Goal: Task Accomplishment & Management: Use online tool/utility

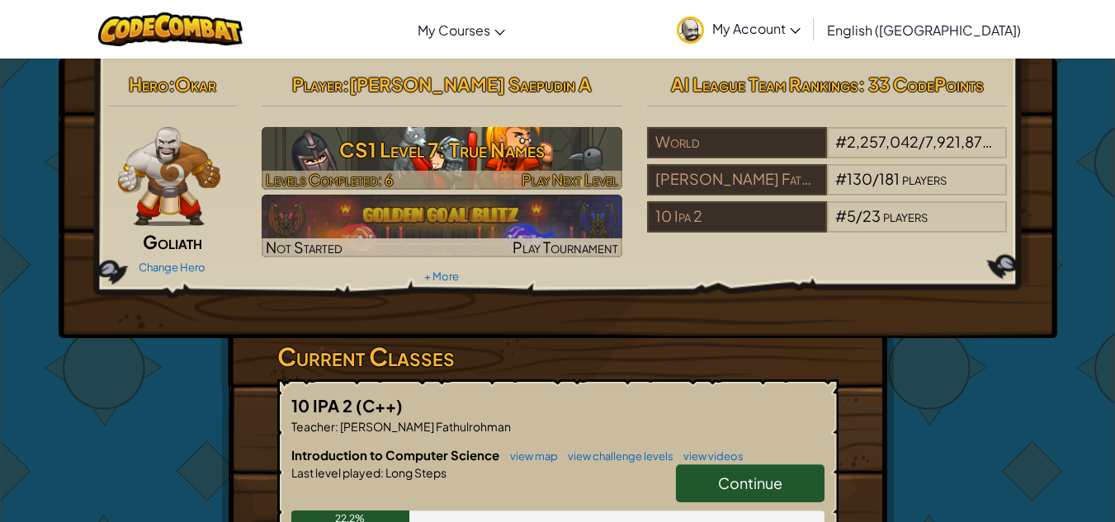
click at [479, 169] on img at bounding box center [442, 158] width 361 height 63
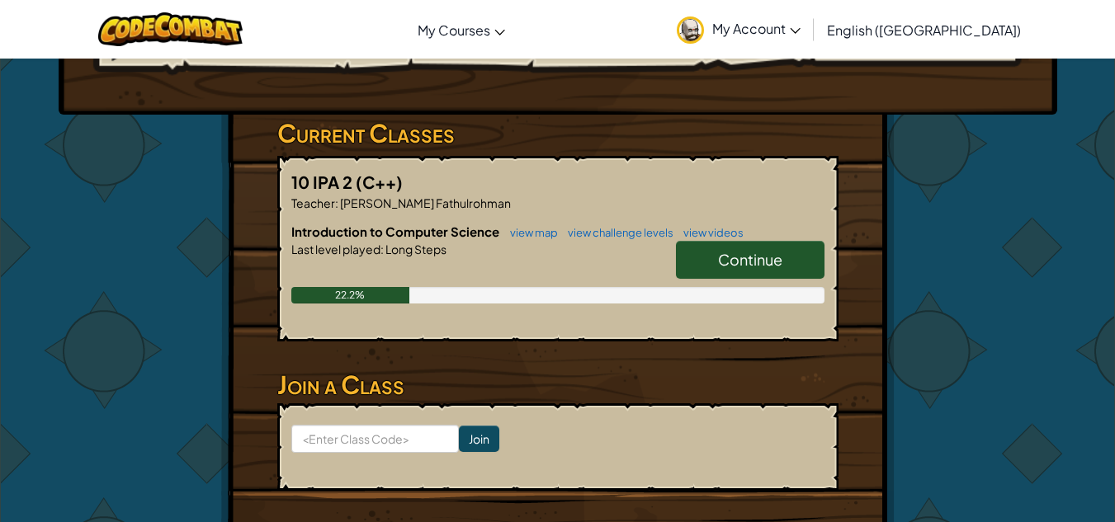
scroll to position [248, 0]
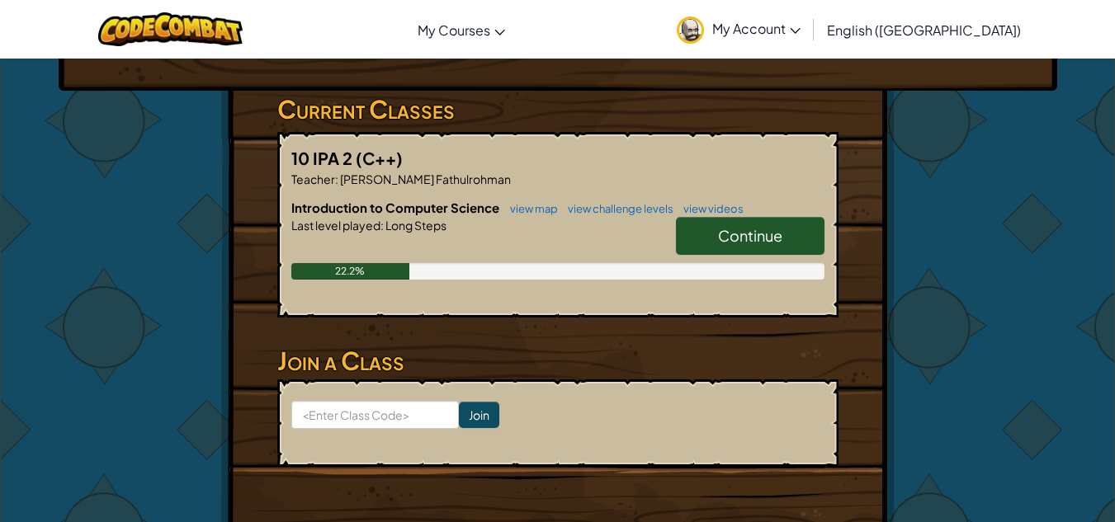
click at [720, 243] on span "Continue" at bounding box center [750, 235] width 64 height 19
click at [785, 237] on link "Continue" at bounding box center [750, 236] width 149 height 38
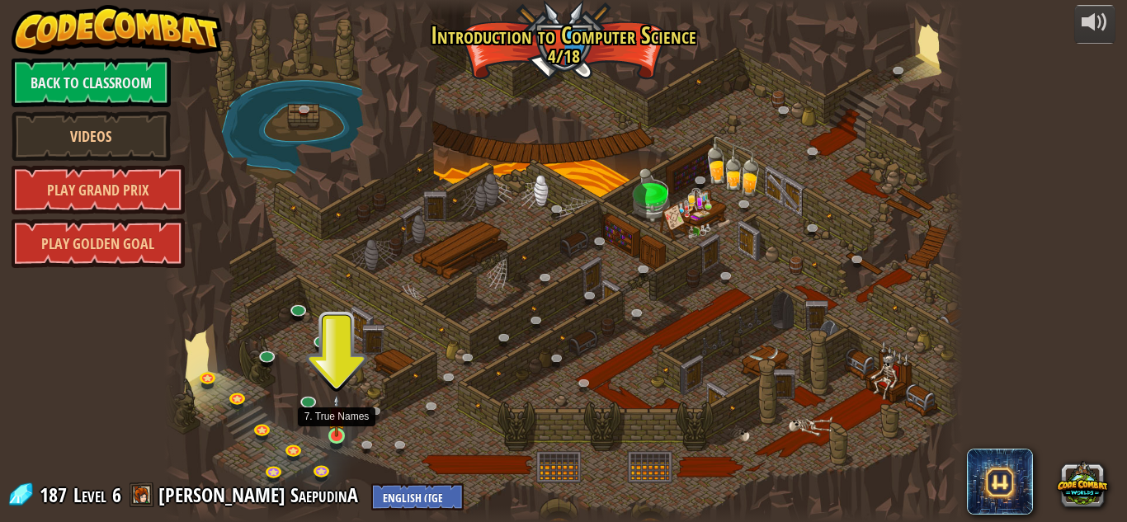
click at [333, 430] on img at bounding box center [337, 415] width 19 height 43
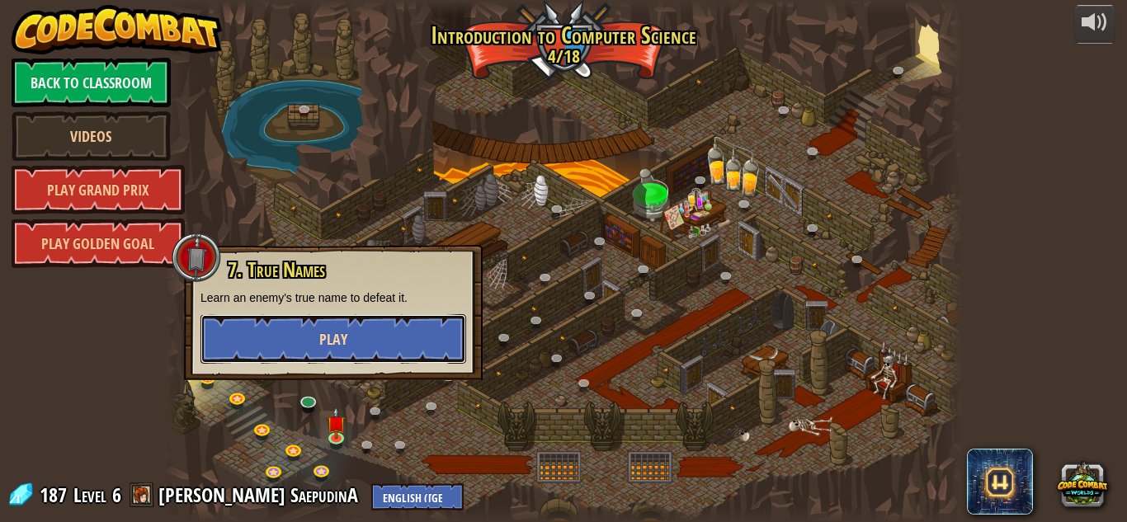
click at [340, 339] on span "Play" at bounding box center [333, 339] width 28 height 21
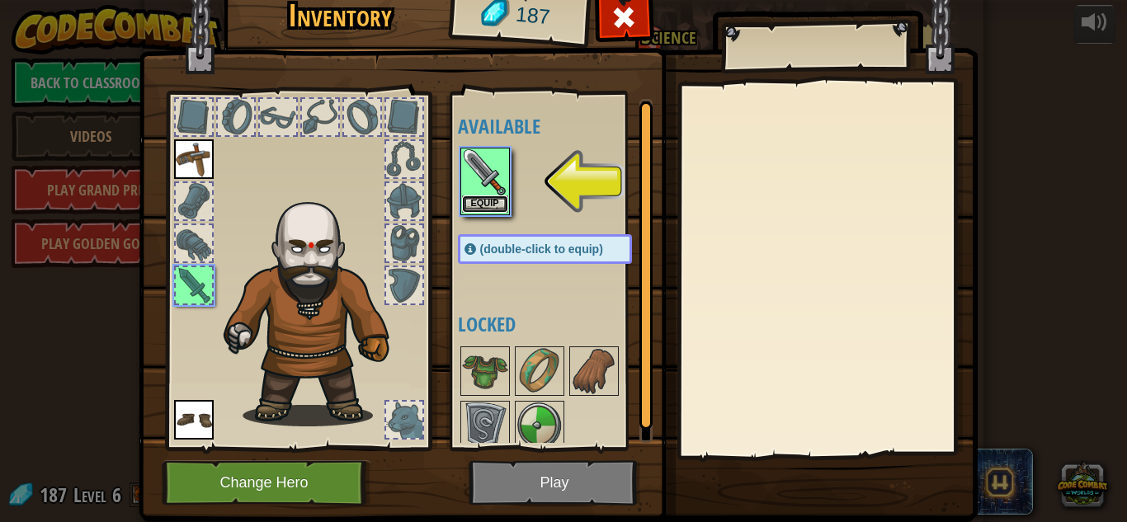
click at [486, 200] on button "Equip" at bounding box center [485, 204] width 46 height 17
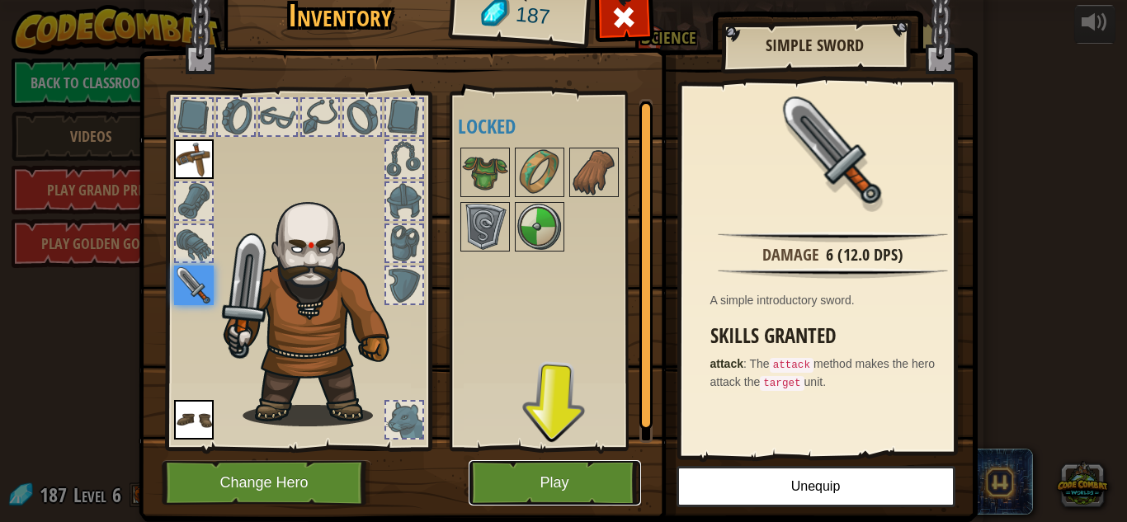
click at [533, 473] on button "Play" at bounding box center [555, 482] width 172 height 45
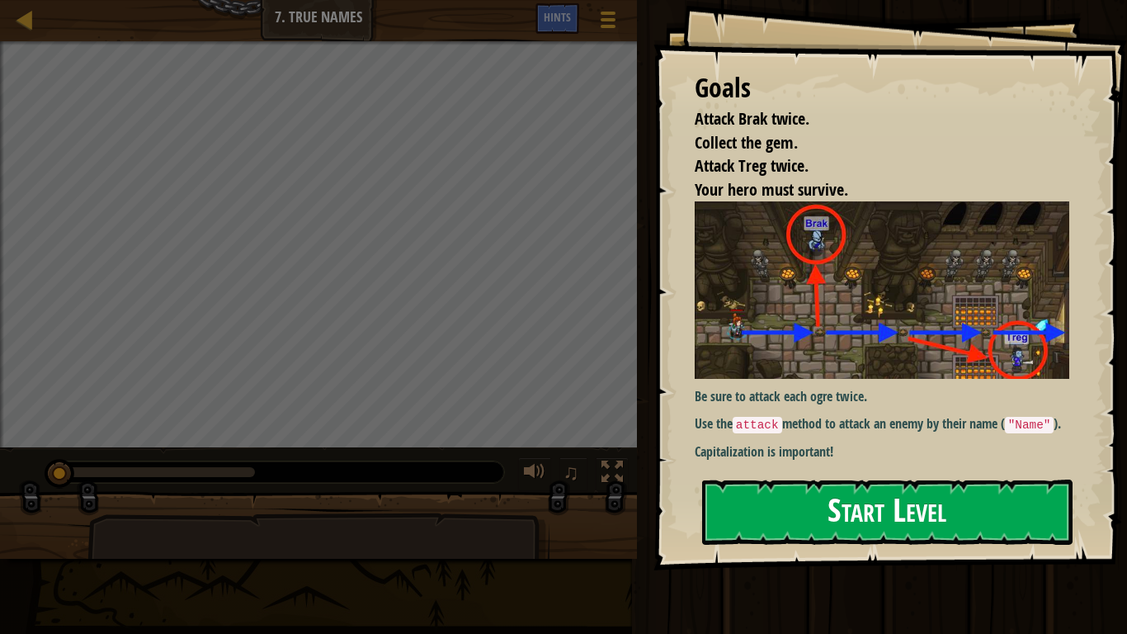
click at [904, 521] on button "Start Level" at bounding box center [887, 511] width 370 height 65
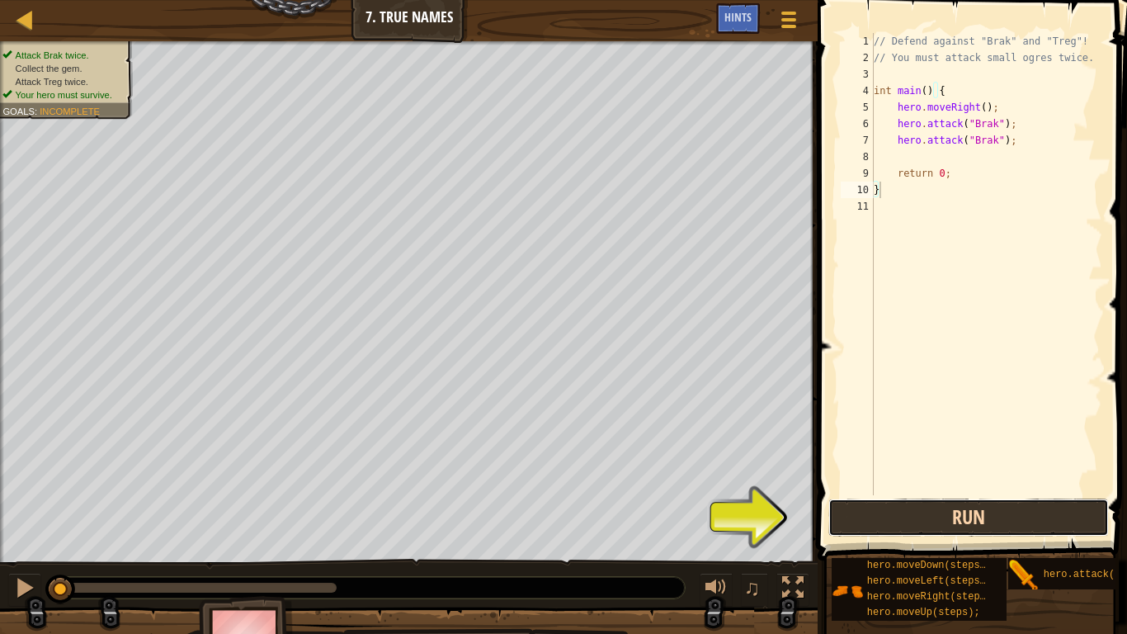
click at [910, 512] on button "Run" at bounding box center [968, 517] width 281 height 38
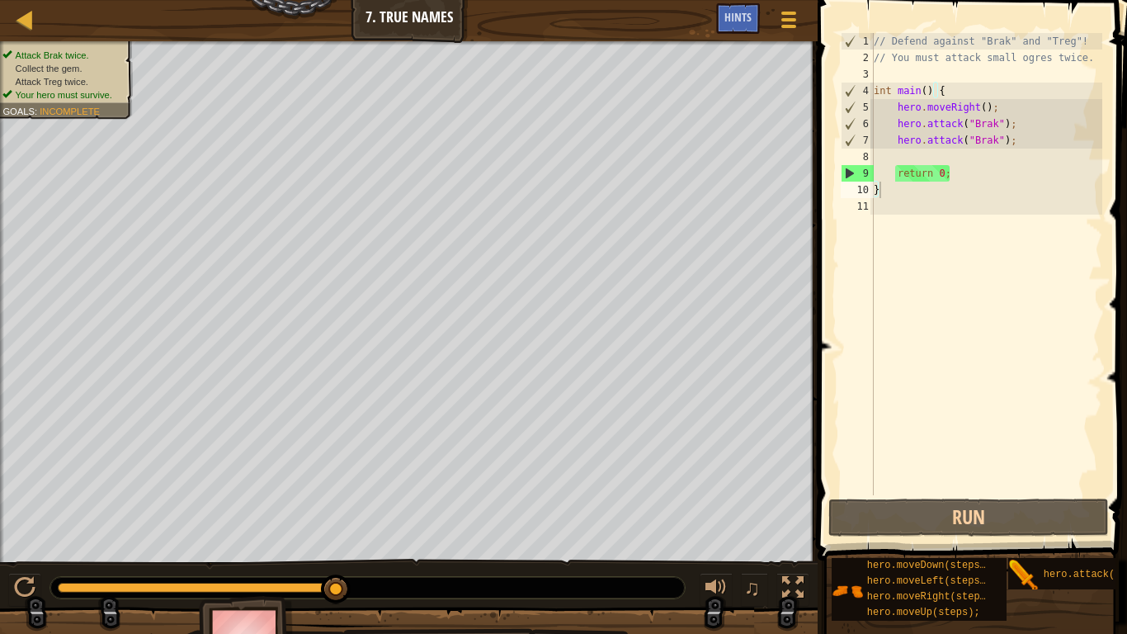
drag, startPoint x: 213, startPoint y: 599, endPoint x: 227, endPoint y: 575, distance: 27.7
click at [0, 521] on div "♫" at bounding box center [409, 584] width 818 height 50
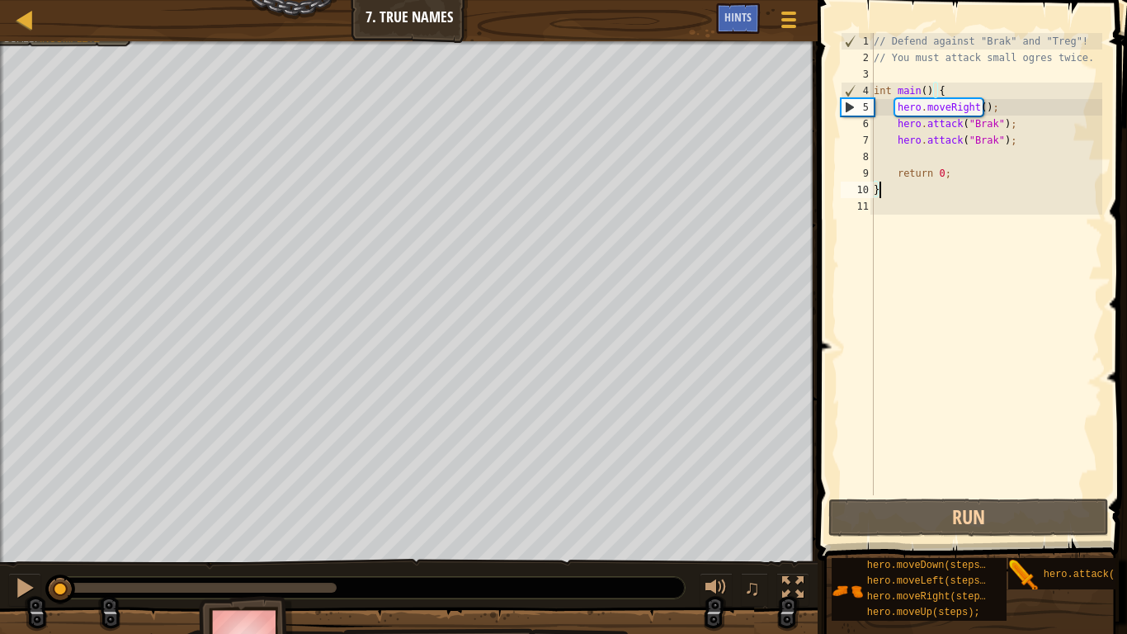
drag, startPoint x: 340, startPoint y: 586, endPoint x: 0, endPoint y: 587, distance: 339.9
click at [0, 521] on div "♫" at bounding box center [409, 584] width 818 height 50
click at [975, 161] on div "// Defend against "Brak" and "Treg"! // You must attack small ogres twice. int …" at bounding box center [986, 280] width 232 height 495
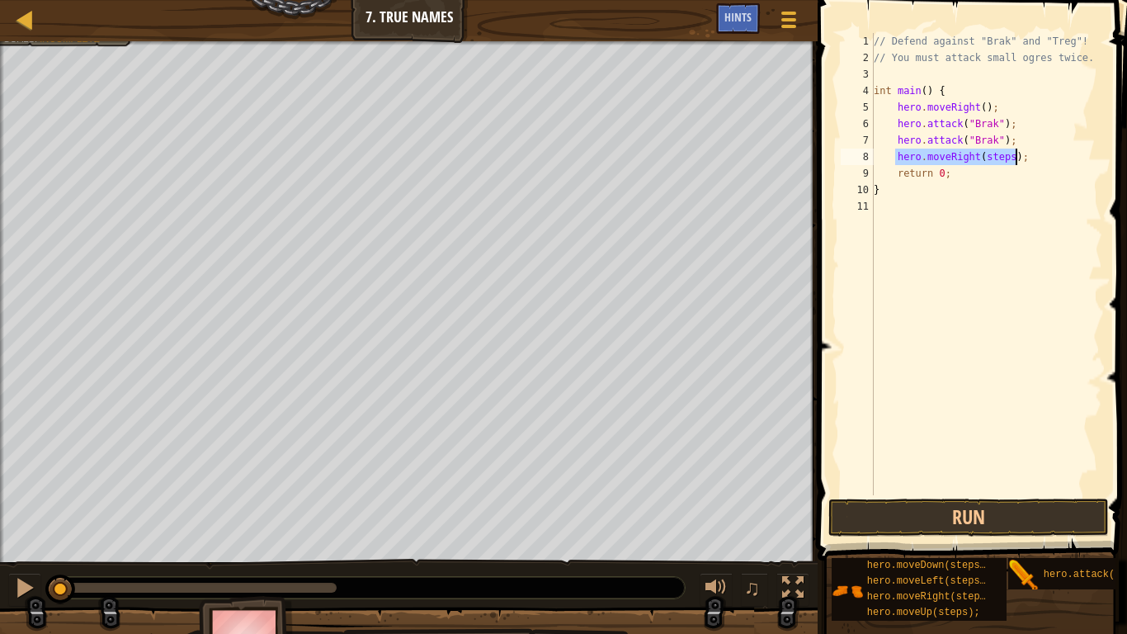
click at [1003, 158] on div "// Defend against "Brak" and "Treg"! // You must attack small ogres twice. int …" at bounding box center [986, 264] width 232 height 462
type textarea "hero.moveRight(2);"
drag, startPoint x: 892, startPoint y: 140, endPoint x: 1011, endPoint y: 147, distance: 119.0
click at [1011, 147] on div "// Defend against "Brak" and "Treg"! // You must attack small ogres twice. int …" at bounding box center [986, 280] width 232 height 495
type textarea "hero.attack("Brak");"
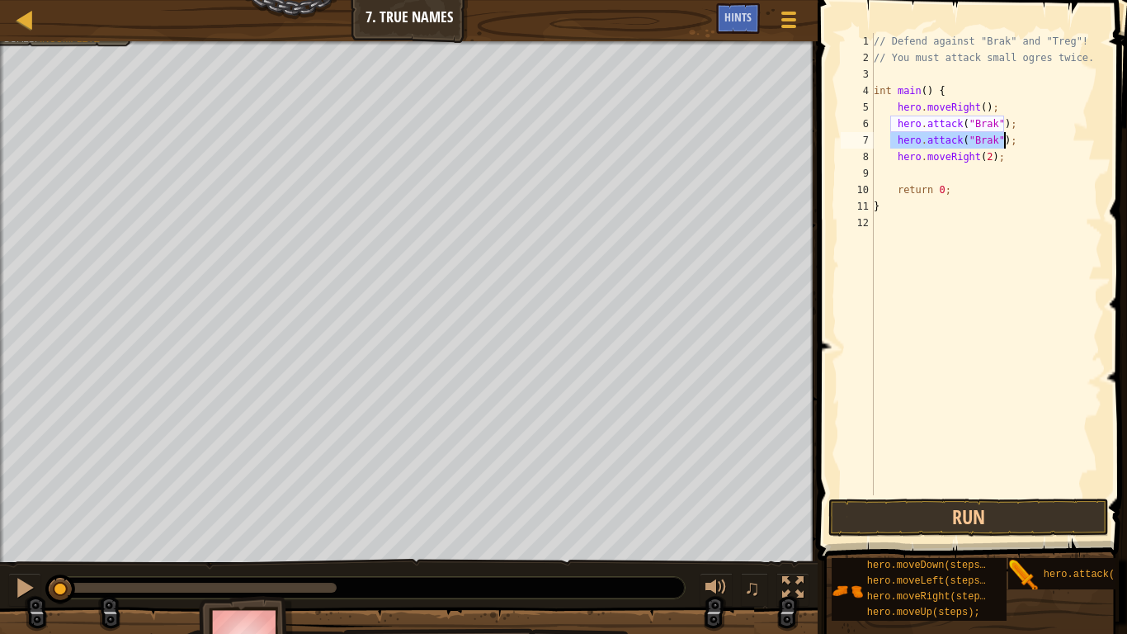
click at [942, 170] on div "// Defend against "Brak" and "Treg"! // You must attack small ogres twice. int …" at bounding box center [986, 280] width 232 height 495
paste textarea "hero.attack("Brak");"
click at [901, 174] on div "// Defend against "Brak" and "Treg"! // You must attack small ogres twice. int …" at bounding box center [986, 280] width 232 height 495
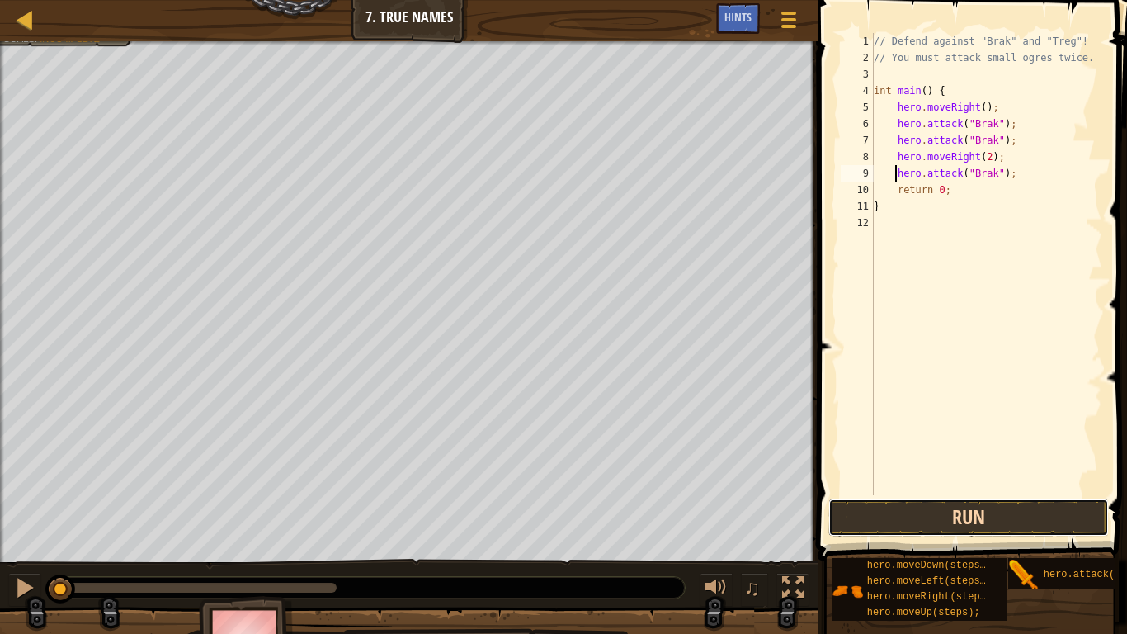
click at [868, 515] on button "Run" at bounding box center [968, 517] width 281 height 38
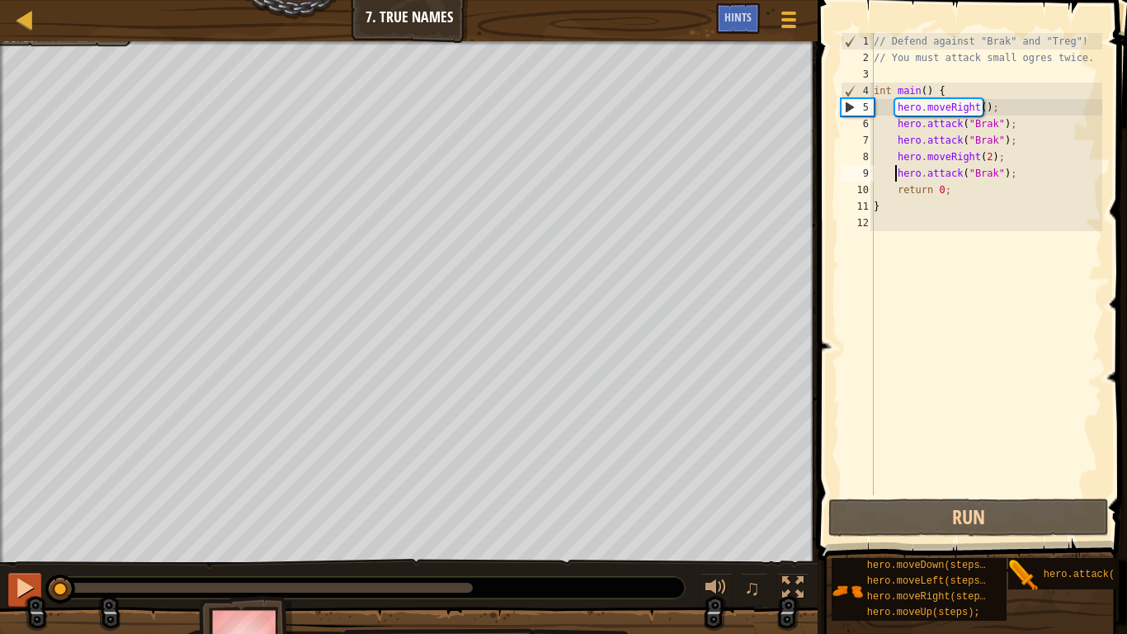
drag, startPoint x: 474, startPoint y: 596, endPoint x: 27, endPoint y: 596, distance: 446.4
click at [27, 521] on div "♫" at bounding box center [409, 584] width 818 height 50
click at [988, 178] on div "// Defend against "Brak" and "Treg"! // You must attack small ogres twice. int …" at bounding box center [986, 280] width 232 height 495
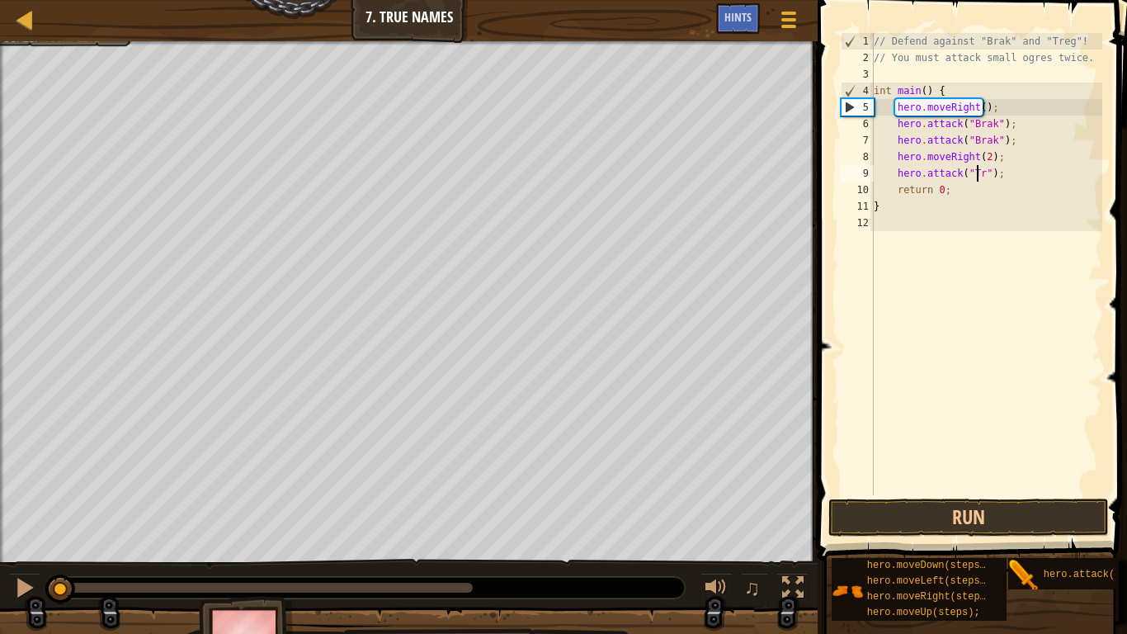
scroll to position [7, 10]
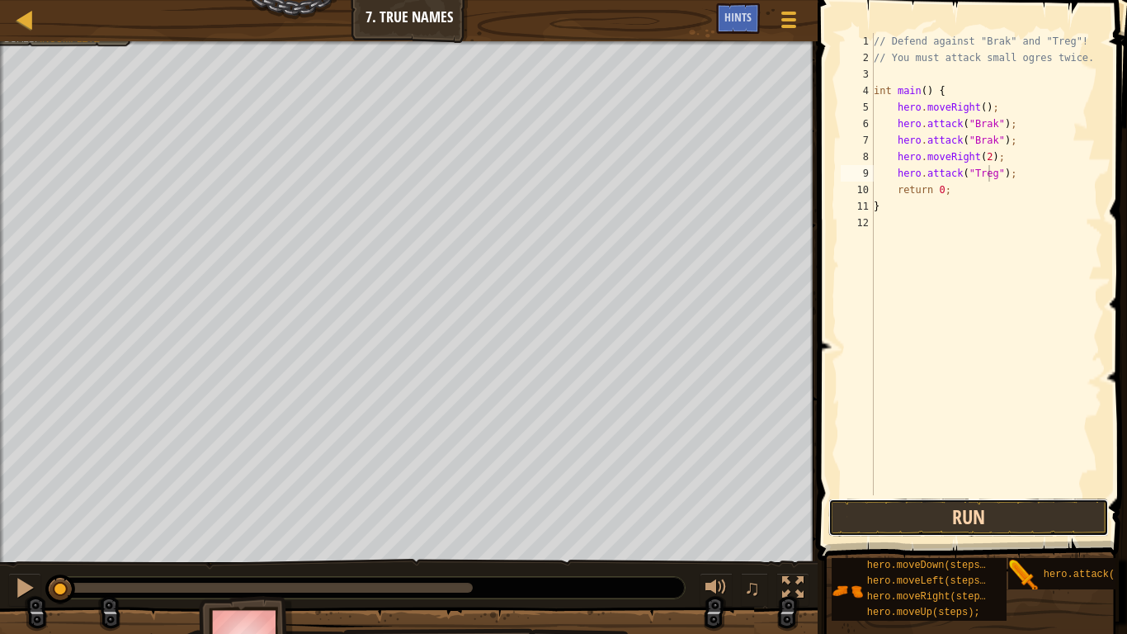
click at [983, 521] on button "Run" at bounding box center [968, 517] width 281 height 38
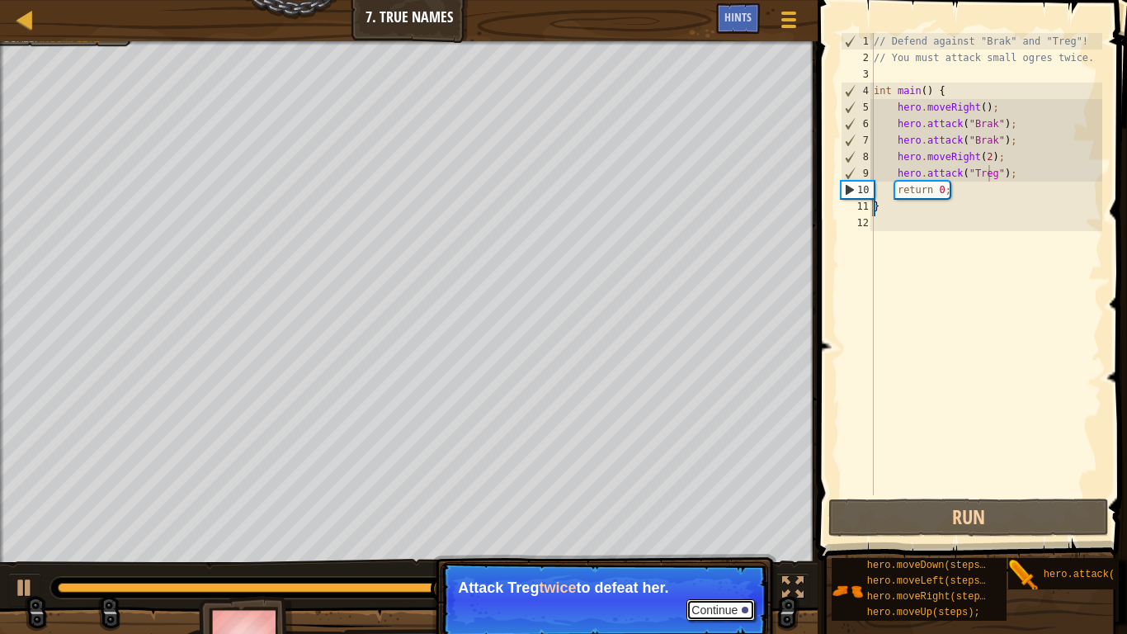
click at [705, 521] on button "Continue" at bounding box center [720, 609] width 68 height 21
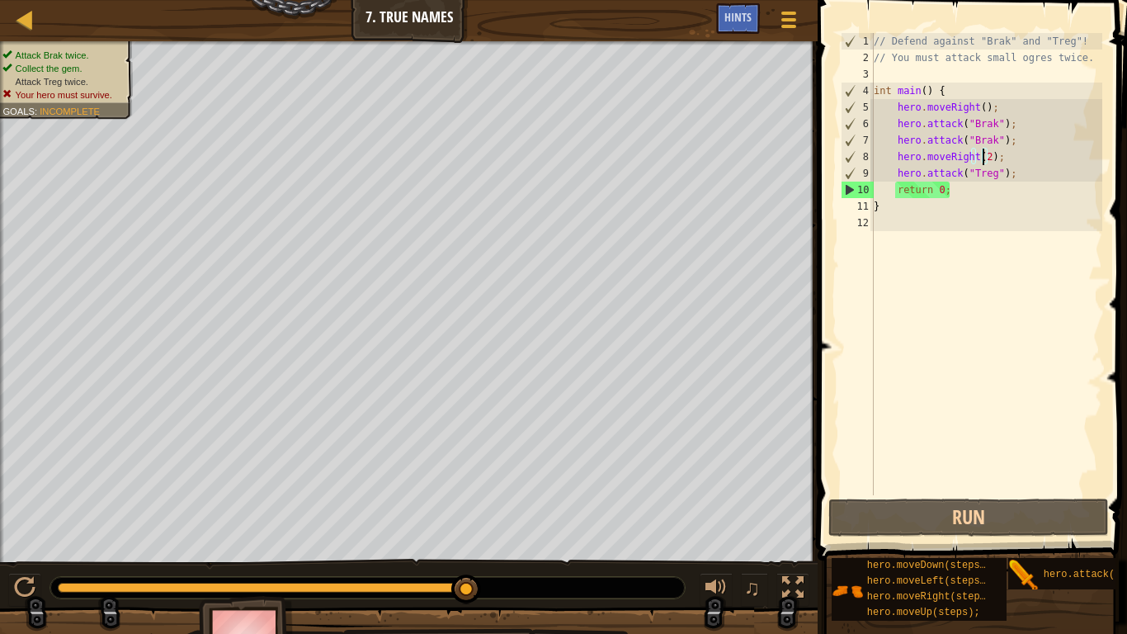
click at [983, 155] on div "// Defend against "Brak" and "Treg"! // You must attack small ogres twice. int …" at bounding box center [986, 280] width 232 height 495
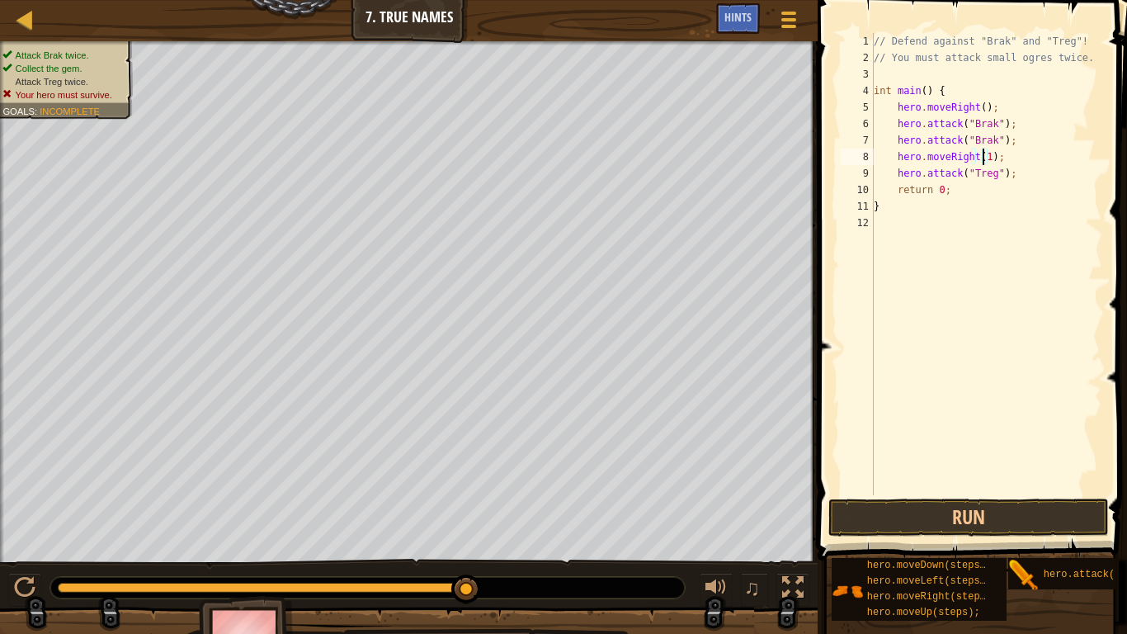
click at [1011, 172] on div "// Defend against "Brak" and "Treg"! // You must attack small ogres twice. int …" at bounding box center [986, 280] width 232 height 495
type textarea "hero.attack("Treg");"
paste textarea "hero.attack("Brak");"
click at [902, 191] on div "// Defend against "Brak" and "Treg"! // You must attack small ogres twice. int …" at bounding box center [986, 280] width 232 height 495
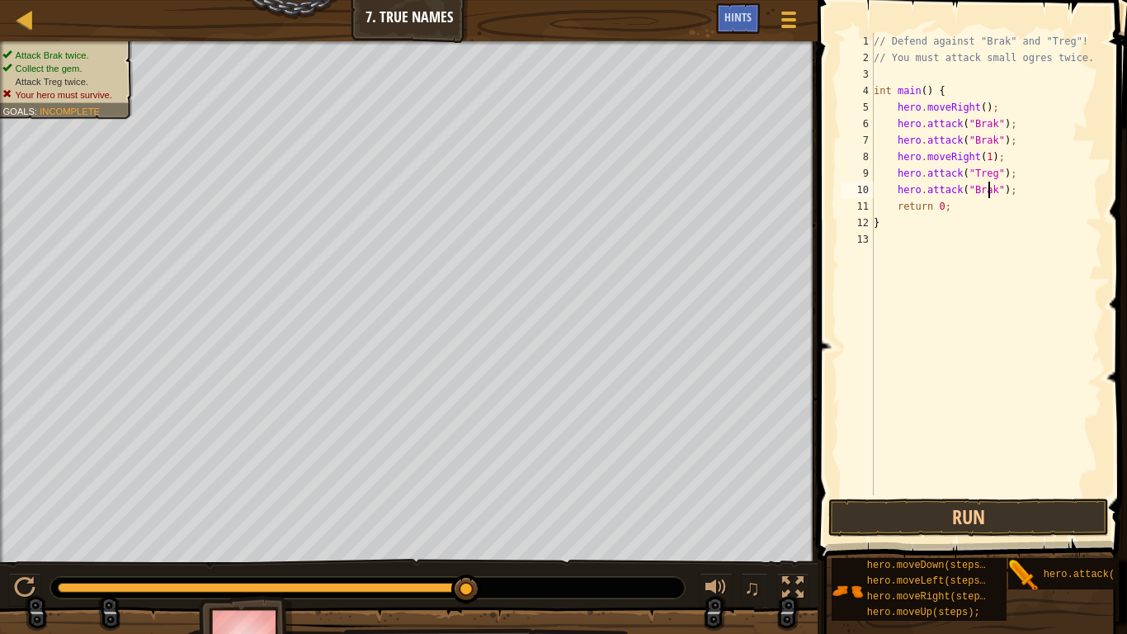
click at [988, 188] on div "// Defend against "Brak" and "Treg"! // You must attack small ogres twice. int …" at bounding box center [986, 280] width 232 height 495
click at [980, 188] on div "// Defend against "Brak" and "Treg"! // You must attack small ogres twice. int …" at bounding box center [986, 280] width 232 height 495
click at [999, 512] on button "Run" at bounding box center [968, 517] width 281 height 38
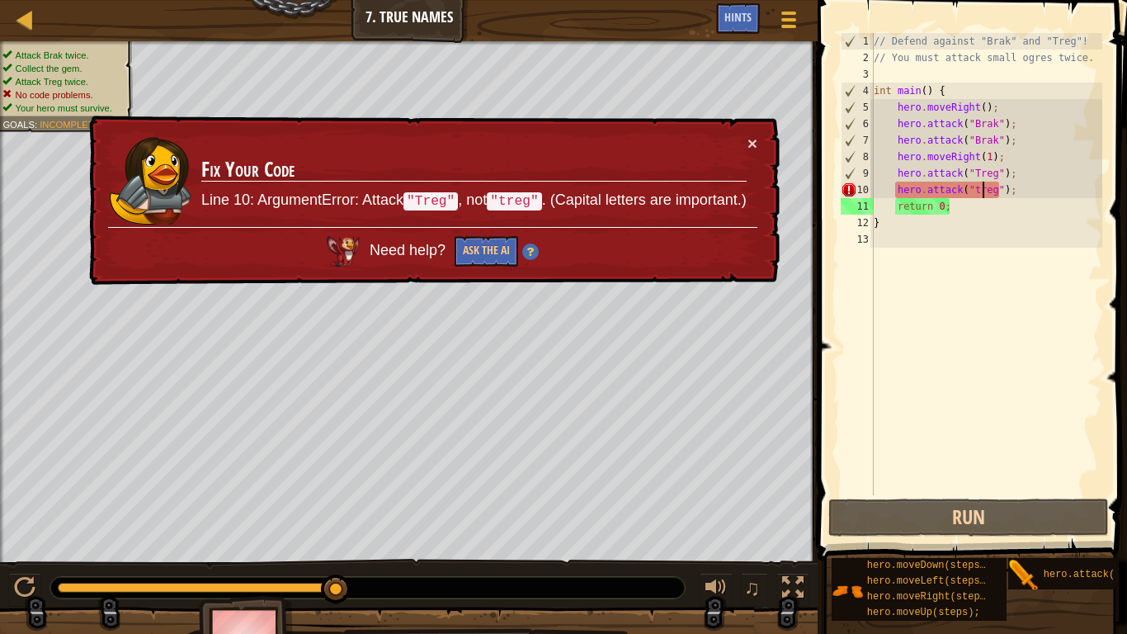
click at [972, 187] on div "// Defend against "Brak" and "Treg"! // You must attack small ogres twice. int …" at bounding box center [986, 280] width 232 height 495
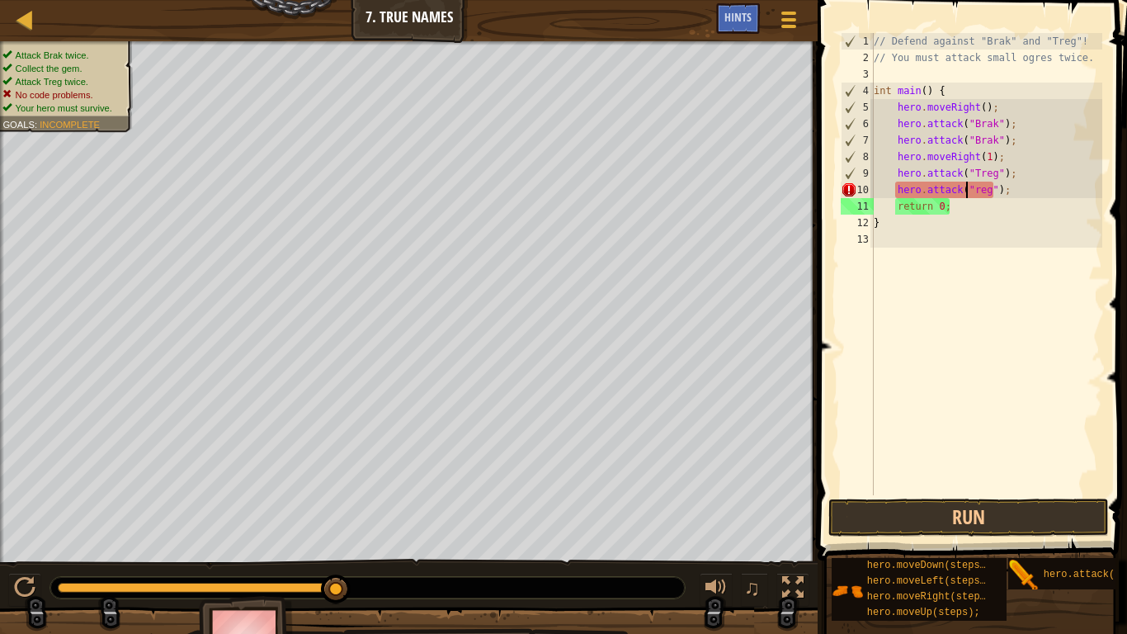
scroll to position [7, 8]
type textarea "hero.attack("Treg");"
click at [930, 517] on button "Run" at bounding box center [968, 517] width 281 height 38
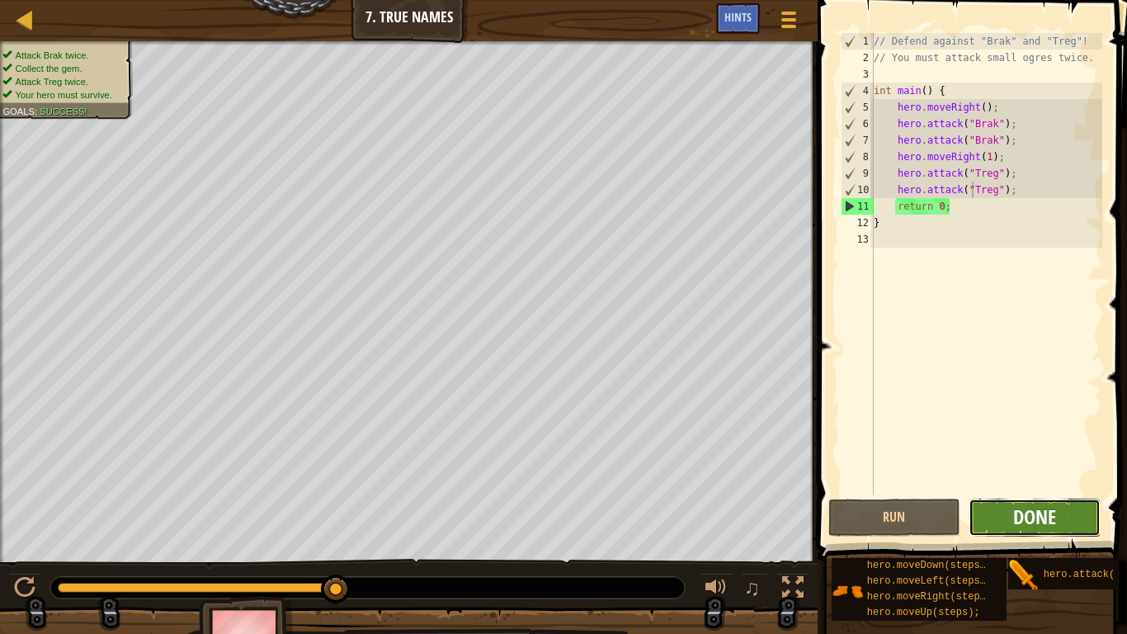
click at [1021, 516] on span "Done" at bounding box center [1034, 516] width 43 height 26
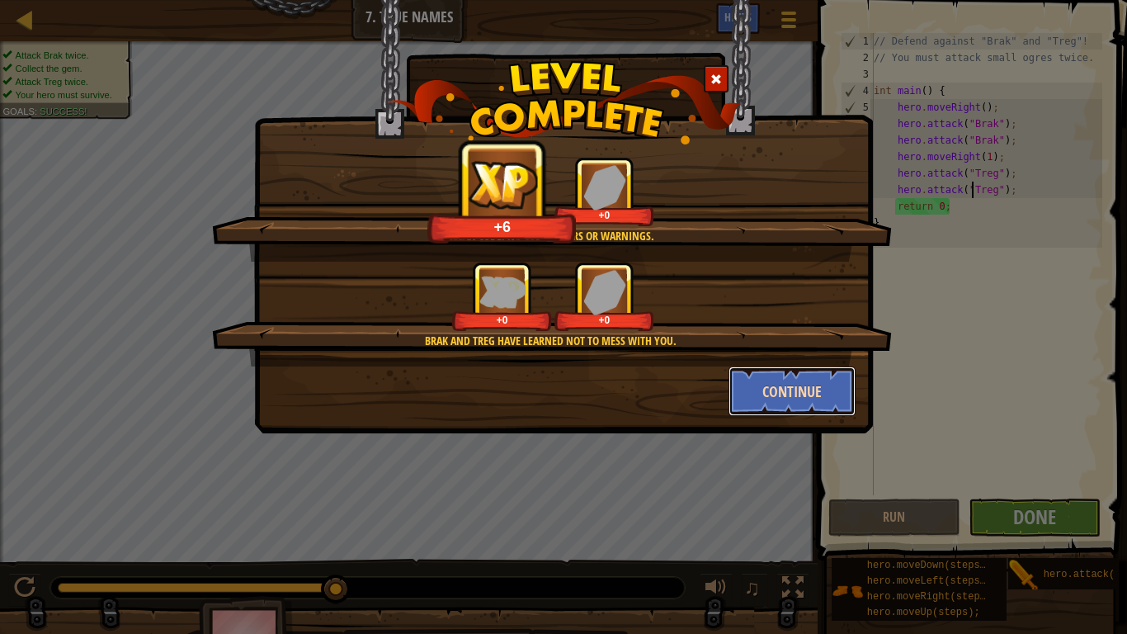
click at [812, 395] on button "Continue" at bounding box center [793, 391] width 128 height 50
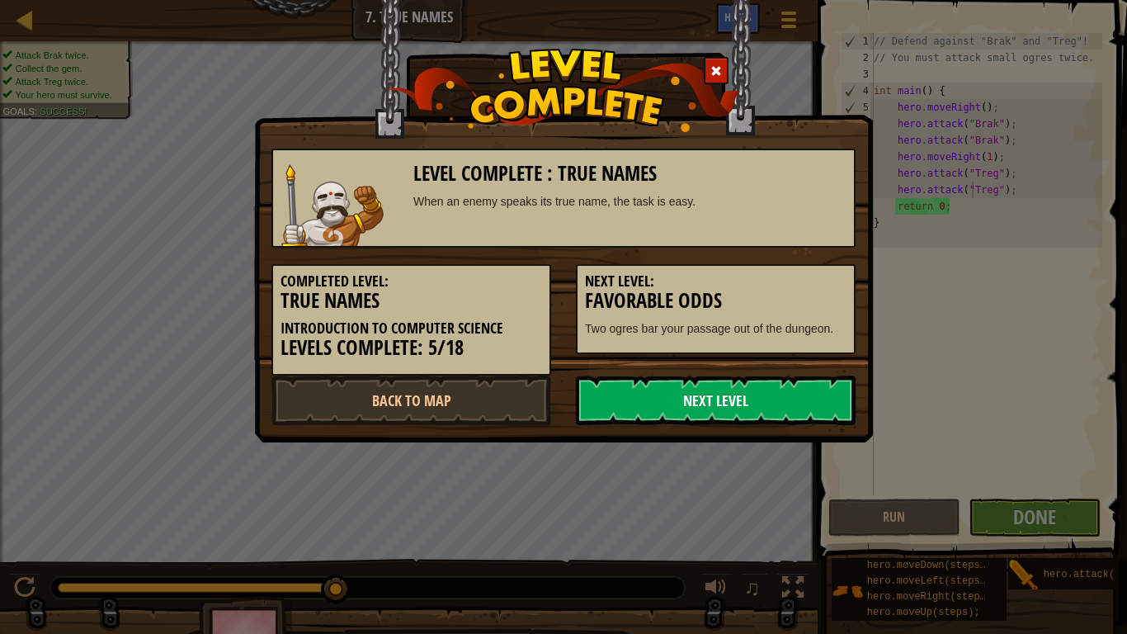
click at [677, 399] on link "Next Level" at bounding box center [716, 400] width 280 height 50
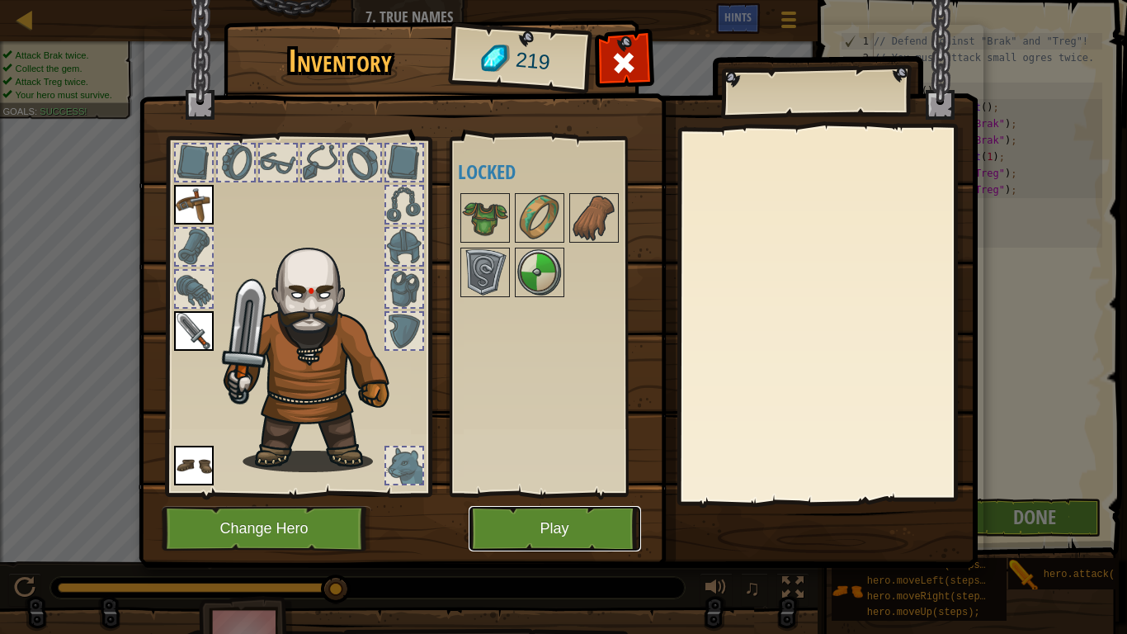
click at [531, 521] on button "Play" at bounding box center [555, 528] width 172 height 45
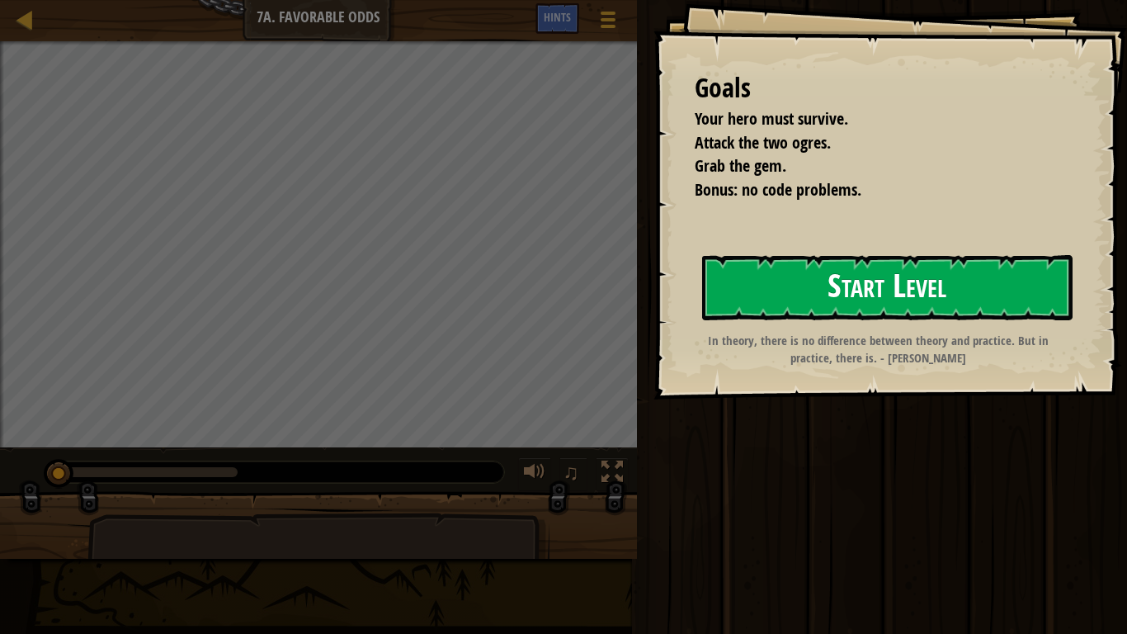
click at [946, 285] on button "Start Level" at bounding box center [887, 287] width 370 height 65
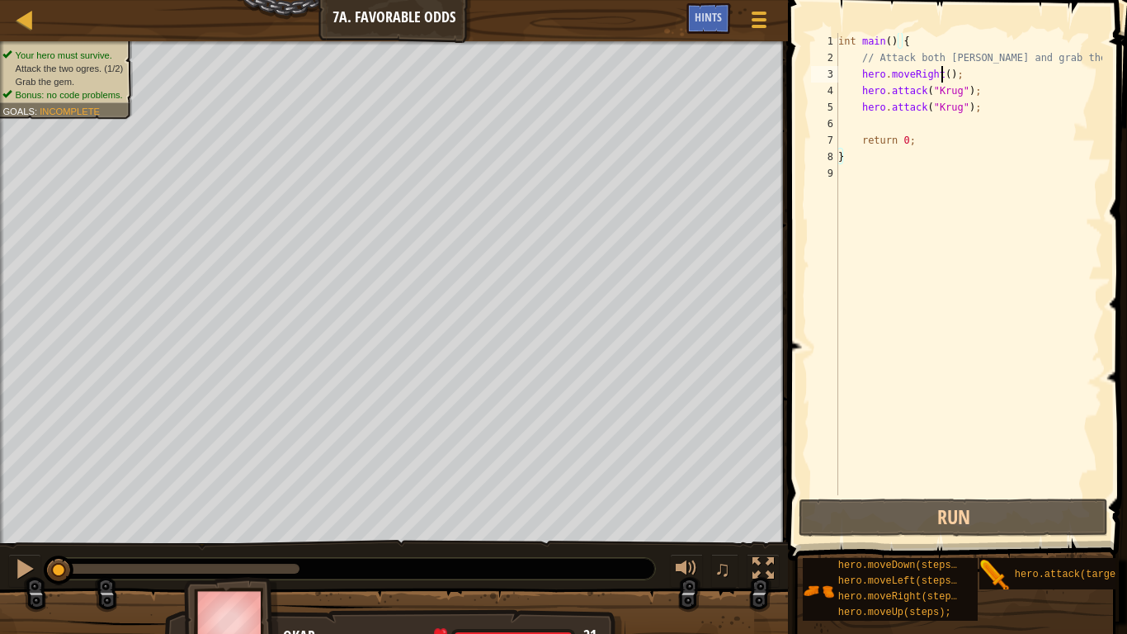
click at [941, 73] on div "int main ( ) { // Attack both ogres and grab the gem. hero . moveRight ( ) ; he…" at bounding box center [968, 280] width 267 height 495
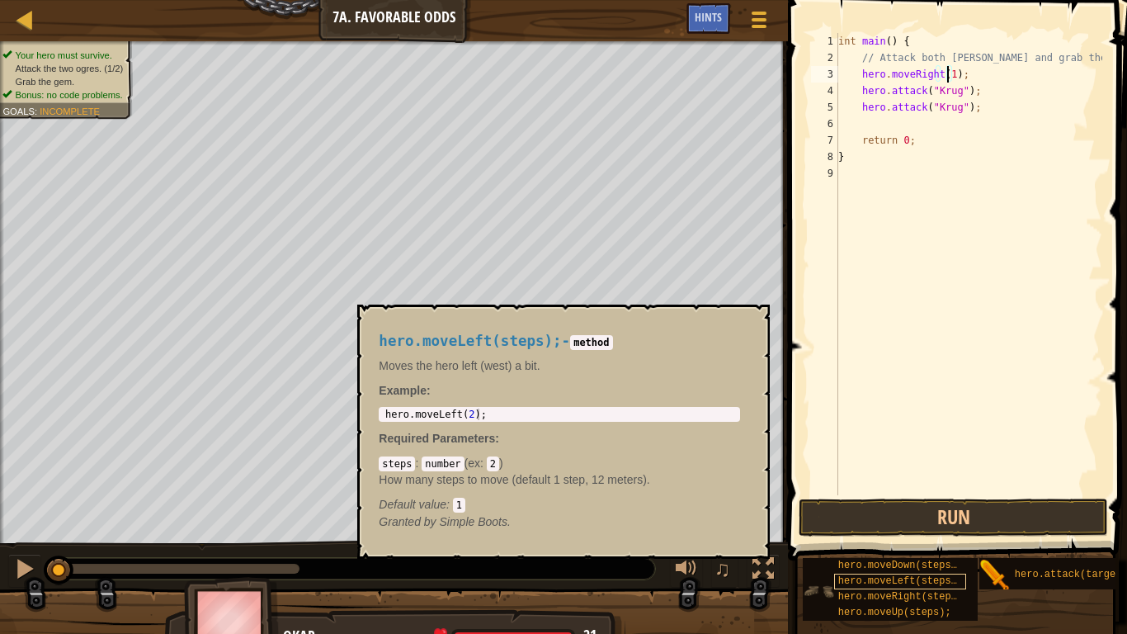
scroll to position [12, 0]
click at [917, 521] on span "hero.moveRight(steps);" at bounding box center [903, 597] width 130 height 12
click at [752, 314] on button "×" at bounding box center [751, 323] width 13 height 23
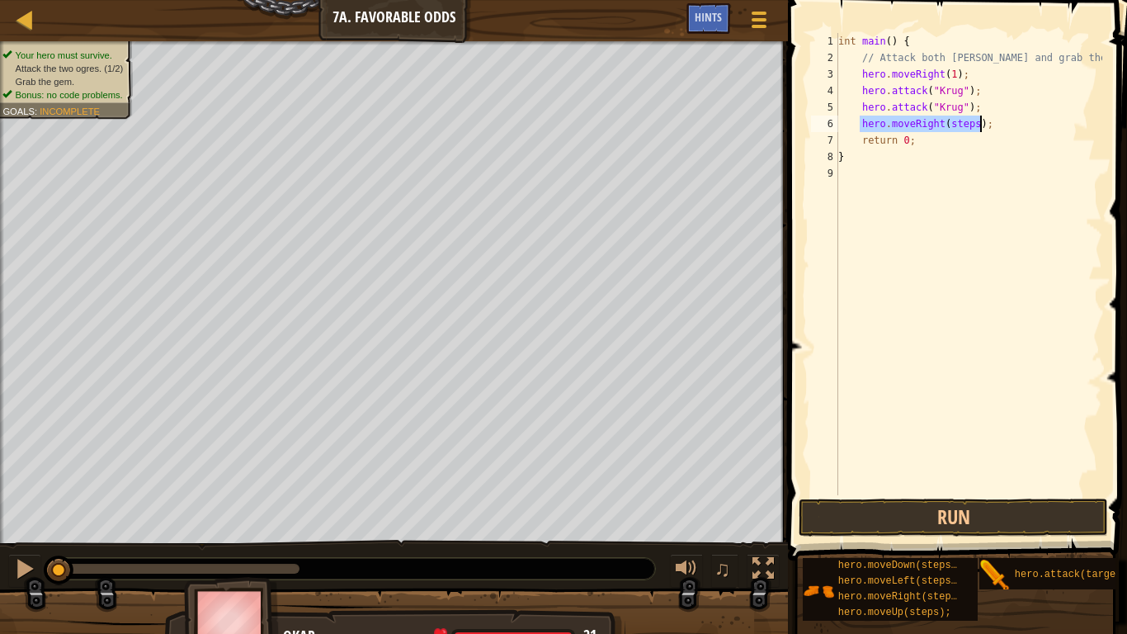
click at [967, 120] on div "int main ( ) { // Attack both ogres and grab the gem. hero . moveRight ( 1 ) ; …" at bounding box center [968, 264] width 267 height 462
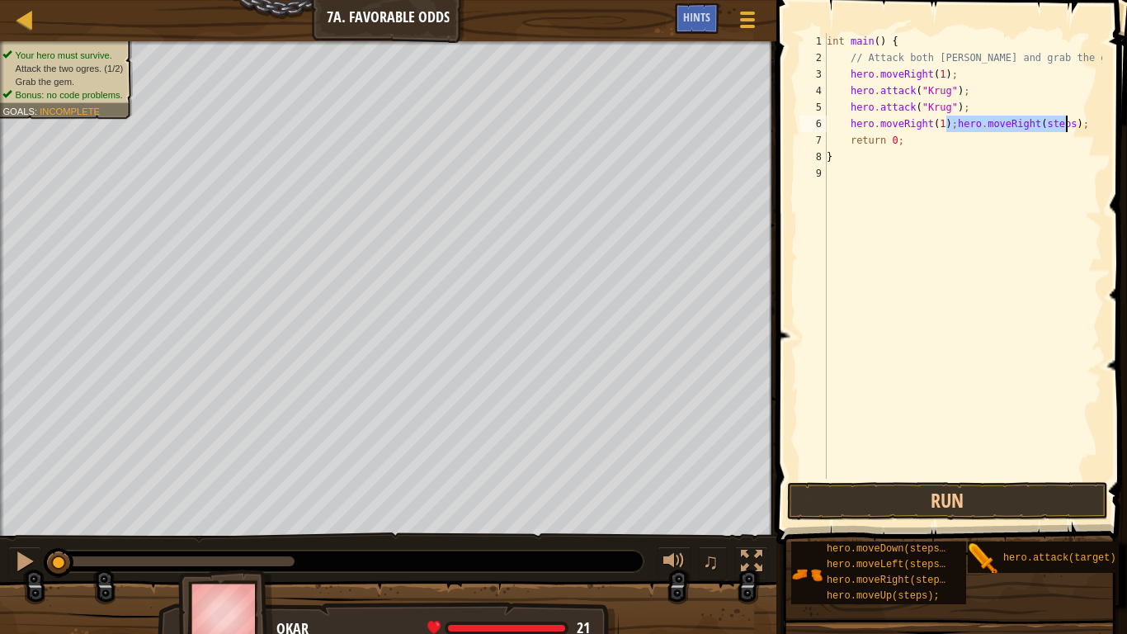
click at [947, 120] on div "int main ( ) { // Attack both ogres and grab the gem. hero . moveRight ( 1 ) ; …" at bounding box center [962, 256] width 279 height 446
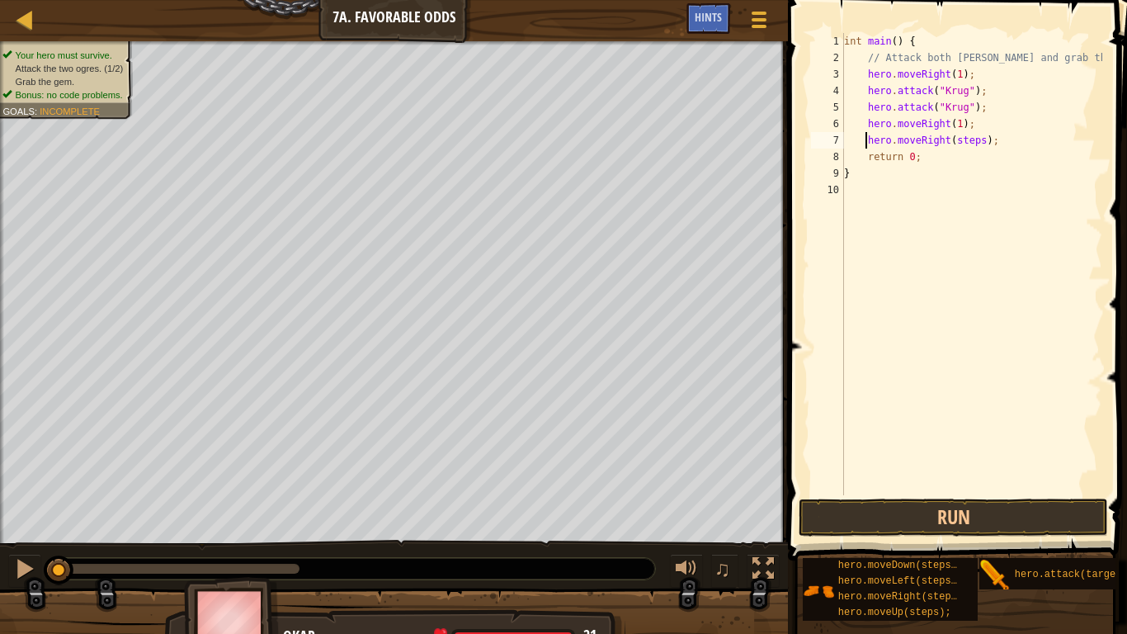
click at [975, 144] on div "int main ( ) { // Attack both ogres and grab the gem. hero . moveRight ( 1 ) ; …" at bounding box center [972, 280] width 262 height 495
type textarea "hero.moveRight();"
drag, startPoint x: 970, startPoint y: 143, endPoint x: 868, endPoint y: 141, distance: 102.3
click at [868, 141] on div "int main ( ) { // Attack both ogres and grab the gem. hero . moveRight ( 1 ) ; …" at bounding box center [972, 280] width 262 height 495
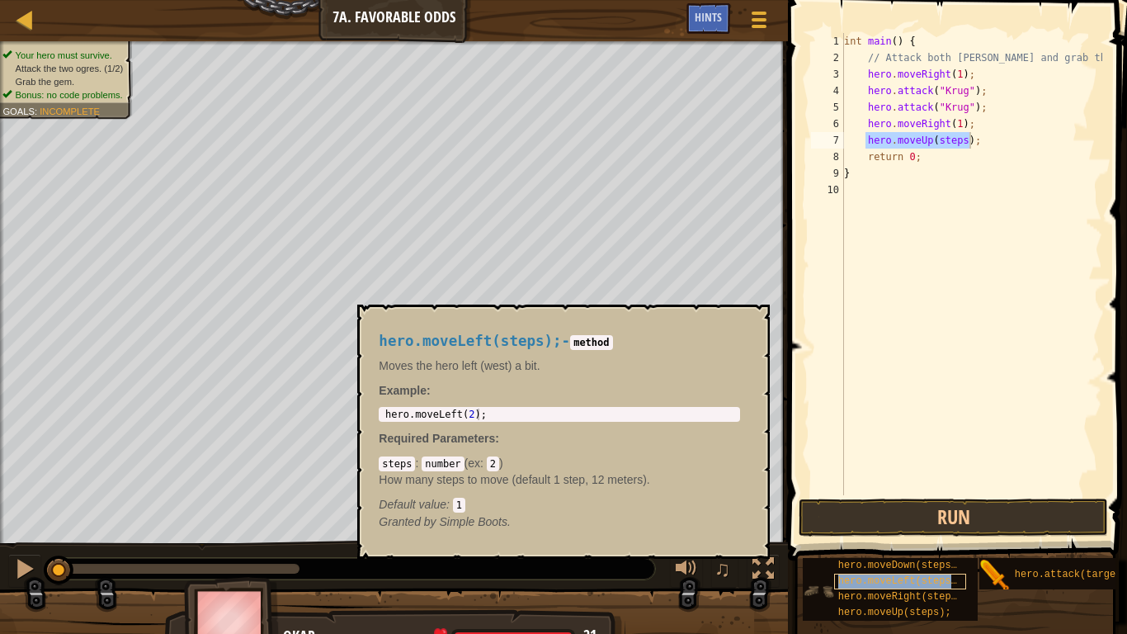
scroll to position [0, 0]
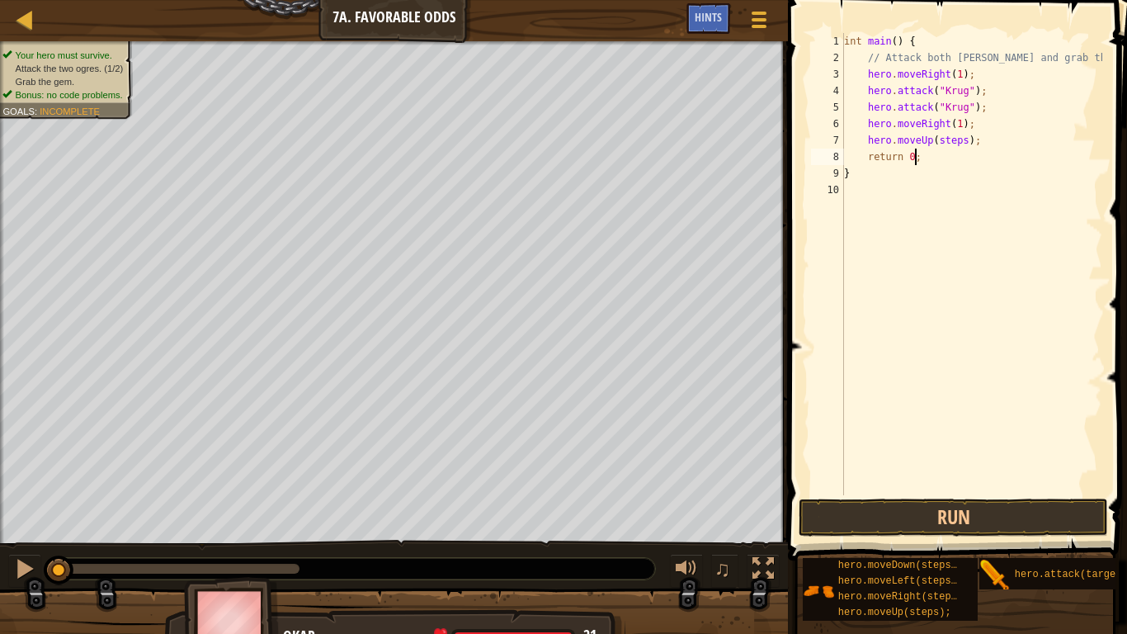
click at [1014, 152] on div "int main ( ) { // Attack both ogres and grab the gem. hero . moveRight ( 1 ) ; …" at bounding box center [972, 280] width 262 height 495
click at [1012, 144] on div "int main ( ) { // Attack both ogres and grab the gem. hero . moveRight ( 1 ) ; …" at bounding box center [972, 280] width 262 height 495
type textarea "hero.moveUp(steps);"
click at [956, 142] on div "int main ( ) { // Attack both ogres and grab the gem. hero . moveRight ( 1 ) ; …" at bounding box center [972, 280] width 262 height 495
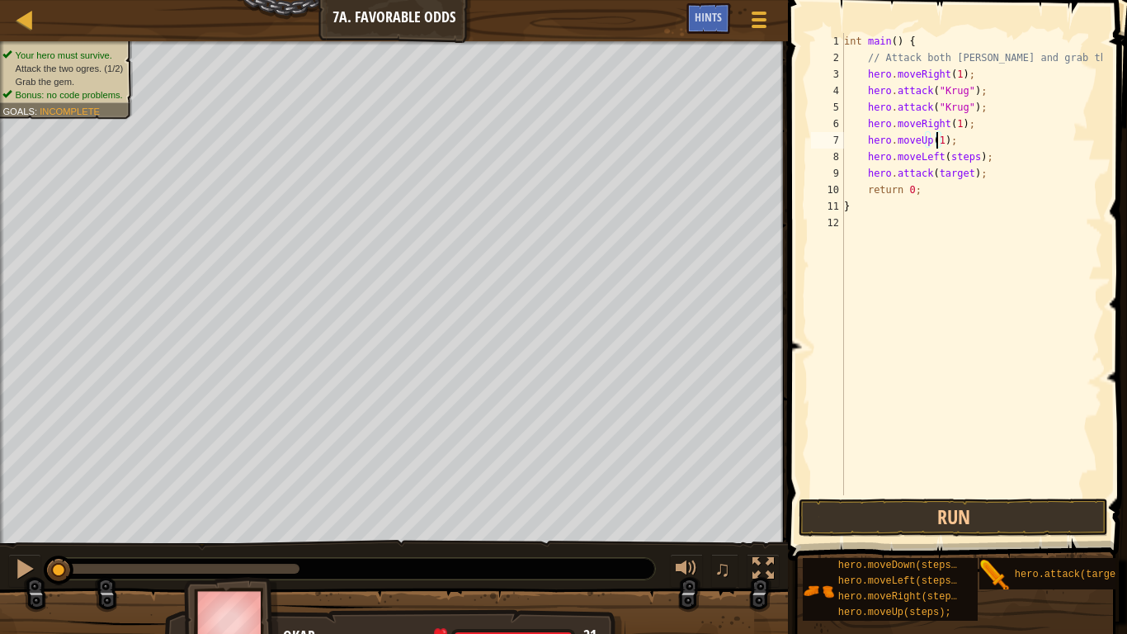
drag, startPoint x: 970, startPoint y: 156, endPoint x: 976, endPoint y: 163, distance: 9.4
click at [975, 163] on div "int main ( ) { // Attack both ogres and grab the gem. hero . moveRight ( 1 ) ; …" at bounding box center [972, 280] width 262 height 495
click at [969, 154] on div "int main ( ) { // Attack both ogres and grab the gem. hero . moveRight ( 1 ) ; …" at bounding box center [972, 264] width 262 height 462
click at [964, 173] on div "int main ( ) { // Attack both ogres and grab the gem. hero . moveRight ( 1 ) ; …" at bounding box center [972, 280] width 262 height 495
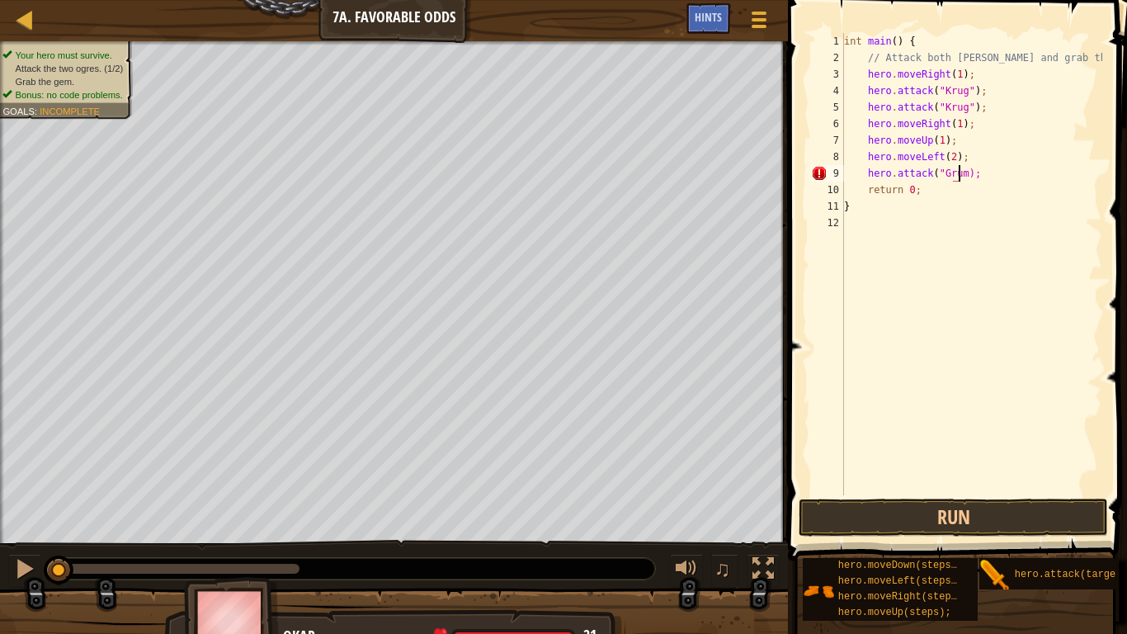
scroll to position [7, 10]
type textarea "hero.attack("Grump");"
click at [935, 519] on button "Run" at bounding box center [953, 517] width 309 height 38
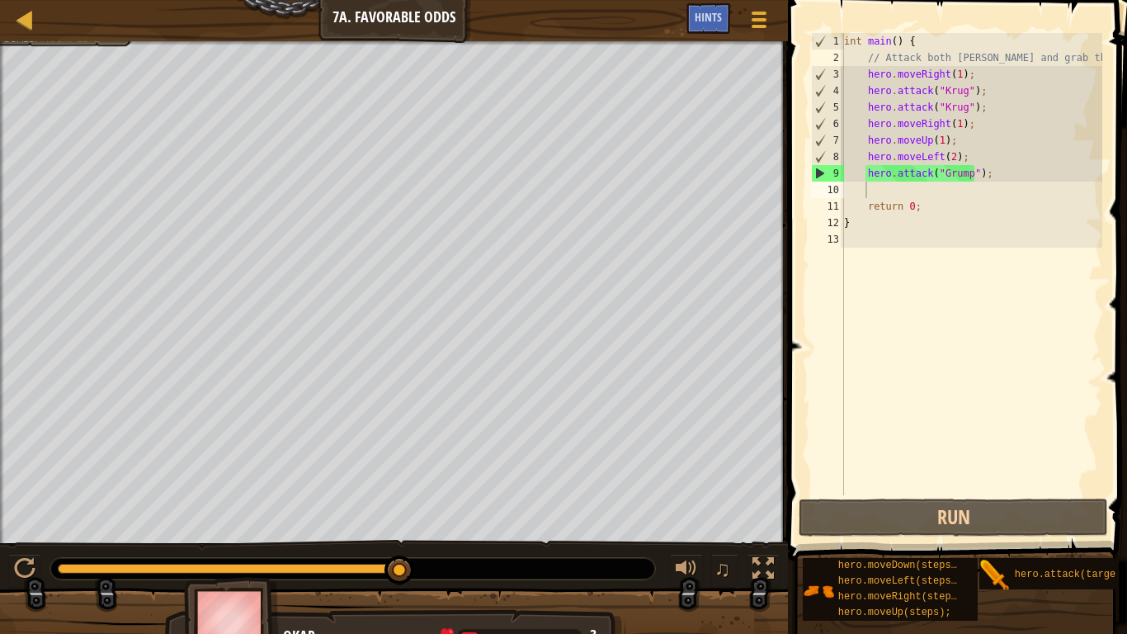
click at [52, 41] on div at bounding box center [394, 43] width 788 height 4
click at [52, 39] on div "Map Introduction to Computer Science 7a. Favorable Odds Game Menu Done Hints" at bounding box center [394, 20] width 788 height 41
click at [73, 38] on div "Map Introduction to Computer Science 7a. Favorable Odds Game Menu Done Hints" at bounding box center [394, 20] width 788 height 41
click at [713, 10] on div "Hints" at bounding box center [708, 18] width 44 height 31
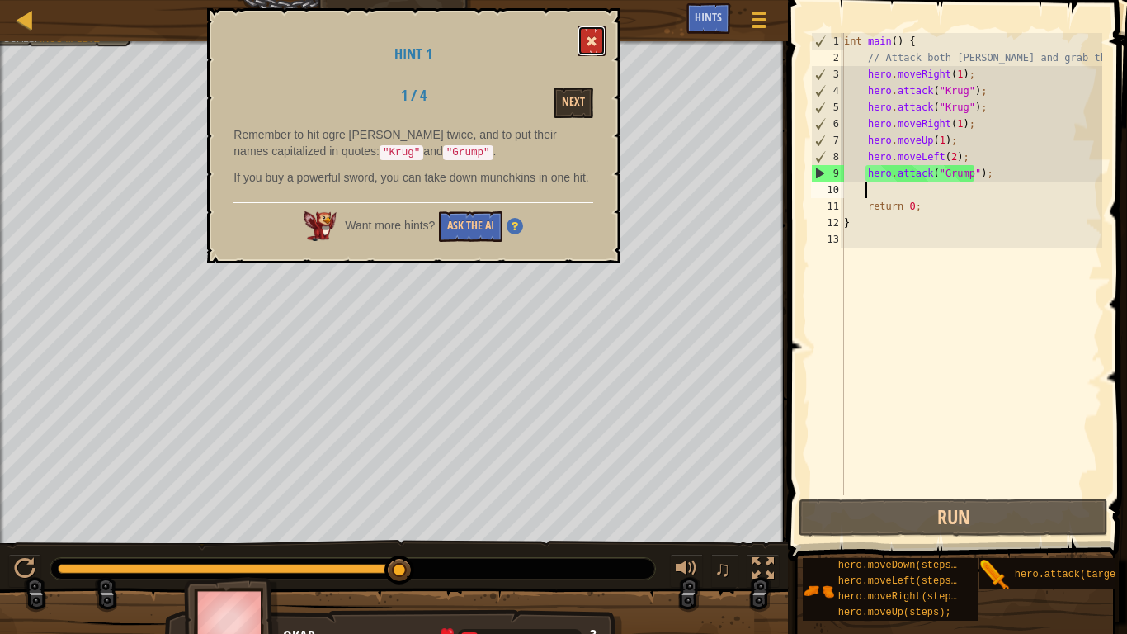
click at [591, 29] on button at bounding box center [592, 41] width 28 height 31
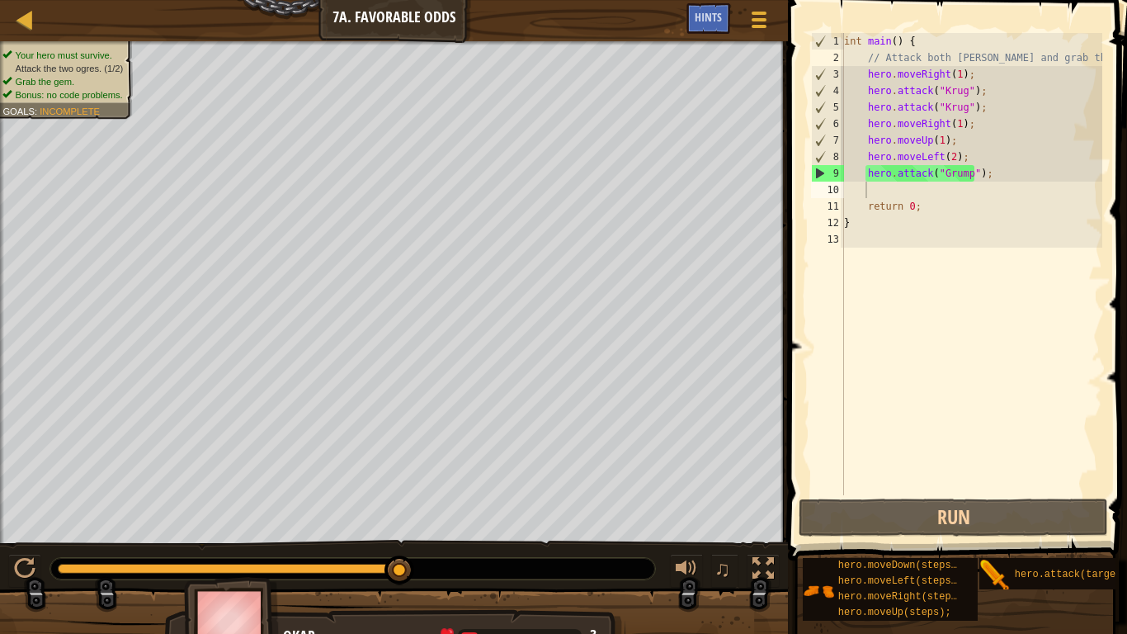
click at [112, 45] on div "Your hero must survive. Attack the two ogres. (1/2) Grab the gem. Bonus: no cod…" at bounding box center [57, 75] width 152 height 88
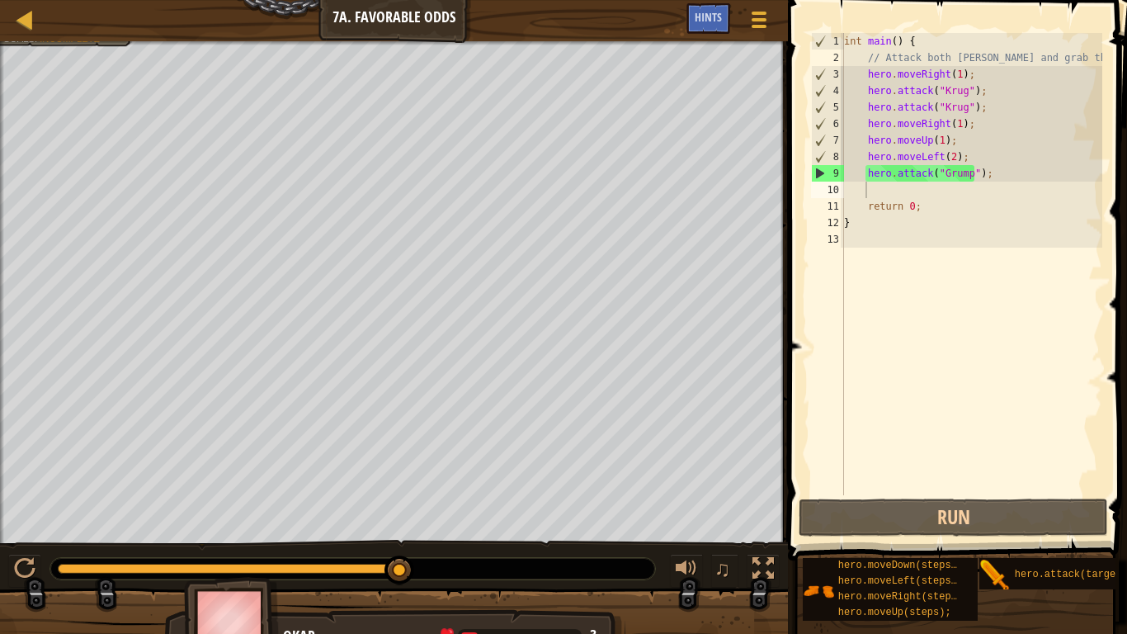
click at [945, 158] on div "int main ( ) { // Attack both ogres and grab the gem. hero . moveRight ( 1 ) ; …" at bounding box center [972, 280] width 262 height 495
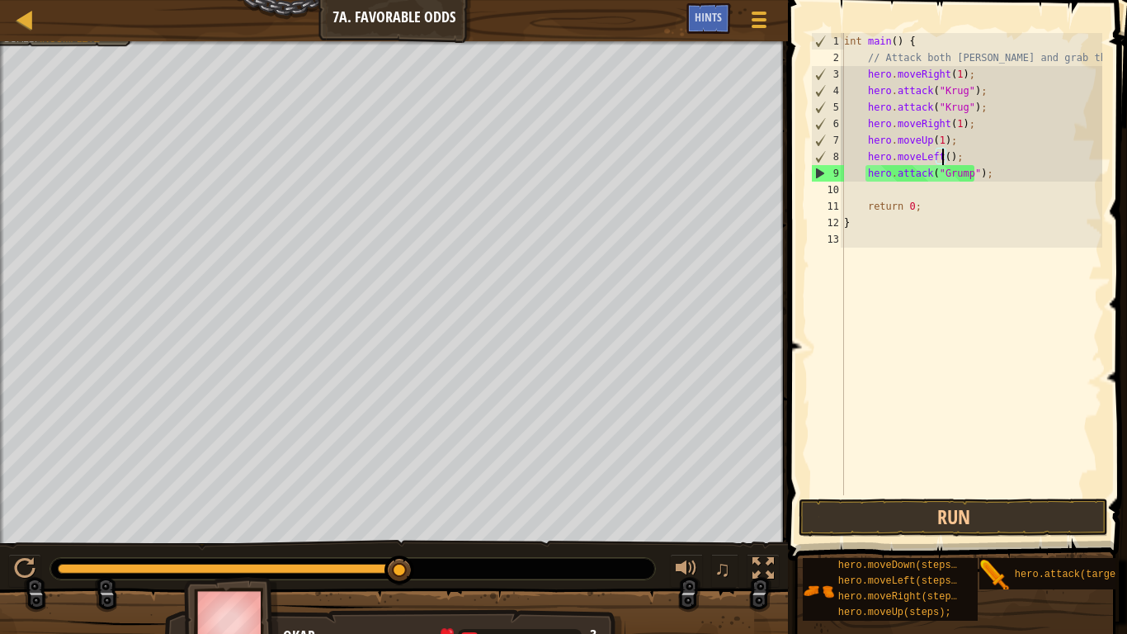
scroll to position [7, 9]
click at [1010, 175] on div "int main ( ) { // Attack both ogres and grab the gem. hero . moveRight ( 1 ) ; …" at bounding box center [972, 280] width 262 height 495
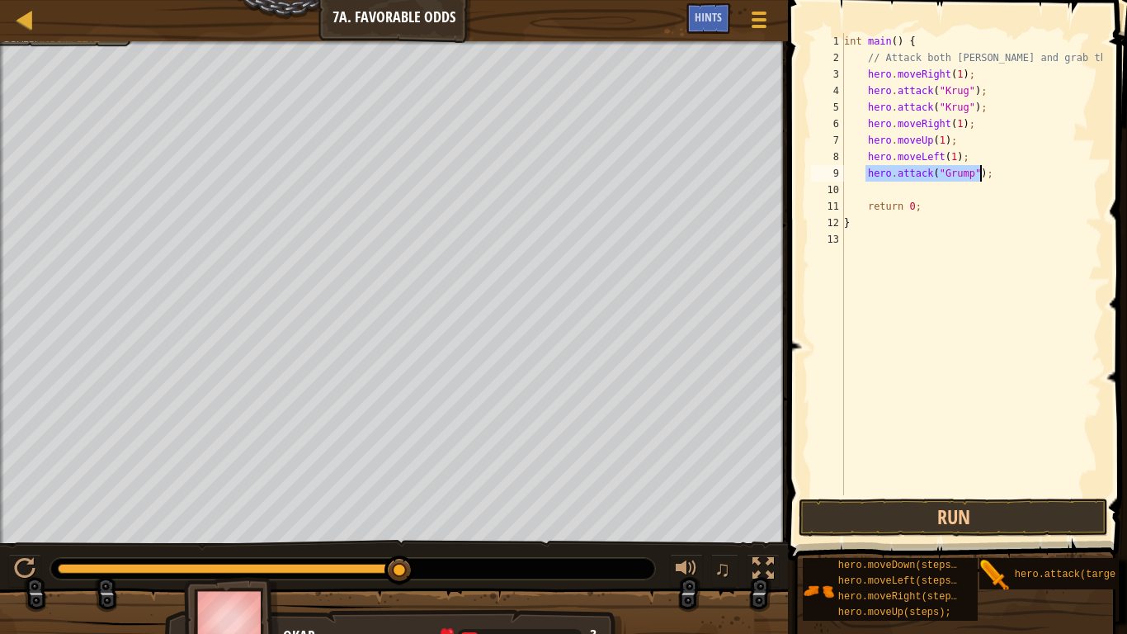
drag, startPoint x: 865, startPoint y: 174, endPoint x: 1020, endPoint y: 173, distance: 155.1
click at [1020, 173] on div "int main ( ) { // Attack both ogres and grab the gem. hero . moveRight ( 1 ) ; …" at bounding box center [972, 280] width 262 height 495
paste textarea
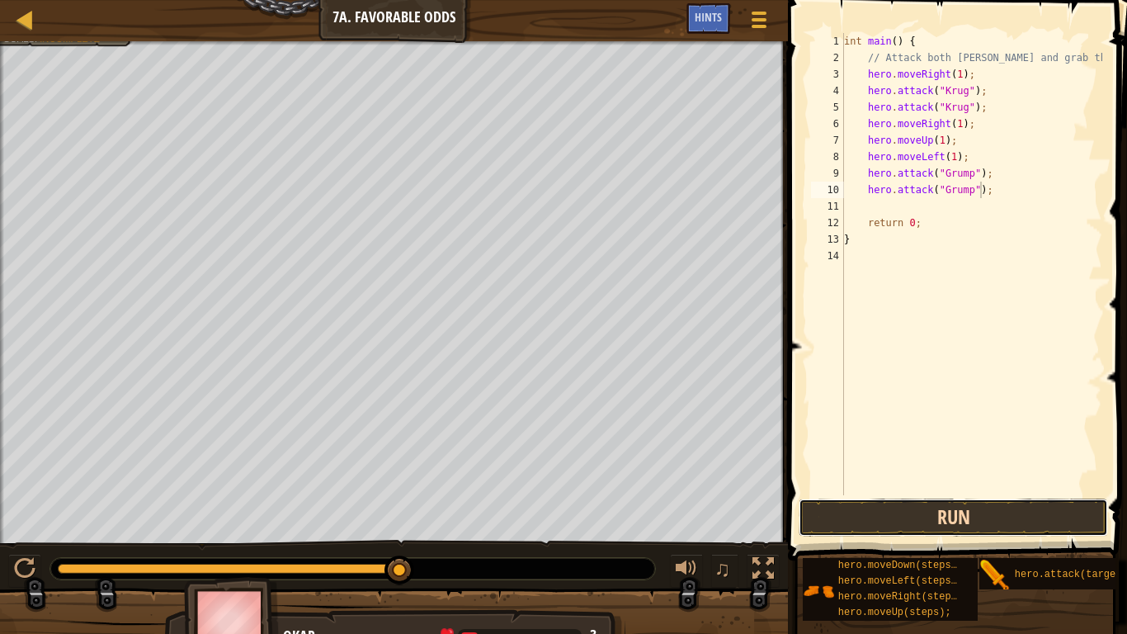
click at [988, 505] on button "Run" at bounding box center [953, 517] width 309 height 38
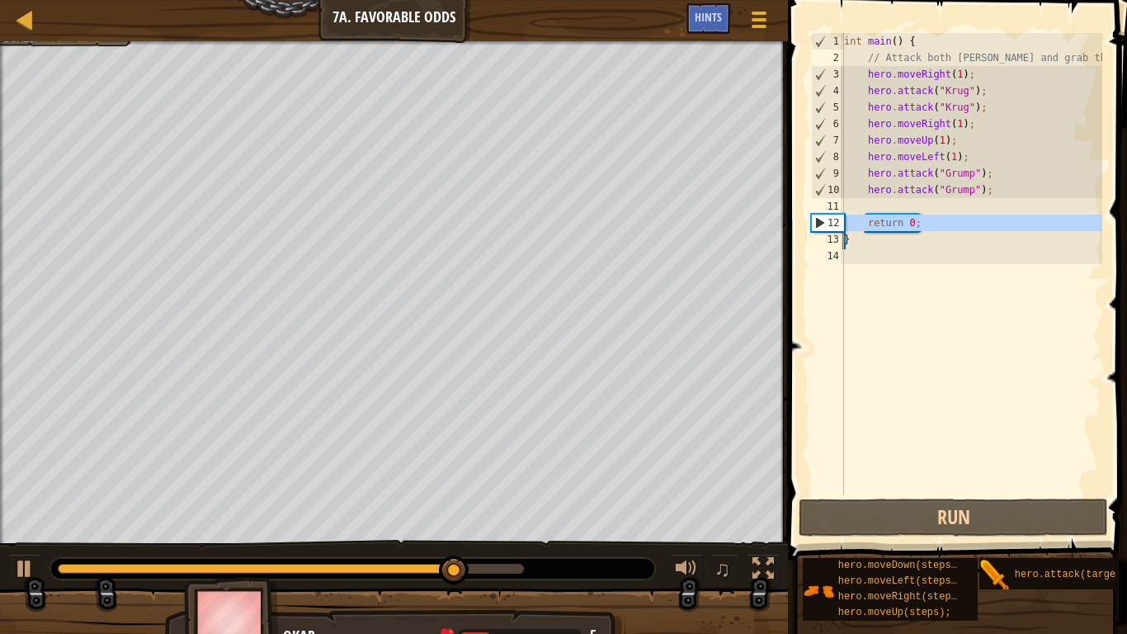
click at [814, 215] on div "12" at bounding box center [828, 223] width 32 height 17
click at [973, 227] on div "int main ( ) { // Attack both ogres and grab the gem. hero . moveRight ( 1 ) ; …" at bounding box center [972, 280] width 262 height 495
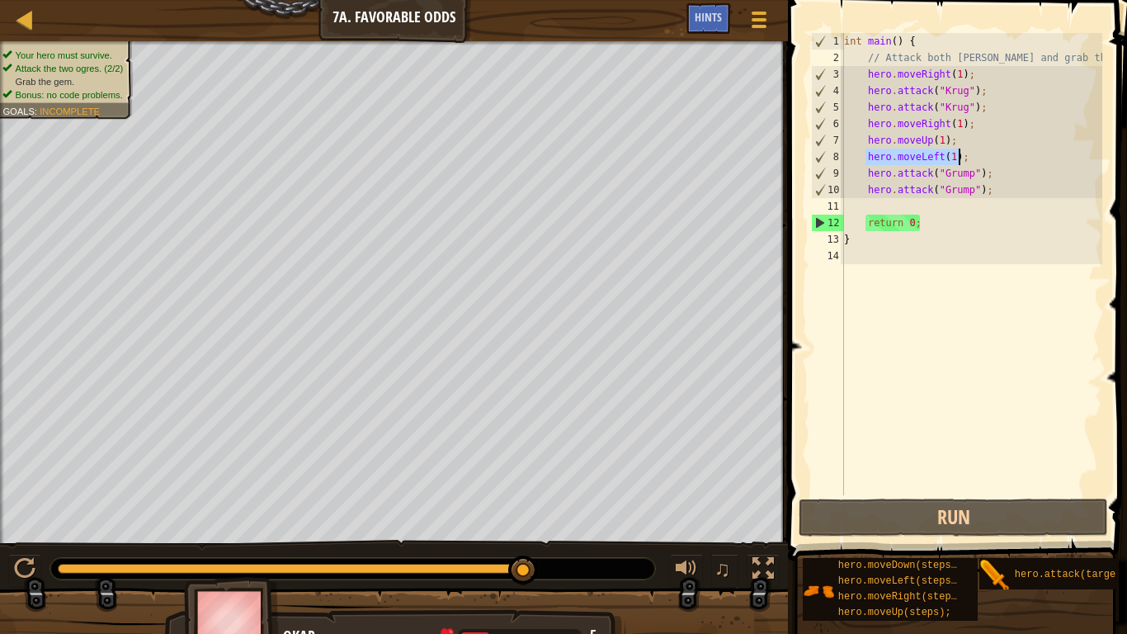
drag, startPoint x: 864, startPoint y: 153, endPoint x: 968, endPoint y: 149, distance: 104.0
click at [968, 149] on div "int main ( ) { // Attack both ogres and grab the gem. hero . moveRight ( 1 ) ; …" at bounding box center [972, 280] width 262 height 495
type textarea "hero.moveLeft(1);"
click at [944, 204] on div "int main ( ) { // Attack both ogres and grab the gem. hero . moveRight ( 1 ) ; …" at bounding box center [972, 280] width 262 height 495
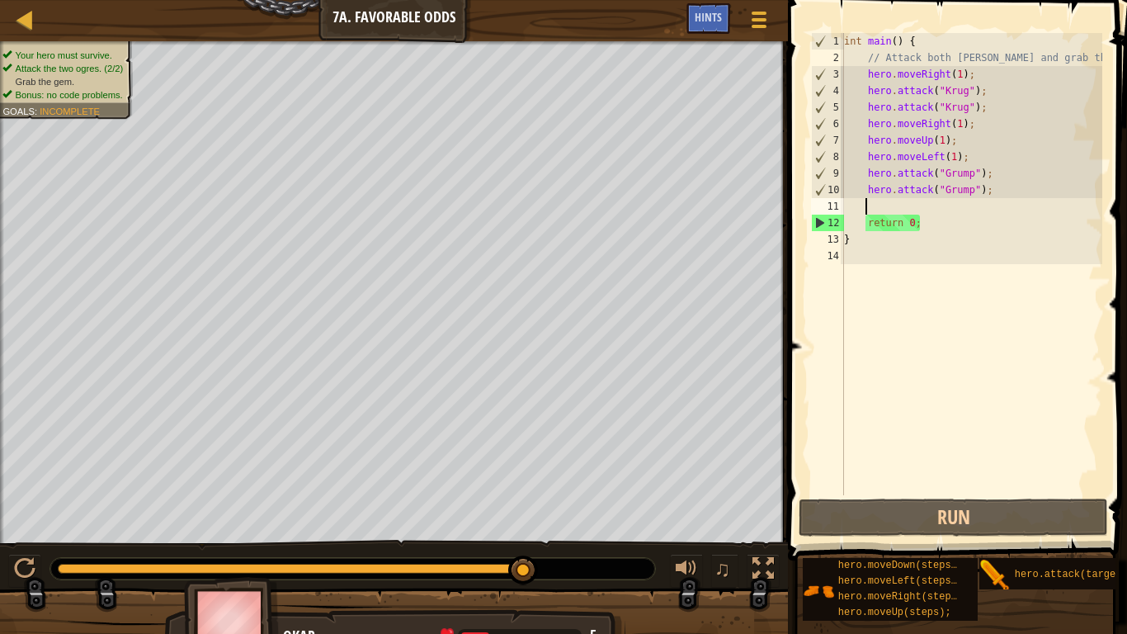
paste textarea "hero.moveLeft(1);"
type textarea "hero.moveLeft(1);"
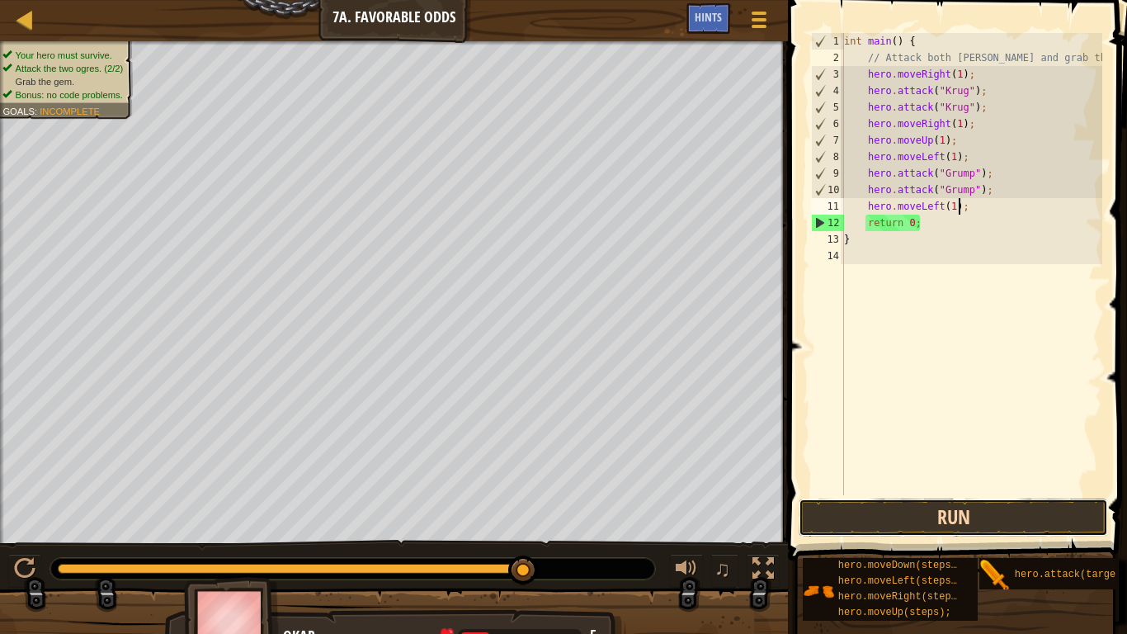
click at [951, 515] on button "Run" at bounding box center [953, 517] width 309 height 38
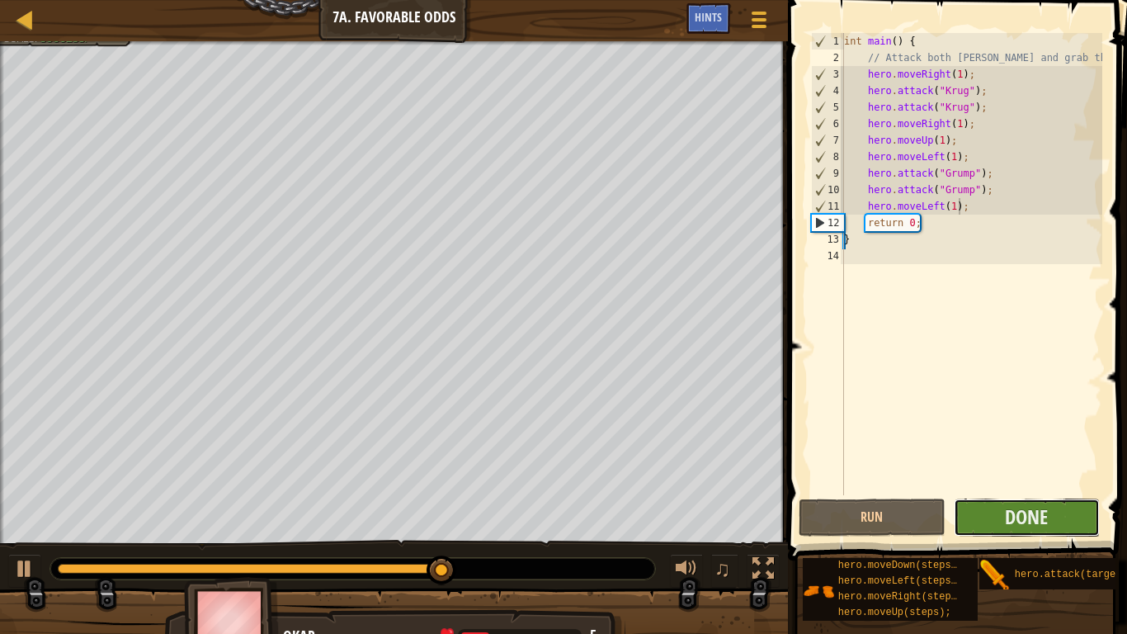
click at [1016, 498] on button "Done" at bounding box center [1027, 517] width 147 height 38
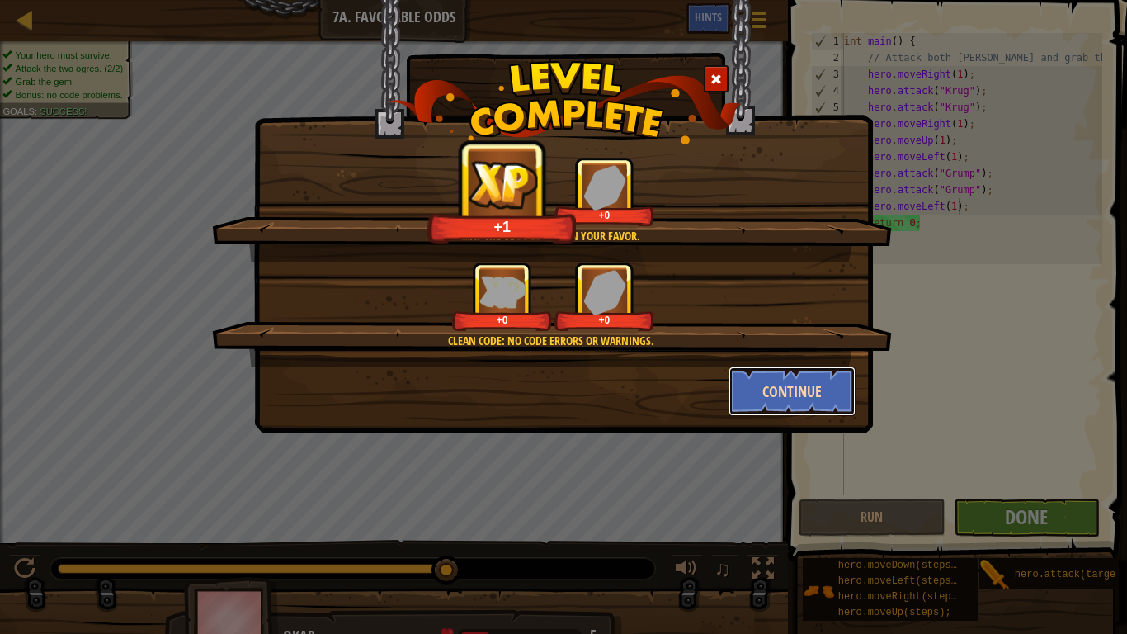
click at [749, 392] on button "Continue" at bounding box center [793, 391] width 128 height 50
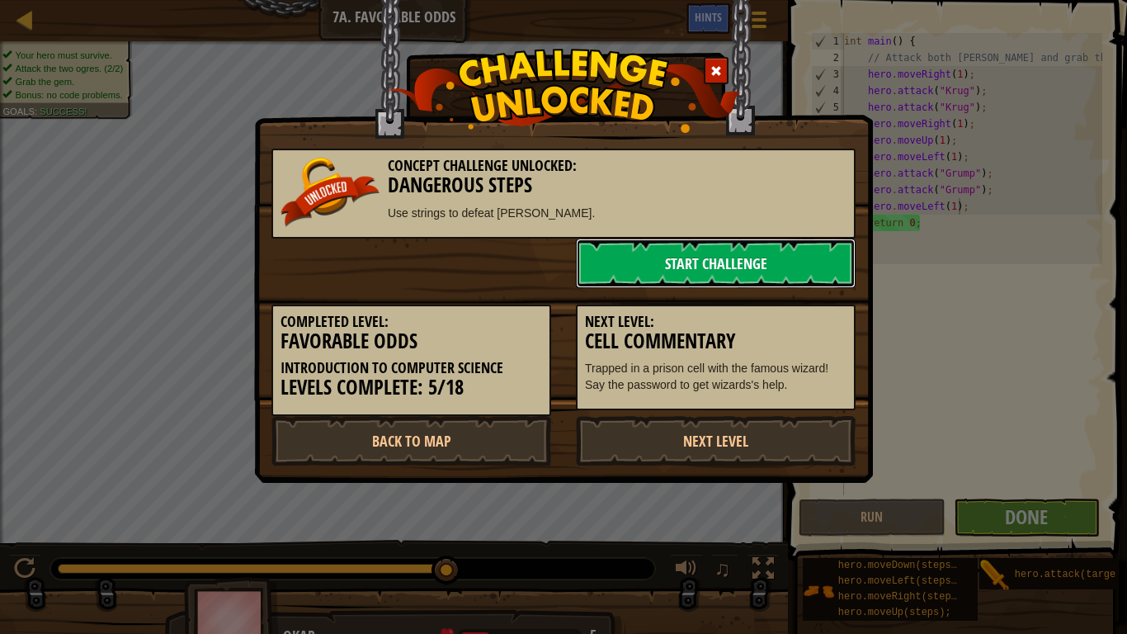
click at [725, 252] on link "Start Challenge" at bounding box center [716, 263] width 280 height 50
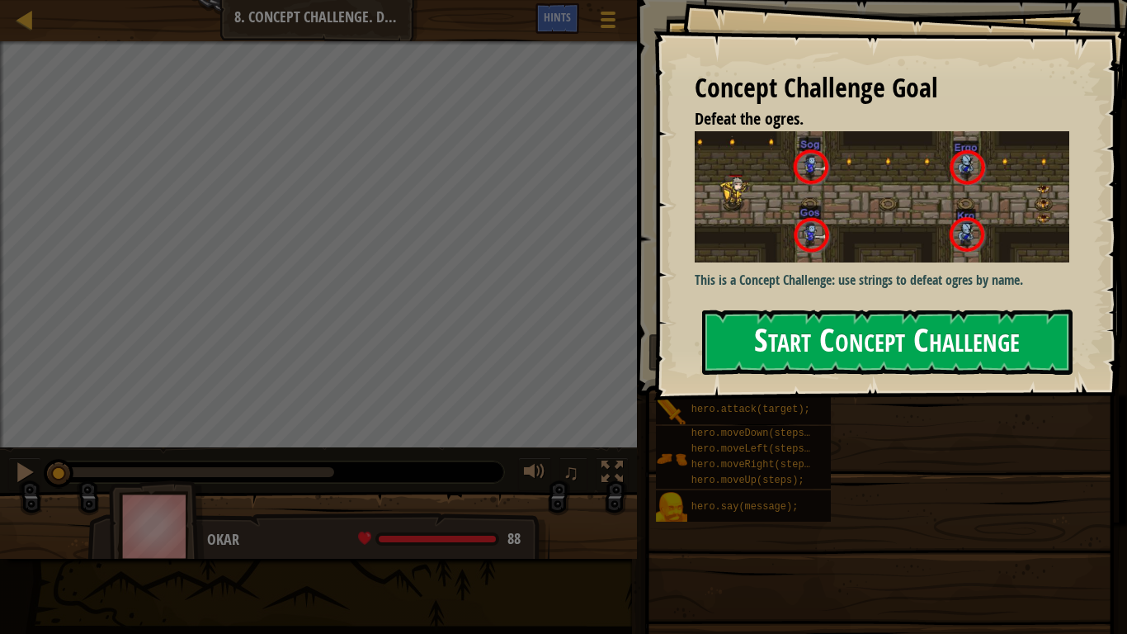
click at [892, 363] on button "Start Concept Challenge" at bounding box center [887, 341] width 370 height 65
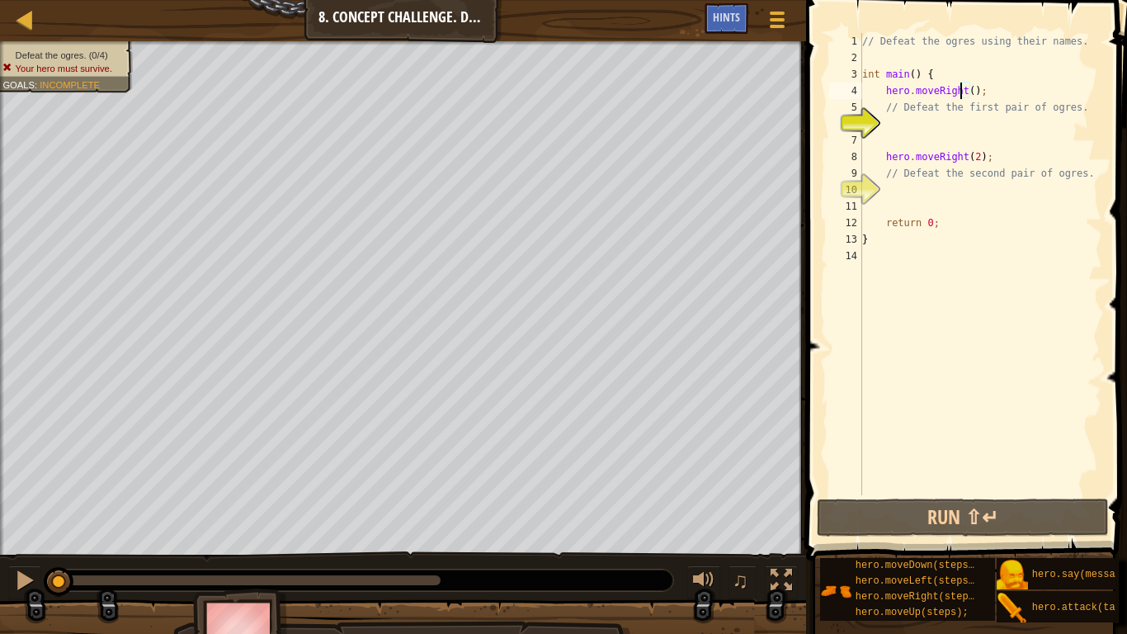
click at [963, 94] on div "// Defeat the ogres using their names. int main ( ) { hero . moveRight ( ) ; //…" at bounding box center [980, 280] width 243 height 495
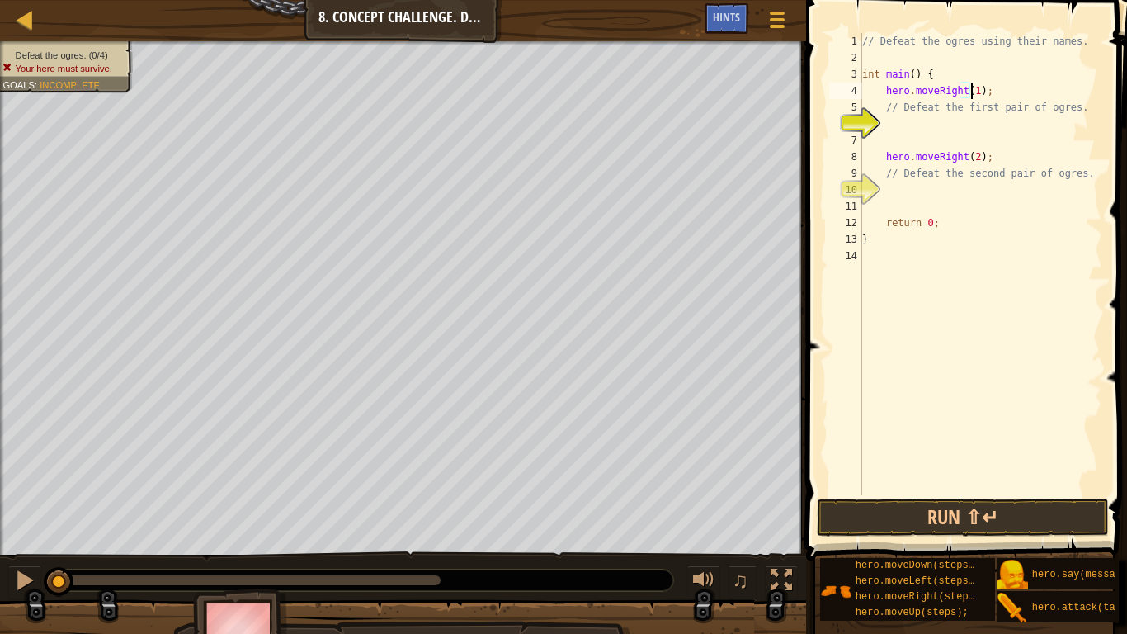
scroll to position [7, 9]
click at [981, 119] on div "// Defeat the ogres using their names. int main ( ) { hero . moveRight ( 1 ) ; …" at bounding box center [980, 264] width 243 height 462
drag, startPoint x: 883, startPoint y: 125, endPoint x: 1022, endPoint y: 128, distance: 139.5
click at [1022, 128] on div "// Defeat the ogres using their names. int main ( ) { hero . moveRight ( 1 ) ; …" at bounding box center [980, 280] width 243 height 495
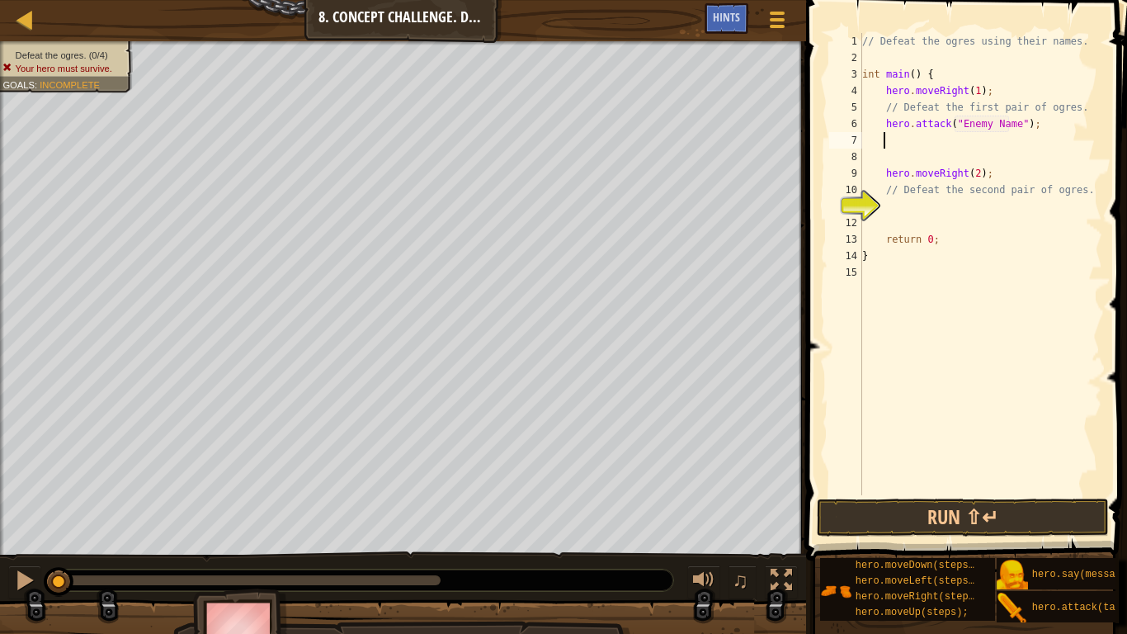
click at [1011, 128] on div "// Defeat the ogres using their names. int main ( ) { hero . moveRight ( 1 ) ; …" at bounding box center [980, 280] width 243 height 495
type textarea "hero.attack("Sog");"
click at [994, 129] on div "// Defeat the ogres using their names. int main ( ) { hero . moveRight ( 1 ) ; …" at bounding box center [980, 280] width 243 height 495
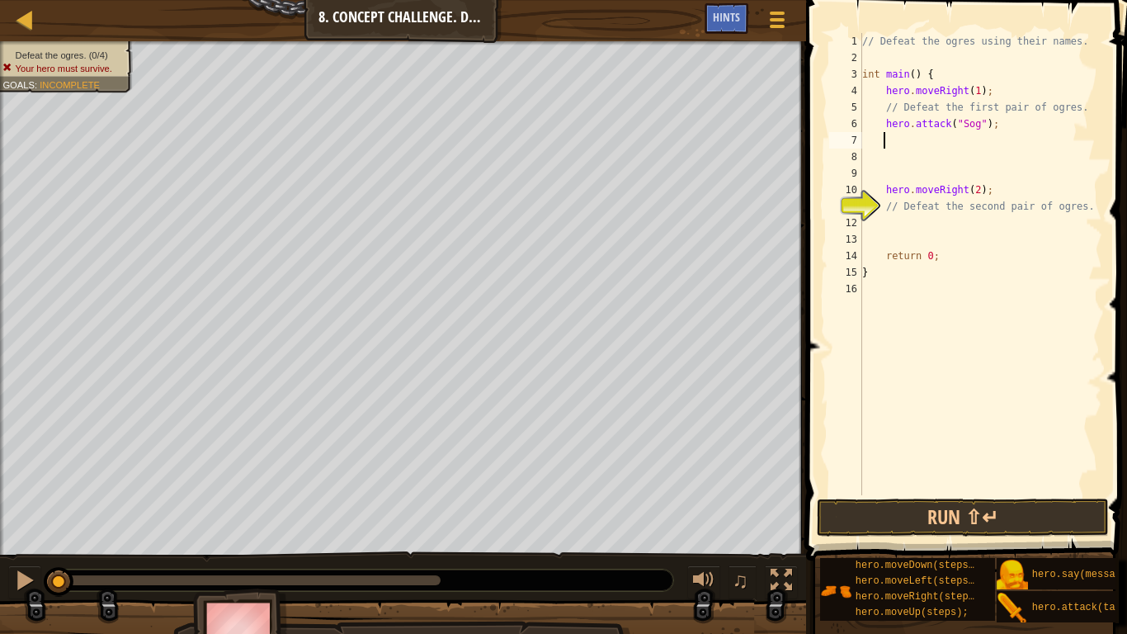
type textarea "V"
paste textarea "hero.moveLeft(1);"
type textarea "hero.moveLeft(1);"
click at [675, 144] on div "Map Introduction to Computer Science 8. Concept Challenge. Dangerous Steps Game…" at bounding box center [563, 317] width 1127 height 634
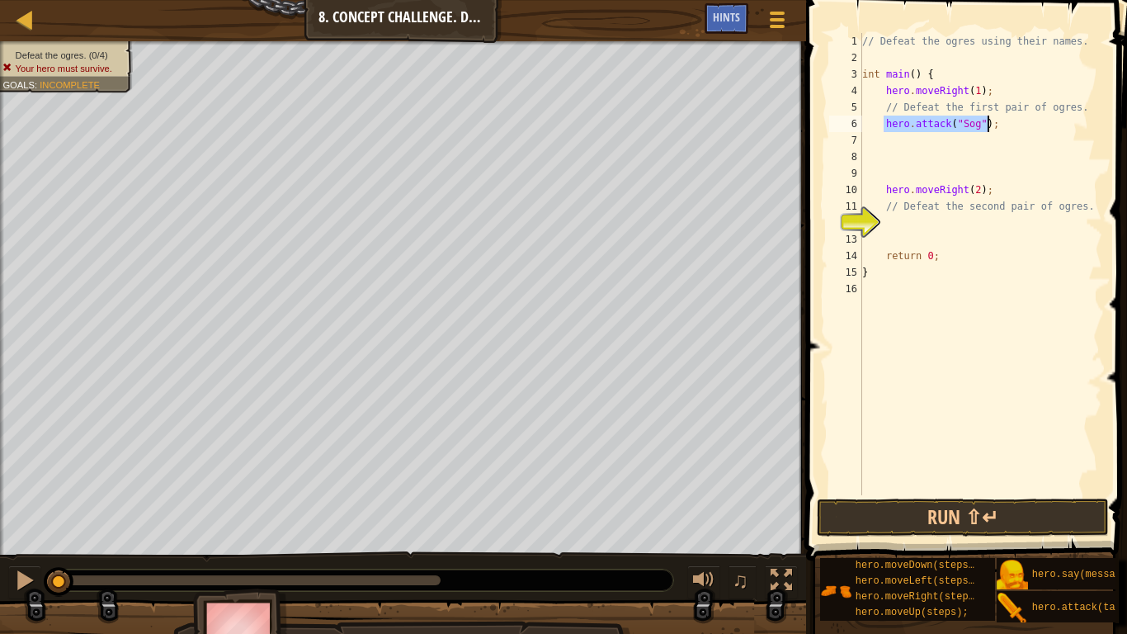
drag, startPoint x: 884, startPoint y: 122, endPoint x: 1005, endPoint y: 128, distance: 121.4
click at [1005, 128] on div "// Defeat the ogres using their names. int main ( ) { hero . moveRight ( 1 ) ; …" at bounding box center [980, 280] width 243 height 495
type textarea "C"
click at [982, 124] on div "// Defeat the ogres using their names. int main ( ) { hero . moveRight ( 1 ) ; …" at bounding box center [980, 264] width 243 height 462
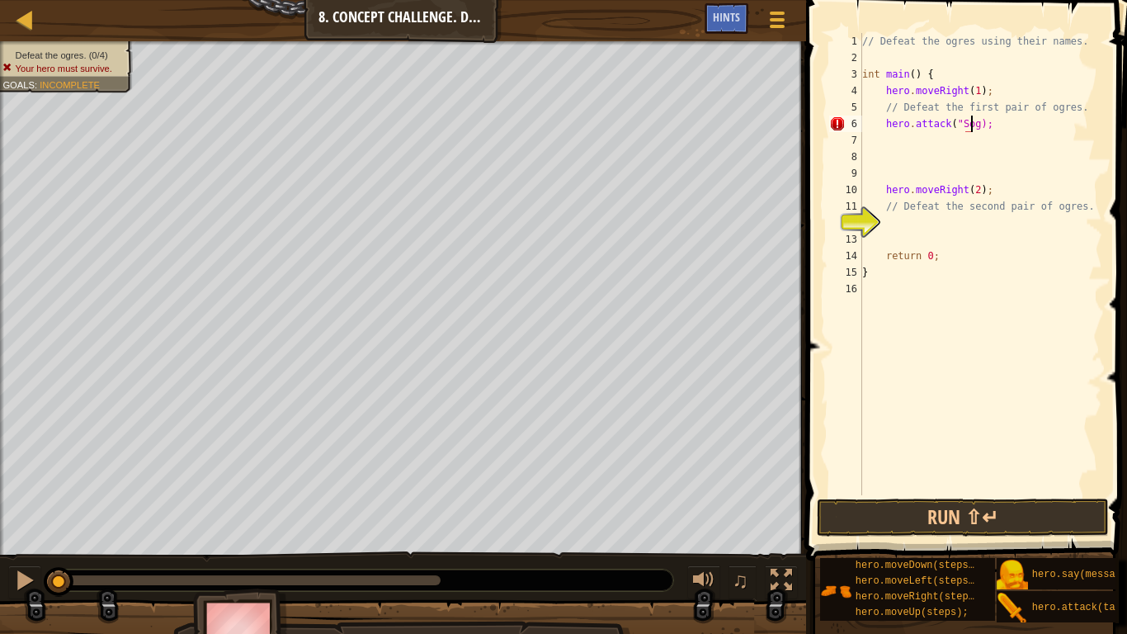
scroll to position [7, 9]
drag, startPoint x: 994, startPoint y: 120, endPoint x: 882, endPoint y: 130, distance: 112.6
click at [882, 130] on div "// Defeat the ogres using their names. int main ( ) { hero . moveRight ( 1 ) ; …" at bounding box center [980, 280] width 243 height 495
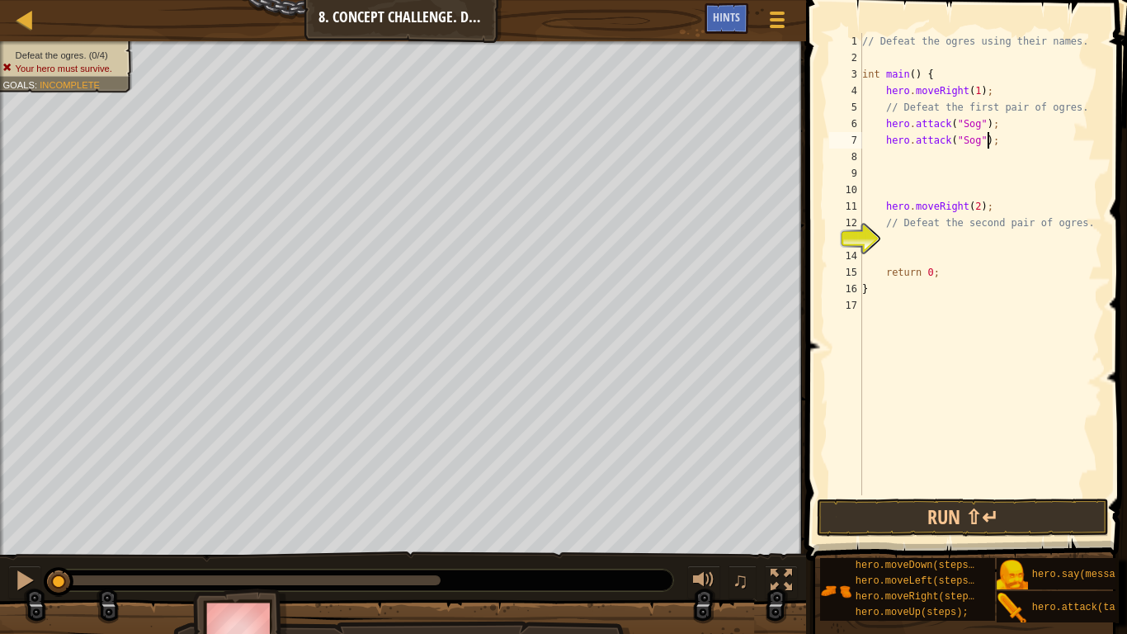
click at [972, 145] on div "// Defeat the ogres using their names. int main ( ) { hero . moveRight ( 1 ) ; …" at bounding box center [980, 280] width 243 height 495
click at [1001, 146] on div "// Defeat the ogres using their names. int main ( ) { hero . moveRight ( 1 ) ; …" at bounding box center [980, 280] width 243 height 495
click at [981, 239] on div "// Defeat the ogres using their names. int main ( ) { hero . moveRight ( 1 ) ; …" at bounding box center [980, 264] width 243 height 462
drag, startPoint x: 885, startPoint y: 240, endPoint x: 1018, endPoint y: 245, distance: 132.9
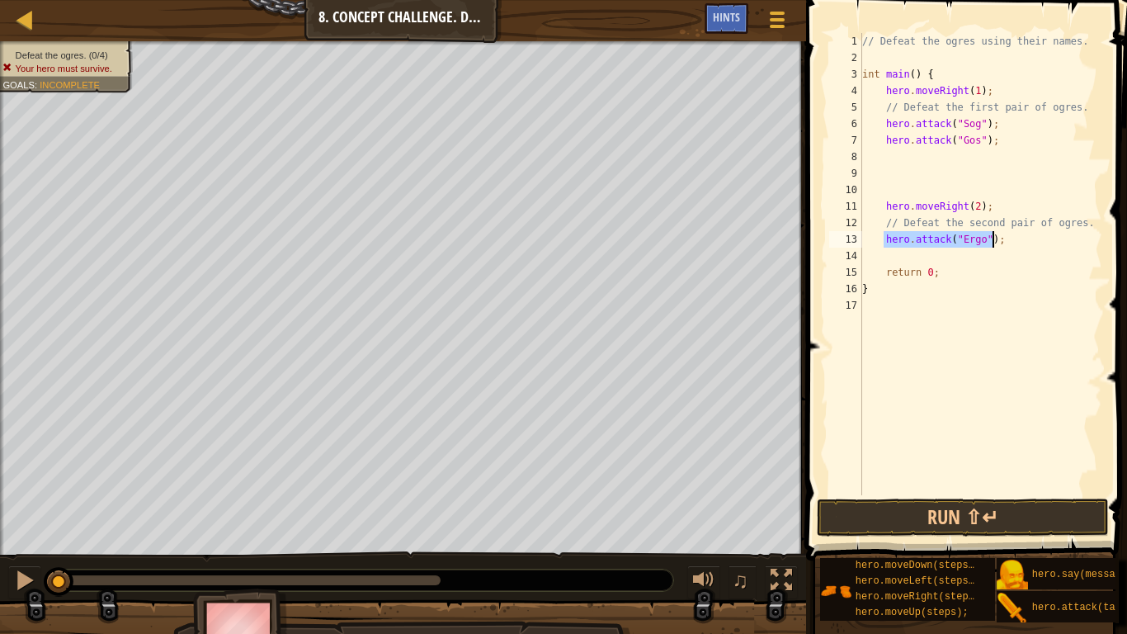
click at [1018, 245] on div "// Defeat the ogres using their names. int main ( ) { hero . moveRight ( 1 ) ; …" at bounding box center [980, 280] width 243 height 495
click at [977, 259] on div "// Defeat the ogres using their names. int main ( ) { hero . moveRight ( 1 ) ; …" at bounding box center [980, 280] width 243 height 495
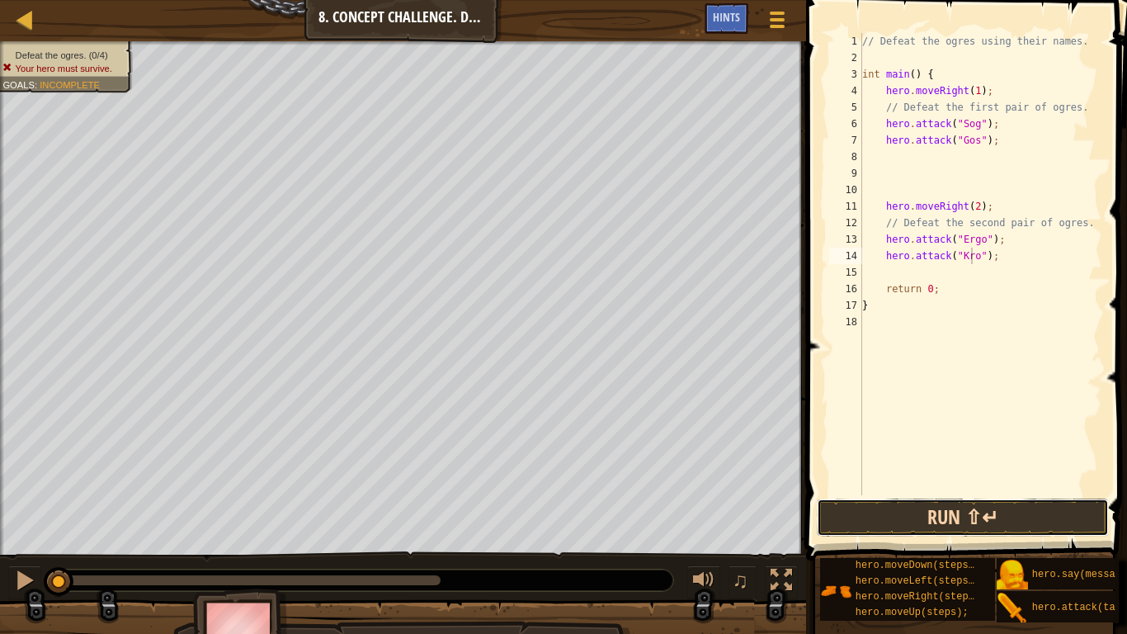
click at [917, 509] on button "Run ⇧↵" at bounding box center [963, 517] width 292 height 38
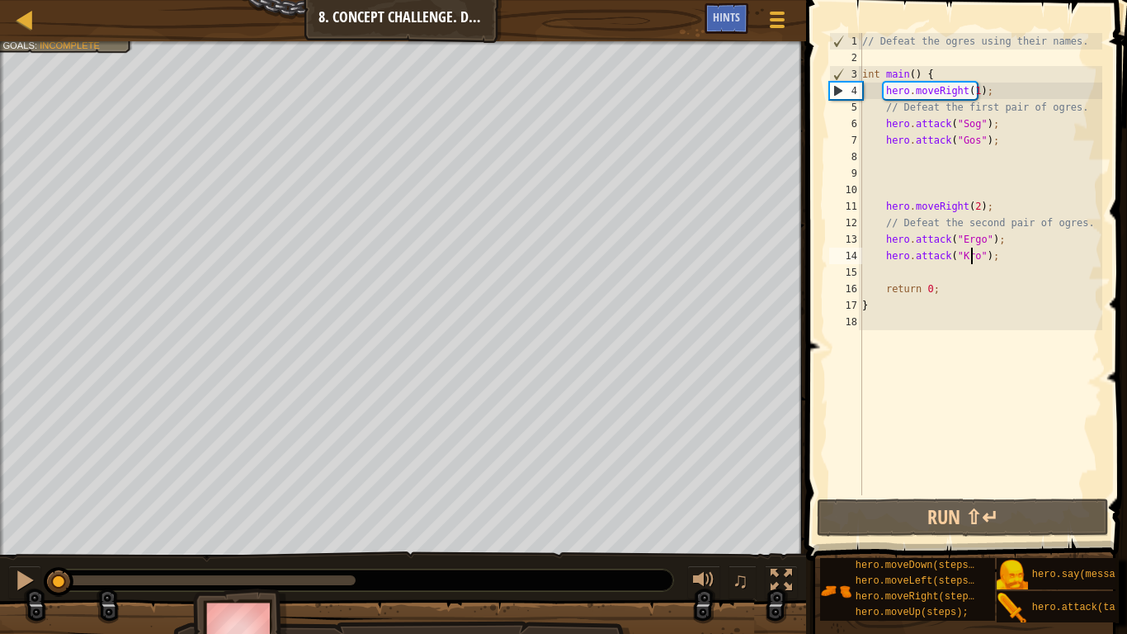
drag, startPoint x: 331, startPoint y: 575, endPoint x: 0, endPoint y: 546, distance: 332.1
click at [0, 521] on div "Defeat the ogres. (0/4) Your hero must survive. Goals : Incomplete ♫ Okar 88 x:…" at bounding box center [563, 353] width 1127 height 625
click at [24, 521] on div at bounding box center [24, 579] width 21 height 21
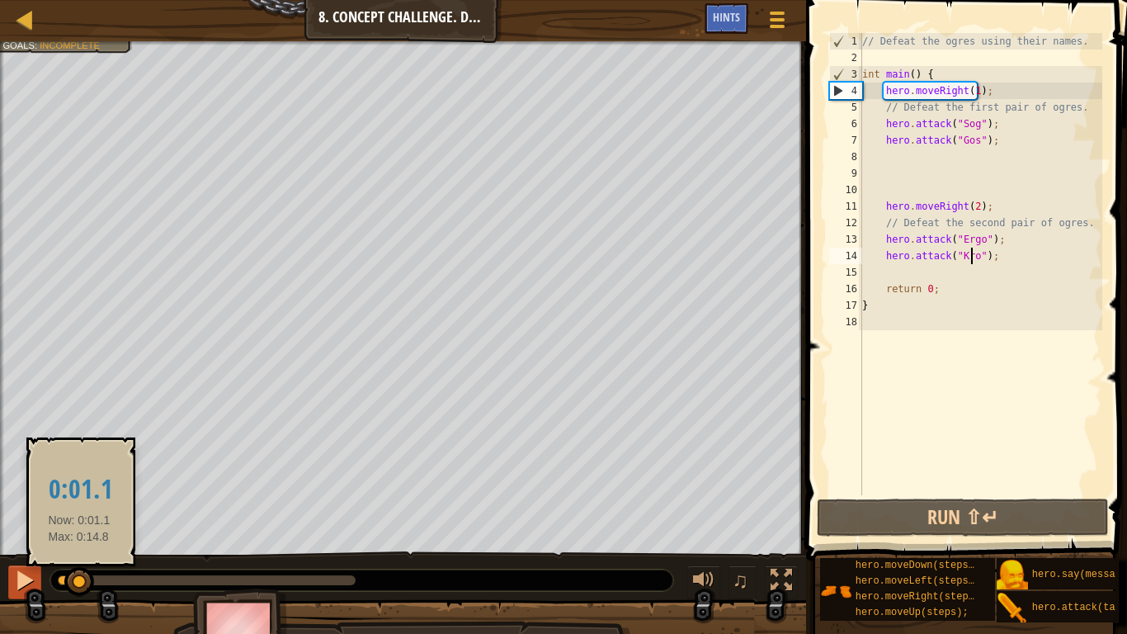
drag, startPoint x: 79, startPoint y: 575, endPoint x: 15, endPoint y: 584, distance: 65.0
click at [15, 521] on div "♫" at bounding box center [403, 576] width 806 height 50
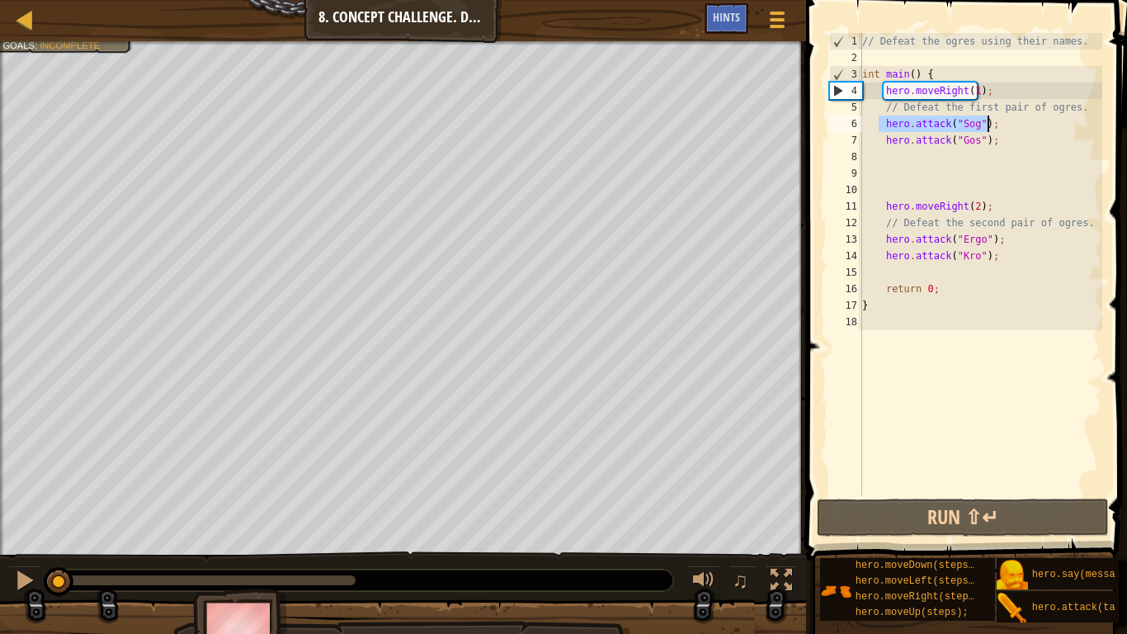
drag, startPoint x: 880, startPoint y: 124, endPoint x: 990, endPoint y: 127, distance: 110.6
click at [990, 127] on div "// Defeat the ogres using their names. int main ( ) { hero . moveRight ( 1 ) ; …" at bounding box center [980, 280] width 243 height 495
type textarea "hero.attack("Sog");"
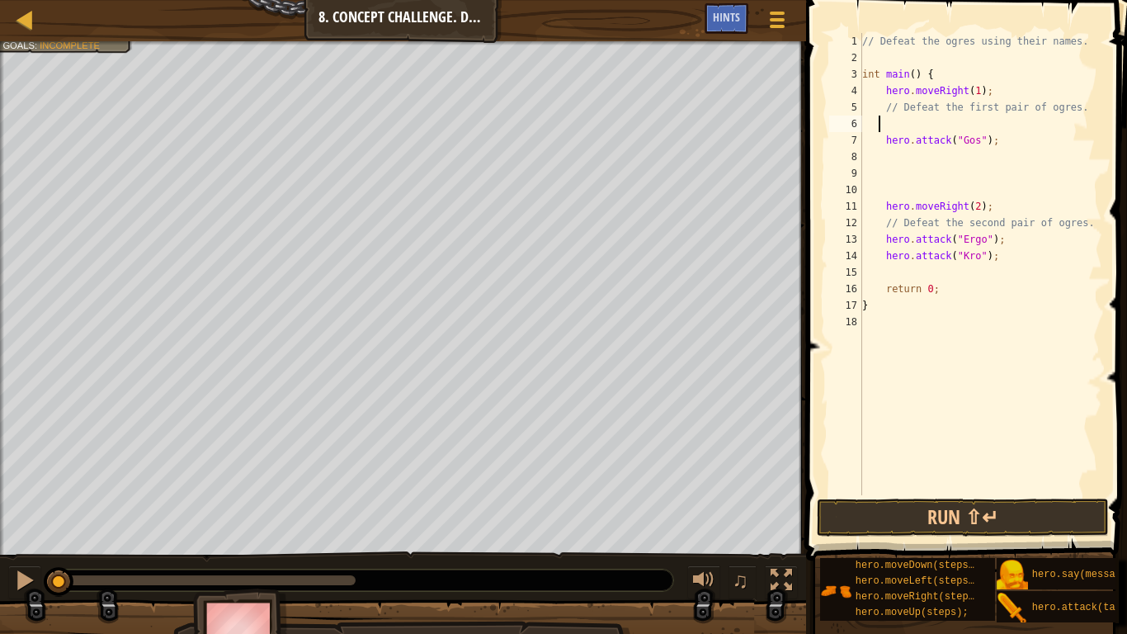
paste textarea "hero.attack("Sog");"
type textarea "hero.attack("Sog");"
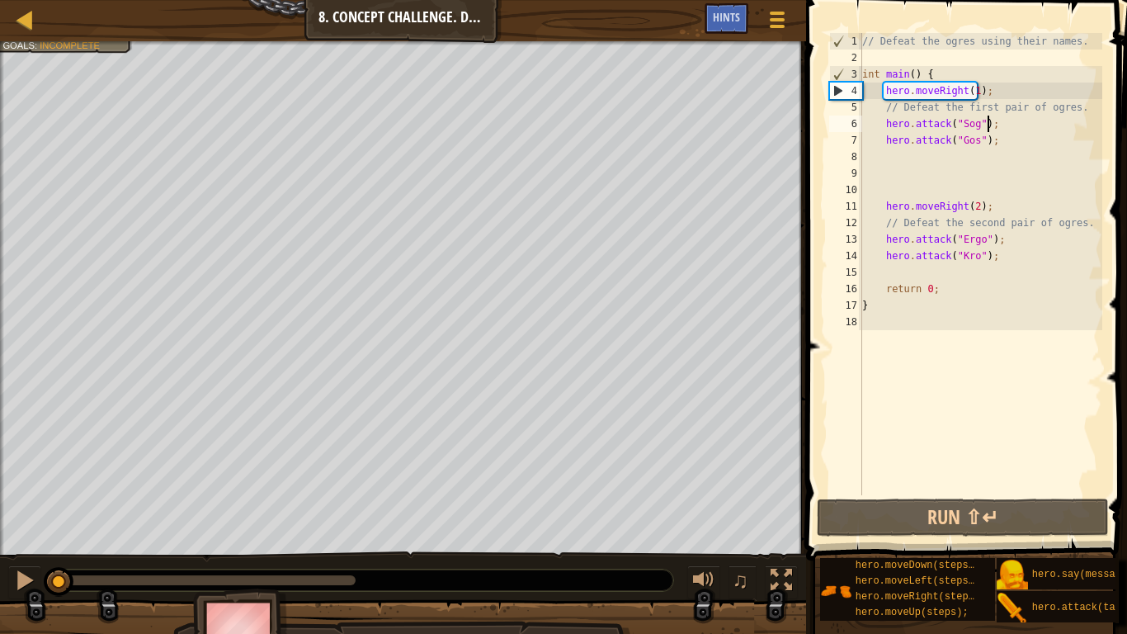
click at [980, 149] on div "// Defeat the ogres using their names. int main ( ) { hero . moveRight ( 1 ) ; …" at bounding box center [980, 280] width 243 height 495
paste textarea "hero.attack("Sog");"
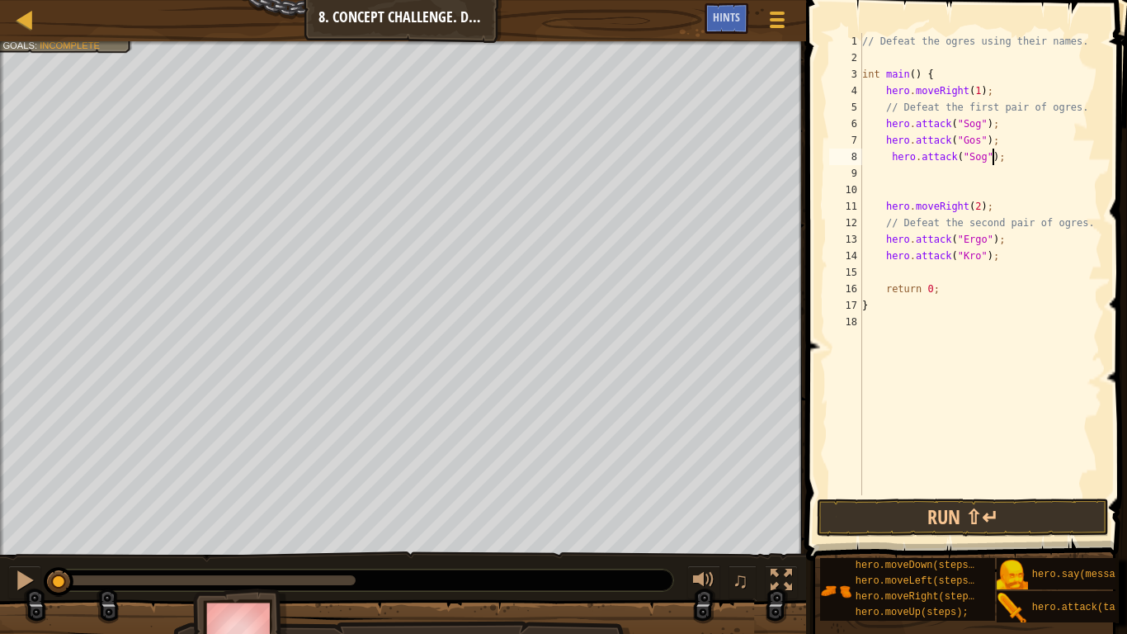
click at [889, 158] on div "// Defeat the ogres using their names. int main ( ) { hero . moveRight ( 1 ) ; …" at bounding box center [980, 280] width 243 height 495
type textarea "hero.attack("Sog");"
click at [903, 165] on div "// Defeat the ogres using their names. int main ( ) { hero . moveRight ( 1 ) ; …" at bounding box center [980, 280] width 243 height 495
paste textarea "hero.attack("Sog");"
click at [889, 172] on div "// Defeat the ogres using their names. int main ( ) { hero . moveRight ( 1 ) ; …" at bounding box center [980, 280] width 243 height 495
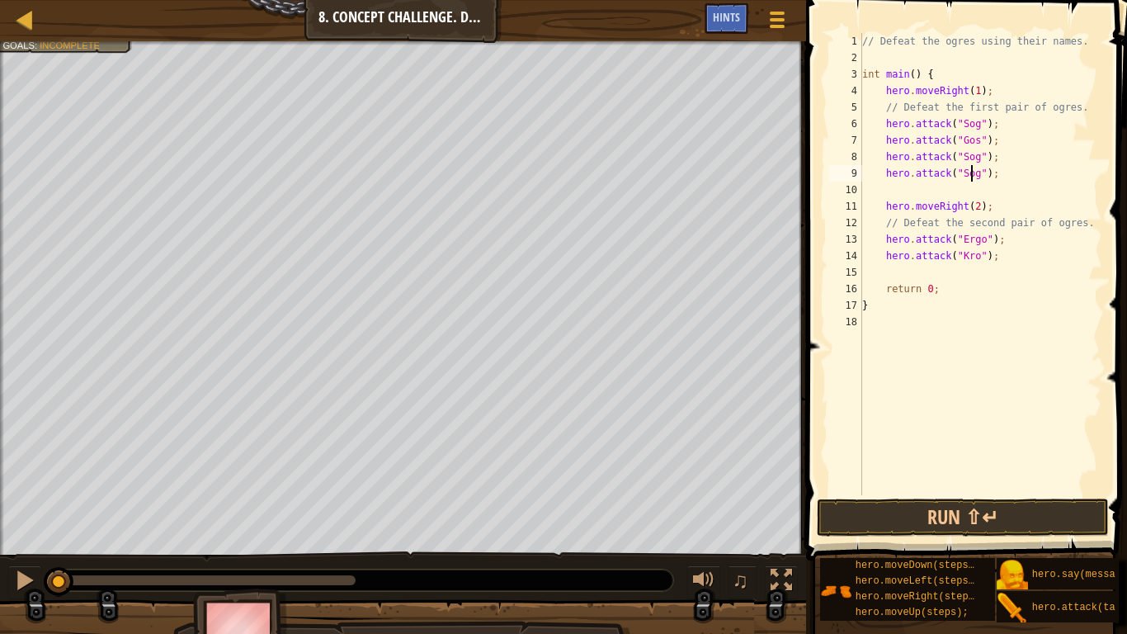
click at [972, 174] on div "// Defeat the ogres using their names. int main ( ) { hero . moveRight ( 1 ) ; …" at bounding box center [980, 280] width 243 height 495
drag, startPoint x: 925, startPoint y: 234, endPoint x: 1024, endPoint y: 243, distance: 99.5
click at [1024, 243] on div "// Defeat the ogres using their names. int main ( ) { hero . moveRight ( 1 ) ; …" at bounding box center [980, 280] width 243 height 495
paste textarea "Kr"
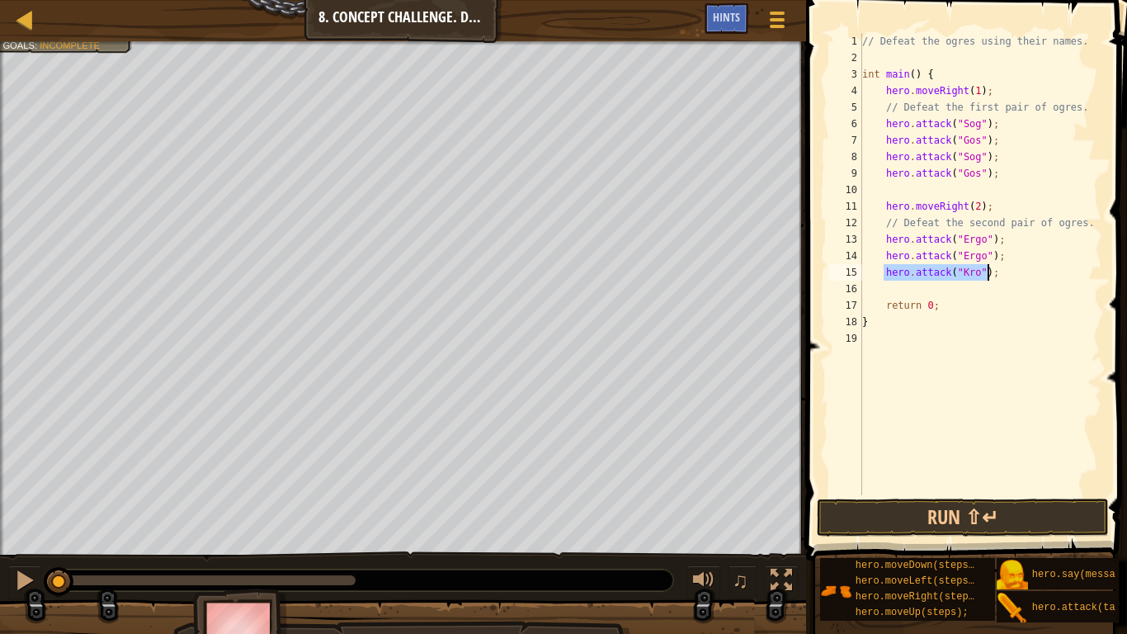
drag, startPoint x: 884, startPoint y: 275, endPoint x: 1005, endPoint y: 274, distance: 121.3
click at [1004, 273] on div "// Defeat the ogres using their names. int main ( ) { hero . moveRight ( 1 ) ; …" at bounding box center [980, 280] width 243 height 495
paste textarea
type textarea "hero.attack("Kro");"
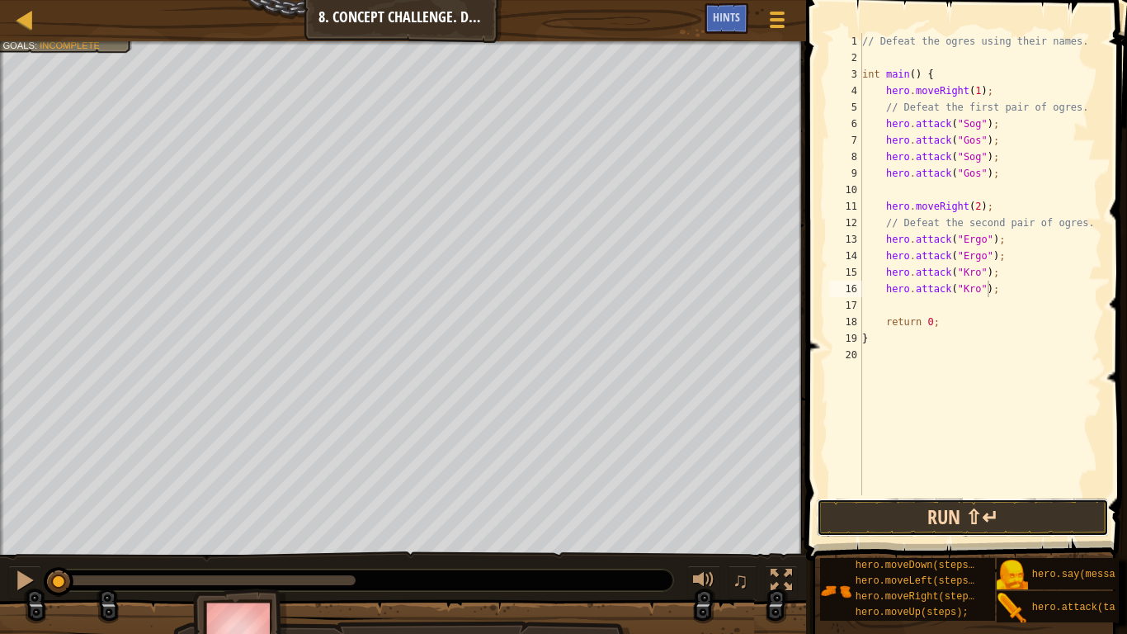
click at [962, 521] on button "Run ⇧↵" at bounding box center [963, 517] width 292 height 38
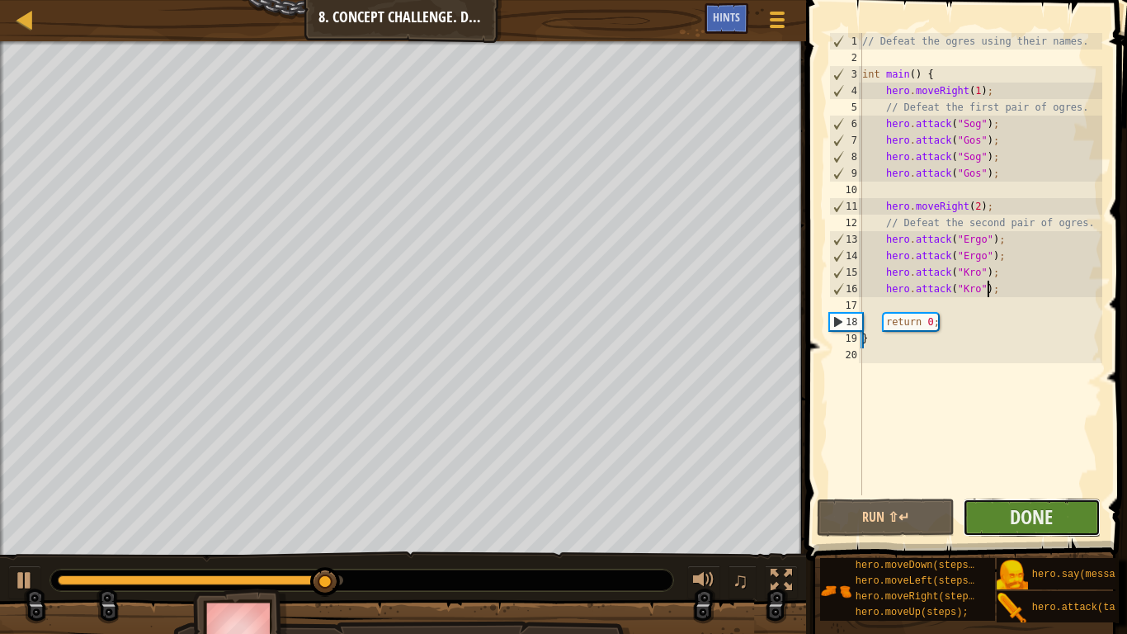
click at [985, 509] on button "Done" at bounding box center [1032, 517] width 138 height 38
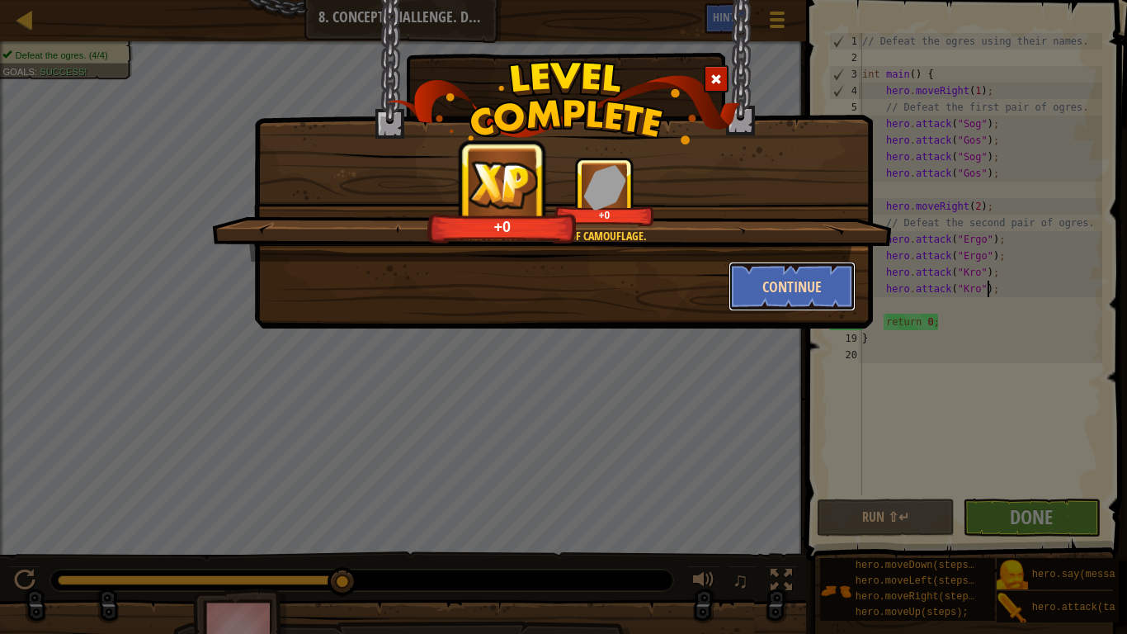
click at [778, 291] on button "Continue" at bounding box center [793, 287] width 128 height 50
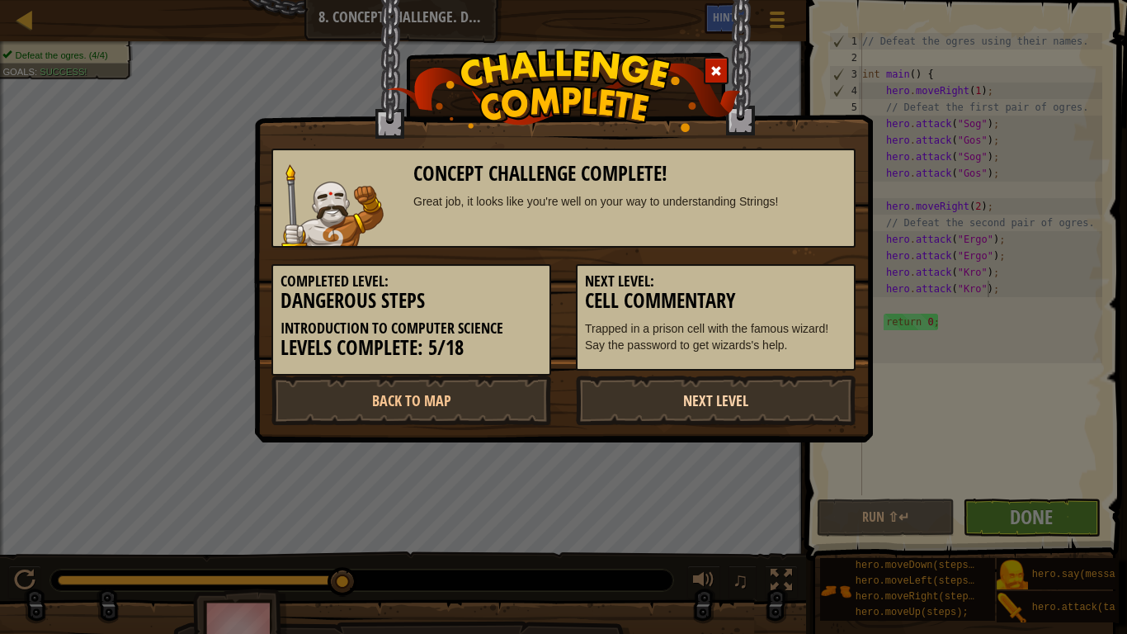
click at [658, 403] on link "Next Level" at bounding box center [716, 400] width 280 height 50
click at [658, 402] on link "Next Level" at bounding box center [716, 400] width 280 height 50
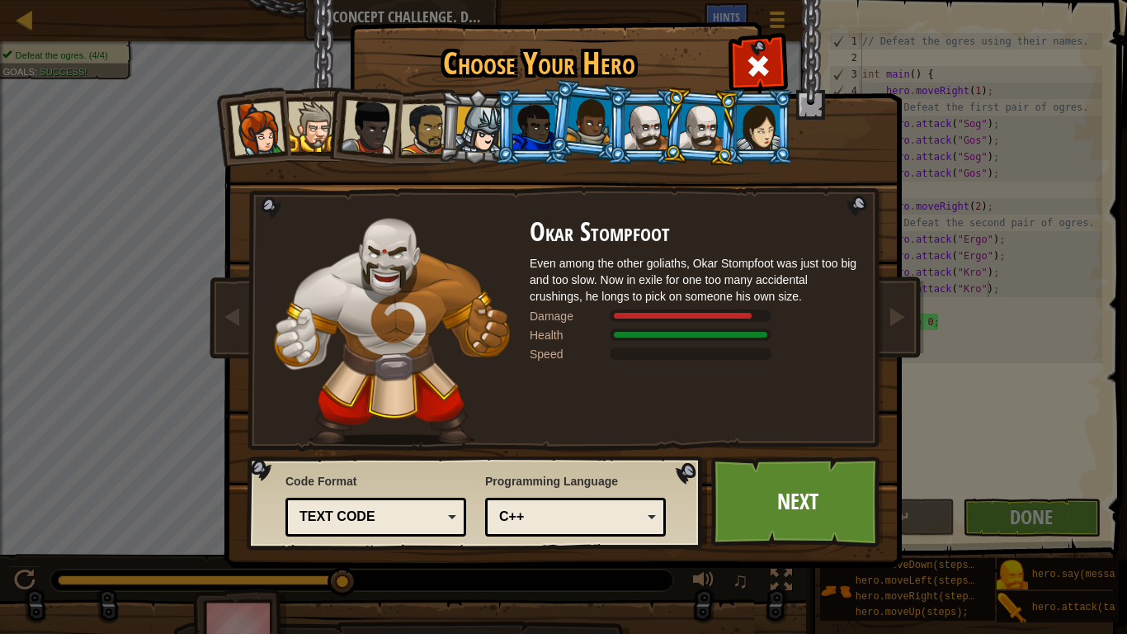
click at [622, 517] on div "C++" at bounding box center [570, 516] width 143 height 19
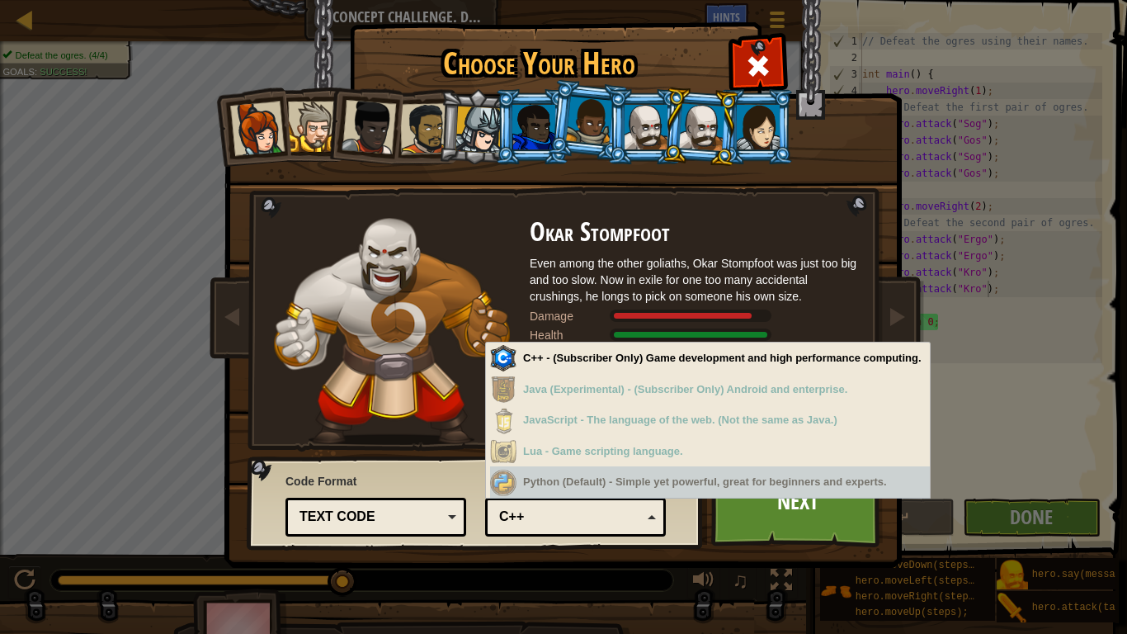
click at [454, 512] on div "Text code" at bounding box center [375, 517] width 159 height 26
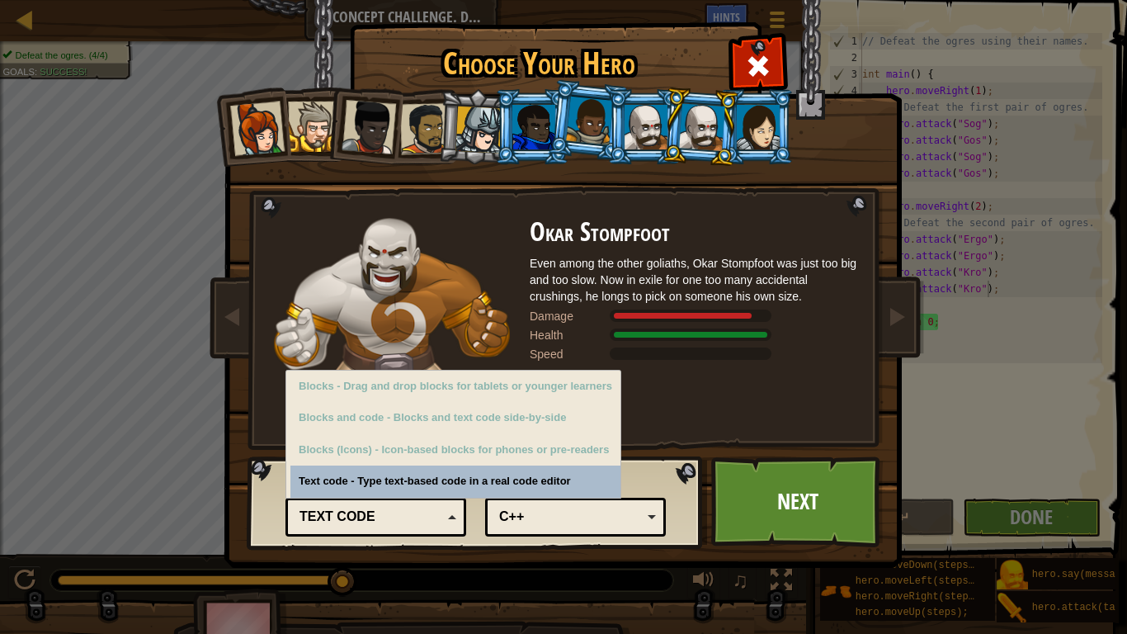
click at [453, 509] on div "Text code" at bounding box center [375, 517] width 159 height 26
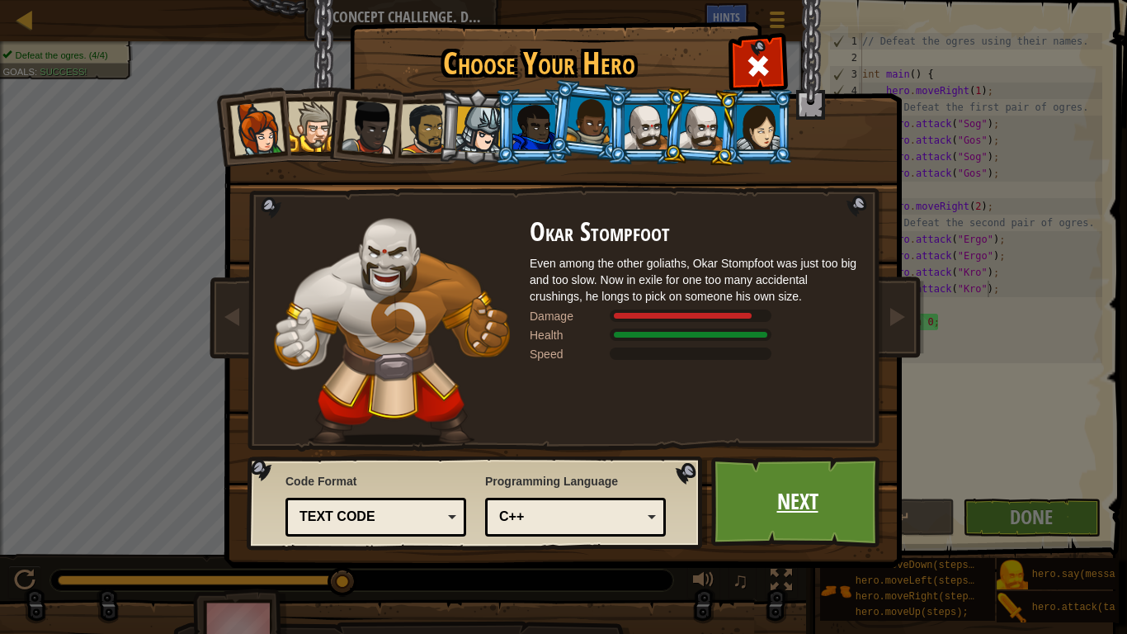
click at [767, 490] on link "Next" at bounding box center [797, 501] width 172 height 91
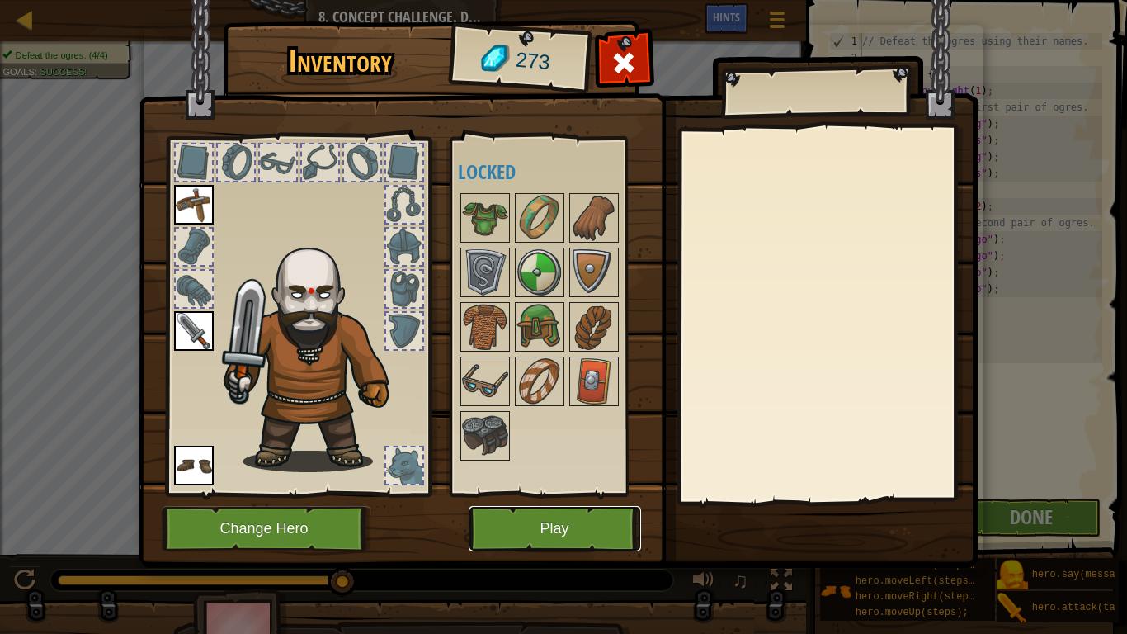
click at [549, 521] on button "Play" at bounding box center [555, 528] width 172 height 45
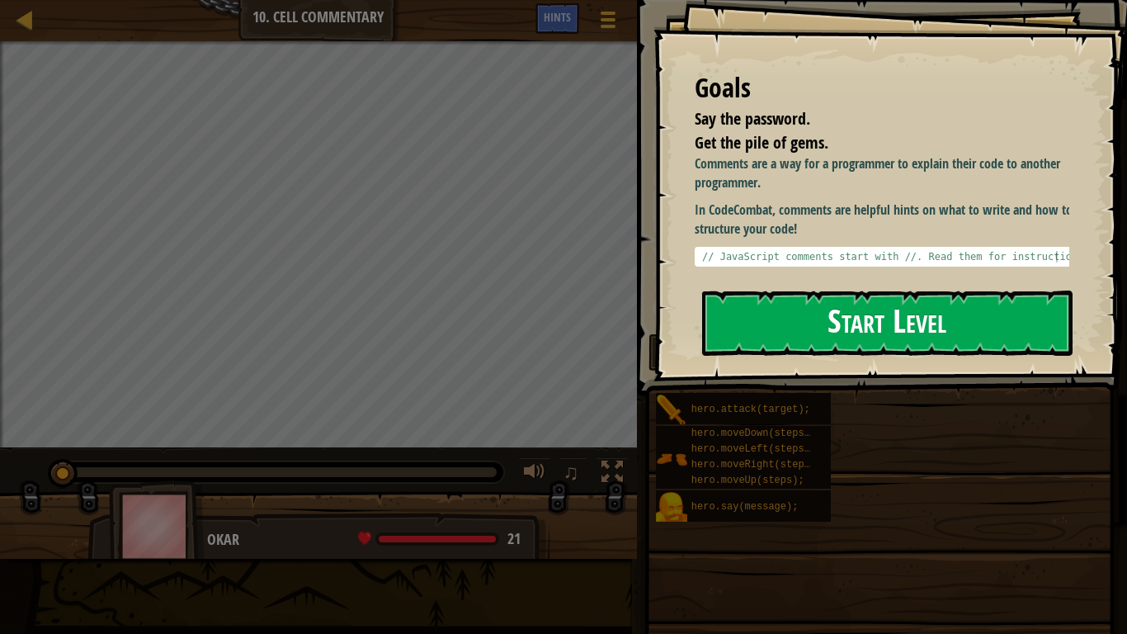
click at [826, 322] on button "Start Level" at bounding box center [887, 322] width 370 height 65
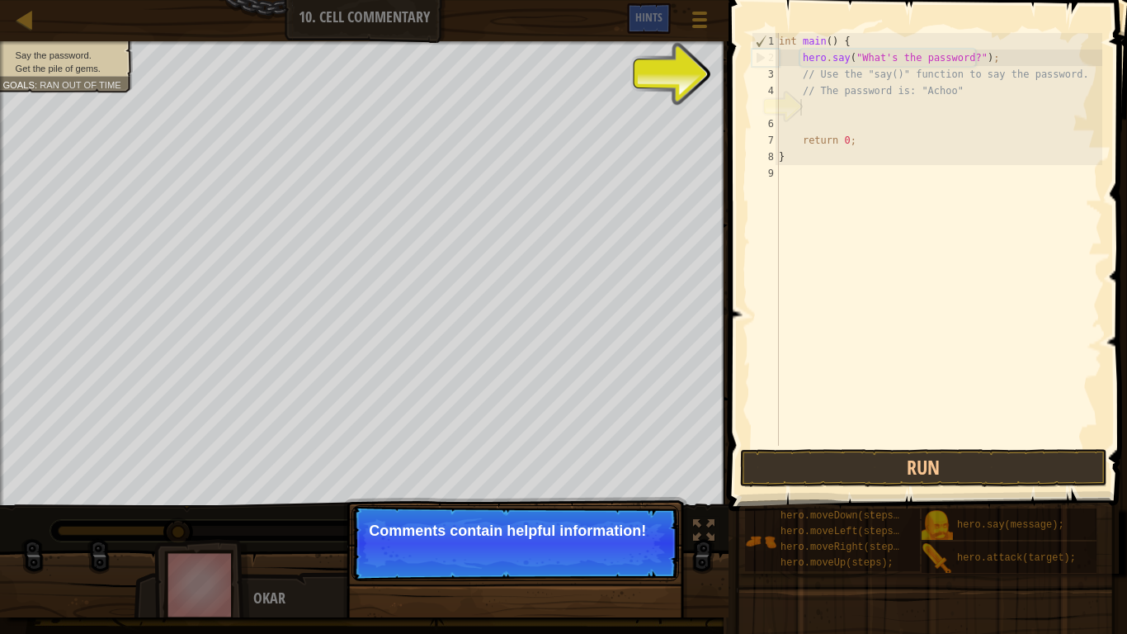
click at [610, 521] on p "Comments contain helpful information!" at bounding box center [515, 530] width 293 height 17
click at [920, 68] on div "int main ( ) { hero . say ( " What's the password? " ) ; // Use the "say()" fun…" at bounding box center [939, 256] width 327 height 446
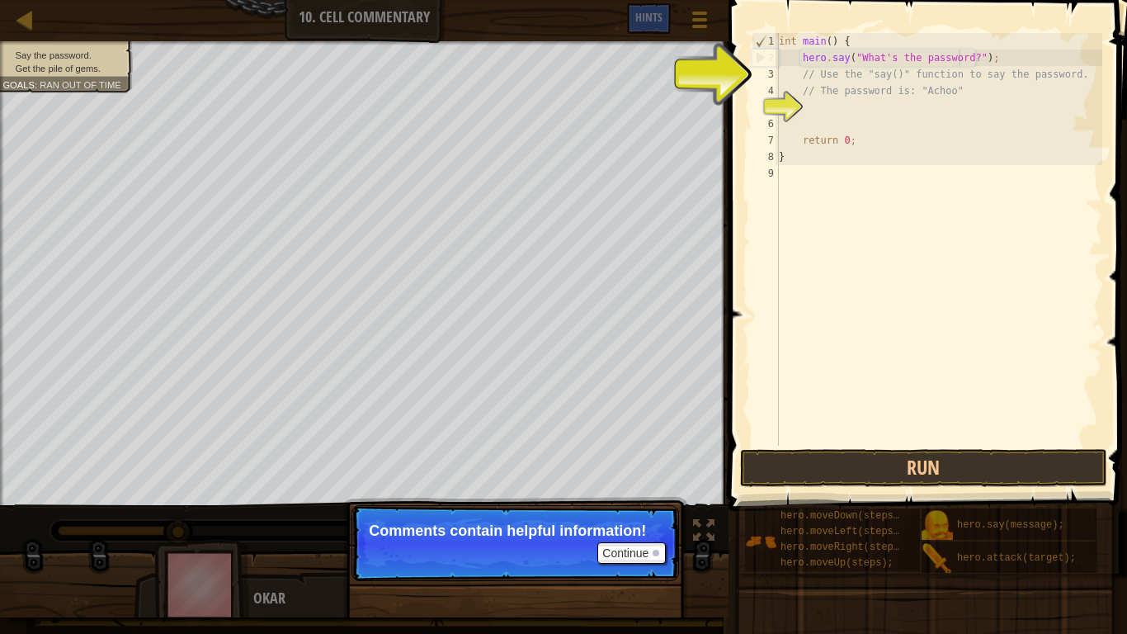
click at [960, 54] on div "int main ( ) { hero . say ( " What's the password? " ) ; // Use the "say()" fun…" at bounding box center [939, 256] width 327 height 446
click at [964, 59] on div "int main ( ) { hero . say ( " What's the password? " ) ; // Use the "say()" fun…" at bounding box center [939, 256] width 327 height 446
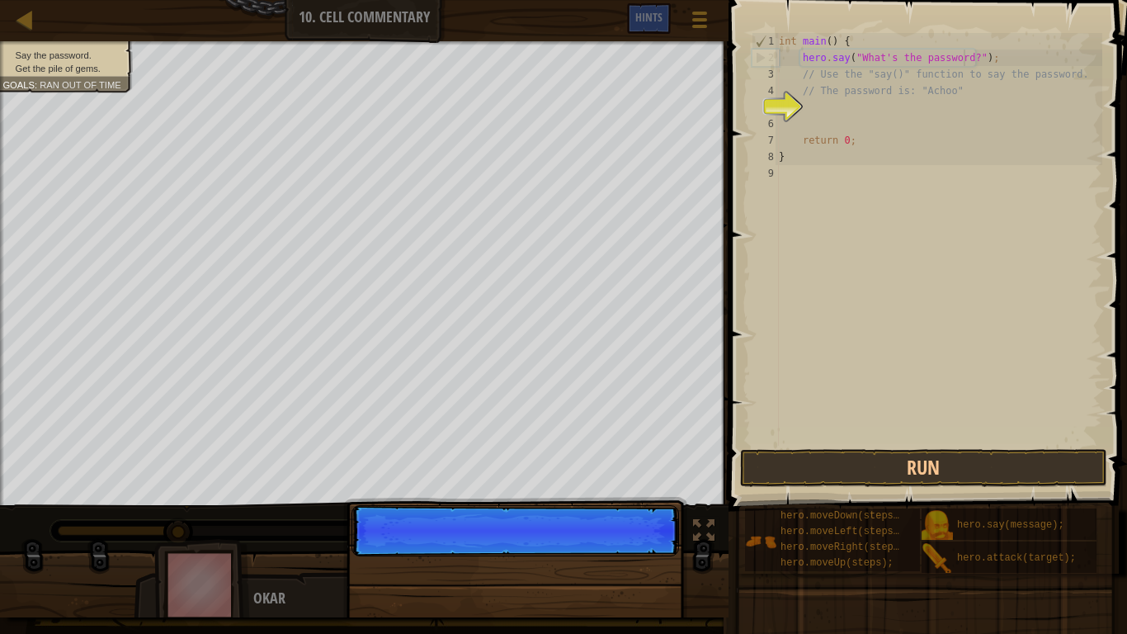
click at [621, 521] on div "Continue" at bounding box center [515, 627] width 344 height 244
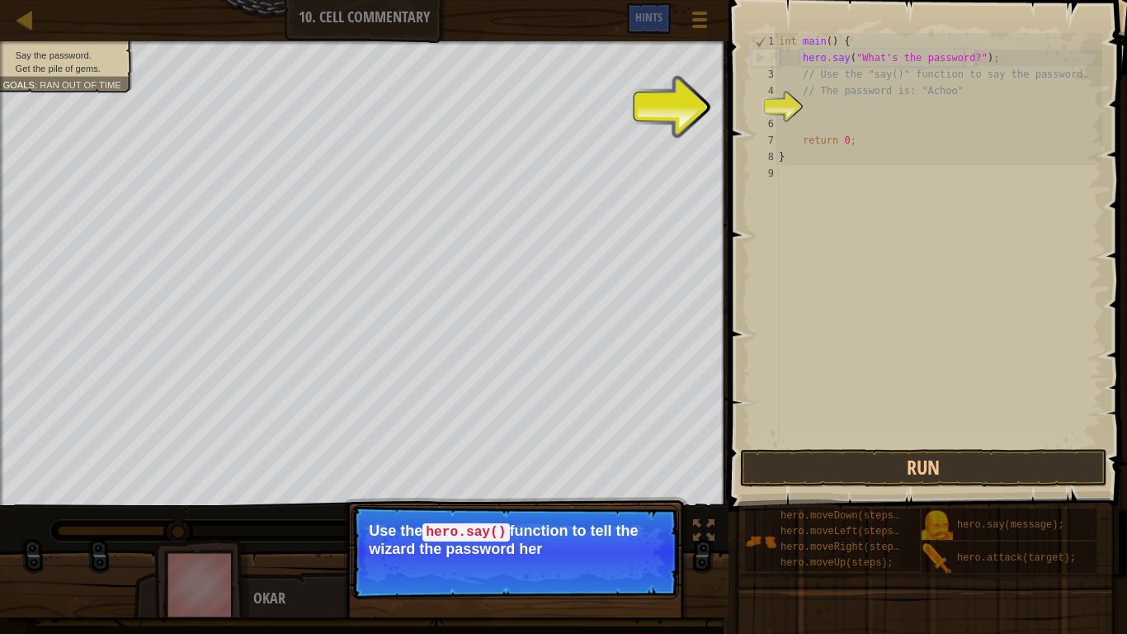
click at [624, 521] on p "Continue Use the hero.say() function to tell the wizard the password her" at bounding box center [515, 552] width 328 height 94
click at [624, 521] on button "Continue" at bounding box center [631, 570] width 68 height 21
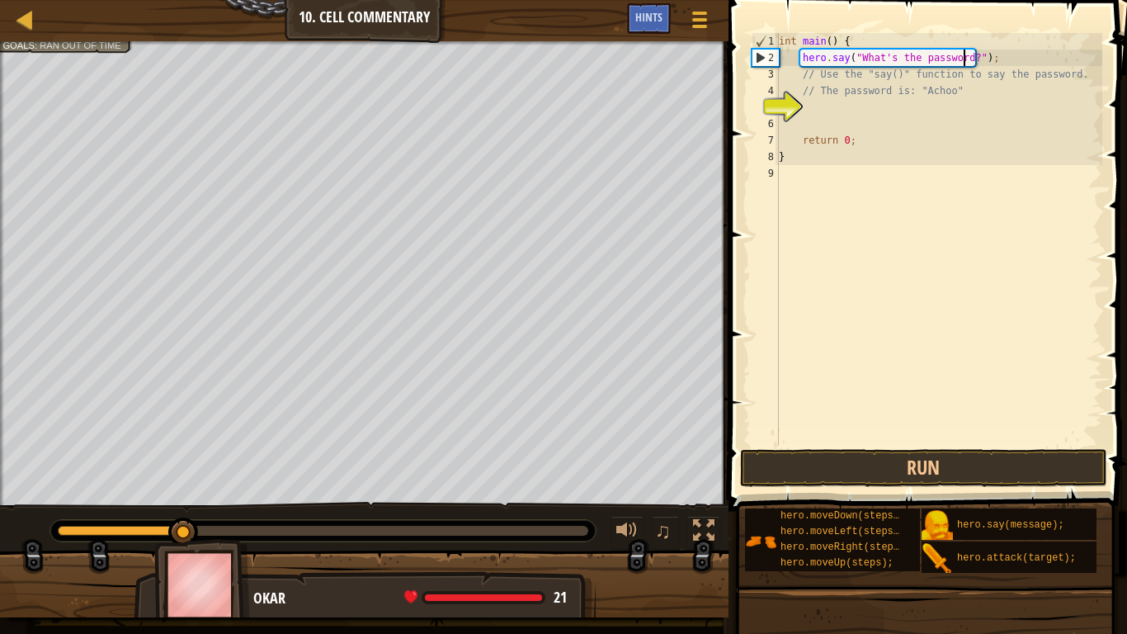
scroll to position [7, 16]
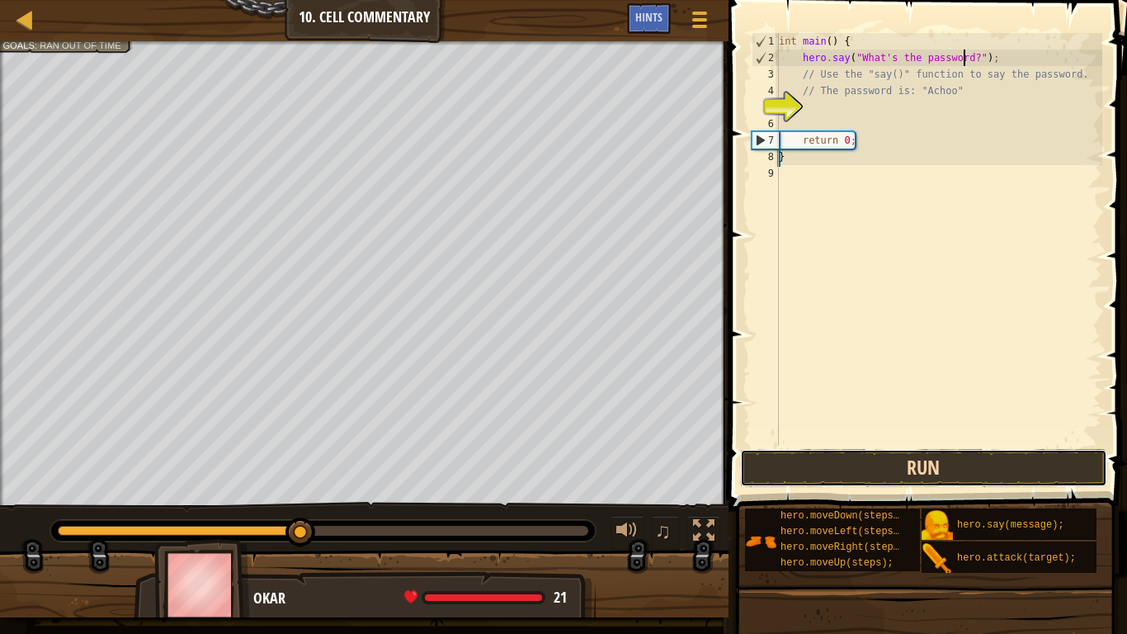
click at [880, 478] on button "Run" at bounding box center [923, 468] width 367 height 38
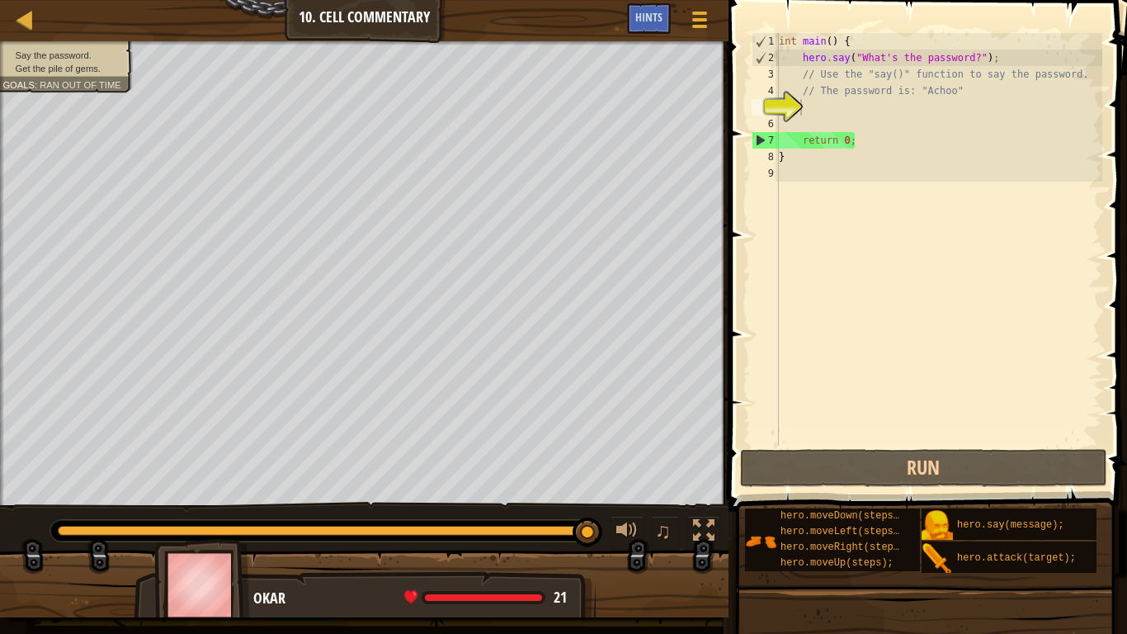
scroll to position [7, 9]
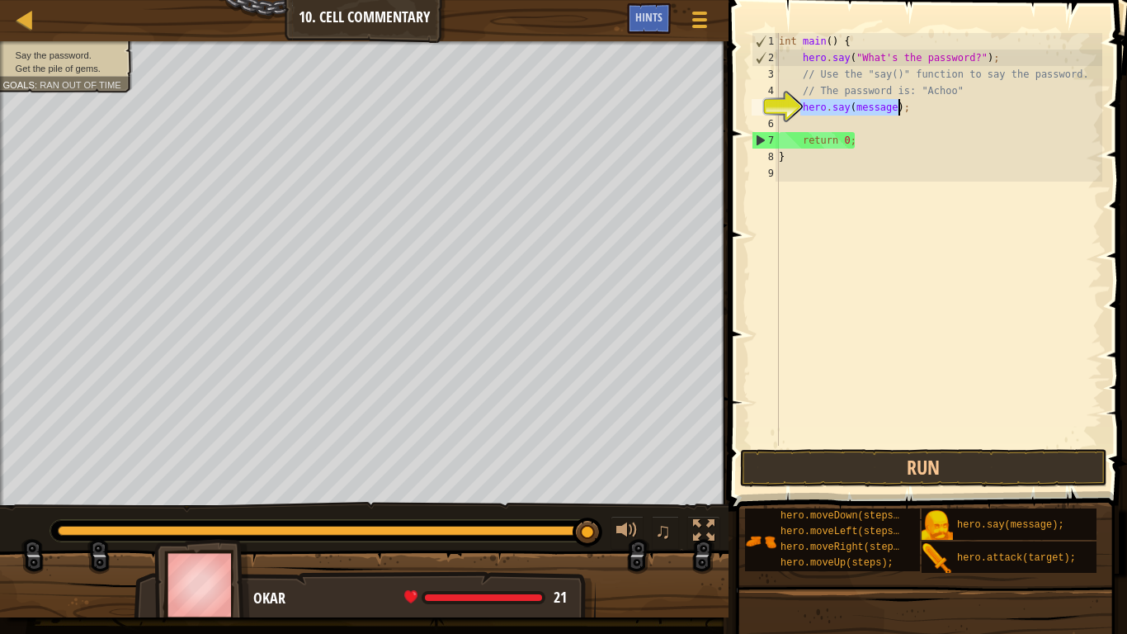
click at [883, 108] on div "int main ( ) { hero . say ( " What's the password? " ) ; // Use the "say()" fun…" at bounding box center [939, 239] width 327 height 413
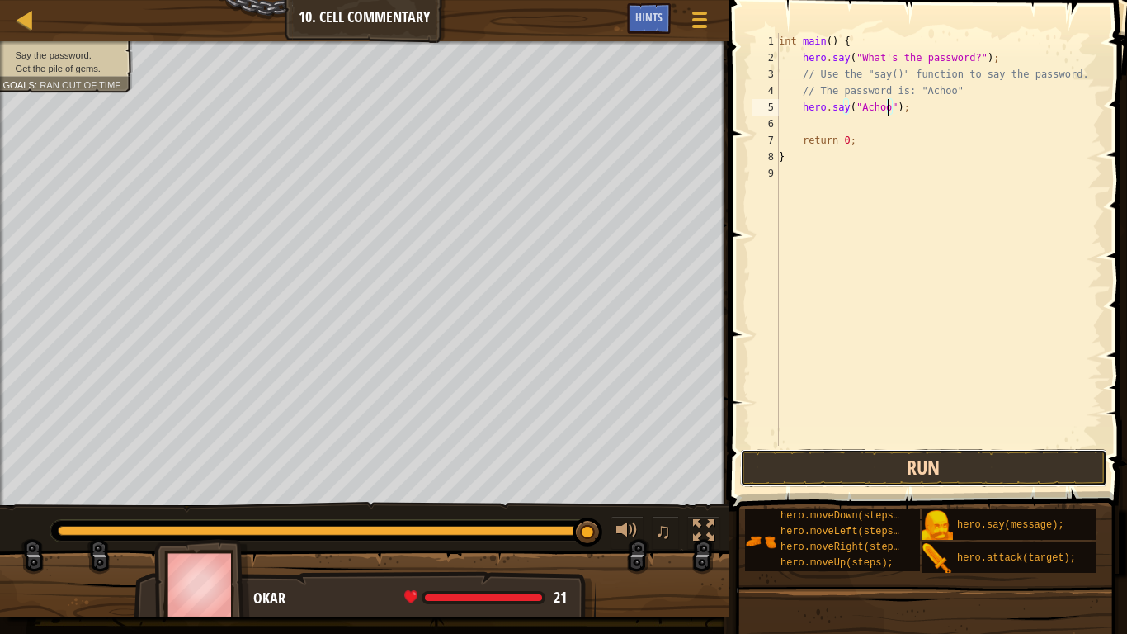
click at [872, 469] on button "Run" at bounding box center [923, 468] width 367 height 38
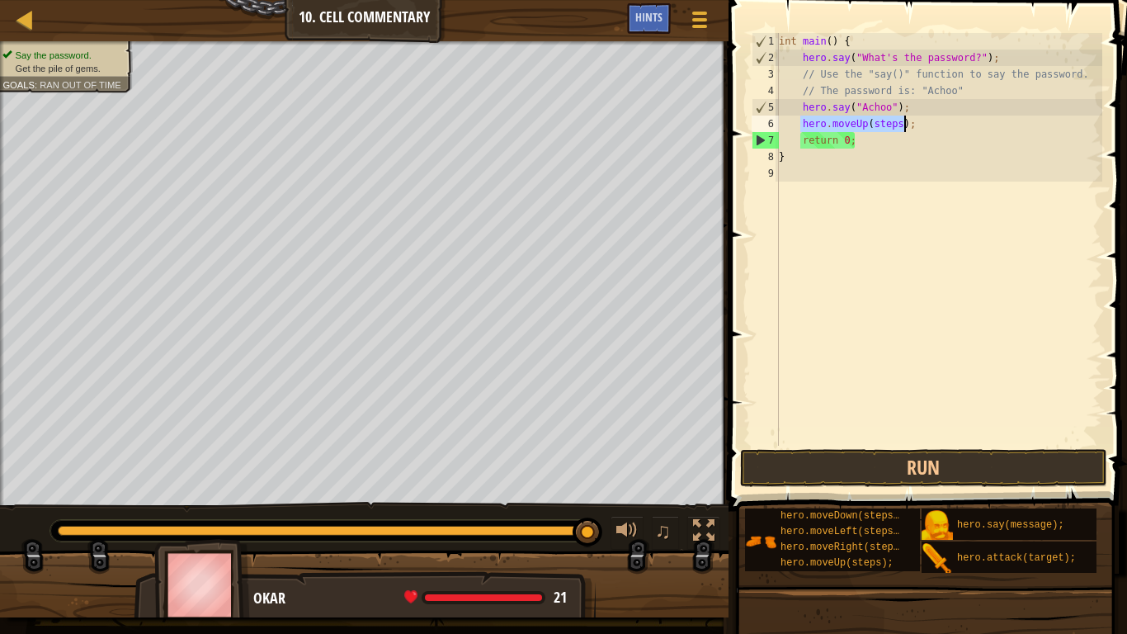
click at [894, 120] on div "int main ( ) { hero . say ( " What's the password? " ) ; // Use the "say()" fun…" at bounding box center [939, 239] width 327 height 413
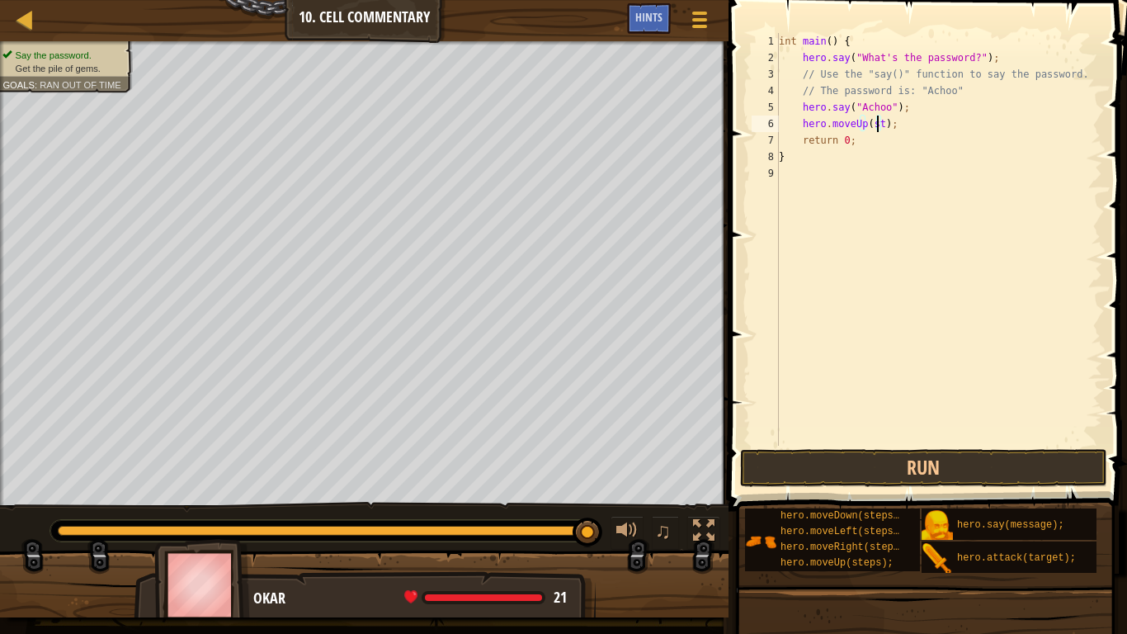
scroll to position [7, 7]
type textarea "hero.moveUp(2);"
click at [951, 465] on button "Run" at bounding box center [923, 468] width 367 height 38
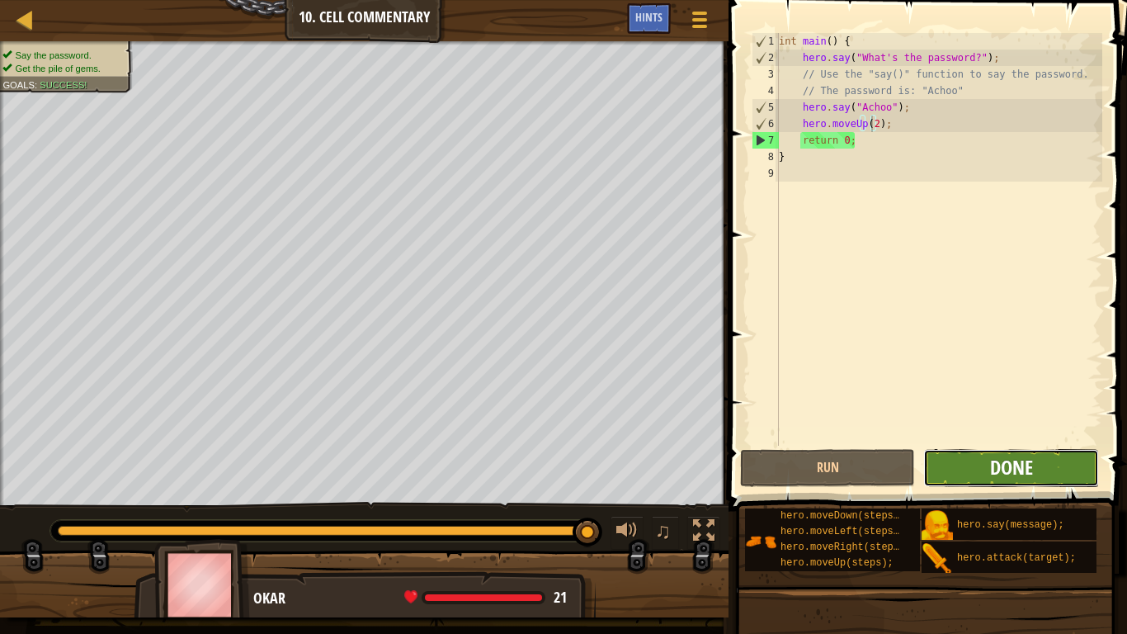
click at [1005, 476] on span "Done" at bounding box center [1011, 467] width 43 height 26
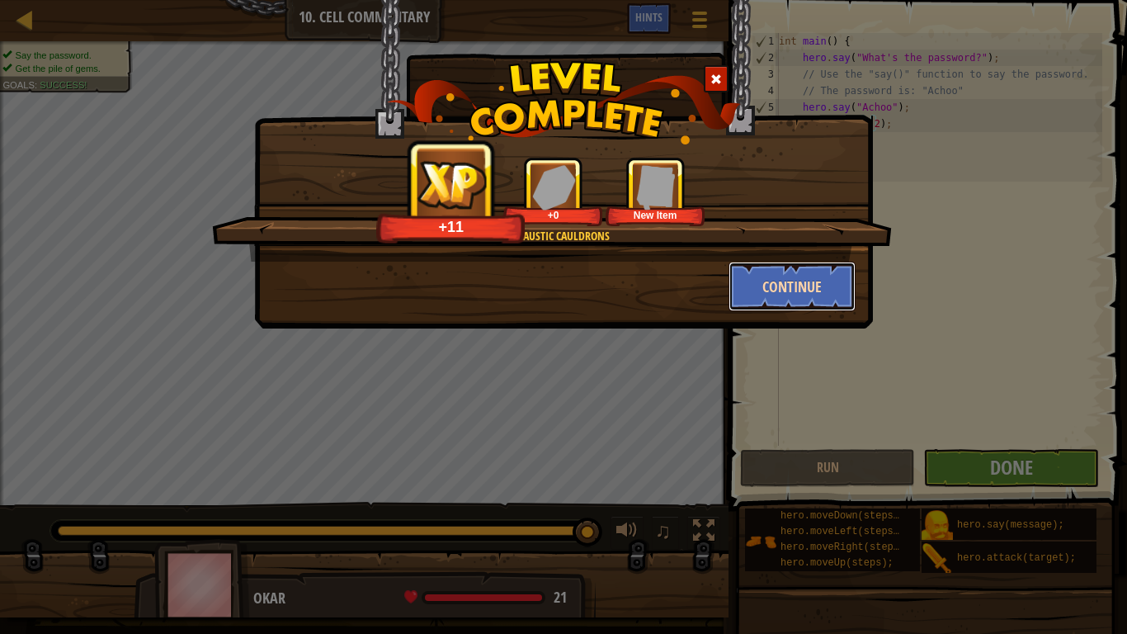
click at [779, 301] on button "Continue" at bounding box center [793, 287] width 128 height 50
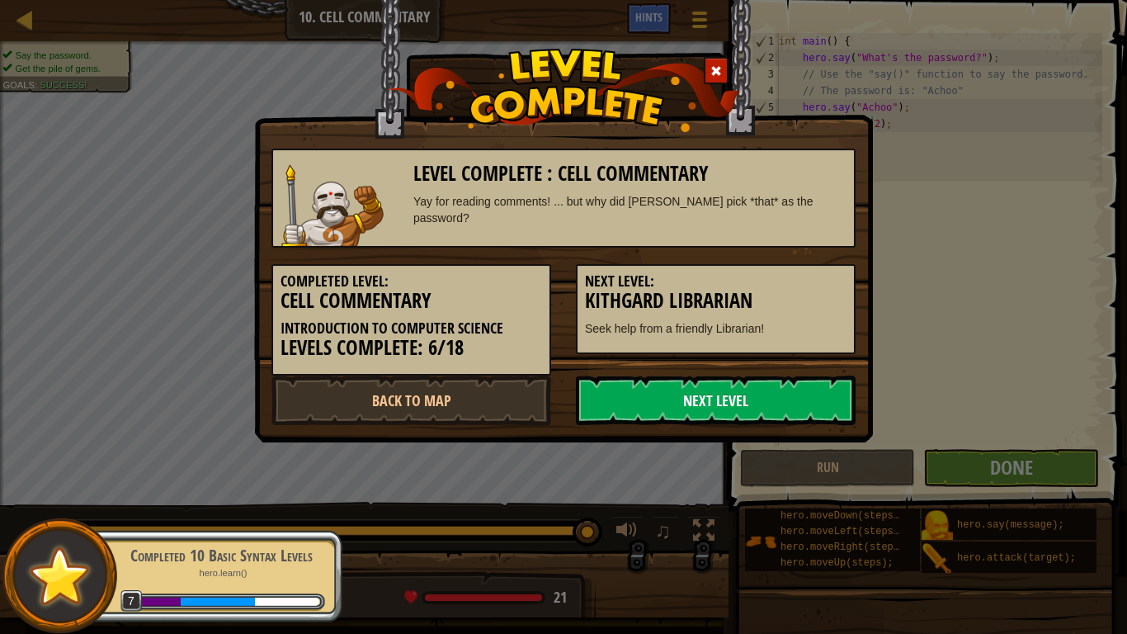
click at [700, 388] on link "Next Level" at bounding box center [716, 400] width 280 height 50
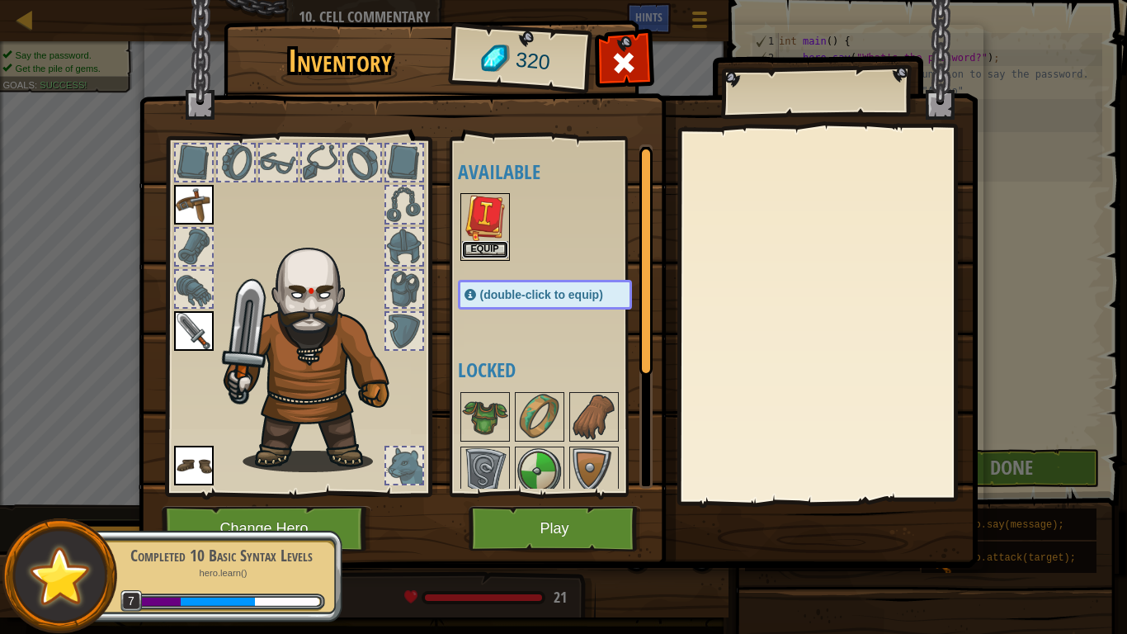
drag, startPoint x: 498, startPoint y: 243, endPoint x: 498, endPoint y: 231, distance: 11.6
click at [498, 237] on div "Equip" at bounding box center [485, 227] width 50 height 68
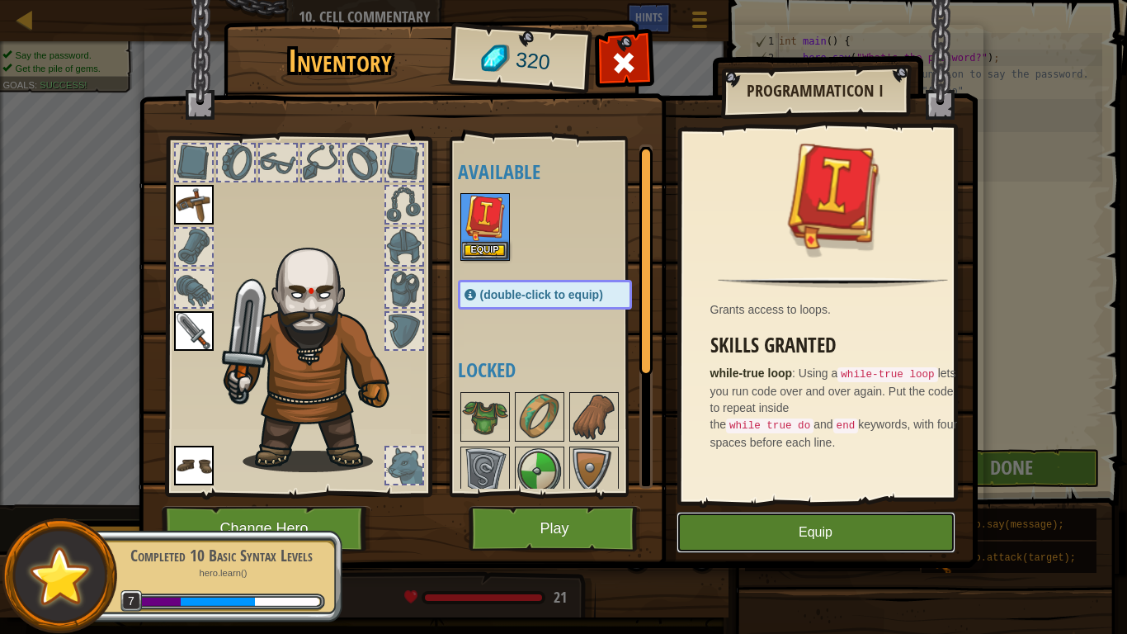
click at [819, 521] on button "Equip" at bounding box center [816, 532] width 279 height 41
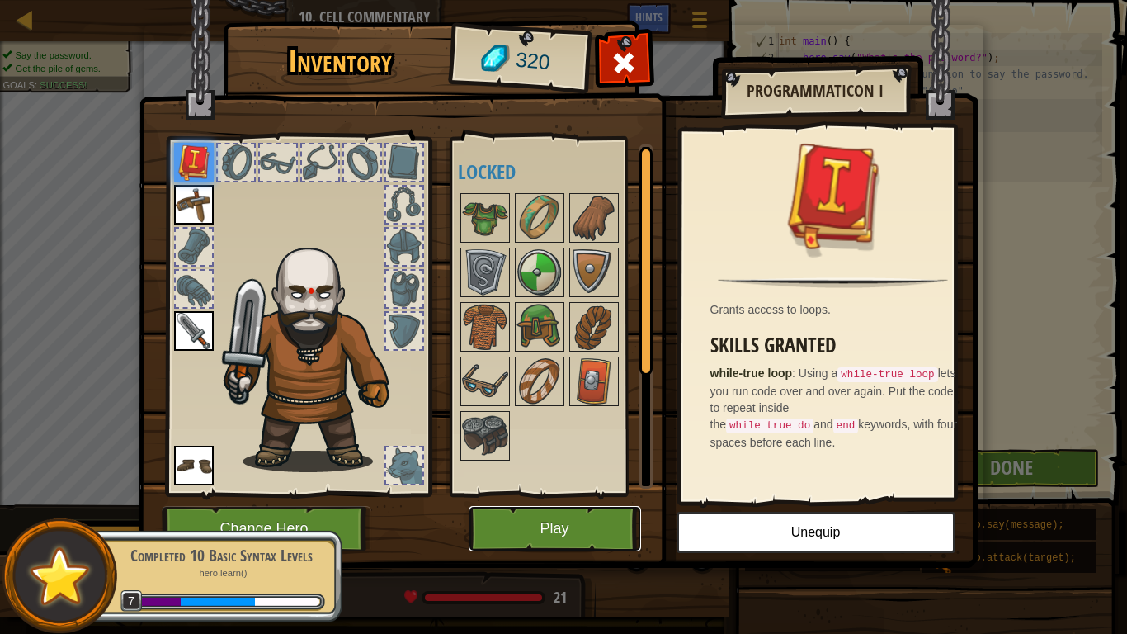
click at [568, 521] on button "Play" at bounding box center [555, 528] width 172 height 45
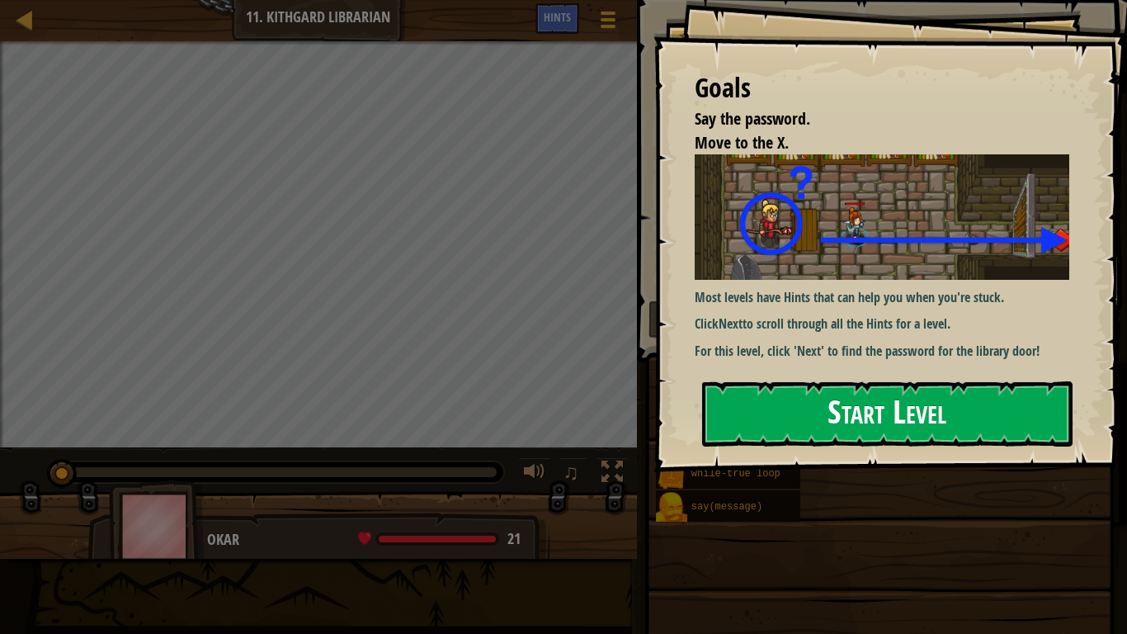
click at [870, 418] on button "Start Level" at bounding box center [887, 413] width 370 height 65
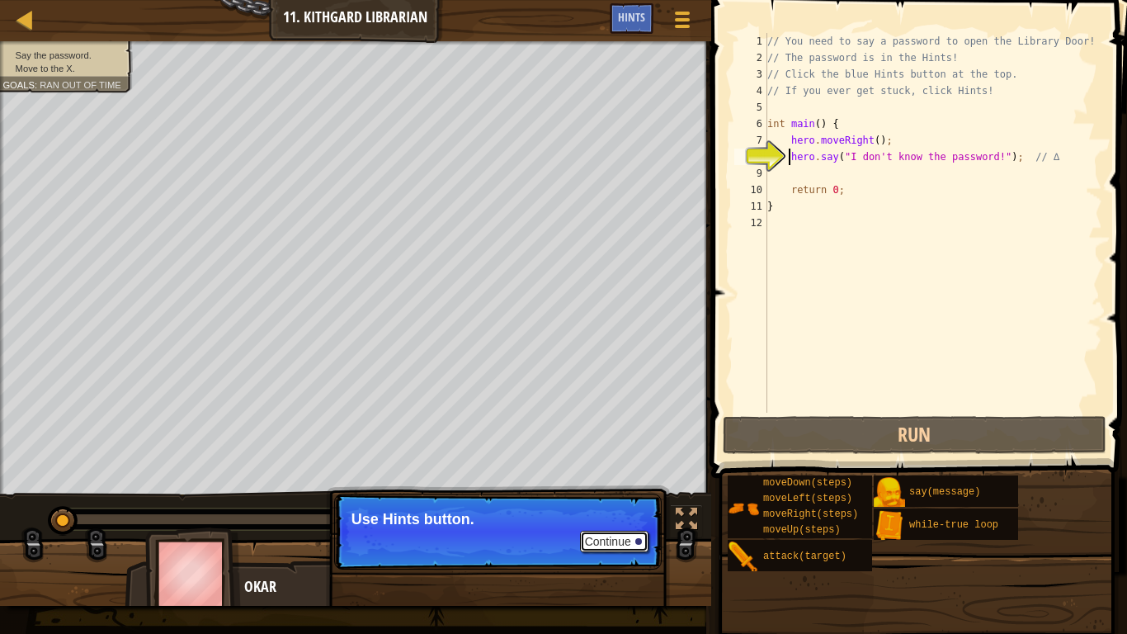
click at [604, 521] on button "Continue" at bounding box center [614, 541] width 68 height 21
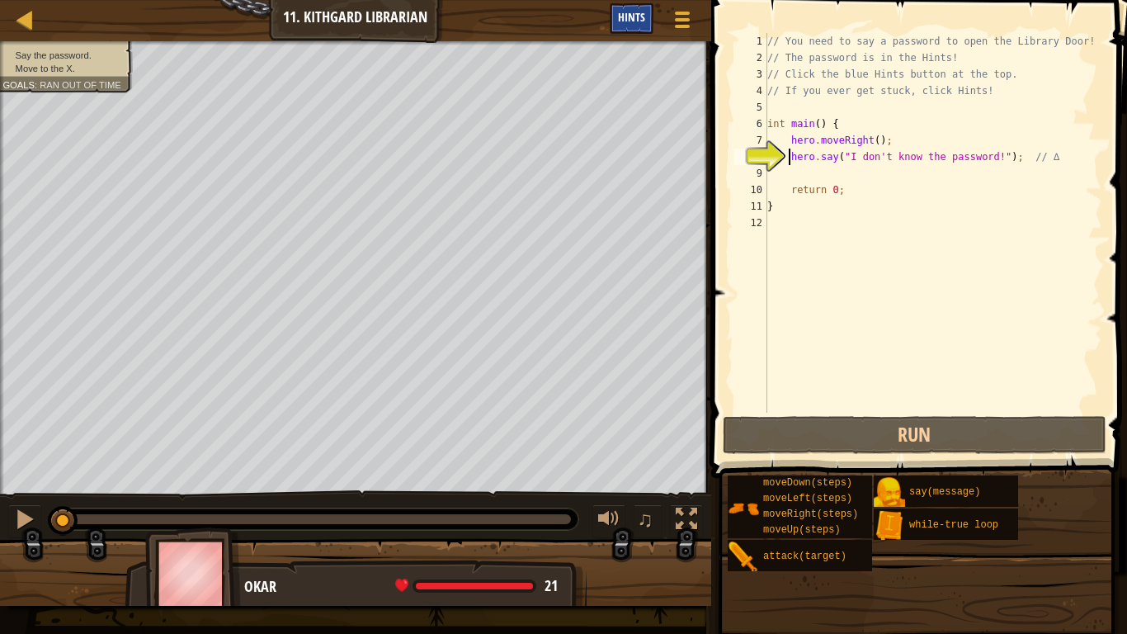
click at [624, 18] on span "Hints" at bounding box center [631, 17] width 27 height 16
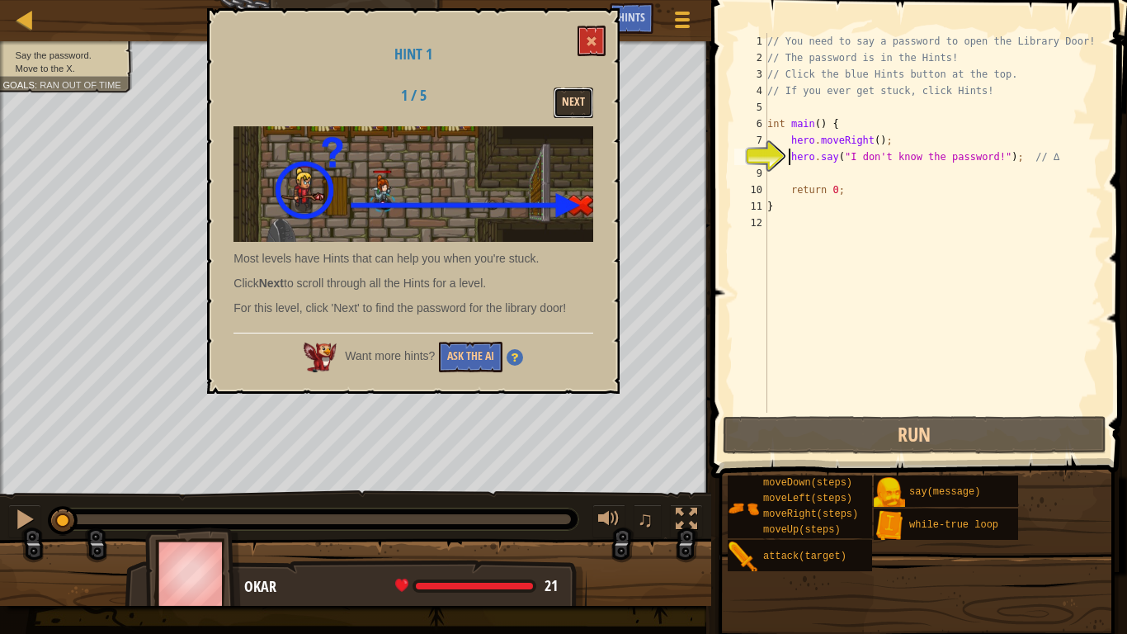
click at [564, 109] on button "Next" at bounding box center [574, 102] width 40 height 31
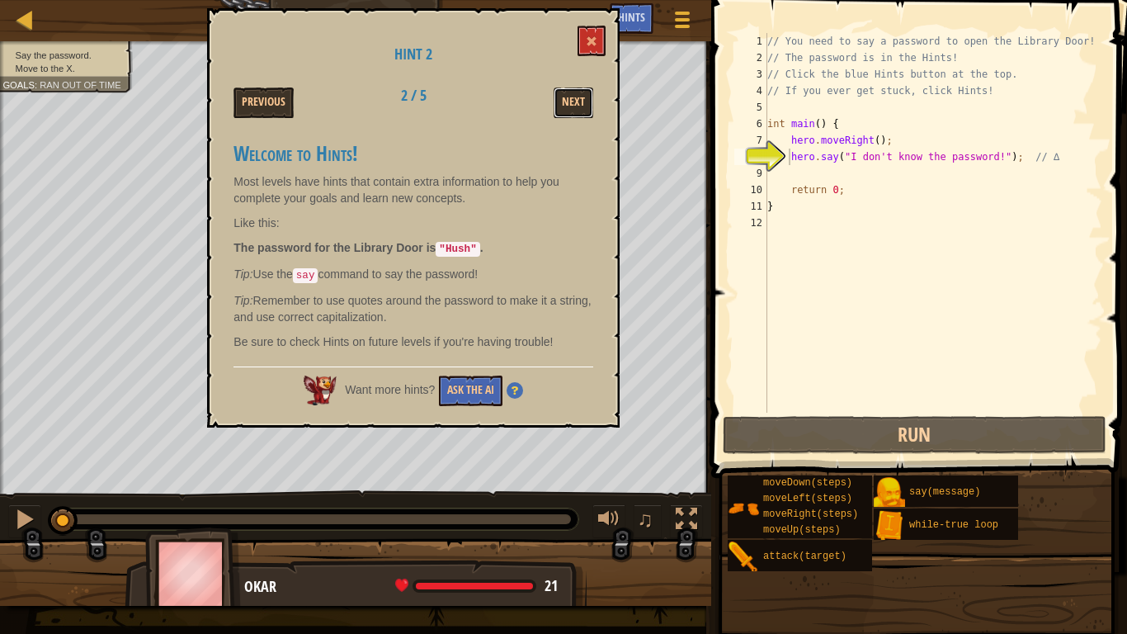
click at [564, 109] on button "Next" at bounding box center [574, 102] width 40 height 31
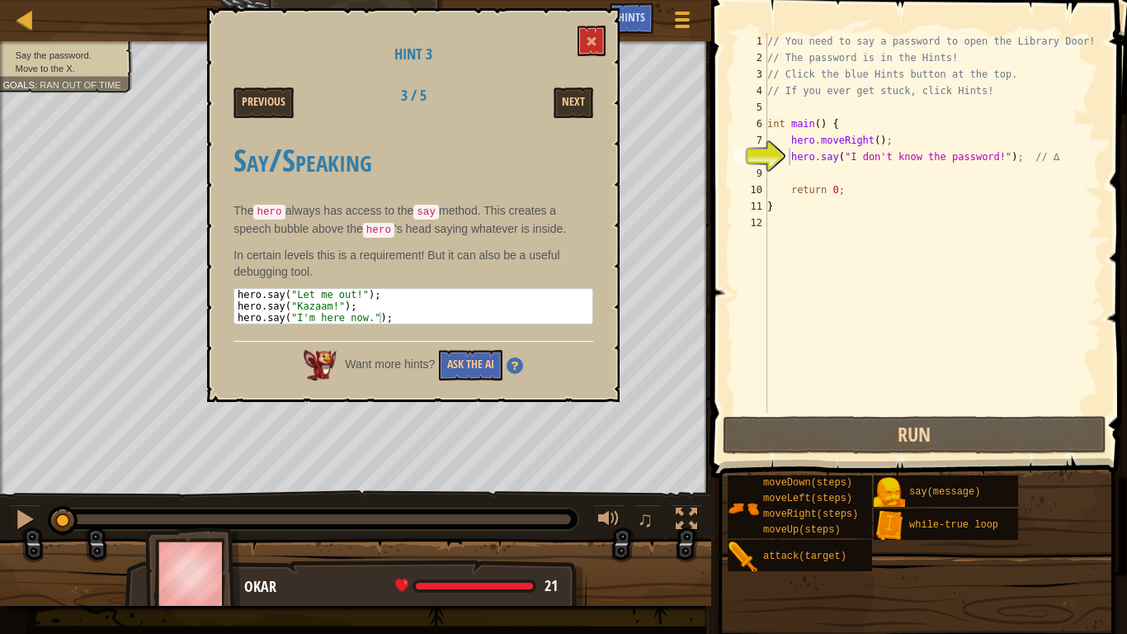
click at [564, 109] on button "Next" at bounding box center [574, 102] width 40 height 31
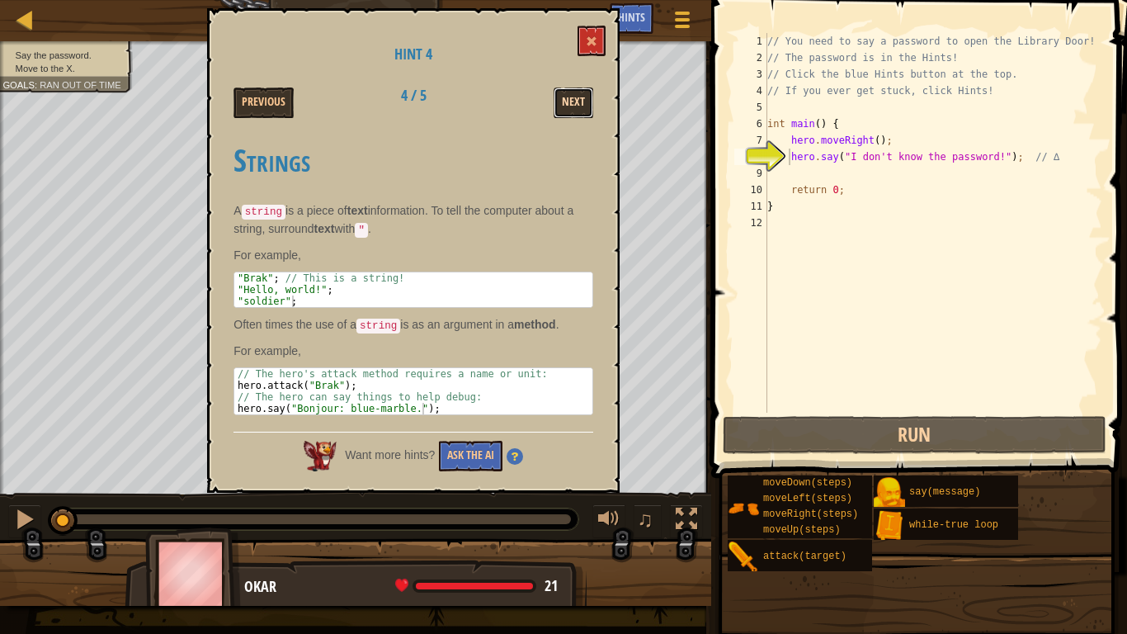
click at [574, 98] on button "Next" at bounding box center [574, 102] width 40 height 31
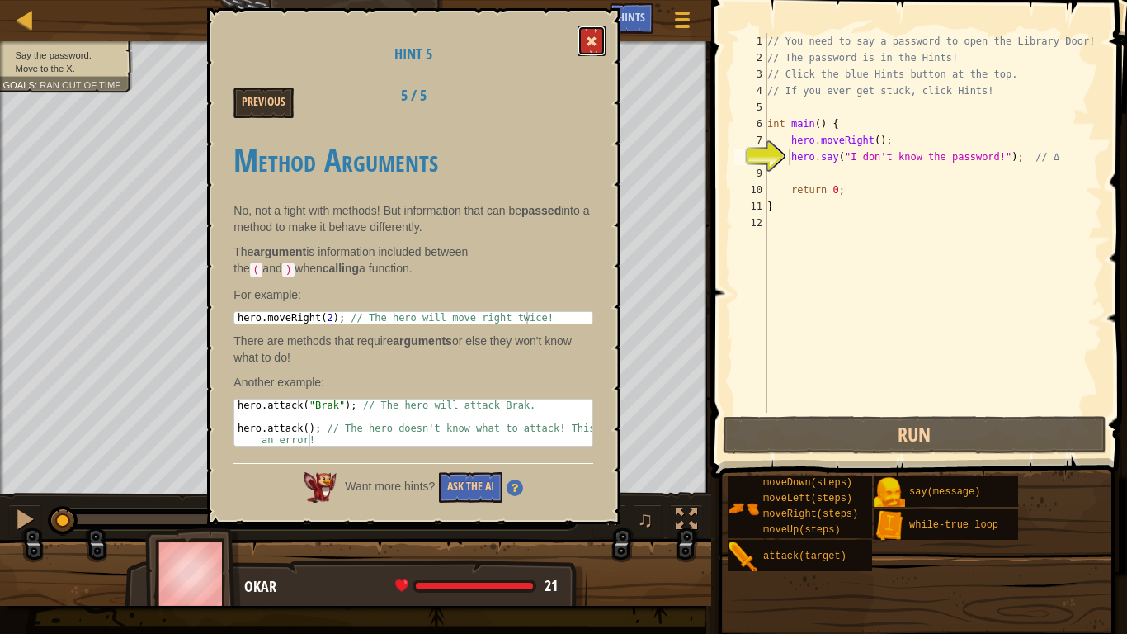
click at [597, 35] on button at bounding box center [592, 41] width 28 height 31
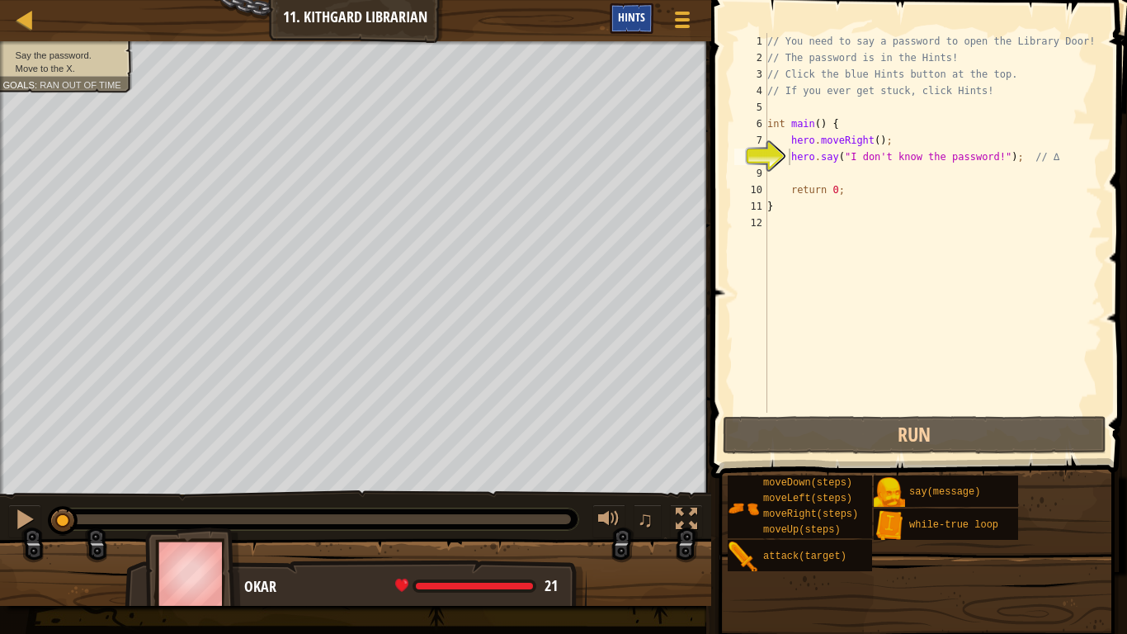
click at [637, 18] on span "Hints" at bounding box center [631, 17] width 27 height 16
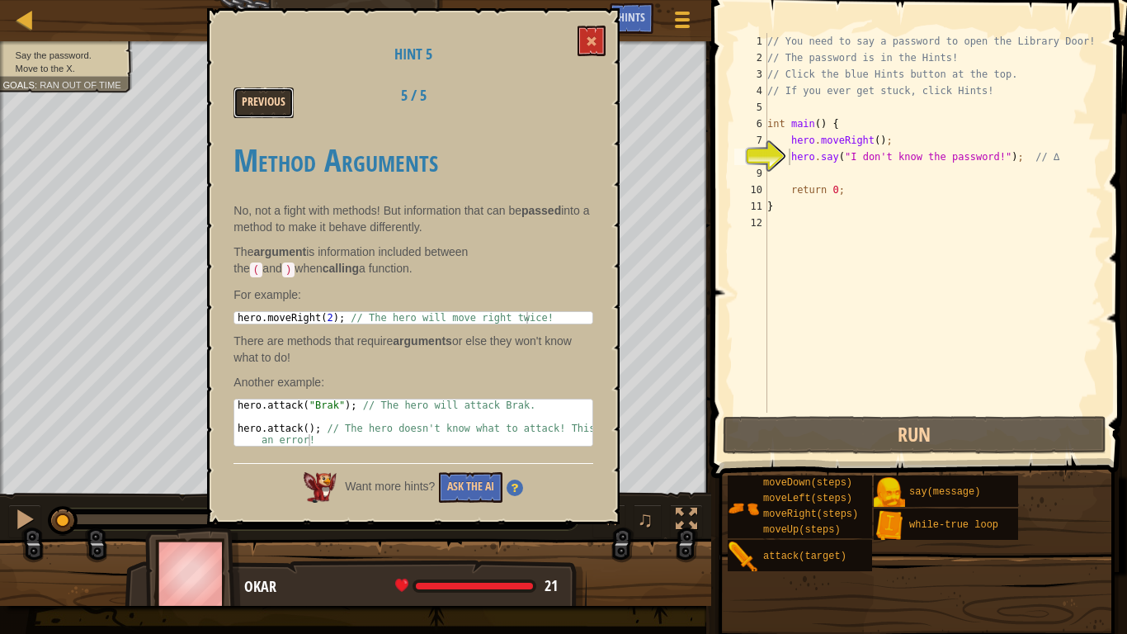
click at [261, 98] on button "Previous" at bounding box center [264, 102] width 60 height 31
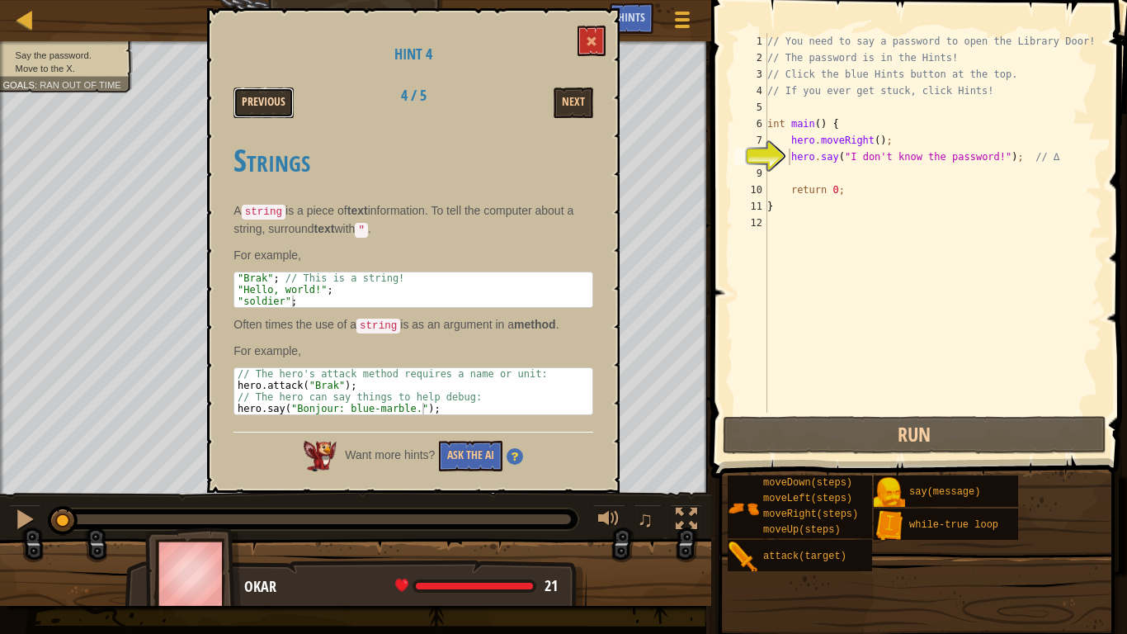
click at [262, 100] on button "Previous" at bounding box center [264, 102] width 60 height 31
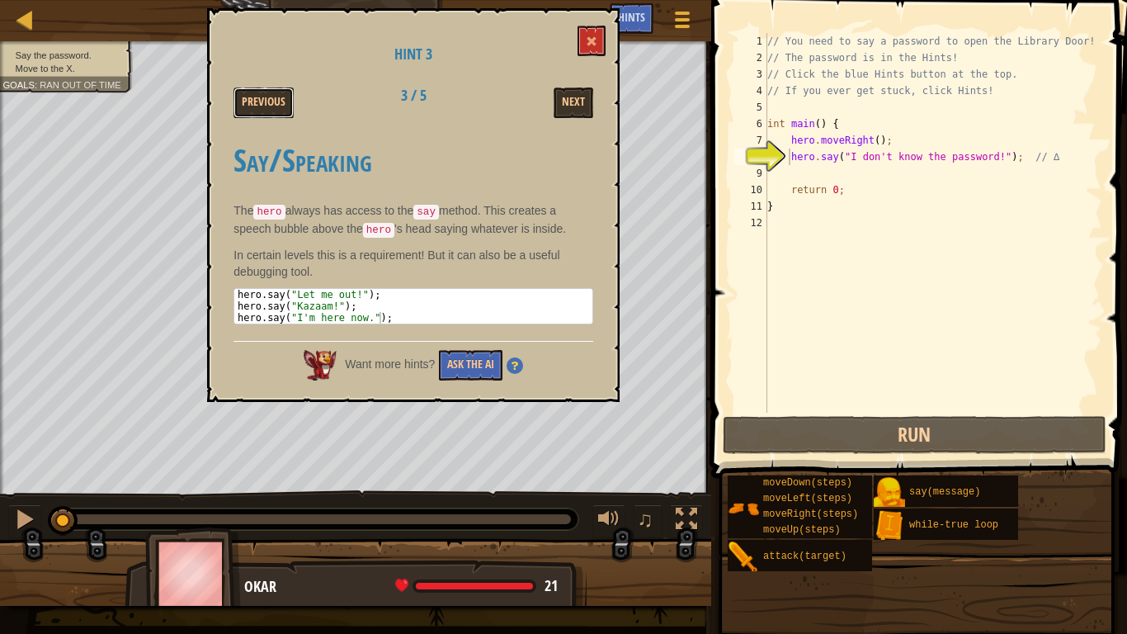
click at [262, 100] on button "Previous" at bounding box center [264, 102] width 60 height 31
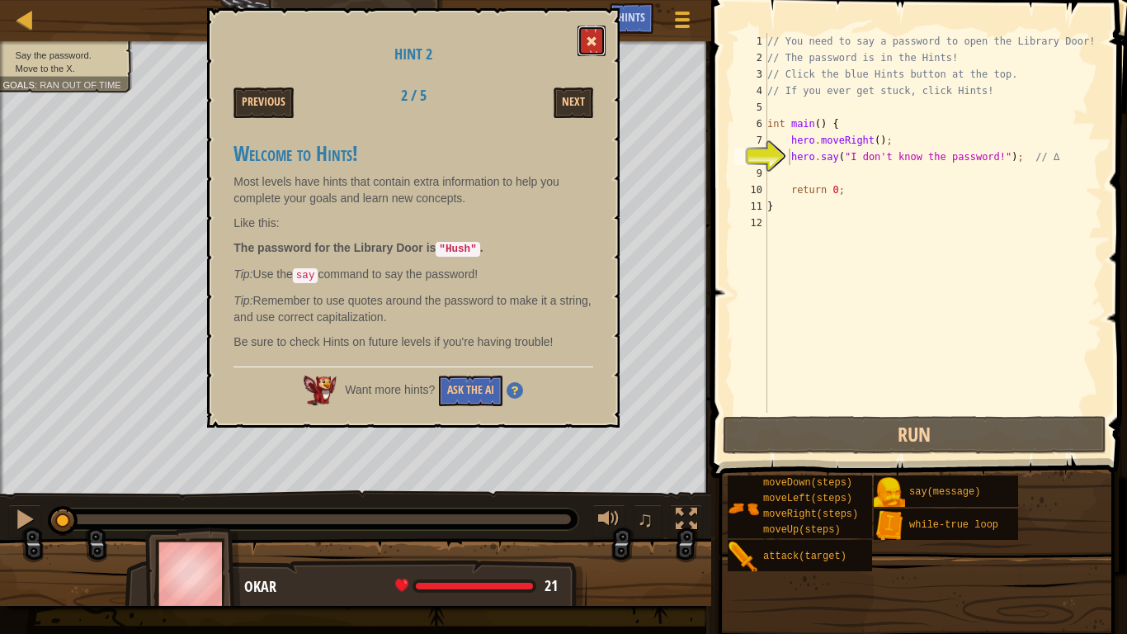
click at [592, 48] on button at bounding box center [592, 41] width 28 height 31
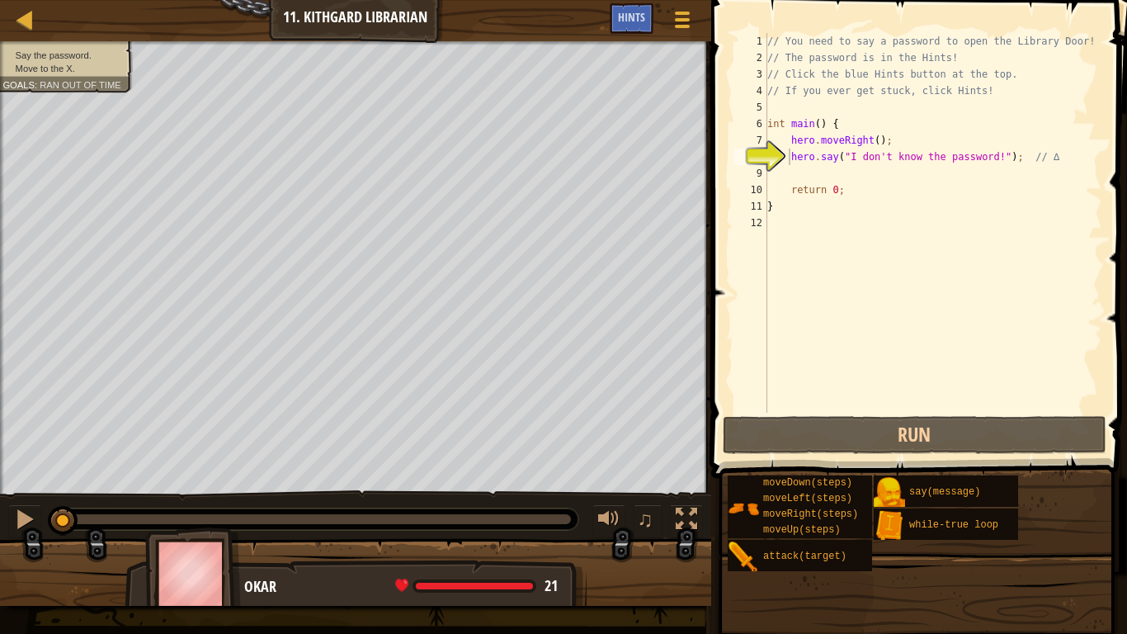
click at [984, 158] on div "// You need to say a password to open the Library Door! // The password is in t…" at bounding box center [933, 239] width 338 height 413
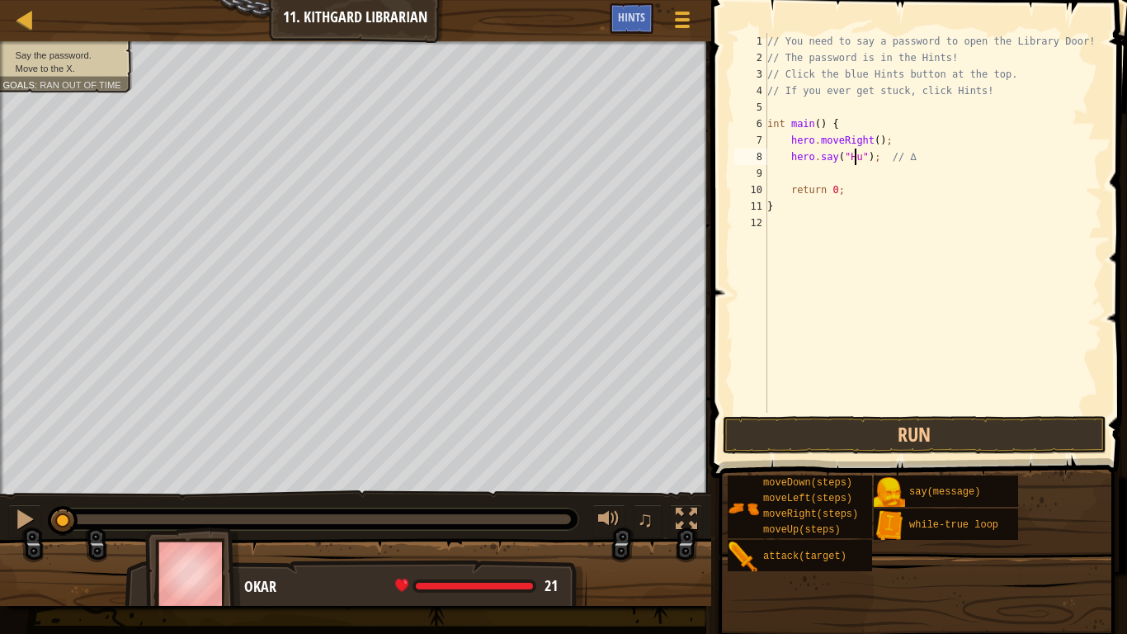
scroll to position [7, 7]
click at [844, 432] on button "Run" at bounding box center [915, 435] width 384 height 38
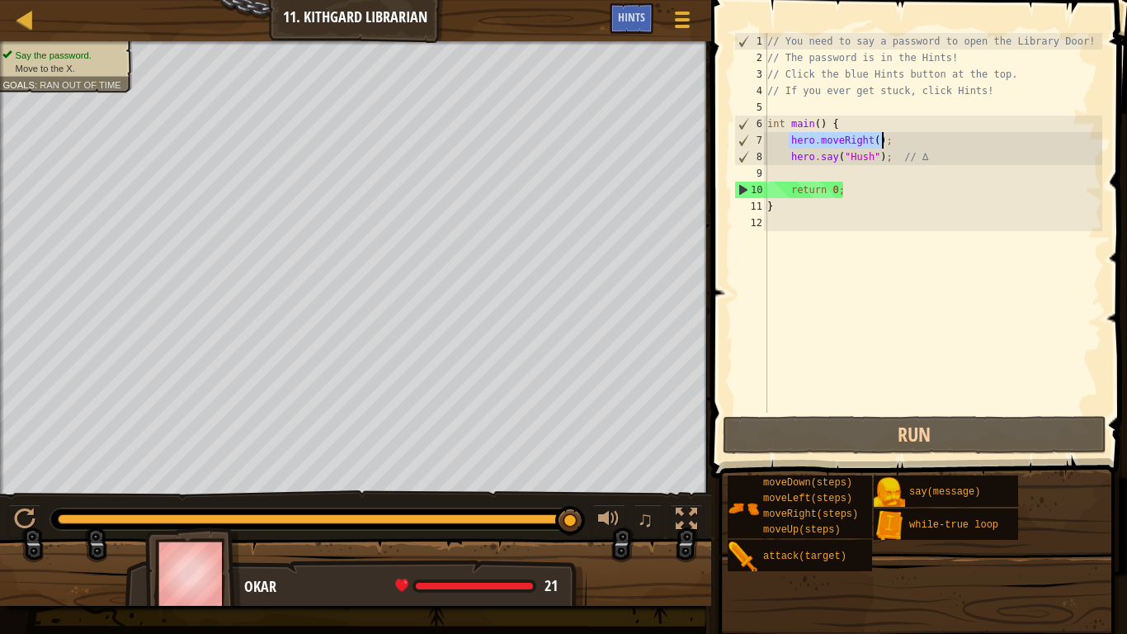
drag, startPoint x: 788, startPoint y: 141, endPoint x: 883, endPoint y: 142, distance: 94.9
click at [883, 142] on div "// You need to say a password to open the Library Door! // The password is in t…" at bounding box center [933, 239] width 338 height 413
type textarea "hero.moveRight();"
click at [875, 180] on div "// You need to say a password to open the Library Door! // The password is in t…" at bounding box center [933, 239] width 338 height 413
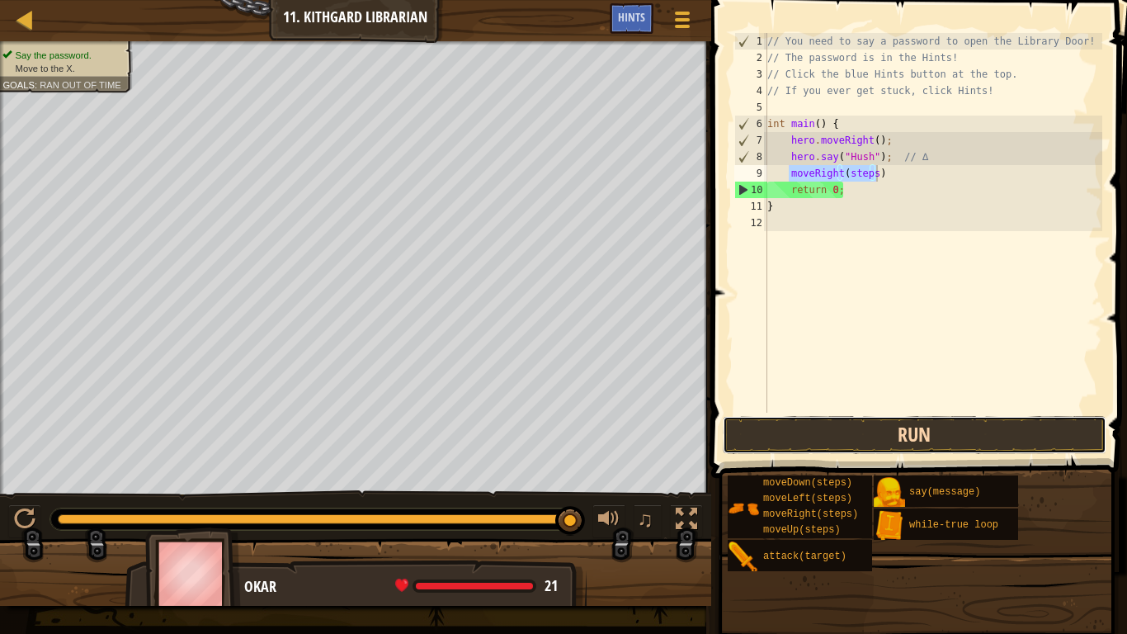
click at [875, 445] on button "Run" at bounding box center [915, 435] width 384 height 38
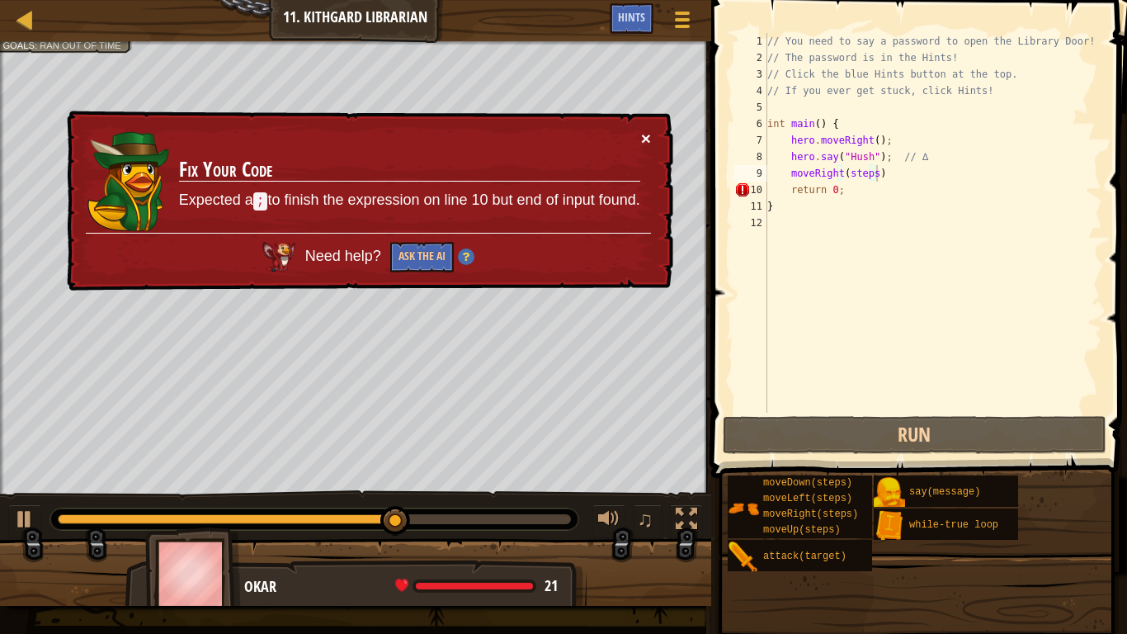
click at [649, 138] on button "×" at bounding box center [646, 138] width 10 height 17
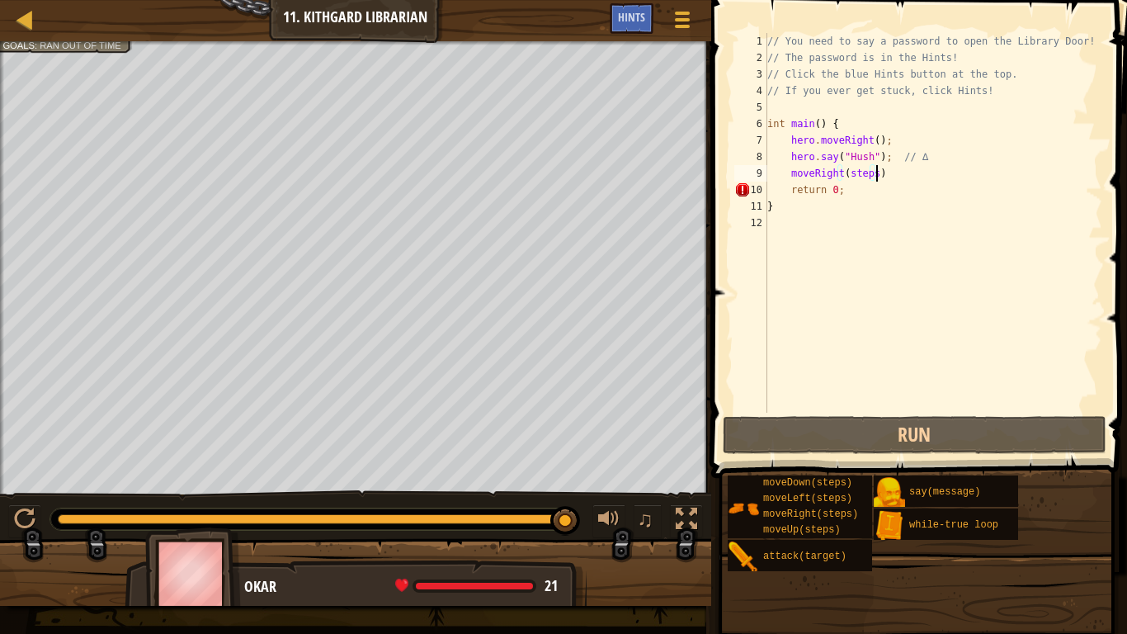
click at [872, 175] on div "// You need to say a password to open the Library Door! // The password is in t…" at bounding box center [933, 239] width 338 height 413
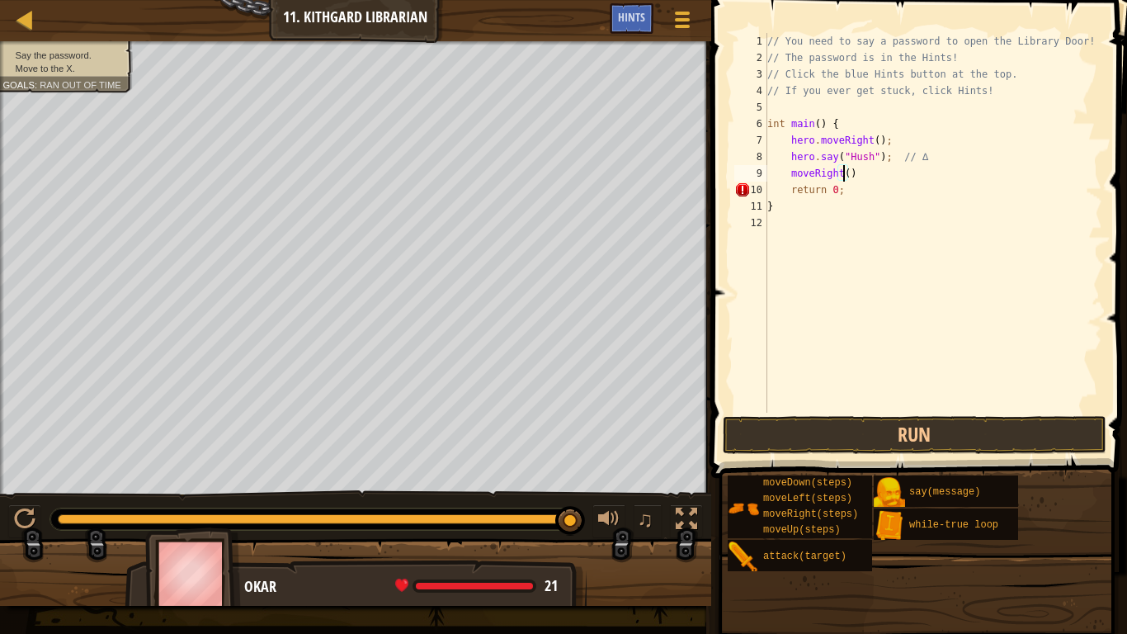
scroll to position [7, 6]
click at [915, 433] on button "Run" at bounding box center [915, 435] width 384 height 38
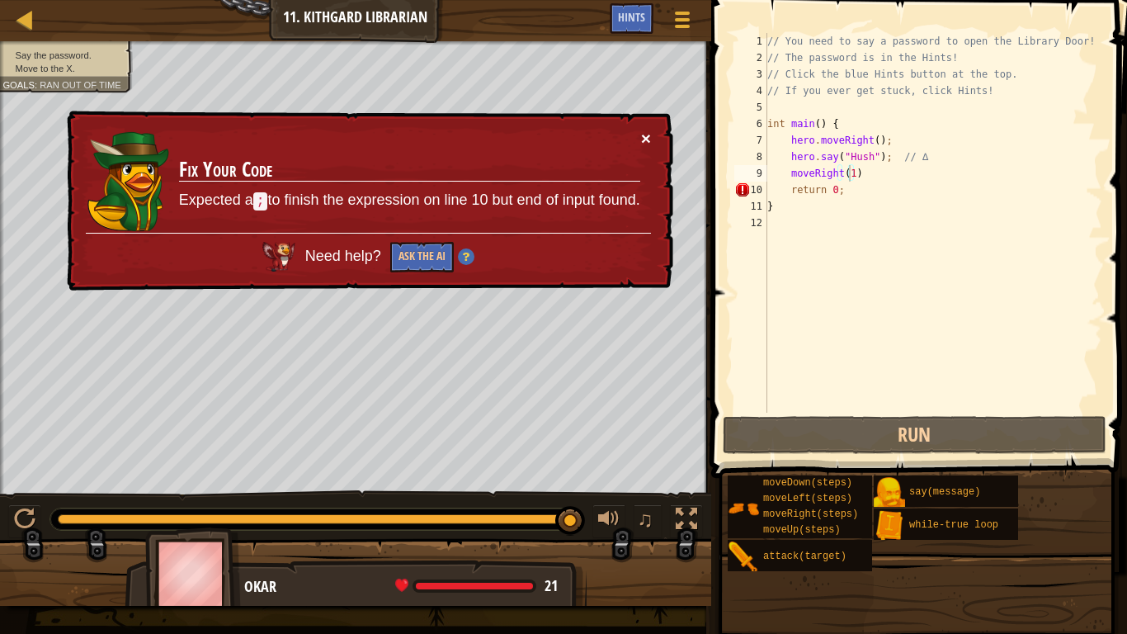
click at [645, 139] on button "×" at bounding box center [646, 138] width 10 height 17
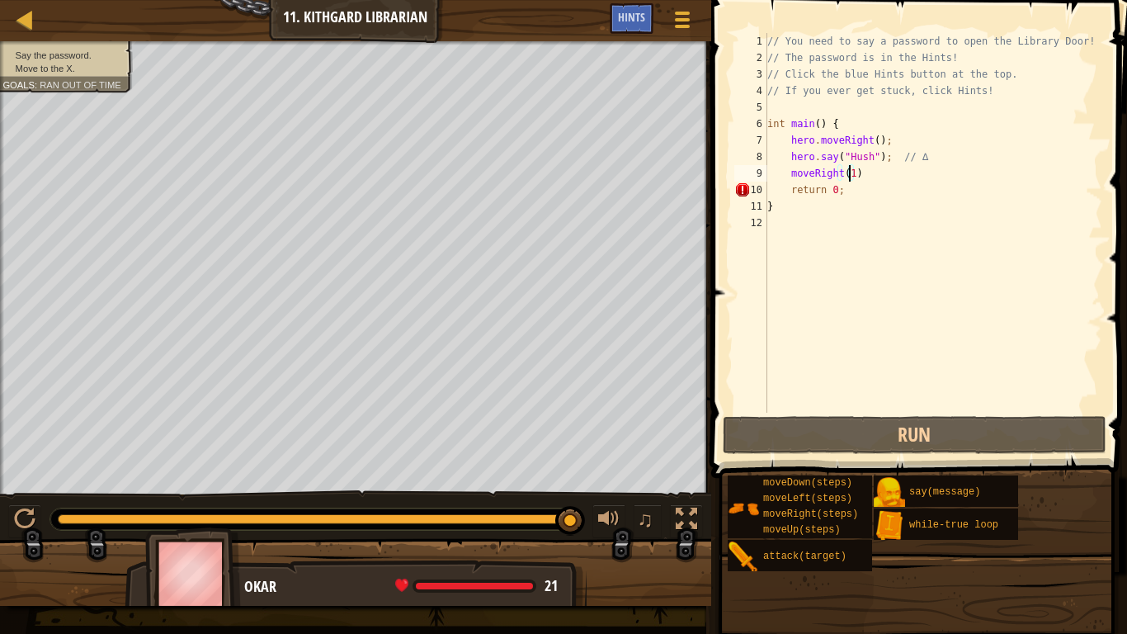
click at [870, 139] on div "// You need to say a password to open the Library Door! // The password is in t…" at bounding box center [933, 239] width 338 height 413
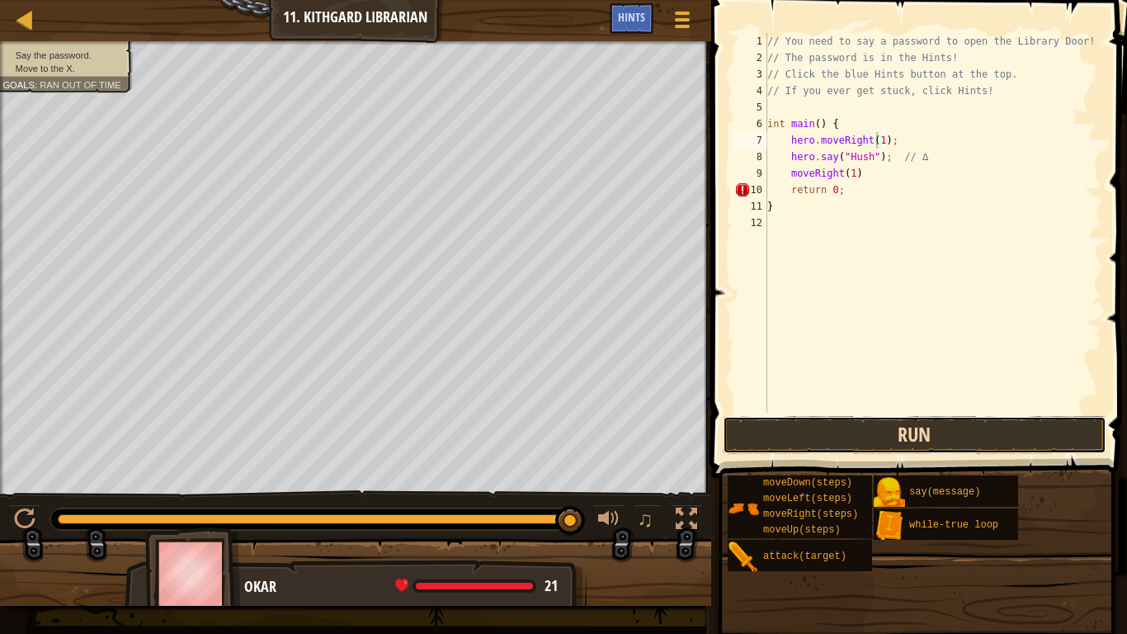
click at [854, 452] on button "Run" at bounding box center [915, 435] width 384 height 38
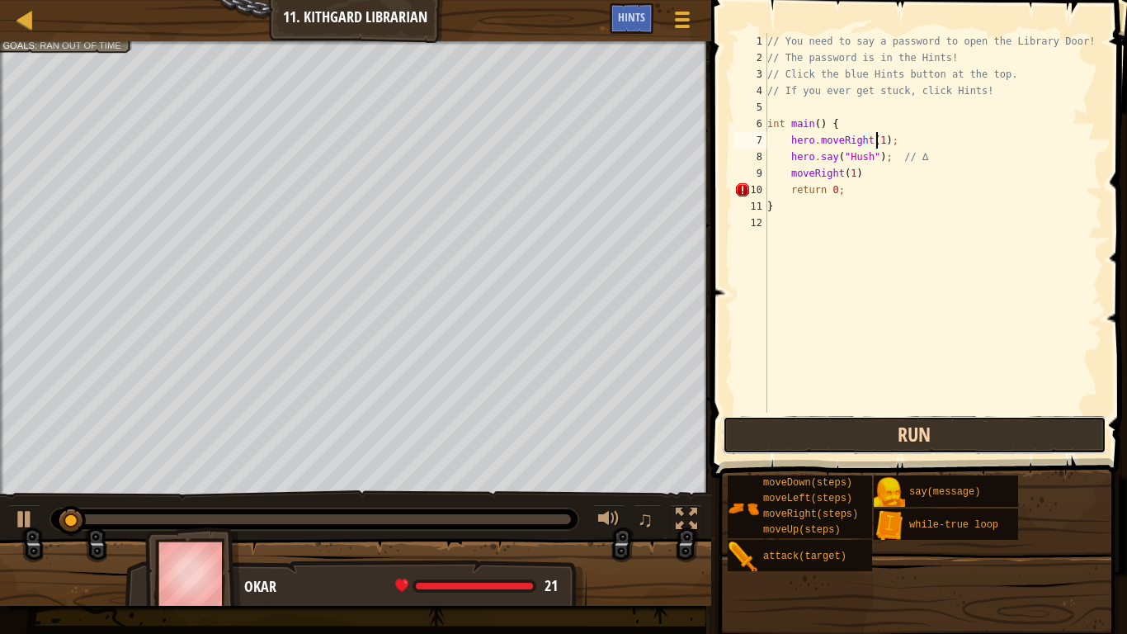
click at [825, 431] on button "Run" at bounding box center [915, 435] width 384 height 38
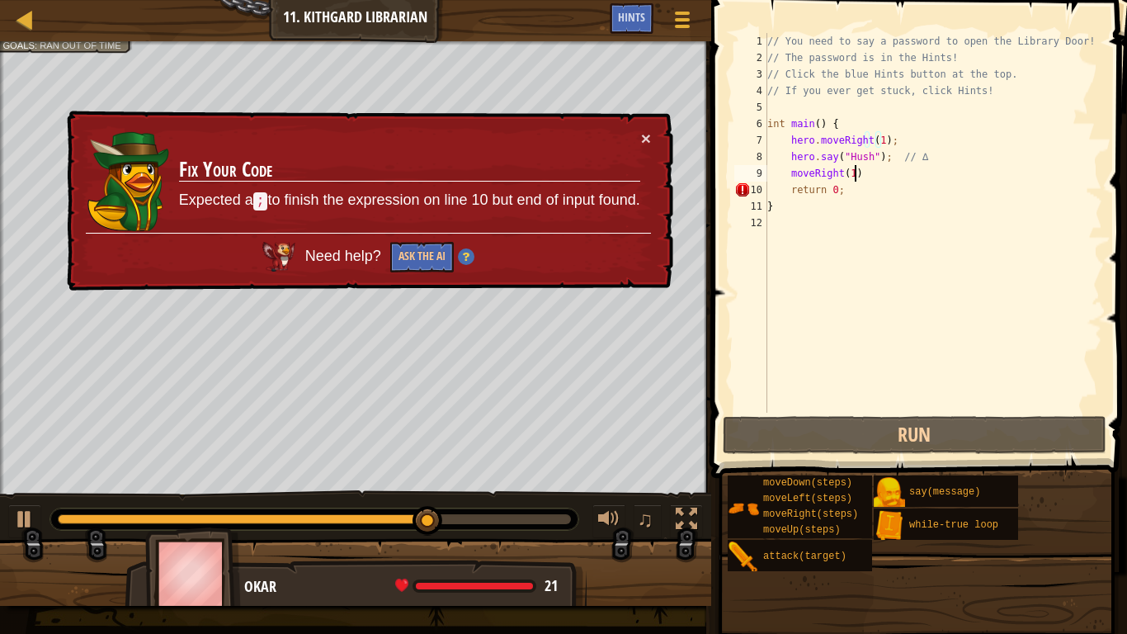
click at [878, 174] on div "// You need to say a password to open the Library Door! // The password is in t…" at bounding box center [933, 239] width 338 height 413
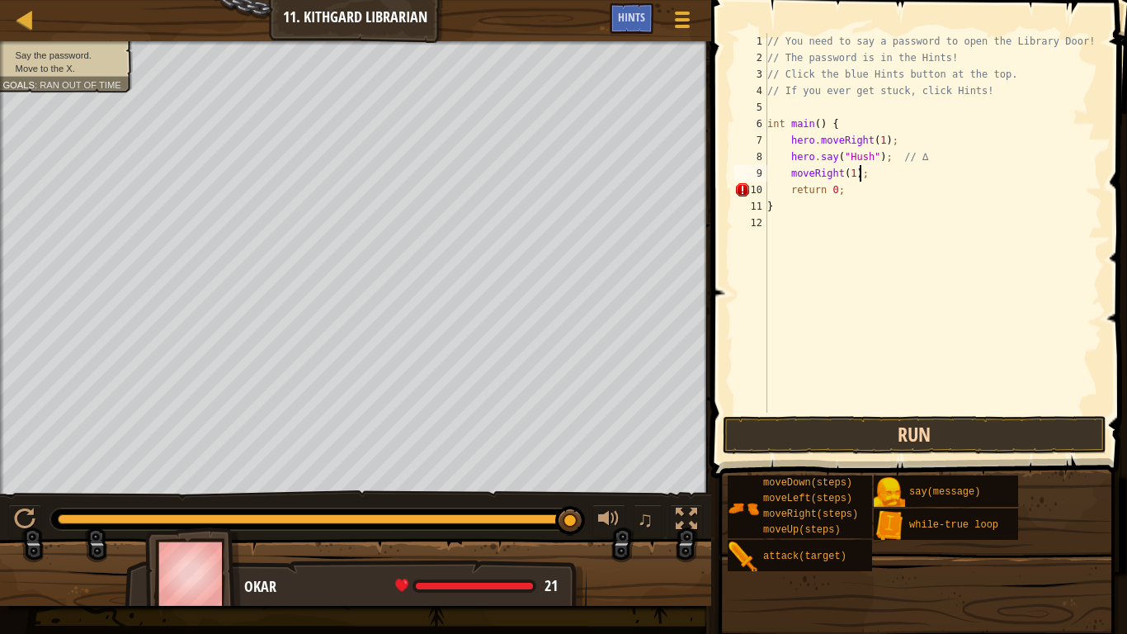
type textarea "moveRight(1);"
click at [921, 441] on button "Run" at bounding box center [915, 435] width 384 height 38
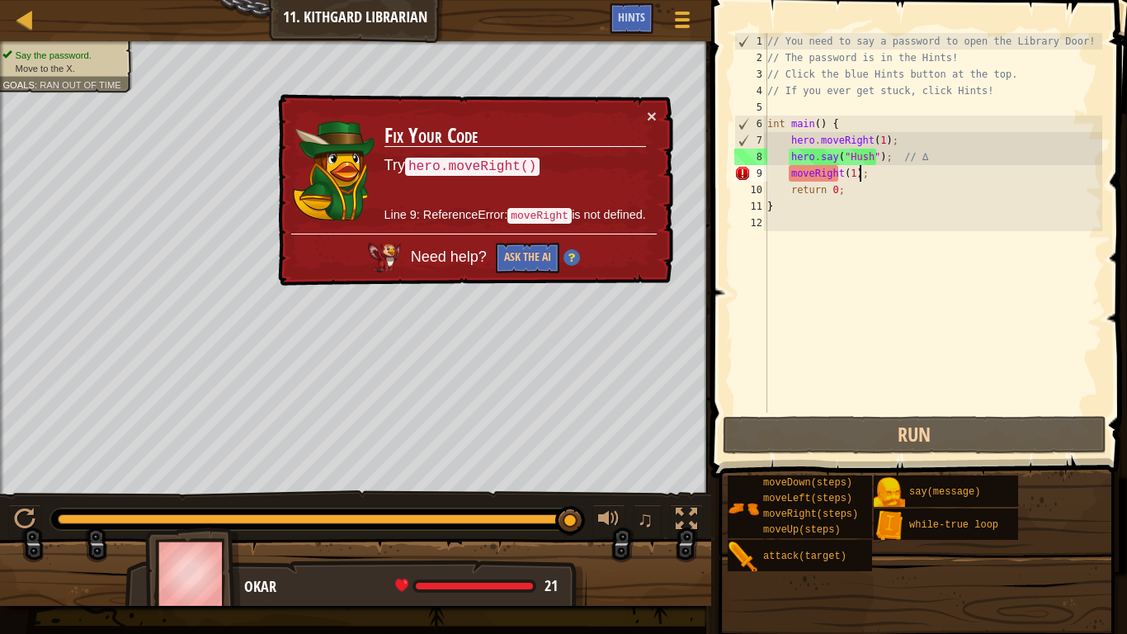
click at [700, 171] on div "Map Introduction to Computer Science 11. Kithgard Librarian Game Menu Done Hint…" at bounding box center [563, 317] width 1127 height 634
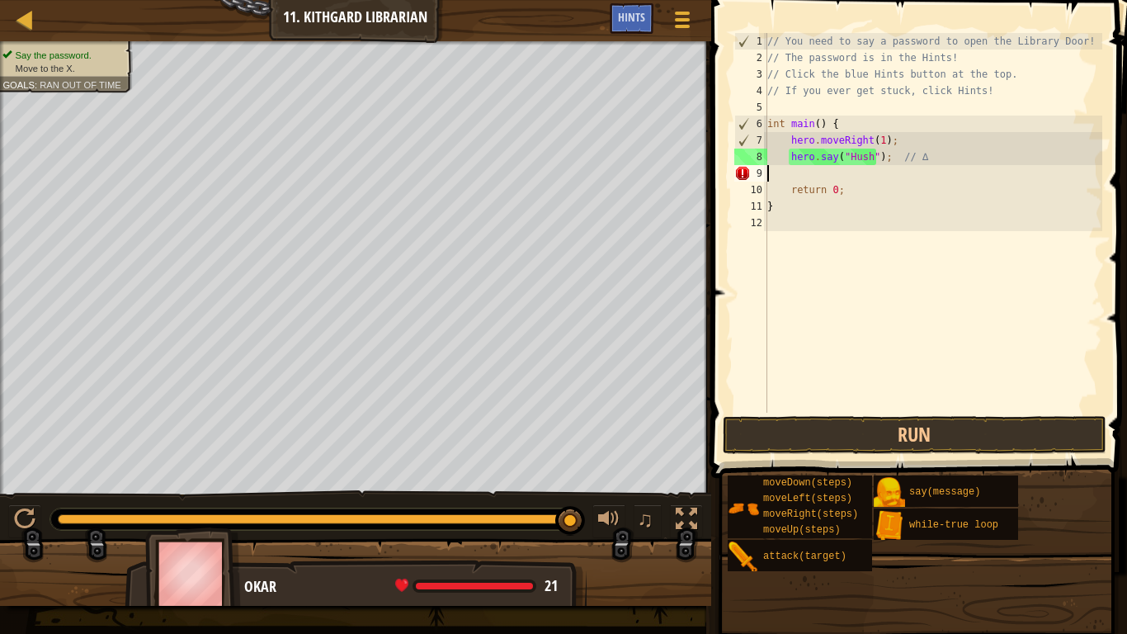
scroll to position [7, 0]
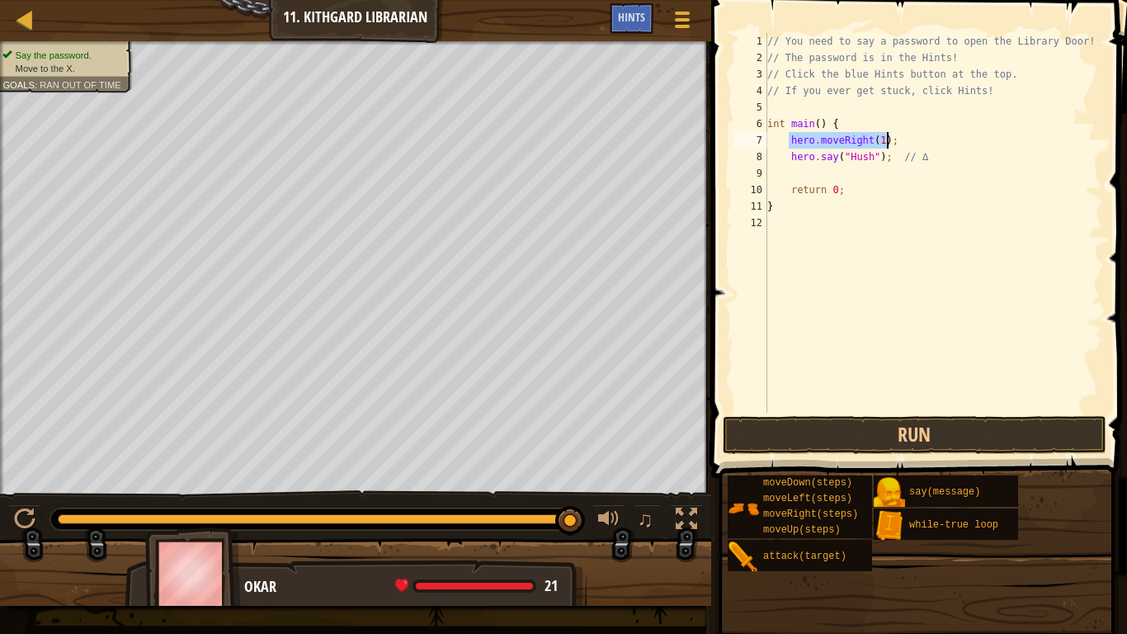
drag, startPoint x: 790, startPoint y: 144, endPoint x: 890, endPoint y: 144, distance: 99.8
click at [890, 144] on div "// You need to say a password to open the Library Door! // The password is in t…" at bounding box center [933, 239] width 338 height 413
type textarea "hero.moveRight(1);"
click at [847, 167] on div "// You need to say a password to open the Library Door! // The password is in t…" at bounding box center [933, 239] width 338 height 413
paste textarea "hero.moveRight(1);"
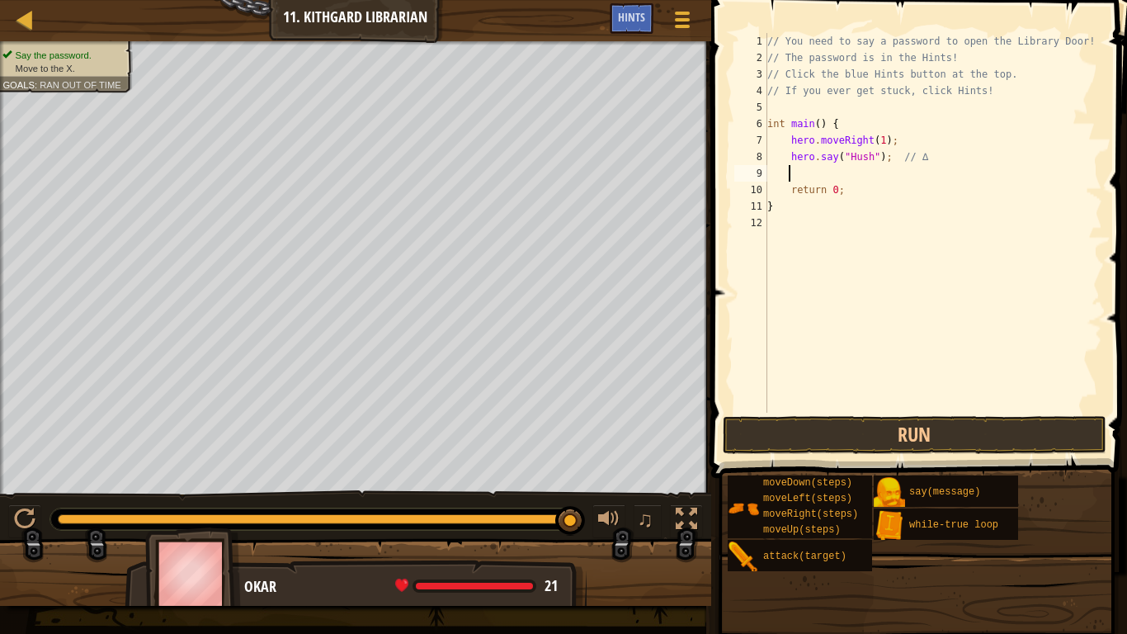
type textarea "hero.moveRight(1);"
click at [922, 431] on button "Run" at bounding box center [915, 435] width 384 height 38
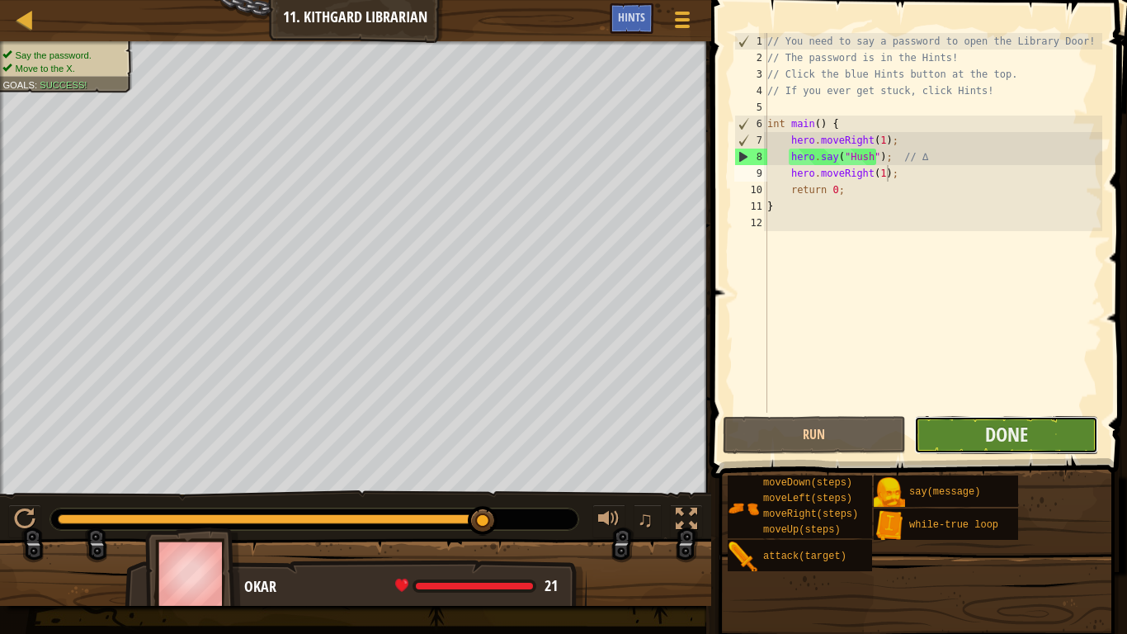
click at [1030, 434] on button "Done" at bounding box center [1006, 435] width 184 height 38
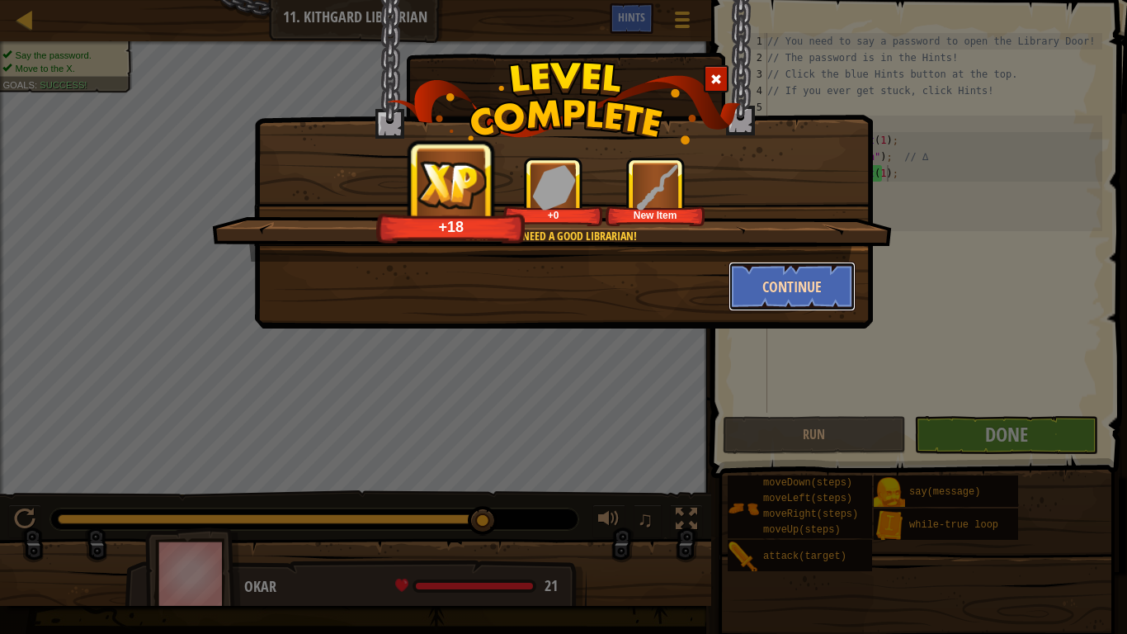
click at [784, 291] on button "Continue" at bounding box center [793, 287] width 128 height 50
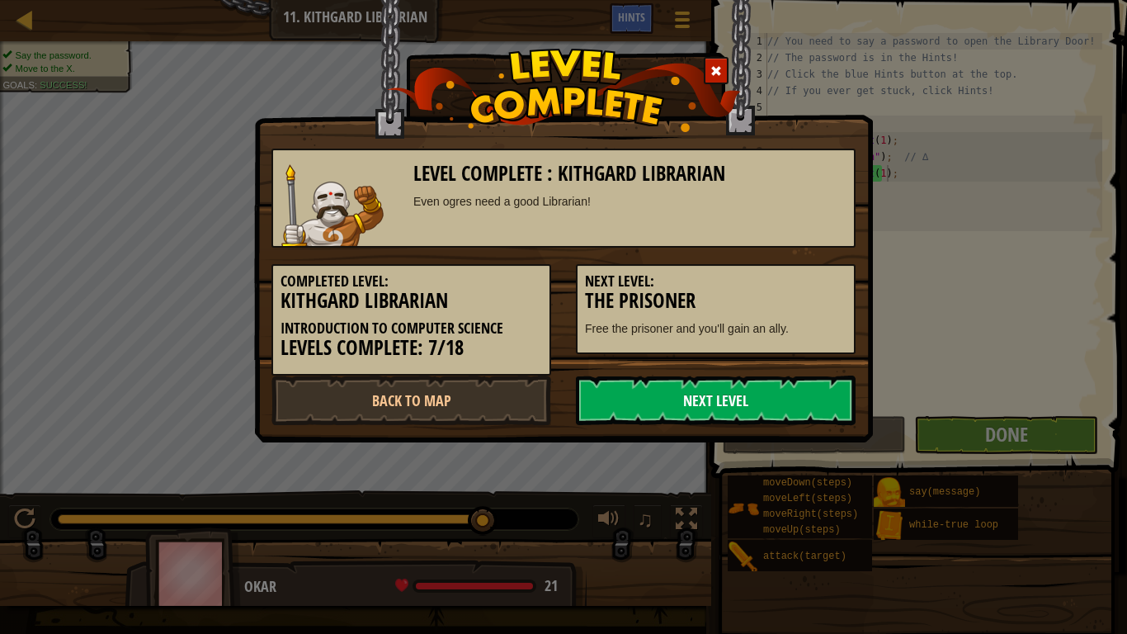
click at [712, 384] on link "Next Level" at bounding box center [716, 400] width 280 height 50
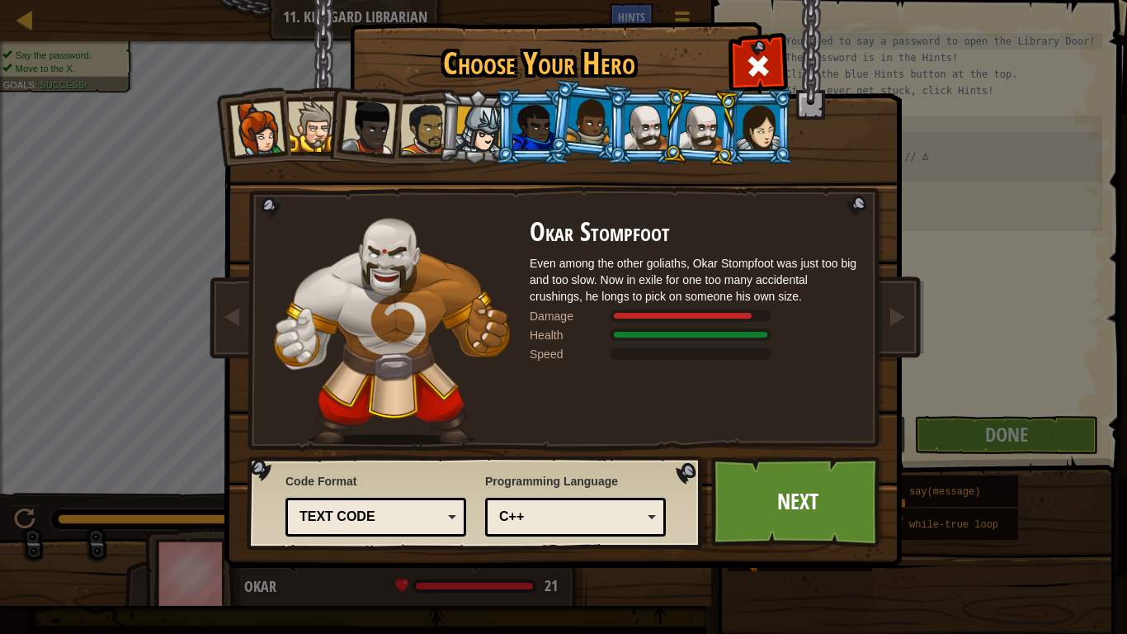
click at [658, 130] on div at bounding box center [646, 127] width 43 height 45
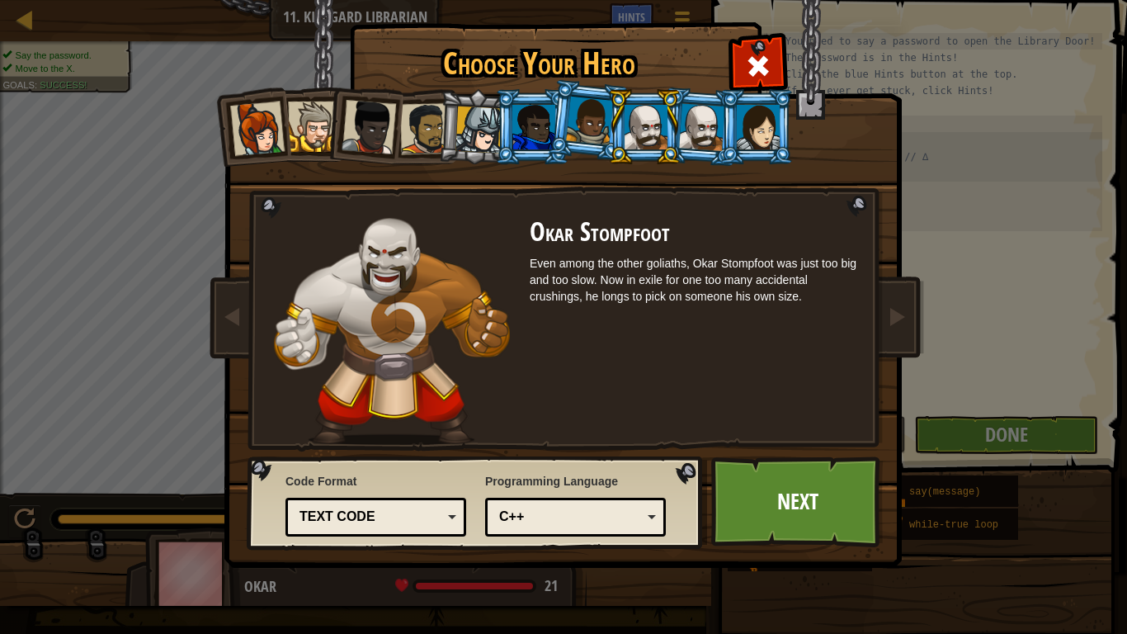
click at [677, 129] on li at bounding box center [644, 126] width 74 height 75
click at [686, 130] on div at bounding box center [702, 126] width 46 height 47
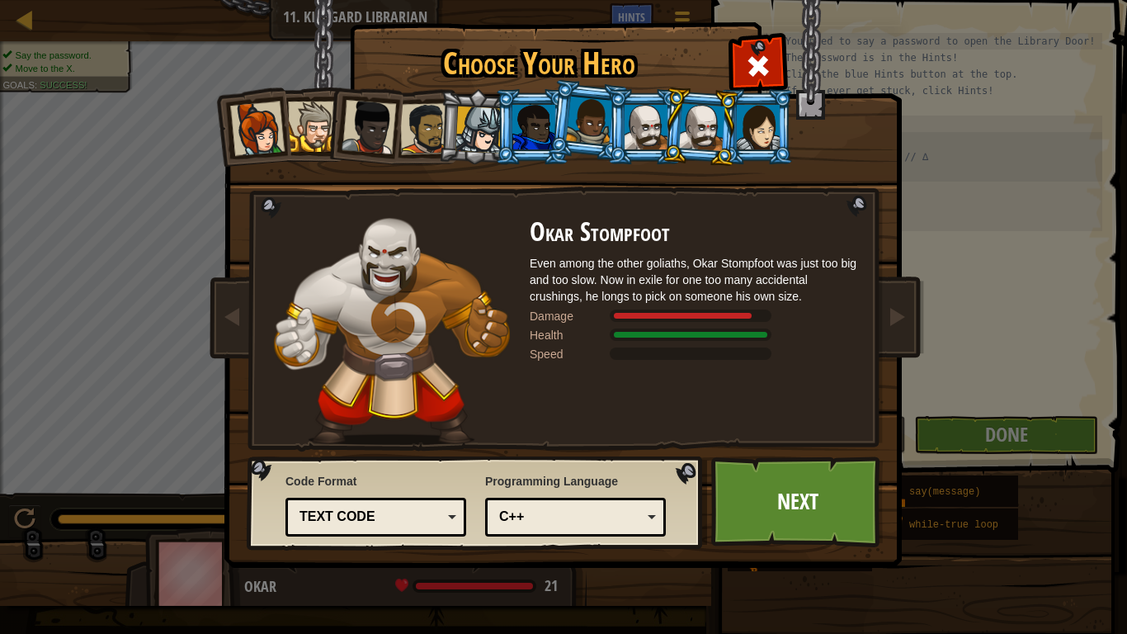
click at [644, 123] on div at bounding box center [646, 127] width 43 height 45
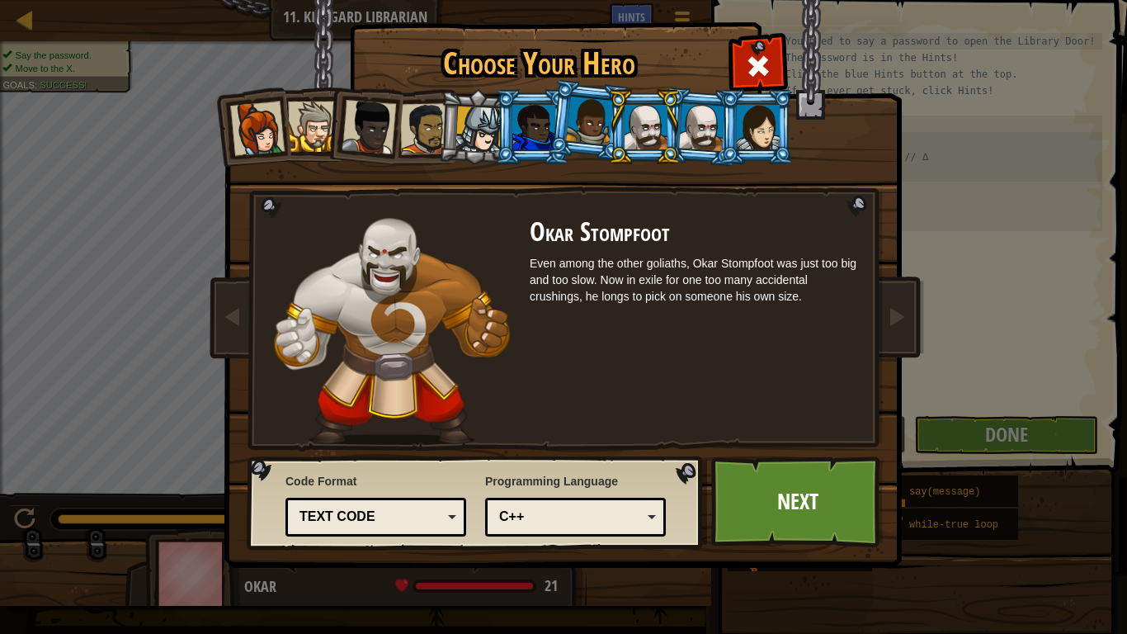
click at [573, 123] on div at bounding box center [589, 121] width 47 height 49
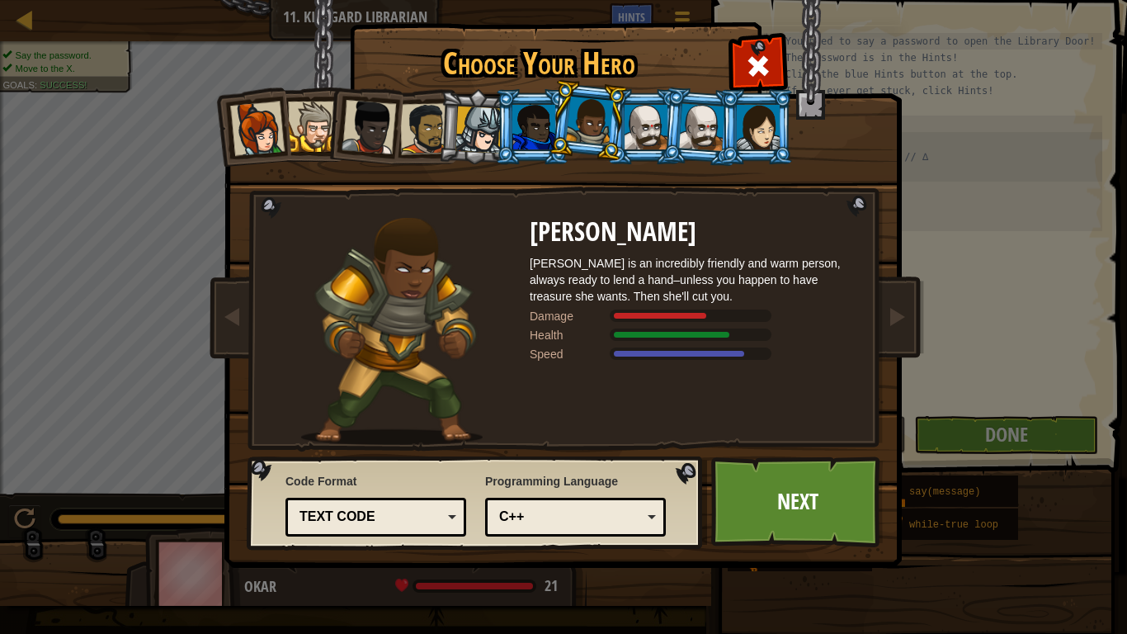
click at [689, 140] on div at bounding box center [702, 126] width 46 height 47
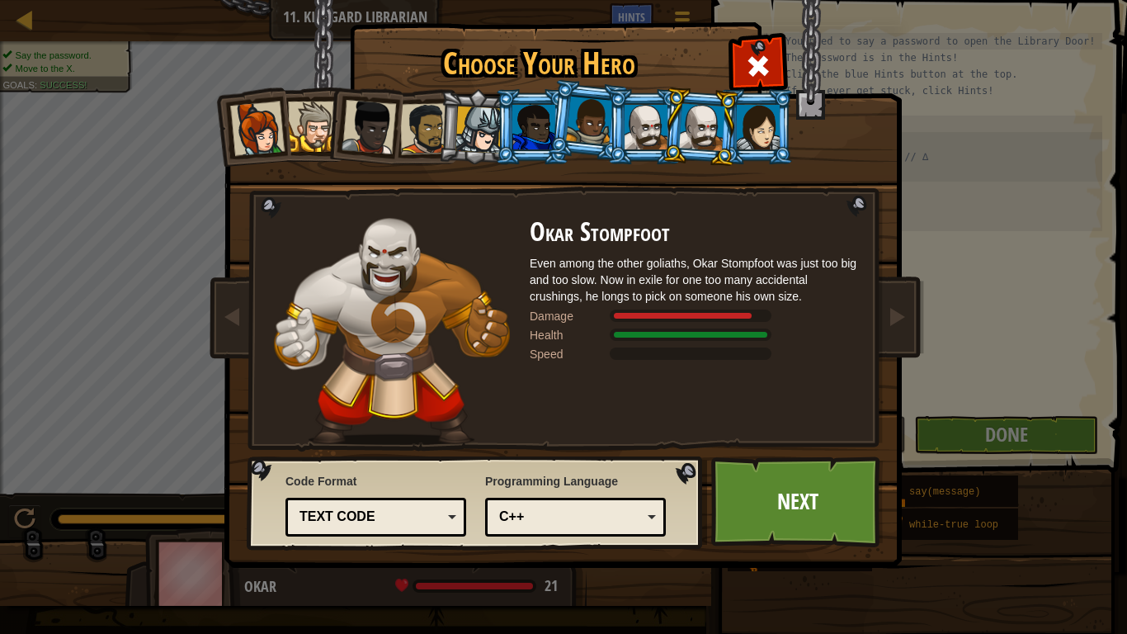
click at [639, 128] on div at bounding box center [646, 127] width 43 height 45
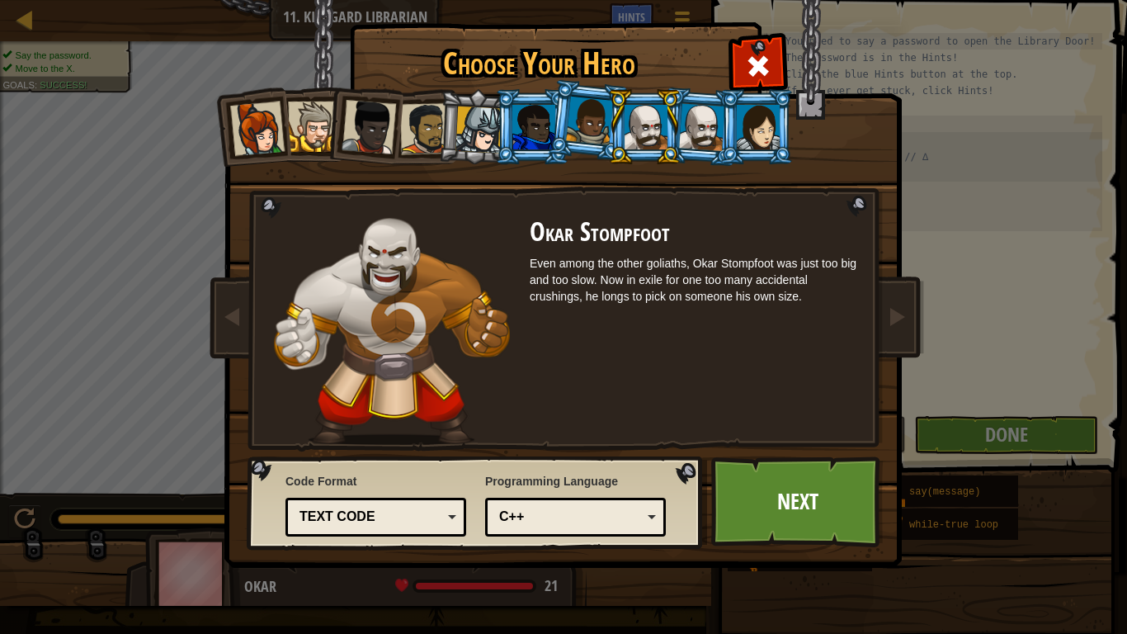
click at [710, 127] on div at bounding box center [702, 126] width 46 height 47
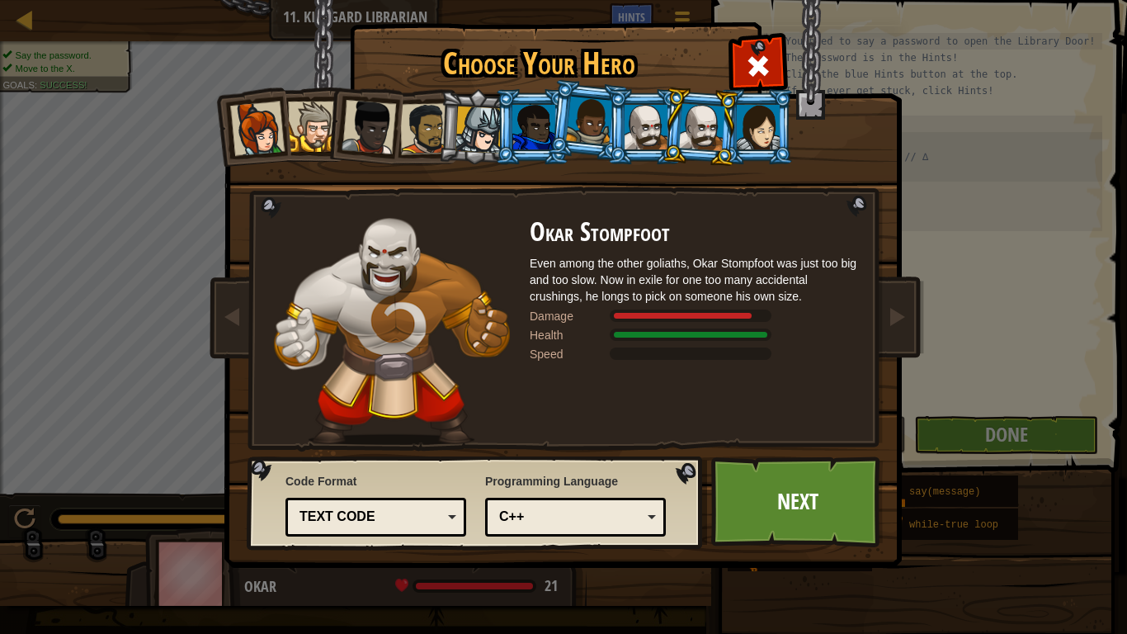
click at [660, 140] on div at bounding box center [646, 127] width 43 height 45
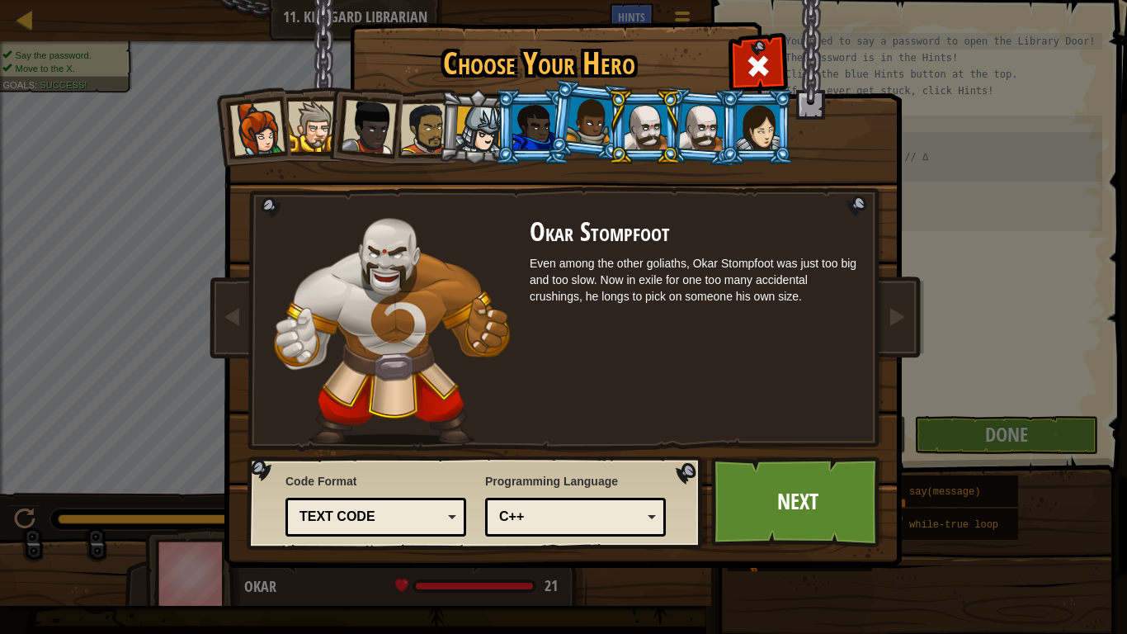
click at [700, 134] on div at bounding box center [702, 126] width 46 height 47
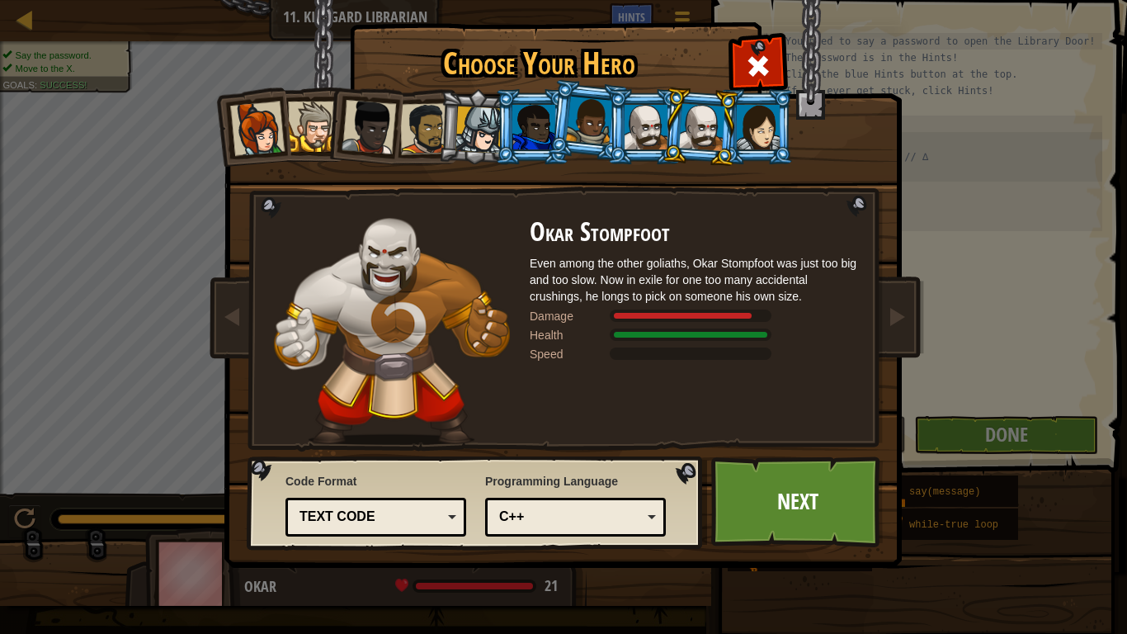
click at [646, 126] on div at bounding box center [646, 127] width 43 height 45
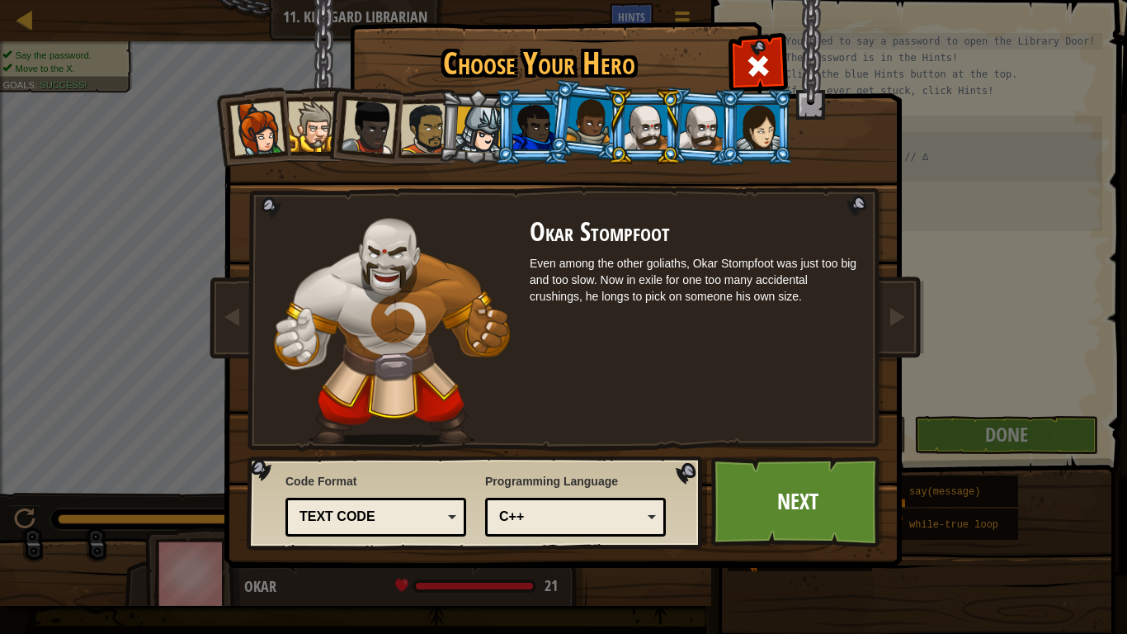
click at [688, 122] on div at bounding box center [702, 126] width 46 height 47
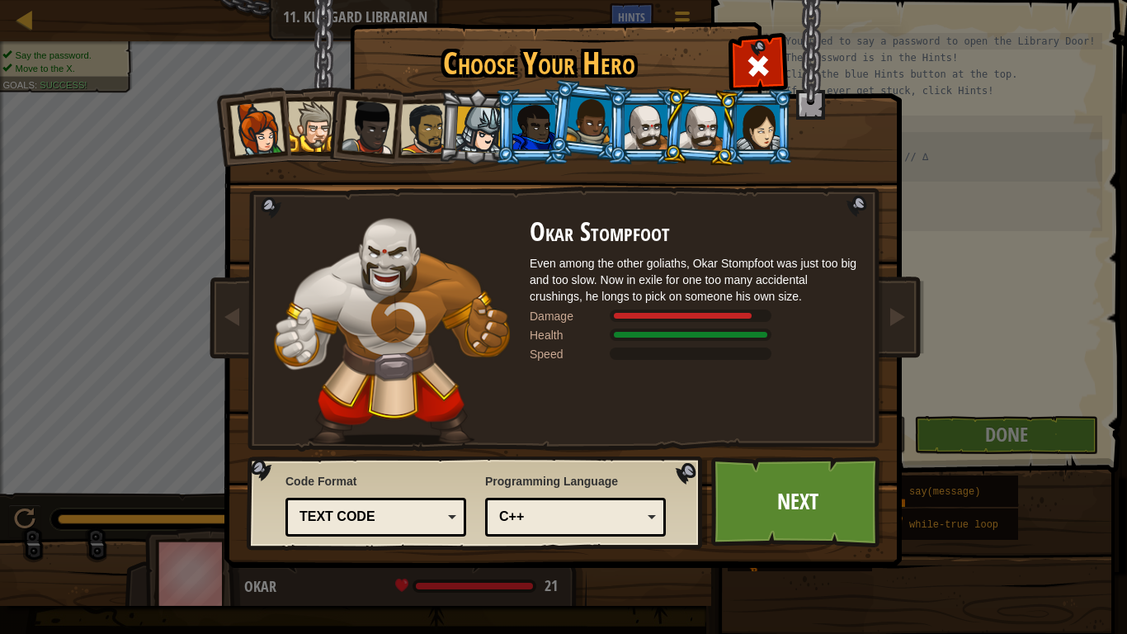
click at [540, 120] on div at bounding box center [533, 127] width 43 height 45
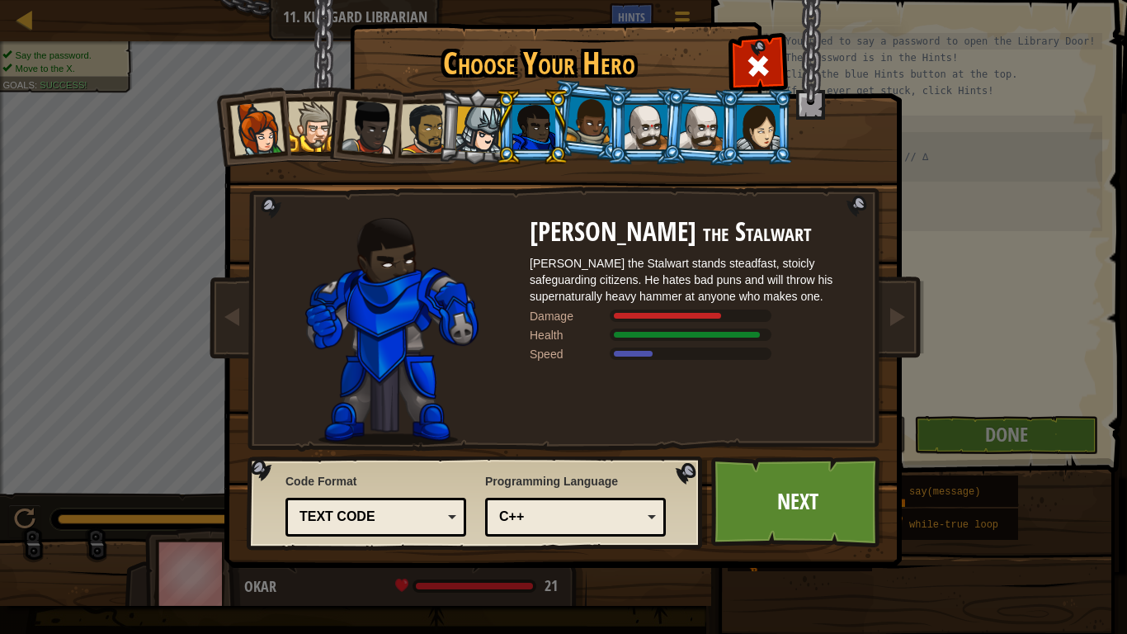
click at [459, 108] on div at bounding box center [478, 129] width 47 height 47
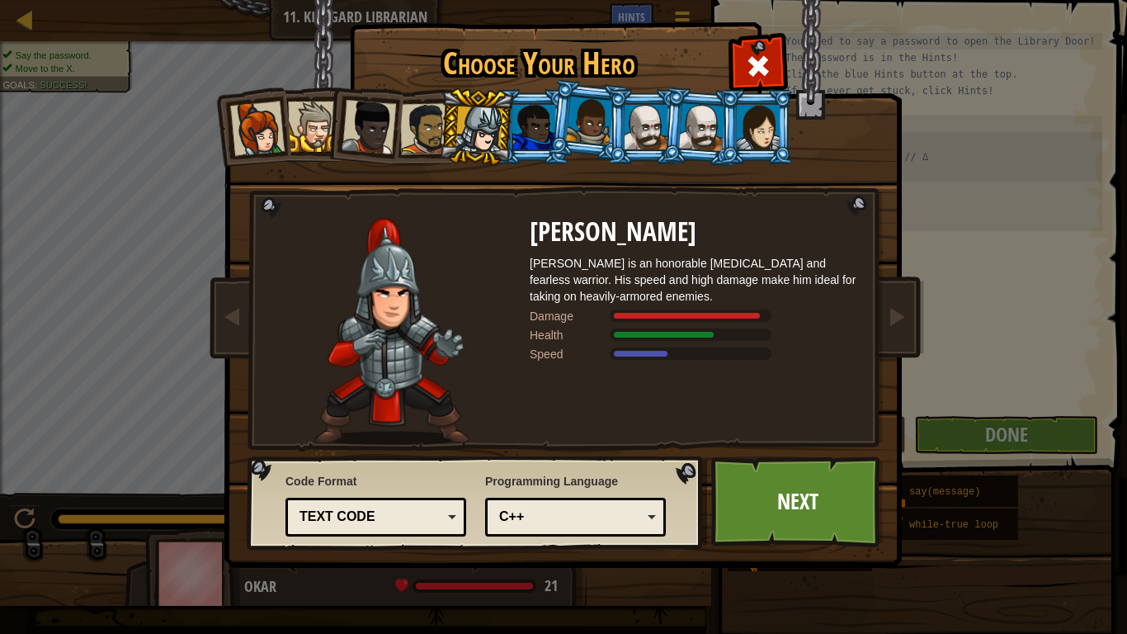
click at [412, 125] on div at bounding box center [425, 128] width 51 height 51
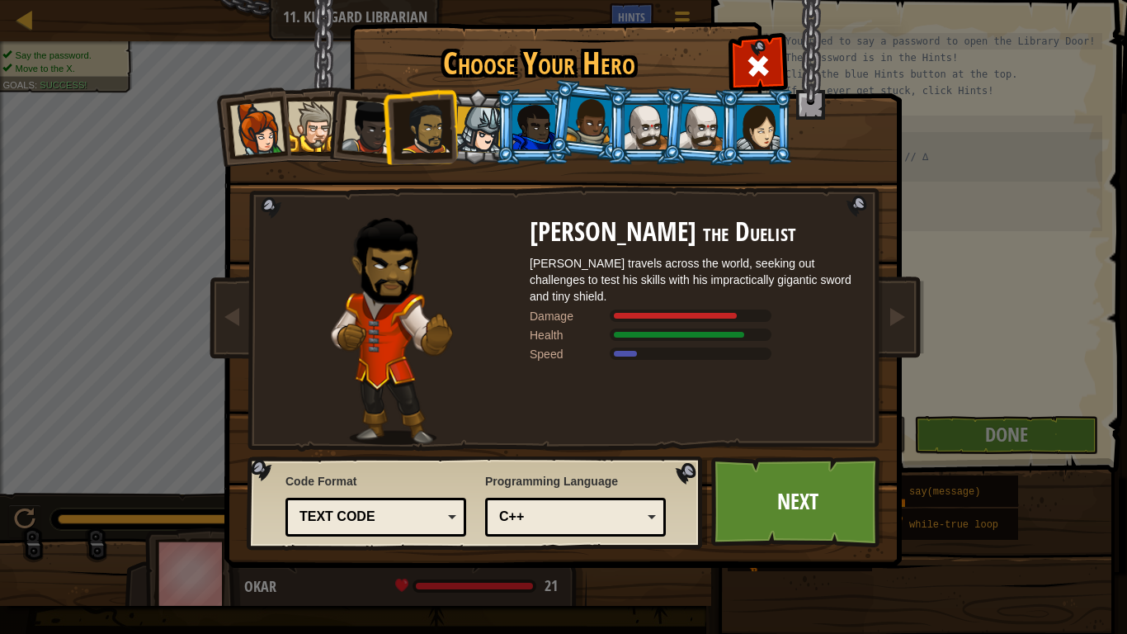
click at [696, 132] on div at bounding box center [702, 126] width 46 height 47
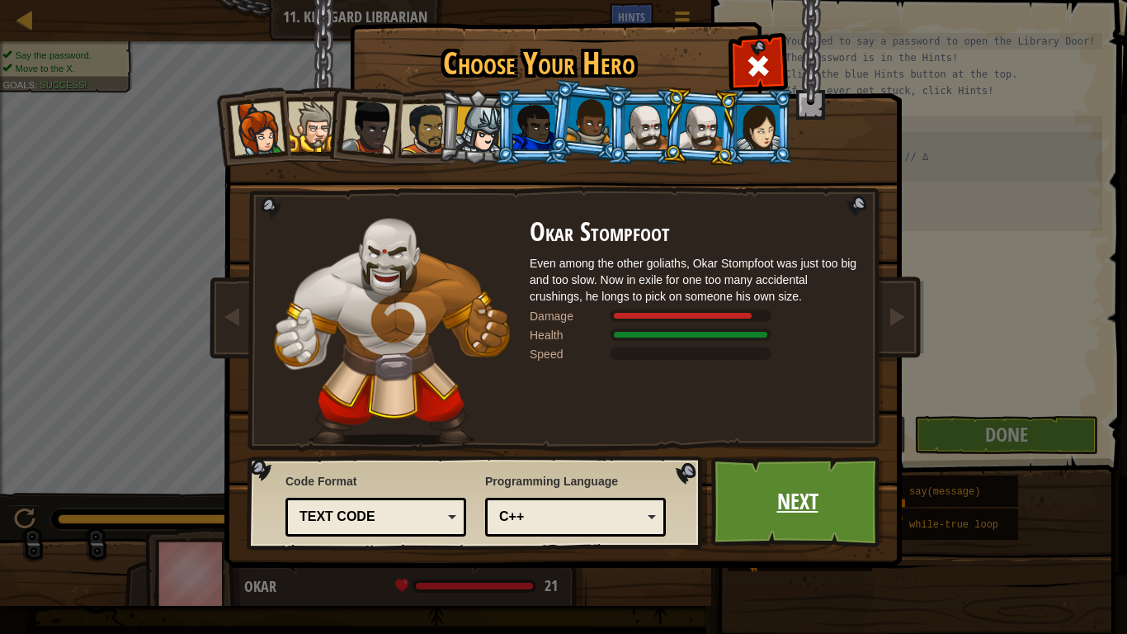
click at [771, 500] on link "Next" at bounding box center [797, 501] width 172 height 91
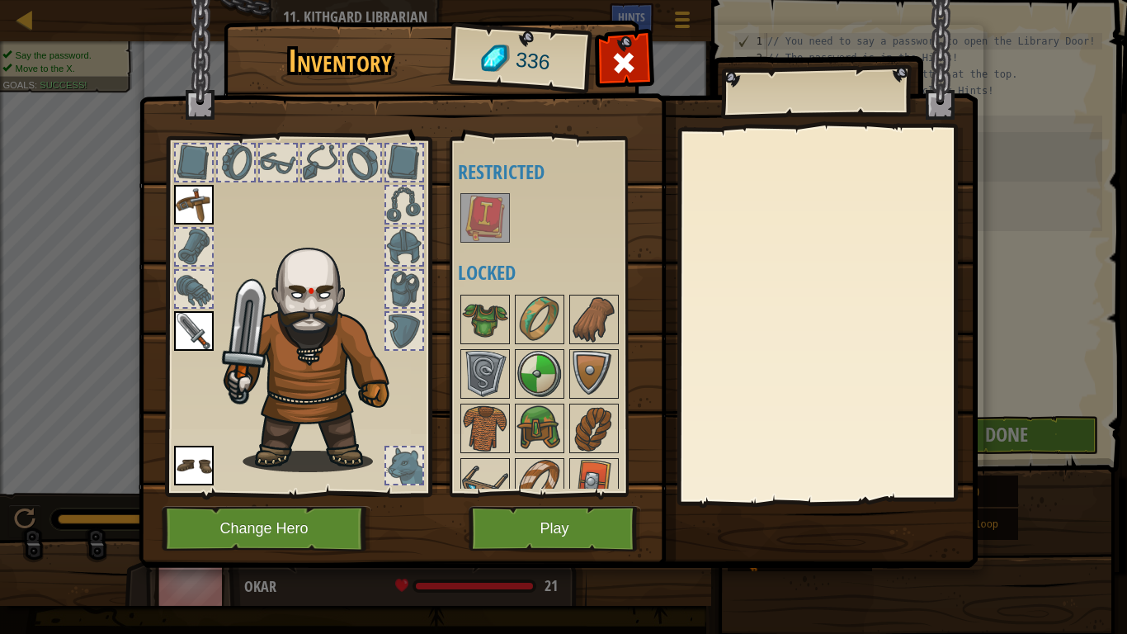
click at [493, 212] on img at bounding box center [485, 218] width 46 height 46
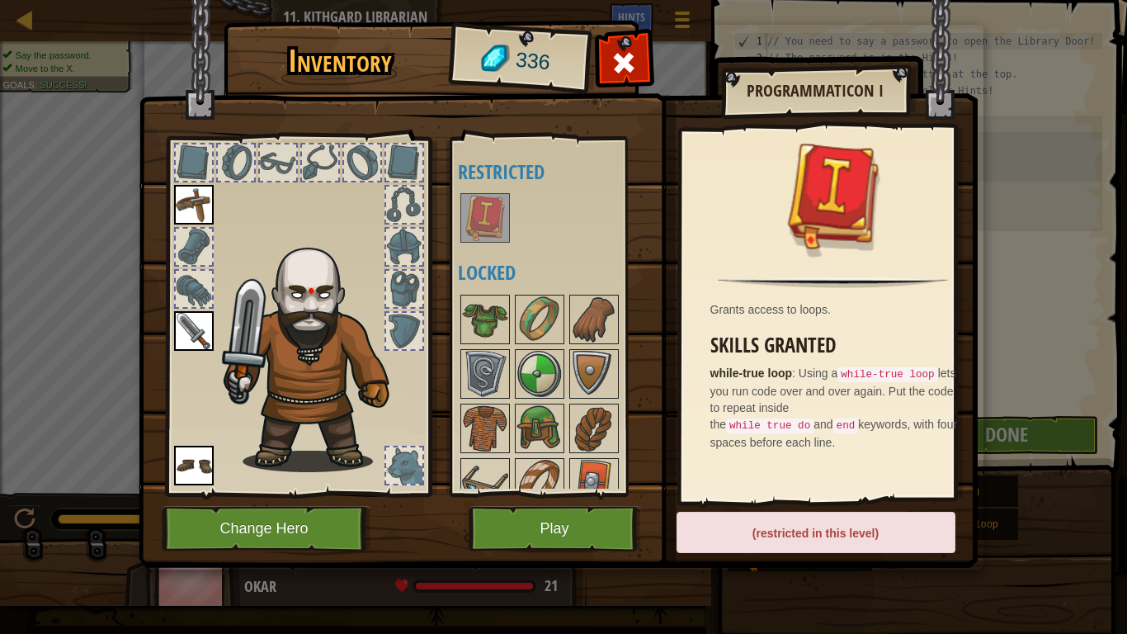
click at [578, 521] on button "Play" at bounding box center [555, 528] width 172 height 45
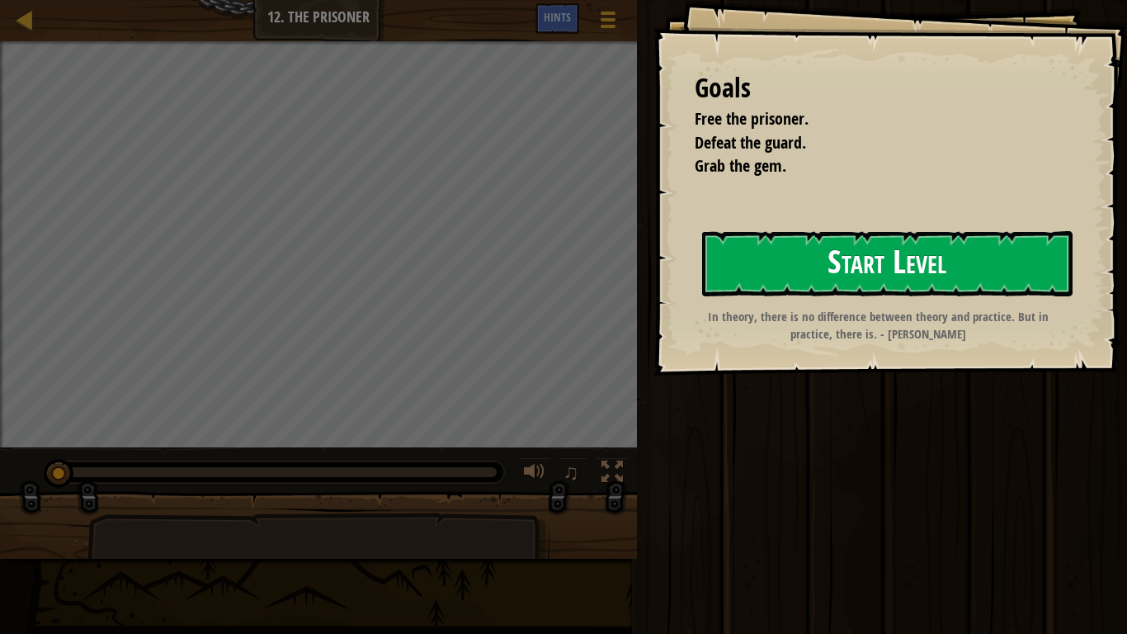
click at [819, 261] on button "Start Level" at bounding box center [887, 263] width 370 height 65
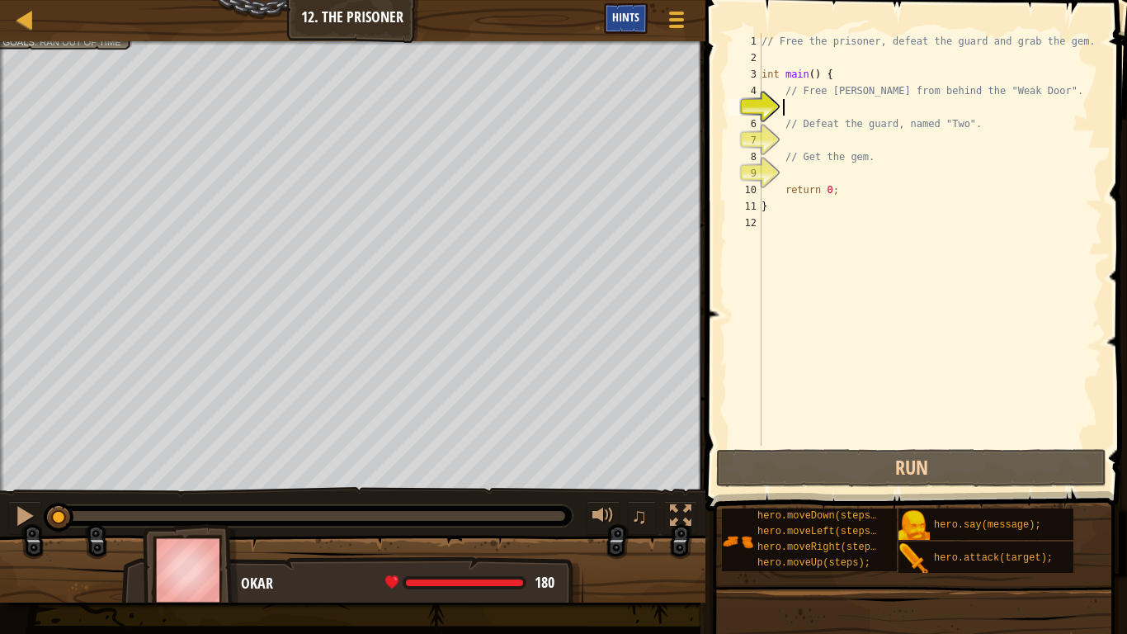
click at [638, 19] on span "Hints" at bounding box center [625, 17] width 27 height 16
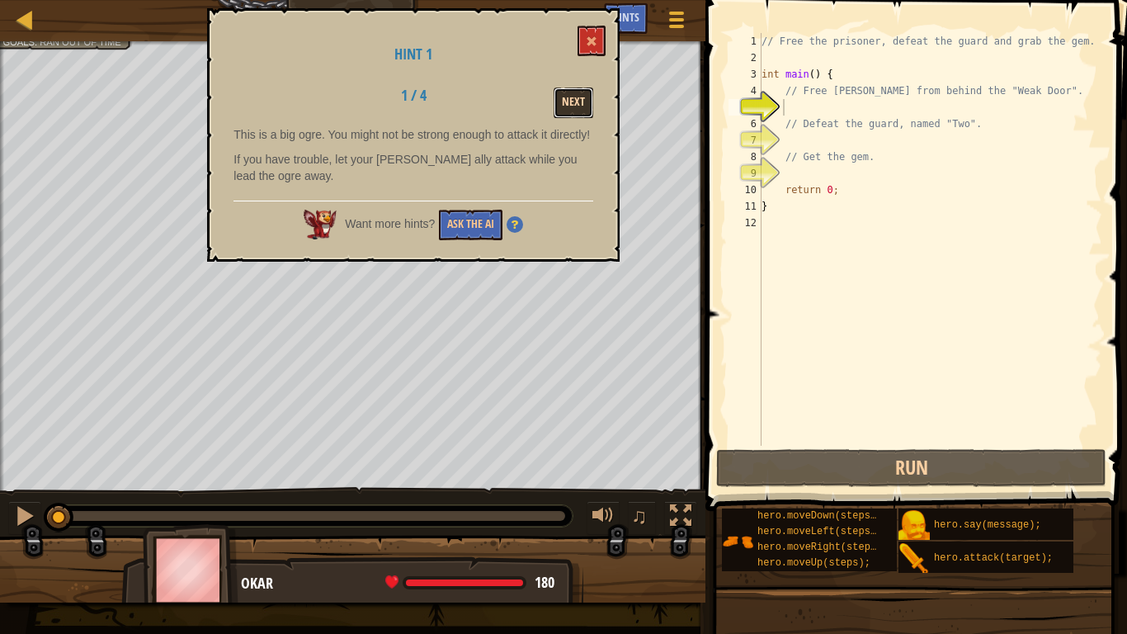
click at [587, 100] on button "Next" at bounding box center [574, 102] width 40 height 31
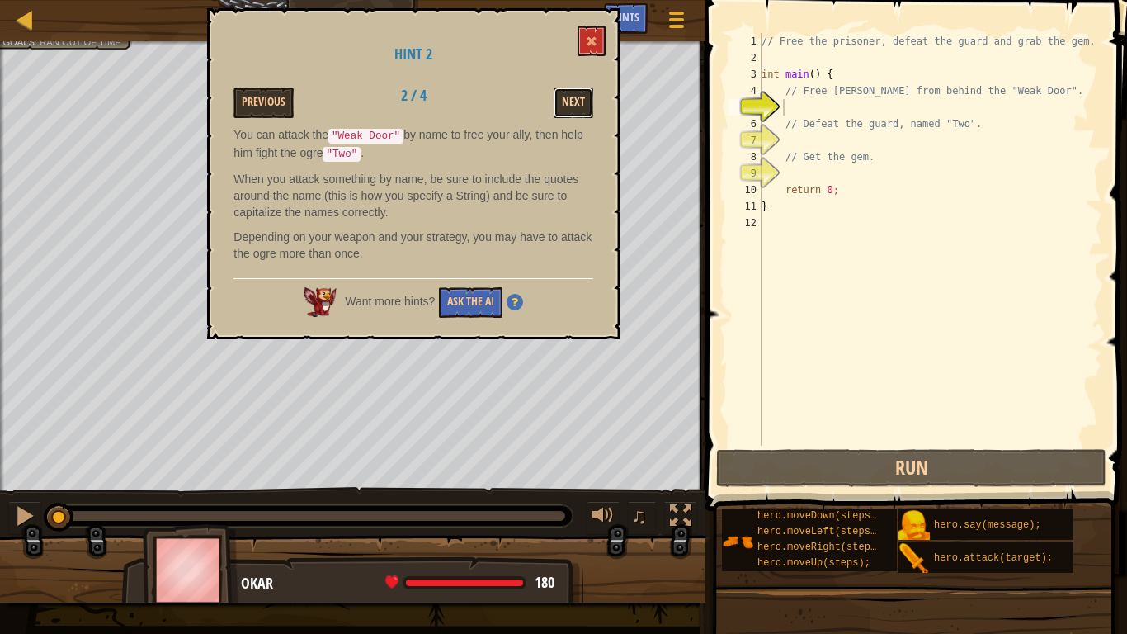
click at [578, 93] on button "Next" at bounding box center [574, 102] width 40 height 31
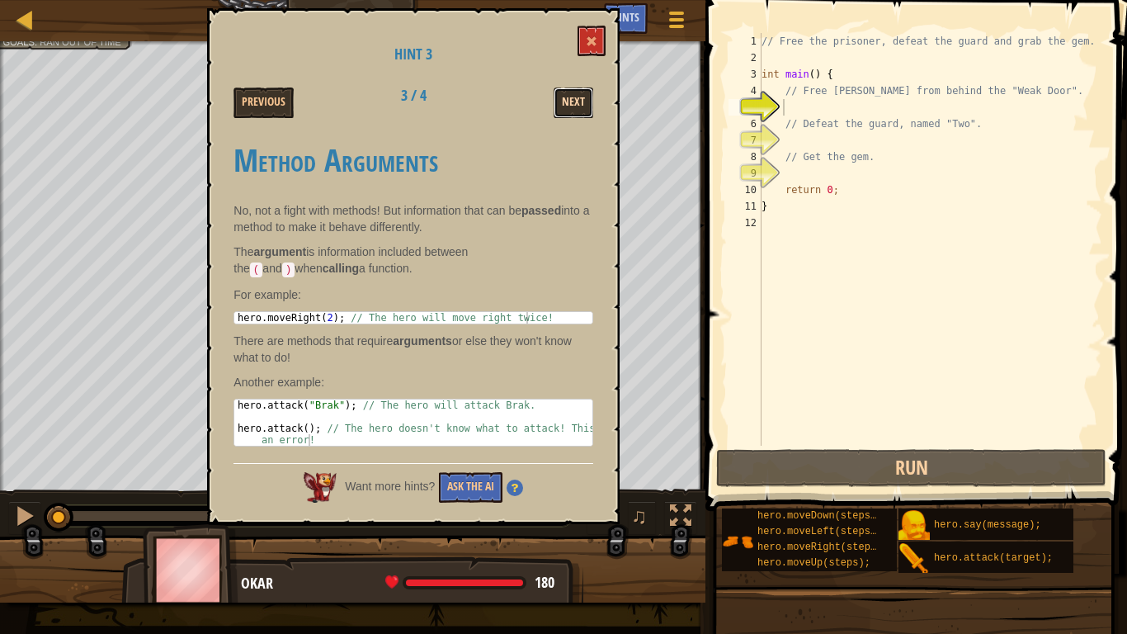
click at [570, 103] on button "Next" at bounding box center [574, 102] width 40 height 31
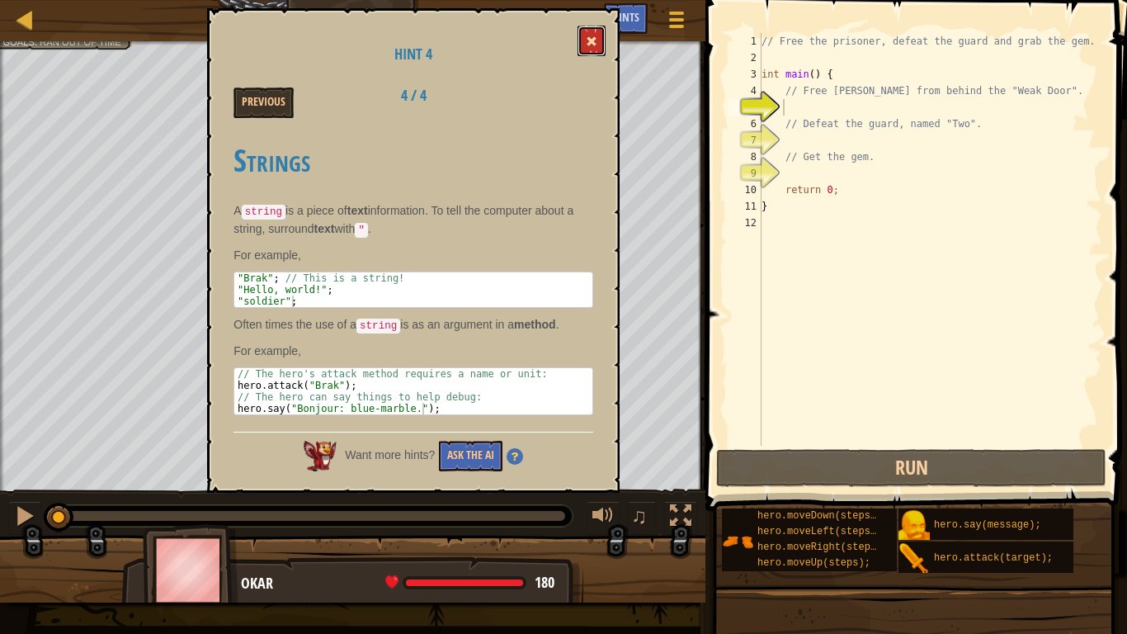
click at [594, 34] on button at bounding box center [592, 41] width 28 height 31
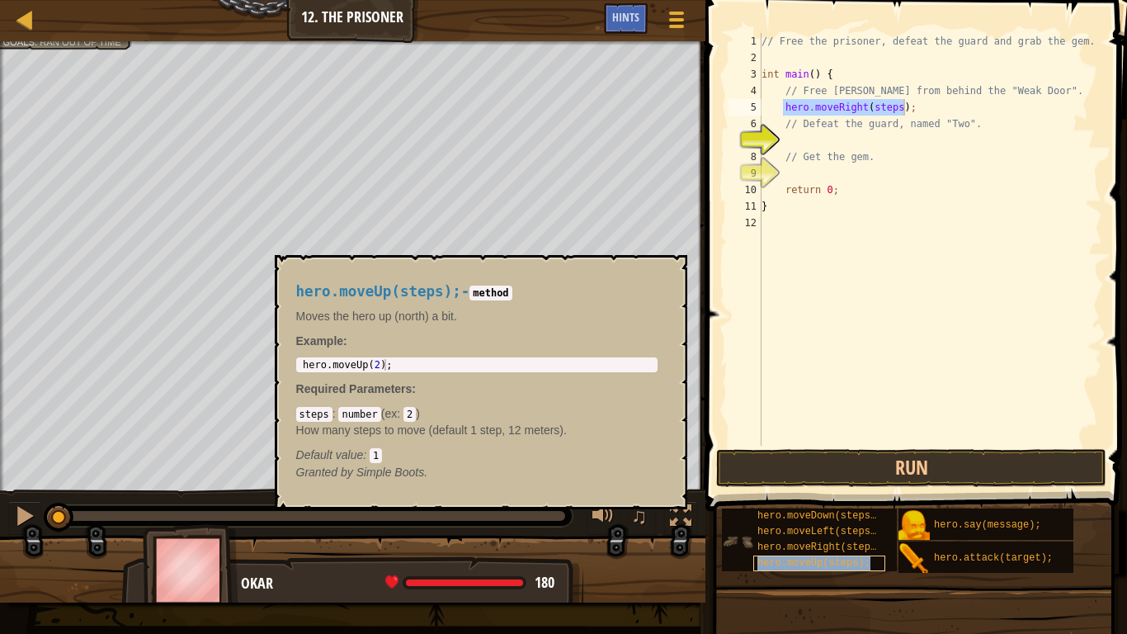
click at [814, 521] on span "hero.moveUp(steps);" at bounding box center [813, 563] width 113 height 12
click at [899, 109] on div "// Free the prisoner, defeat the guard and grab the gem. int main ( ) { // Free…" at bounding box center [930, 256] width 344 height 446
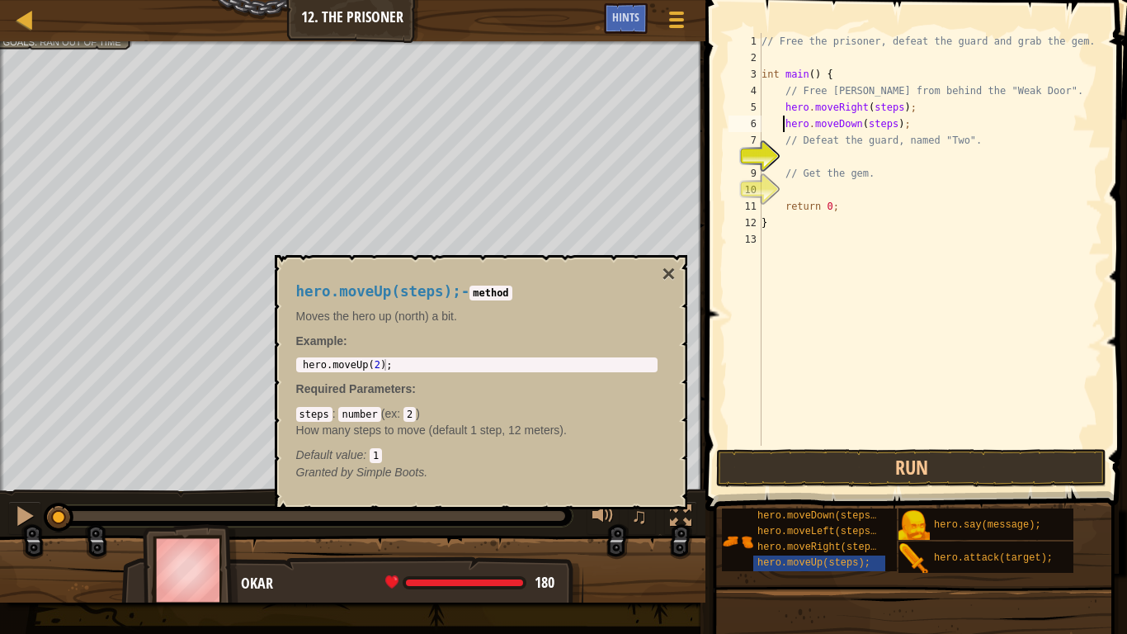
click at [894, 108] on div "// Free the prisoner, defeat the guard and grab the gem. int main ( ) { // Free…" at bounding box center [930, 256] width 344 height 446
click at [885, 463] on button "Run" at bounding box center [911, 468] width 390 height 38
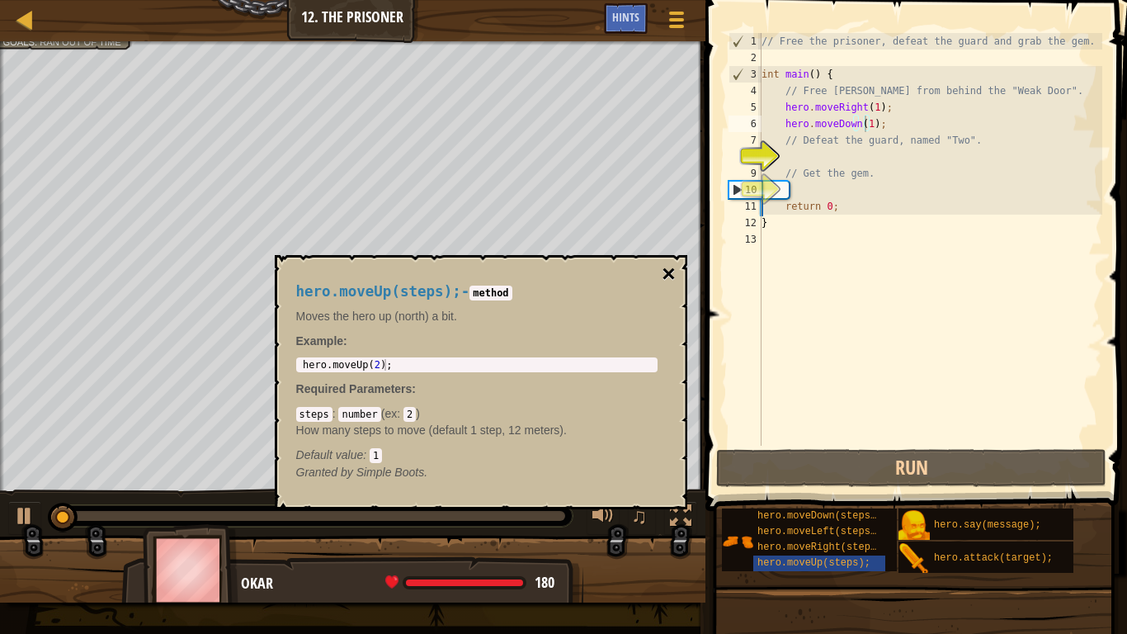
click at [666, 276] on button "×" at bounding box center [668, 273] width 13 height 23
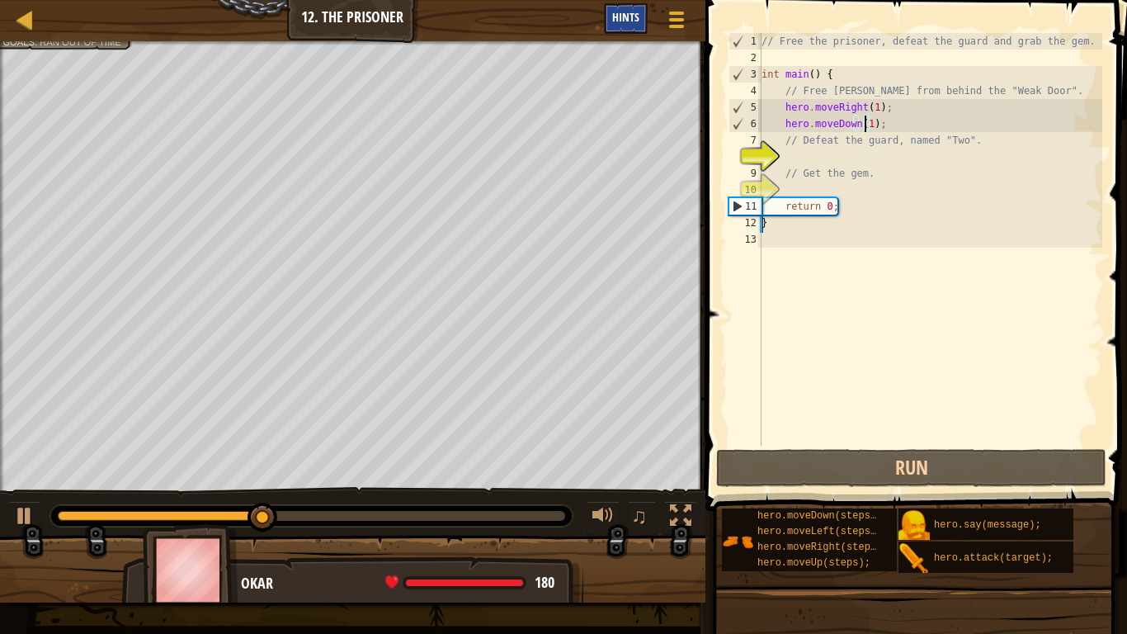
click at [630, 7] on div "Hints" at bounding box center [626, 18] width 44 height 31
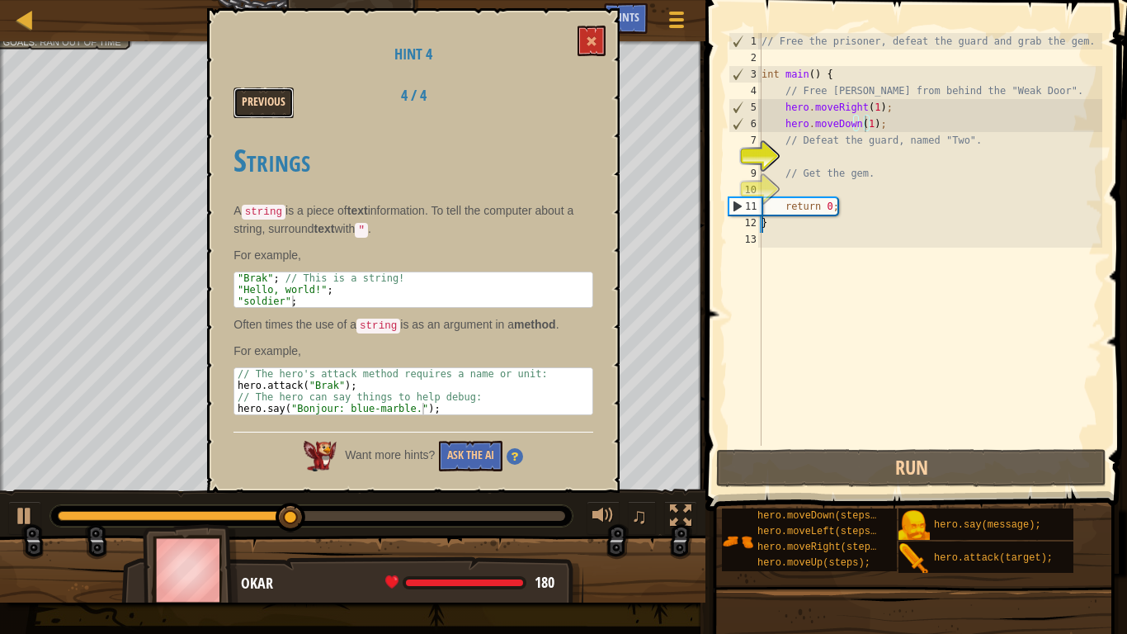
click at [277, 97] on button "Previous" at bounding box center [264, 102] width 60 height 31
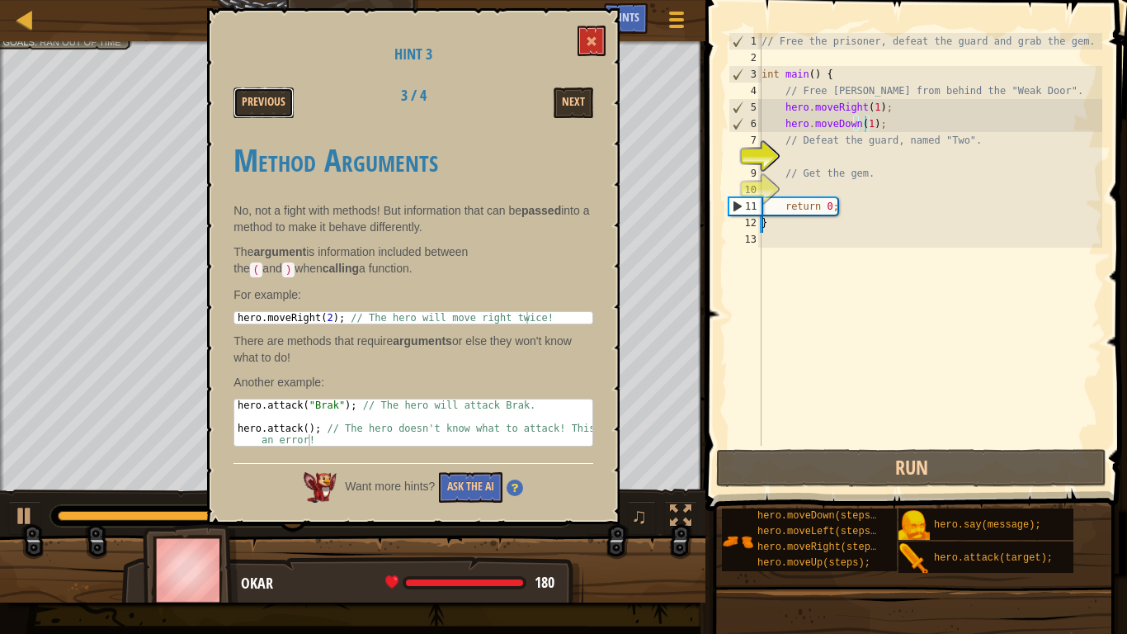
click at [277, 97] on button "Previous" at bounding box center [264, 102] width 60 height 31
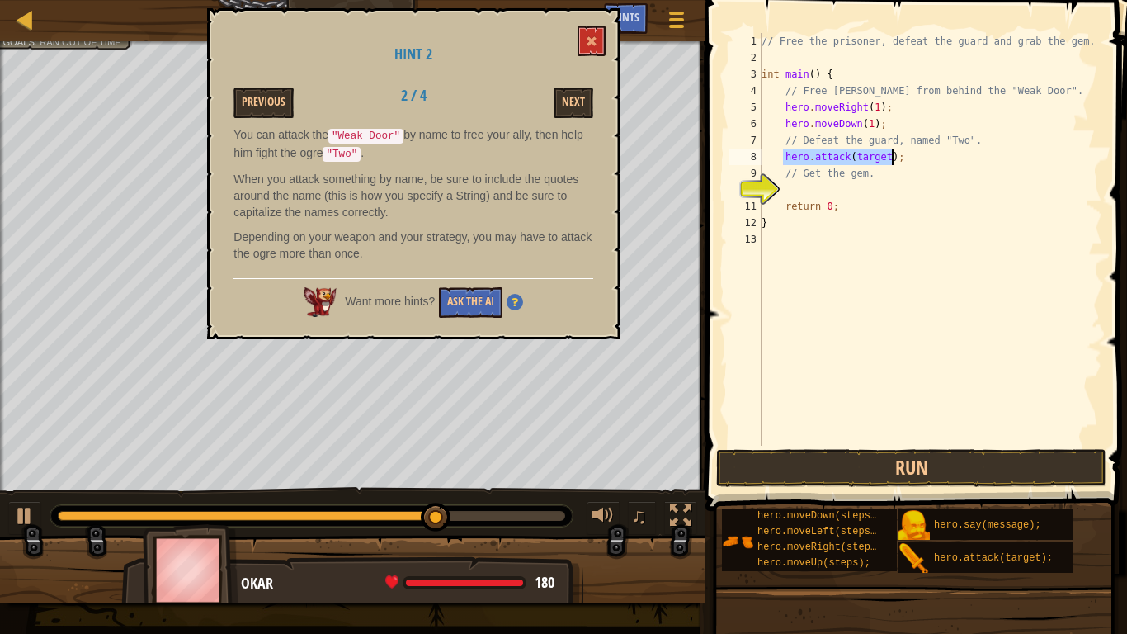
click at [907, 125] on div "// Free the prisoner, defeat the guard and grab the gem. int main ( ) { // Free…" at bounding box center [930, 256] width 344 height 446
type textarea "hero.moveDown(1);"
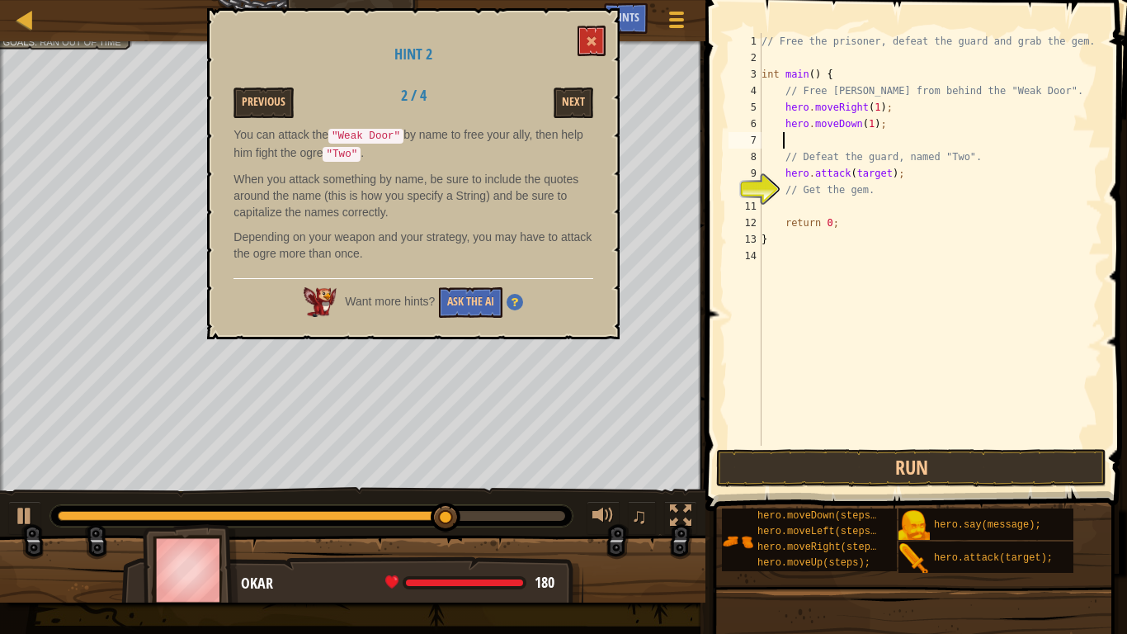
scroll to position [7, 1]
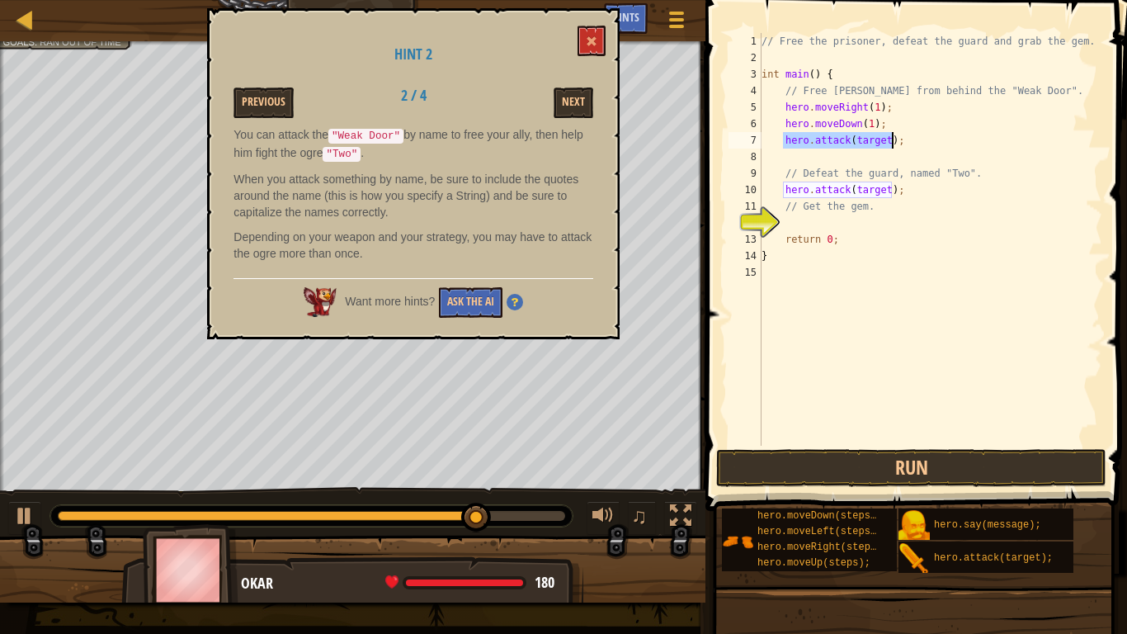
click at [881, 140] on div "// Free the prisoner, defeat the guard and grab the gem. int main ( ) { // Free…" at bounding box center [930, 239] width 344 height 413
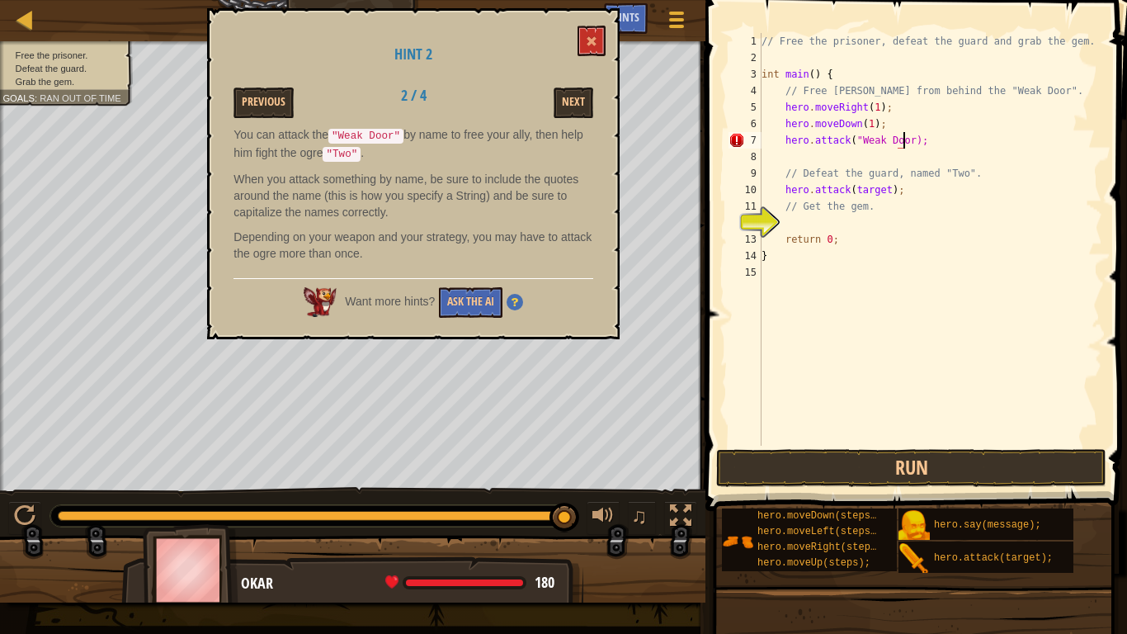
scroll to position [7, 12]
type textarea "hero.attack("Weak Door");"
click at [965, 463] on button "Run" at bounding box center [911, 468] width 390 height 38
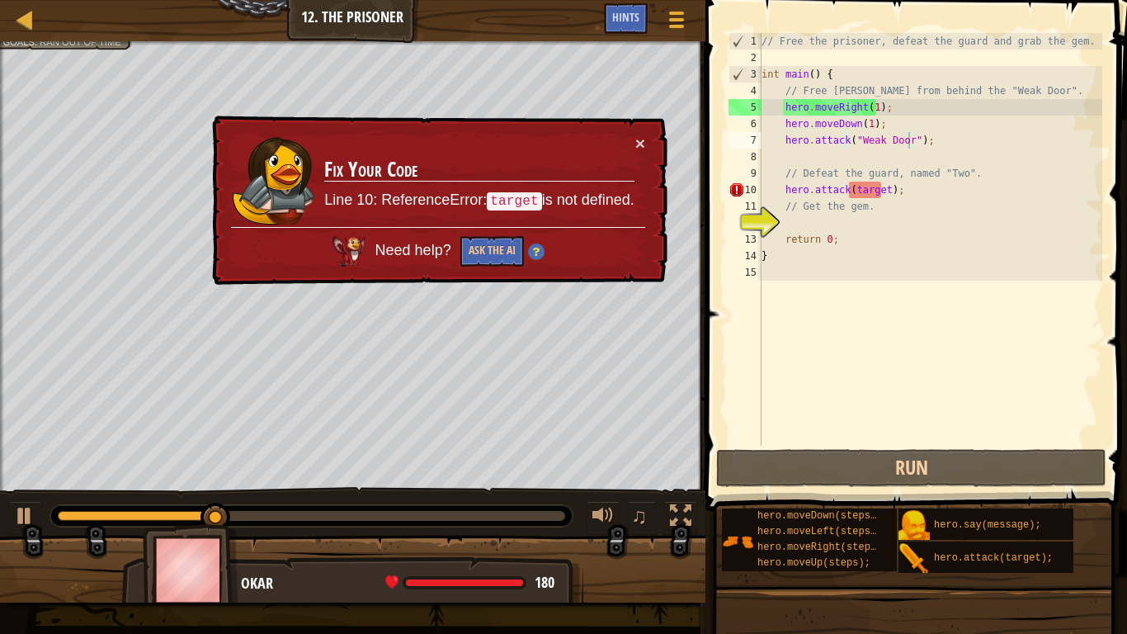
click at [645, 141] on div "× Fix Your Code Line 10: ReferenceError: target is not defined. Need help? Ask …" at bounding box center [438, 201] width 459 height 170
click at [643, 141] on button "×" at bounding box center [640, 142] width 10 height 17
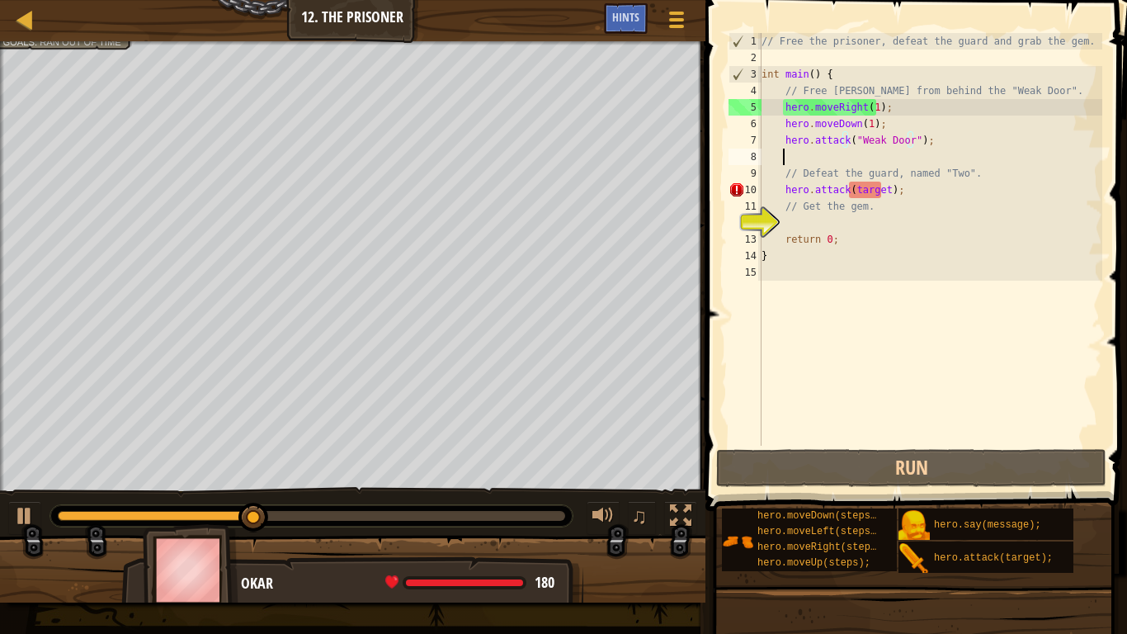
click at [863, 152] on div "// Free the prisoner, defeat the guard and grab the gem. int main ( ) { // Free…" at bounding box center [930, 256] width 344 height 446
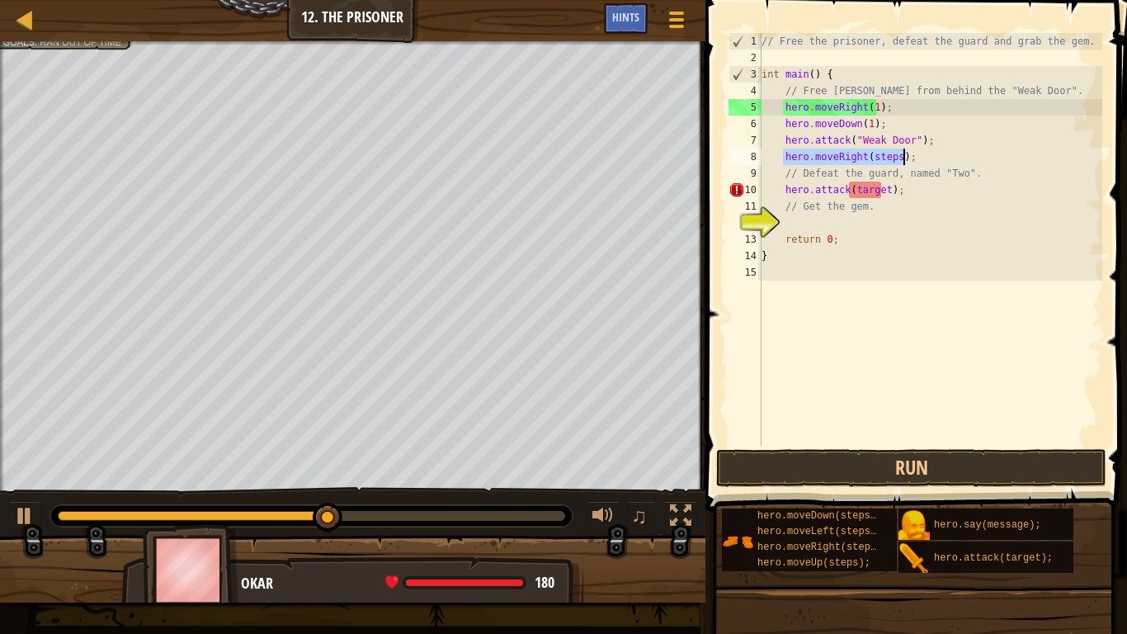
click at [894, 157] on div "// Free the prisoner, defeat the guard and grab the gem. int main ( ) { // Free…" at bounding box center [930, 239] width 344 height 413
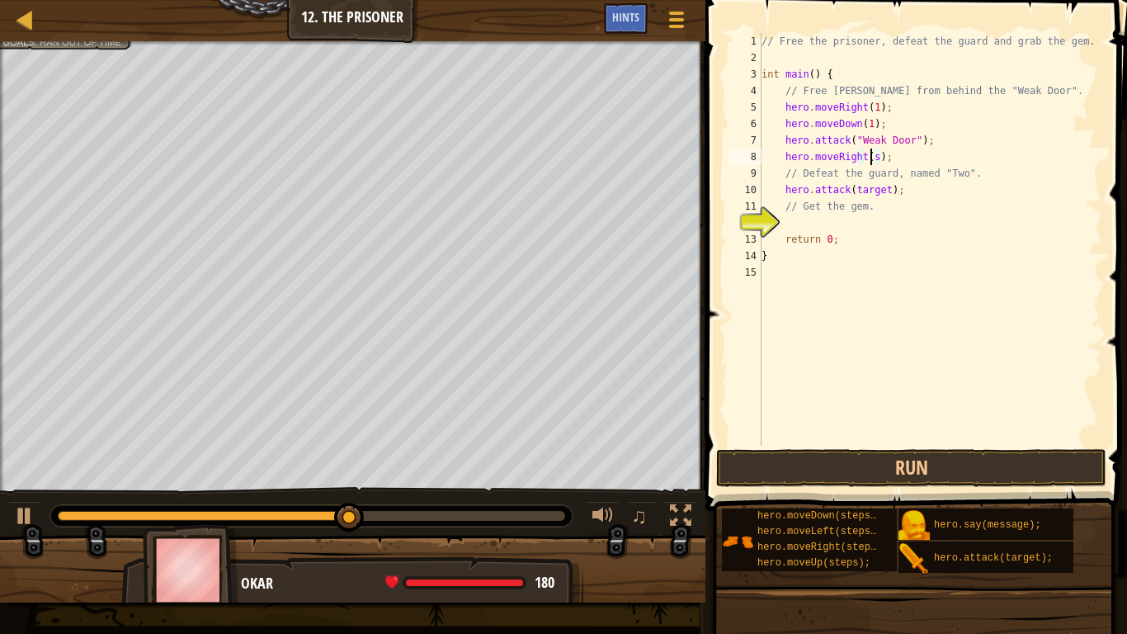
scroll to position [7, 9]
click at [914, 157] on div "// Free the prisoner, defeat the guard and grab the gem. int main ( ) { // Free…" at bounding box center [930, 256] width 344 height 446
click at [988, 174] on div "// Free the prisoner, defeat the guard and grab the gem. int main ( ) { // Free…" at bounding box center [930, 256] width 344 height 446
type textarea "// Defeat the guard, named "Two"."
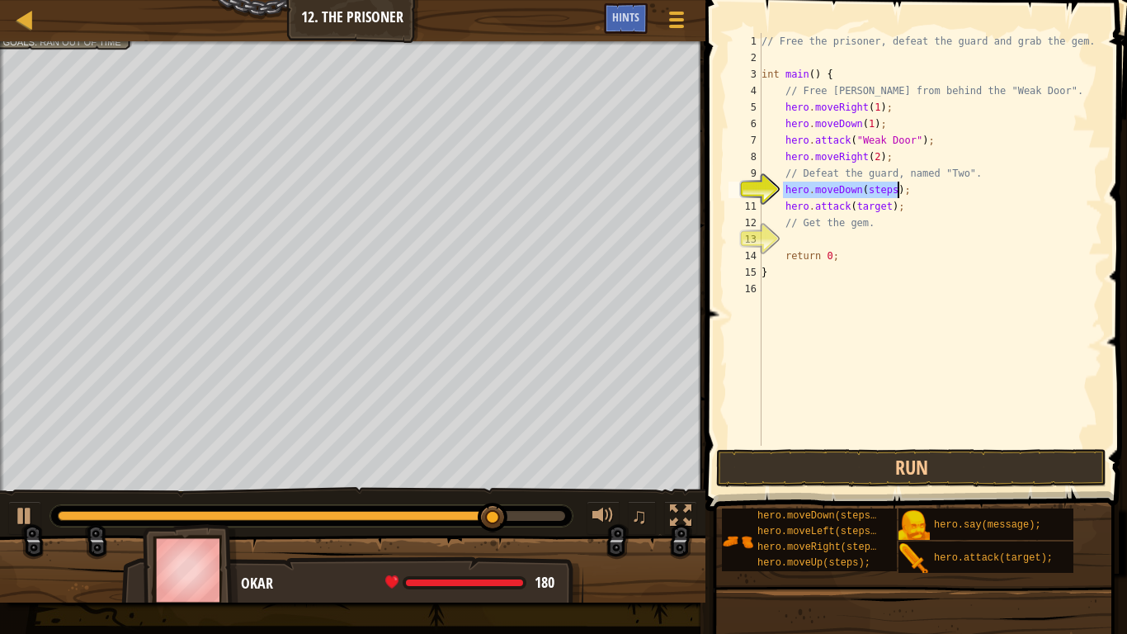
click at [889, 185] on div "// Free the prisoner, defeat the guard and grab the gem. int main ( ) { // Free…" at bounding box center [930, 239] width 344 height 413
click at [880, 205] on div "// Free the prisoner, defeat the guard and grab the gem. int main ( ) { // Free…" at bounding box center [930, 256] width 344 height 446
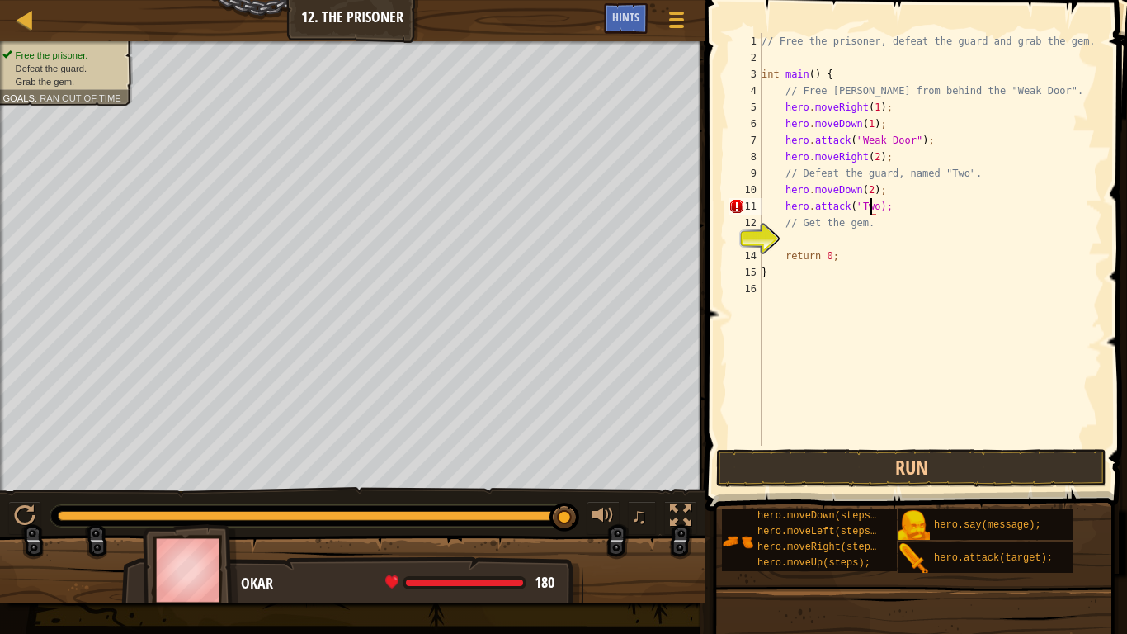
scroll to position [7, 9]
type textarea "hero.attack("Two");"
click at [903, 202] on div "// Free the prisoner, defeat the guard and grab the gem. int main ( ) { // Free…" at bounding box center [930, 256] width 344 height 446
click at [851, 234] on div "// Free the prisoner, defeat the guard and grab the gem. int main ( ) { // Free…" at bounding box center [930, 256] width 344 height 446
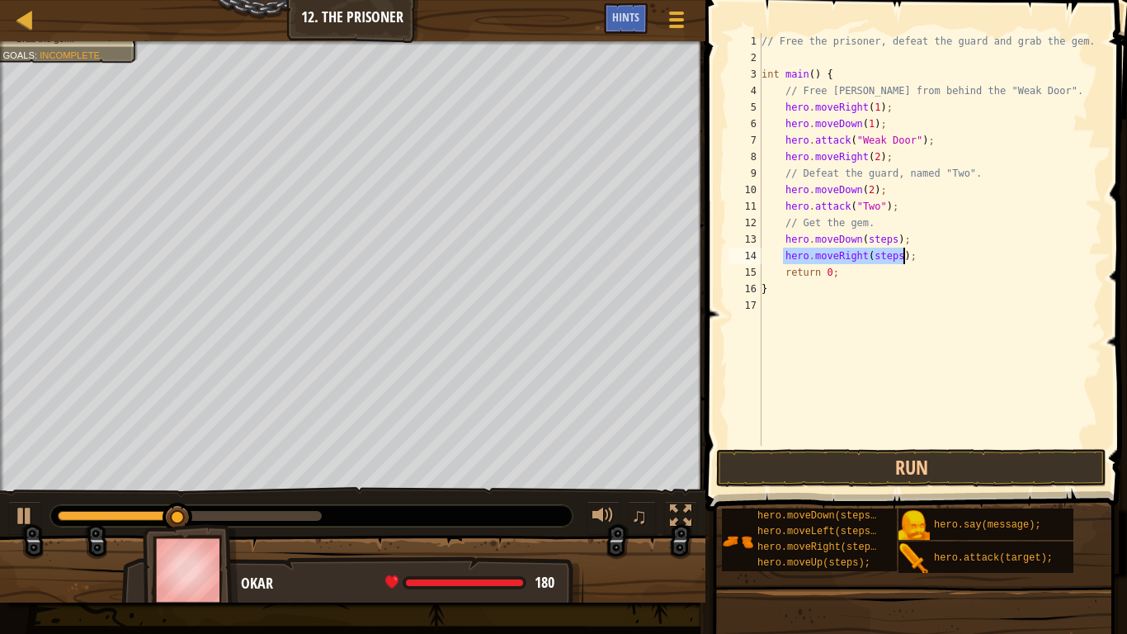
click at [894, 255] on div "// Free the prisoner, defeat the guard and grab the gem. int main ( ) { // Free…" at bounding box center [930, 239] width 344 height 413
click at [889, 240] on div "// Free the prisoner, defeat the guard and grab the gem. int main ( ) { // Free…" at bounding box center [930, 256] width 344 height 446
type textarea "hero.moveDown(1);"
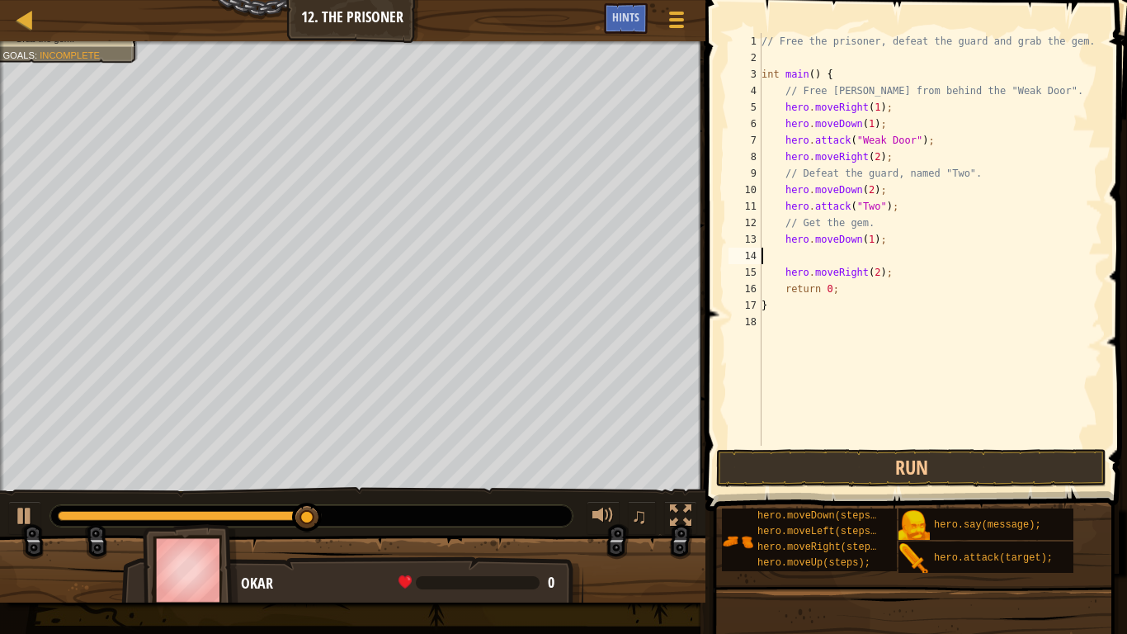
scroll to position [7, 0]
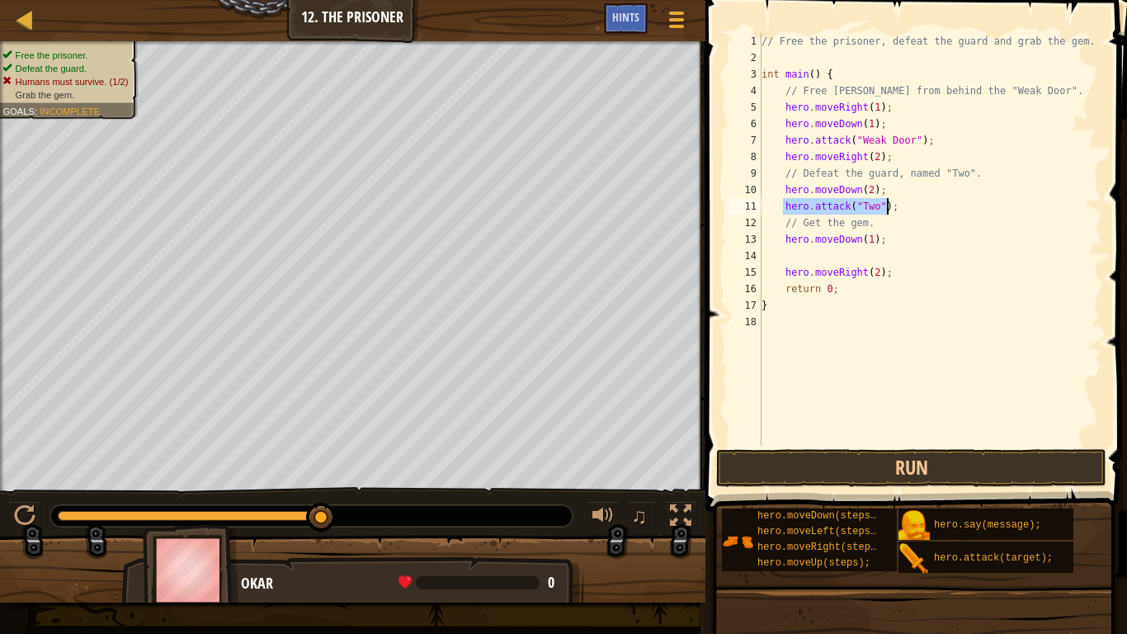
drag, startPoint x: 785, startPoint y: 207, endPoint x: 906, endPoint y: 203, distance: 121.4
click at [906, 203] on div "// Free the prisoner, defeat the guard and grab the gem. int main ( ) { // Free…" at bounding box center [930, 256] width 344 height 446
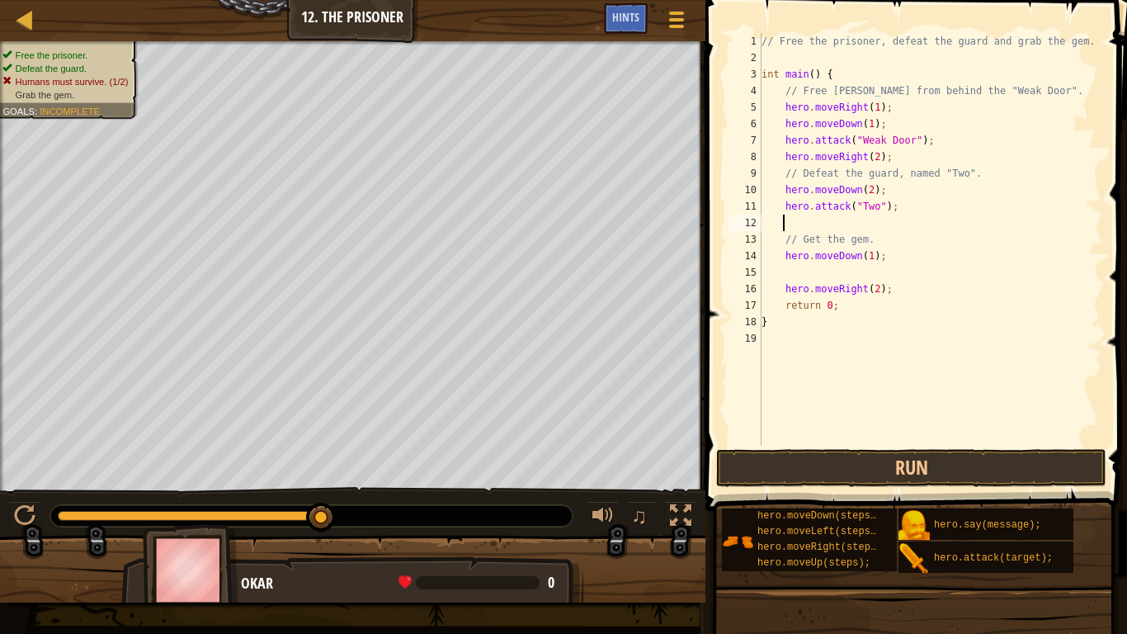
paste textarea
type textarea "hero.attack("Two");"
click at [861, 465] on button "Run" at bounding box center [911, 468] width 390 height 38
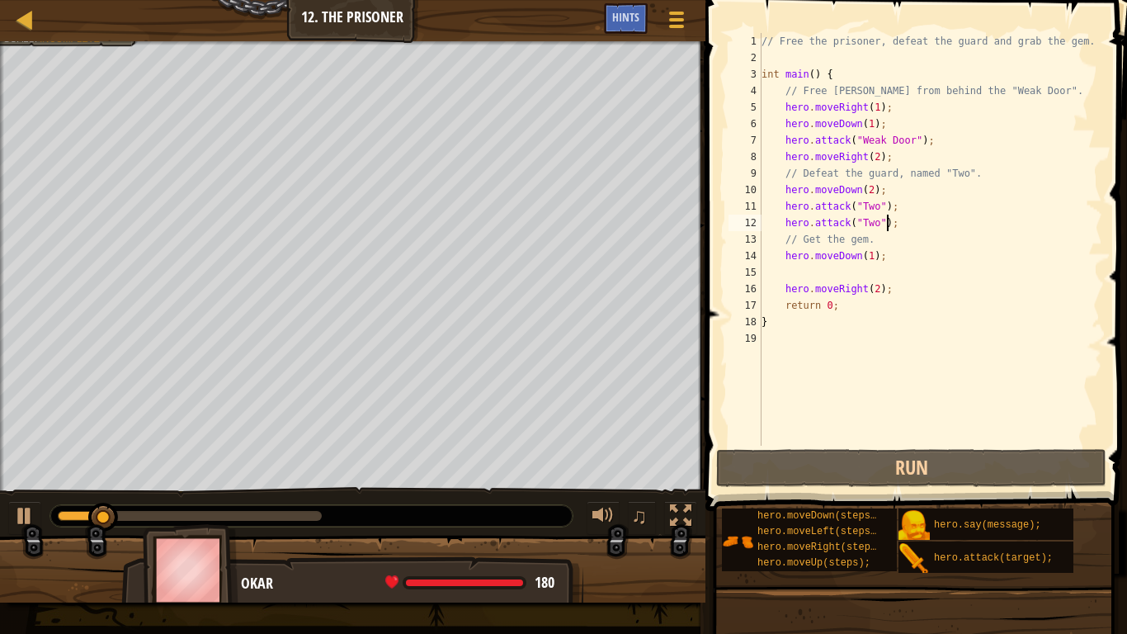
click at [777, 273] on div "// Free the prisoner, defeat the guard and grab the gem. int main ( ) { // Free…" at bounding box center [930, 256] width 344 height 446
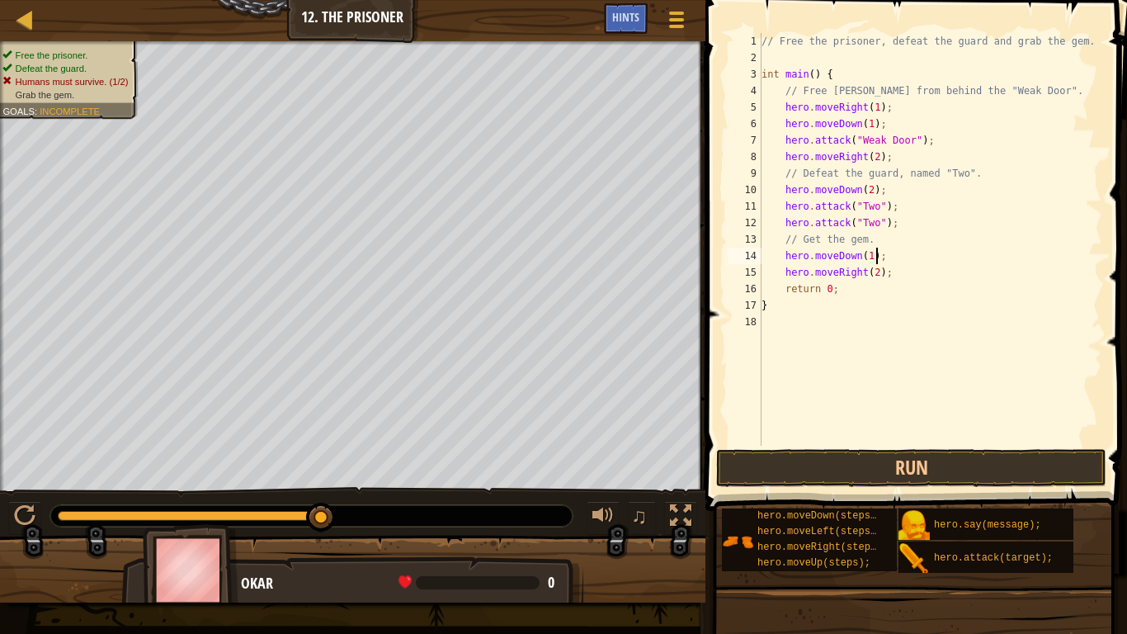
click at [865, 190] on div "// Free the prisoner, defeat the guard and grab the gem. int main ( ) { // Free…" at bounding box center [930, 256] width 344 height 446
click at [916, 231] on div "// Free the prisoner, defeat the guard and grab the gem. int main ( ) { // Free…" at bounding box center [930, 256] width 344 height 446
click at [907, 227] on div "// Free the prisoner, defeat the guard and grab the gem. int main ( ) { // Free…" at bounding box center [930, 256] width 344 height 446
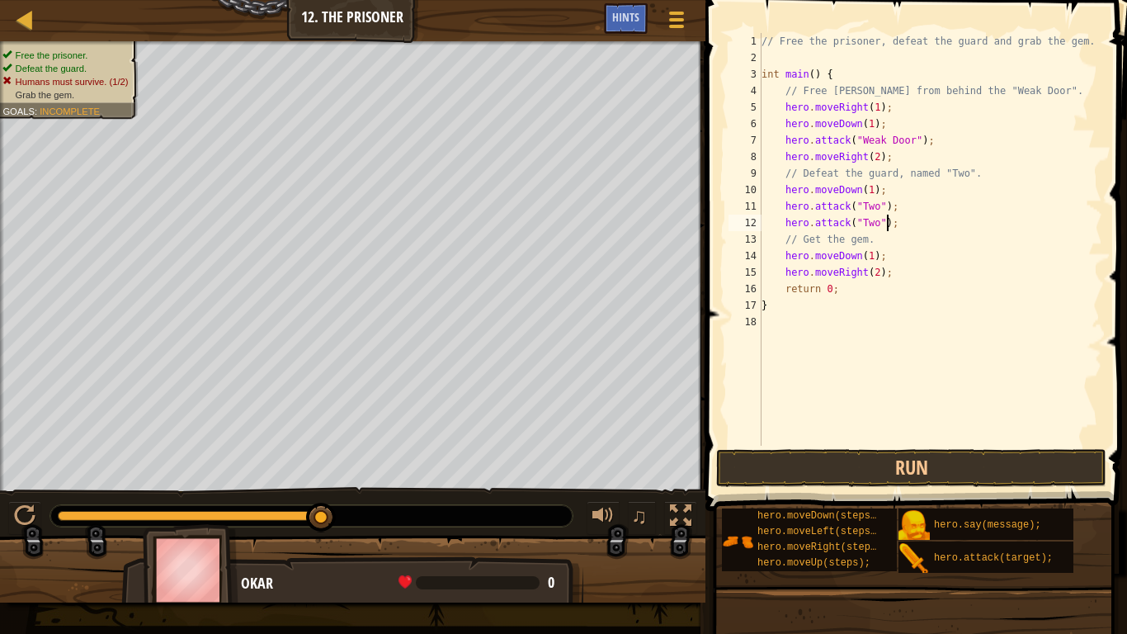
type textarea "hero.attack("Two");"
paste textarea "hero.attack("Two");"
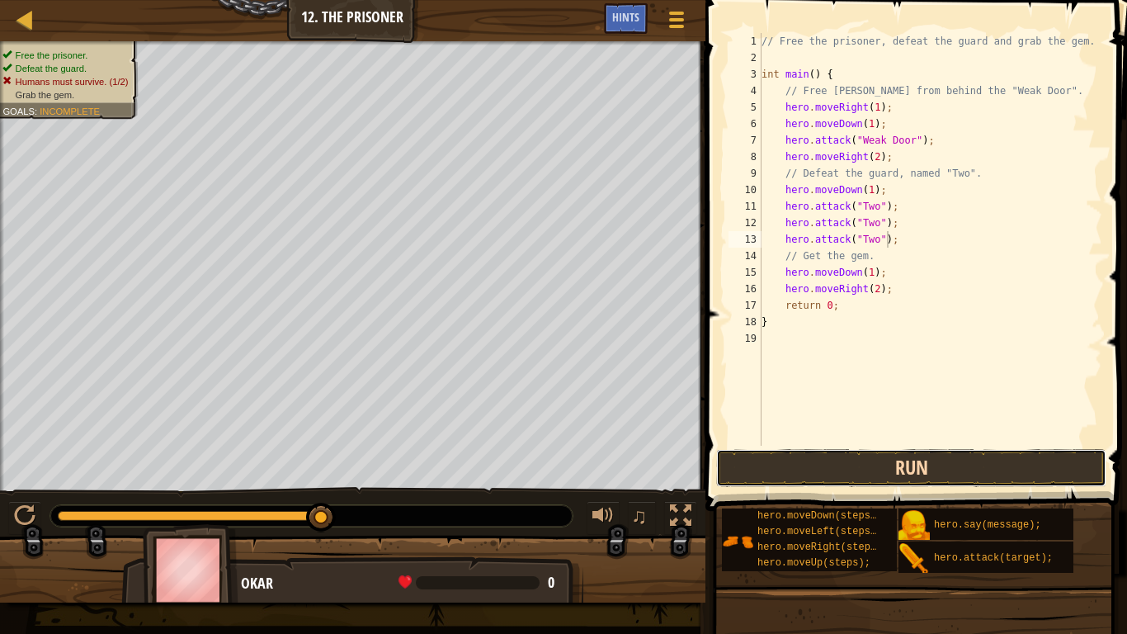
click at [862, 462] on button "Run" at bounding box center [911, 468] width 390 height 38
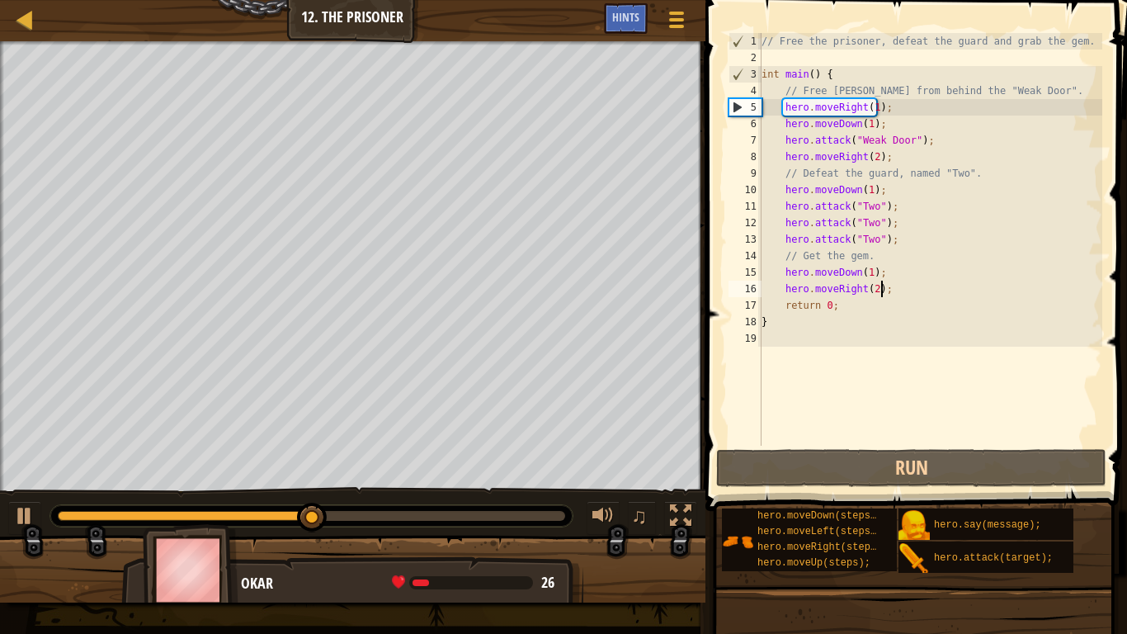
click at [929, 293] on div "// Free the prisoner, defeat the guard and grab the gem. int main ( ) { // Free…" at bounding box center [930, 256] width 344 height 446
type textarea "hero.moveRight(2);"
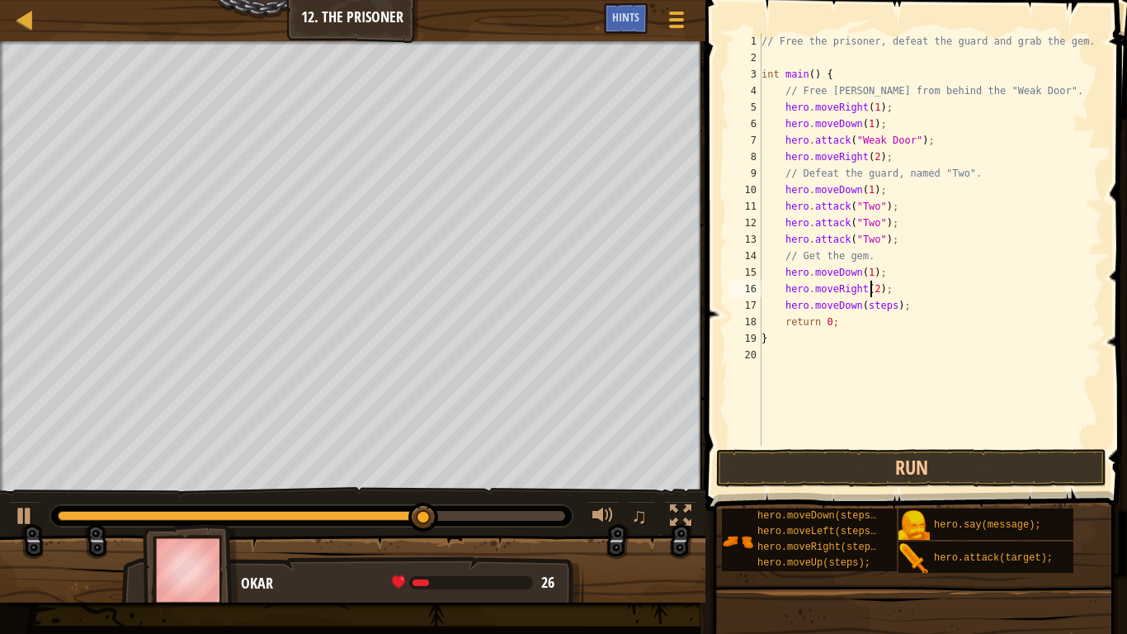
click at [868, 290] on div "// Free the prisoner, defeat the guard and grab the gem. int main ( ) { // Free…" at bounding box center [930, 256] width 344 height 446
click at [888, 303] on div "// Free the prisoner, defeat the guard and grab the gem. int main ( ) { // Free…" at bounding box center [930, 256] width 344 height 446
type textarea "hero.moveDown(1);"
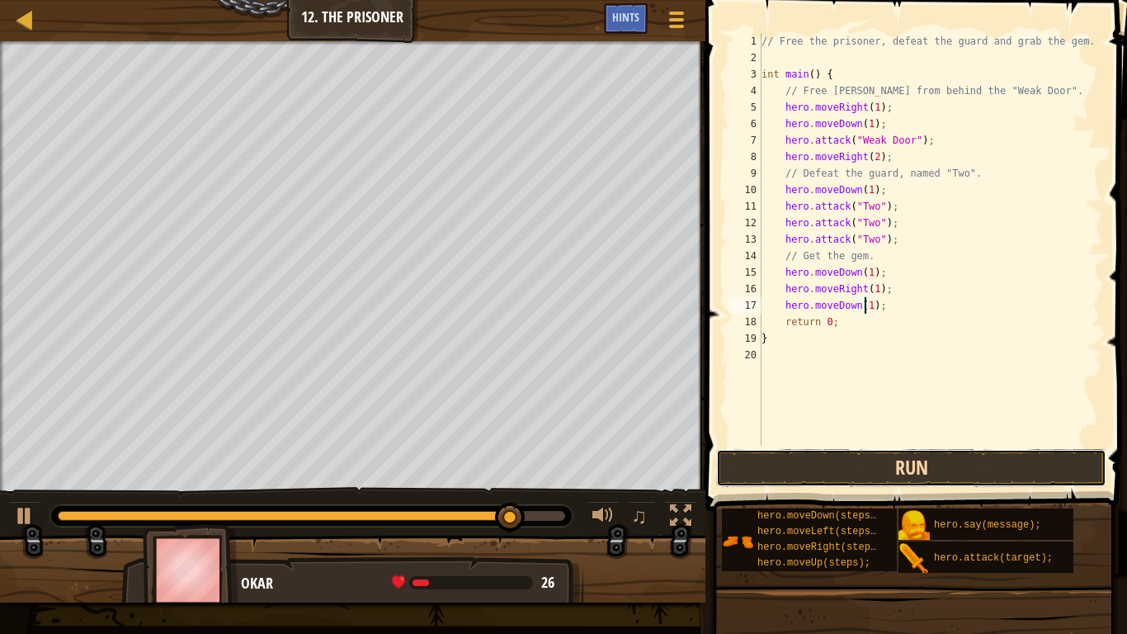
click at [862, 474] on button "Run" at bounding box center [911, 468] width 390 height 38
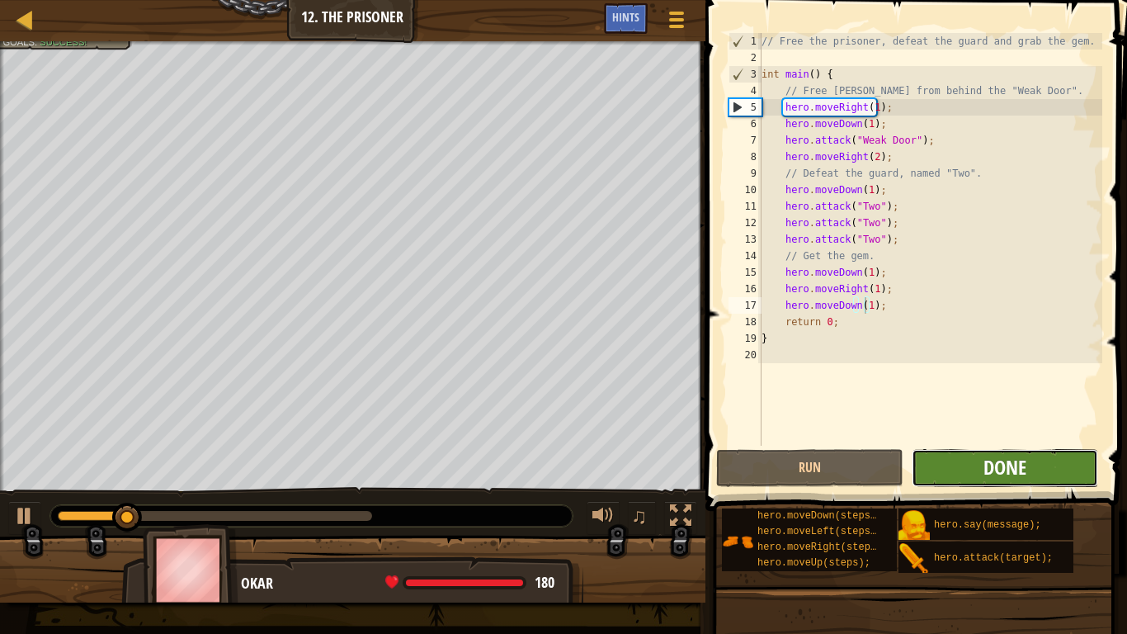
click at [1008, 466] on span "Done" at bounding box center [1005, 467] width 43 height 26
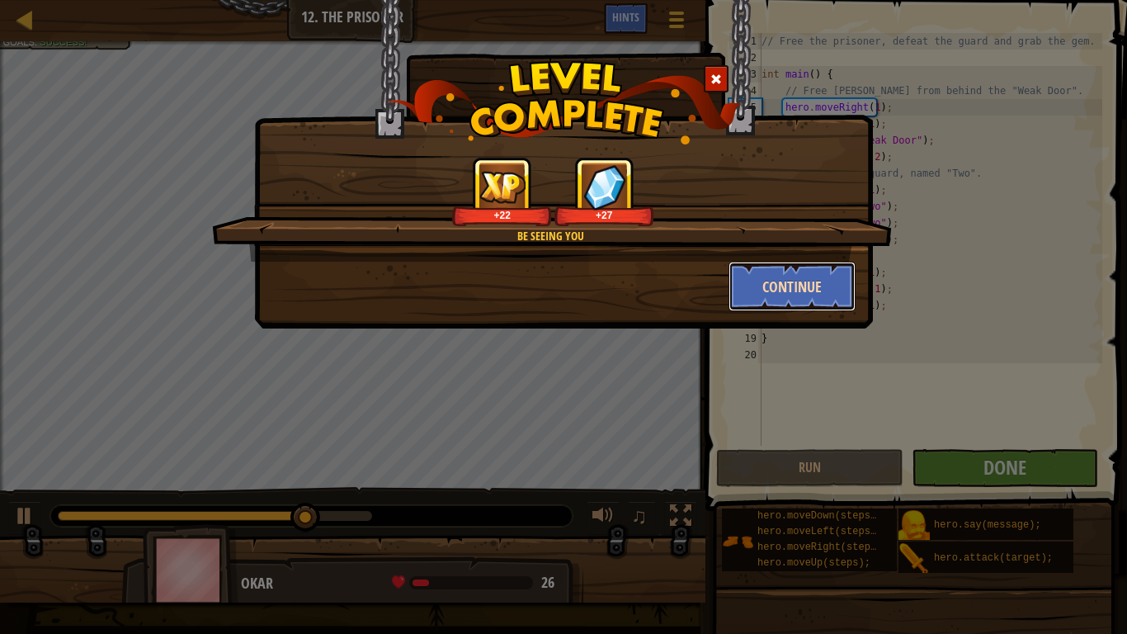
click at [748, 287] on button "Continue" at bounding box center [793, 287] width 128 height 50
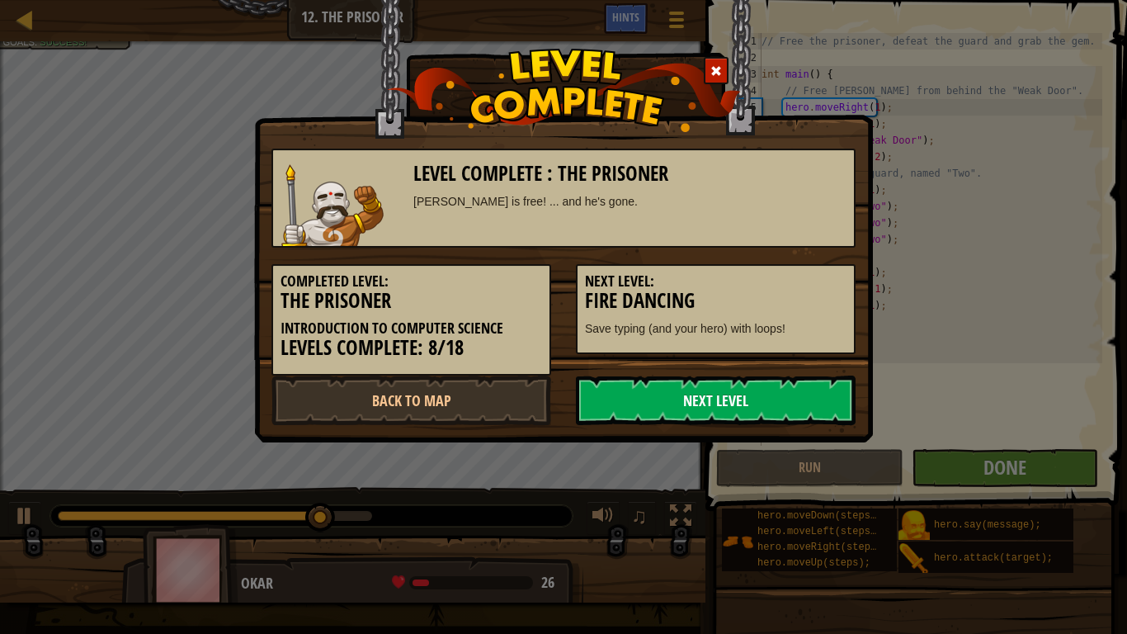
click at [653, 408] on link "Next Level" at bounding box center [716, 400] width 280 height 50
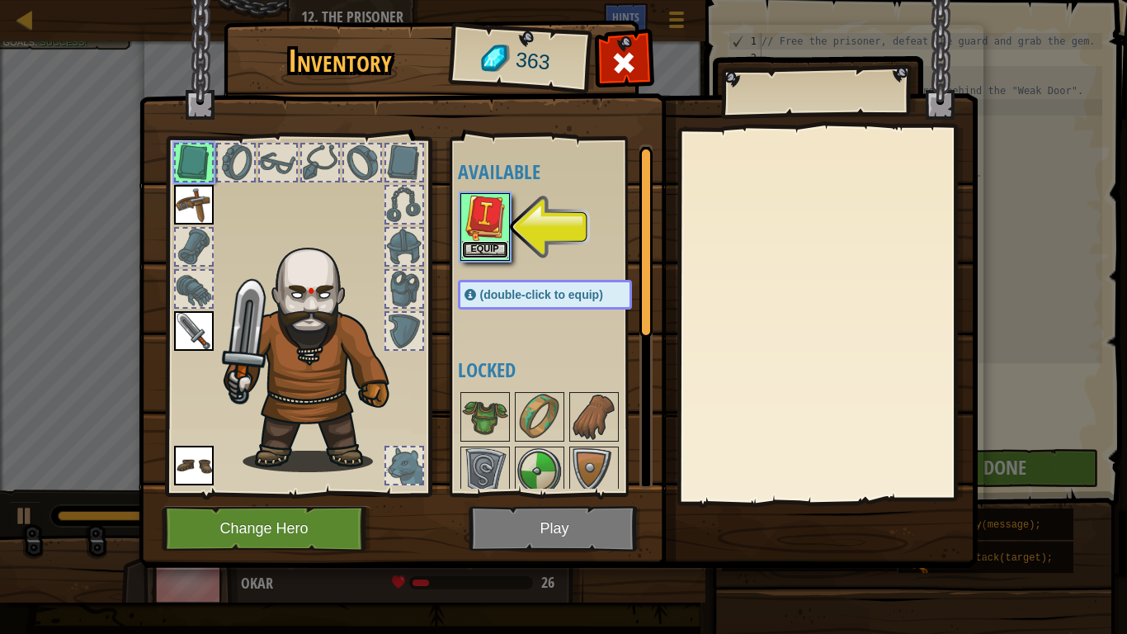
click at [491, 256] on button "Equip" at bounding box center [485, 249] width 46 height 17
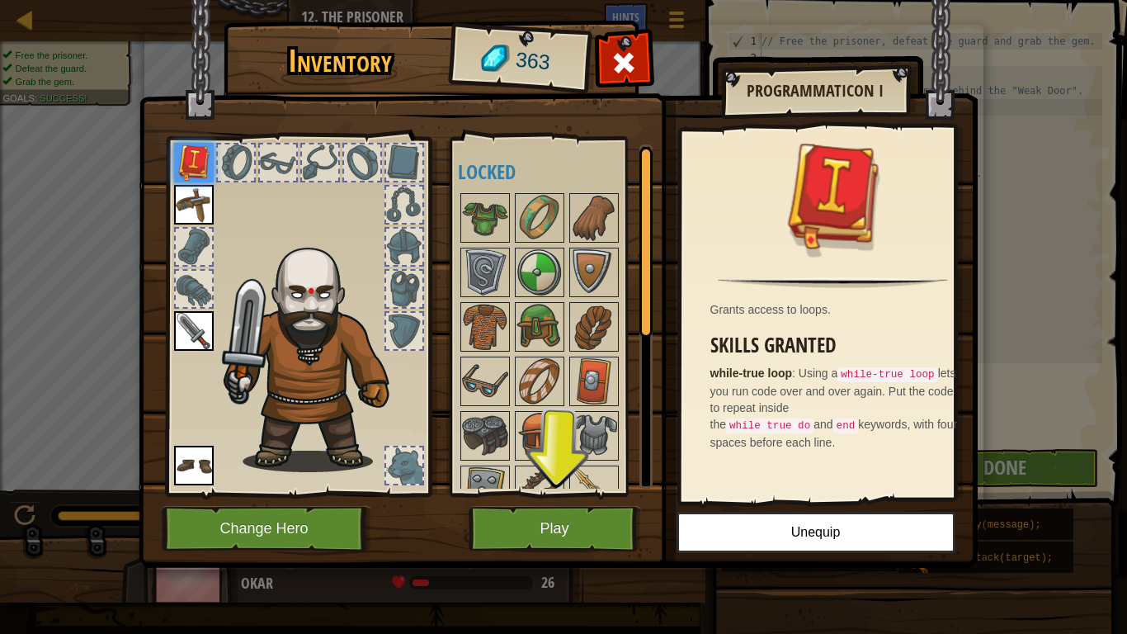
click at [564, 517] on button "Play" at bounding box center [555, 528] width 172 height 45
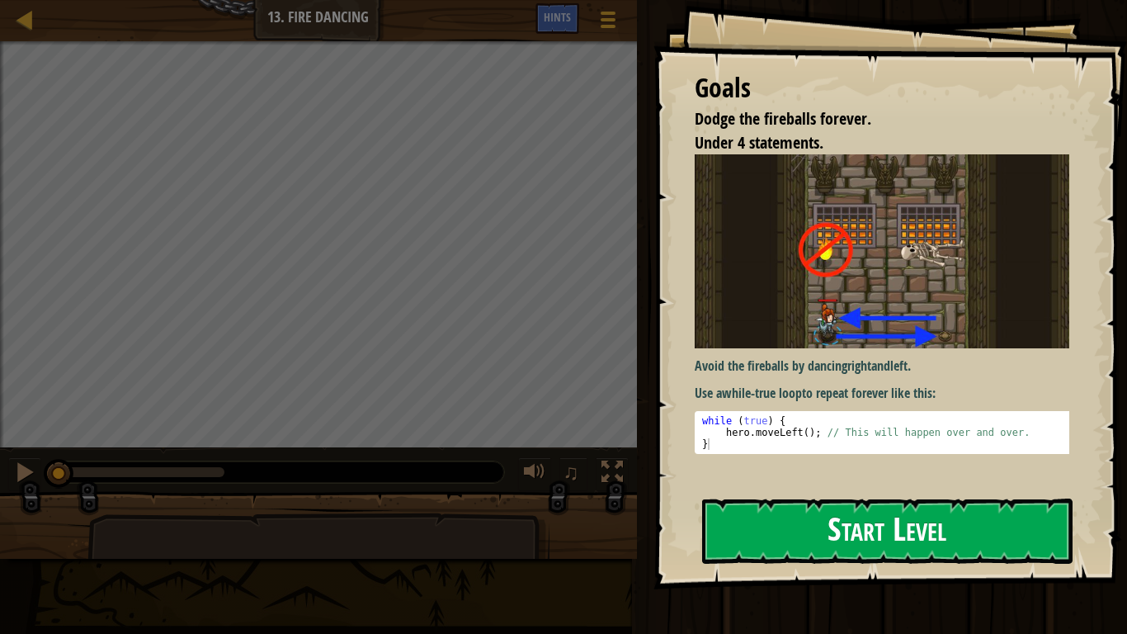
click at [870, 521] on button "Start Level" at bounding box center [887, 530] width 370 height 65
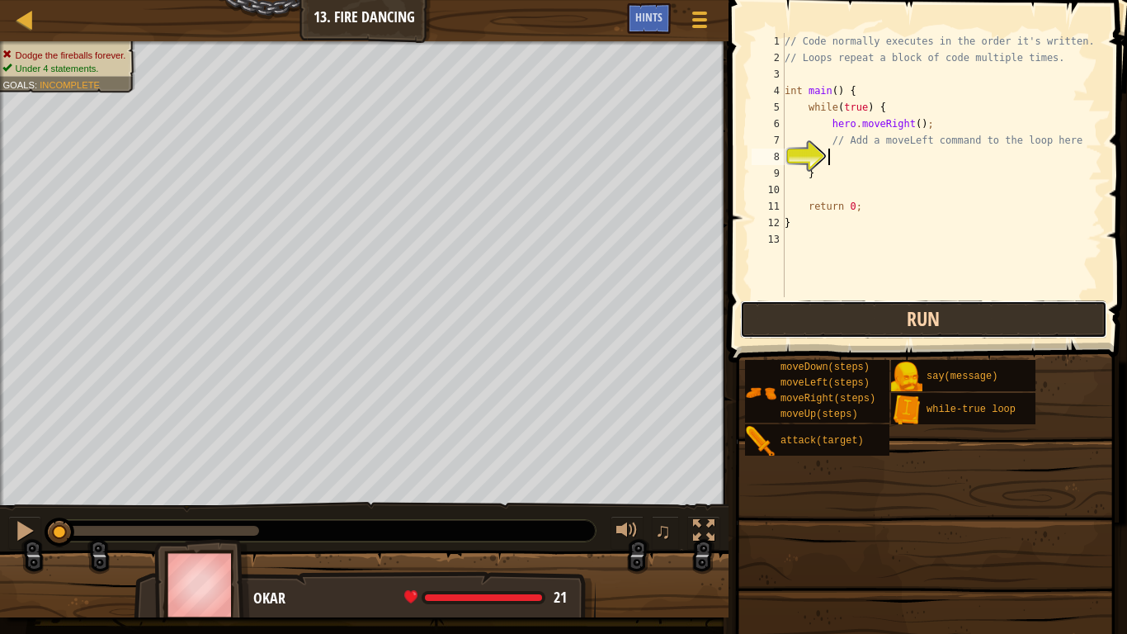
click at [827, 324] on div "1 2 3 4 5 6 7 8 9 10 11 12 13 // Code normally executes in the order it's writt…" at bounding box center [925, 213] width 403 height 411
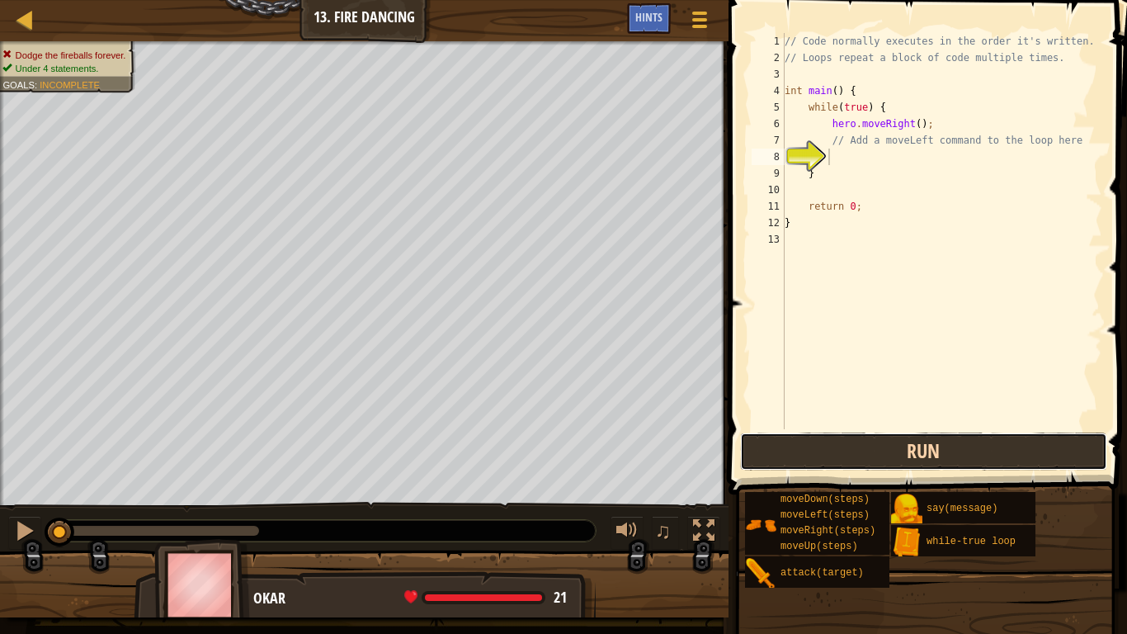
click at [795, 459] on button "Run" at bounding box center [923, 451] width 367 height 38
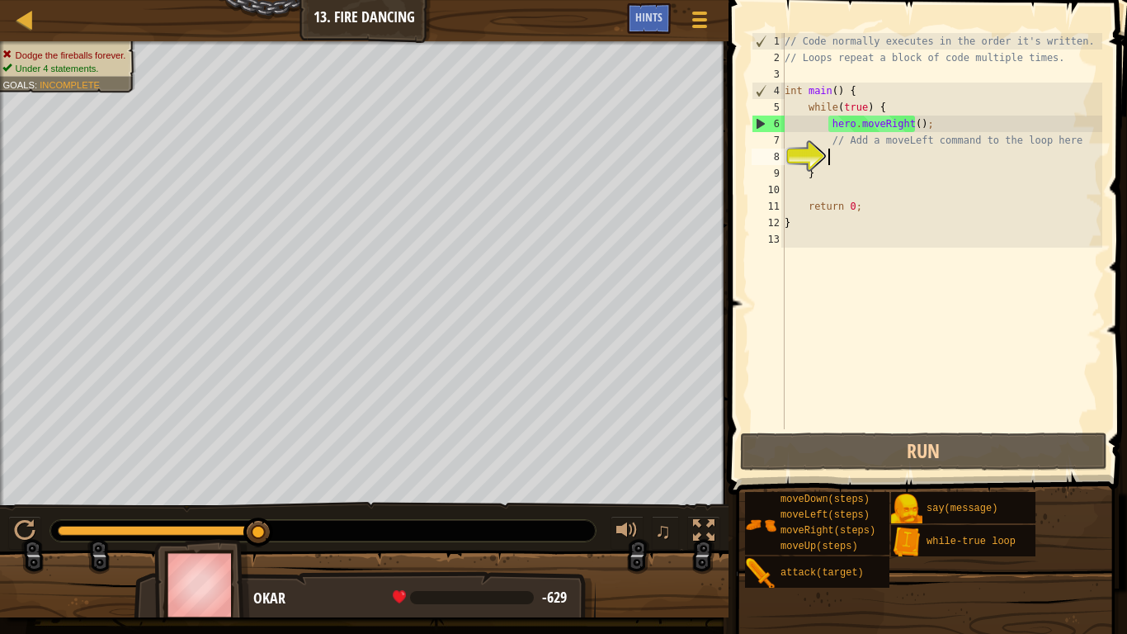
click at [933, 131] on div "// Code normally executes in the order it's written. // Loops repeat a block of…" at bounding box center [941, 247] width 321 height 429
type textarea "hero.moveRight();"
click at [920, 153] on div "// Code normally executes in the order it's written. // Loops repeat a block of…" at bounding box center [941, 247] width 321 height 429
click at [949, 124] on div "// Code normally executes in the order it's written. // Loops repeat a block of…" at bounding box center [941, 247] width 321 height 429
type textarea "hero.moveRight();"
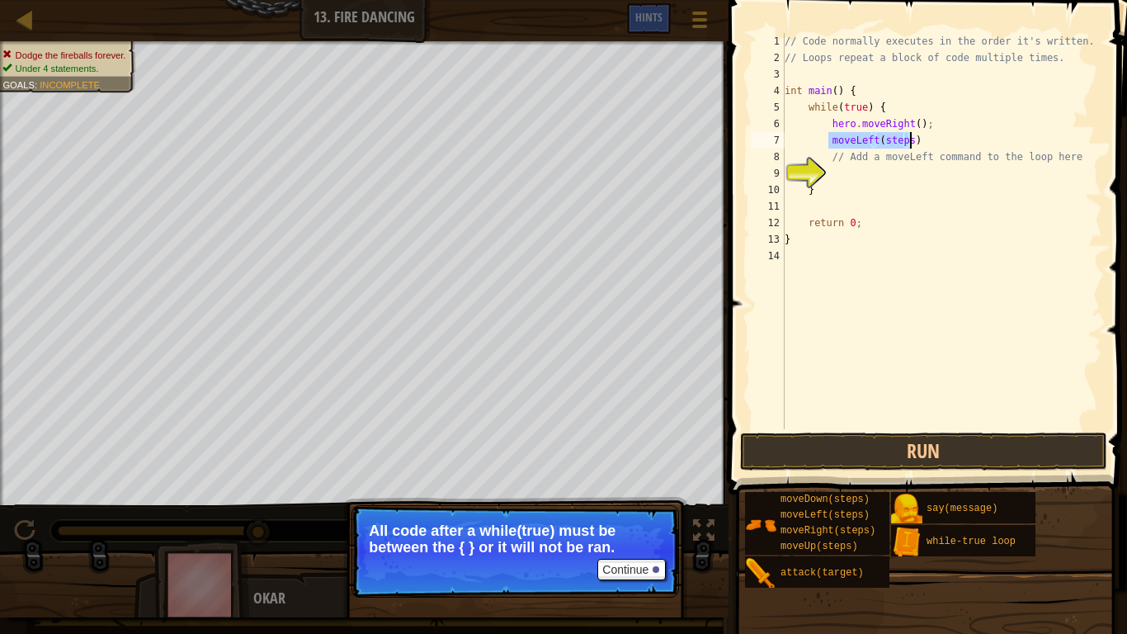
click at [905, 137] on div "// Code normally executes in the order it's written. // Loops repeat a block of…" at bounding box center [941, 231] width 321 height 396
type textarea "moveLeft(1)"
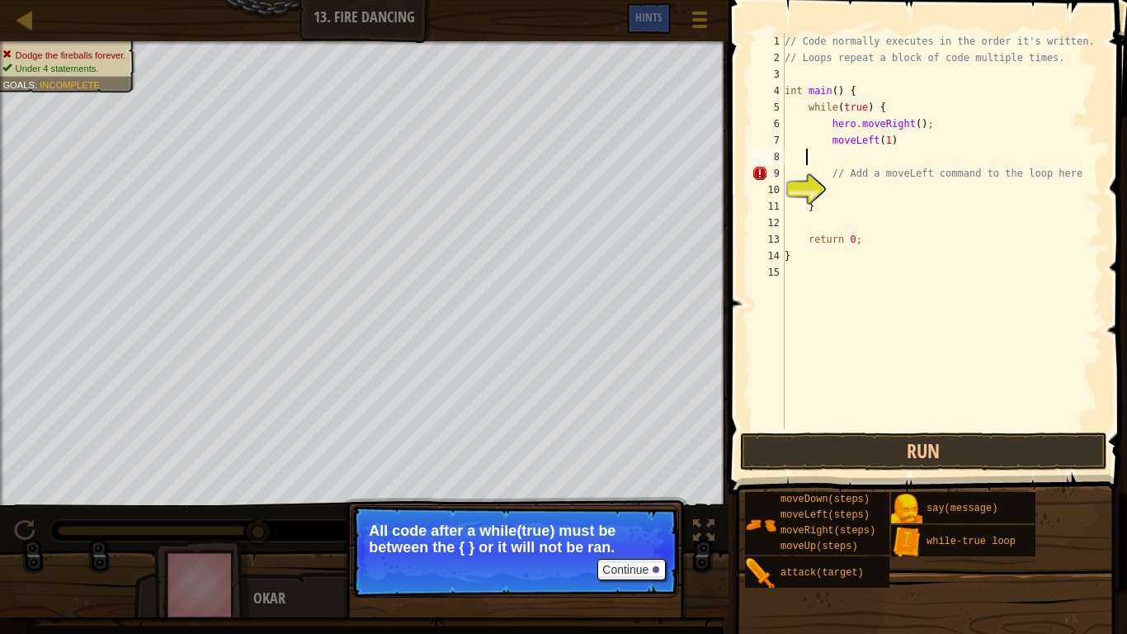
scroll to position [7, 1]
click at [933, 432] on button "Run" at bounding box center [923, 451] width 367 height 38
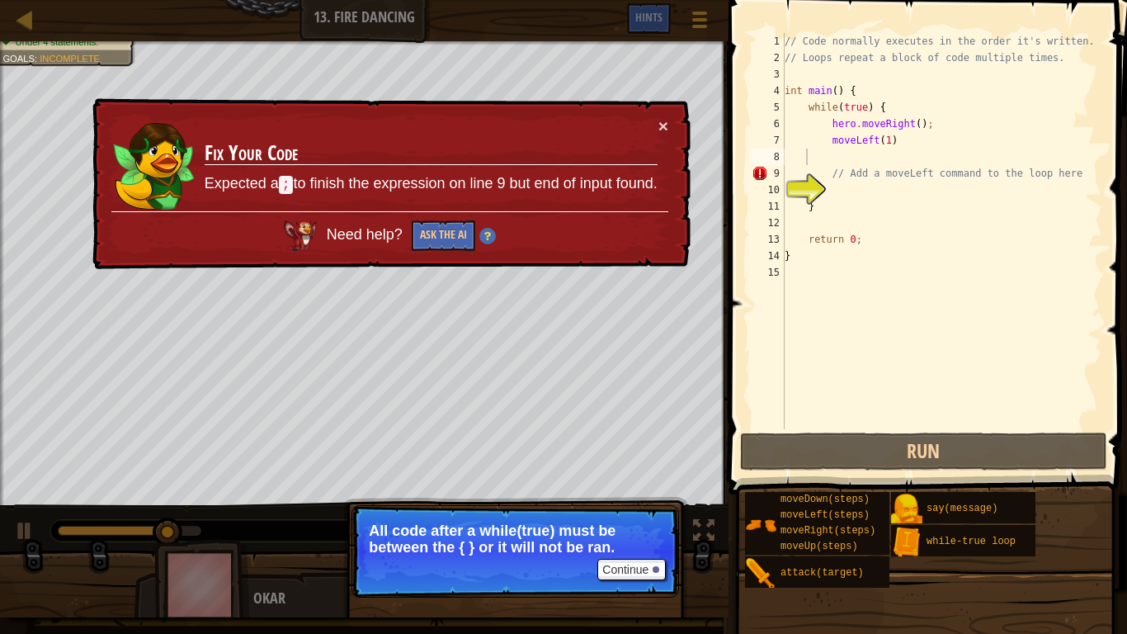
click at [653, 124] on td "Fix Your Code Expected a ; to finish the expression on line 9 but end of input …" at bounding box center [431, 164] width 455 height 94
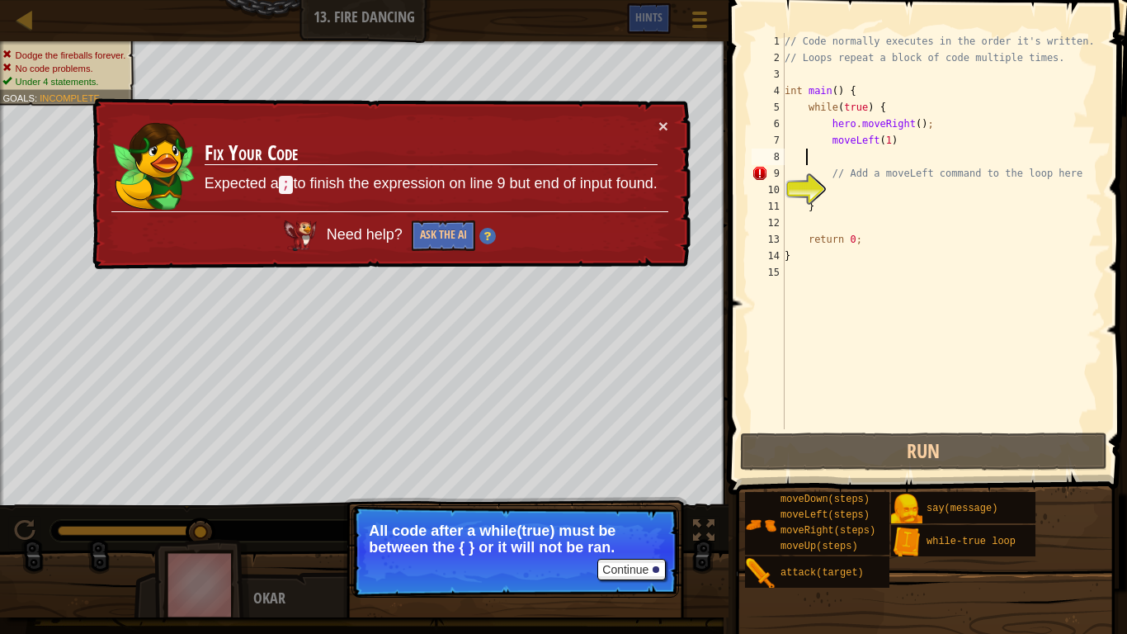
click at [909, 144] on div "// Code normally executes in the order it's written. // Loops repeat a block of…" at bounding box center [941, 247] width 321 height 429
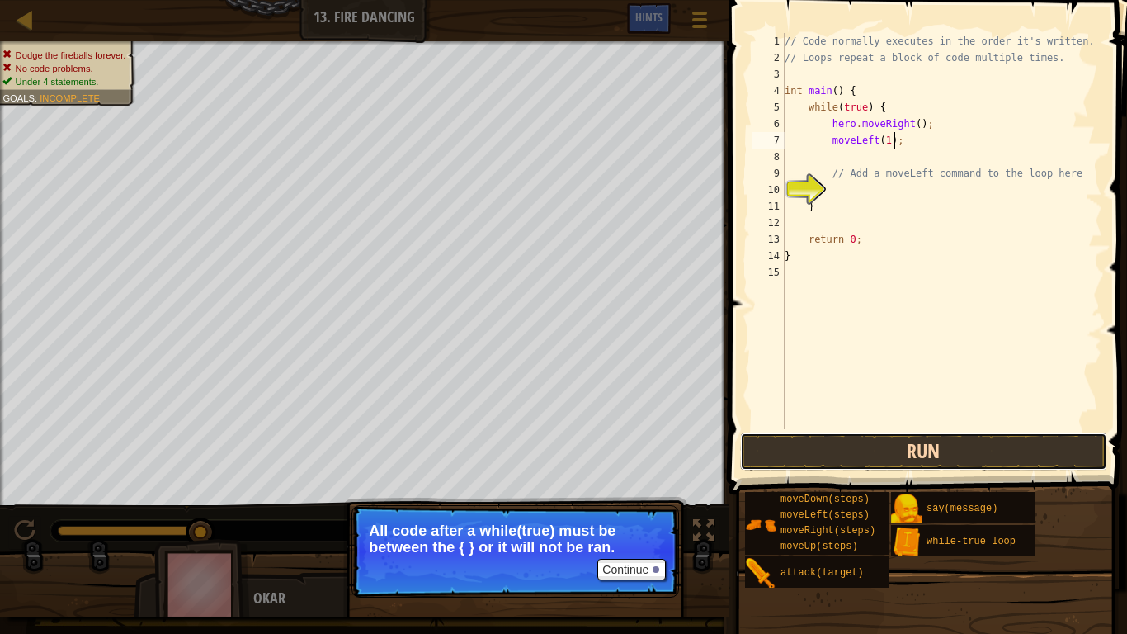
click at [894, 443] on button "Run" at bounding box center [923, 451] width 367 height 38
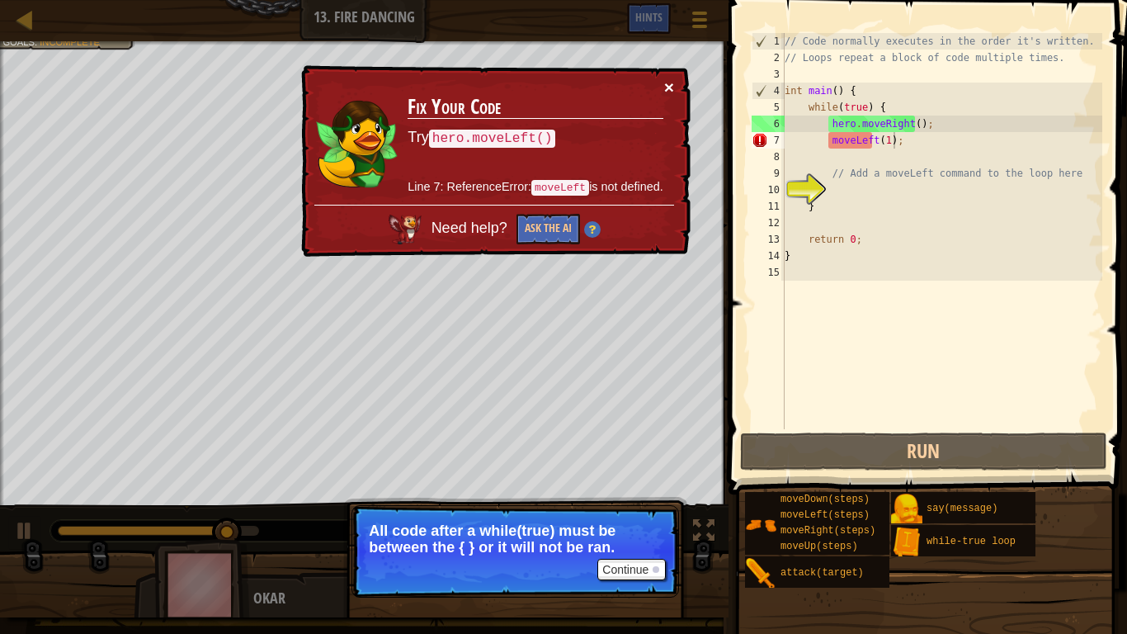
click at [670, 83] on button "×" at bounding box center [669, 86] width 10 height 17
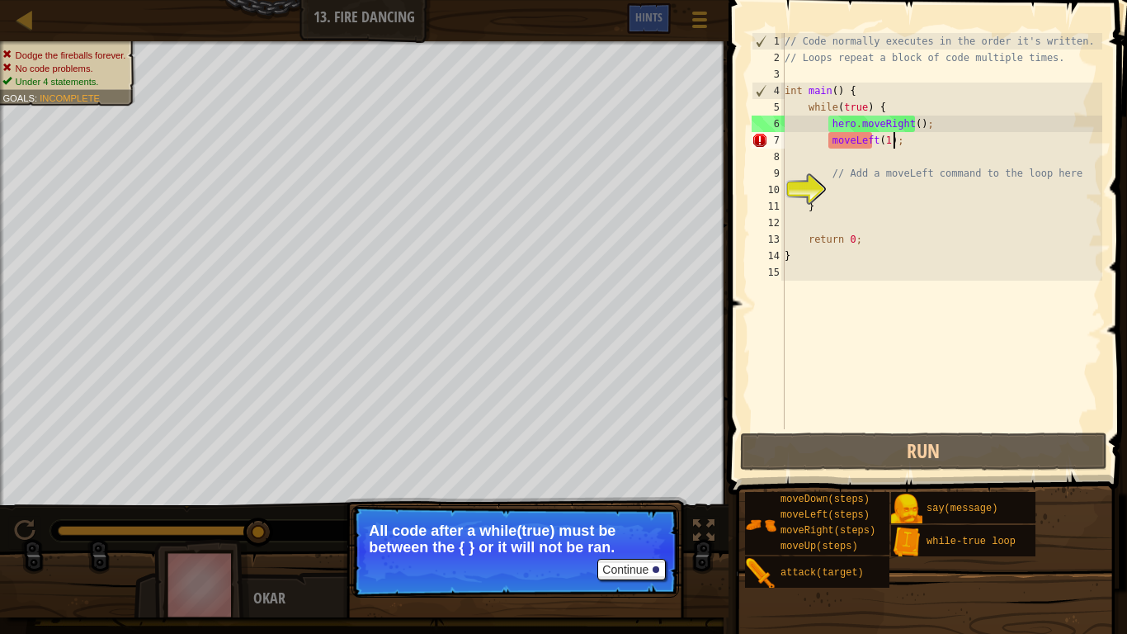
click at [827, 144] on div "// Code normally executes in the order it's written. // Loops repeat a block of…" at bounding box center [941, 247] width 321 height 429
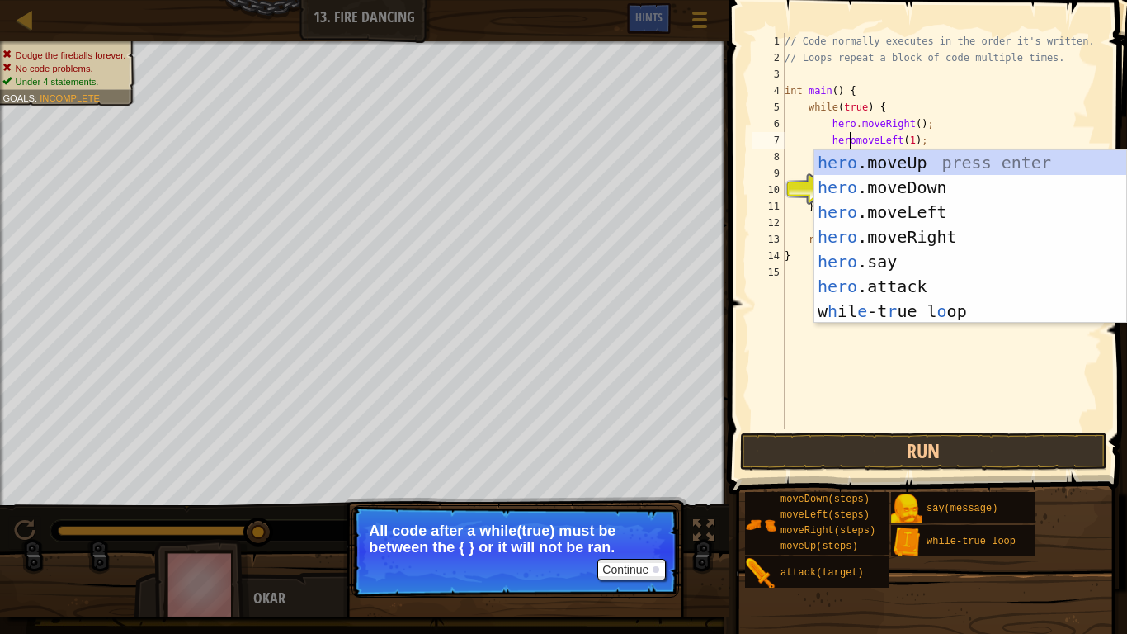
scroll to position [7, 7]
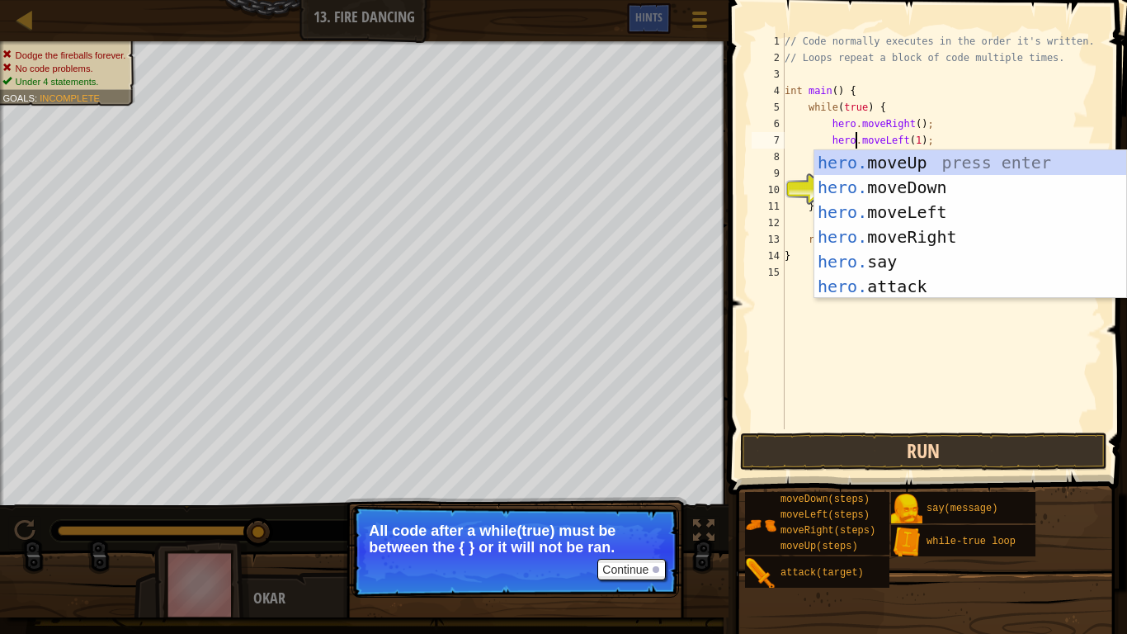
type textarea "hero.moveLeft(1);"
click at [875, 442] on button "Run" at bounding box center [923, 451] width 367 height 38
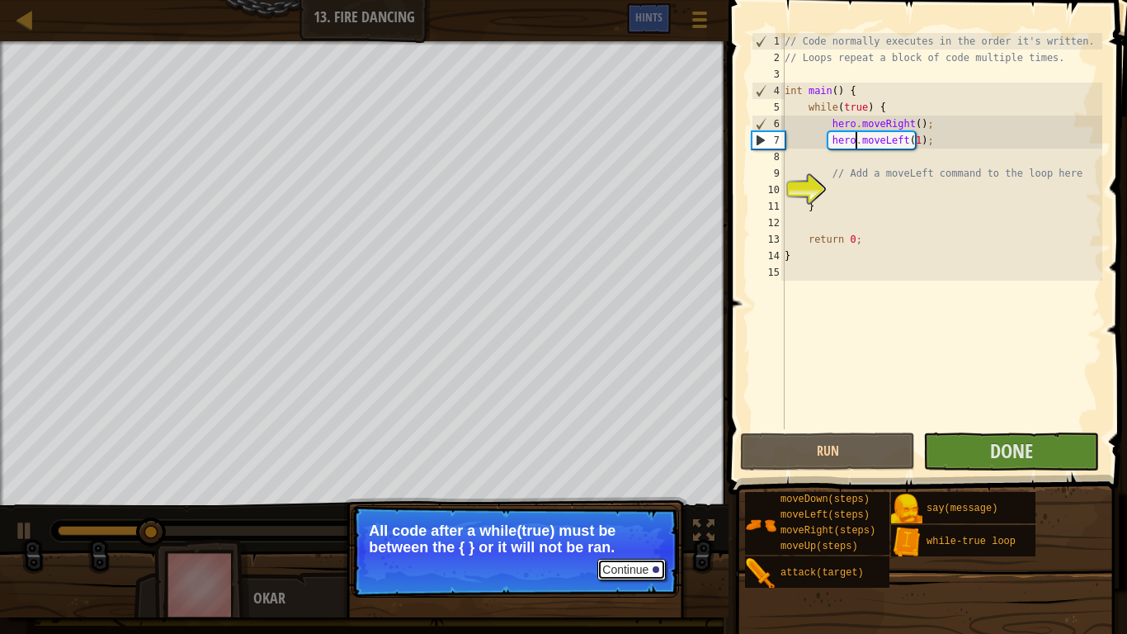
click at [611, 521] on button "Continue" at bounding box center [631, 569] width 68 height 21
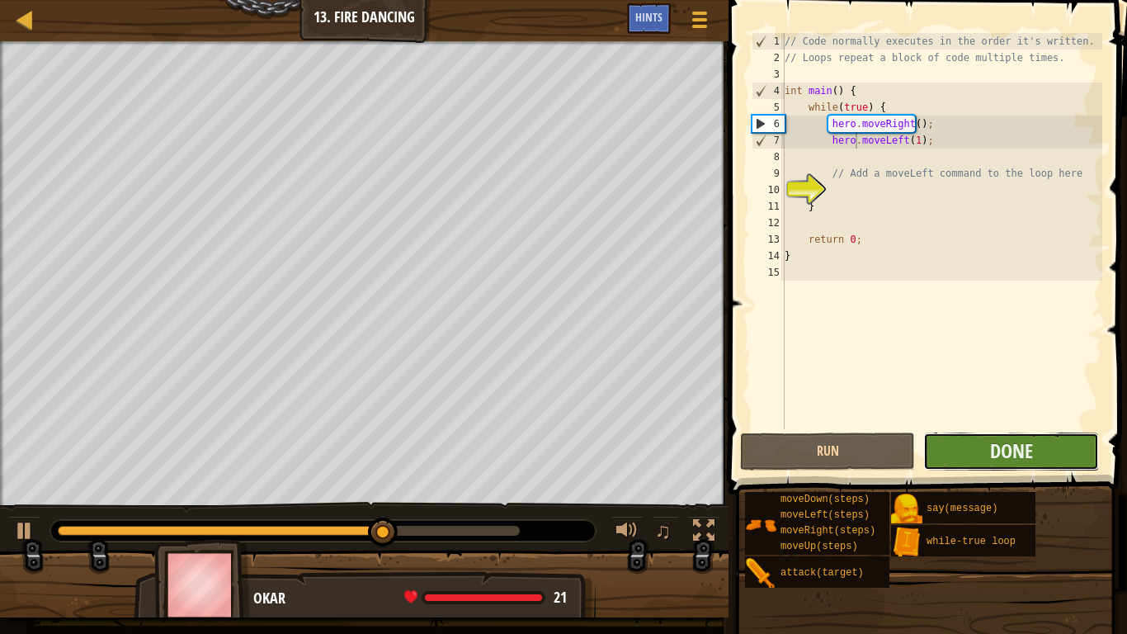
click at [979, 449] on button "Done" at bounding box center [1010, 451] width 175 height 38
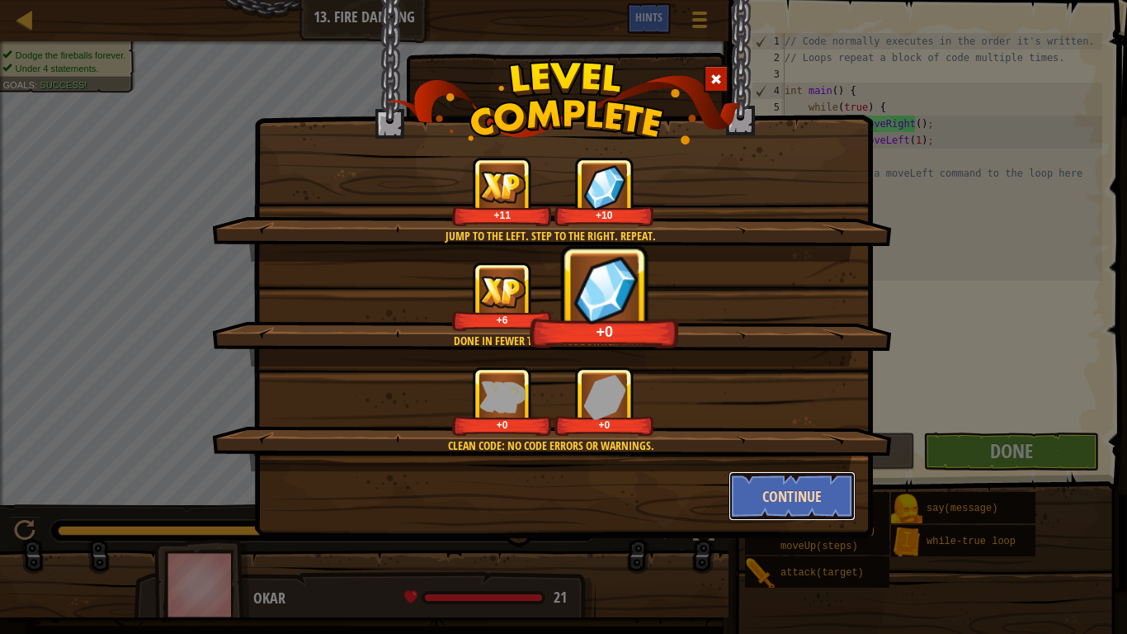
click at [776, 499] on button "Continue" at bounding box center [793, 496] width 128 height 50
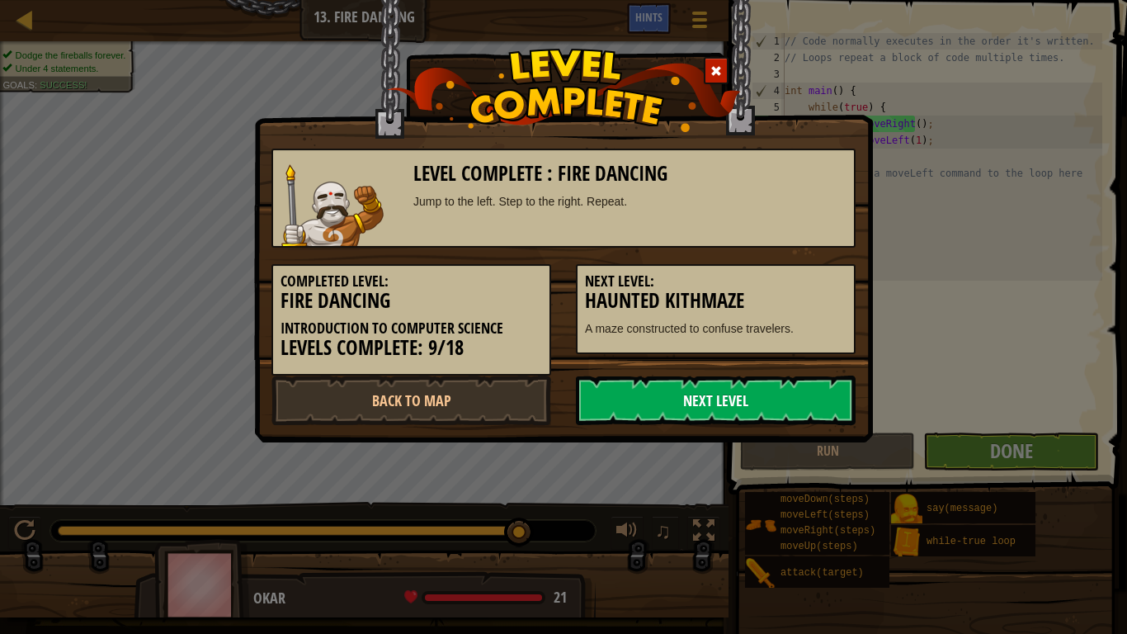
click at [674, 412] on link "Next Level" at bounding box center [716, 400] width 280 height 50
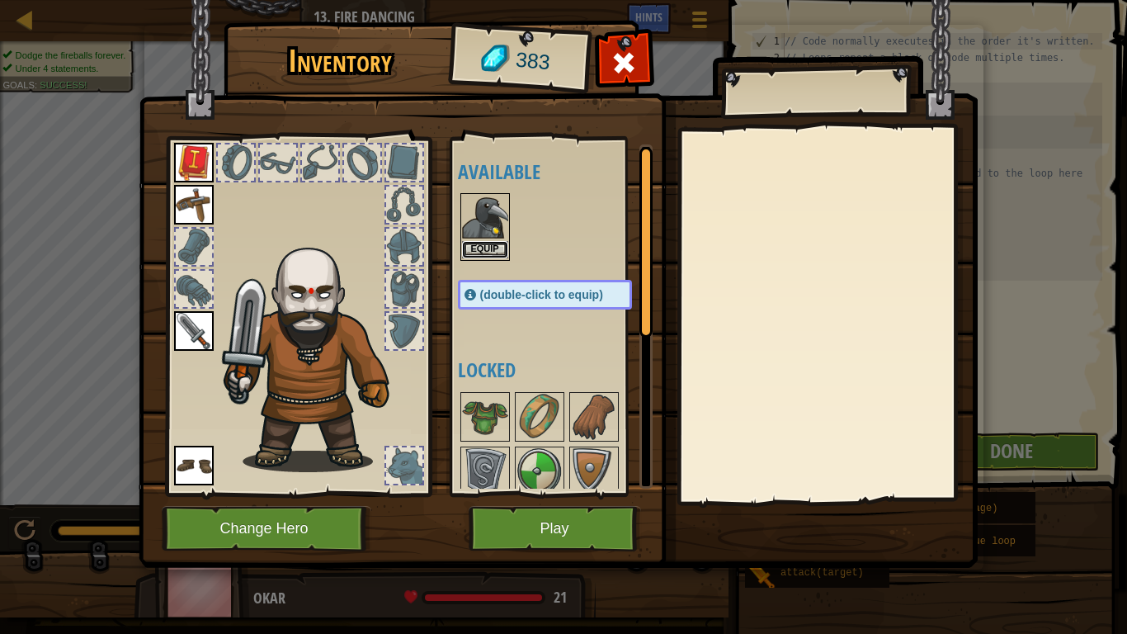
click at [474, 247] on button "Equip" at bounding box center [485, 249] width 46 height 17
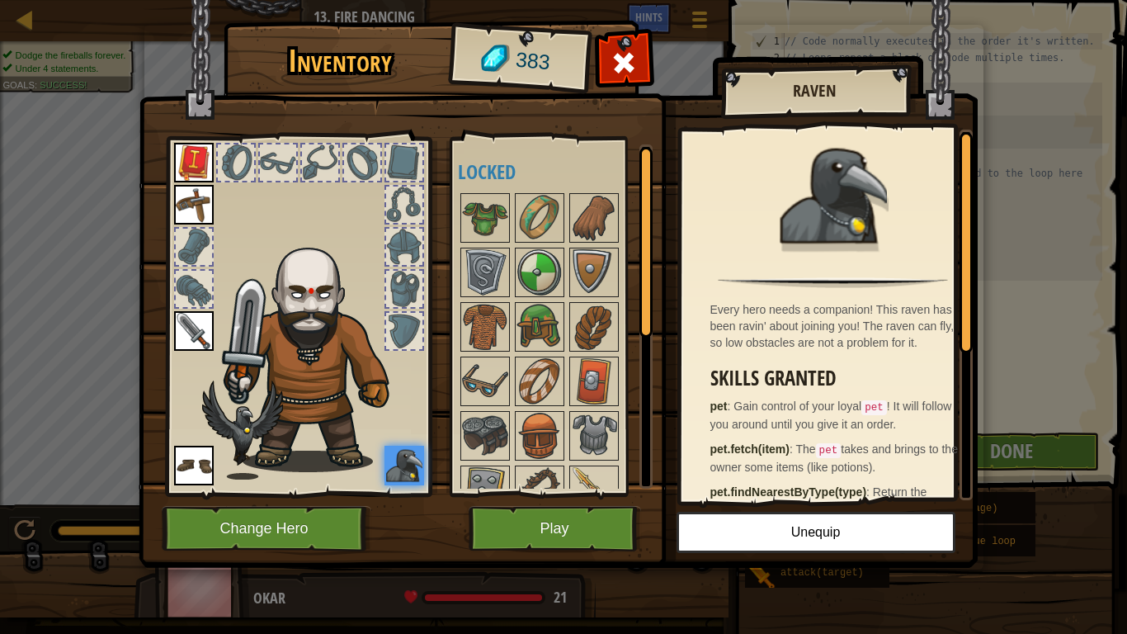
click at [421, 461] on img at bounding box center [404, 466] width 40 height 40
click at [571, 521] on button "Play" at bounding box center [555, 528] width 172 height 45
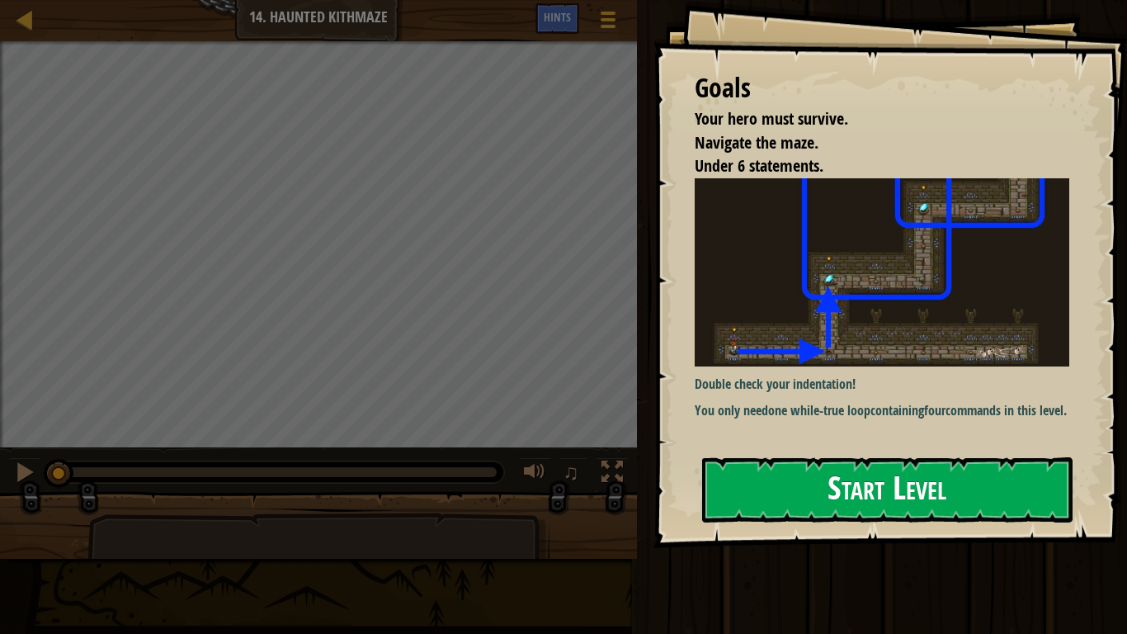
click at [915, 502] on button "Start Level" at bounding box center [887, 489] width 370 height 65
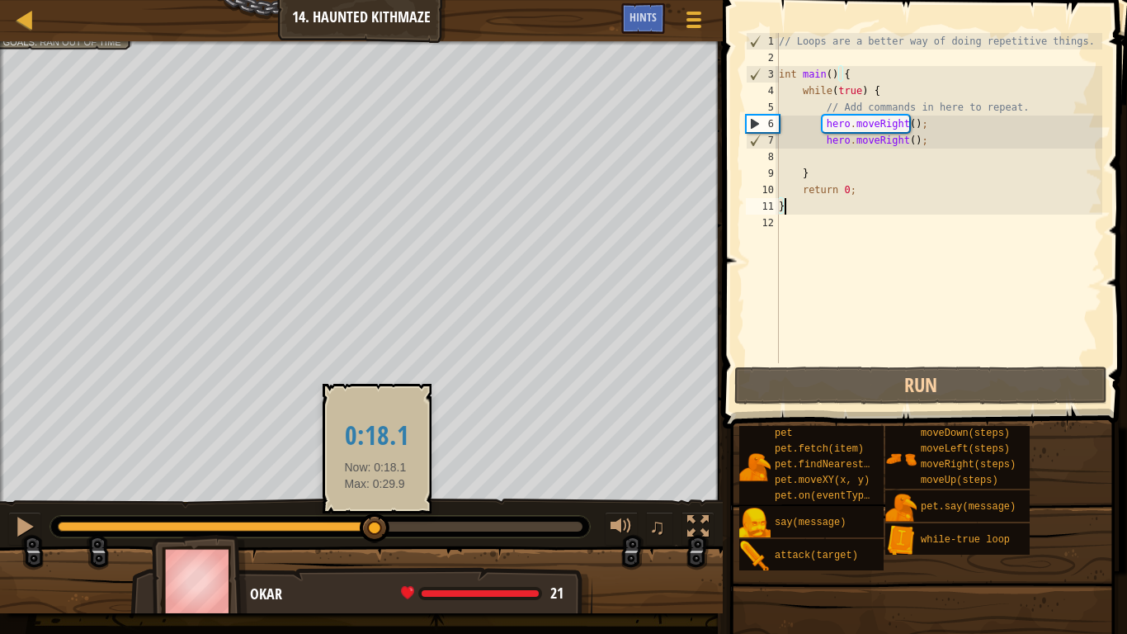
drag, startPoint x: 116, startPoint y: 523, endPoint x: 413, endPoint y: 532, distance: 297.2
click at [389, 521] on div at bounding box center [375, 528] width 30 height 30
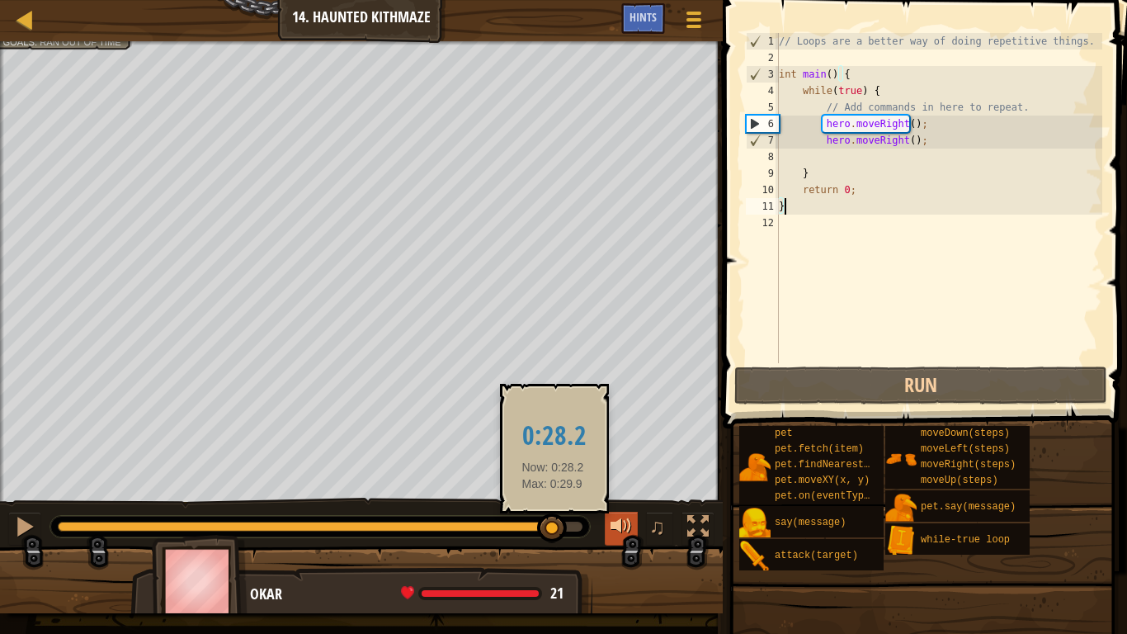
drag, startPoint x: 436, startPoint y: 522, endPoint x: 609, endPoint y: 531, distance: 173.5
click at [567, 521] on div at bounding box center [552, 528] width 30 height 30
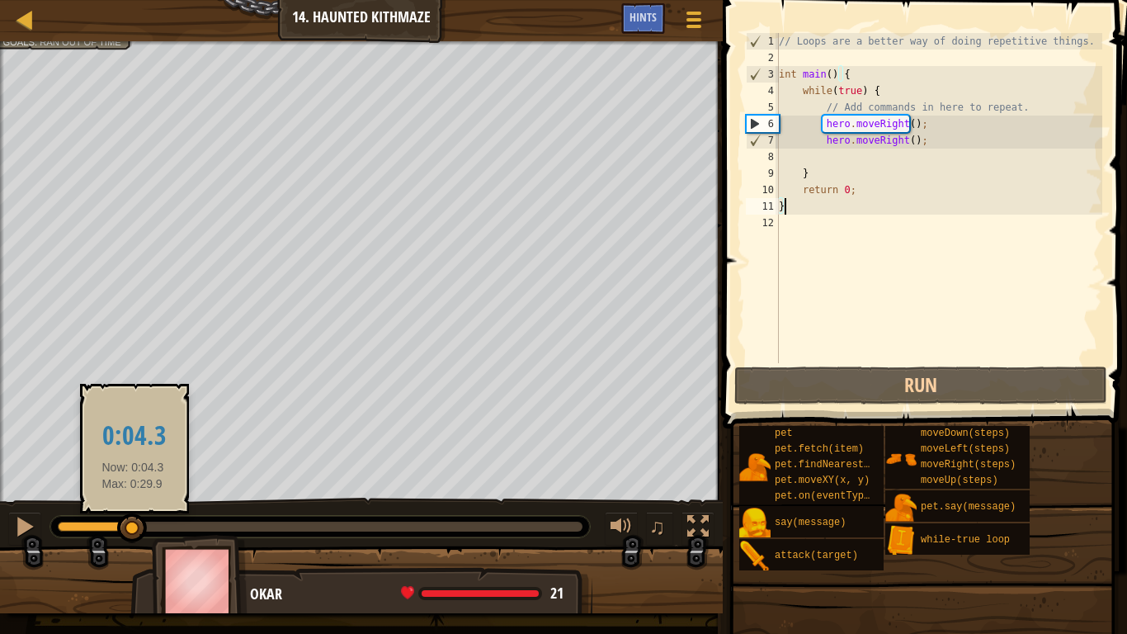
drag, startPoint x: 149, startPoint y: 525, endPoint x: 0, endPoint y: 516, distance: 149.6
click at [0, 516] on div "♫" at bounding box center [361, 523] width 723 height 50
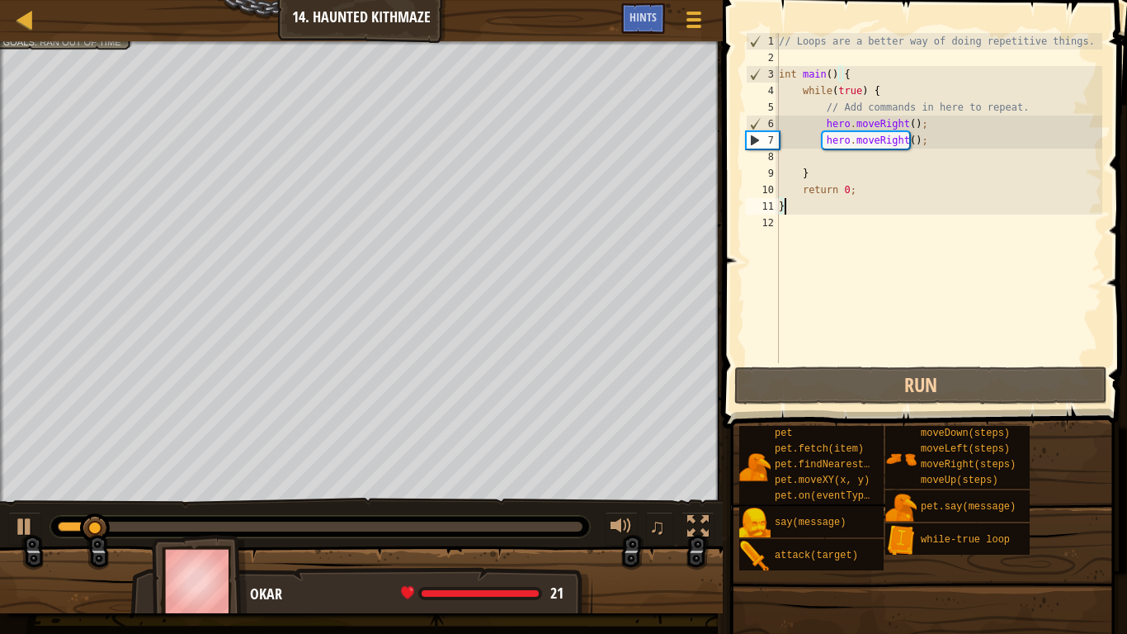
click at [903, 126] on div "// Loops are a better way of doing repetitive things. int main ( ) { while ( tr…" at bounding box center [939, 214] width 327 height 363
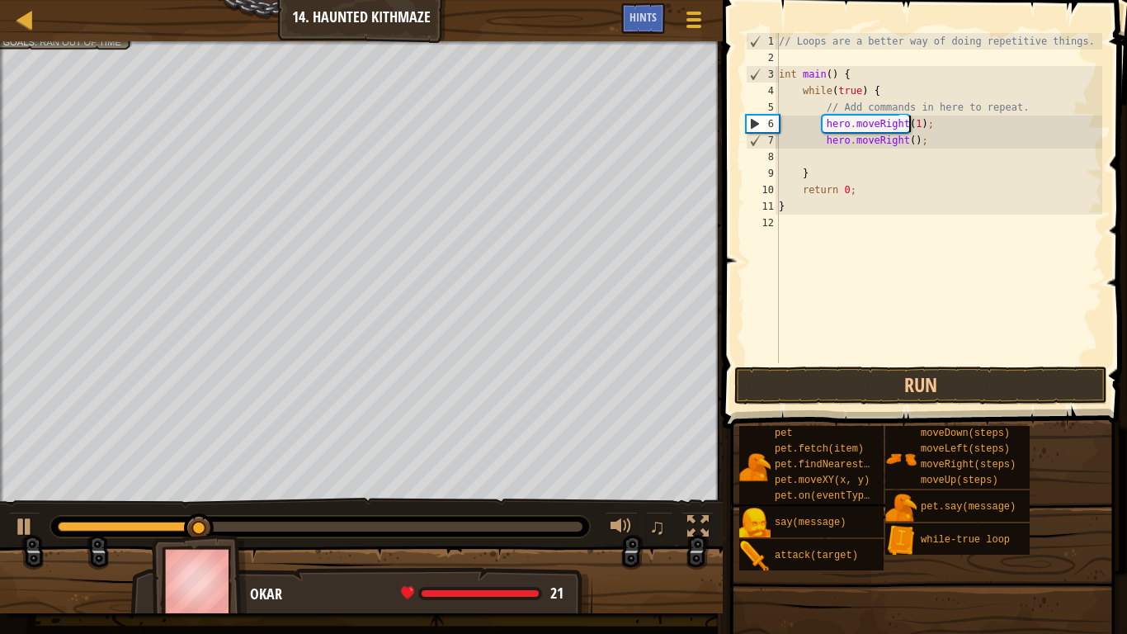
scroll to position [7, 11]
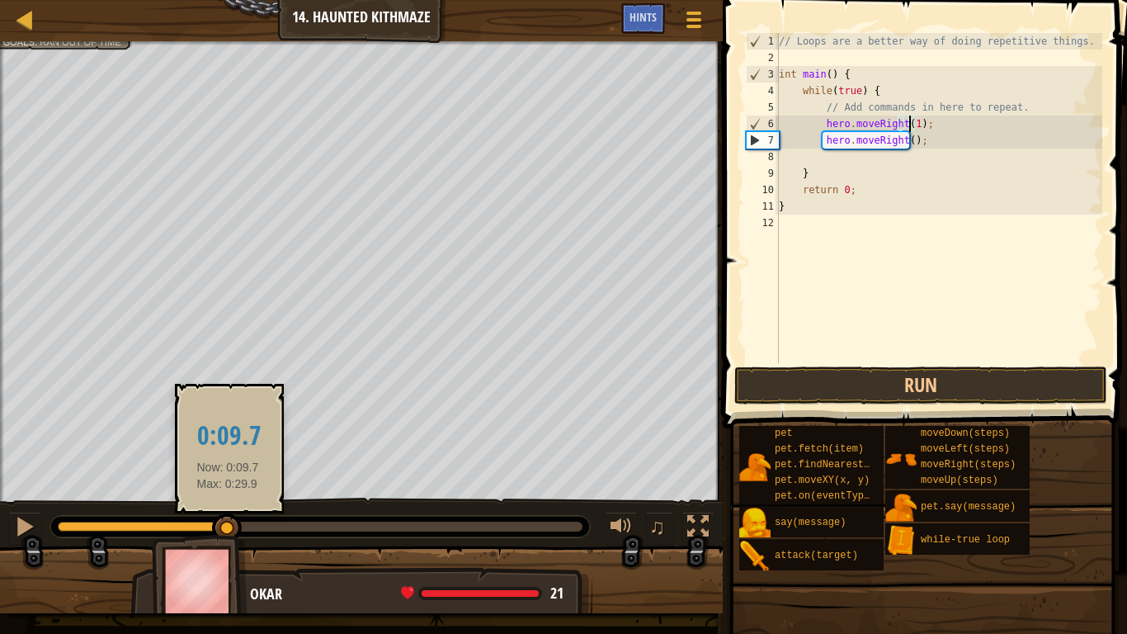
drag, startPoint x: 228, startPoint y: 527, endPoint x: 0, endPoint y: 557, distance: 229.7
click at [0, 521] on div "Your hero must survive. Navigate the maze. Under 6 statements. Goals : Ran out …" at bounding box center [563, 327] width 1127 height 572
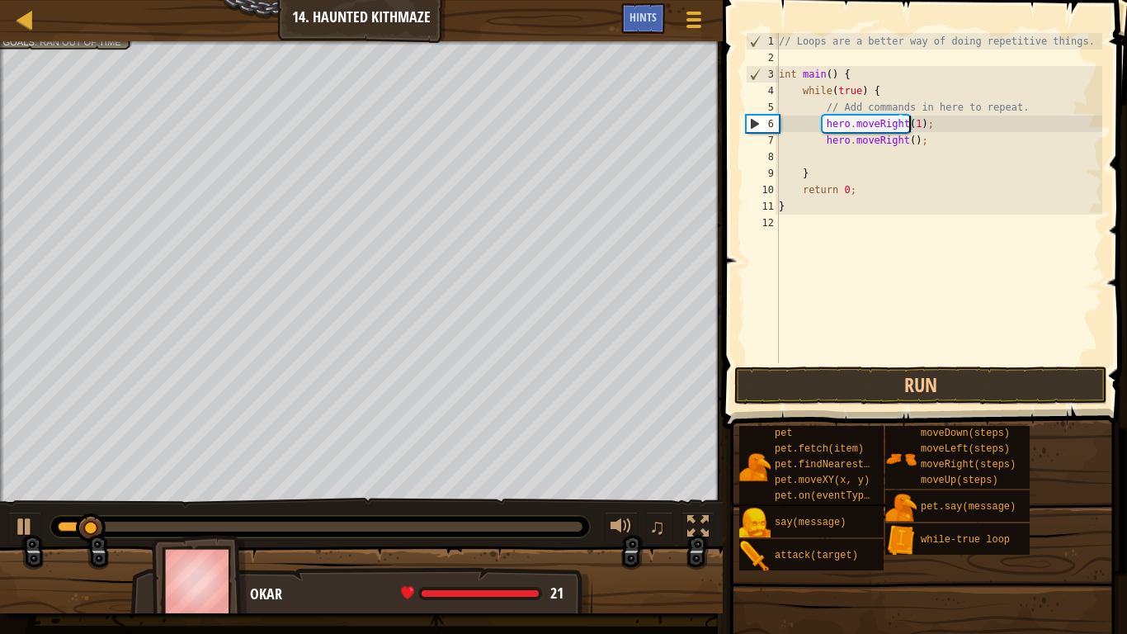
click at [927, 144] on div "// Loops are a better way of doing repetitive things. int main ( ) { while ( tr…" at bounding box center [939, 214] width 327 height 363
type textarea "hero.moveRight();"
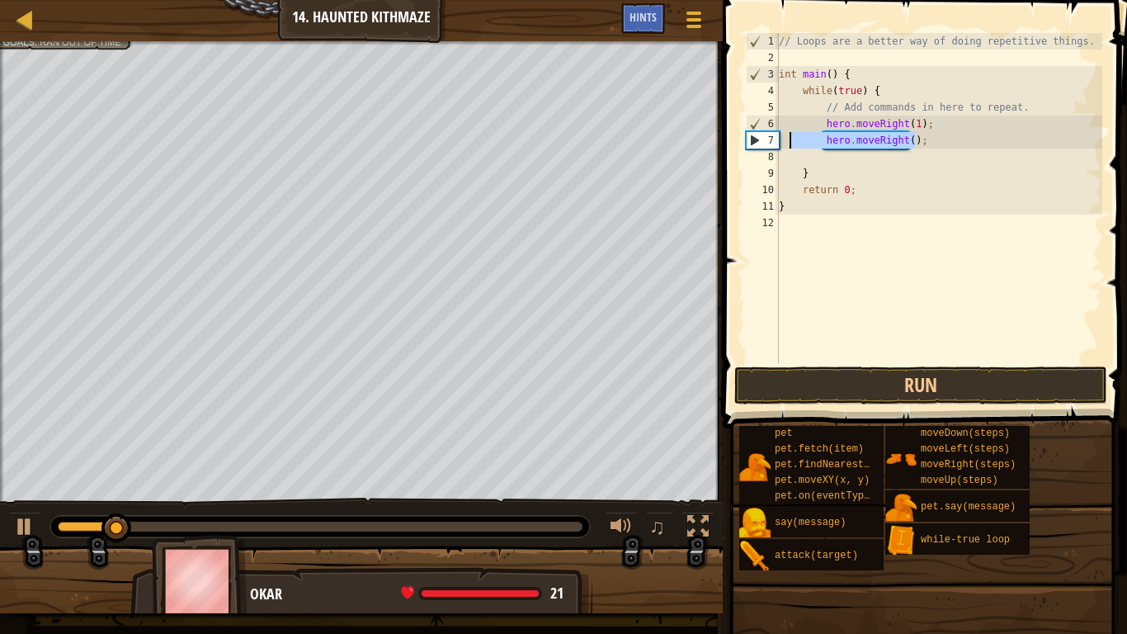
drag, startPoint x: 924, startPoint y: 143, endPoint x: 774, endPoint y: 142, distance: 150.2
click at [774, 142] on div "hero.moveRight(); 1 2 3 4 5 6 7 8 9 10 11 12 // Loops are a better way of doing…" at bounding box center [923, 198] width 360 height 330
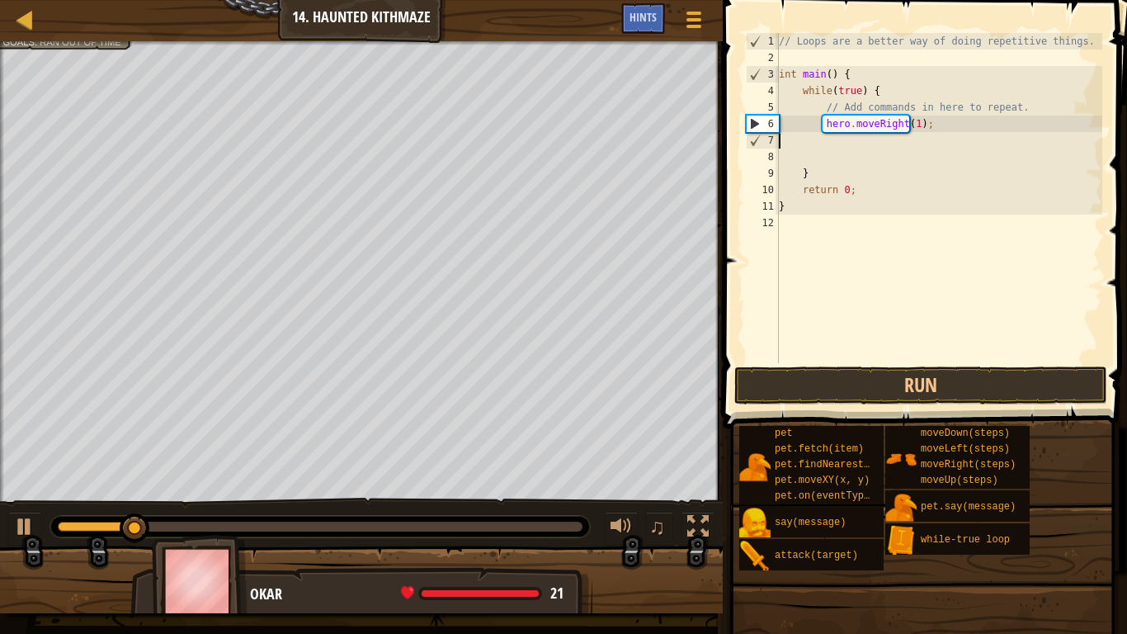
scroll to position [7, 0]
click at [749, 393] on button "Run" at bounding box center [920, 385] width 373 height 38
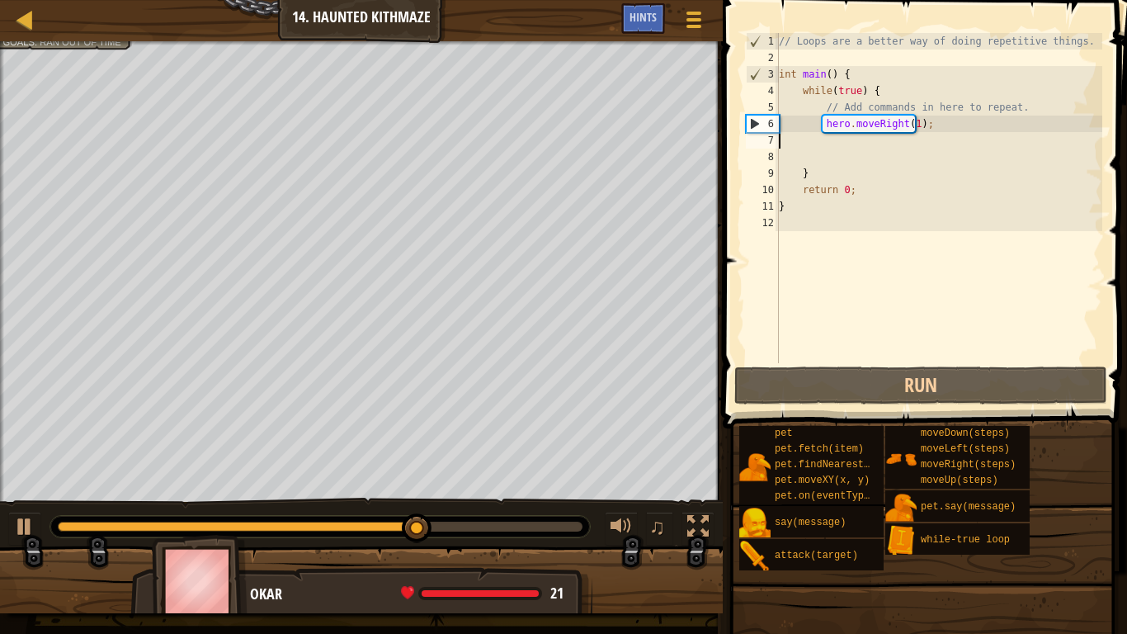
click at [276, 500] on div "Your hero must survive. Navigate the maze. Under 6 statements. Goals : Ran out …" at bounding box center [563, 327] width 1127 height 572
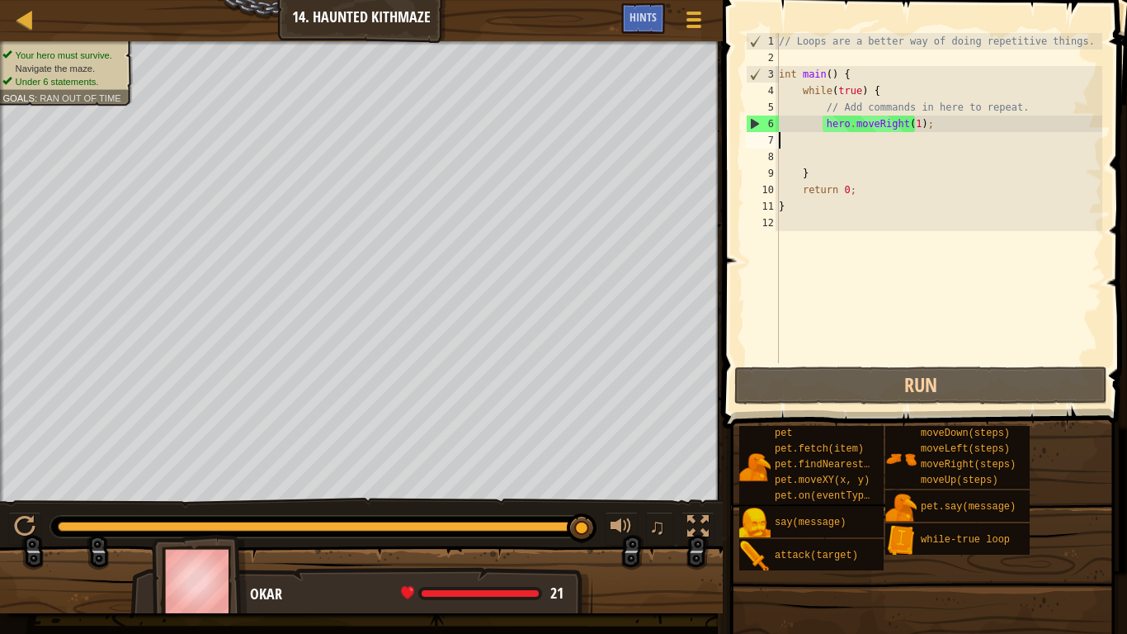
click at [928, 125] on div "// Loops are a better way of doing repetitive things. int main ( ) { while ( tr…" at bounding box center [939, 214] width 327 height 363
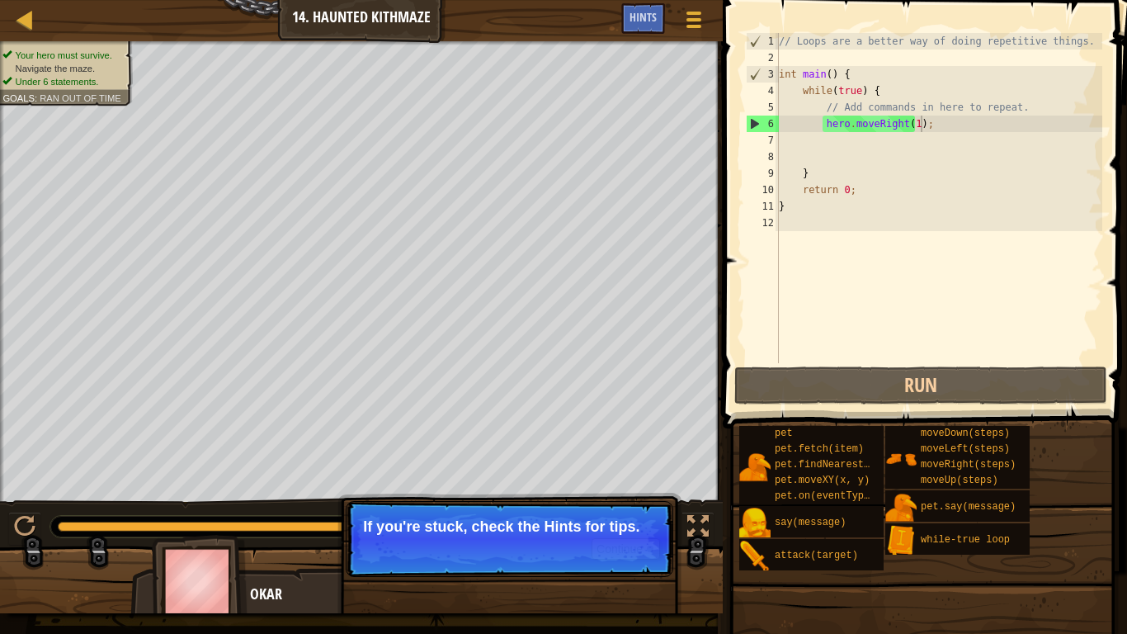
click at [639, 521] on p "If you're stuck, check the Hints for tips." at bounding box center [509, 526] width 293 height 17
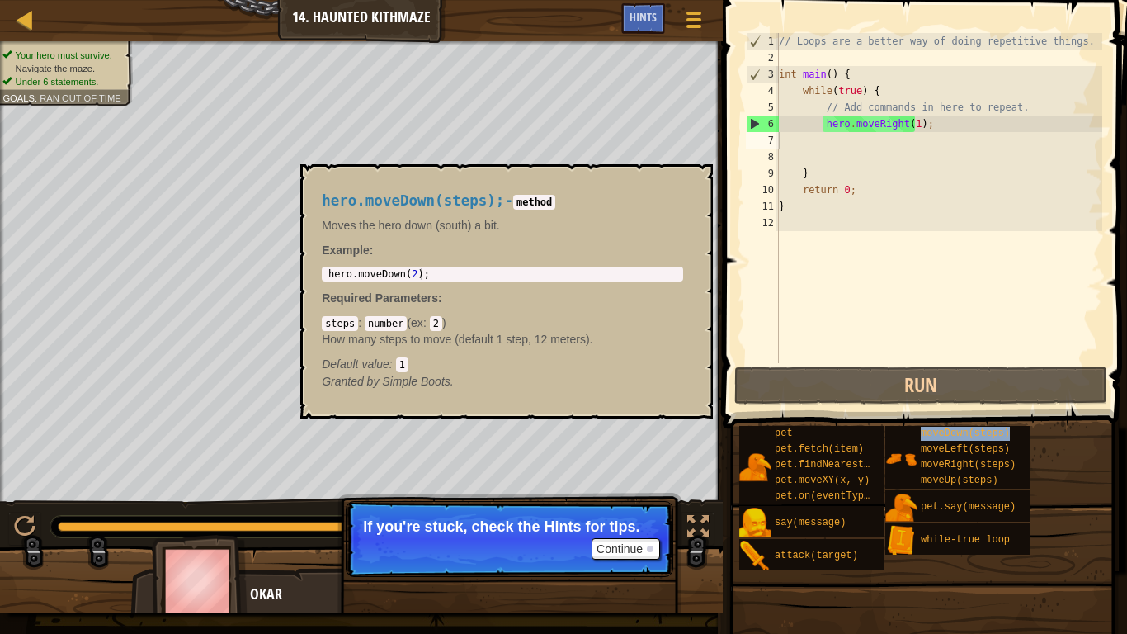
type textarea "moveDown(steps)"
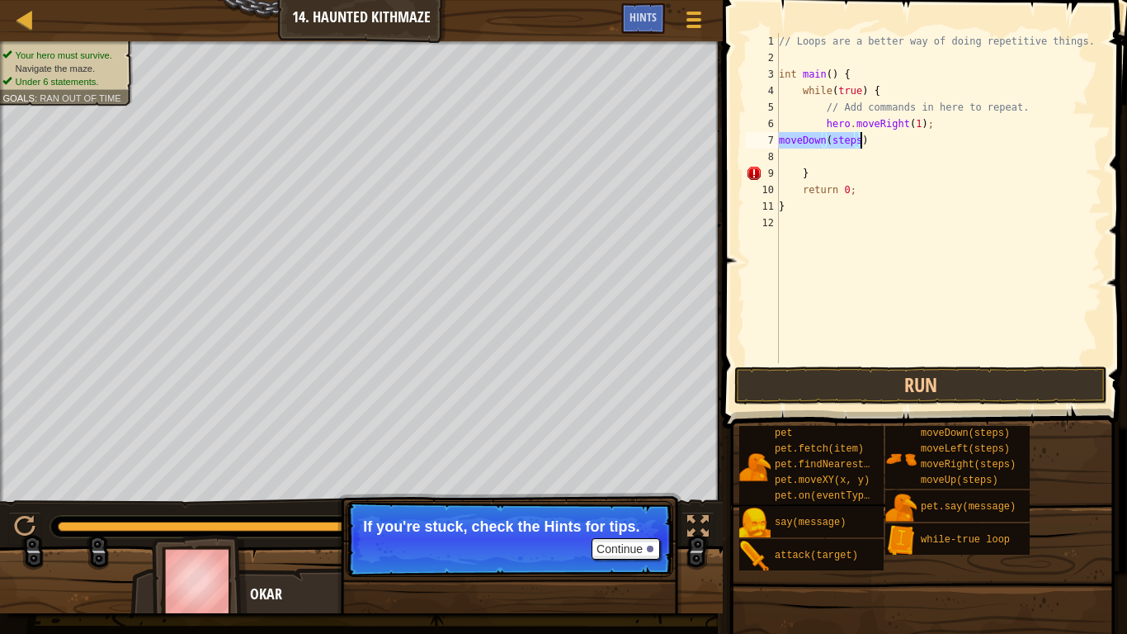
click at [880, 144] on div "// Loops are a better way of doing repetitive things. int main ( ) { while ( tr…" at bounding box center [939, 198] width 327 height 330
drag, startPoint x: 877, startPoint y: 142, endPoint x: 772, endPoint y: 138, distance: 104.9
click at [772, 138] on div "moveDown(steps) 1 2 3 4 5 6 7 8 9 10 11 12 // Loops are a better way of doing r…" at bounding box center [923, 198] width 360 height 330
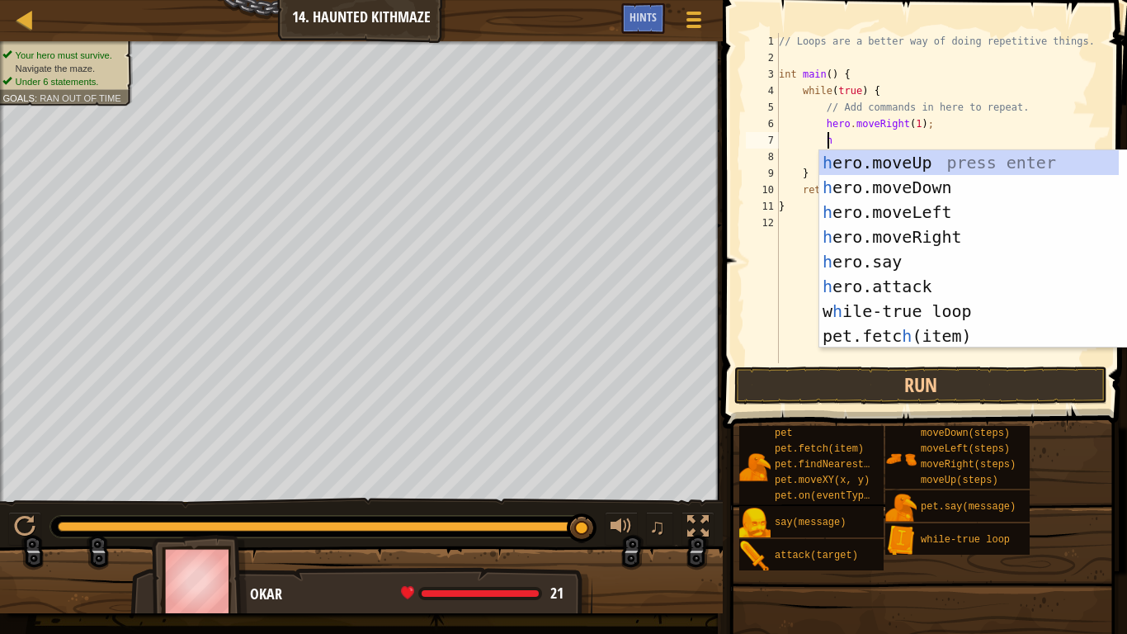
type textarea "he"
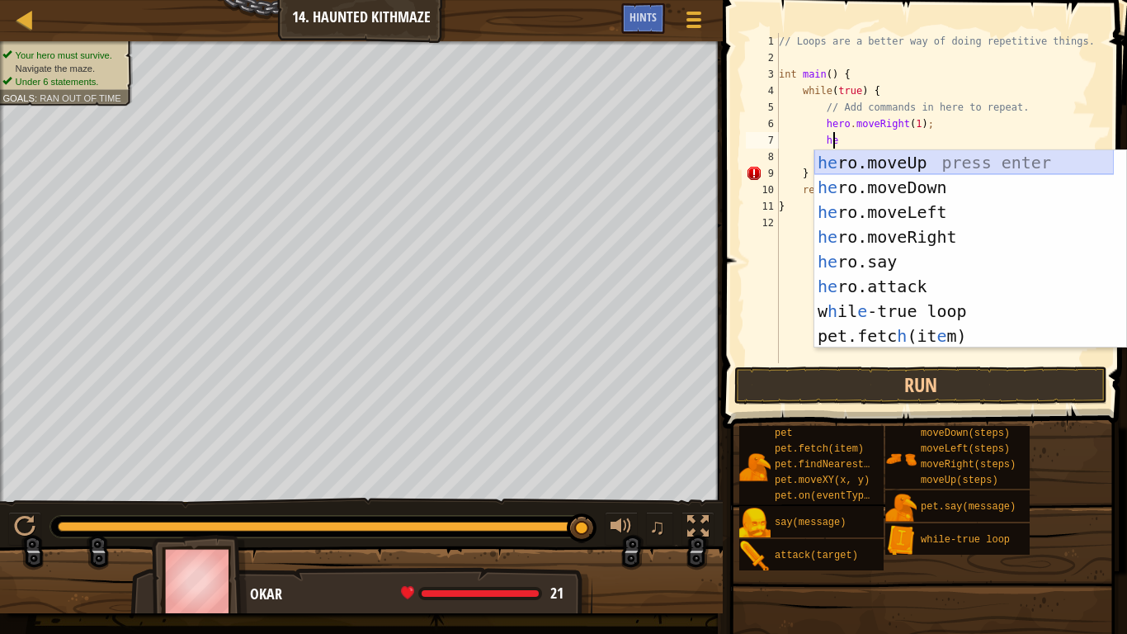
click at [990, 159] on div "he ro.moveUp press enter he ro.moveDown press enter he ro.moveLeft press enter …" at bounding box center [964, 274] width 300 height 248
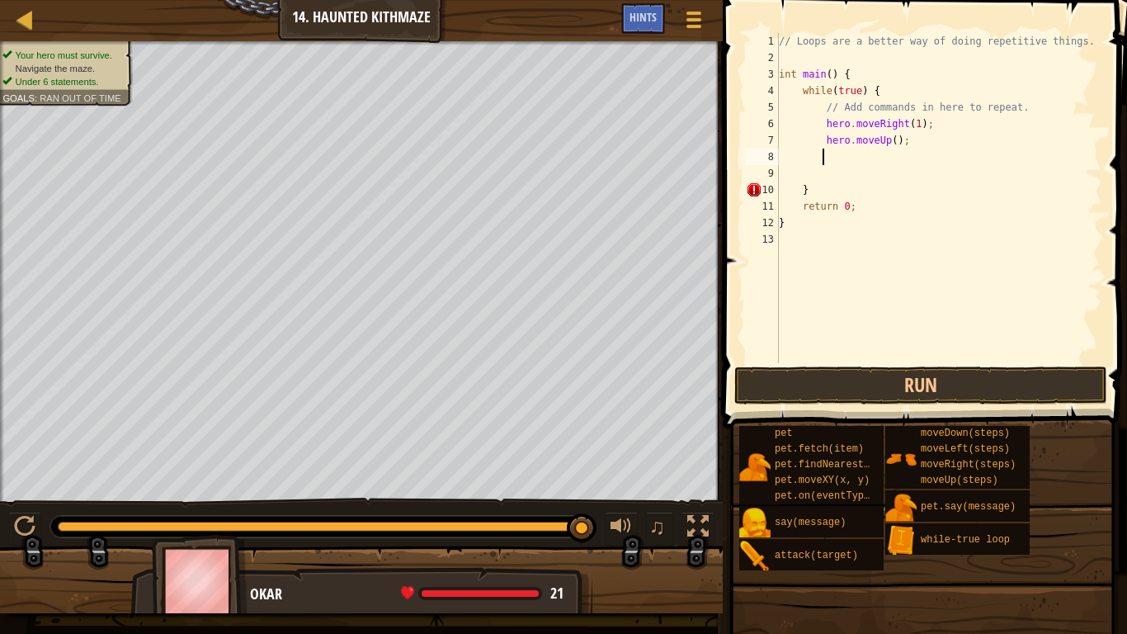
scroll to position [7, 2]
click at [889, 139] on div "// Loops are a better way of doing repetitive things. int main ( ) { while ( tr…" at bounding box center [939, 214] width 327 height 363
click at [881, 383] on button "Run" at bounding box center [920, 385] width 373 height 38
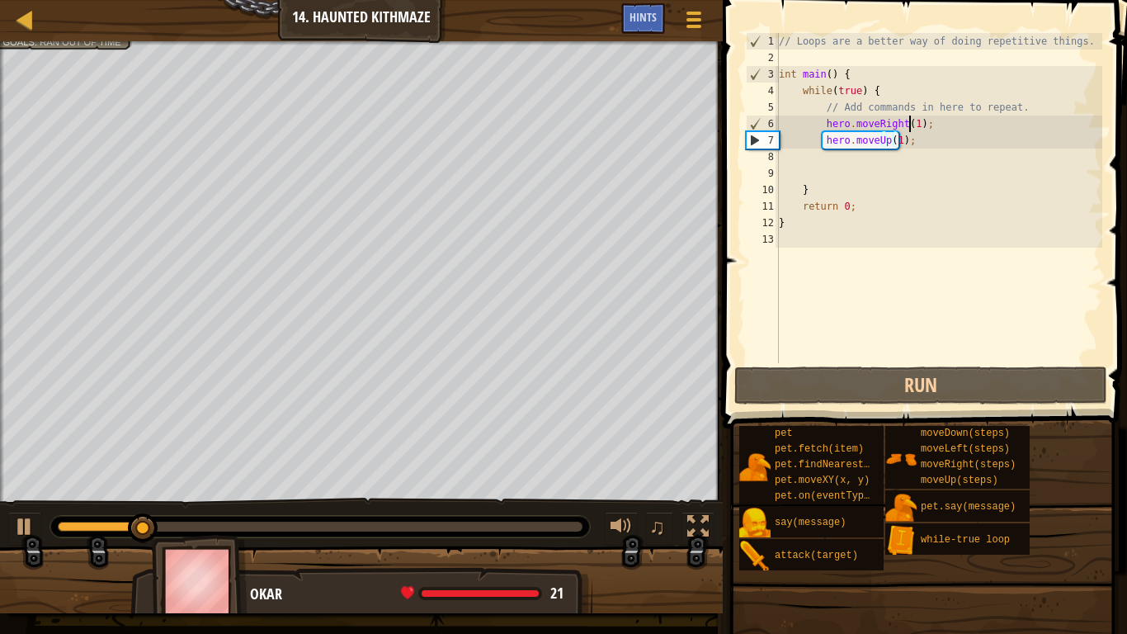
click at [911, 119] on div "// Loops are a better way of doing repetitive things. int main ( ) { while ( tr…" at bounding box center [939, 214] width 327 height 363
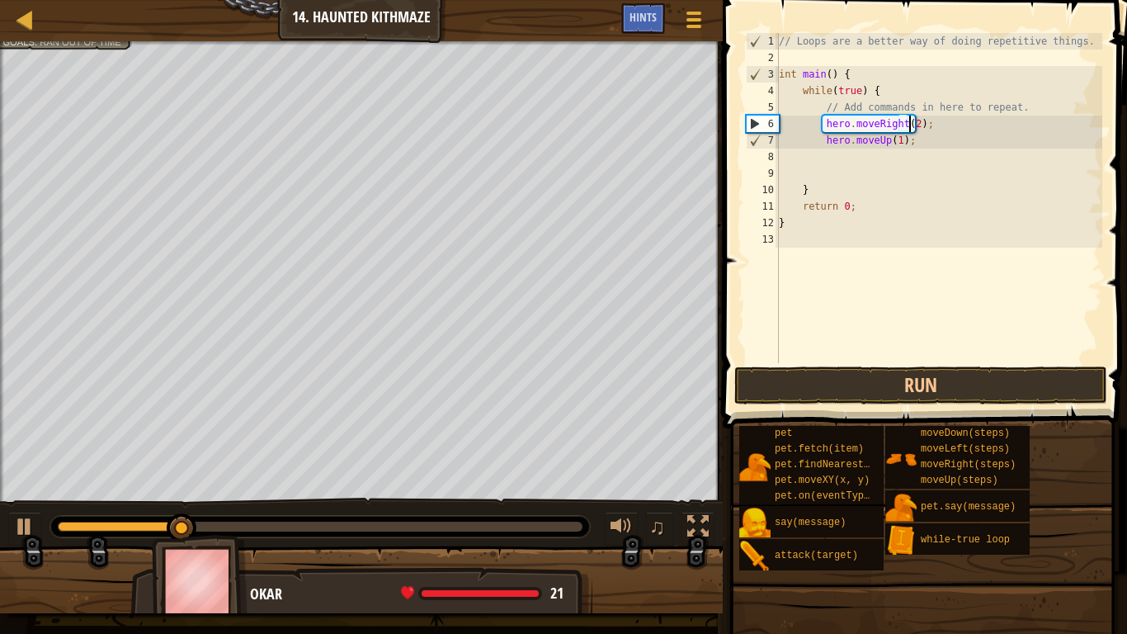
scroll to position [7, 11]
click at [892, 140] on div "// Loops are a better way of doing repetitive things. int main ( ) { while ( tr…" at bounding box center [939, 214] width 327 height 363
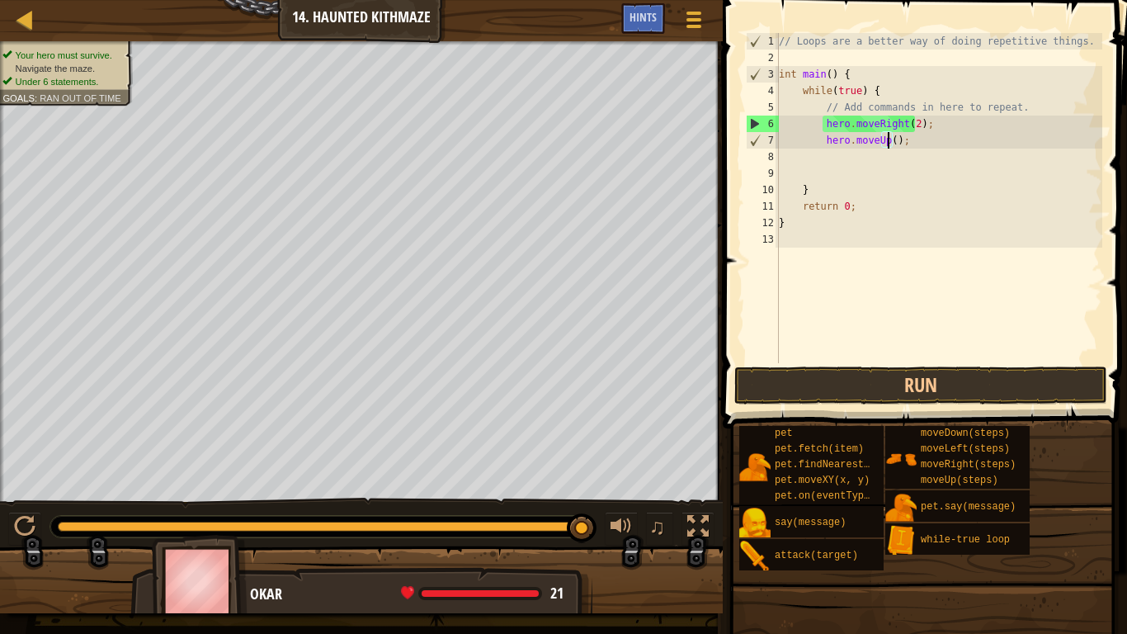
scroll to position [7, 10]
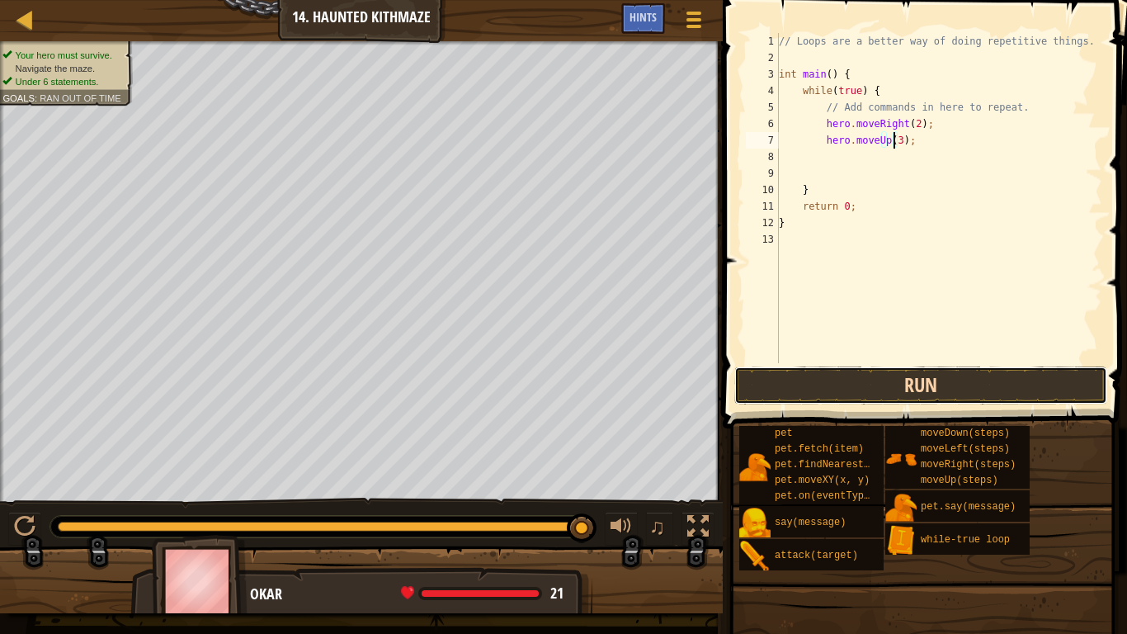
click at [847, 375] on button "Run" at bounding box center [920, 385] width 373 height 38
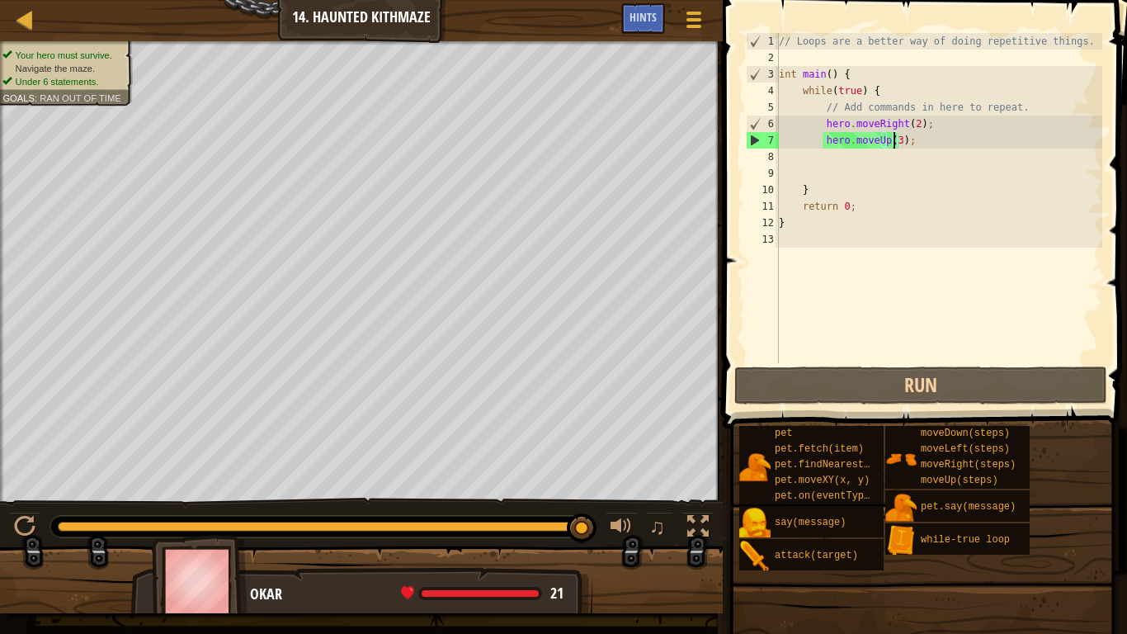
drag, startPoint x: 83, startPoint y: 520, endPoint x: 601, endPoint y: 520, distance: 518.2
click at [601, 520] on div "♫" at bounding box center [361, 523] width 723 height 50
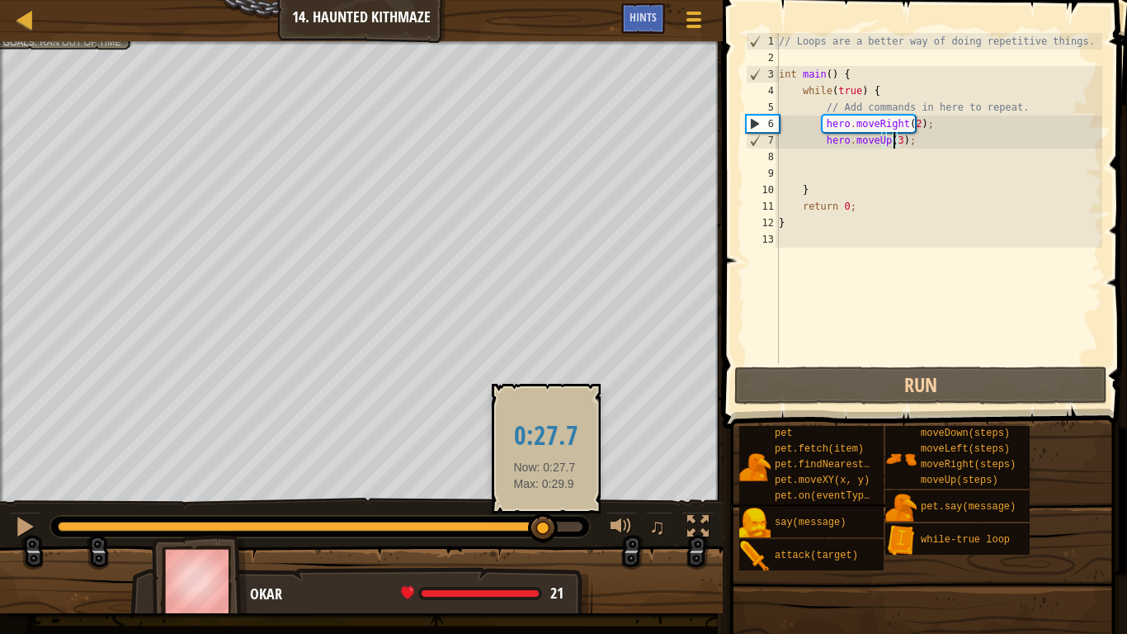
drag, startPoint x: 92, startPoint y: 521, endPoint x: 545, endPoint y: 516, distance: 453.0
click at [545, 516] on div at bounding box center [543, 528] width 30 height 30
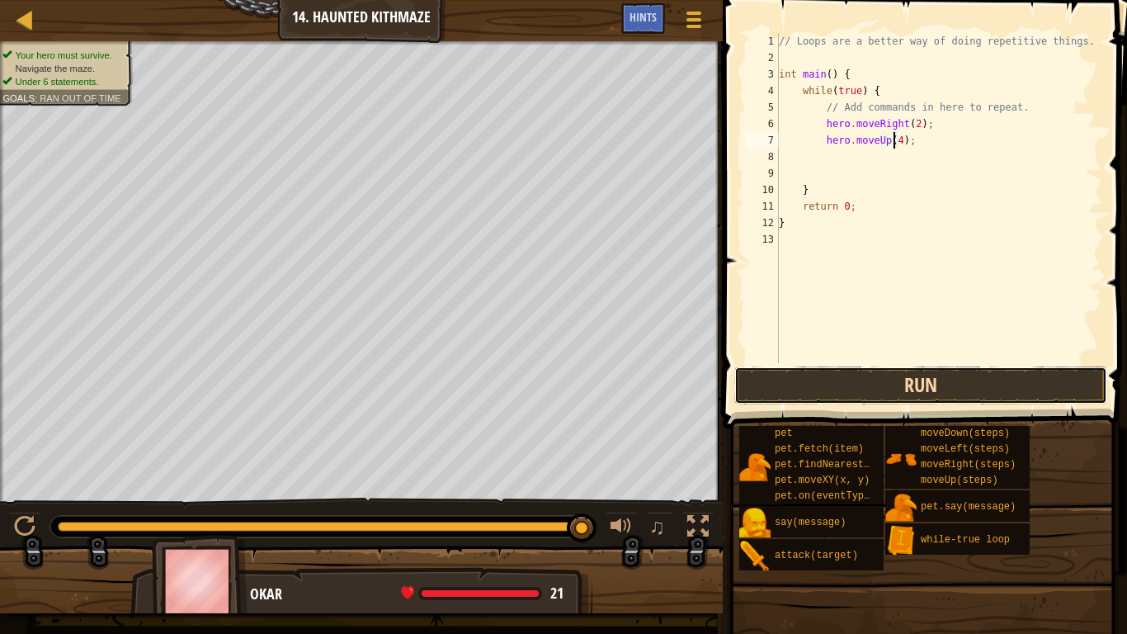
click at [859, 376] on button "Run" at bounding box center [920, 385] width 373 height 38
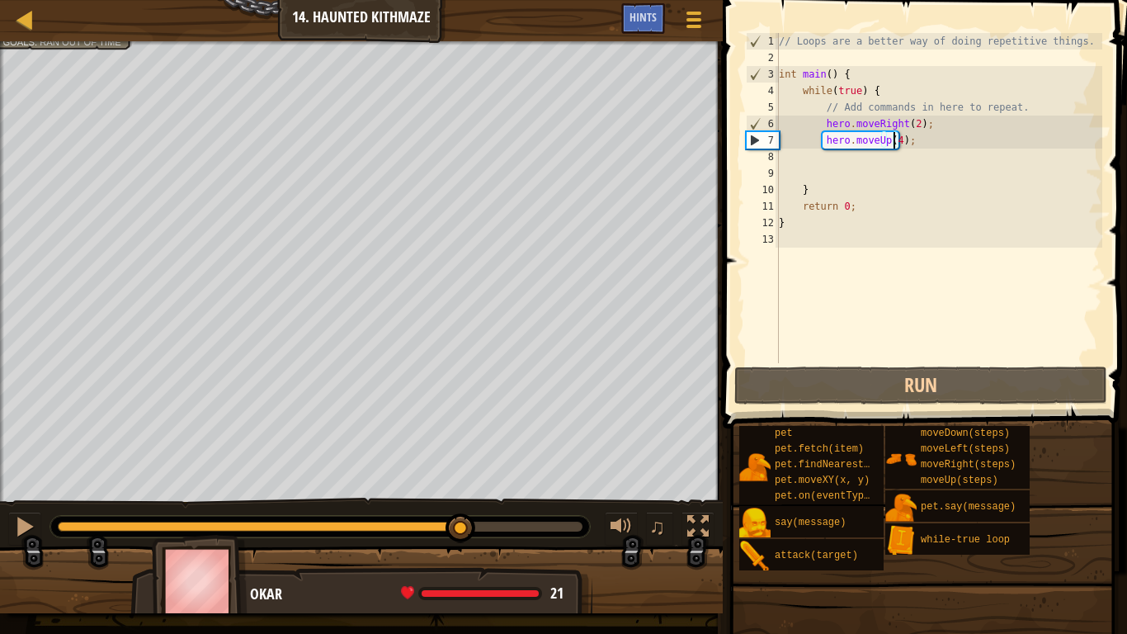
drag, startPoint x: 226, startPoint y: 524, endPoint x: 462, endPoint y: 502, distance: 237.0
click at [462, 502] on div "♫" at bounding box center [361, 523] width 723 height 50
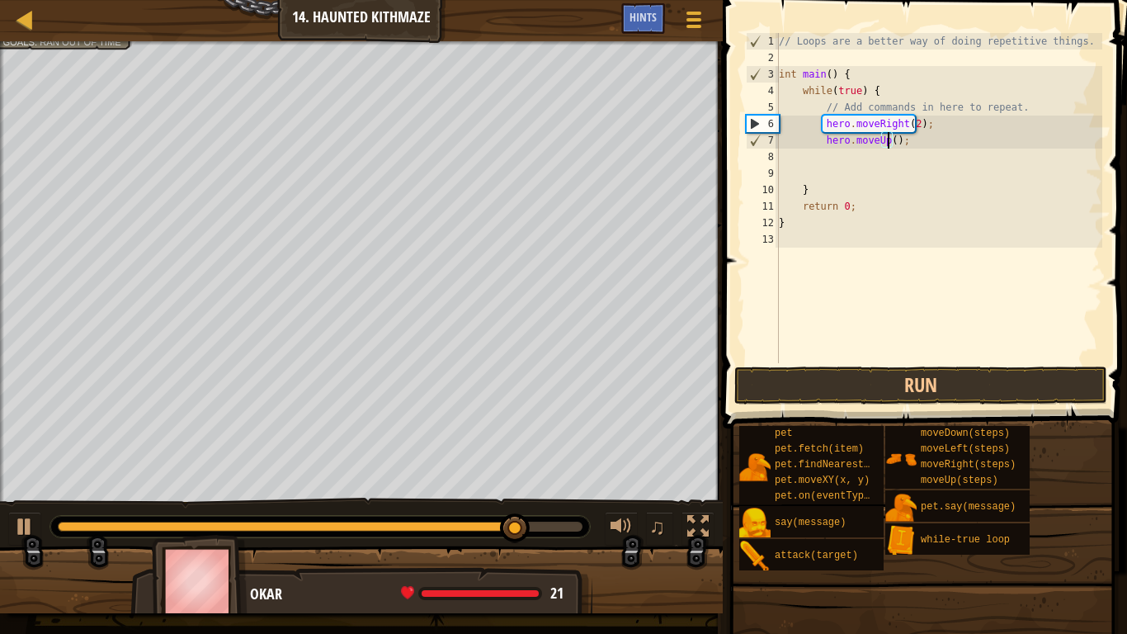
type textarea "hero.moveUp(2);"
click at [886, 154] on div "// Loops are a better way of doing repetitive things. int main ( ) { while ( tr…" at bounding box center [939, 214] width 327 height 363
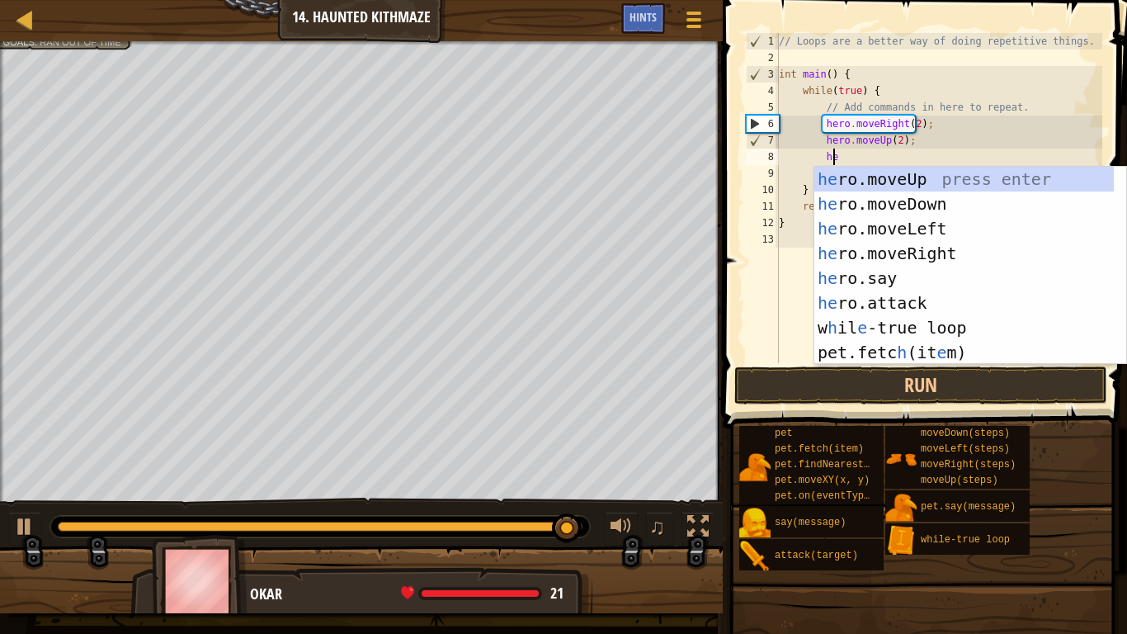
type textarea "hero"
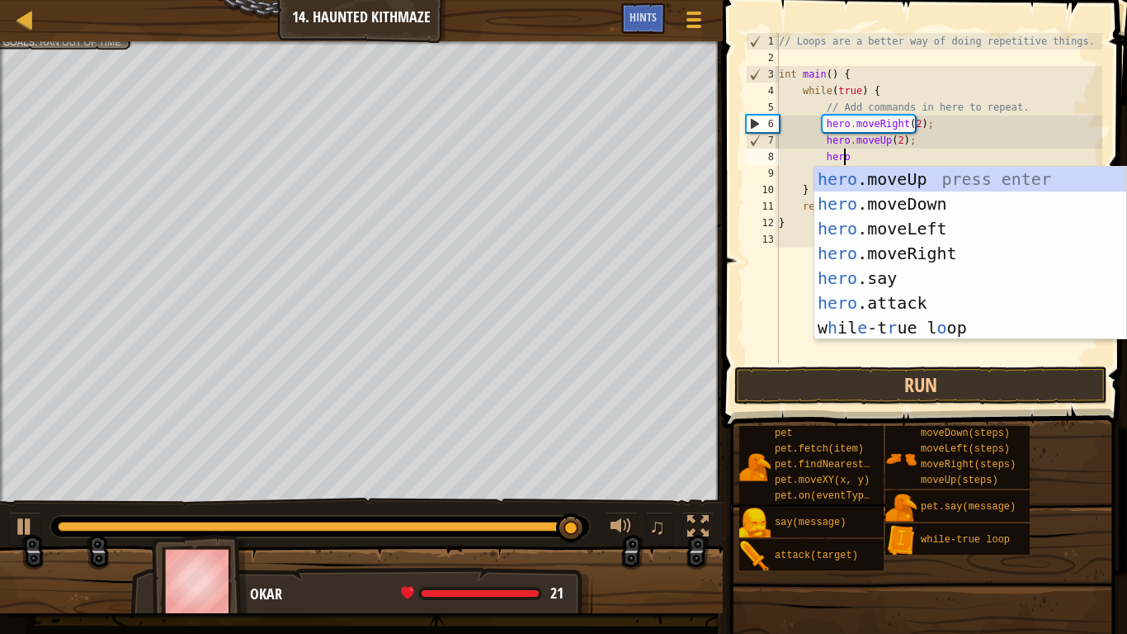
scroll to position [7, 5]
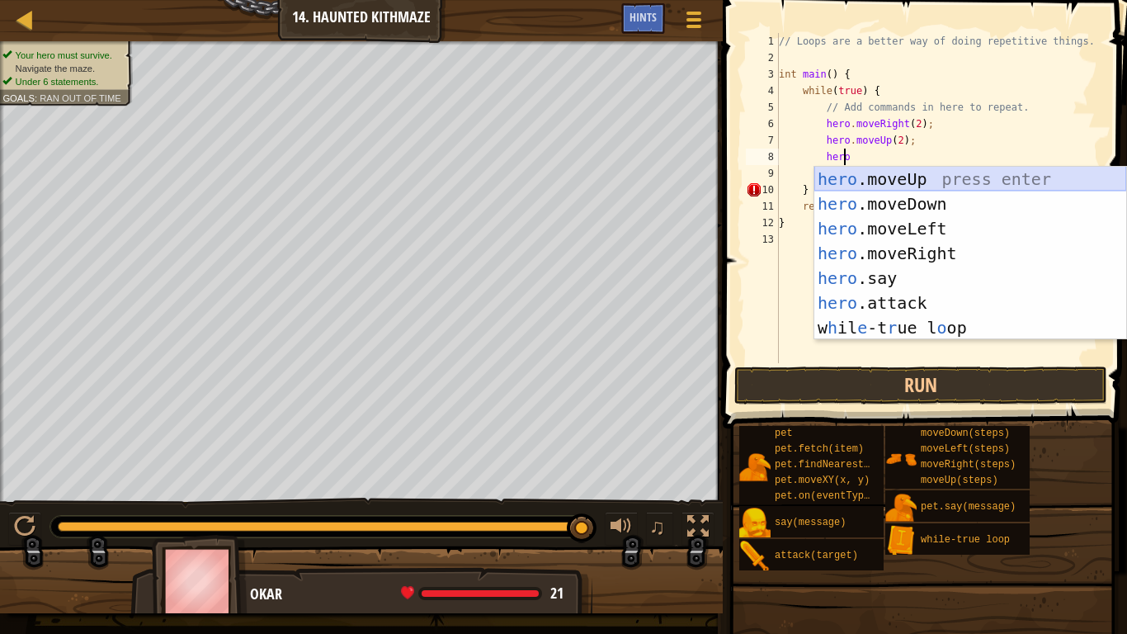
click at [873, 179] on div "hero .moveUp press enter hero .moveDown press enter hero .moveLeft press enter …" at bounding box center [970, 278] width 312 height 223
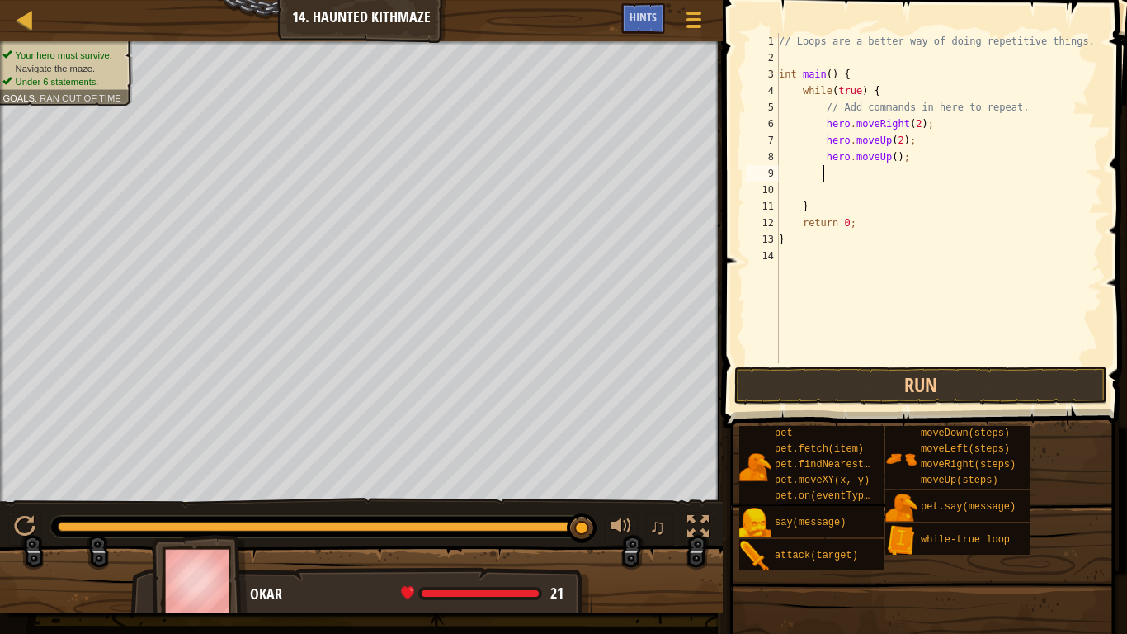
click at [887, 160] on div "// Loops are a better way of doing repetitive things. int main ( ) { while ( tr…" at bounding box center [939, 214] width 327 height 363
click at [863, 390] on button "Run" at bounding box center [920, 385] width 373 height 38
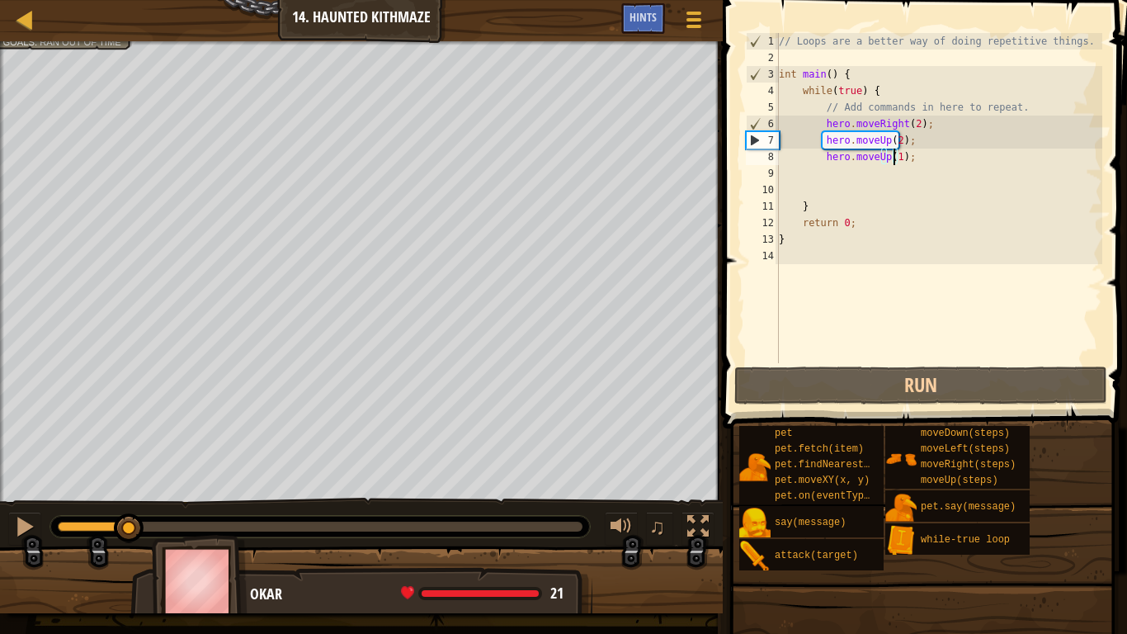
drag, startPoint x: 322, startPoint y: 527, endPoint x: 0, endPoint y: 540, distance: 322.1
click at [0, 521] on div "♫" at bounding box center [361, 523] width 723 height 50
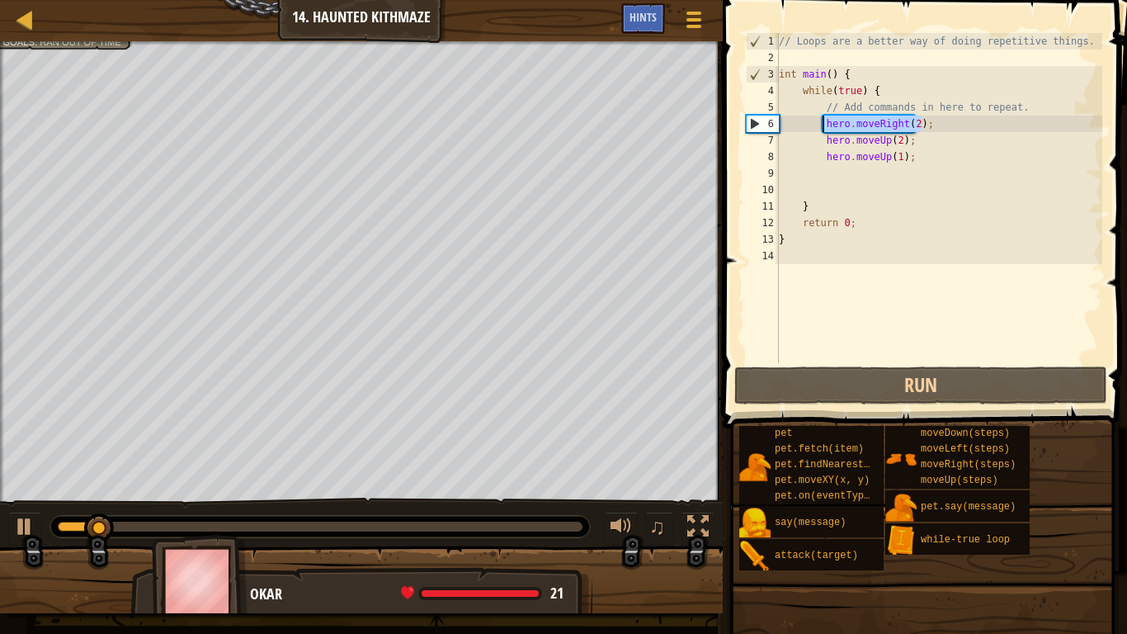
drag, startPoint x: 924, startPoint y: 120, endPoint x: 820, endPoint y: 125, distance: 104.1
click at [820, 125] on div "// Loops are a better way of doing repetitive things. int main ( ) { while ( tr…" at bounding box center [939, 214] width 327 height 363
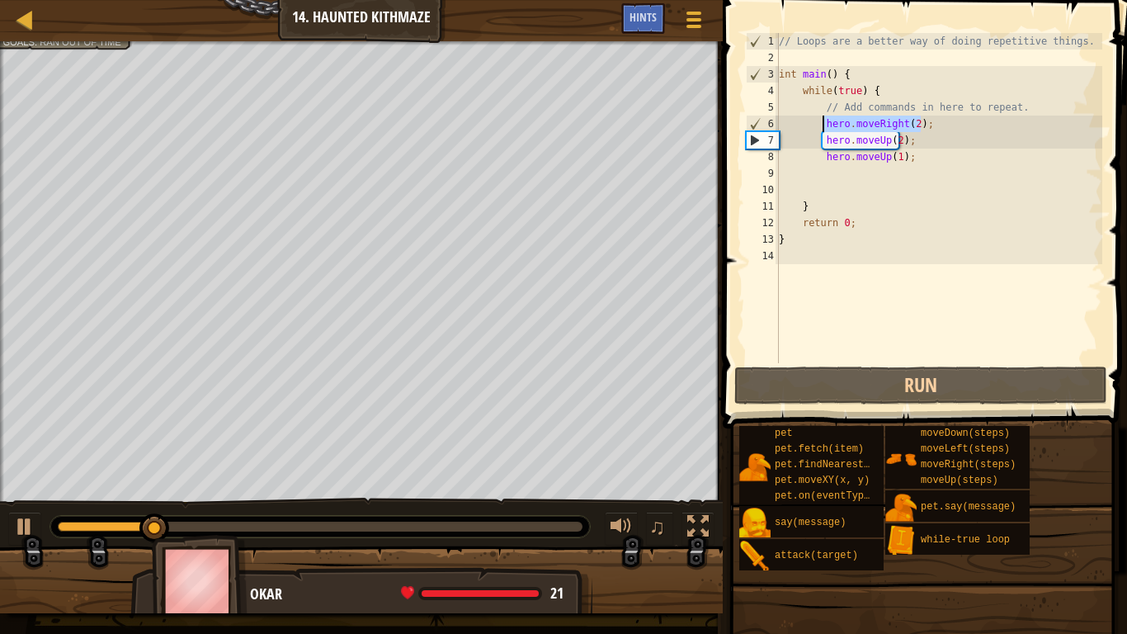
click at [917, 151] on div "// Loops are a better way of doing repetitive things. int main ( ) { while ( tr…" at bounding box center [939, 214] width 327 height 363
click at [922, 145] on div "// Loops are a better way of doing repetitive things. int main ( ) { while ( tr…" at bounding box center [939, 214] width 327 height 363
type textarea "hero.moveUp(2);"
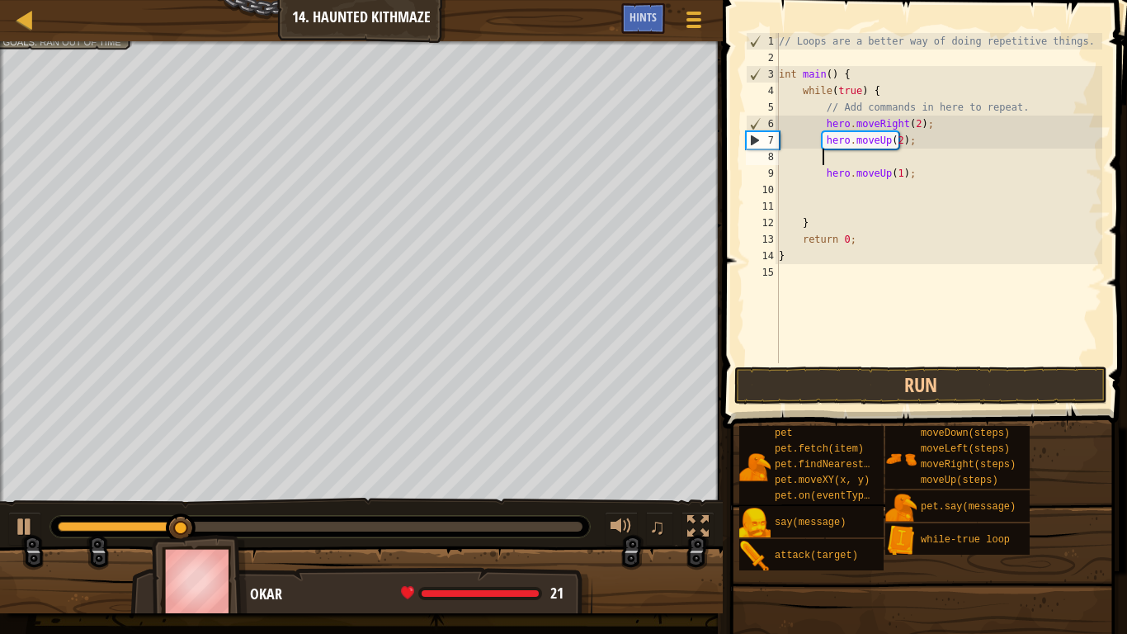
scroll to position [7, 2]
paste textarea "hero.moveRight(2);"
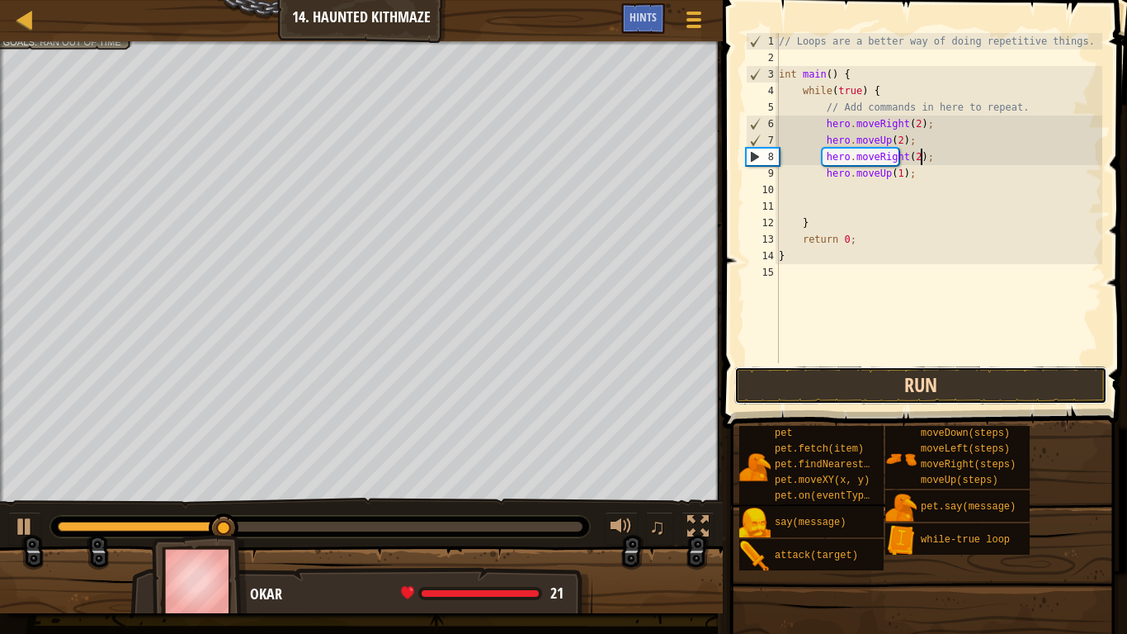
click at [856, 388] on button "Run" at bounding box center [920, 385] width 373 height 38
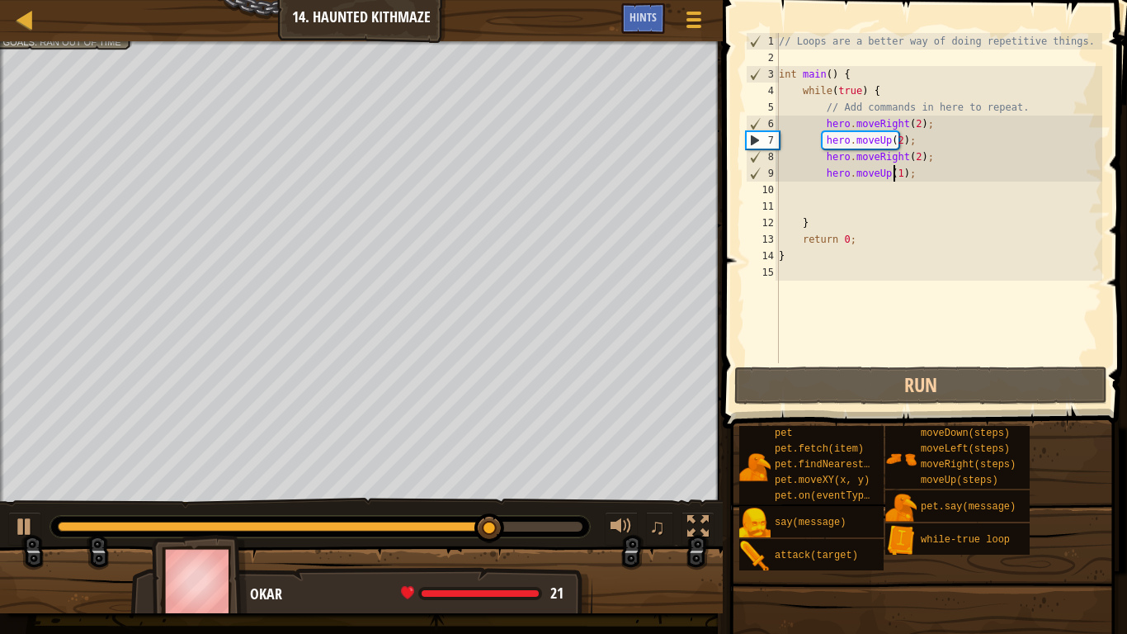
click at [891, 176] on div "// Loops are a better way of doing repetitive things. int main ( ) { while ( tr…" at bounding box center [939, 214] width 327 height 363
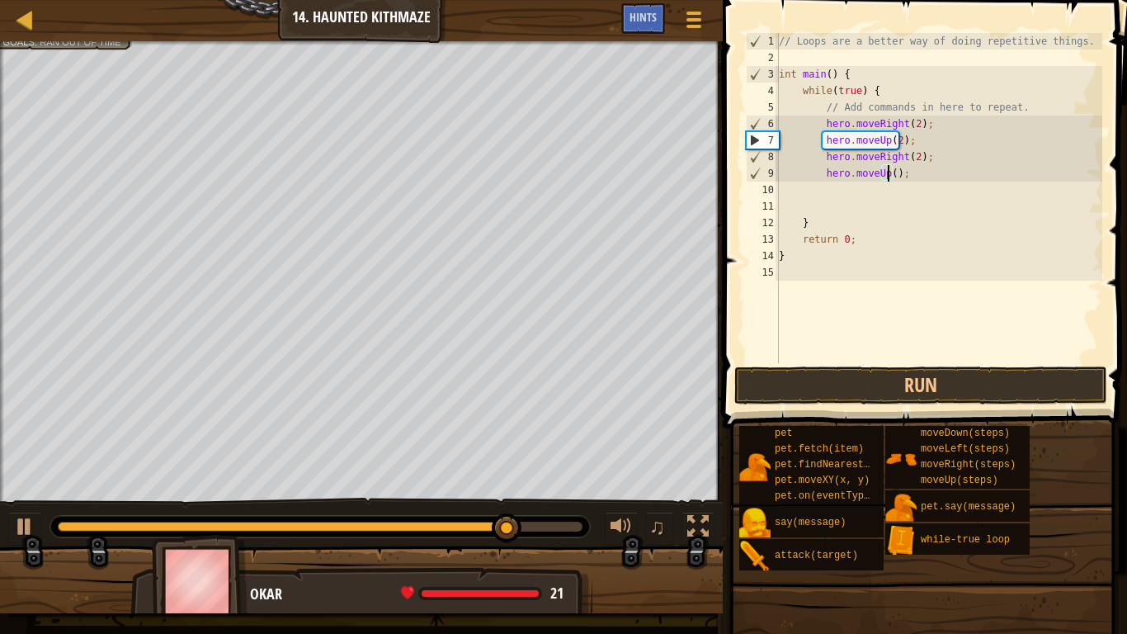
scroll to position [7, 10]
type textarea "hero.moveUp(2);"
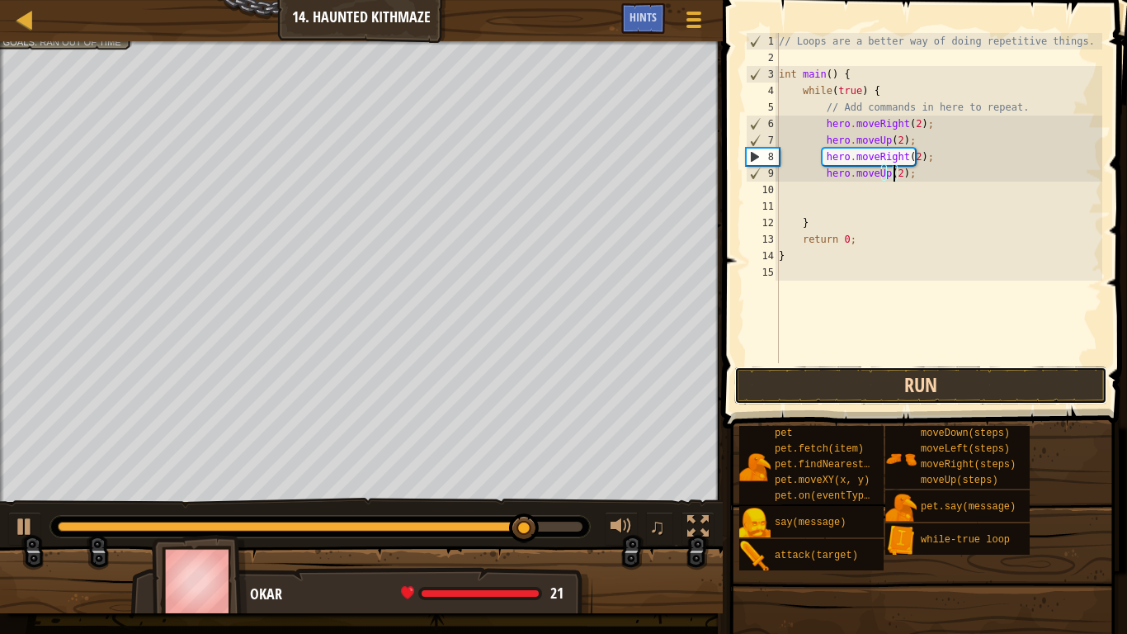
click at [891, 376] on button "Run" at bounding box center [920, 385] width 373 height 38
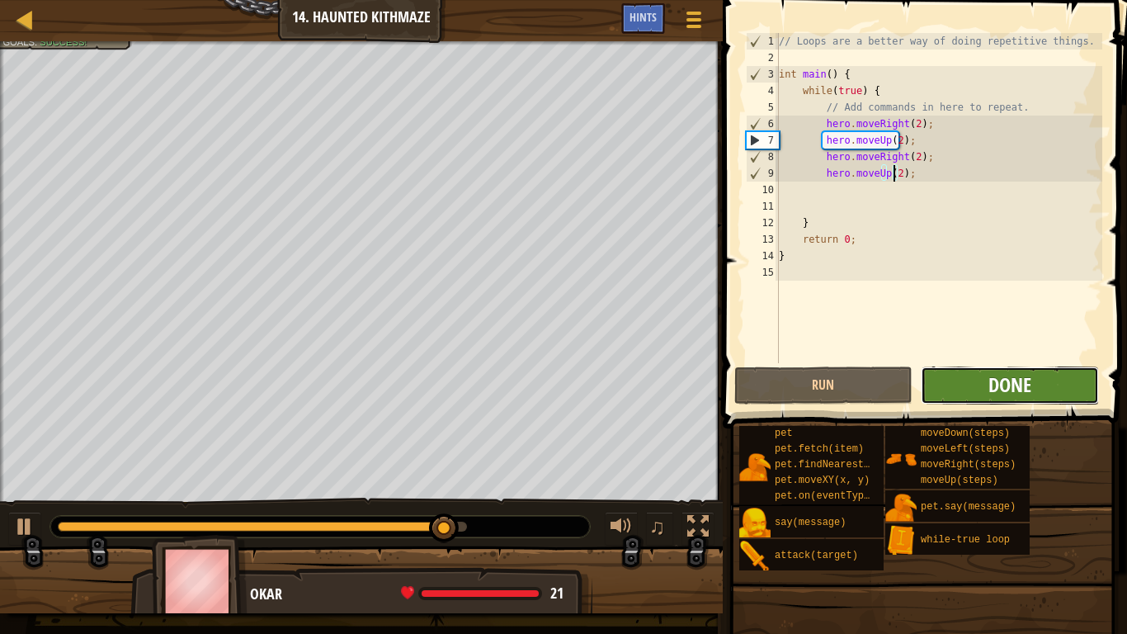
click at [997, 386] on span "Done" at bounding box center [1009, 384] width 43 height 26
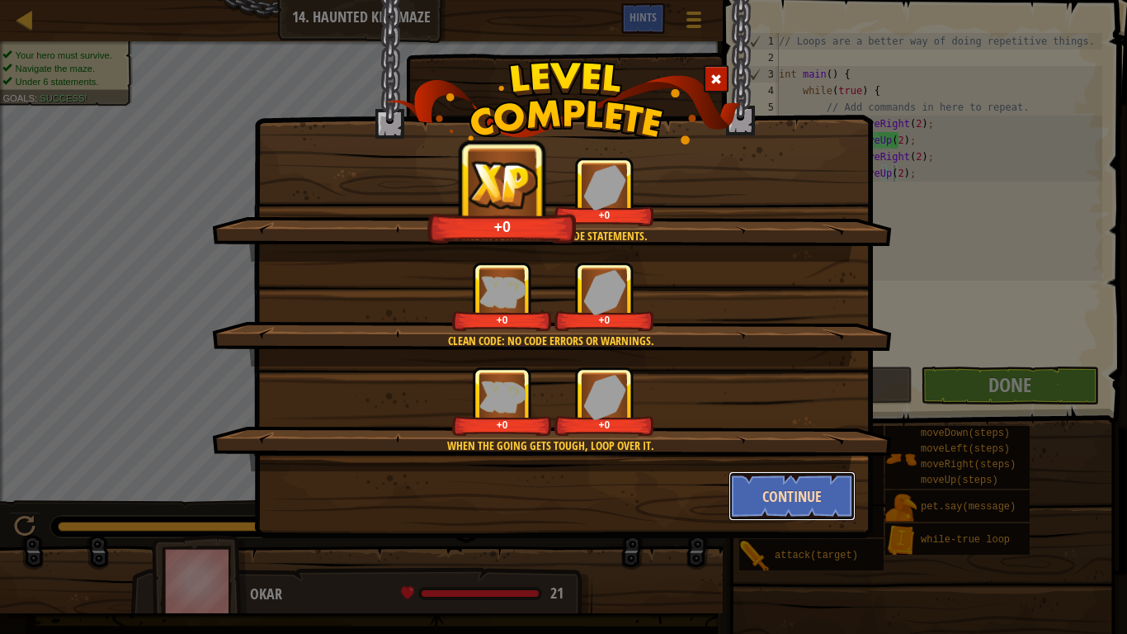
click at [810, 498] on button "Continue" at bounding box center [793, 496] width 128 height 50
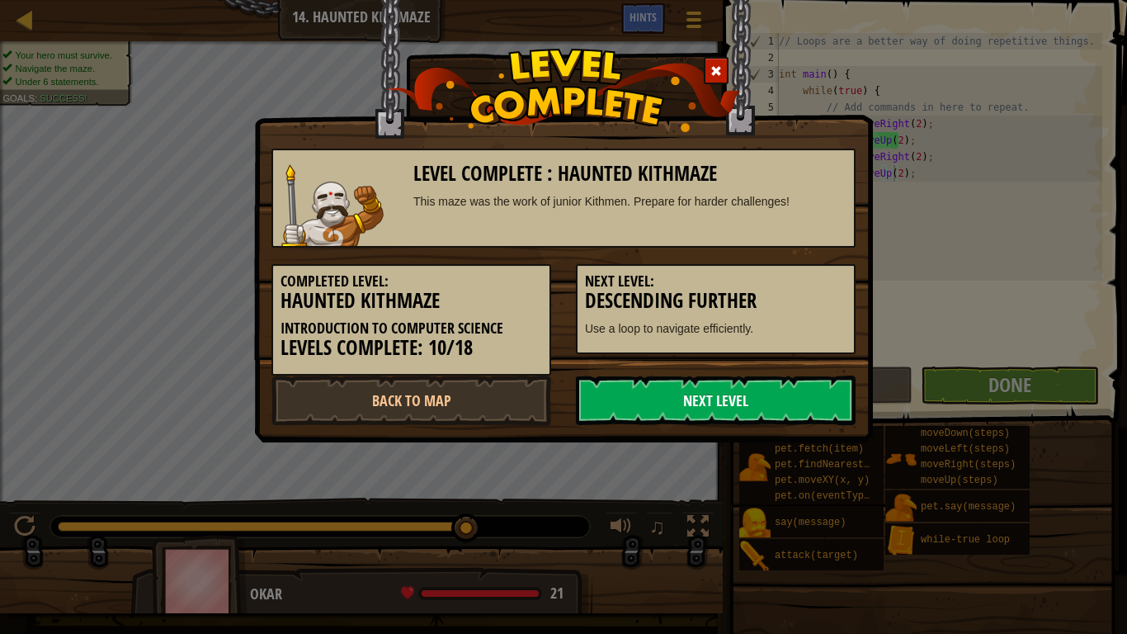
click at [675, 398] on link "Next Level" at bounding box center [716, 400] width 280 height 50
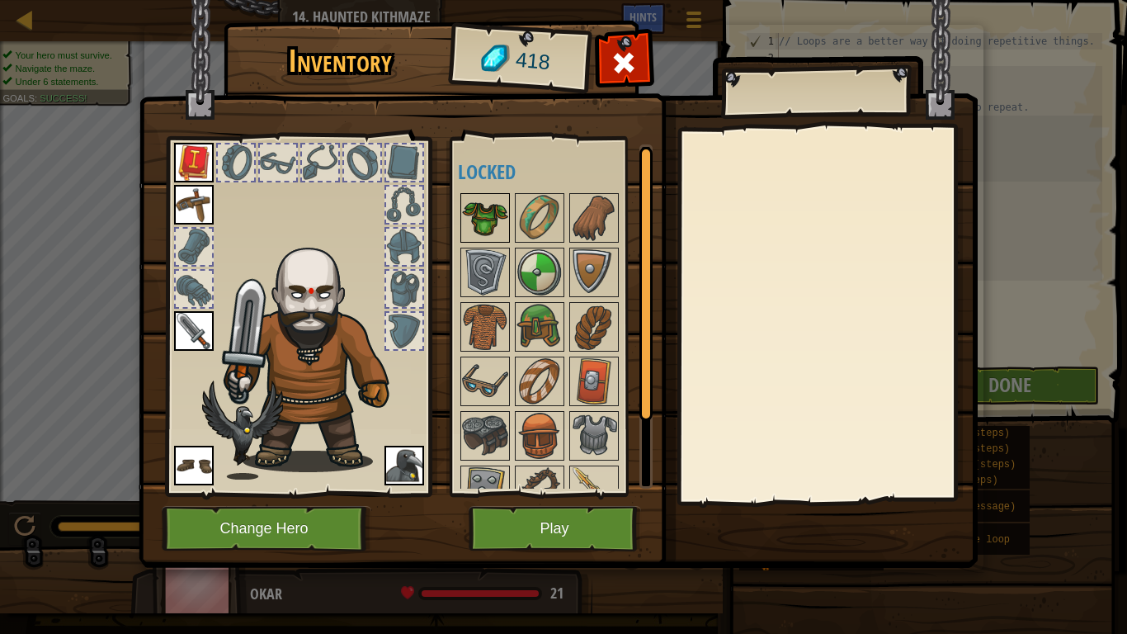
click at [479, 200] on img at bounding box center [485, 218] width 46 height 46
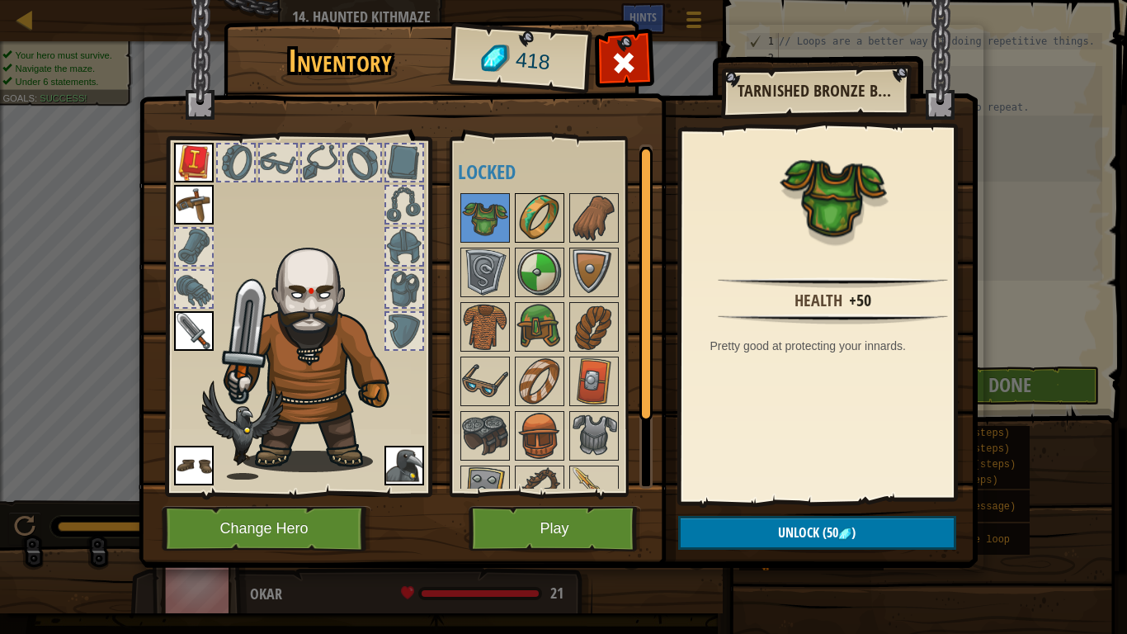
click at [552, 220] on img at bounding box center [540, 218] width 46 height 46
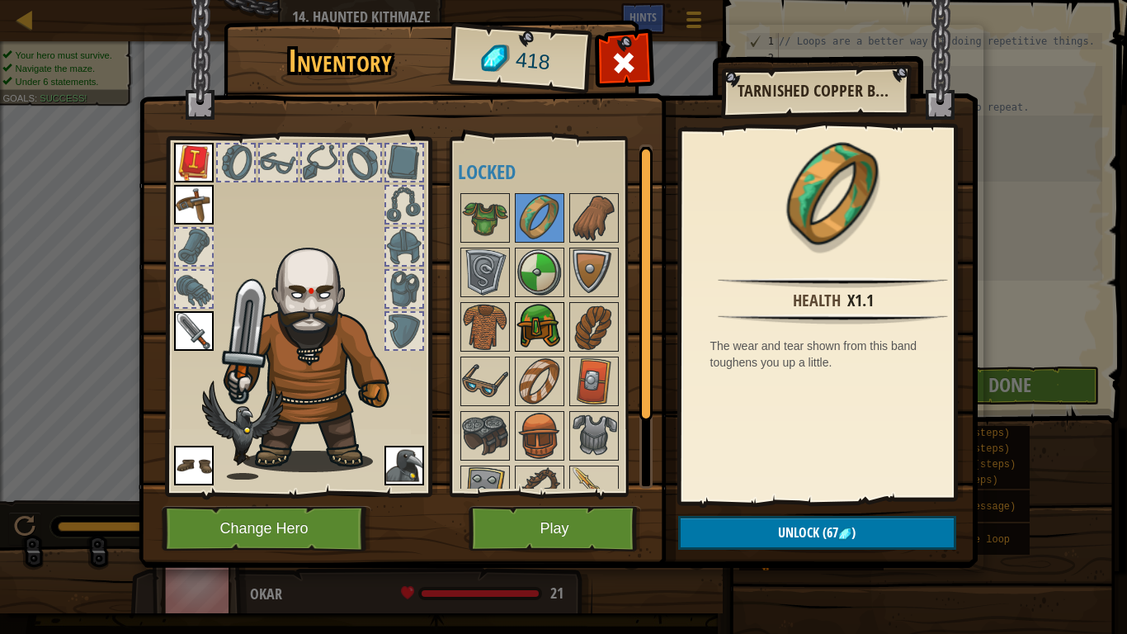
click at [538, 336] on img at bounding box center [540, 327] width 46 height 46
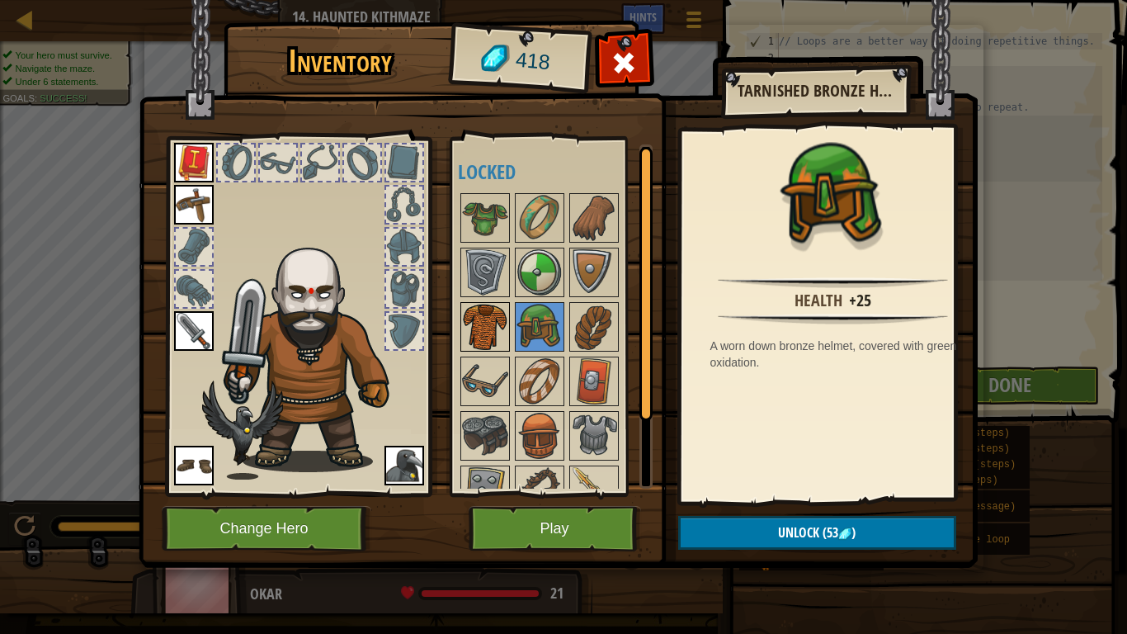
click at [500, 329] on img at bounding box center [485, 327] width 46 height 46
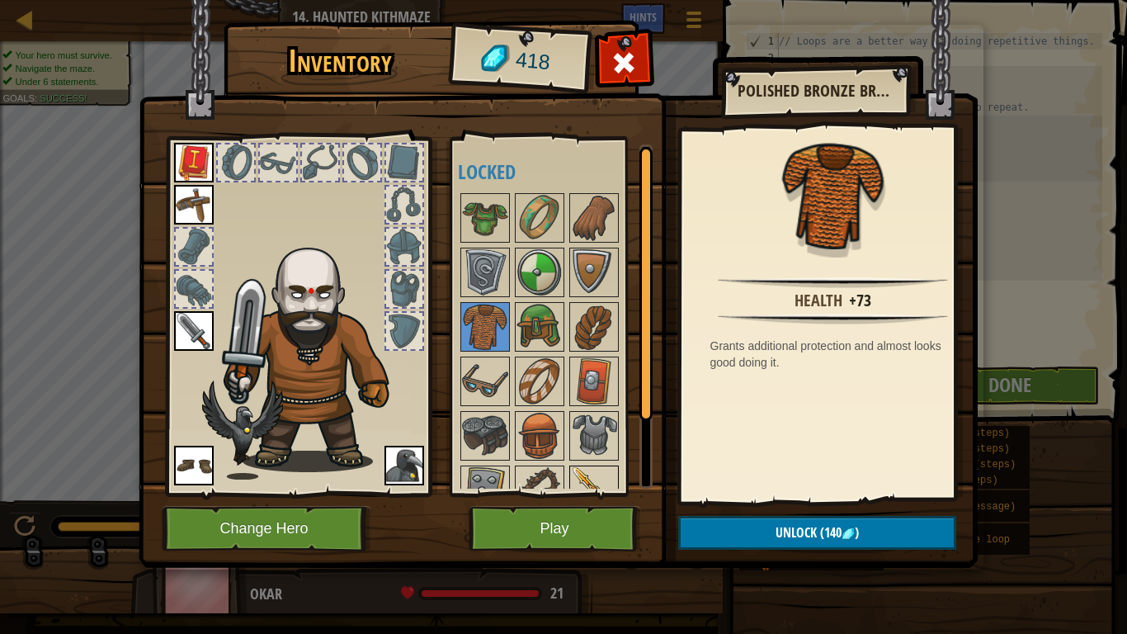
click at [586, 466] on div at bounding box center [594, 490] width 50 height 50
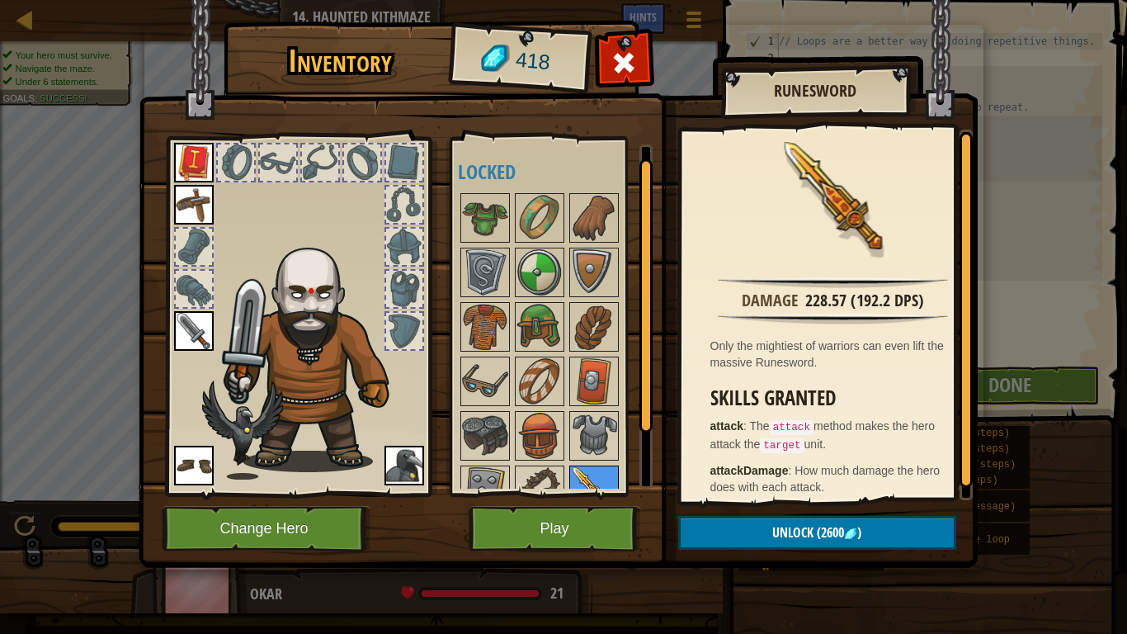
scroll to position [83, 0]
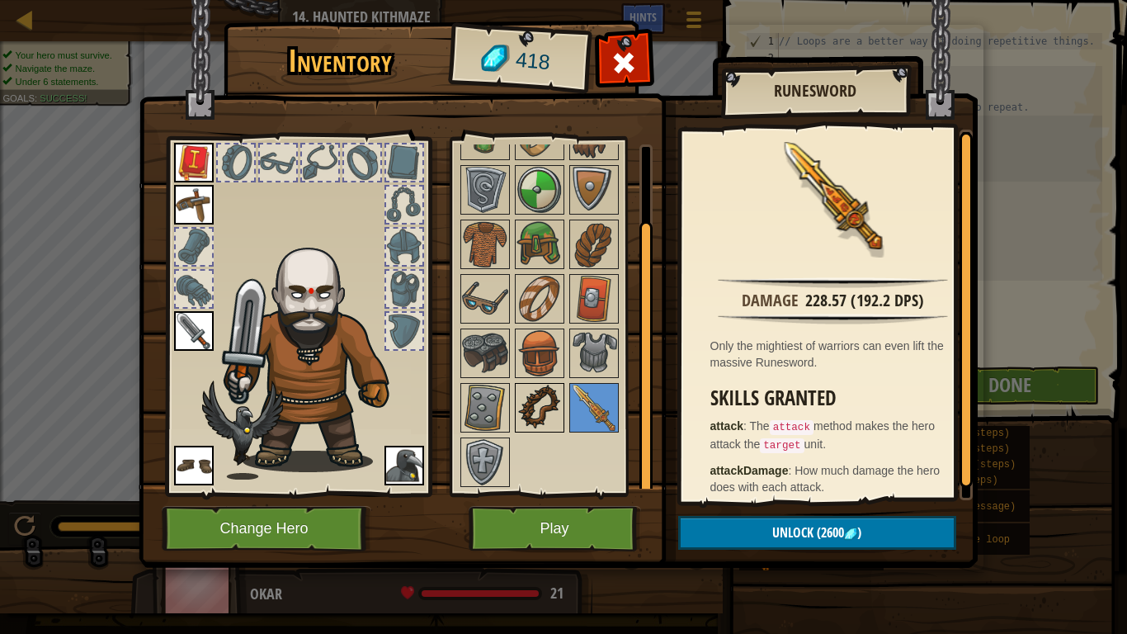
click at [547, 408] on img at bounding box center [540, 407] width 46 height 46
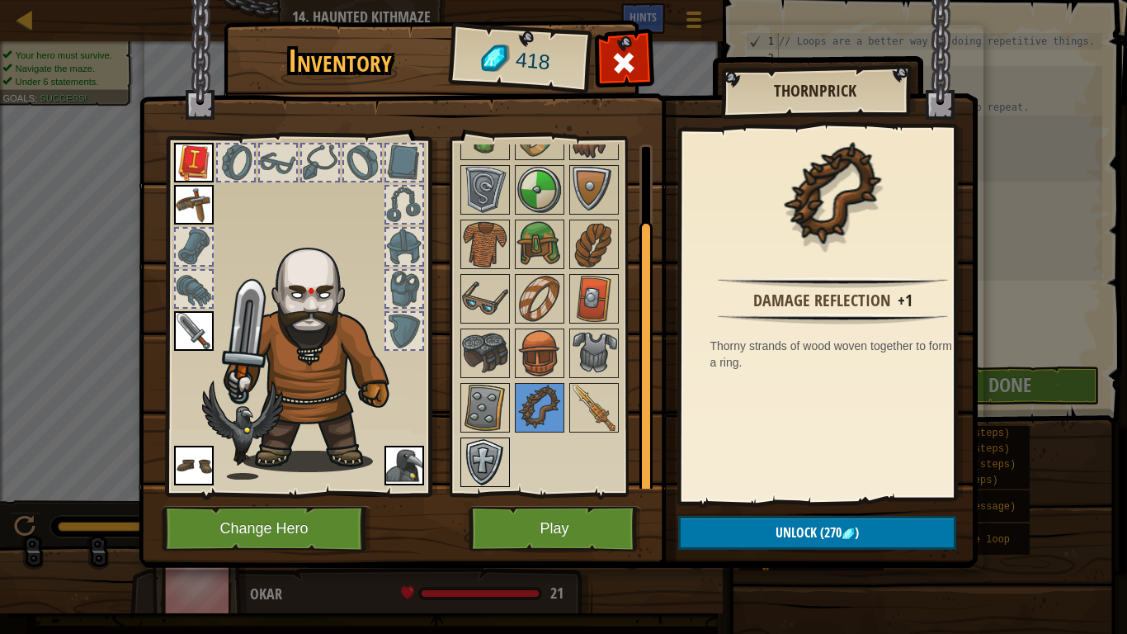
click at [479, 459] on img at bounding box center [485, 462] width 46 height 46
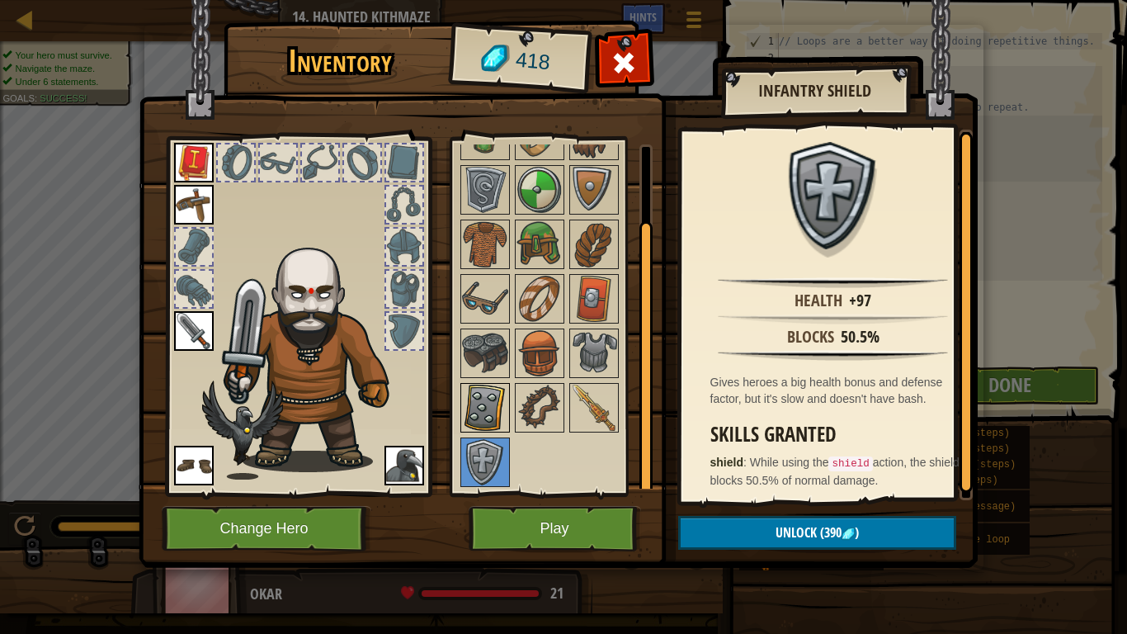
click at [488, 403] on img at bounding box center [485, 407] width 46 height 46
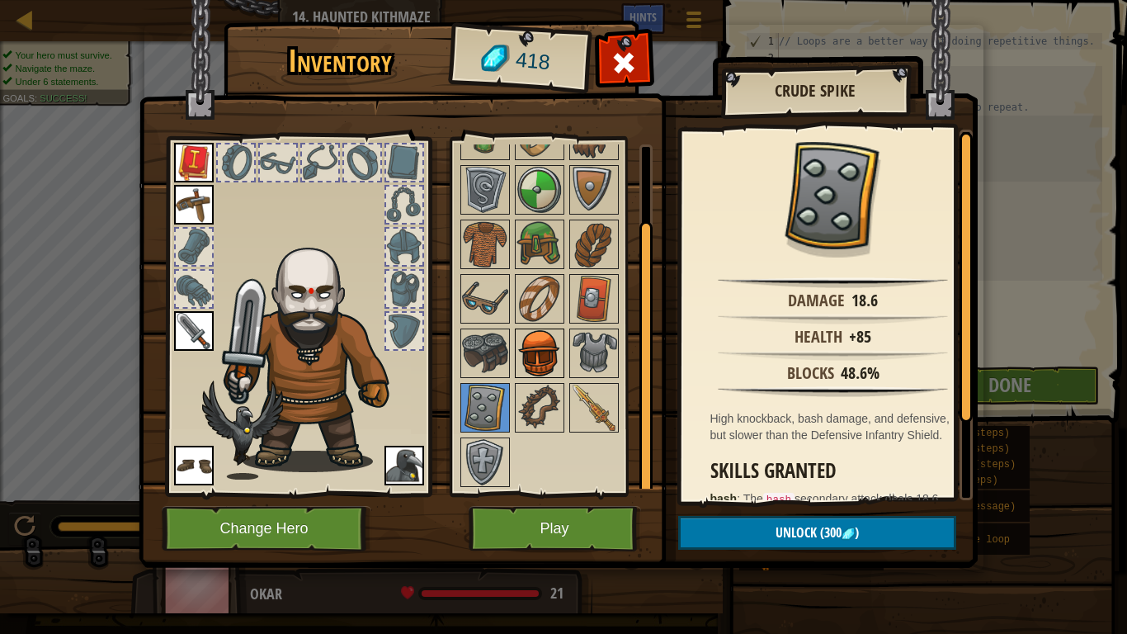
click at [523, 342] on img at bounding box center [540, 353] width 46 height 46
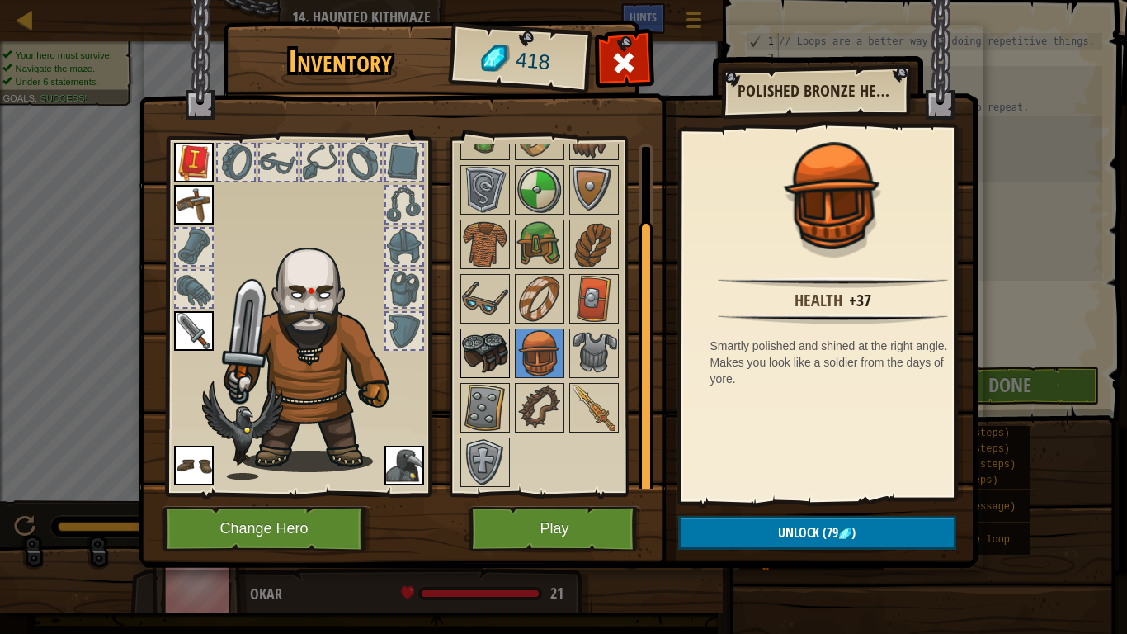
click at [494, 342] on img at bounding box center [485, 353] width 46 height 46
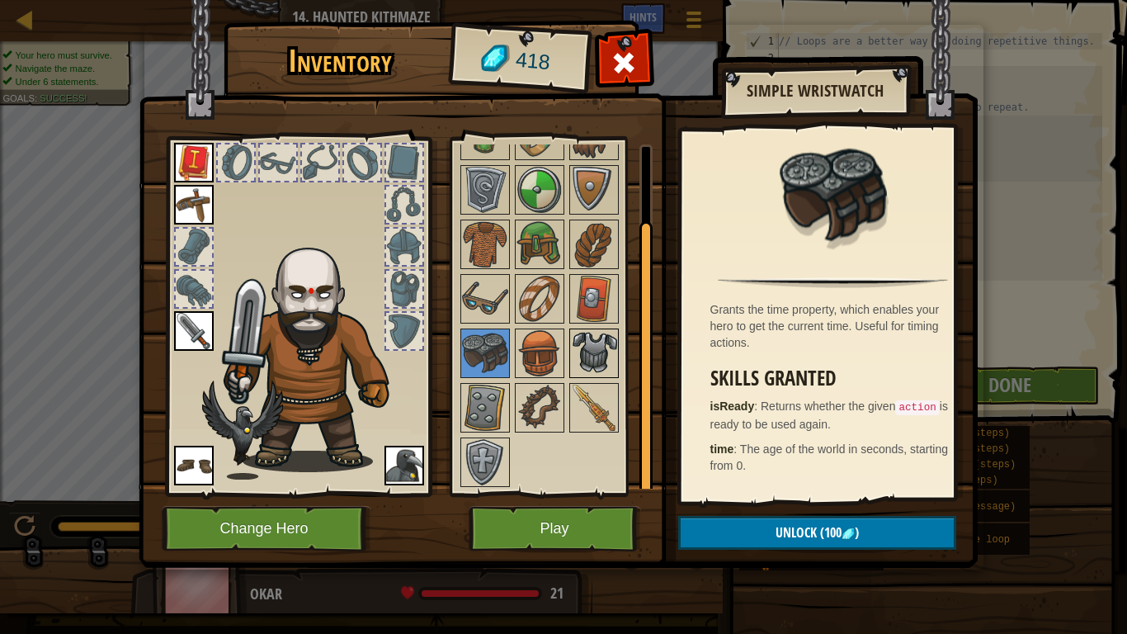
click at [589, 347] on img at bounding box center [594, 353] width 46 height 46
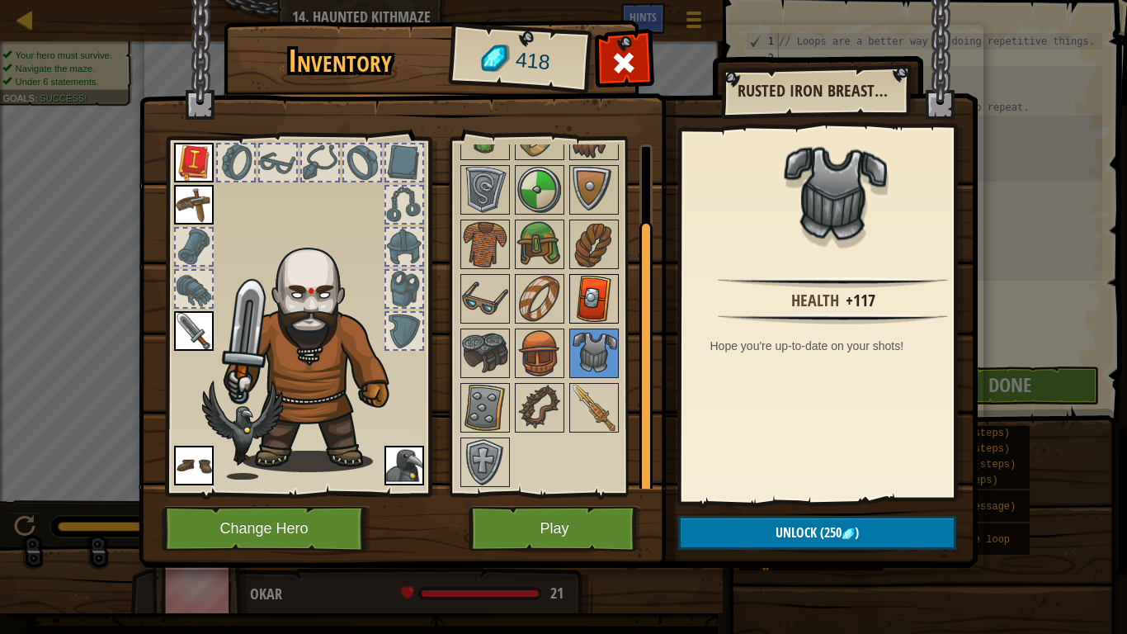
click at [591, 312] on img at bounding box center [594, 299] width 46 height 46
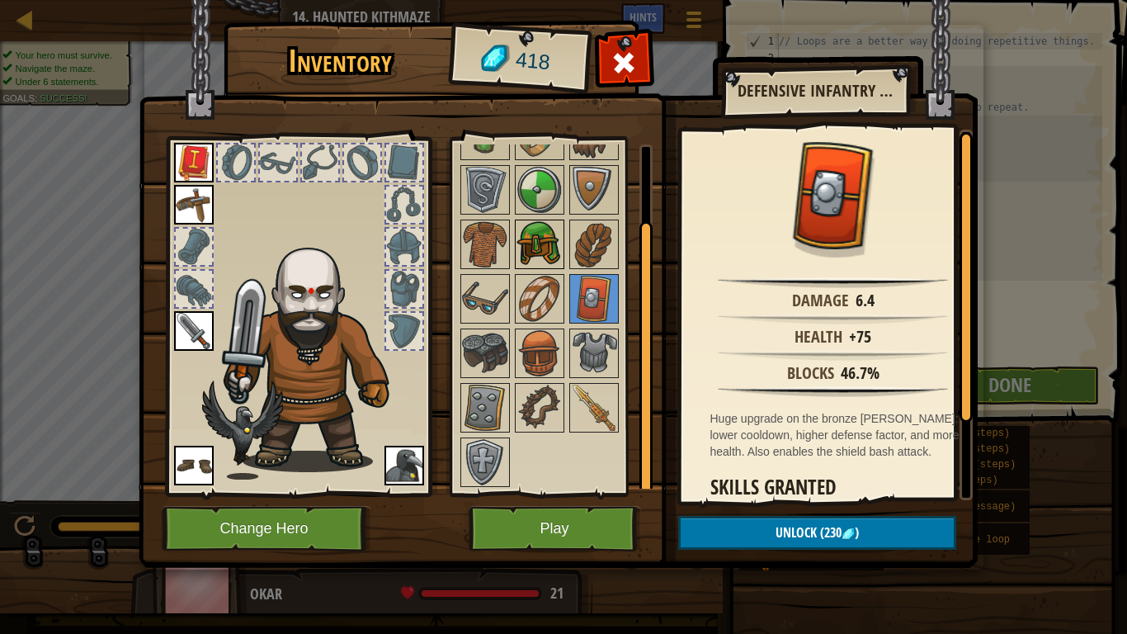
click at [552, 248] on img at bounding box center [540, 244] width 46 height 46
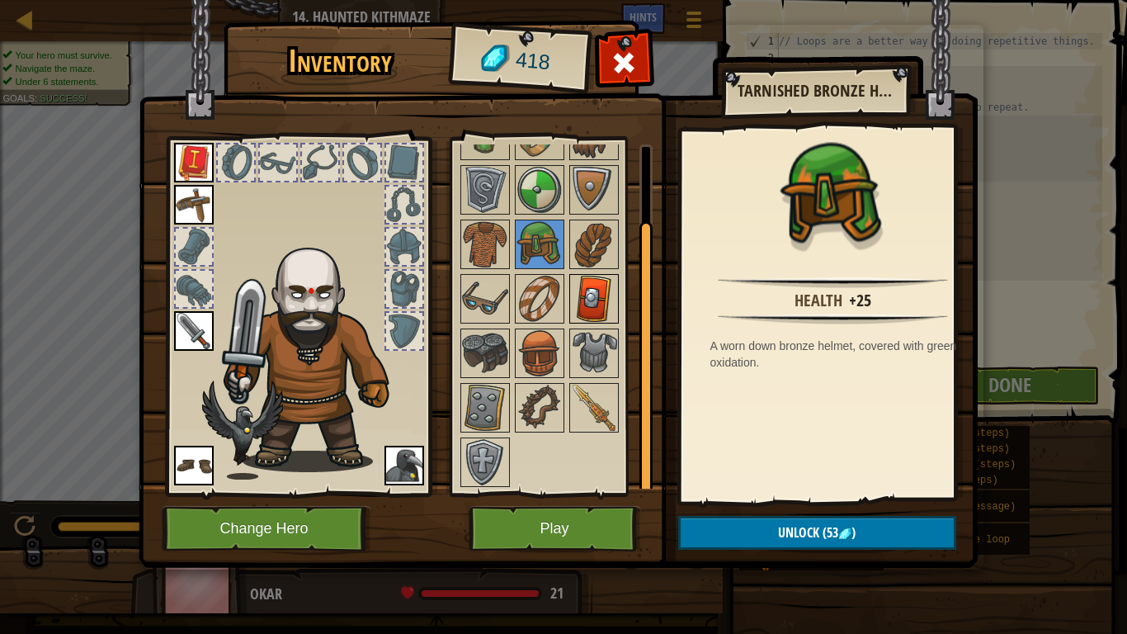
drag, startPoint x: 572, startPoint y: 290, endPoint x: 587, endPoint y: 295, distance: 15.4
click at [573, 290] on img at bounding box center [594, 299] width 46 height 46
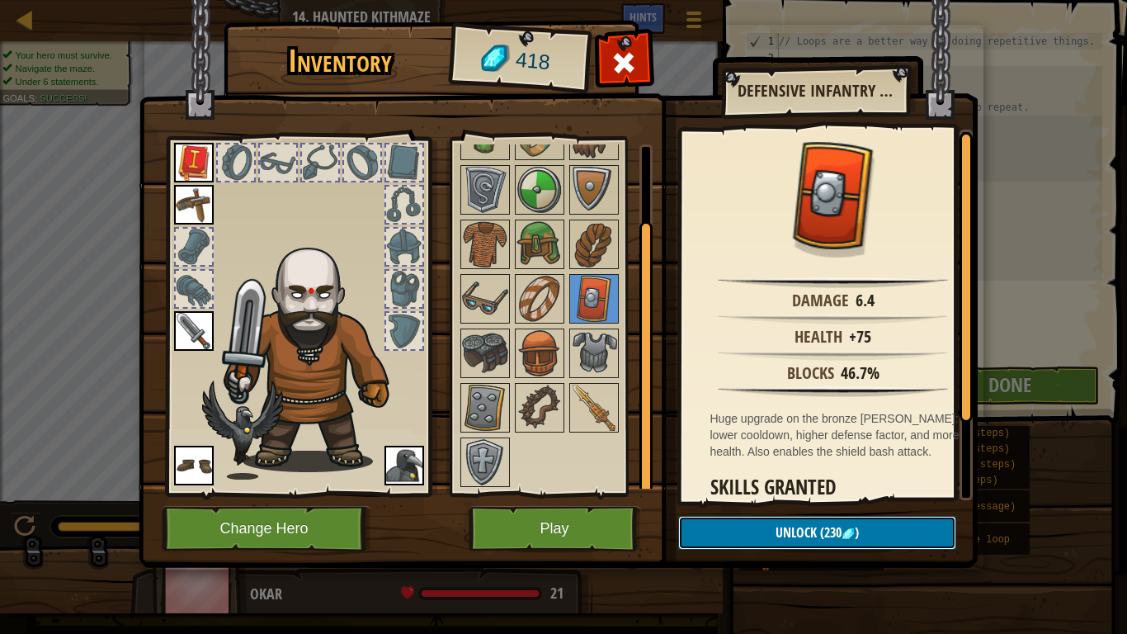
click at [758, 521] on button "Unlock (230 )" at bounding box center [817, 533] width 278 height 34
click at [798, 521] on button "Confirm" at bounding box center [817, 533] width 278 height 34
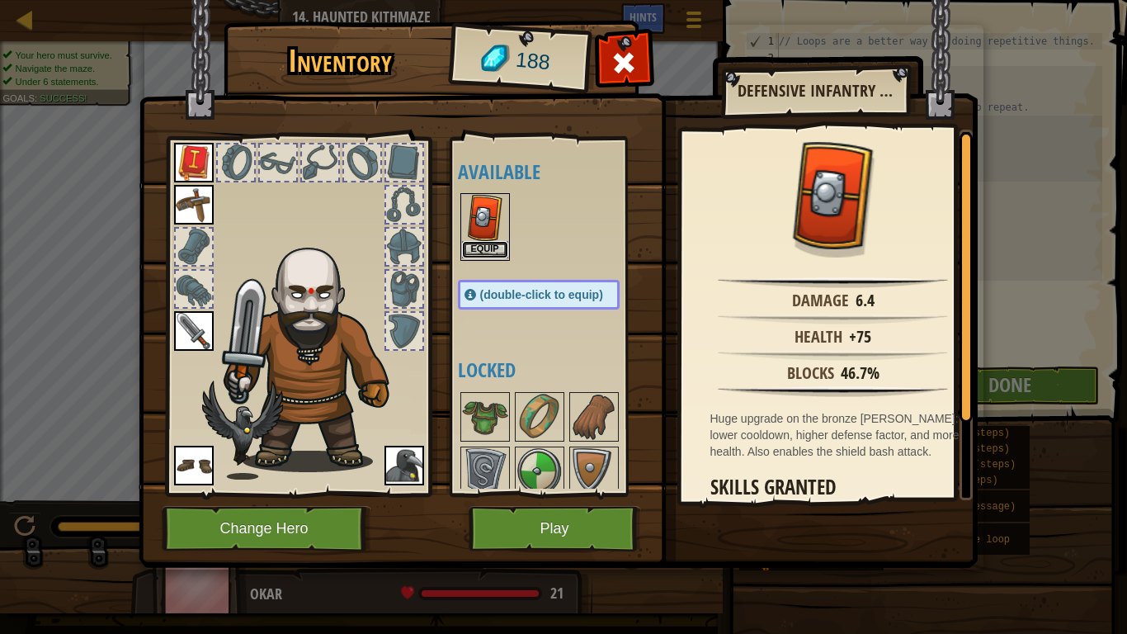
click at [498, 243] on button "Equip" at bounding box center [485, 249] width 46 height 17
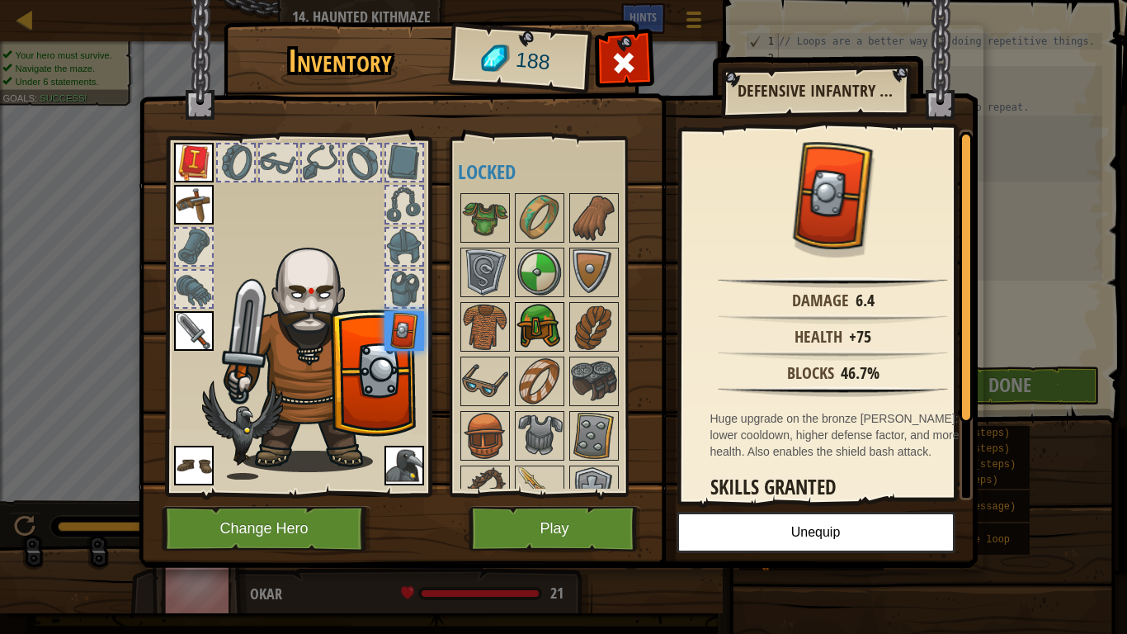
click at [532, 318] on img at bounding box center [540, 327] width 46 height 46
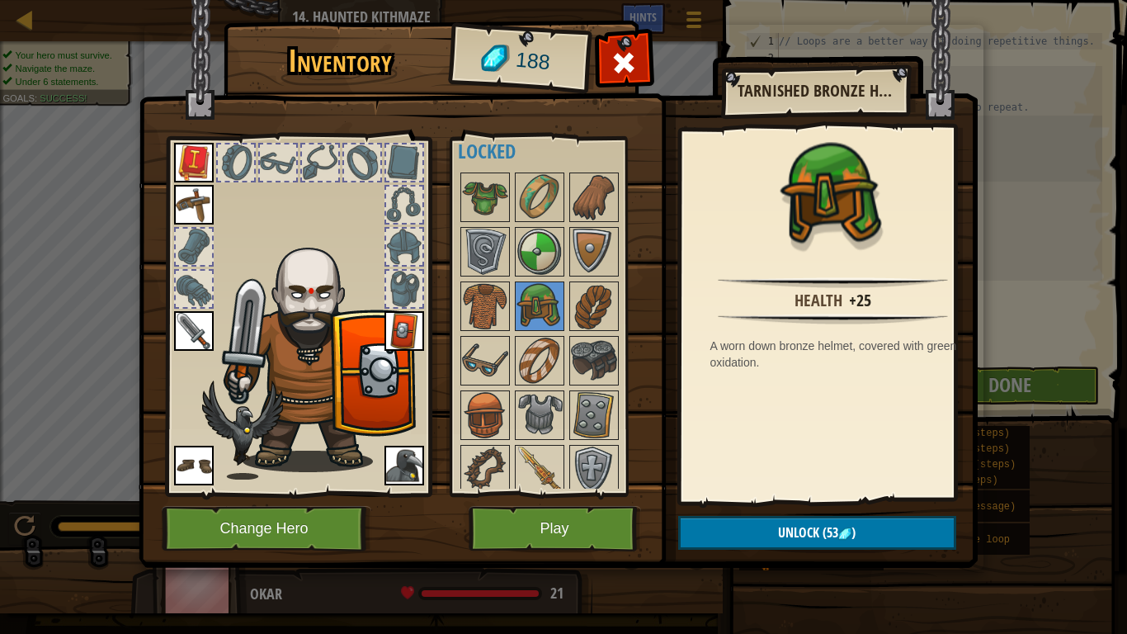
scroll to position [29, 0]
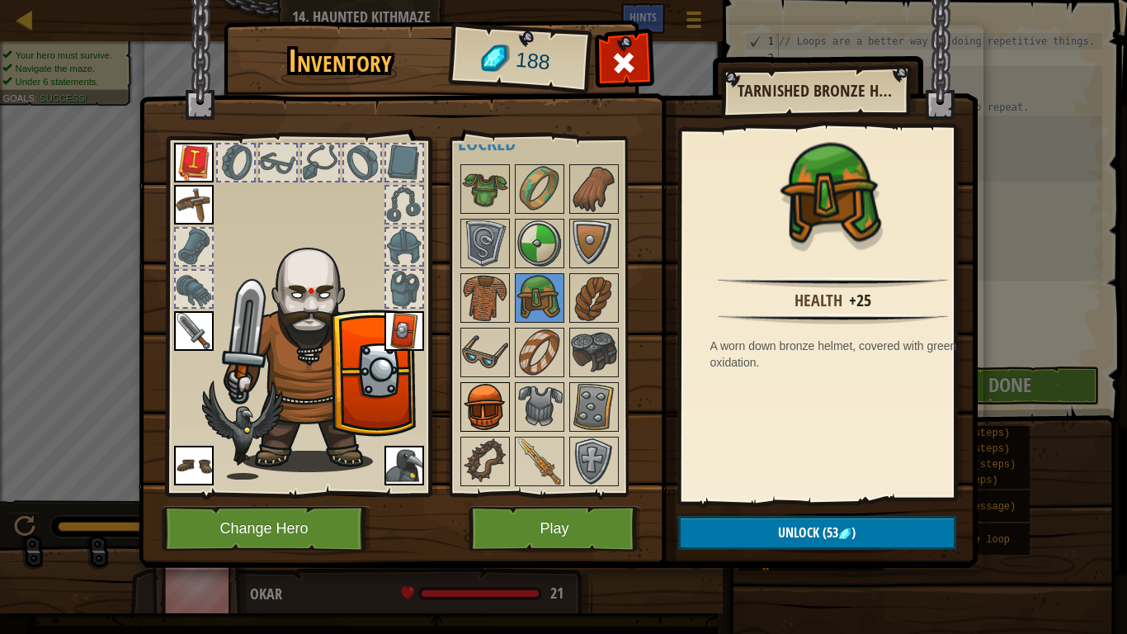
click at [478, 400] on img at bounding box center [485, 407] width 46 height 46
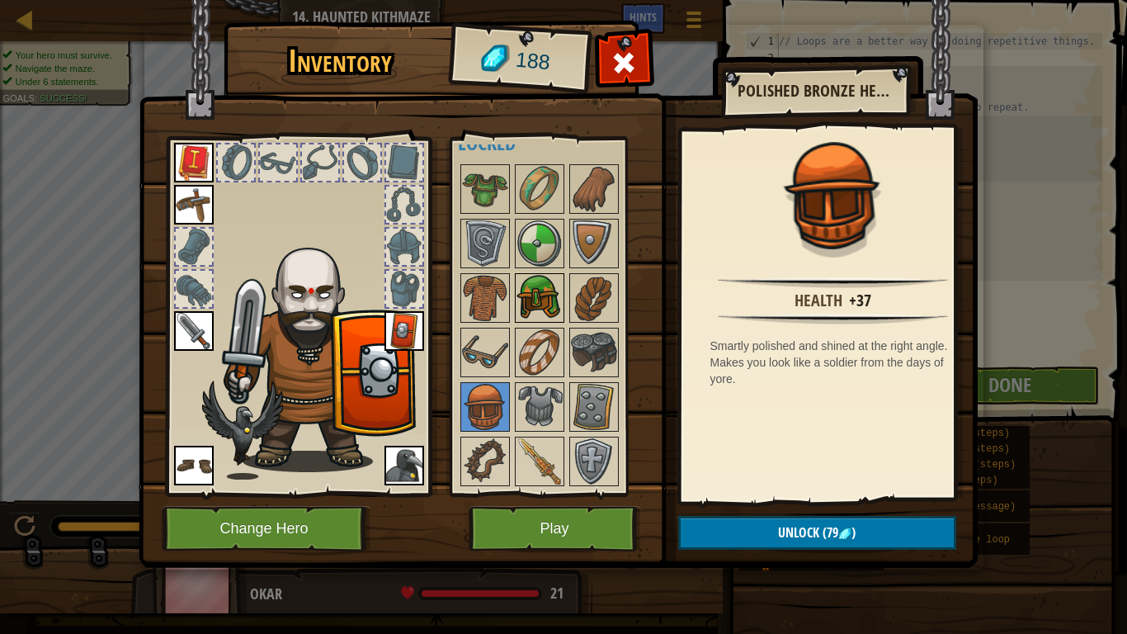
click at [531, 277] on img at bounding box center [540, 298] width 46 height 46
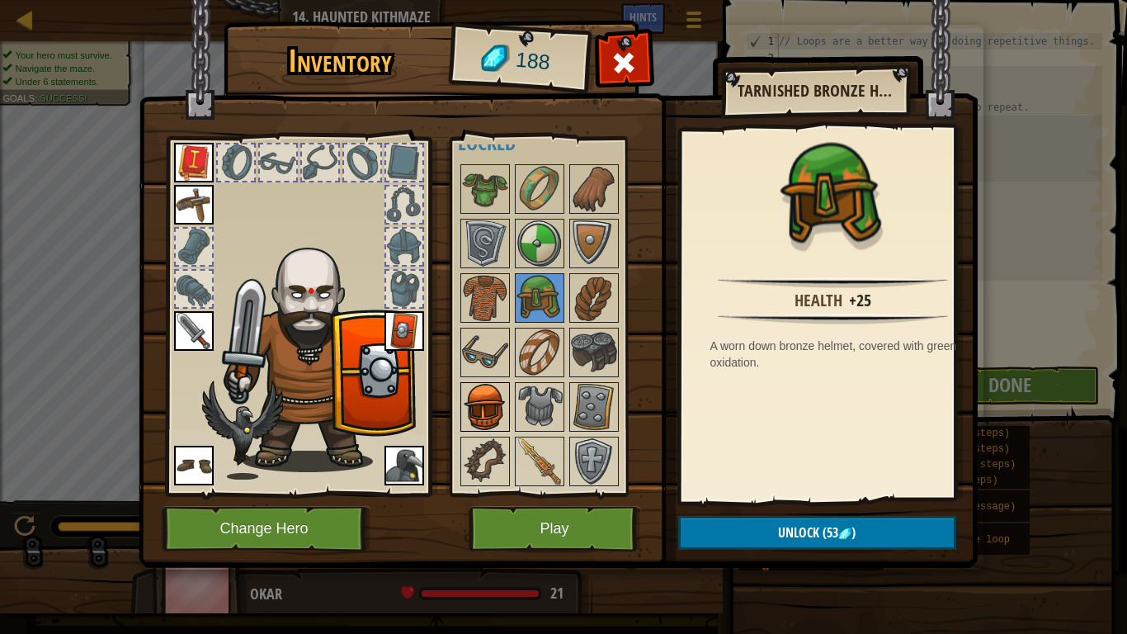
click at [472, 417] on img at bounding box center [485, 407] width 46 height 46
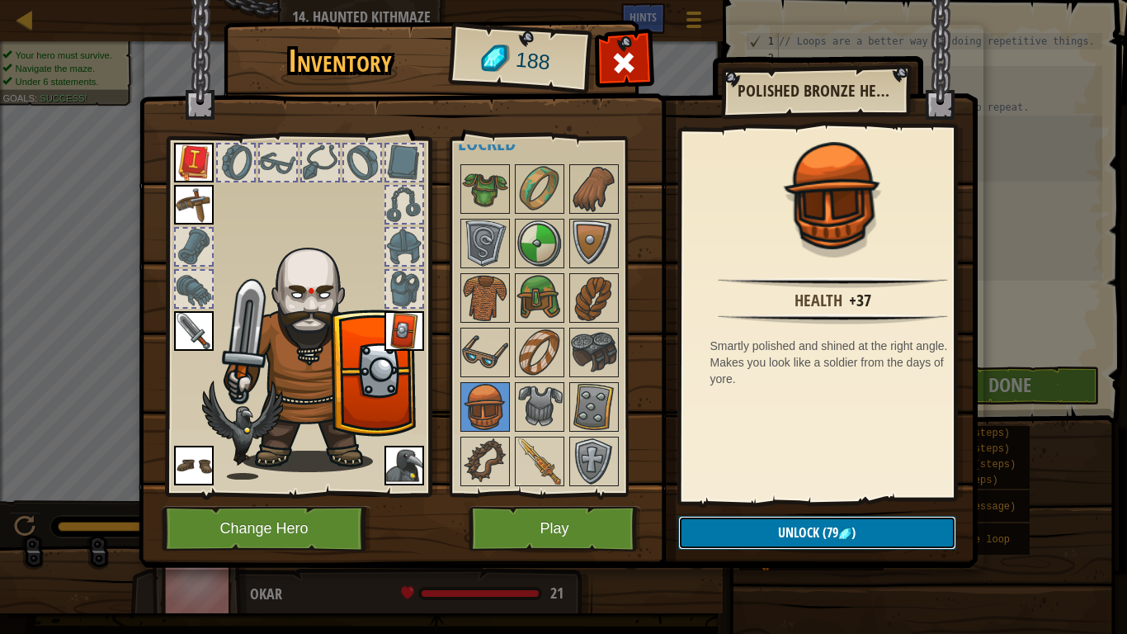
click at [771, 521] on button "Unlock (79 )" at bounding box center [817, 533] width 278 height 34
click at [769, 521] on button "Confirm" at bounding box center [817, 533] width 278 height 34
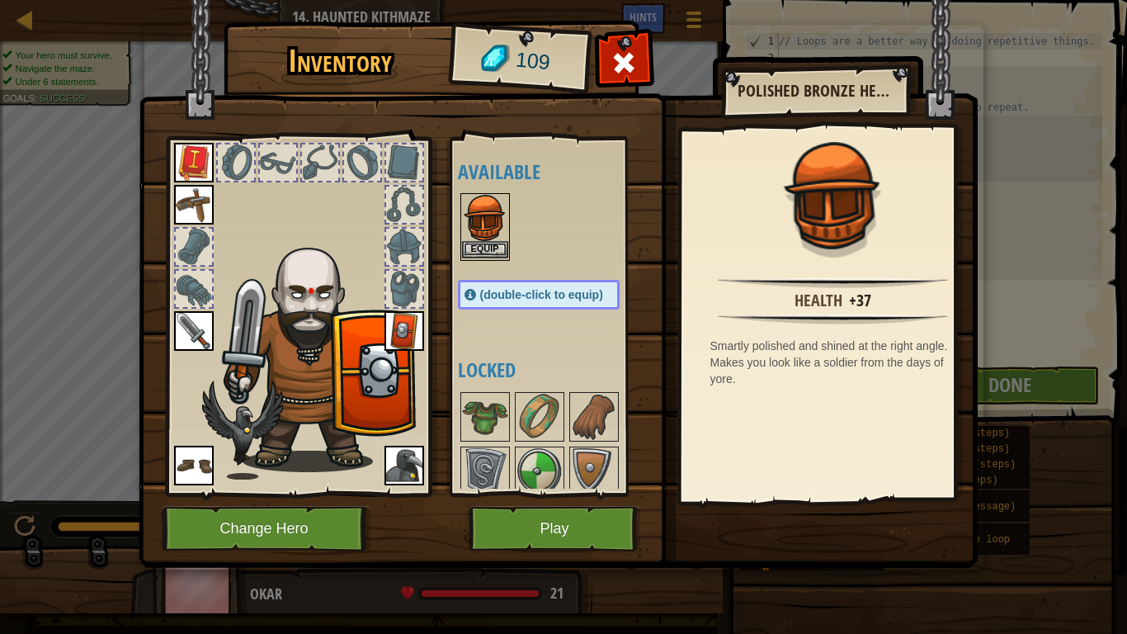
click at [496, 238] on img at bounding box center [485, 218] width 46 height 46
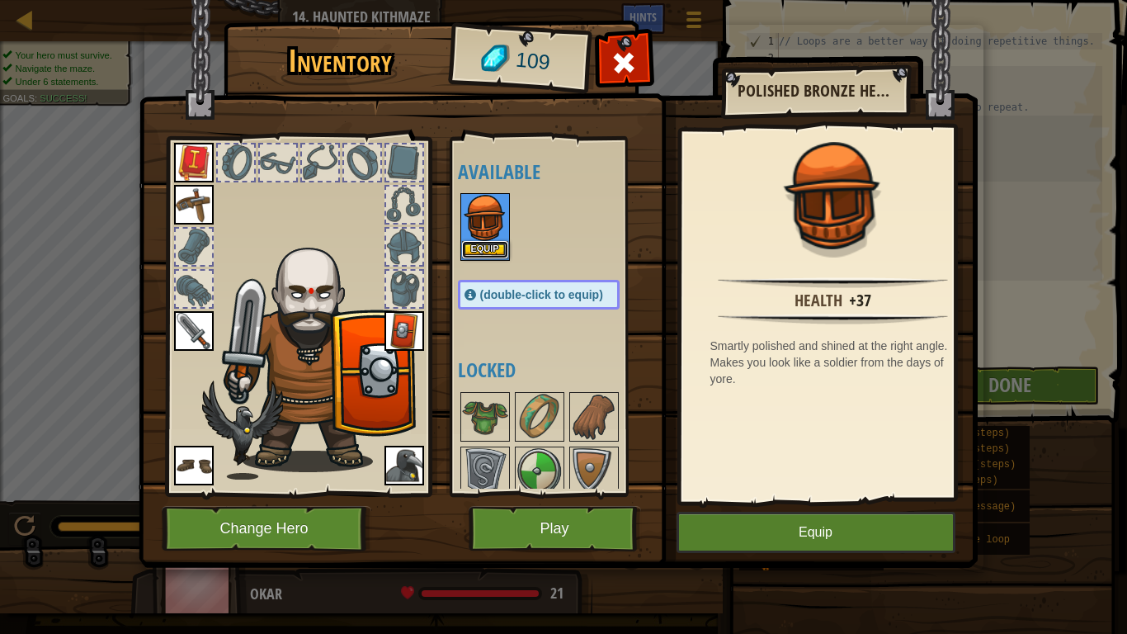
click at [489, 248] on button "Equip" at bounding box center [485, 249] width 46 height 17
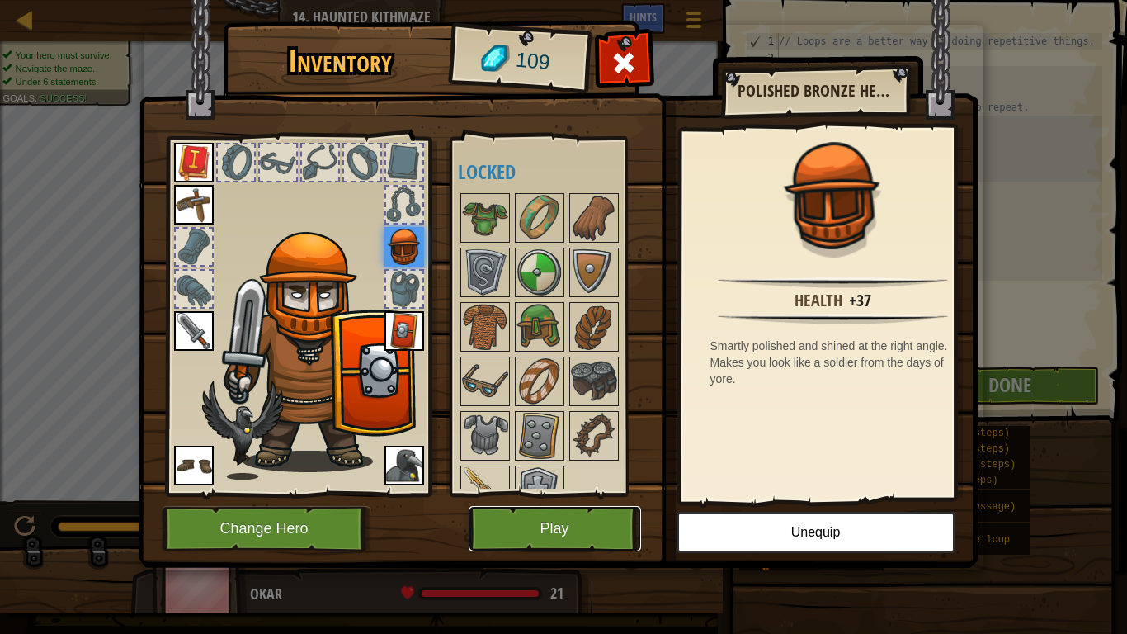
click at [532, 517] on button "Play" at bounding box center [555, 528] width 172 height 45
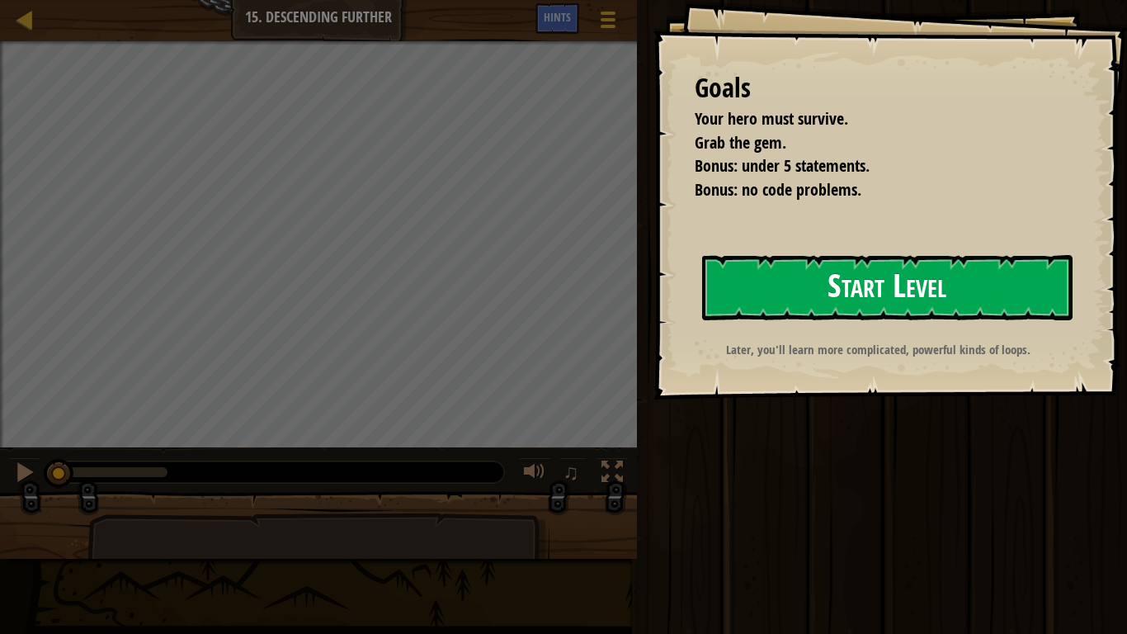
click at [829, 293] on button "Start Level" at bounding box center [887, 287] width 370 height 65
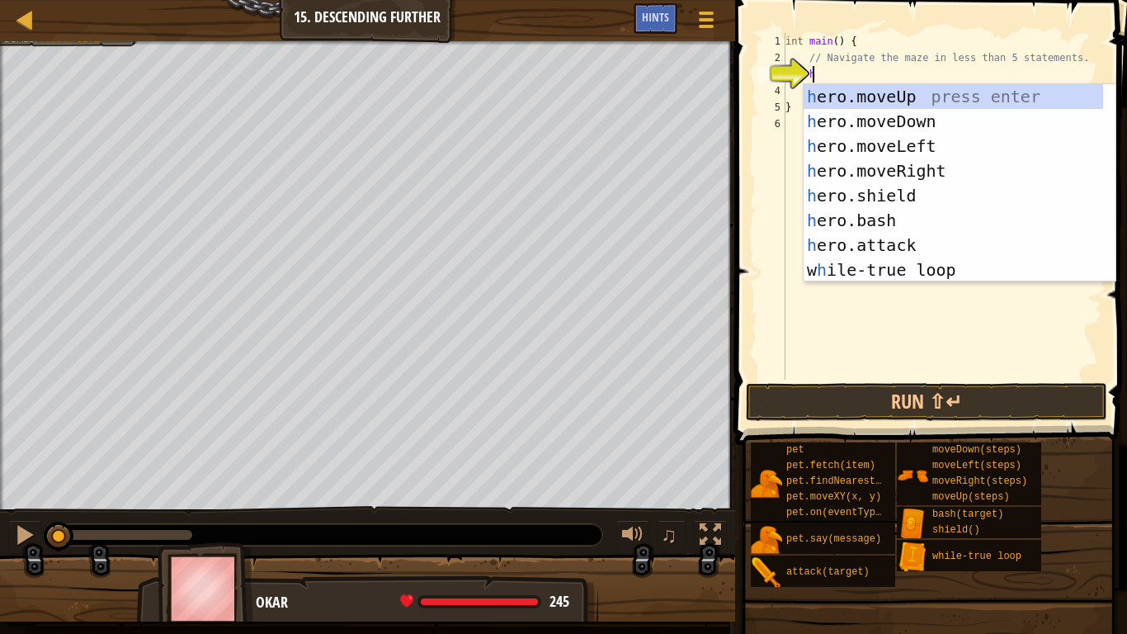
type textarea "he"
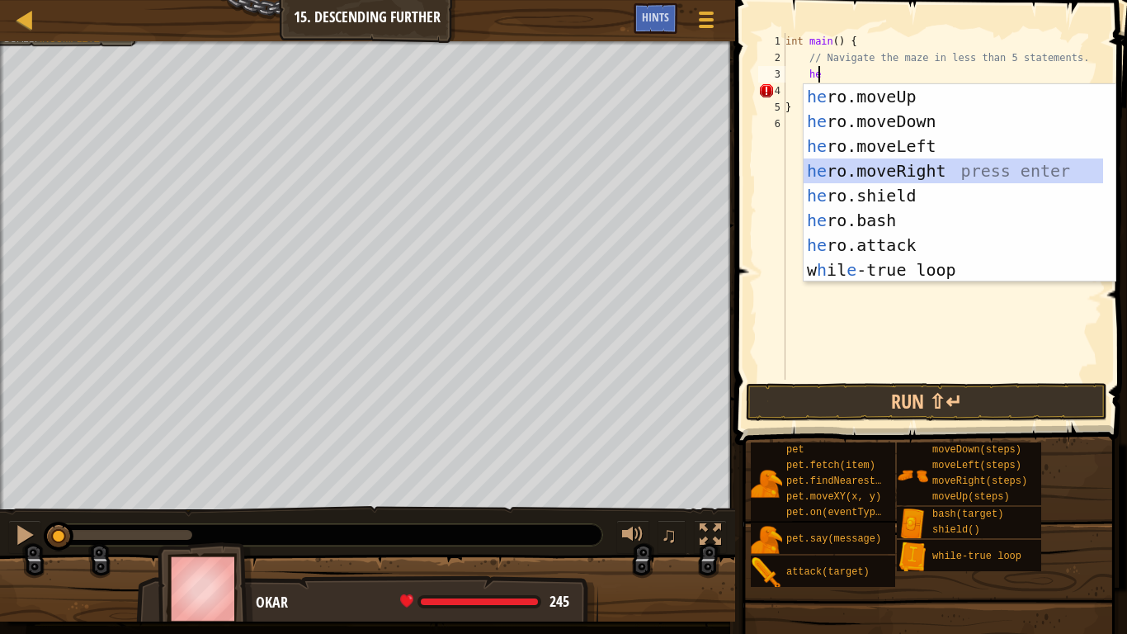
click at [915, 168] on div "he ro.moveUp press enter he ro.moveDown press enter he ro.moveLeft press enter …" at bounding box center [954, 208] width 300 height 248
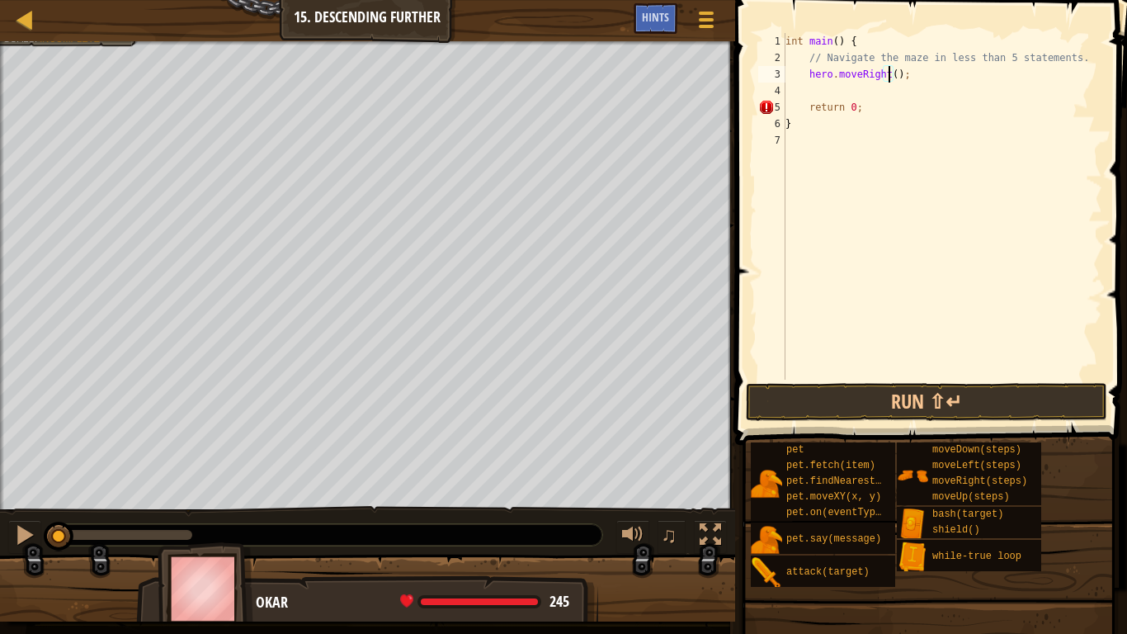
click at [889, 77] on div "int main ( ) { // Navigate the maze in less than 5 statements. hero . moveRight…" at bounding box center [942, 223] width 320 height 380
type textarea "hero.moveRight(2);"
click at [804, 74] on div "int main ( ) { // Navigate the maze in less than 5 statements. hero . moveRight…" at bounding box center [942, 223] width 320 height 380
click at [814, 87] on div "int main ( ) { // Navigate the maze in less than 5 statements. hero . moveRight…" at bounding box center [942, 223] width 320 height 380
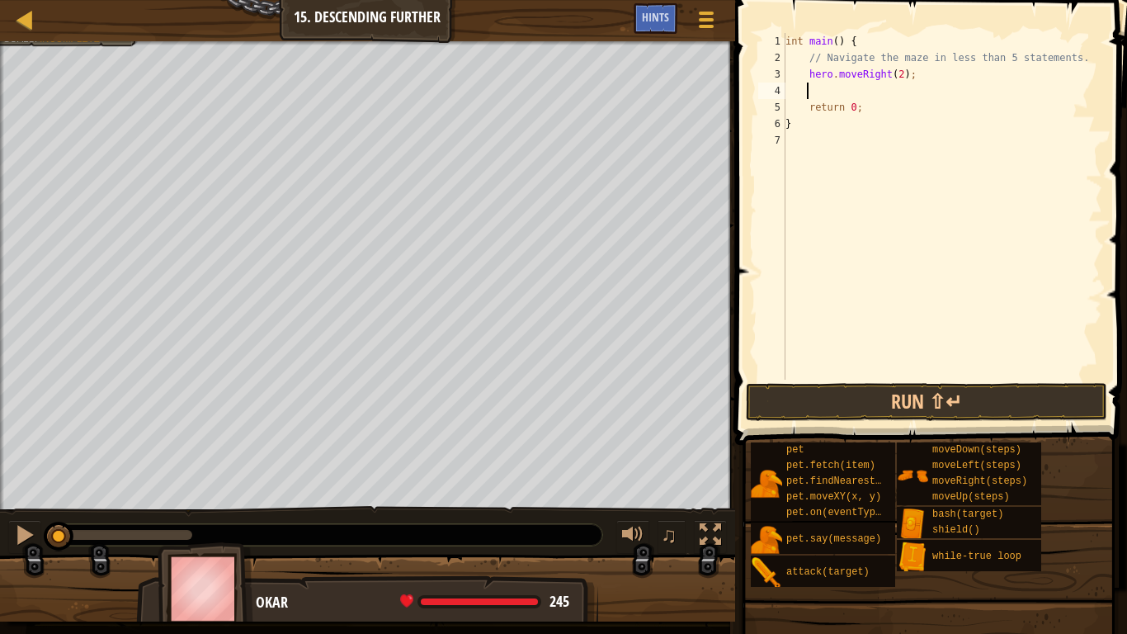
scroll to position [7, 1]
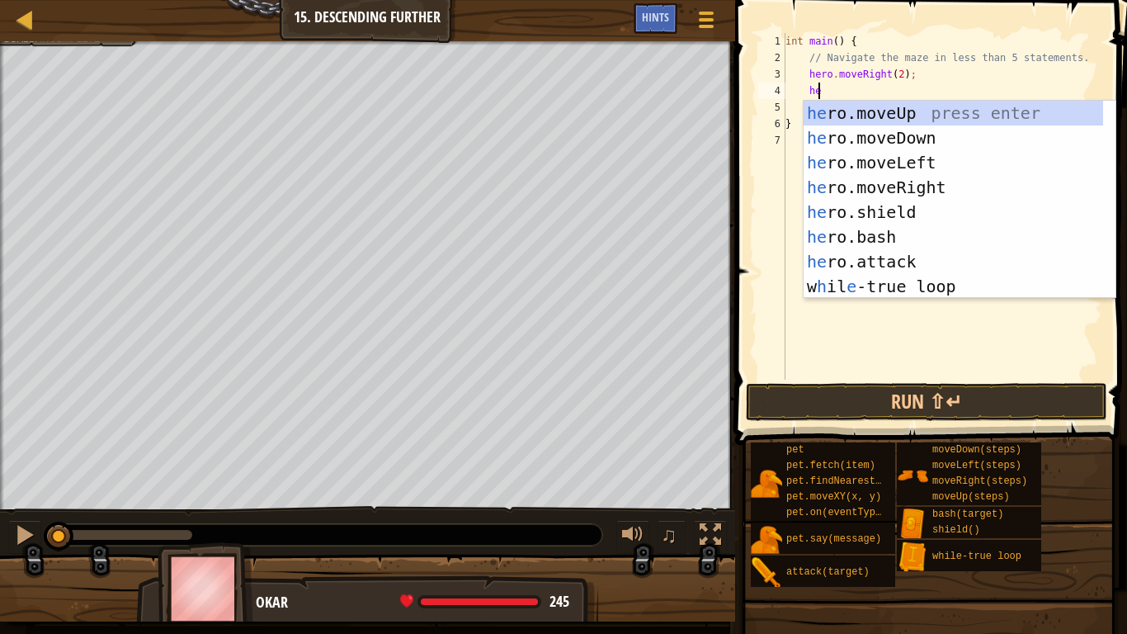
type textarea "her"
click at [899, 133] on div "her o.moveUp press enter her o.moveDown press enter her o.moveLeft press enter …" at bounding box center [954, 225] width 300 height 248
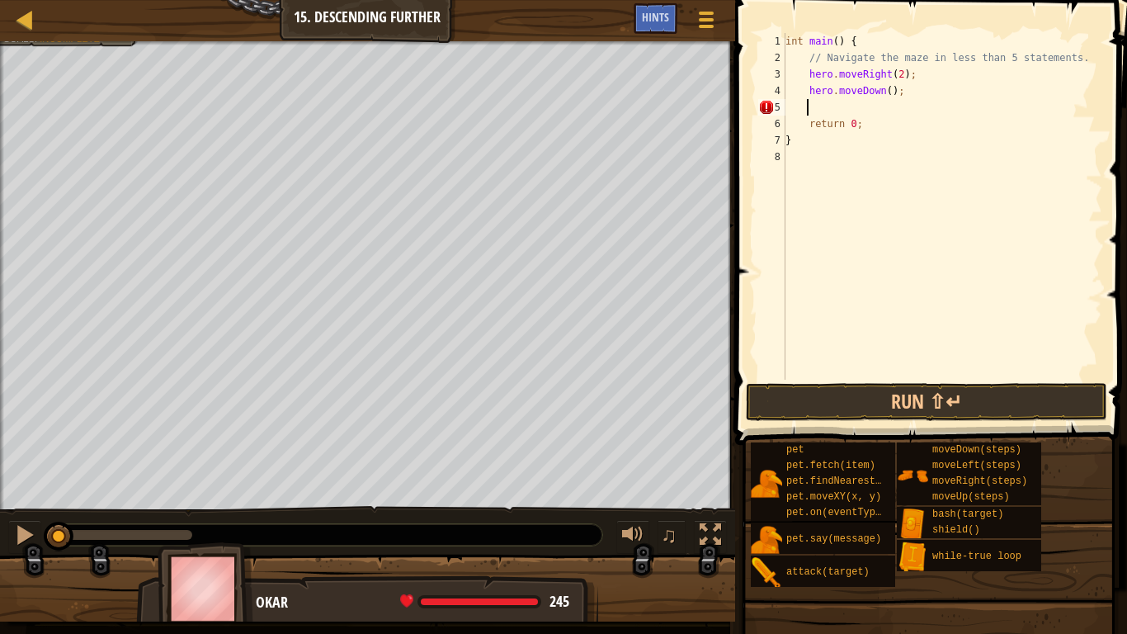
click at [880, 92] on div "int main ( ) { // Navigate the maze in less than 5 statements. hero . moveRight…" at bounding box center [942, 223] width 320 height 380
drag, startPoint x: 883, startPoint y: 90, endPoint x: 892, endPoint y: 87, distance: 9.4
click at [884, 90] on div "int main ( ) { // Navigate the maze in less than 5 statements. hero . moveRight…" at bounding box center [942, 223] width 320 height 380
click at [945, 401] on button "Run ⇧↵" at bounding box center [926, 402] width 361 height 38
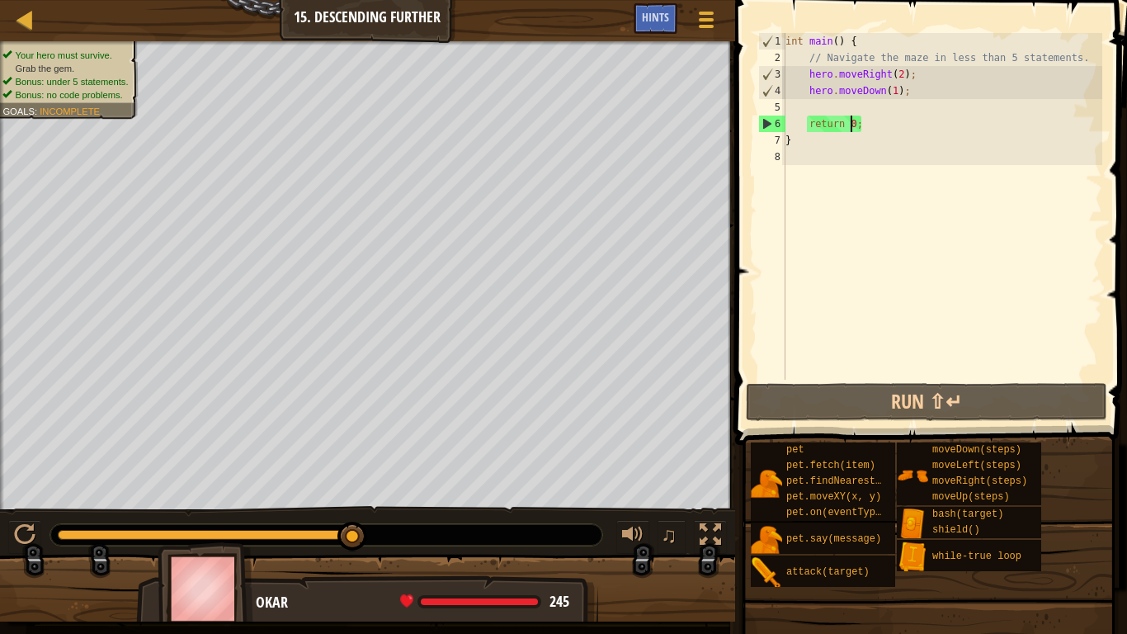
click at [848, 127] on div "int main ( ) { // Navigate the maze in less than 5 statements. hero . moveRight…" at bounding box center [942, 223] width 320 height 380
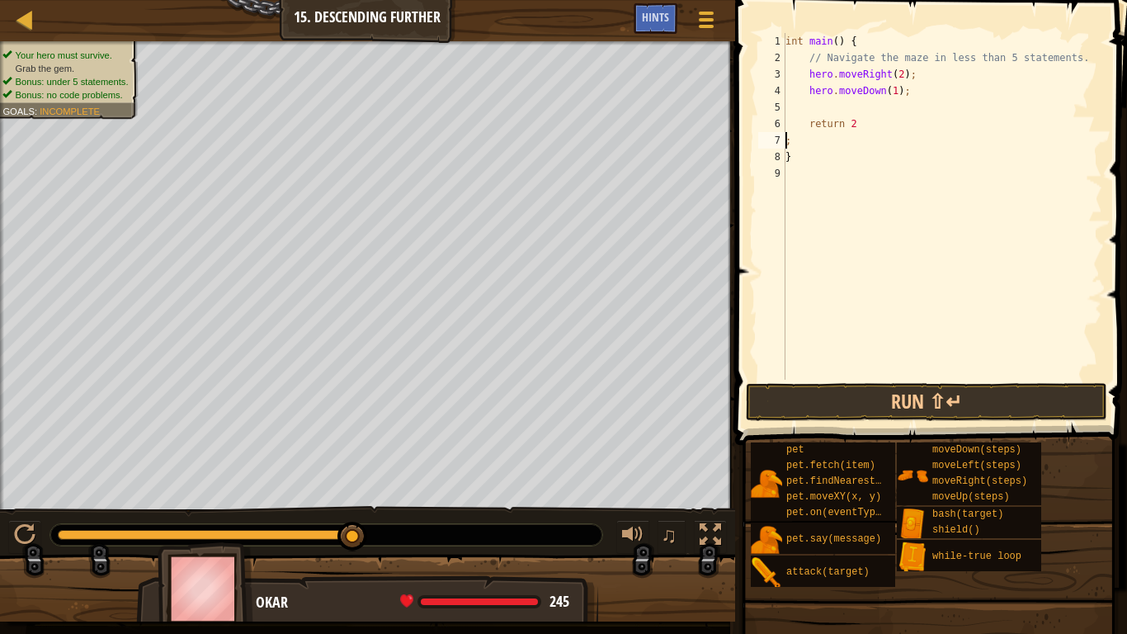
scroll to position [7, 0]
click at [878, 393] on button "Run ⇧↵" at bounding box center [926, 402] width 361 height 38
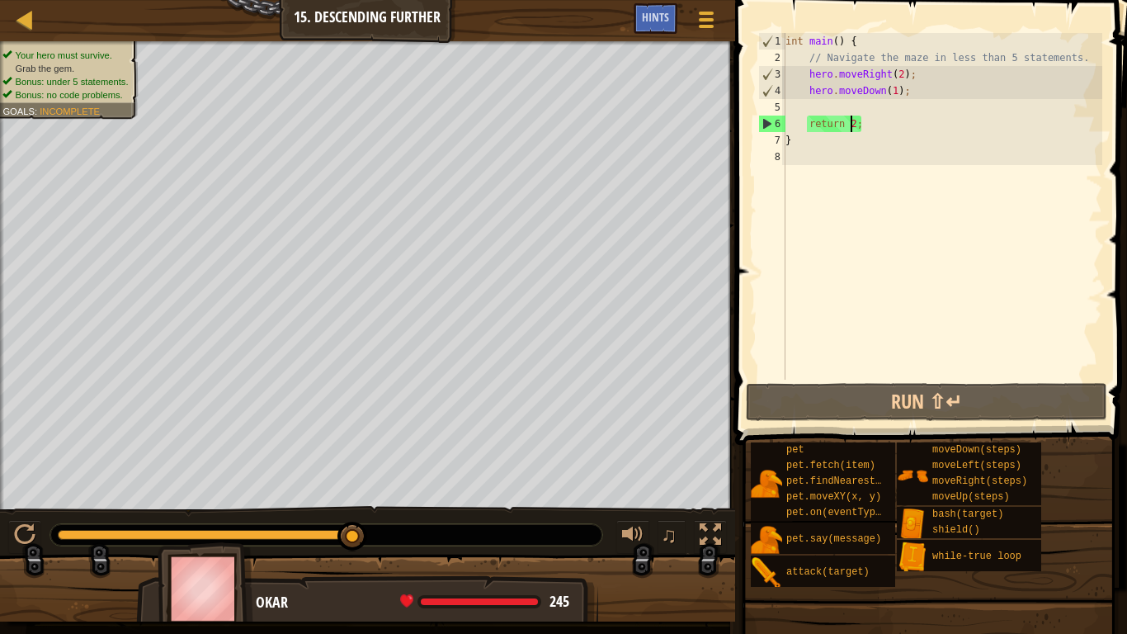
click at [846, 123] on div "int main ( ) { // Navigate the maze in less than 5 statements. hero . moveRight…" at bounding box center [942, 223] width 320 height 380
drag, startPoint x: 866, startPoint y: 126, endPoint x: 832, endPoint y: 130, distance: 34.8
click at [828, 130] on div "int main ( ) { // Navigate the maze in less than 5 statements. hero . moveRight…" at bounding box center [942, 223] width 320 height 380
click at [853, 124] on div "int main ( ) { // Navigate the maze in less than 5 statements. hero . moveRight…" at bounding box center [942, 206] width 320 height 347
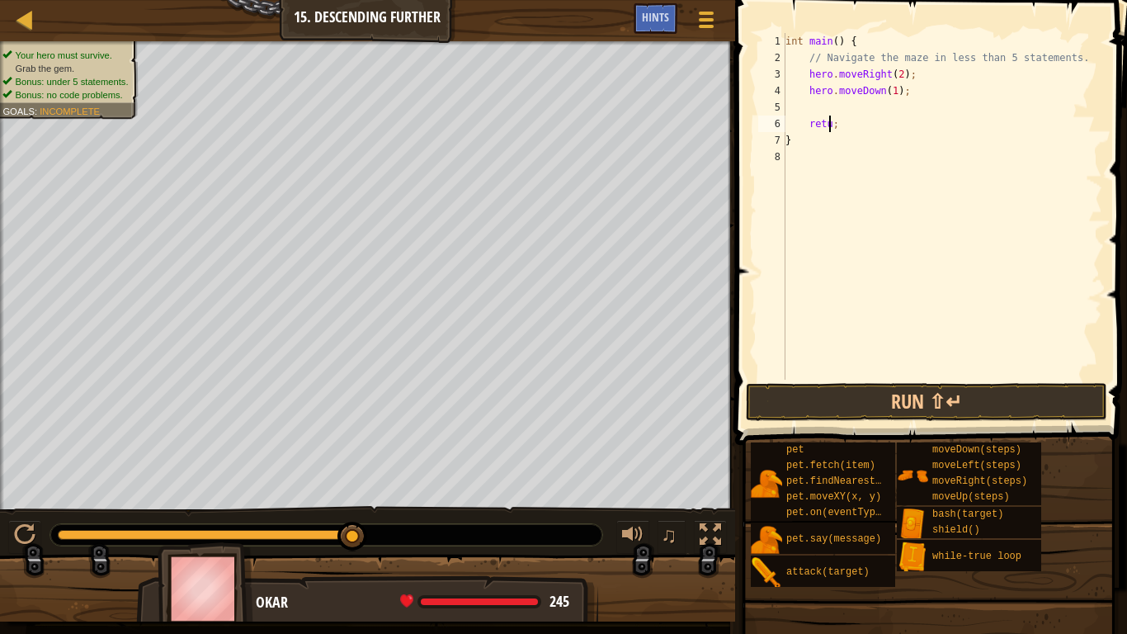
scroll to position [7, 2]
type textarea ";"
click at [713, 17] on div at bounding box center [706, 19] width 22 height 24
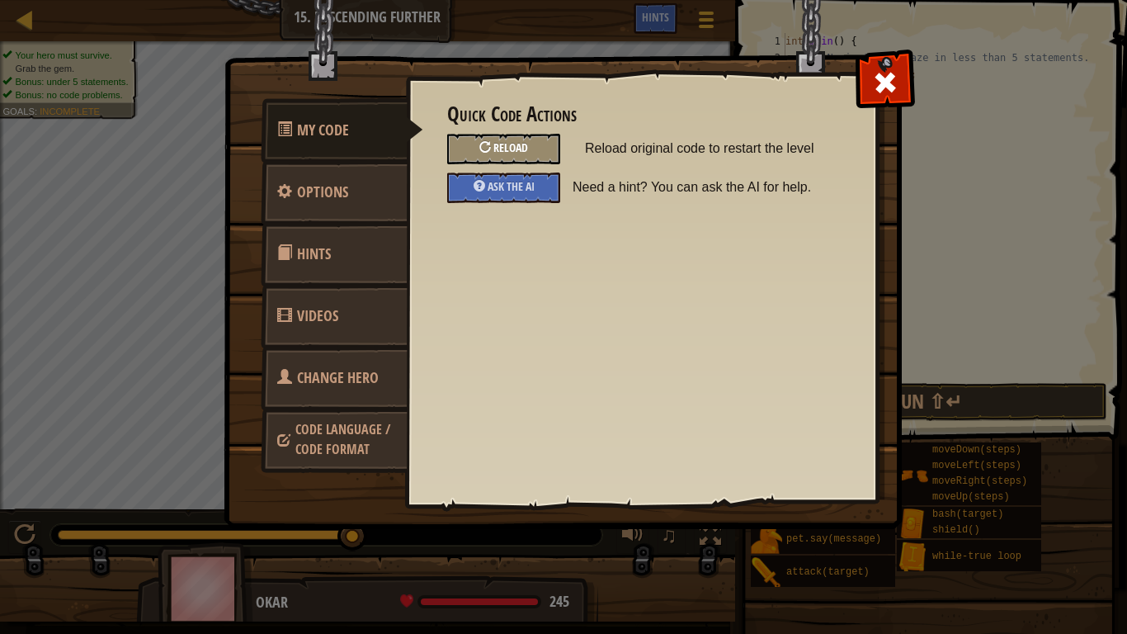
click at [500, 150] on span "Reload" at bounding box center [510, 147] width 35 height 16
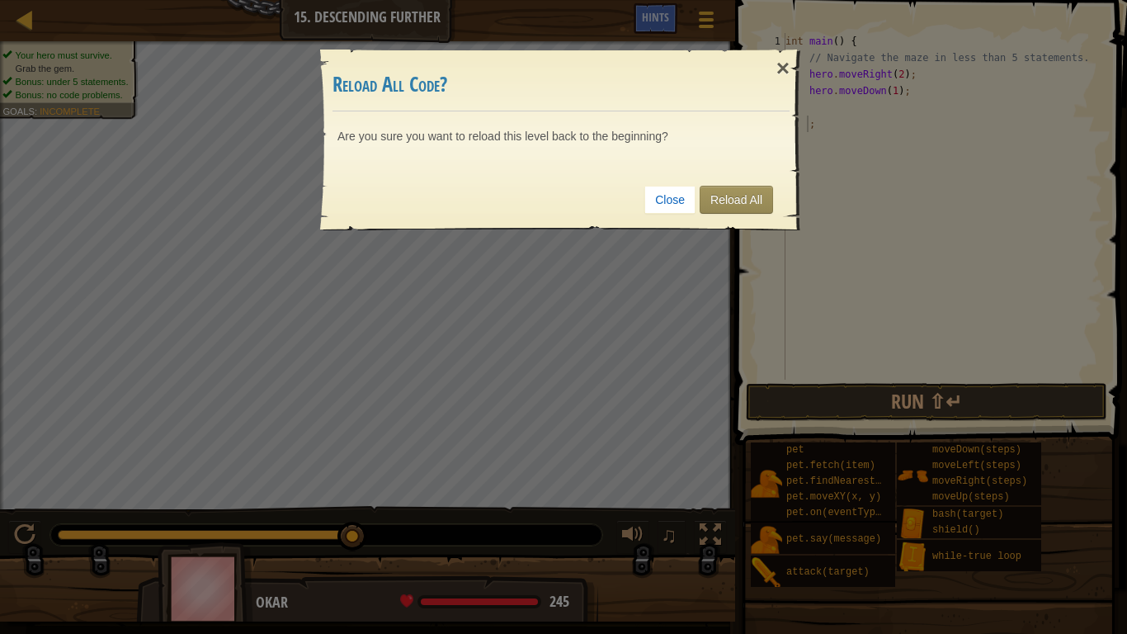
click at [730, 183] on div "Close Reload All" at bounding box center [561, 199] width 457 height 61
click at [724, 199] on link "Reload All" at bounding box center [736, 200] width 73 height 28
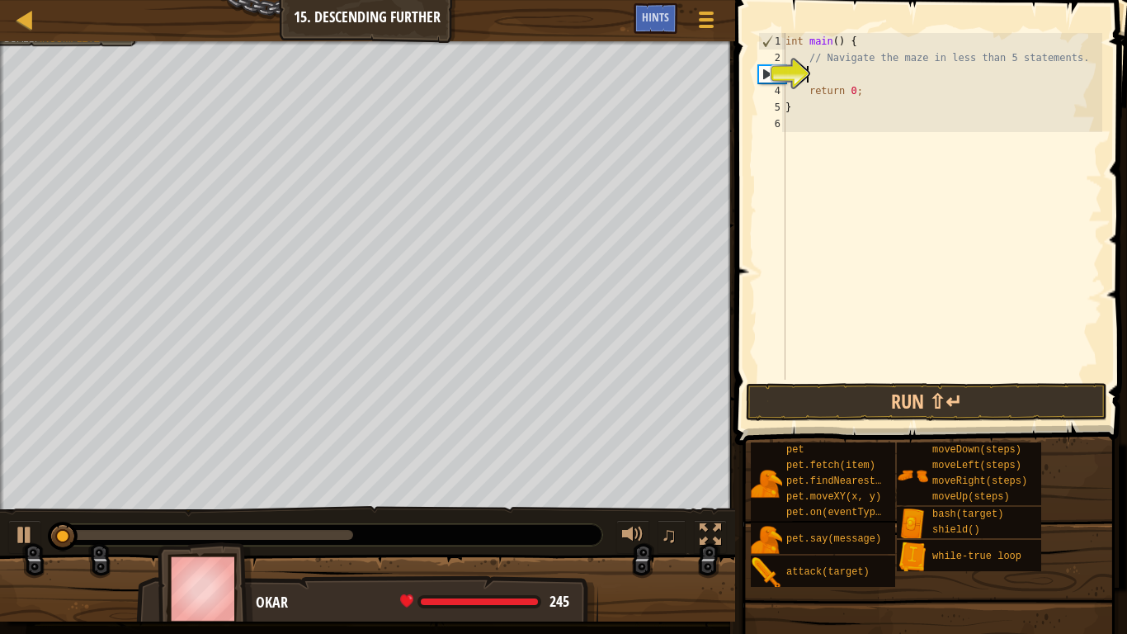
scroll to position [7, 1]
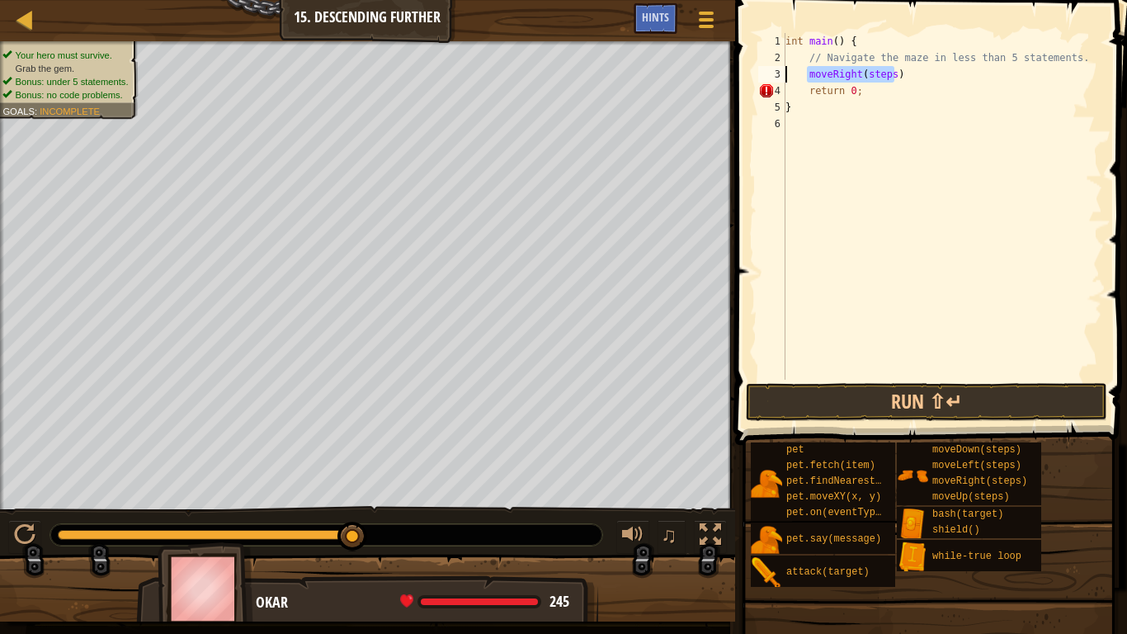
type textarea "moveRight(steps)"
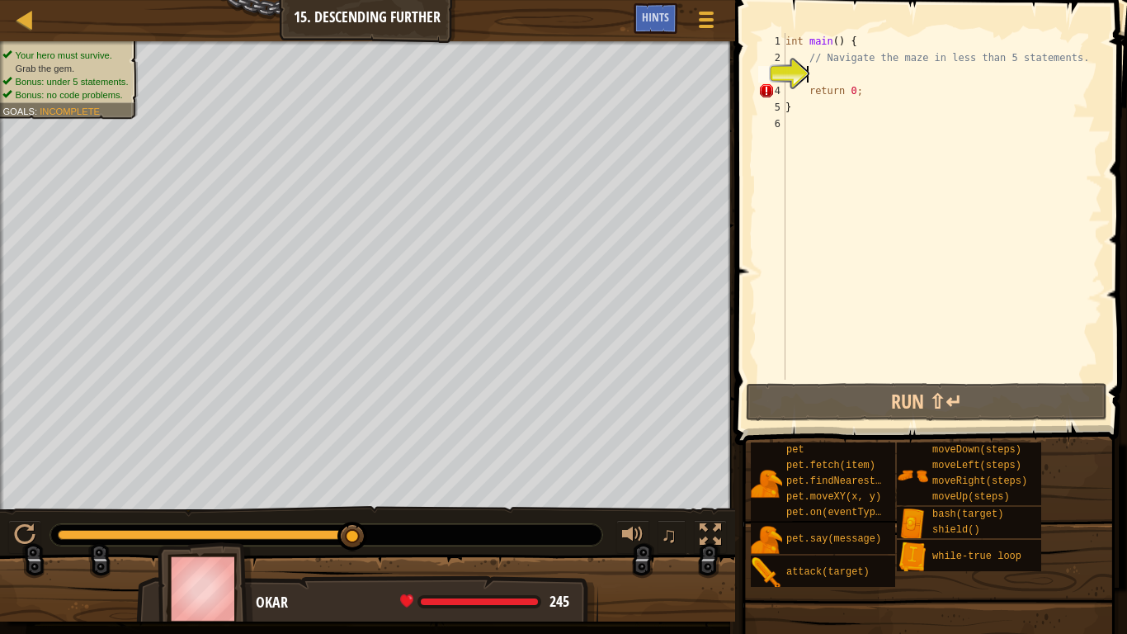
click at [834, 73] on div "int main ( ) { // Navigate the maze in less than 5 statements. return 0 ; }" at bounding box center [942, 223] width 320 height 380
type textarea "he"
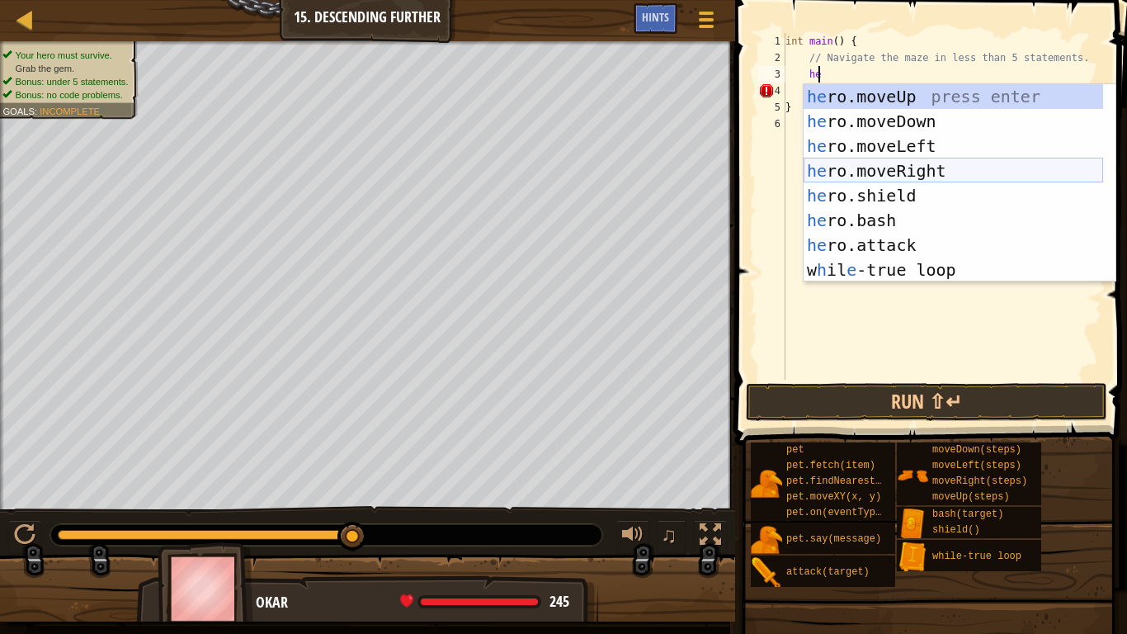
click at [908, 172] on div "he ro.moveUp press enter he ro.moveDown press enter he ro.moveLeft press enter …" at bounding box center [954, 208] width 300 height 248
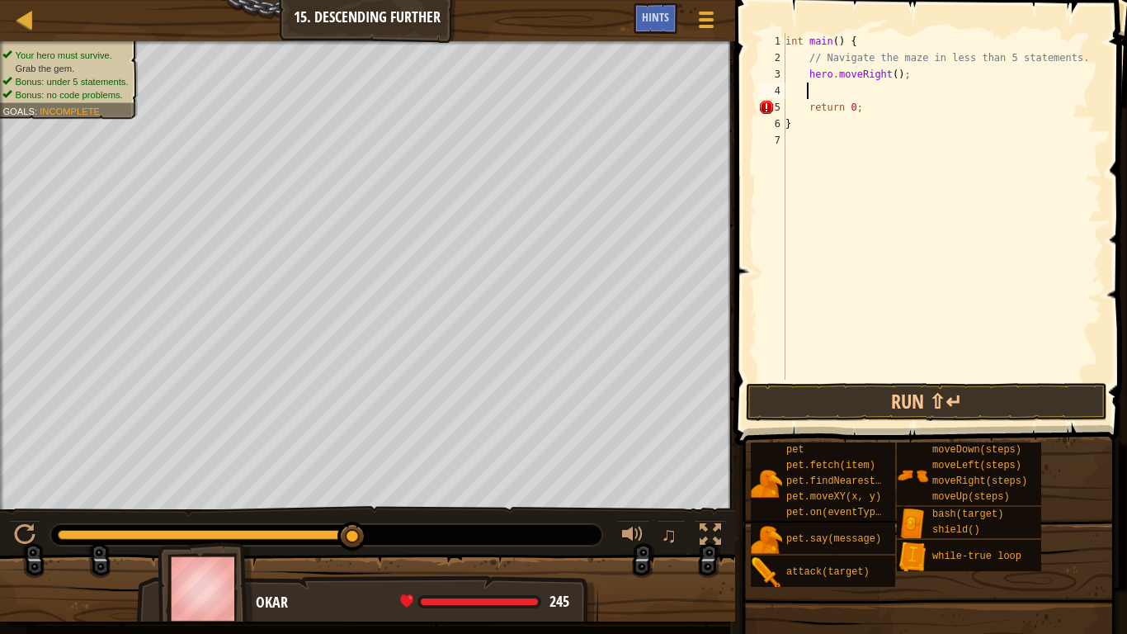
scroll to position [7, 1]
click at [889, 76] on div "int main ( ) { // Navigate the maze in less than 5 statements. hero . moveRight…" at bounding box center [942, 223] width 320 height 380
type textarea "hero.moveRight(2);"
click at [868, 84] on div "int main ( ) { // Navigate the maze in less than 5 statements. hero . moveRight…" at bounding box center [942, 223] width 320 height 380
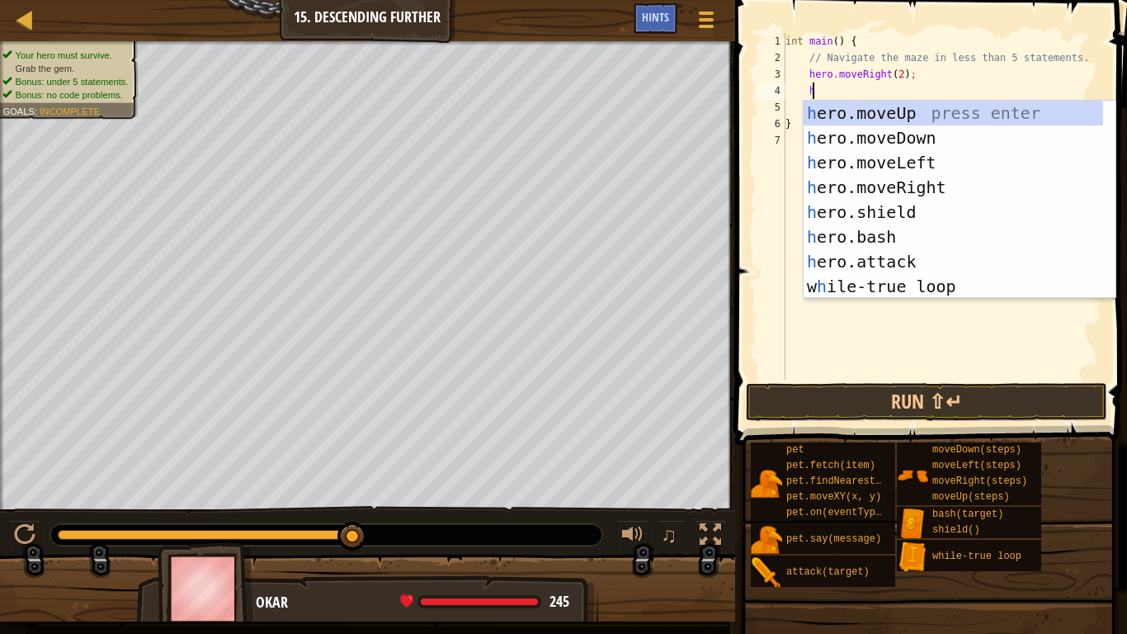
type textarea "he"
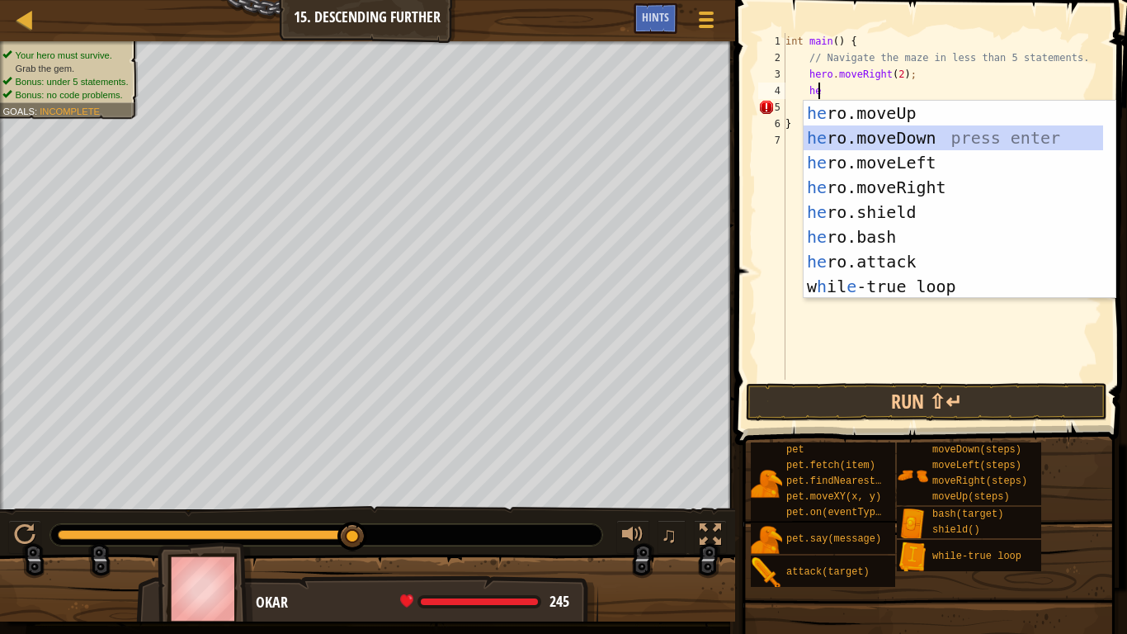
click at [864, 137] on div "he ro.moveUp press enter he ro.moveDown press enter he ro.moveLeft press enter …" at bounding box center [954, 225] width 300 height 248
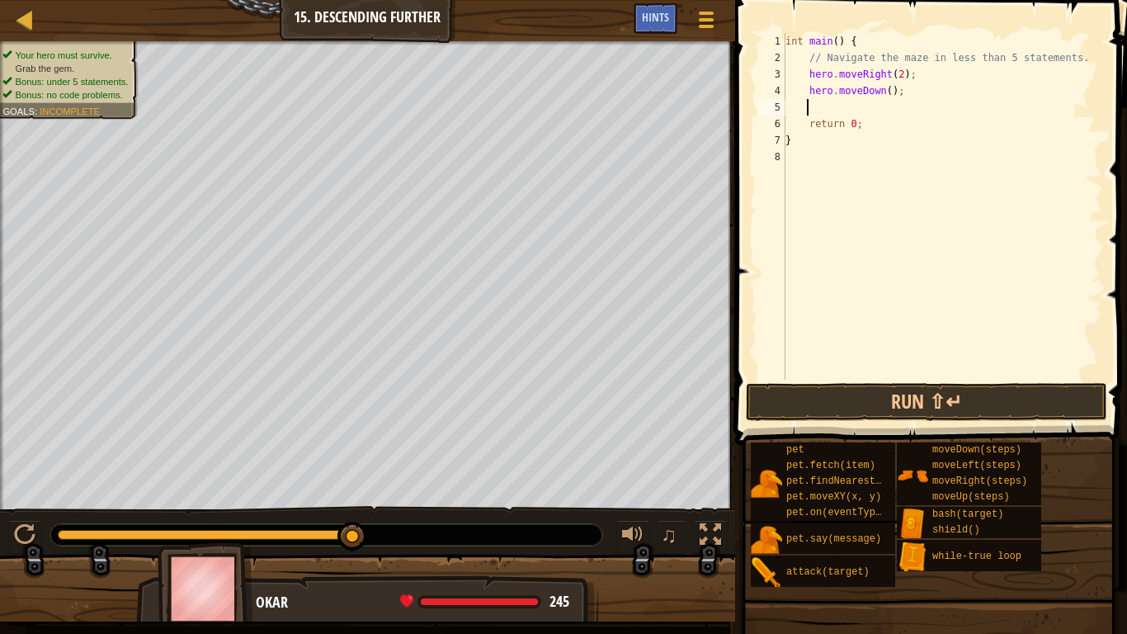
click at [884, 94] on div "int main ( ) { // Navigate the maze in less than 5 statements. hero . moveRight…" at bounding box center [942, 223] width 320 height 380
click at [850, 126] on div "int main ( ) { // Navigate the maze in less than 5 statements. hero . moveRight…" at bounding box center [942, 223] width 320 height 380
click at [864, 414] on button "Run ⇧↵" at bounding box center [926, 402] width 361 height 38
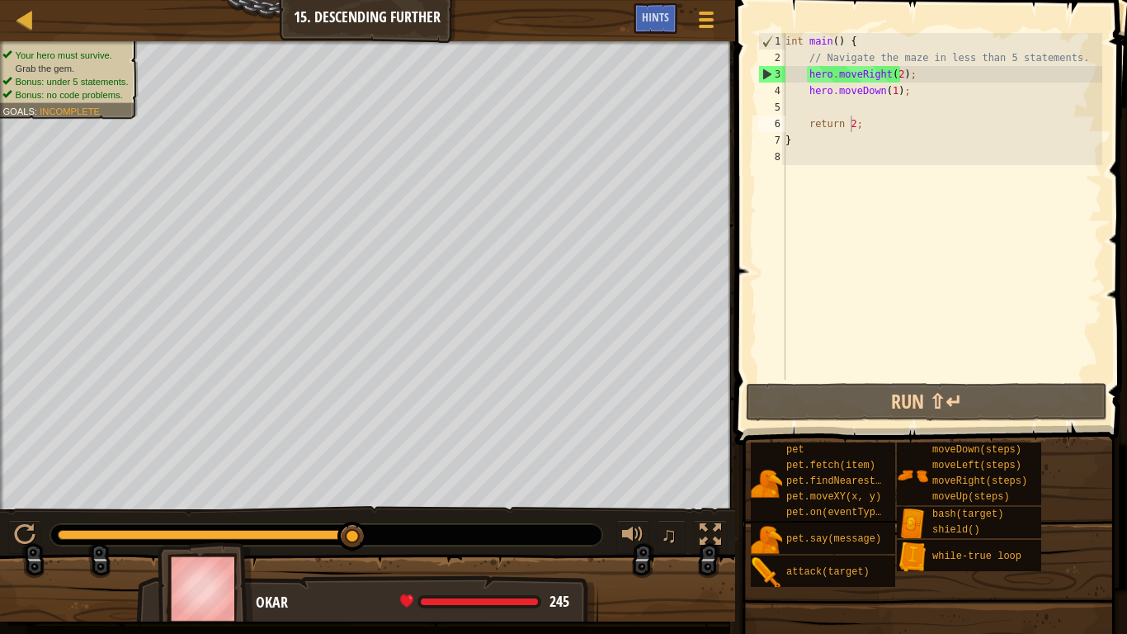
click at [913, 73] on div "int main ( ) { // Navigate the maze in less than 5 statements. hero . moveRight…" at bounding box center [942, 223] width 320 height 380
click at [801, 77] on div "int main ( ) { // Navigate the maze in less than 5 statements. hero . moveRight…" at bounding box center [942, 223] width 320 height 380
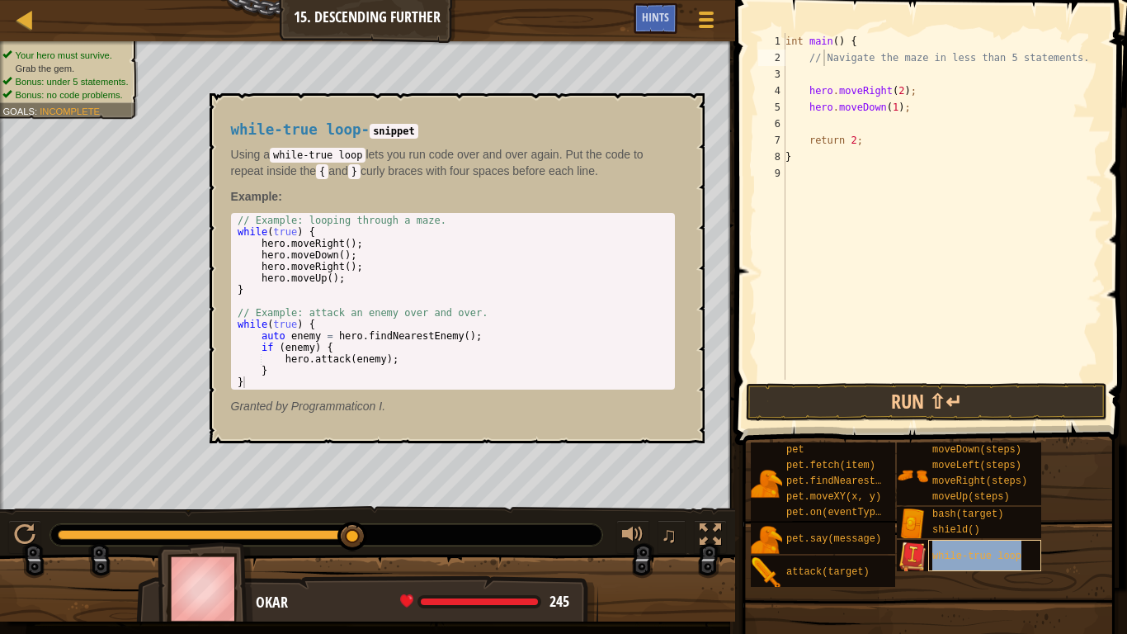
type textarea "while-true loop"
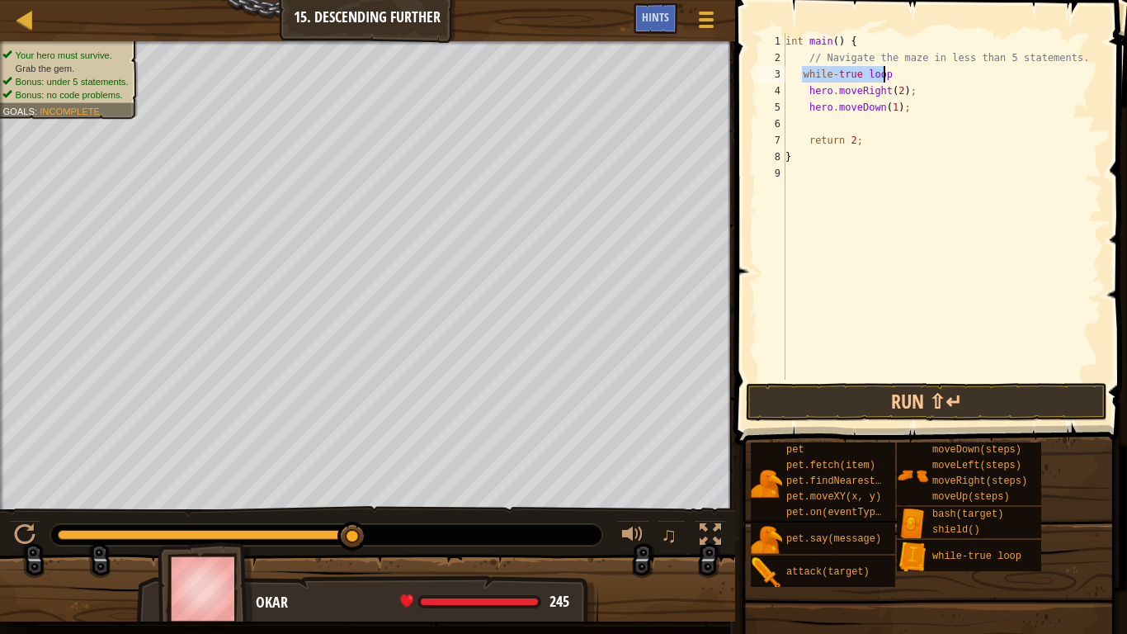
click at [884, 74] on div "int main ( ) { // Navigate the maze in less than 5 statements. while - true loo…" at bounding box center [942, 206] width 320 height 347
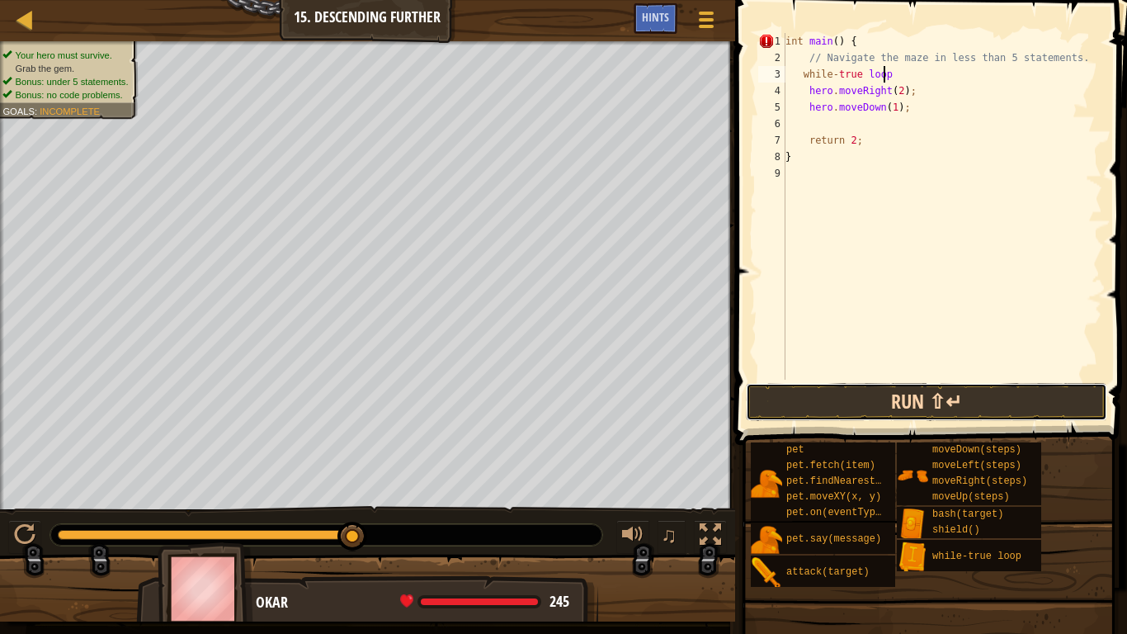
click at [796, 409] on button "Run ⇧↵" at bounding box center [926, 402] width 361 height 38
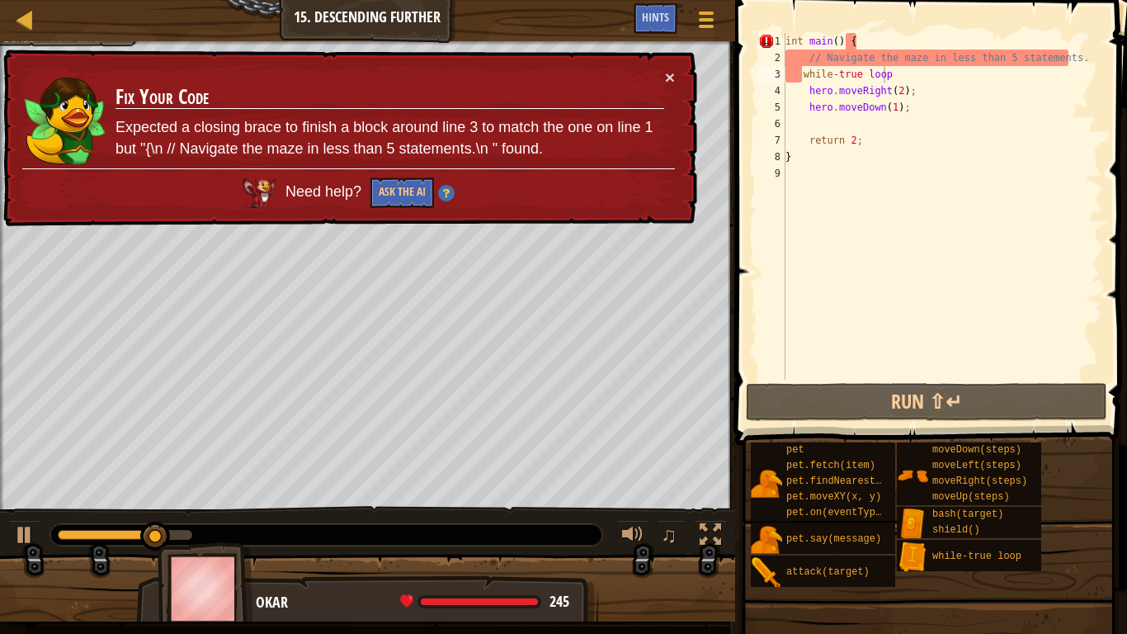
click at [674, 59] on div "× Fix Your Code Expected a closing brace to finish a block around line 3 to mat…" at bounding box center [348, 138] width 697 height 177
click at [671, 79] on button "×" at bounding box center [670, 76] width 10 height 17
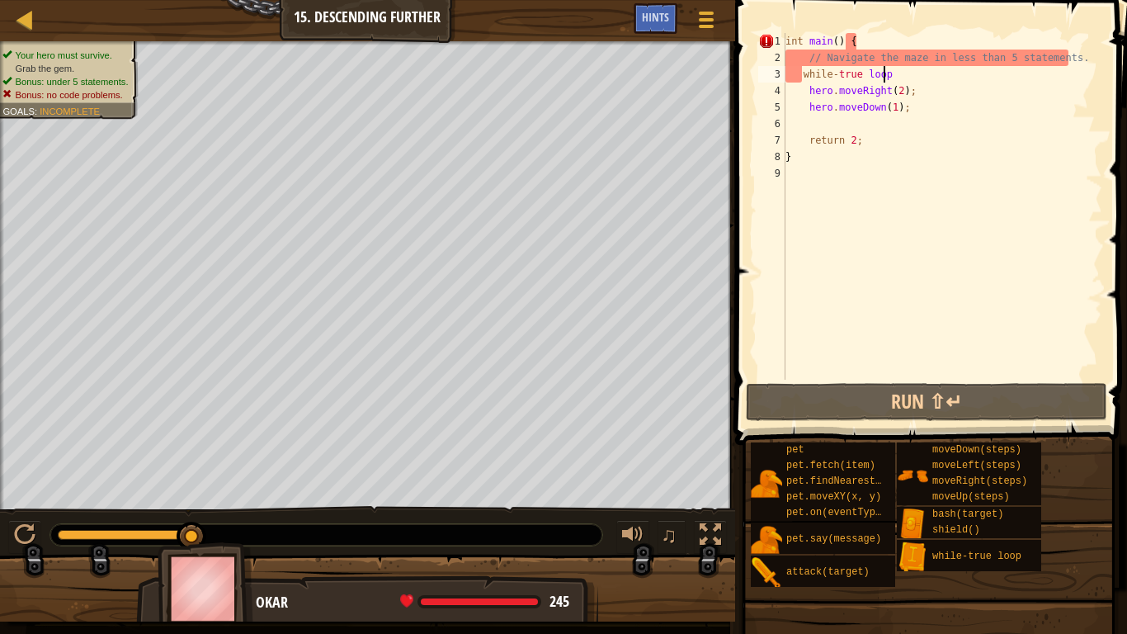
click at [899, 79] on div "int main ( ) { // Navigate the maze in less than 5 statements. while - true loo…" at bounding box center [942, 223] width 320 height 380
click at [856, 79] on div "int main ( ) { // Navigate the maze in less than 5 statements. while - true loo…" at bounding box center [942, 223] width 320 height 380
click at [896, 82] on div "int main ( ) { // Navigate the maze in less than 5 statements. while - true loo…" at bounding box center [942, 223] width 320 height 380
click at [833, 74] on div "int main ( ) { // Navigate the maze in less than 5 statements. while - true loo…" at bounding box center [942, 223] width 320 height 380
click at [897, 74] on div "int main ( ) { // Navigate the maze in less than 5 statements. while - true loo…" at bounding box center [942, 223] width 320 height 380
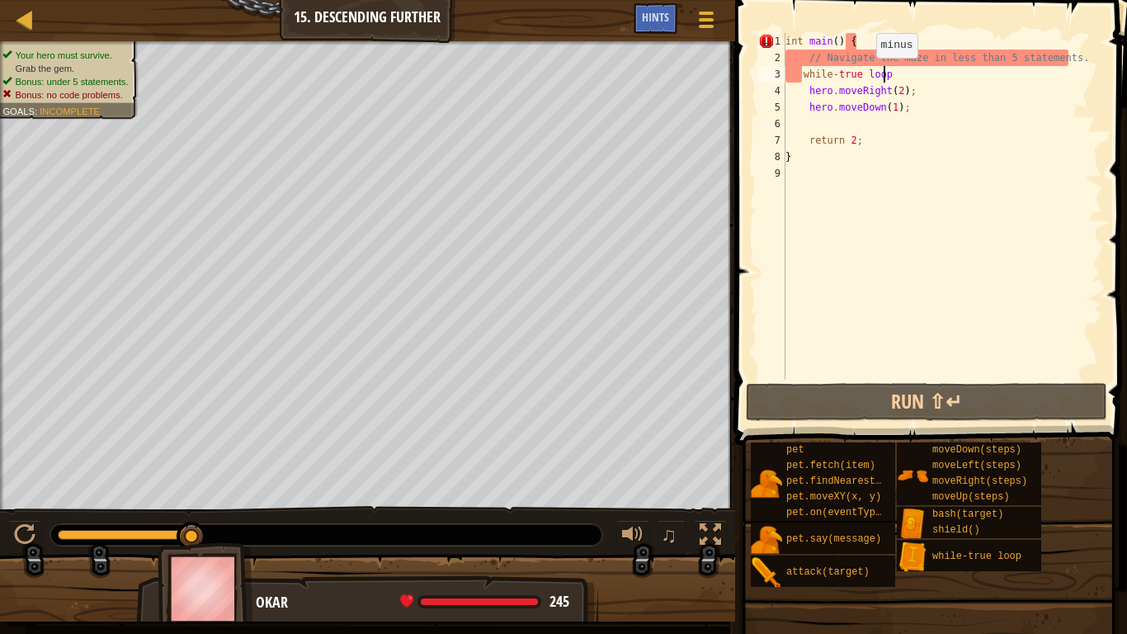
click at [862, 74] on div "int main ( ) { // Navigate the maze in less than 5 statements. while - true loo…" at bounding box center [942, 223] width 320 height 380
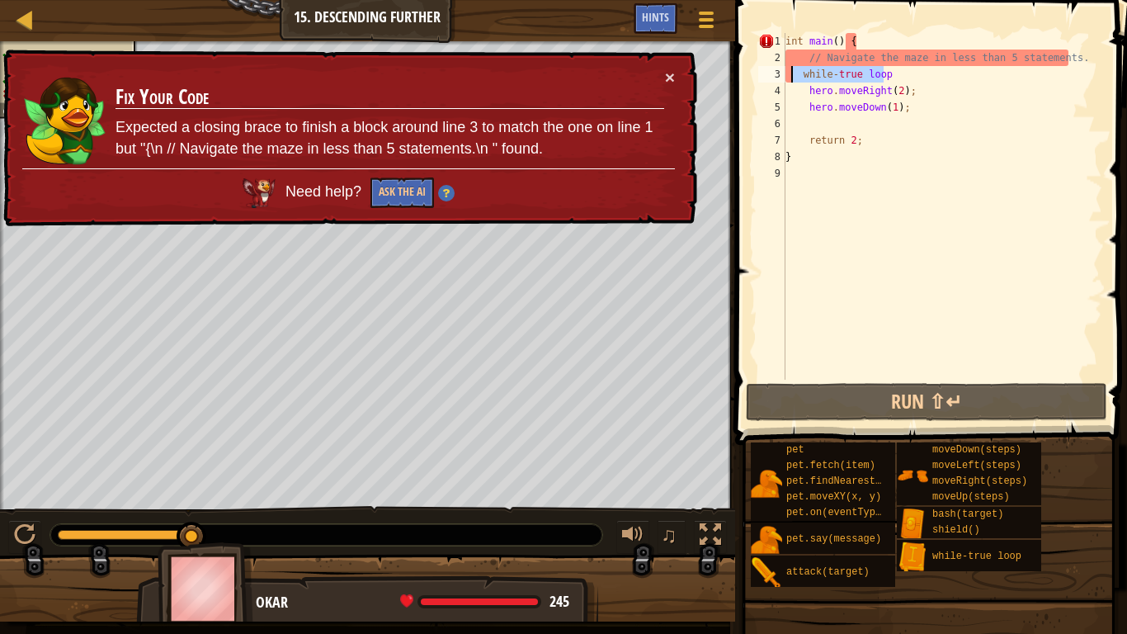
drag, startPoint x: 911, startPoint y: 73, endPoint x: 788, endPoint y: 78, distance: 123.0
click at [788, 78] on div "int main ( ) { // Navigate the maze in less than 5 statements. while - true loo…" at bounding box center [942, 223] width 320 height 380
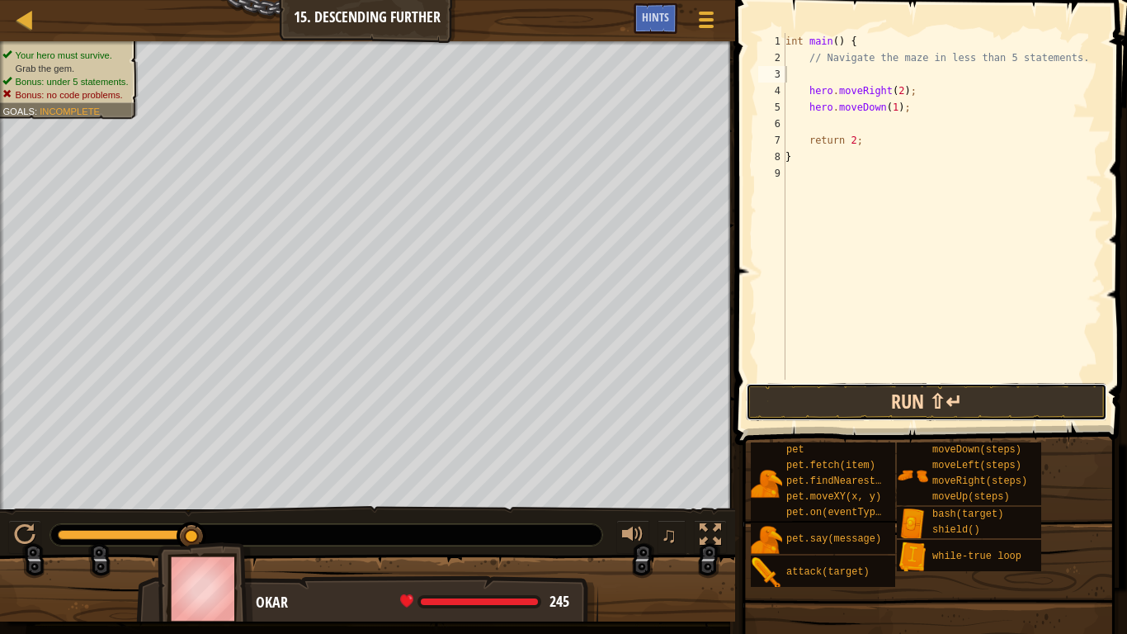
click at [866, 403] on button "Run ⇧↵" at bounding box center [926, 402] width 361 height 38
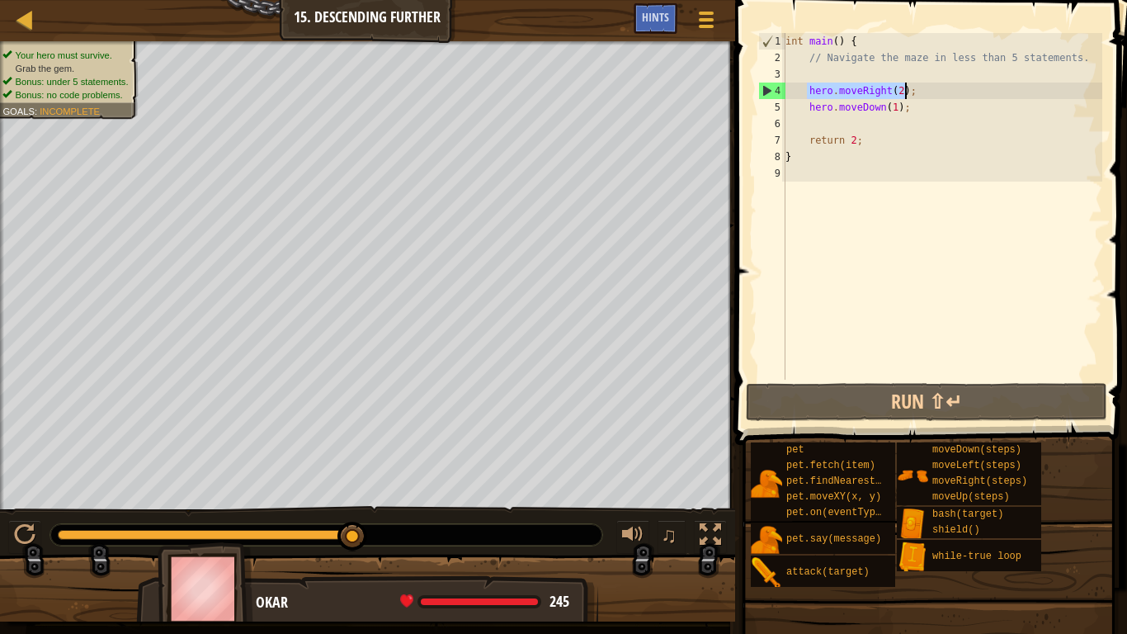
drag, startPoint x: 806, startPoint y: 92, endPoint x: 905, endPoint y: 96, distance: 99.1
click at [905, 96] on div "int main ( ) { // Navigate the maze in less than 5 statements. hero . moveRight…" at bounding box center [942, 223] width 320 height 380
type textarea "hero.moveRight(2);"
click at [856, 120] on div "int main ( ) { // Navigate the maze in less than 5 statements. hero . moveRight…" at bounding box center [942, 223] width 320 height 380
paste textarea "hero.moveRight(2);"
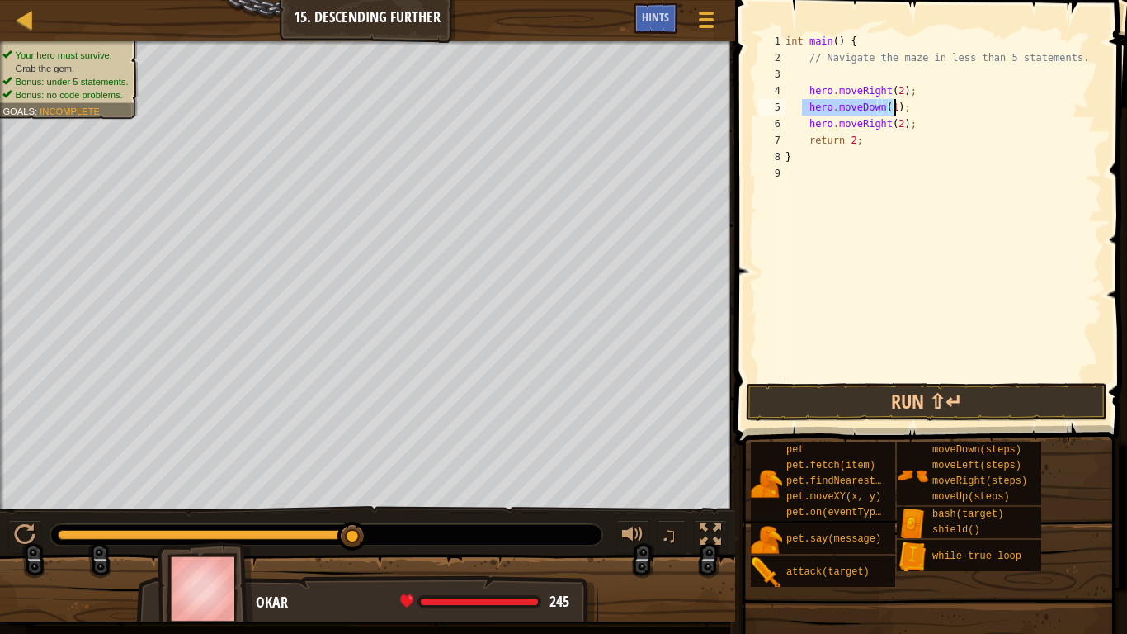
drag, startPoint x: 803, startPoint y: 113, endPoint x: 894, endPoint y: 113, distance: 90.8
click at [894, 113] on div "int main ( ) { // Navigate the maze in less than 5 statements. hero . moveRight…" at bounding box center [942, 223] width 320 height 380
click at [907, 115] on div "int main ( ) { // Navigate the maze in less than 5 statements. hero . moveRight…" at bounding box center [942, 223] width 320 height 380
drag, startPoint x: 876, startPoint y: 107, endPoint x: 806, endPoint y: 111, distance: 70.2
click at [806, 111] on div "int main ( ) { // Navigate the maze in less than 5 statements. hero . moveRight…" at bounding box center [942, 223] width 320 height 380
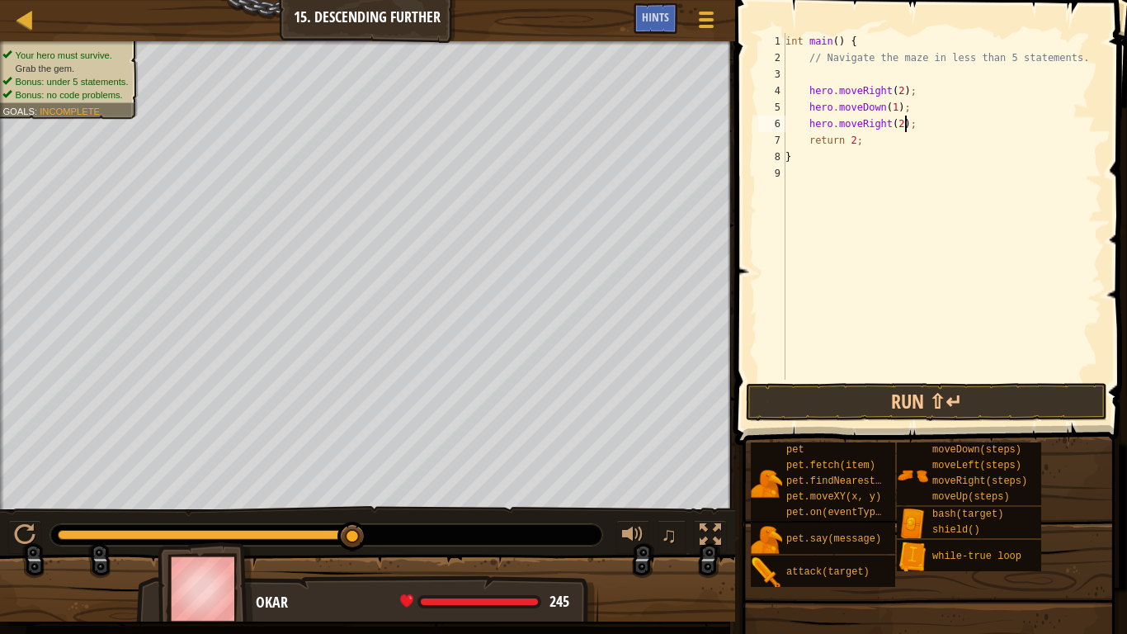
click at [937, 128] on div "int main ( ) { // Navigate the maze in less than 5 statements. hero . moveRight…" at bounding box center [942, 223] width 320 height 380
type textarea "hero.moveRight(2);"
paste textarea "hero.moveDown(1);"
type textarea "hero.moveDown(1);"
drag, startPoint x: 811, startPoint y: 125, endPoint x: 925, endPoint y: 127, distance: 113.9
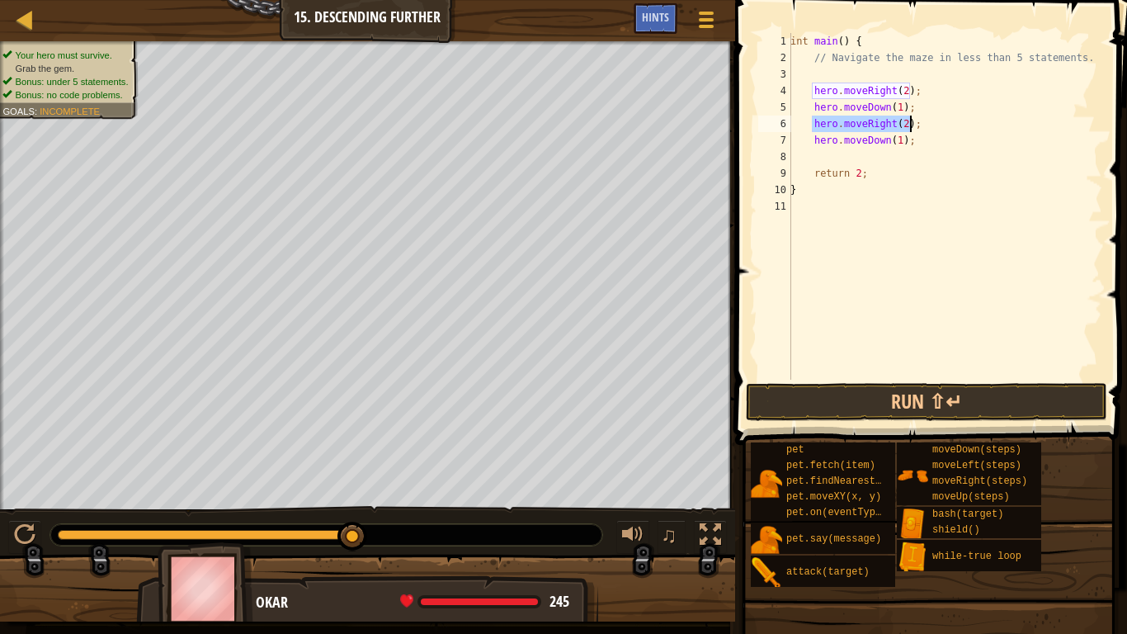
click at [925, 127] on div "int main ( ) { // Navigate the maze in less than 5 statements. hero . moveRight…" at bounding box center [944, 223] width 315 height 380
type textarea "hero.moveRight(2);"
click at [866, 150] on div "int main ( ) { // Navigate the maze in less than 5 statements. hero . moveRight…" at bounding box center [944, 223] width 315 height 380
paste textarea "hero.moveRight(2);"
type textarea "hero.moveRight(2);"
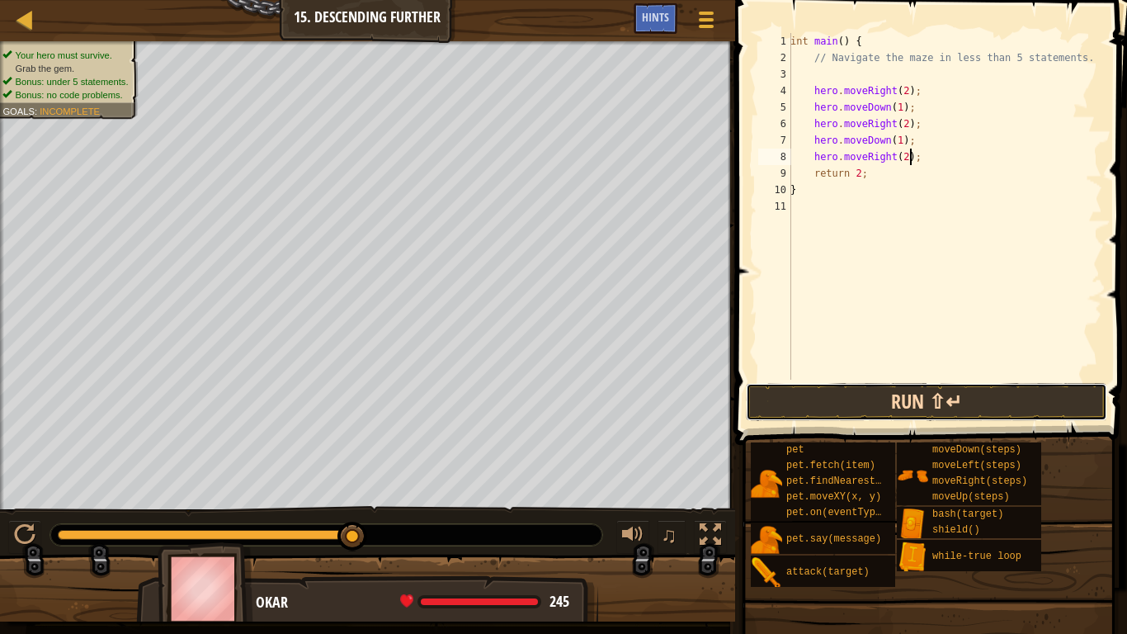
click at [866, 393] on button "Run ⇧↵" at bounding box center [926, 402] width 361 height 38
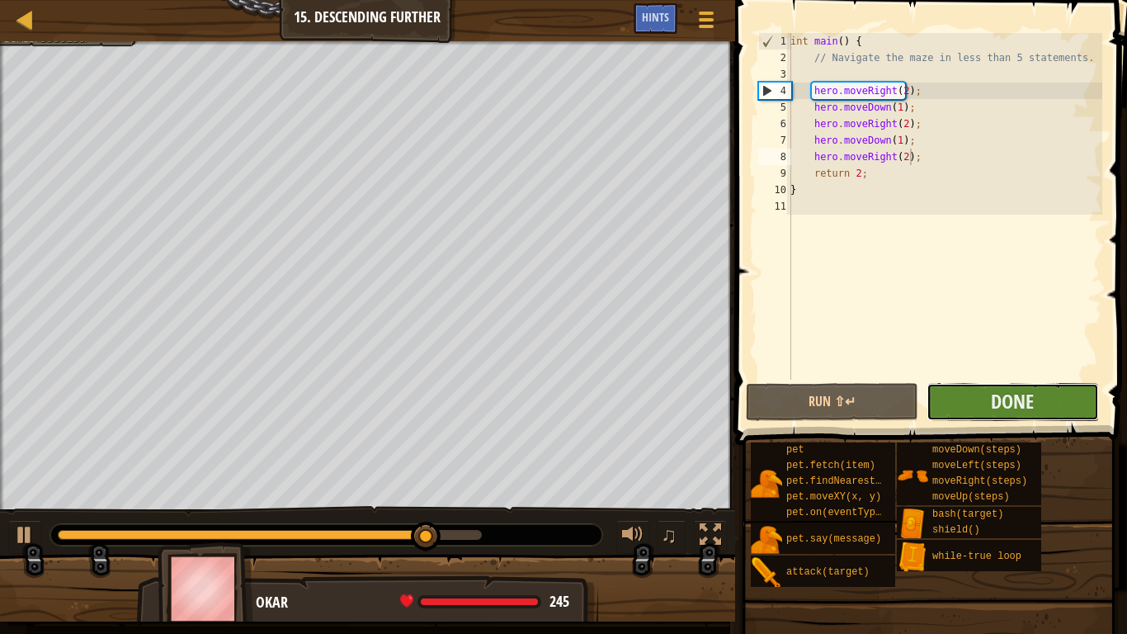
click at [963, 402] on button "Done" at bounding box center [1013, 402] width 172 height 38
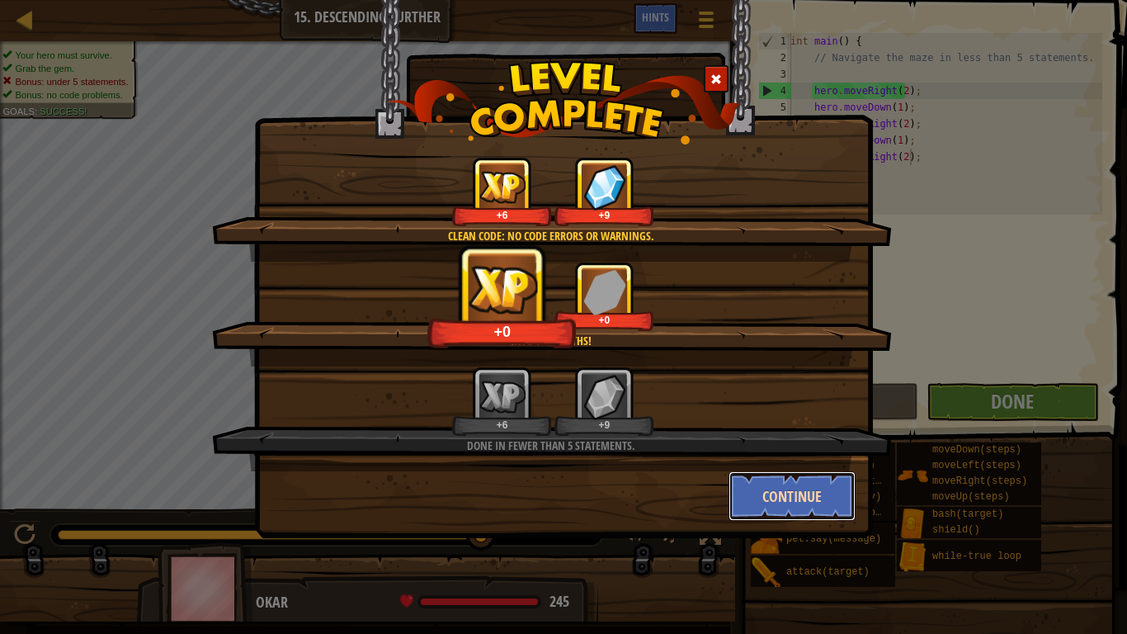
click at [803, 501] on button "Continue" at bounding box center [793, 496] width 128 height 50
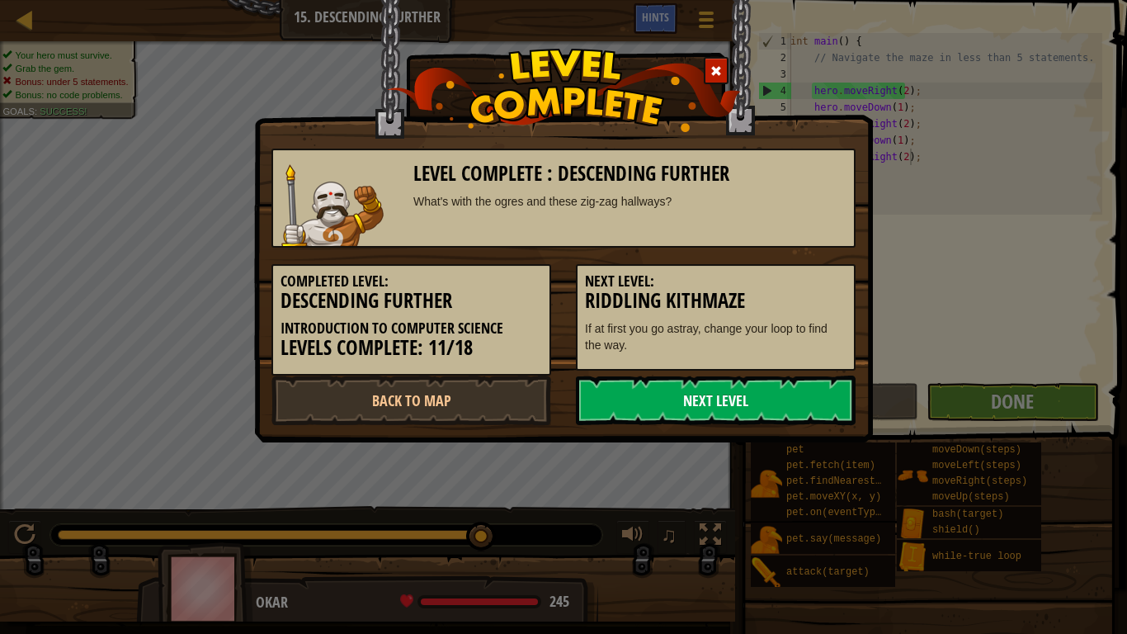
click at [680, 403] on link "Next Level" at bounding box center [716, 400] width 280 height 50
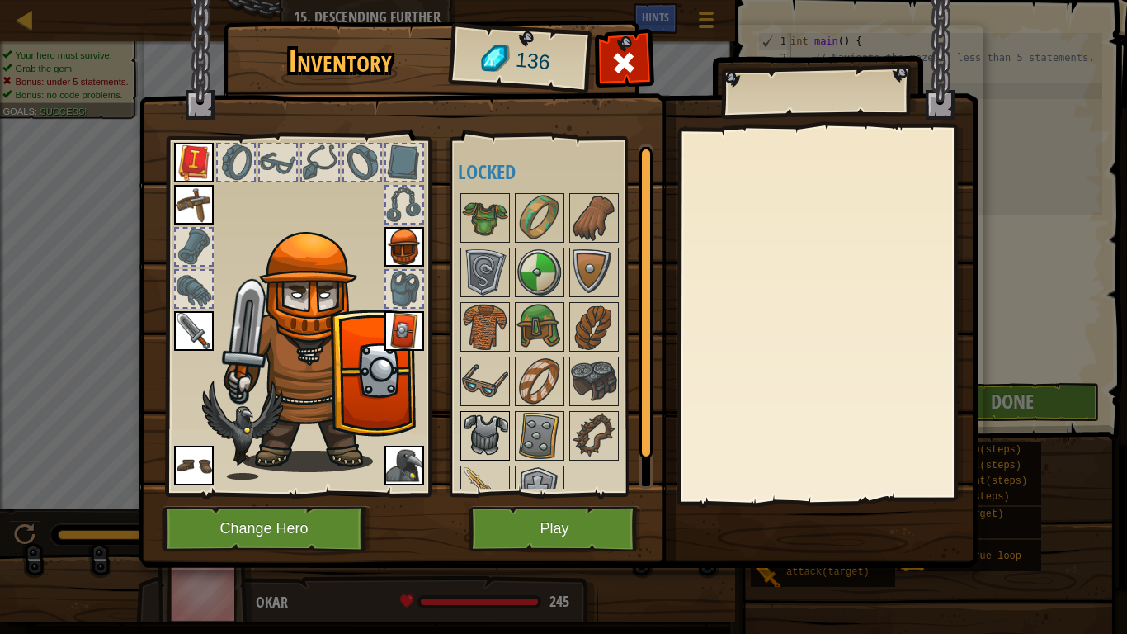
click at [503, 441] on img at bounding box center [485, 436] width 46 height 46
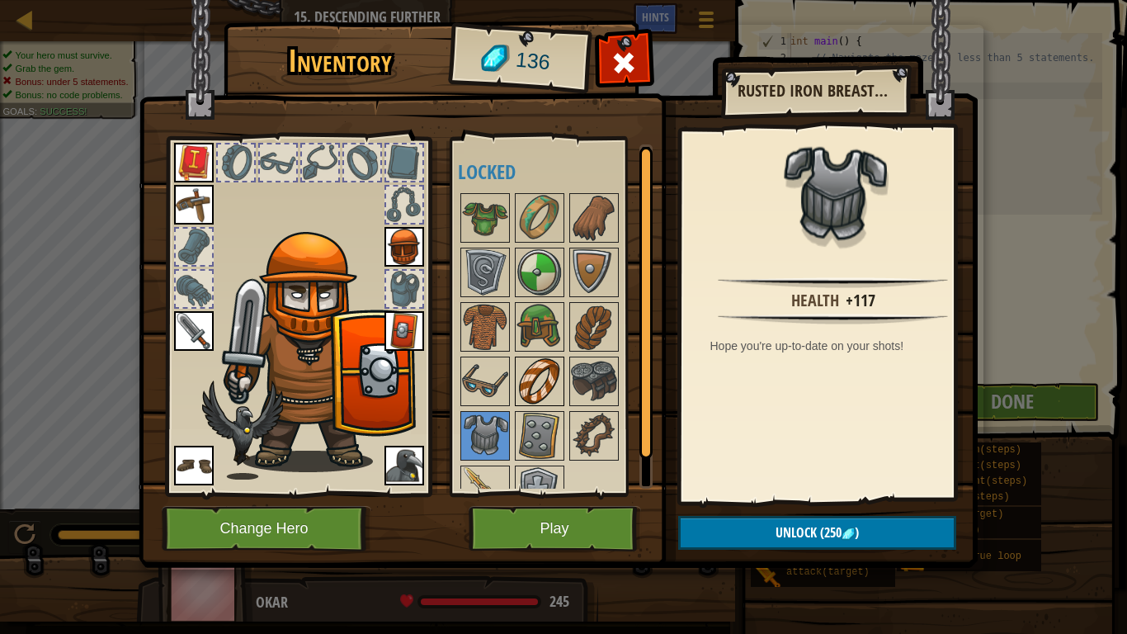
click at [543, 380] on img at bounding box center [540, 381] width 46 height 46
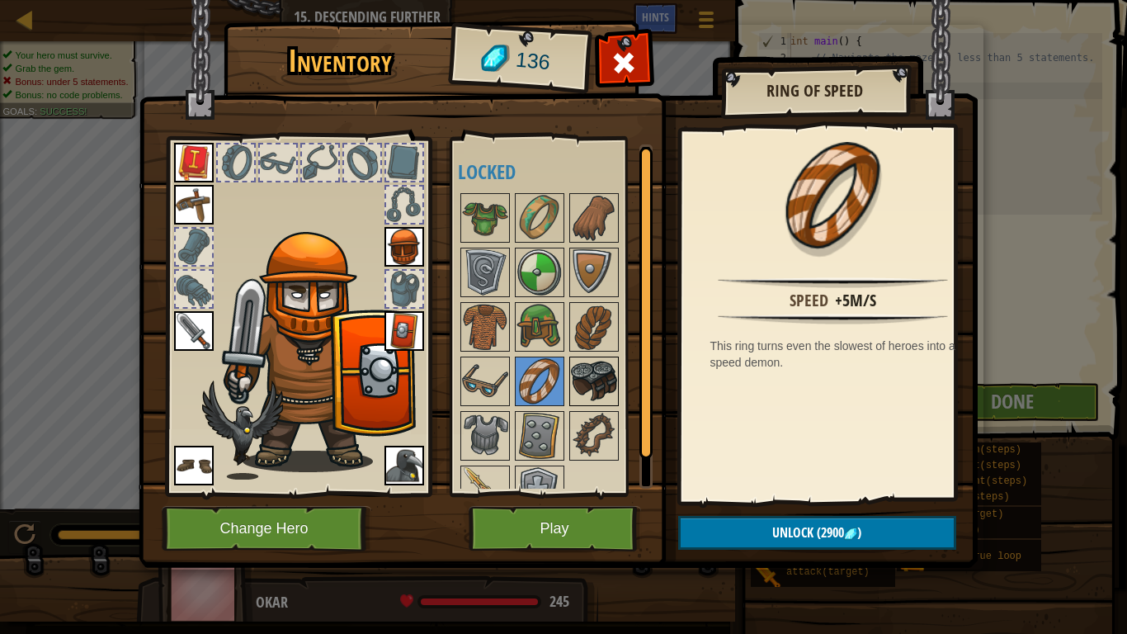
click at [592, 376] on img at bounding box center [594, 381] width 46 height 46
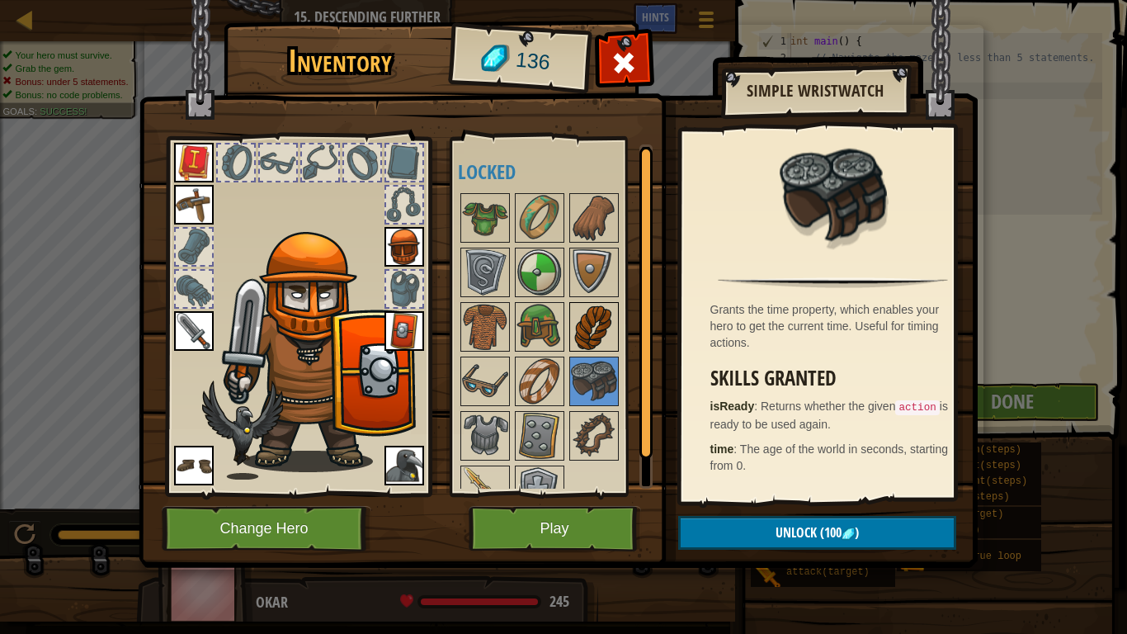
click at [597, 336] on img at bounding box center [594, 327] width 46 height 46
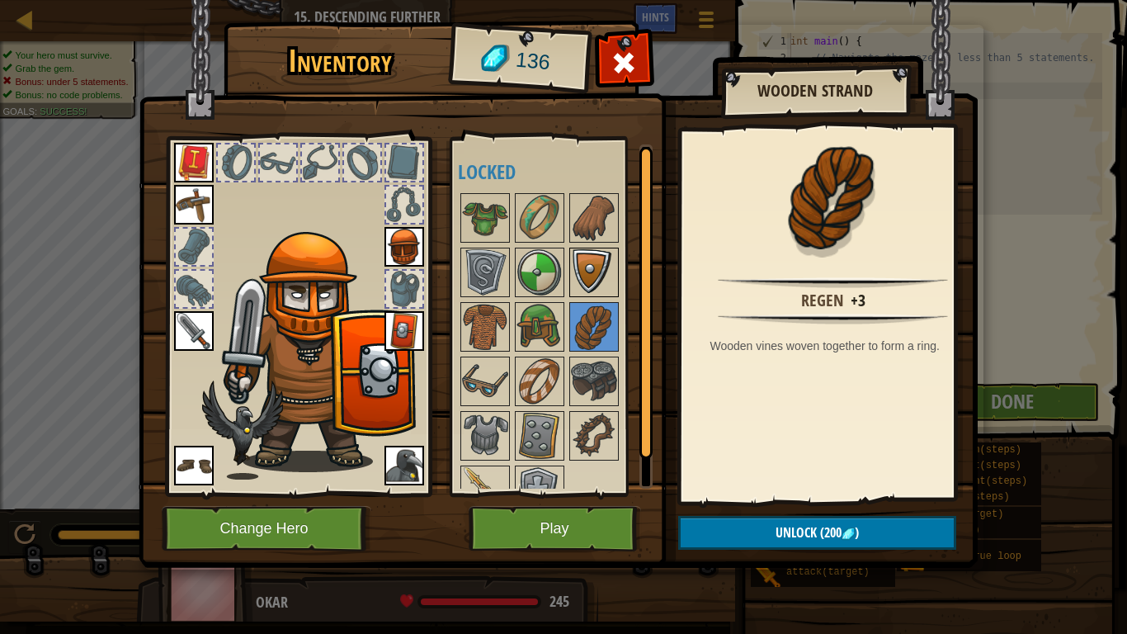
click at [587, 273] on img at bounding box center [594, 272] width 46 height 46
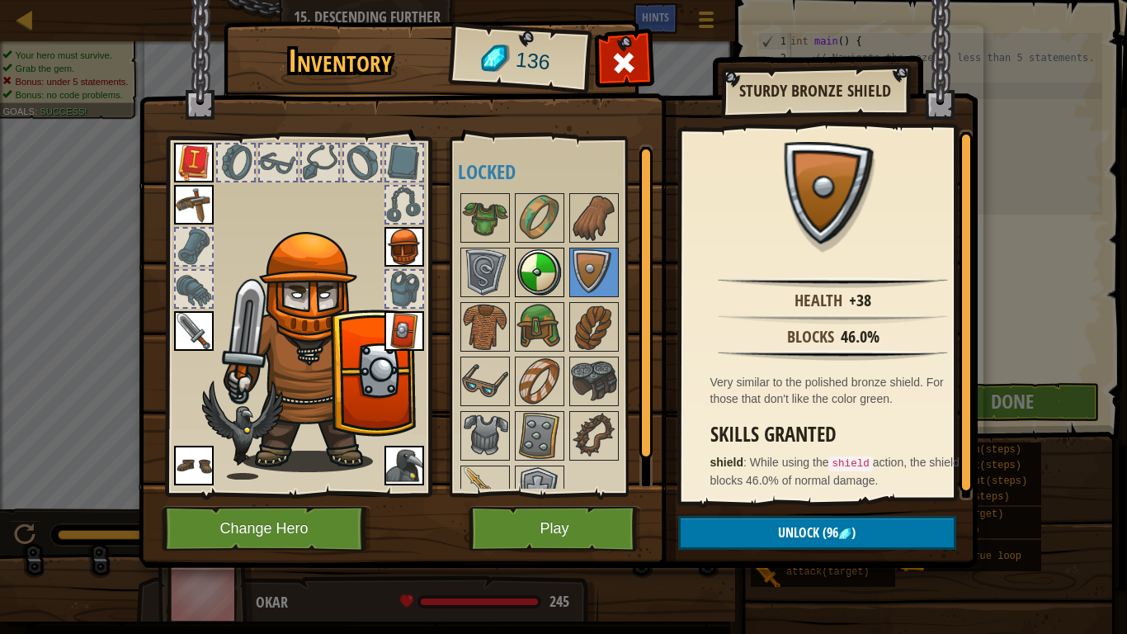
click at [545, 272] on img at bounding box center [540, 272] width 46 height 46
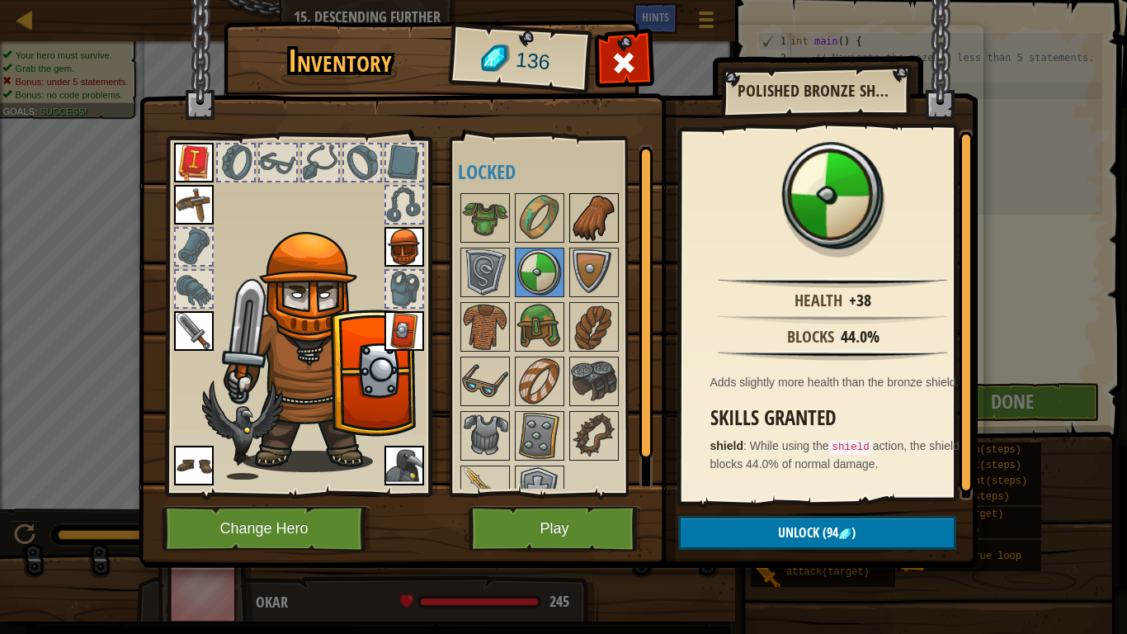
click at [585, 224] on img at bounding box center [594, 218] width 46 height 46
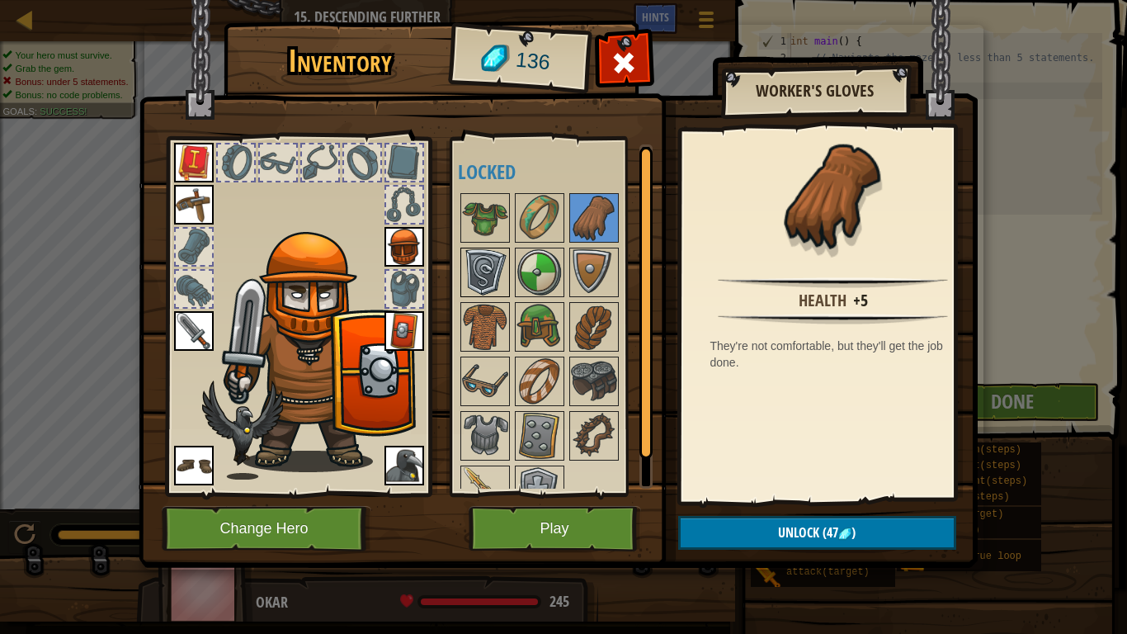
click at [494, 264] on img at bounding box center [485, 272] width 46 height 46
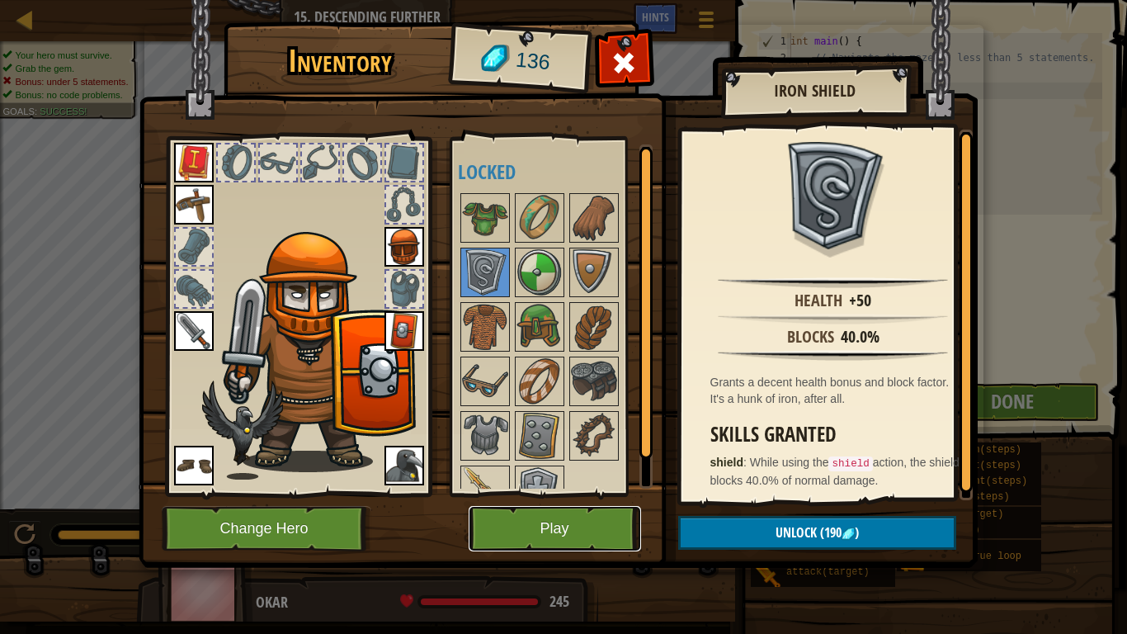
click at [530, 512] on button "Play" at bounding box center [555, 528] width 172 height 45
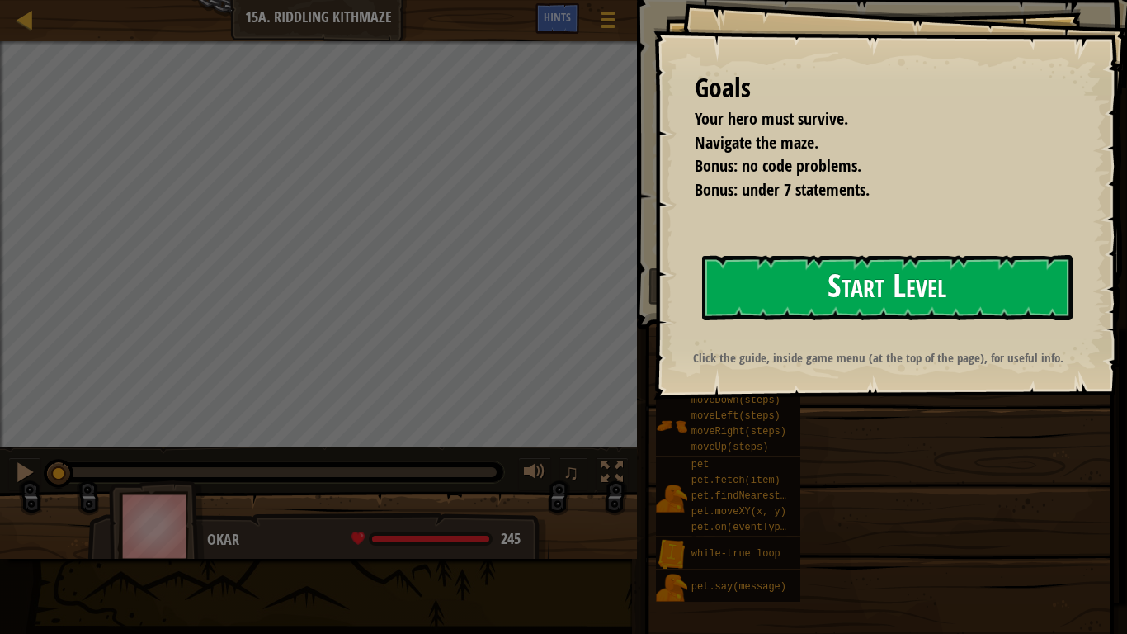
drag, startPoint x: 788, startPoint y: 271, endPoint x: 780, endPoint y: 282, distance: 13.5
click at [768, 260] on button "Start Level" at bounding box center [887, 287] width 370 height 65
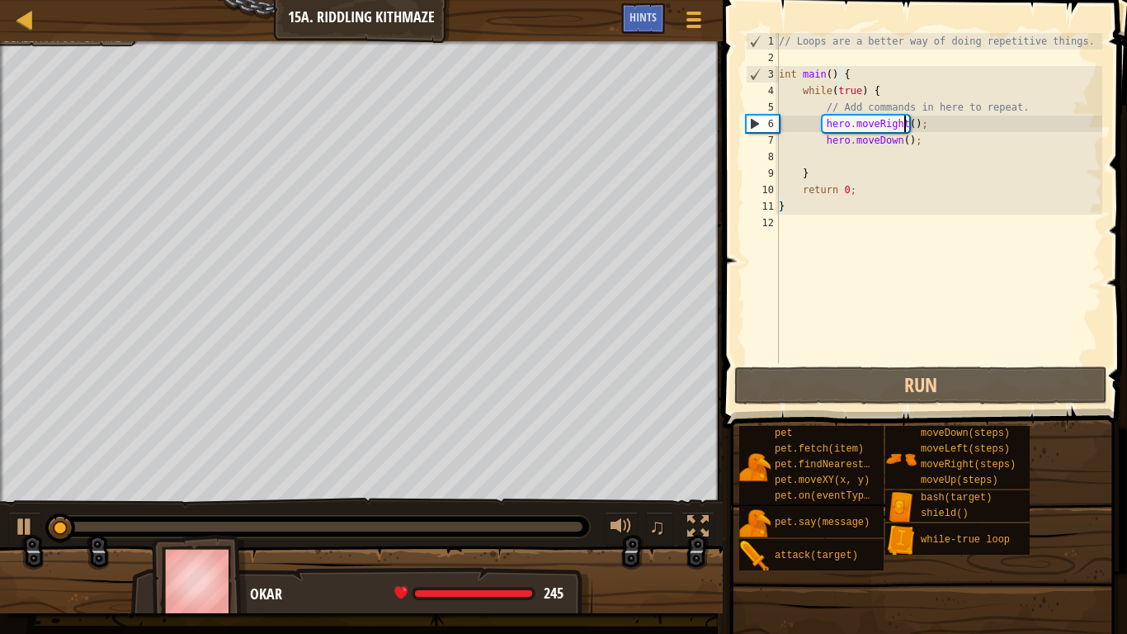
click at [906, 127] on div "// Loops are a better way of doing repetitive things. int main ( ) { while ( tr…" at bounding box center [939, 214] width 327 height 363
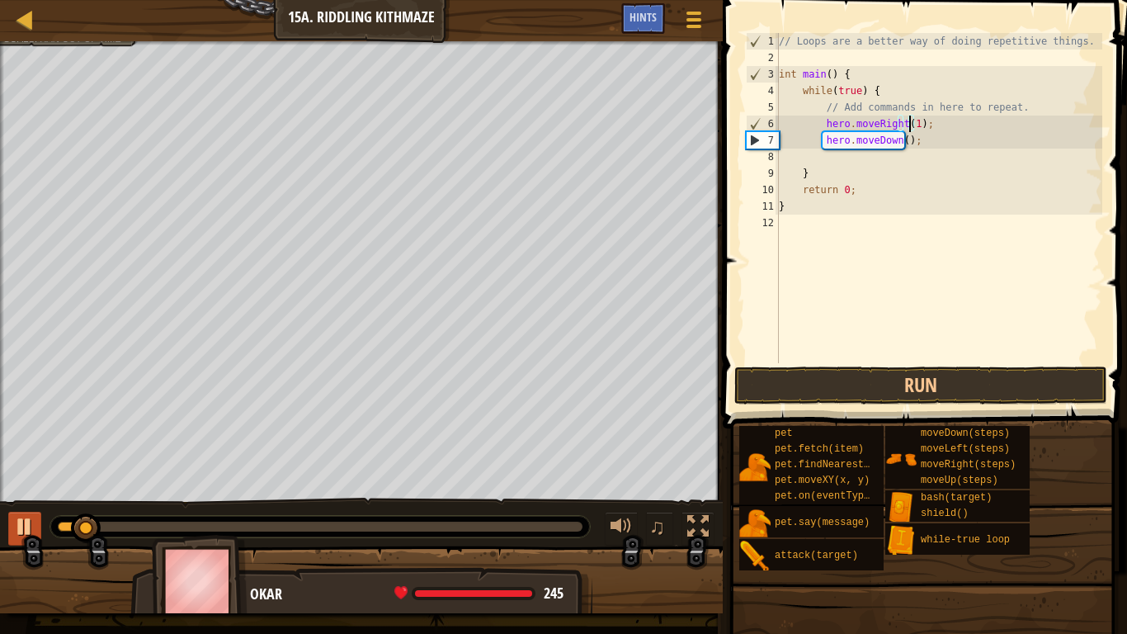
type textarea "hero.moveRight(1);"
click at [26, 521] on div at bounding box center [24, 526] width 21 height 21
click at [899, 149] on div "// Loops are a better way of doing repetitive things. int main ( ) { while ( tr…" at bounding box center [939, 214] width 327 height 363
click at [899, 140] on div "// Loops are a better way of doing repetitive things. int main ( ) { while ( tr…" at bounding box center [939, 214] width 327 height 363
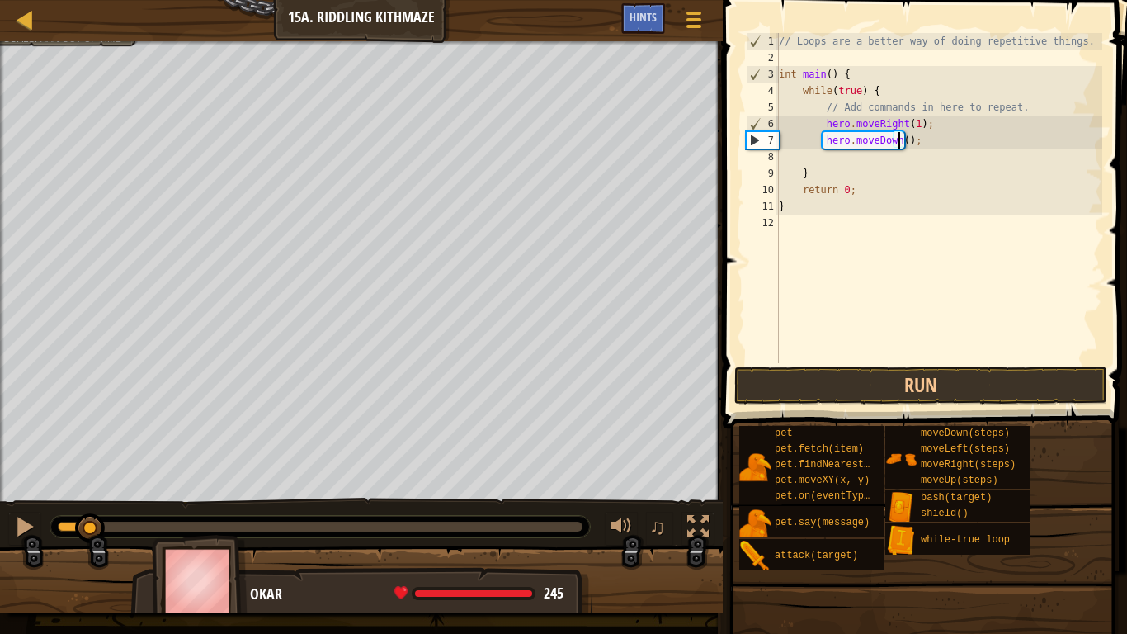
scroll to position [7, 11]
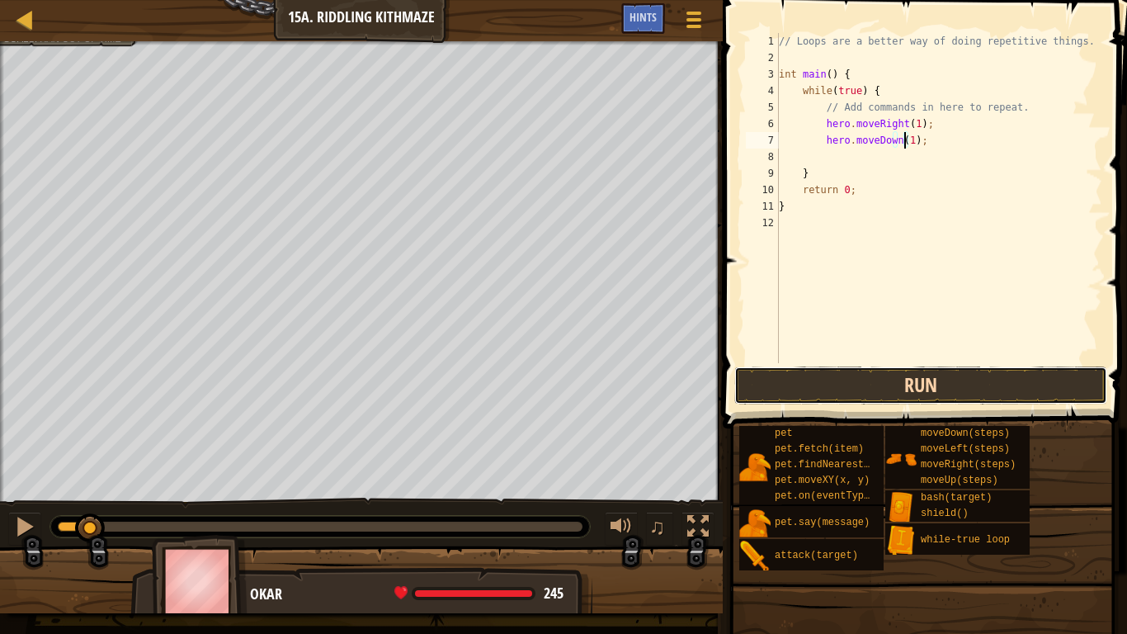
click at [795, 388] on button "Run" at bounding box center [920, 385] width 373 height 38
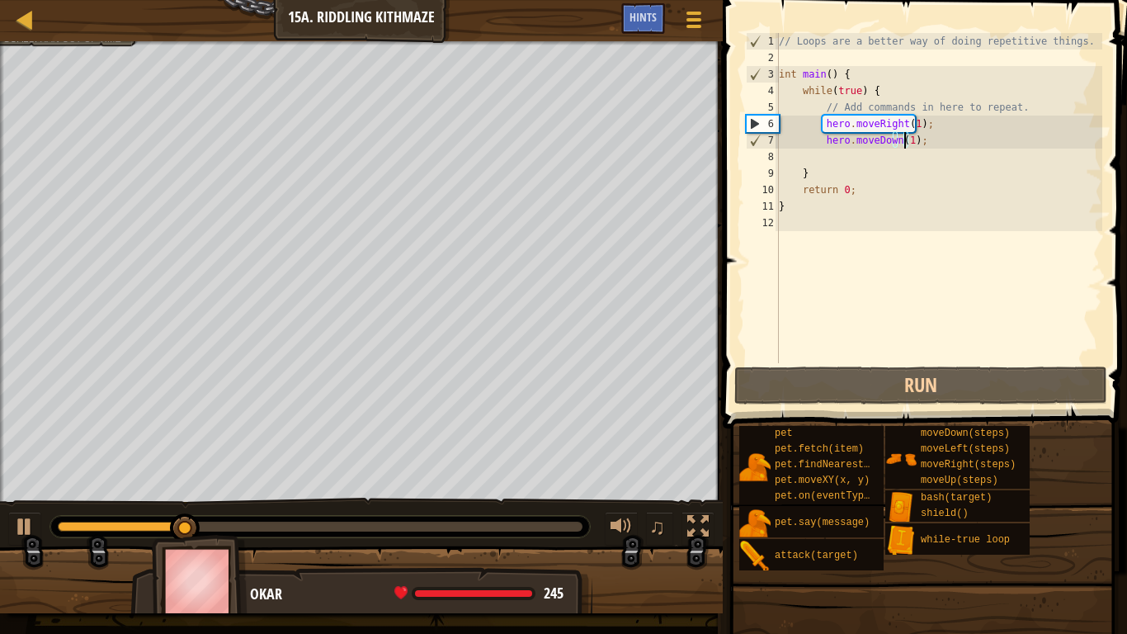
click at [939, 145] on div "// Loops are a better way of doing repetitive things. int main ( ) { while ( tr…" at bounding box center [939, 214] width 327 height 363
drag, startPoint x: 208, startPoint y: 530, endPoint x: 0, endPoint y: 535, distance: 208.0
click at [0, 521] on div "♫" at bounding box center [361, 523] width 723 height 50
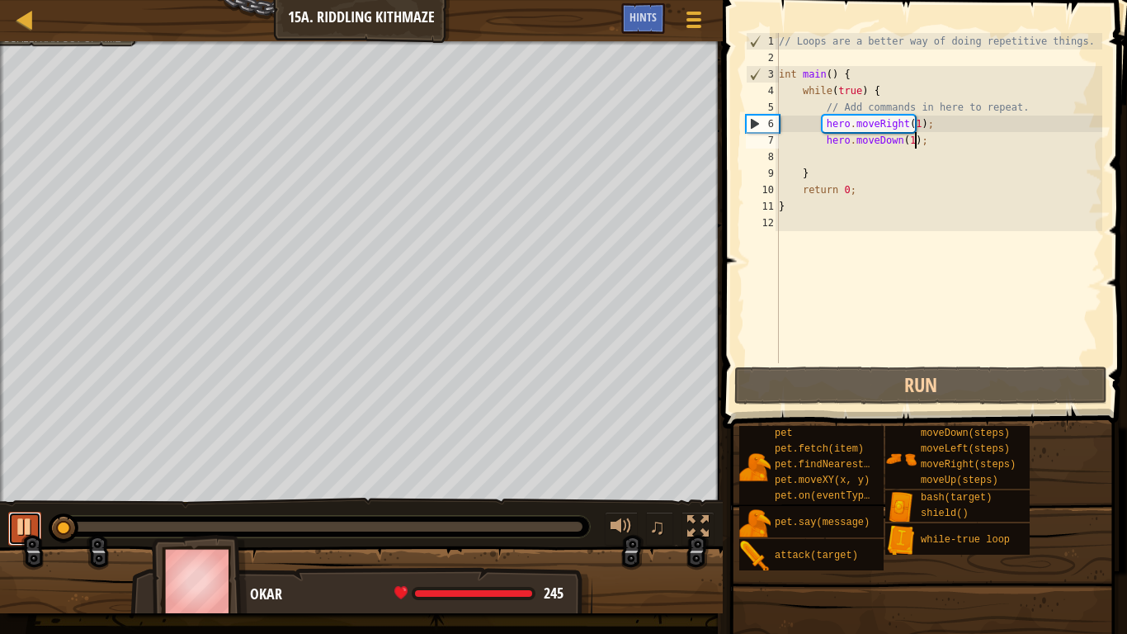
click at [17, 521] on div at bounding box center [24, 526] width 21 height 21
click at [910, 125] on div "// Loops are a better way of doing repetitive things. int main ( ) { while ( tr…" at bounding box center [939, 214] width 327 height 363
click at [928, 136] on div "// Loops are a better way of doing repetitive things. int main ( ) { while ( tr…" at bounding box center [939, 214] width 327 height 363
type textarea "hero.moveDown(1);"
click at [902, 157] on div "// Loops are a better way of doing repetitive things. int main ( ) { while ( tr…" at bounding box center [939, 214] width 327 height 363
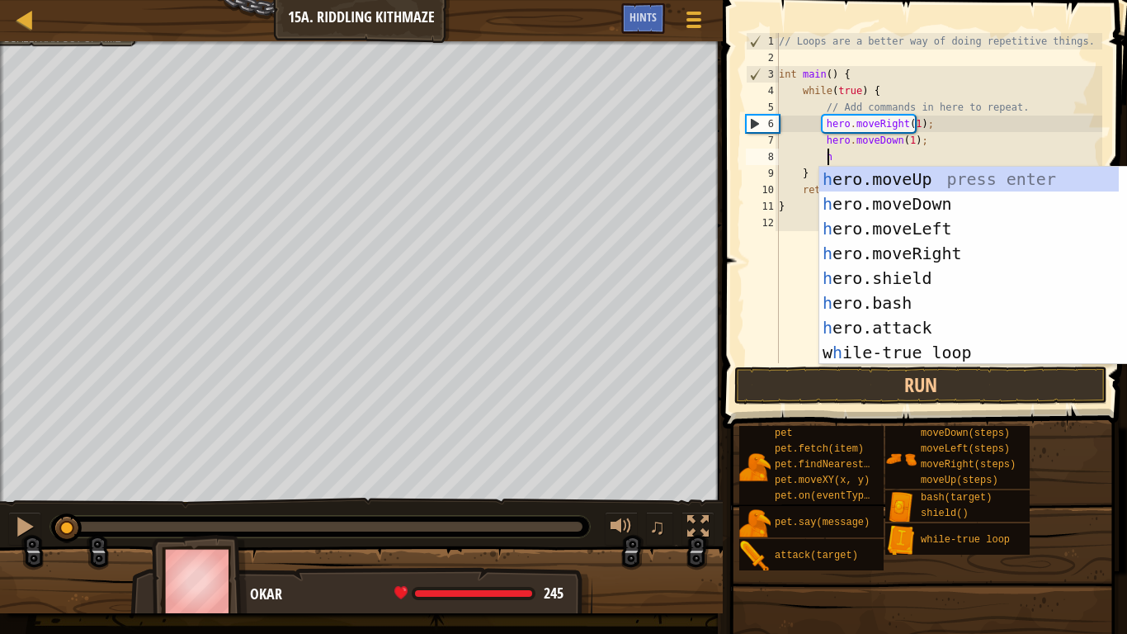
scroll to position [7, 4]
type textarea "her"
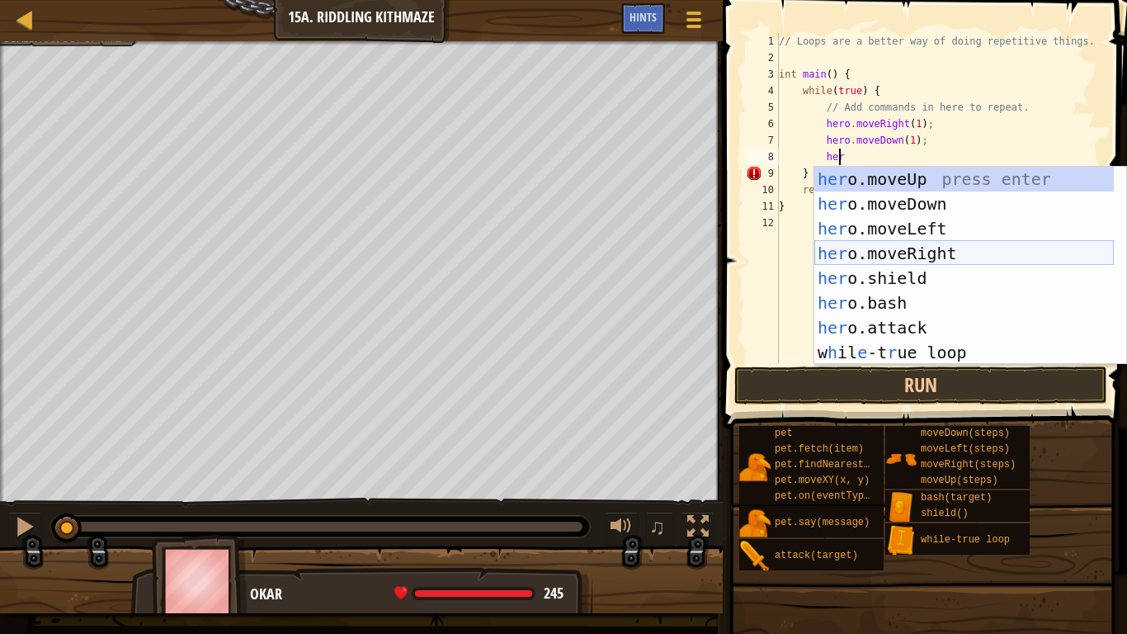
click at [898, 245] on div "her o.moveUp press enter her o.moveDown press enter her o.moveLeft press enter …" at bounding box center [964, 291] width 300 height 248
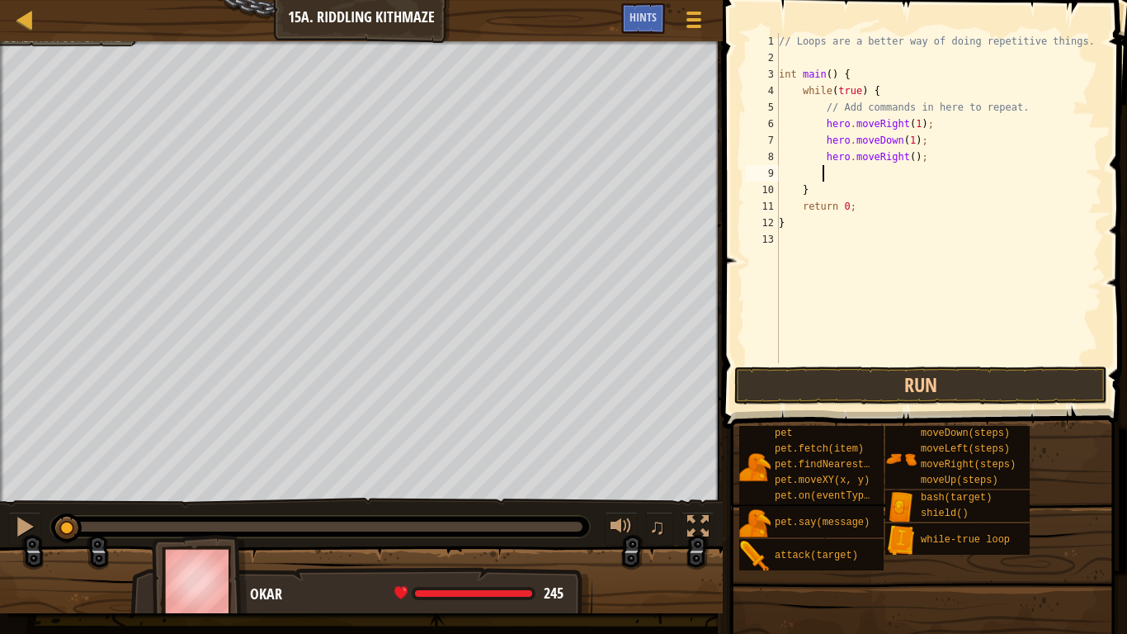
click at [904, 163] on div "// Loops are a better way of doing repetitive things. int main ( ) { while ( tr…" at bounding box center [939, 214] width 327 height 363
type textarea "hero.moveRight(1);"
click at [873, 166] on div "// Loops are a better way of doing repetitive things. int main ( ) { while ( tr…" at bounding box center [939, 214] width 327 height 363
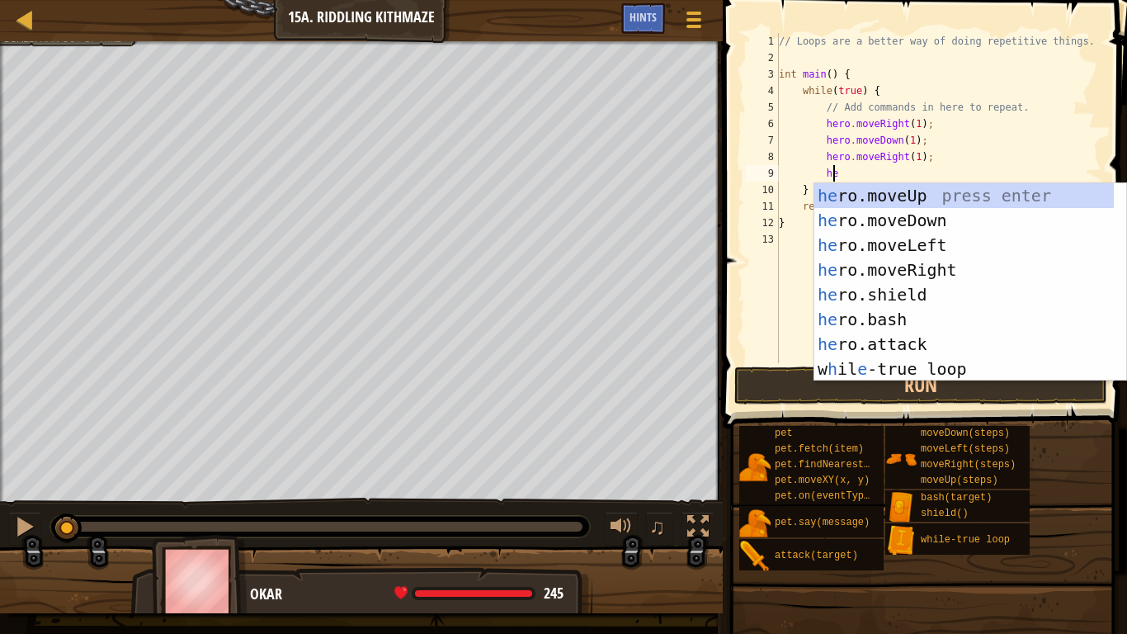
scroll to position [7, 4]
type textarea "her"
click at [879, 202] on div "her o.moveUp press enter her o.moveDown press enter her o.moveLeft press enter …" at bounding box center [964, 307] width 300 height 248
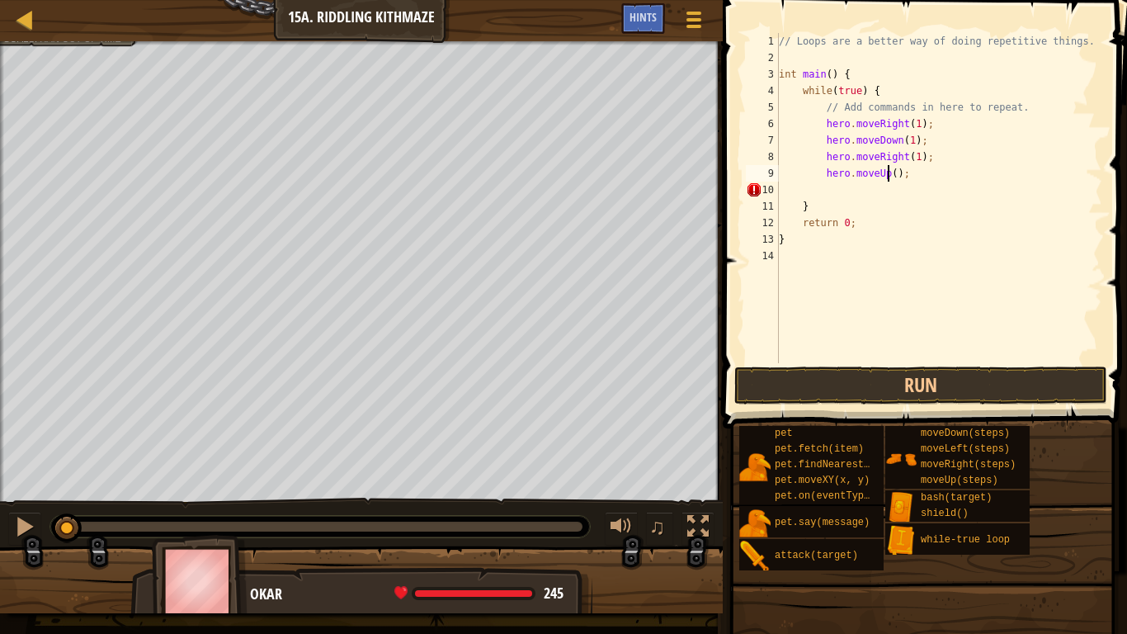
click at [889, 178] on div "// Loops are a better way of doing repetitive things. int main ( ) { while ( tr…" at bounding box center [939, 214] width 327 height 363
click at [874, 385] on button "Run" at bounding box center [920, 385] width 373 height 38
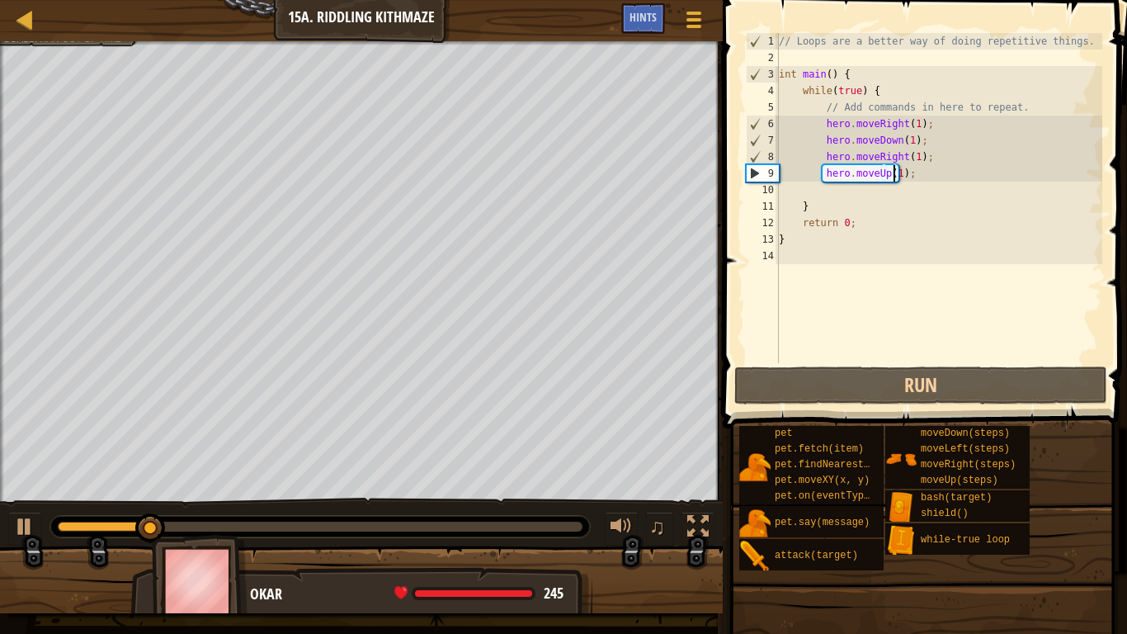
click at [908, 162] on div "// Loops are a better way of doing repetitive things. int main ( ) { while ( tr…" at bounding box center [939, 214] width 327 height 363
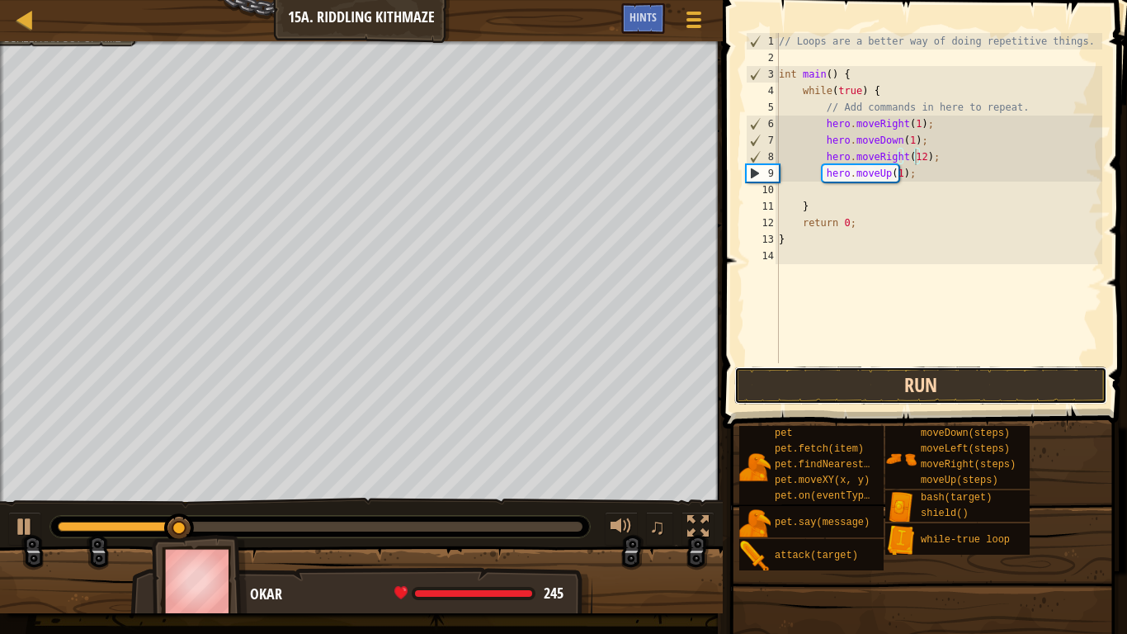
click at [816, 399] on button "Run" at bounding box center [920, 385] width 373 height 38
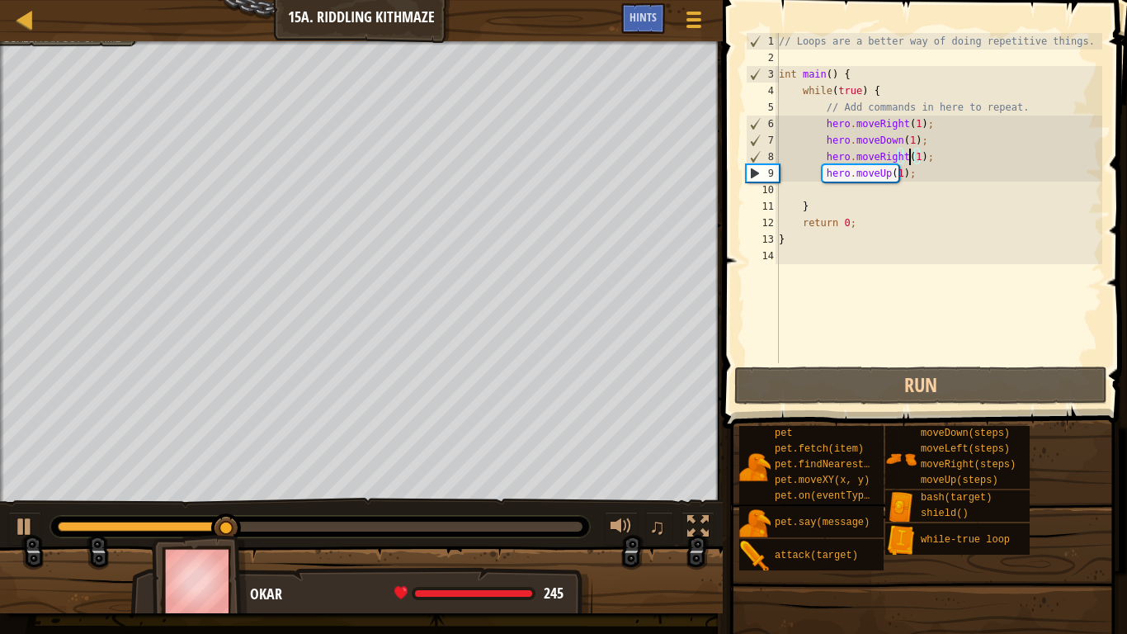
scroll to position [7, 11]
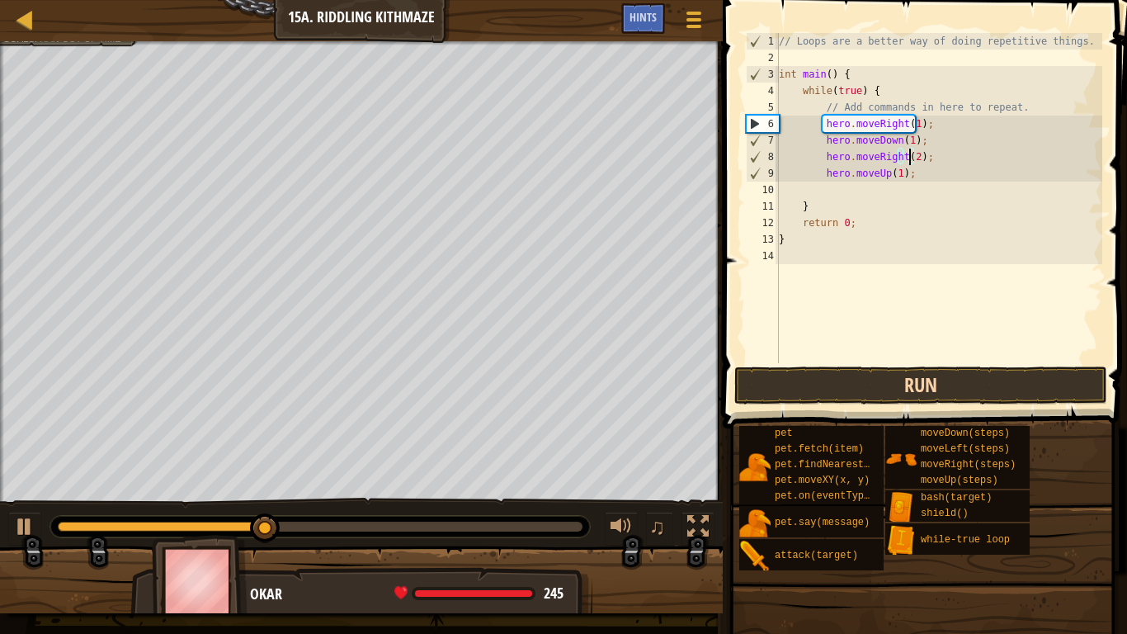
type textarea "hero.moveRight(2);"
click at [853, 384] on button "Run" at bounding box center [920, 385] width 373 height 38
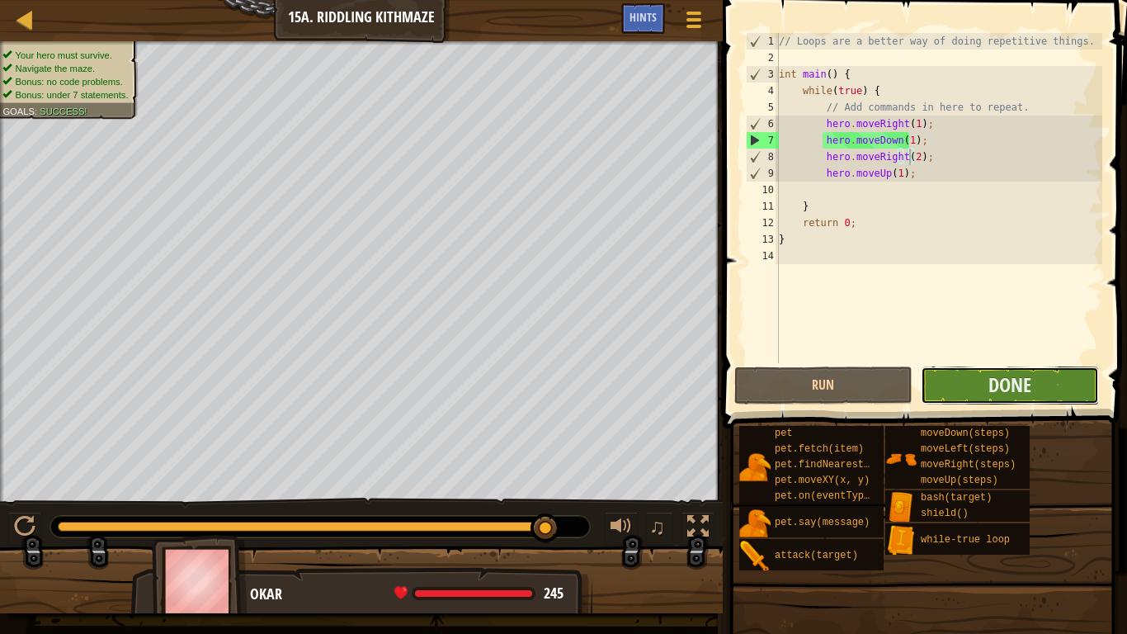
click at [944, 380] on button "Done" at bounding box center [1010, 385] width 178 height 38
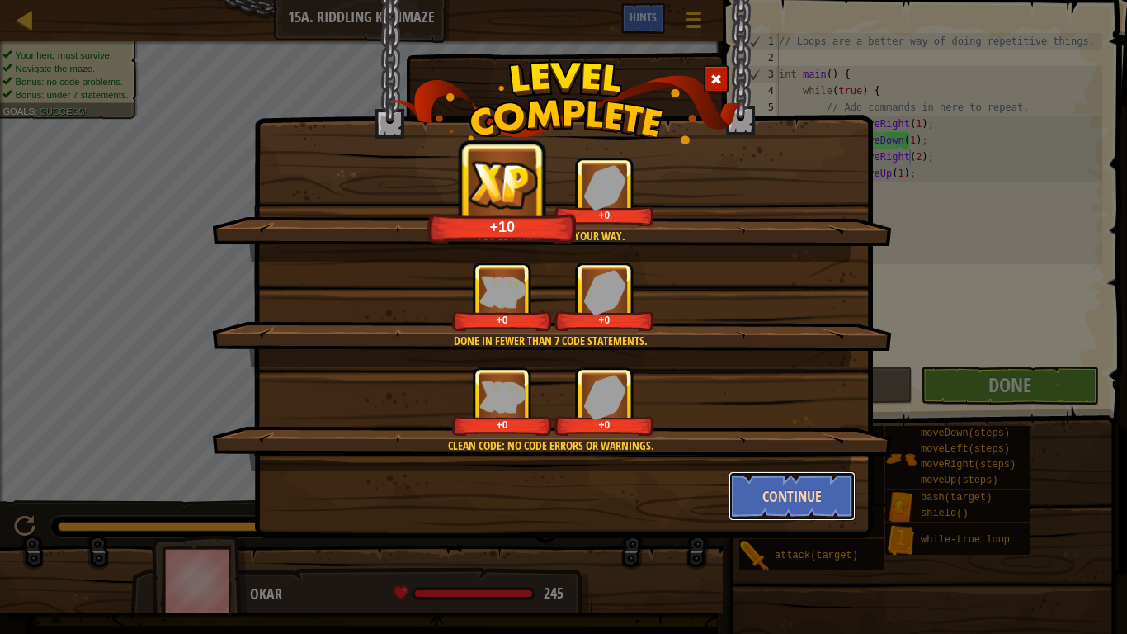
click at [759, 488] on button "Continue" at bounding box center [793, 496] width 128 height 50
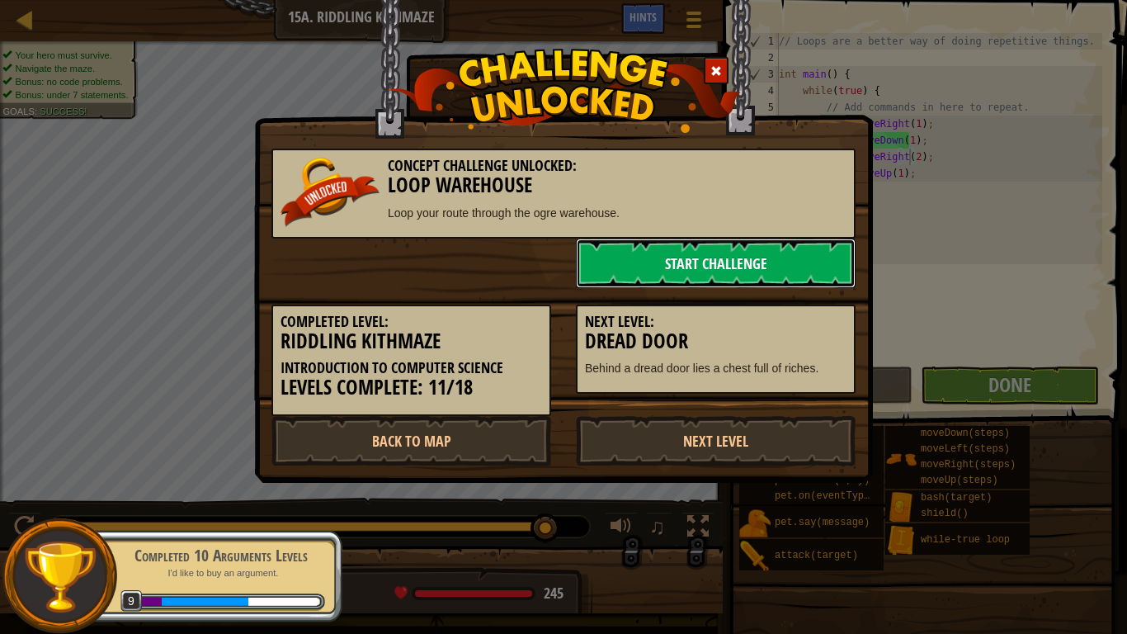
click at [702, 269] on link "Start Challenge" at bounding box center [716, 263] width 280 height 50
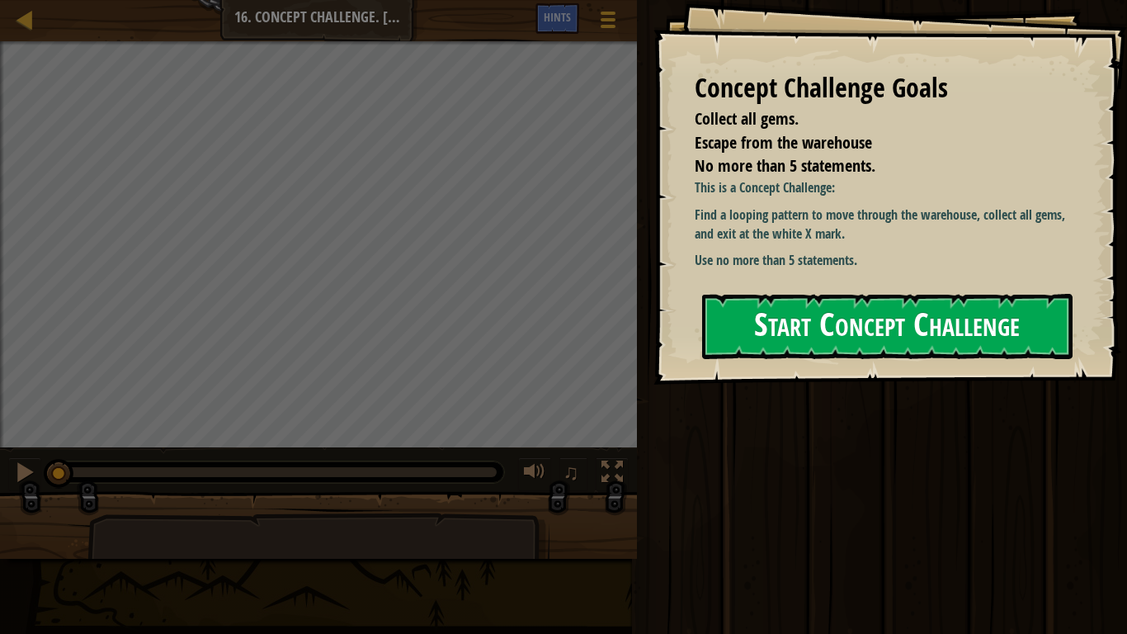
click at [798, 323] on button "Start Concept Challenge" at bounding box center [887, 326] width 370 height 65
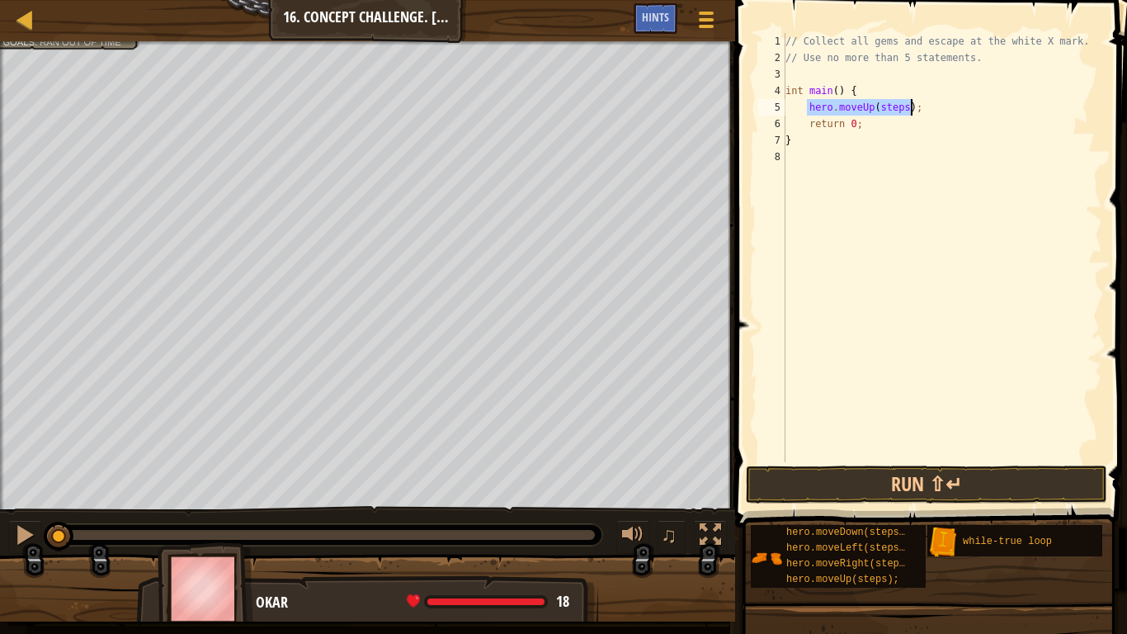
click at [900, 103] on div "// Collect all gems and escape at the white X mark. // Use no more than 5 state…" at bounding box center [942, 247] width 320 height 429
type textarea "hero.moveUp(2);"
click at [902, 110] on div "// Collect all gems and escape at the white X mark. // Use no more than 5 state…" at bounding box center [942, 264] width 320 height 462
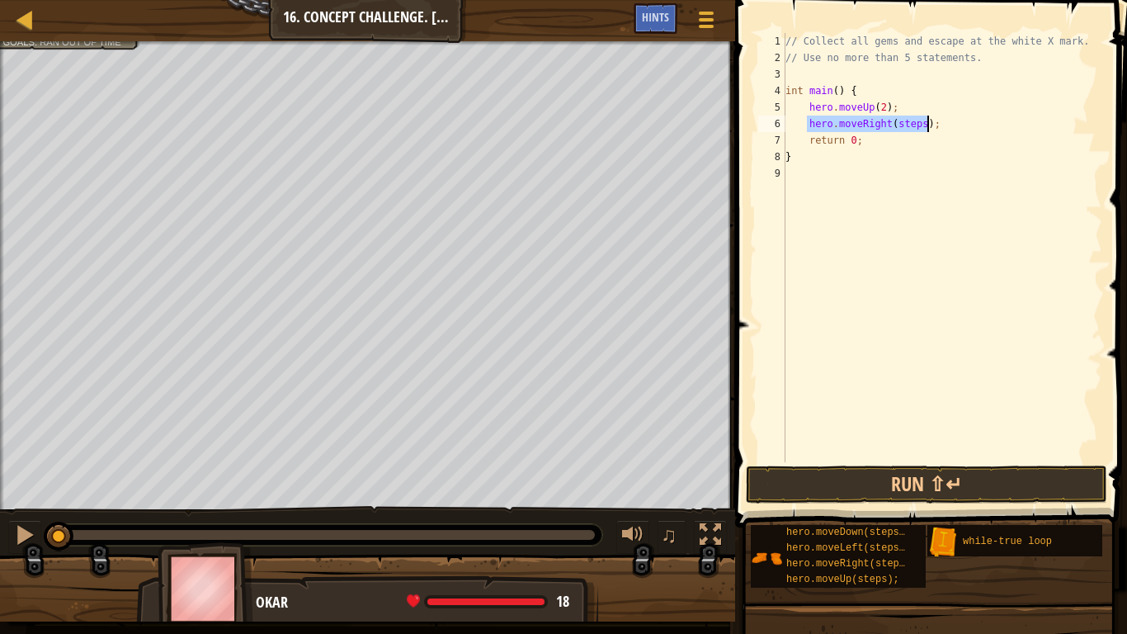
click at [917, 120] on div "// Collect all gems and escape at the white X mark. // Use no more than 5 state…" at bounding box center [942, 247] width 320 height 429
type textarea "hero.moveRight(2);"
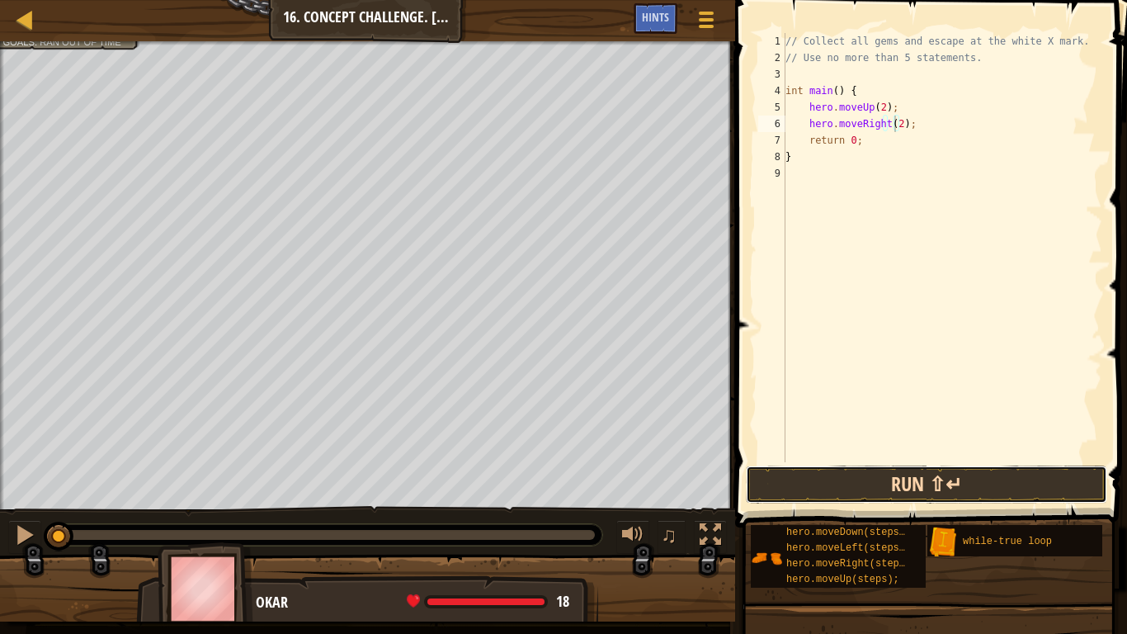
click at [918, 475] on button "Run ⇧↵" at bounding box center [926, 484] width 361 height 38
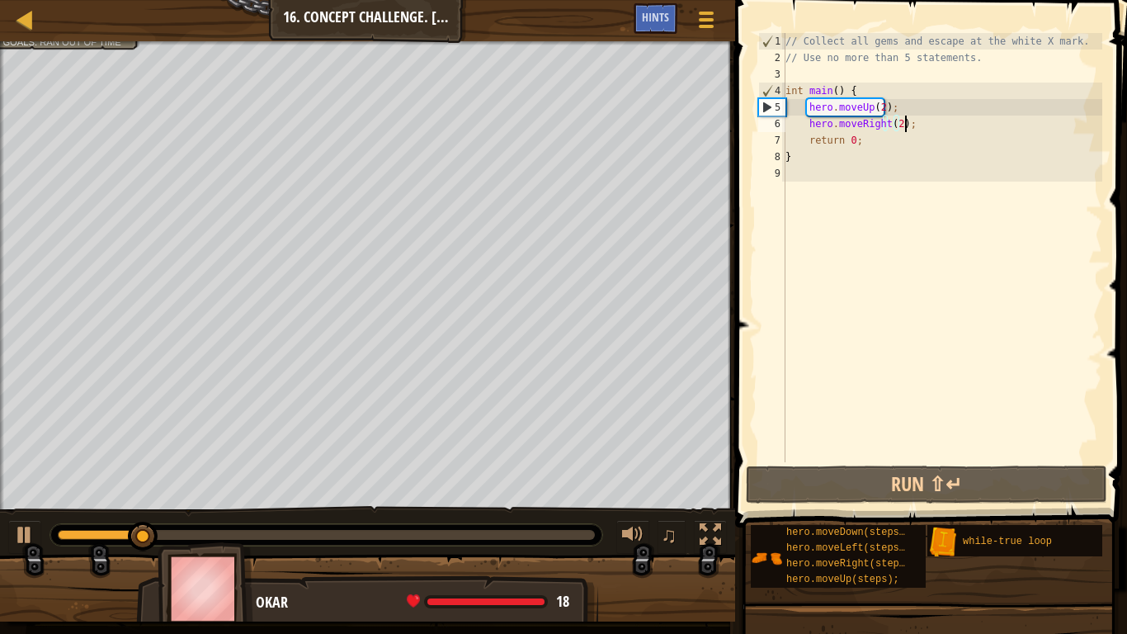
click at [910, 121] on div "// Collect all gems and escape at the white X mark. // Use no more than 5 state…" at bounding box center [942, 264] width 320 height 462
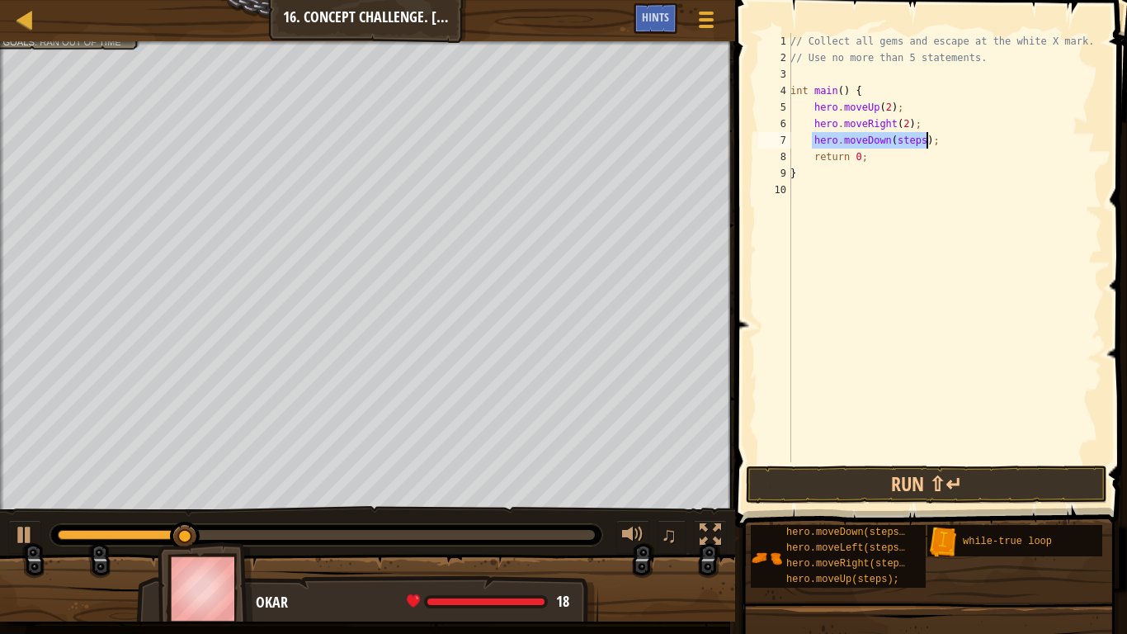
click at [918, 137] on div "// Collect all gems and escape at the white X mark. // Use no more than 5 state…" at bounding box center [944, 247] width 315 height 429
type textarea "hero.moveDown(1);"
click at [936, 144] on div "// Collect all gems and escape at the white X mark. // Use no more than 5 state…" at bounding box center [944, 264] width 315 height 462
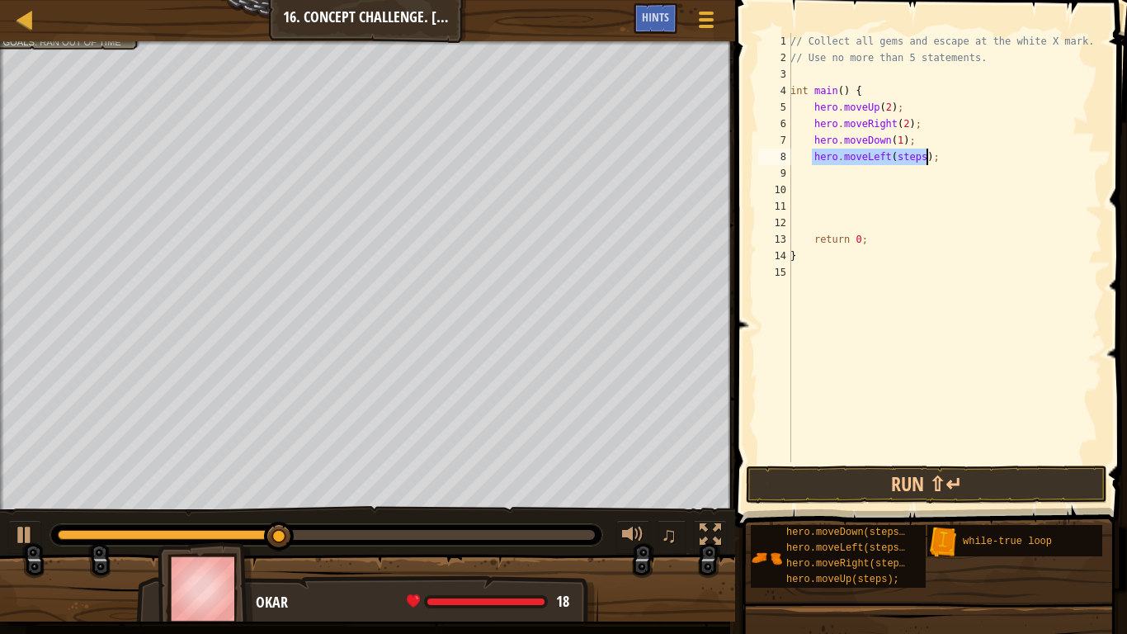
click at [915, 151] on div "// Collect all gems and escape at the white X mark. // Use no more than 5 state…" at bounding box center [944, 247] width 315 height 429
type textarea "hero.moveLeft(1);"
click at [887, 172] on div "// Collect all gems and escape at the white X mark. // Use no more than 5 state…" at bounding box center [944, 264] width 315 height 462
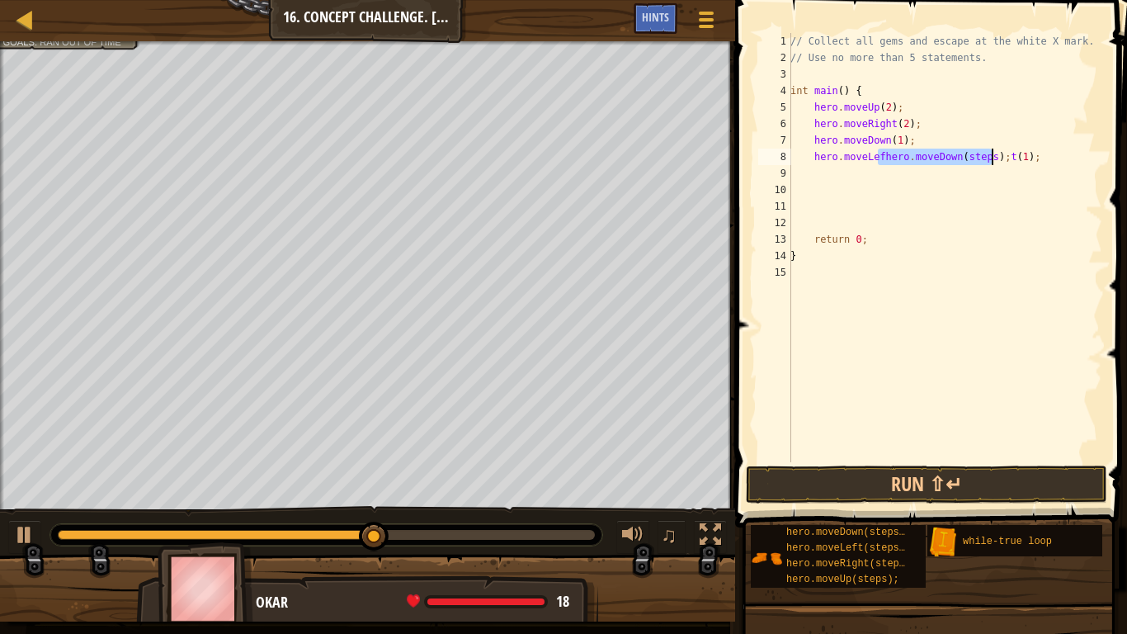
type textarea "hero.moveLeft(1);"
click at [906, 172] on div "// Collect all gems and escape at the white X mark. // Use no more than 5 state…" at bounding box center [944, 247] width 315 height 429
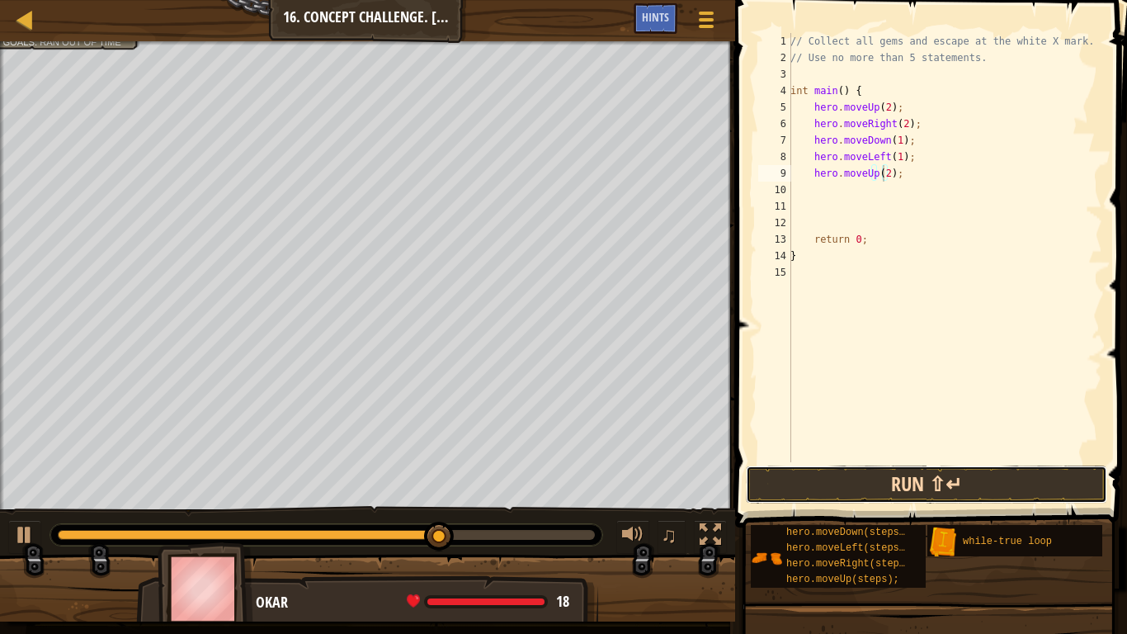
click at [834, 479] on button "Run ⇧↵" at bounding box center [926, 484] width 361 height 38
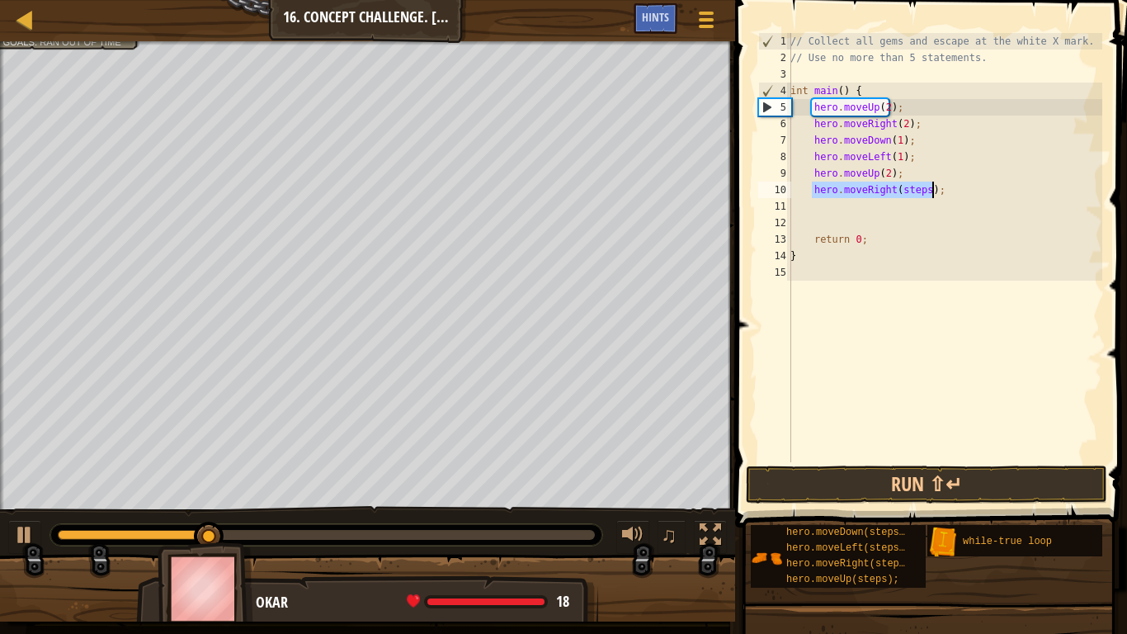
click at [921, 194] on div "// Collect all gems and escape at the white X mark. // Use no more than 5 state…" at bounding box center [944, 247] width 315 height 429
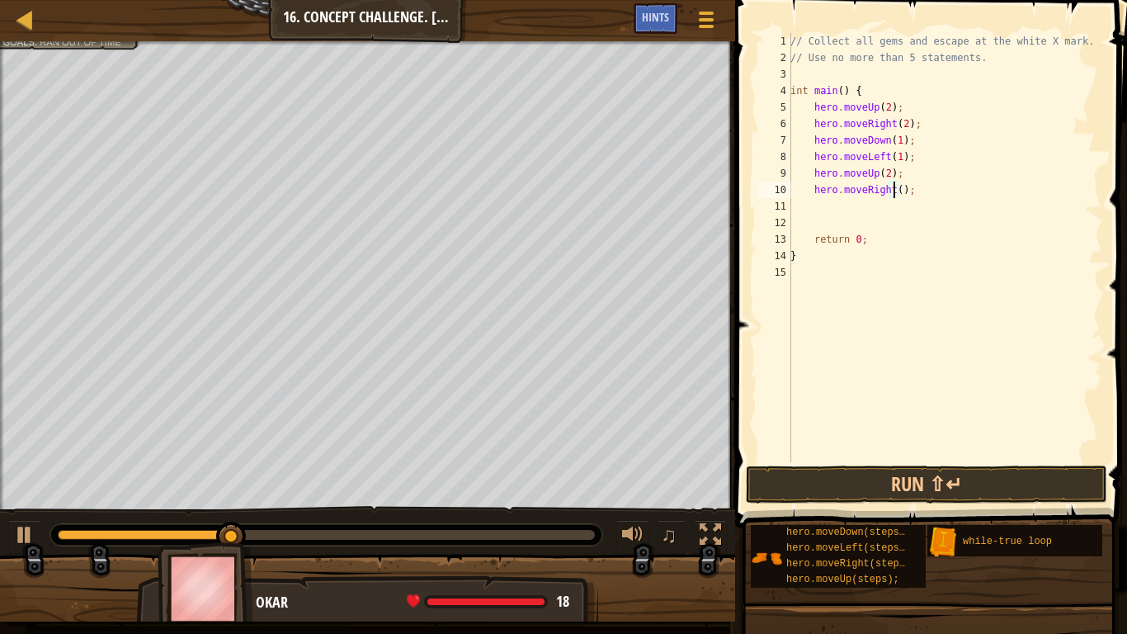
scroll to position [7, 9]
click at [908, 210] on div "// Collect all gems and escape at the white X mark. // Use no more than 5 state…" at bounding box center [944, 247] width 315 height 429
click at [921, 221] on div "// Collect all gems and escape at the white X mark. // Use no more than 5 state…" at bounding box center [944, 247] width 315 height 429
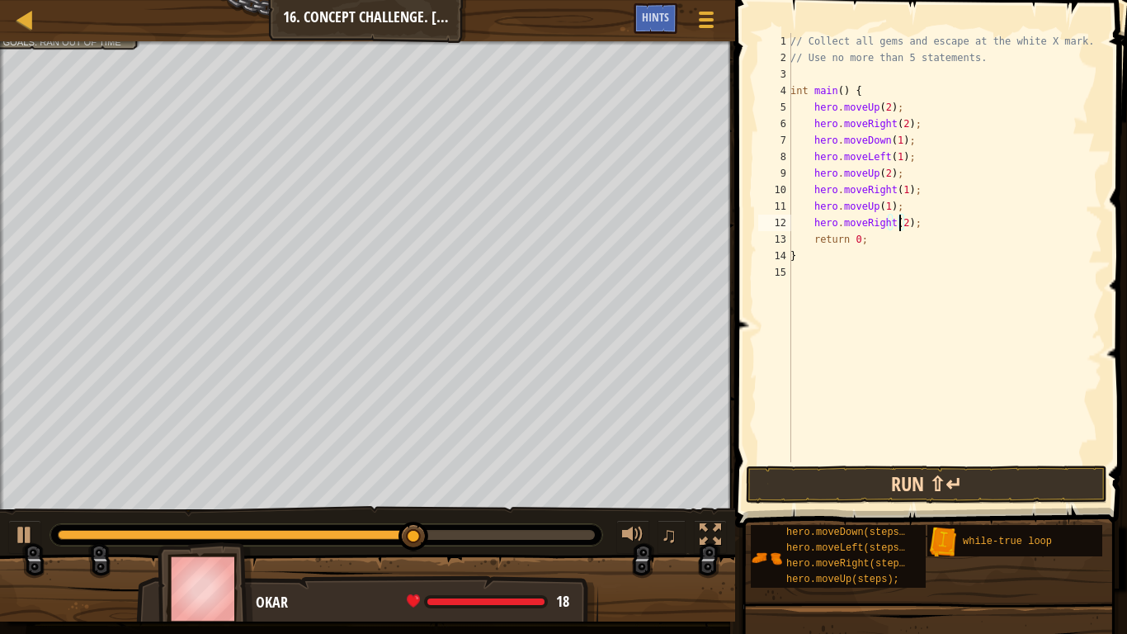
type textarea "hero.moveRight(2);"
click at [801, 494] on button "Run ⇧↵" at bounding box center [926, 484] width 361 height 38
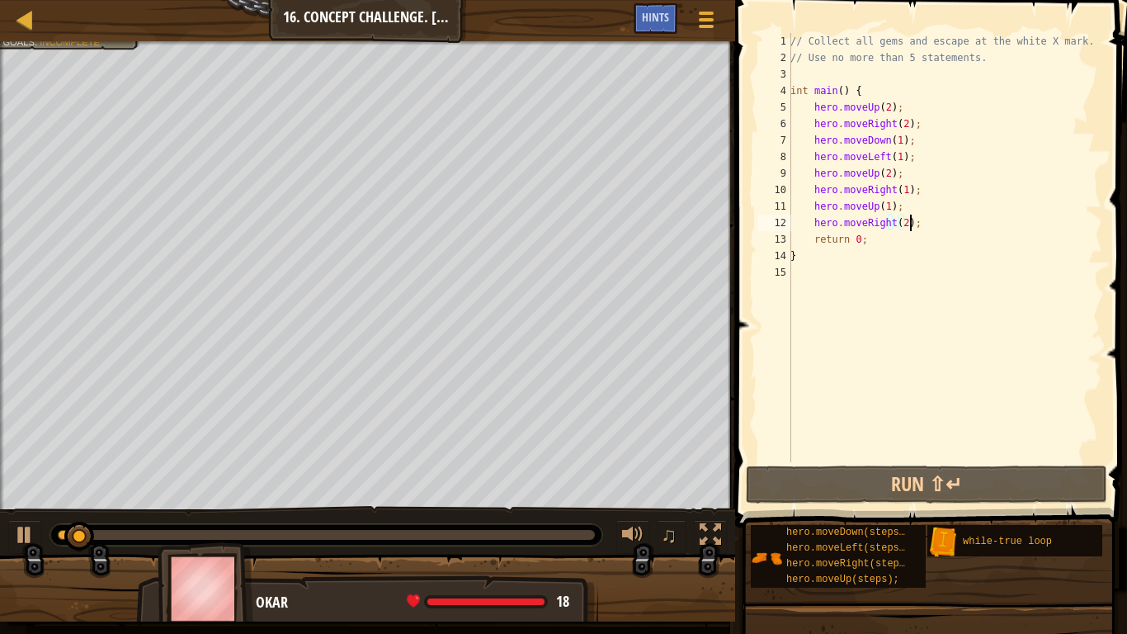
click at [928, 225] on div "// Collect all gems and escape at the white X mark. // Use no more than 5 state…" at bounding box center [944, 264] width 315 height 462
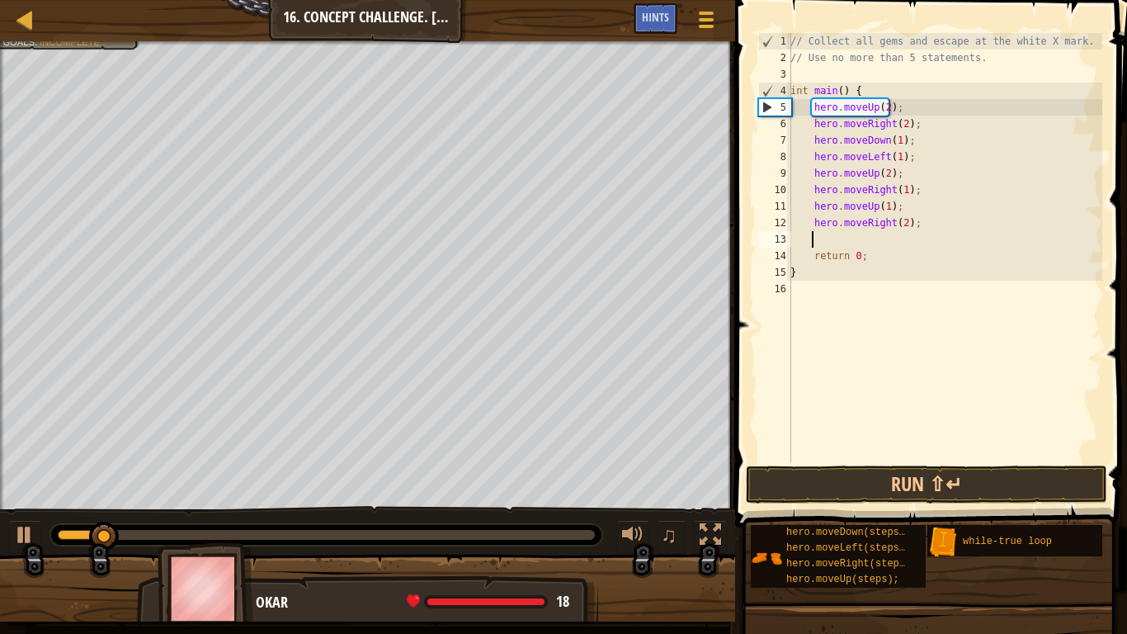
scroll to position [7, 1]
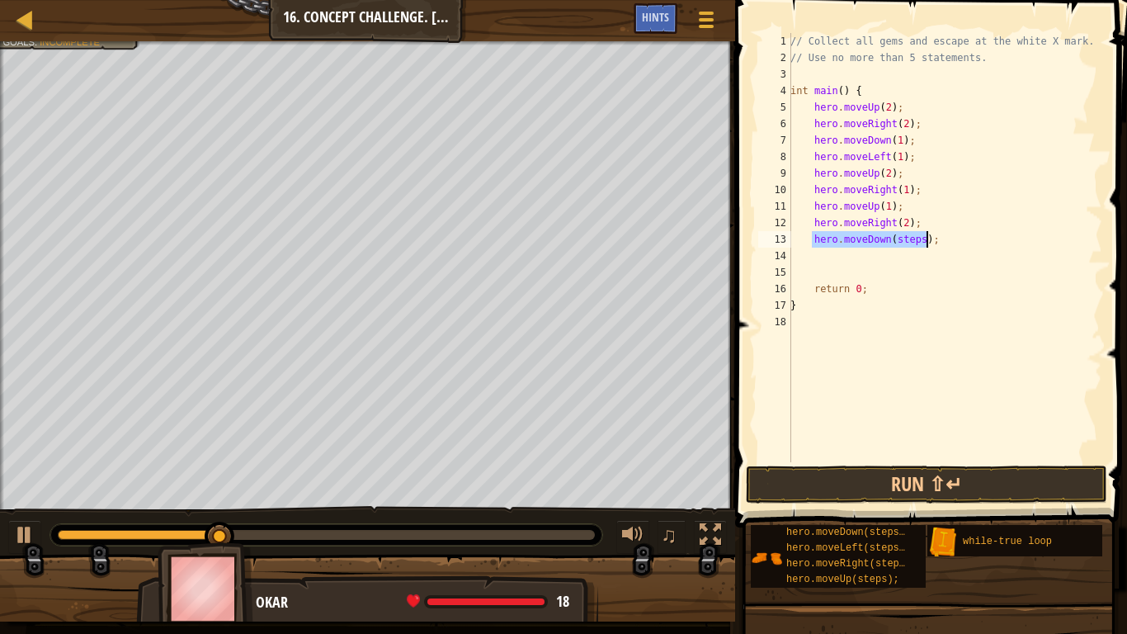
drag, startPoint x: 918, startPoint y: 235, endPoint x: 926, endPoint y: 272, distance: 37.9
click at [919, 236] on div "// Collect all gems and escape at the white X mark. // Use no more than 5 state…" at bounding box center [944, 247] width 315 height 429
type textarea "hero.moveDown(1);"
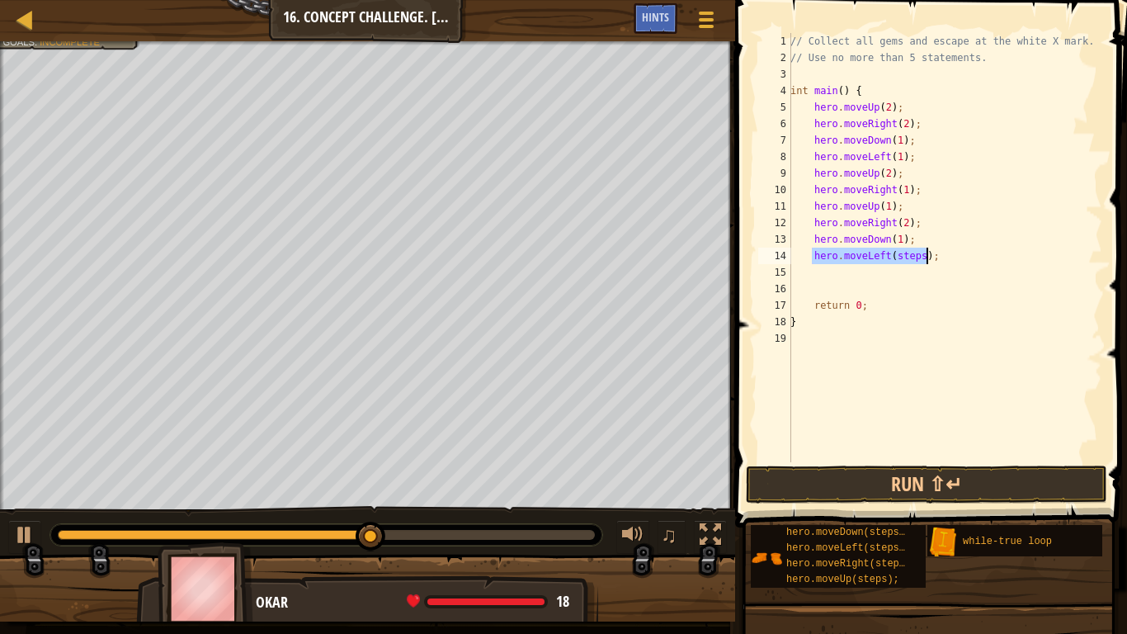
click at [924, 260] on div "// Collect all gems and escape at the white X mark. // Use no more than 5 state…" at bounding box center [944, 247] width 315 height 429
click at [914, 259] on div "// Collect all gems and escape at the white X mark. // Use no more than 5 state…" at bounding box center [944, 264] width 315 height 462
click at [919, 276] on div "// Collect all gems and escape at the white X mark. // Use no more than 5 state…" at bounding box center [944, 247] width 315 height 429
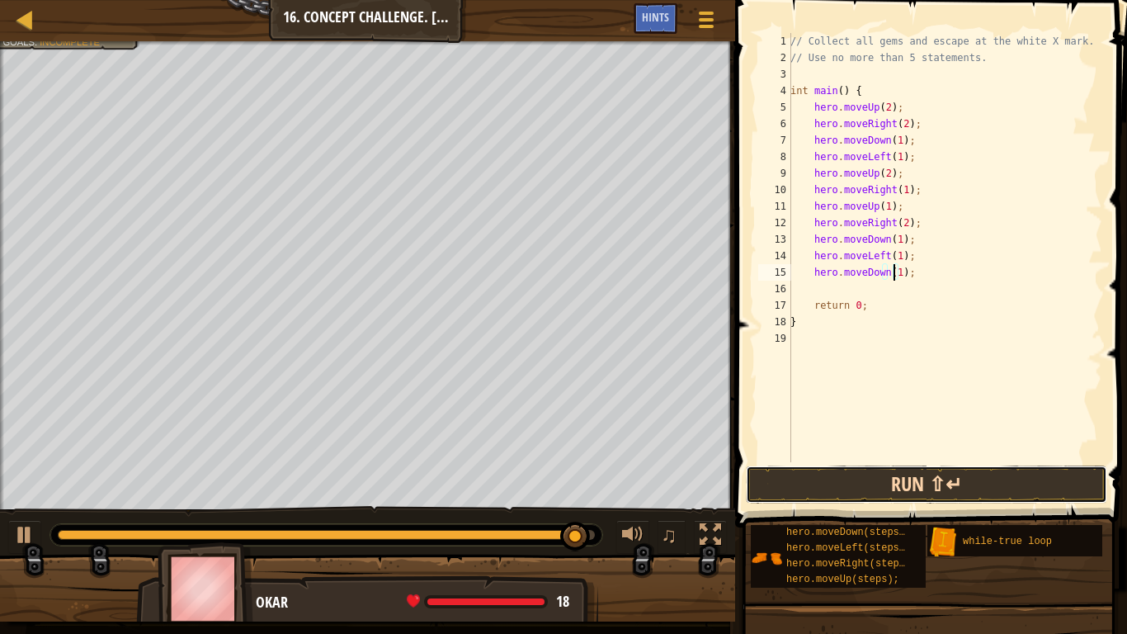
click at [813, 496] on button "Run ⇧↵" at bounding box center [926, 484] width 361 height 38
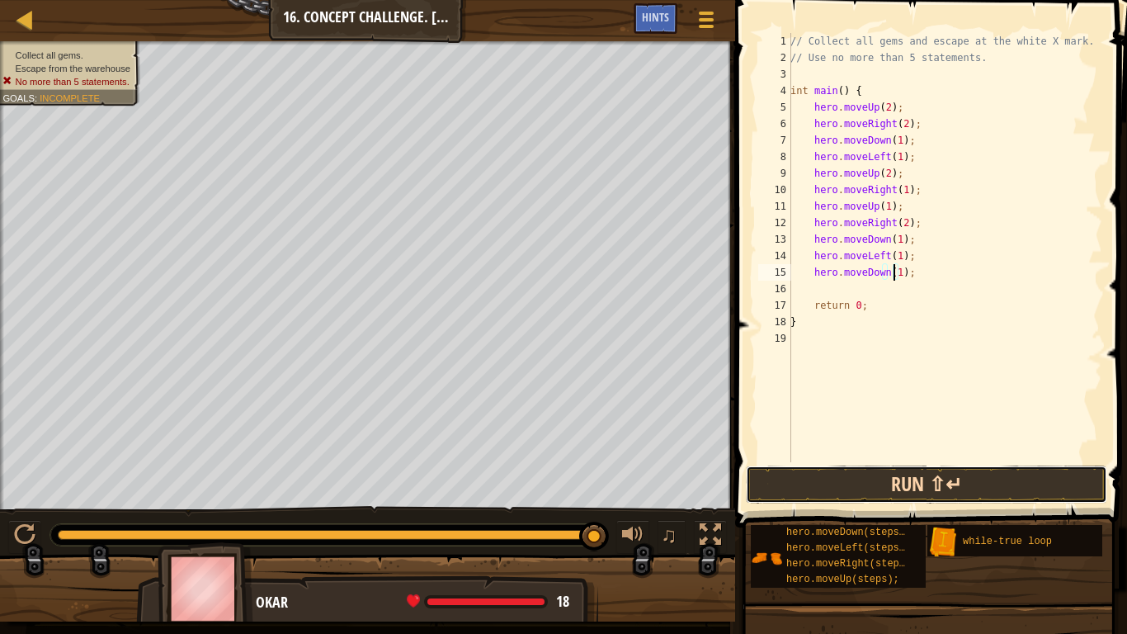
click at [834, 477] on button "Run ⇧↵" at bounding box center [926, 484] width 361 height 38
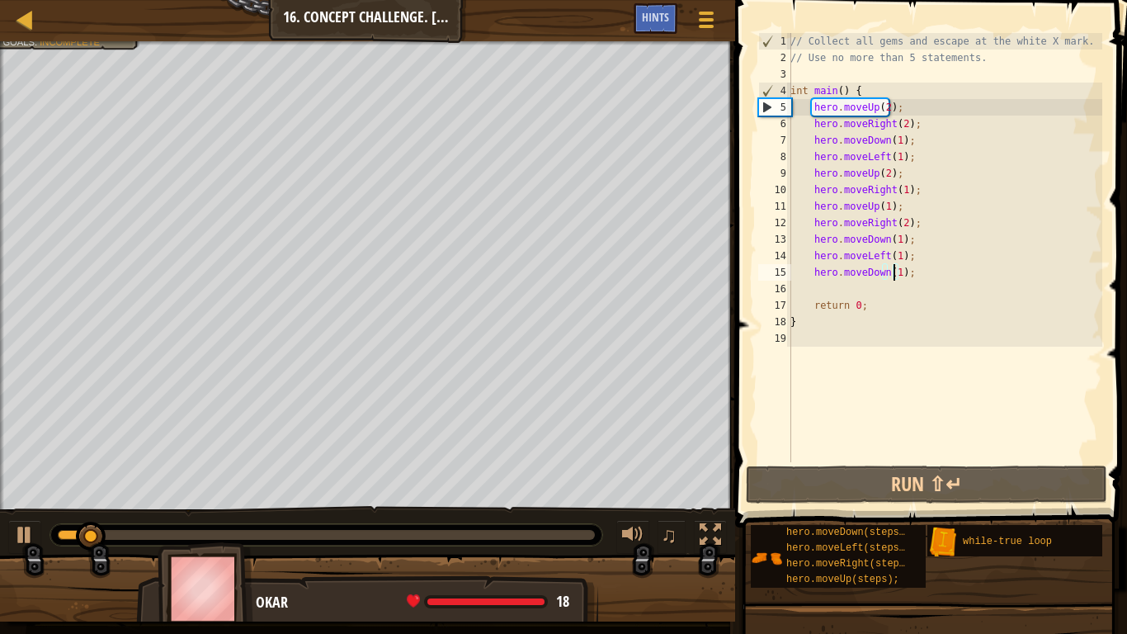
click at [111, 41] on div at bounding box center [367, 43] width 735 height 4
type textarea "hero.moveUp(2);"
click at [801, 103] on div "// Collect all gems and escape at the white X mark. // Use no more than 5 state…" at bounding box center [944, 264] width 315 height 462
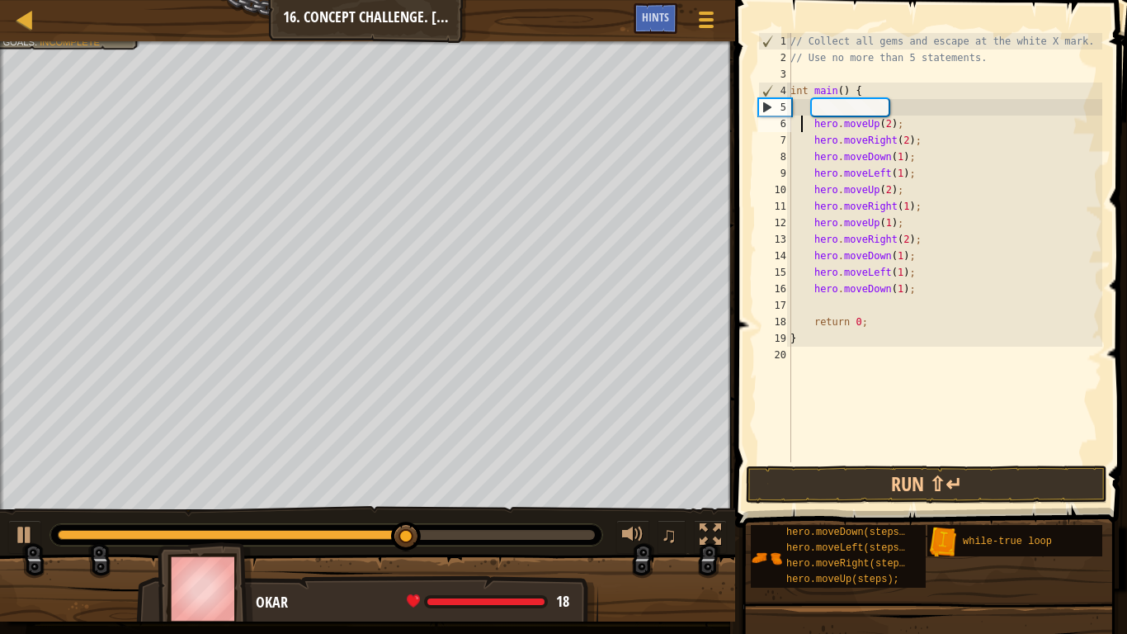
drag, startPoint x: 860, startPoint y: 113, endPoint x: 880, endPoint y: 111, distance: 20.0
click at [865, 111] on div "// Collect all gems and escape at the white X mark. // Use no more than 5 state…" at bounding box center [944, 264] width 315 height 462
click at [932, 124] on div "// Collect all gems and escape at the white X mark. // Use no more than 5 state…" at bounding box center [944, 264] width 315 height 462
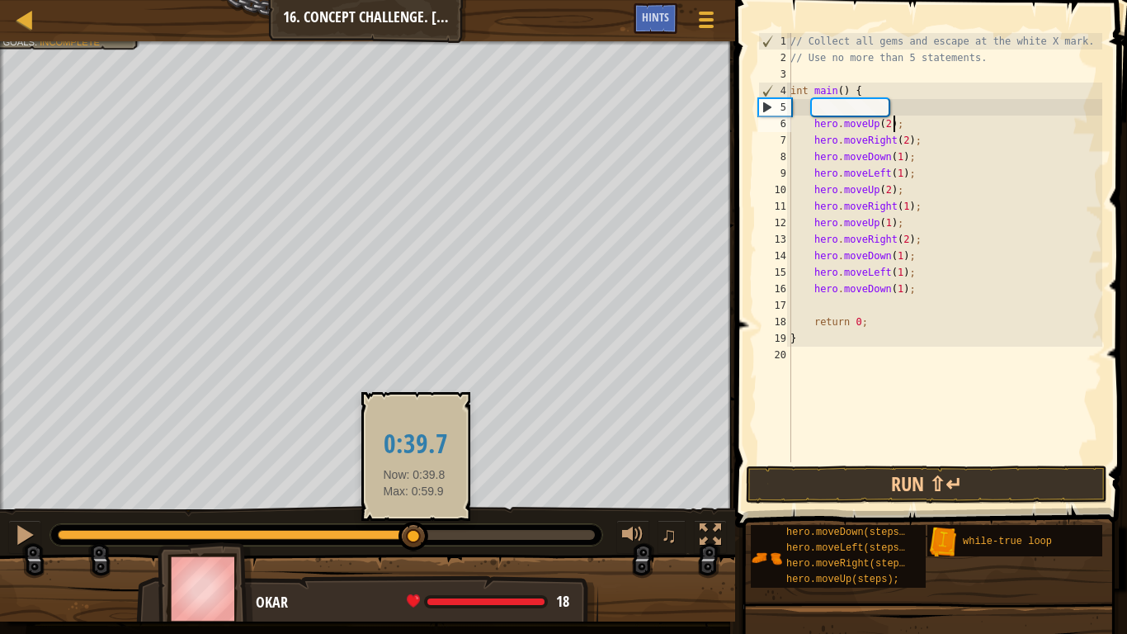
drag, startPoint x: 414, startPoint y: 535, endPoint x: 0, endPoint y: 548, distance: 414.4
click at [0, 548] on div "♫" at bounding box center [367, 531] width 735 height 50
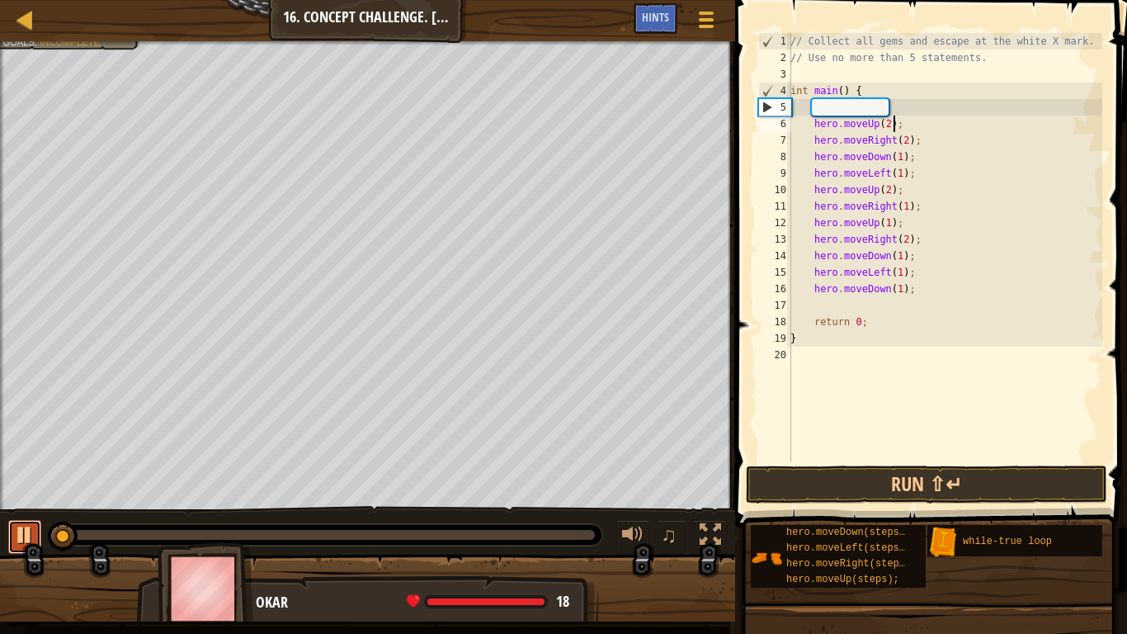
click at [24, 524] on div at bounding box center [24, 534] width 21 height 21
click at [889, 257] on div "// Collect all gems and escape at the white X mark. // Use no more than 5 state…" at bounding box center [944, 264] width 315 height 462
type textarea "hero.moveDown(1);"
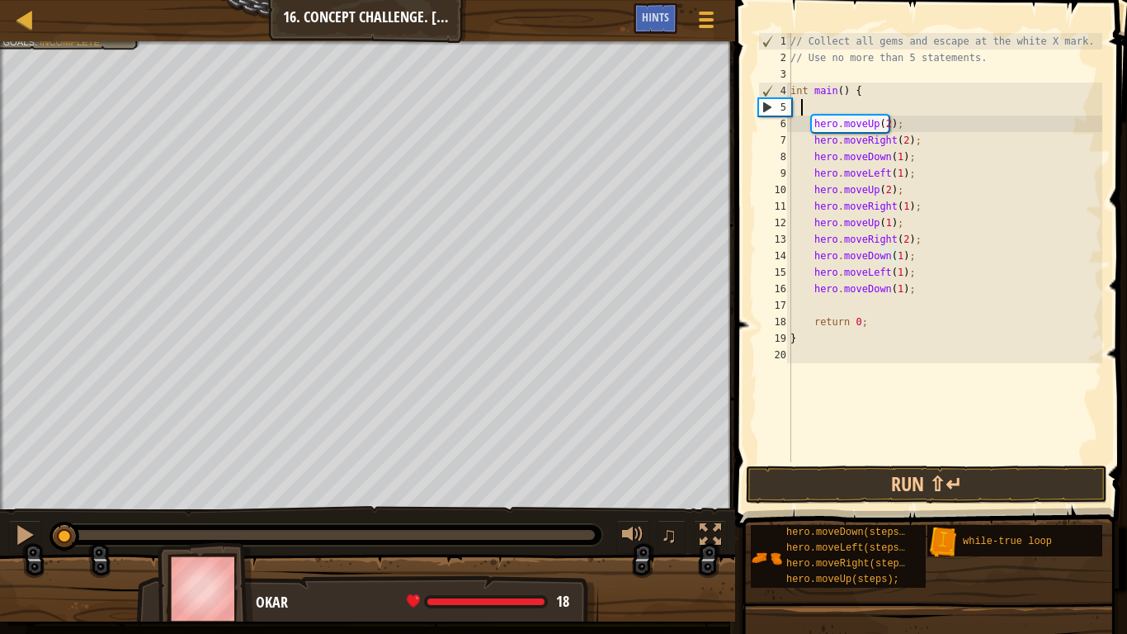
click at [829, 109] on div "// Collect all gems and escape at the white X mark. // Use no more than 5 state…" at bounding box center [944, 264] width 315 height 462
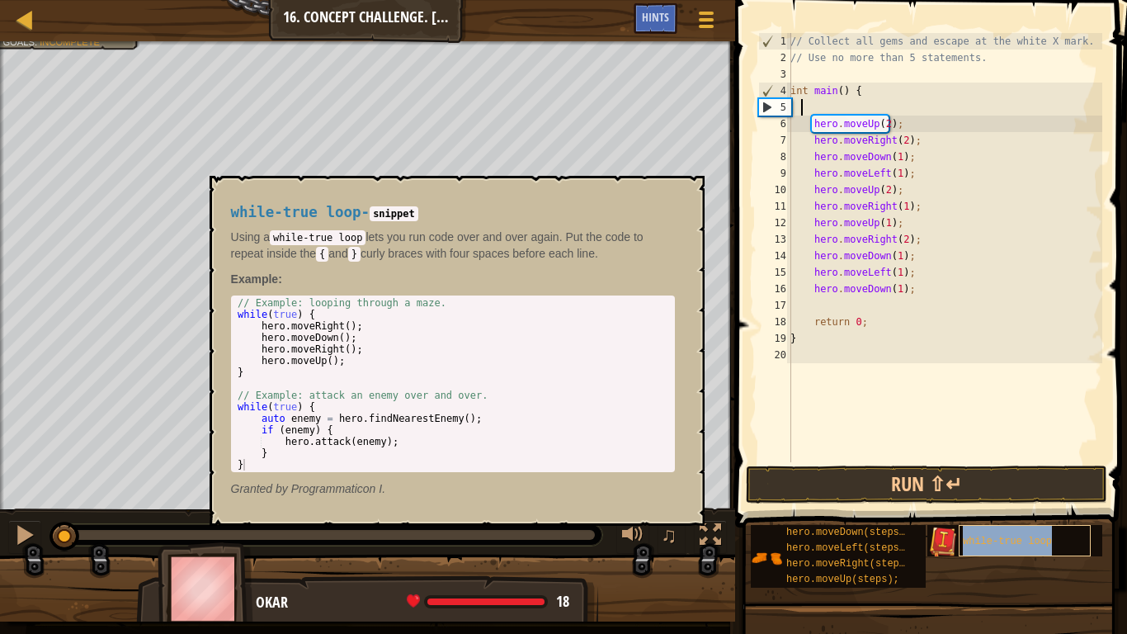
click at [981, 527] on div "while-true loop" at bounding box center [1025, 540] width 132 height 31
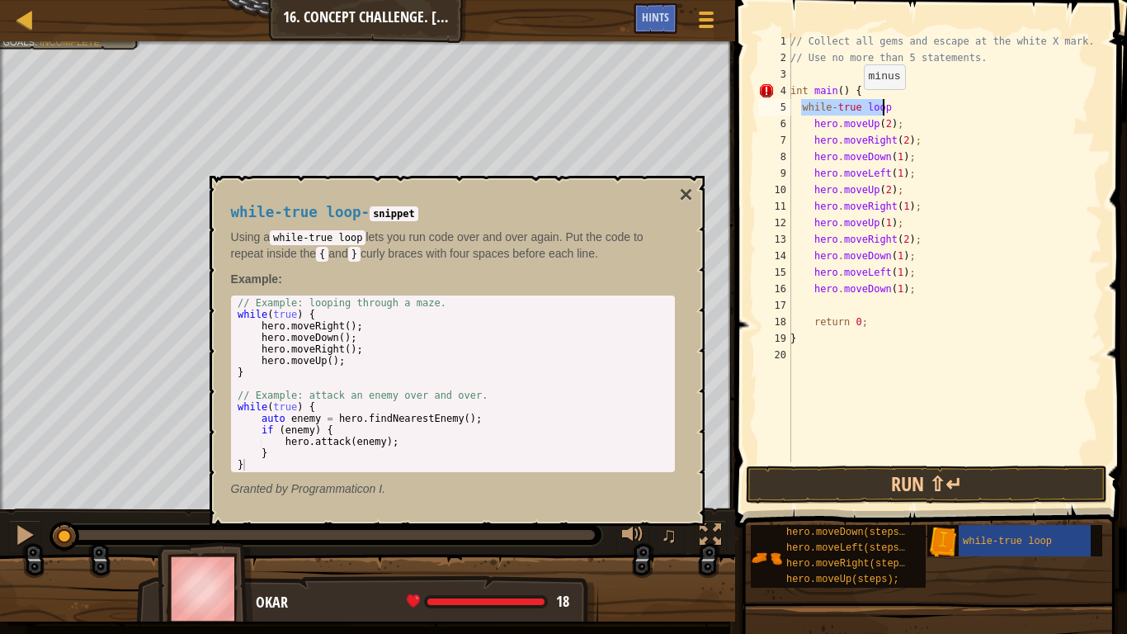
click at [855, 106] on div "// Collect all gems and escape at the white X mark. // Use no more than 5 state…" at bounding box center [944, 247] width 315 height 429
click at [833, 110] on div "// Collect all gems and escape at the white X mark. // Use no more than 5 state…" at bounding box center [944, 264] width 315 height 462
click at [833, 106] on div "// Collect all gems and escape at the white X mark. // Use no more than 5 state…" at bounding box center [944, 264] width 315 height 462
click at [873, 105] on div "// Collect all gems and escape at the white X mark. // Use no more than 5 state…" at bounding box center [944, 264] width 315 height 462
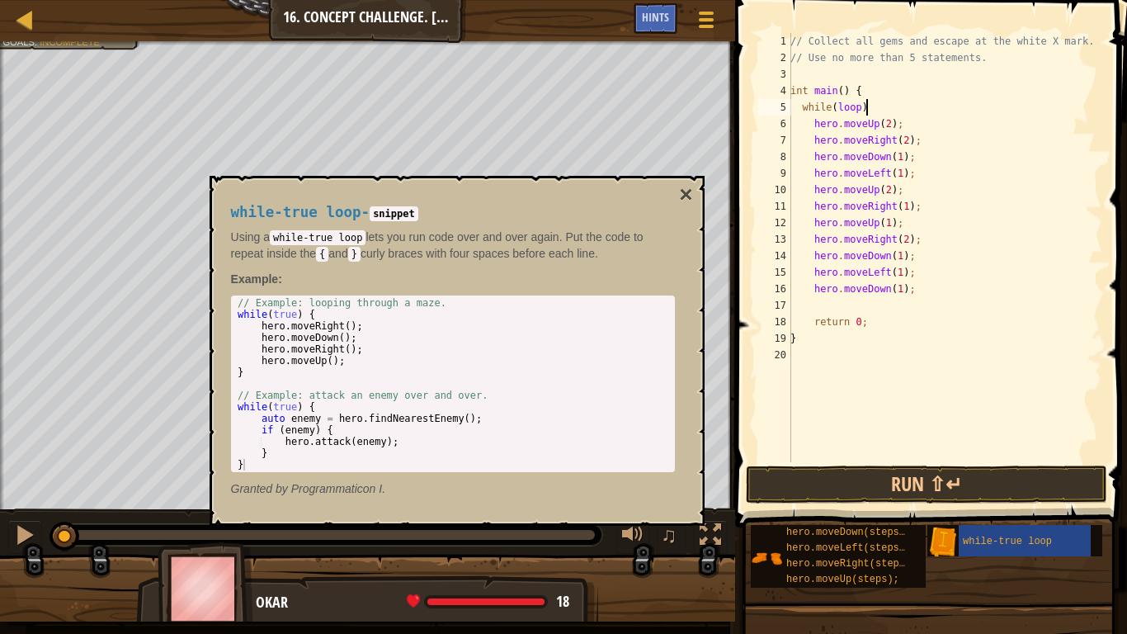
scroll to position [7, 6]
click at [921, 178] on div "// Collect all gems and escape at the white X mark. // Use no more than 5 state…" at bounding box center [944, 264] width 315 height 462
type textarea "hero.moveLeft(1);"
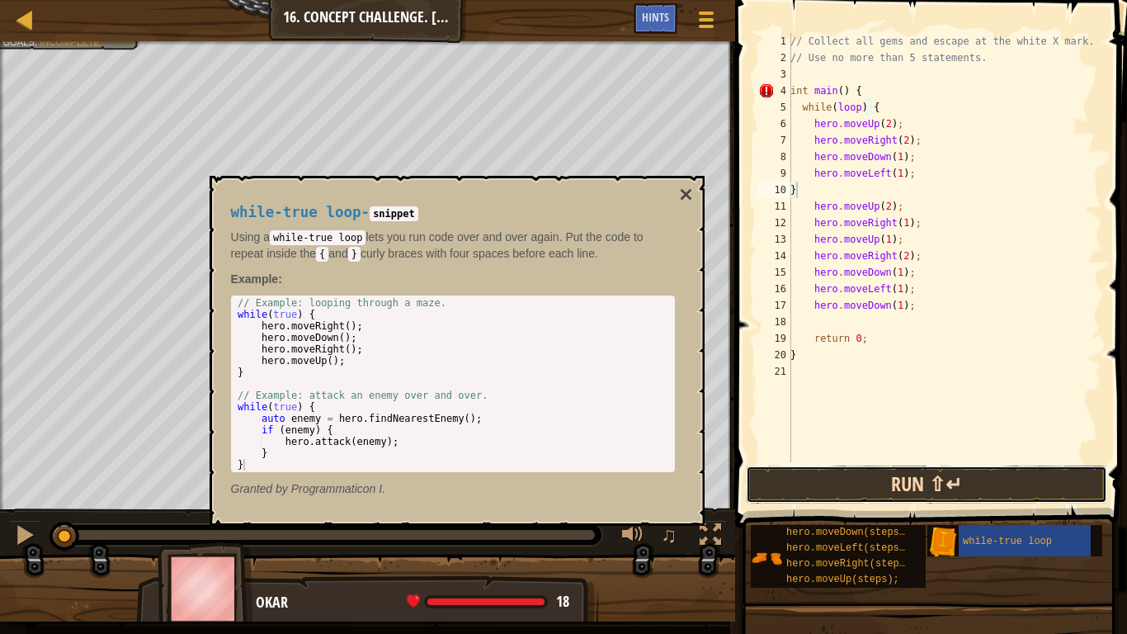
click at [830, 482] on button "Run ⇧↵" at bounding box center [926, 484] width 361 height 38
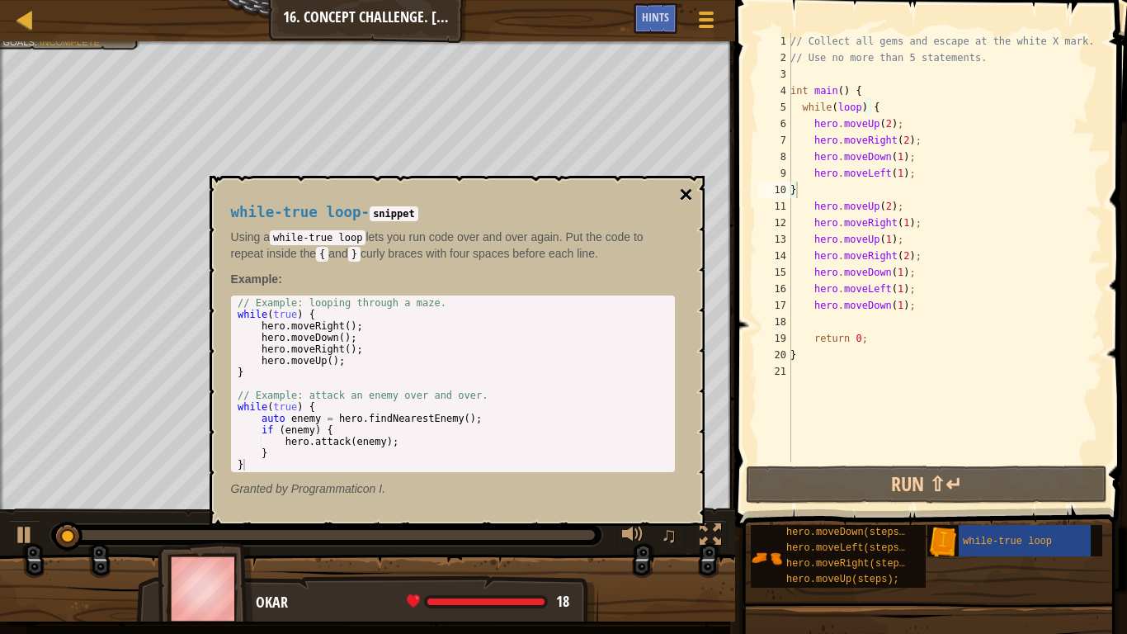
click at [686, 188] on button "×" at bounding box center [685, 194] width 13 height 23
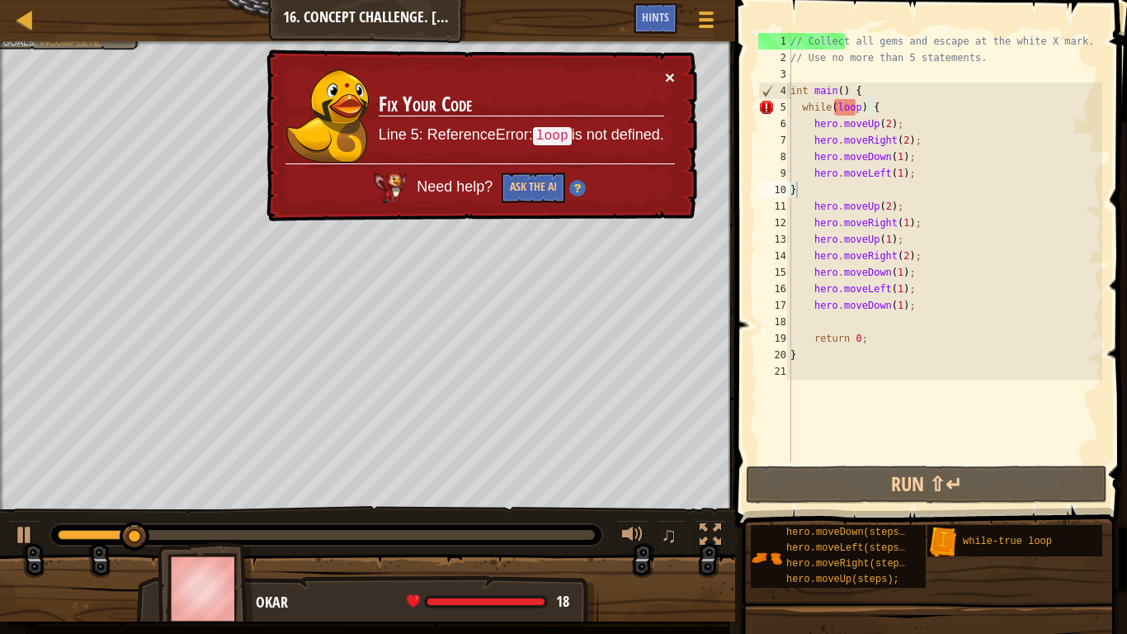
click at [672, 77] on button "×" at bounding box center [670, 76] width 10 height 17
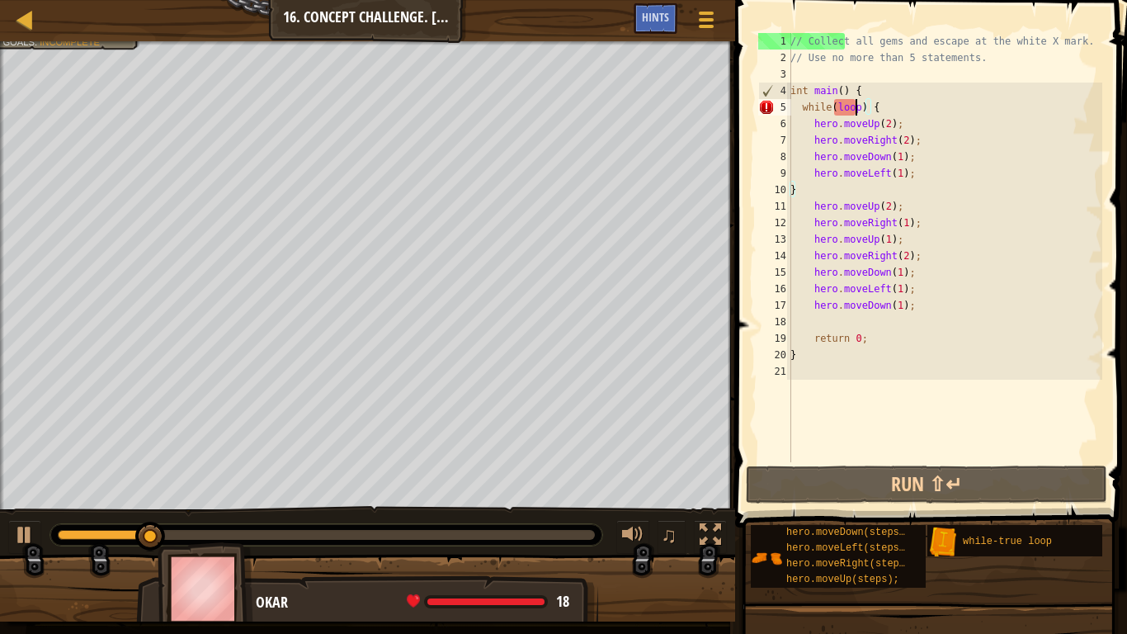
click at [855, 111] on div "// Collect all gems and escape at the white X mark. // Use no more than 5 state…" at bounding box center [944, 264] width 315 height 462
drag, startPoint x: 856, startPoint y: 111, endPoint x: 913, endPoint y: 158, distance: 73.8
click at [856, 111] on div "// Collect all gems and escape at the white X mark. // Use no more than 5 state…" at bounding box center [944, 264] width 315 height 462
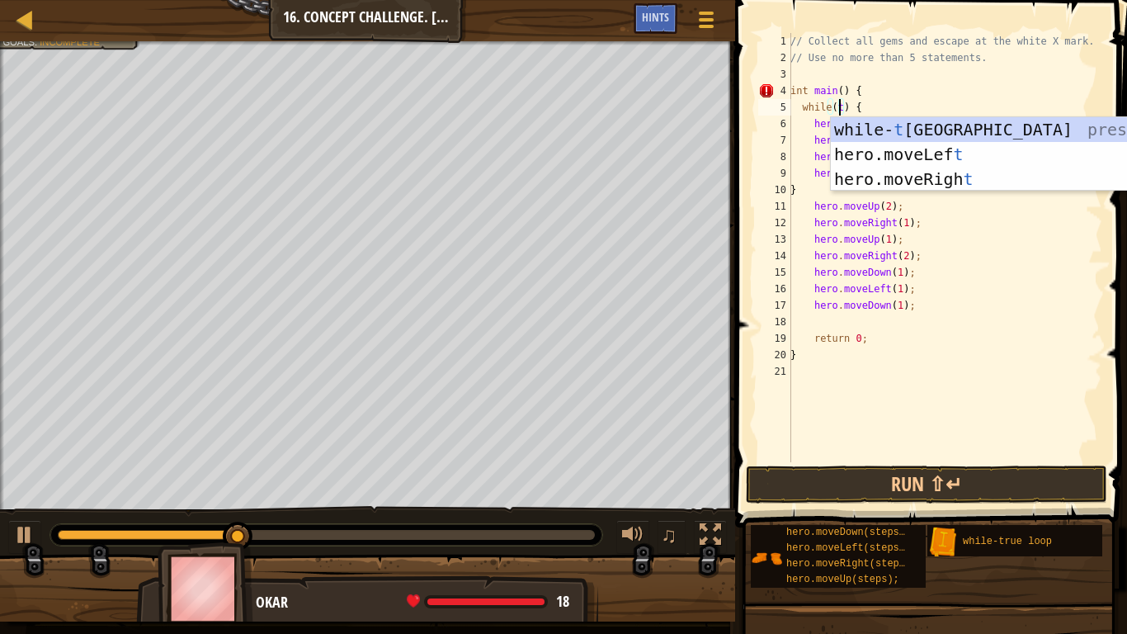
scroll to position [7, 5]
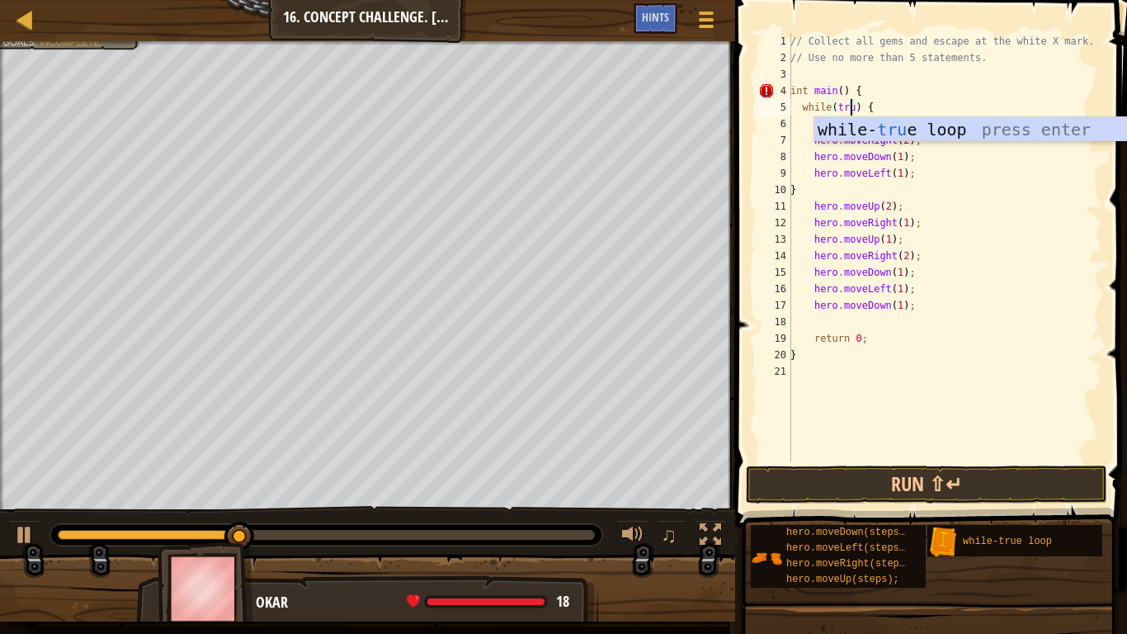
type textarea "while(true) {"
click at [946, 127] on div "while- true loop press enter" at bounding box center [970, 154] width 312 height 74
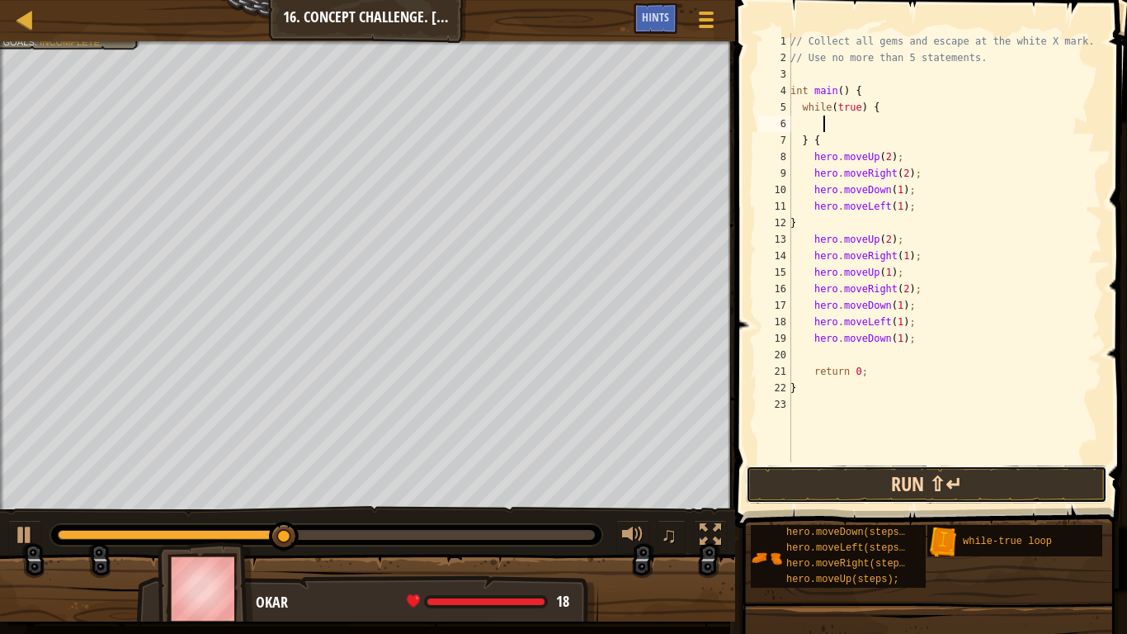
click at [834, 474] on button "Run ⇧↵" at bounding box center [926, 484] width 361 height 38
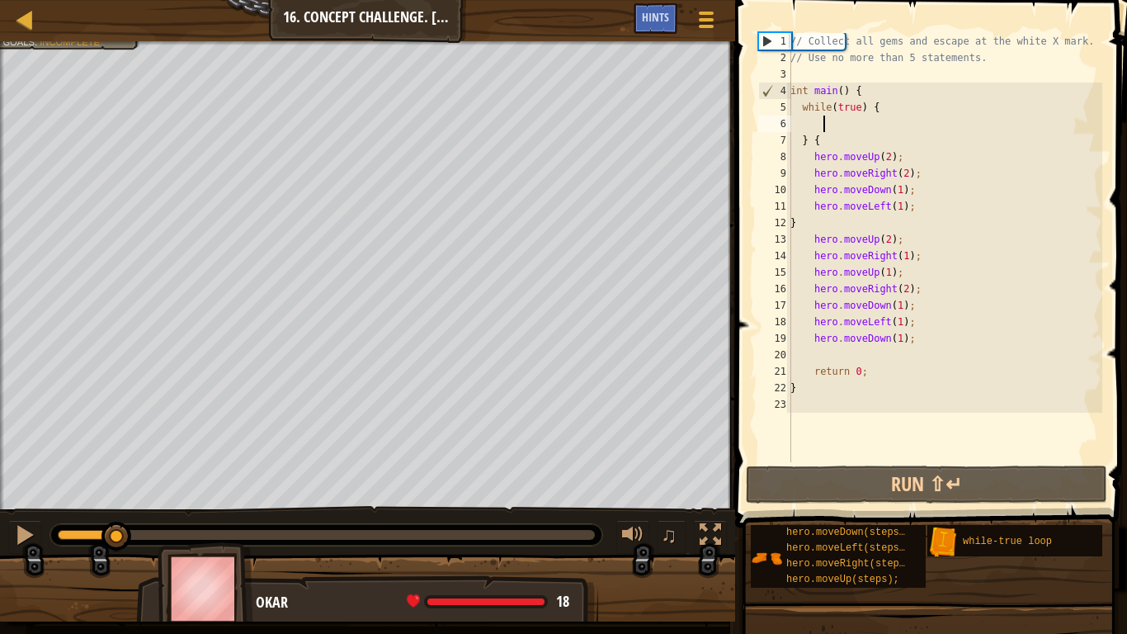
drag, startPoint x: 304, startPoint y: 528, endPoint x: 0, endPoint y: 478, distance: 308.6
click at [0, 478] on div "Collect all gems. Escape from the warehouse No more than 5 statements. Goals : …" at bounding box center [563, 331] width 1127 height 580
click at [36, 521] on button at bounding box center [24, 537] width 33 height 34
click at [821, 139] on div "// Collect all gems and escape at the white X mark. // Use no more than 5 state…" at bounding box center [944, 264] width 315 height 462
click at [807, 141] on div "// Collect all gems and escape at the white X mark. // Use no more than 5 state…" at bounding box center [944, 264] width 315 height 462
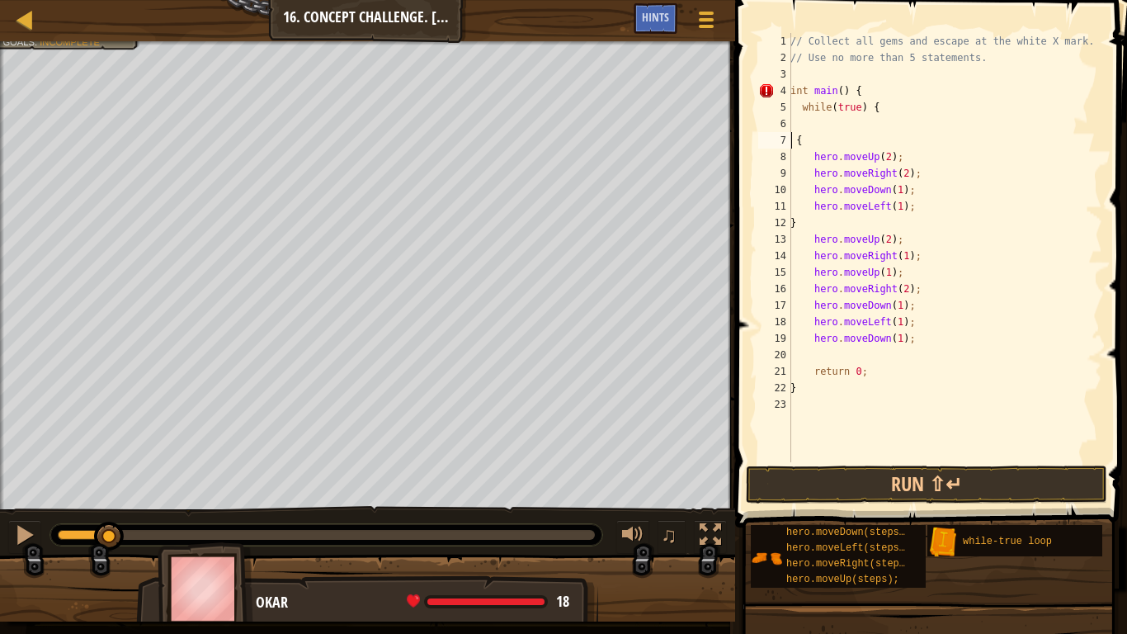
scroll to position [7, 0]
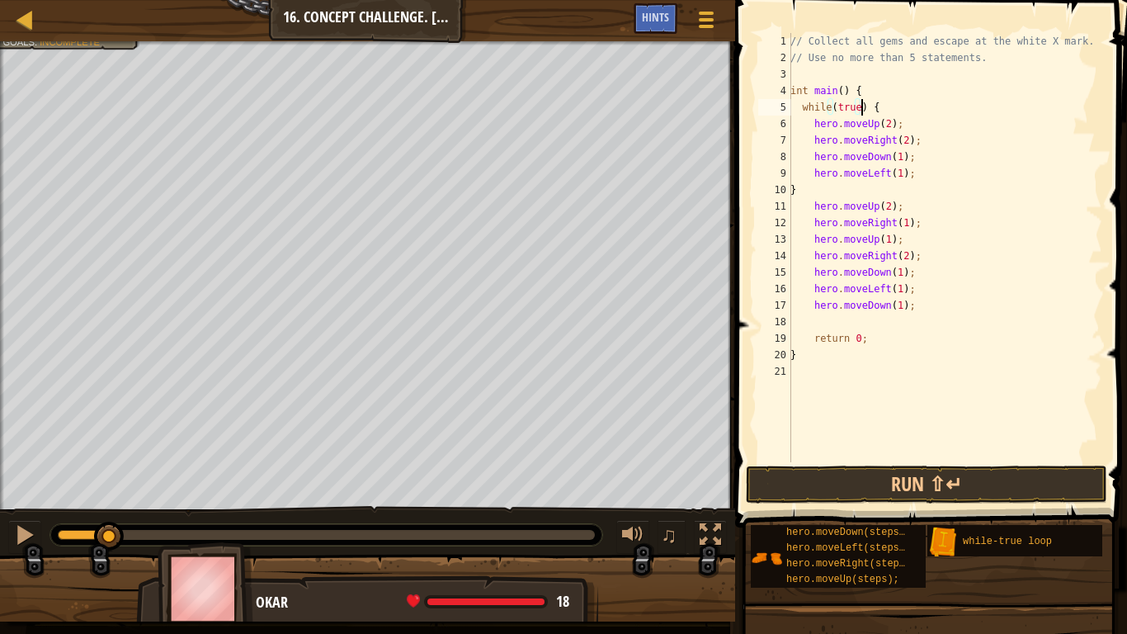
click at [854, 108] on div "// Collect all gems and escape at the white X mark. // Use no more than 5 state…" at bounding box center [944, 264] width 315 height 462
click at [844, 490] on button "Run ⇧↵" at bounding box center [926, 484] width 361 height 38
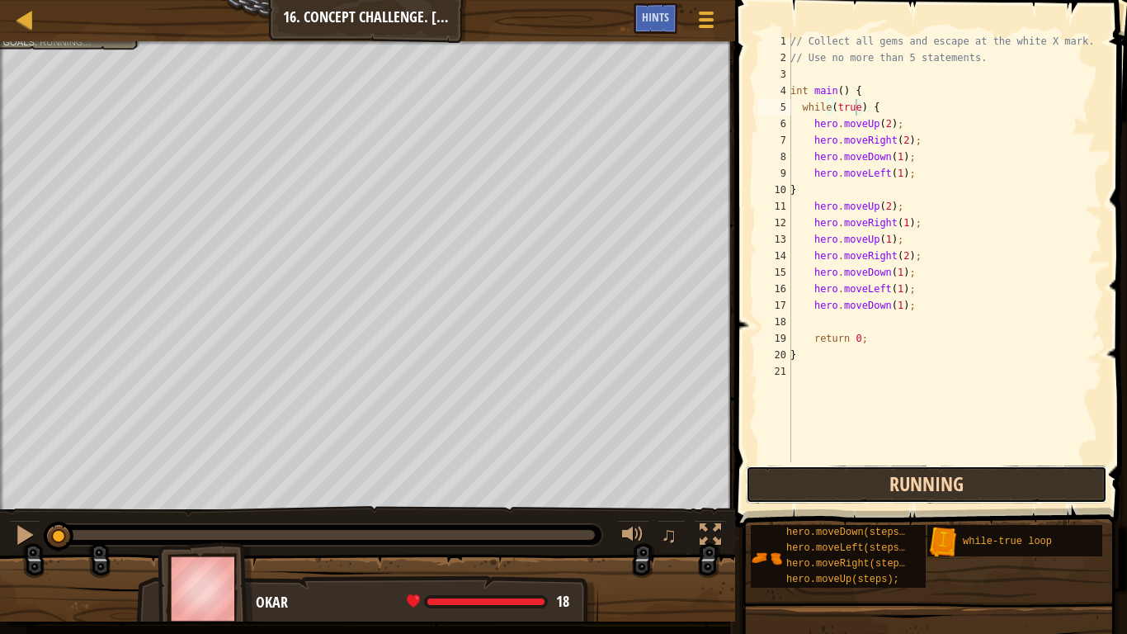
drag, startPoint x: 843, startPoint y: 490, endPoint x: 782, endPoint y: 474, distance: 63.2
click at [783, 476] on button "Running" at bounding box center [926, 484] width 361 height 38
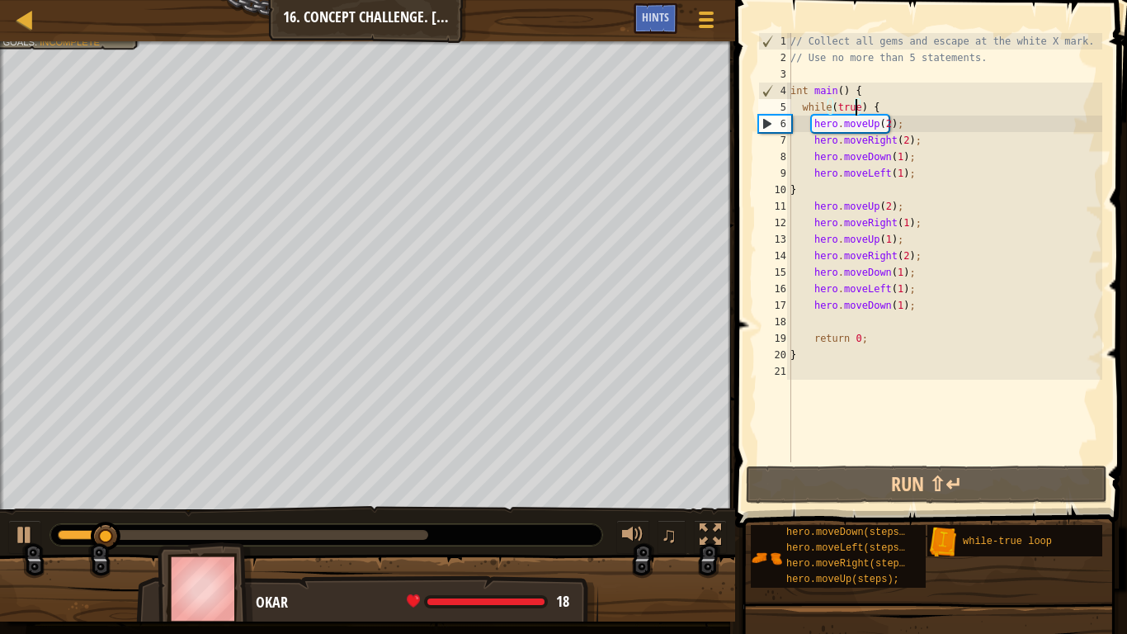
click at [73, 44] on div at bounding box center [367, 43] width 735 height 4
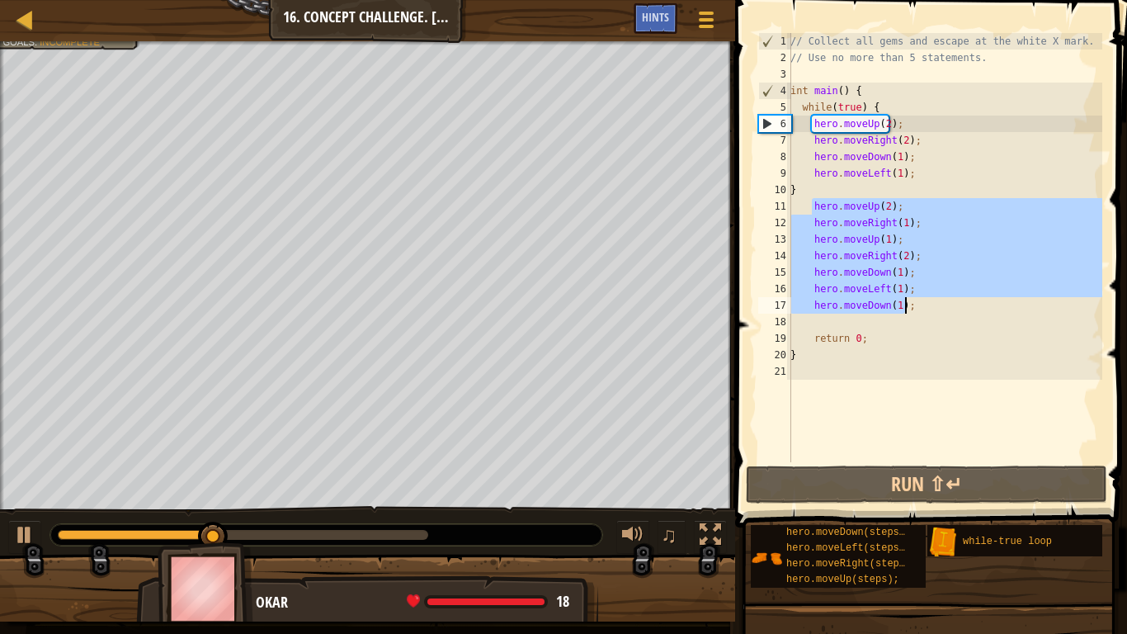
drag, startPoint x: 811, startPoint y: 205, endPoint x: 911, endPoint y: 306, distance: 141.8
click at [911, 306] on div "// Collect all gems and escape at the white X mark. // Use no more than 5 state…" at bounding box center [944, 264] width 315 height 462
type textarea "hero.moveLeft(1); hero.moveDown(1);"
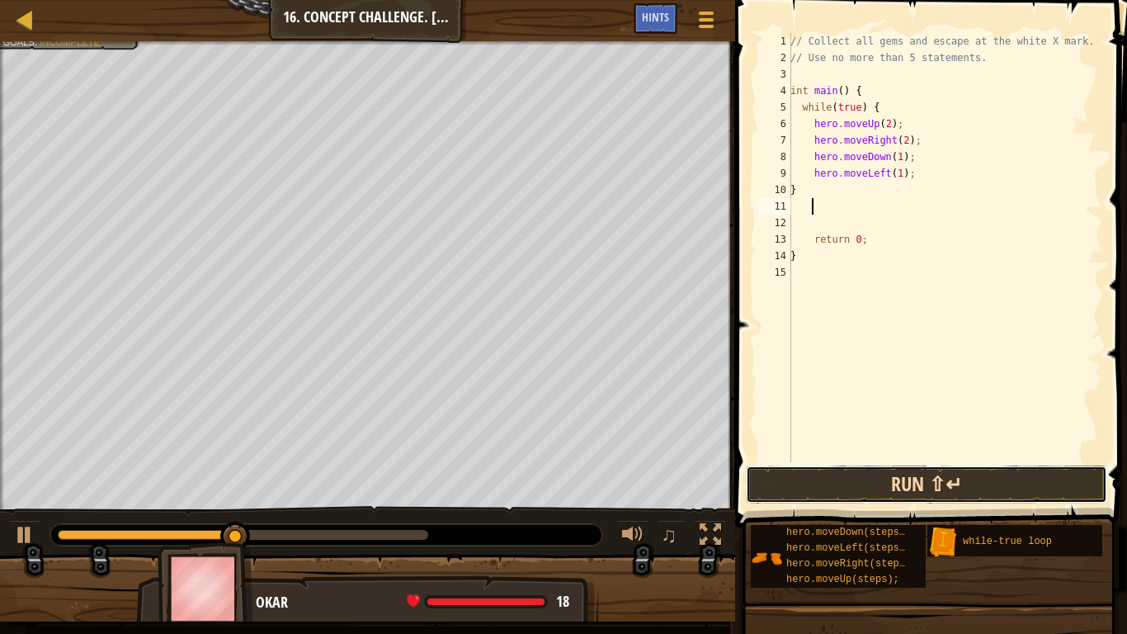
click at [796, 483] on button "Run ⇧↵" at bounding box center [926, 484] width 361 height 38
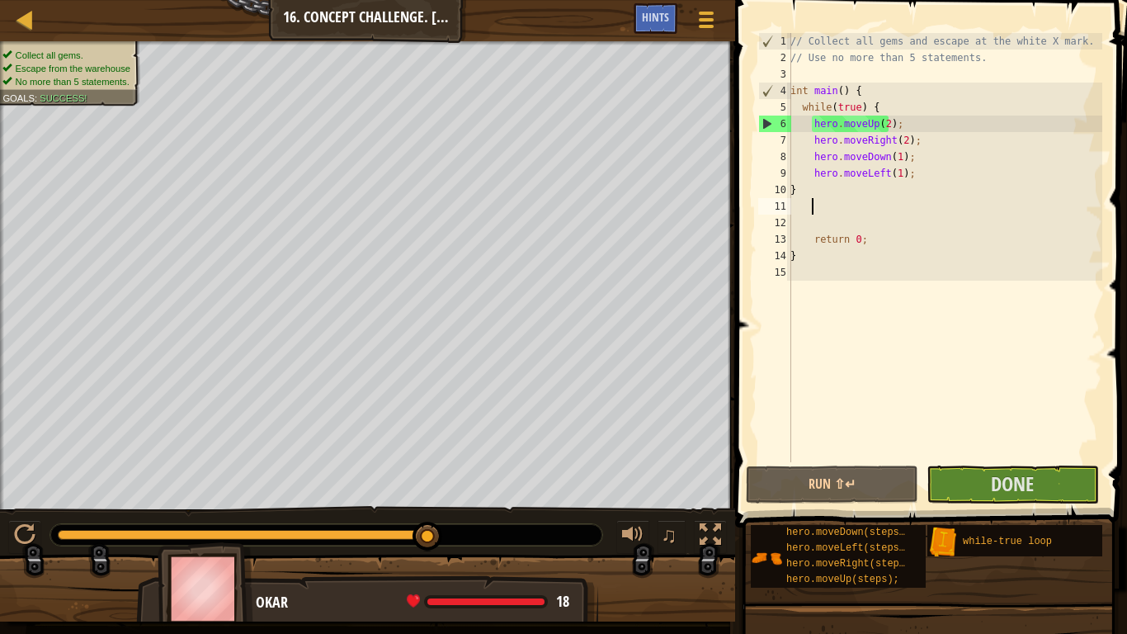
drag, startPoint x: 320, startPoint y: 534, endPoint x: 1102, endPoint y: 633, distance: 788.4
click at [1102, 633] on div "Map Introduction to Computer Science 16. Concept Challenge. Loop Warehouse Game…" at bounding box center [563, 317] width 1127 height 634
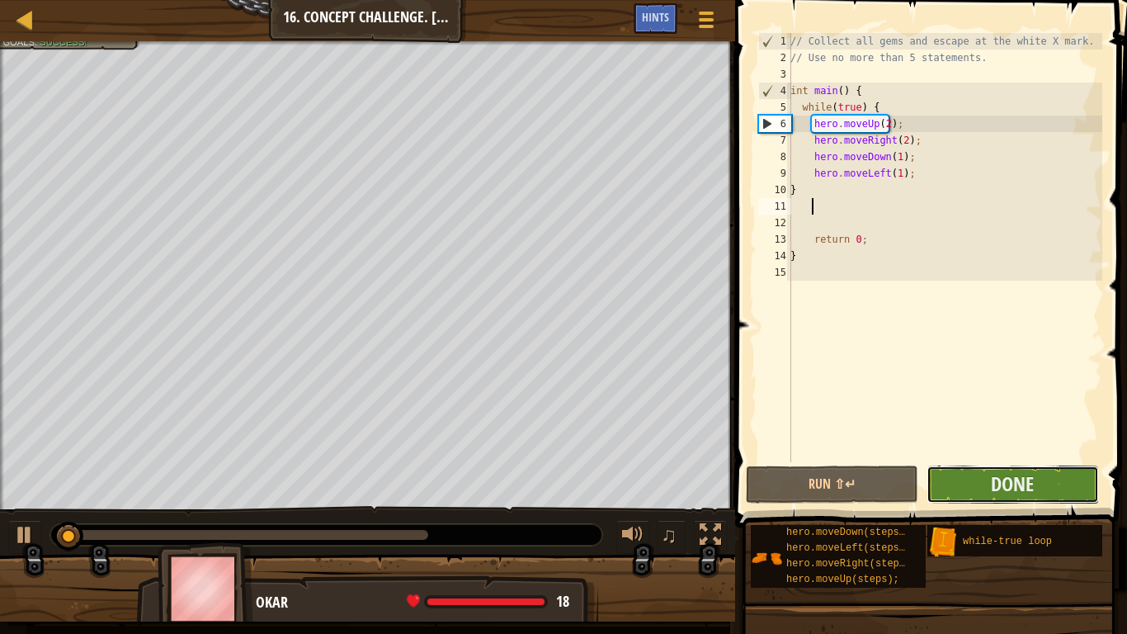
click at [979, 490] on button "Done" at bounding box center [1013, 484] width 172 height 38
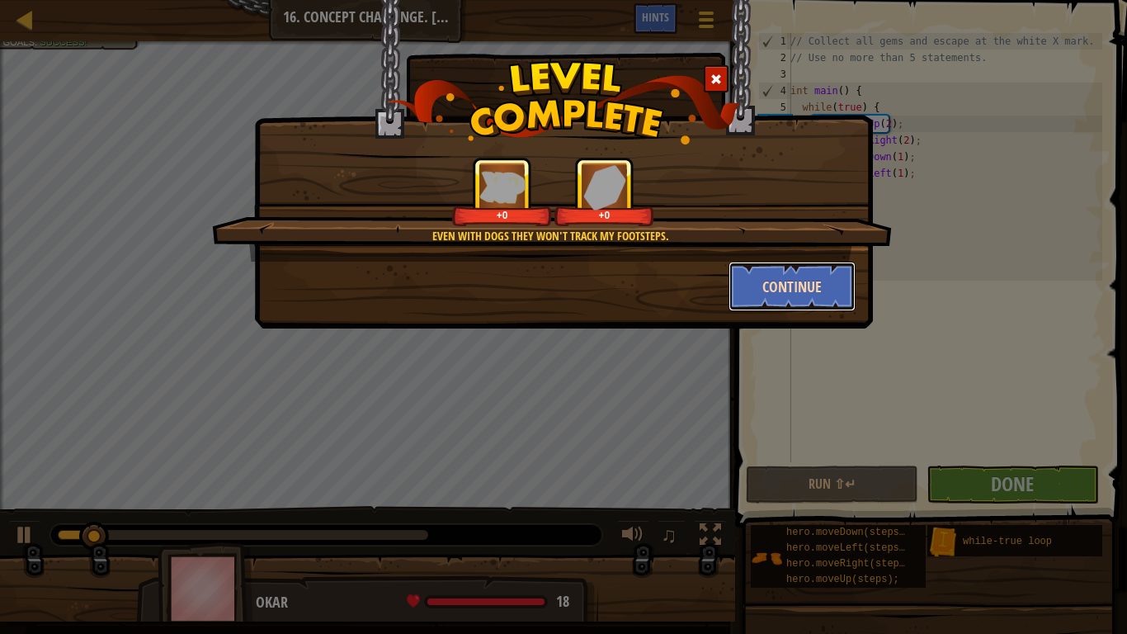
click at [775, 283] on button "Continue" at bounding box center [793, 287] width 128 height 50
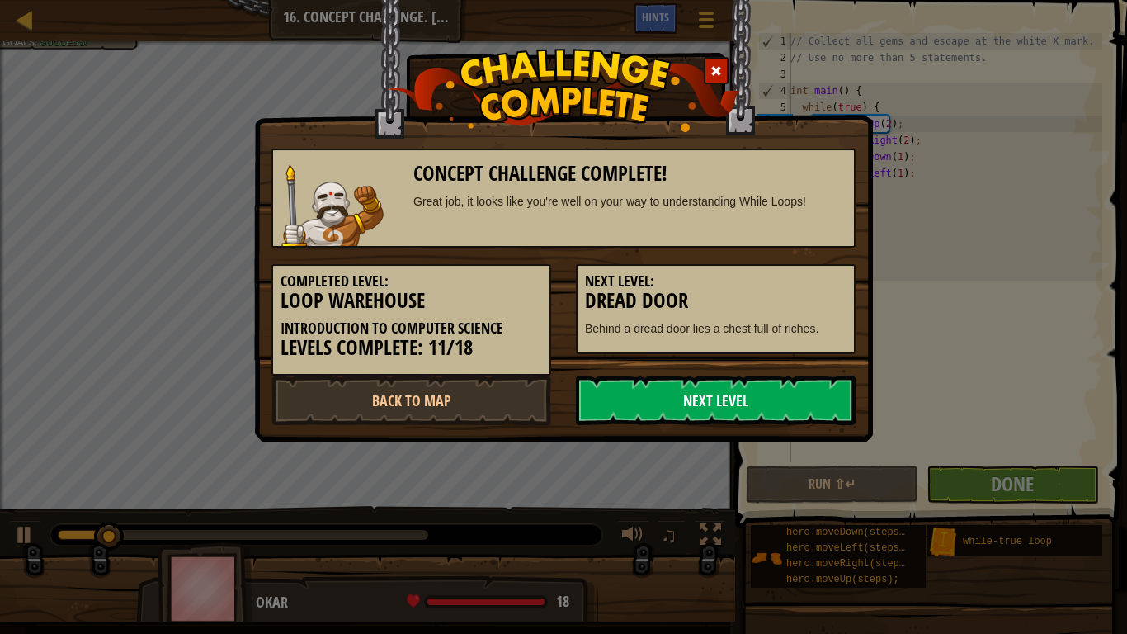
click at [629, 396] on link "Next Level" at bounding box center [716, 400] width 280 height 50
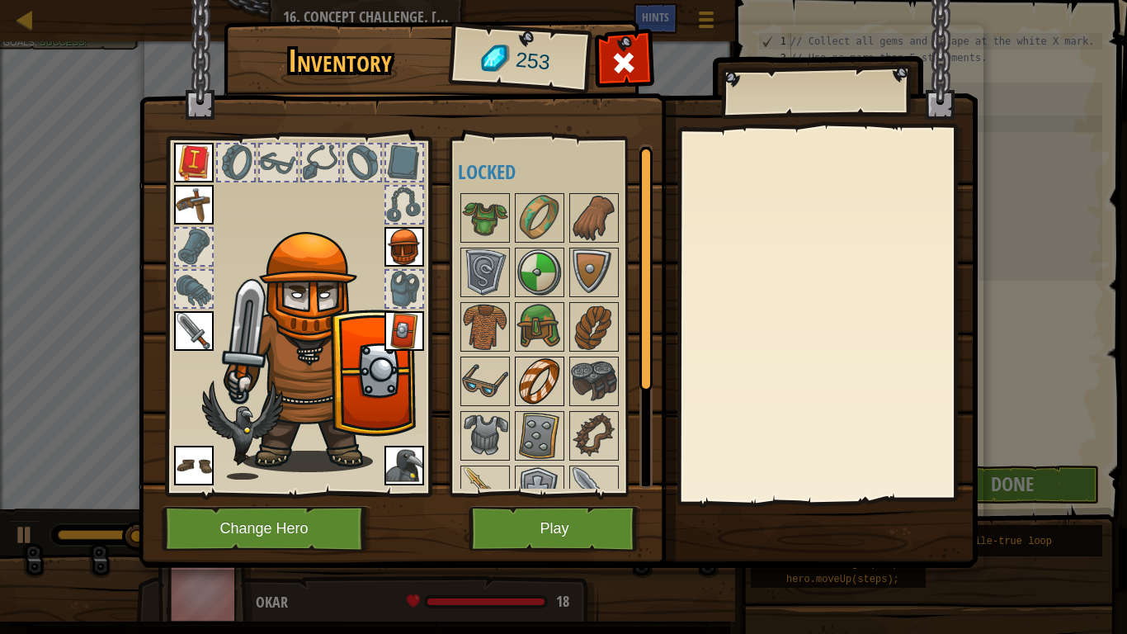
click at [534, 395] on img at bounding box center [540, 381] width 46 height 46
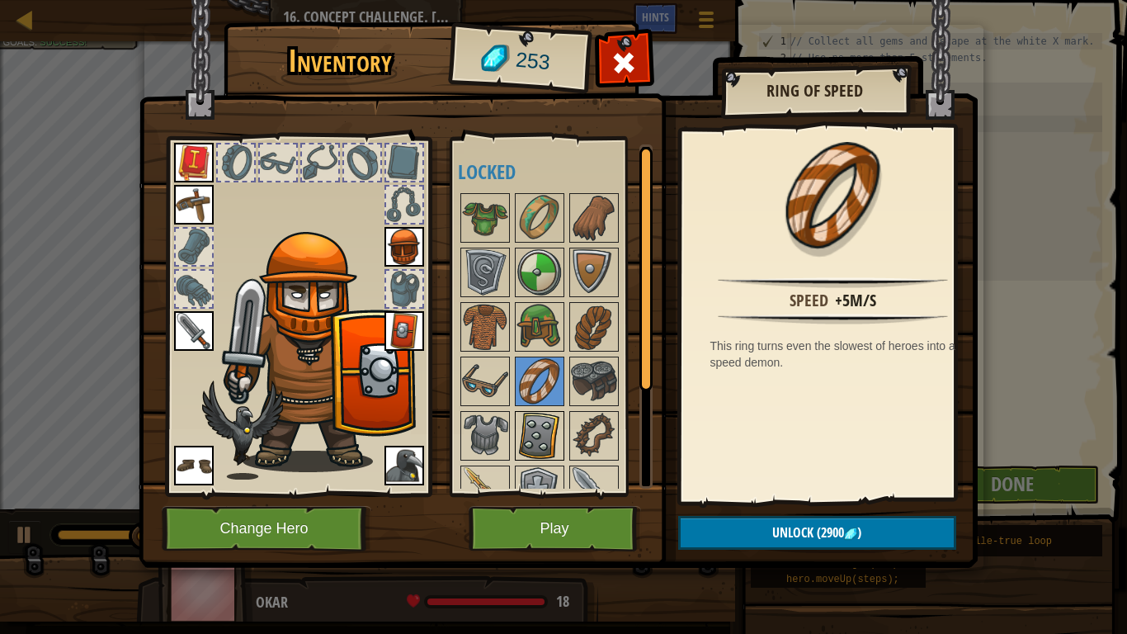
click at [527, 436] on img at bounding box center [540, 436] width 46 height 46
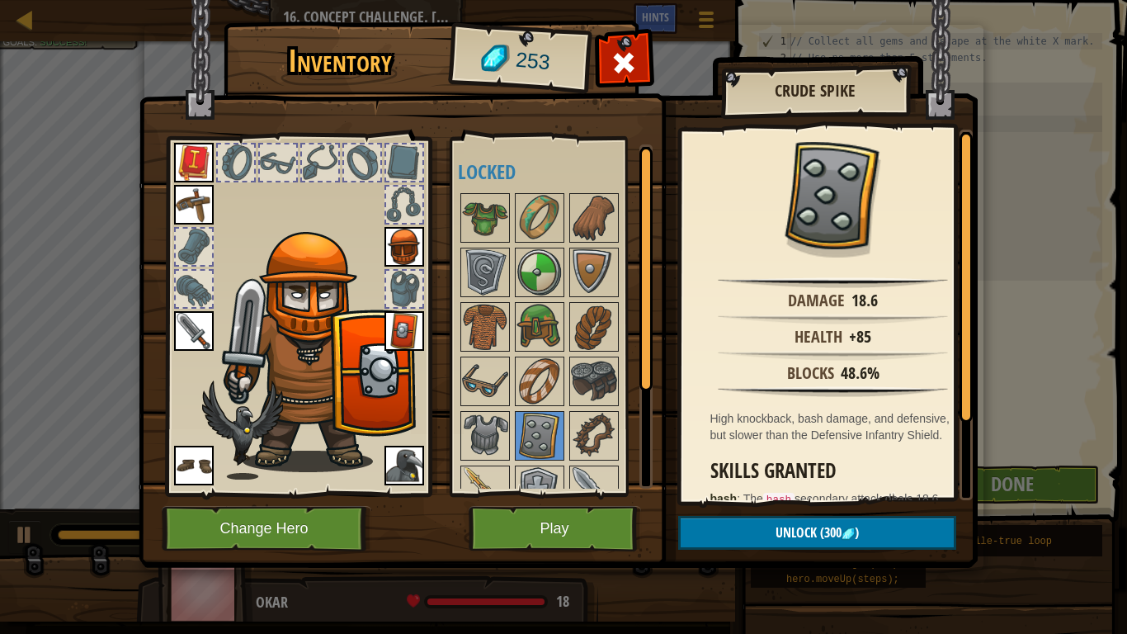
click at [412, 336] on img at bounding box center [404, 331] width 40 height 40
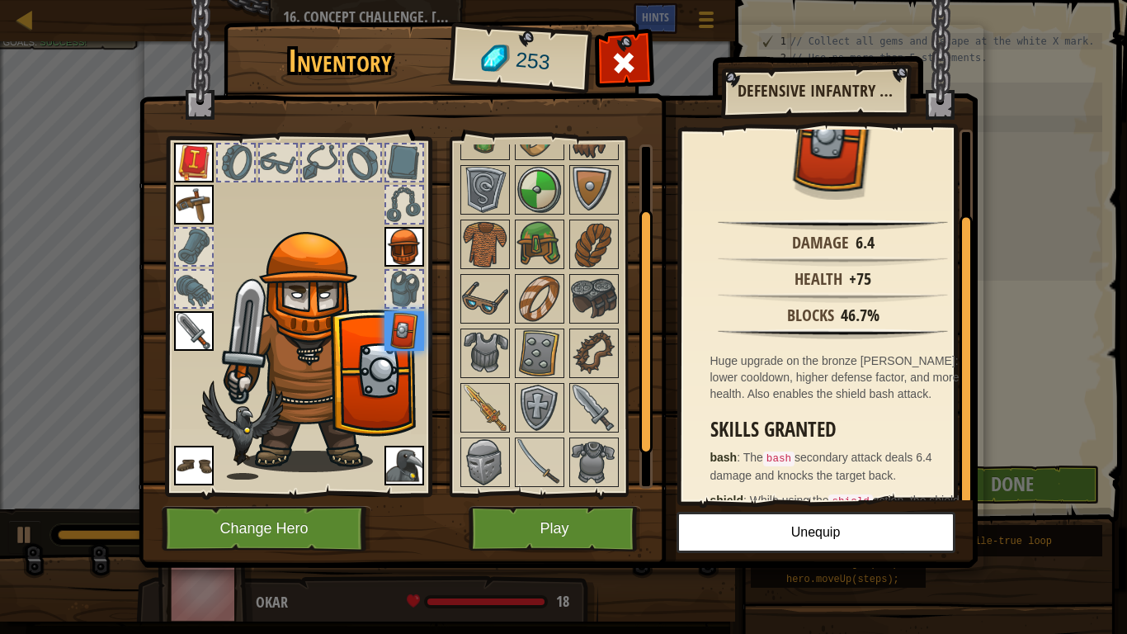
scroll to position [97, 0]
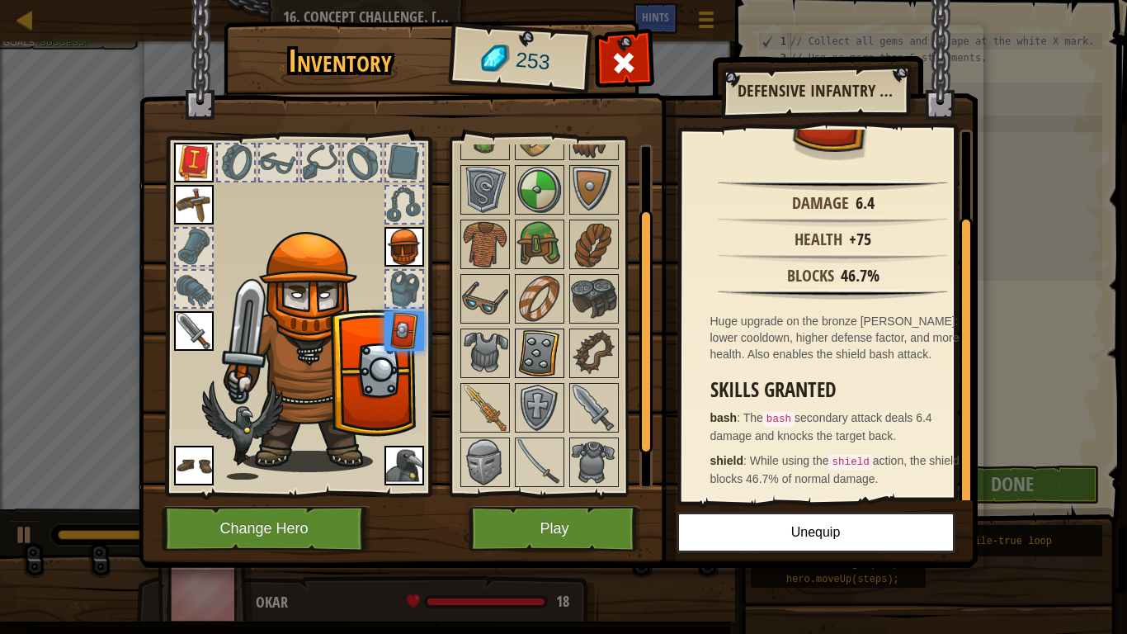
click at [531, 357] on img at bounding box center [540, 353] width 46 height 46
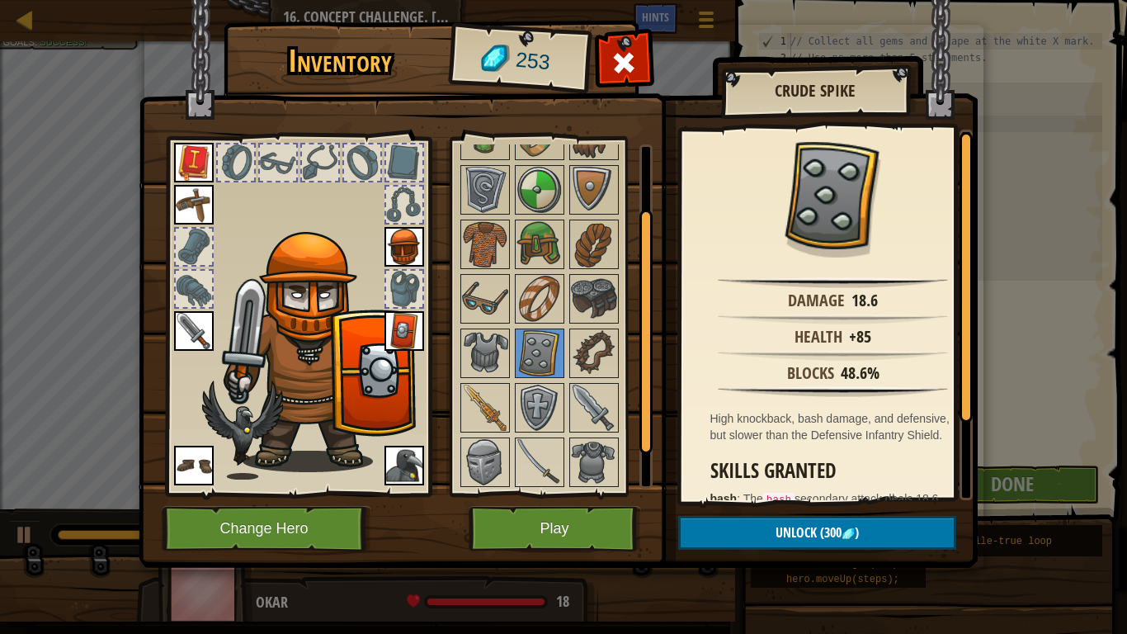
click at [400, 320] on img at bounding box center [404, 331] width 40 height 40
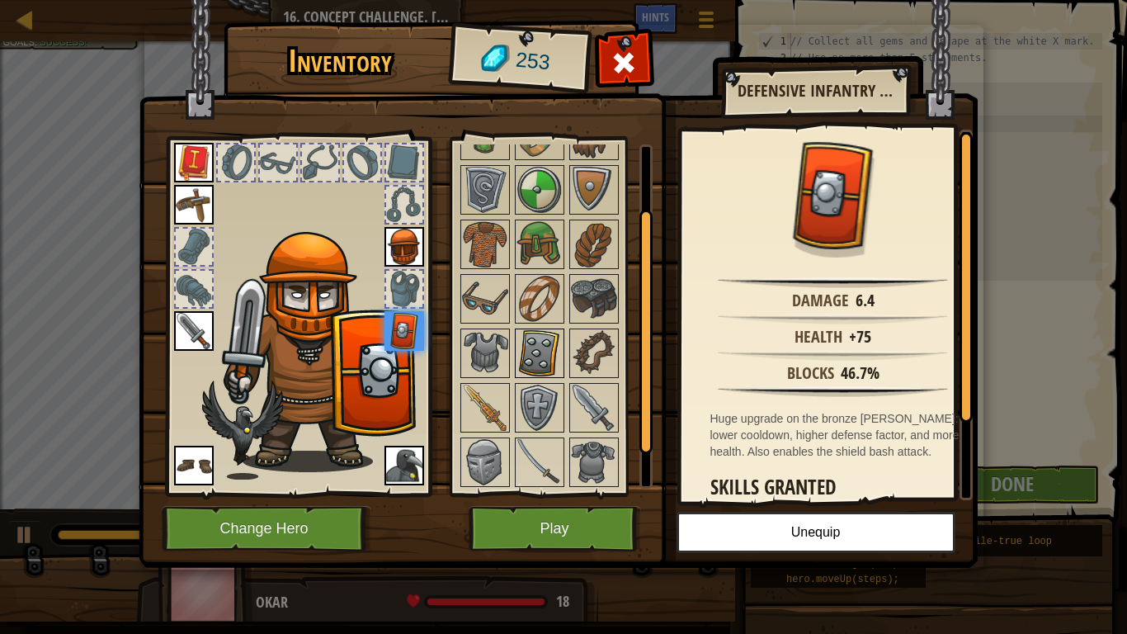
click at [544, 356] on img at bounding box center [540, 353] width 46 height 46
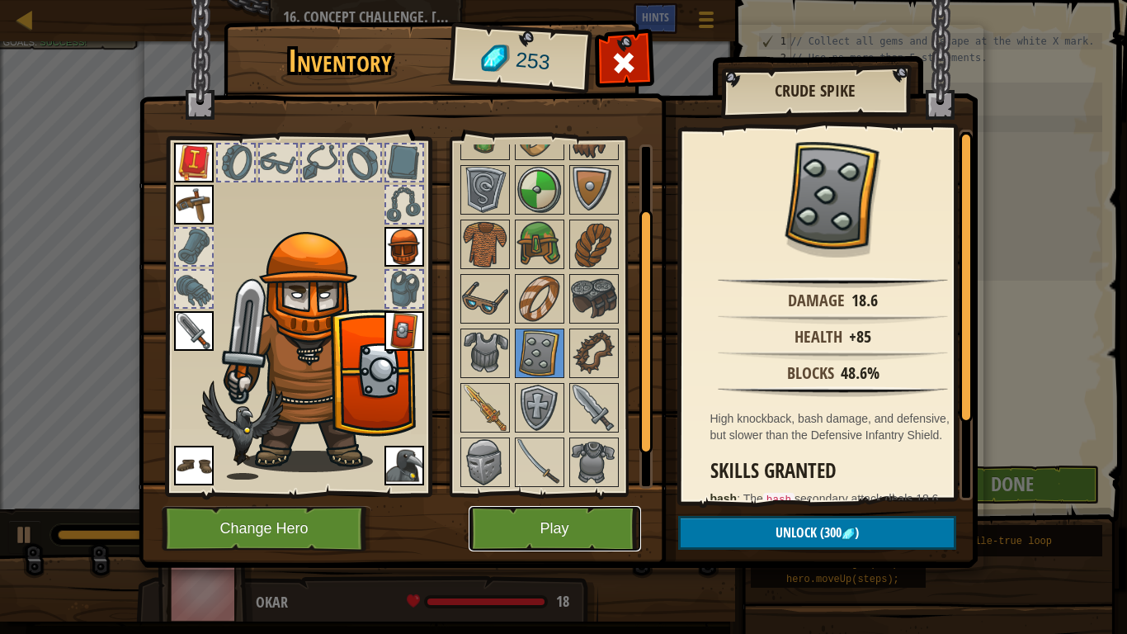
click at [540, 516] on button "Play" at bounding box center [555, 528] width 172 height 45
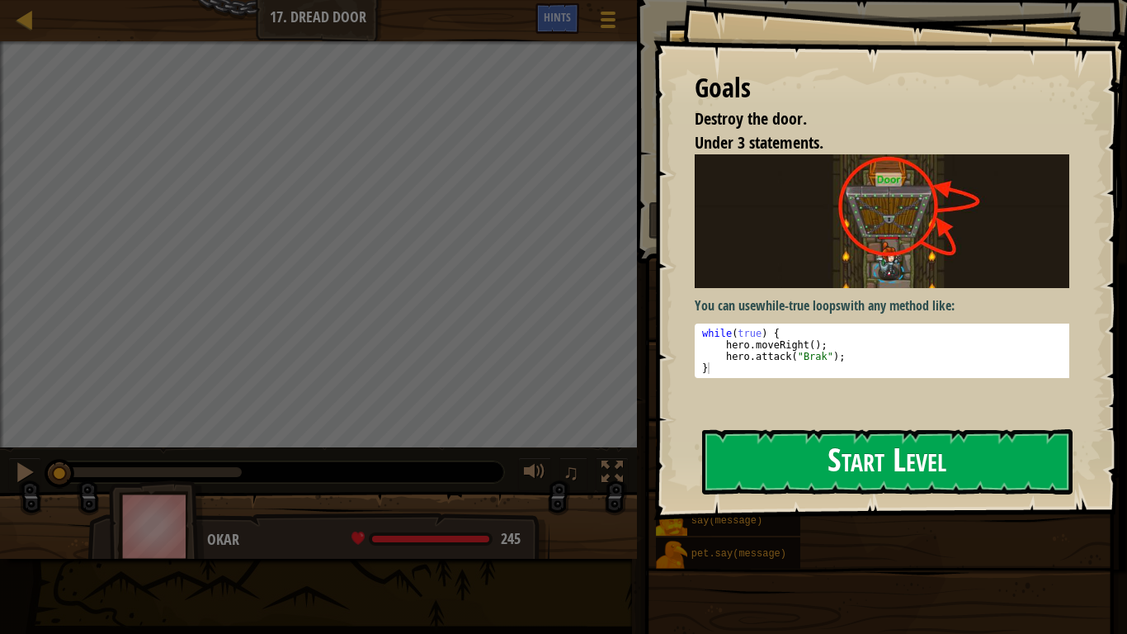
click at [819, 479] on button "Start Level" at bounding box center [887, 461] width 370 height 65
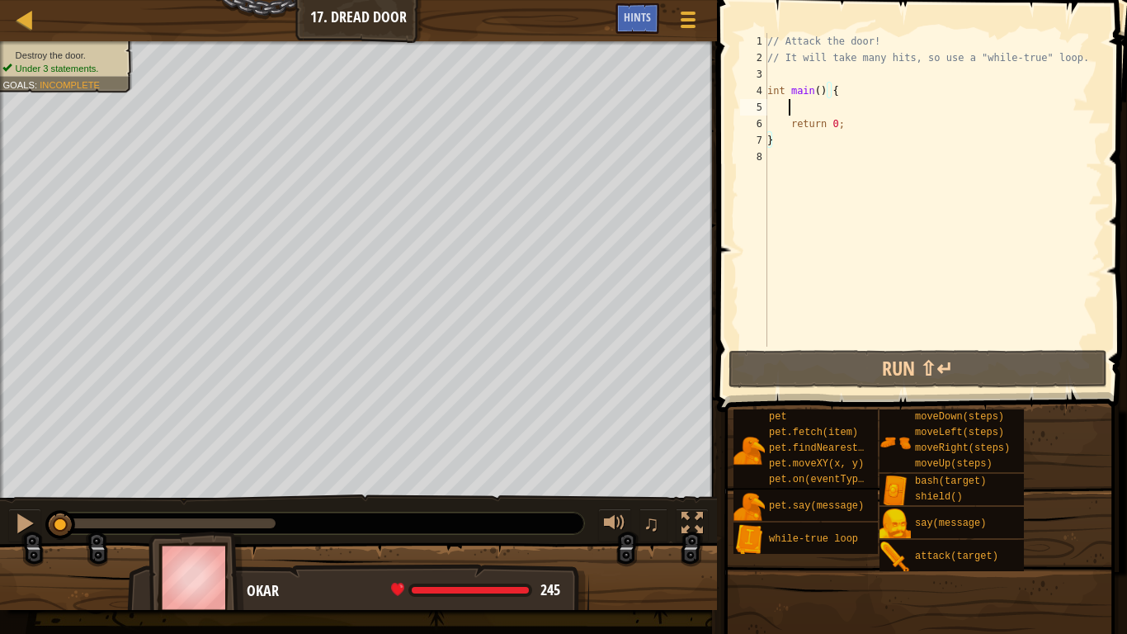
click at [821, 106] on div "// Attack the door! // It will take many hits, so use a "while-true" loop. int …" at bounding box center [933, 206] width 338 height 347
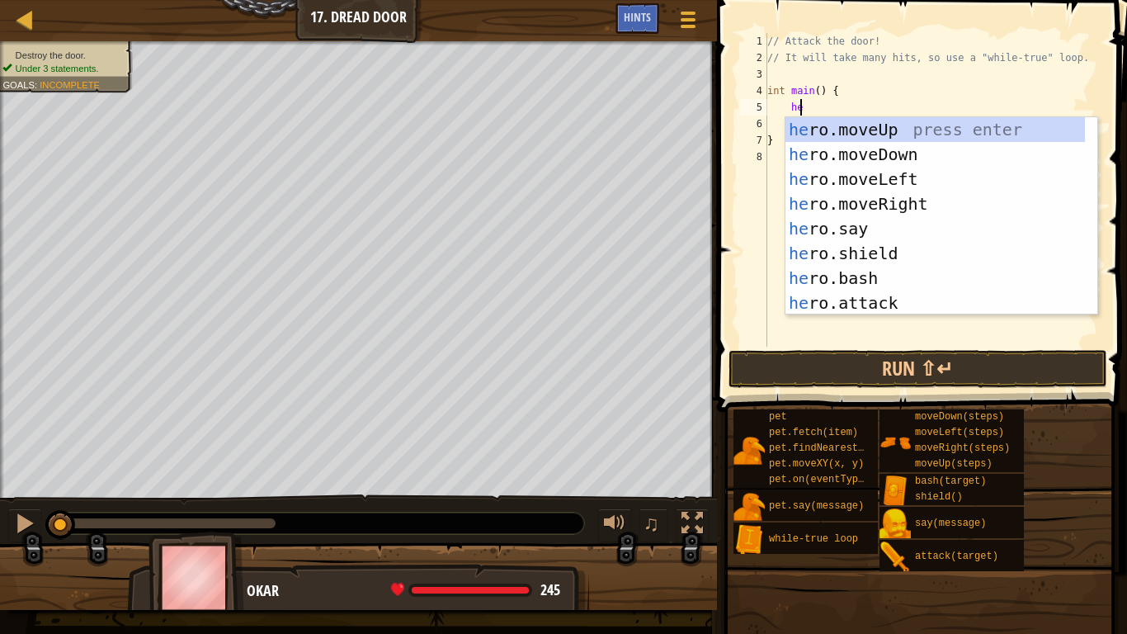
type textarea "her"
click at [848, 130] on div "her o.moveUp press enter her o.moveDown press enter her o.moveLeft press enter …" at bounding box center [935, 241] width 300 height 248
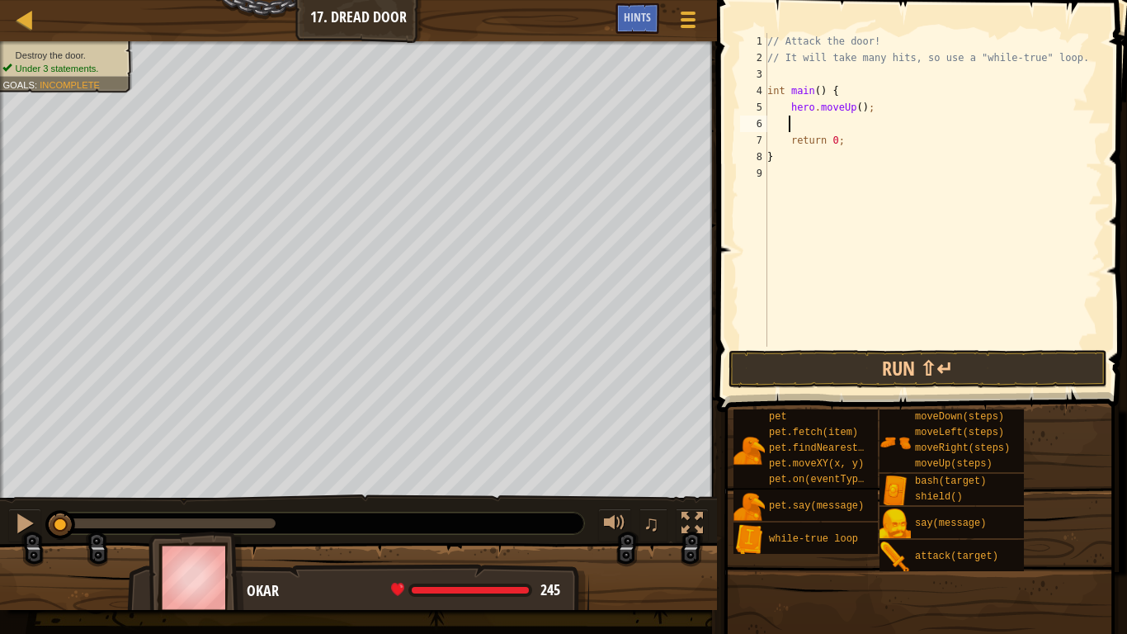
scroll to position [7, 1]
click at [852, 107] on div "// Attack the door! // It will take many hits, so use a "while-true" loop. int …" at bounding box center [933, 206] width 338 height 347
click at [853, 109] on div "// Attack the door! // It will take many hits, so use a "while-true" loop. int …" at bounding box center [933, 206] width 338 height 347
type textarea "hero.moveUp(1);"
click at [880, 116] on div "// Attack the door! // It will take many hits, so use a "while-true" loop. int …" at bounding box center [933, 206] width 338 height 347
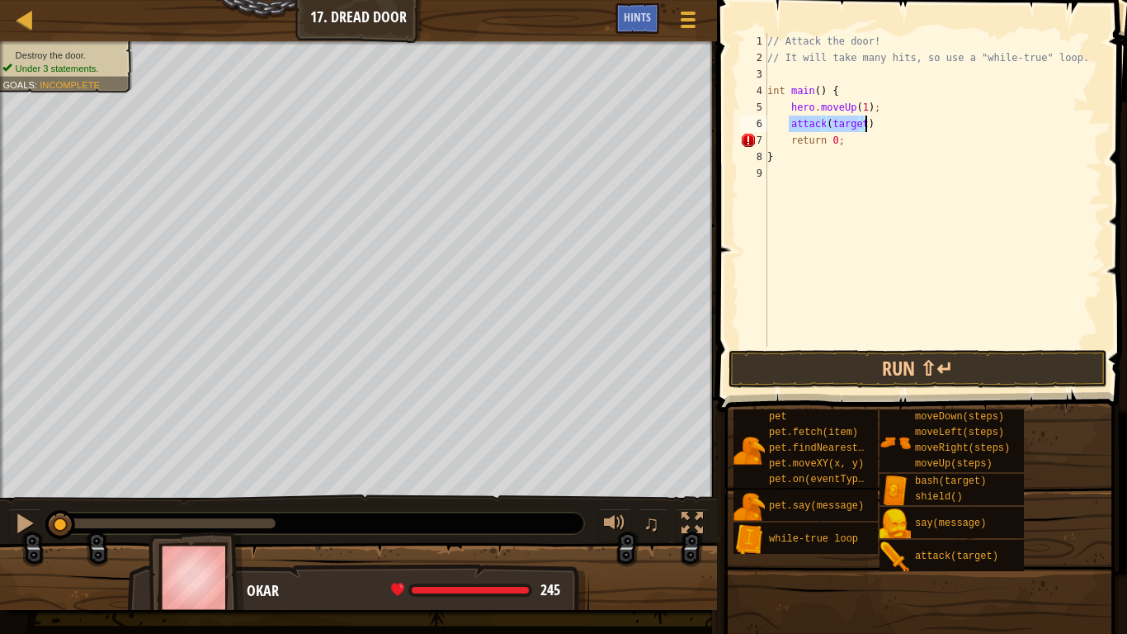
click at [856, 121] on div "// Attack the door! // It will take many hits, so use a "while-true" loop. int …" at bounding box center [933, 190] width 338 height 314
click at [842, 92] on div "// Attack the door! // It will take many hits, so use a "while-true" loop. int …" at bounding box center [933, 206] width 338 height 347
type textarea "int main() {"
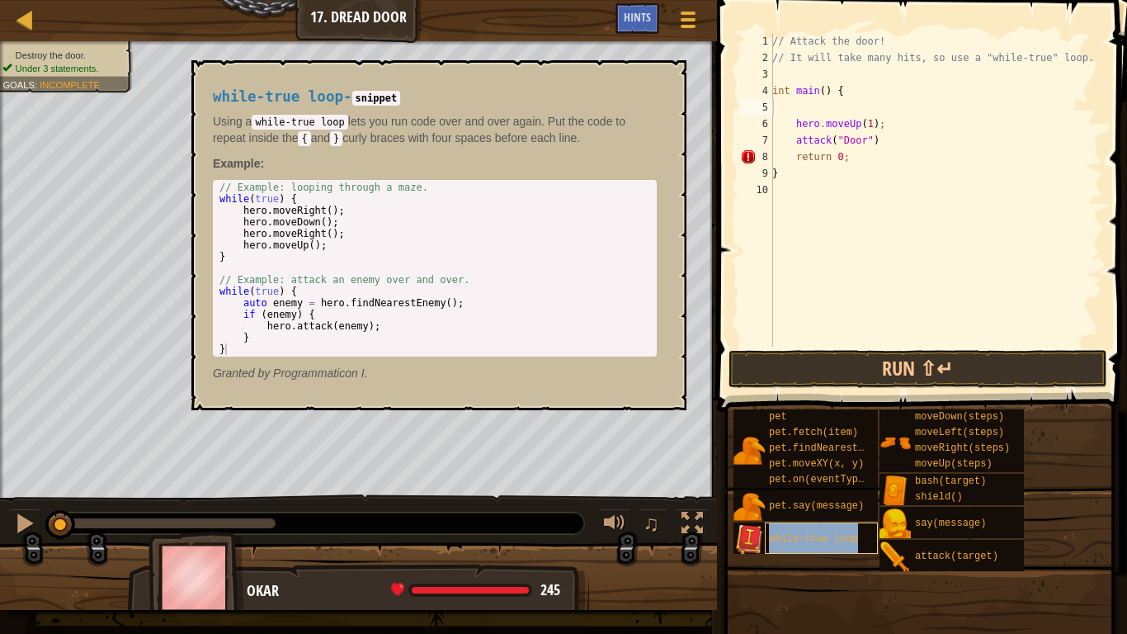
type textarea "while-true loop"
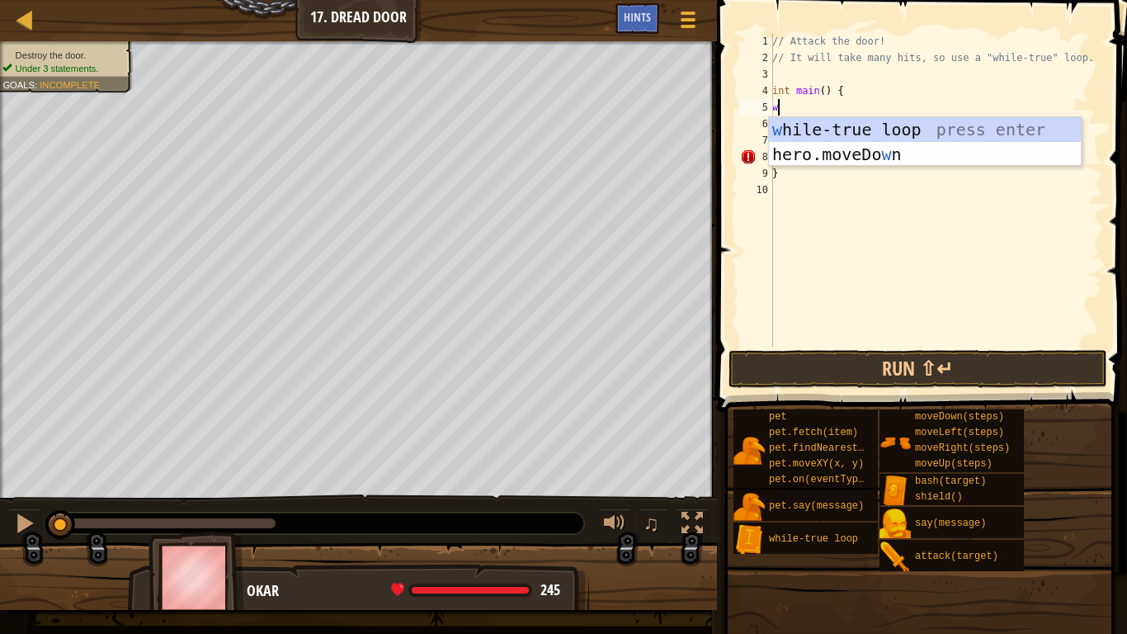
type textarea "wh"
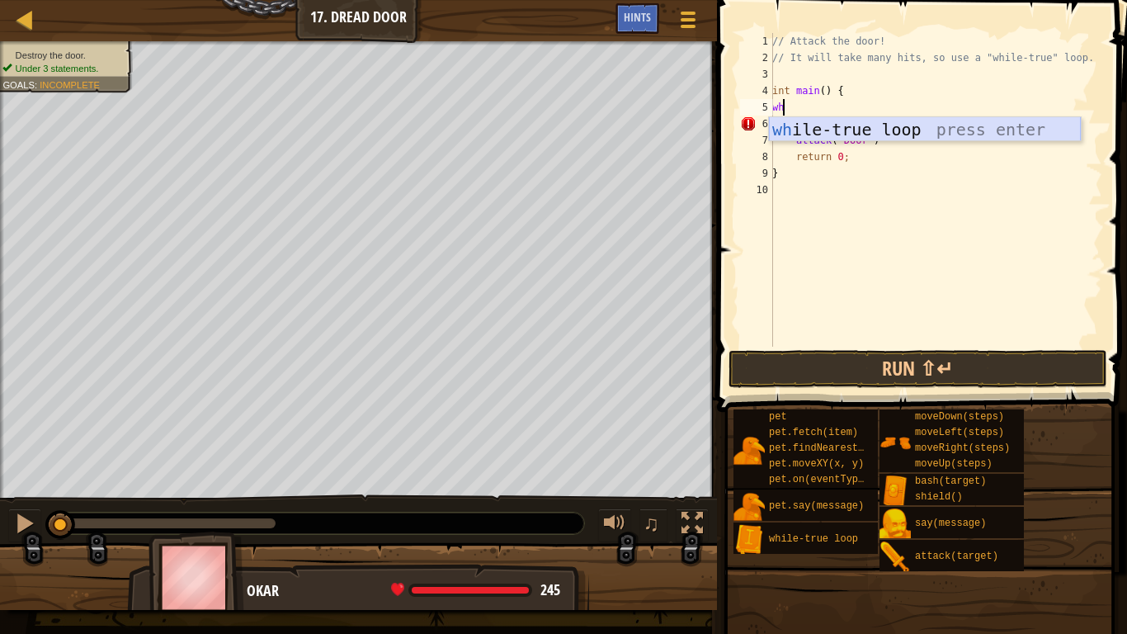
click at [852, 124] on div "wh ile-true loop press enter" at bounding box center [925, 154] width 312 height 74
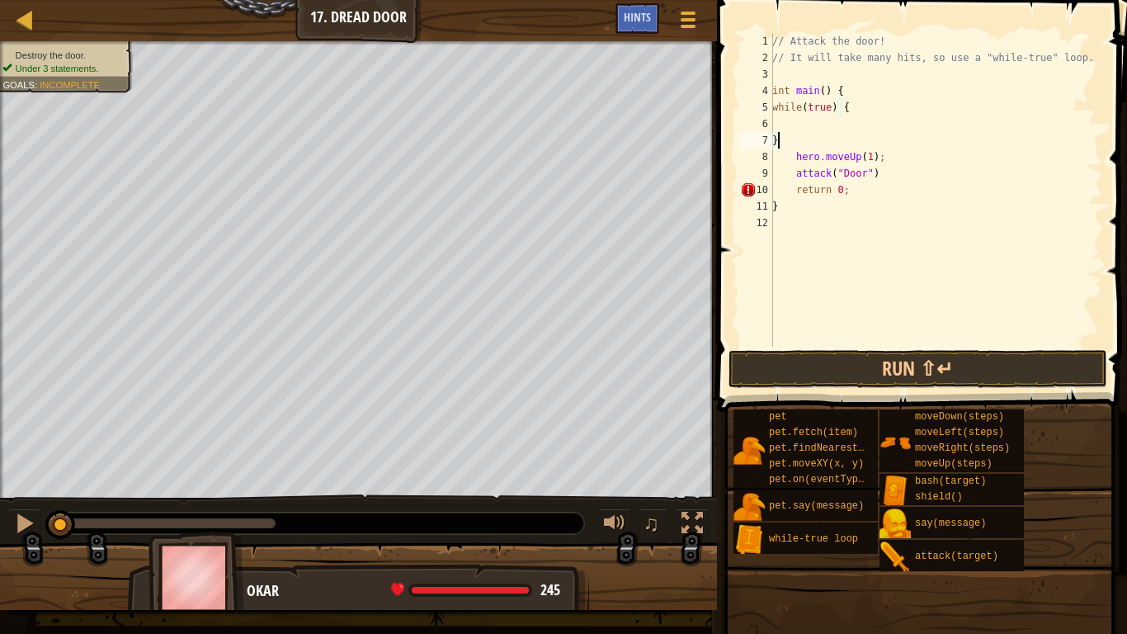
click at [787, 137] on div "// Attack the door! // It will take many hits, so use a "while-true" loop. int …" at bounding box center [935, 206] width 333 height 347
type textarea "}"
click at [895, 177] on div "// Attack the door! // It will take many hits, so use a "while-true" loop. int …" at bounding box center [935, 206] width 333 height 347
type textarea "attack("Door")"
click at [811, 366] on button "Run ⇧↵" at bounding box center [918, 369] width 379 height 38
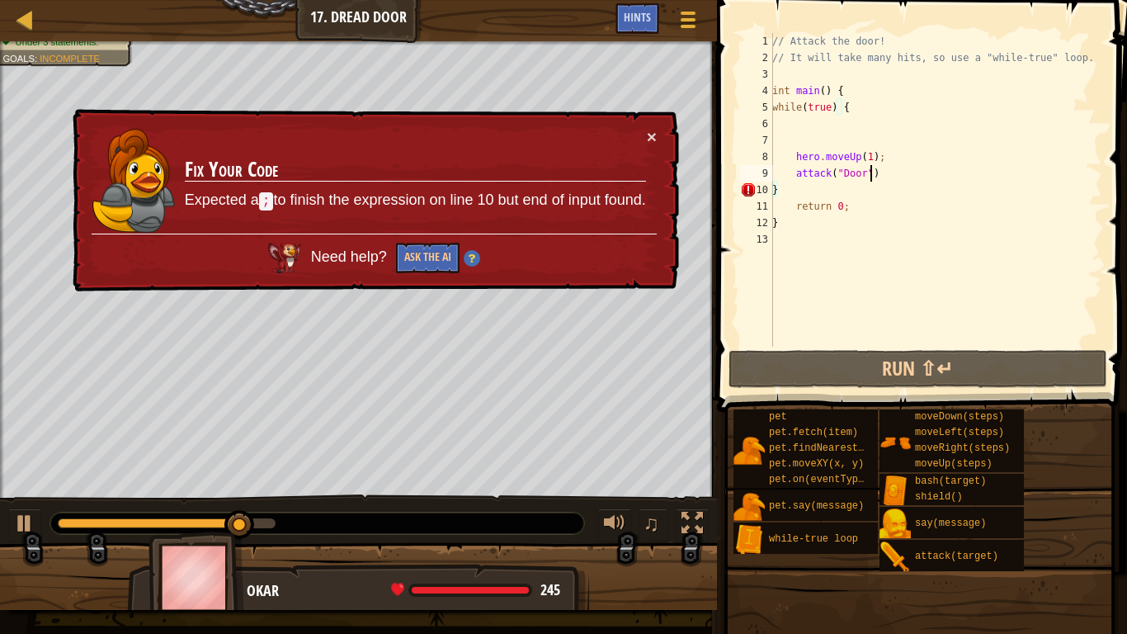
click at [884, 173] on div "// Attack the door! // It will take many hits, so use a "while-true" loop. int …" at bounding box center [935, 206] width 333 height 347
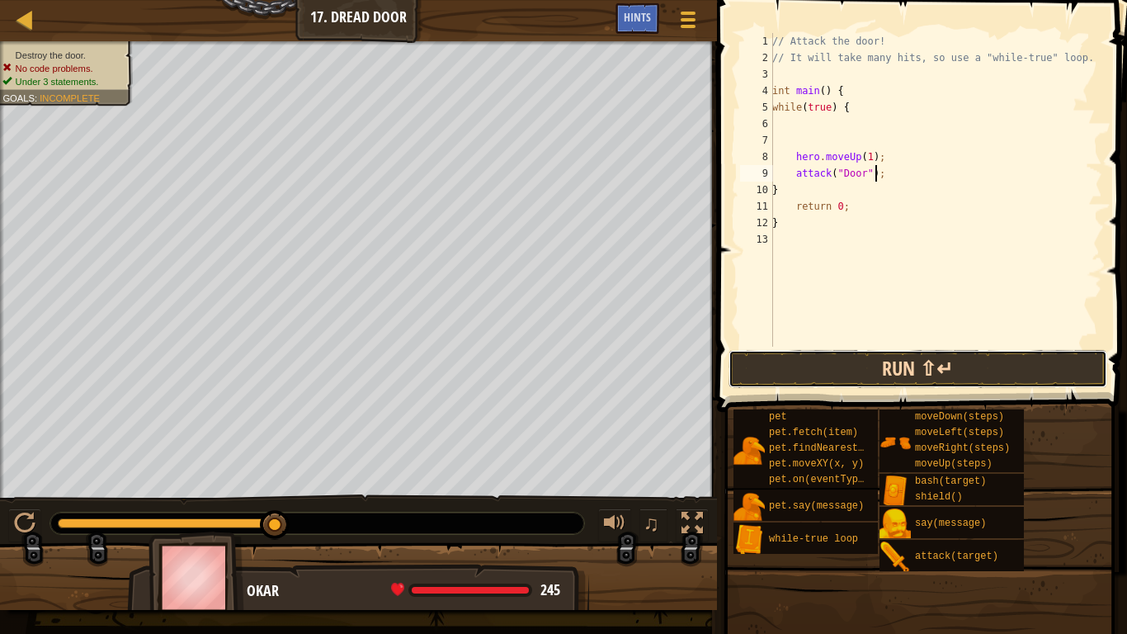
click at [818, 373] on button "Run ⇧↵" at bounding box center [918, 369] width 379 height 38
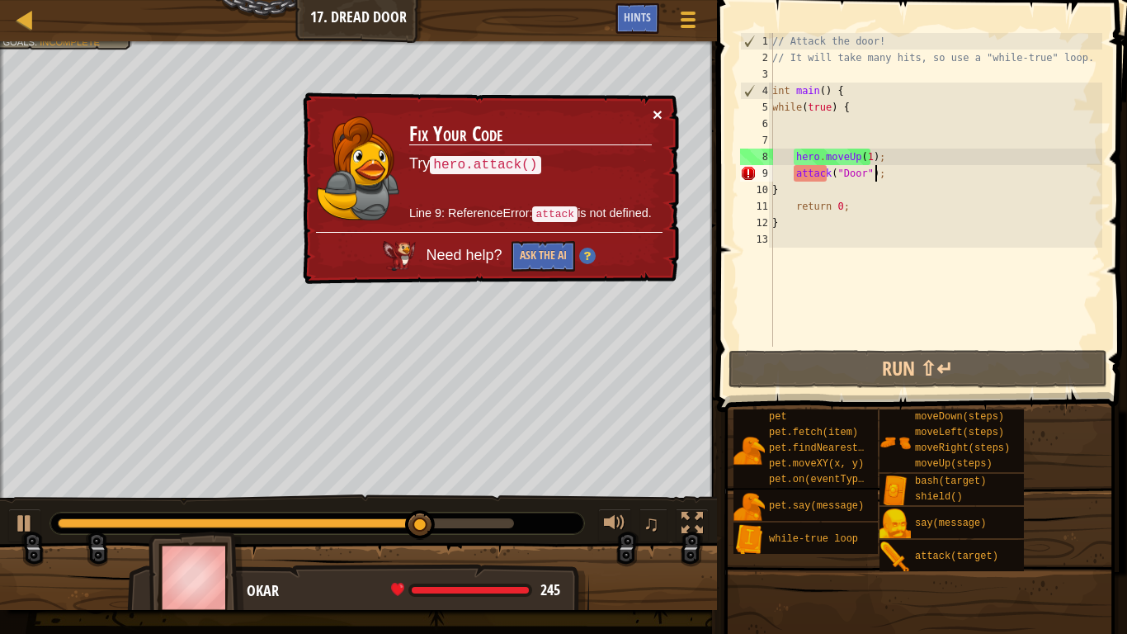
click at [660, 111] on button "×" at bounding box center [658, 114] width 10 height 17
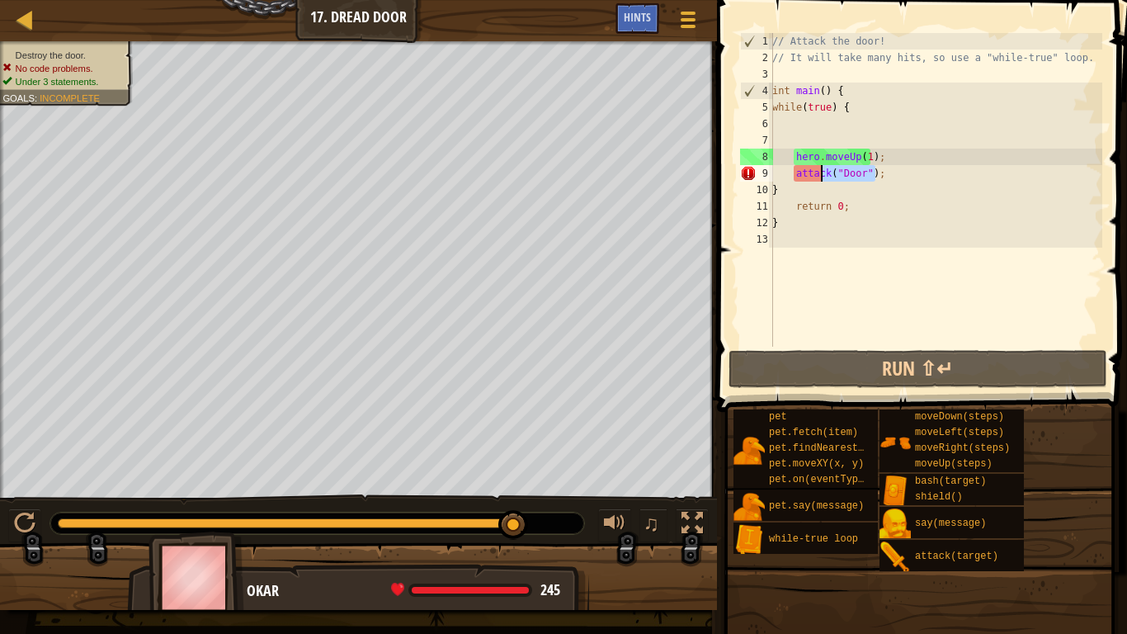
drag, startPoint x: 899, startPoint y: 174, endPoint x: 821, endPoint y: 169, distance: 78.5
click at [820, 169] on div "// Attack the door! // It will take many hits, so use a "while-true" loop. int …" at bounding box center [935, 206] width 333 height 347
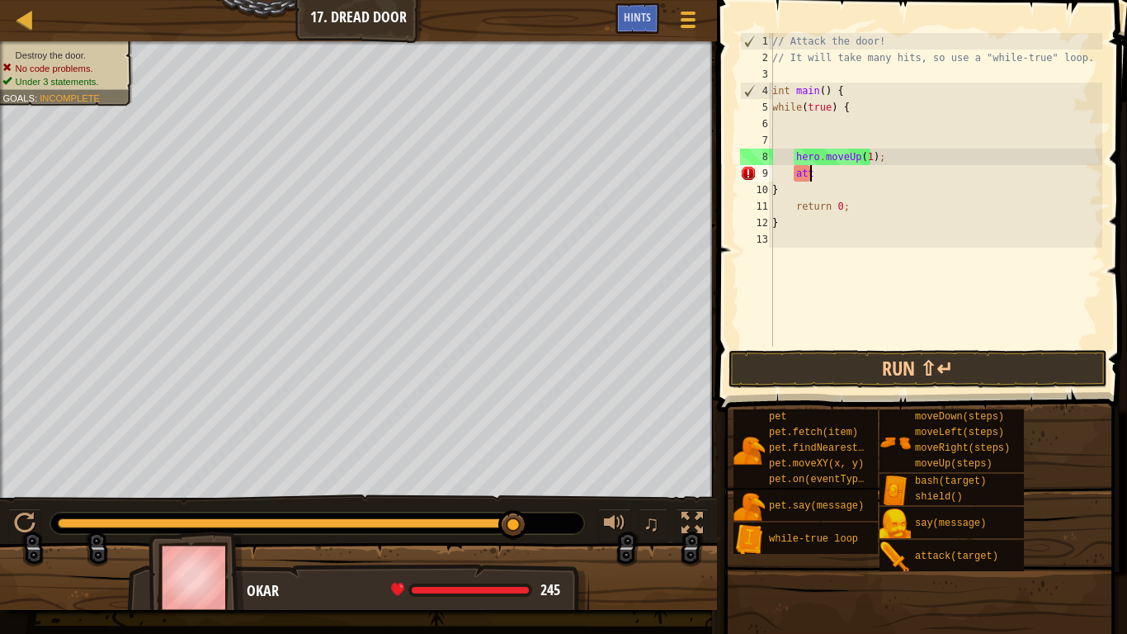
type textarea "a"
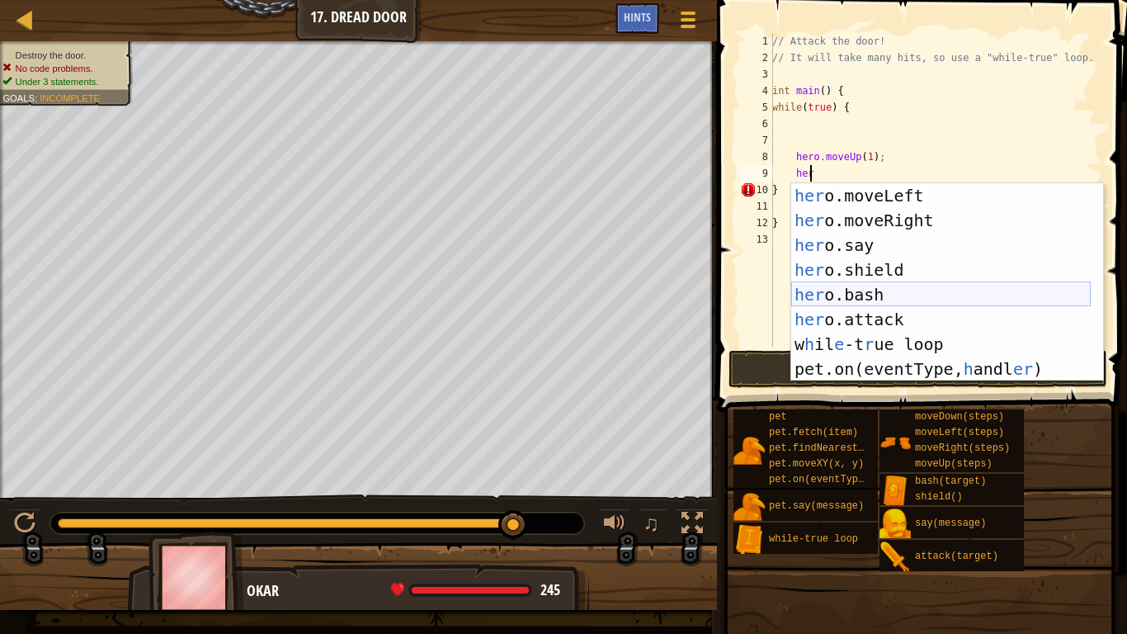
scroll to position [50, 0]
click at [878, 321] on div "her o.moveLeft press enter her o.moveRight press enter her o.say press enter he…" at bounding box center [941, 307] width 300 height 248
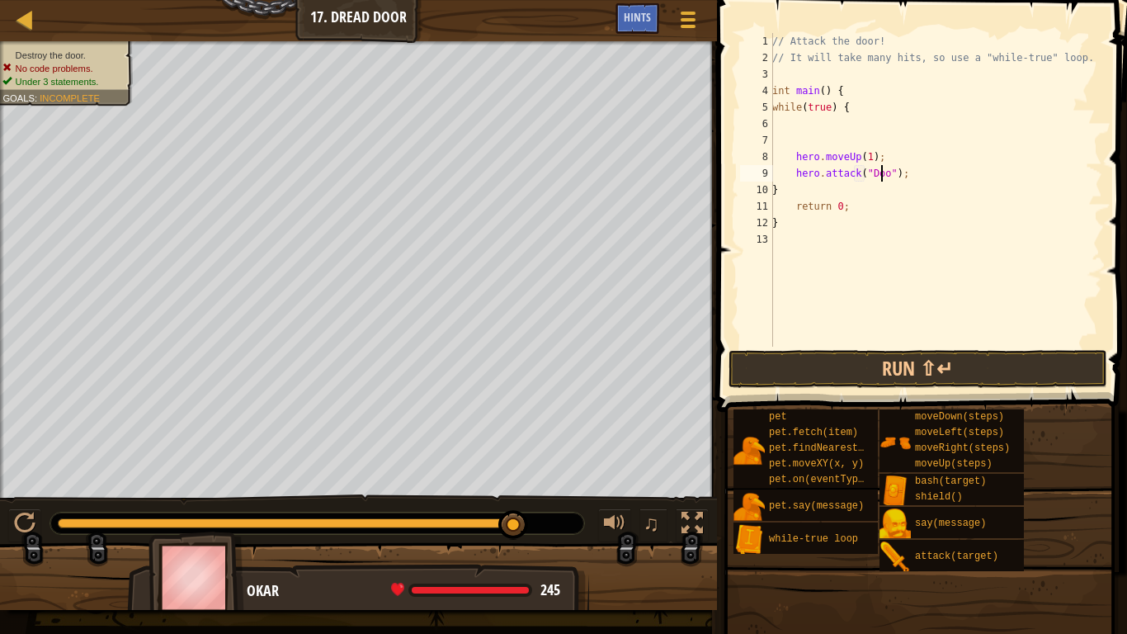
scroll to position [7, 9]
click at [922, 375] on button "Run ⇧↵" at bounding box center [918, 369] width 379 height 38
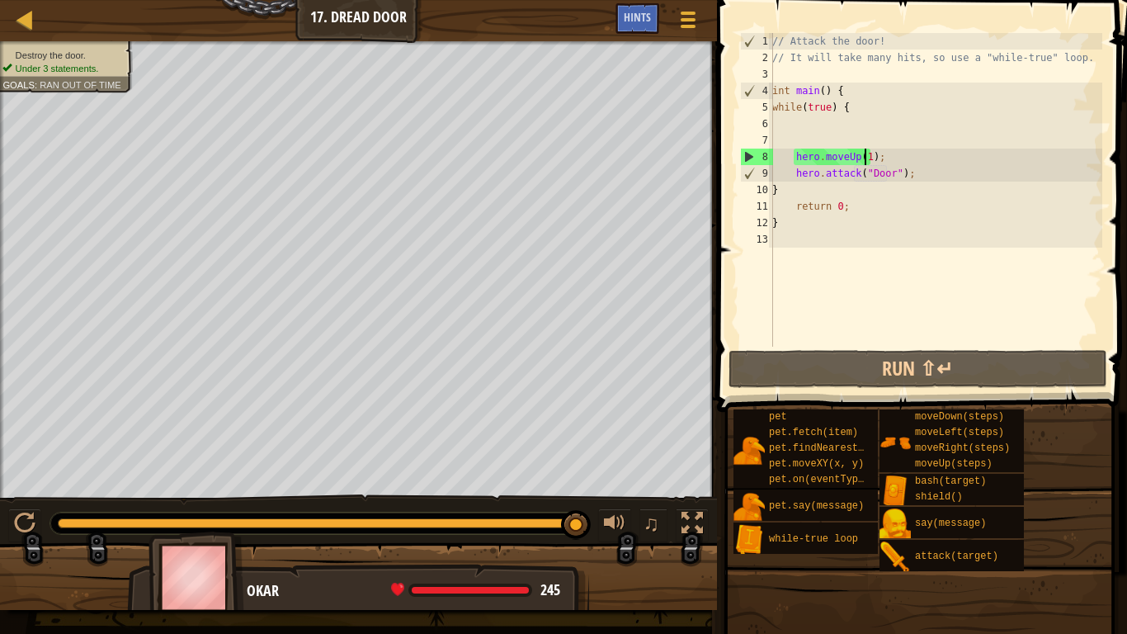
click at [864, 158] on div "// Attack the door! // It will take many hits, so use a "while-true" loop. int …" at bounding box center [935, 206] width 333 height 347
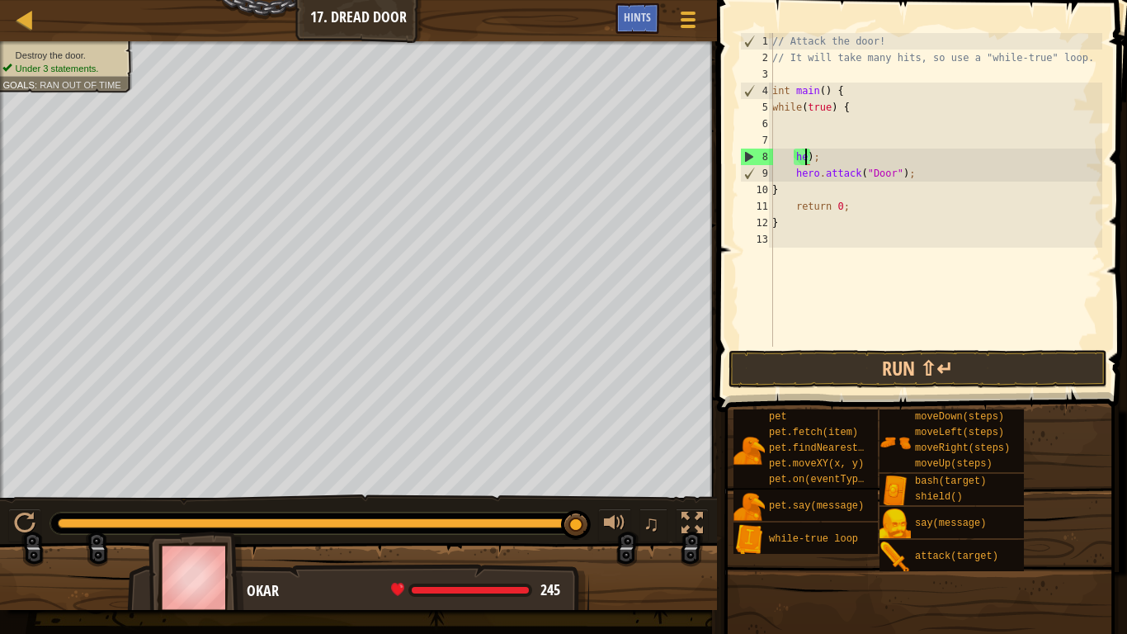
scroll to position [7, 2]
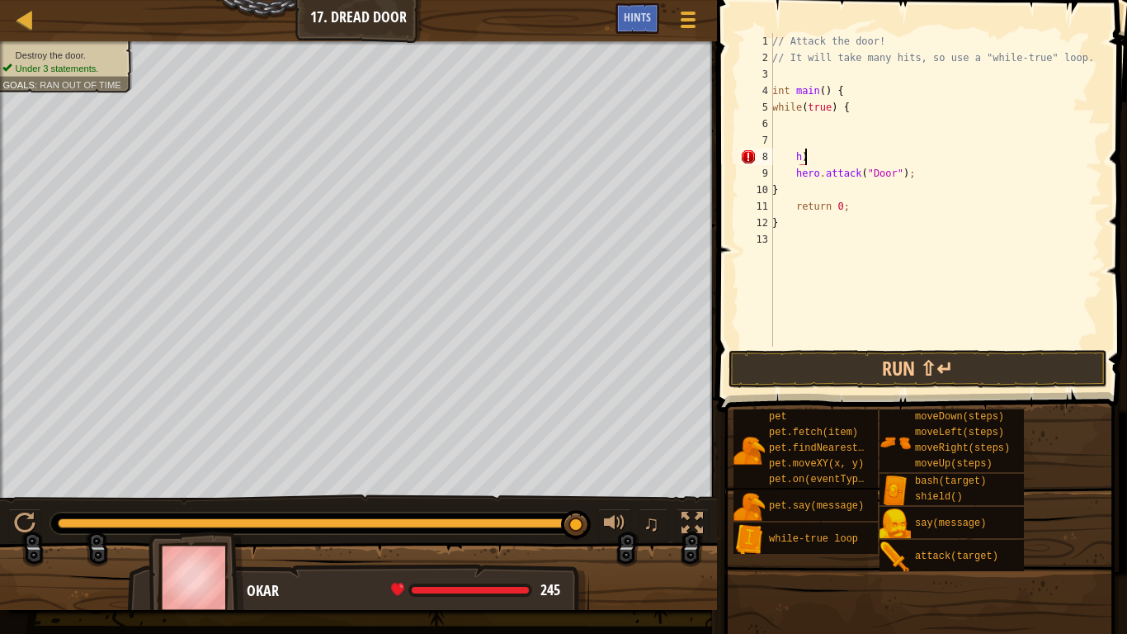
type textarea "h"
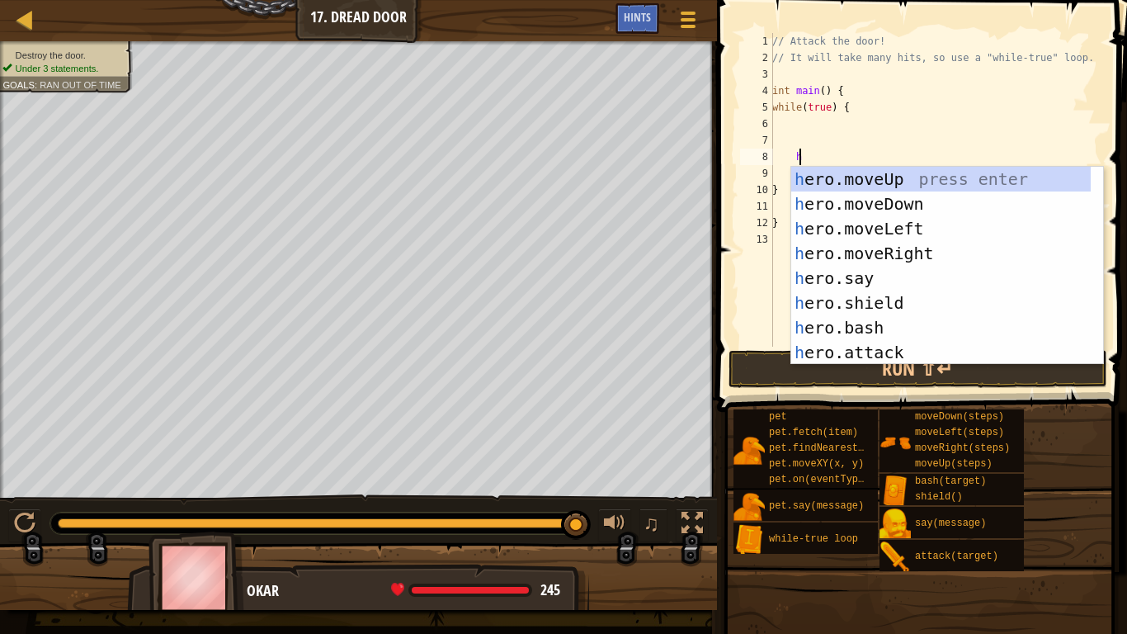
scroll to position [7, 2]
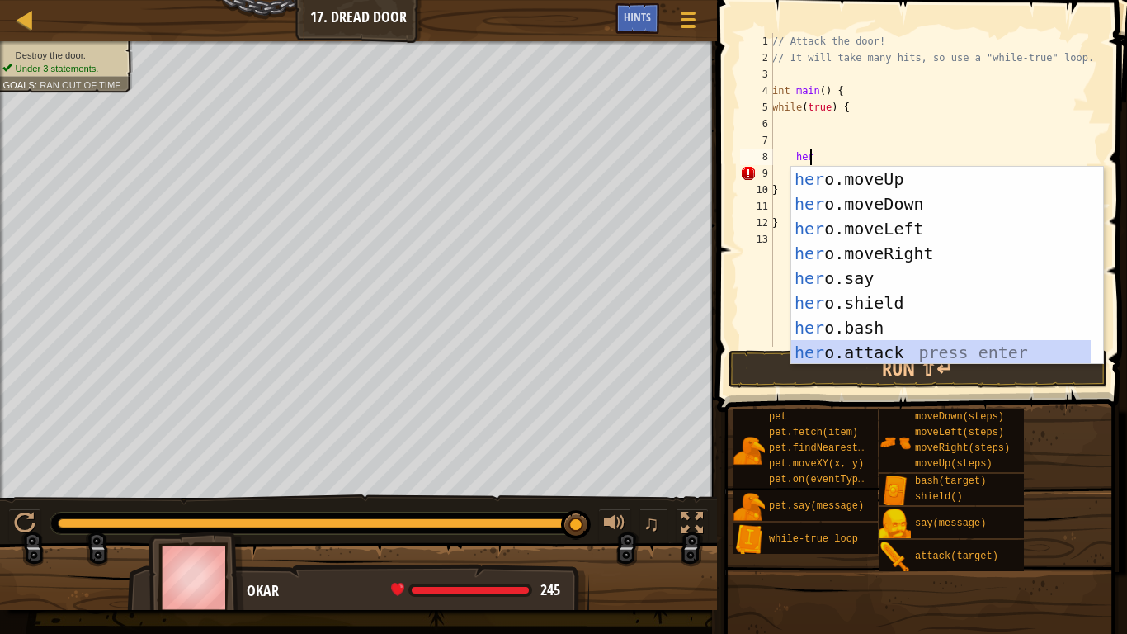
click at [868, 345] on div "her o.moveUp press enter her o.moveDown press enter her o.moveLeft press enter …" at bounding box center [941, 291] width 300 height 248
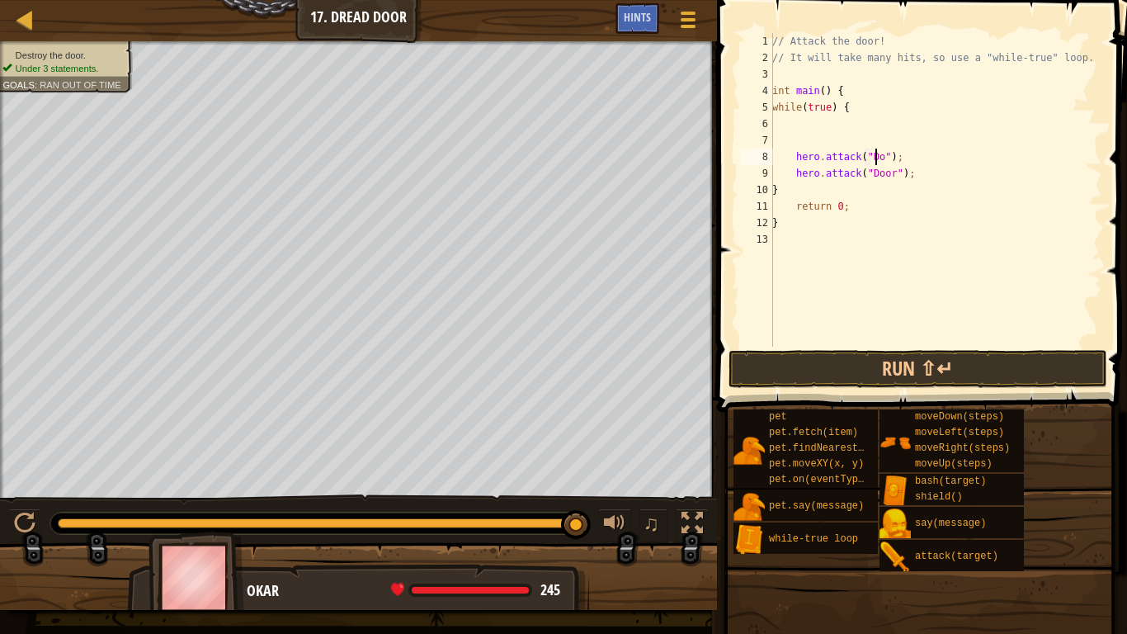
scroll to position [7, 9]
type textarea "hero.attack("Door");"
click at [866, 360] on button "Run ⇧↵" at bounding box center [918, 369] width 379 height 38
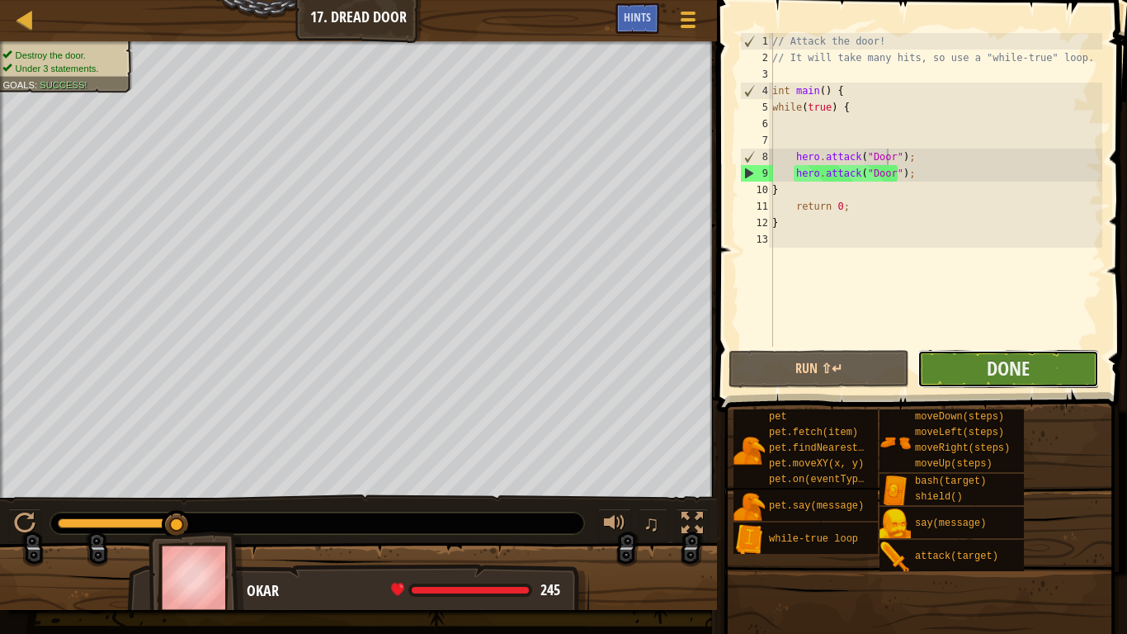
click at [1032, 366] on button "Done" at bounding box center [1008, 369] width 181 height 38
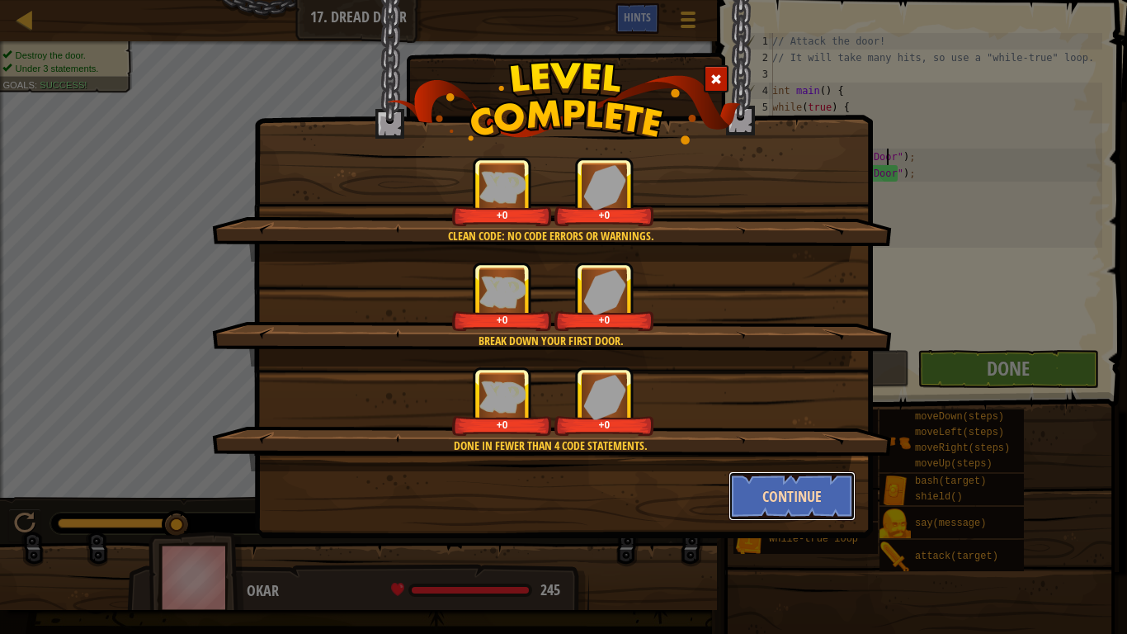
click at [812, 500] on button "Continue" at bounding box center [793, 496] width 128 height 50
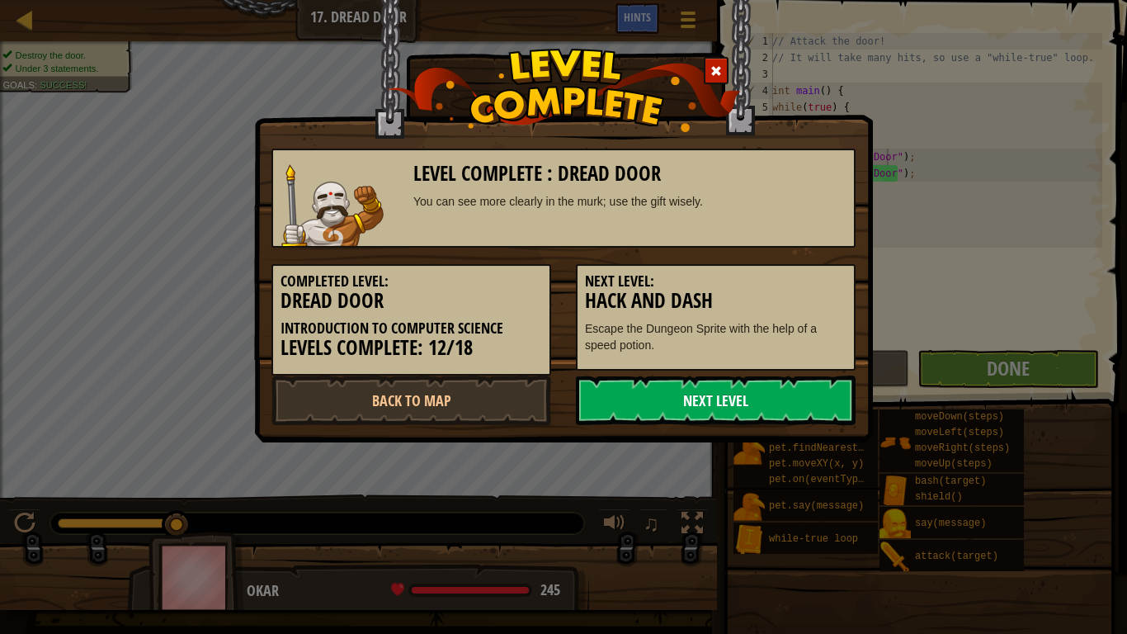
click at [611, 389] on link "Next Level" at bounding box center [716, 400] width 280 height 50
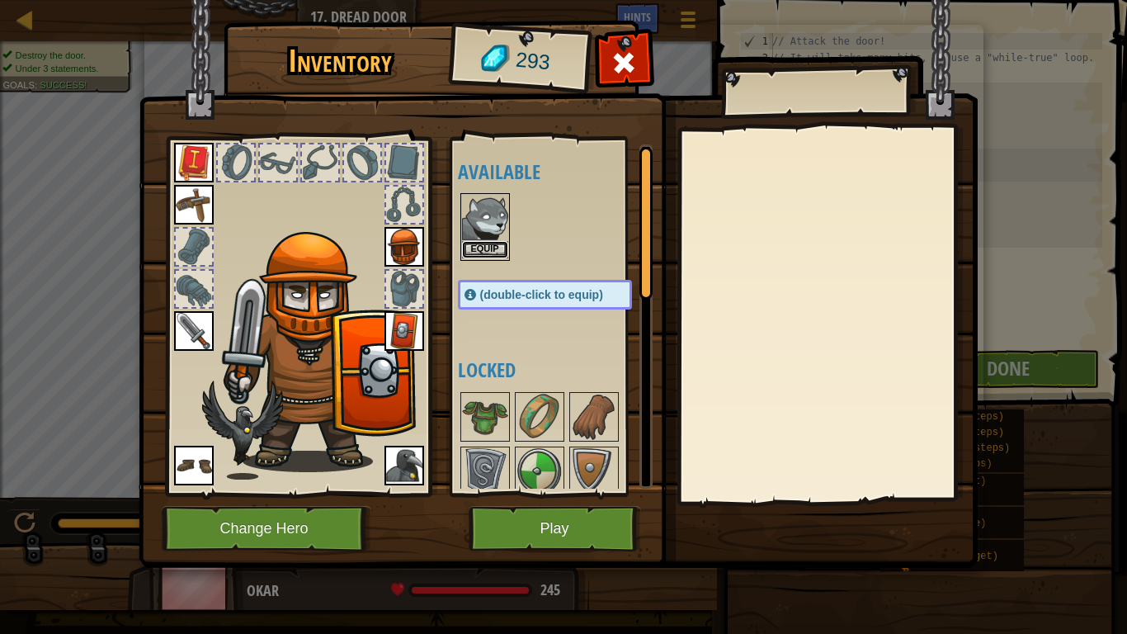
click at [495, 246] on button "Equip" at bounding box center [485, 249] width 46 height 17
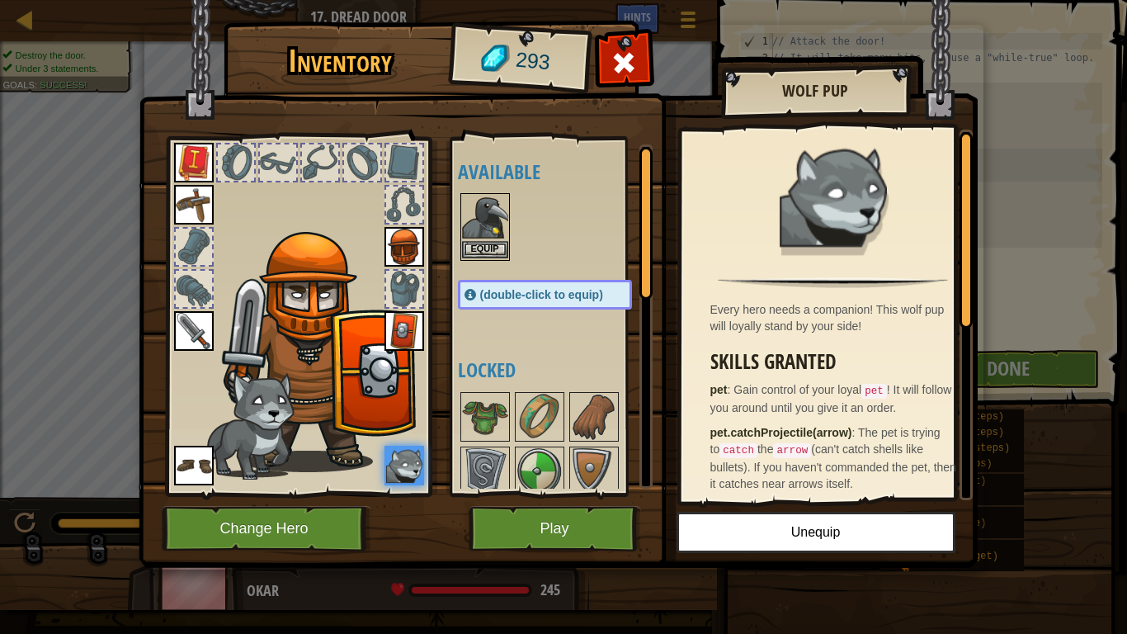
click at [484, 234] on img at bounding box center [485, 218] width 46 height 46
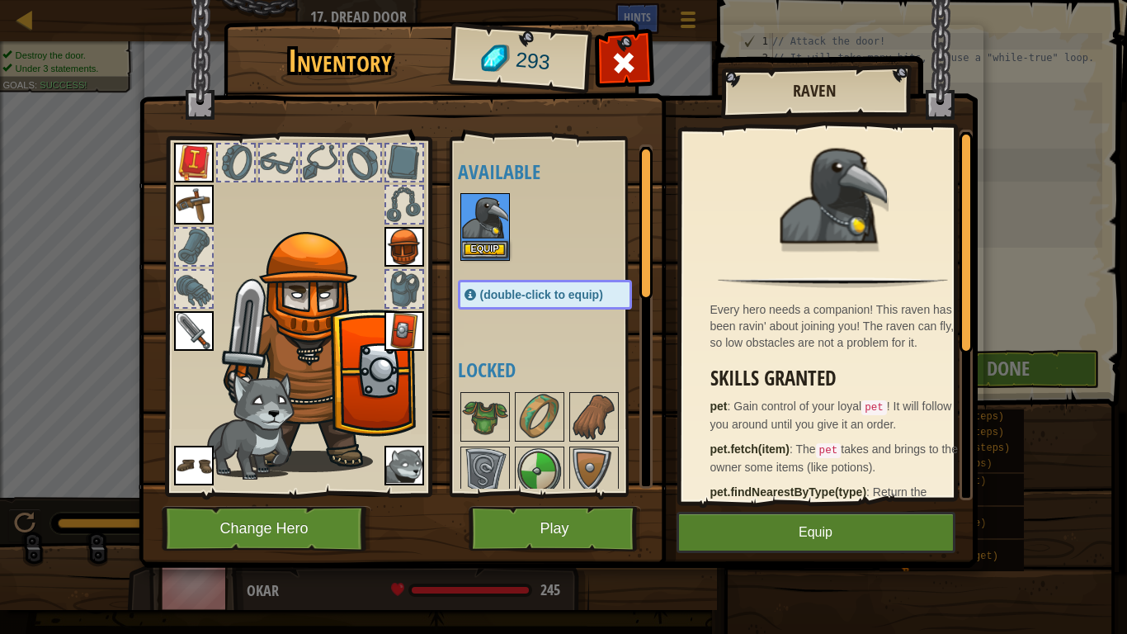
click at [484, 234] on img at bounding box center [485, 218] width 46 height 46
click at [597, 517] on button "Play" at bounding box center [555, 528] width 172 height 45
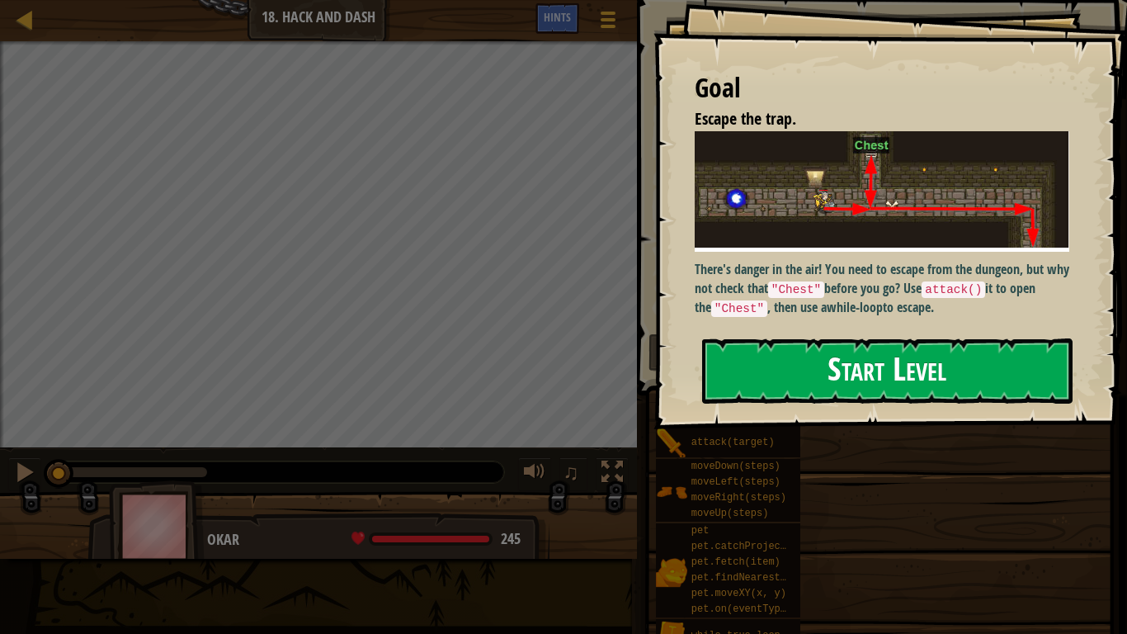
click at [816, 369] on button "Start Level" at bounding box center [887, 370] width 370 height 65
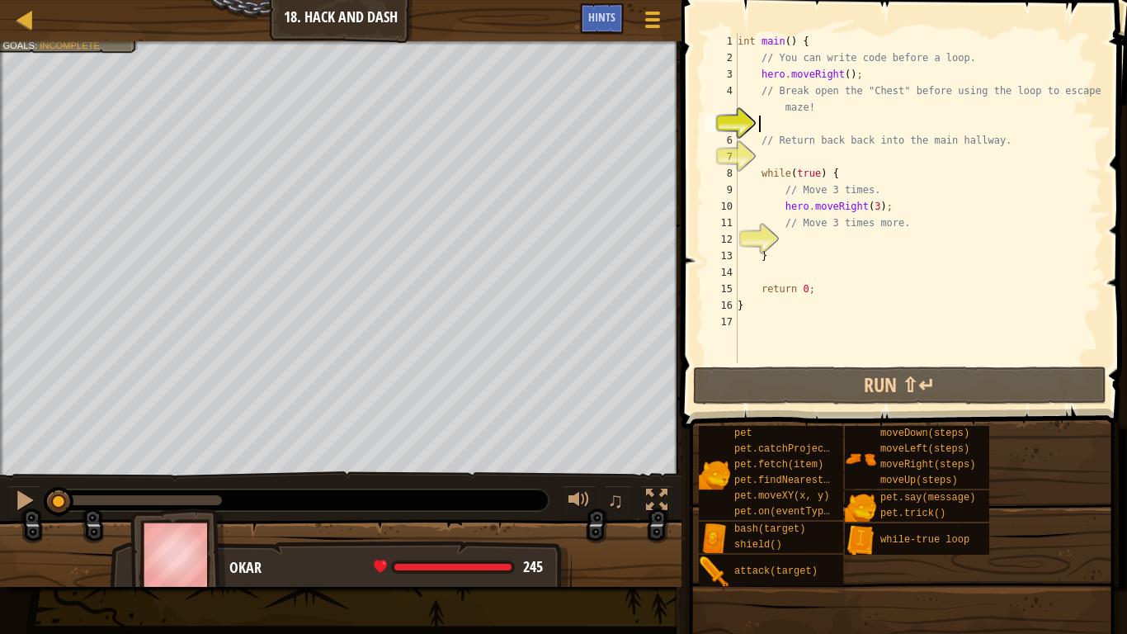
click at [167, 0] on div "Map Introduction to Computer Science 18. Hack and Dash Game Menu Done Hints 1 ה…" at bounding box center [563, 317] width 1127 height 634
click at [839, 73] on div "int main ( ) { // You can write code before a loop. hero . moveRight ( ) ; // B…" at bounding box center [918, 214] width 368 height 363
type textarea "hero.moveRight(1);"
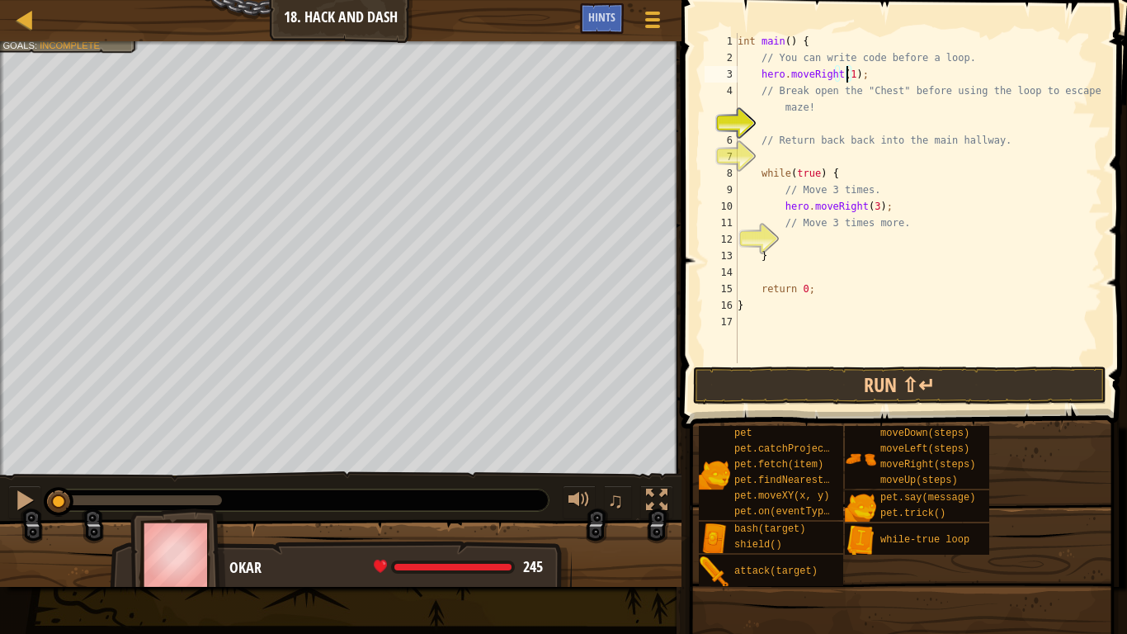
click at [833, 119] on div "int main ( ) { // You can write code before a loop. hero . moveRight ( 1 ) ; //…" at bounding box center [918, 214] width 368 height 363
type textarea "g"
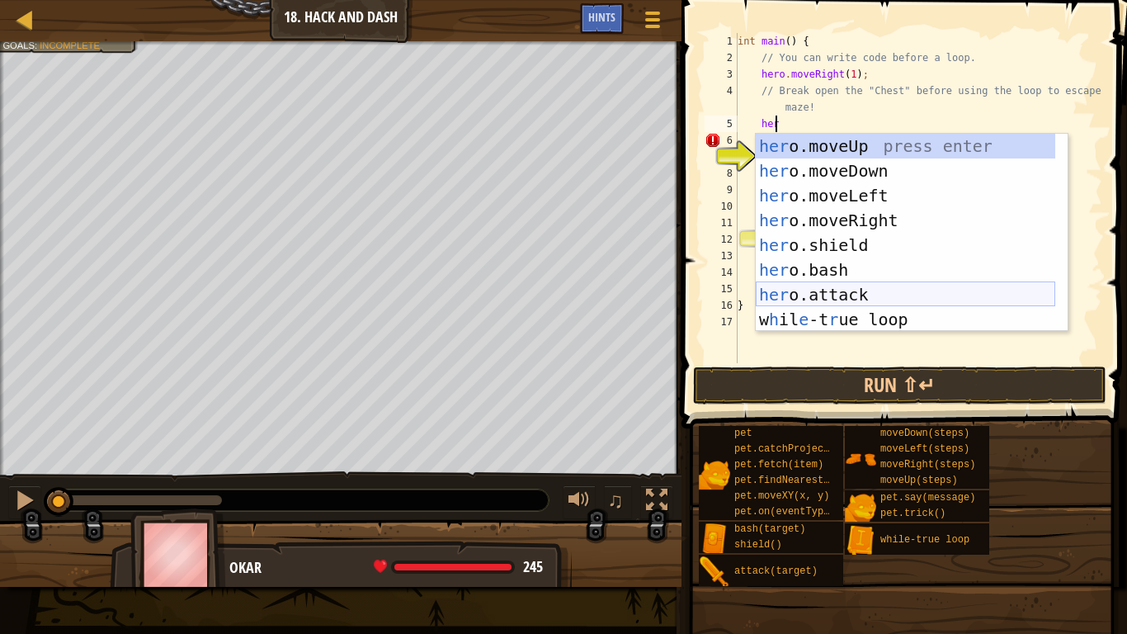
click at [809, 298] on div "her o.moveUp press enter her o.moveDown press enter her o.moveLeft press enter …" at bounding box center [906, 258] width 300 height 248
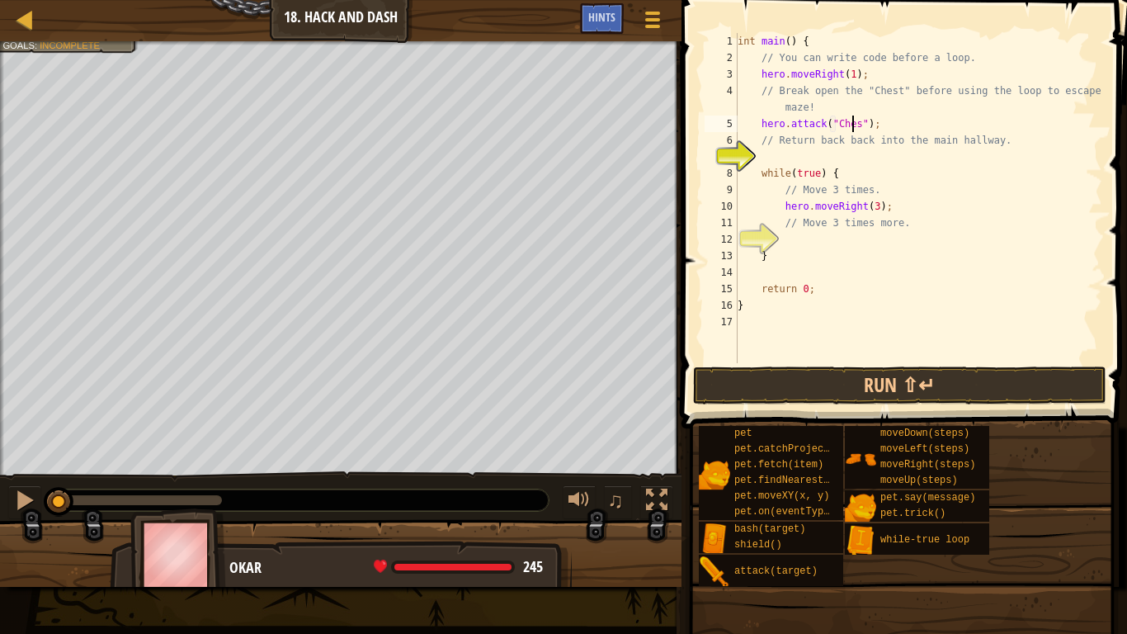
scroll to position [7, 10]
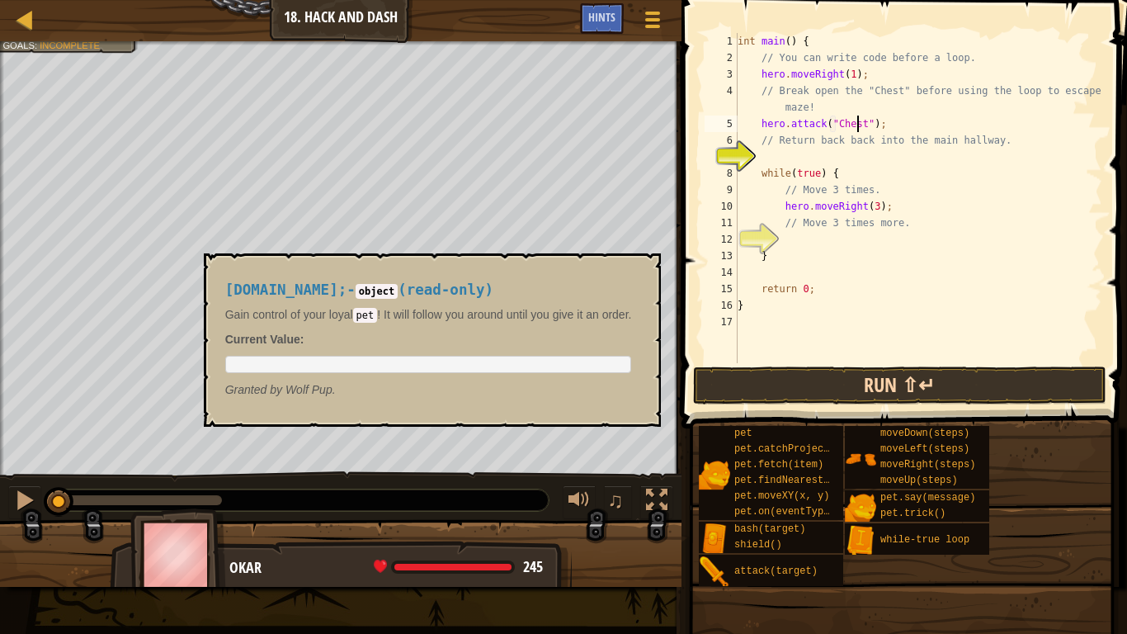
type textarea "hero.attack("Chest");"
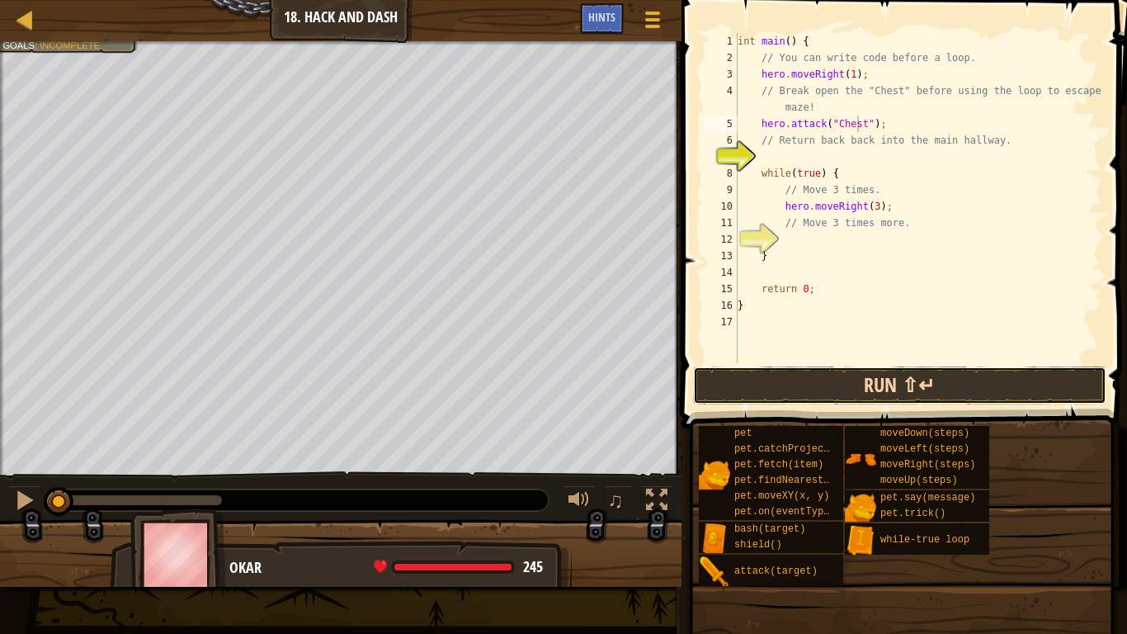
click at [746, 392] on button "Run ⇧↵" at bounding box center [899, 385] width 413 height 38
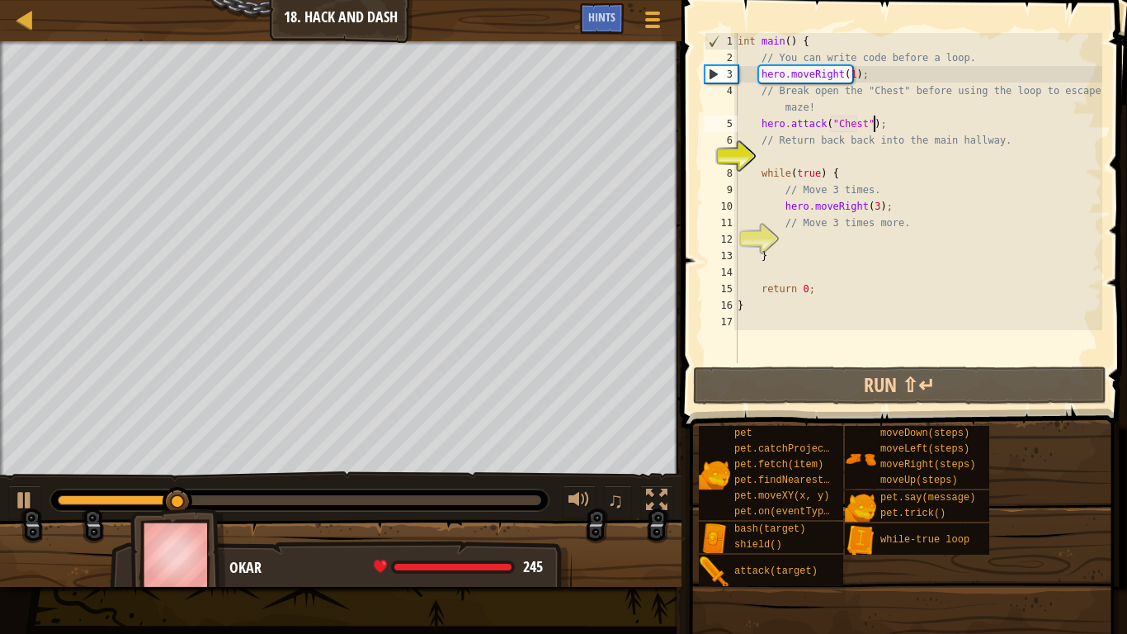
click at [900, 125] on div "int main ( ) { // You can write code before a loop. hero . moveRight ( 1 ) ; //…" at bounding box center [918, 214] width 368 height 363
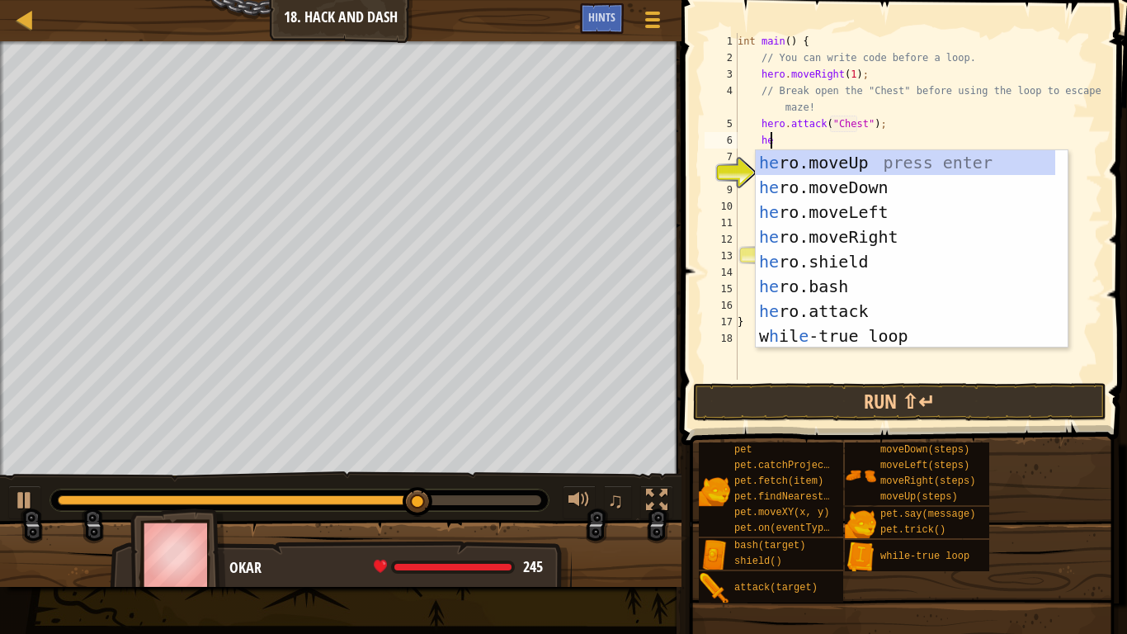
scroll to position [7, 2]
type textarea "her"
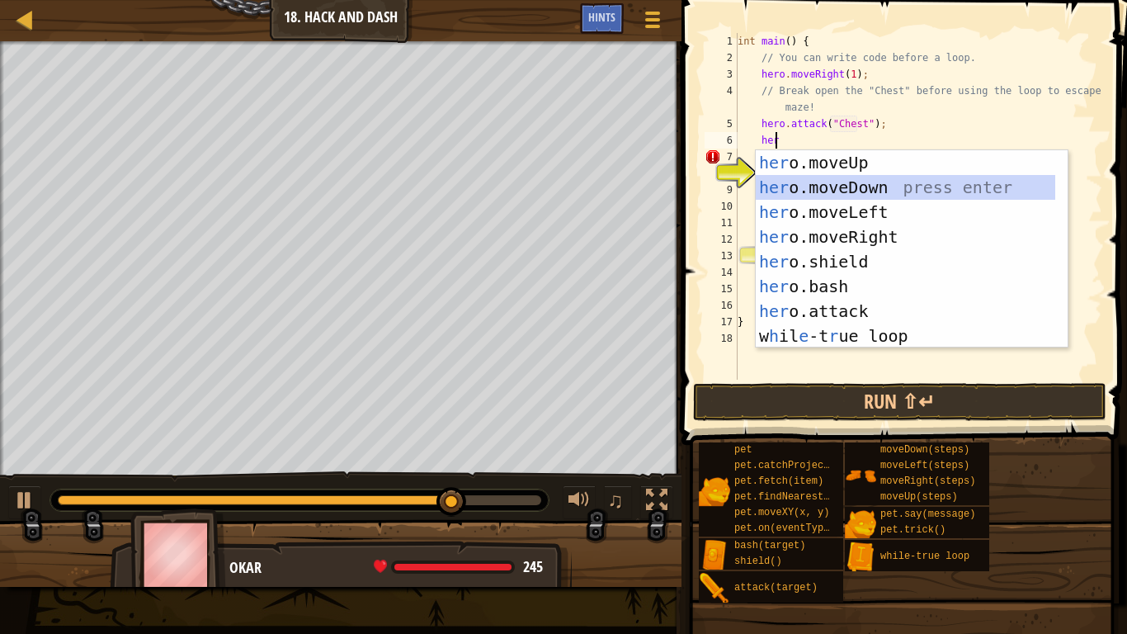
click at [833, 186] on div "her o.moveUp press enter her o.moveDown press enter her o.moveLeft press enter …" at bounding box center [906, 274] width 300 height 248
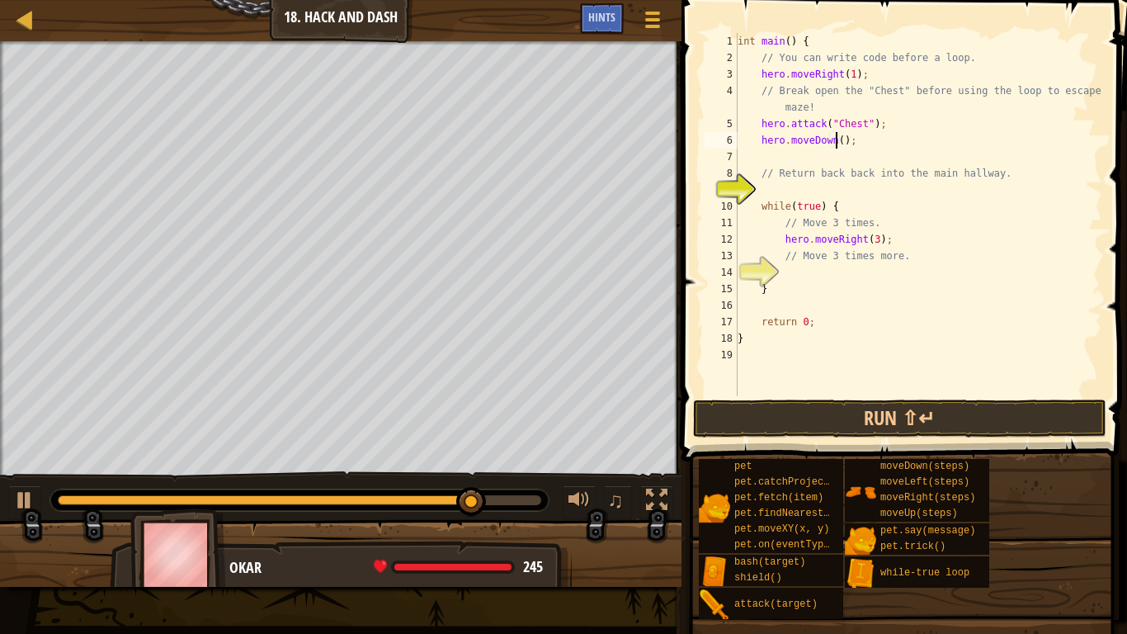
click at [836, 145] on div "int main ( ) { // You can write code before a loop. hero . moveRight ( 1 ) ; //…" at bounding box center [918, 231] width 368 height 396
click at [853, 413] on button "Run ⇧↵" at bounding box center [899, 418] width 413 height 38
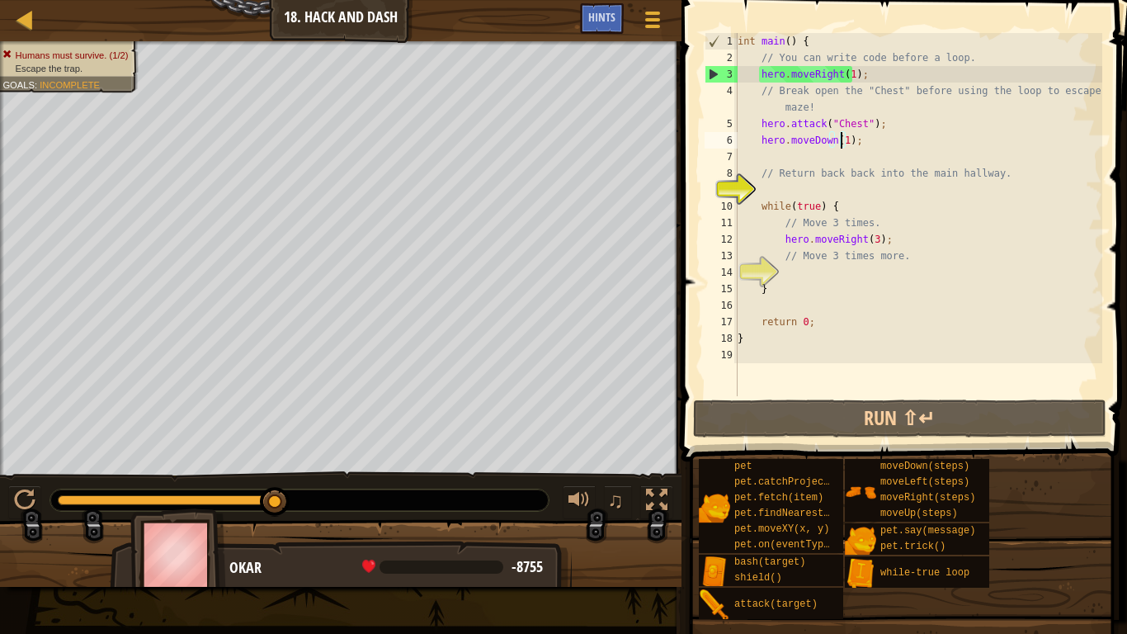
click at [866, 74] on div "int main ( ) { // You can write code before a loop. hero . moveRight ( 1 ) ; //…" at bounding box center [918, 231] width 368 height 396
type textarea "hero.moveRight(1);"
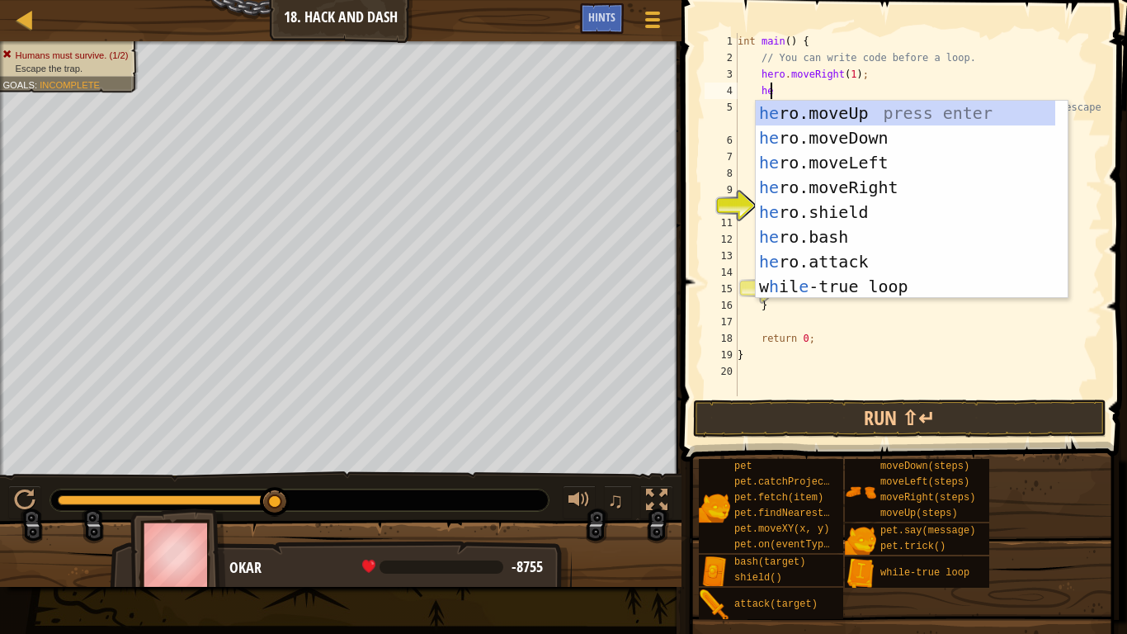
scroll to position [7, 2]
type textarea "her"
click at [856, 127] on div "her o.moveUp press enter her o.moveDown press enter her o.moveLeft press enter …" at bounding box center [906, 225] width 300 height 248
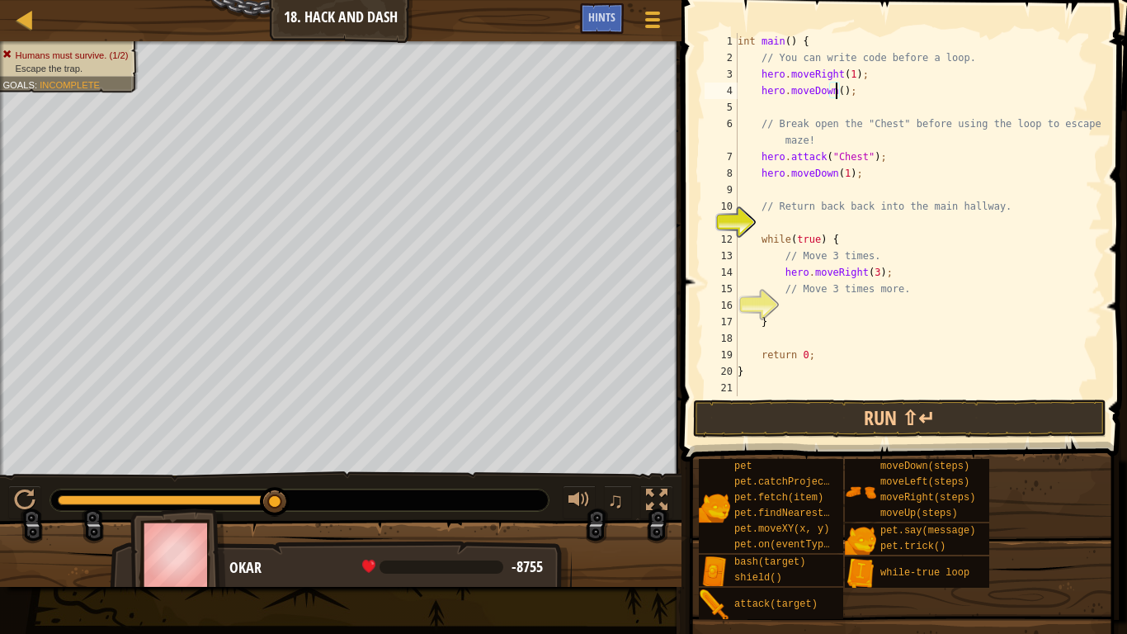
click at [834, 92] on div "int main ( ) { // You can write code before a loop. hero . moveRight ( 1 ) ; he…" at bounding box center [918, 231] width 368 height 396
click at [847, 76] on div "int main ( ) { // You can write code before a loop. hero . moveRight ( 1 ) ; he…" at bounding box center [918, 231] width 368 height 396
click at [894, 417] on button "Run ⇧↵" at bounding box center [899, 418] width 413 height 38
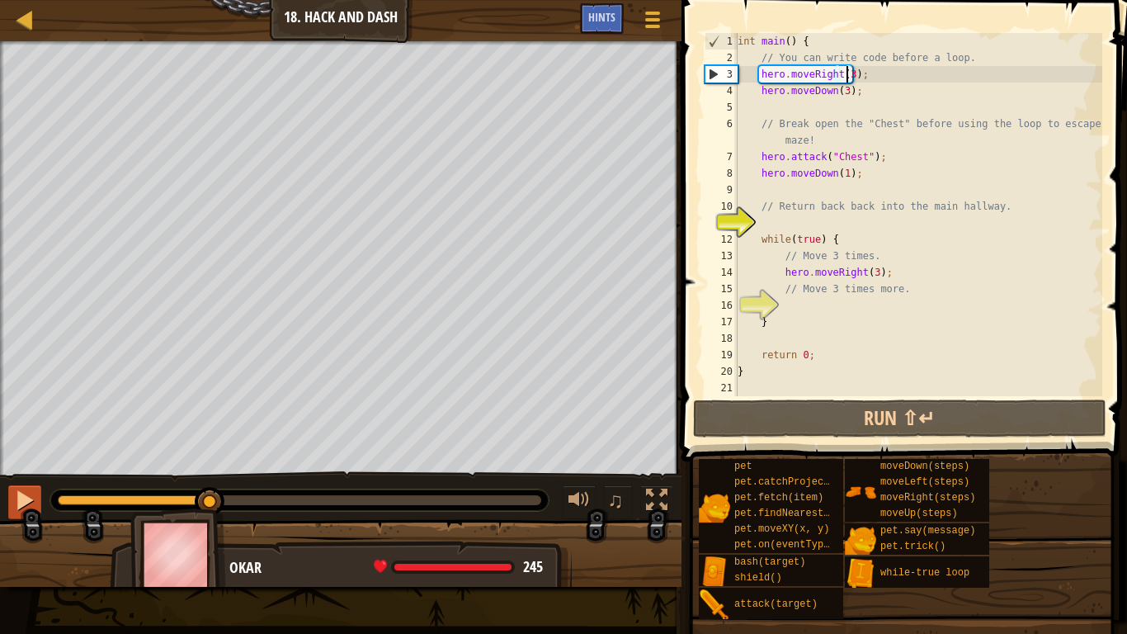
drag, startPoint x: 269, startPoint y: 494, endPoint x: 13, endPoint y: 512, distance: 256.4
click at [27, 516] on div "♫" at bounding box center [341, 496] width 682 height 50
click at [24, 494] on div at bounding box center [24, 499] width 21 height 21
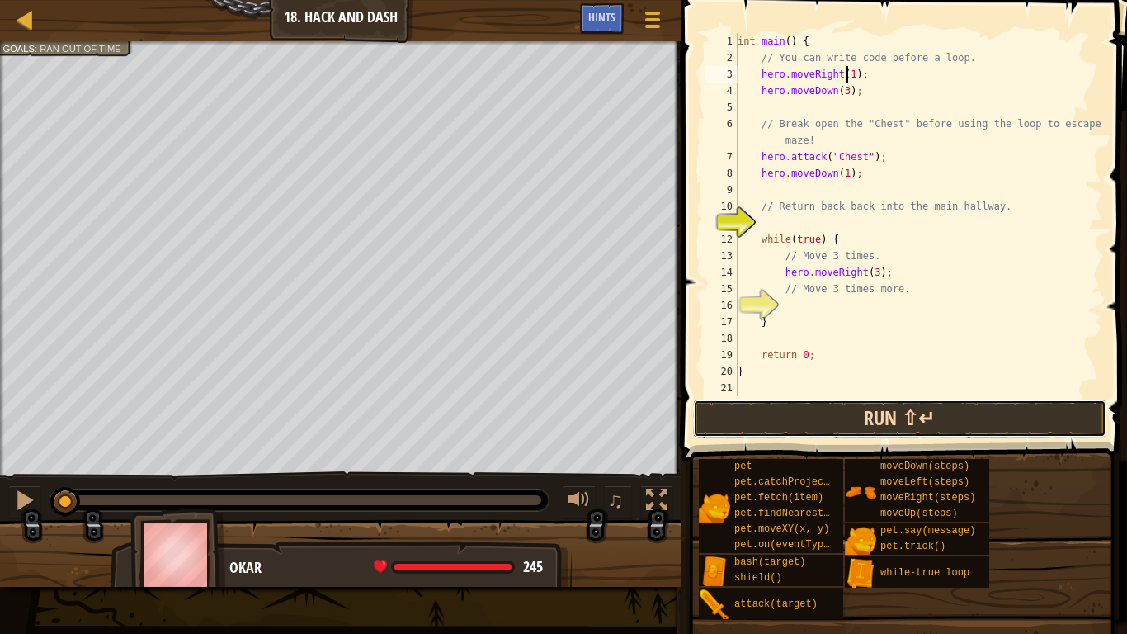
click at [815, 414] on button "Run ⇧↵" at bounding box center [899, 418] width 413 height 38
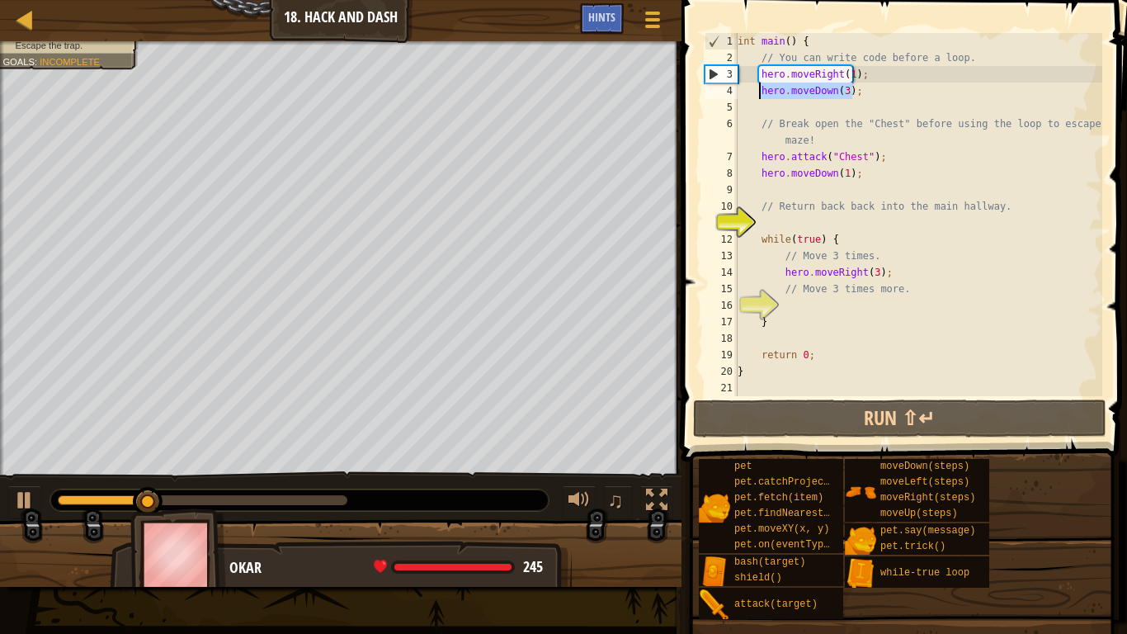
drag, startPoint x: 852, startPoint y: 92, endPoint x: 757, endPoint y: 90, distance: 95.7
click at [757, 90] on div "int main ( ) { // You can write code before a loop. hero . moveRight ( 1 ) ; he…" at bounding box center [918, 231] width 368 height 396
type textarea "hero.moveDown(3);"
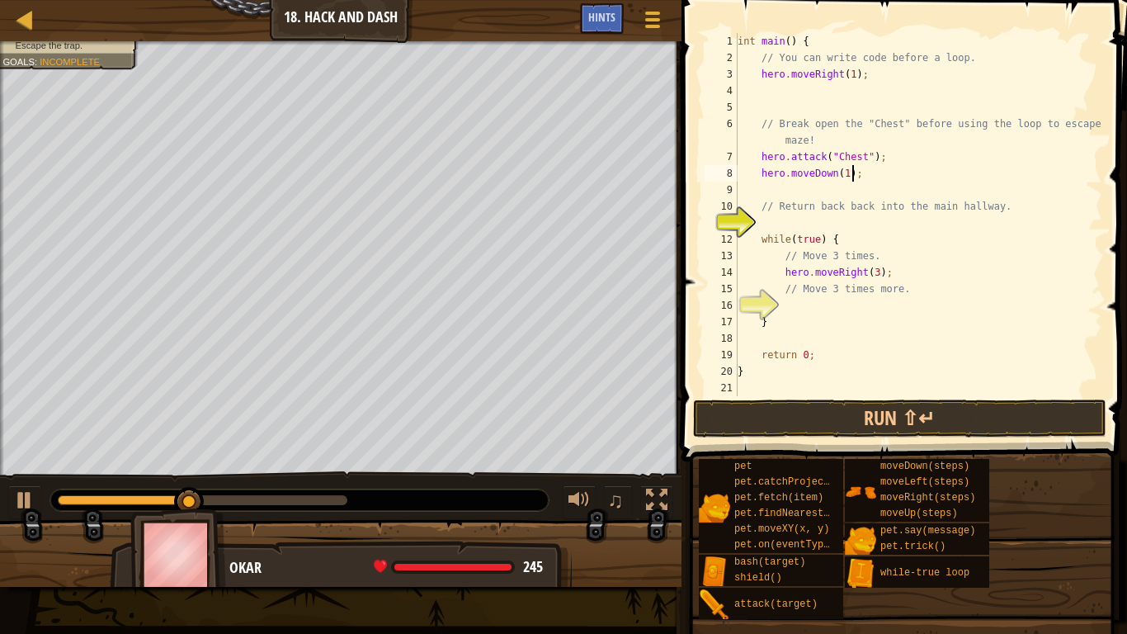
click at [856, 176] on div "int main ( ) { // You can write code before a loop. hero . moveRight ( 1 ) ; //…" at bounding box center [918, 231] width 368 height 396
type textarea "hero.moveDown(1);"
click at [823, 92] on div "int main ( ) { // You can write code before a loop. hero . moveRight ( 1 ) ; //…" at bounding box center [918, 231] width 368 height 396
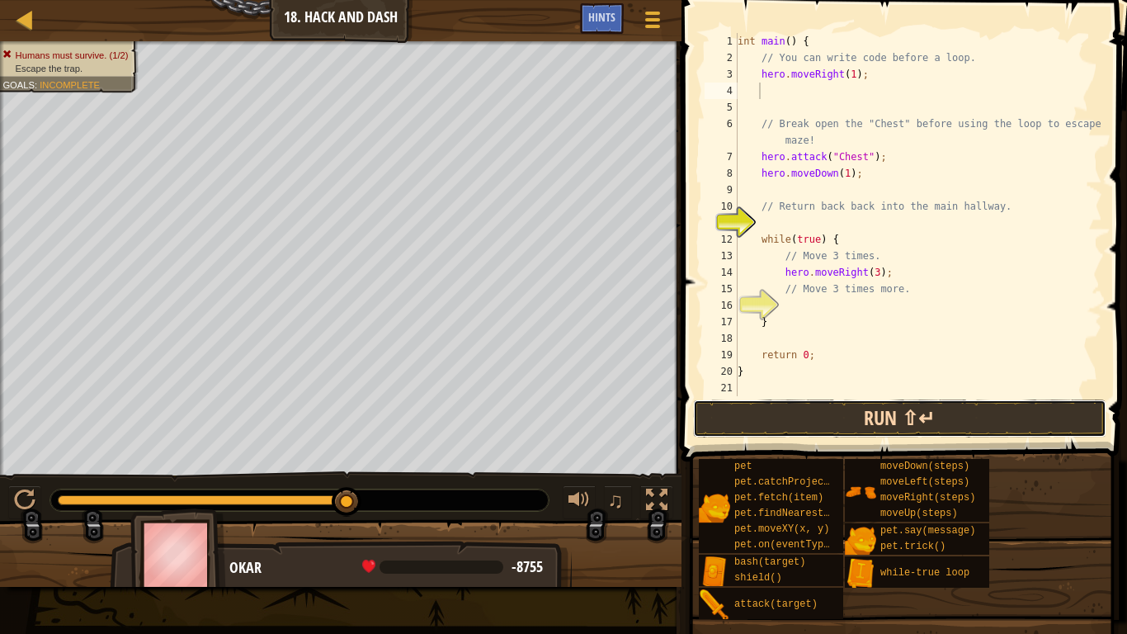
click at [747, 415] on button "Run ⇧↵" at bounding box center [899, 418] width 413 height 38
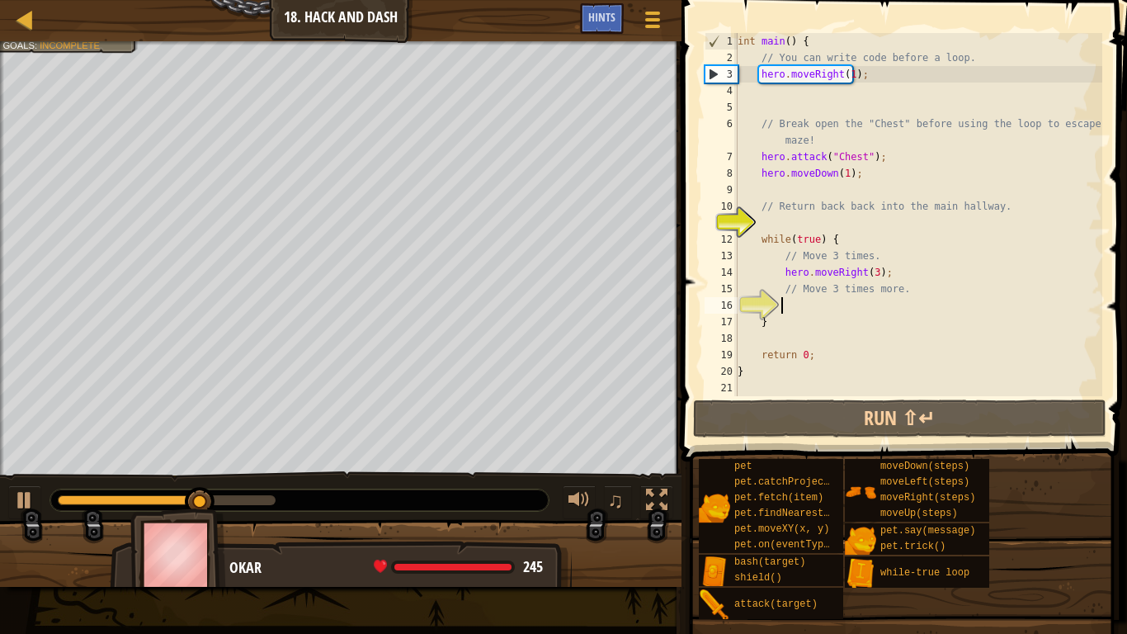
click at [808, 309] on div "int main ( ) { // You can write code before a loop. hero . moveRight ( 1 ) ; //…" at bounding box center [918, 231] width 368 height 396
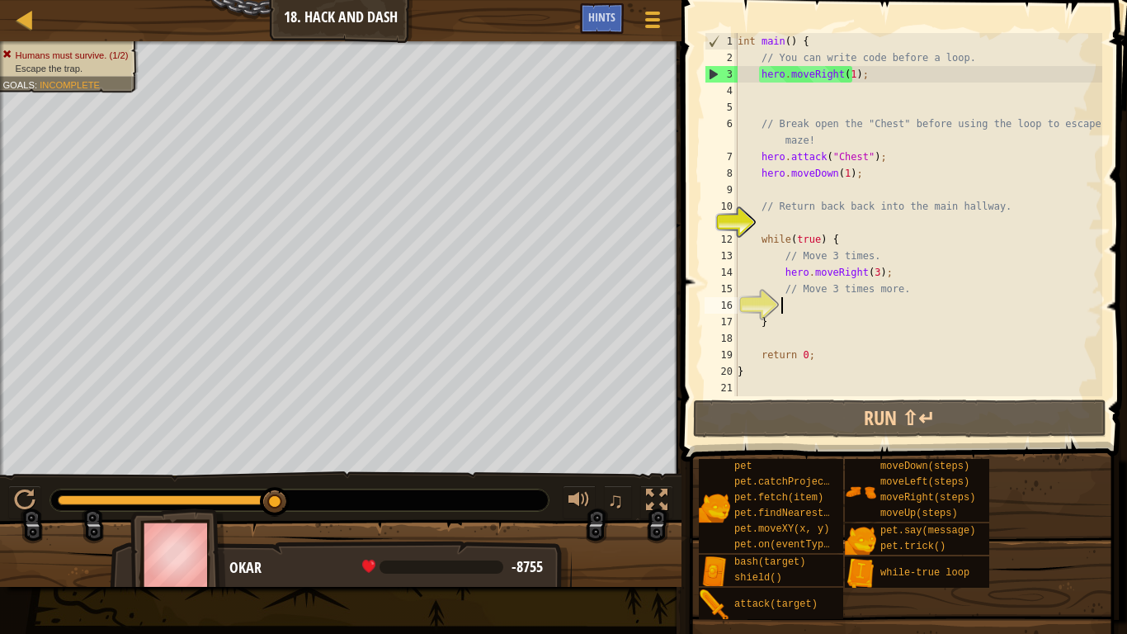
type textarea "h"
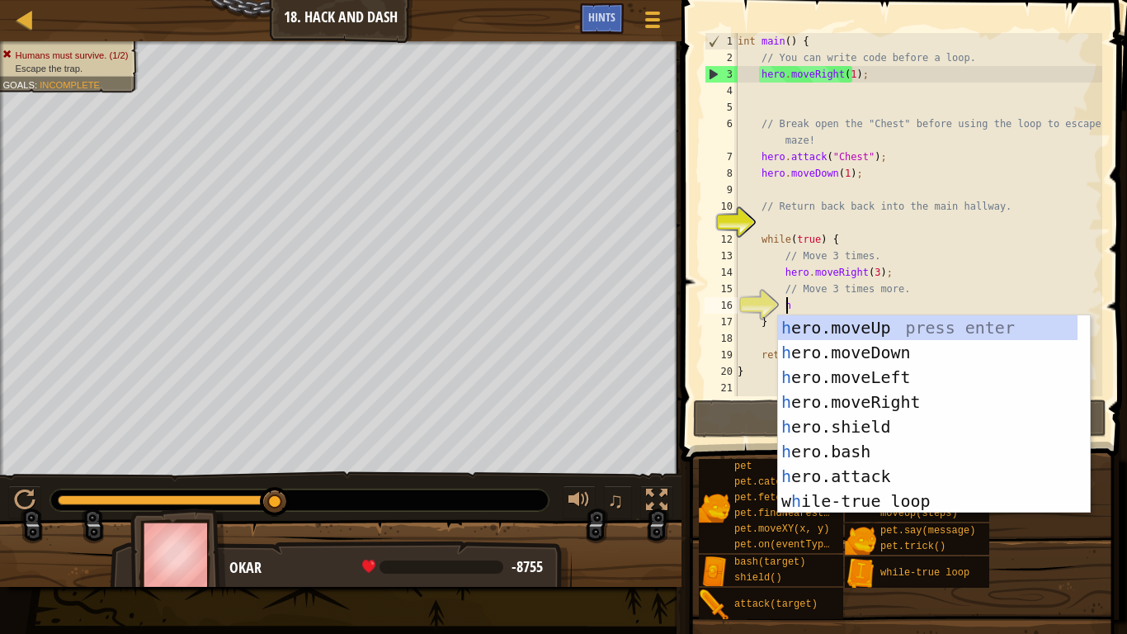
scroll to position [7, 2]
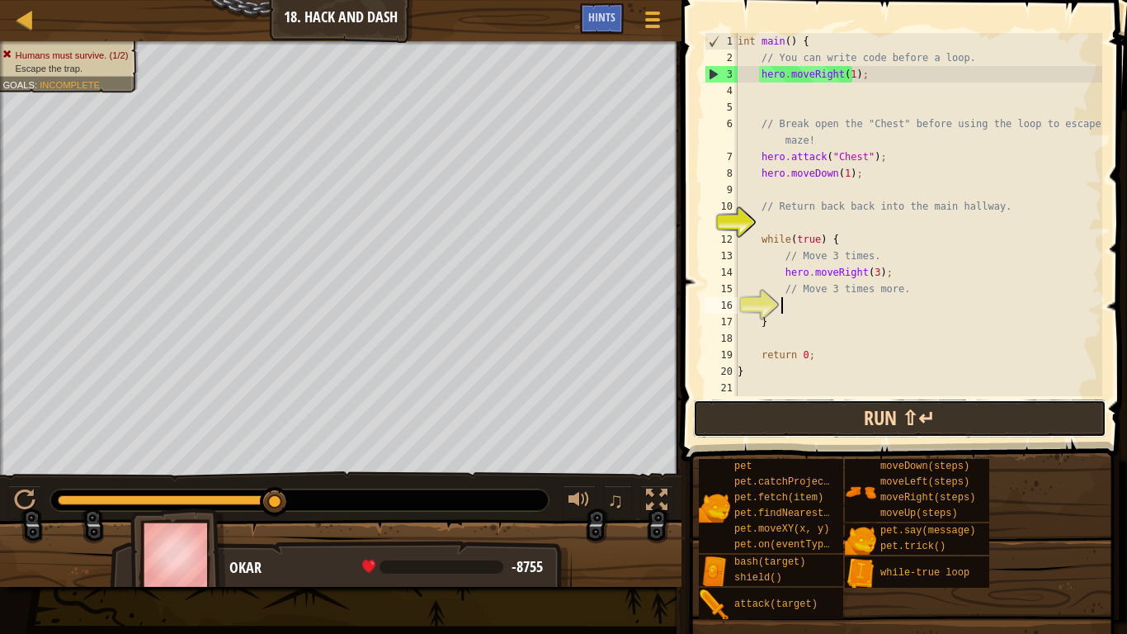
click at [728, 435] on button "Run ⇧↵" at bounding box center [899, 418] width 413 height 38
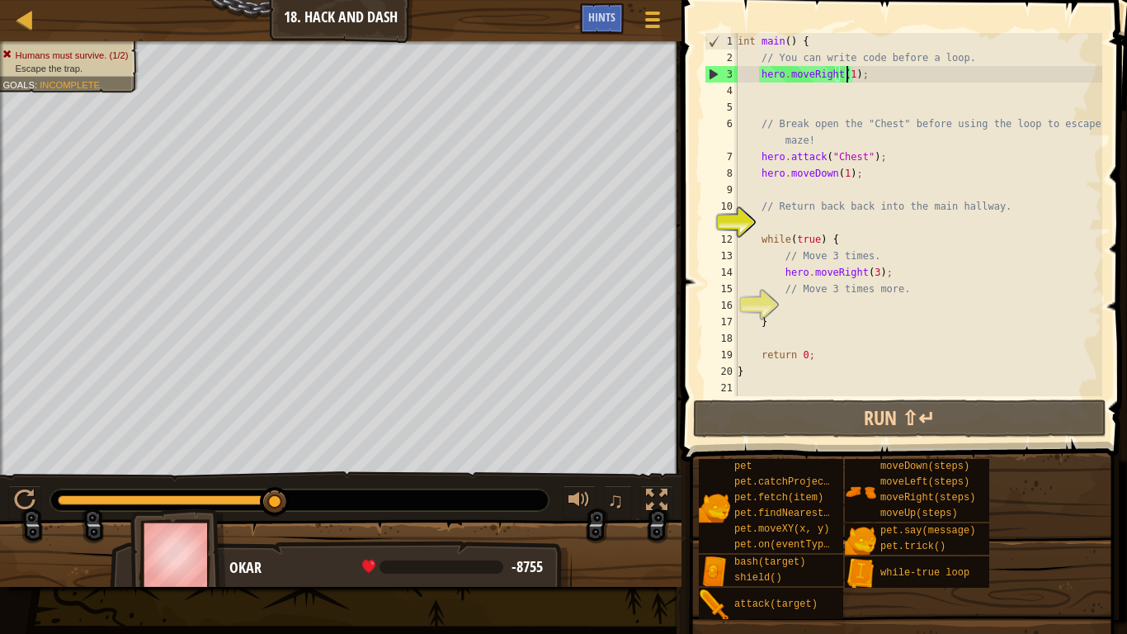
click at [848, 73] on div "int main ( ) { // You can write code before a loop. hero . moveRight ( 1 ) ; //…" at bounding box center [918, 231] width 368 height 396
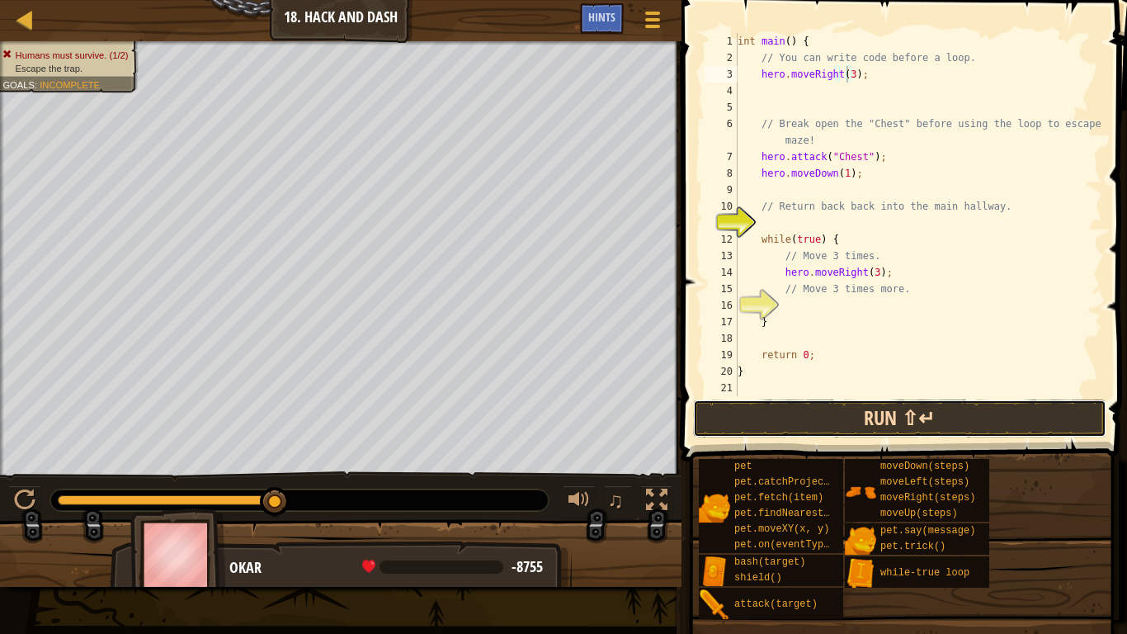
click at [814, 428] on button "Run ⇧↵" at bounding box center [899, 418] width 413 height 38
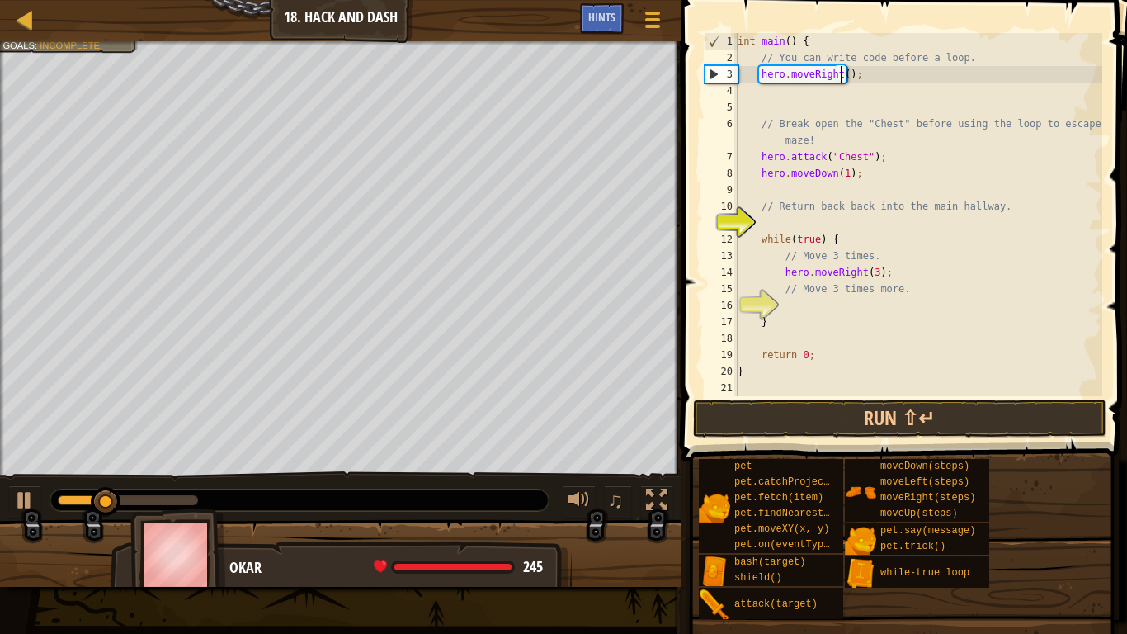
type textarea "hero.moveRight(1);"
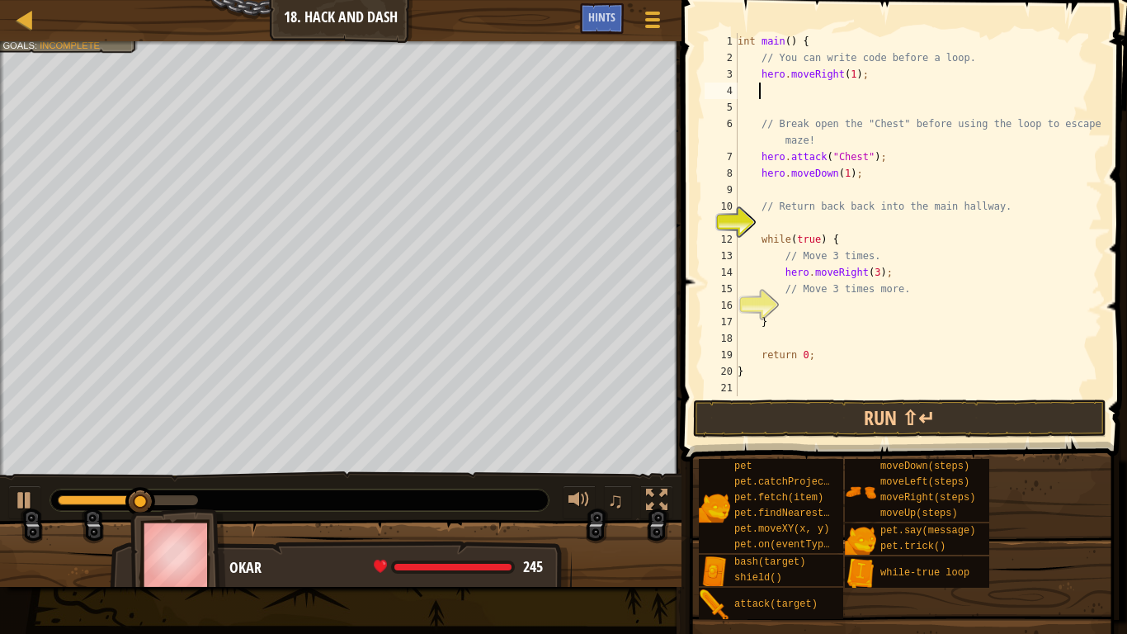
click at [785, 93] on div "int main ( ) { // You can write code before a loop. hero . moveRight ( 1 ) ; //…" at bounding box center [918, 231] width 368 height 396
type textarea "h"
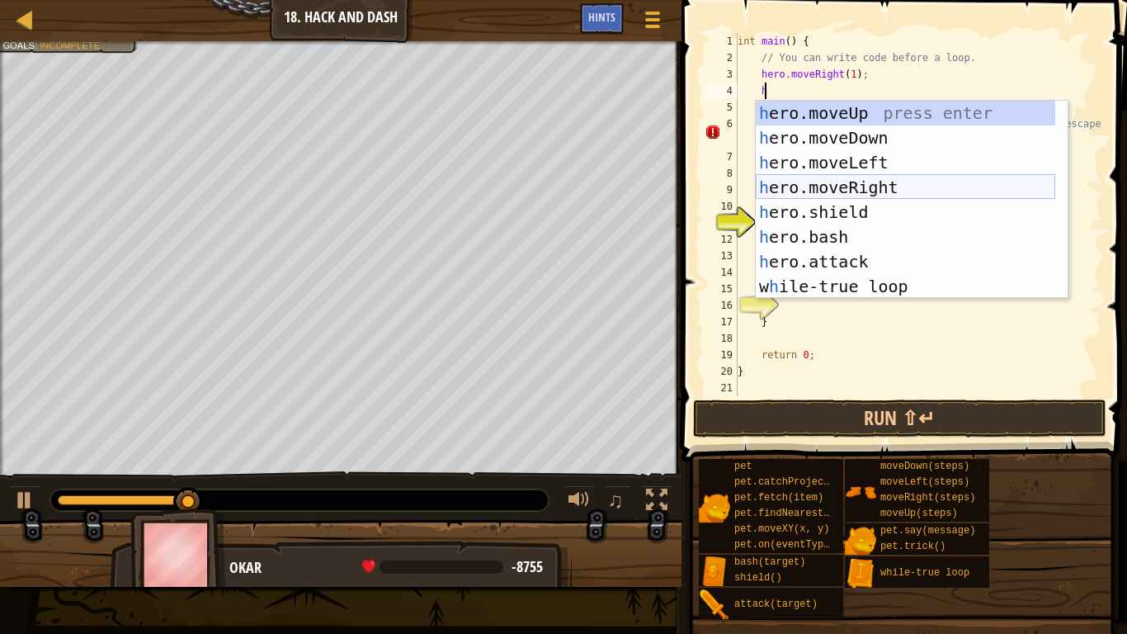
click at [880, 187] on div "h ero.moveUp press enter h ero.moveDown press enter h ero.moveLeft press enter …" at bounding box center [906, 225] width 300 height 248
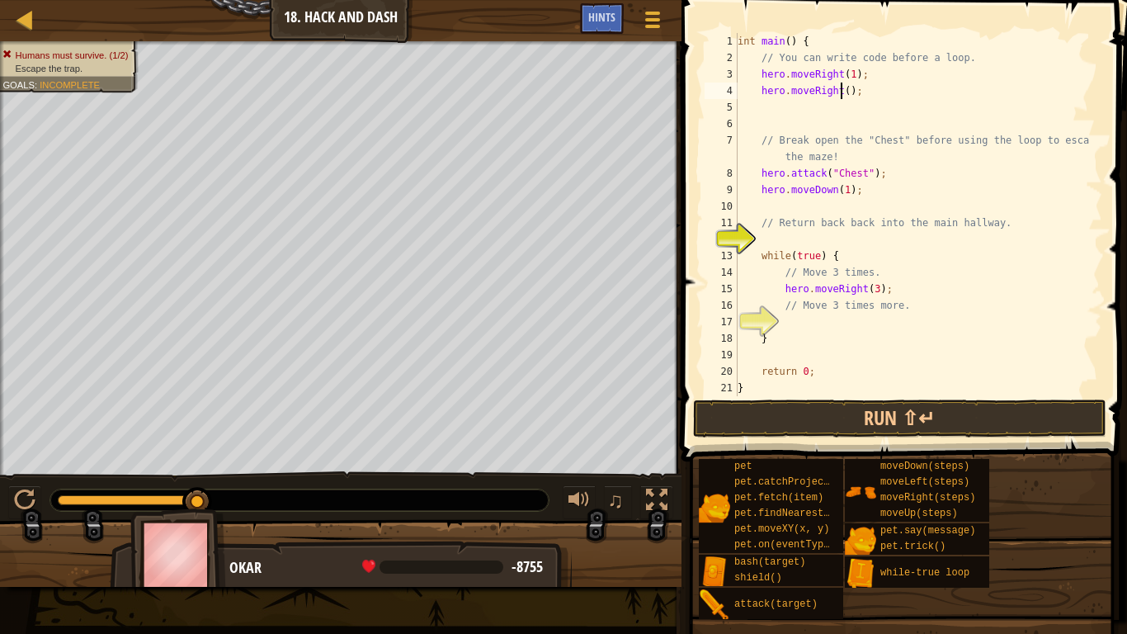
click at [842, 91] on div "int main ( ) { // You can write code before a loop. hero . moveRight ( 1 ) ; he…" at bounding box center [912, 231] width 356 height 396
type textarea "hero.moveRight(3);"
click at [818, 416] on button "Run ⇧↵" at bounding box center [899, 418] width 413 height 38
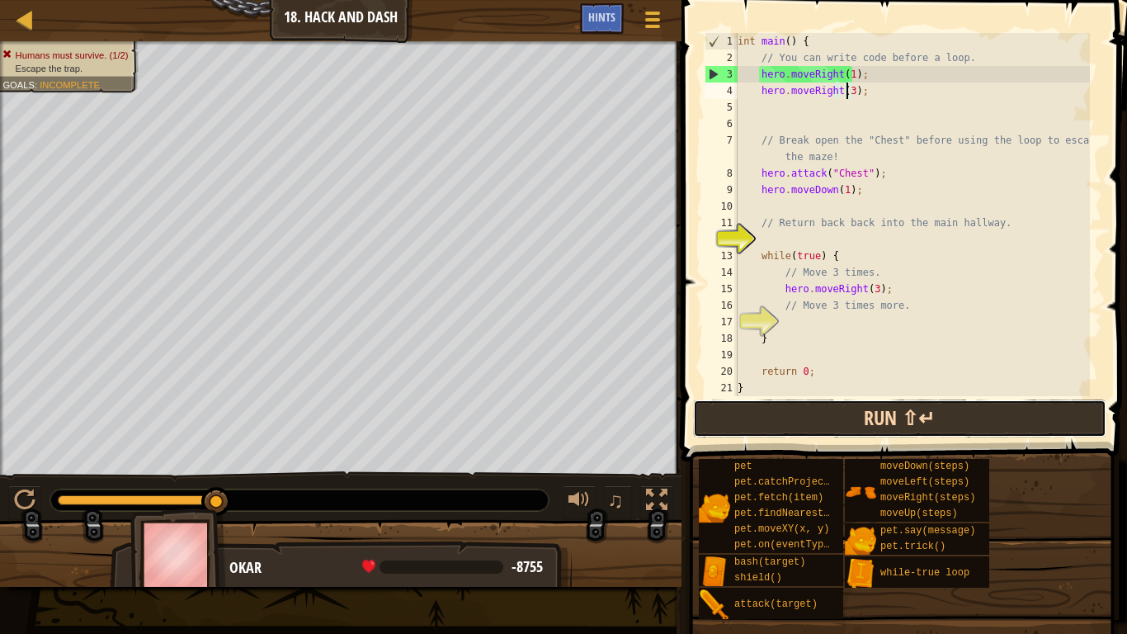
click at [771, 433] on button "Run ⇧↵" at bounding box center [899, 418] width 413 height 38
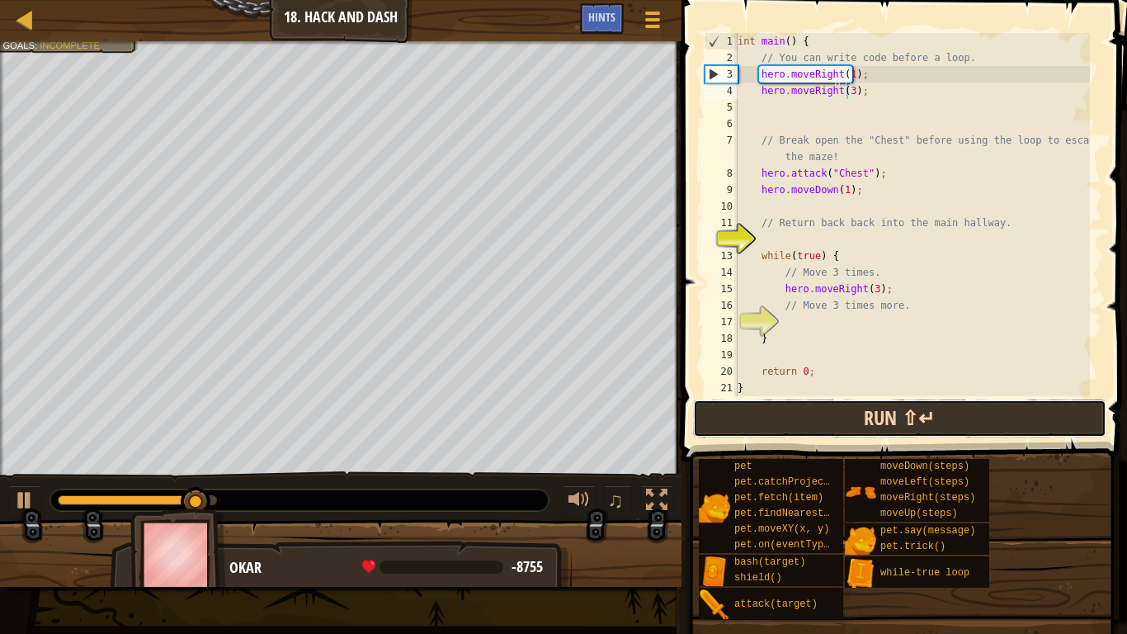
click at [771, 433] on button "Run ⇧↵" at bounding box center [899, 418] width 413 height 38
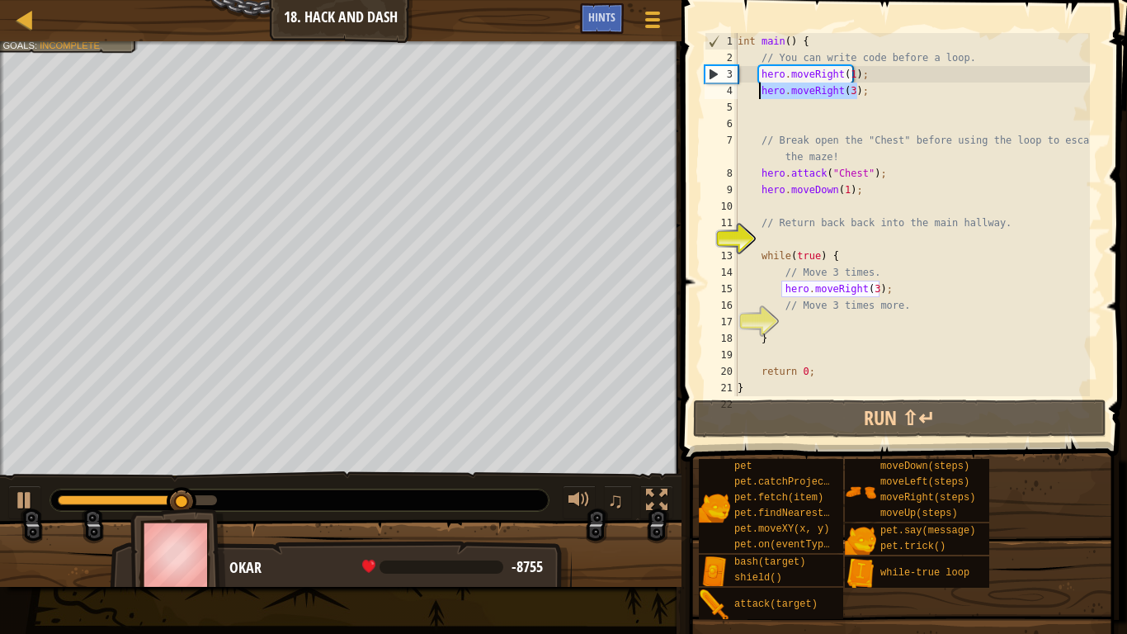
drag, startPoint x: 886, startPoint y: 87, endPoint x: 757, endPoint y: 85, distance: 128.7
click at [757, 85] on div "int main ( ) { // You can write code before a loop. hero . moveRight ( 1 ) ; he…" at bounding box center [912, 231] width 356 height 396
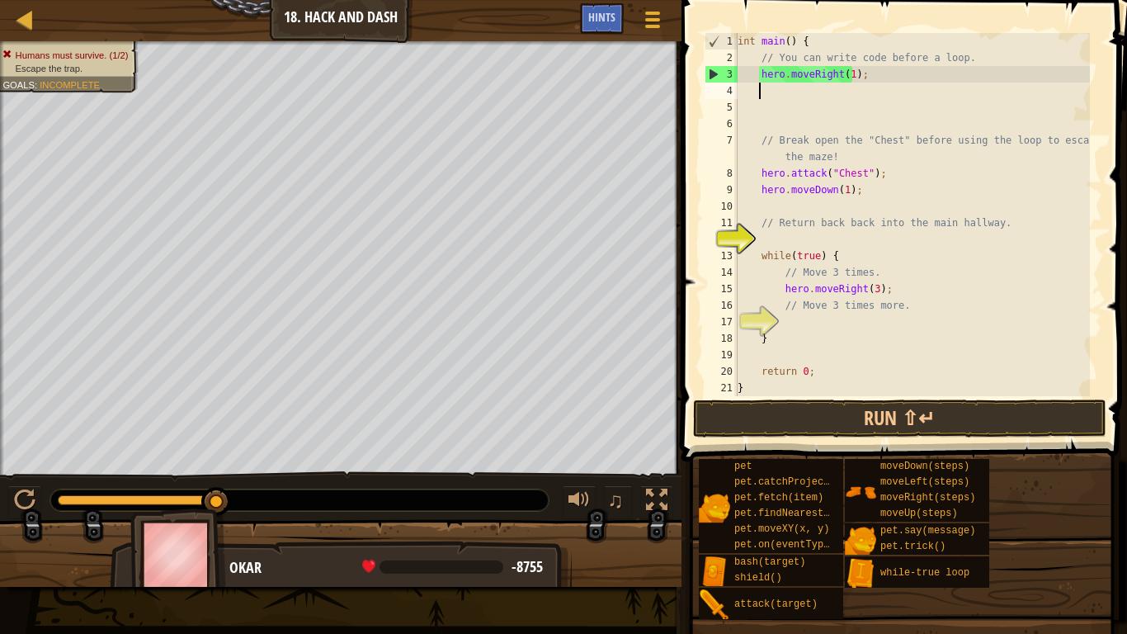
click at [834, 200] on div "int main ( ) { // You can write code before a loop. hero . moveRight ( 1 ) ; //…" at bounding box center [912, 231] width 356 height 396
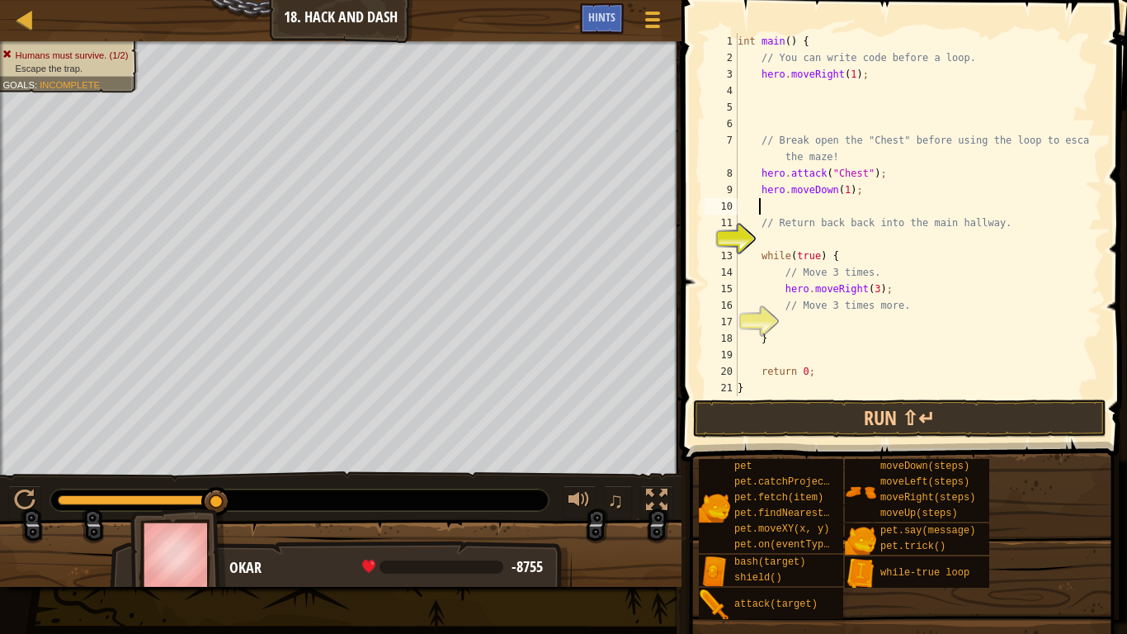
type textarea "h"
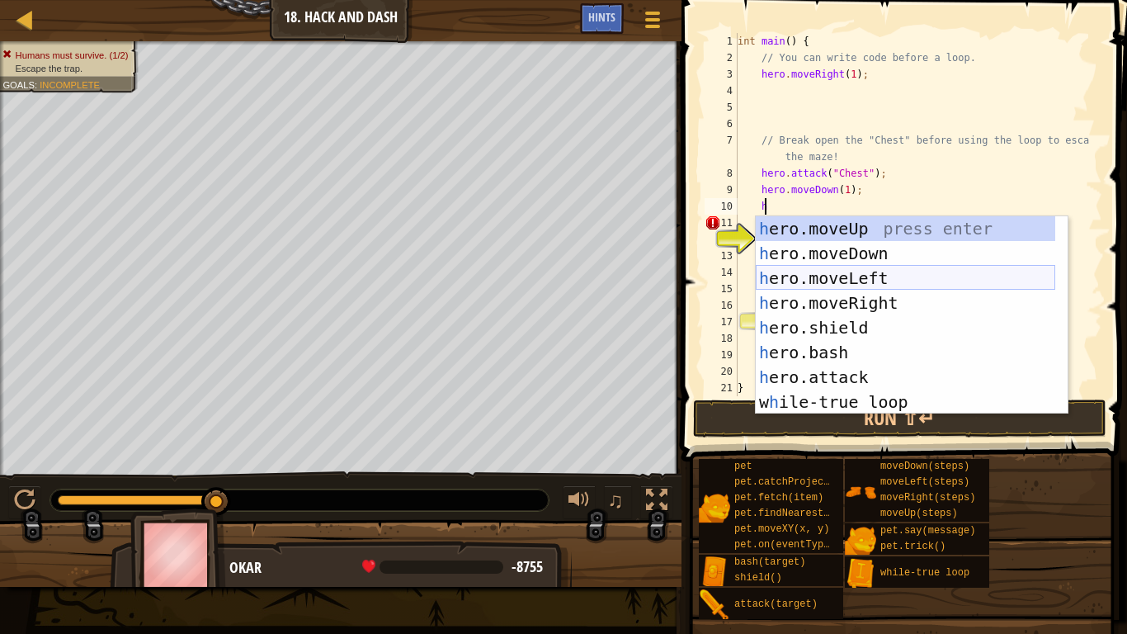
click at [844, 292] on div "h ero.moveUp press enter h ero.moveDown press enter h ero.moveLeft press enter …" at bounding box center [906, 340] width 300 height 248
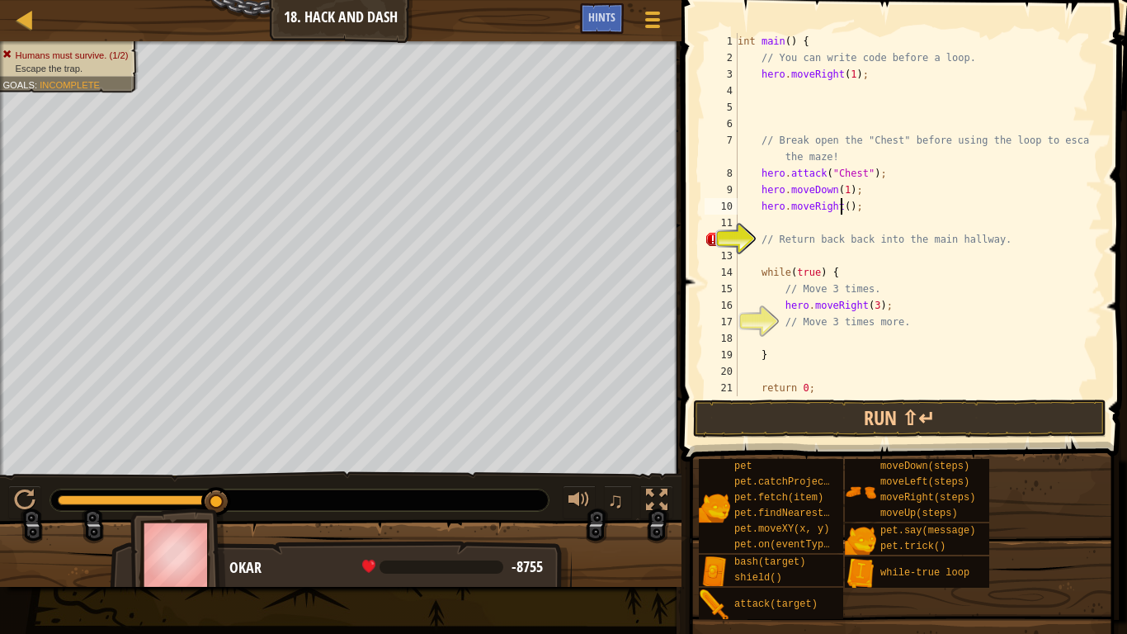
click at [842, 211] on div "int main ( ) { // You can write code before a loop. hero . moveRight ( 1 ) ; //…" at bounding box center [912, 231] width 356 height 396
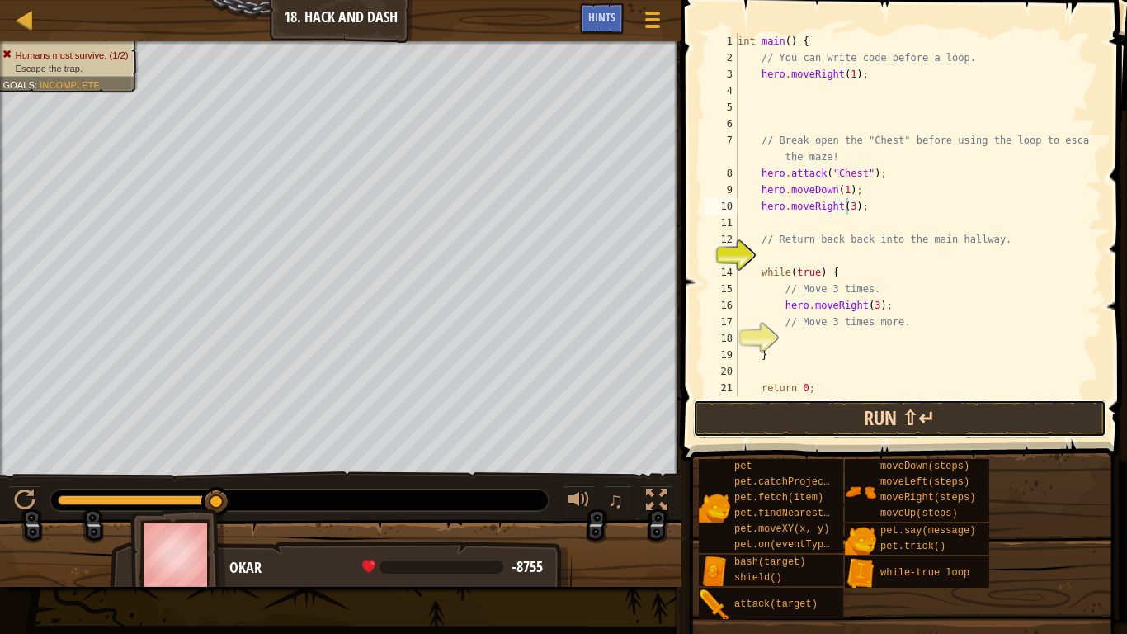
click at [812, 425] on button "Run ⇧↵" at bounding box center [899, 418] width 413 height 38
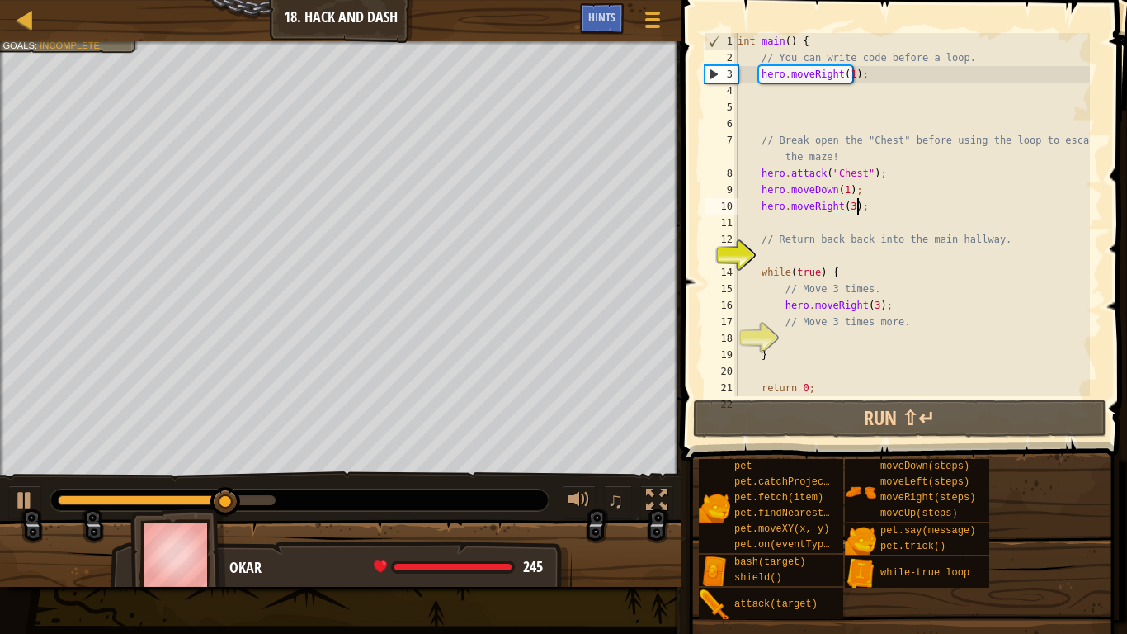
click at [878, 208] on div "int main ( ) { // You can write code before a loop. hero . moveRight ( 1 ) ; //…" at bounding box center [912, 231] width 356 height 396
click at [717, 78] on div "3" at bounding box center [721, 74] width 32 height 17
type textarea "hero.moveRight(1);"
click at [826, 217] on div "int main ( ) { // You can write code before a loop. hero . moveRight ( 1 ) ; //…" at bounding box center [912, 231] width 356 height 396
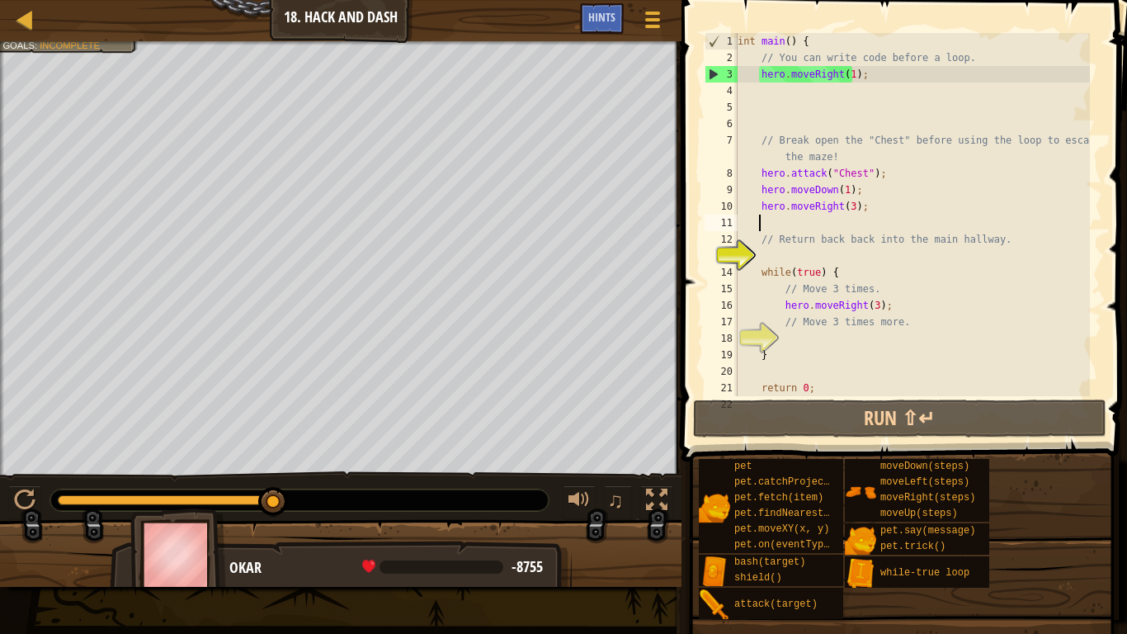
scroll to position [7, 1]
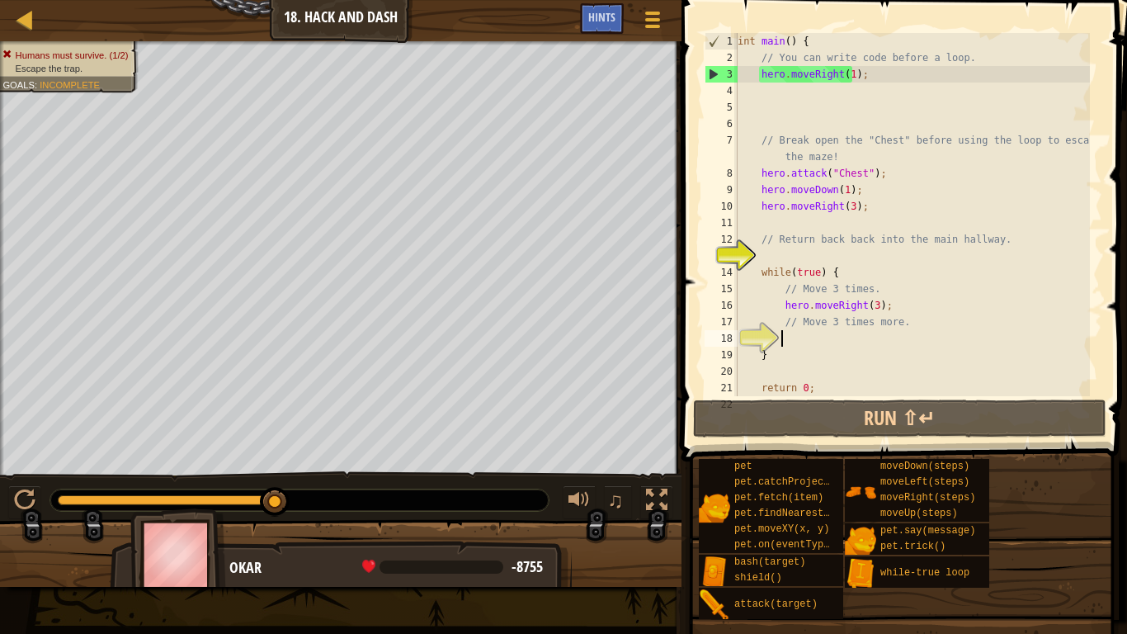
click at [851, 333] on div "int main ( ) { // You can write code before a loop. hero . moveRight ( 1 ) ; //…" at bounding box center [912, 231] width 356 height 396
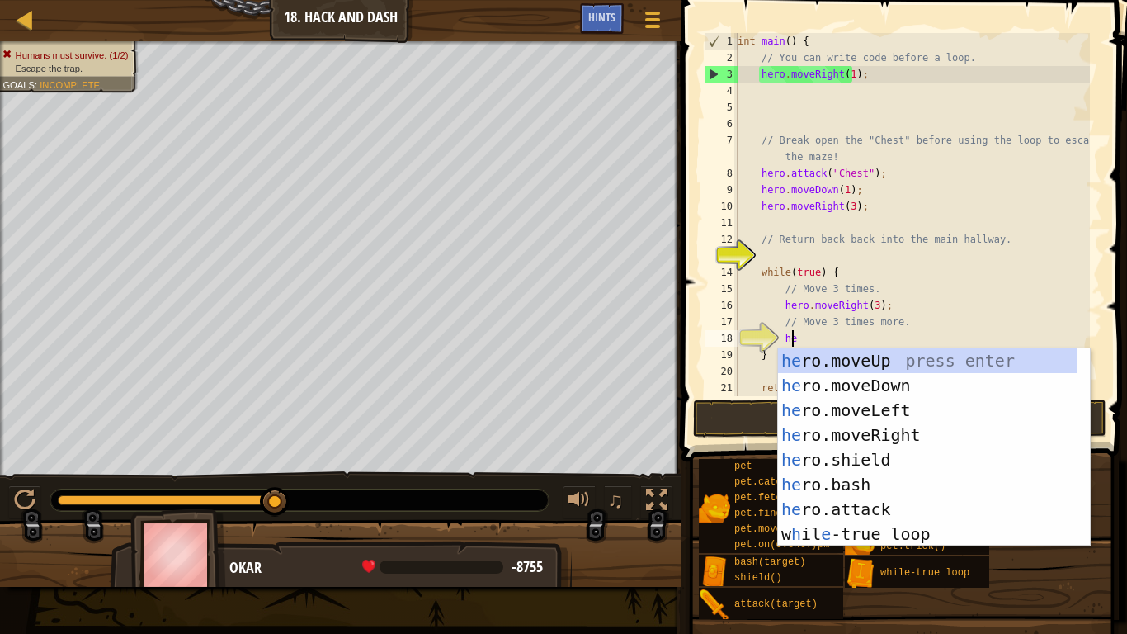
scroll to position [7, 4]
type textarea "her"
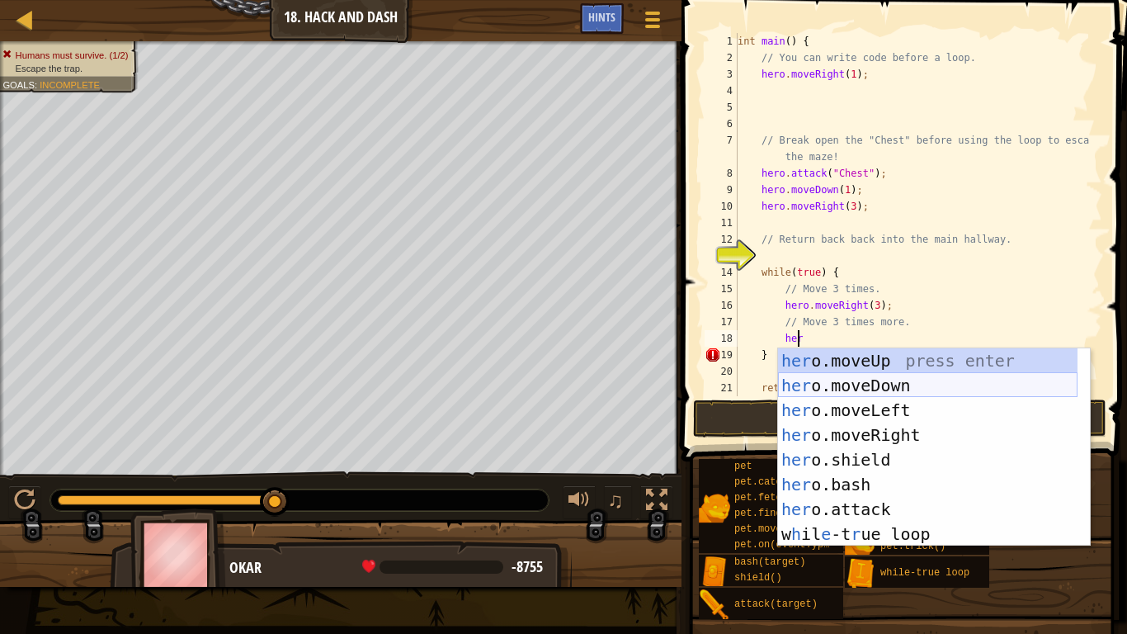
drag, startPoint x: 828, startPoint y: 392, endPoint x: 838, endPoint y: 384, distance: 13.0
click at [830, 392] on div "her o.moveUp press enter her o.moveDown press enter her o.moveLeft press enter …" at bounding box center [928, 472] width 300 height 248
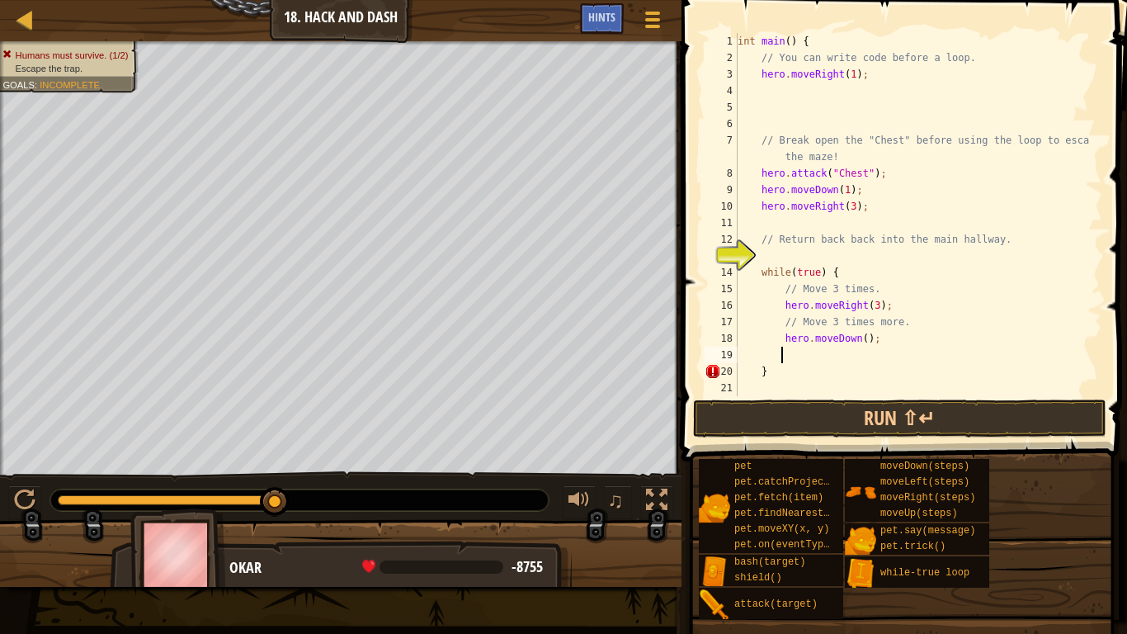
scroll to position [7, 2]
click at [861, 343] on div "int main ( ) { // You can write code before a loop. hero . moveRight ( 1 ) ; //…" at bounding box center [912, 231] width 356 height 396
drag, startPoint x: 854, startPoint y: 340, endPoint x: 863, endPoint y: 344, distance: 10.0
click at [856, 341] on div "int main ( ) { // You can write code before a loop. hero . moveRight ( 1 ) ; //…" at bounding box center [912, 231] width 356 height 396
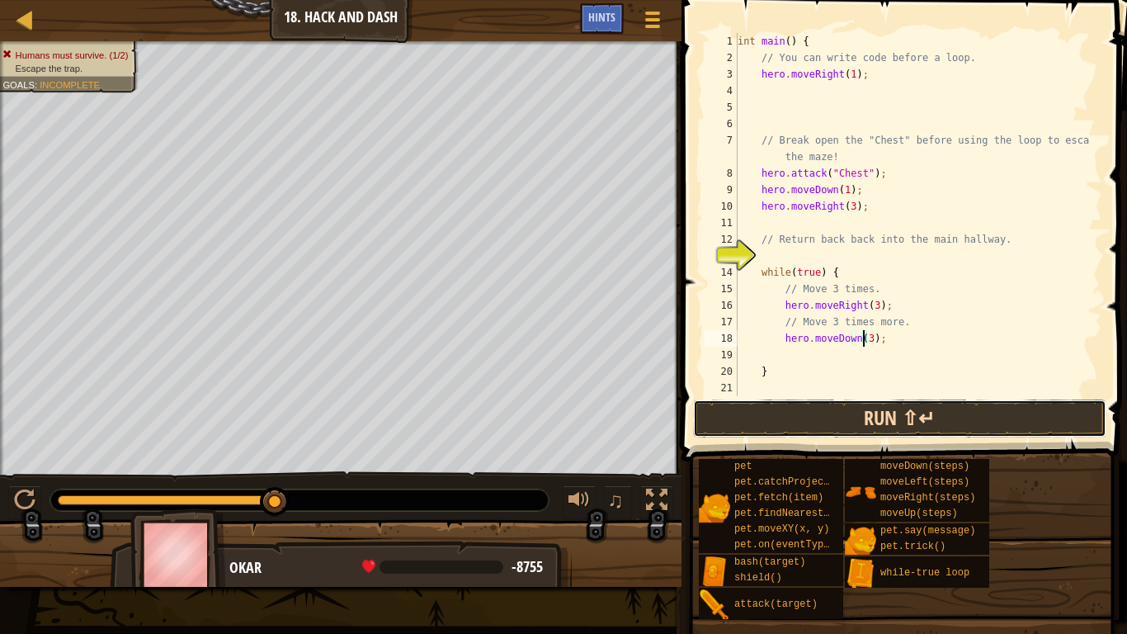
click at [866, 411] on button "Run ⇧↵" at bounding box center [899, 418] width 413 height 38
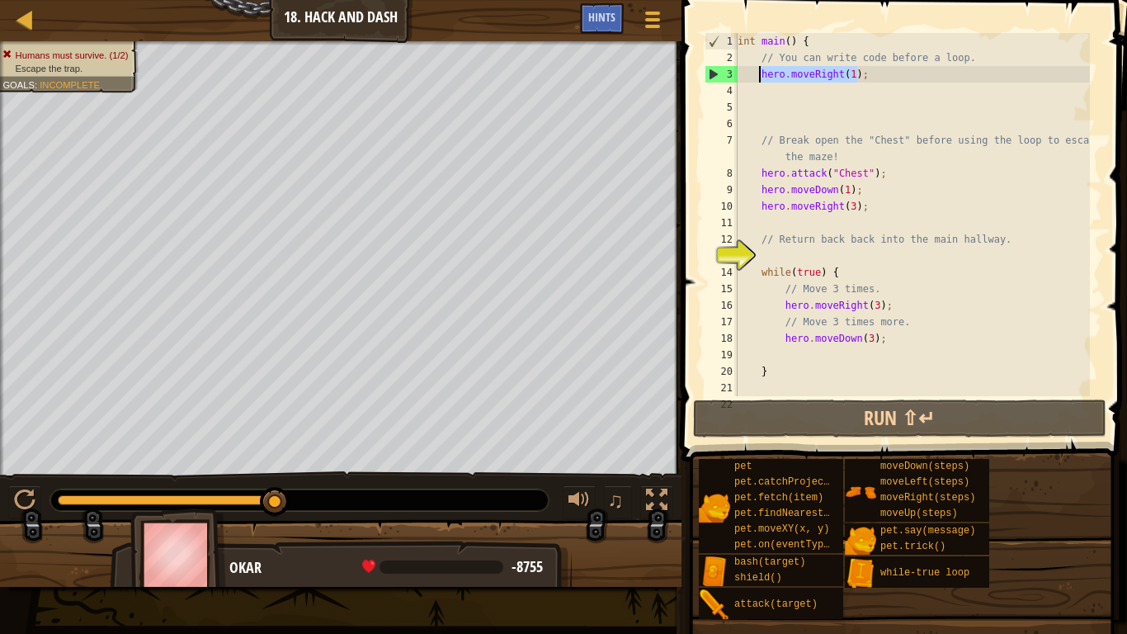
drag, startPoint x: 862, startPoint y: 74, endPoint x: 754, endPoint y: 78, distance: 108.1
click at [757, 78] on div "int main ( ) { // You can write code before a loop. hero . moveRight ( 1 ) ; //…" at bounding box center [912, 231] width 356 height 396
type textarea "hero.moveRight(1);"
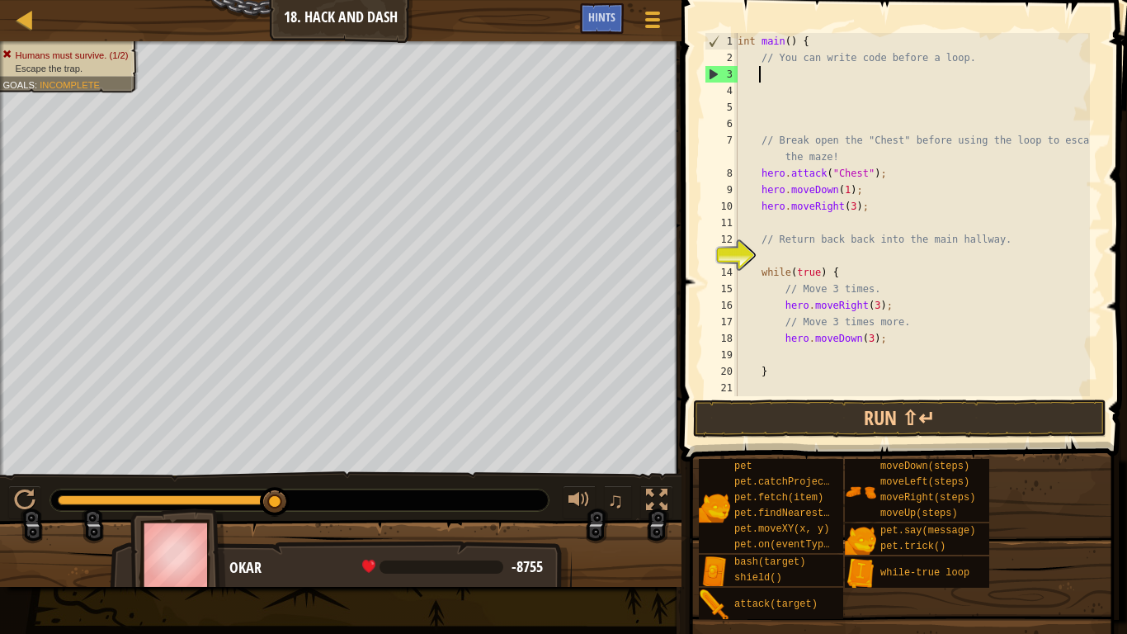
scroll to position [7, 1]
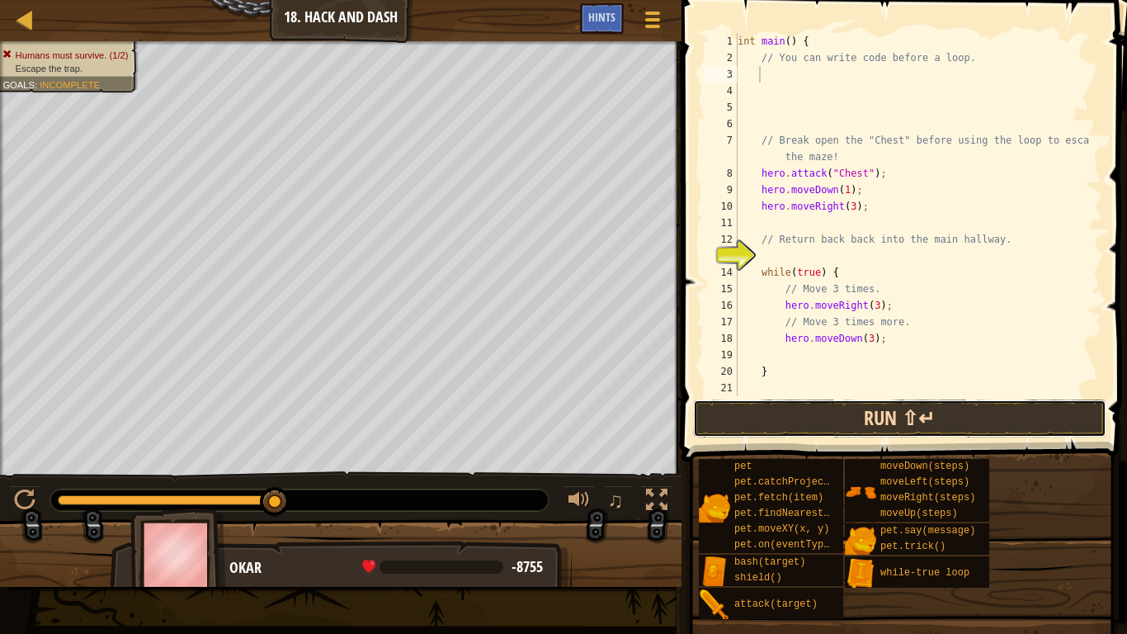
click at [824, 429] on button "Run ⇧↵" at bounding box center [899, 418] width 413 height 38
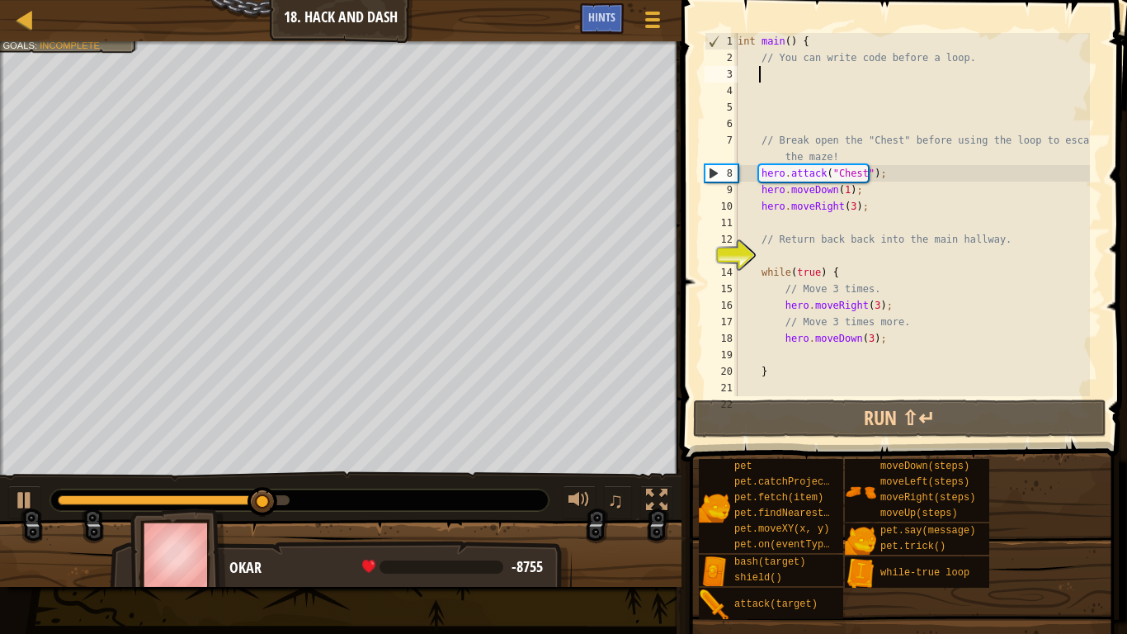
click at [786, 82] on div "int main ( ) { // You can write code before a loop. // Break open the "Chest" b…" at bounding box center [912, 231] width 356 height 396
click at [793, 224] on div "int main ( ) { // You can write code before a loop. // Break open the "Chest" b…" at bounding box center [912, 231] width 356 height 396
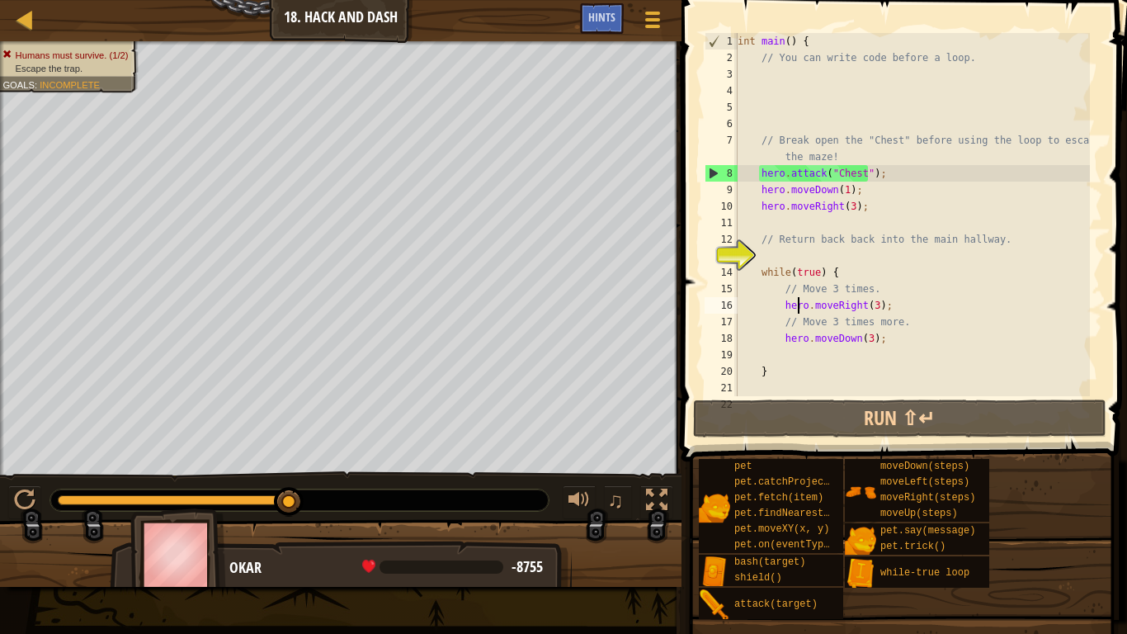
click at [798, 299] on div "int main ( ) { // You can write code before a loop. // Break open the "Chest" b…" at bounding box center [912, 231] width 356 height 396
type textarea "hero.moveRight(3);"
click at [825, 78] on div "int main ( ) { // You can write code before a loop. // Break open the "Chest" b…" at bounding box center [912, 231] width 356 height 396
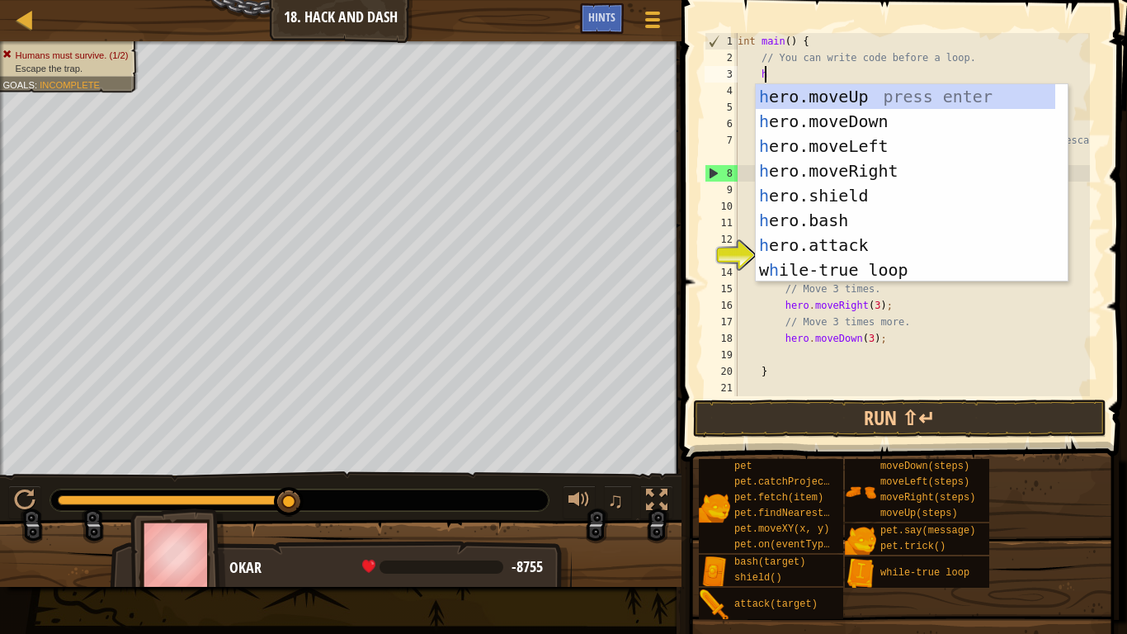
type textarea "her"
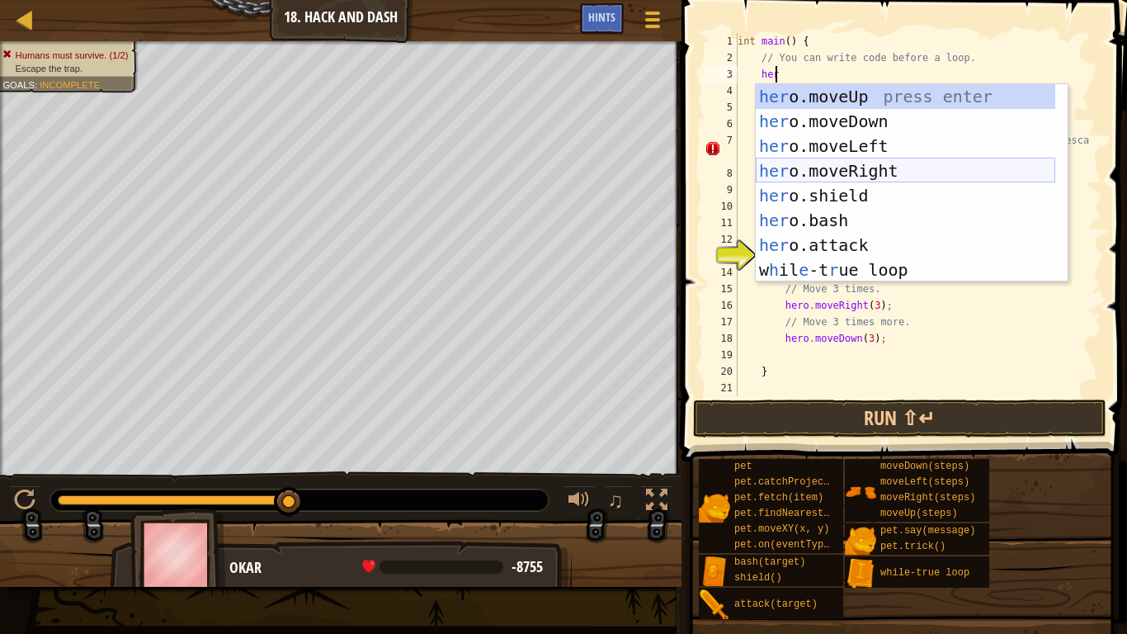
click at [833, 162] on div "her o.moveUp press enter her o.moveDown press enter her o.moveLeft press enter …" at bounding box center [906, 208] width 300 height 248
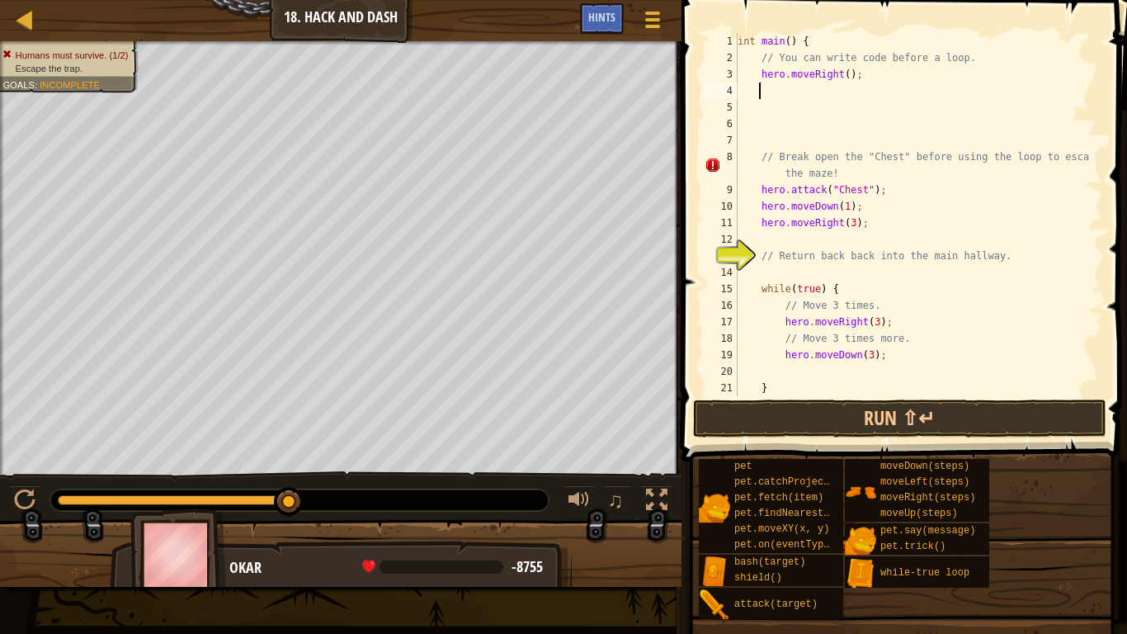
scroll to position [7, 1]
click at [841, 75] on div "int main ( ) { // You can write code before a loop. hero . moveRight ( ) ; // B…" at bounding box center [912, 231] width 356 height 396
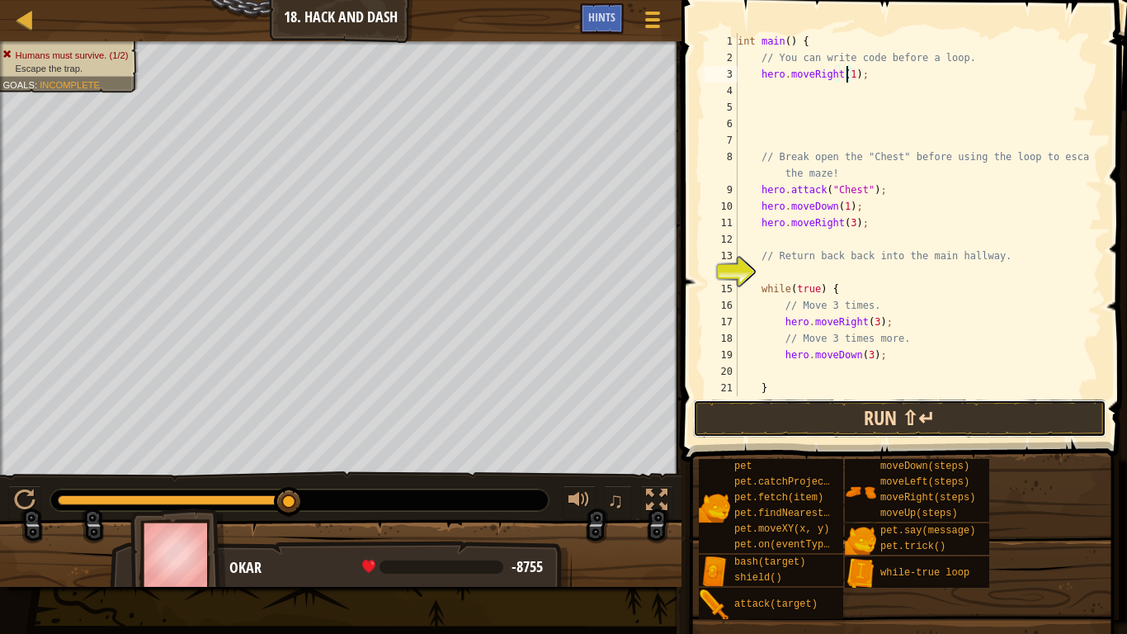
click at [821, 420] on button "Run ⇧↵" at bounding box center [899, 418] width 413 height 38
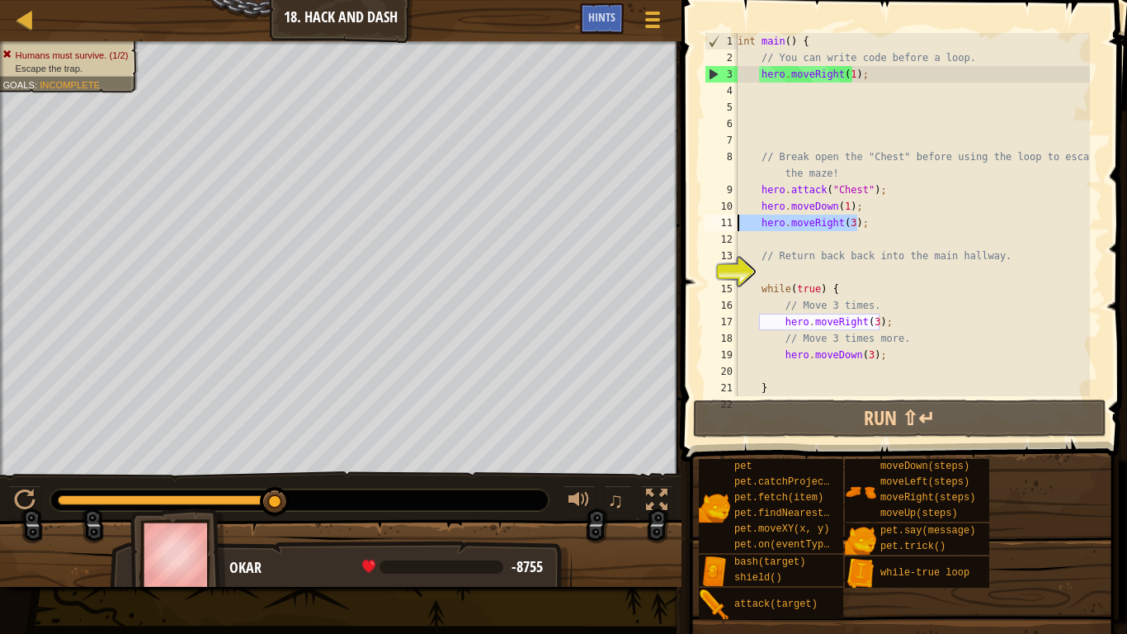
drag, startPoint x: 863, startPoint y: 229, endPoint x: 720, endPoint y: 224, distance: 142.8
click at [720, 224] on div "hero.moveRight(1); 1 2 3 4 5 6 7 8 9 10 11 12 13 14 15 16 17 18 19 20 21 22 int…" at bounding box center [901, 214] width 401 height 363
type textarea "hero.moveRight(3);"
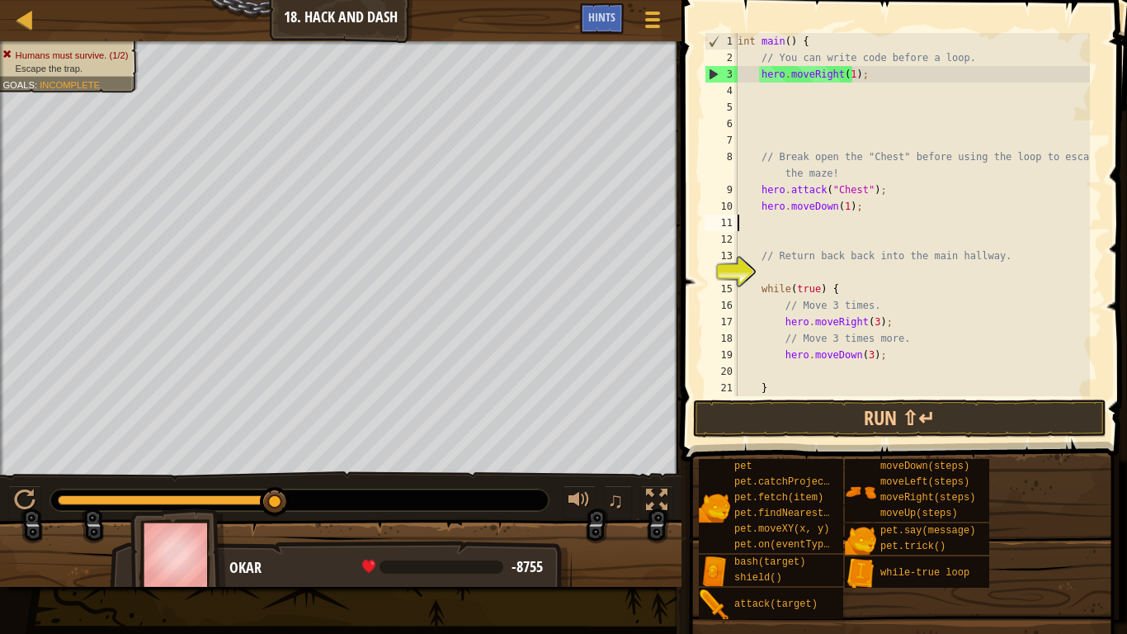
scroll to position [7, 0]
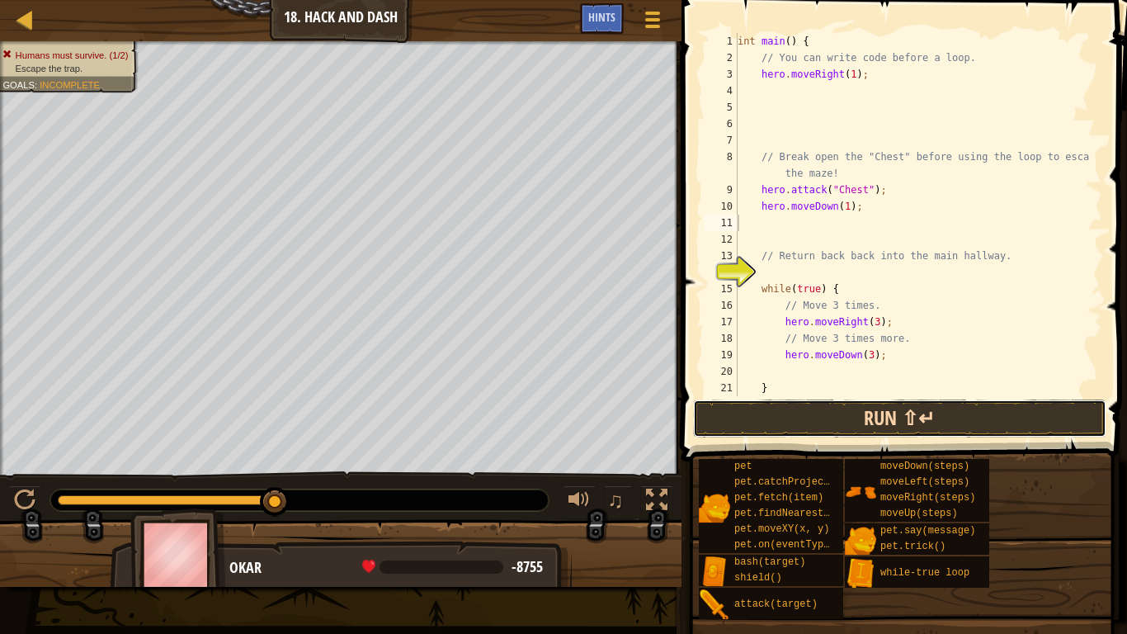
click at [790, 421] on button "Run ⇧↵" at bounding box center [899, 418] width 413 height 38
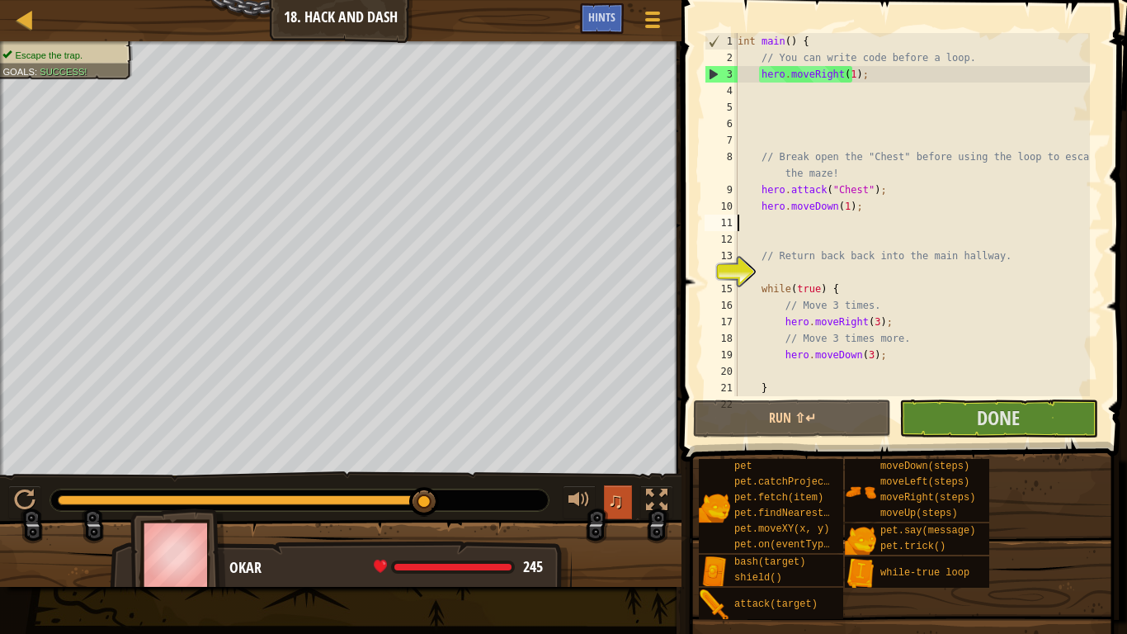
drag, startPoint x: 418, startPoint y: 506, endPoint x: 607, endPoint y: 511, distance: 189.8
click at [599, 511] on div "♫" at bounding box center [341, 496] width 682 height 50
click at [985, 431] on button "Done" at bounding box center [998, 418] width 198 height 38
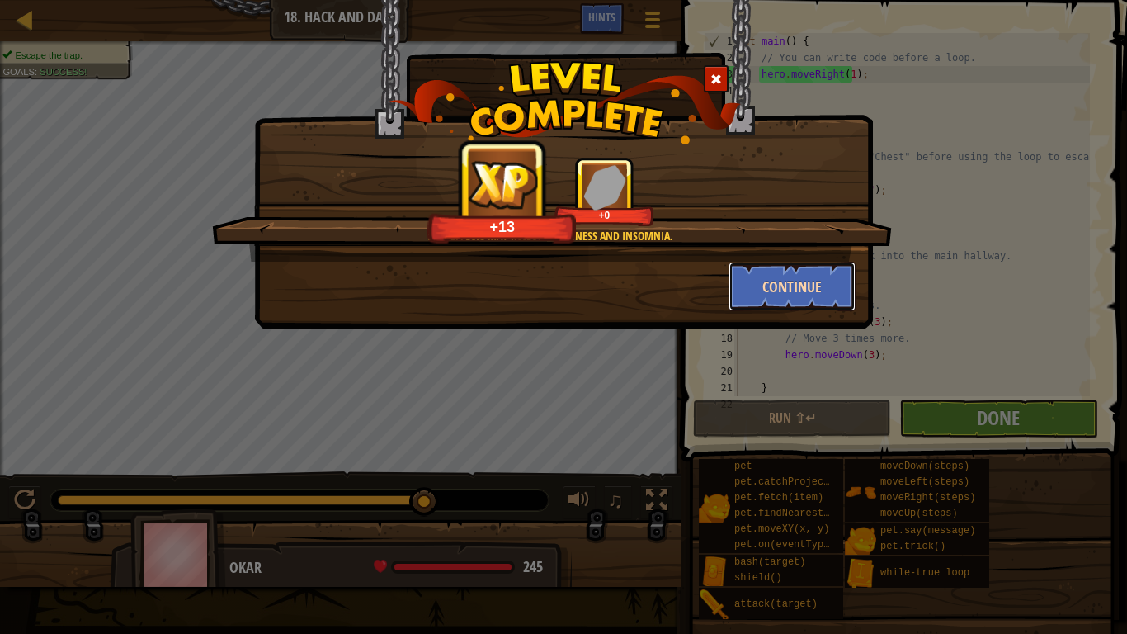
click at [771, 298] on button "Continue" at bounding box center [793, 287] width 128 height 50
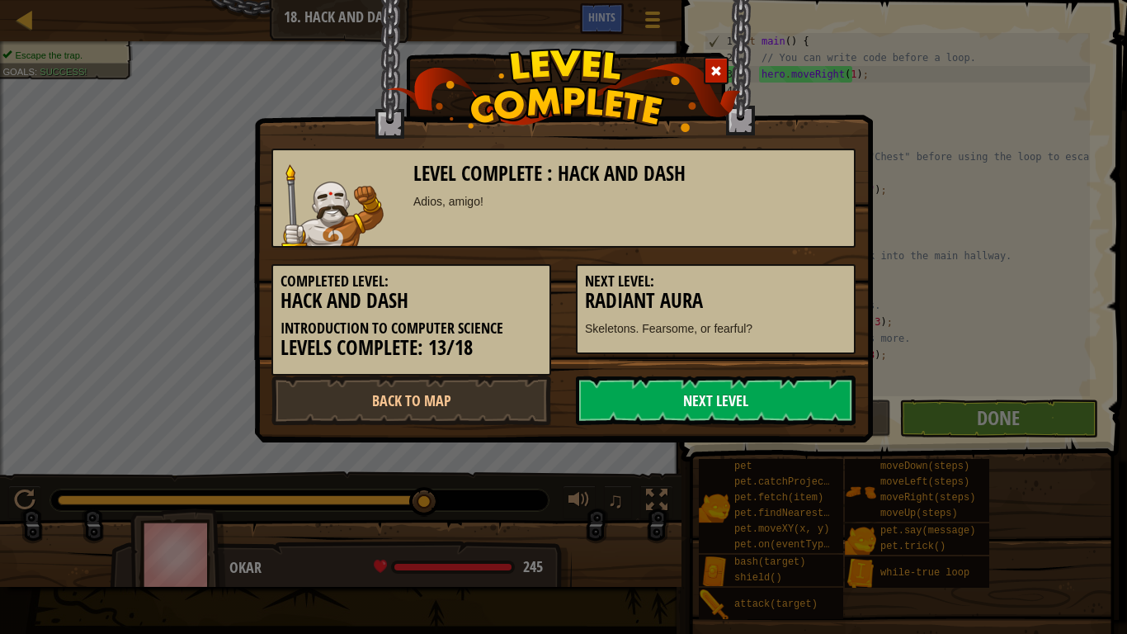
click at [663, 389] on link "Next Level" at bounding box center [716, 400] width 280 height 50
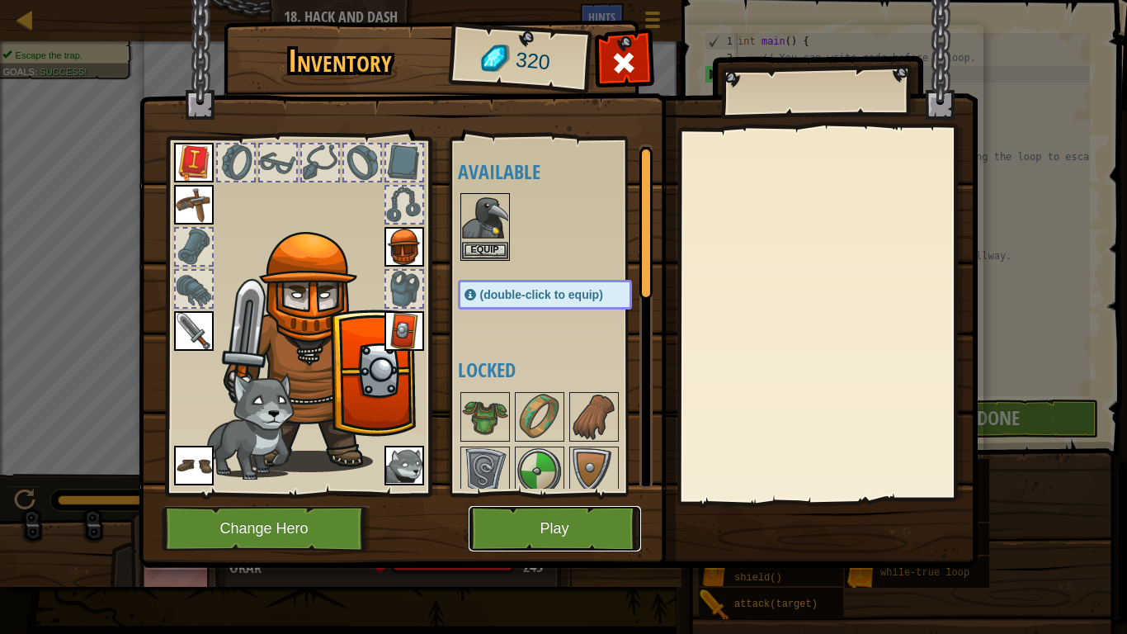
click at [517, 526] on button "Play" at bounding box center [555, 528] width 172 height 45
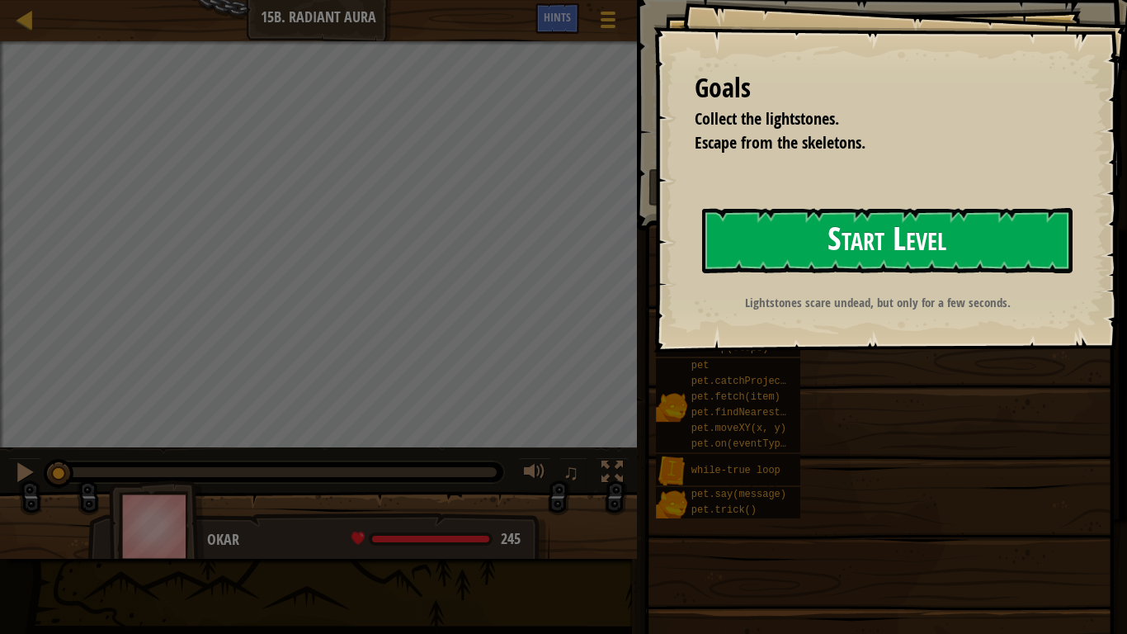
click at [725, 256] on button "Start Level" at bounding box center [887, 240] width 370 height 65
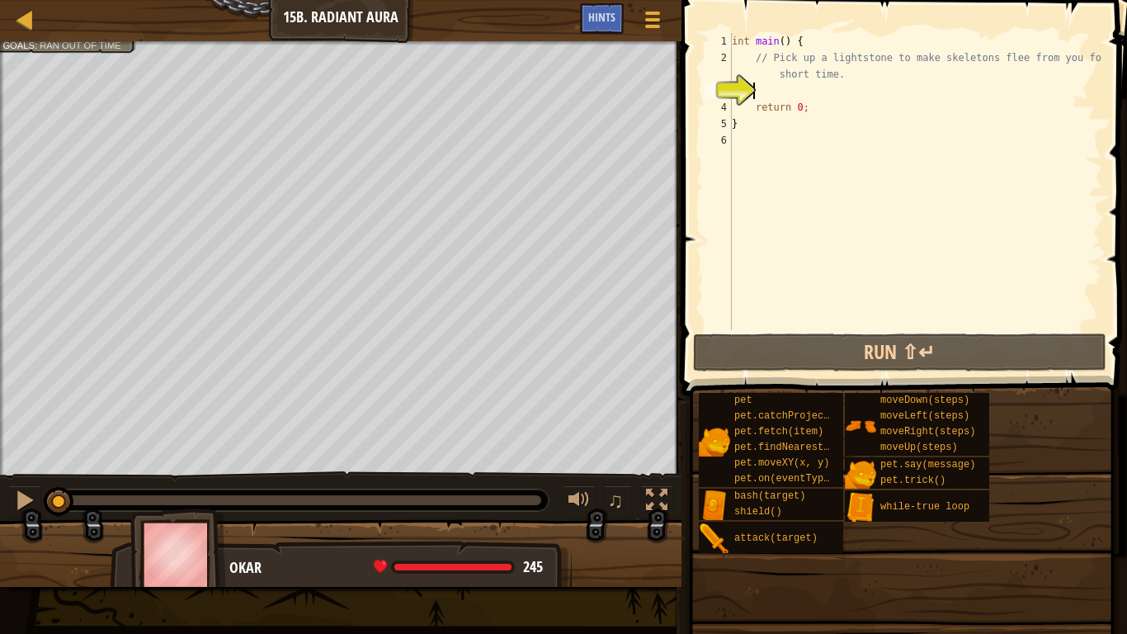
type textarea "h"
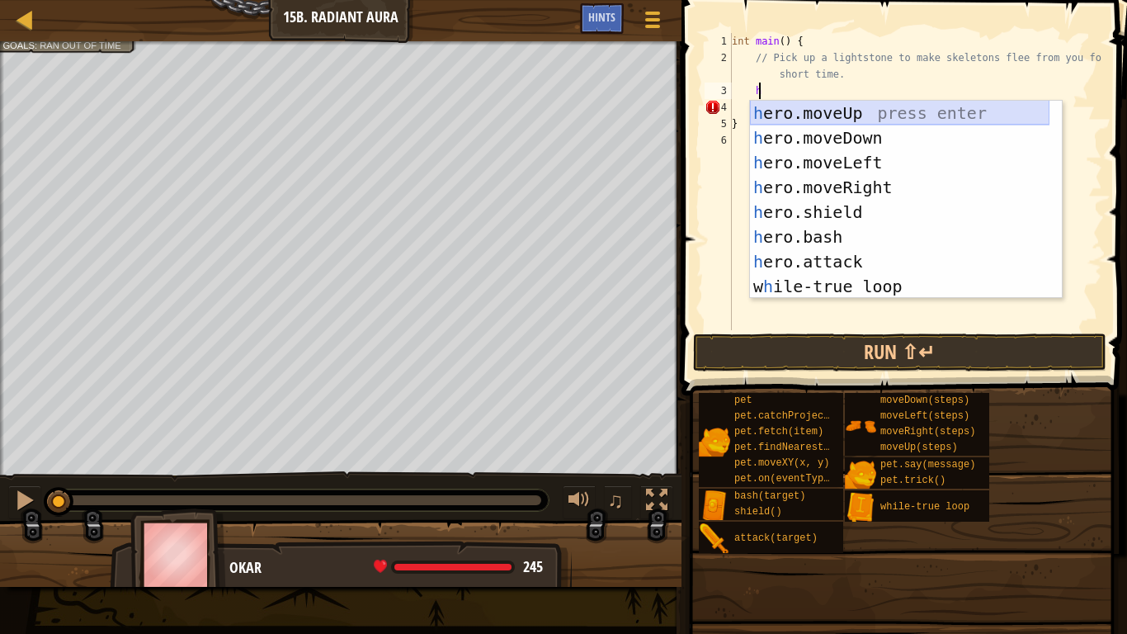
click at [814, 116] on div "h ero.moveUp press enter h ero.moveDown press enter h ero.moveLeft press enter …" at bounding box center [900, 225] width 300 height 248
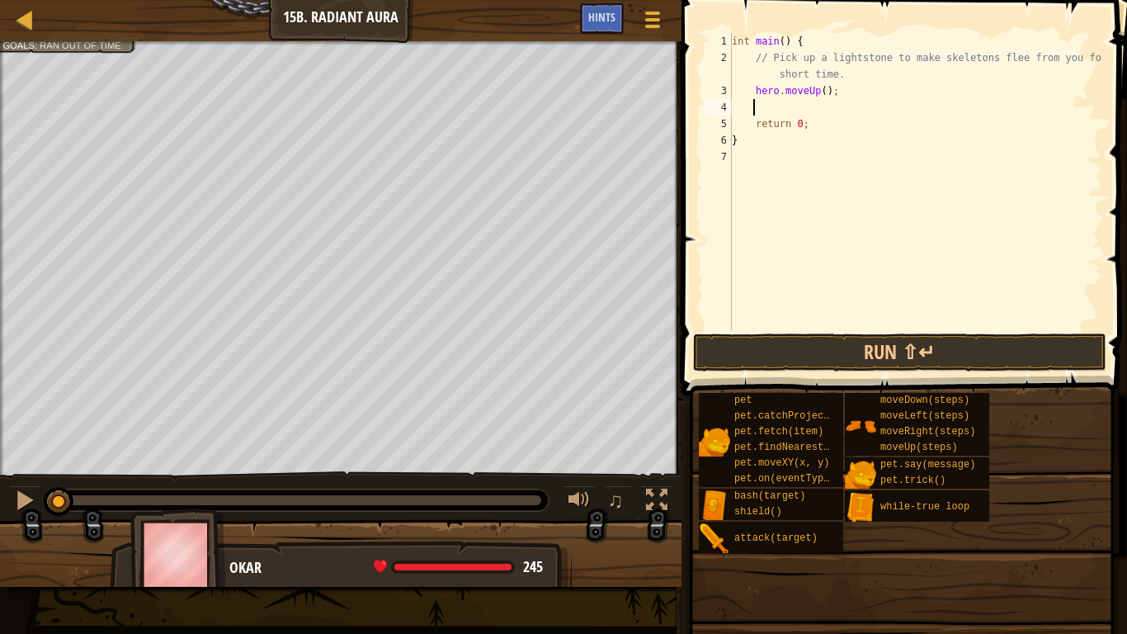
click at [819, 96] on div "int main ( ) { // Pick up a lightstone to make skeletons flee from you for a sh…" at bounding box center [916, 198] width 374 height 330
type textarea "hero.moveUp(1);"
click at [817, 107] on div "int main ( ) { // Pick up a lightstone to make skeletons flee from you for a sh…" at bounding box center [916, 198] width 374 height 330
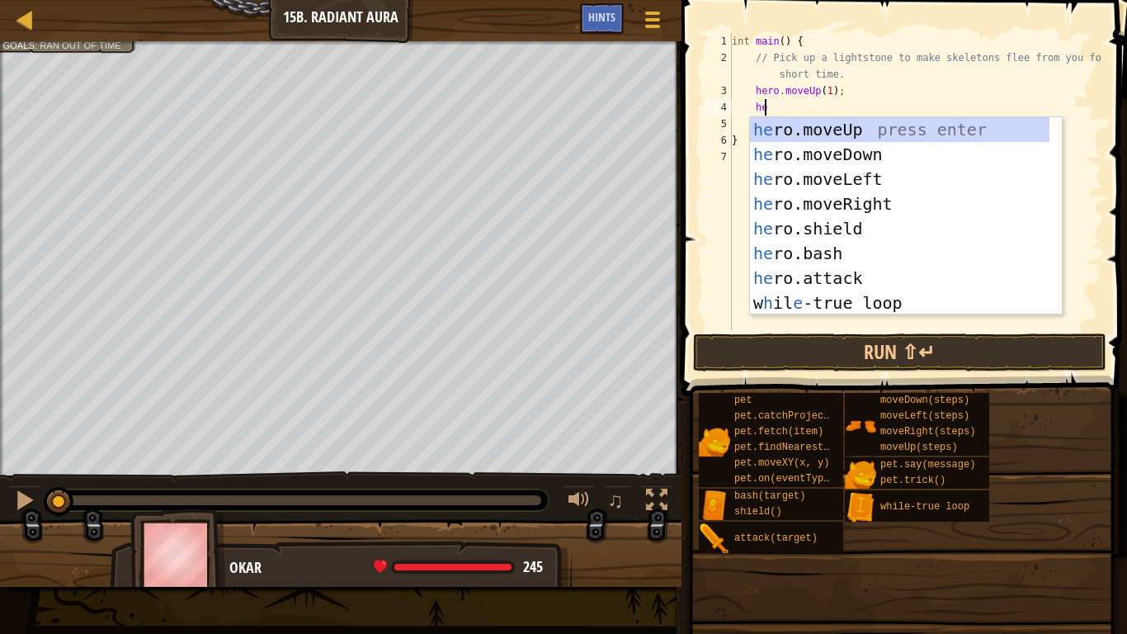
type textarea "her"
click at [809, 148] on div "her o.moveUp press enter her o.moveDown press enter her o.moveLeft press enter …" at bounding box center [900, 241] width 300 height 248
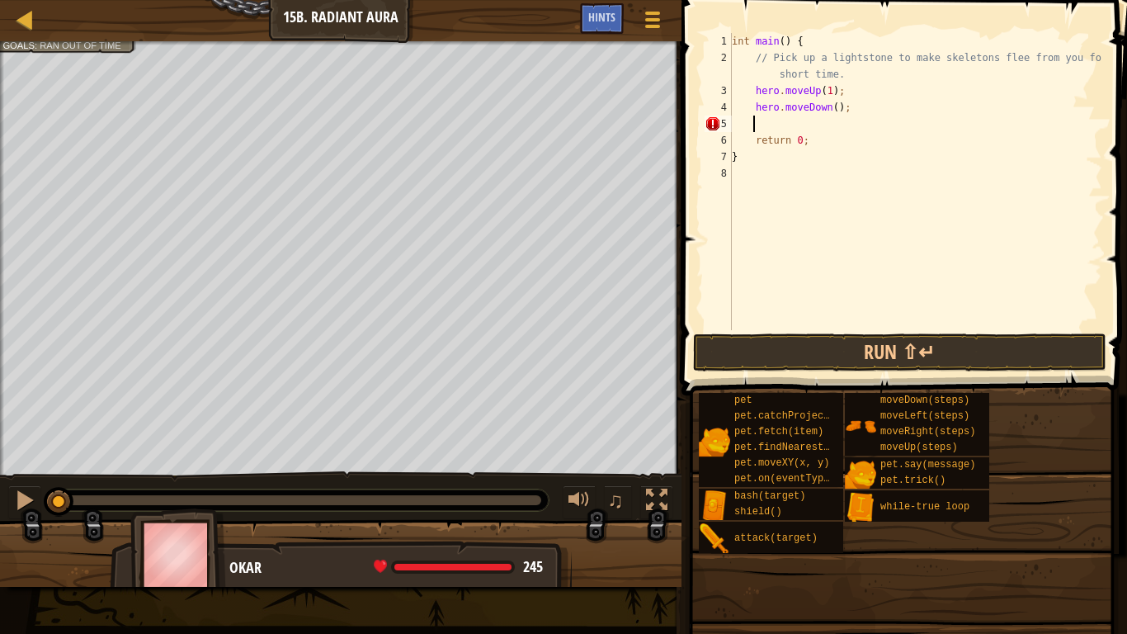
click at [830, 111] on div "int main ( ) { // Pick up a lightstone to make skeletons flee from you for a sh…" at bounding box center [916, 198] width 374 height 330
type textarea "hero.moveDown(1);"
click at [818, 125] on div "int main ( ) { // Pick up a lightstone to make skeletons flee from you for a sh…" at bounding box center [916, 198] width 374 height 330
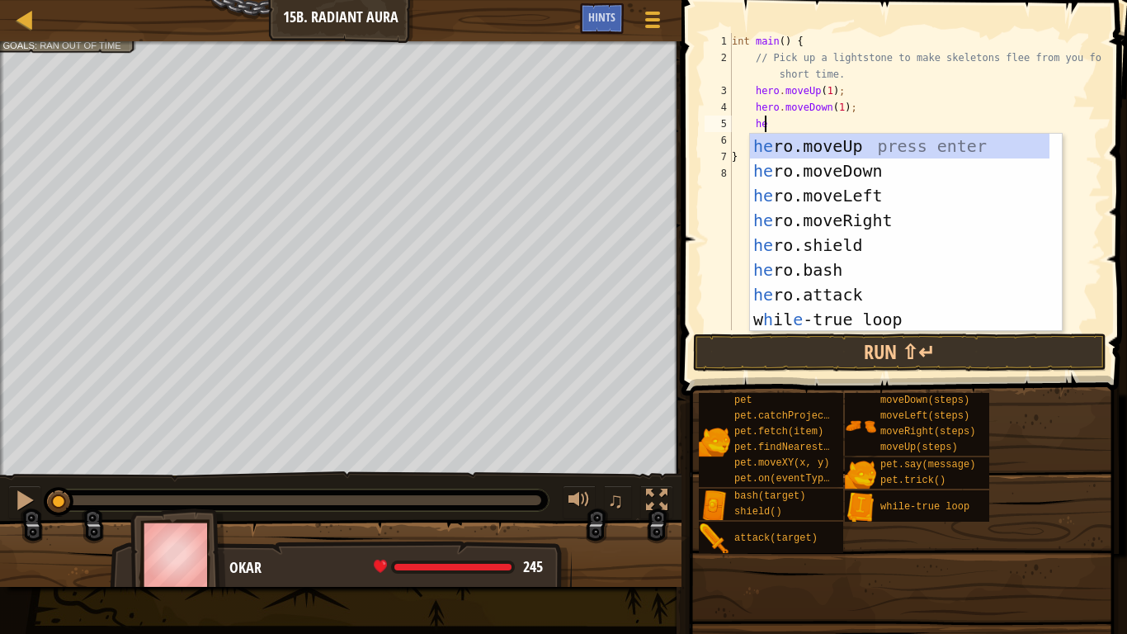
scroll to position [7, 2]
type textarea "her"
drag, startPoint x: 828, startPoint y: 214, endPoint x: 830, endPoint y: 187, distance: 26.5
click at [830, 214] on div "her o.moveUp press enter her o.moveDown press enter her o.moveLeft press enter …" at bounding box center [900, 258] width 300 height 248
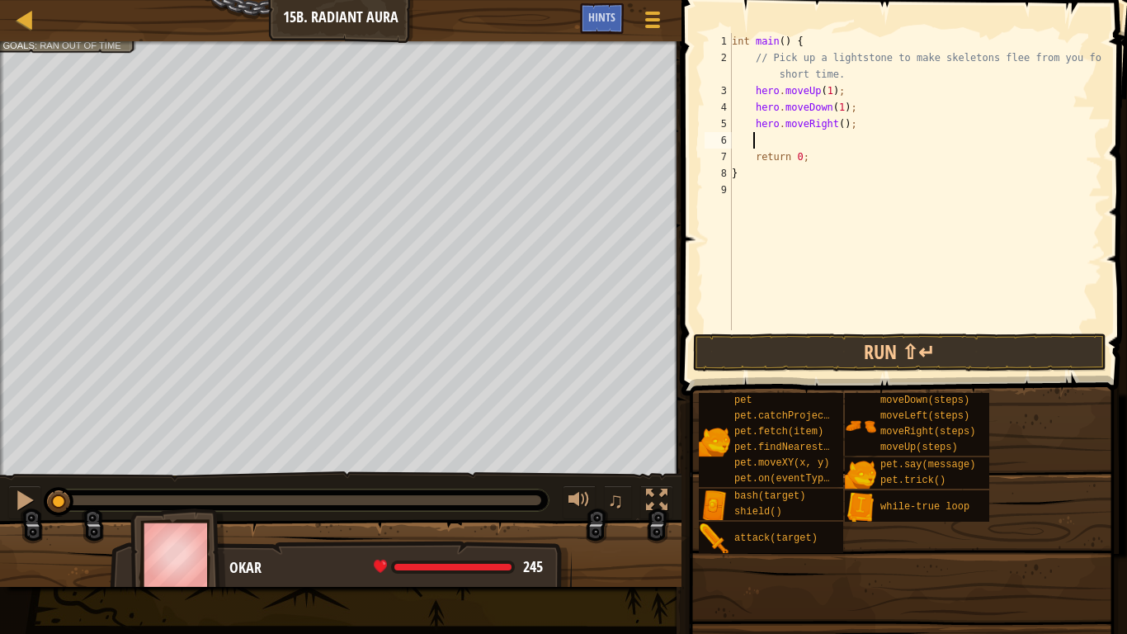
scroll to position [7, 1]
click at [833, 125] on div "int main ( ) { // Pick up a lightstone to make skeletons flee from you for a sh…" at bounding box center [916, 198] width 374 height 330
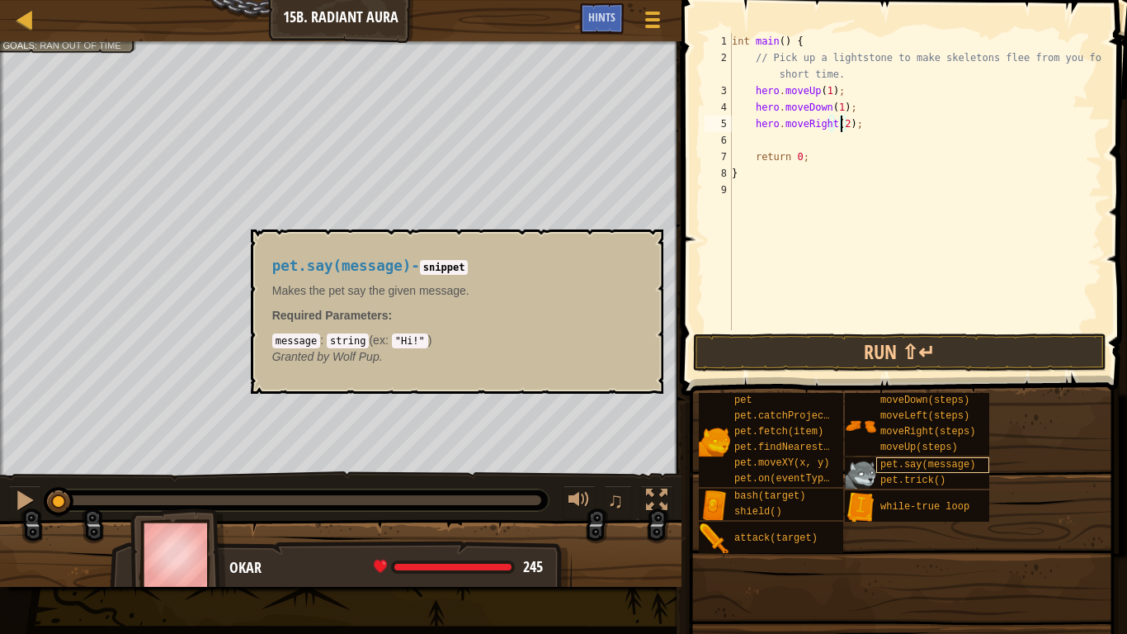
scroll to position [7, 9]
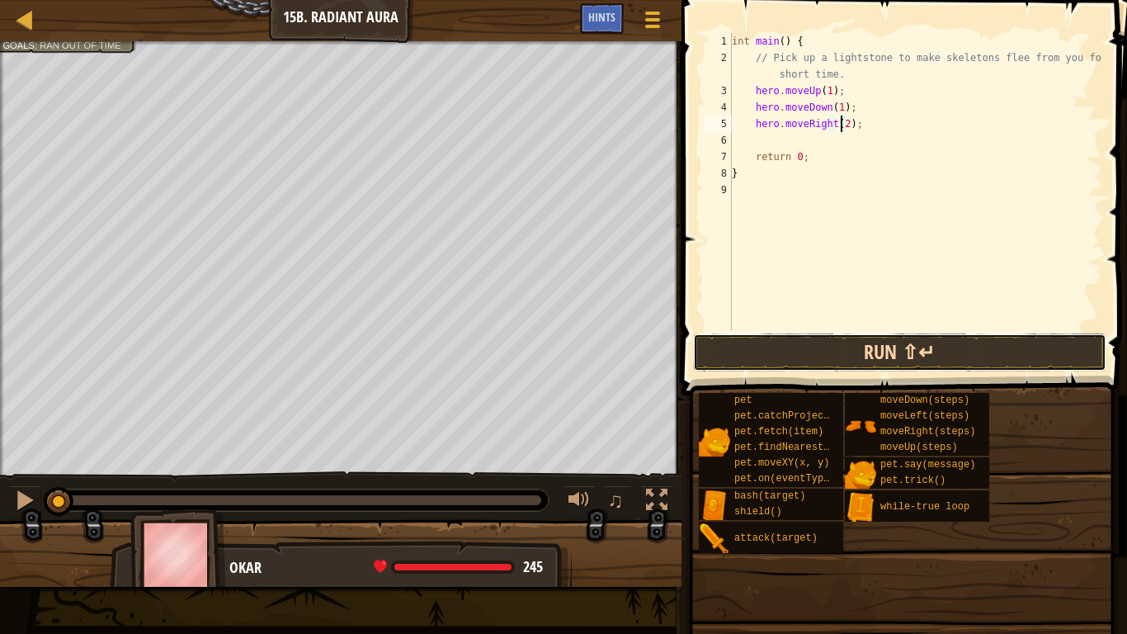
click at [888, 351] on button "Run ⇧↵" at bounding box center [899, 352] width 413 height 38
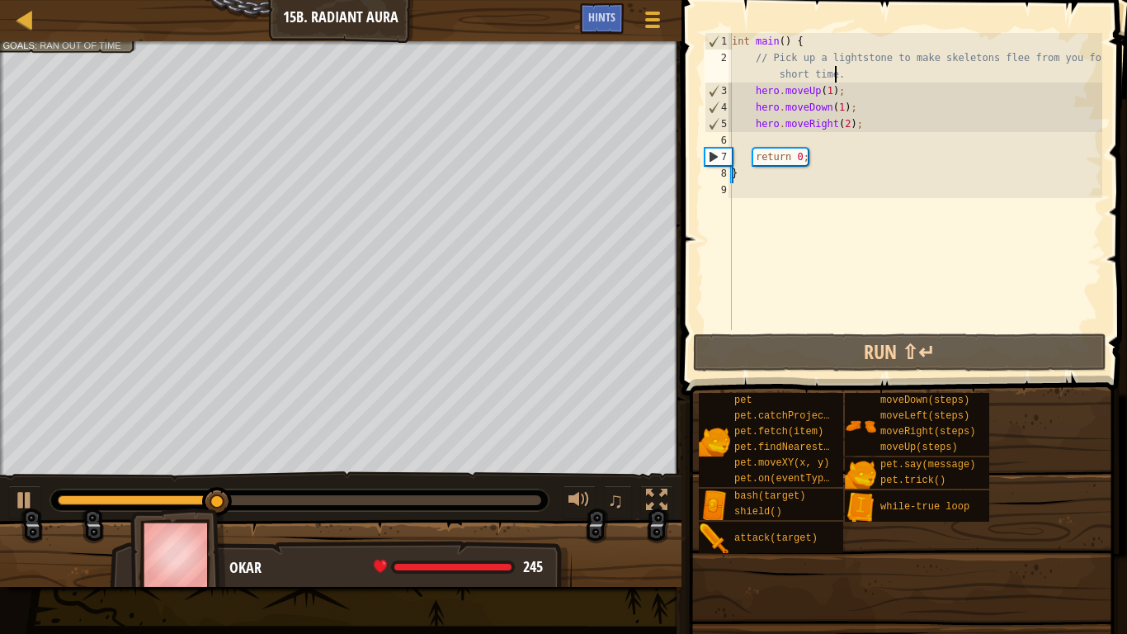
drag, startPoint x: 872, startPoint y: 72, endPoint x: 875, endPoint y: 85, distance: 13.6
click at [875, 74] on div "int main ( ) { // Pick up a lightstone to make skeletons flee from you for a sh…" at bounding box center [916, 198] width 374 height 330
type textarea "// Pick up a lightstone to make skeletons flee from you for a short time."
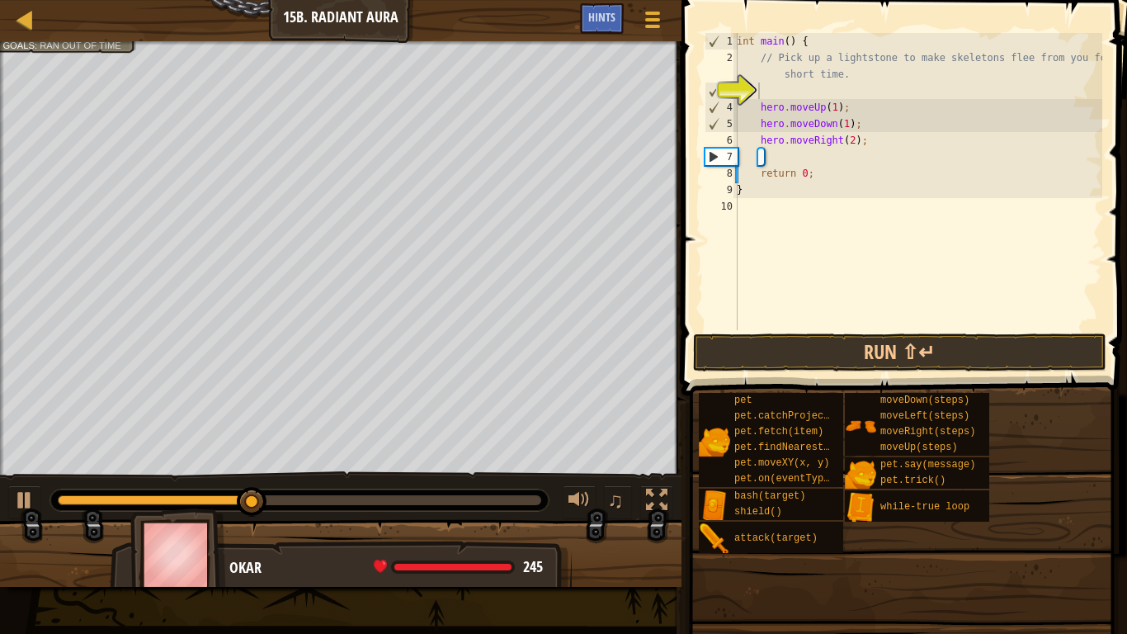
click at [87, 43] on div at bounding box center [341, 43] width 682 height 4
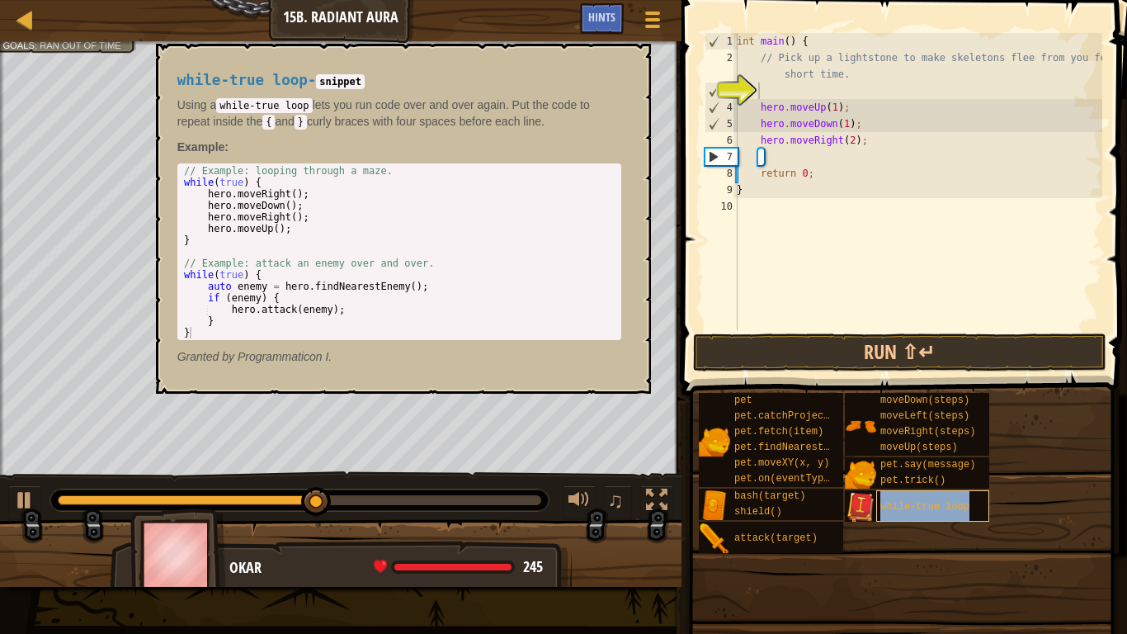
type textarea "while-true loop"
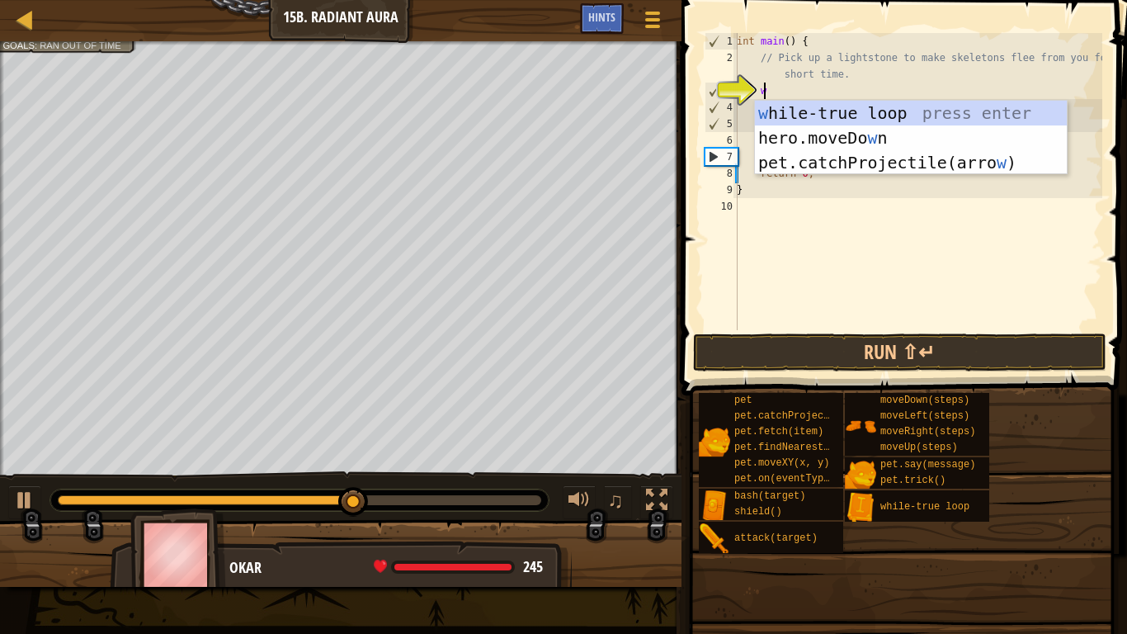
type textarea "wh"
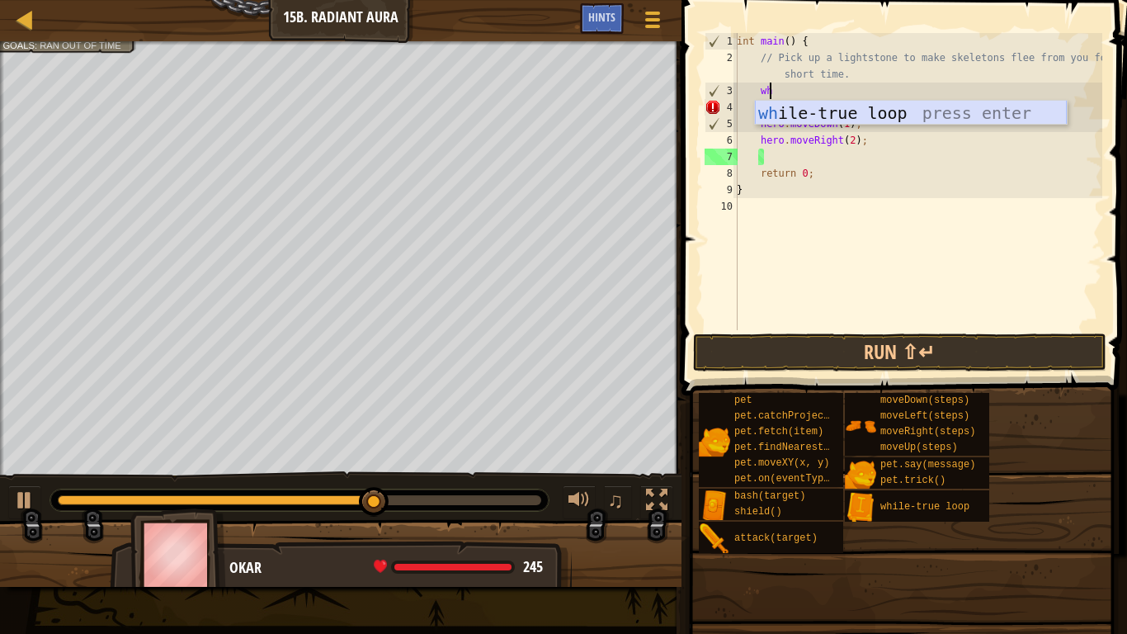
click at [814, 116] on div "wh ile-true loop press enter" at bounding box center [911, 138] width 312 height 74
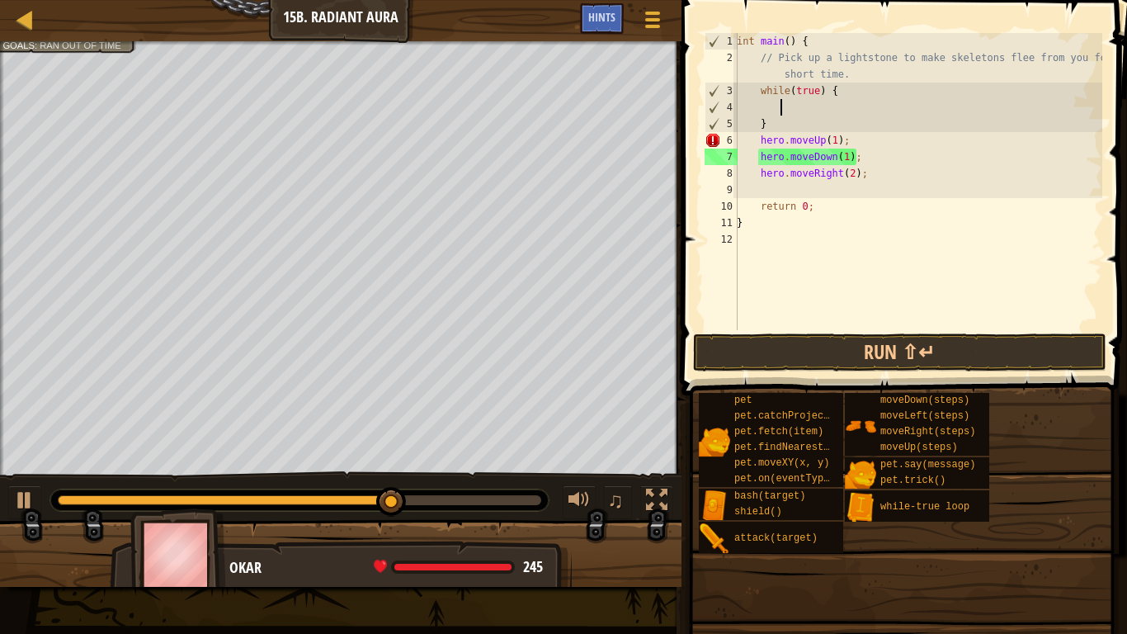
click at [793, 129] on div "int main ( ) { // Pick up a lightstone to make skeletons flee from you for a sh…" at bounding box center [918, 198] width 369 height 330
type textarea "}"
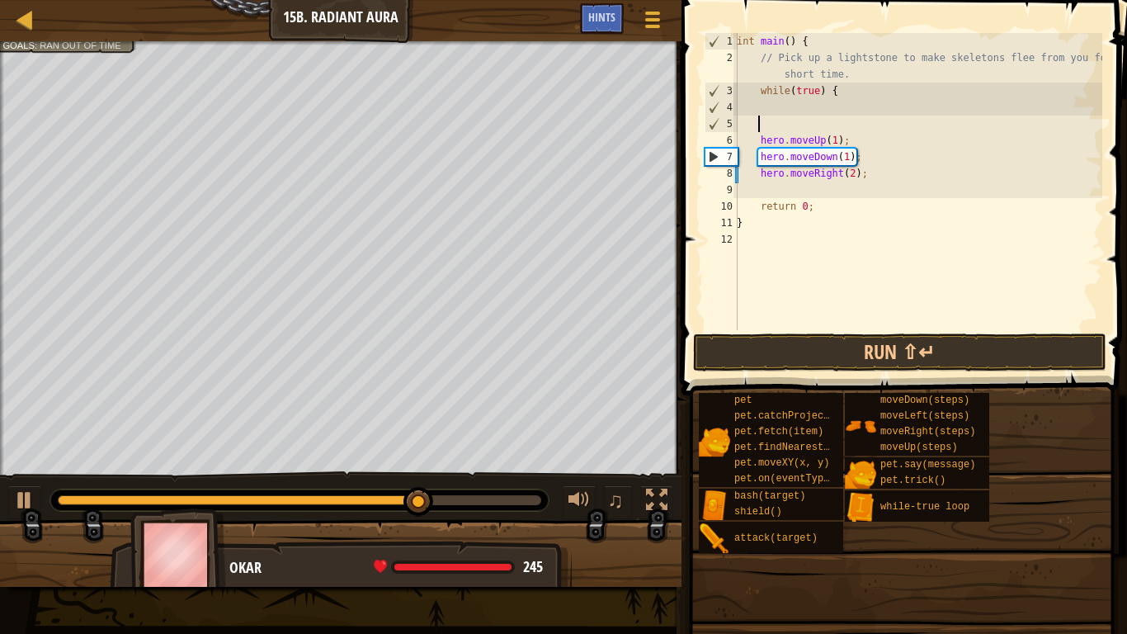
scroll to position [7, 1]
click at [752, 186] on div "int main ( ) { // Pick up a lightstone to make skeletons flee from you for a sh…" at bounding box center [918, 198] width 369 height 330
click at [789, 352] on button "Run ⇧↵" at bounding box center [899, 352] width 413 height 38
type textarea "}"
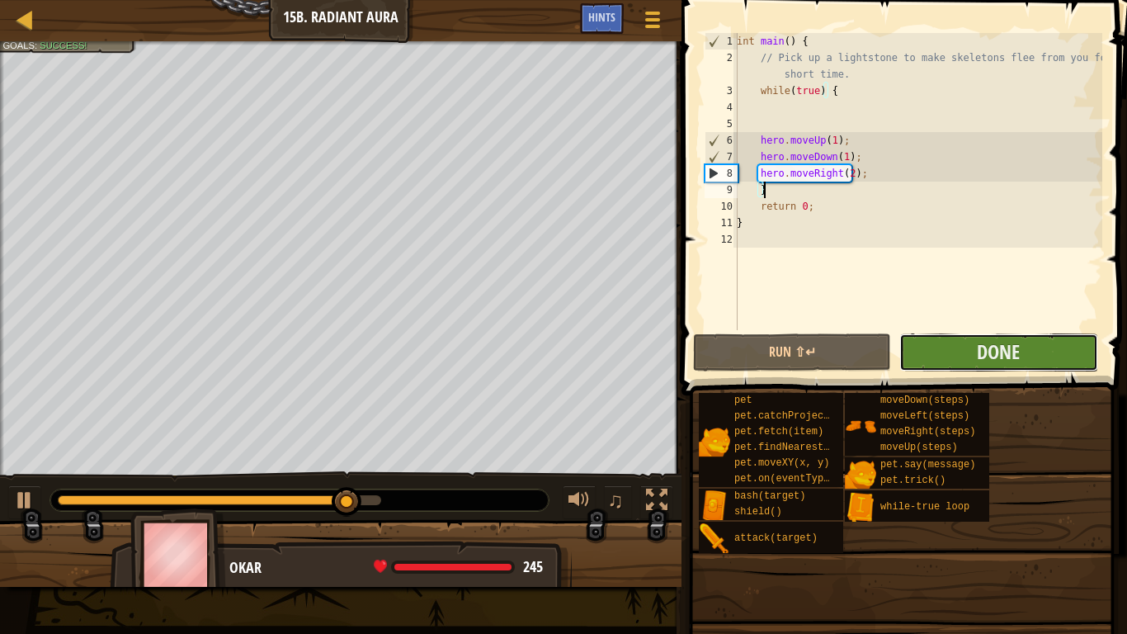
click at [960, 356] on button "Done" at bounding box center [998, 352] width 198 height 38
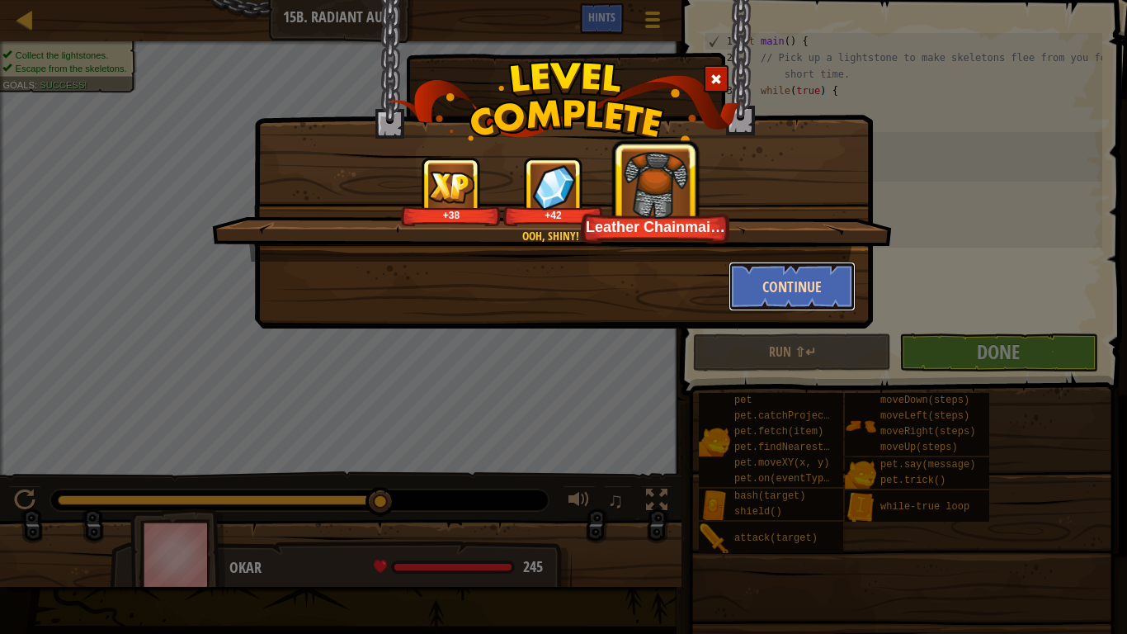
click at [756, 301] on button "Continue" at bounding box center [793, 287] width 128 height 50
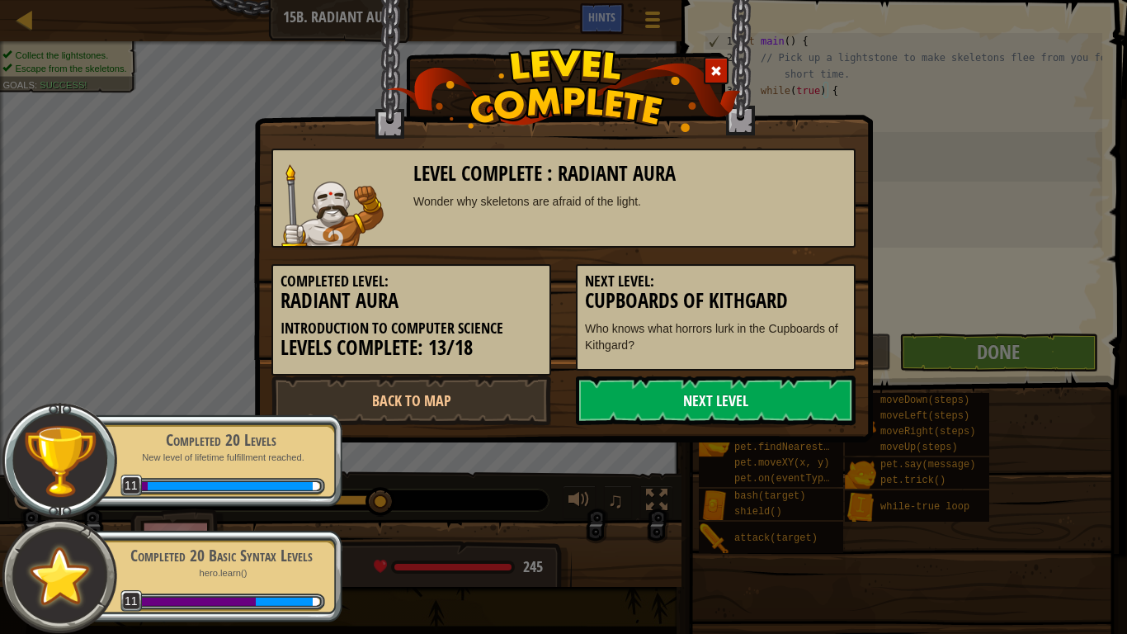
click at [658, 394] on link "Next Level" at bounding box center [716, 400] width 280 height 50
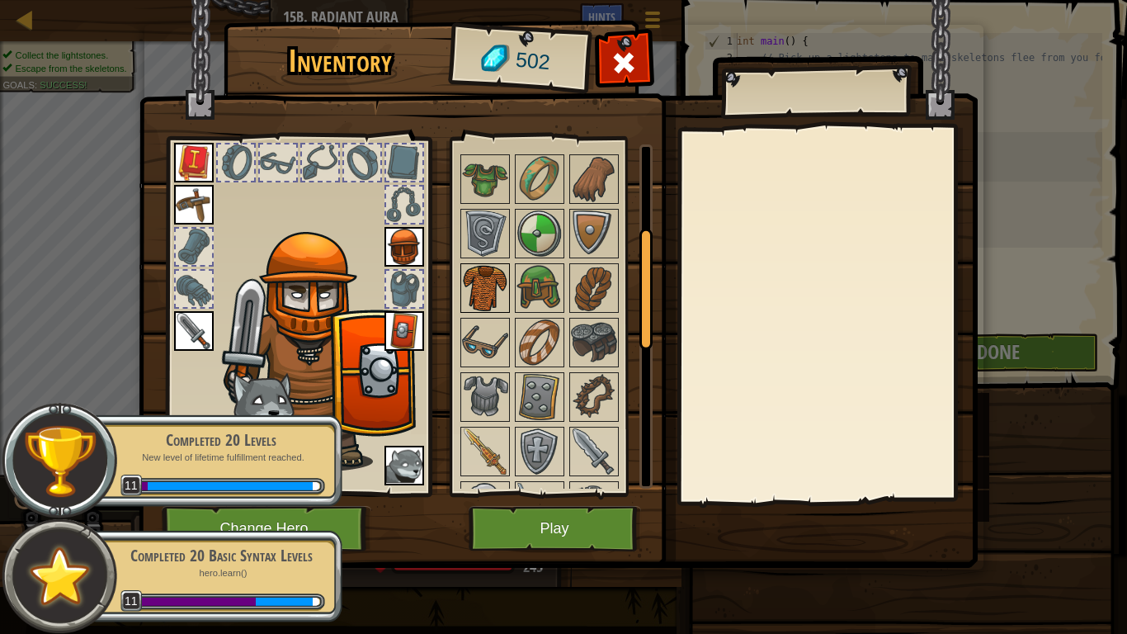
scroll to position [248, 0]
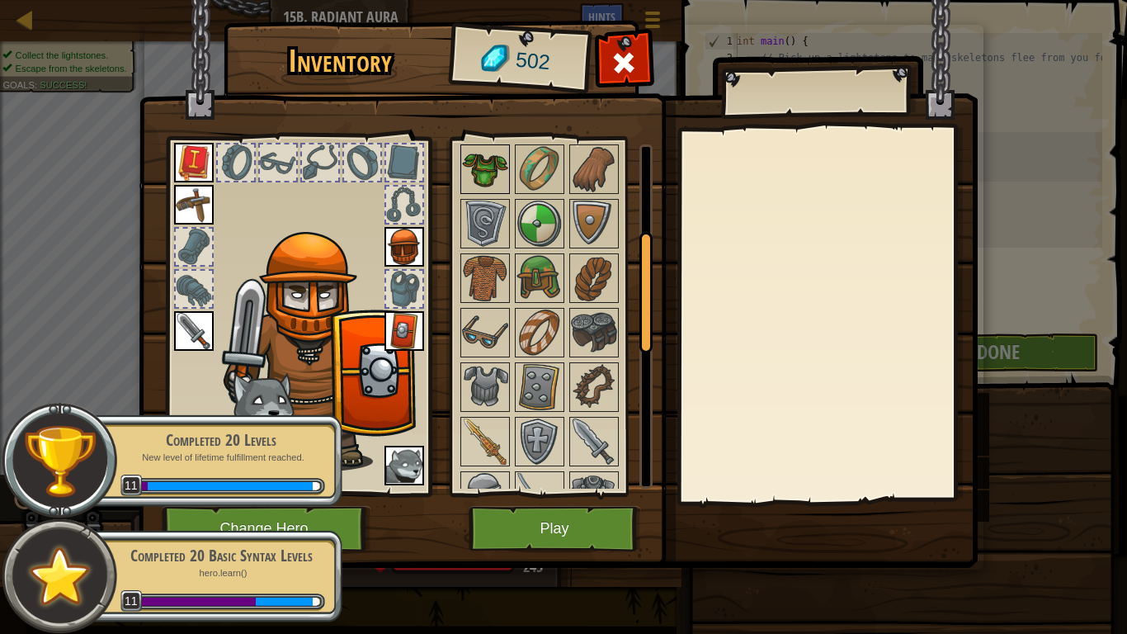
click at [486, 158] on img at bounding box center [485, 169] width 46 height 46
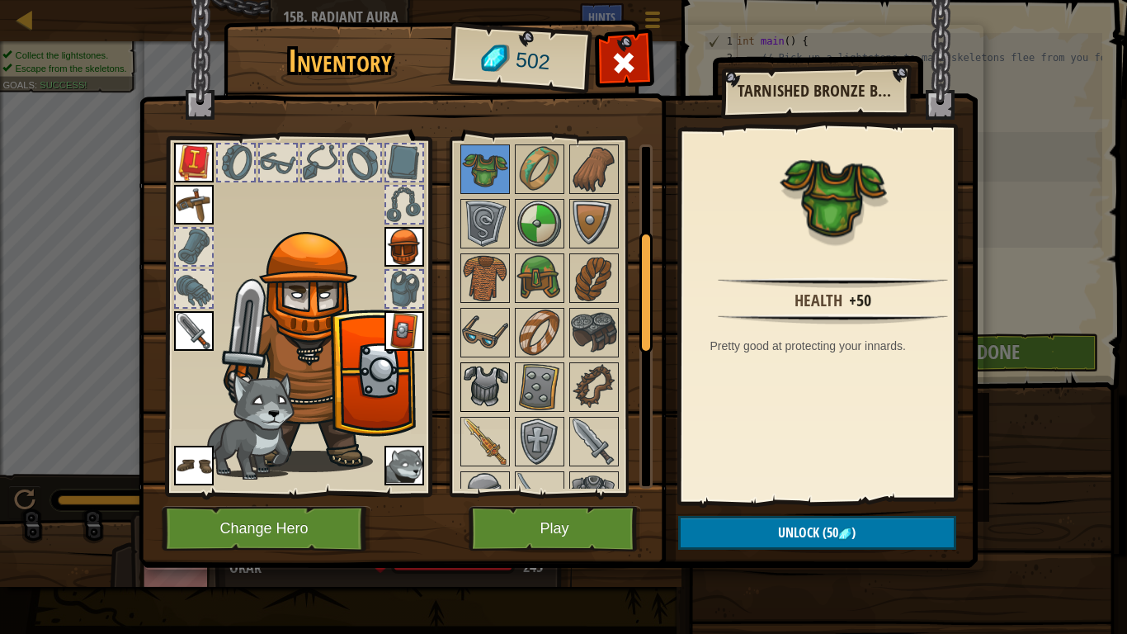
click at [494, 380] on img at bounding box center [485, 387] width 46 height 46
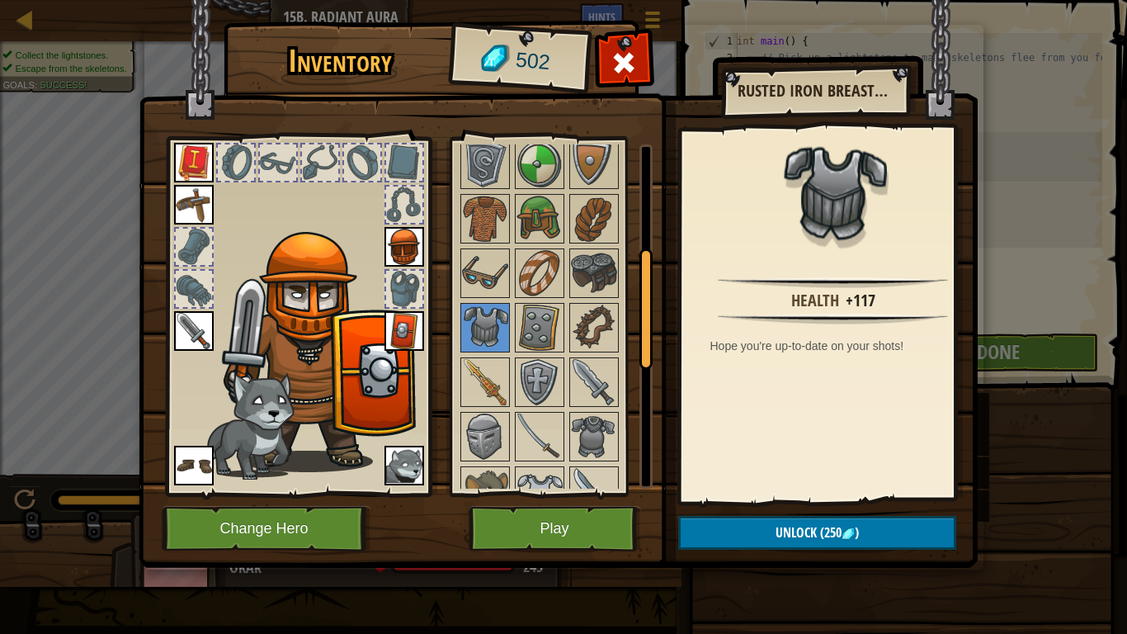
scroll to position [330, 0]
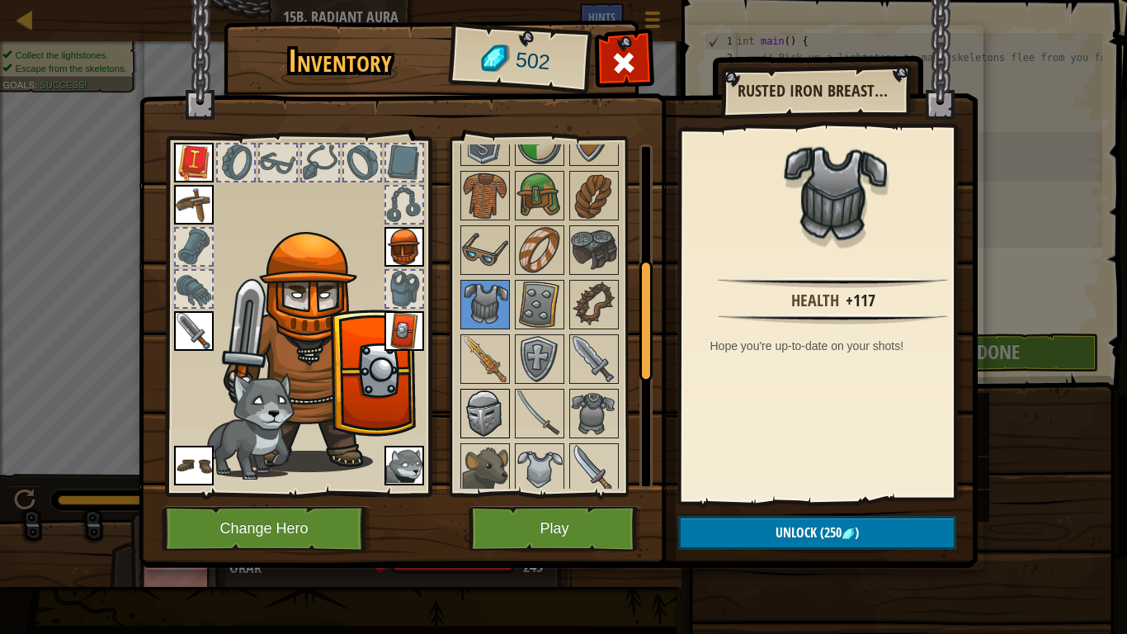
click at [486, 405] on img at bounding box center [485, 413] width 46 height 46
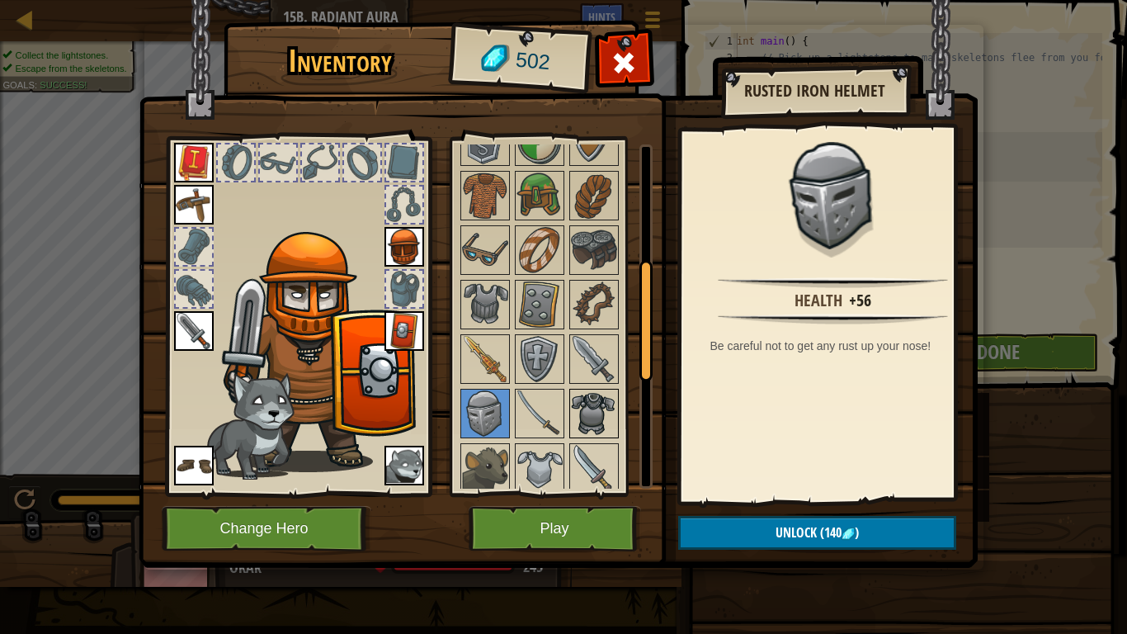
click at [612, 405] on img at bounding box center [594, 413] width 46 height 46
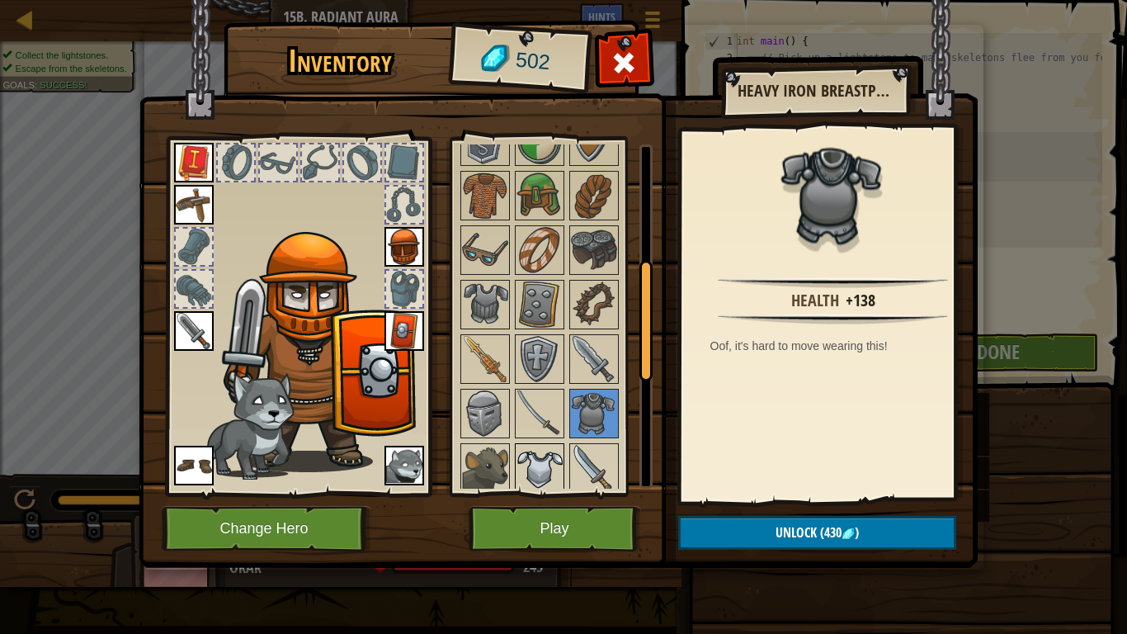
click at [531, 449] on img at bounding box center [540, 468] width 46 height 46
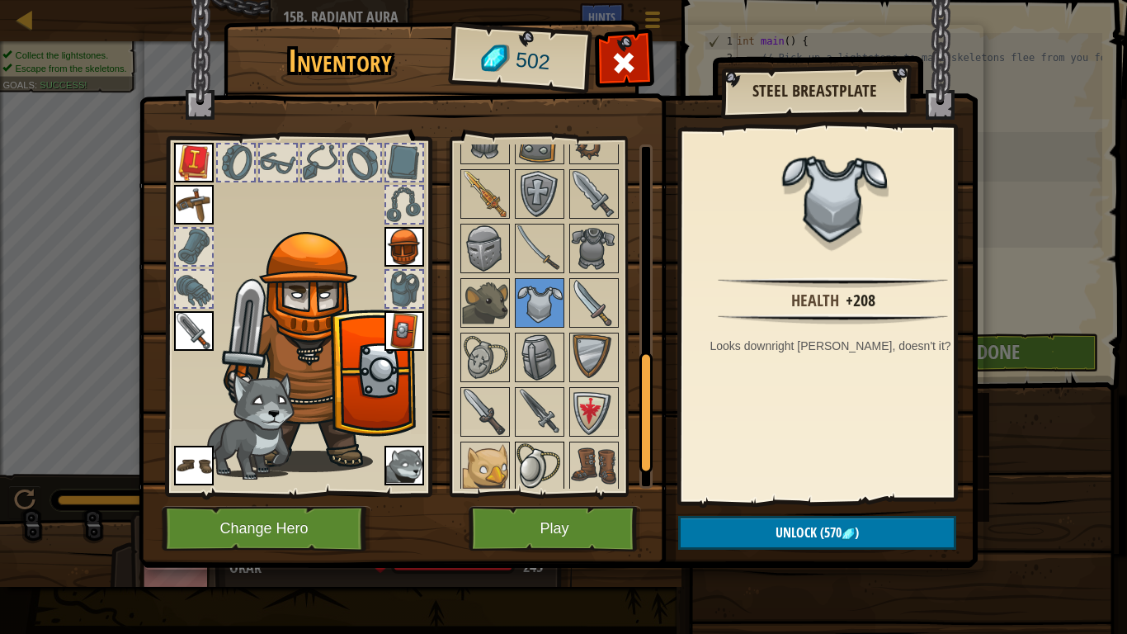
scroll to position [663, 0]
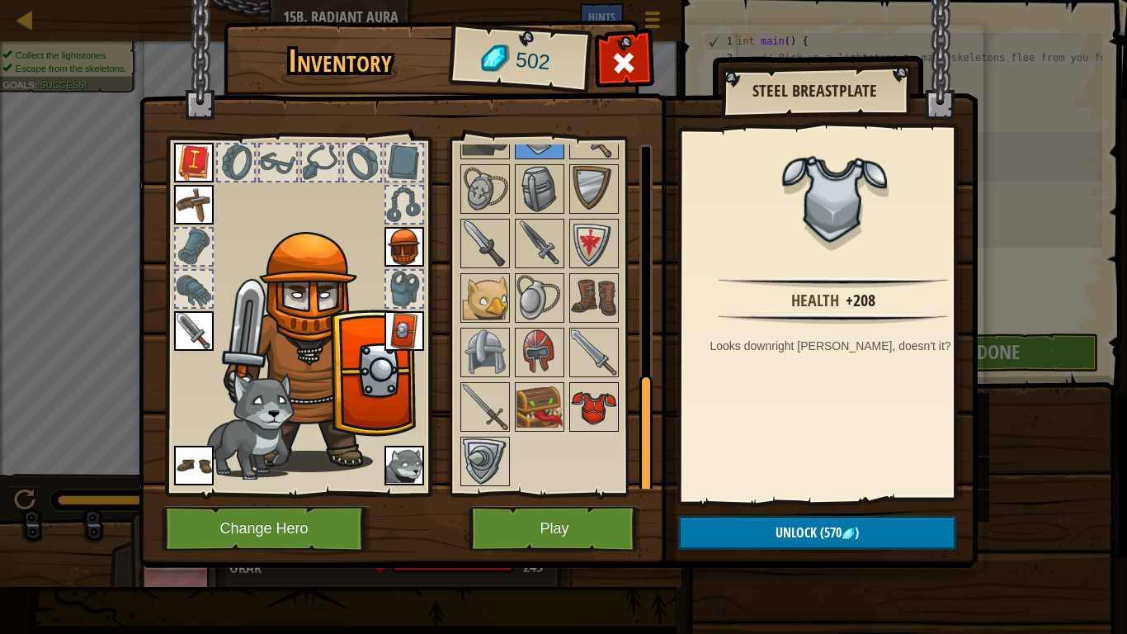
click at [583, 399] on img at bounding box center [594, 407] width 46 height 46
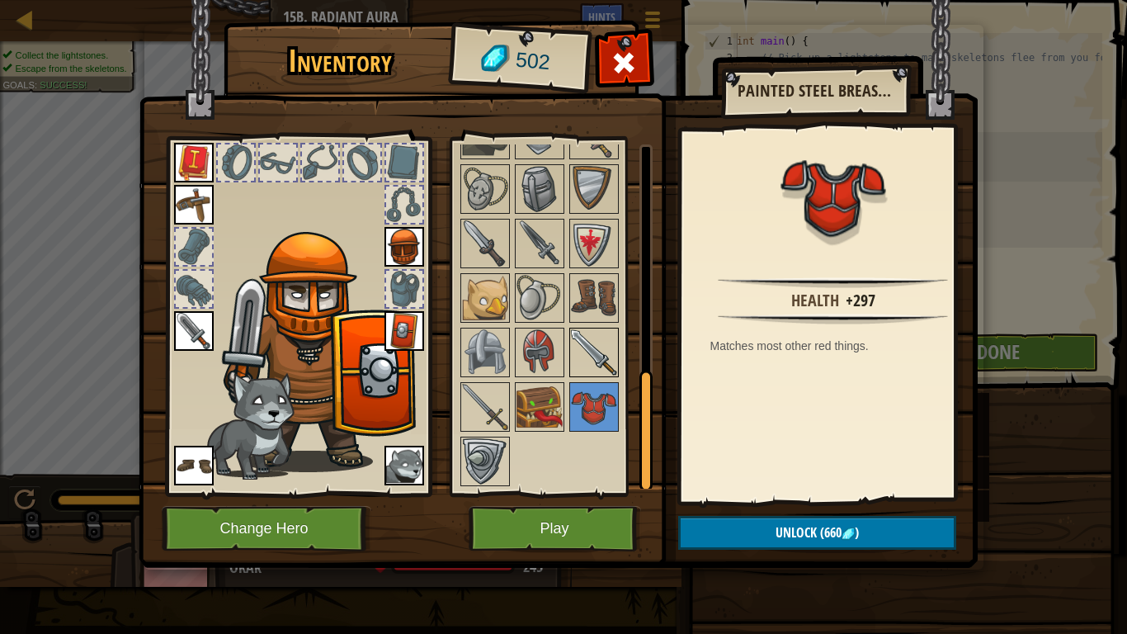
scroll to position [581, 0]
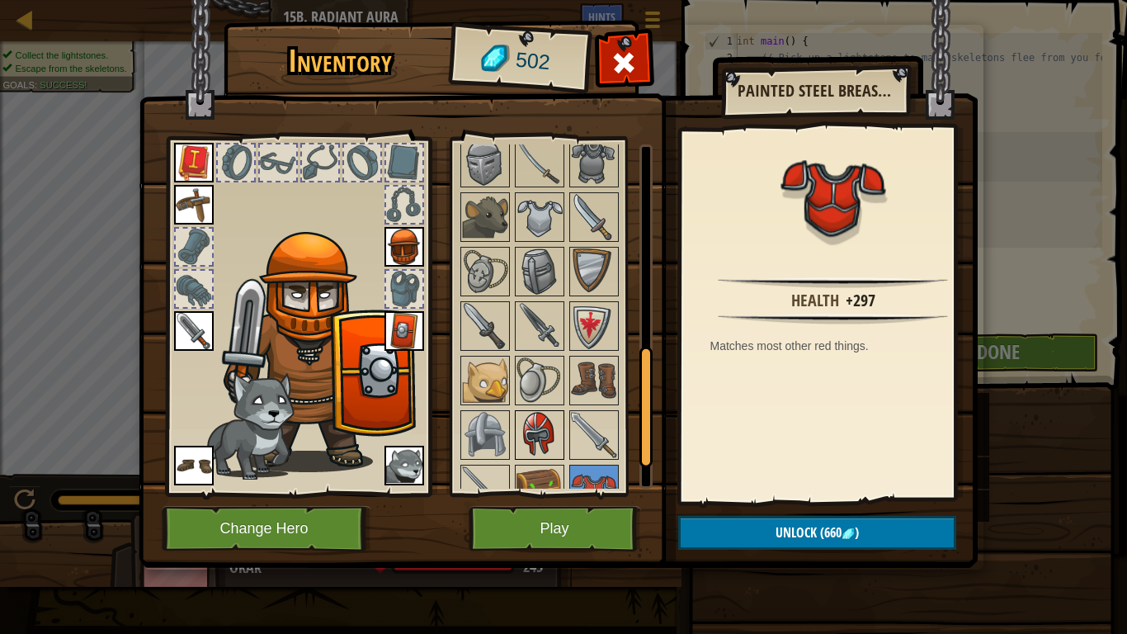
click at [540, 412] on img at bounding box center [540, 435] width 46 height 46
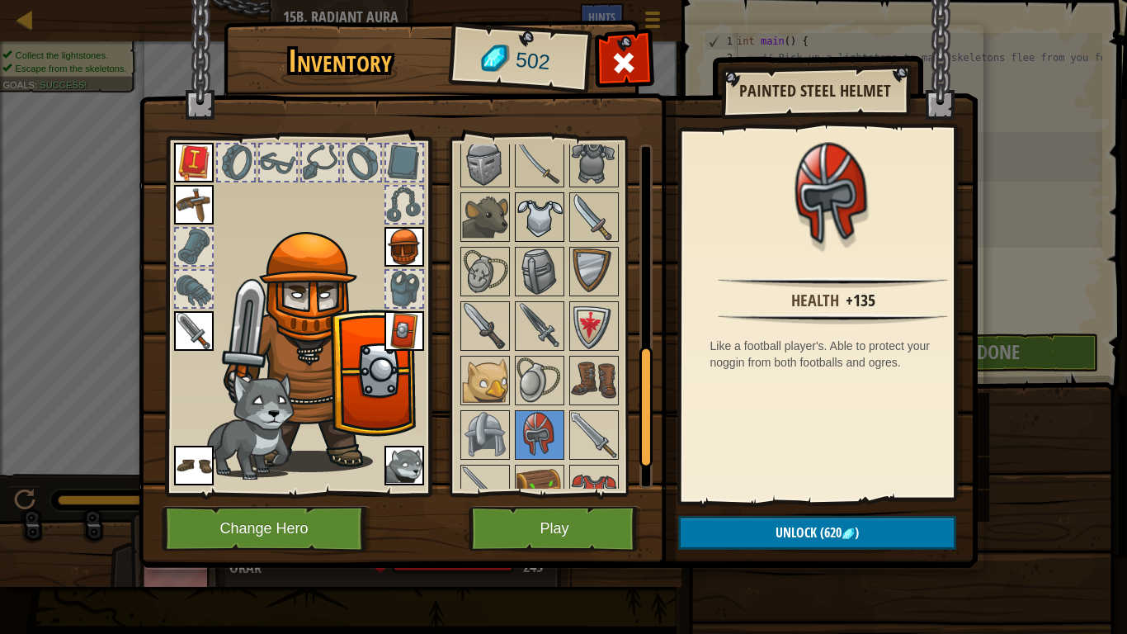
click at [529, 228] on img at bounding box center [540, 217] width 46 height 46
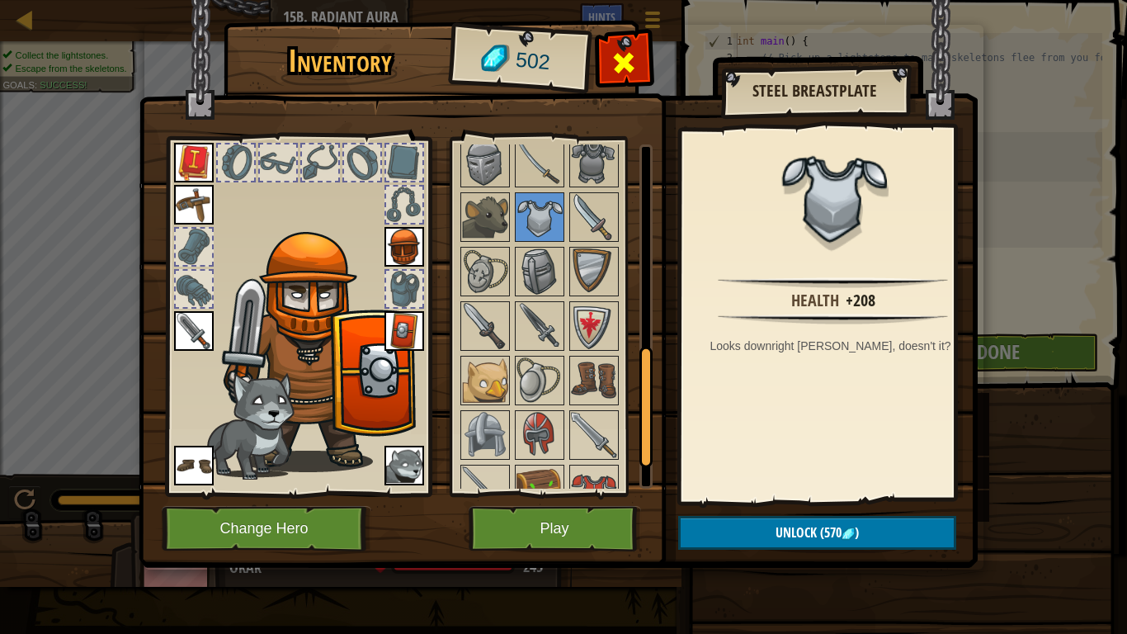
click at [646, 45] on div at bounding box center [624, 67] width 52 height 52
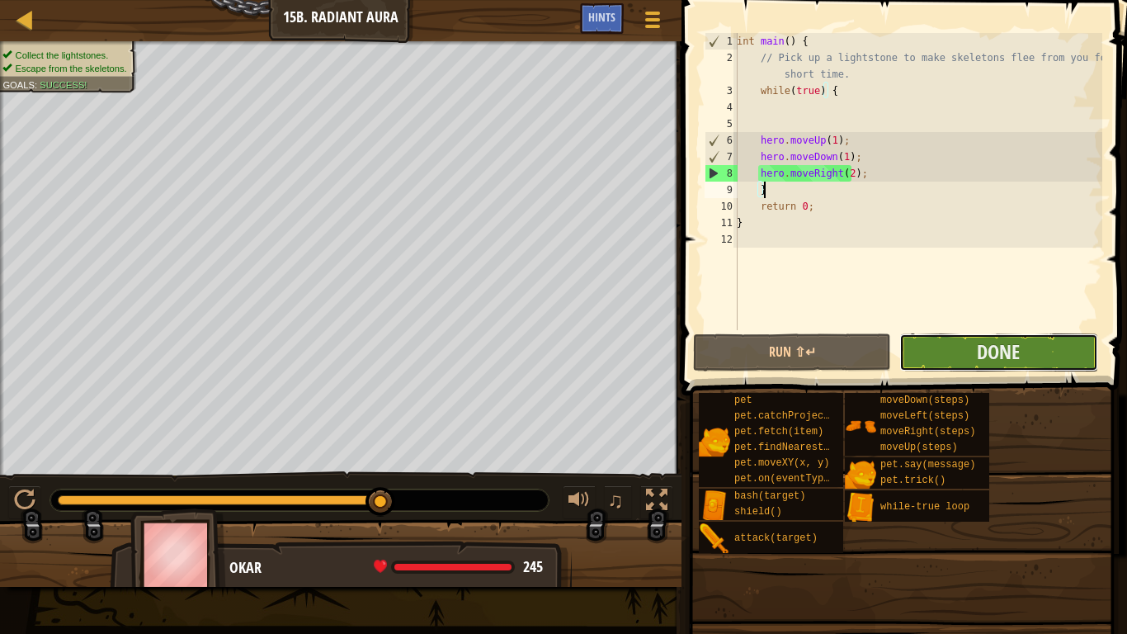
click at [955, 353] on button "Done" at bounding box center [998, 352] width 198 height 38
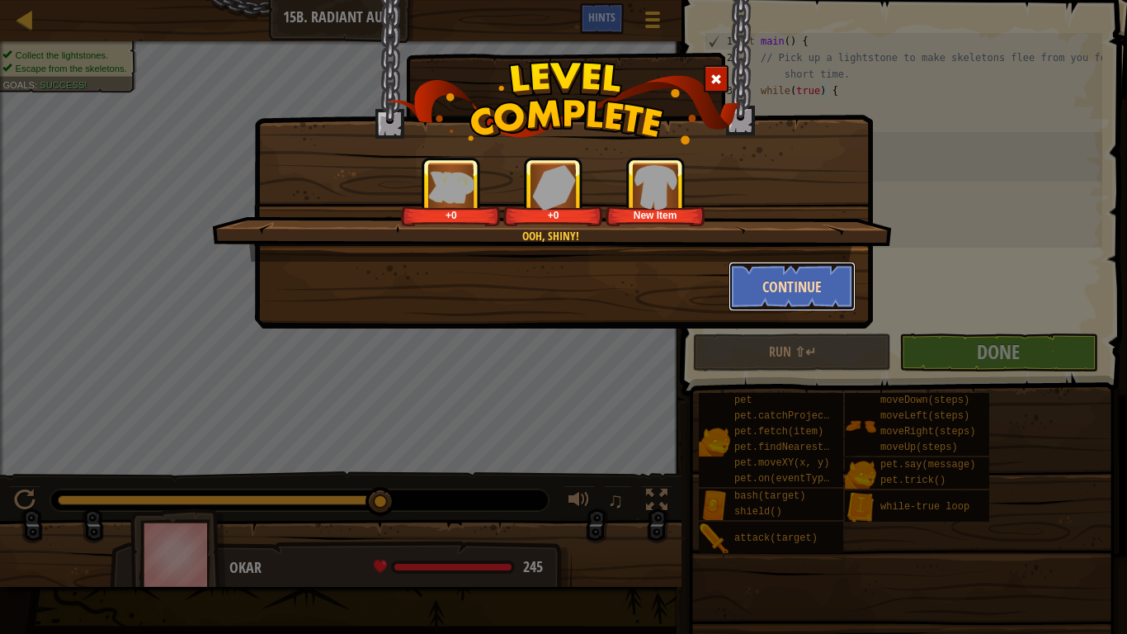
click at [777, 288] on button "Continue" at bounding box center [793, 287] width 128 height 50
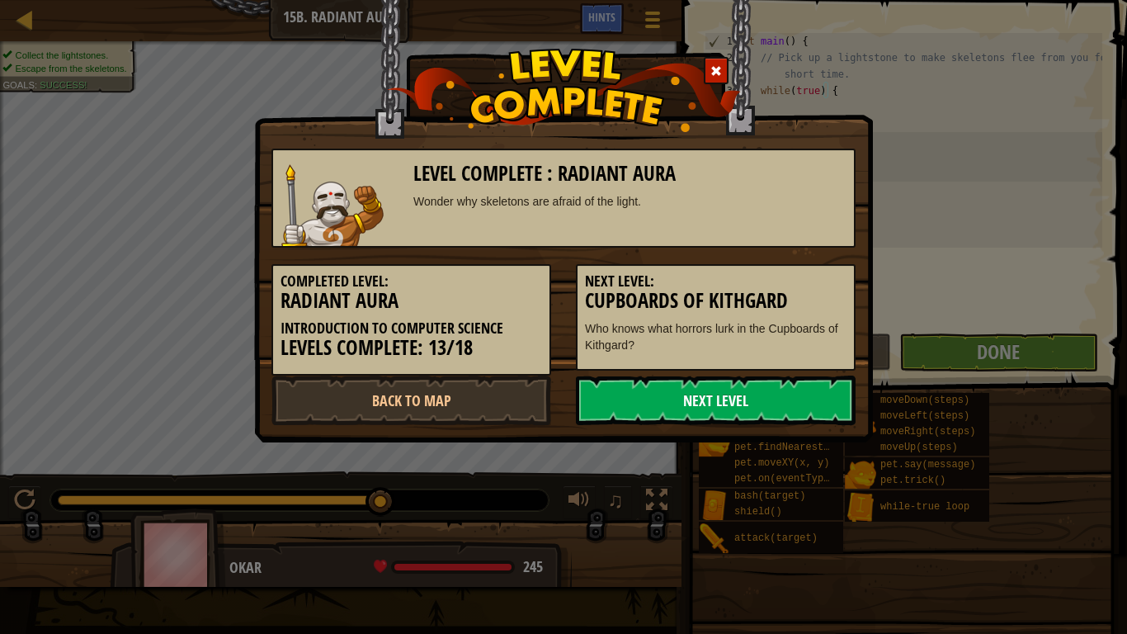
click at [672, 415] on link "Next Level" at bounding box center [716, 400] width 280 height 50
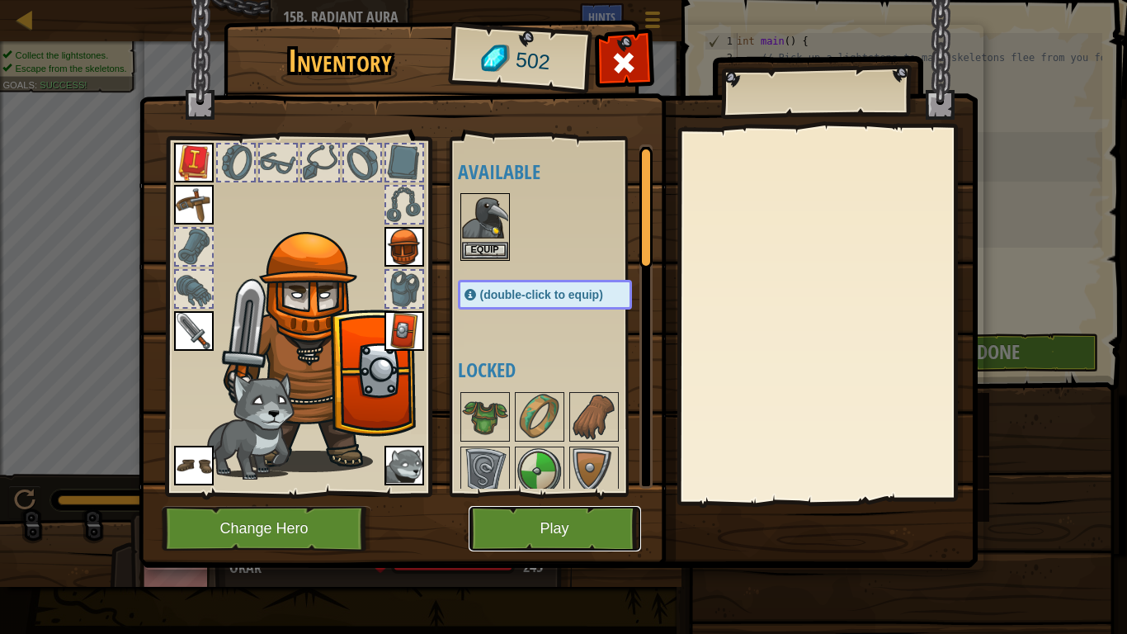
click at [563, 527] on button "Play" at bounding box center [555, 528] width 172 height 45
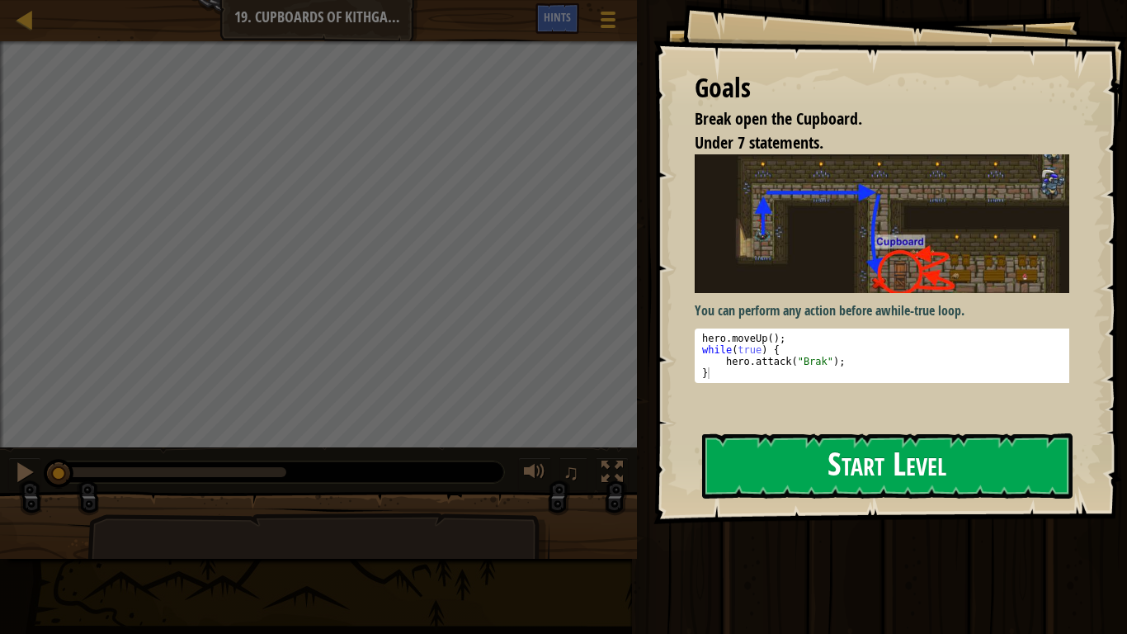
click at [789, 460] on button "Start Level" at bounding box center [887, 465] width 370 height 65
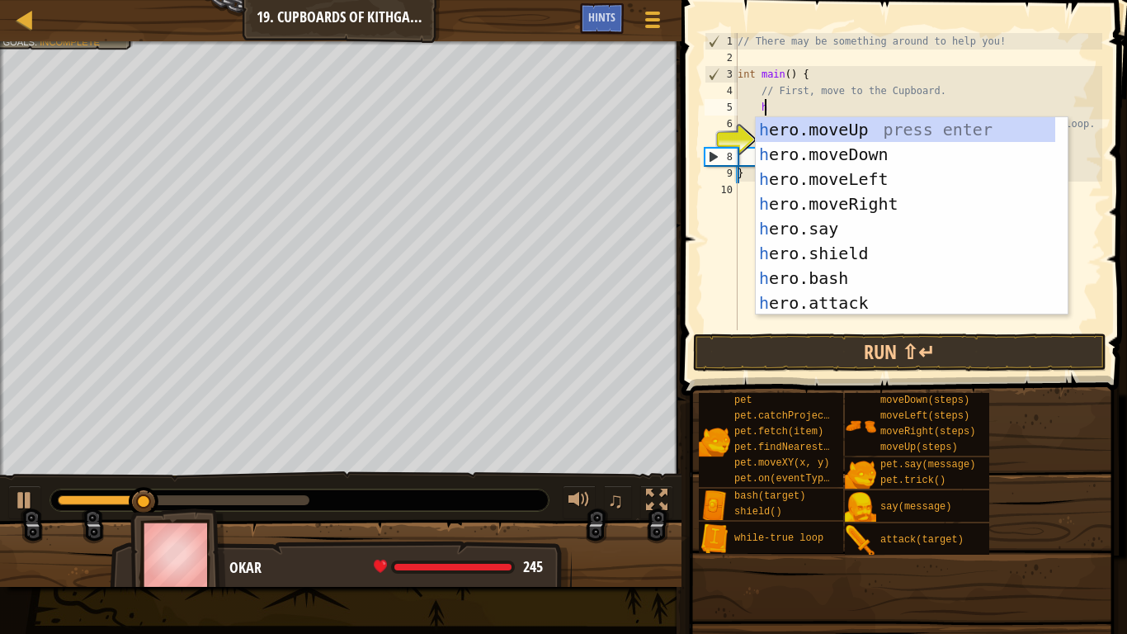
scroll to position [7, 2]
type textarea "her"
click at [823, 123] on div "her o.moveUp press enter her o.moveDown press enter her o.moveLeft press enter …" at bounding box center [906, 241] width 300 height 248
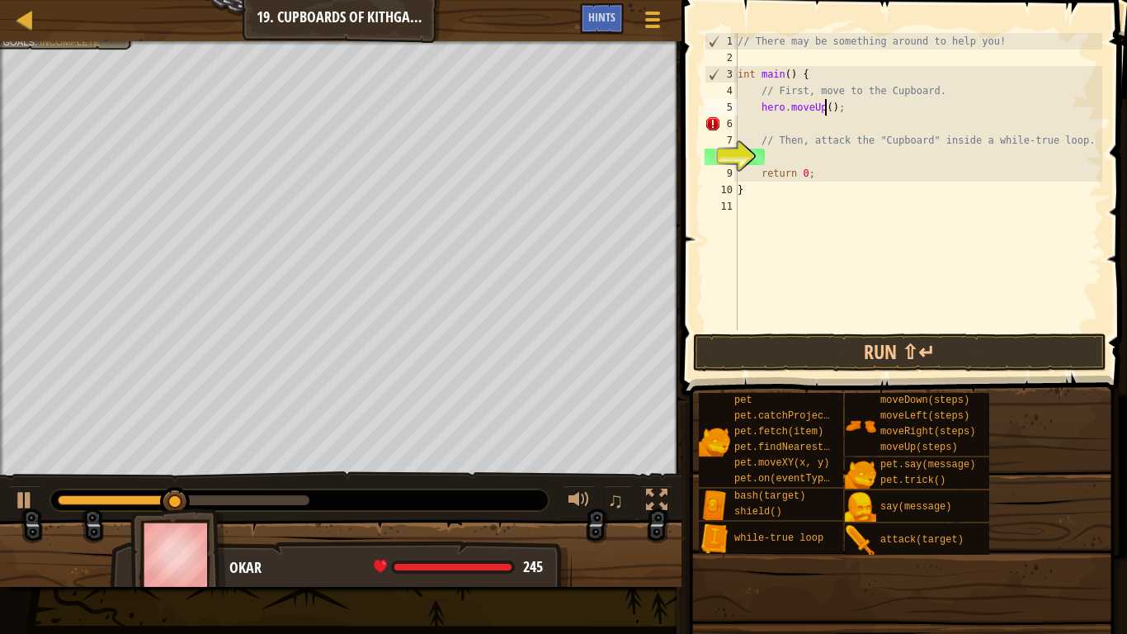
click at [827, 111] on div "// There may be something around to help you! int main ( ) { // First, move to …" at bounding box center [918, 198] width 368 height 330
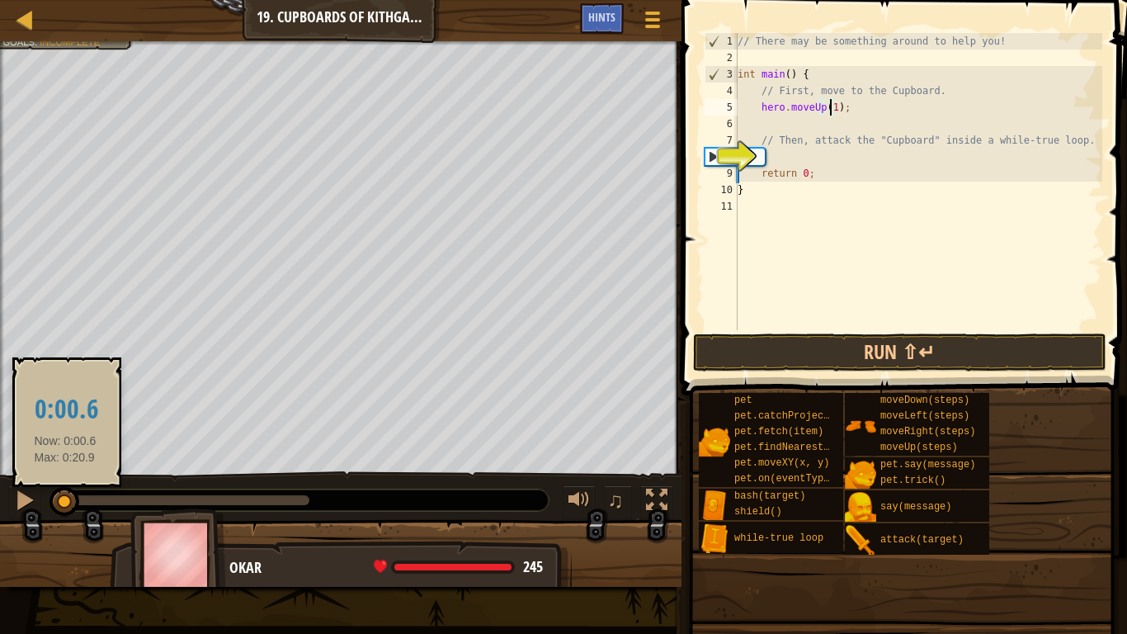
drag, startPoint x: 301, startPoint y: 499, endPoint x: 65, endPoint y: 511, distance: 236.3
click at [65, 511] on div at bounding box center [65, 502] width 30 height 30
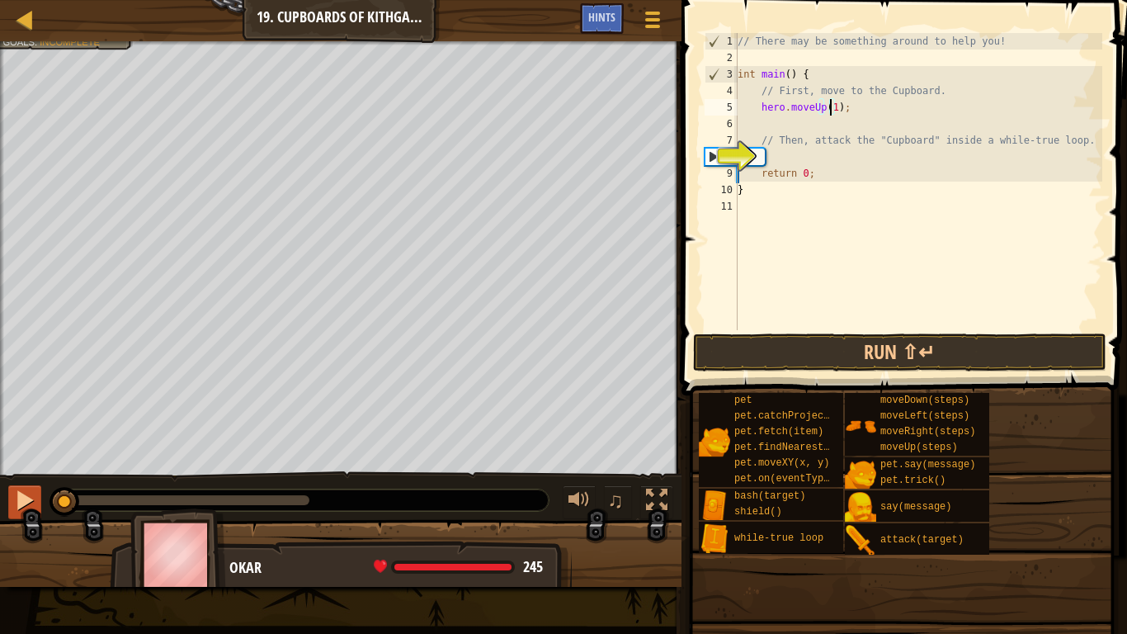
type textarea "hero.moveUp(1);"
click at [33, 500] on div at bounding box center [24, 499] width 21 height 21
click at [869, 108] on div "// There may be something around to help you! int main ( ) { // First, move to …" at bounding box center [918, 198] width 368 height 330
click at [853, 125] on div "// There may be something around to help you! int main ( ) { // First, move to …" at bounding box center [918, 198] width 368 height 330
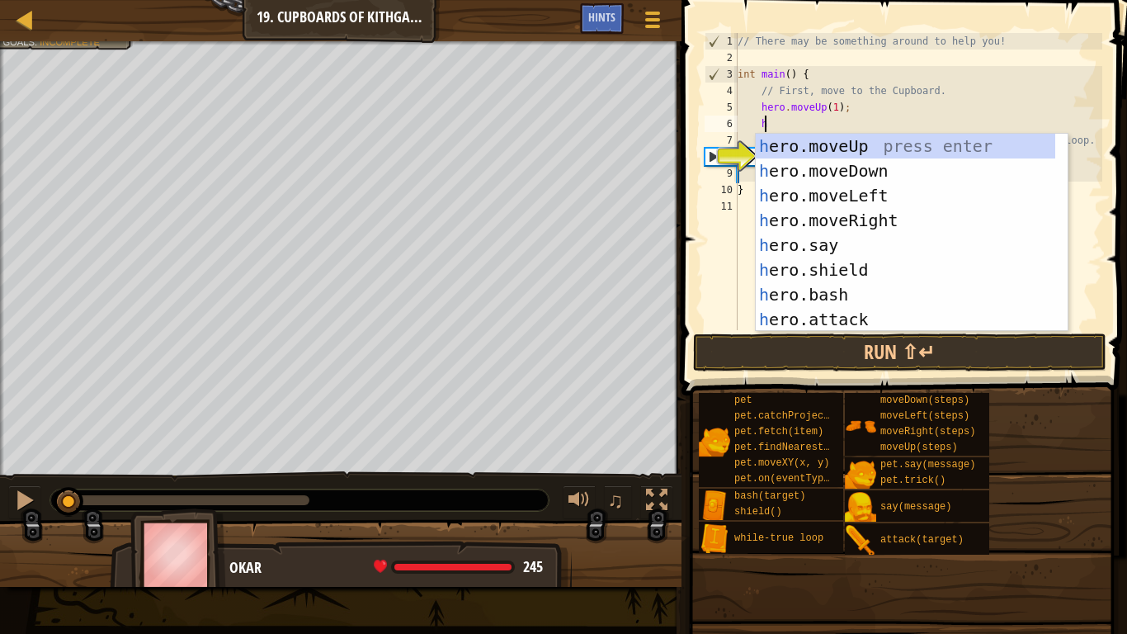
scroll to position [7, 2]
type textarea "her"
click at [801, 216] on div "her o.moveUp press enter her o.moveDown press enter her o.moveLeft press enter …" at bounding box center [906, 258] width 300 height 248
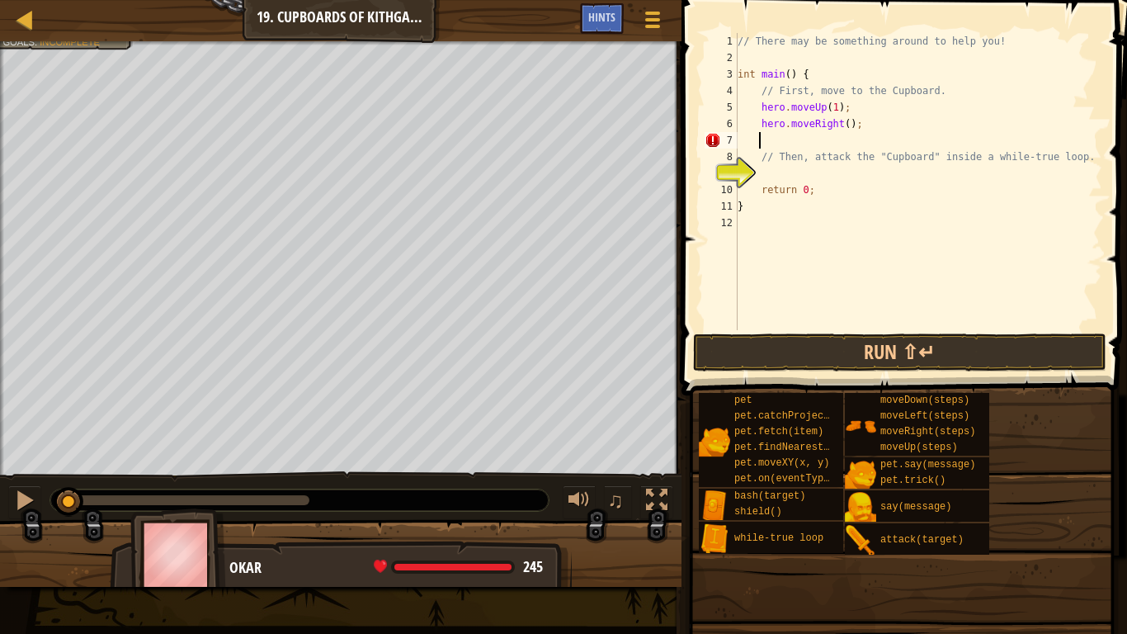
scroll to position [7, 1]
click at [842, 122] on div "// There may be something around to help you! int main ( ) { // First, move to …" at bounding box center [918, 198] width 368 height 330
type textarea "hero.moveRight(2);"
click at [801, 135] on div "// There may be something around to help you! int main ( ) { // First, move to …" at bounding box center [918, 198] width 368 height 330
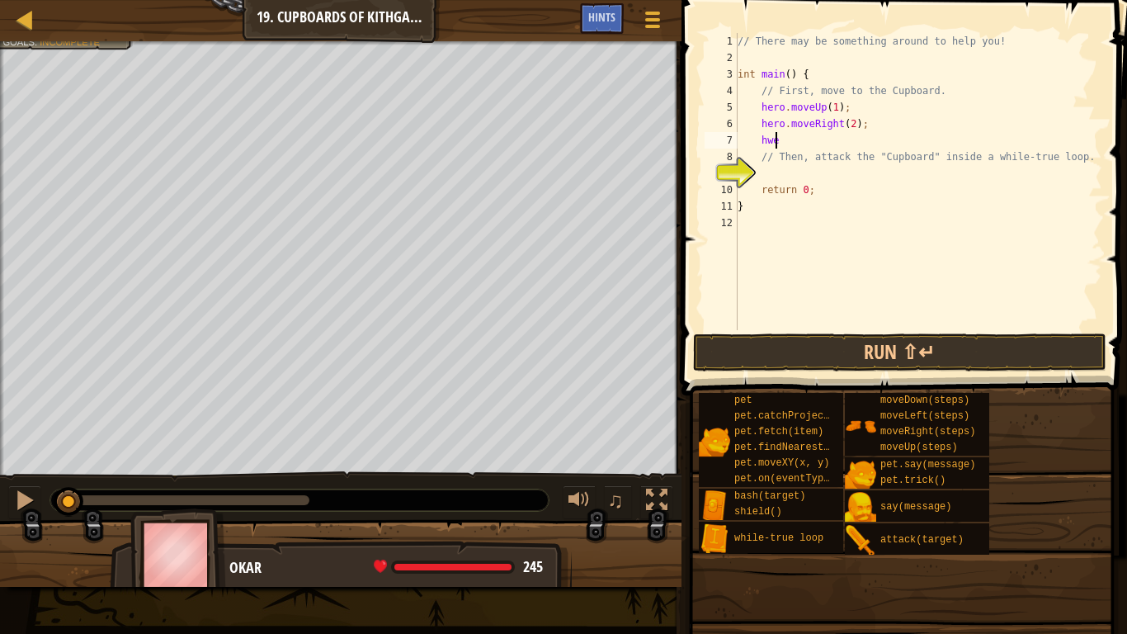
scroll to position [7, 2]
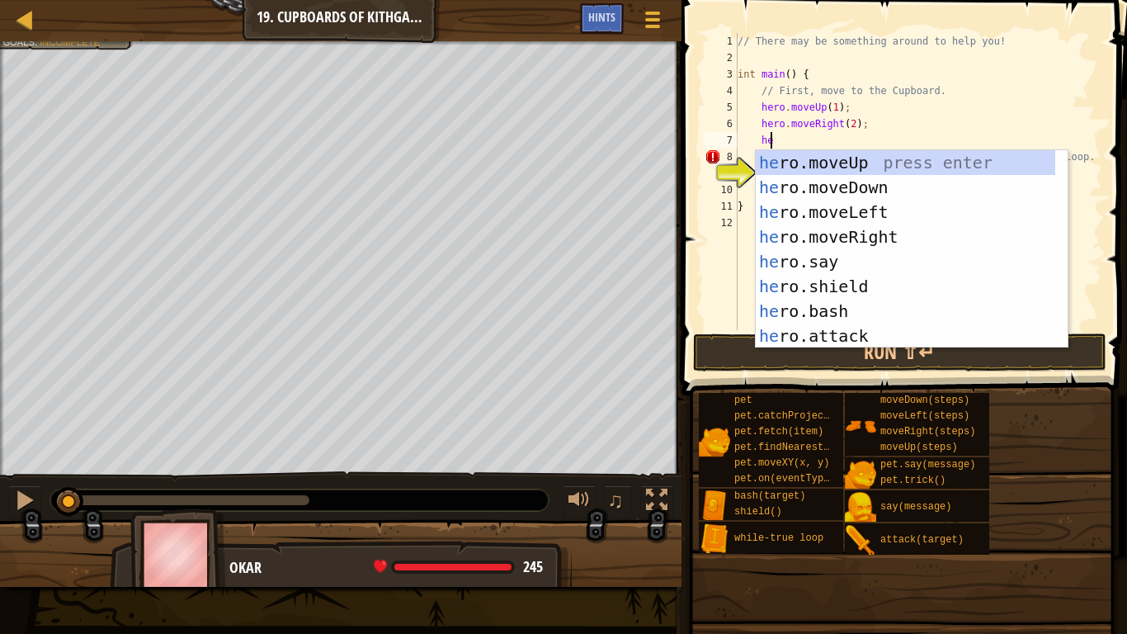
type textarea "her"
click at [877, 184] on div "her o.moveUp press enter her o.moveDown press enter her o.moveLeft press enter …" at bounding box center [906, 274] width 300 height 248
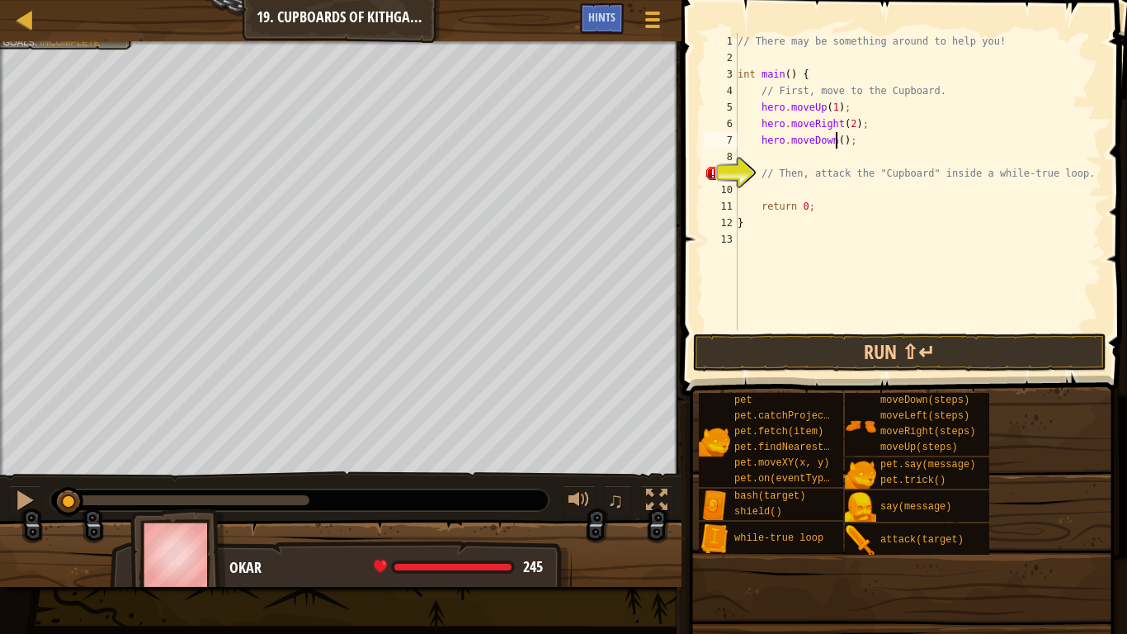
click at [837, 140] on div "// There may be something around to help you! int main ( ) { // First, move to …" at bounding box center [918, 198] width 368 height 330
type textarea "hero.moveDown(1);"
click at [834, 193] on div "// There may be something around to help you! int main ( ) { // First, move to …" at bounding box center [918, 198] width 368 height 330
type textarea "w"
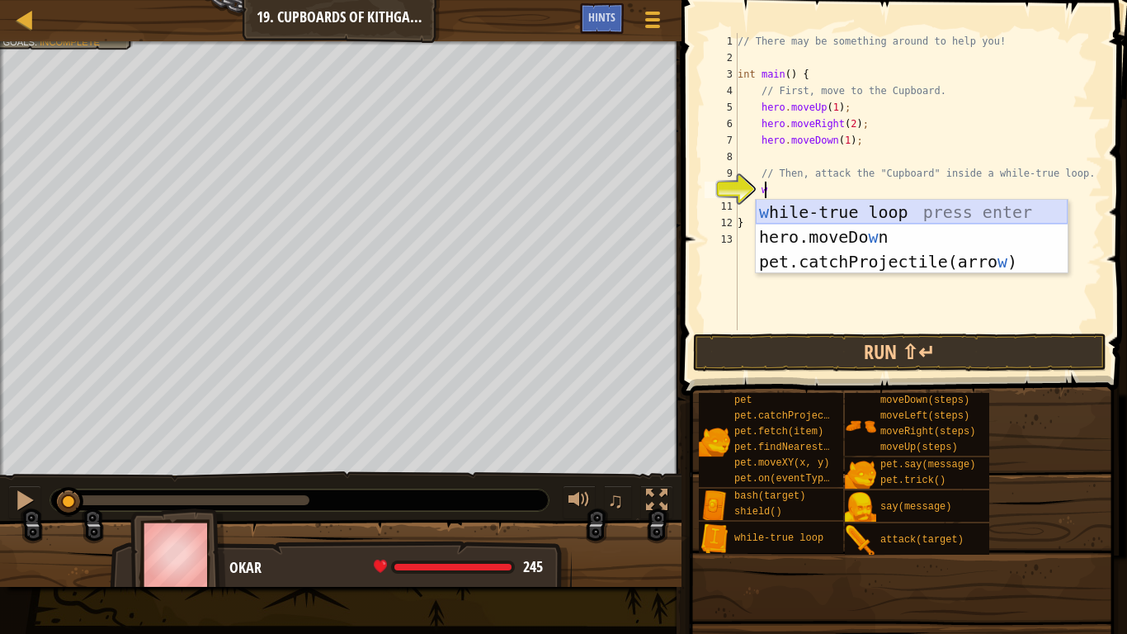
click at [821, 213] on div "w [PERSON_NAME]-true loop press enter hero.moveDo w n press enter pet.catchProj…" at bounding box center [912, 262] width 312 height 124
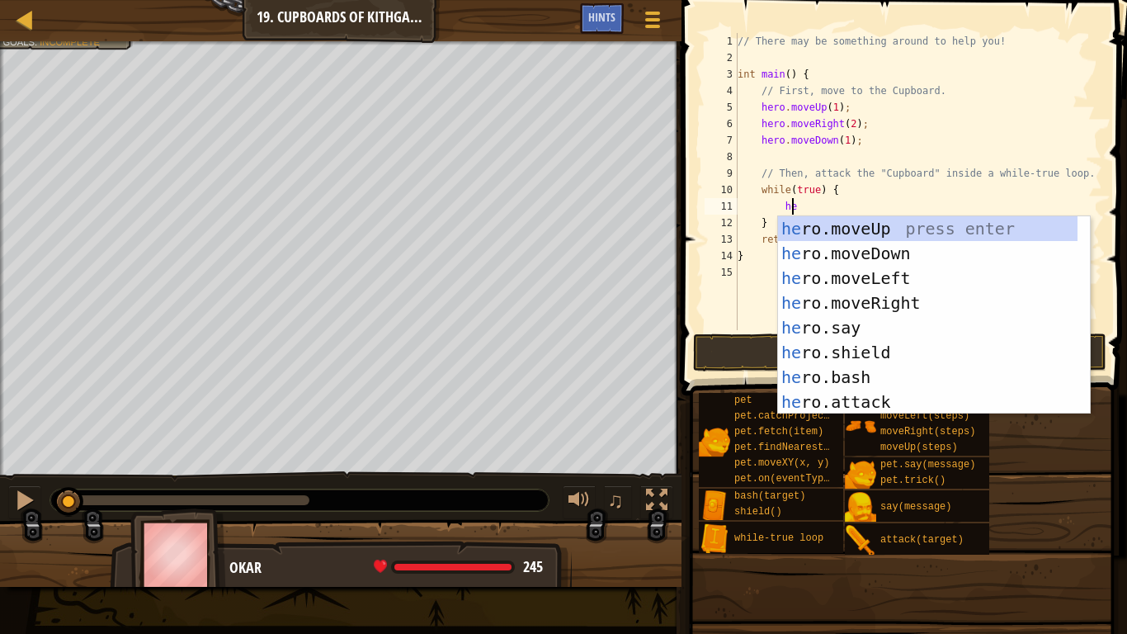
scroll to position [7, 4]
click at [842, 400] on div "her o.moveUp press enter her o.moveDown press enter her o.moveLeft press enter …" at bounding box center [928, 340] width 300 height 248
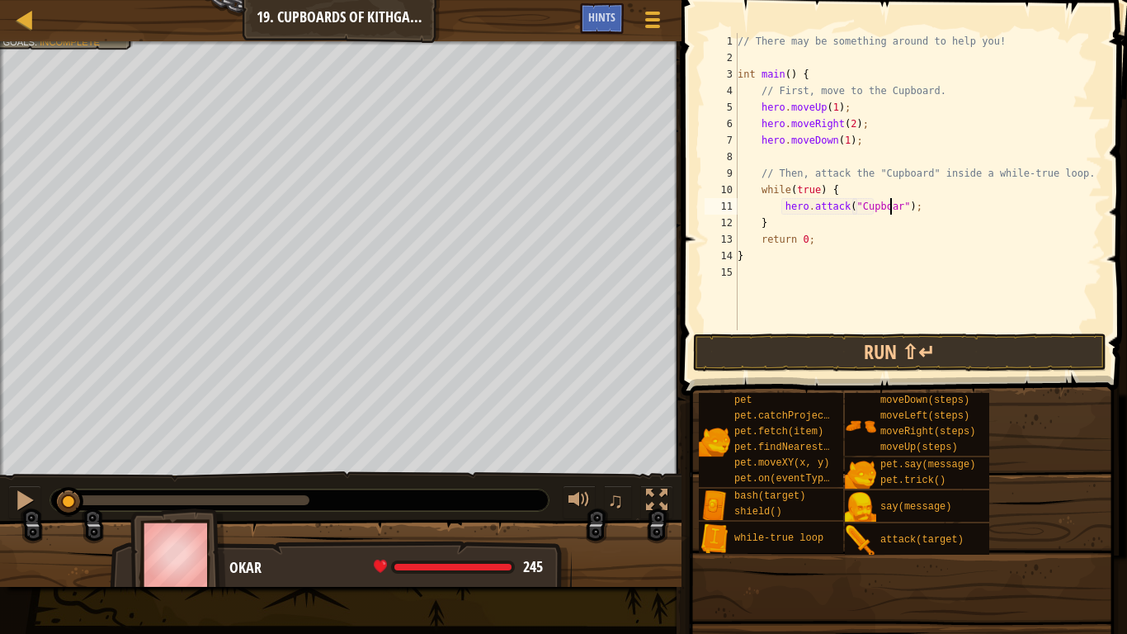
scroll to position [7, 12]
type textarea "hero.attack("Cupboard");"
click at [875, 344] on button "Run ⇧↵" at bounding box center [899, 352] width 413 height 38
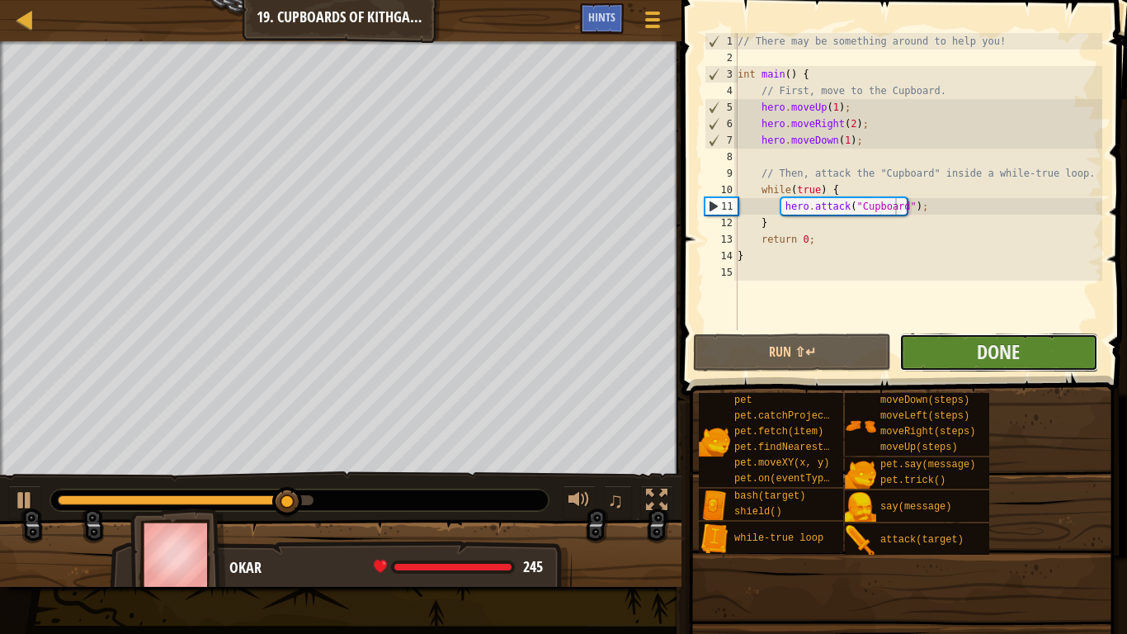
click at [955, 344] on button "Done" at bounding box center [998, 352] width 198 height 38
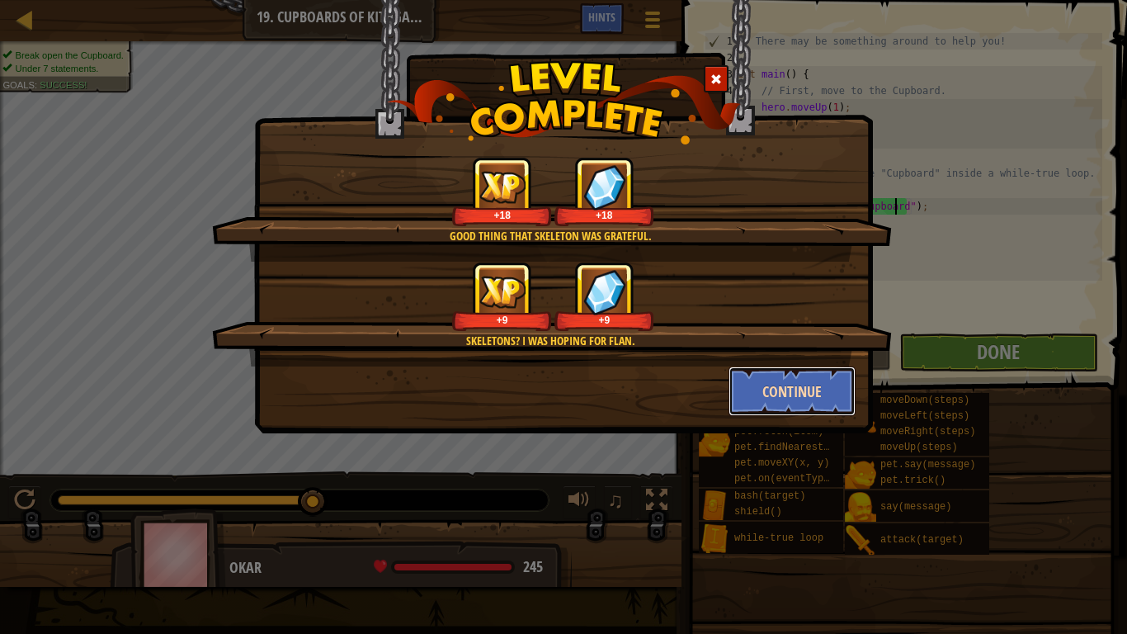
click at [759, 385] on button "Continue" at bounding box center [793, 391] width 128 height 50
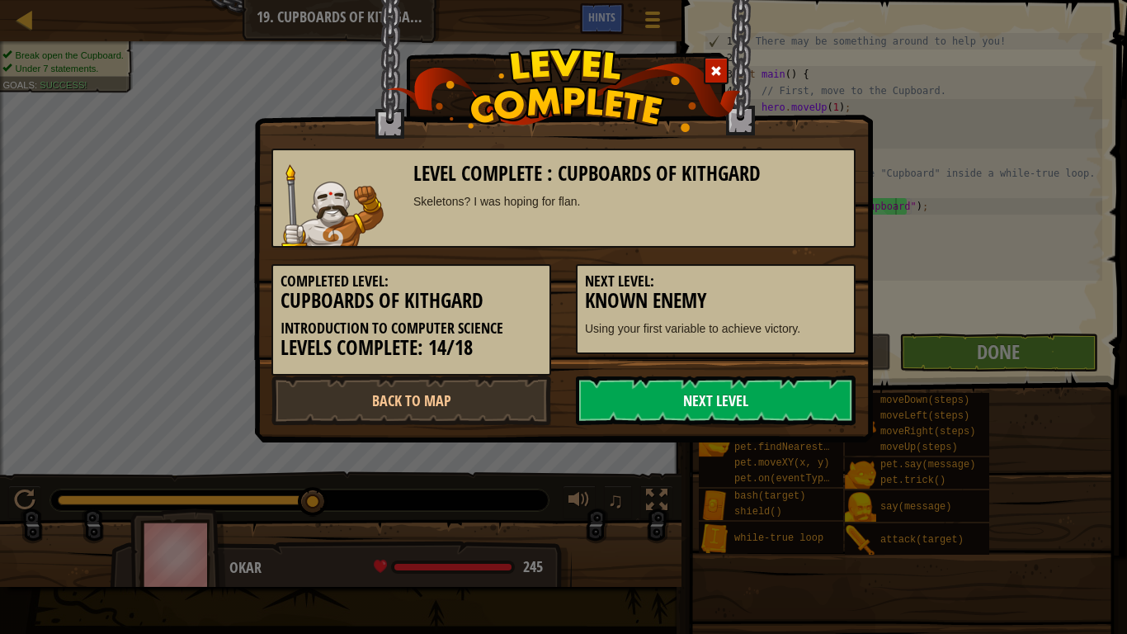
click at [734, 385] on link "Next Level" at bounding box center [716, 400] width 280 height 50
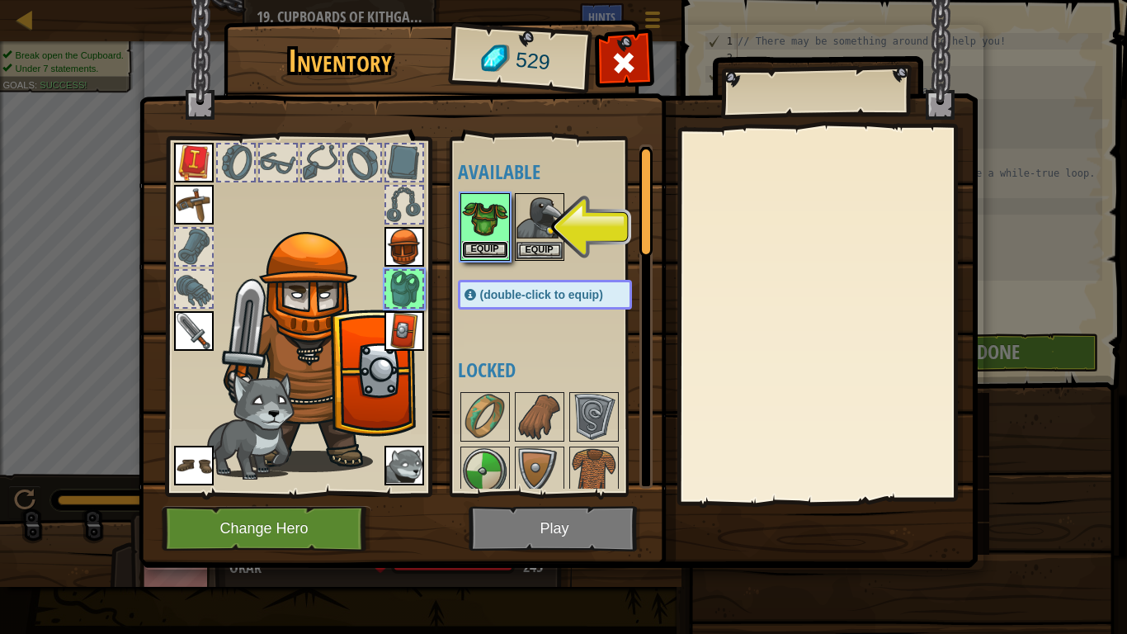
click at [476, 247] on button "Equip" at bounding box center [485, 249] width 46 height 17
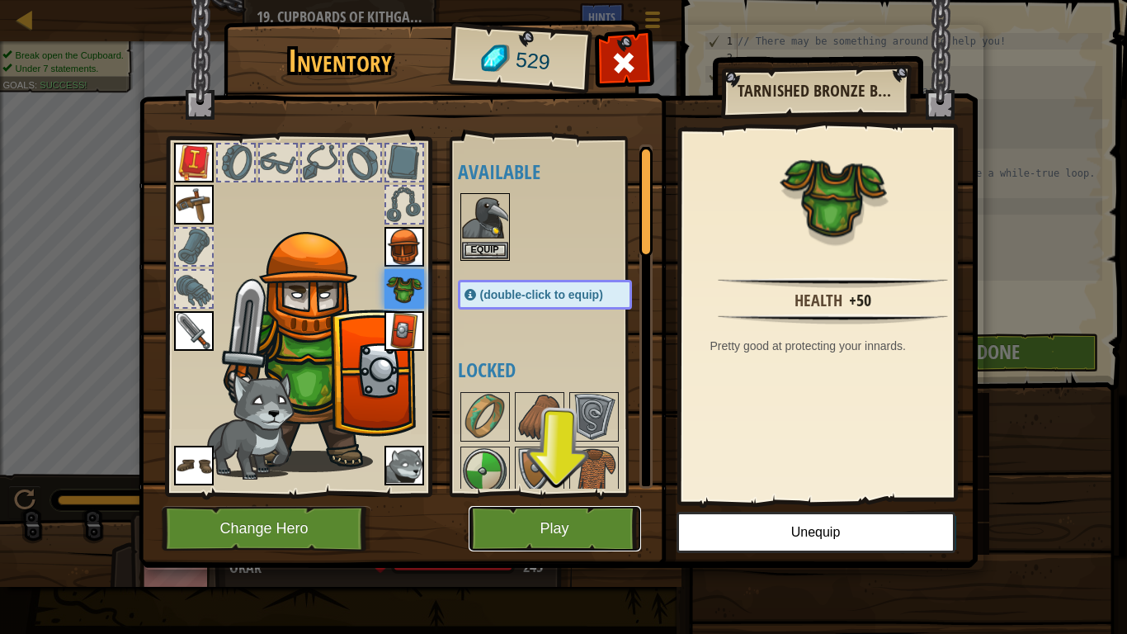
click at [582, 534] on button "Play" at bounding box center [555, 528] width 172 height 45
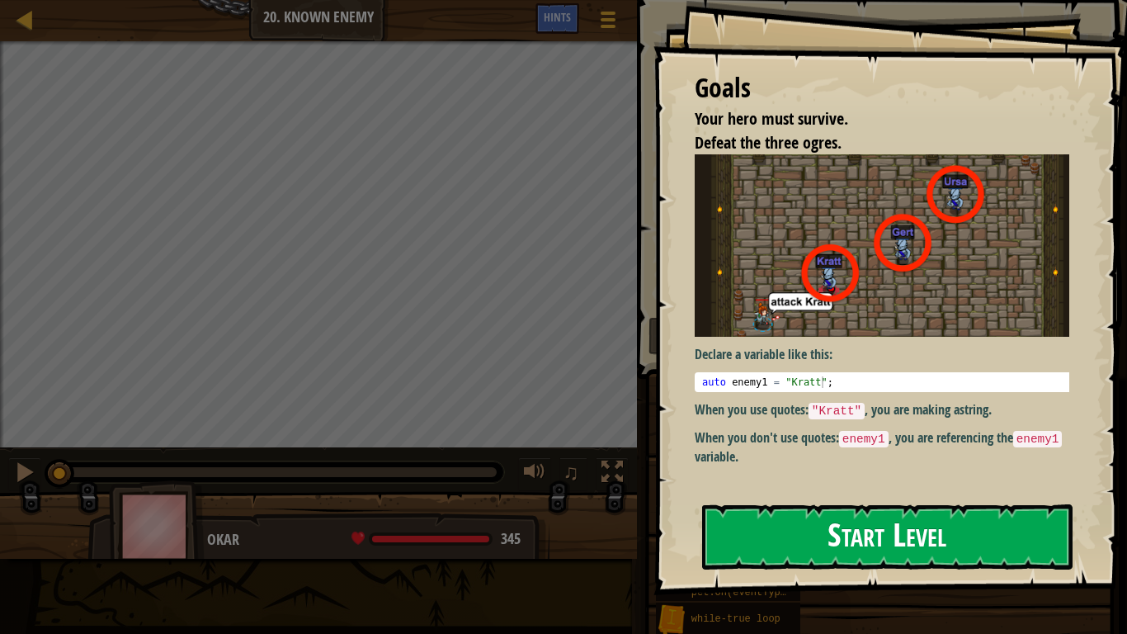
click at [790, 542] on button "Start Level" at bounding box center [887, 536] width 370 height 65
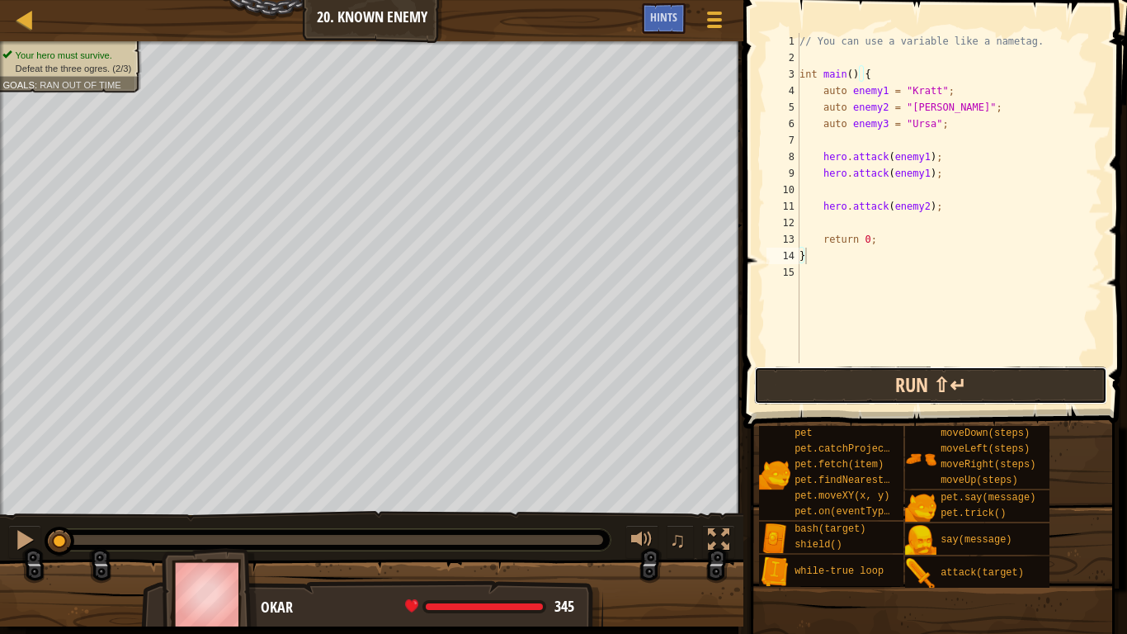
click at [891, 380] on button "Run ⇧↵" at bounding box center [930, 385] width 353 height 38
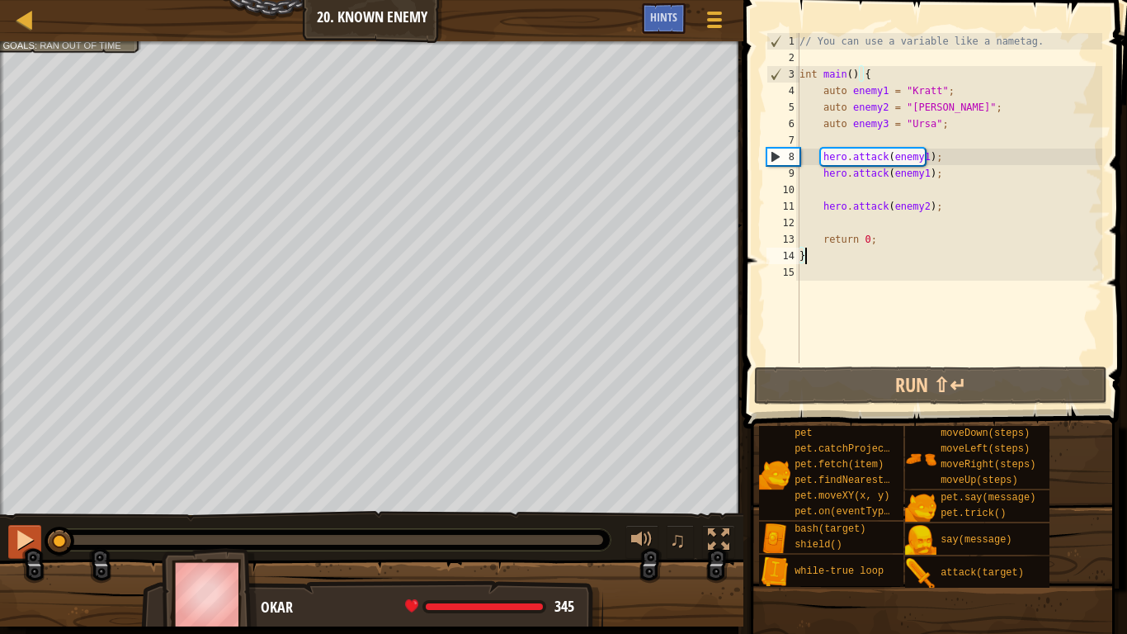
drag, startPoint x: 283, startPoint y: 544, endPoint x: 32, endPoint y: 545, distance: 250.8
click at [32, 545] on div "♫" at bounding box center [371, 536] width 743 height 50
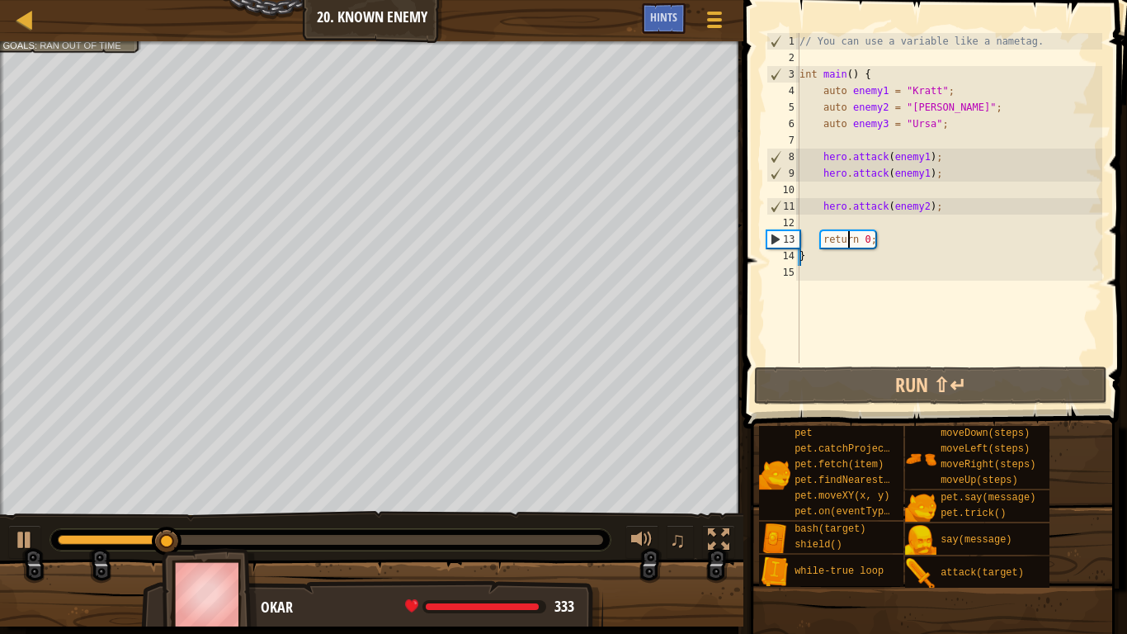
click at [847, 231] on div "// You can use a variable like a nametag. int main ( ) { auto enemy1 = " [PERSO…" at bounding box center [949, 214] width 306 height 363
type textarea "return 0;"
click at [847, 225] on div "// You can use a variable like a nametag. int main ( ) { auto enemy1 = " [PERSO…" at bounding box center [949, 214] width 306 height 363
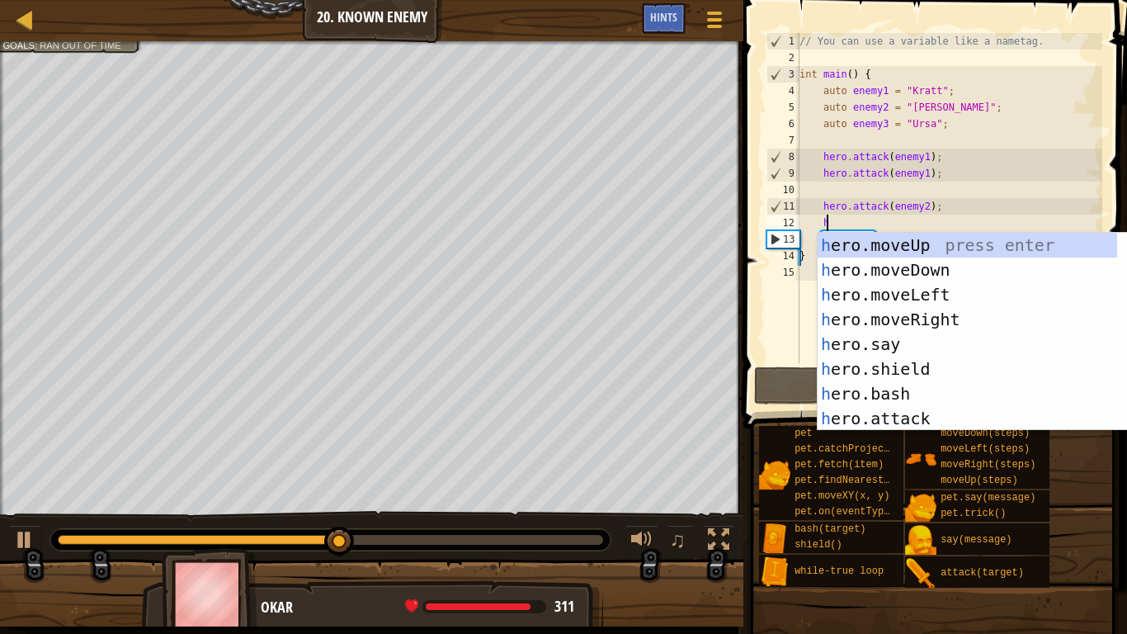
scroll to position [7, 2]
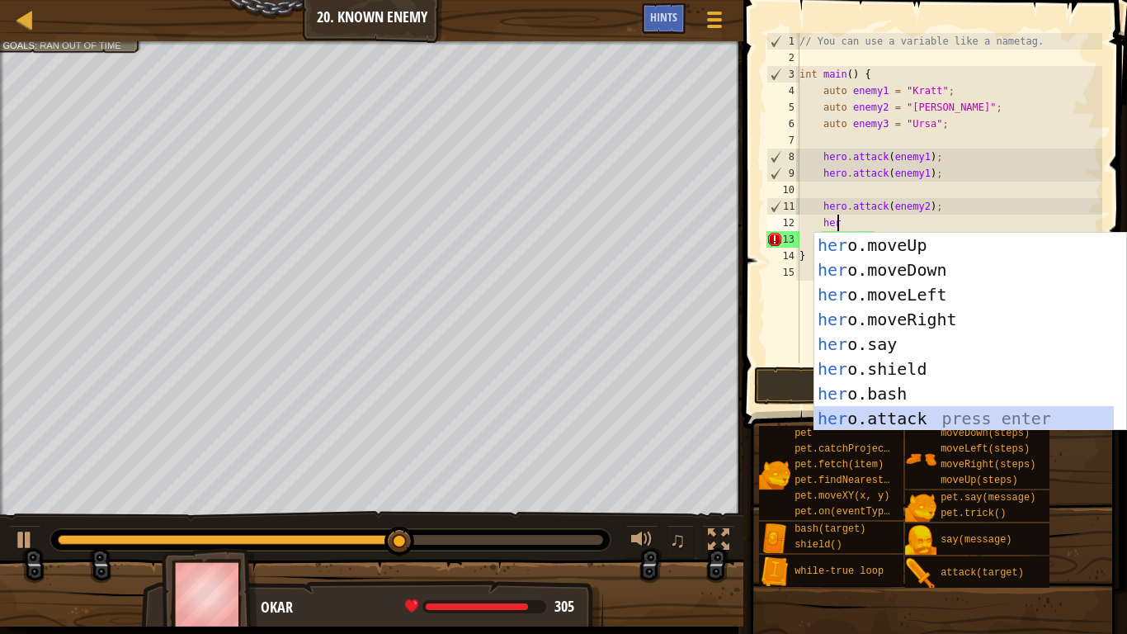
click at [898, 412] on div "her o.moveUp press enter her o.moveDown press enter her o.moveLeft press enter …" at bounding box center [964, 357] width 300 height 248
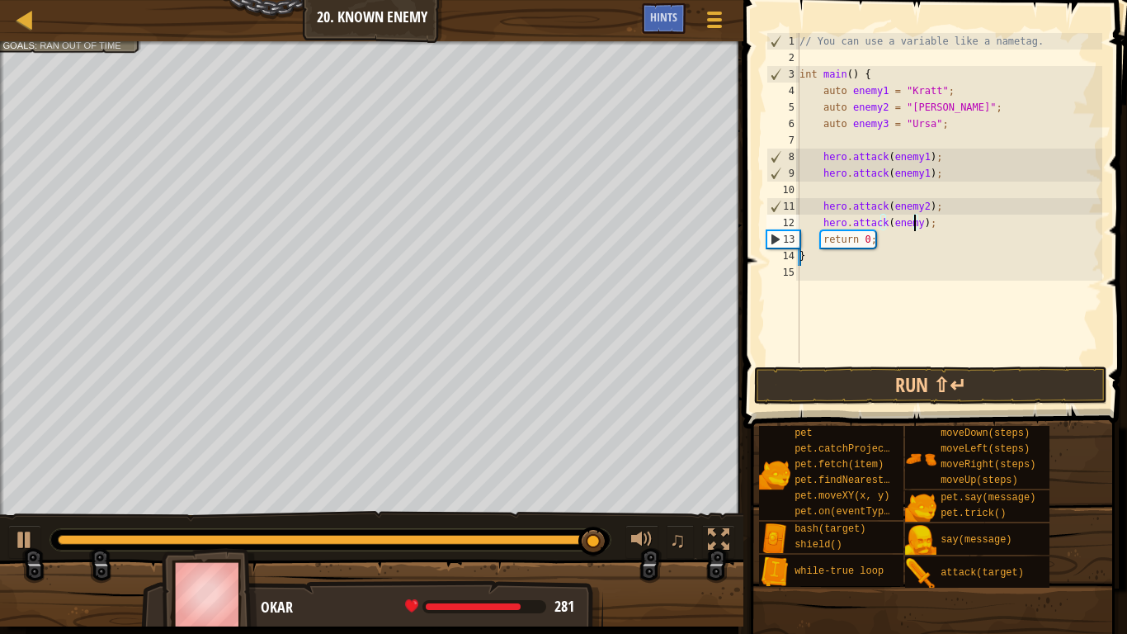
scroll to position [7, 10]
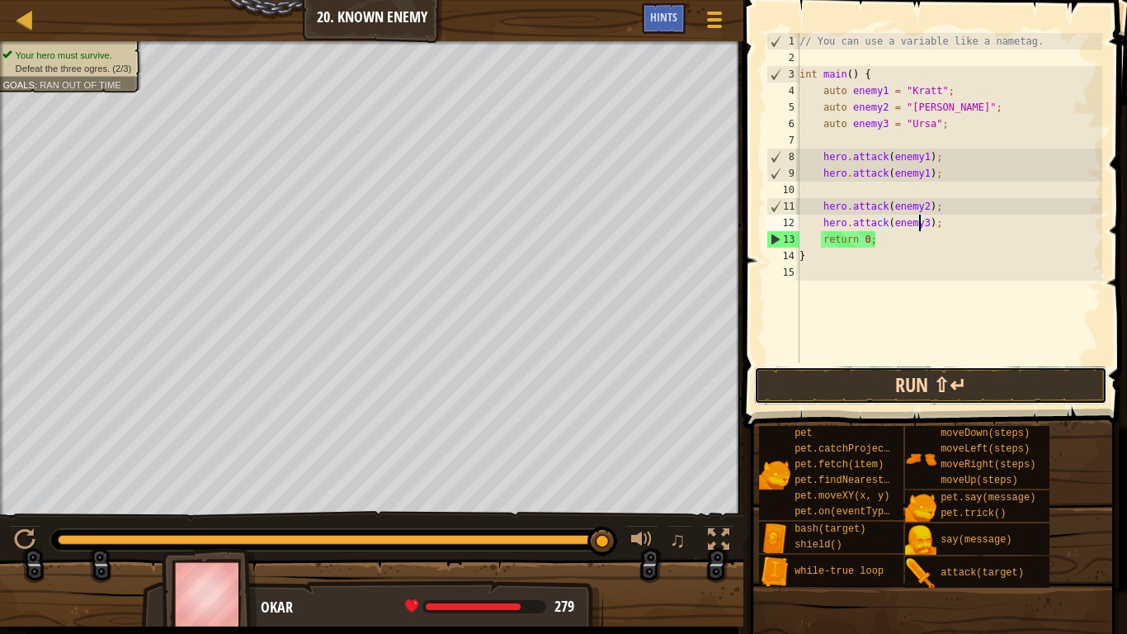
click at [928, 388] on button "Run ⇧↵" at bounding box center [930, 385] width 353 height 38
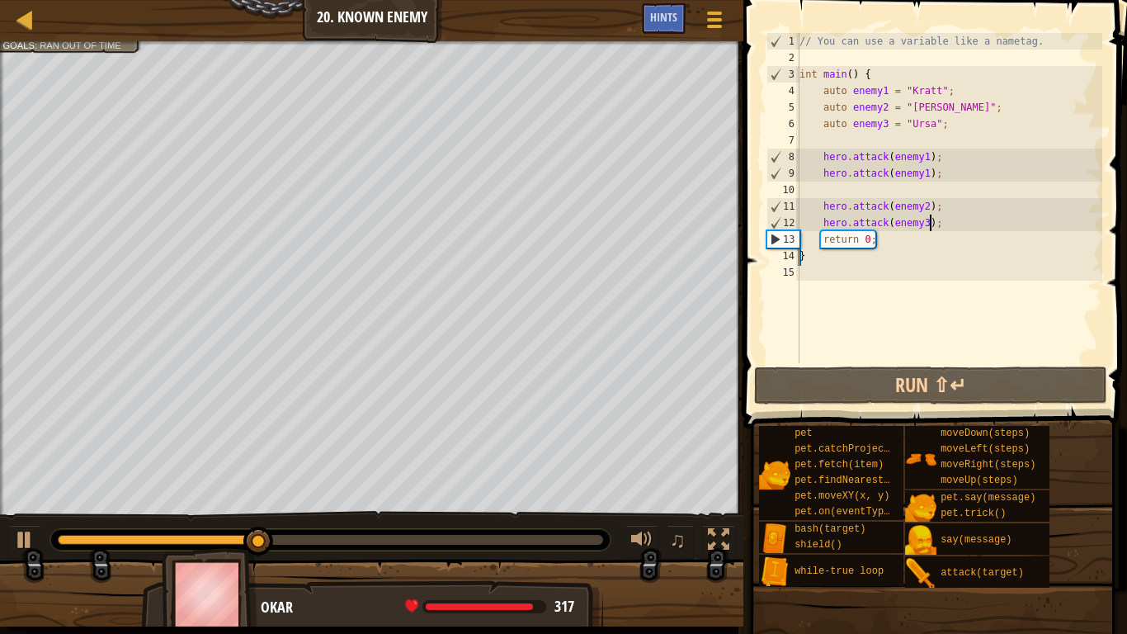
click at [943, 218] on div "// You can use a variable like a nametag. int main ( ) { auto enemy1 = " [PERSO…" at bounding box center [949, 214] width 306 height 363
click at [918, 227] on div "// You can use a variable like a nametag. int main ( ) { auto enemy1 = " [PERSO…" at bounding box center [949, 214] width 306 height 363
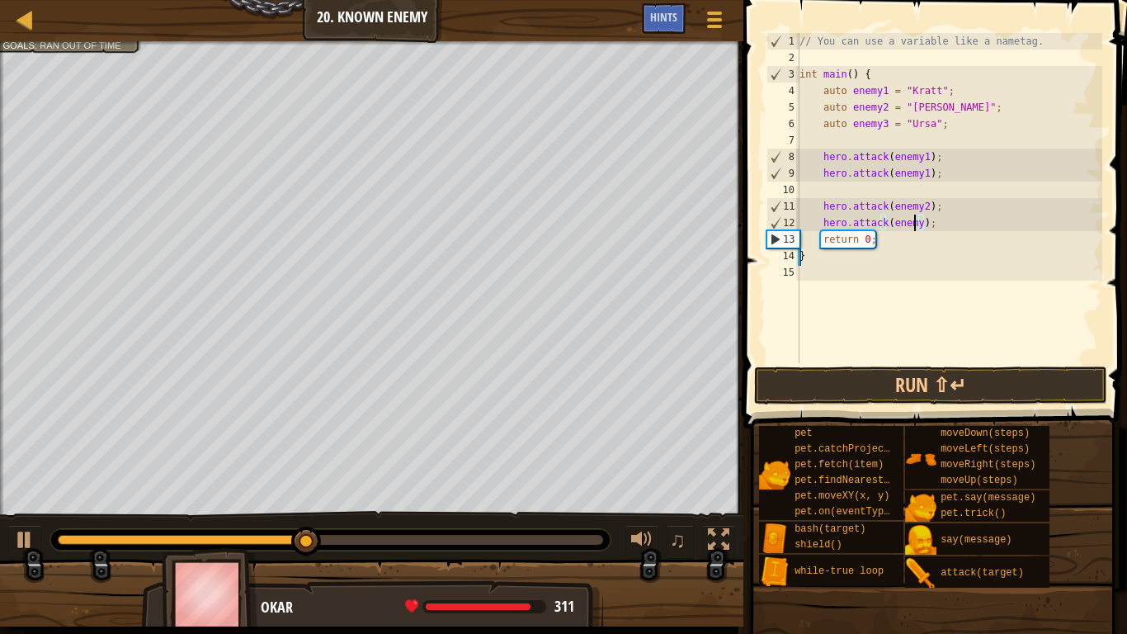
type textarea "hero.attack(enemy2);"
click at [881, 192] on div "// You can use a variable like a nametag. int main ( ) { auto enemy1 = " [PERSO…" at bounding box center [949, 214] width 306 height 363
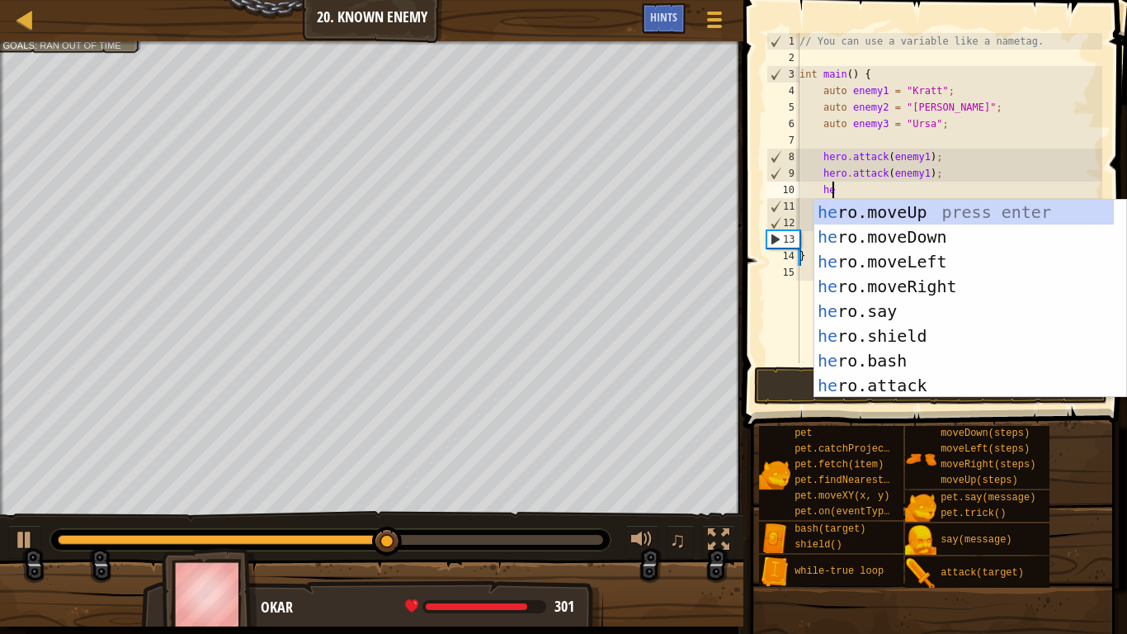
scroll to position [7, 2]
click at [926, 383] on div "her o.moveUp press enter her o.moveDown press enter her o.moveLeft press enter …" at bounding box center [964, 324] width 300 height 248
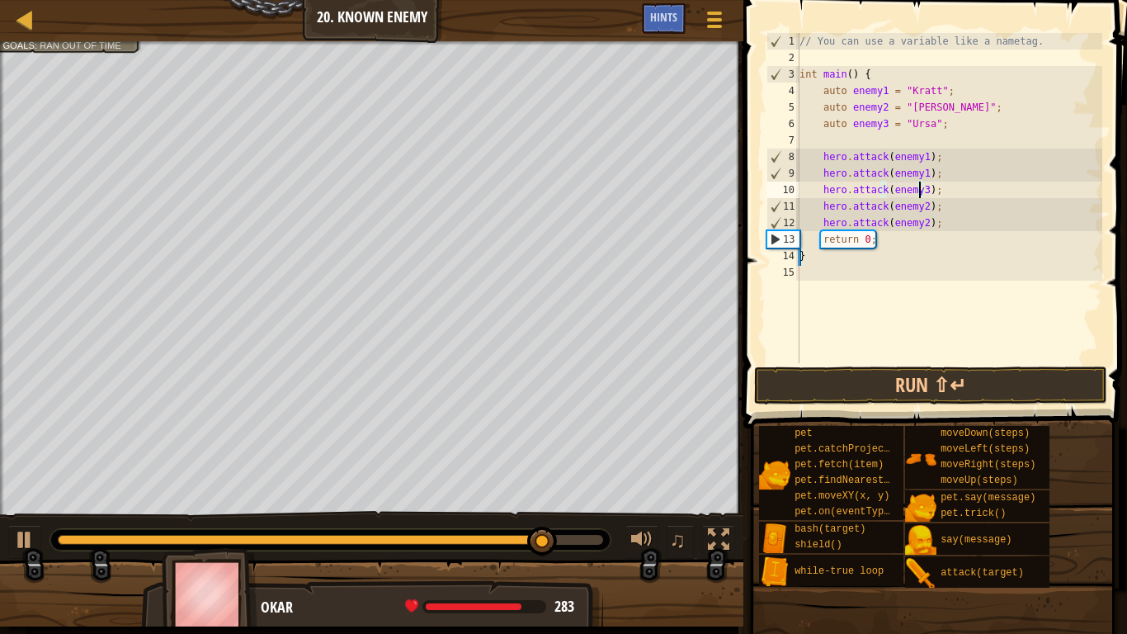
scroll to position [7, 10]
click at [903, 376] on button "Run ⇧↵" at bounding box center [930, 385] width 353 height 38
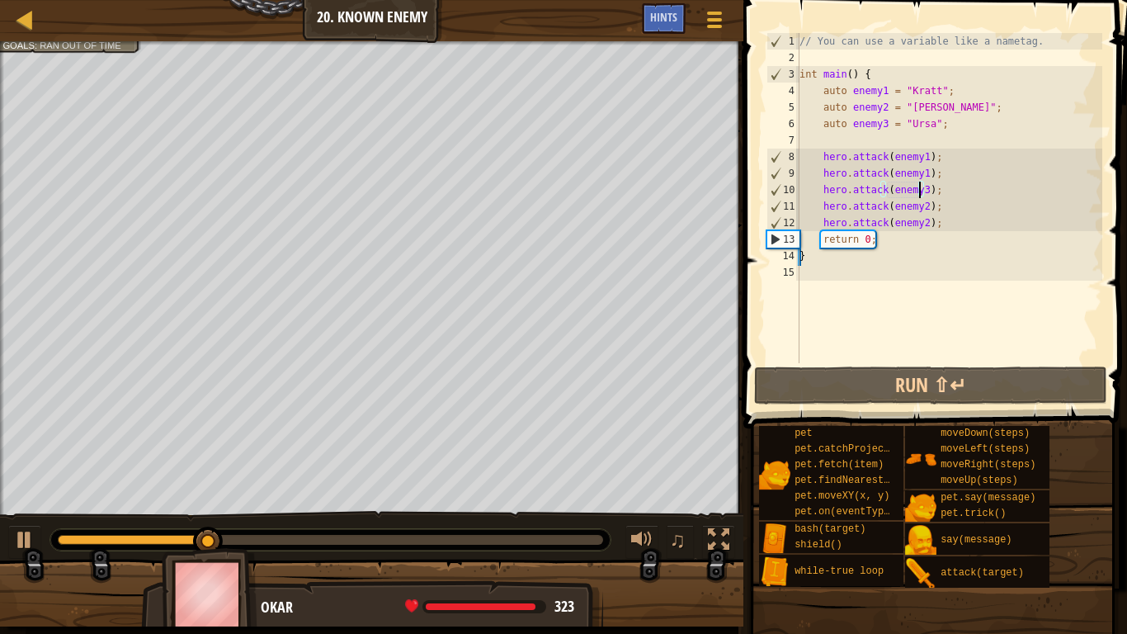
click at [939, 191] on div "// You can use a variable like a nametag. int main ( ) { auto enemy1 = " [PERSO…" at bounding box center [949, 214] width 306 height 363
click at [938, 227] on div "// You can use a variable like a nametag. int main ( ) { auto enemy1 = " [PERSO…" at bounding box center [949, 214] width 306 height 363
type textarea "hero.attack(enemy2);"
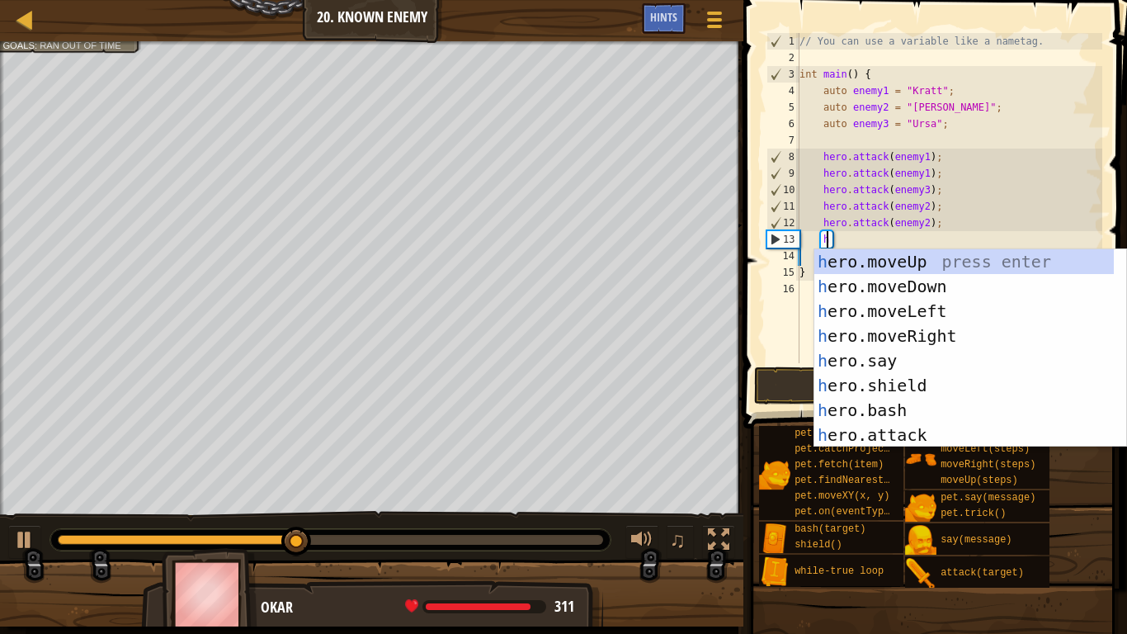
scroll to position [7, 2]
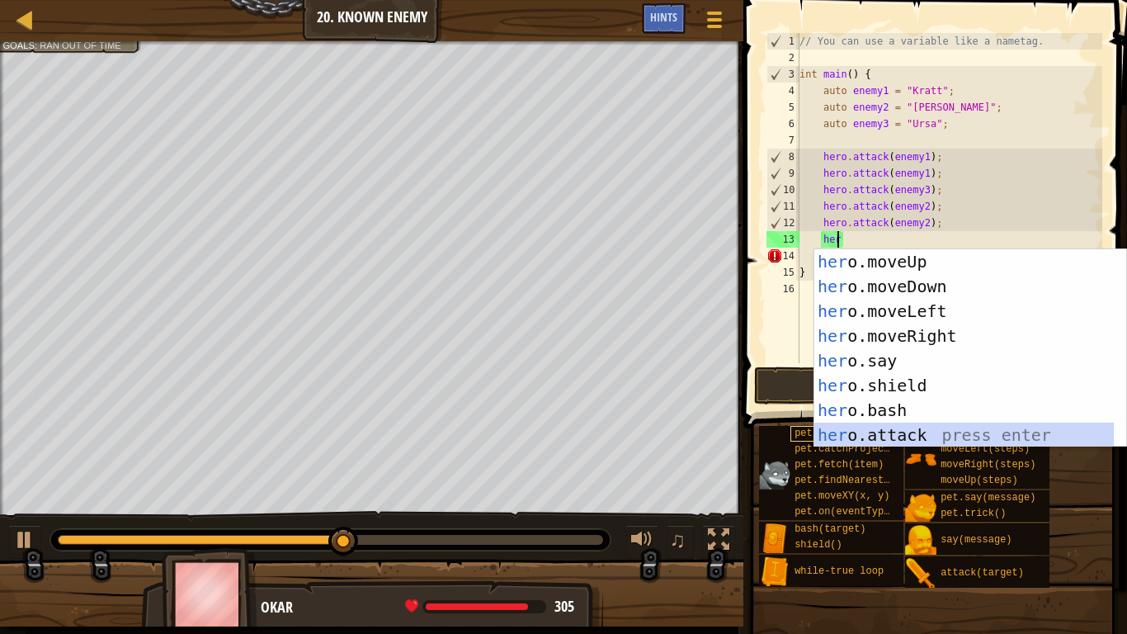
click at [863, 436] on div "her o.moveUp press enter her o.moveDown press enter her o.moveLeft press enter …" at bounding box center [964, 373] width 300 height 248
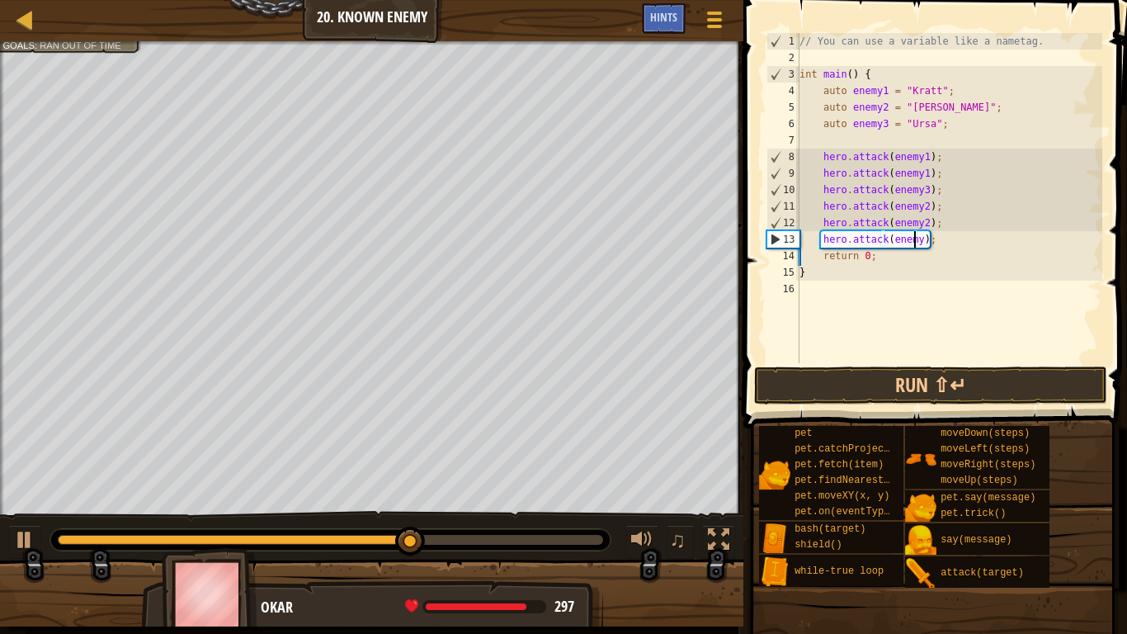
scroll to position [7, 10]
type textarea "hero.attack(enemy3);"
click at [892, 379] on button "Run ⇧↵" at bounding box center [930, 385] width 353 height 38
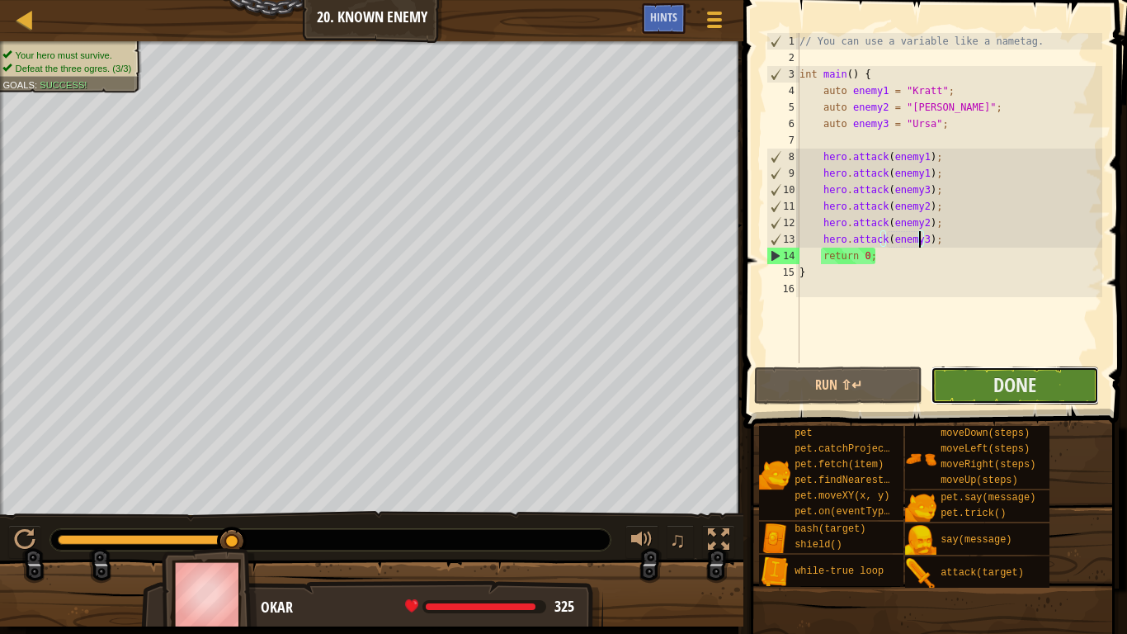
click at [986, 380] on button "Done" at bounding box center [1015, 385] width 168 height 38
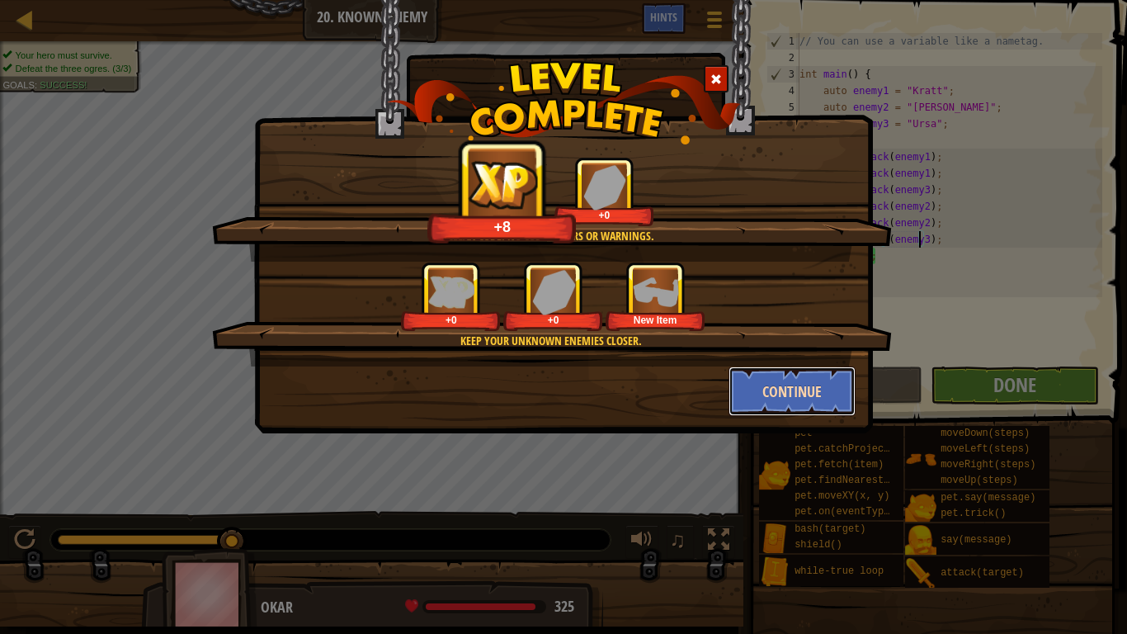
click at [775, 389] on button "Continue" at bounding box center [793, 391] width 128 height 50
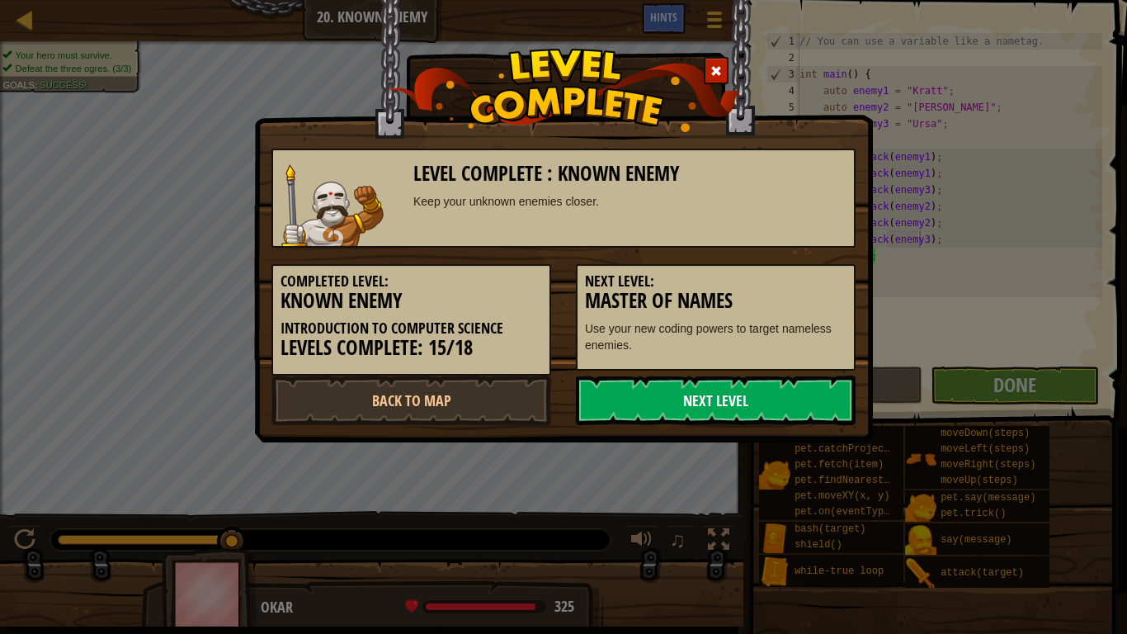
click at [788, 382] on link "Next Level" at bounding box center [716, 400] width 280 height 50
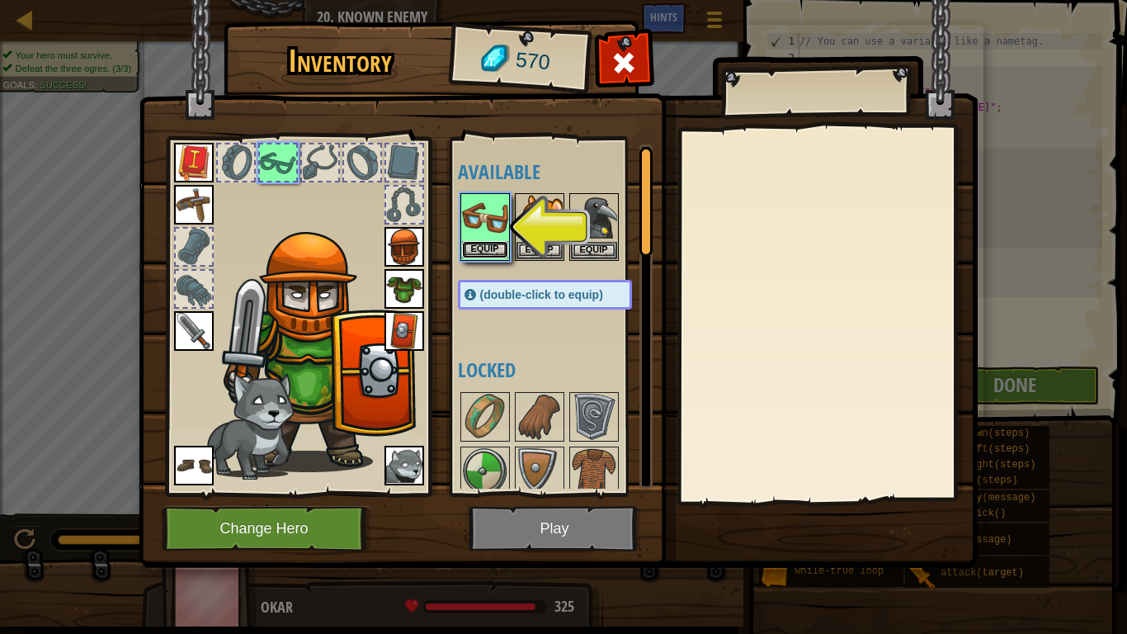
click at [492, 243] on button "Equip" at bounding box center [485, 249] width 46 height 17
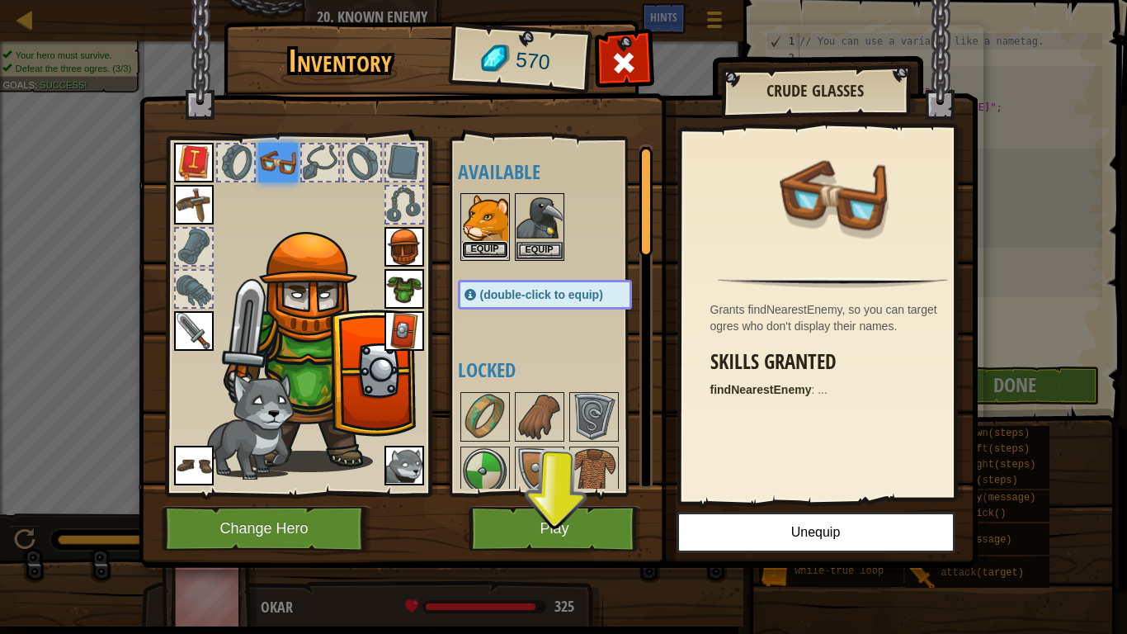
click at [482, 243] on button "Equip" at bounding box center [485, 249] width 46 height 17
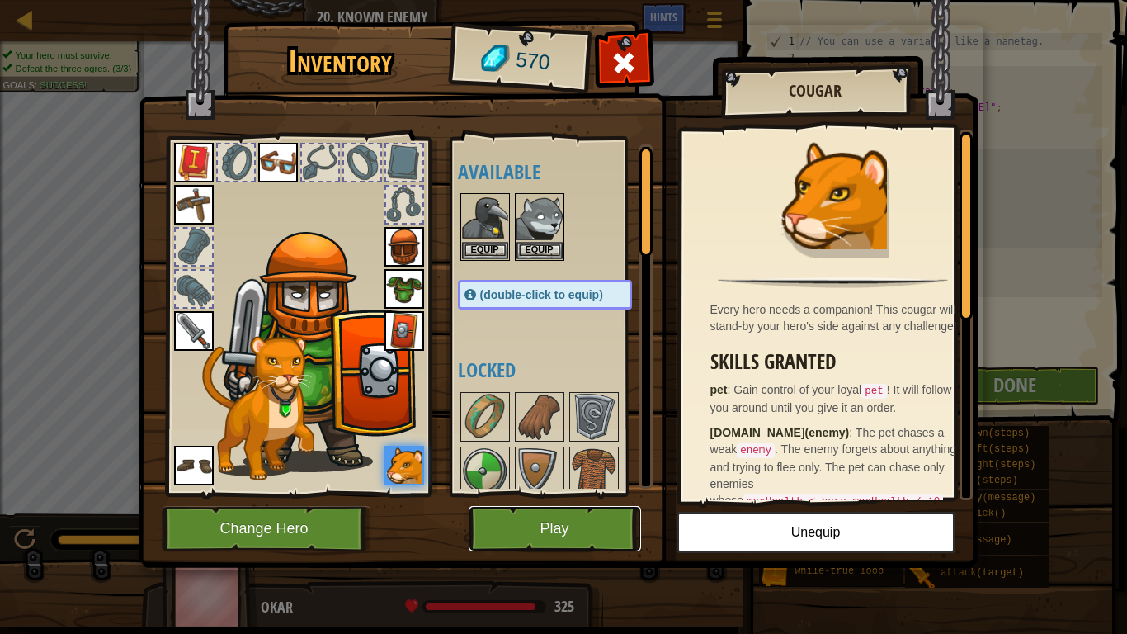
click at [516, 529] on button "Play" at bounding box center [555, 528] width 172 height 45
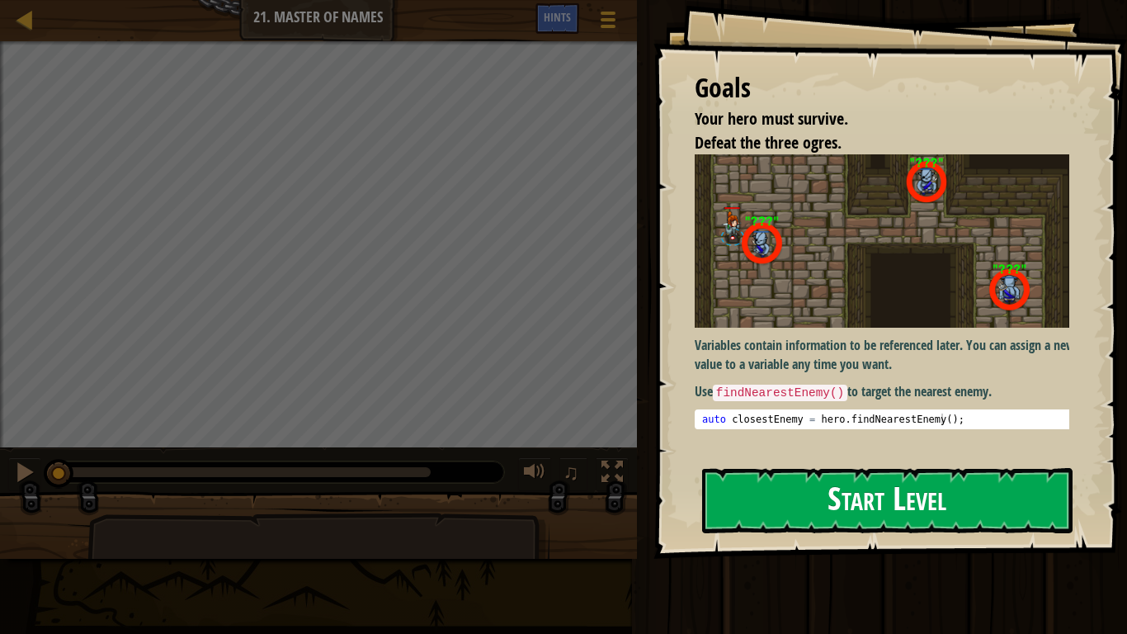
click at [783, 482] on button "Start Level" at bounding box center [887, 500] width 370 height 65
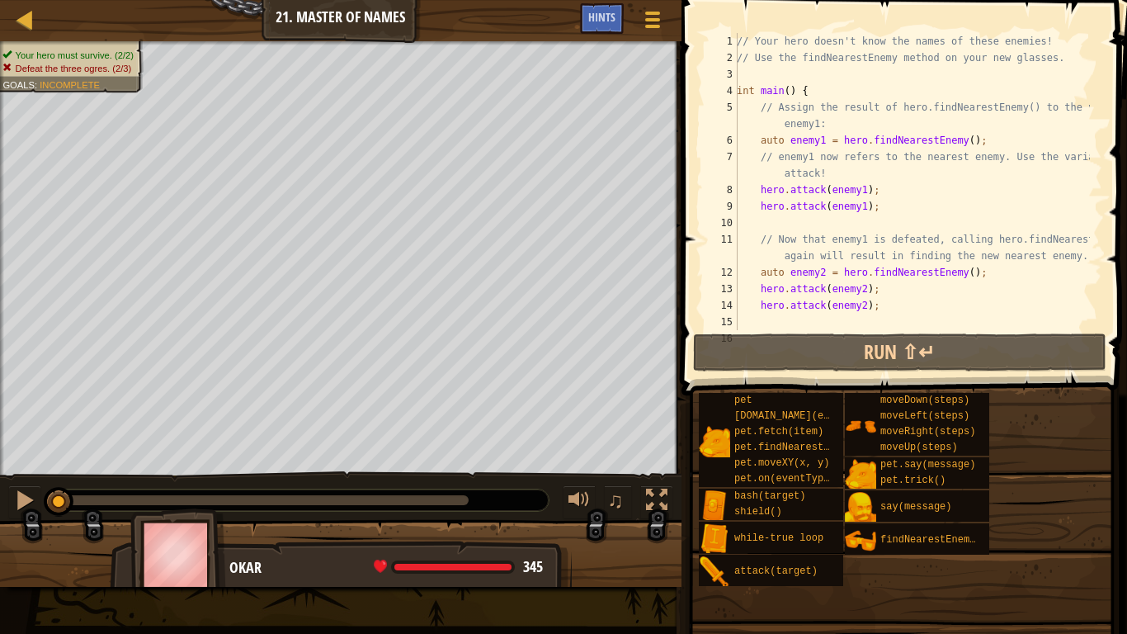
scroll to position [116, 0]
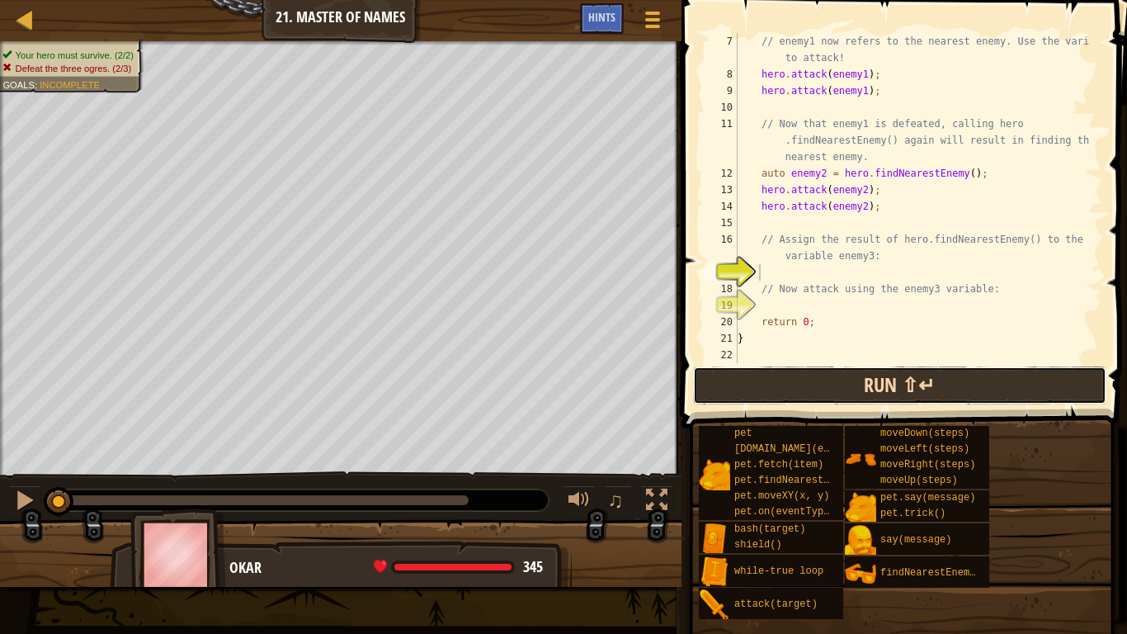
click at [833, 392] on button "Run ⇧↵" at bounding box center [899, 385] width 413 height 38
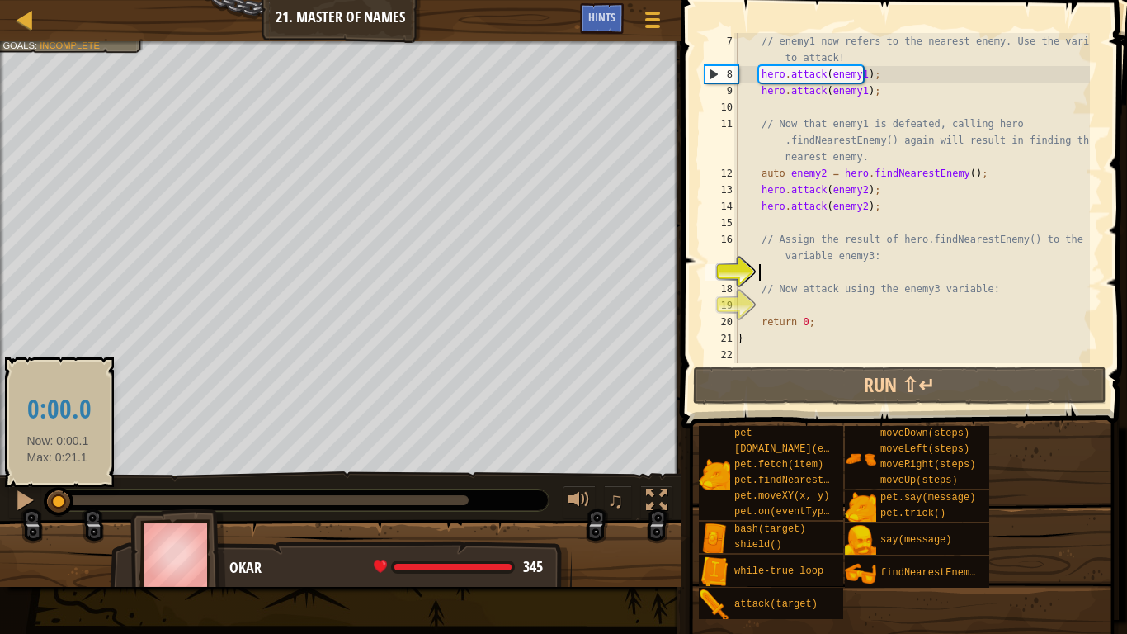
drag, startPoint x: 230, startPoint y: 494, endPoint x: 58, endPoint y: 502, distance: 172.6
click at [58, 502] on div at bounding box center [59, 502] width 30 height 30
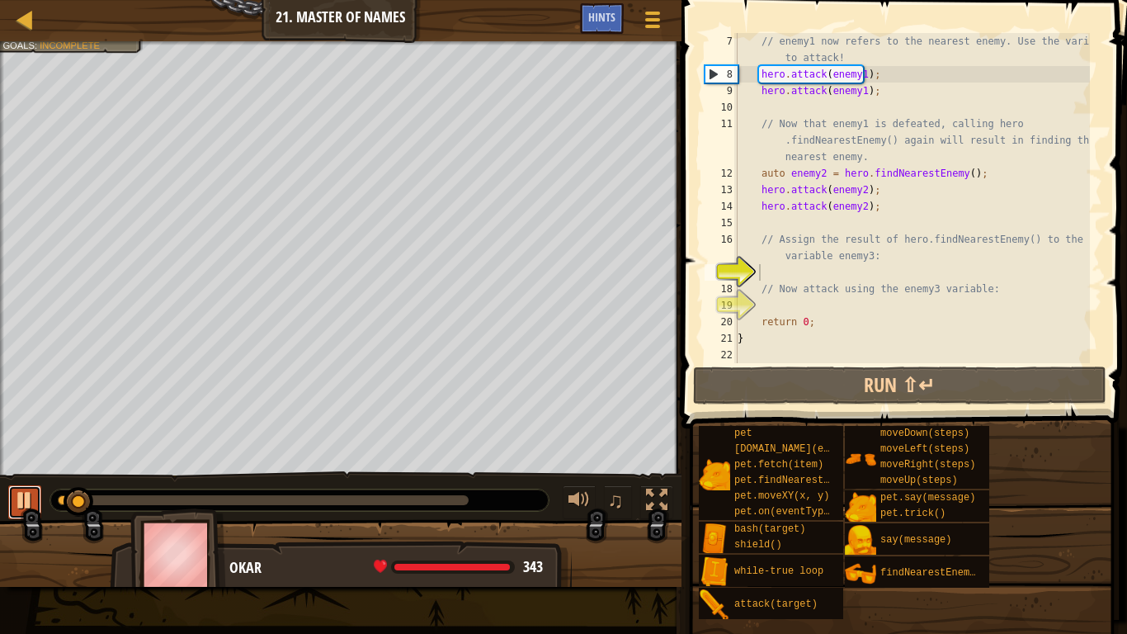
click at [35, 489] on button at bounding box center [24, 502] width 33 height 34
click at [891, 207] on div "// enemy1 now refers to the nearest enemy. Use the variable to attack! hero . a…" at bounding box center [912, 223] width 356 height 380
type textarea "hero.attack(enemy2);"
click at [800, 274] on div "// enemy1 now refers to the nearest enemy. Use the variable to attack! hero . a…" at bounding box center [912, 223] width 356 height 380
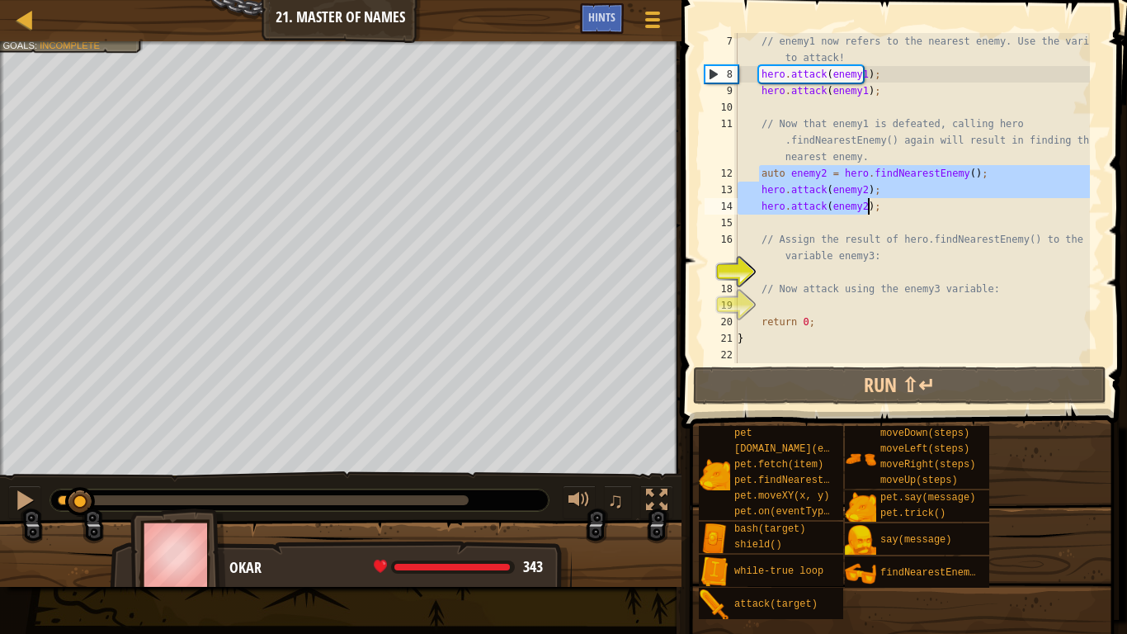
drag, startPoint x: 757, startPoint y: 175, endPoint x: 883, endPoint y: 213, distance: 131.8
click at [883, 213] on div "// enemy1 now refers to the nearest enemy. Use the variable to attack! hero . a…" at bounding box center [912, 223] width 356 height 380
type textarea "hero.attack(enemy2); hero.attack(enemy2);"
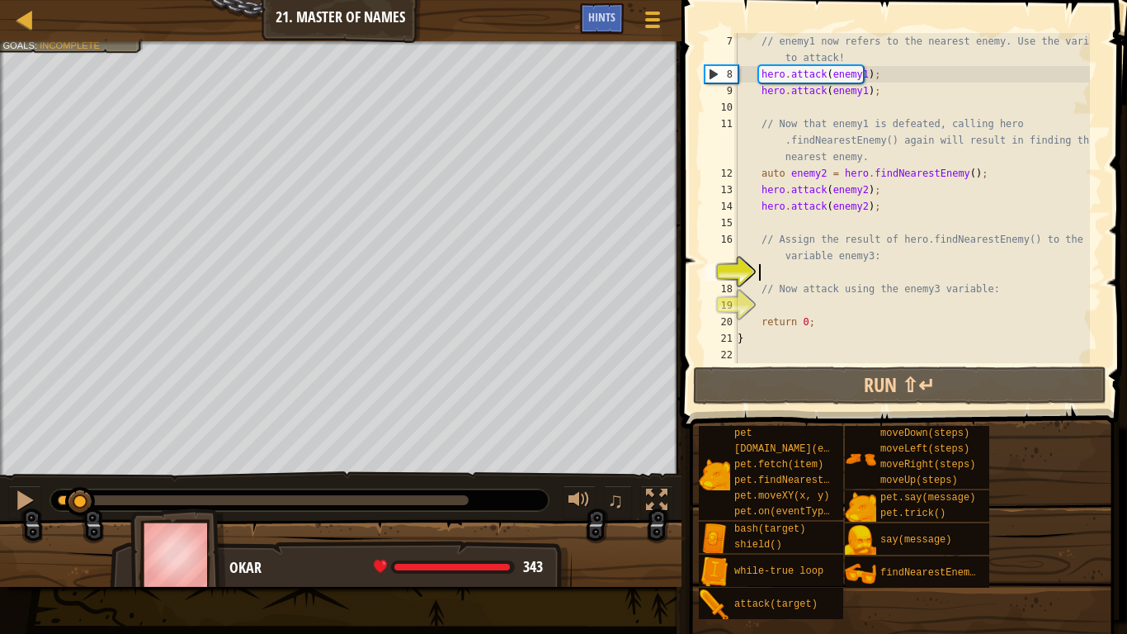
click at [791, 279] on div "// enemy1 now refers to the nearest enemy. Use the variable to attack! hero . a…" at bounding box center [912, 223] width 356 height 380
paste textarea "hero.attack(enemy2);"
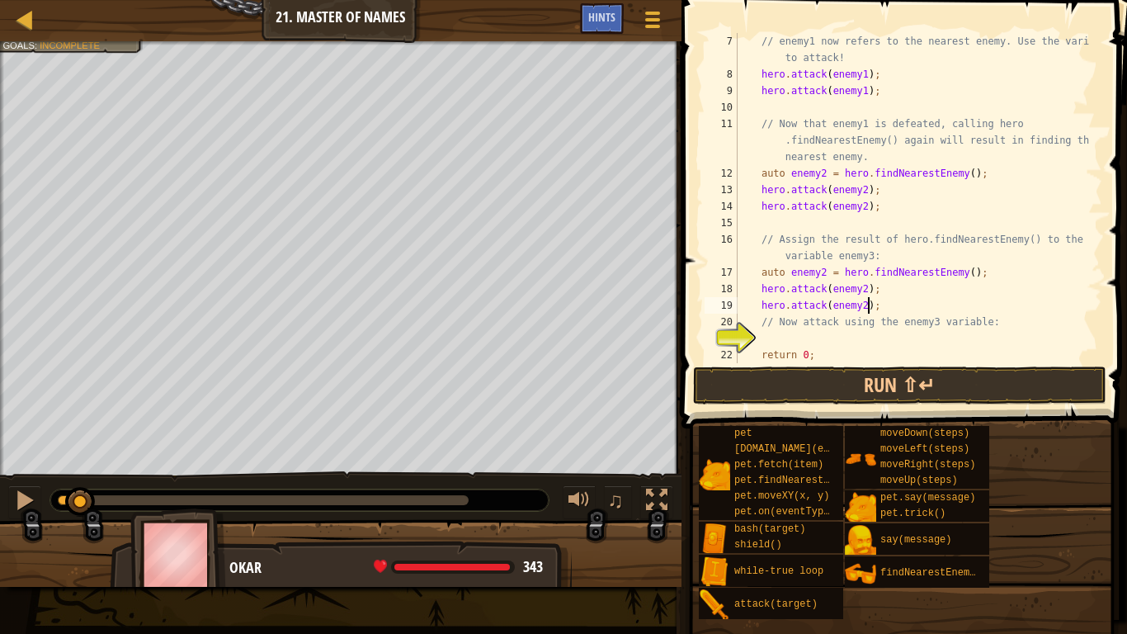
click at [818, 279] on div "// enemy1 now refers to the nearest enemy. Use the variable to attack! hero . a…" at bounding box center [912, 223] width 356 height 380
click at [855, 295] on div "// enemy1 now refers to the nearest enemy. Use the variable to attack! hero . a…" at bounding box center [912, 223] width 356 height 380
drag, startPoint x: 858, startPoint y: 306, endPoint x: 864, endPoint y: 314, distance: 9.4
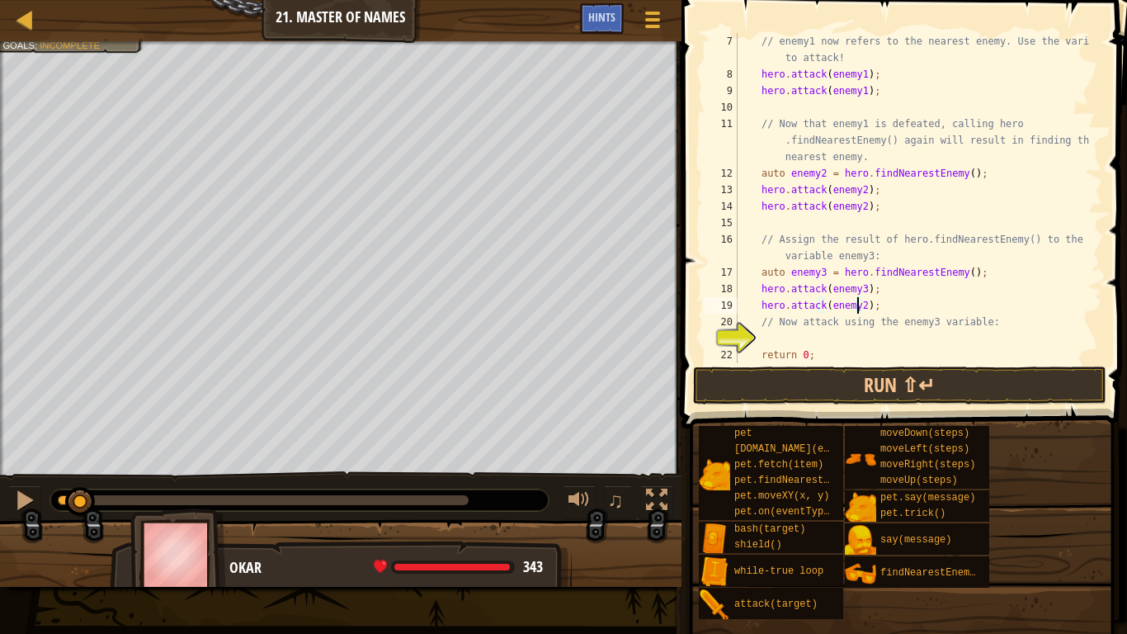
click at [857, 306] on div "// enemy1 now refers to the nearest enemy. Use the variable to attack! hero . a…" at bounding box center [912, 223] width 356 height 380
type textarea "hero.attack(enemy3);"
click at [848, 337] on div "// enemy1 now refers to the nearest enemy. Use the variable to attack! hero . a…" at bounding box center [912, 223] width 356 height 380
click at [828, 375] on button "Run ⇧↵" at bounding box center [899, 385] width 413 height 38
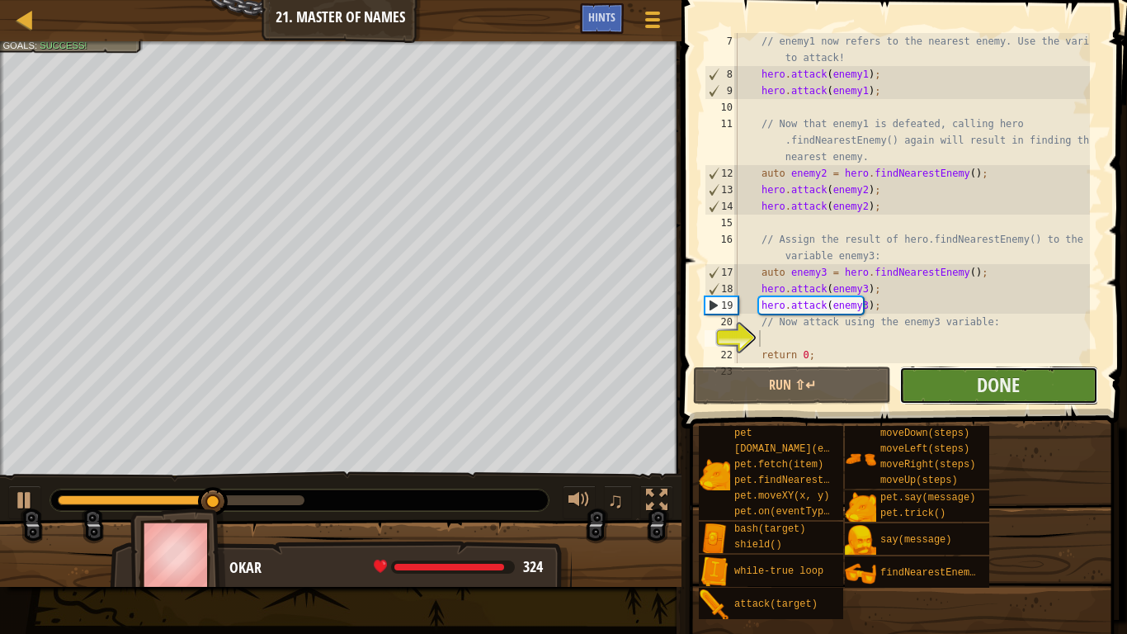
click at [982, 399] on button "Done" at bounding box center [998, 385] width 198 height 38
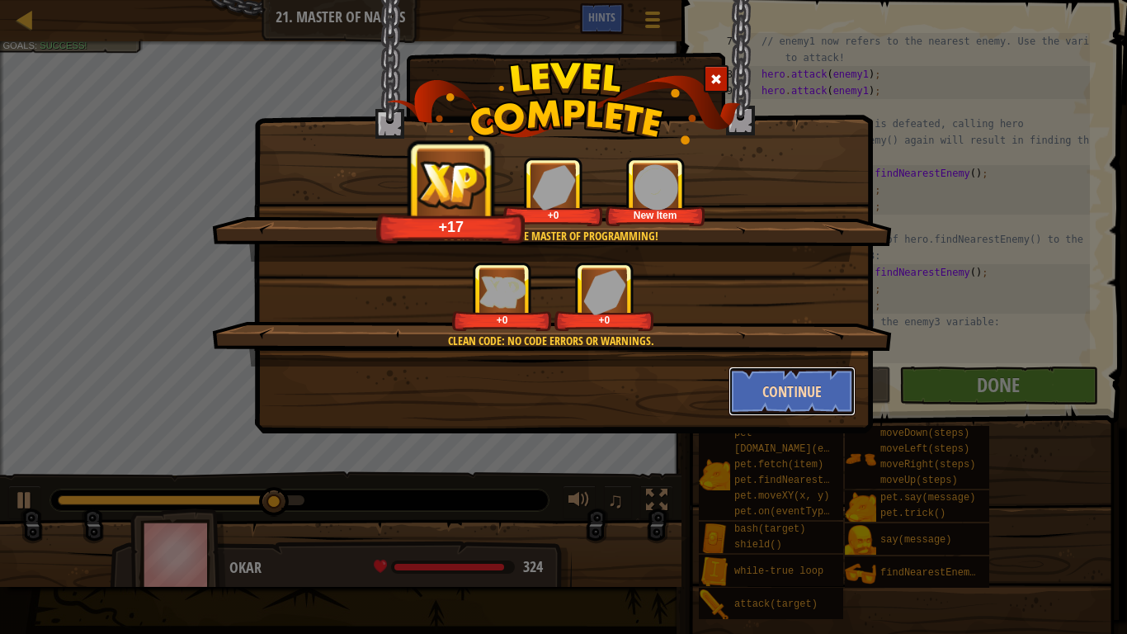
click at [792, 395] on button "Continue" at bounding box center [793, 391] width 128 height 50
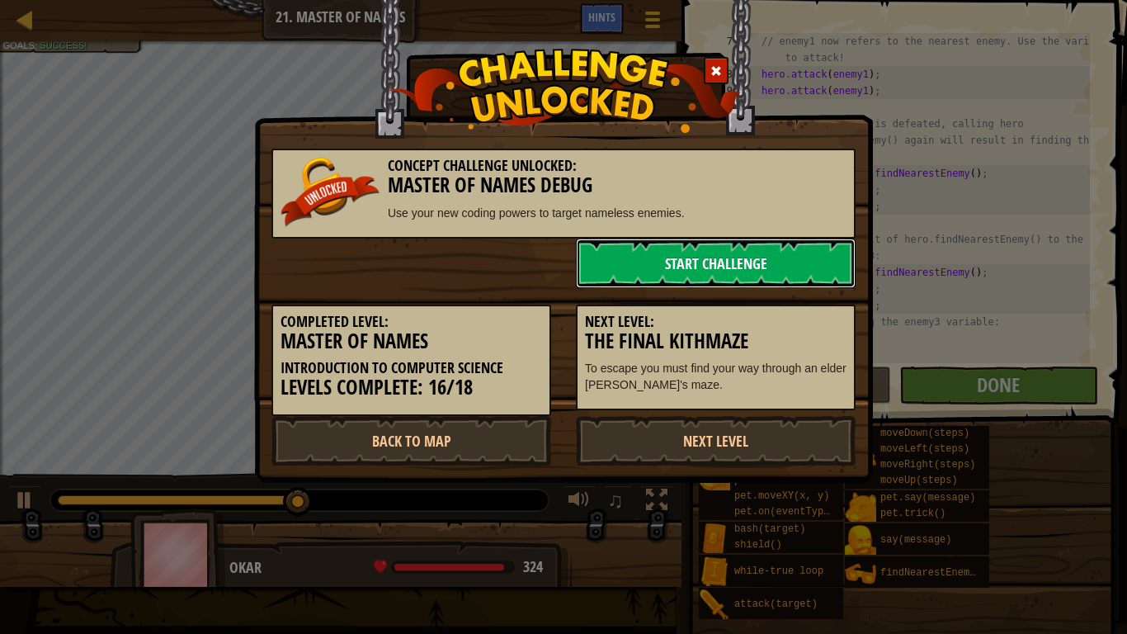
click at [732, 271] on link "Start Challenge" at bounding box center [716, 263] width 280 height 50
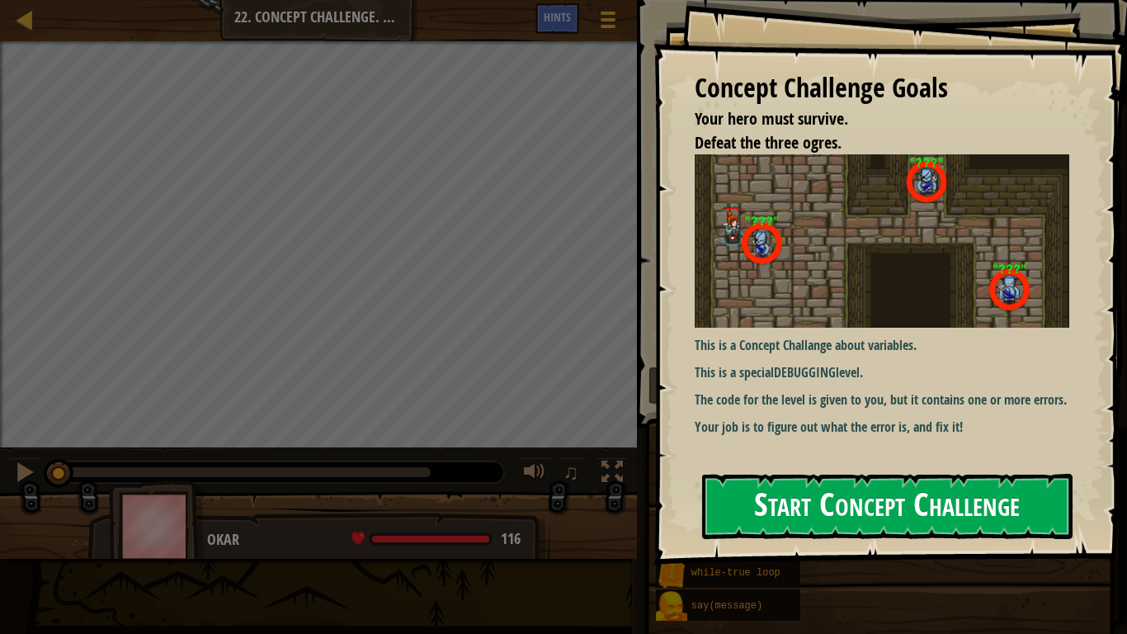
click at [810, 474] on button "Start Concept Challenge" at bounding box center [887, 506] width 370 height 65
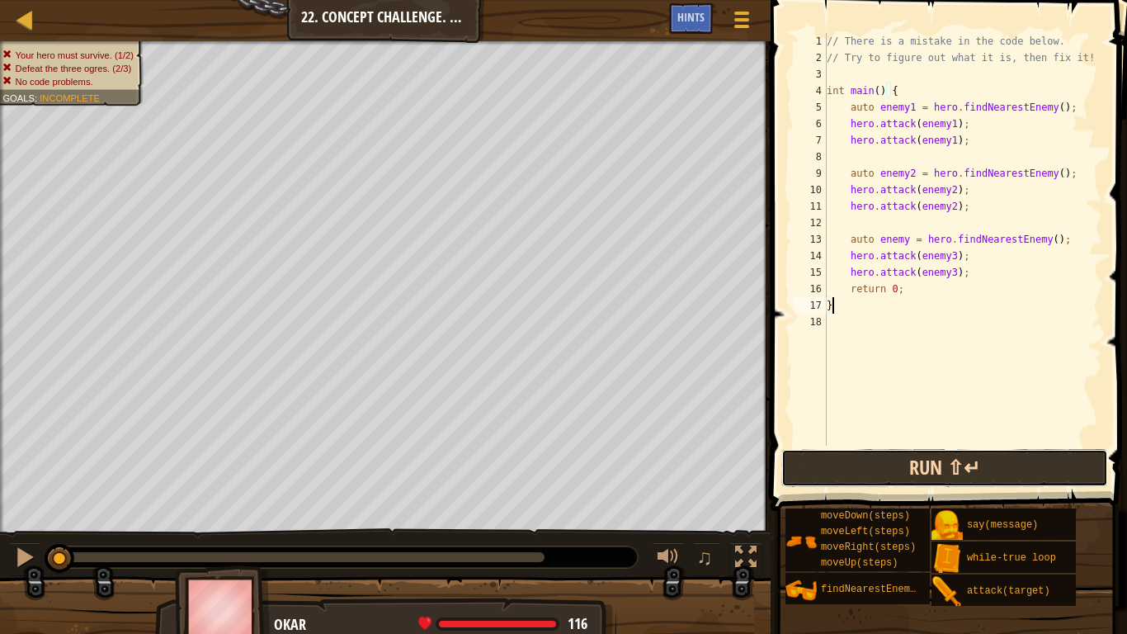
click at [903, 474] on button "Run ⇧↵" at bounding box center [944, 468] width 327 height 38
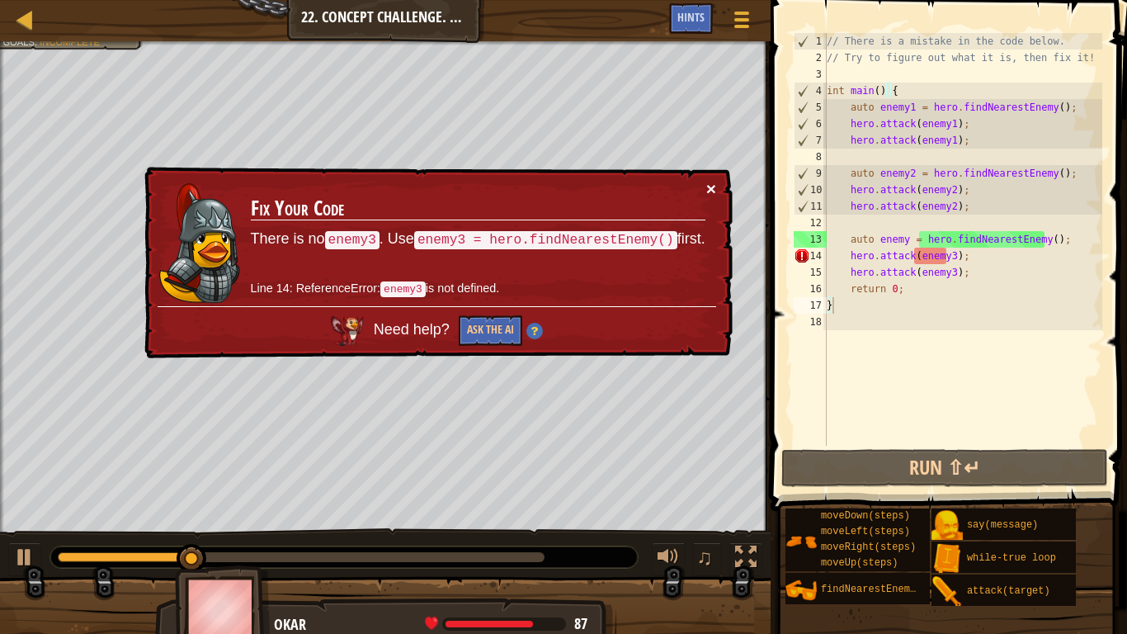
click at [713, 184] on button "×" at bounding box center [711, 188] width 10 height 17
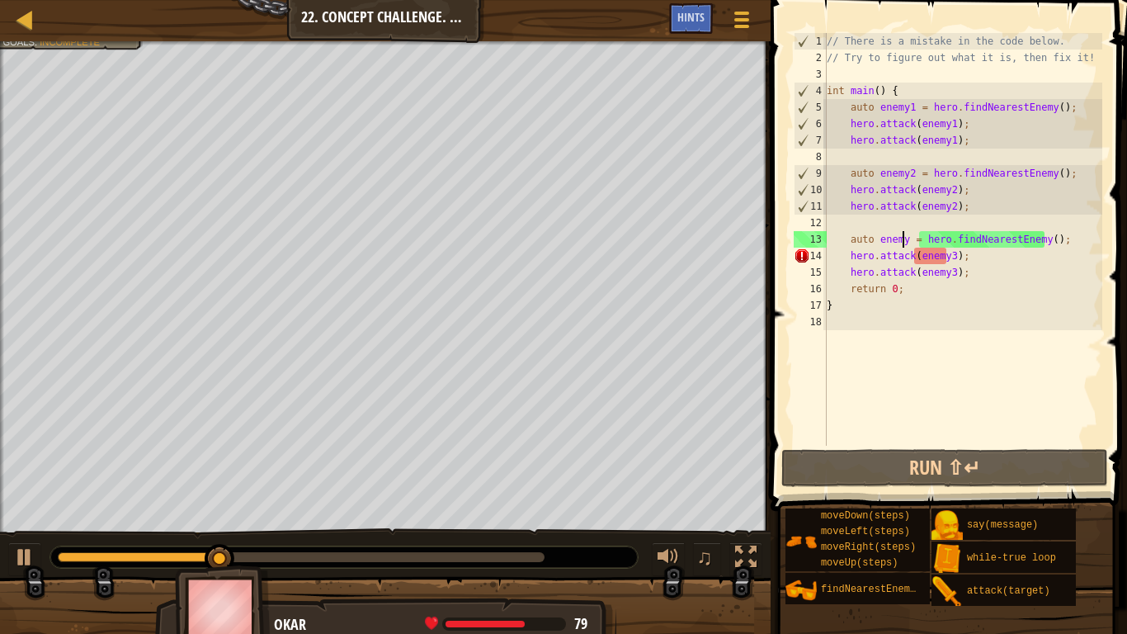
click at [903, 238] on div "// There is a mistake in the code below. // Try to figure out what it is, then …" at bounding box center [962, 256] width 279 height 446
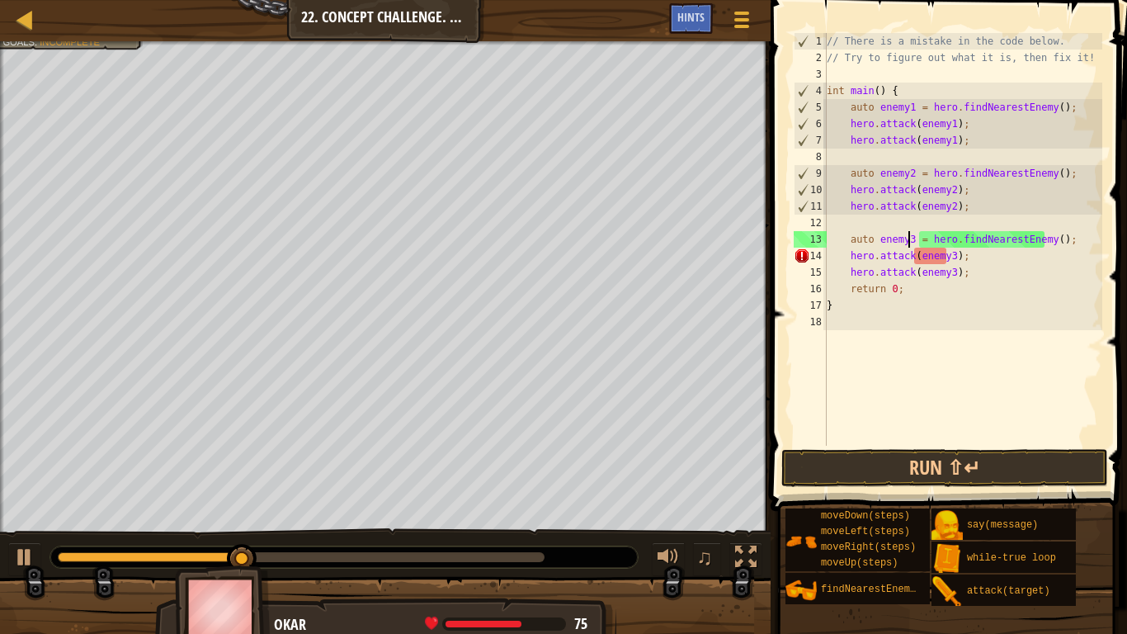
scroll to position [7, 7]
type textarea "auto enemy3 = hero.findNearestEnemy();"
click at [911, 457] on button "Run ⇧↵" at bounding box center [944, 468] width 327 height 38
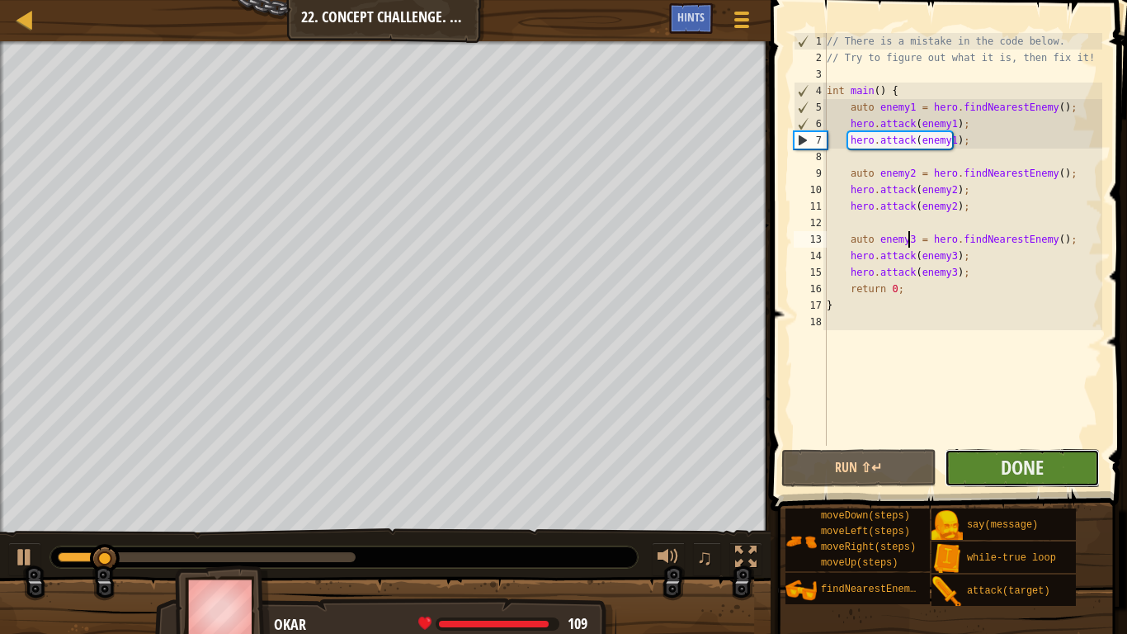
click at [974, 456] on button "Done" at bounding box center [1022, 468] width 155 height 38
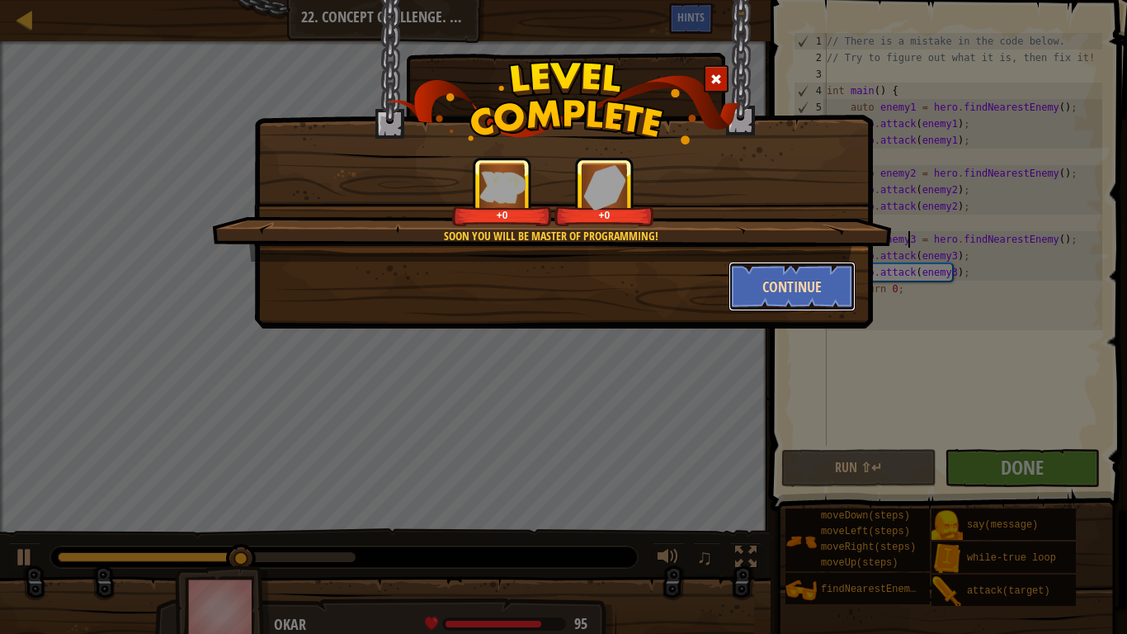
click at [746, 276] on button "Continue" at bounding box center [793, 287] width 128 height 50
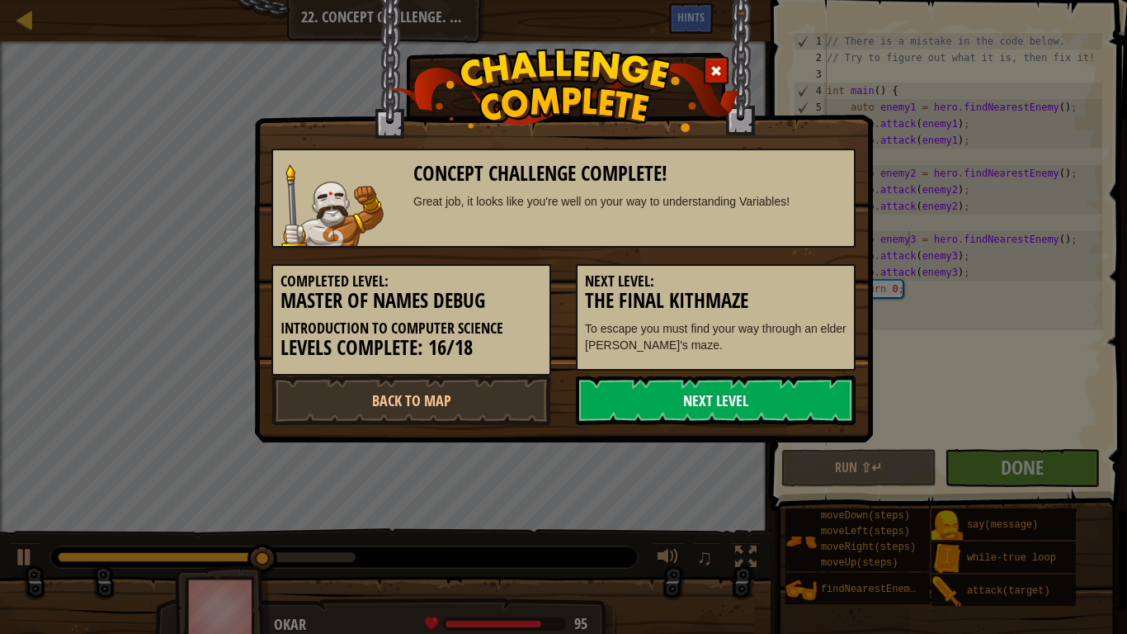
click at [647, 389] on link "Next Level" at bounding box center [716, 400] width 280 height 50
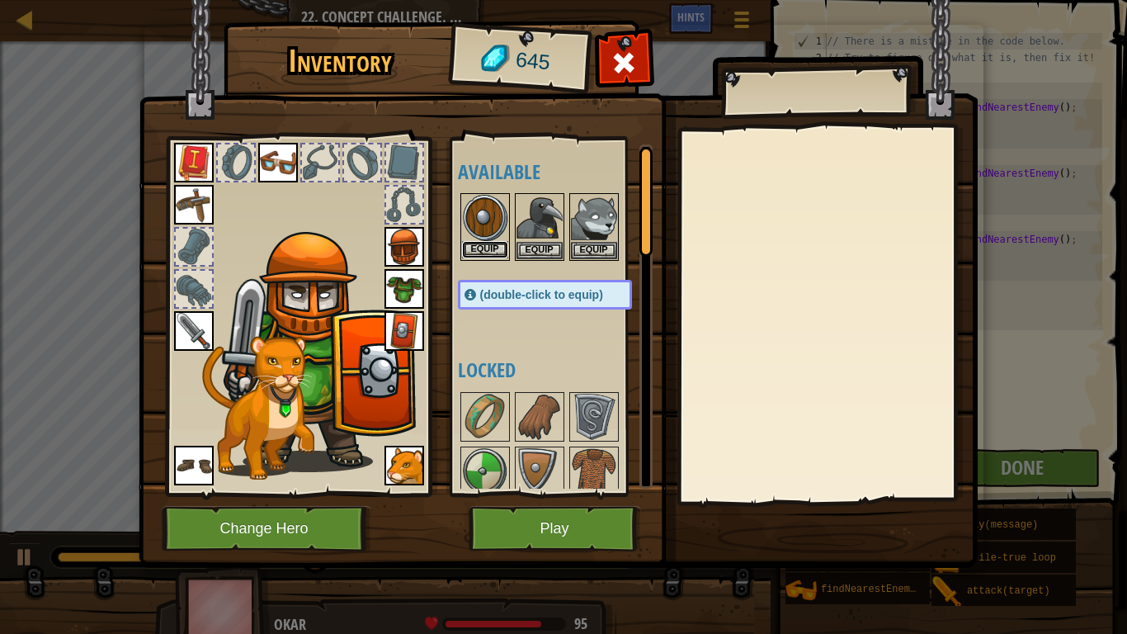
click at [492, 241] on button "Equip" at bounding box center [485, 249] width 46 height 17
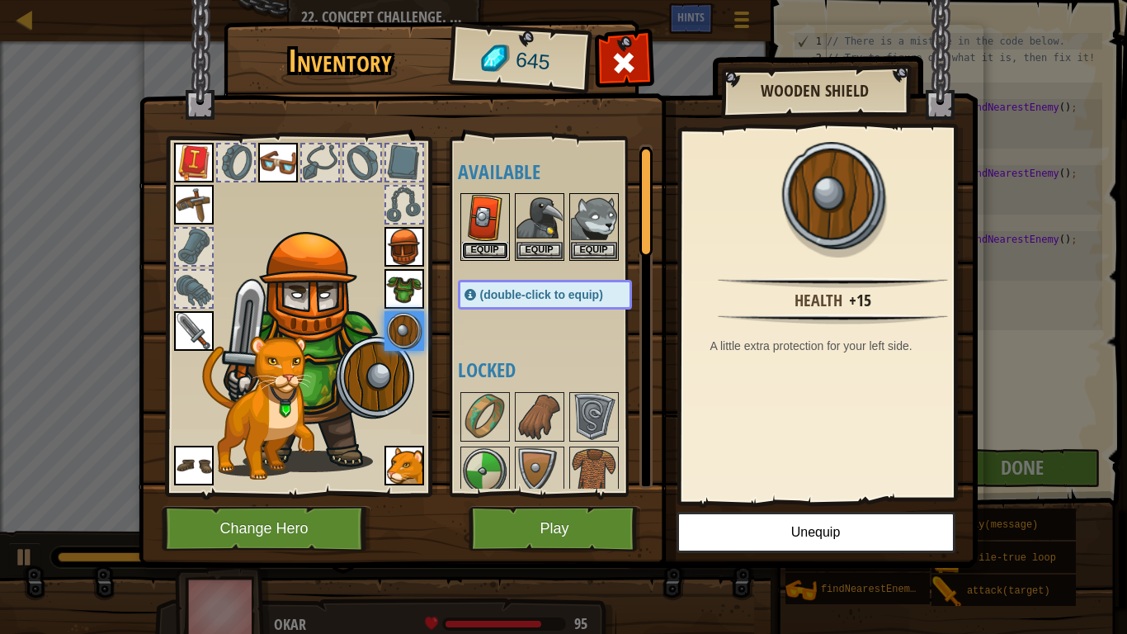
click at [492, 242] on button "Equip" at bounding box center [485, 250] width 46 height 17
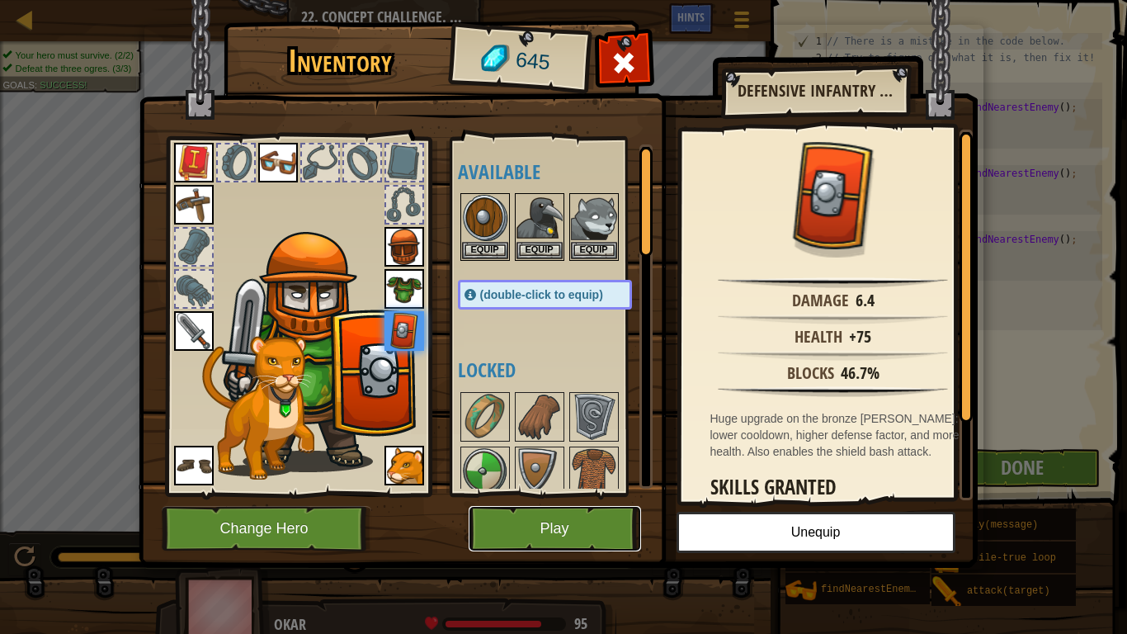
click at [540, 526] on button "Play" at bounding box center [555, 528] width 172 height 45
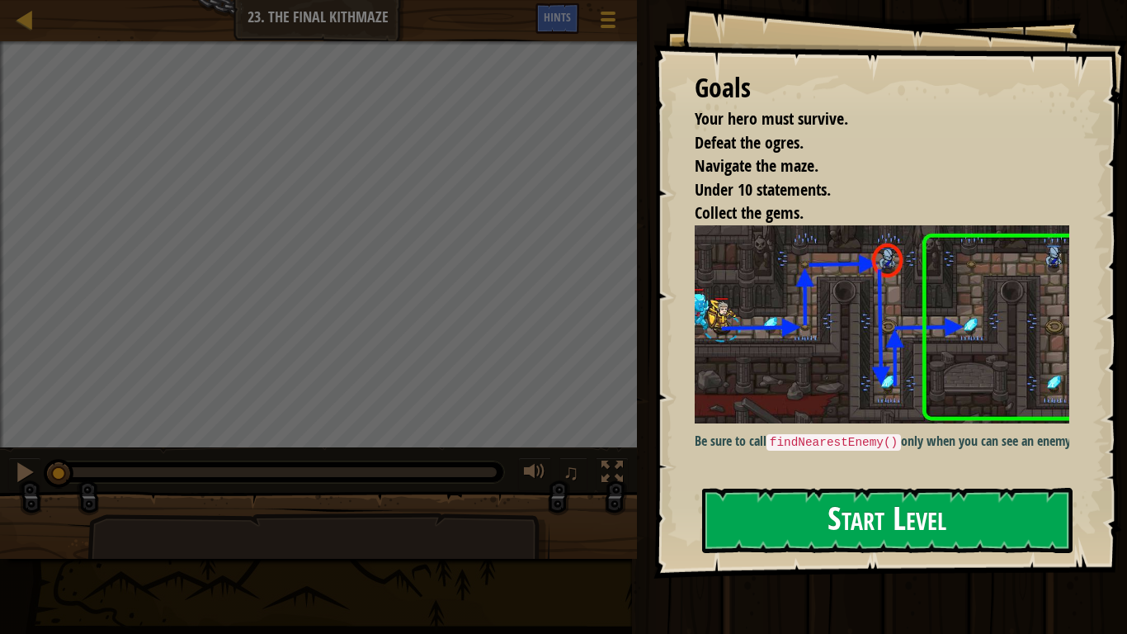
click at [762, 522] on button "Start Level" at bounding box center [887, 520] width 370 height 65
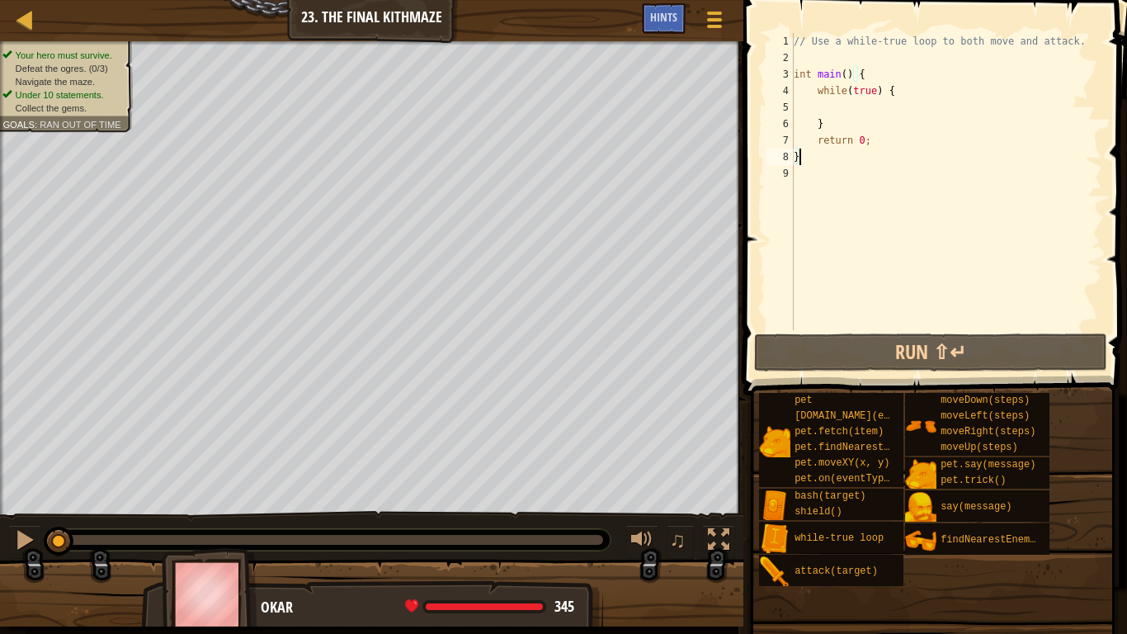
click at [856, 106] on div "// Use a while-true loop to both move and attack. int main ( ) { while ( true )…" at bounding box center [946, 198] width 312 height 330
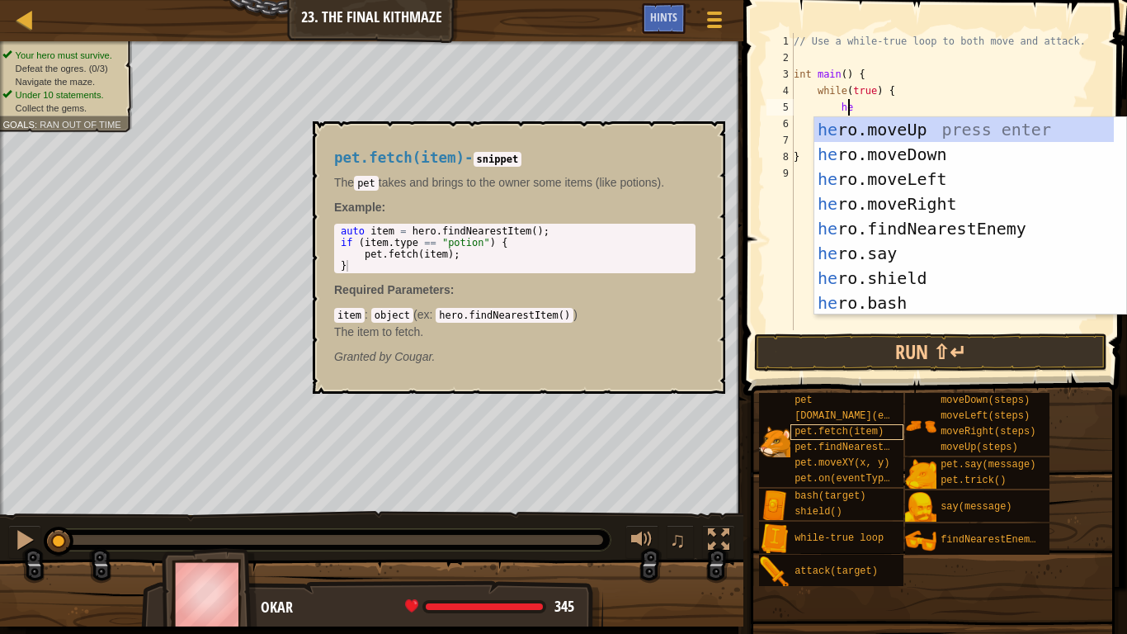
type textarea "her"
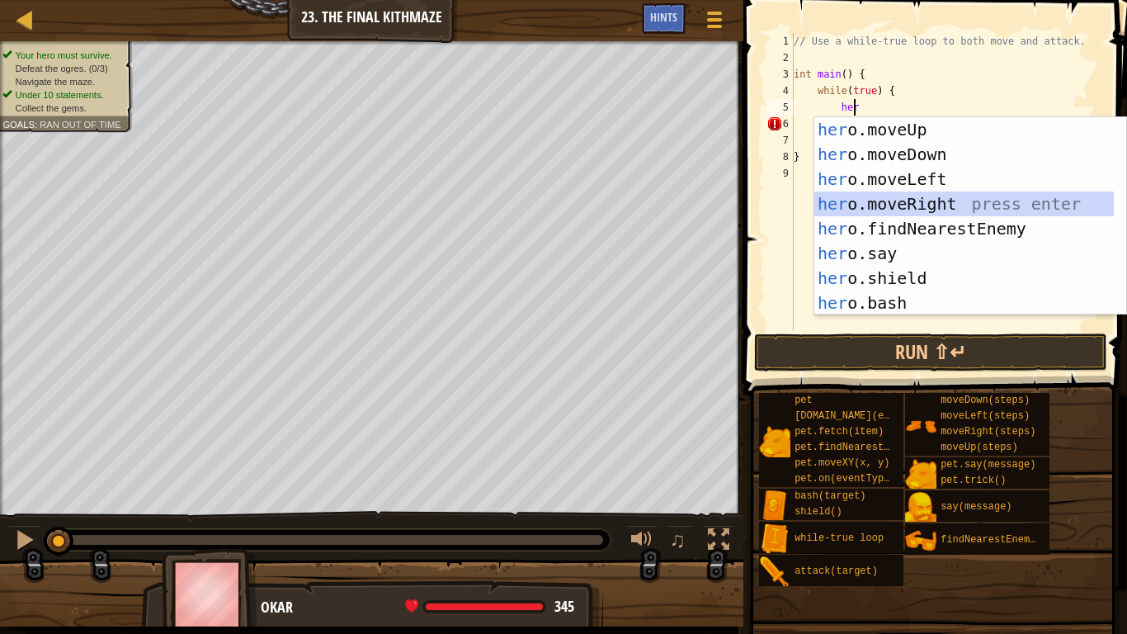
click at [894, 202] on div "her o.moveUp press enter her o.moveDown press enter her o.moveLeft press enter …" at bounding box center [964, 241] width 300 height 248
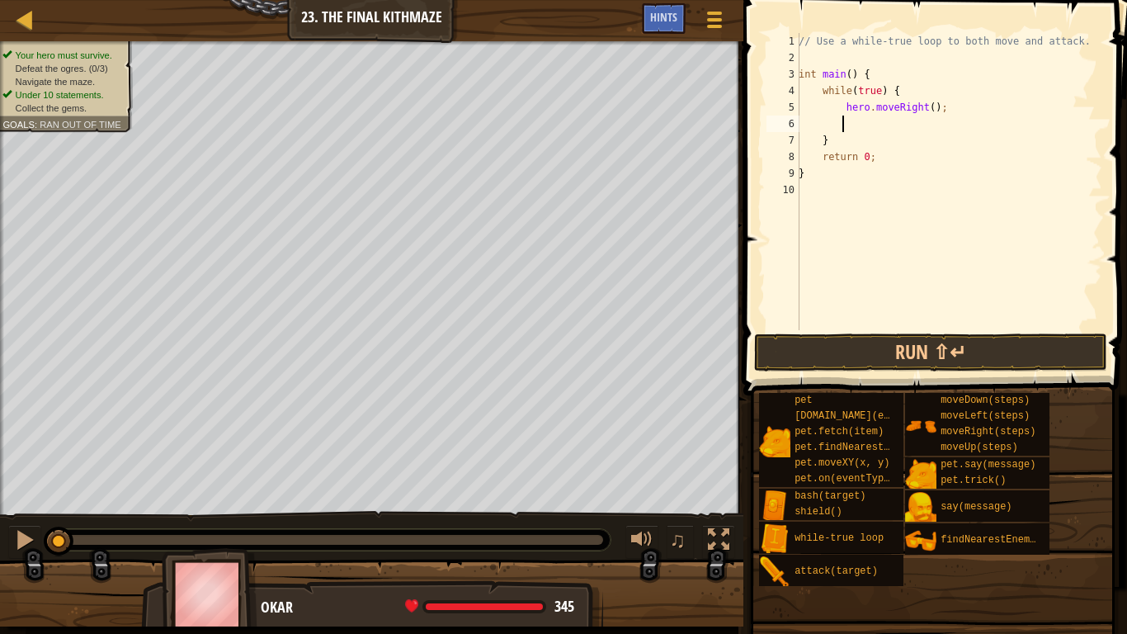
click at [926, 107] on div "// Use a while-true loop to both move and attack. int main ( ) { while ( true )…" at bounding box center [948, 198] width 307 height 330
type textarea "hero.moveRight(1);"
click at [889, 123] on div "// Use a while-true loop to both move and attack. int main ( ) { while ( true )…" at bounding box center [948, 198] width 307 height 330
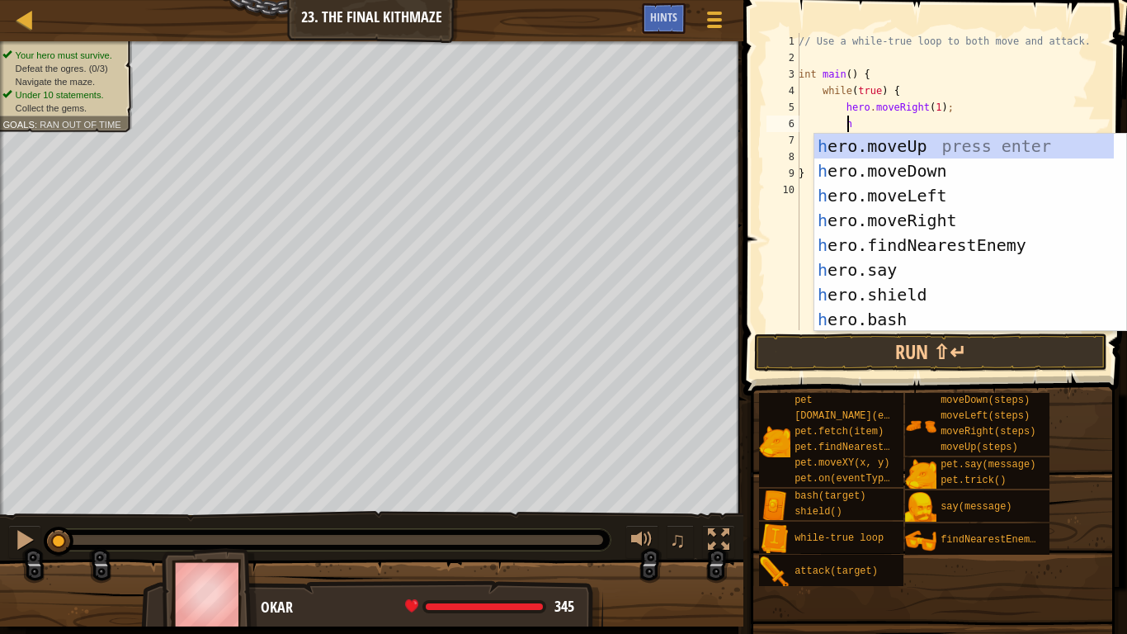
type textarea "he"
click at [894, 148] on div "he ro.moveUp press enter he ro.moveDown press enter he ro.moveLeft press enter …" at bounding box center [964, 258] width 300 height 248
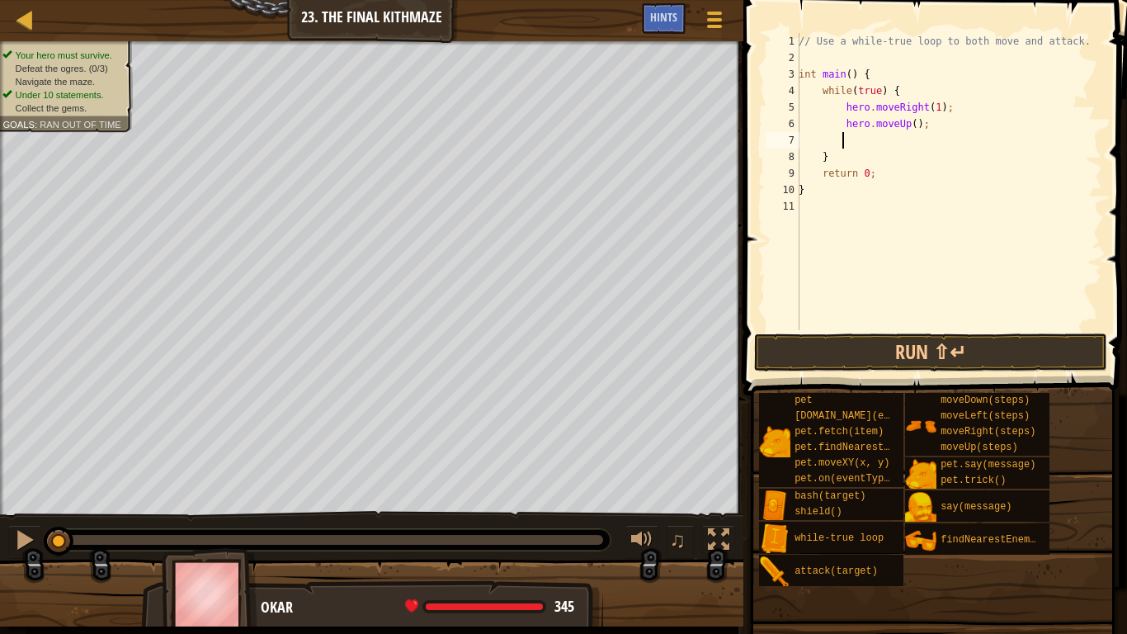
scroll to position [7, 2]
click at [906, 128] on div "// Use a while-true loop to both move and attack. int main ( ) { while ( true )…" at bounding box center [948, 198] width 307 height 330
type textarea "hero.moveUp(1);"
click at [889, 139] on div "// Use a while-true loop to both move and attack. int main ( ) { while ( true )…" at bounding box center [948, 198] width 307 height 330
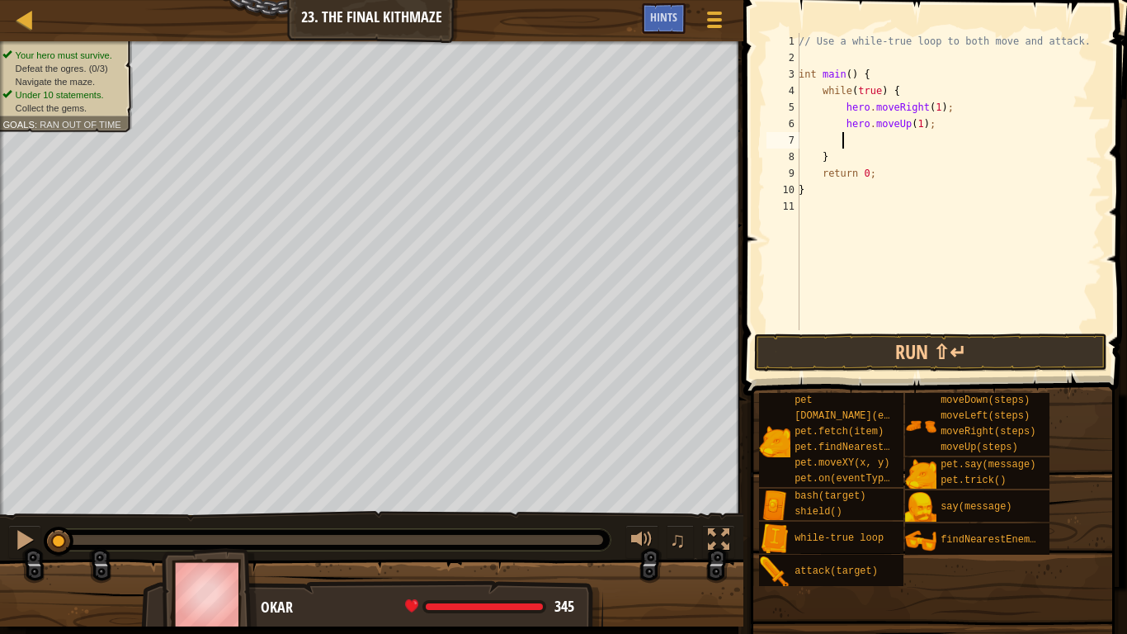
scroll to position [7, 2]
type textarea "g"
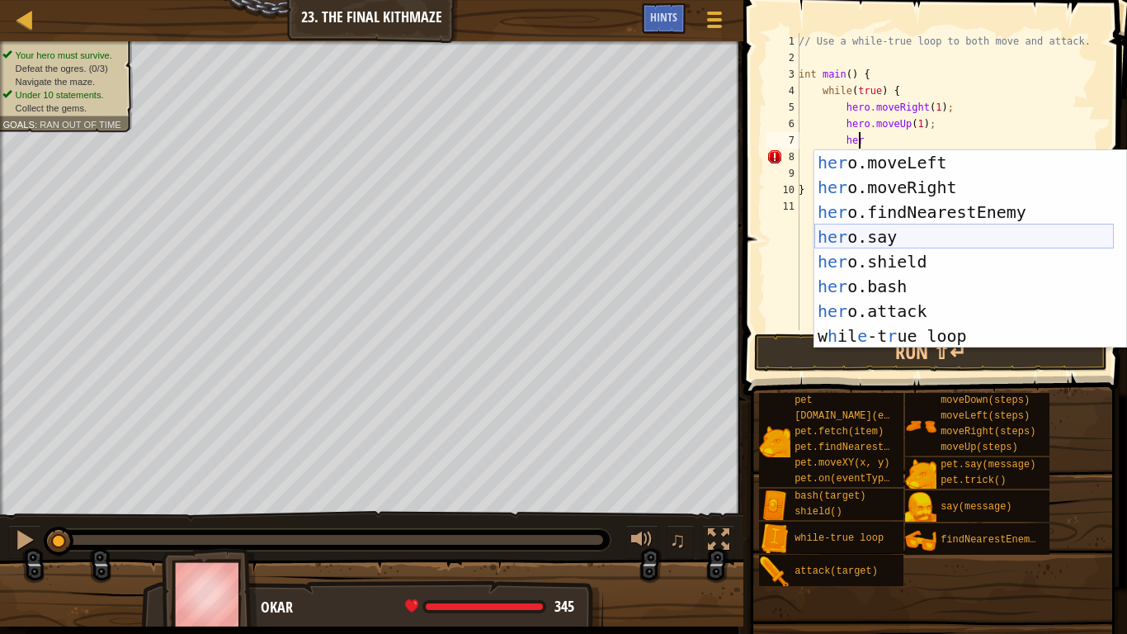
scroll to position [50, 0]
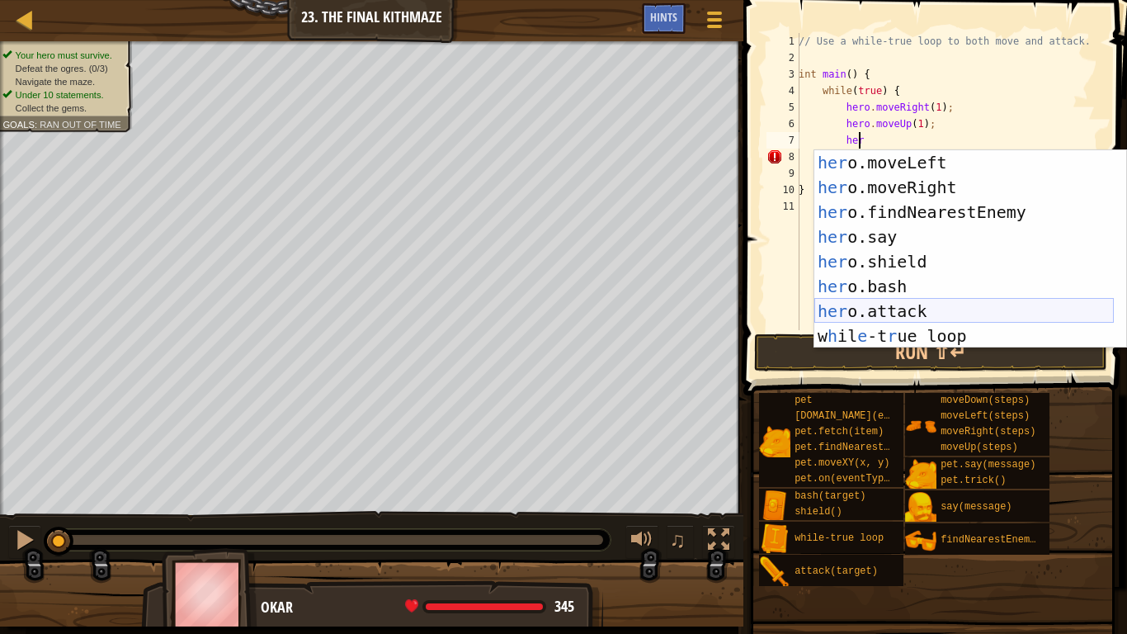
click at [906, 304] on div "her o.moveLeft press enter her o.moveRight press enter her o.findNearestEnemy p…" at bounding box center [964, 274] width 300 height 248
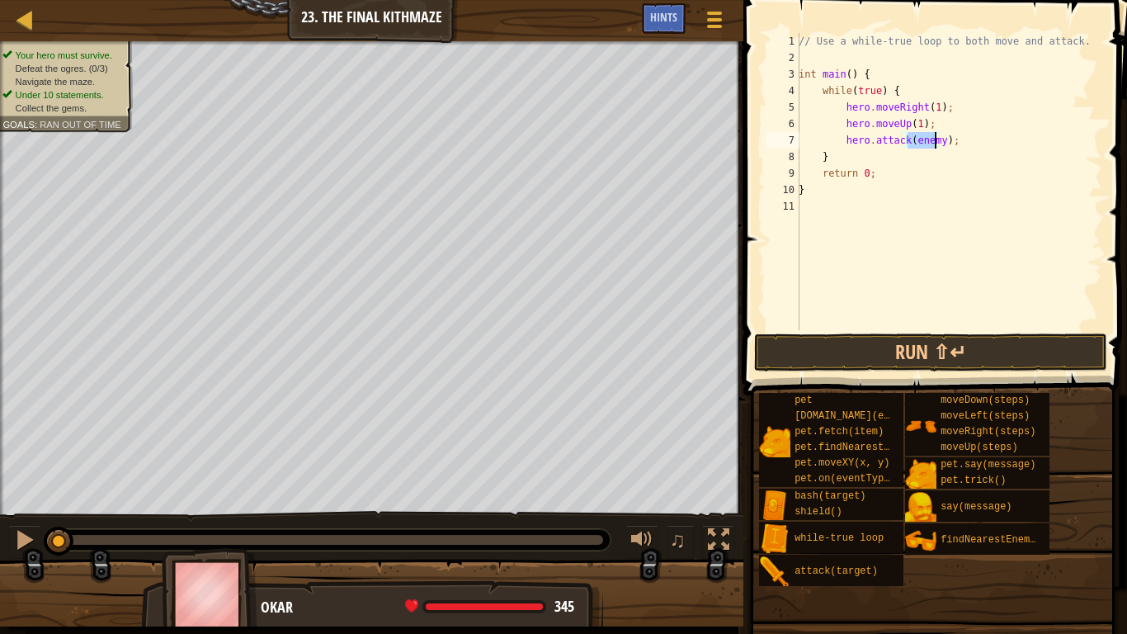
click at [936, 144] on div "// Use a while-true loop to both move and attack. int main ( ) { while ( true )…" at bounding box center [948, 181] width 307 height 297
click at [937, 348] on button "Run ⇧↵" at bounding box center [930, 352] width 353 height 38
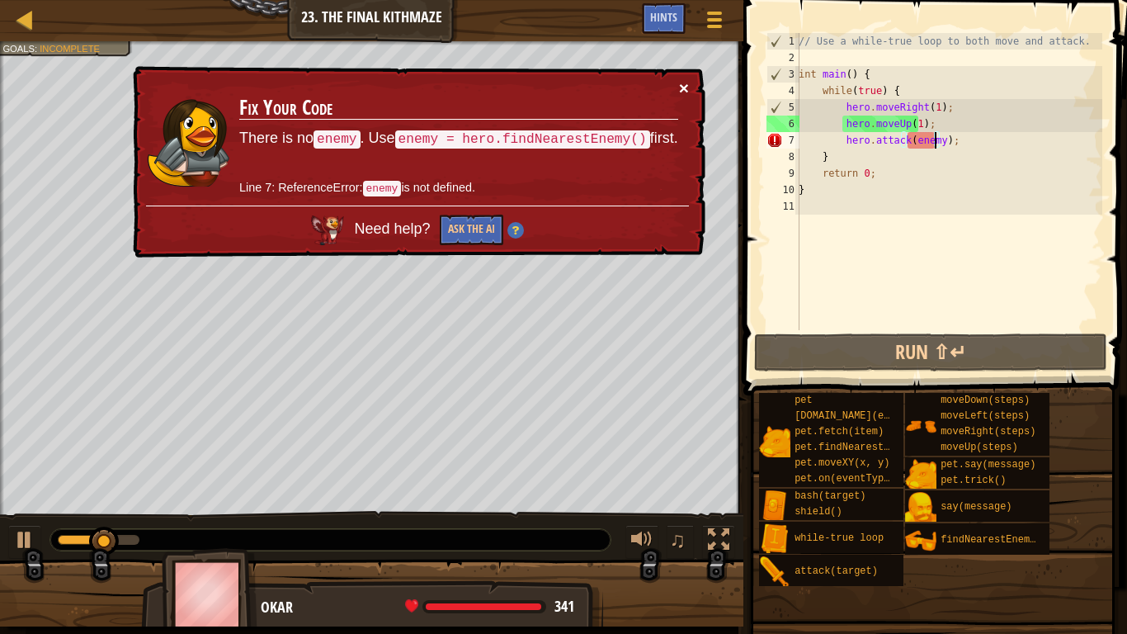
click at [685, 85] on button "×" at bounding box center [684, 87] width 10 height 17
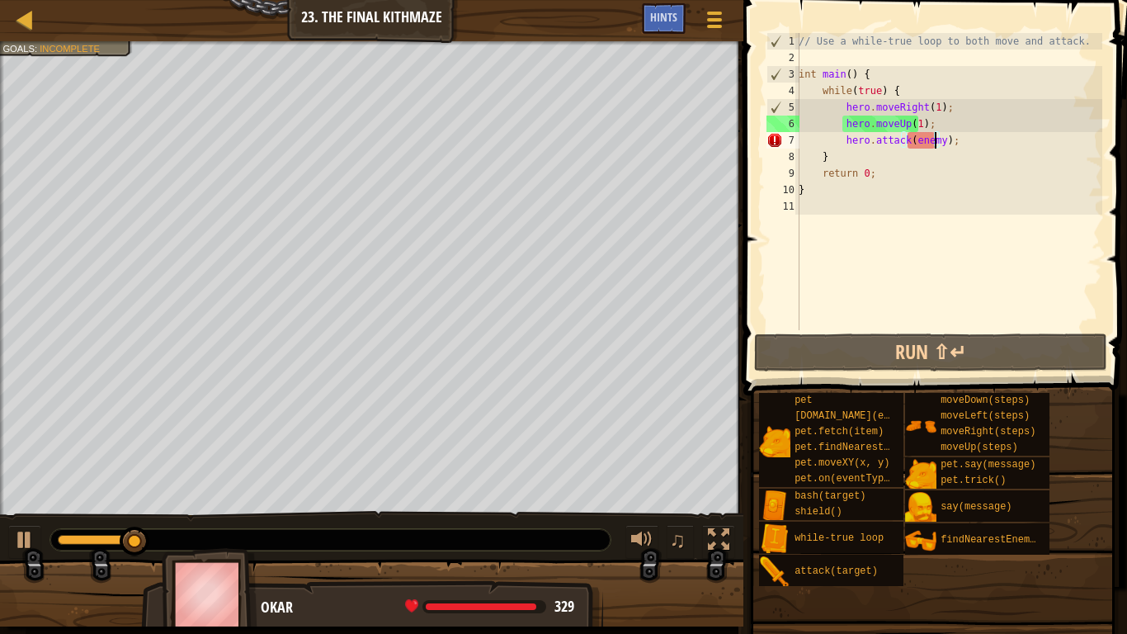
click at [883, 78] on div "// Use a while-true loop to both move and attack. int main ( ) { while ( true )…" at bounding box center [948, 198] width 307 height 330
type textarea "int main() {"
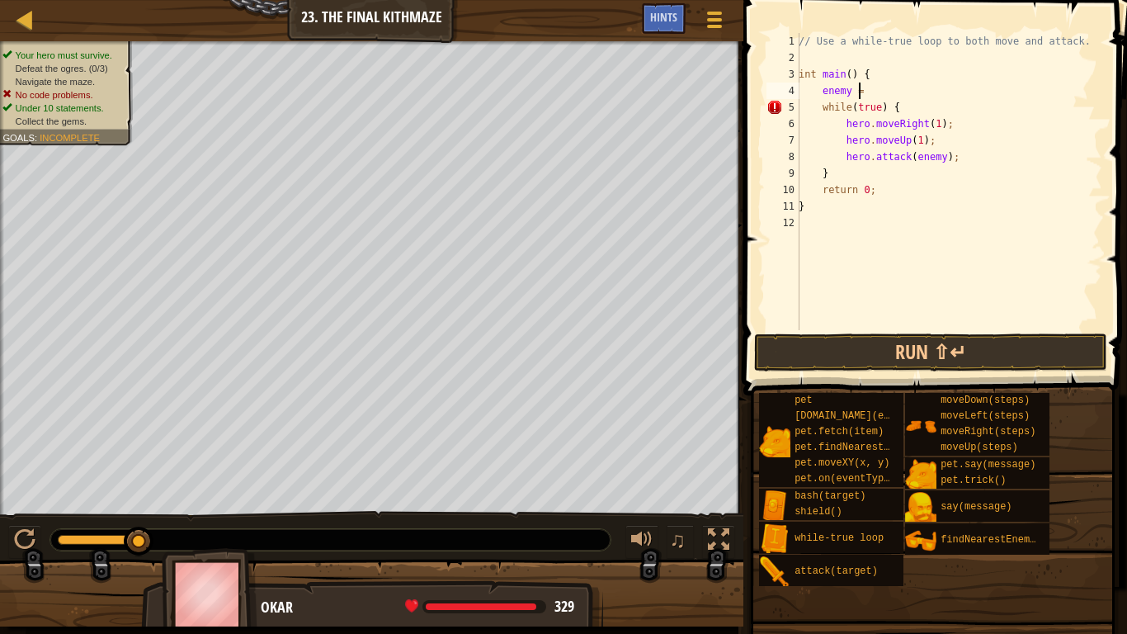
scroll to position [7, 4]
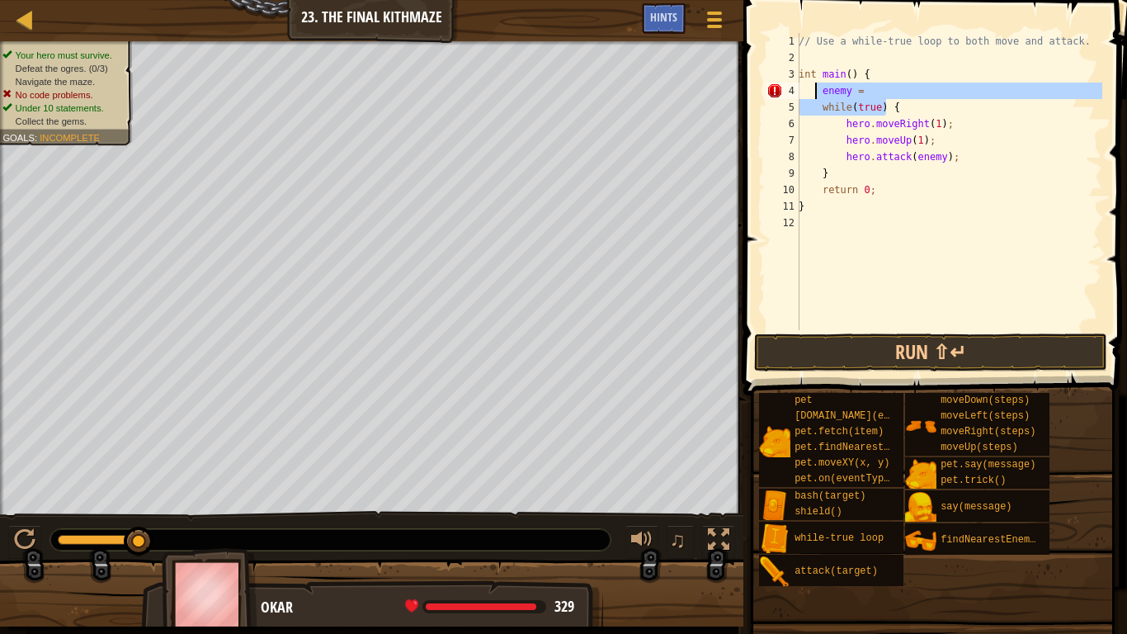
drag, startPoint x: 884, startPoint y: 100, endPoint x: 827, endPoint y: 93, distance: 57.3
click at [826, 93] on div "// Use a while-true loop to both move and attack. int main ( ) { enemy = while …" at bounding box center [948, 198] width 307 height 330
click at [878, 88] on div "// Use a while-true loop to both move and attack. int main ( ) { enemy = while …" at bounding box center [948, 181] width 307 height 297
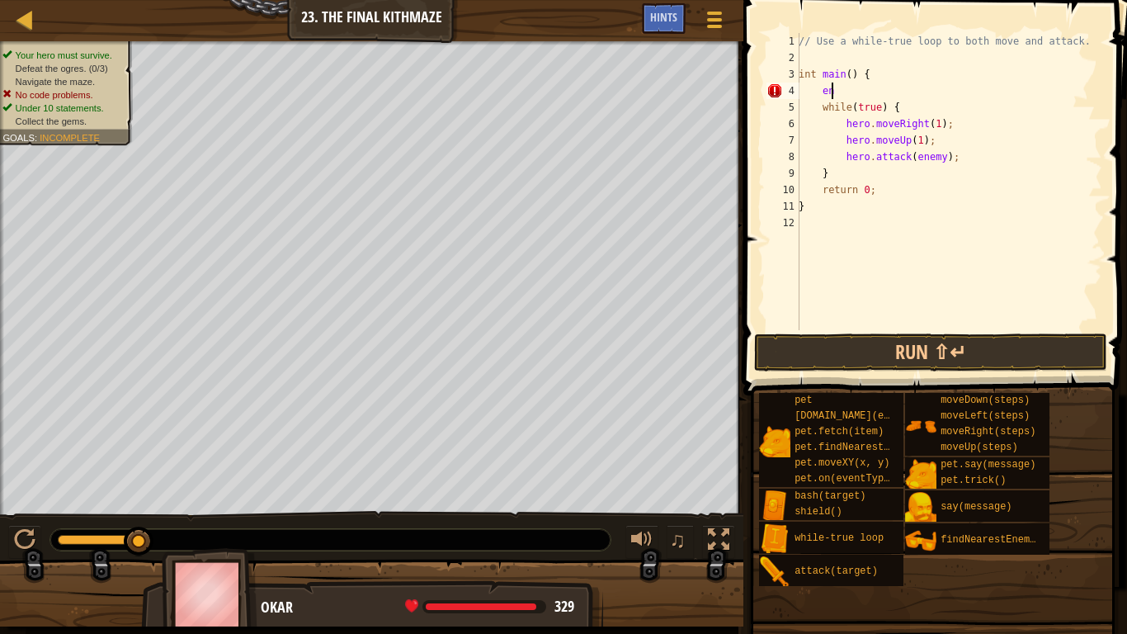
type textarea "e"
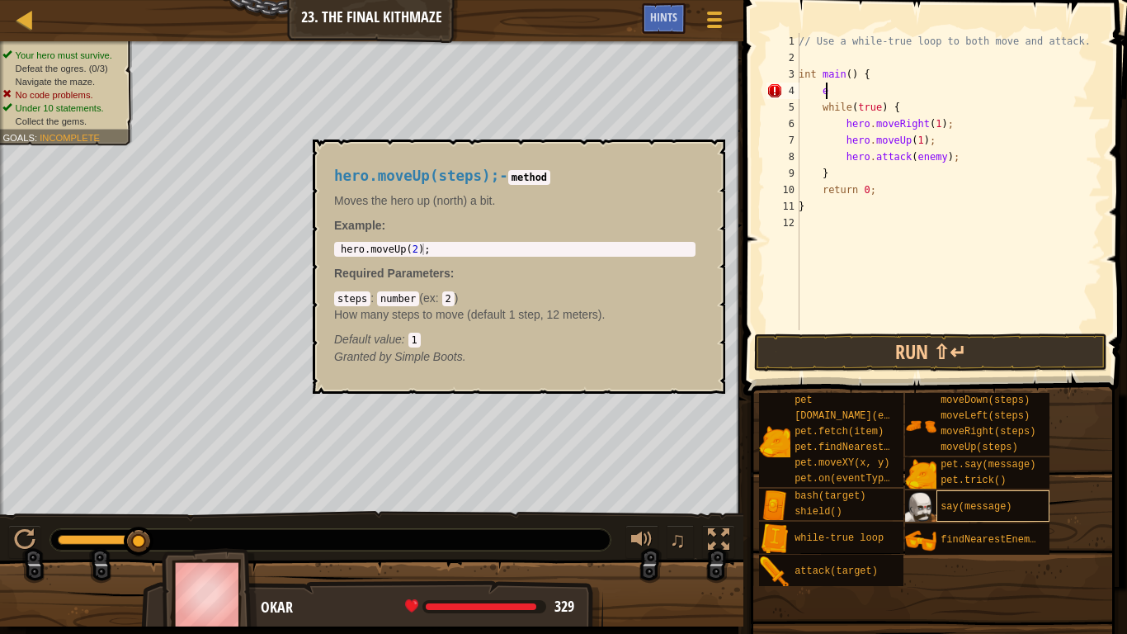
scroll to position [7, 1]
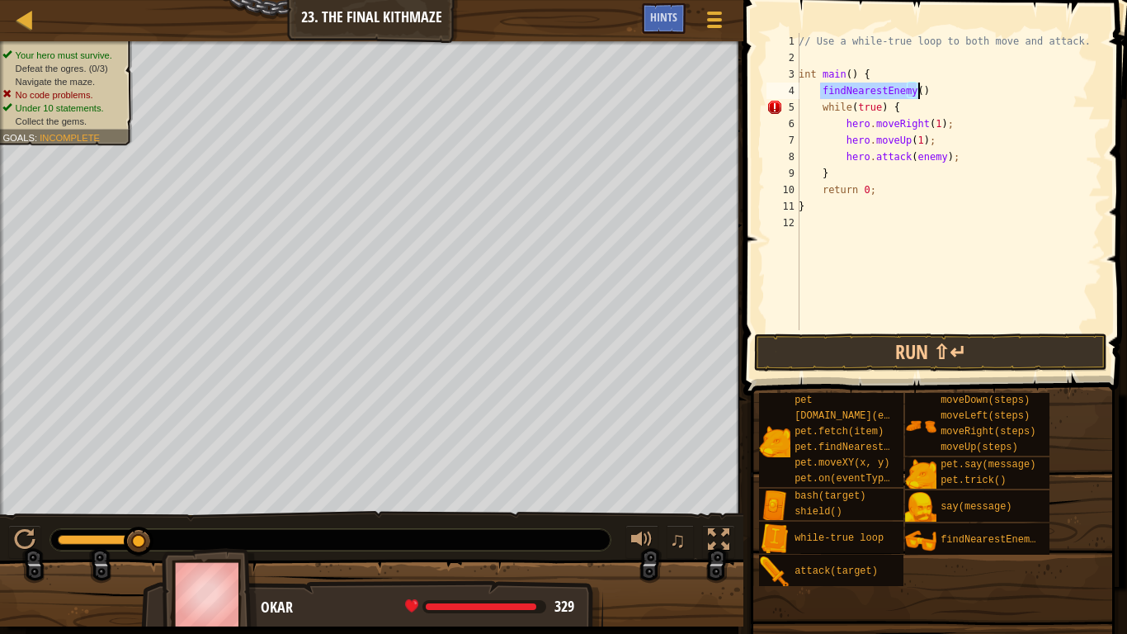
click at [914, 92] on div "// Use a while-true loop to both move and attack. int main ( ) { findNearestEne…" at bounding box center [948, 181] width 307 height 297
click at [818, 344] on button "Run ⇧↵" at bounding box center [930, 352] width 353 height 38
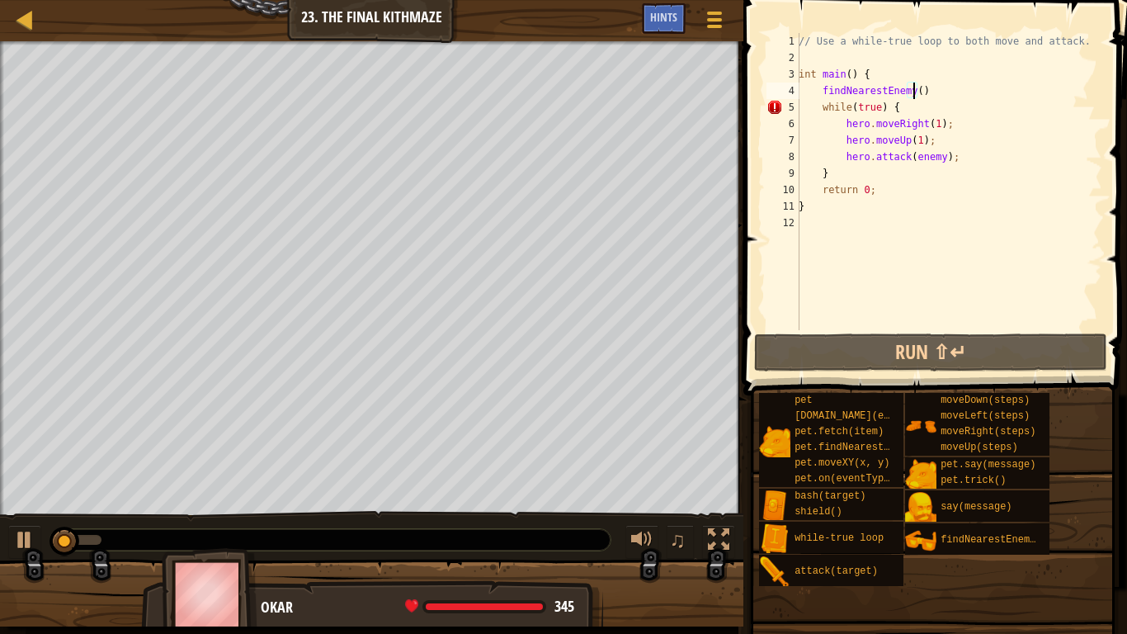
click at [819, 92] on div "// Use a while-true loop to both move and attack. int main ( ) { findNearestEne…" at bounding box center [948, 198] width 307 height 330
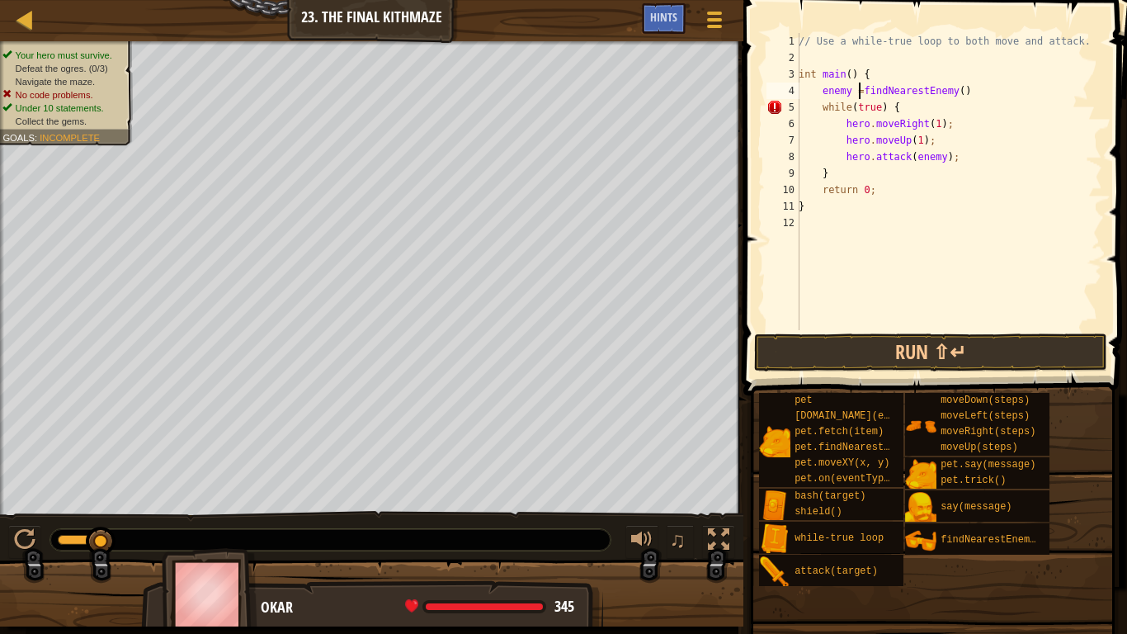
scroll to position [7, 5]
click at [979, 361] on button "Run ⇧↵" at bounding box center [930, 352] width 353 height 38
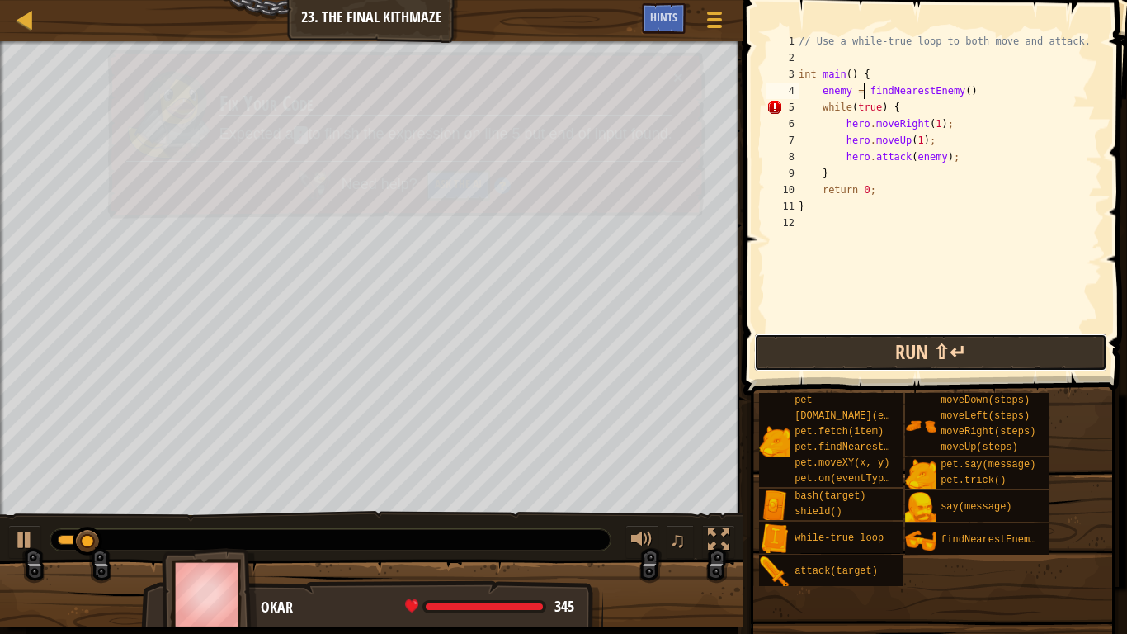
click at [932, 361] on button "Run ⇧↵" at bounding box center [930, 352] width 353 height 38
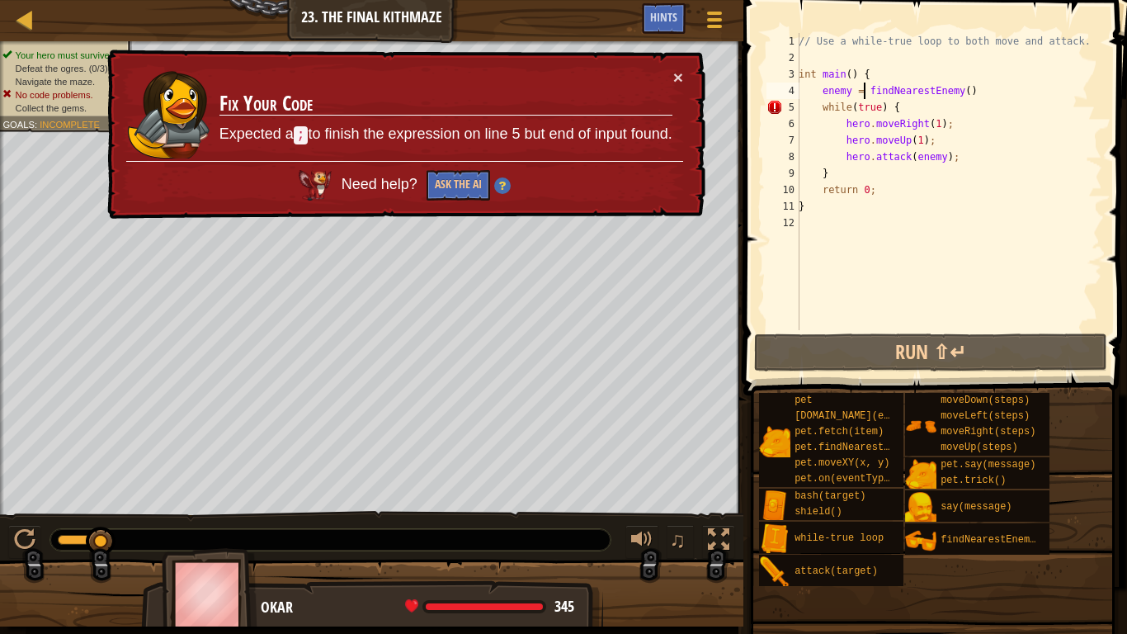
click at [989, 98] on div "// Use a while-true loop to both move and attack. int main ( ) { enemy = findNe…" at bounding box center [948, 198] width 307 height 330
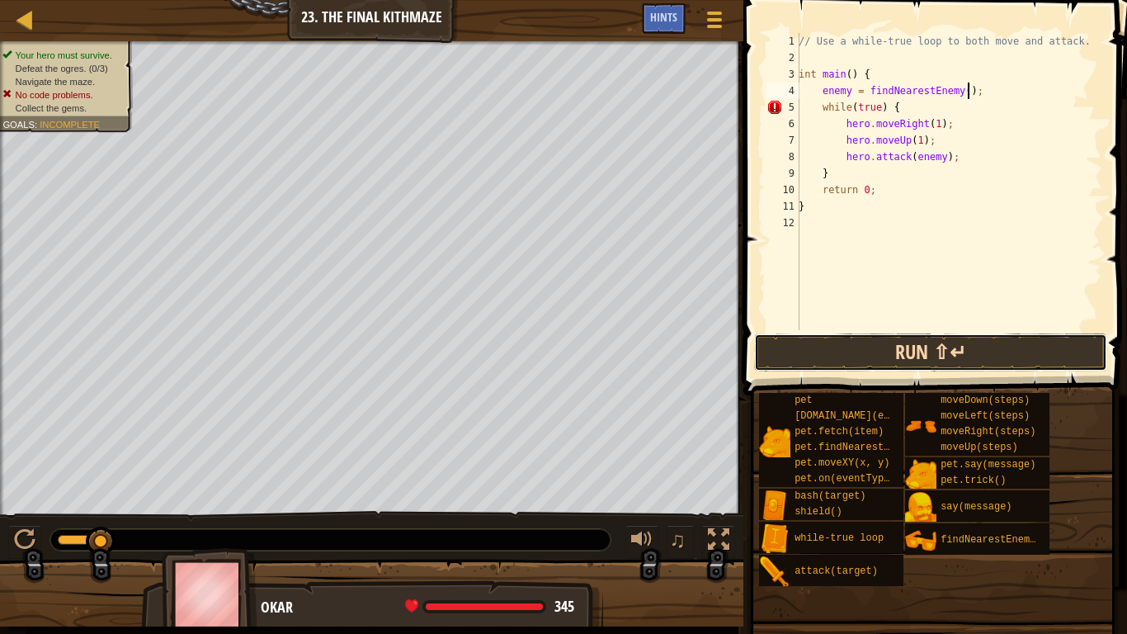
click at [891, 347] on button "Run ⇧↵" at bounding box center [930, 352] width 353 height 38
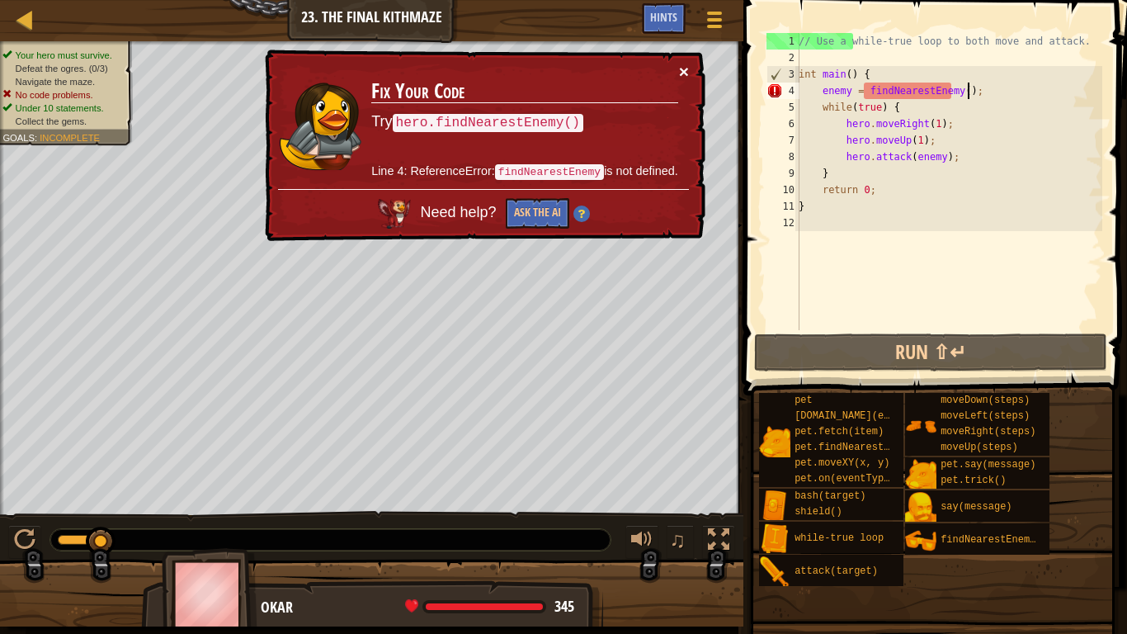
click at [681, 70] on button "×" at bounding box center [685, 74] width 11 height 17
click at [956, 92] on div "// Use a while-true loop to both move and attack. int main ( ) { enemy = findNe…" at bounding box center [948, 198] width 307 height 330
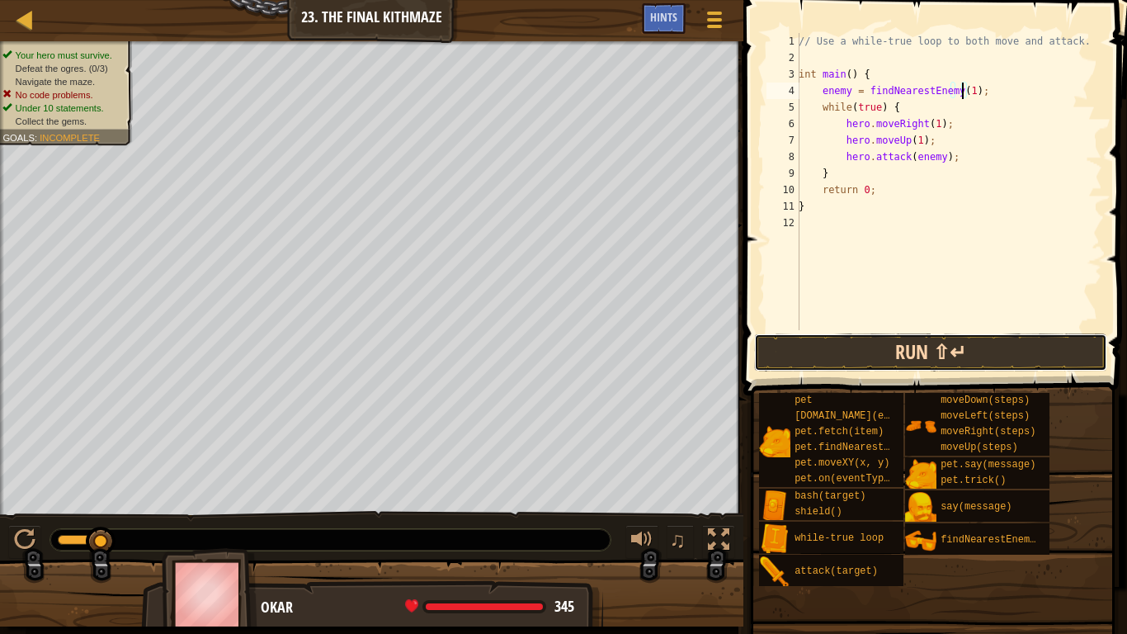
click at [932, 360] on button "Run ⇧↵" at bounding box center [930, 352] width 353 height 38
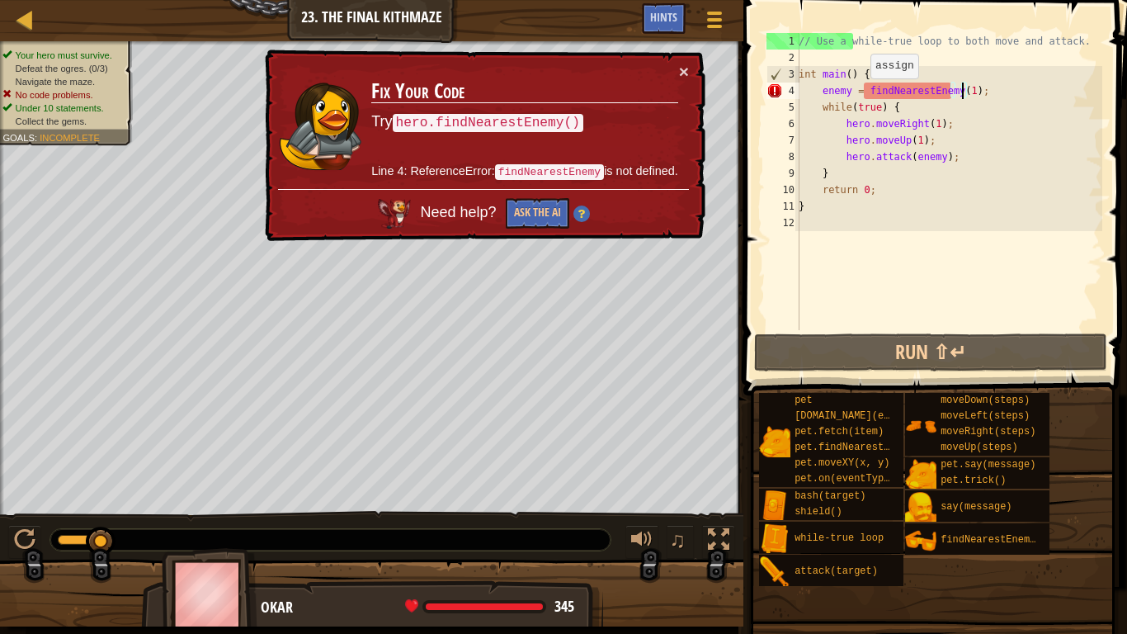
click at [861, 95] on div "// Use a while-true loop to both move and attack. int main ( ) { enemy = findNe…" at bounding box center [948, 198] width 307 height 330
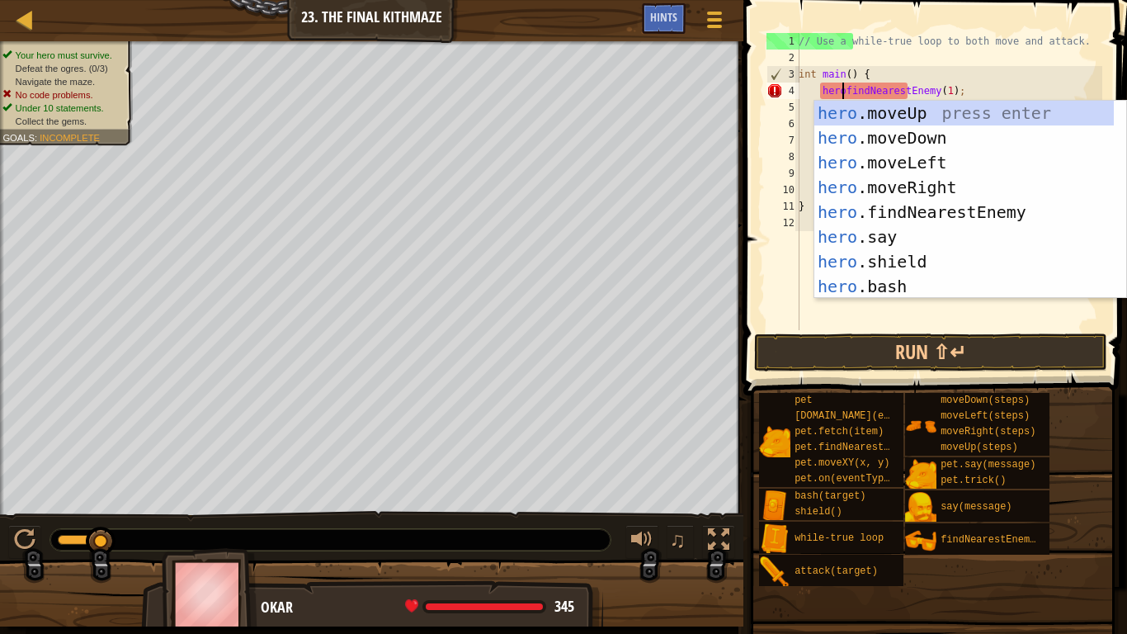
scroll to position [7, 3]
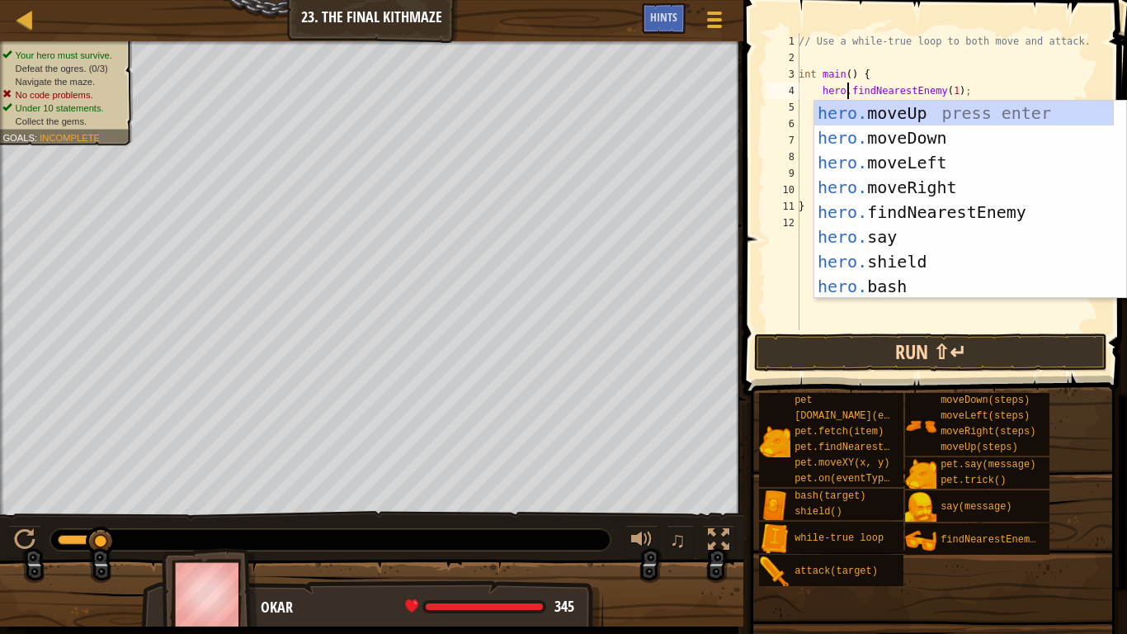
type textarea "hero.findNearestEnemy(1);"
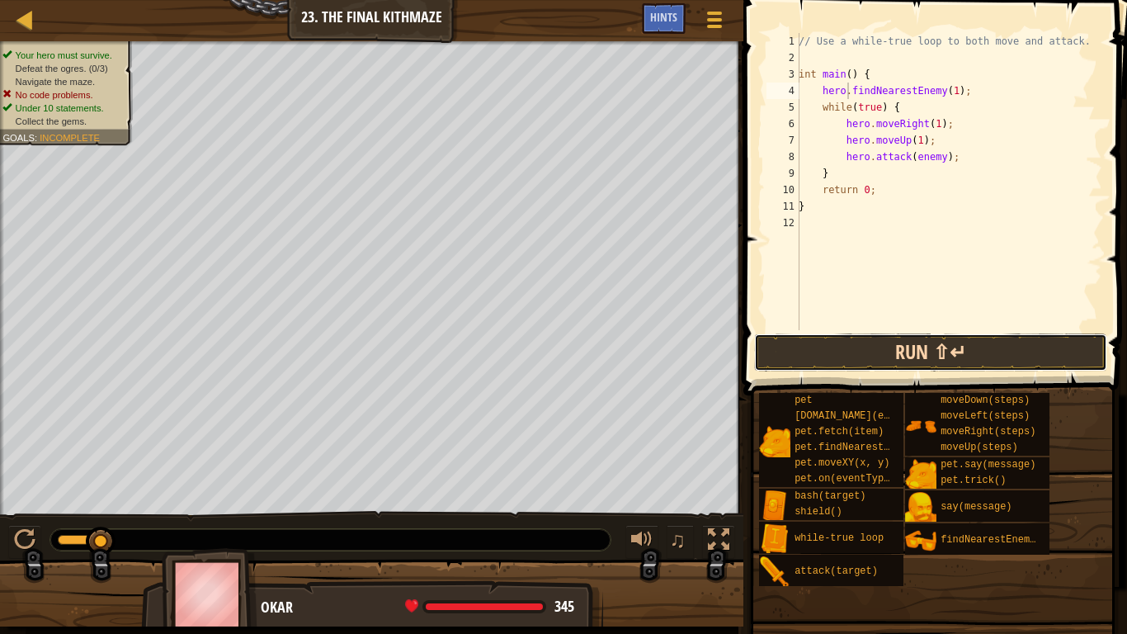
click at [860, 358] on button "Run ⇧↵" at bounding box center [930, 352] width 353 height 38
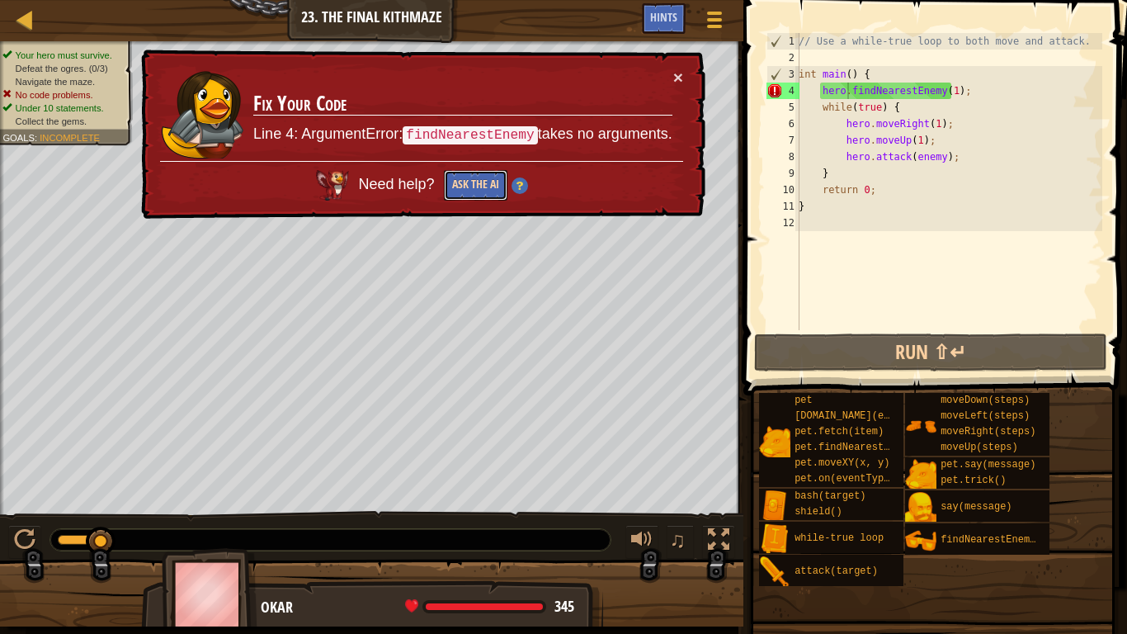
click at [488, 178] on button "Ask the AI" at bounding box center [475, 185] width 64 height 31
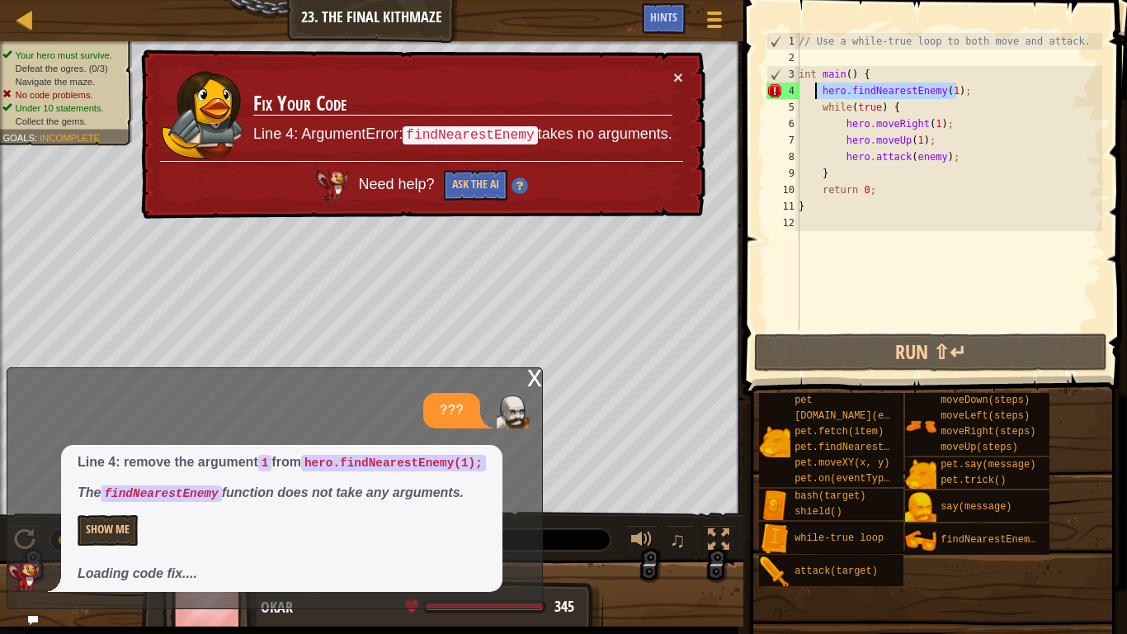
drag, startPoint x: 986, startPoint y: 89, endPoint x: 818, endPoint y: 90, distance: 168.3
click at [818, 90] on div "// Use a while-true loop to both move and attack. int main ( ) { hero . findNea…" at bounding box center [948, 198] width 307 height 330
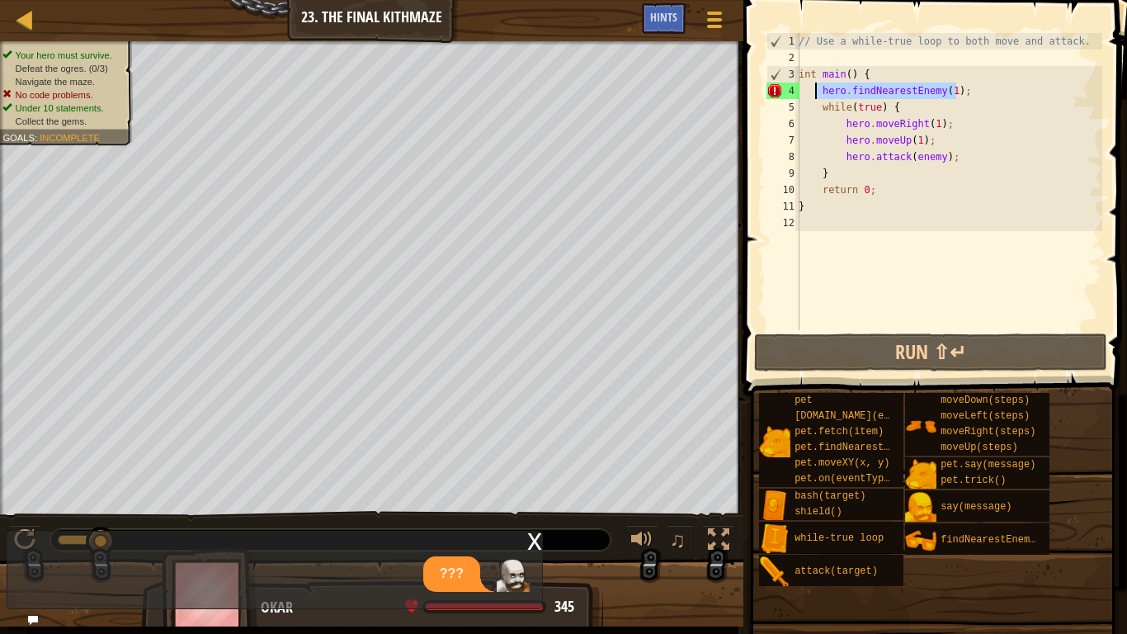
scroll to position [7, 1]
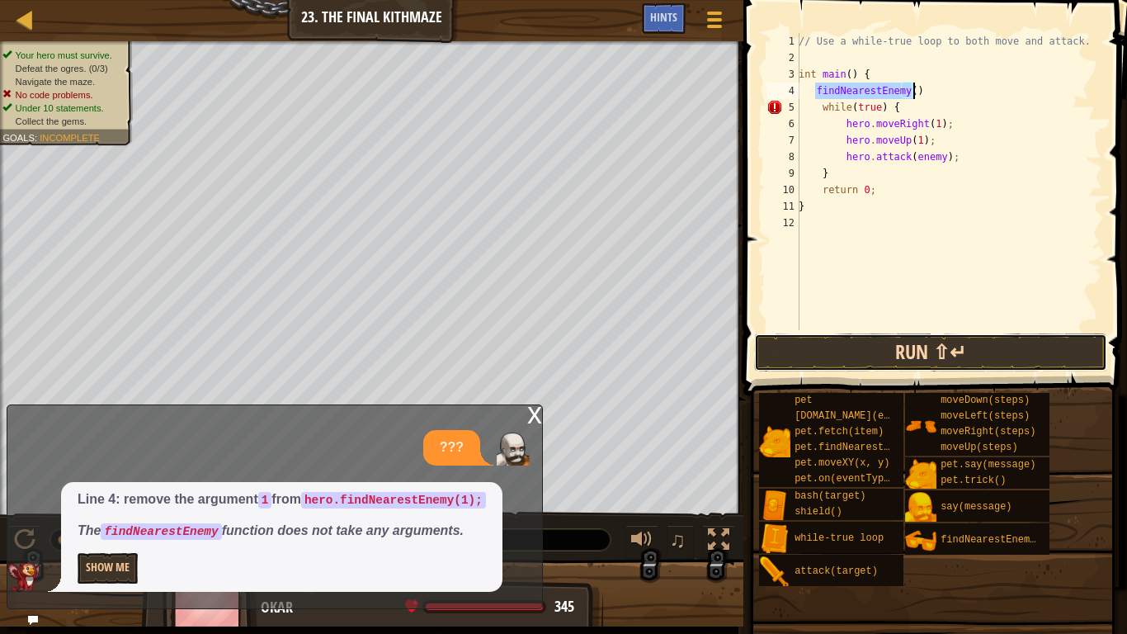
click at [890, 342] on button "Run ⇧↵" at bounding box center [930, 352] width 353 height 38
click at [862, 349] on button "Run ⇧↵" at bounding box center [930, 352] width 353 height 38
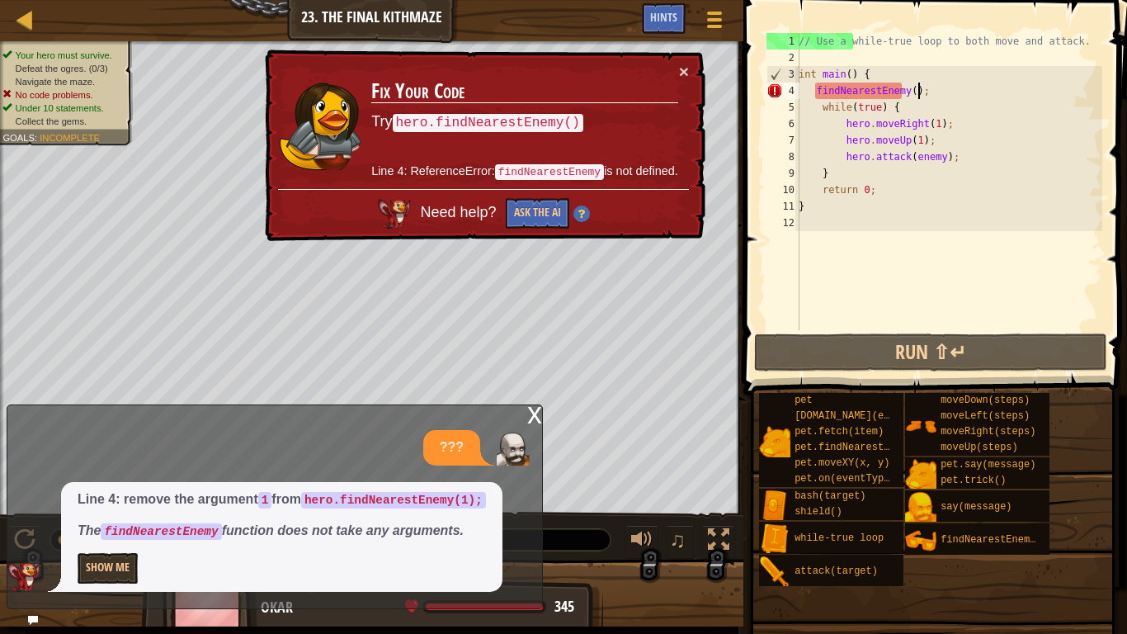
click at [814, 90] on div "// Use a while-true loop to both move and attack. int main ( ) { findNearestEne…" at bounding box center [948, 198] width 307 height 330
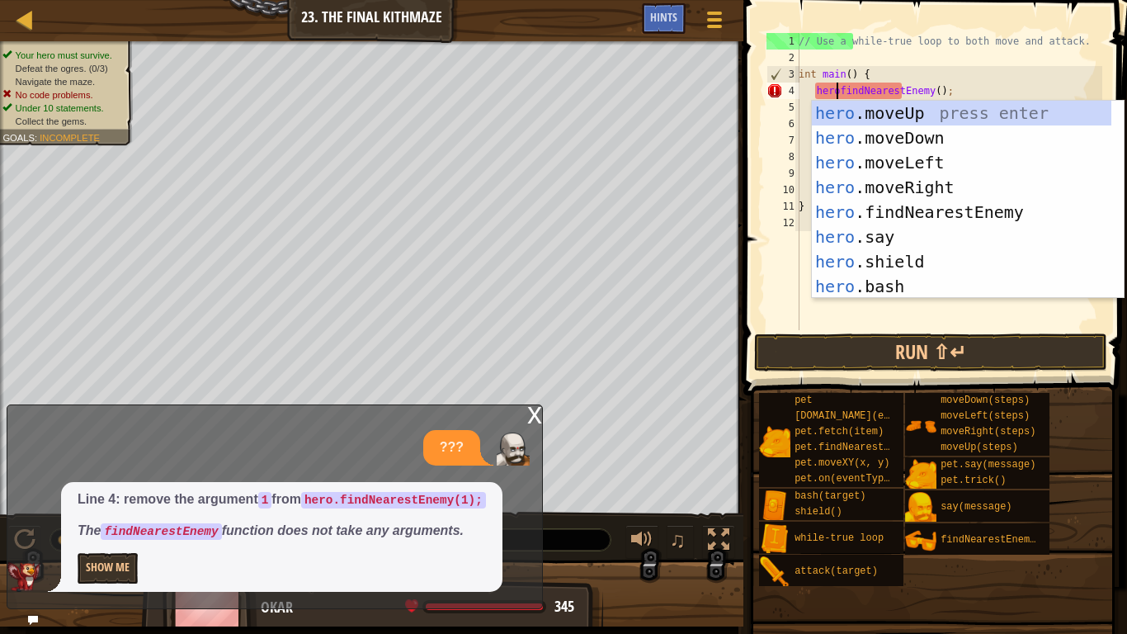
scroll to position [7, 3]
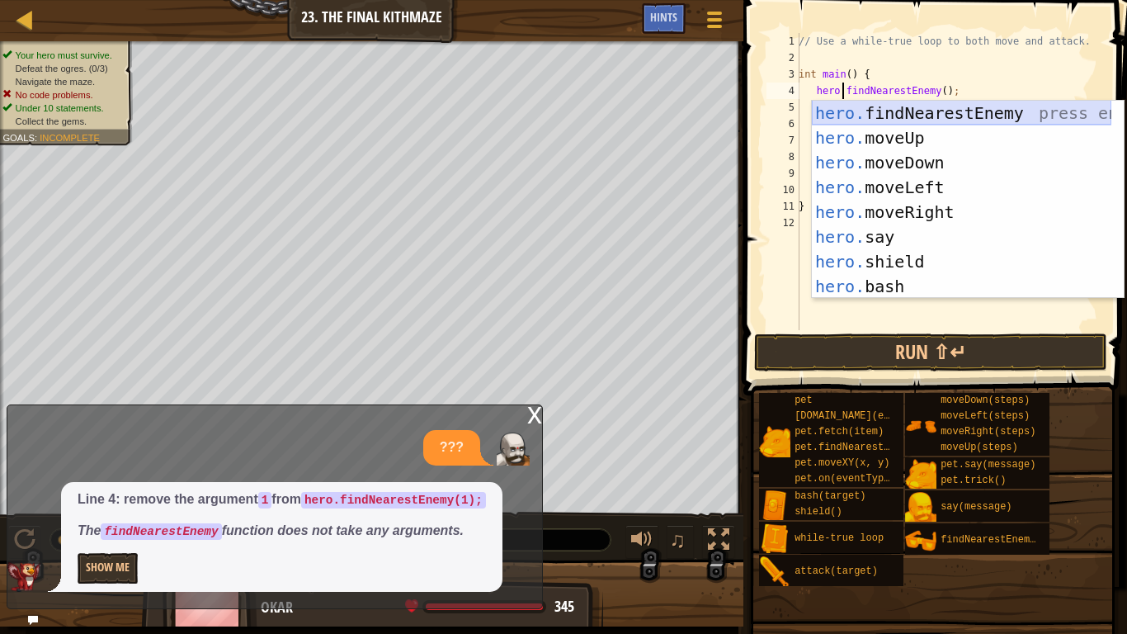
click at [974, 116] on div "hero. findNearestEnemy press enter hero. moveUp press enter hero. moveDown pres…" at bounding box center [962, 225] width 300 height 248
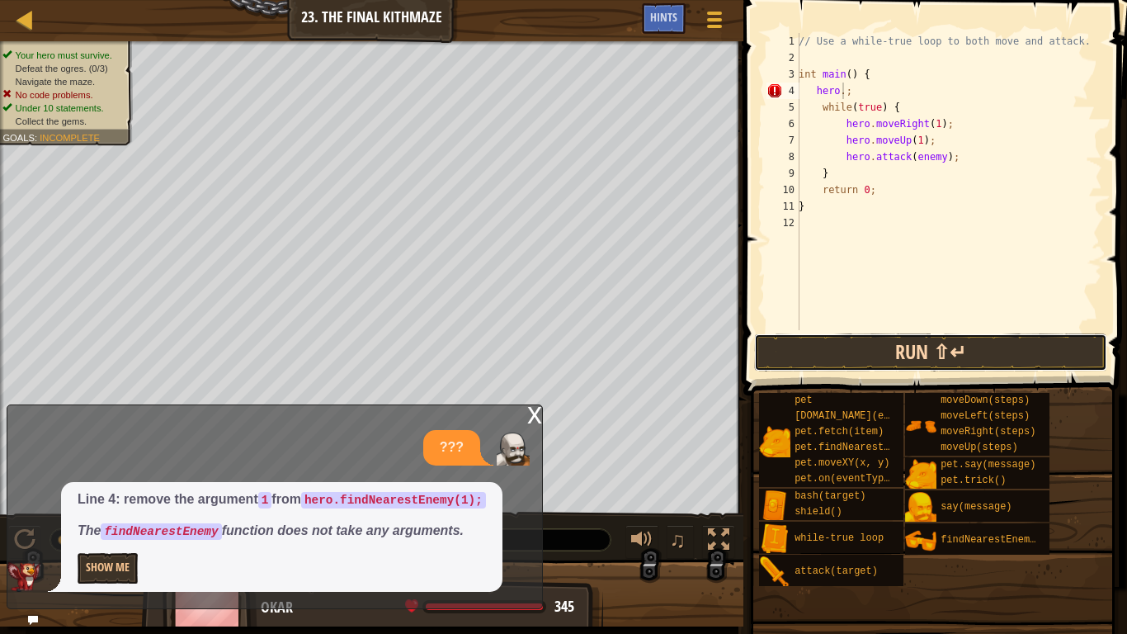
click at [873, 351] on button "Run ⇧↵" at bounding box center [930, 352] width 353 height 38
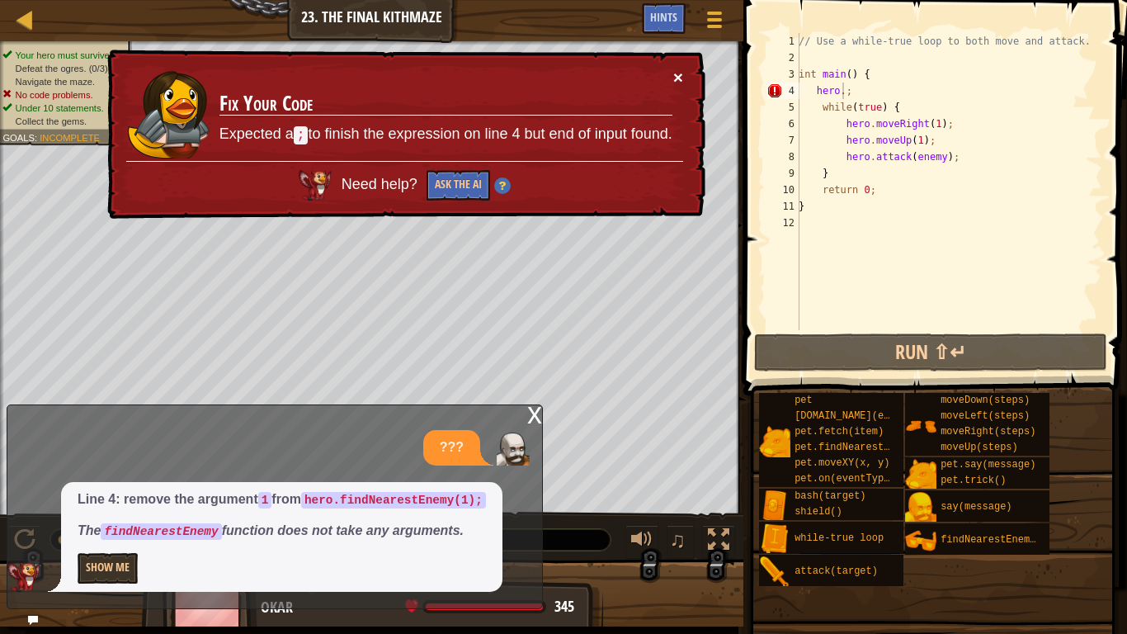
click at [672, 78] on div "× Fix Your Code Expected a ; to finish the expression on line 4 but end of inpu…" at bounding box center [404, 134] width 603 height 173
click at [677, 77] on button "×" at bounding box center [678, 78] width 10 height 17
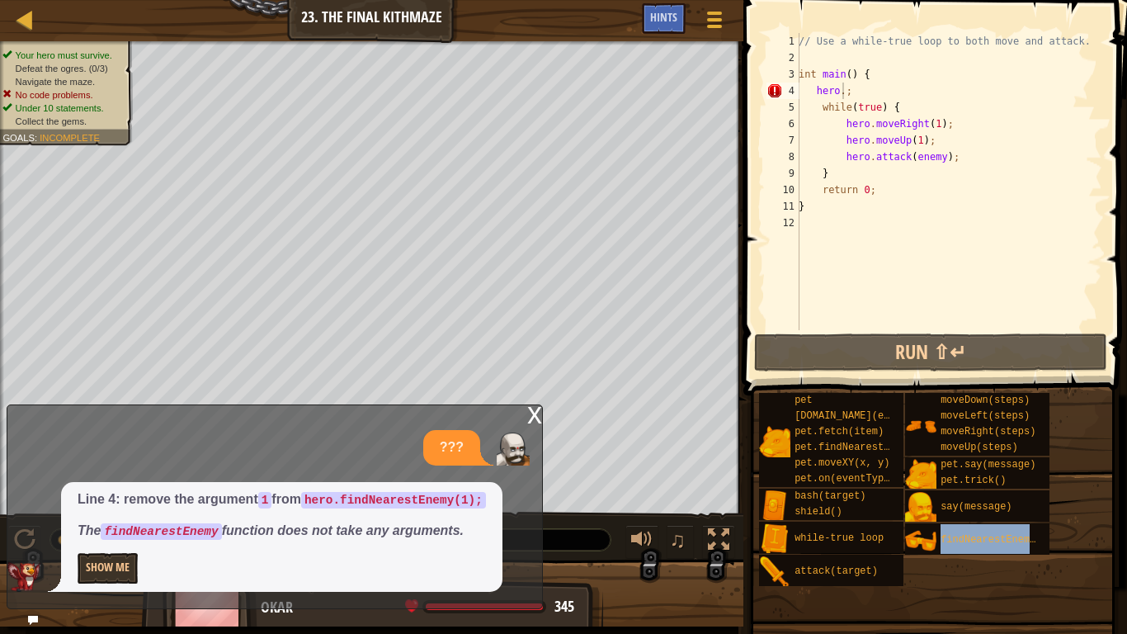
type textarea "hero.findNearestEnemy();"
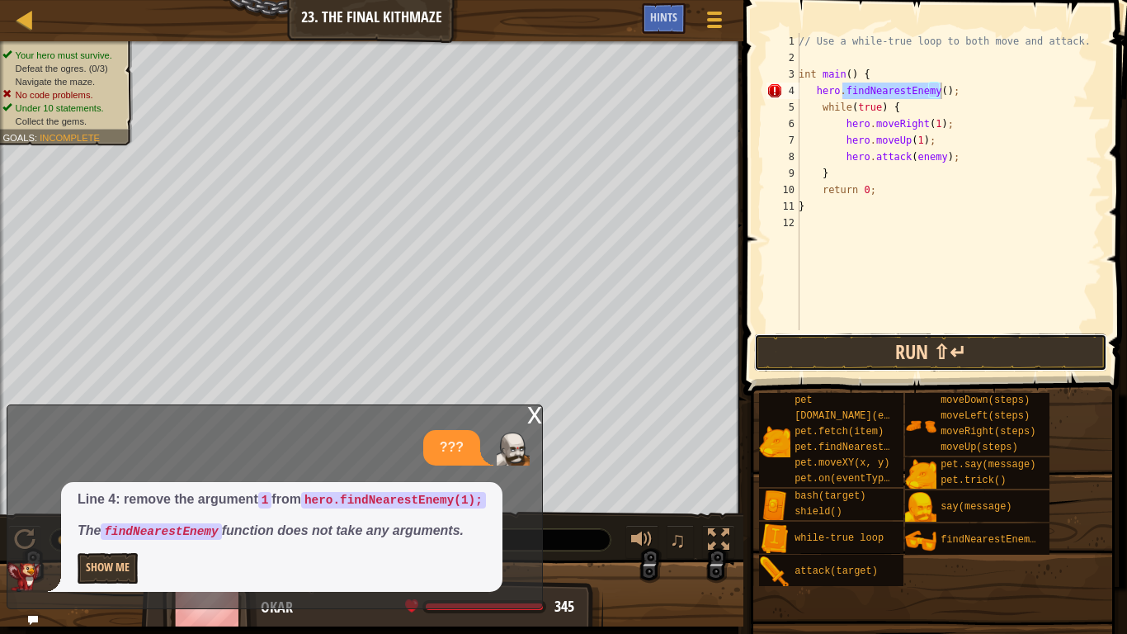
click at [892, 361] on button "Run ⇧↵" at bounding box center [930, 352] width 353 height 38
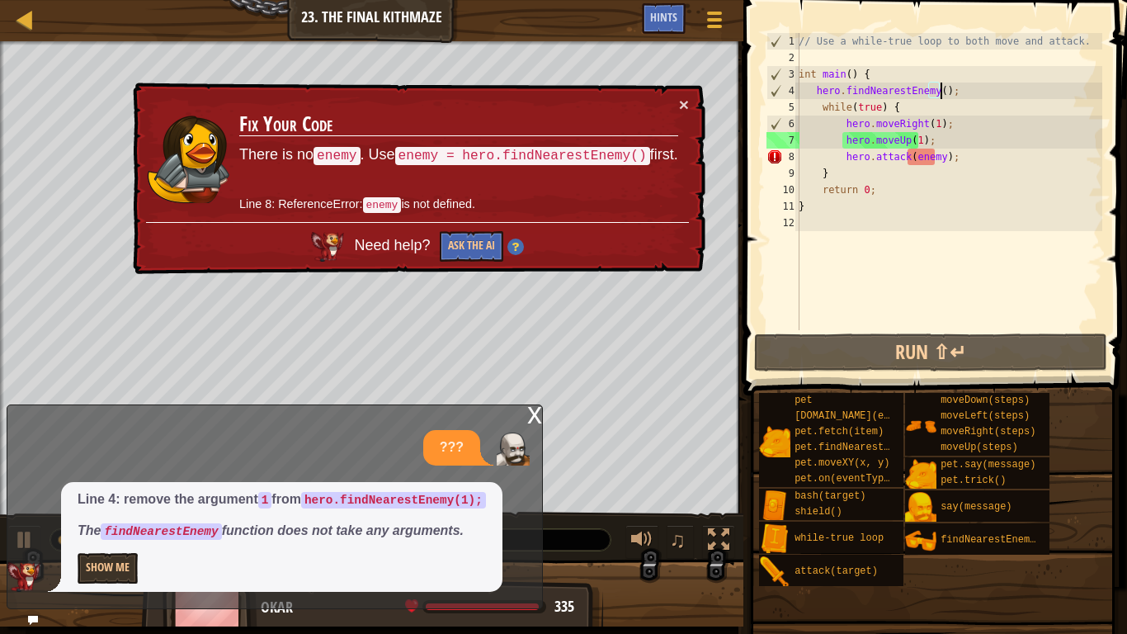
click at [691, 100] on div "× Fix Your Code There is no enemy . Use enemy = hero.findNearestEnemy() first. …" at bounding box center [417, 179] width 579 height 202
click at [693, 106] on div "× Fix Your Code There is no enemy . Use enemy = hero.findNearestEnemy() first. …" at bounding box center [417, 179] width 577 height 196
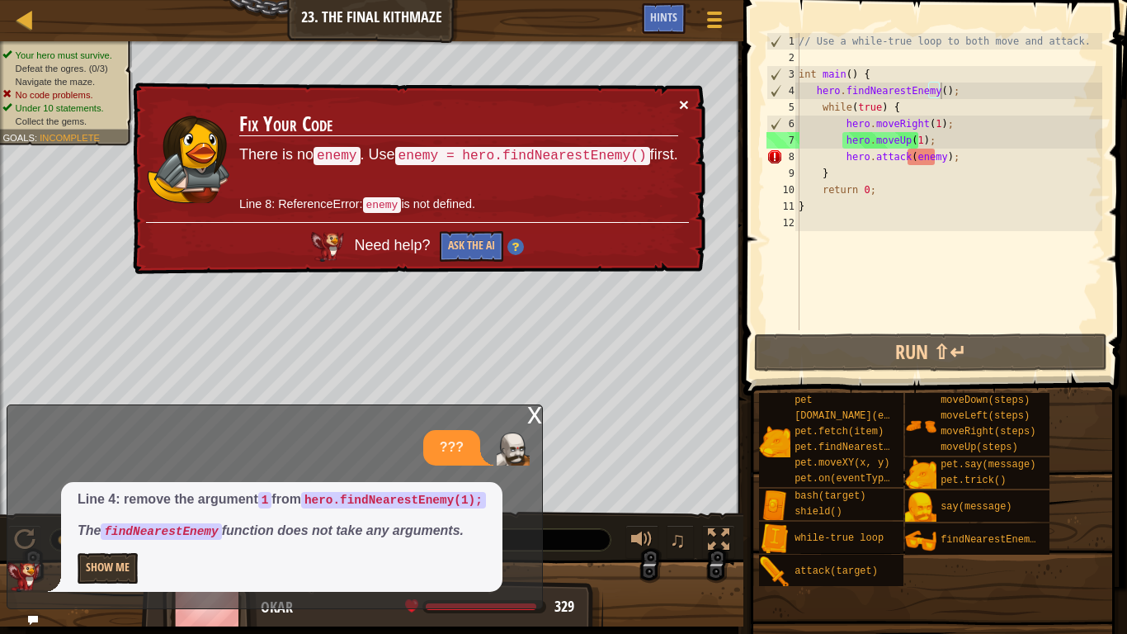
click at [686, 104] on button "×" at bounding box center [685, 109] width 11 height 17
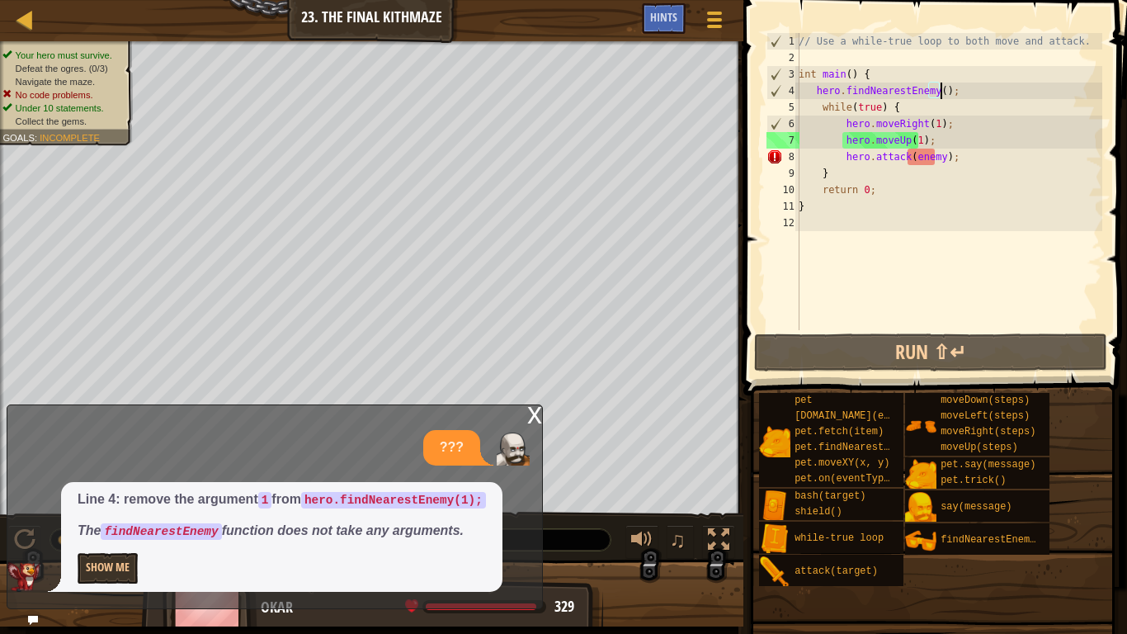
click at [957, 87] on div "// Use a while-true loop to both move and attack. int main ( ) { hero . findNea…" at bounding box center [948, 198] width 307 height 330
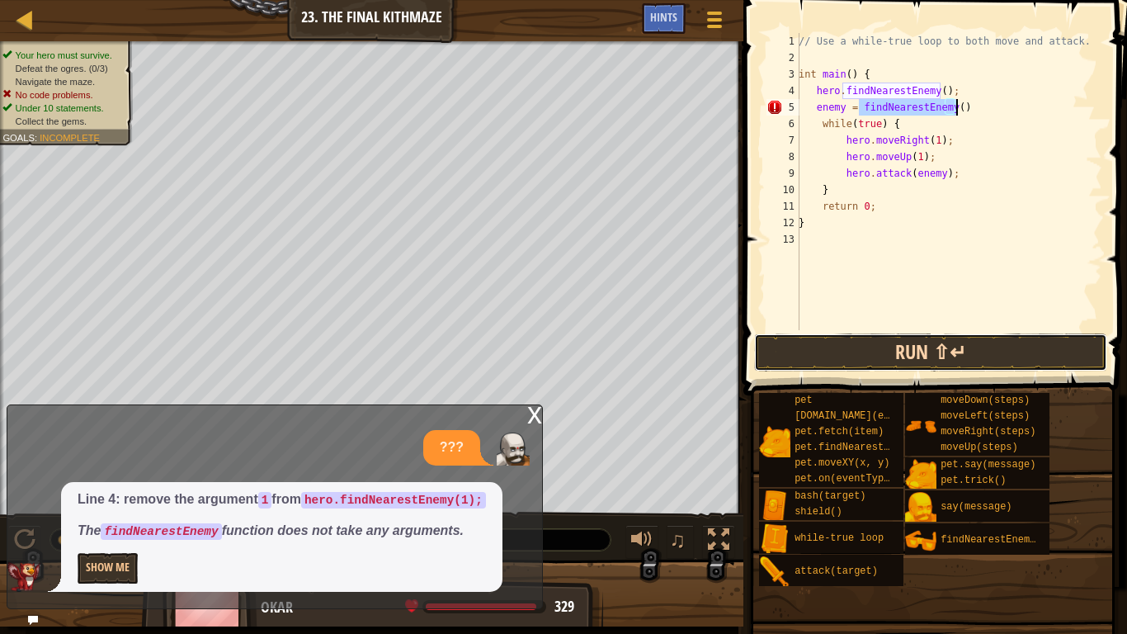
click at [910, 352] on button "Run ⇧↵" at bounding box center [930, 352] width 353 height 38
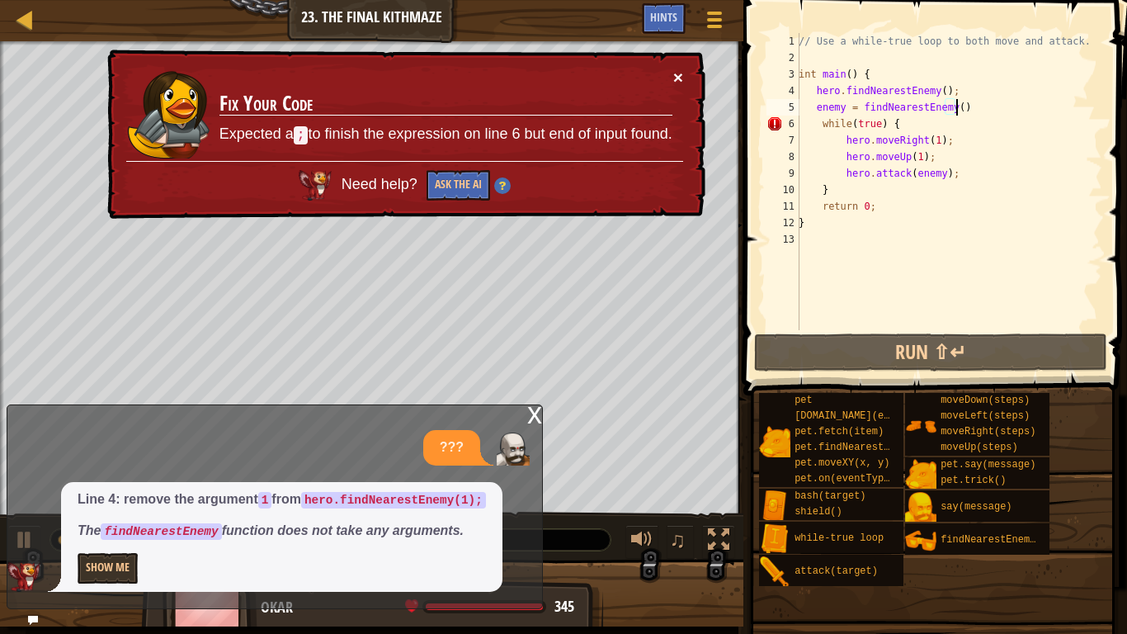
click at [678, 76] on button "×" at bounding box center [678, 80] width 11 height 17
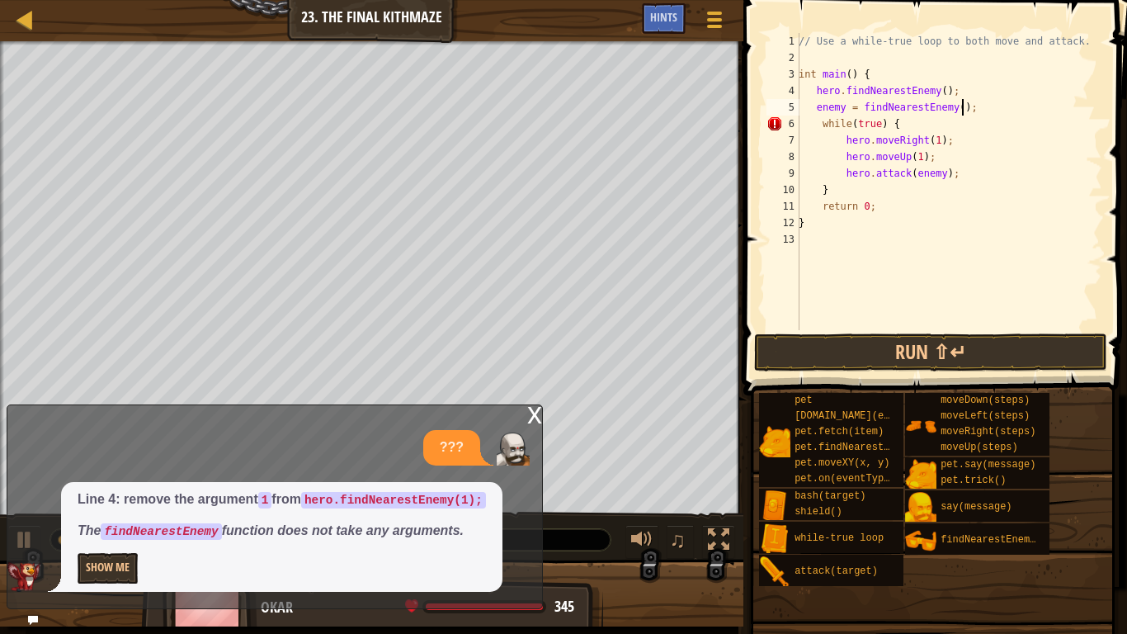
scroll to position [7, 12]
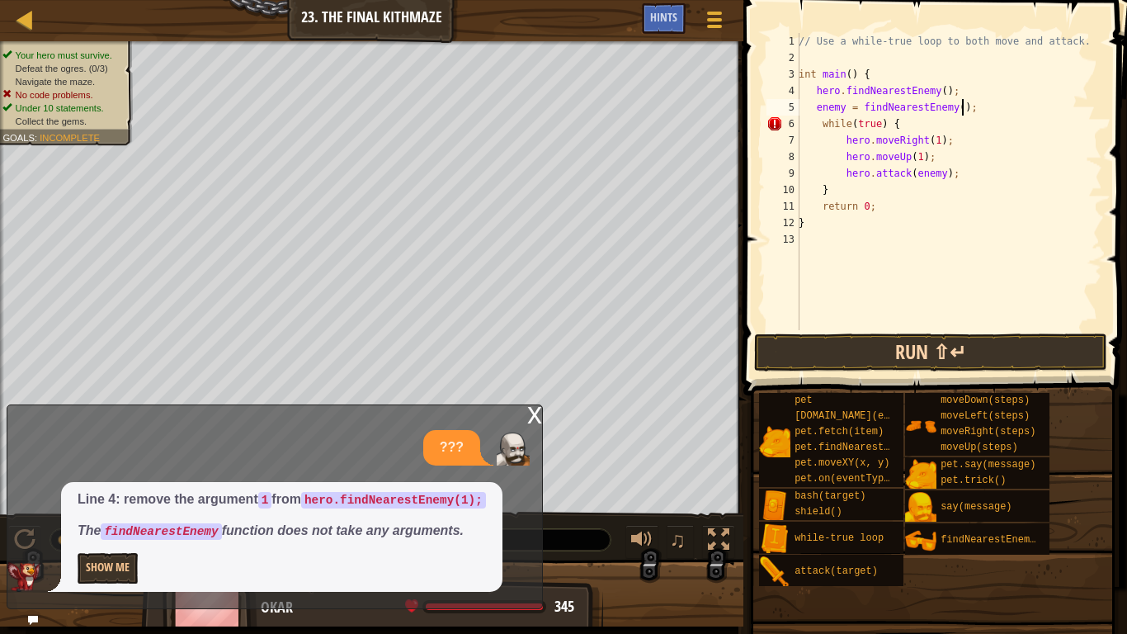
type textarea "enemy = findNearestEnemy();"
click at [968, 338] on button "Run ⇧↵" at bounding box center [930, 352] width 353 height 38
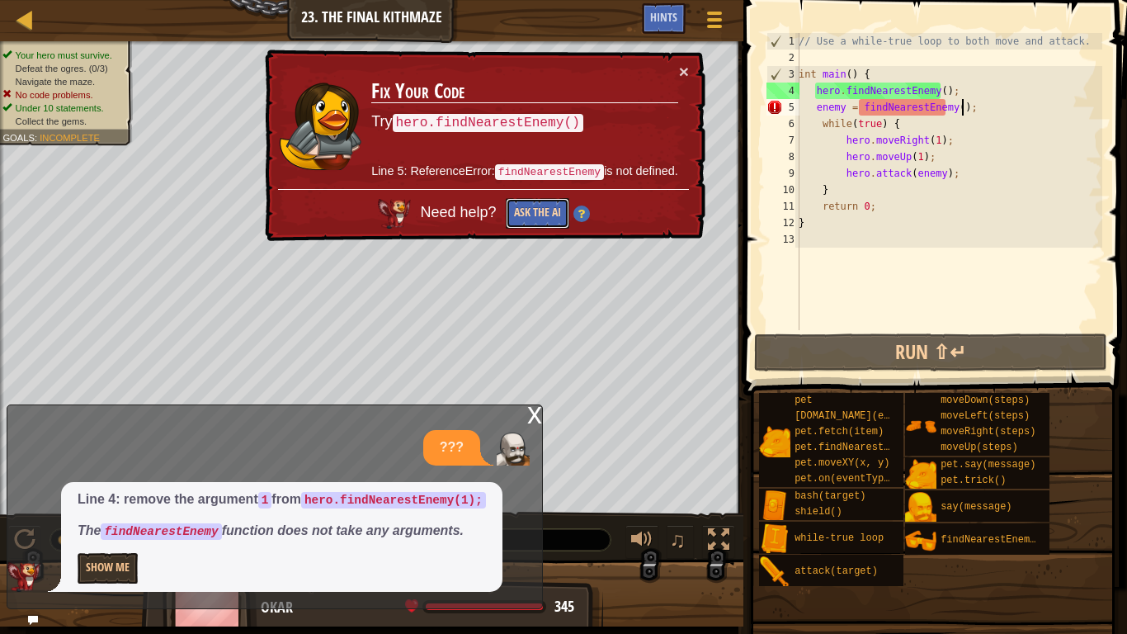
click at [550, 211] on button "Ask the AI" at bounding box center [536, 214] width 64 height 31
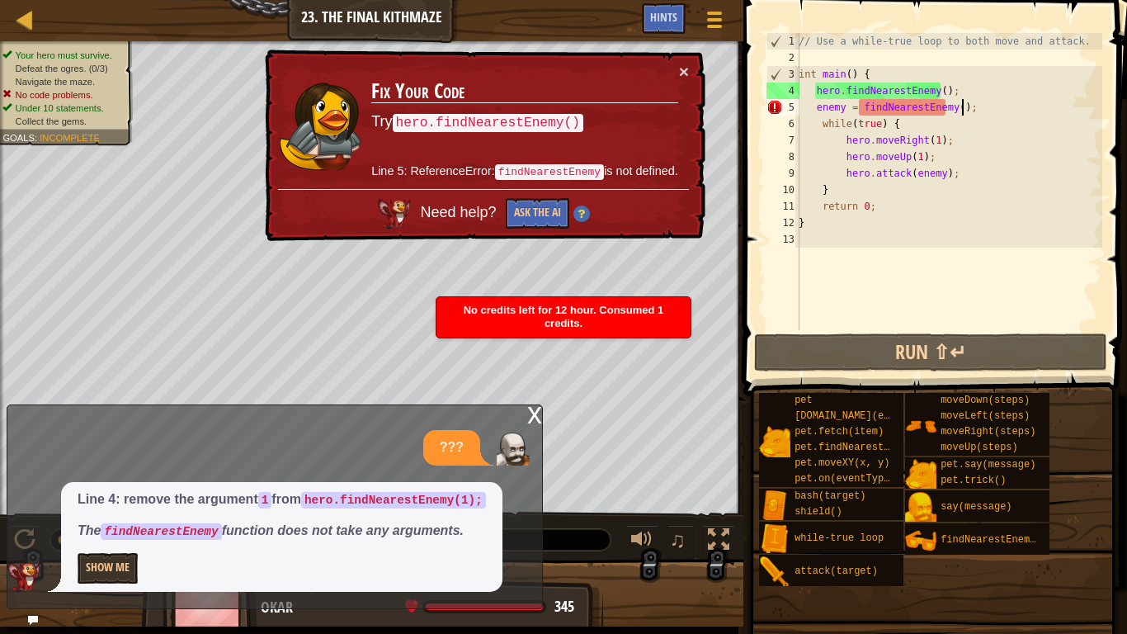
click at [691, 68] on div "× Fix Your Code Try hero.findNearestEnemy() Line 5: ReferenceError: findNearest…" at bounding box center [483, 145] width 447 height 200
click at [681, 74] on button "×" at bounding box center [684, 71] width 10 height 17
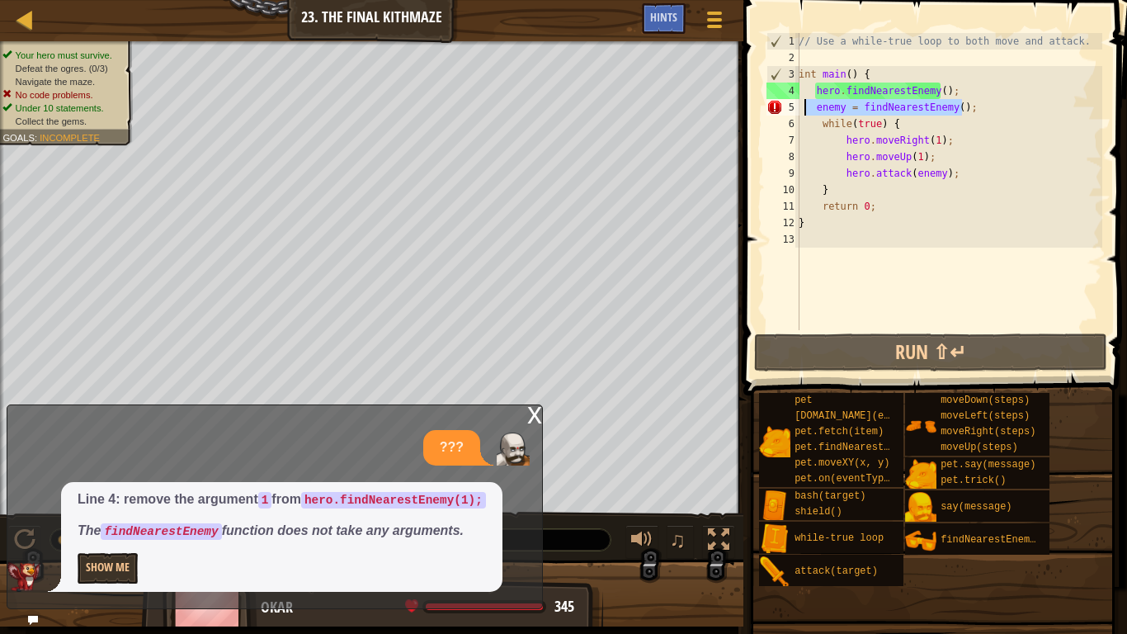
drag, startPoint x: 984, startPoint y: 112, endPoint x: 803, endPoint y: 106, distance: 180.8
click at [803, 106] on div "// Use a while-true loop to both move and attack. int main ( ) { hero . findNea…" at bounding box center [948, 198] width 307 height 330
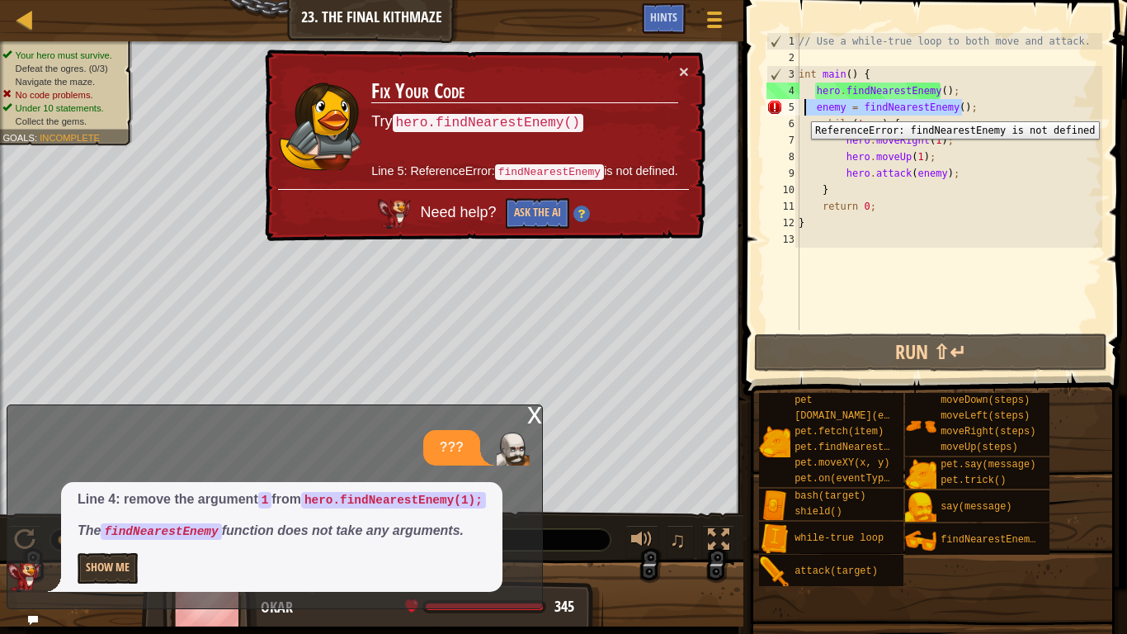
scroll to position [7, 0]
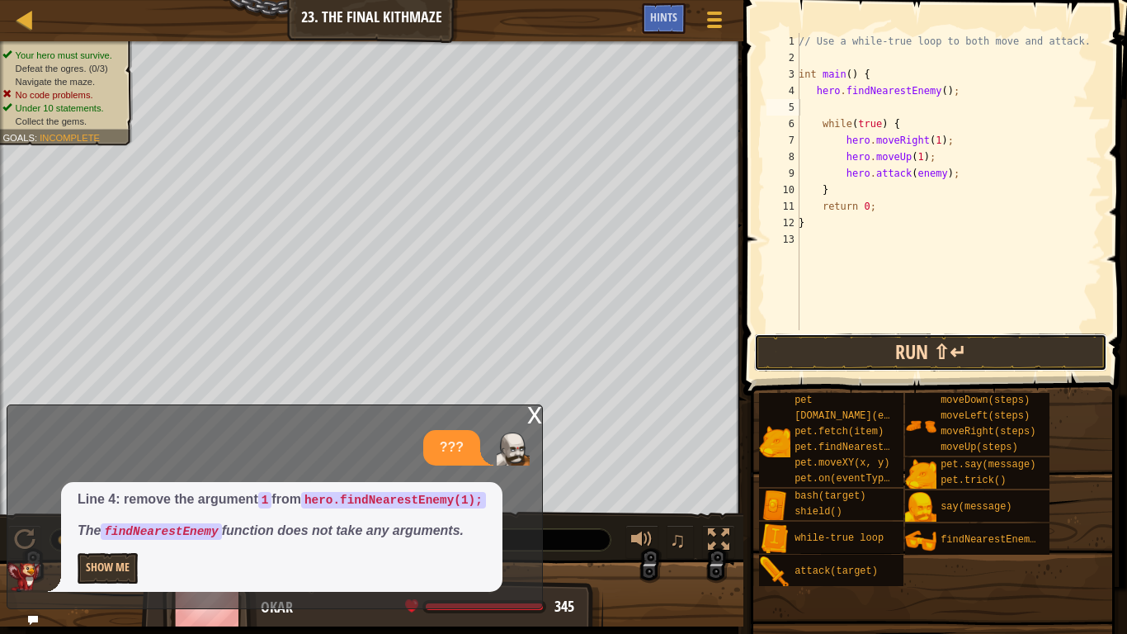
click at [899, 356] on button "Run ⇧↵" at bounding box center [930, 352] width 353 height 38
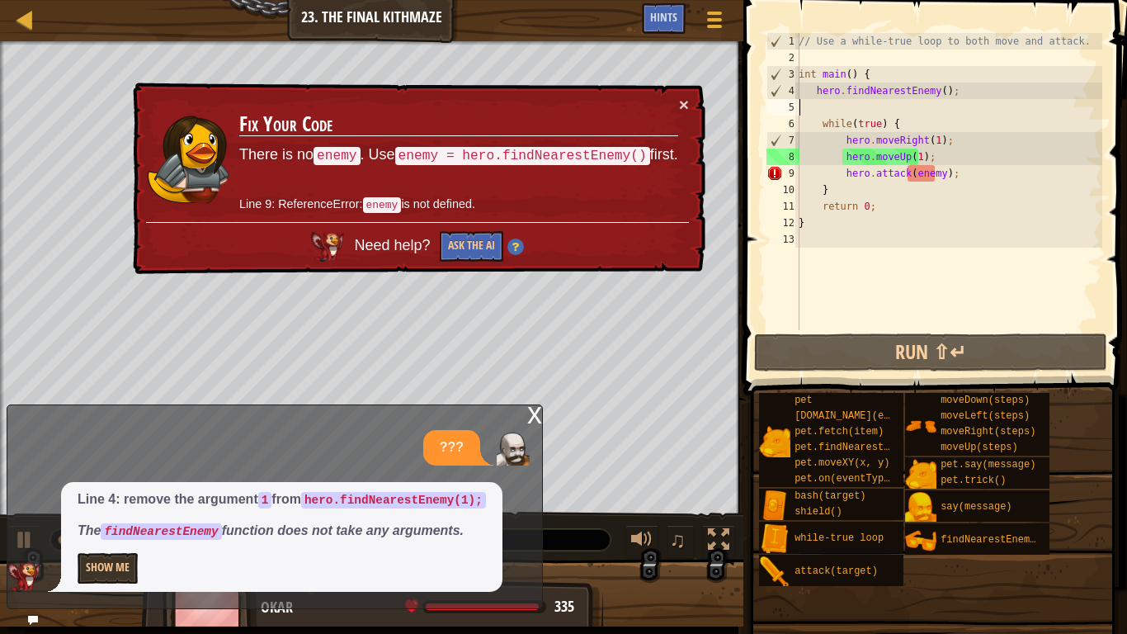
click at [936, 172] on div "// Use a while-true loop to both move and attack. int main ( ) { hero . findNea…" at bounding box center [948, 198] width 307 height 330
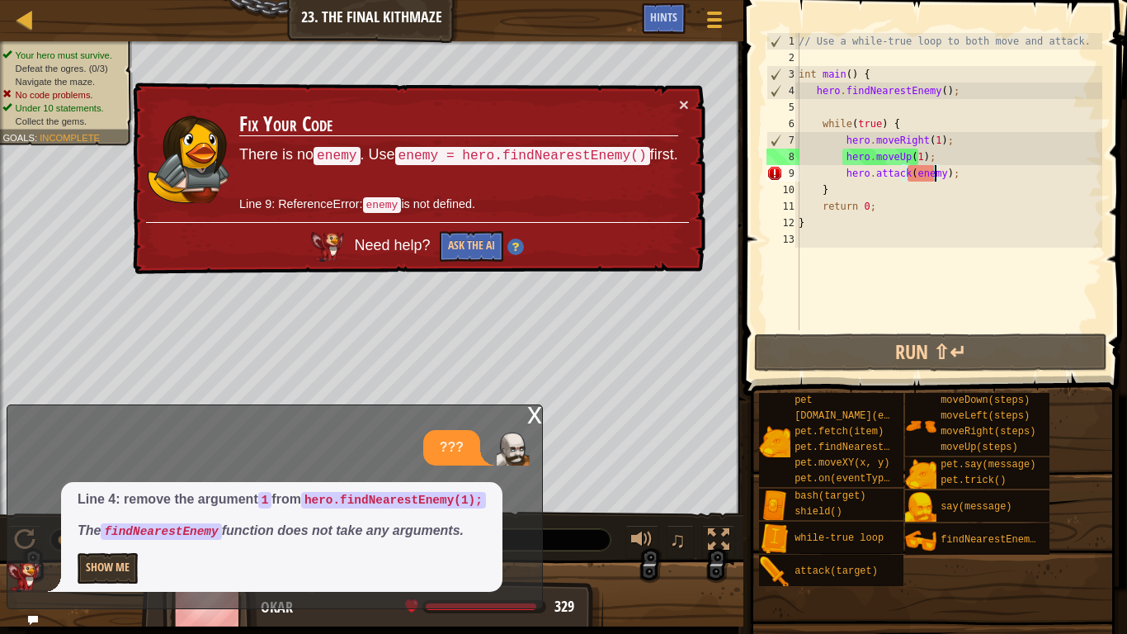
click at [814, 93] on div "// Use a while-true loop to both move and attack. int main ( ) { hero . findNea…" at bounding box center [948, 198] width 307 height 330
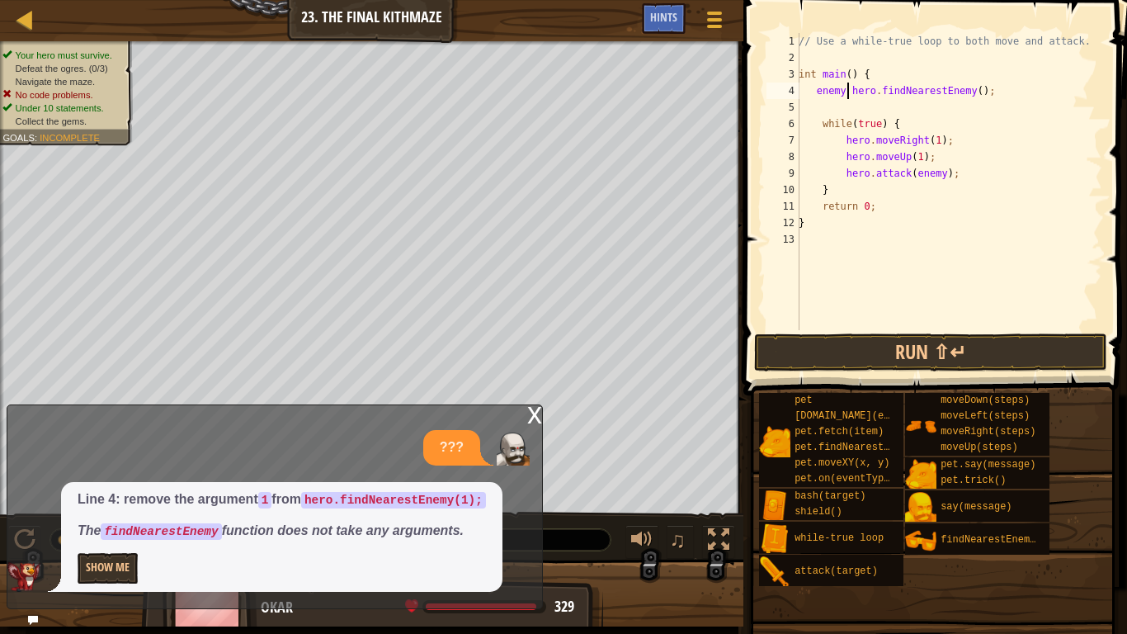
scroll to position [7, 4]
click at [972, 357] on button "Run ⇧↵" at bounding box center [930, 352] width 353 height 38
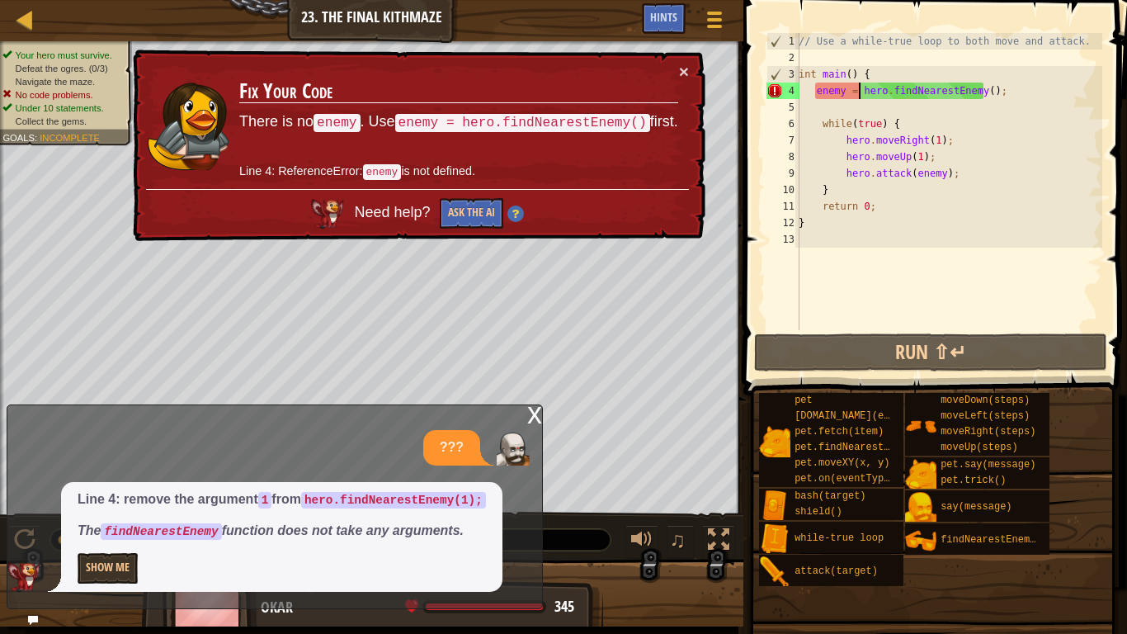
click at [936, 175] on div "// Use a while-true loop to both move and attack. int main ( ) { enemy = hero .…" at bounding box center [948, 198] width 307 height 330
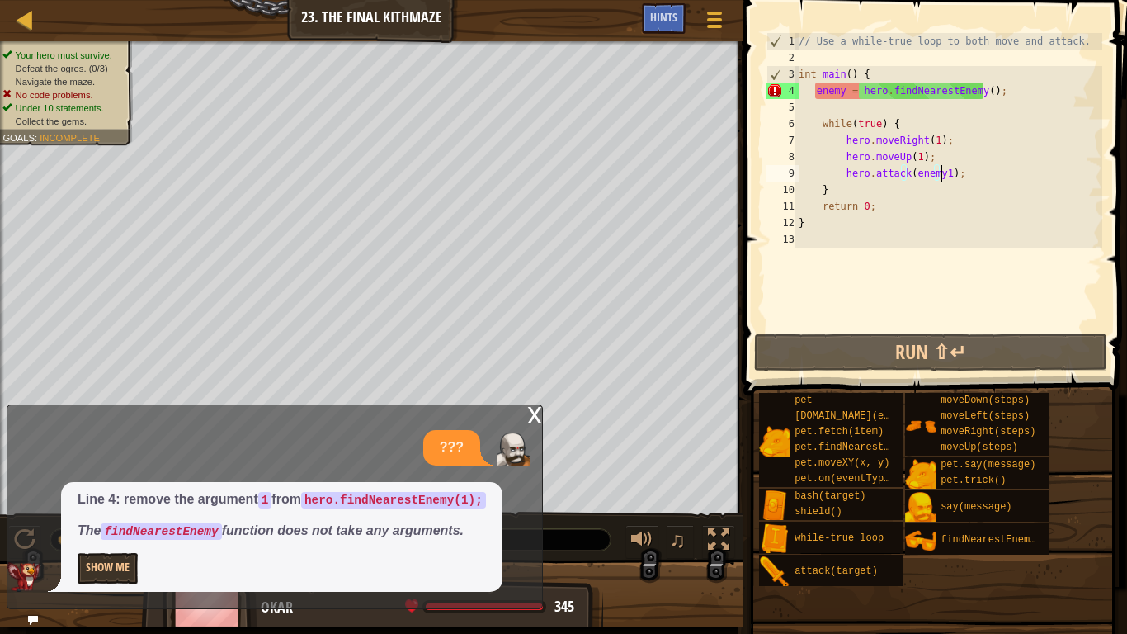
scroll to position [7, 12]
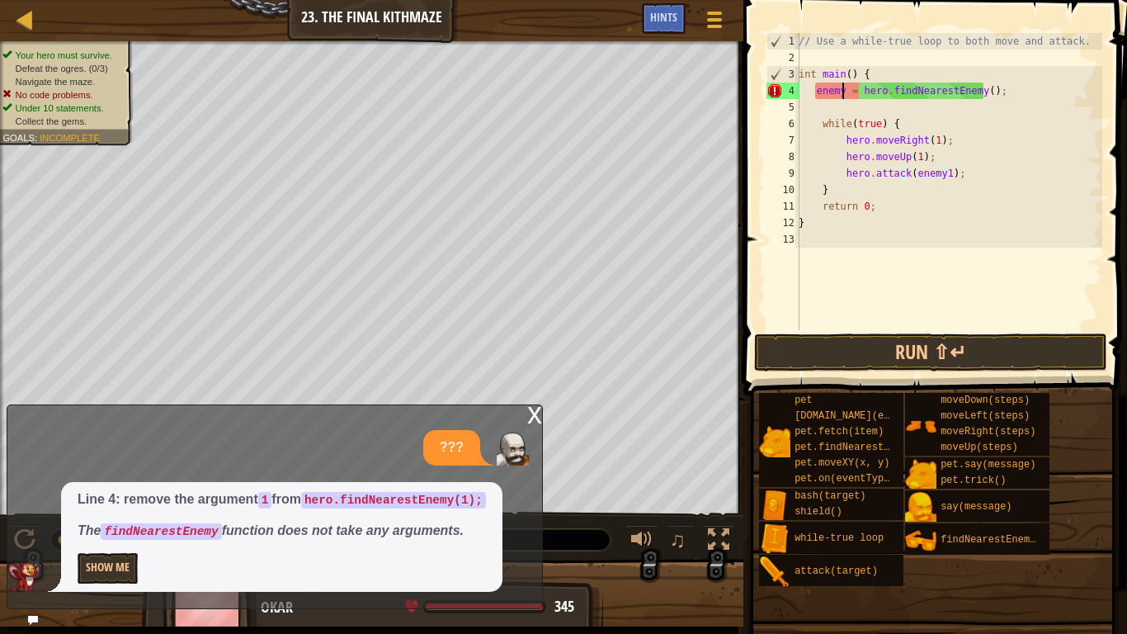
click at [845, 96] on div "// Use a while-true loop to both move and attack. int main ( ) { enemy = hero .…" at bounding box center [948, 198] width 307 height 330
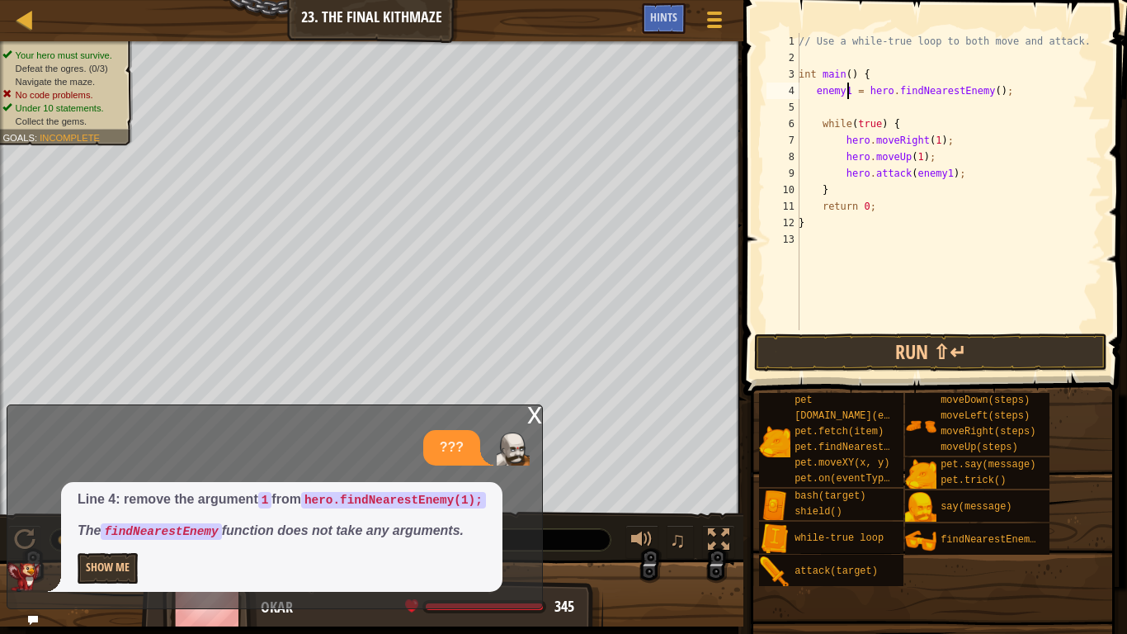
scroll to position [7, 4]
click at [849, 346] on button "Run ⇧↵" at bounding box center [930, 352] width 353 height 38
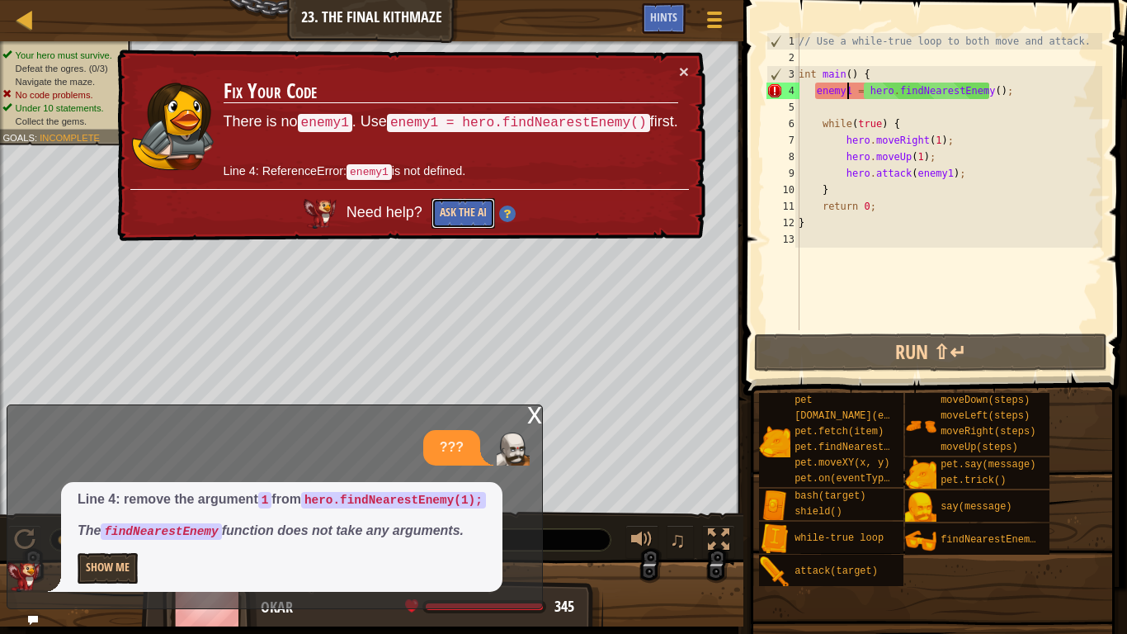
click at [478, 201] on button "Ask the AI" at bounding box center [463, 213] width 64 height 31
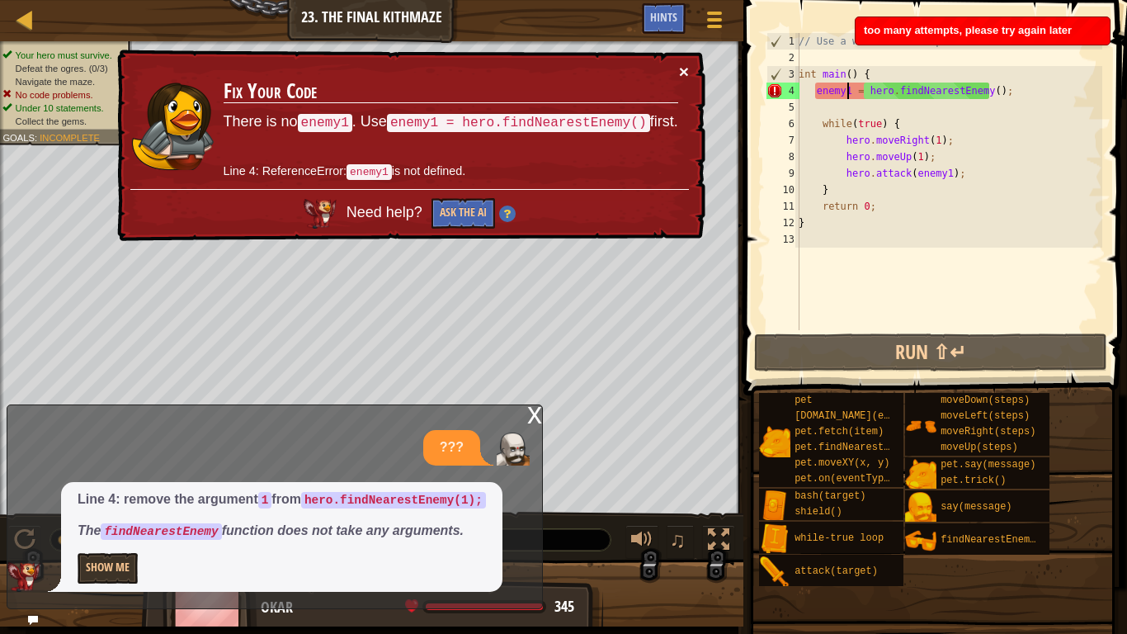
click at [688, 69] on button "×" at bounding box center [684, 72] width 10 height 17
click at [799, 94] on div "4" at bounding box center [783, 91] width 33 height 17
type textarea "enemy1 = hero.findNearestEnemy();"
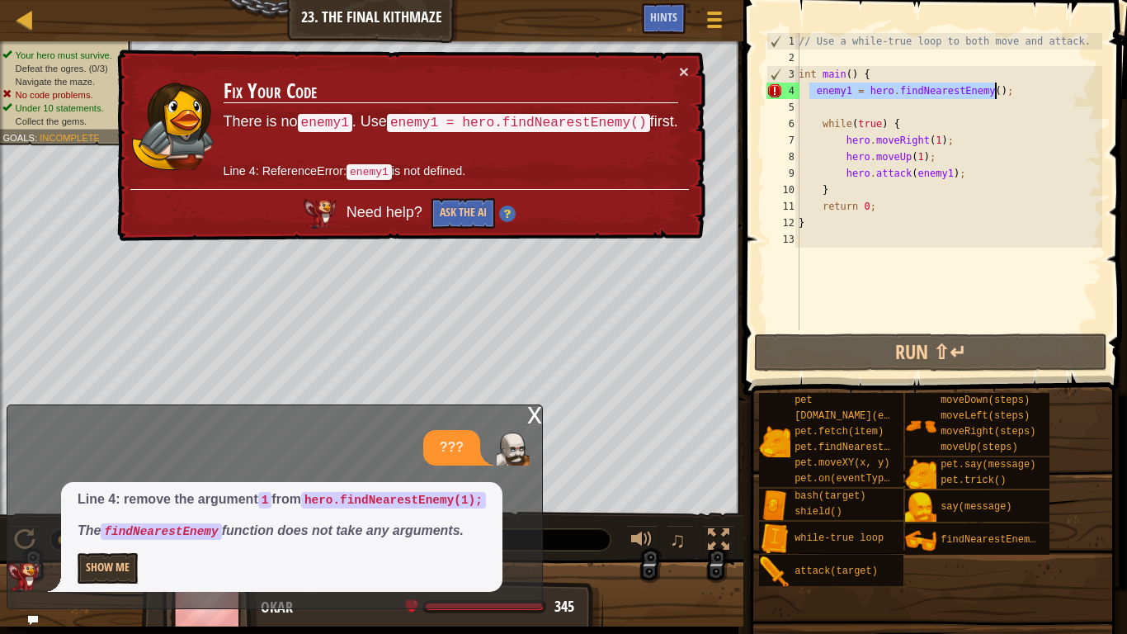
drag, startPoint x: 810, startPoint y: 92, endPoint x: 1006, endPoint y: 92, distance: 195.6
click at [1006, 92] on div "// Use a while-true loop to both move and attack. int main ( ) { enemy1 = hero …" at bounding box center [948, 198] width 307 height 330
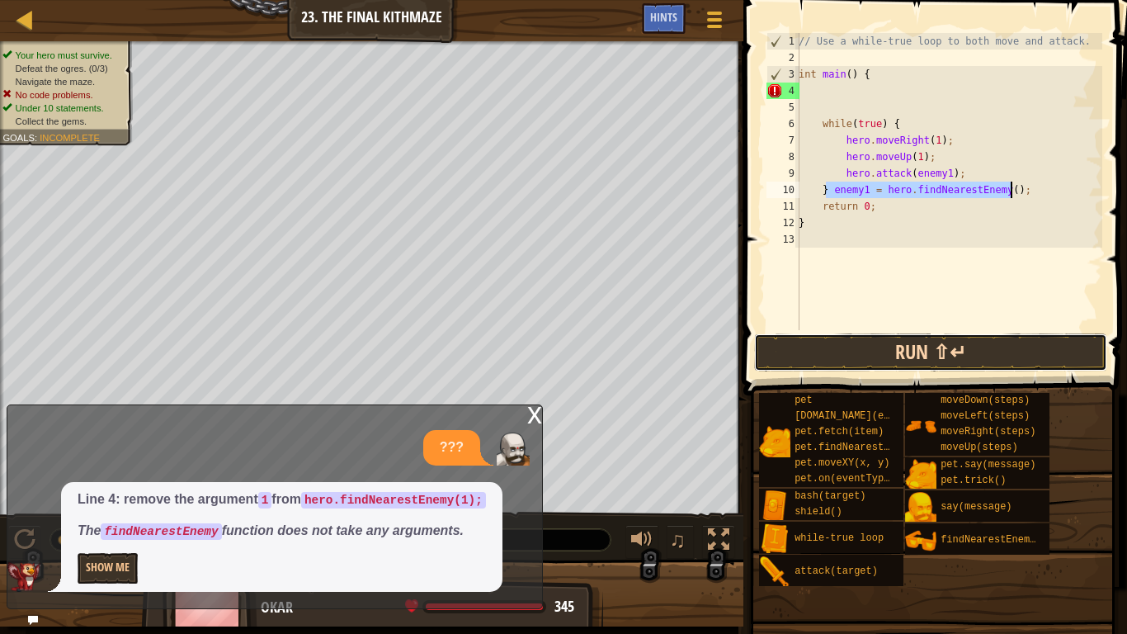
click at [904, 357] on button "Run ⇧↵" at bounding box center [930, 352] width 353 height 38
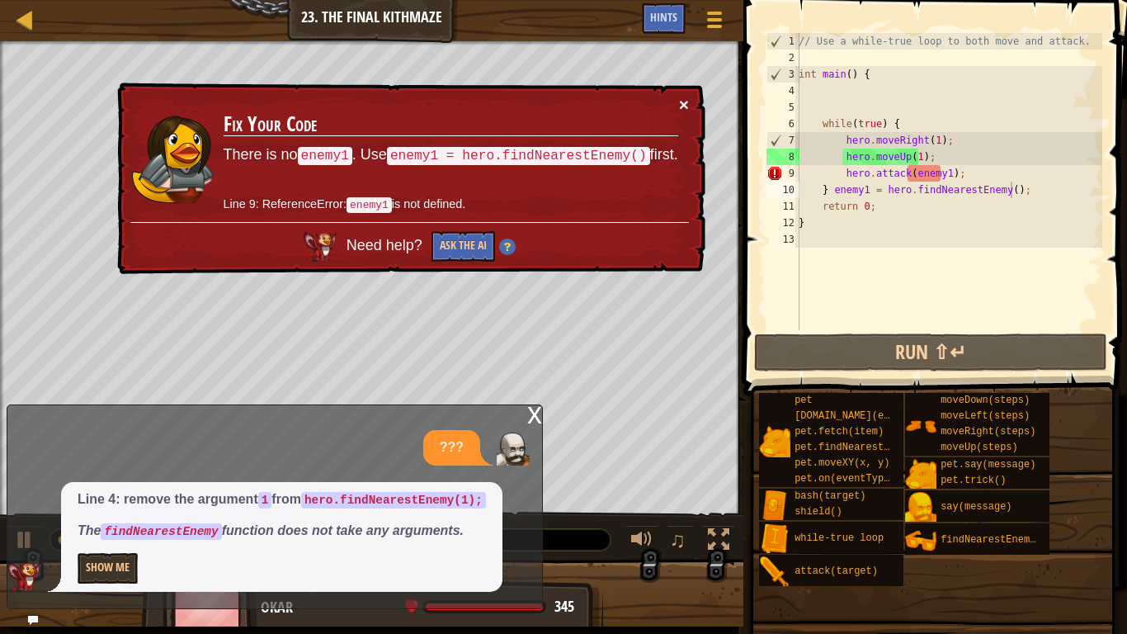
click at [682, 100] on button "×" at bounding box center [683, 102] width 10 height 17
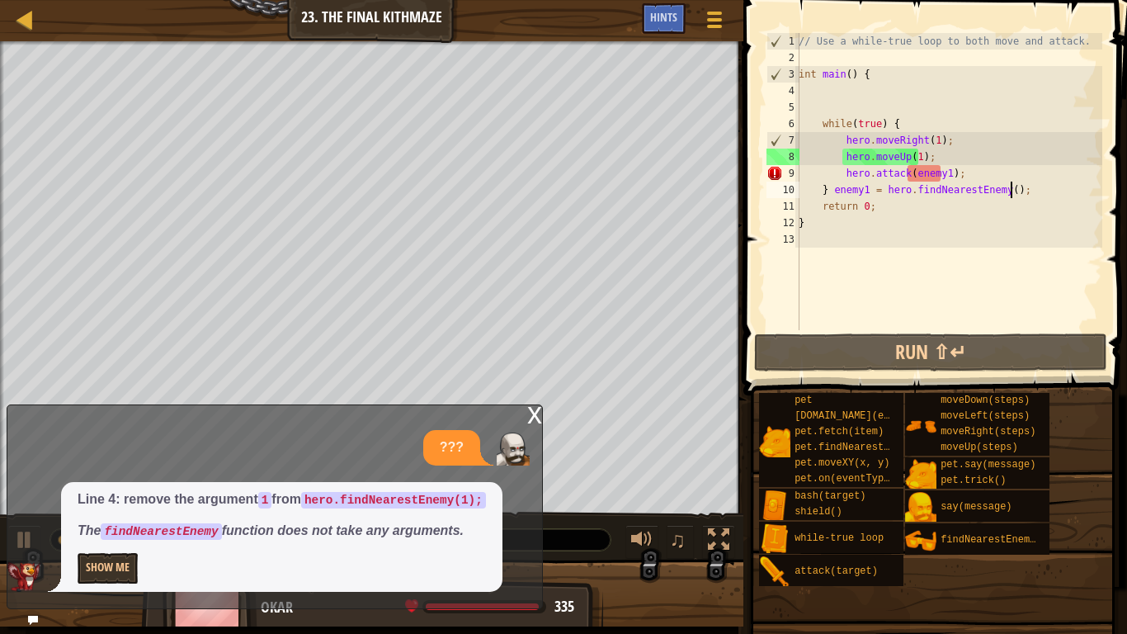
click at [942, 172] on div "// Use a while-true loop to both move and attack. int main ( ) { while ( true )…" at bounding box center [948, 198] width 307 height 330
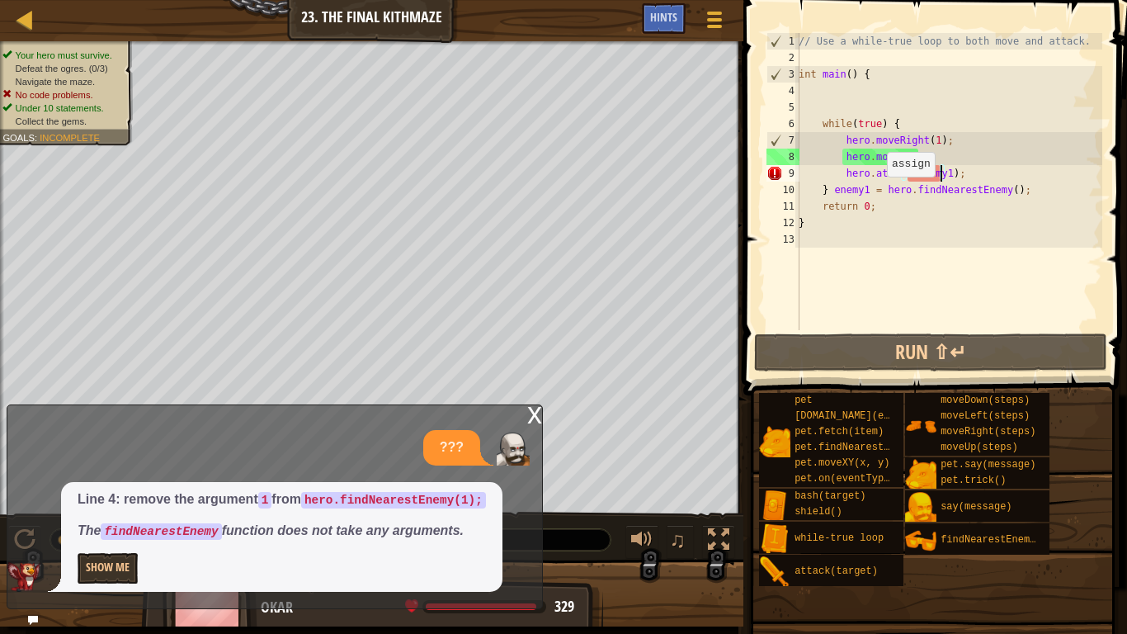
click at [878, 193] on div "// Use a while-true loop to both move and attack. int main ( ) { while ( true )…" at bounding box center [948, 198] width 307 height 330
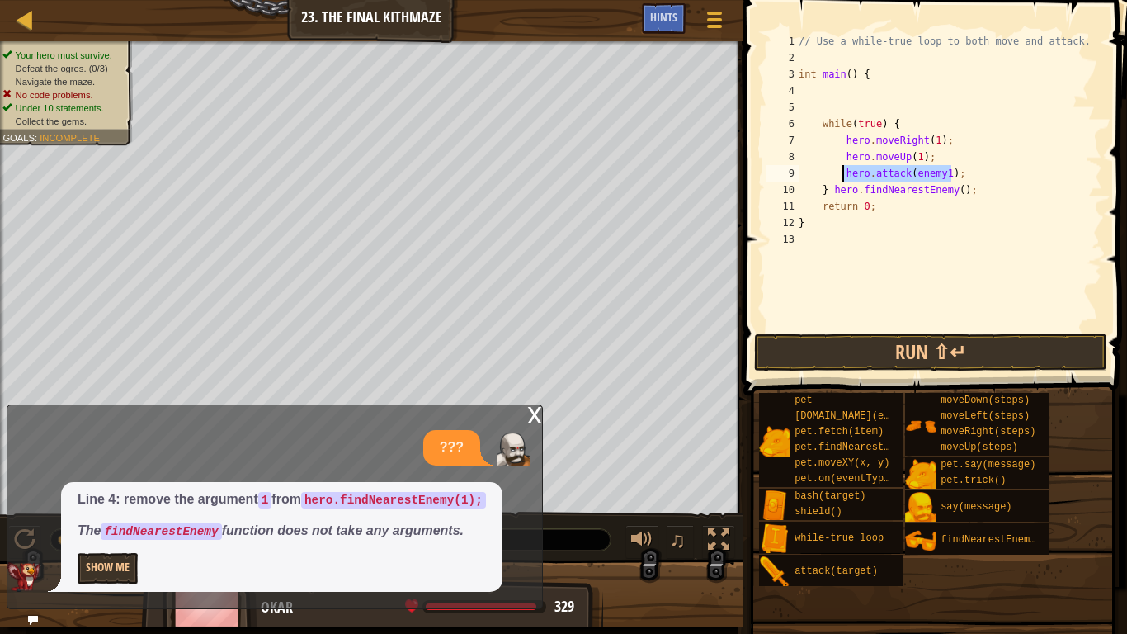
drag, startPoint x: 963, startPoint y: 175, endPoint x: 840, endPoint y: 170, distance: 123.0
click at [840, 170] on div "// Use a while-true loop to both move and attack. int main ( ) { while ( true )…" at bounding box center [948, 198] width 307 height 330
type textarea "hero.attack(enemy1);"
drag, startPoint x: 831, startPoint y: 191, endPoint x: 981, endPoint y: 192, distance: 150.2
click at [981, 192] on div "// Use a while-true loop to both move and attack. int main ( ) { while ( true )…" at bounding box center [948, 198] width 307 height 330
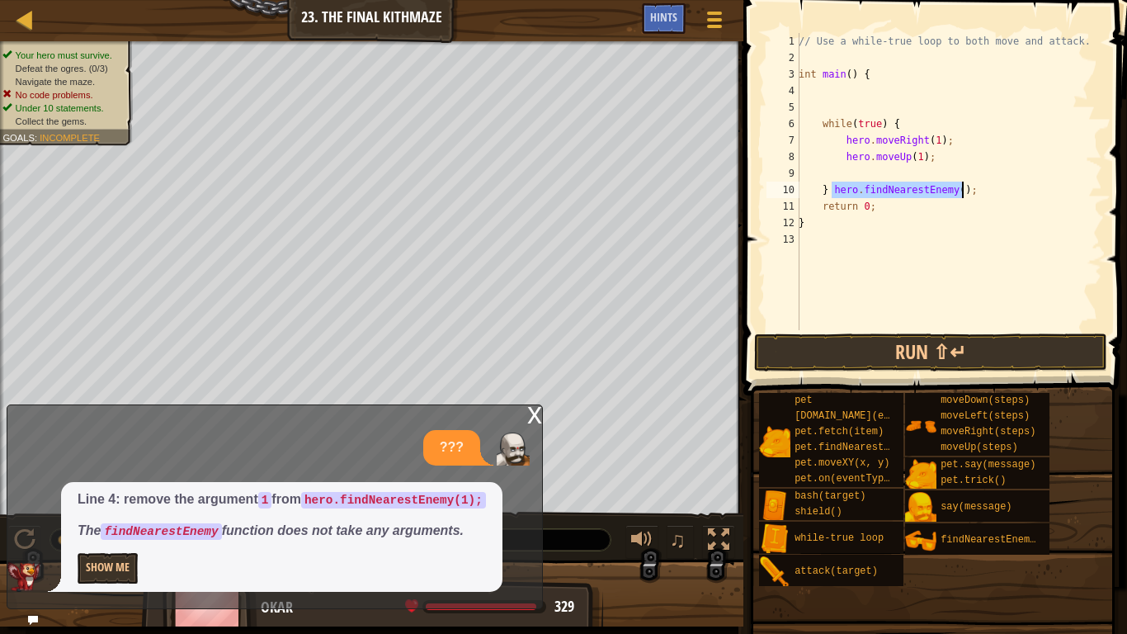
type textarea "} hero.findNearestEnemy();"
type textarea "hero.findNearestEnemy();"
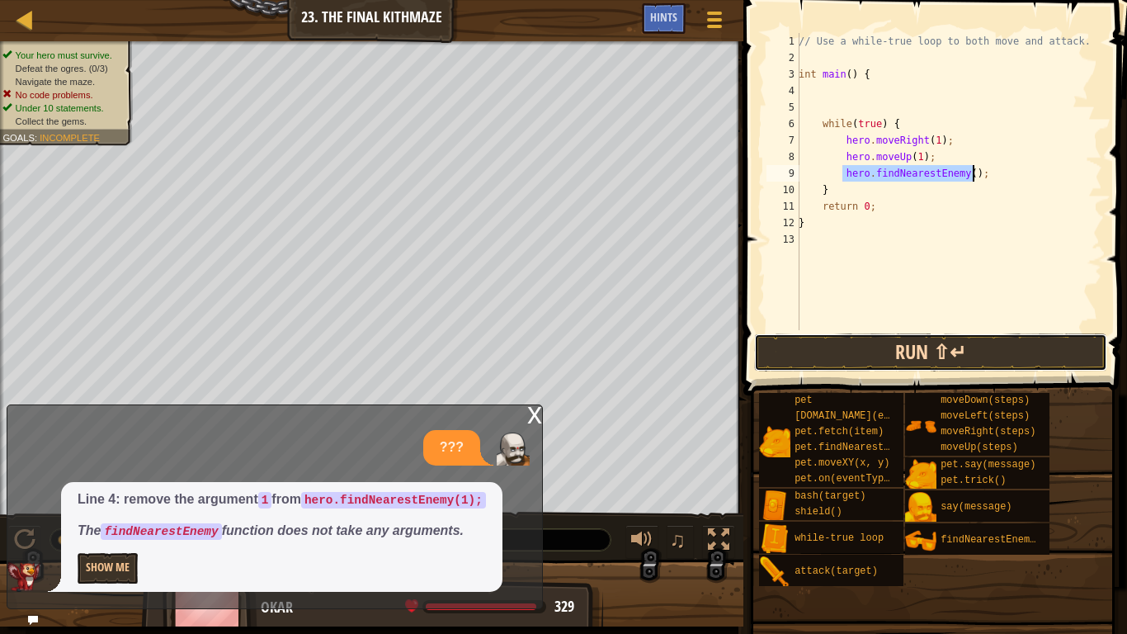
click at [874, 342] on button "Run ⇧↵" at bounding box center [930, 352] width 353 height 38
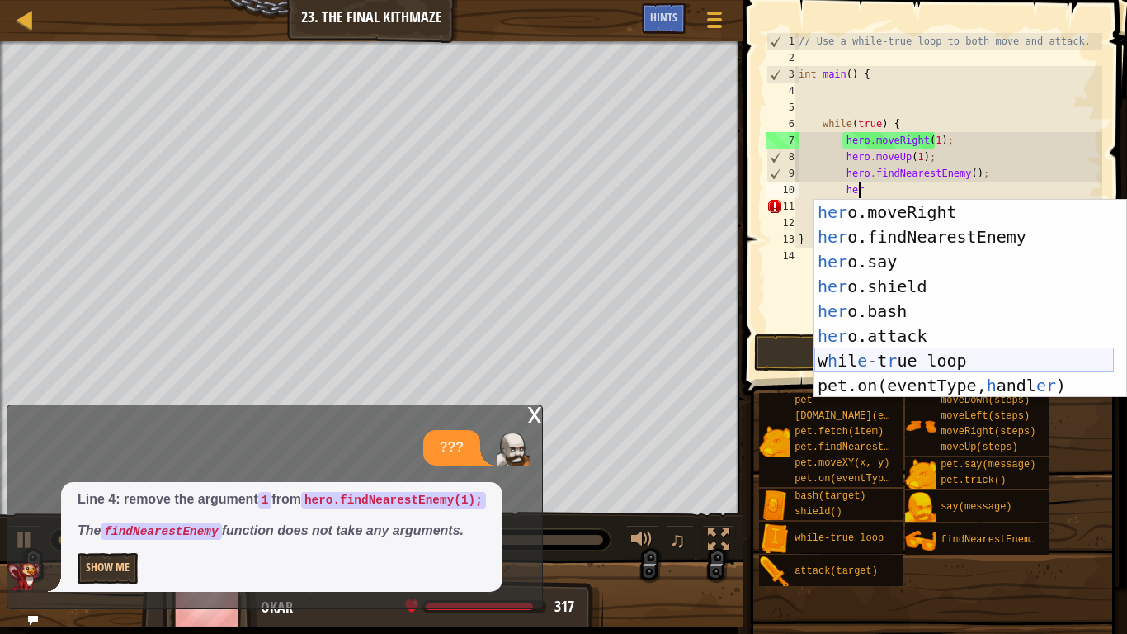
scroll to position [74, 0]
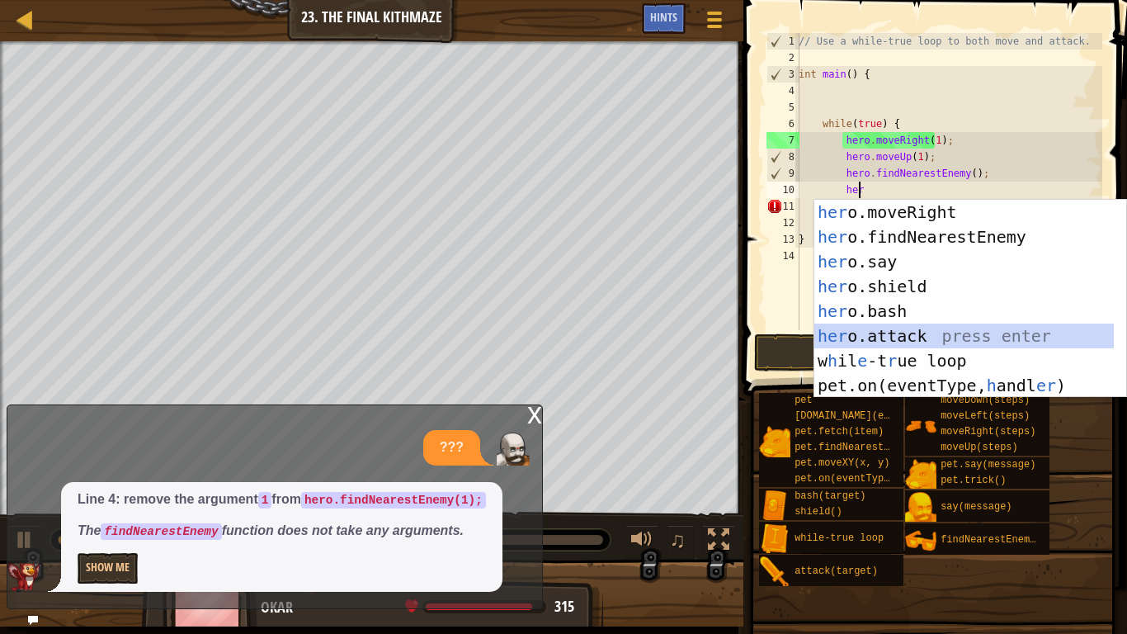
click at [892, 341] on div "her o.moveRight press enter her o.findNearestEnemy press enter her o.say press …" at bounding box center [964, 324] width 300 height 248
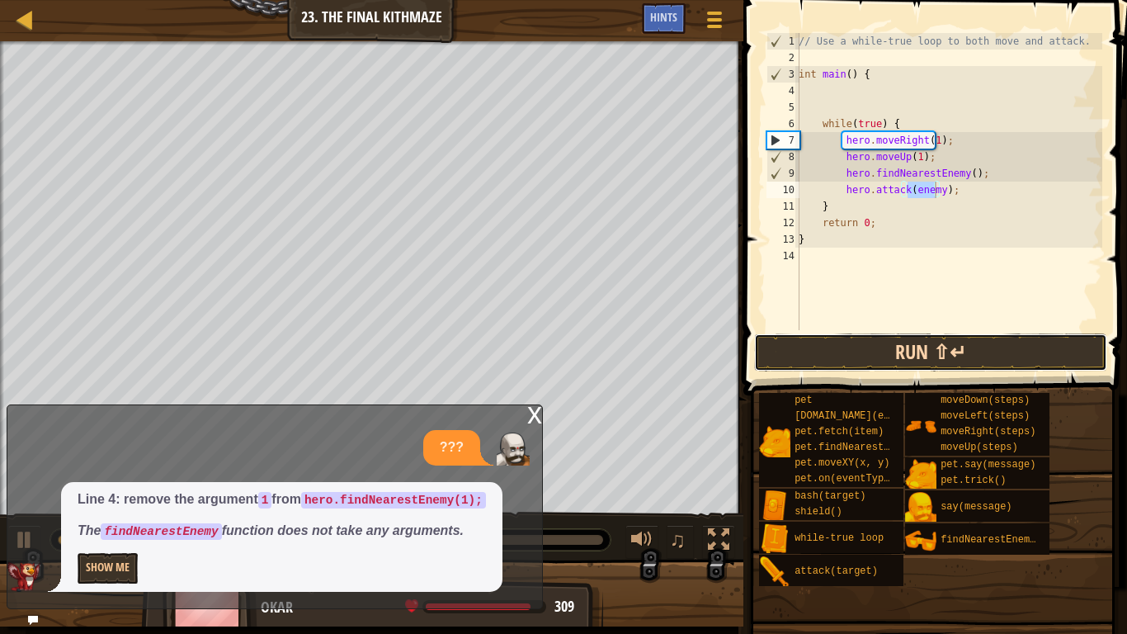
click at [894, 349] on button "Run ⇧↵" at bounding box center [930, 352] width 353 height 38
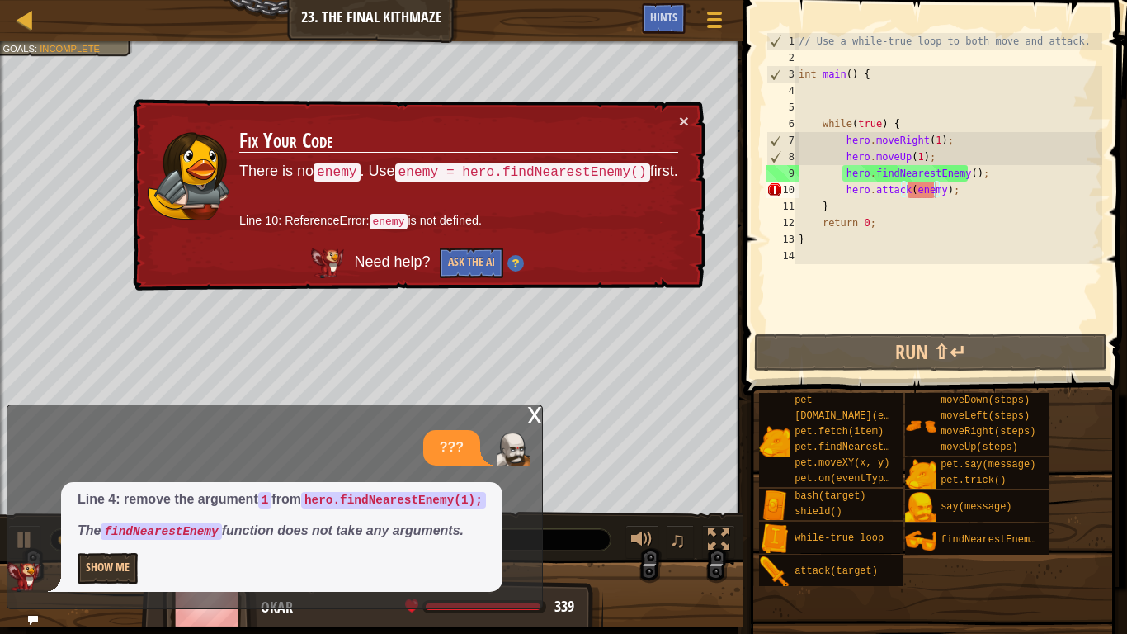
click at [690, 122] on div "× Fix Your Code There is no enemy . Use enemy = hero.findNearestEnemy() first. …" at bounding box center [417, 195] width 579 height 201
click at [680, 124] on button "×" at bounding box center [685, 124] width 11 height 17
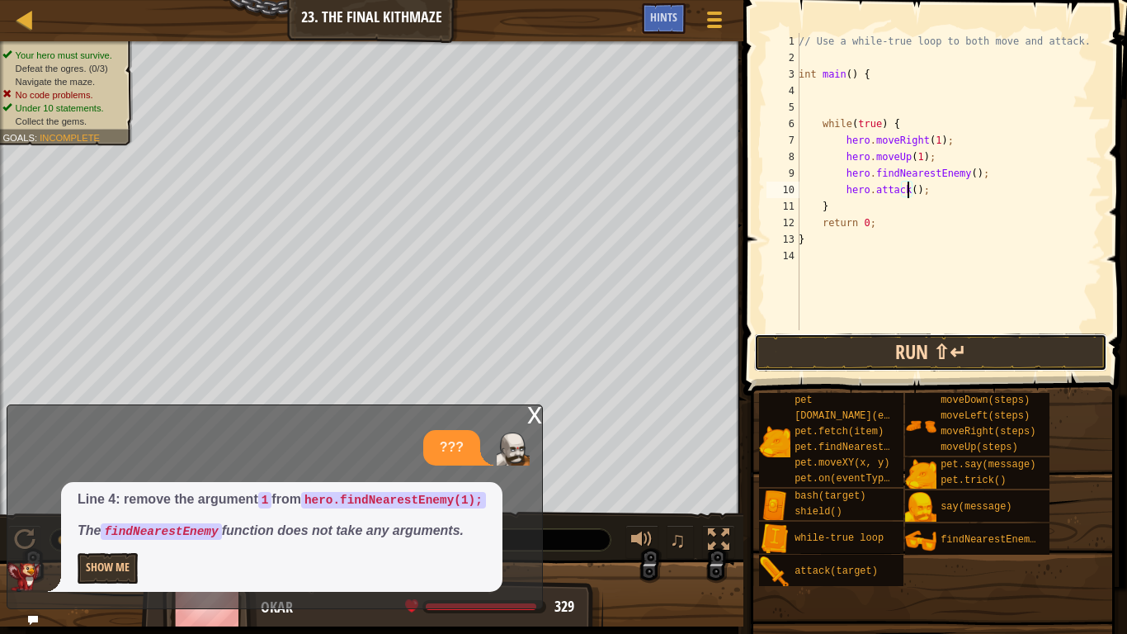
click at [933, 352] on button "Run ⇧↵" at bounding box center [930, 352] width 353 height 38
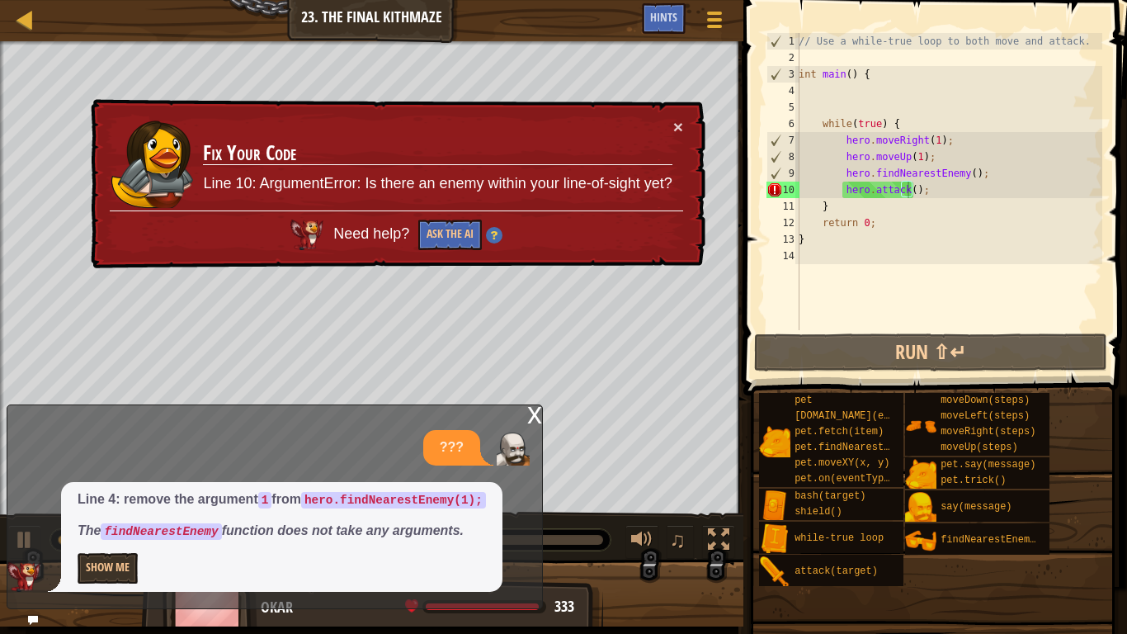
click at [683, 123] on div "× Fix Your Code Line 10: ArgumentError: Is there an enemy within your line-of-s…" at bounding box center [397, 184] width 620 height 178
click at [679, 123] on button "×" at bounding box center [678, 128] width 10 height 17
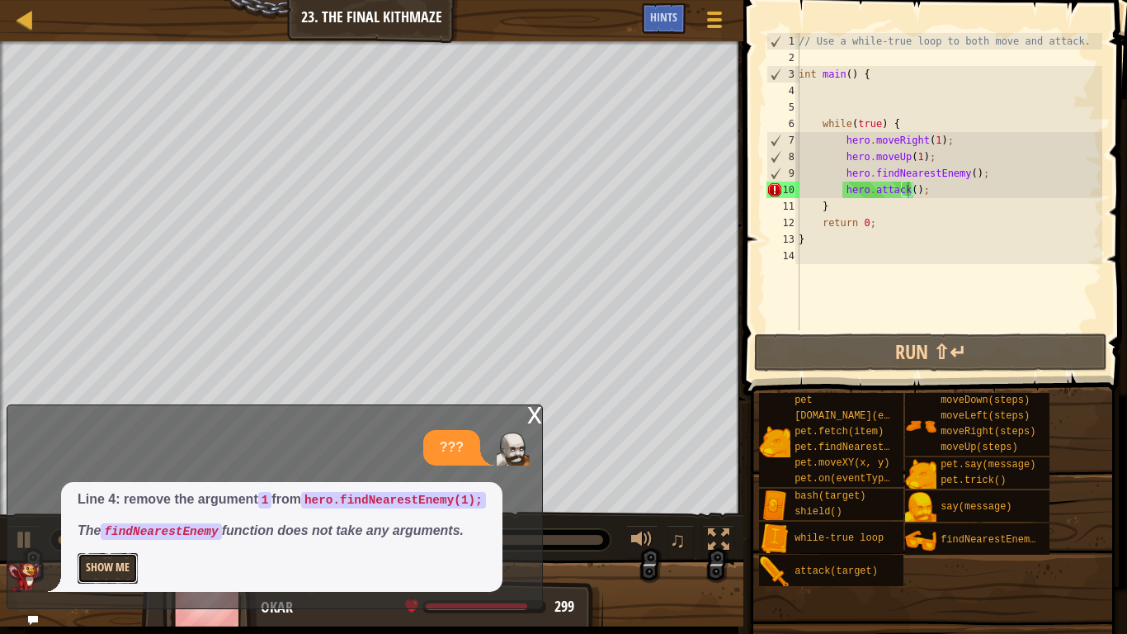
drag, startPoint x: 89, startPoint y: 565, endPoint x: 101, endPoint y: 560, distance: 13.3
click at [96, 564] on button "Show Me" at bounding box center [108, 568] width 60 height 31
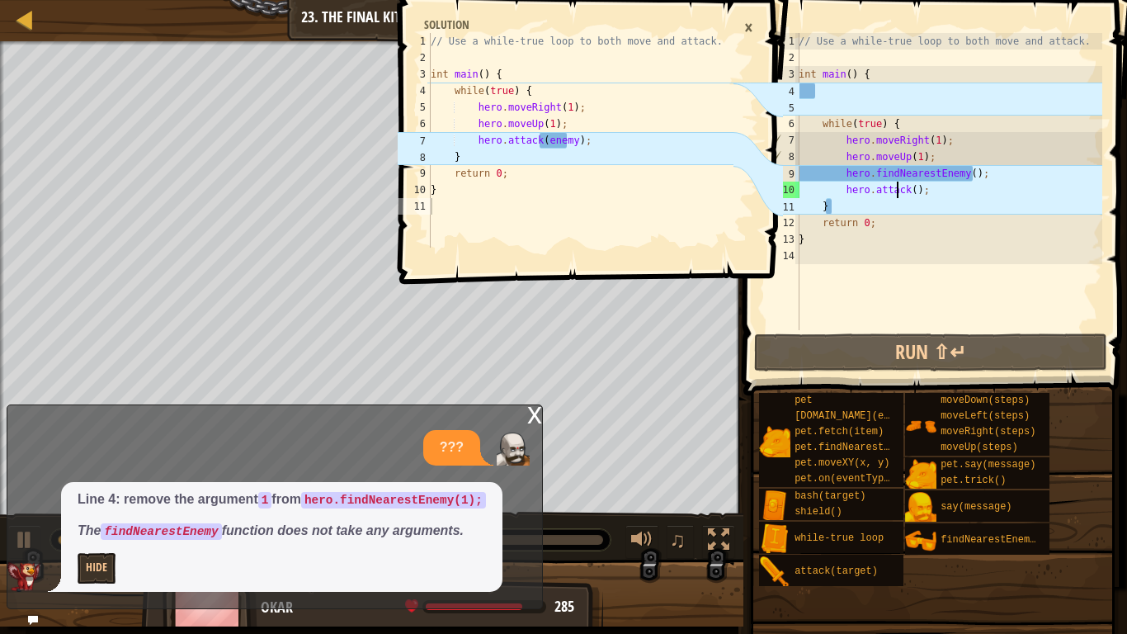
click at [898, 191] on div "// Use a while-true loop to both move and attack. int main ( ) { while ( true )…" at bounding box center [948, 198] width 307 height 330
click at [905, 191] on div "// Use a while-true loop to both move and attack. int main ( ) { while ( true )…" at bounding box center [948, 198] width 307 height 330
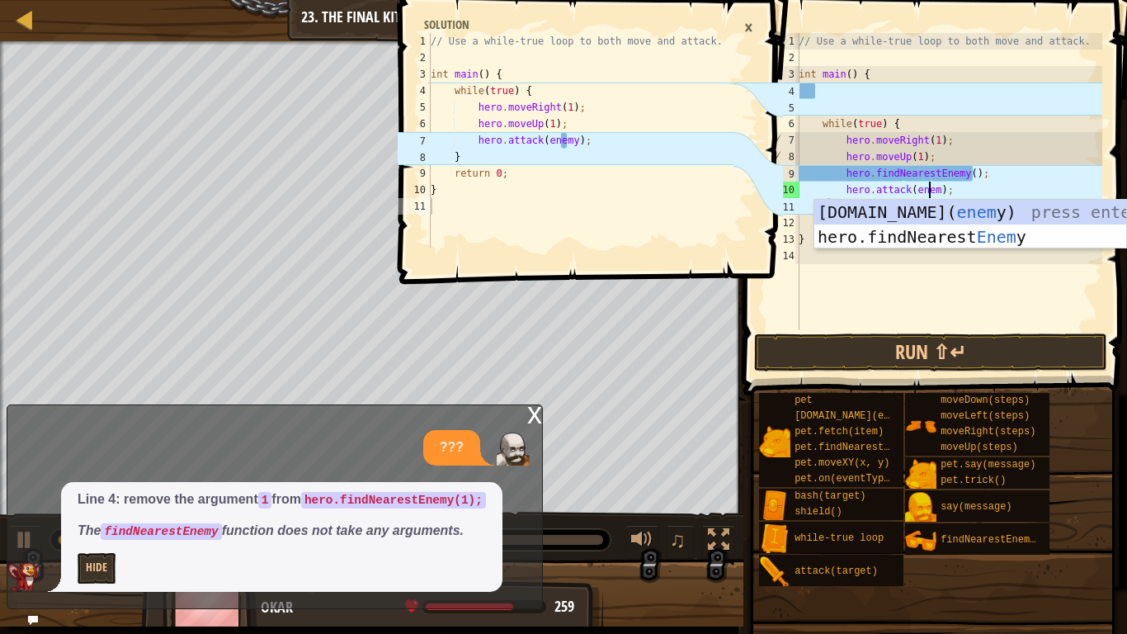
scroll to position [7, 11]
click at [683, 326] on div "1 2 3 4 5 6 7 8 9 10 11 // Use a while-true loop to both move and attack. int m…" at bounding box center [588, 317] width 389 height 634
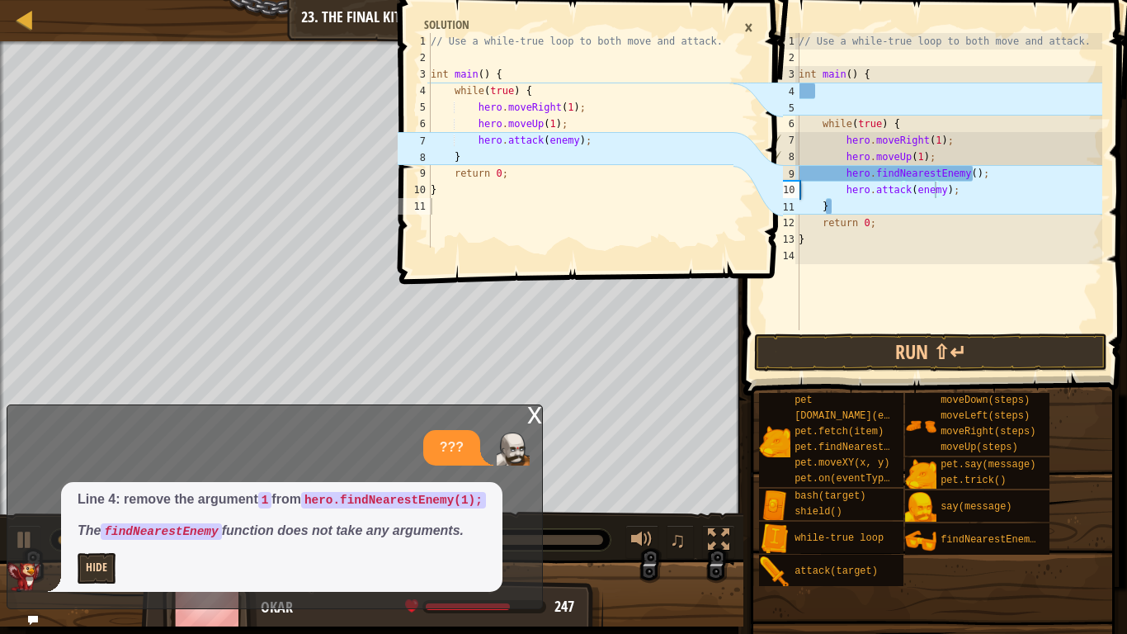
click at [77, 559] on div "Line 4: remove the argument 1 from hero.findNearestEnemy(1); The findNearestEne…" at bounding box center [281, 537] width 441 height 110
click at [86, 563] on button "Hide" at bounding box center [97, 568] width 38 height 31
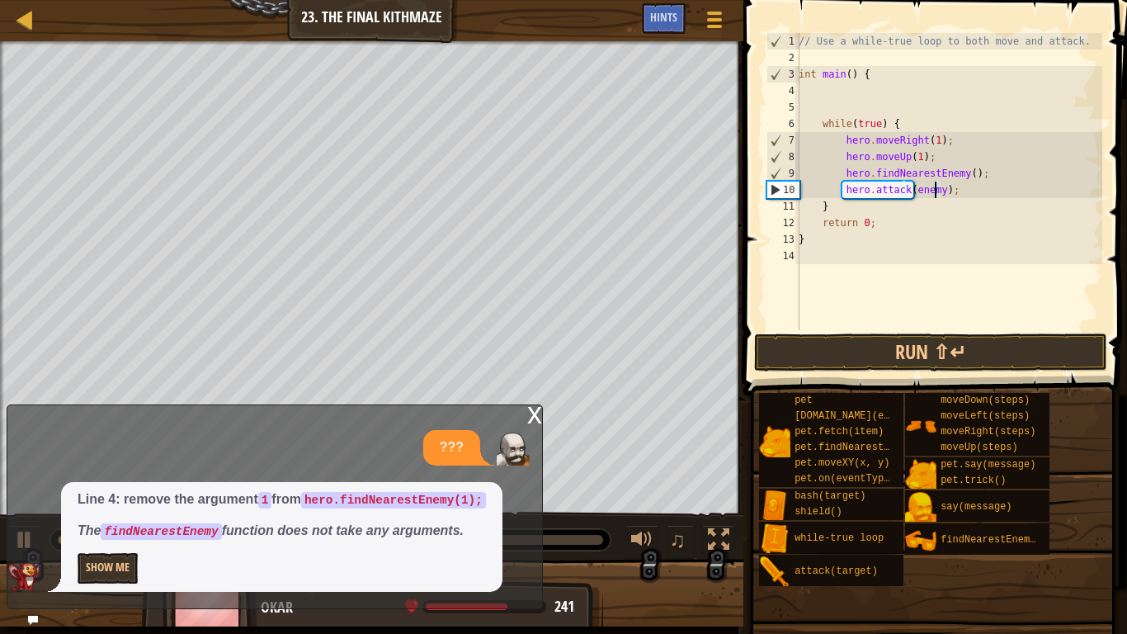
click at [531, 415] on div "Map Introduction to Computer Science 23. The Final Kithmaze Game Menu Done Hint…" at bounding box center [563, 317] width 1127 height 634
click at [531, 414] on div "x" at bounding box center [534, 413] width 15 height 17
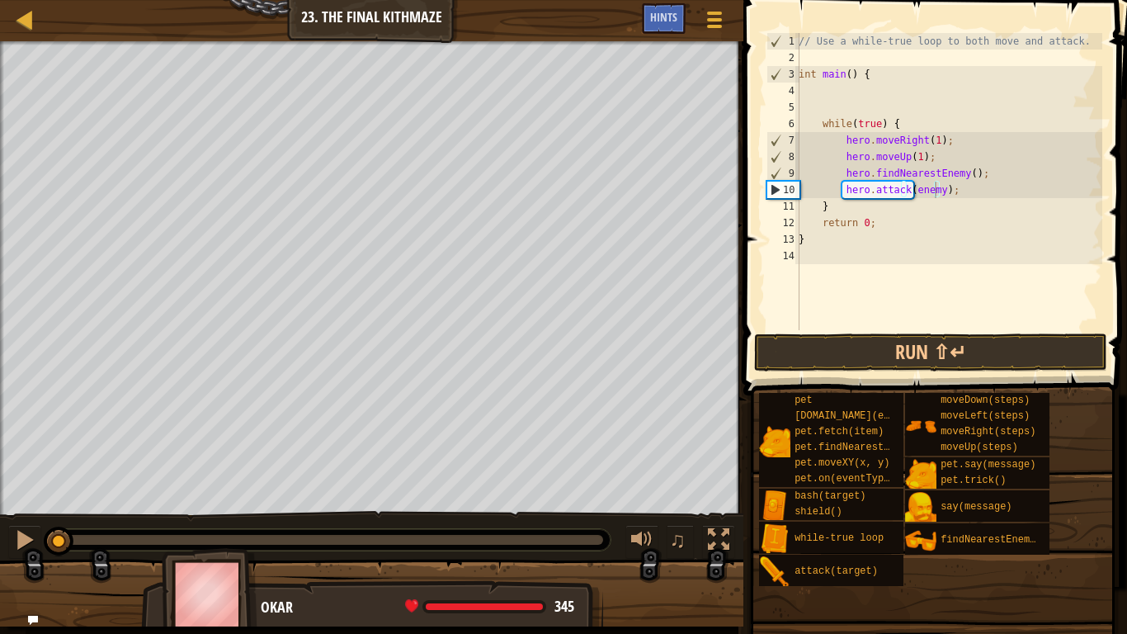
drag, startPoint x: 394, startPoint y: 534, endPoint x: 2, endPoint y: 557, distance: 391.8
click at [2, 557] on div "♫" at bounding box center [371, 536] width 743 height 50
click at [936, 360] on button "Run ⇧↵" at bounding box center [930, 352] width 353 height 38
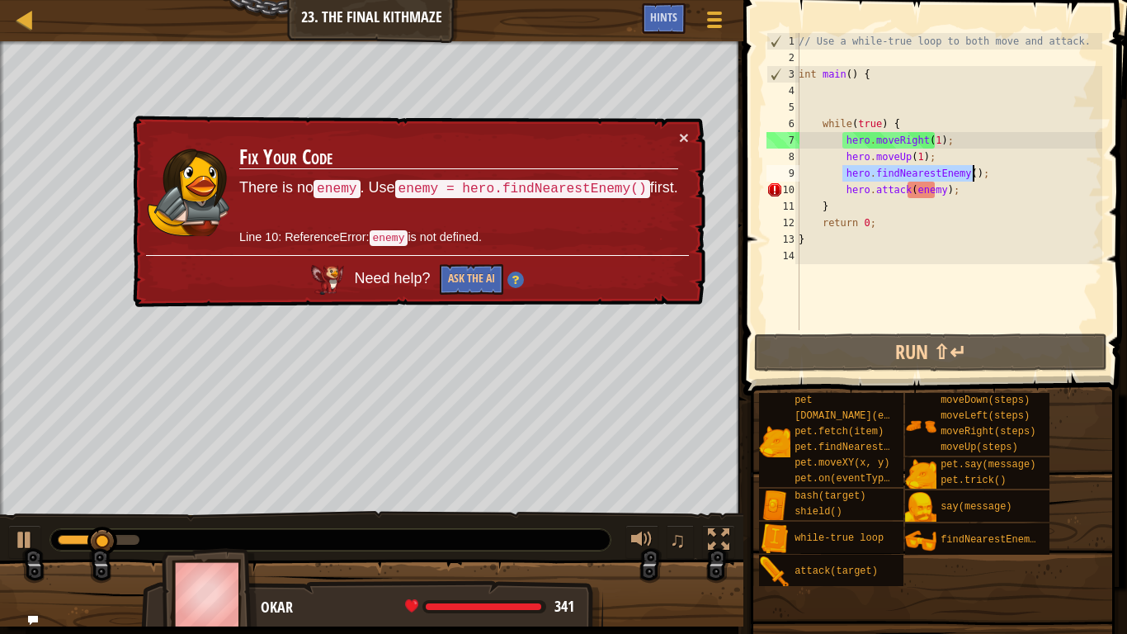
drag, startPoint x: 842, startPoint y: 174, endPoint x: 971, endPoint y: 175, distance: 128.7
click at [971, 175] on div "// Use a while-true loop to both move and attack. int main ( ) { while ( true )…" at bounding box center [948, 198] width 307 height 330
type textarea "hero.findNearestEnemy();"
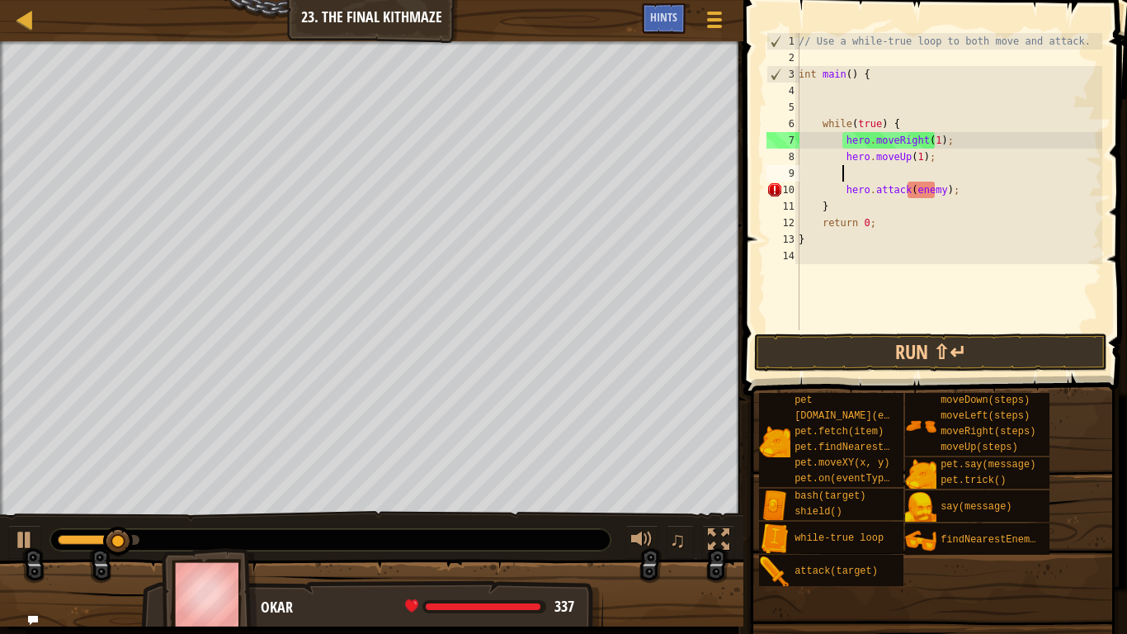
type textarea "h"
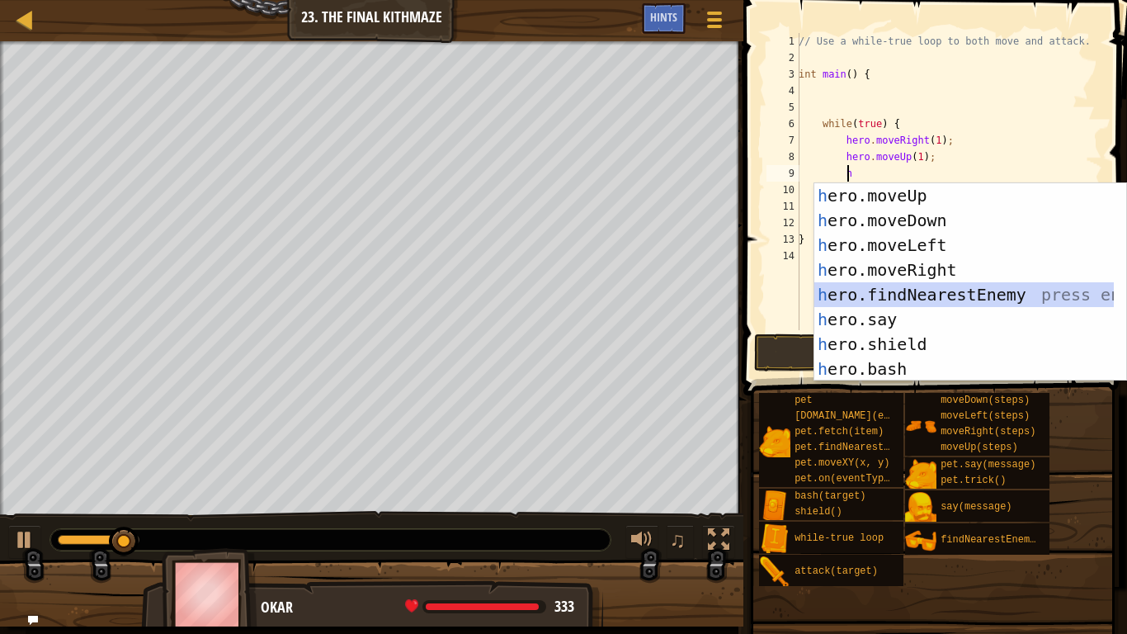
click at [917, 283] on div "h ero.moveUp press enter h ero.moveDown press enter h ero.moveLeft press enter …" at bounding box center [970, 307] width 312 height 248
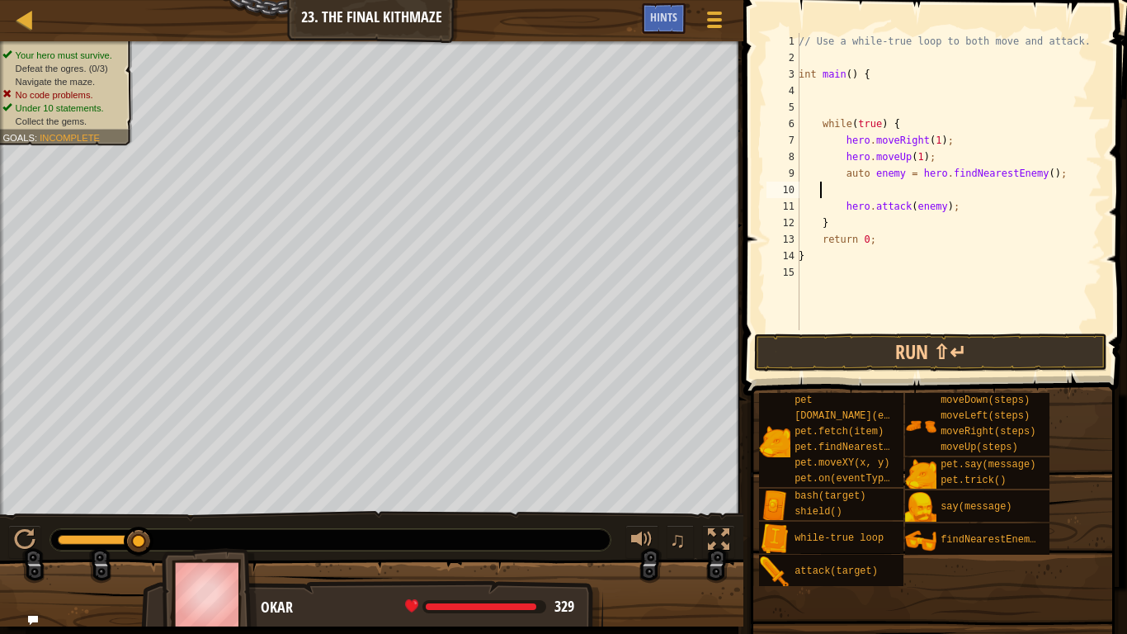
scroll to position [7, 0]
type textarea "auto enemy = hero.findNearestEnemy();"
click at [853, 329] on div "// Use a while-true loop to both move and attack. int main ( ) { while ( true )…" at bounding box center [948, 198] width 307 height 330
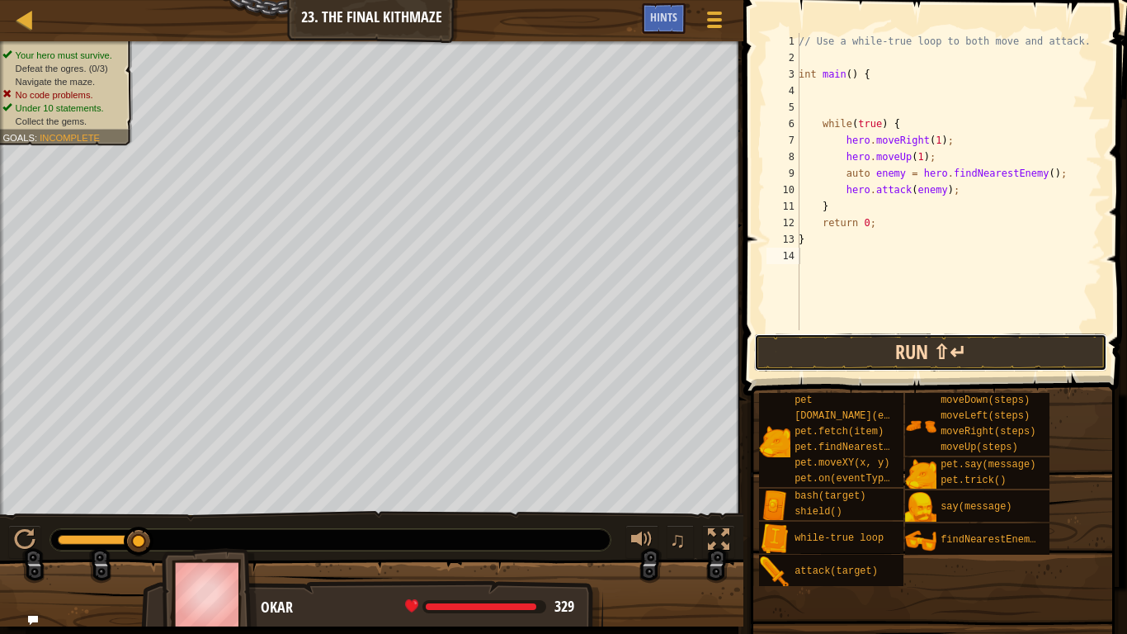
click at [853, 349] on button "Run ⇧↵" at bounding box center [930, 352] width 353 height 38
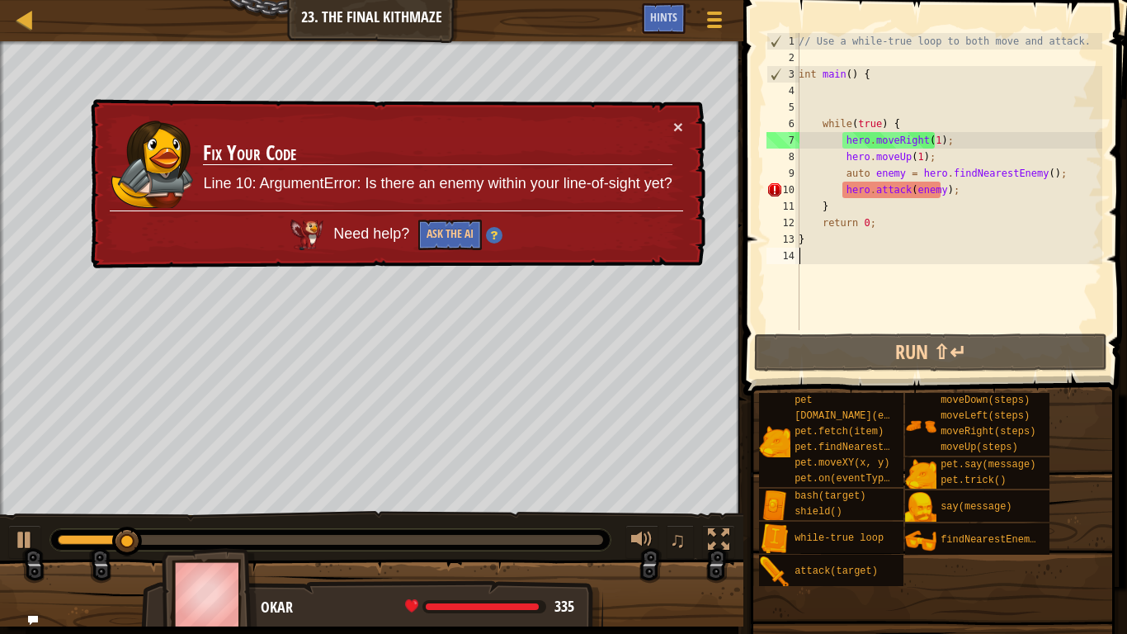
click at [686, 125] on div "× Fix Your Code Line 10: ArgumentError: Is there an enemy within your line-of-s…" at bounding box center [396, 184] width 619 height 174
click at [682, 124] on button "×" at bounding box center [678, 128] width 10 height 17
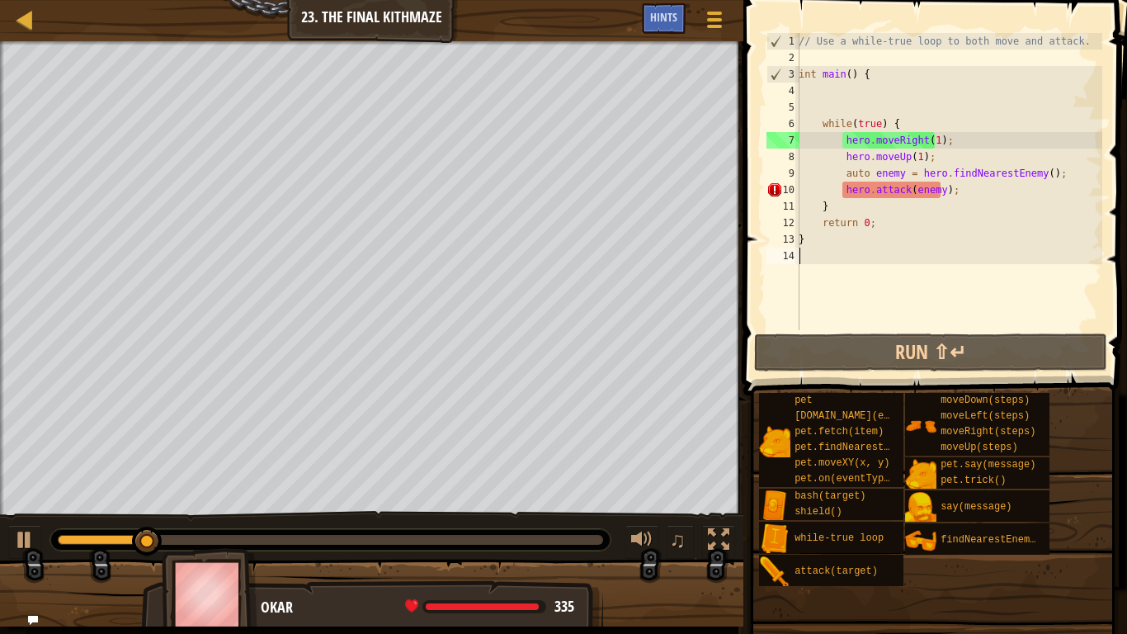
click at [952, 205] on div "// Use a while-true loop to both move and attack. int main ( ) { while ( true )…" at bounding box center [948, 198] width 307 height 330
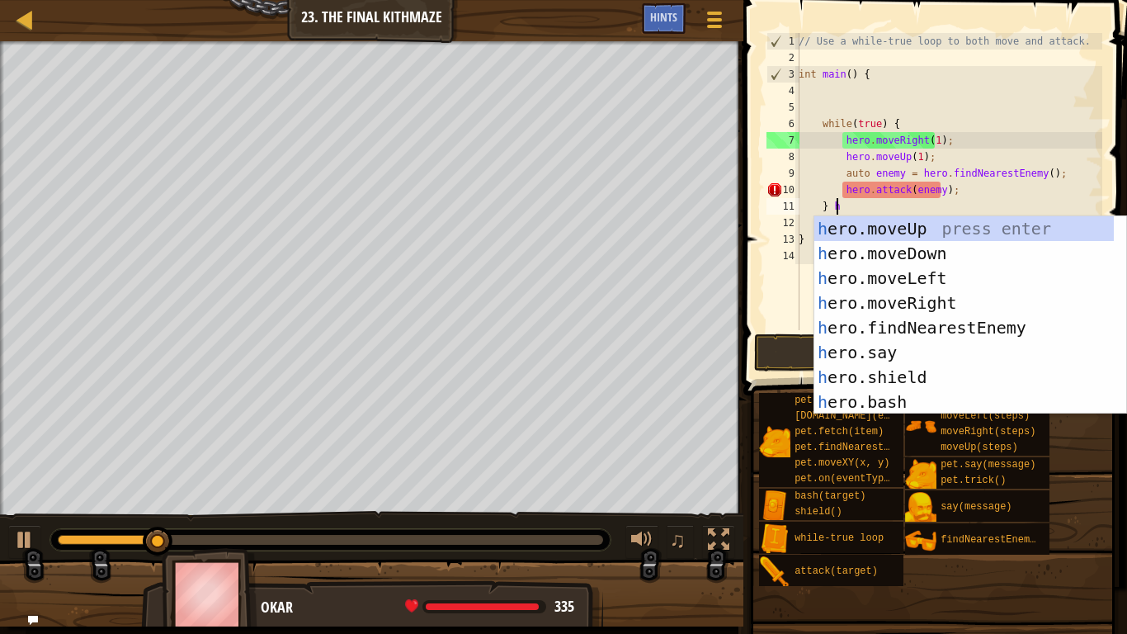
type textarea "} he"
click at [939, 252] on div "he ro.moveUp press enter he ro.moveDown press enter he ro.moveLeft press enter …" at bounding box center [964, 340] width 300 height 248
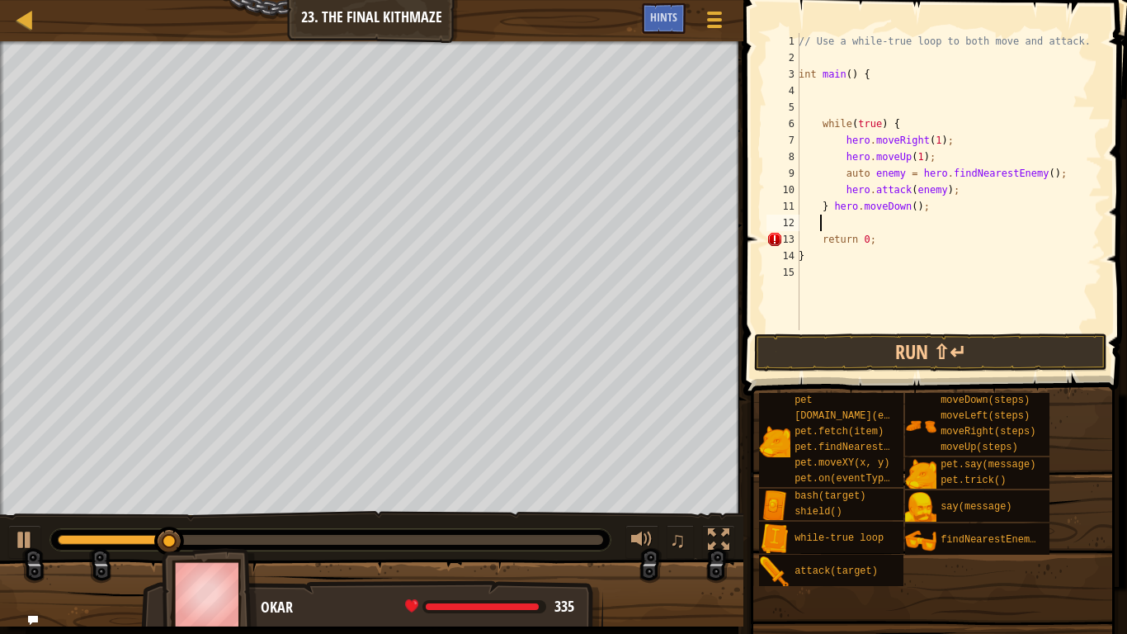
scroll to position [7, 1]
click at [911, 207] on div "// Use a while-true loop to both move and attack. int main ( ) { while ( true )…" at bounding box center [948, 198] width 307 height 330
type textarea "} hero.moveDown(2;"
click at [892, 227] on div "// Use a while-true loop to both move and attack. int main ( ) { while ( true )…" at bounding box center [948, 198] width 307 height 330
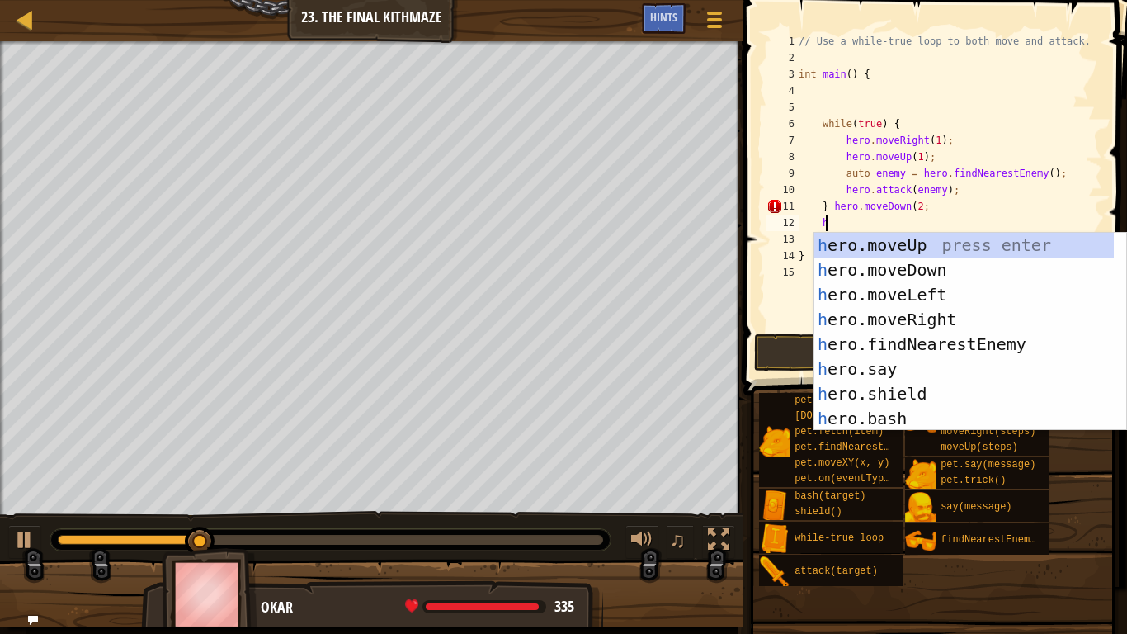
scroll to position [7, 2]
type textarea "her"
click at [890, 242] on div "her o.moveUp press enter her o.moveDown press enter her o.moveLeft press enter …" at bounding box center [964, 357] width 300 height 248
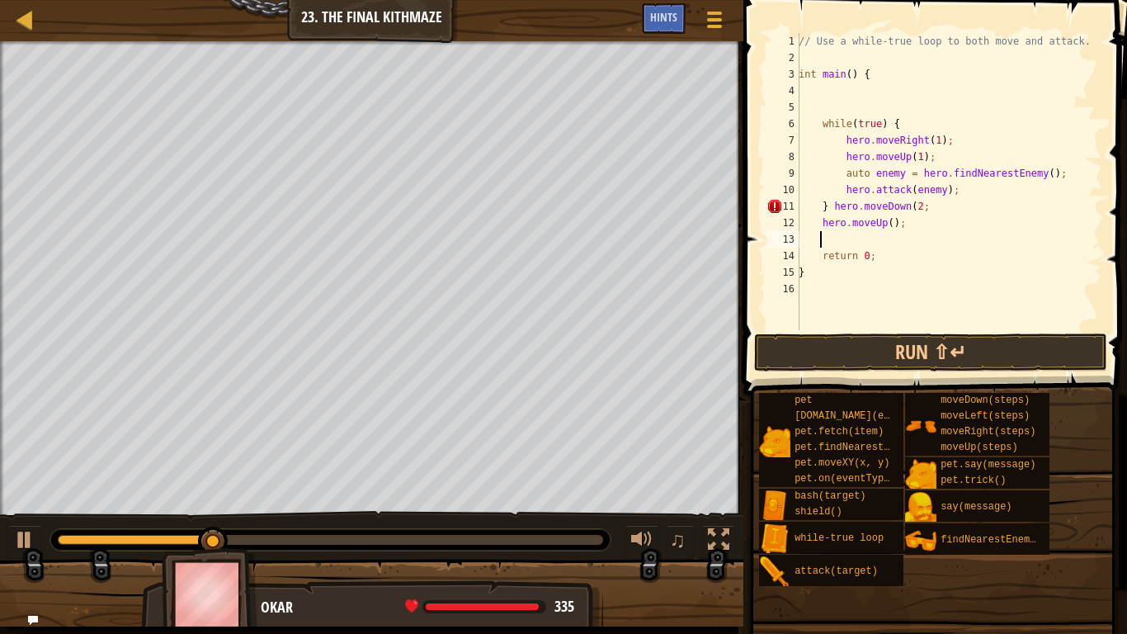
scroll to position [7, 1]
click at [910, 311] on div "// Use a while-true loop to both move and attack. int main ( ) { while ( true )…" at bounding box center [948, 198] width 307 height 330
click at [907, 328] on div "// Use a while-true loop to both move and attack. int main ( ) { while ( true )…" at bounding box center [948, 198] width 307 height 330
click at [908, 357] on button "Run ⇧↵" at bounding box center [930, 352] width 353 height 38
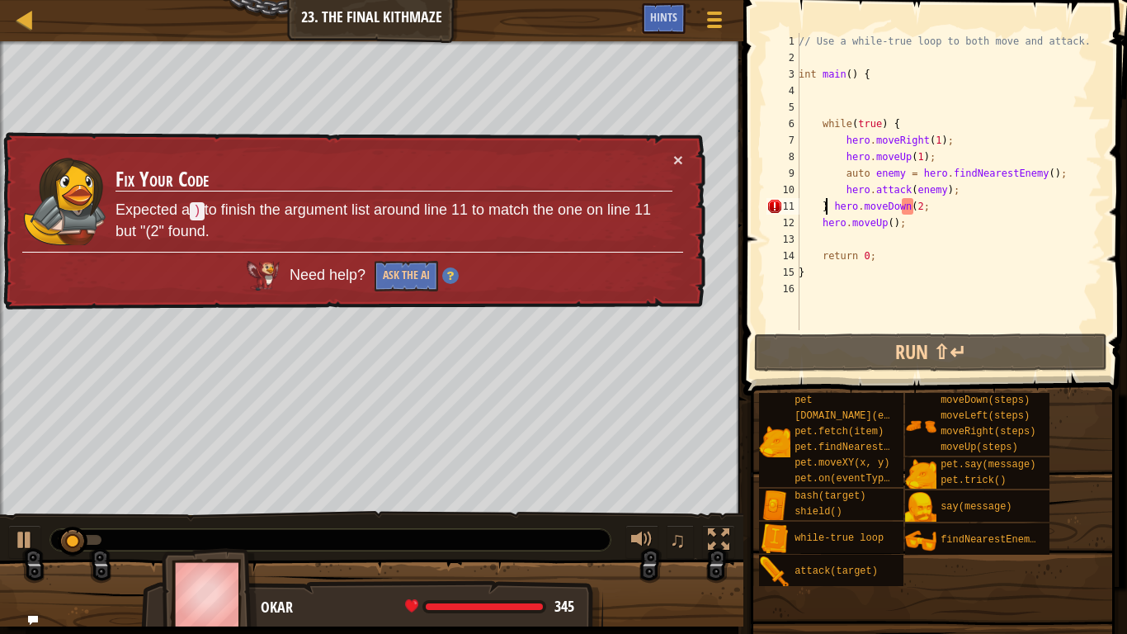
click at [827, 206] on div "// Use a while-true loop to both move and attack. int main ( ) { while ( true )…" at bounding box center [948, 198] width 307 height 330
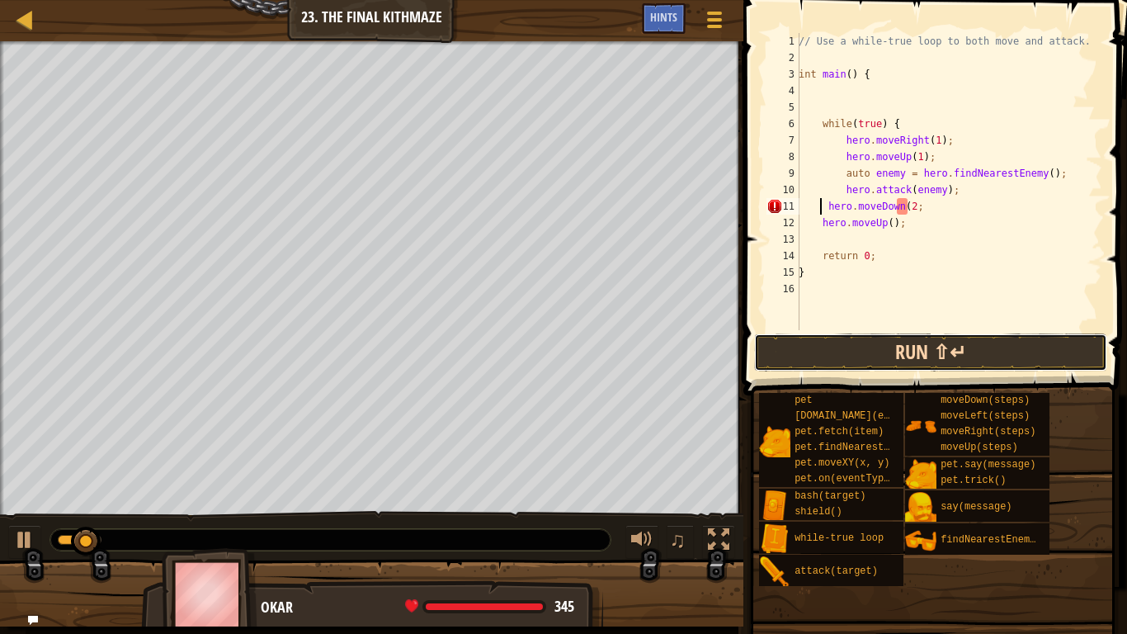
click at [865, 342] on button "Run ⇧↵" at bounding box center [930, 352] width 353 height 38
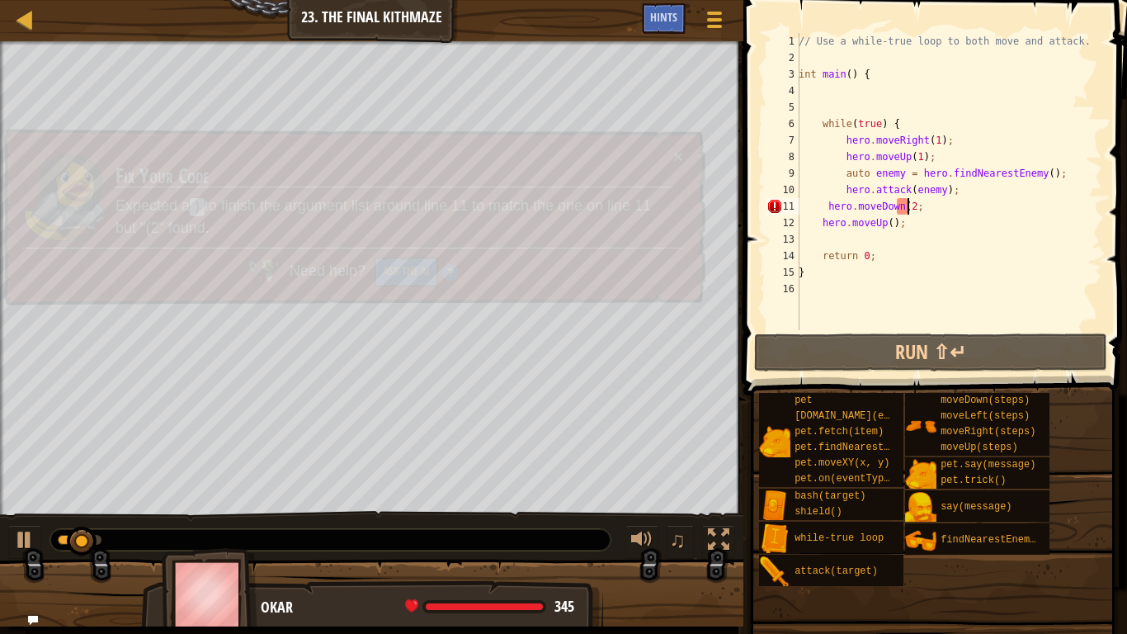
click at [908, 205] on div "// Use a while-true loop to both move and attack. int main ( ) { while ( true )…" at bounding box center [948, 198] width 307 height 330
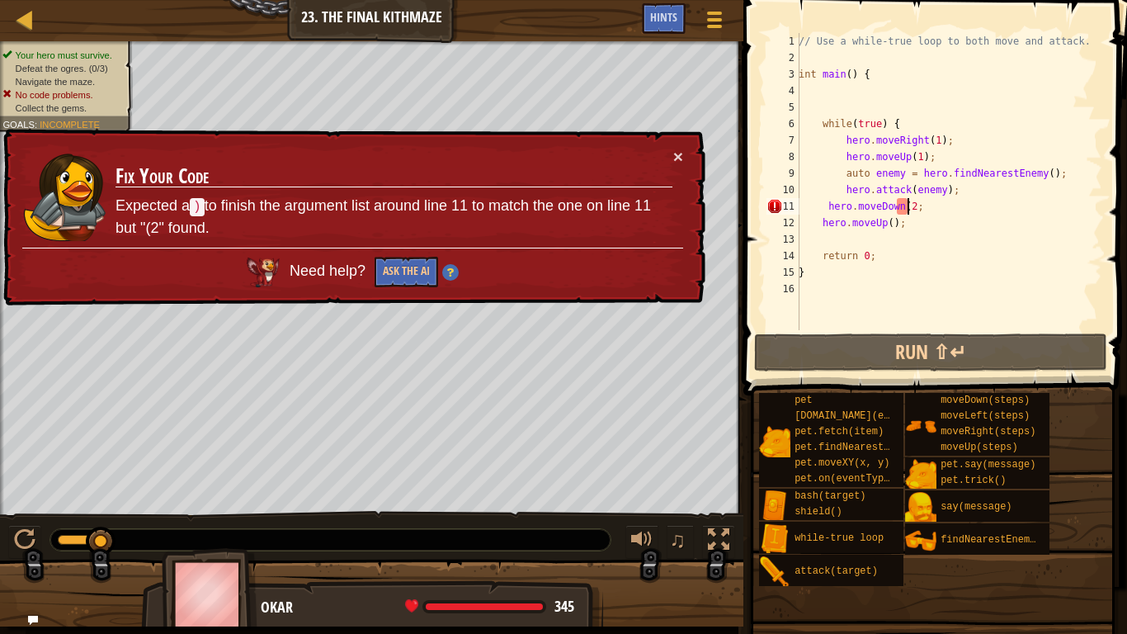
scroll to position [7, 9]
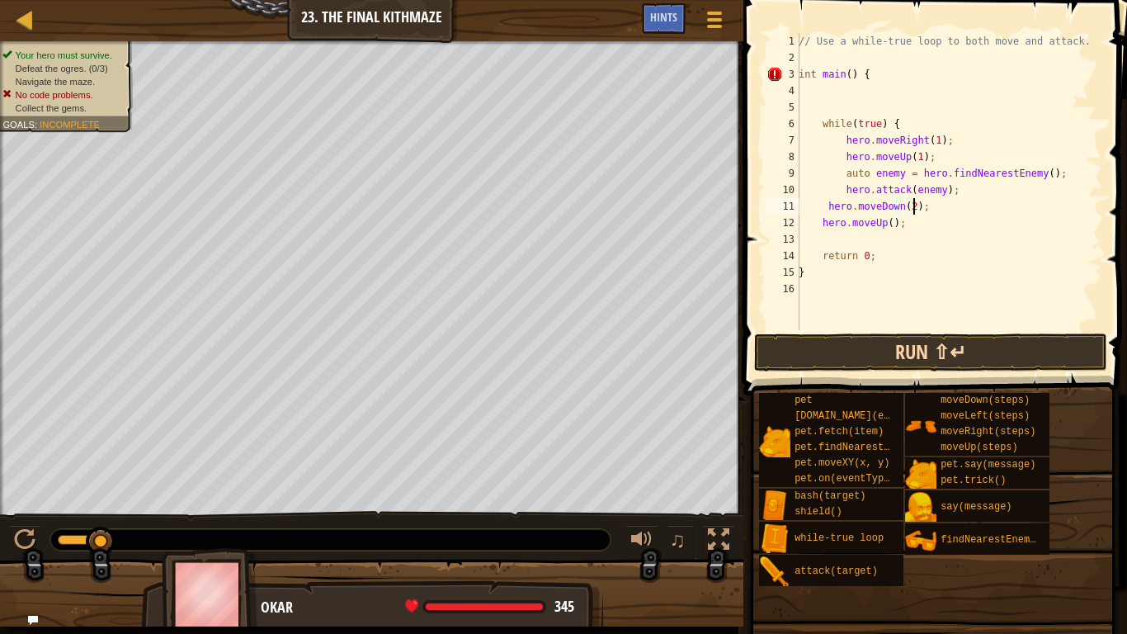
type textarea "hero.moveDown(2);"
click at [936, 347] on button "Run ⇧↵" at bounding box center [930, 352] width 353 height 38
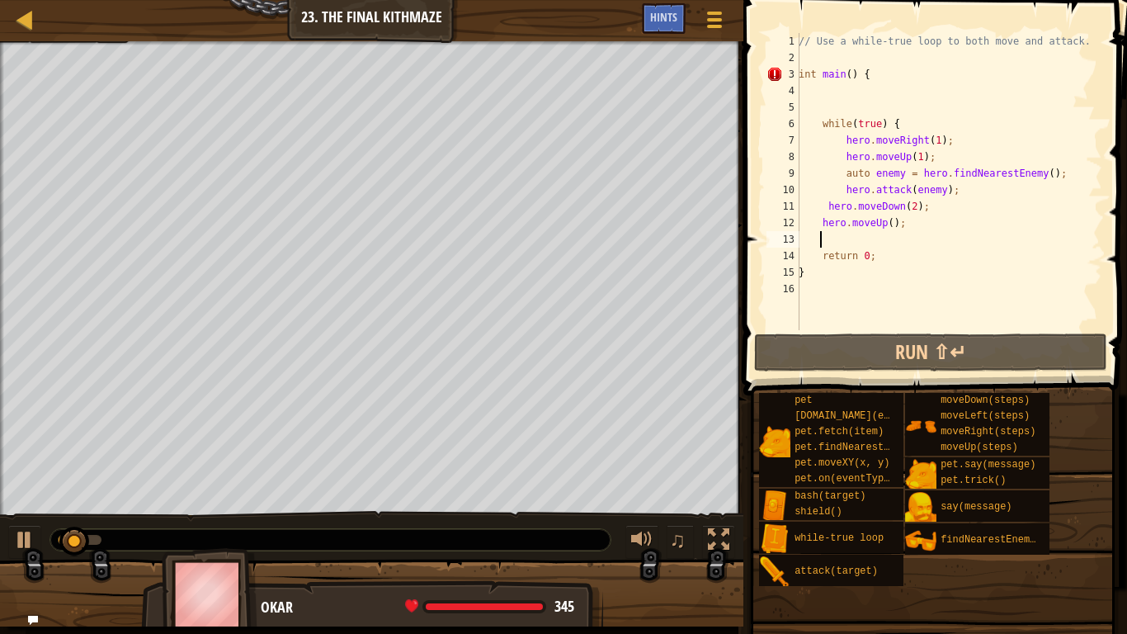
click at [838, 233] on div "// Use a while-true loop to both move and attack. int main ( ) { while ( true )…" at bounding box center [948, 198] width 307 height 330
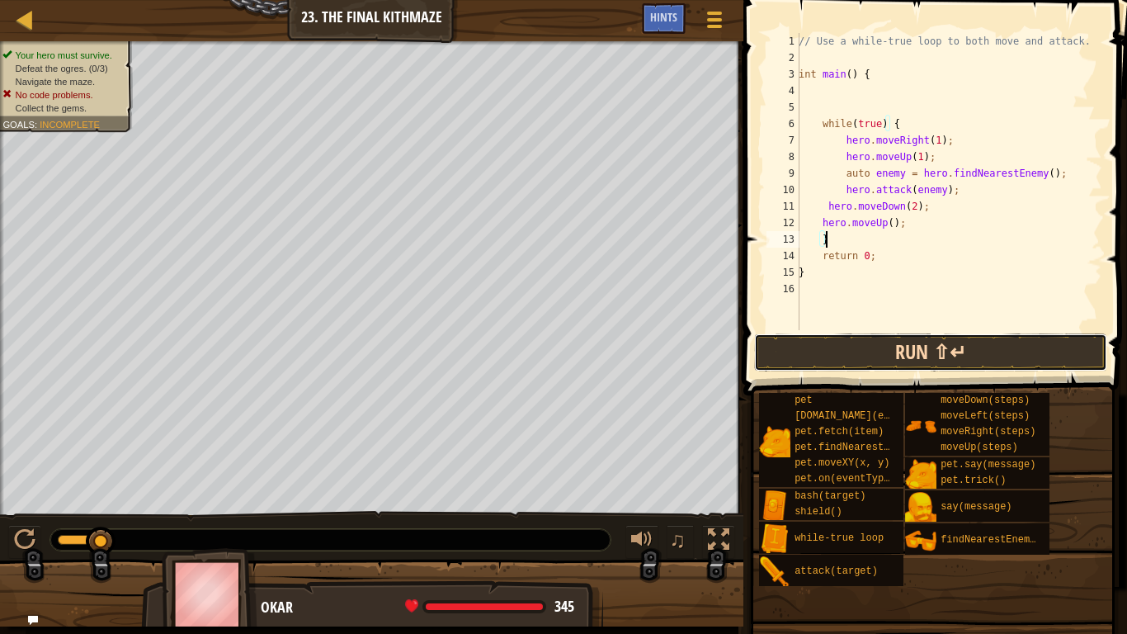
click at [974, 355] on button "Run ⇧↵" at bounding box center [930, 352] width 353 height 38
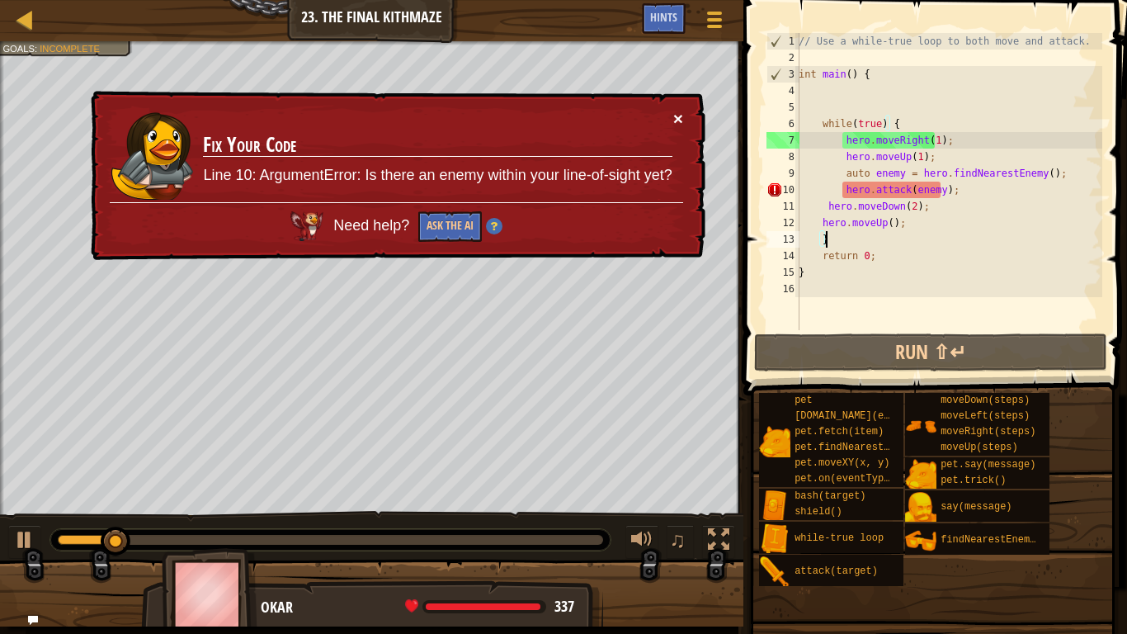
click at [674, 120] on button "×" at bounding box center [679, 122] width 11 height 17
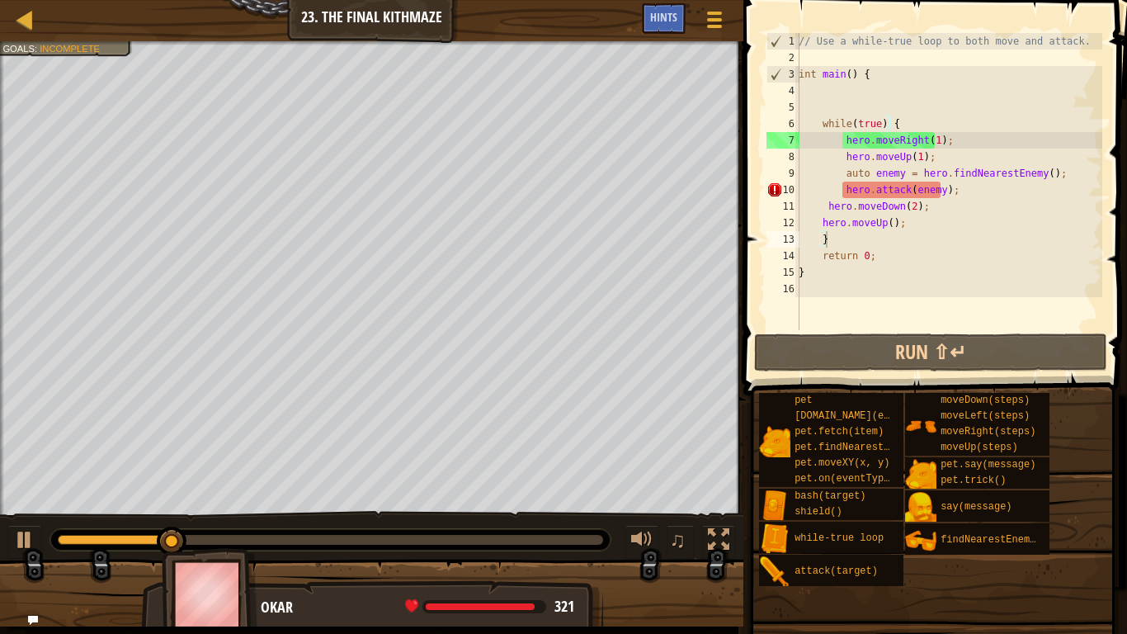
drag, startPoint x: 184, startPoint y: 531, endPoint x: 125, endPoint y: 518, distance: 60.9
click at [68, 531] on div at bounding box center [330, 539] width 560 height 21
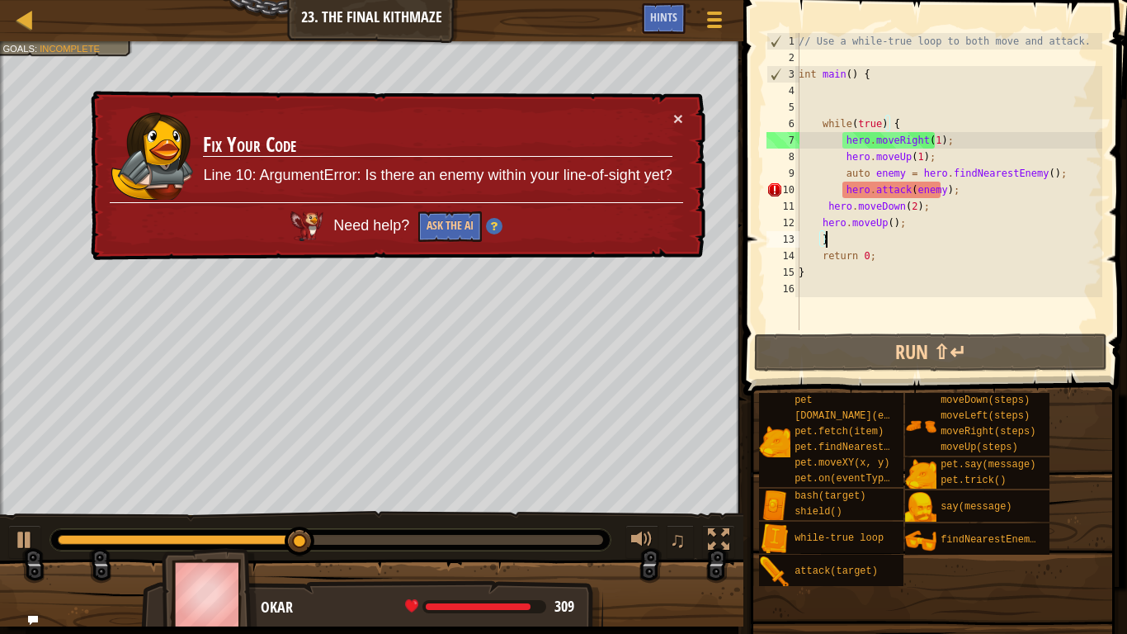
click at [915, 206] on div "// Use a while-true loop to both move and attack. int main ( ) { while ( true )…" at bounding box center [948, 198] width 307 height 330
click at [939, 189] on div "// Use a while-true loop to both move and attack. int main ( ) { while ( true )…" at bounding box center [948, 198] width 307 height 330
click at [934, 197] on div "// Use a while-true loop to both move and attack. int main ( ) { while ( true )…" at bounding box center [948, 198] width 307 height 330
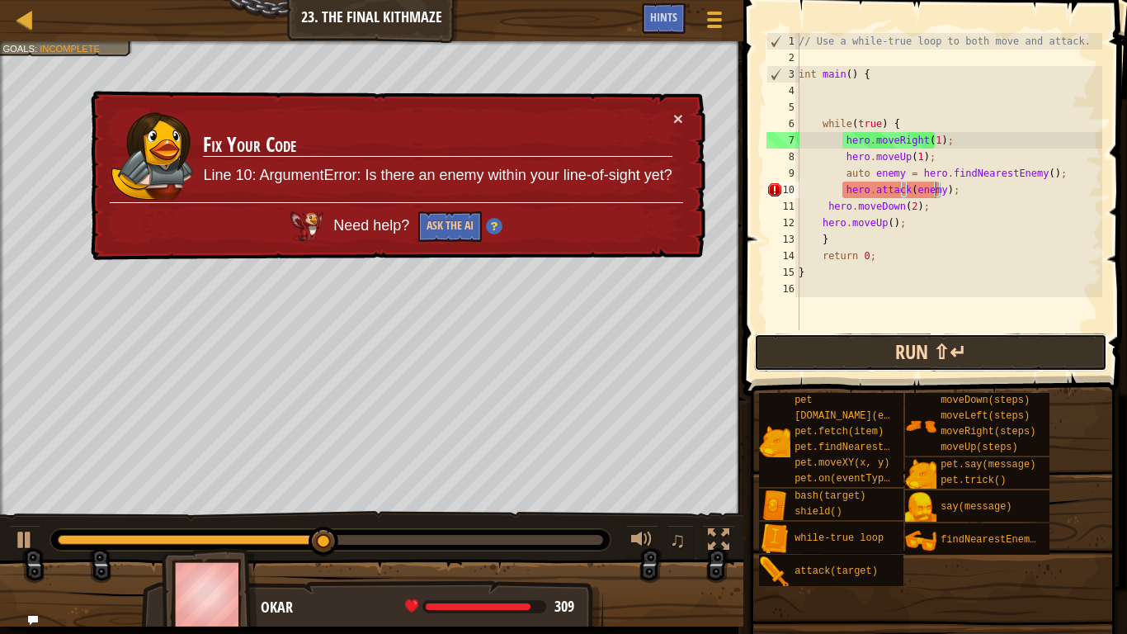
click at [873, 350] on button "Run ⇧↵" at bounding box center [930, 352] width 353 height 38
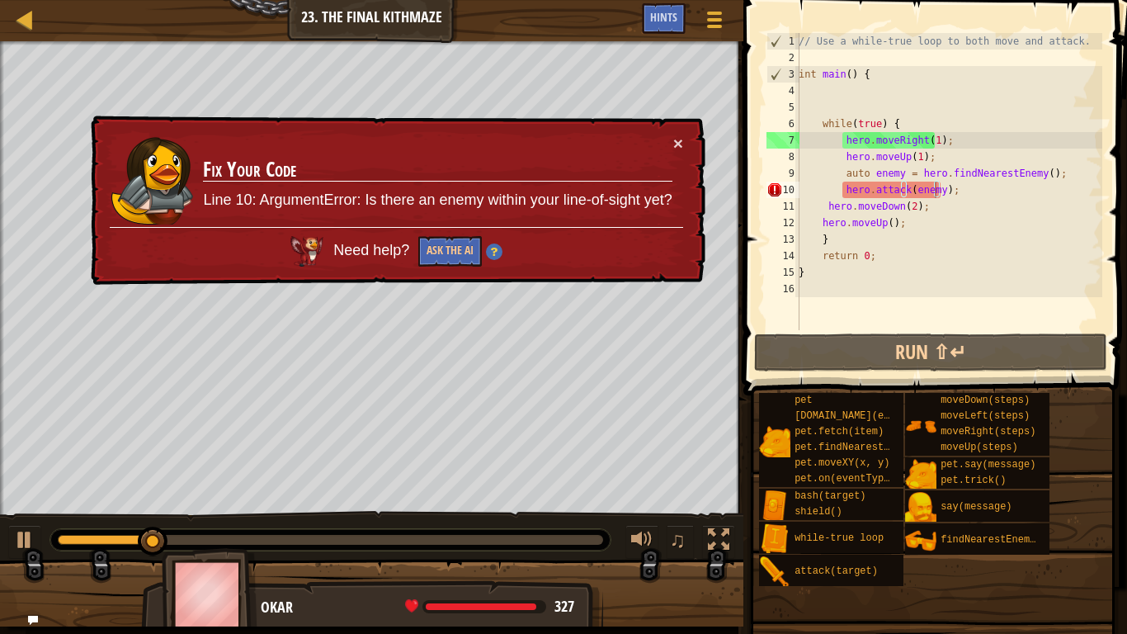
click at [696, 76] on div "Map Introduction to Computer Science 23. The Final Kithmaze Game Menu Done Hint…" at bounding box center [563, 317] width 1127 height 634
click at [676, 148] on button "×" at bounding box center [677, 138] width 11 height 17
click at [677, 143] on button "×" at bounding box center [678, 144] width 10 height 17
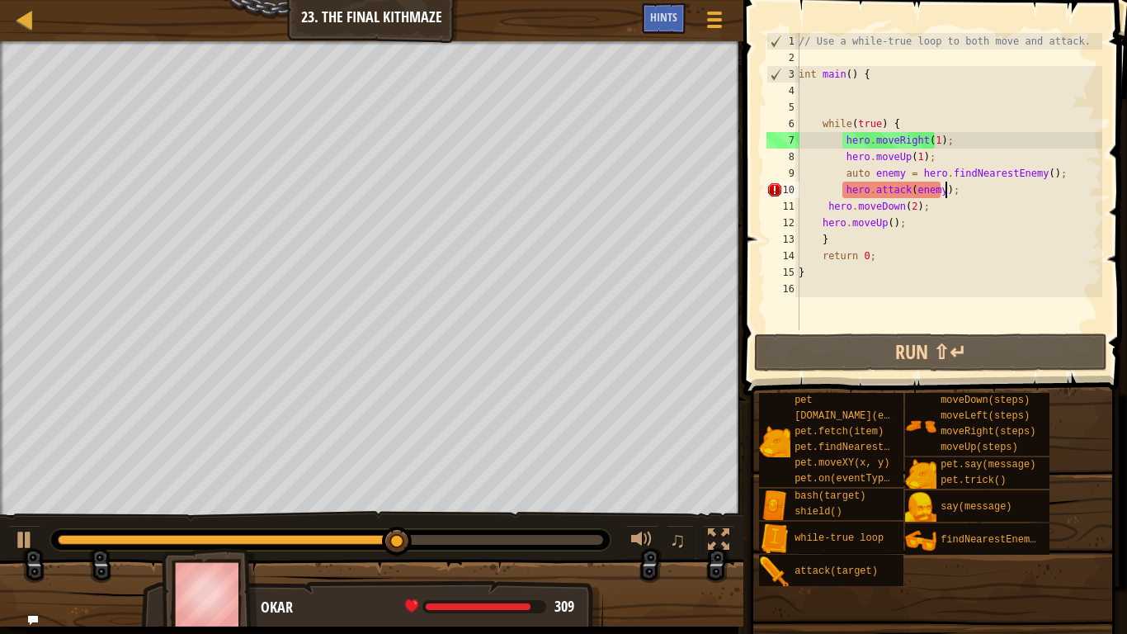
click at [965, 190] on div "// Use a while-true loop to both move and attack. int main ( ) { while ( true )…" at bounding box center [948, 198] width 307 height 330
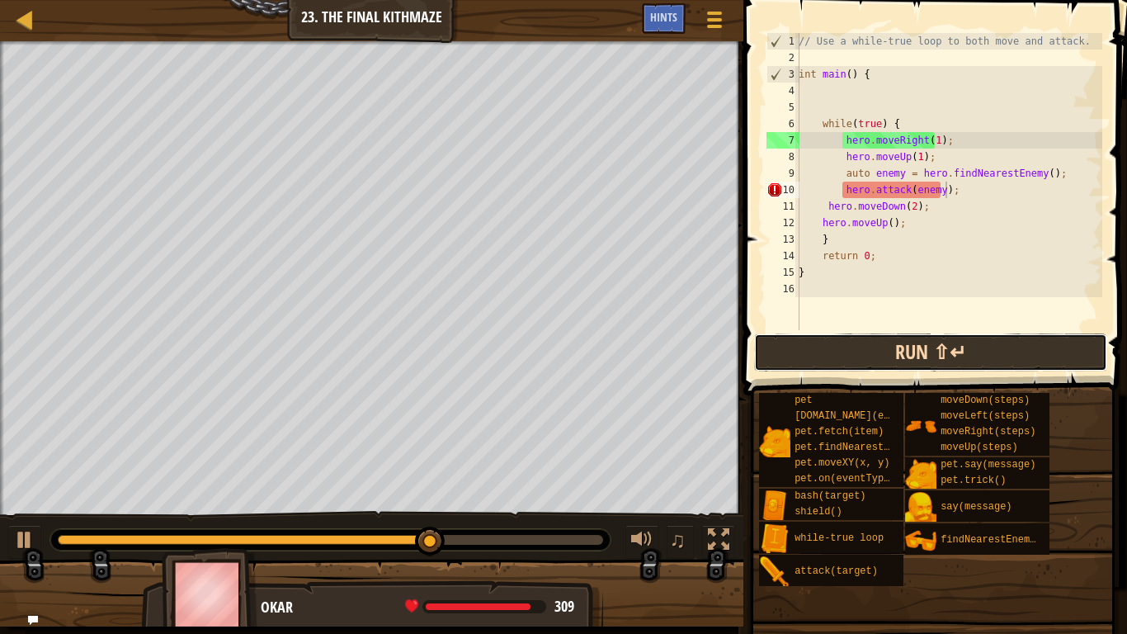
click at [939, 352] on button "Run ⇧↵" at bounding box center [930, 352] width 353 height 38
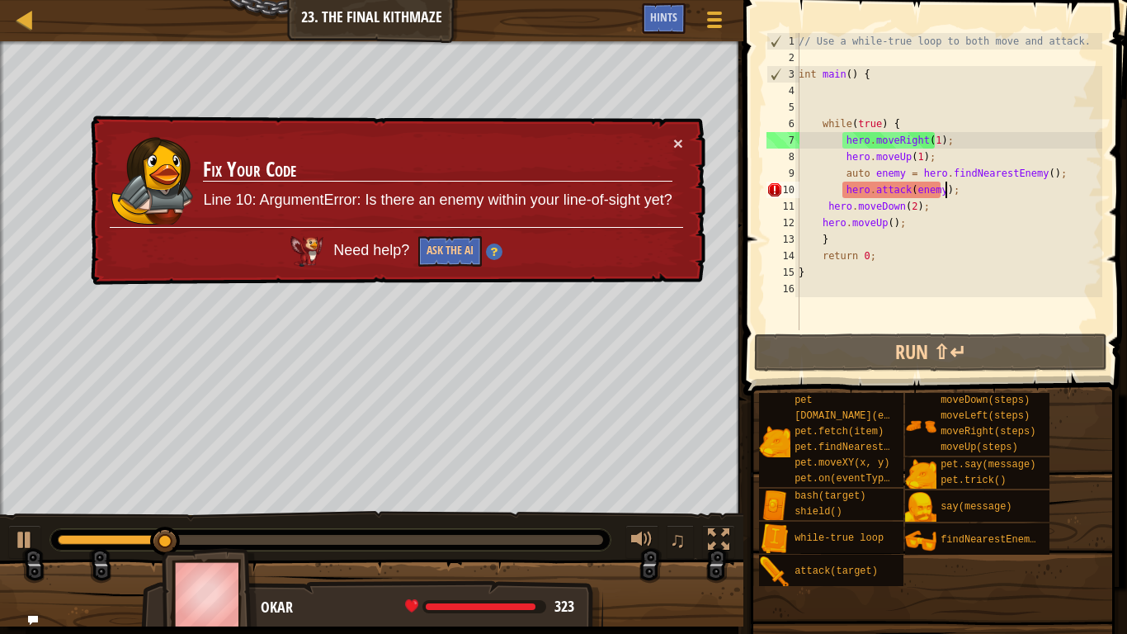
click at [684, 139] on div "× Fix Your Code Line 10: ArgumentError: Is there an enemy within your line-of-s…" at bounding box center [397, 201] width 620 height 181
click at [677, 144] on button "×" at bounding box center [679, 147] width 11 height 17
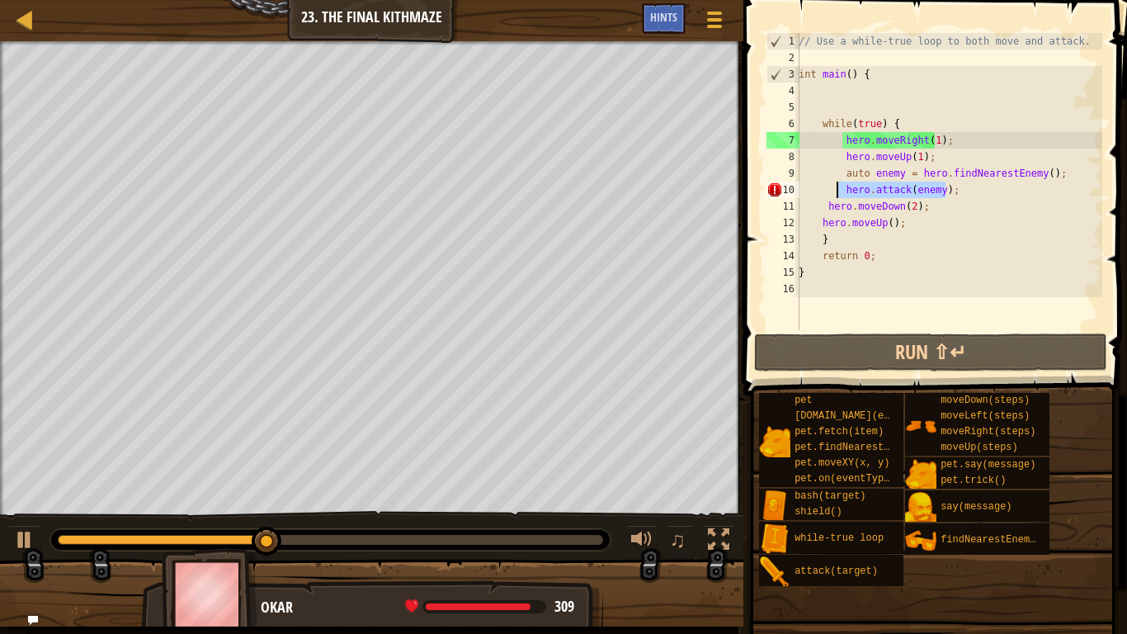
drag, startPoint x: 964, startPoint y: 191, endPoint x: 836, endPoint y: 196, distance: 128.0
click at [836, 196] on div "// Use a while-true loop to both move and attack. int main ( ) { while ( true )…" at bounding box center [948, 198] width 307 height 330
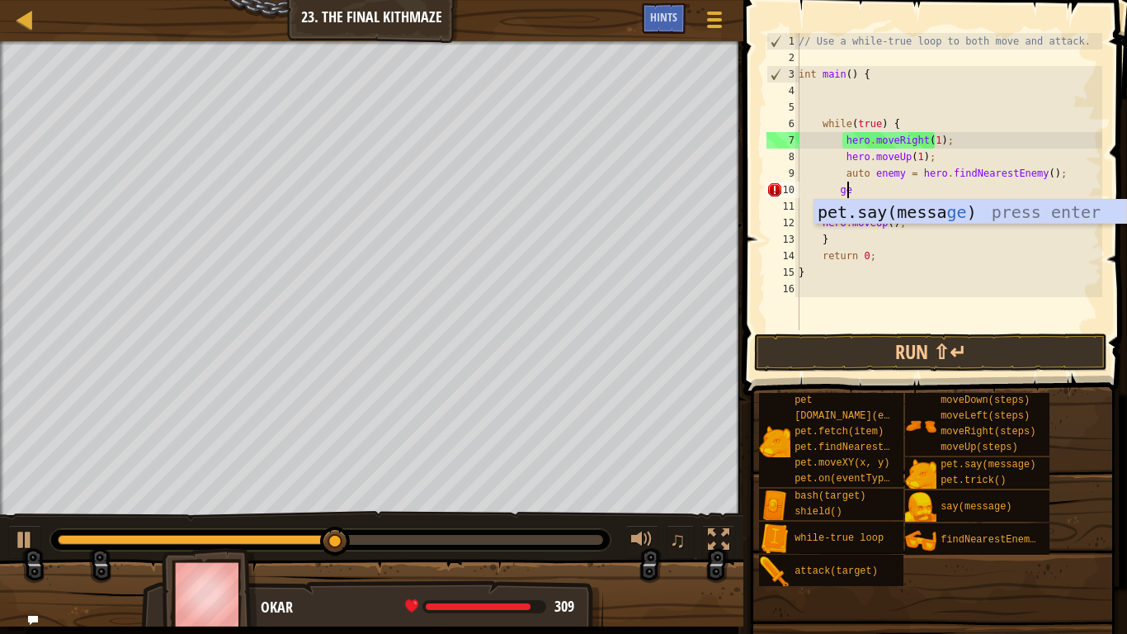
type textarea "g"
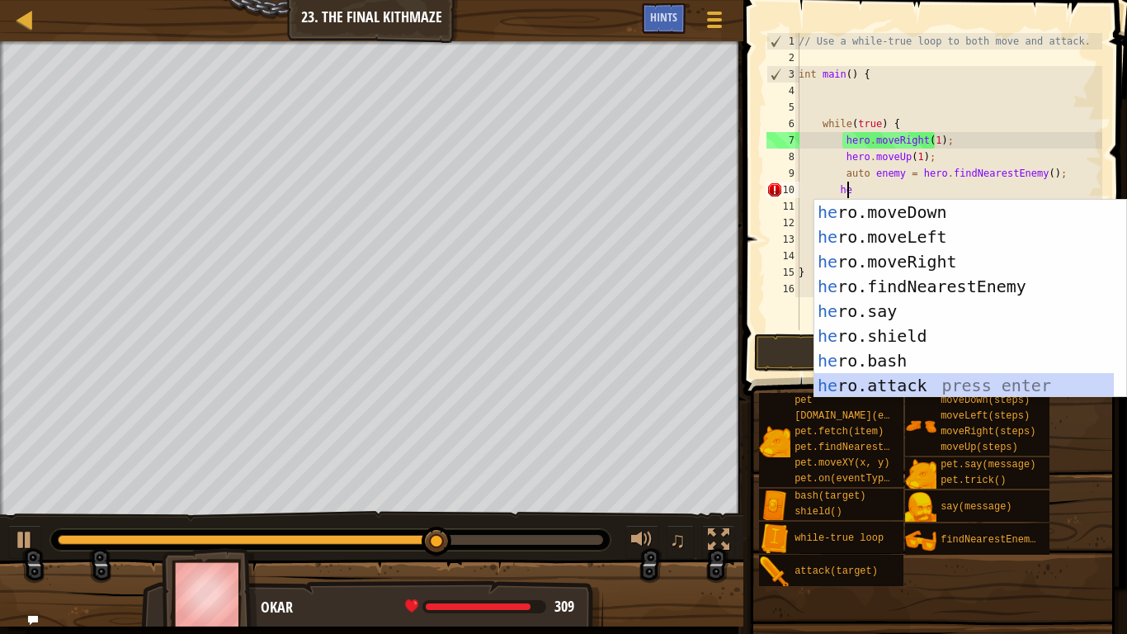
scroll to position [25, 0]
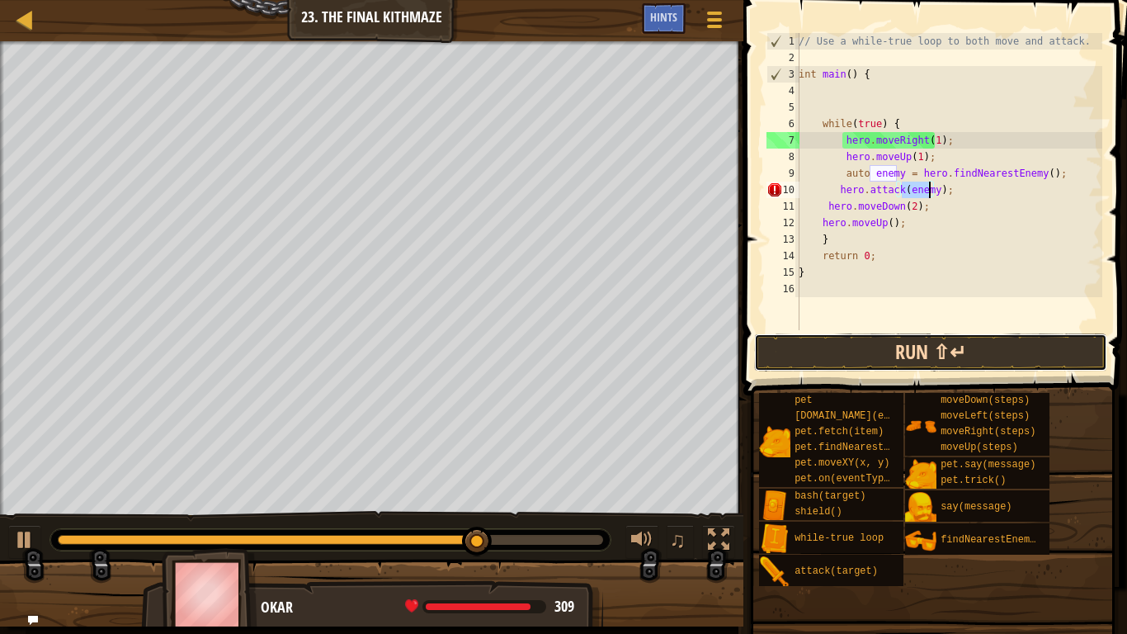
click at [888, 350] on button "Run ⇧↵" at bounding box center [930, 352] width 353 height 38
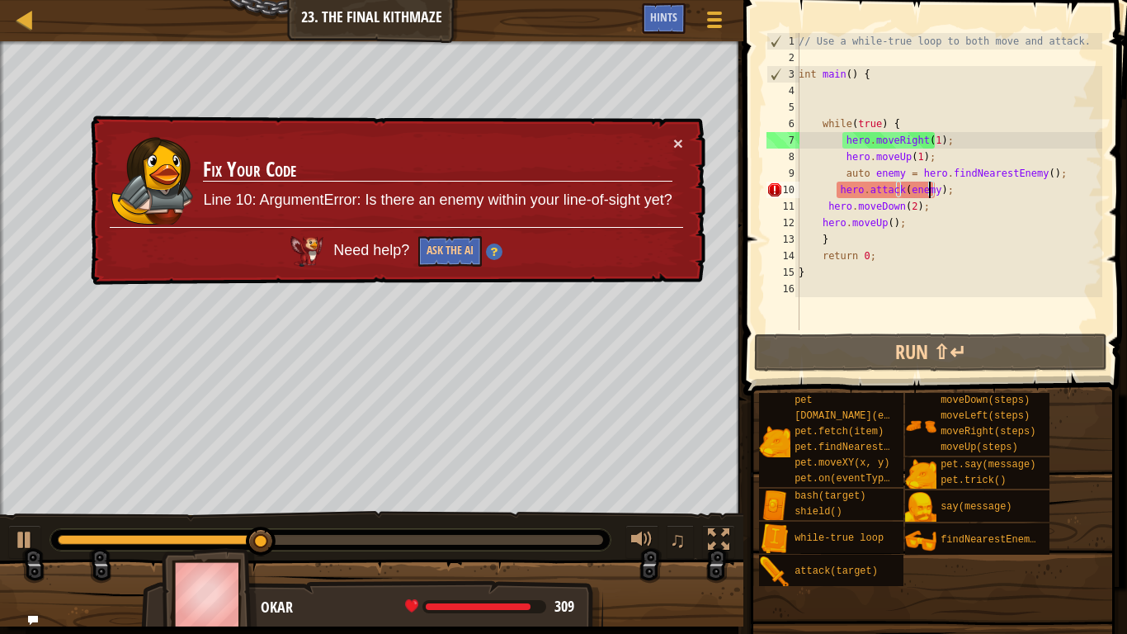
click at [927, 145] on div "// Use a while-true loop to both move and attack. int main ( ) { while ( true )…" at bounding box center [948, 198] width 307 height 330
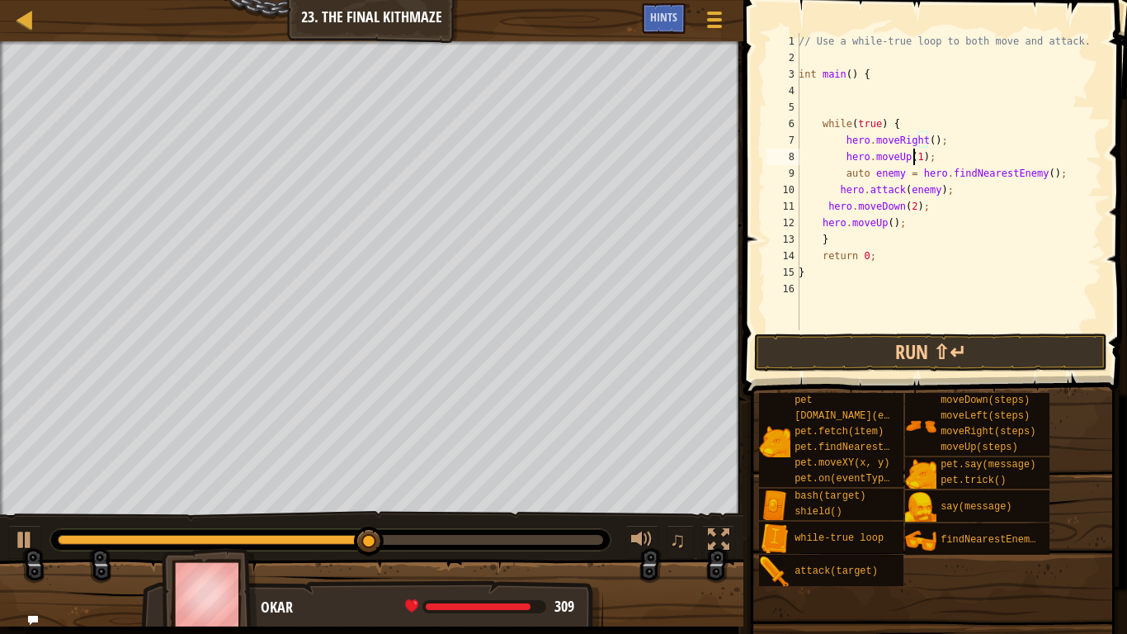
click at [912, 160] on div "// Use a while-true loop to both move and attack. int main ( ) { while ( true )…" at bounding box center [948, 198] width 307 height 330
click at [939, 193] on div "// Use a while-true loop to both move and attack. int main ( ) { while ( true )…" at bounding box center [948, 198] width 307 height 330
type textarea "hero.attack(enemy);"
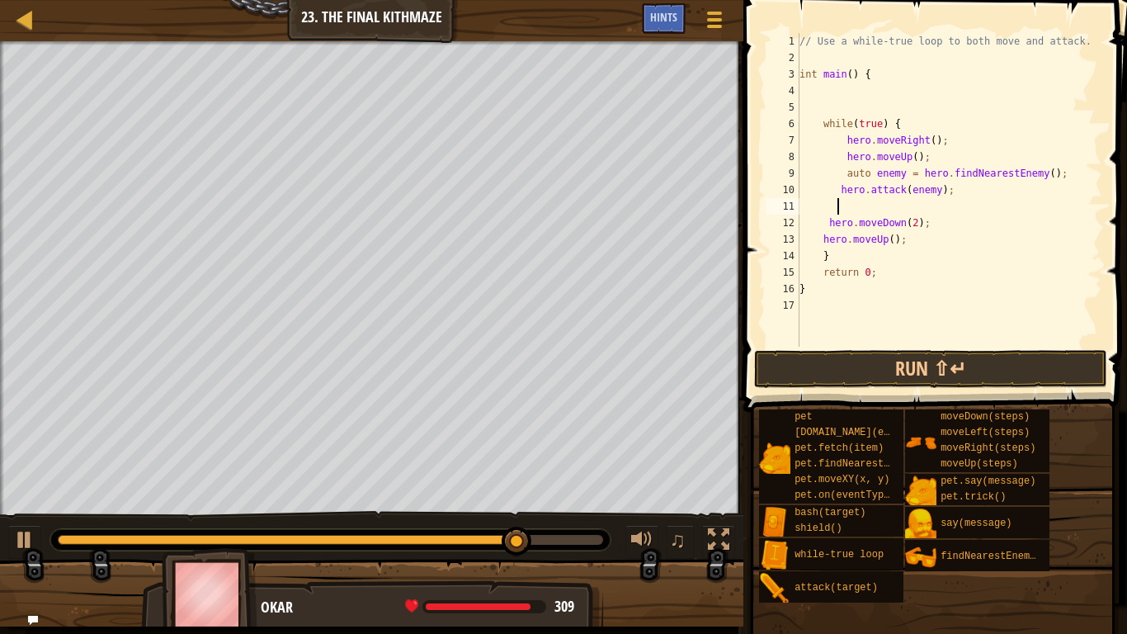
type textarea "rt"
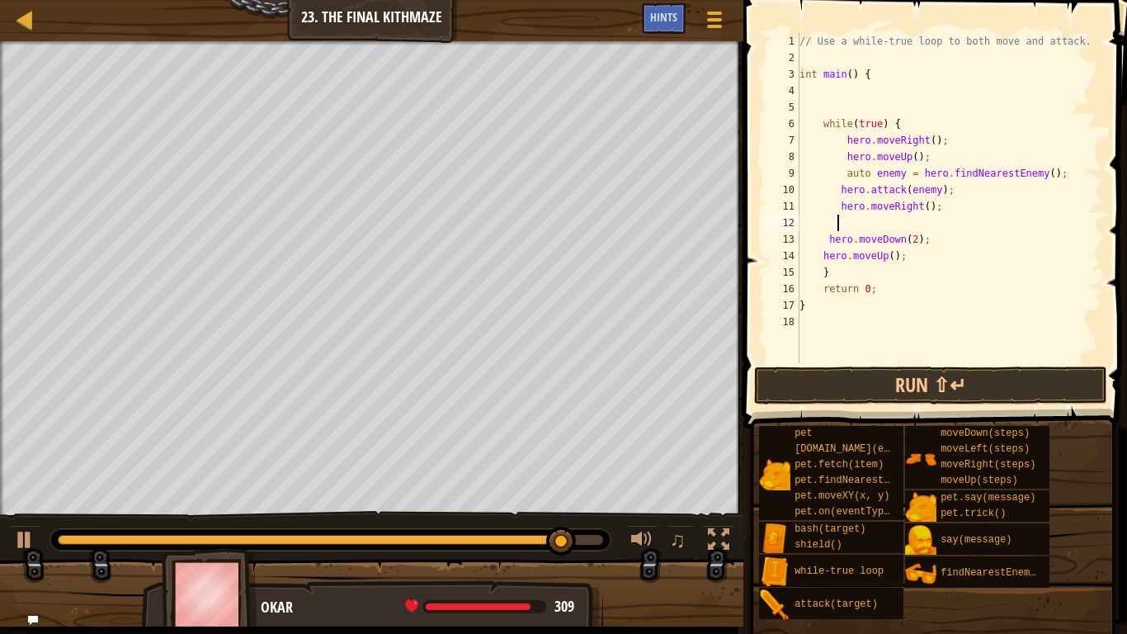
type textarea "t"
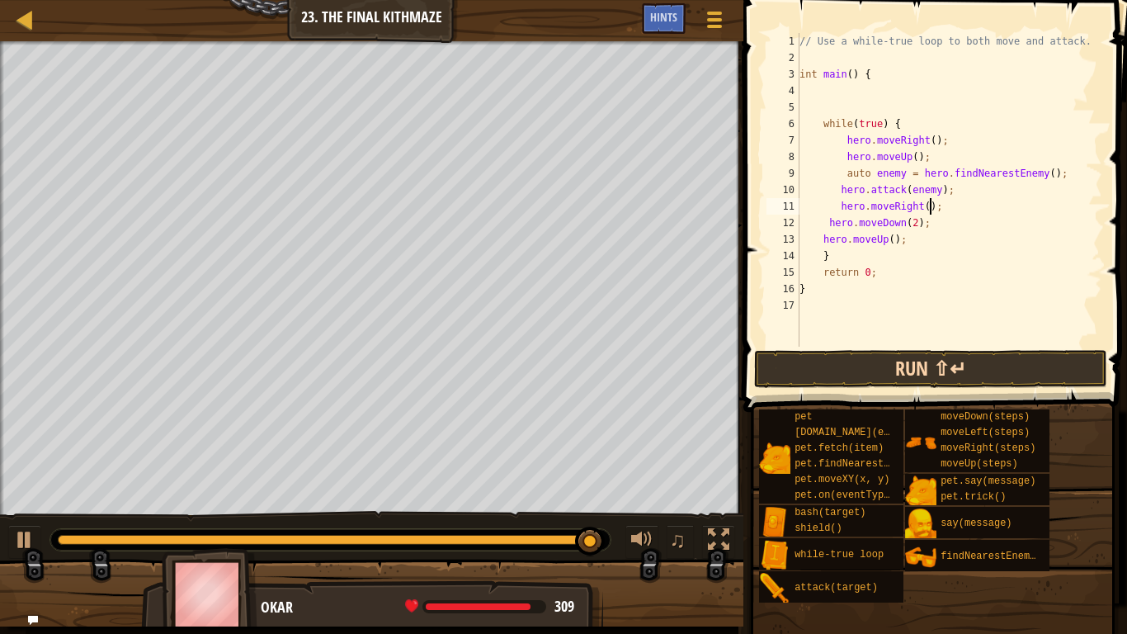
type textarea "hero.moveRight();"
click at [941, 362] on button "Run ⇧↵" at bounding box center [930, 369] width 353 height 38
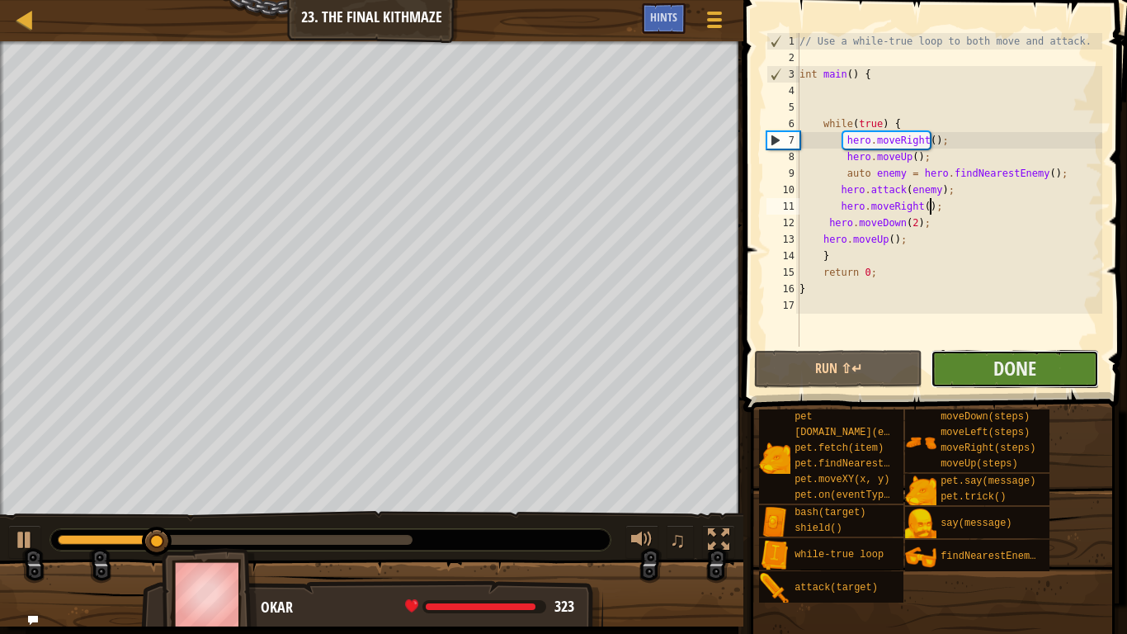
click at [975, 387] on button "Done" at bounding box center [1015, 369] width 168 height 38
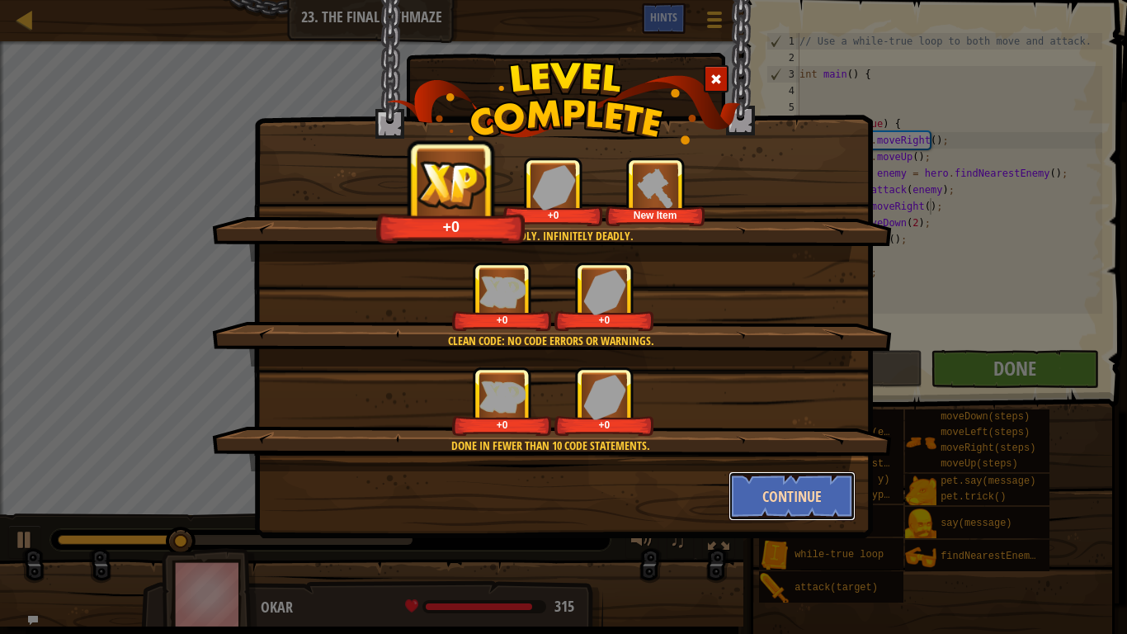
click at [756, 498] on button "Continue" at bounding box center [793, 496] width 128 height 50
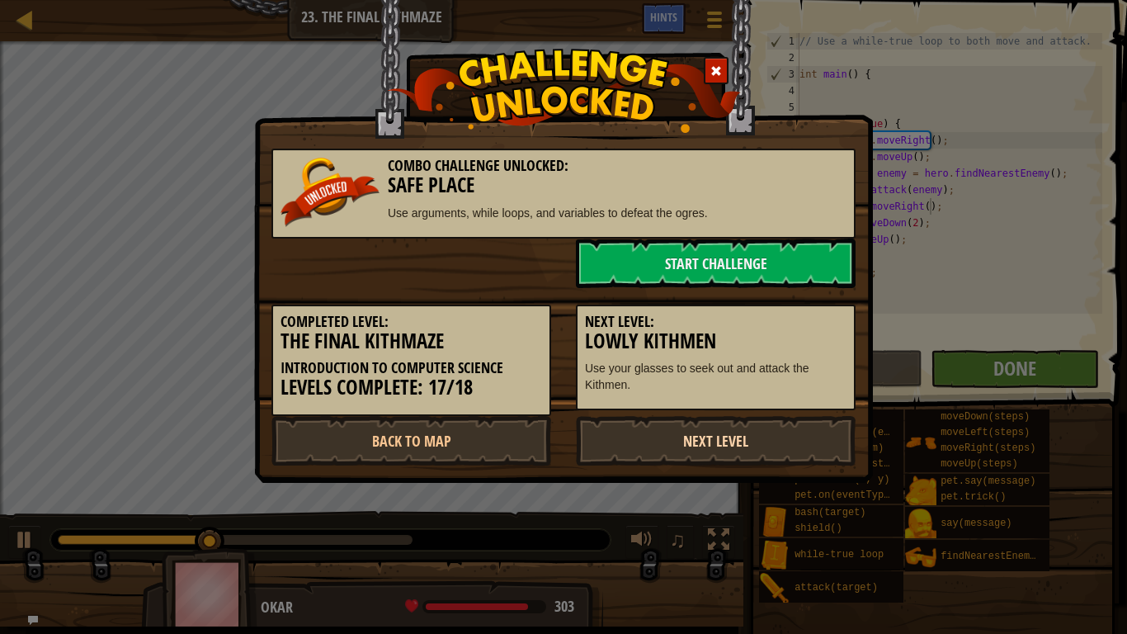
click at [699, 442] on link "Next Level" at bounding box center [716, 441] width 280 height 50
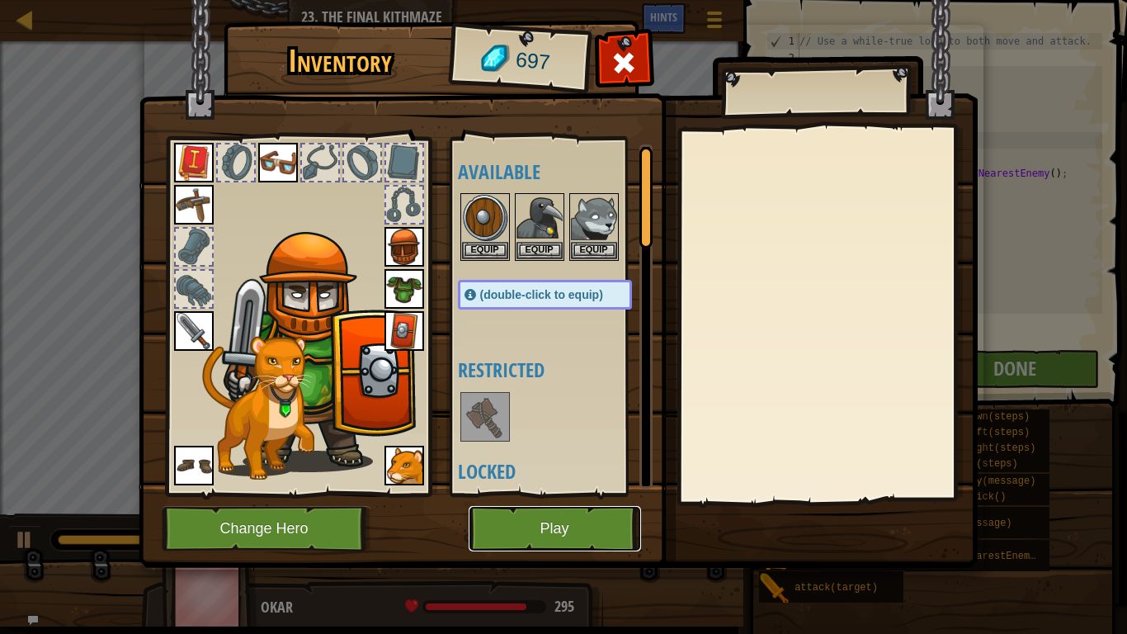
click at [531, 531] on button "Play" at bounding box center [555, 528] width 172 height 45
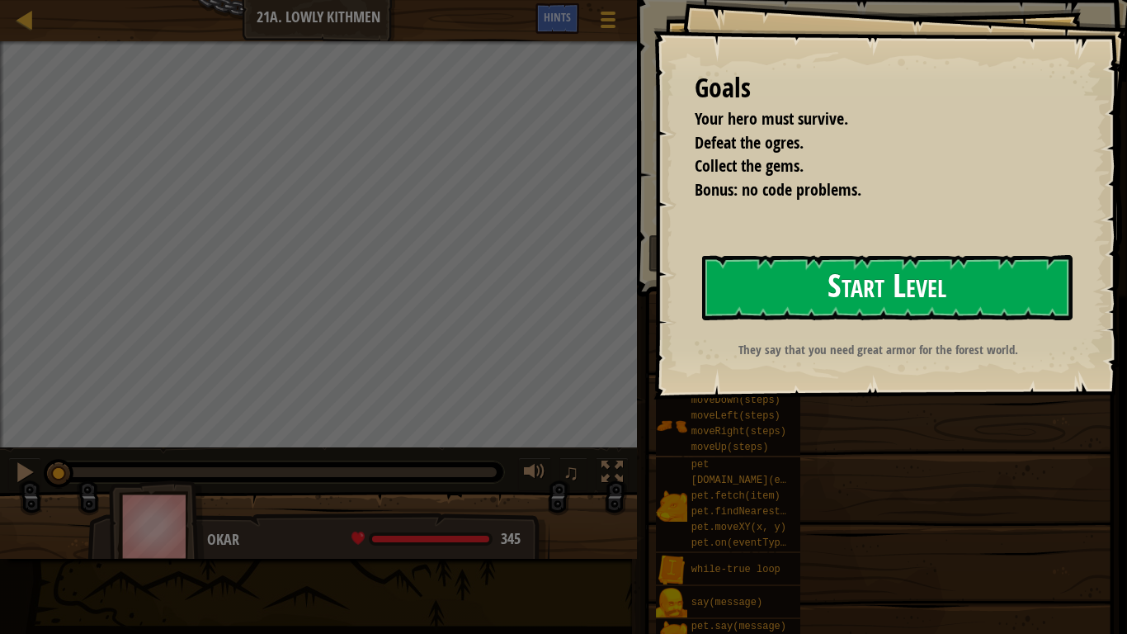
click at [814, 279] on button "Start Level" at bounding box center [887, 287] width 370 height 65
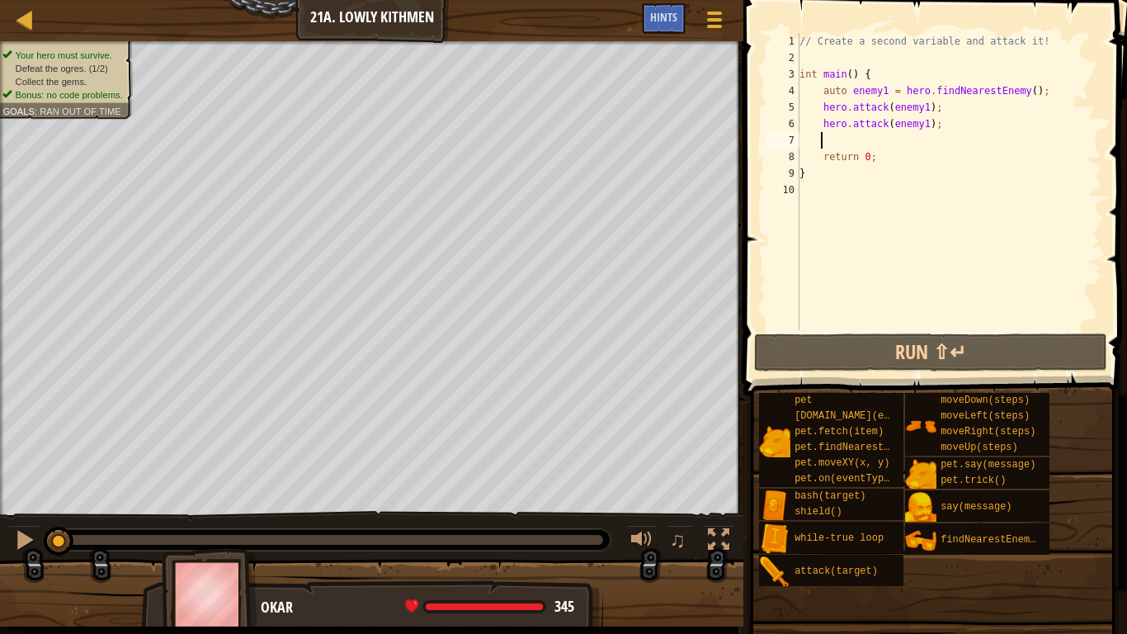
click at [889, 143] on div "// Create a second variable and attack it! int main ( ) { auto enemy1 = hero . …" at bounding box center [949, 198] width 306 height 330
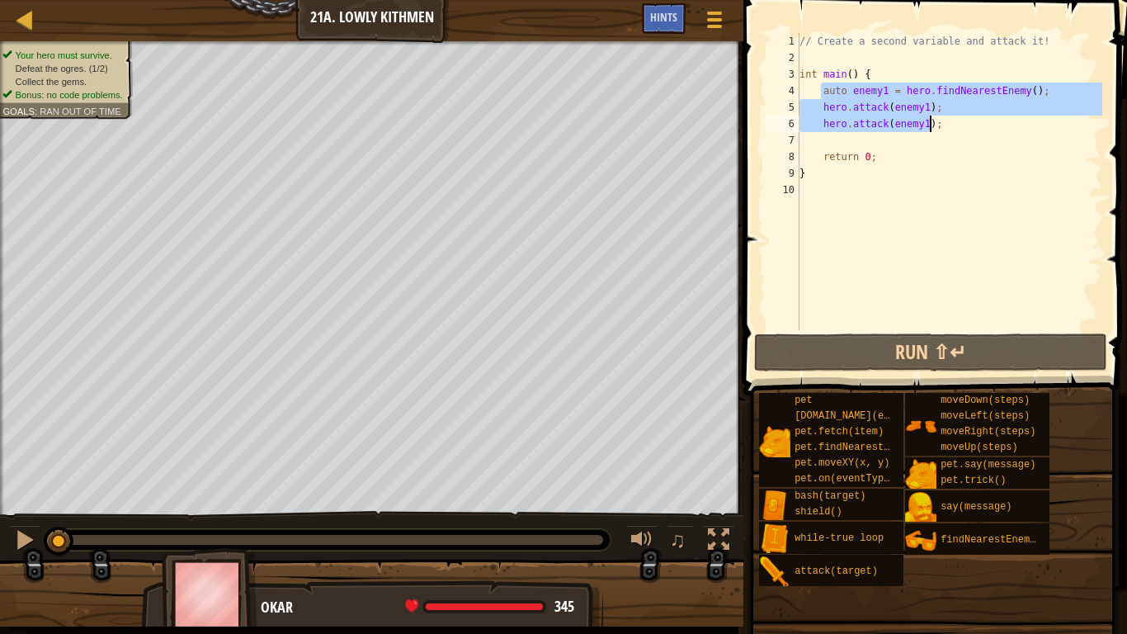
drag, startPoint x: 819, startPoint y: 92, endPoint x: 946, endPoint y: 128, distance: 131.4
click at [946, 128] on div "// Create a second variable and attack it! int main ( ) { auto enemy1 = hero . …" at bounding box center [949, 198] width 306 height 330
type textarea "hero.attack(enemy1); hero.attack(enemy1);"
click at [899, 142] on div "// Create a second variable and attack it! int main ( ) { auto enemy1 = hero . …" at bounding box center [949, 198] width 306 height 330
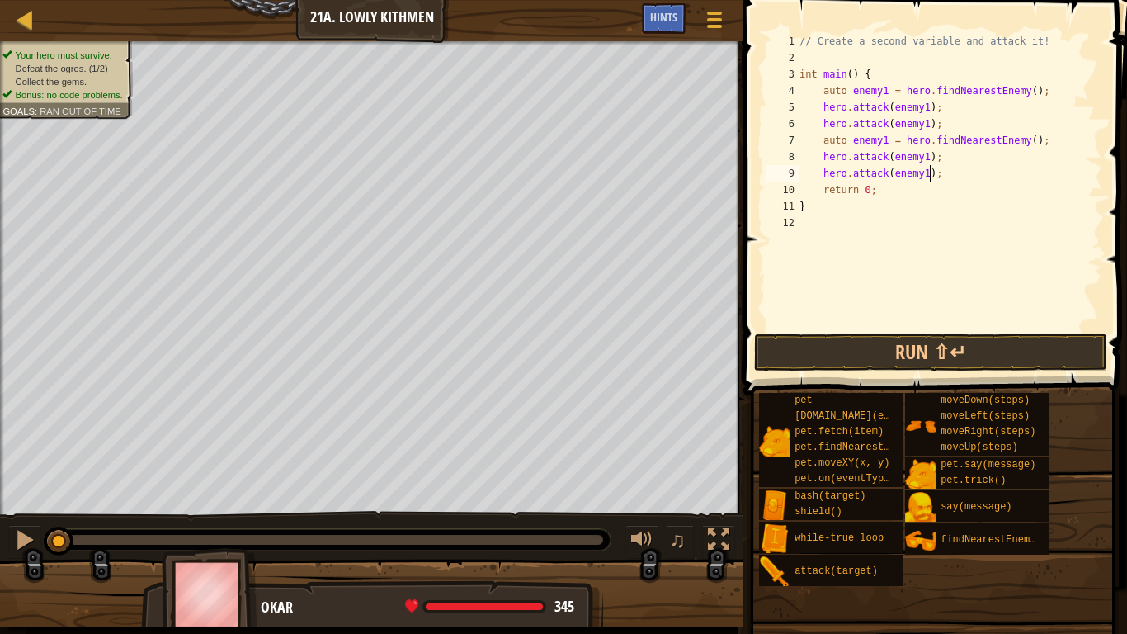
click at [882, 146] on div "// Create a second variable and attack it! int main ( ) { auto enemy1 = hero . …" at bounding box center [949, 198] width 306 height 330
click at [918, 159] on div "// Create a second variable and attack it! int main ( ) { auto enemy1 = hero . …" at bounding box center [949, 198] width 306 height 330
click at [919, 172] on div "// Create a second variable and attack it! int main ( ) { auto enemy1 = hero . …" at bounding box center [949, 198] width 306 height 330
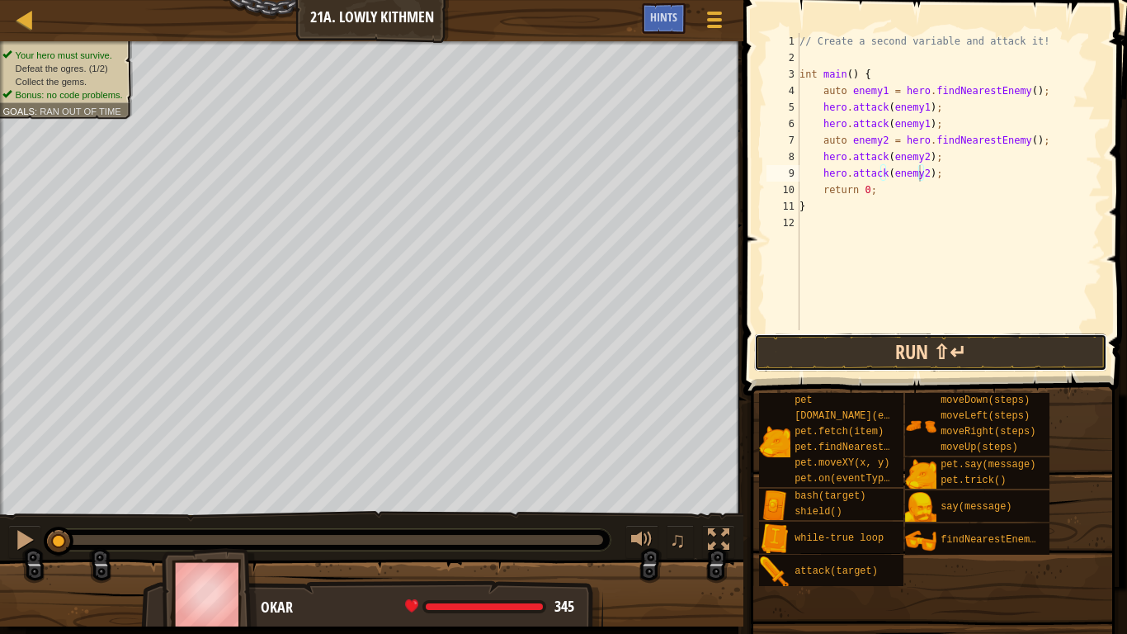
click at [922, 352] on button "Run ⇧↵" at bounding box center [930, 352] width 353 height 38
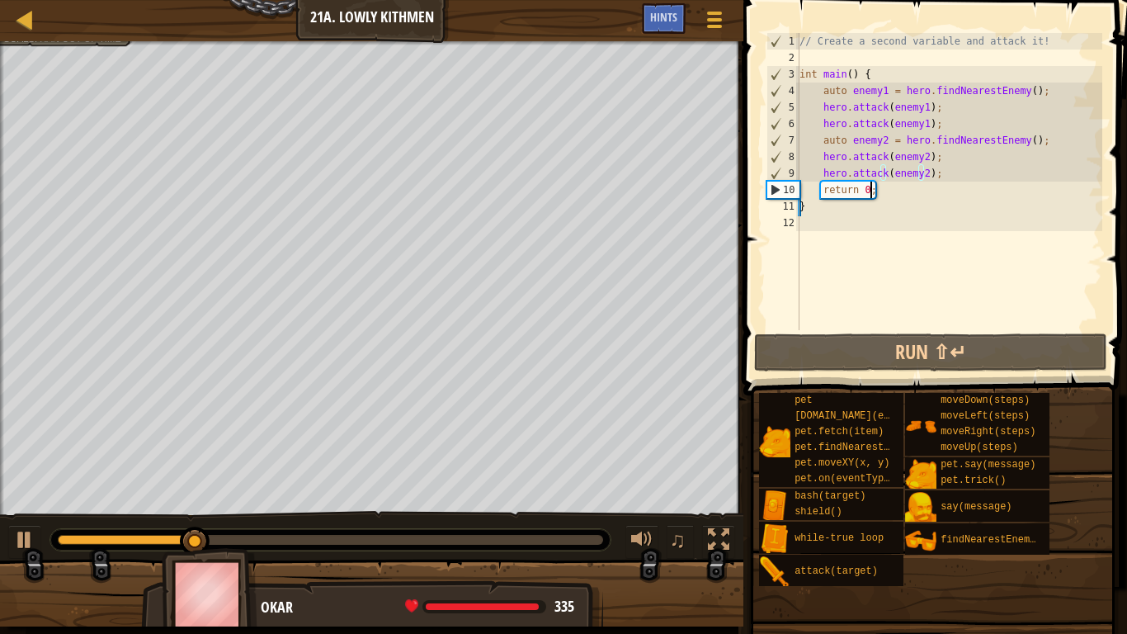
click at [928, 195] on div "// Create a second variable and attack it! int main ( ) { auto enemy1 = hero . …" at bounding box center [949, 198] width 306 height 330
click at [943, 186] on div "// Create a second variable and attack it! int main ( ) { auto enemy1 = hero . …" at bounding box center [949, 198] width 306 height 330
click at [951, 176] on div "// Create a second variable and attack it! int main ( ) { auto enemy1 = hero . …" at bounding box center [949, 198] width 306 height 330
type textarea "hero.attack(enemy2);"
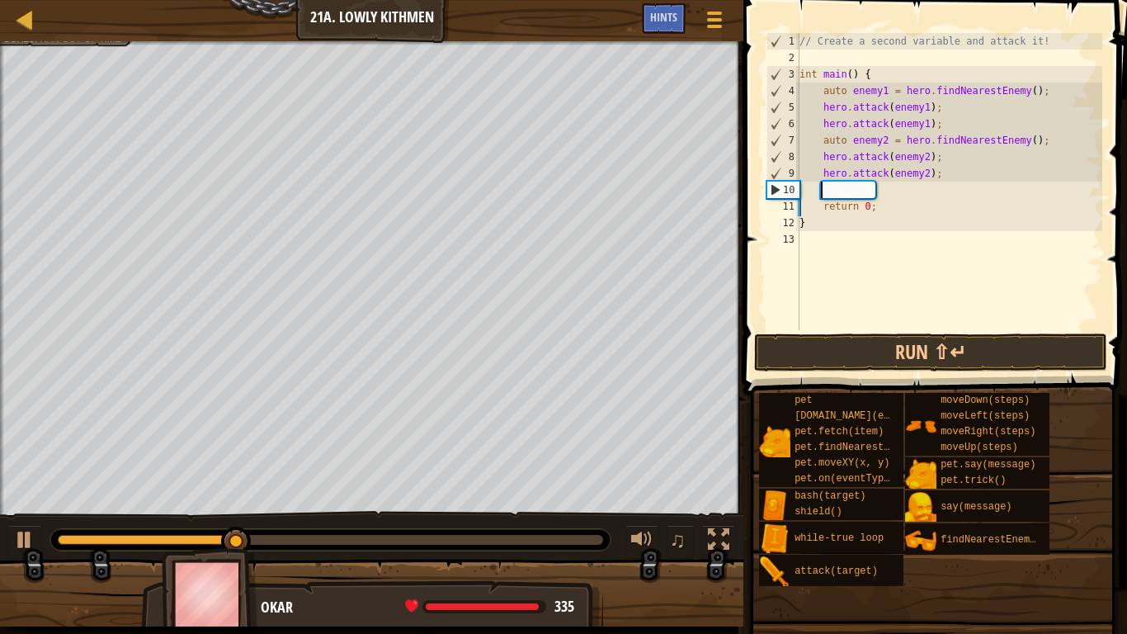
scroll to position [7, 1]
type textarea "h"
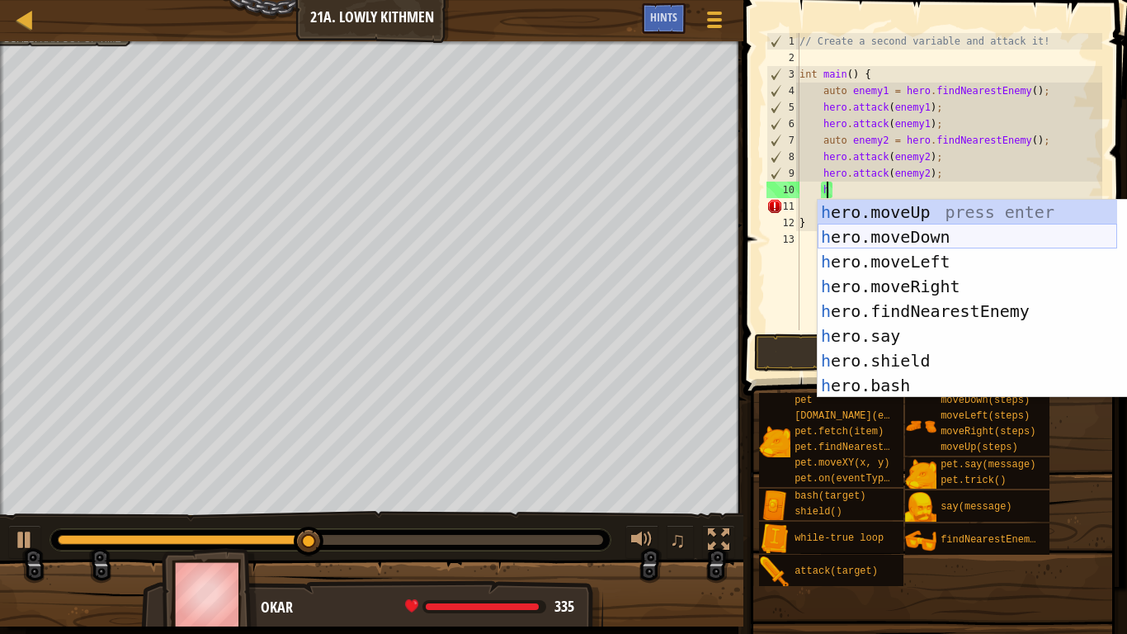
drag, startPoint x: 894, startPoint y: 232, endPoint x: 902, endPoint y: 225, distance: 9.9
click at [902, 225] on div "h ero.moveUp press enter h ero.moveDown press enter h ero.moveLeft press enter …" at bounding box center [968, 324] width 300 height 248
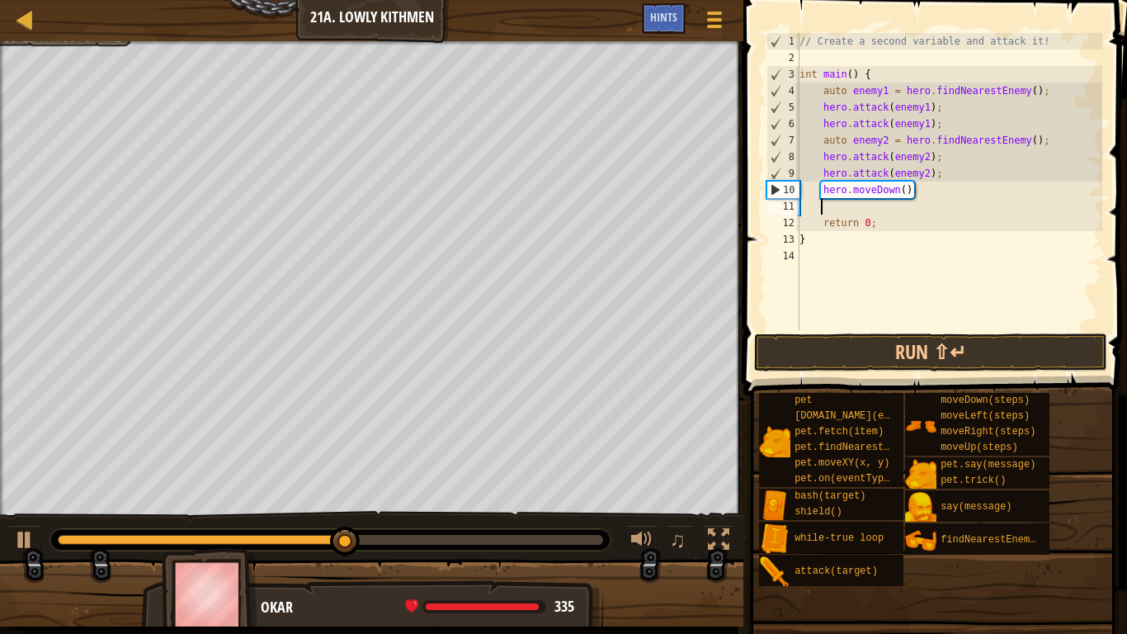
type textarea "he"
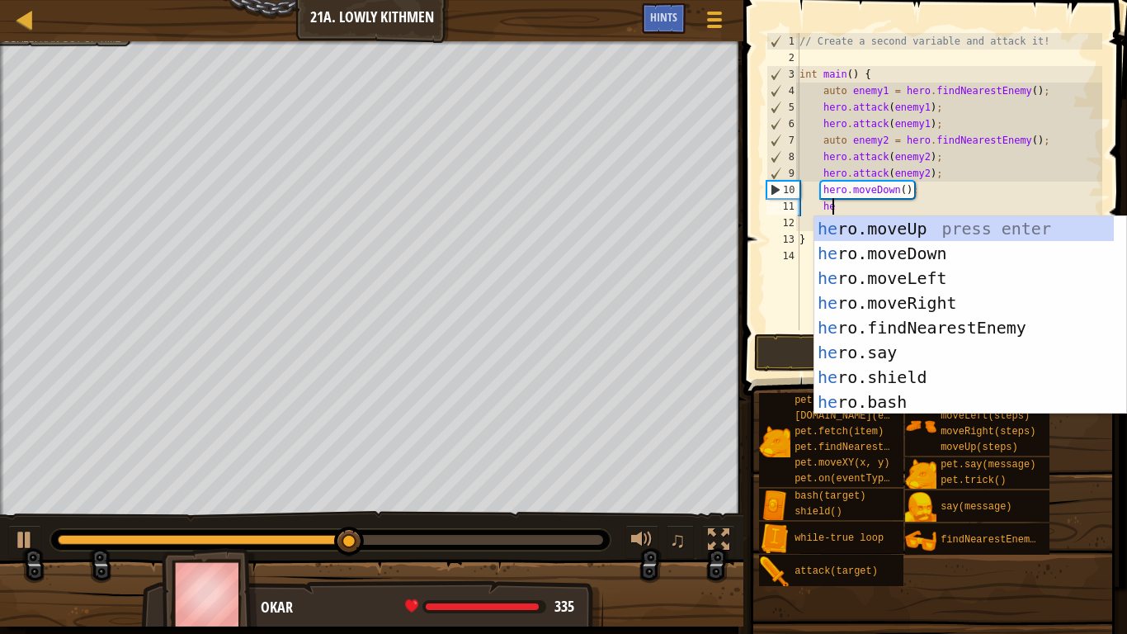
scroll to position [7, 2]
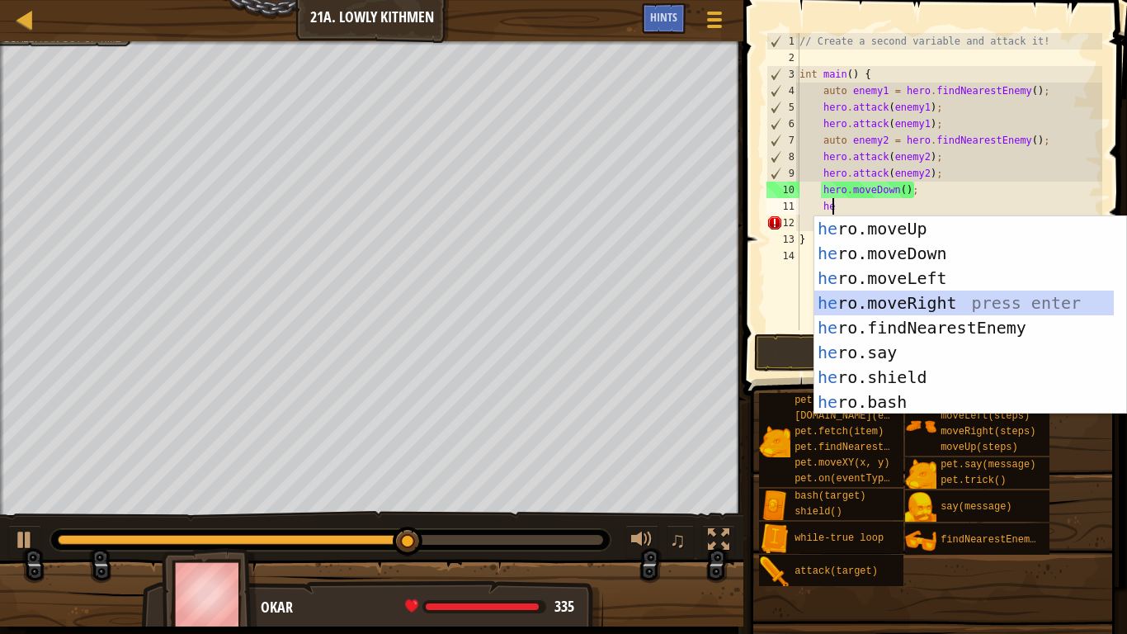
click at [928, 301] on div "he ro.moveUp press enter he ro.moveDown press enter he ro.moveLeft press enter …" at bounding box center [964, 340] width 300 height 248
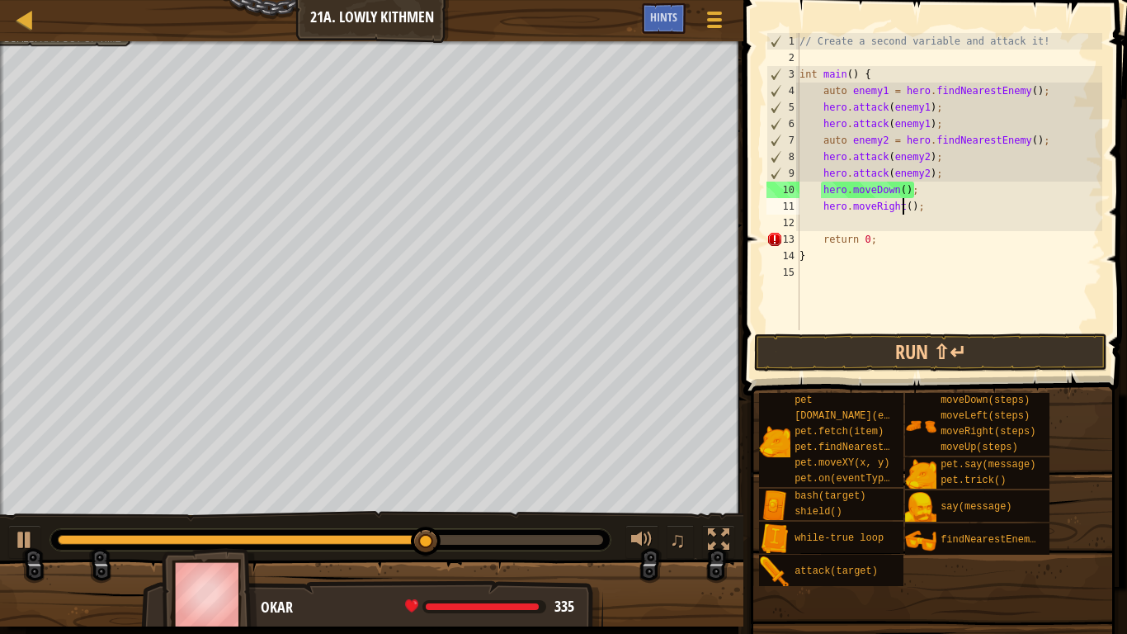
click at [903, 211] on div "// Create a second variable and attack it! int main ( ) { auto enemy1 = hero . …" at bounding box center [949, 198] width 306 height 330
type textarea "hero.moveRight(2);"
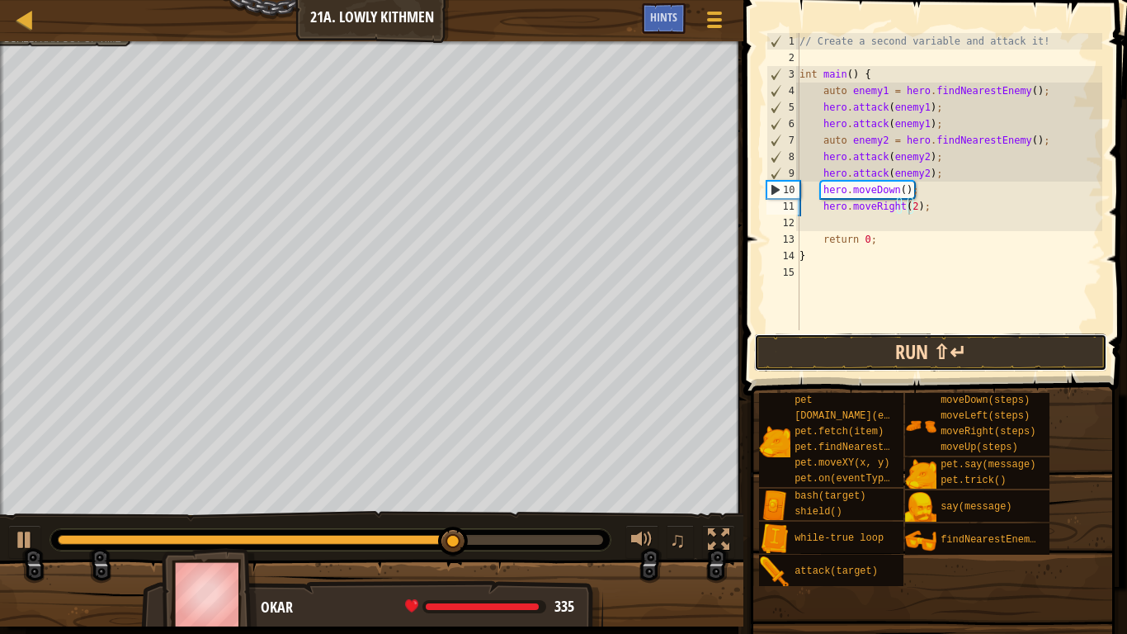
click at [943, 342] on button "Run ⇧↵" at bounding box center [930, 352] width 353 height 38
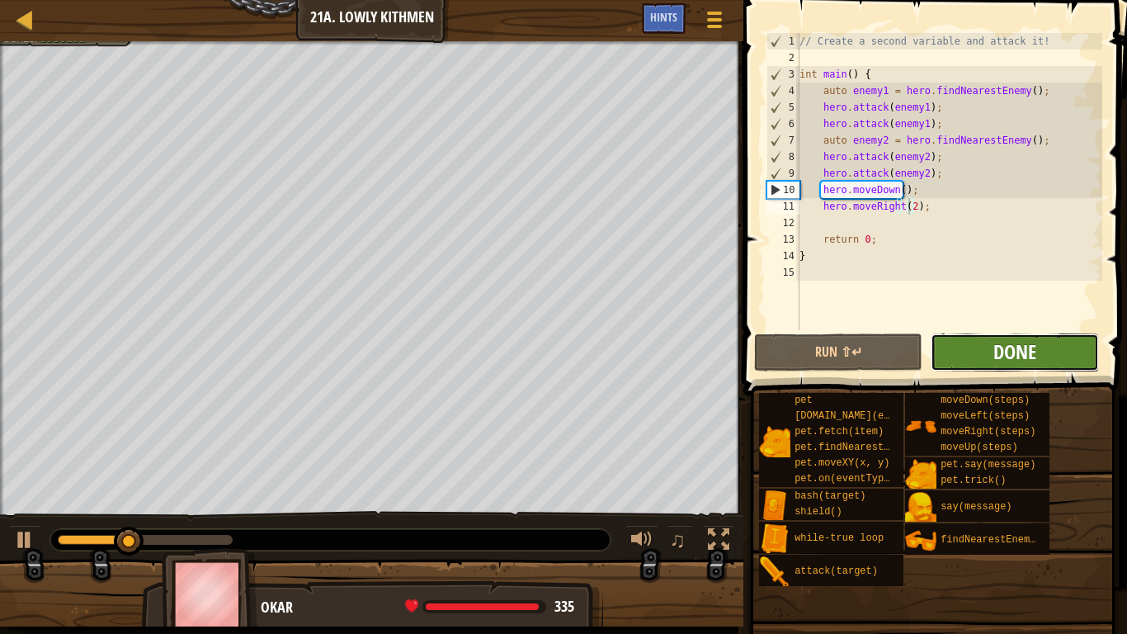
click at [1001, 353] on span "Done" at bounding box center [1014, 351] width 43 height 26
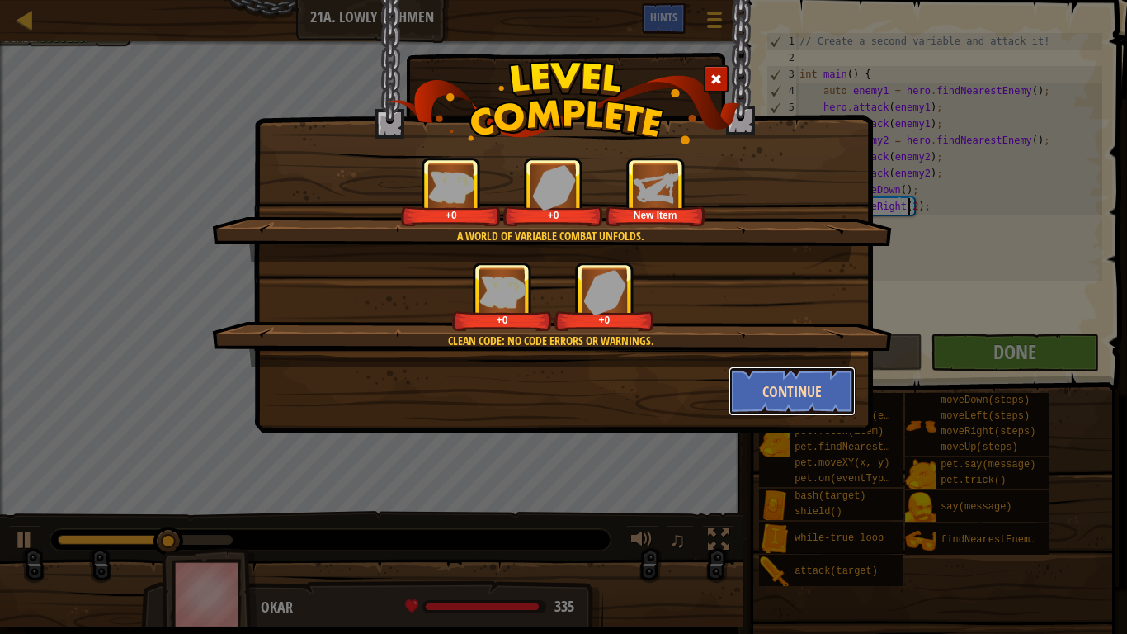
click at [761, 394] on button "Continue" at bounding box center [793, 391] width 128 height 50
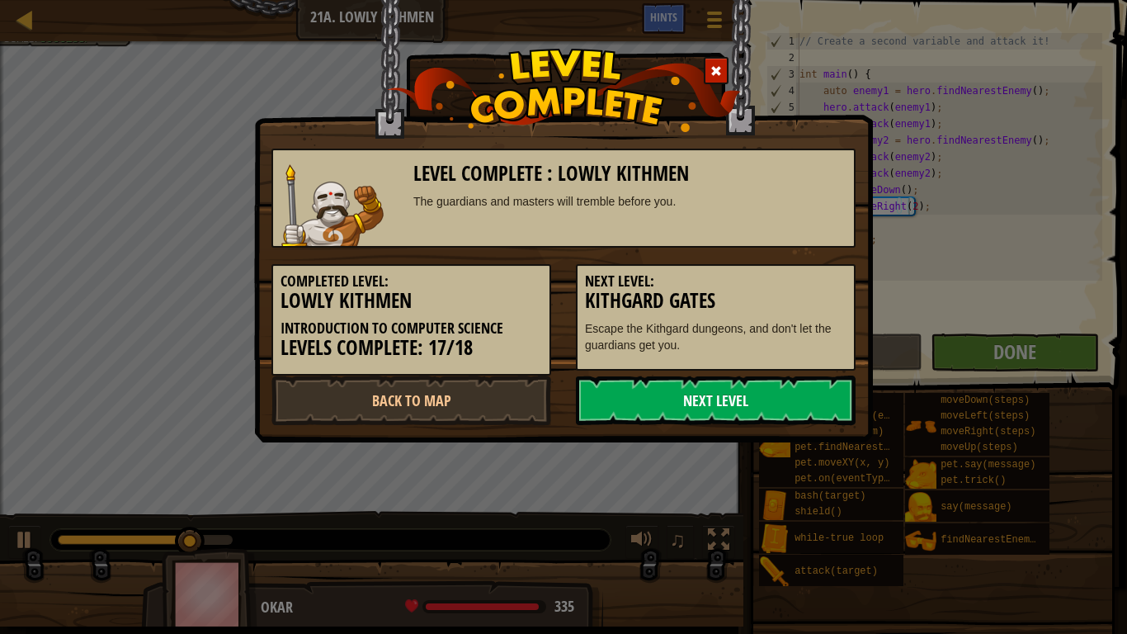
click at [727, 399] on link "Next Level" at bounding box center [716, 400] width 280 height 50
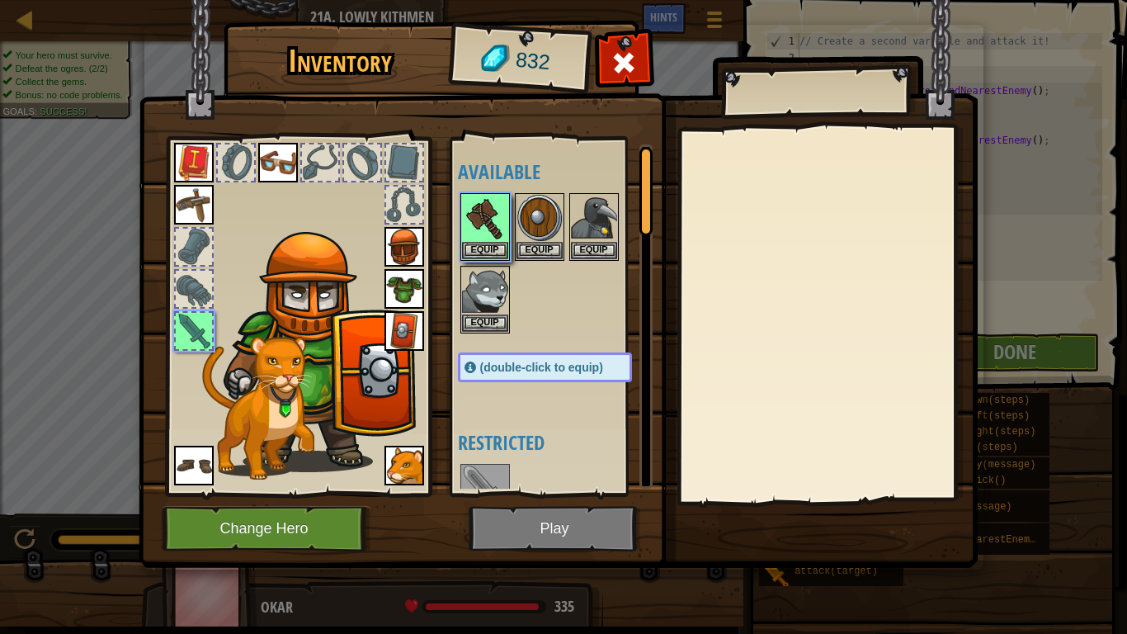
click at [558, 518] on img at bounding box center [558, 268] width 839 height 599
click at [476, 245] on button "Equip" at bounding box center [485, 249] width 46 height 17
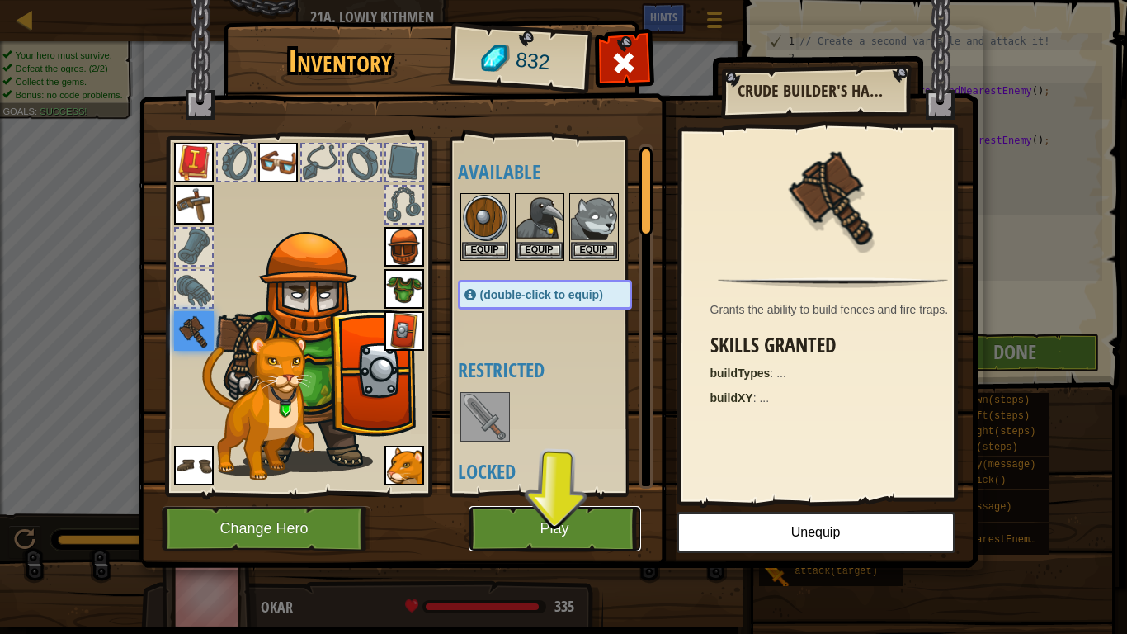
click at [539, 534] on button "Play" at bounding box center [555, 528] width 172 height 45
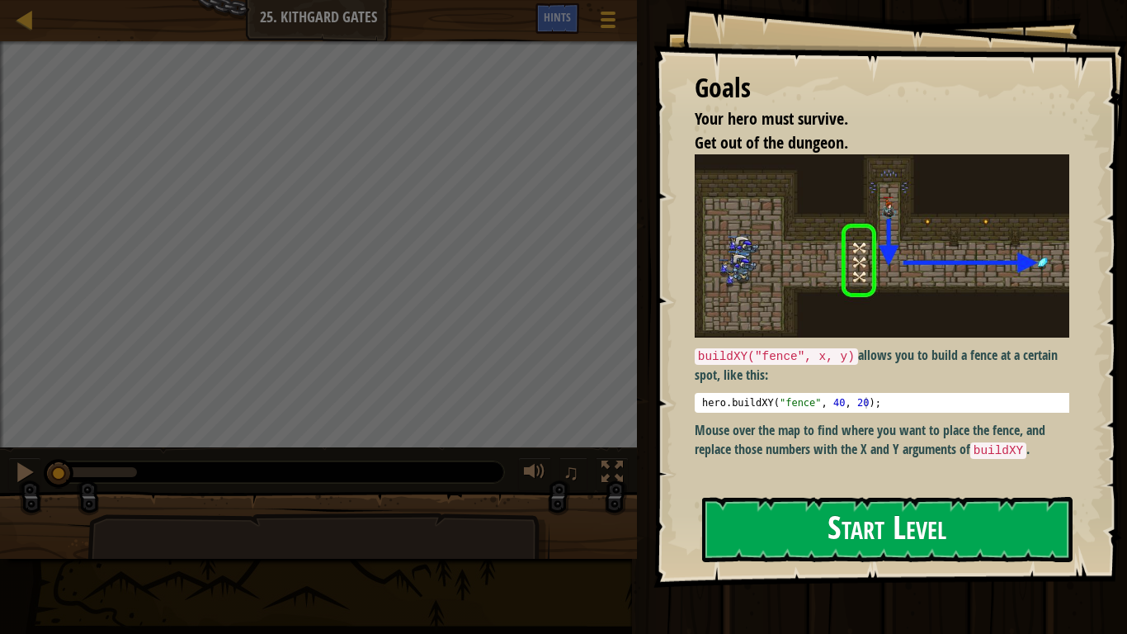
click at [813, 554] on button "Start Level" at bounding box center [887, 529] width 370 height 65
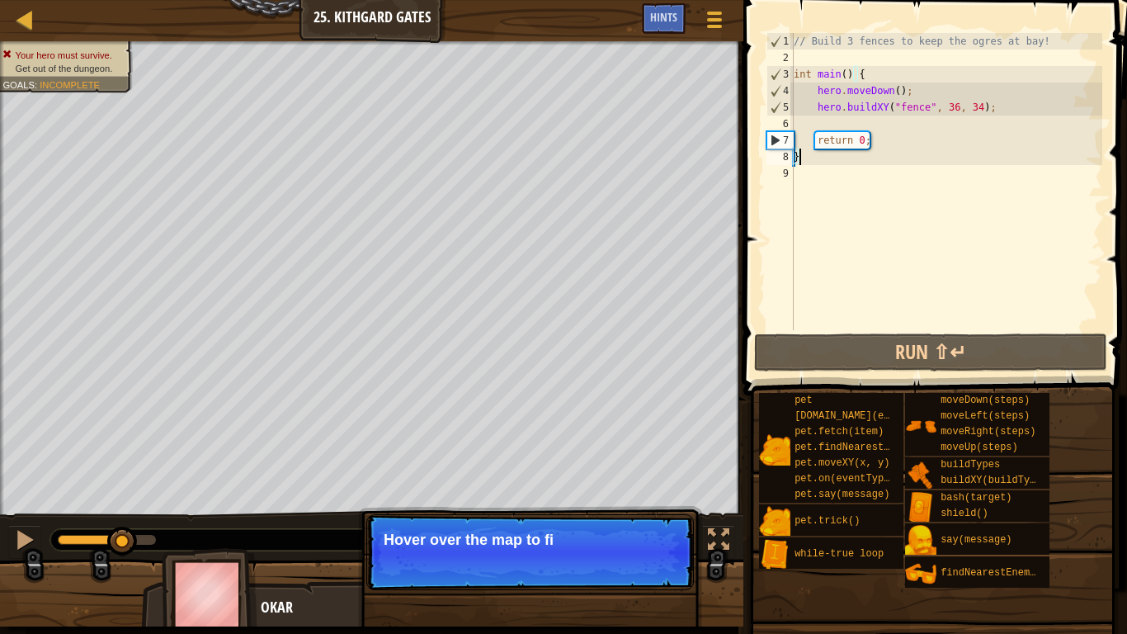
click at [894, 125] on div "// Build 3 fences to keep the ogres at bay! int main ( ) { hero . moveDown ( ) …" at bounding box center [946, 198] width 312 height 330
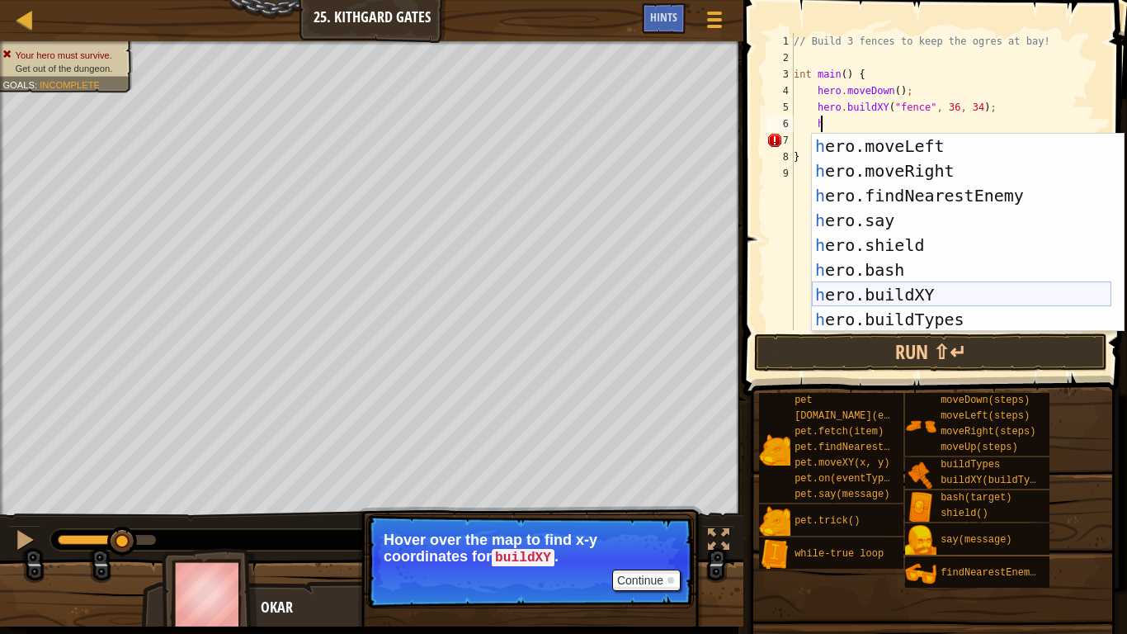
scroll to position [50, 0]
click at [924, 294] on div "h ero.moveLeft press enter h ero.moveRight press enter h ero.findNearestEnemy p…" at bounding box center [962, 258] width 300 height 248
type textarea "hero.buildXY("fence", 36, 30);"
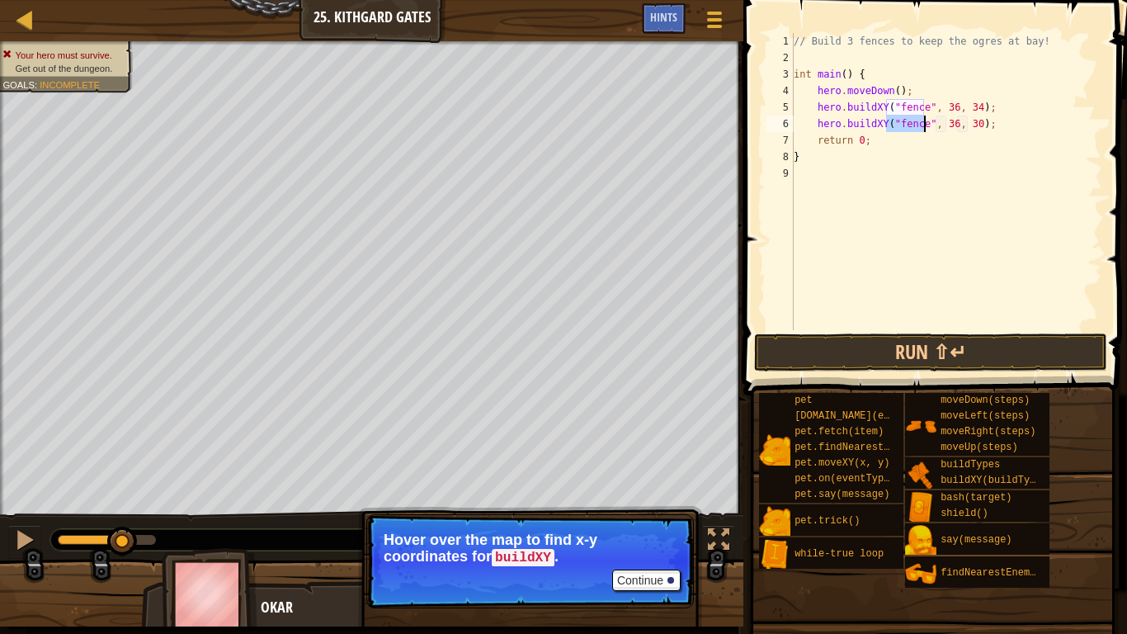
click at [998, 127] on div "// Build 3 fences to keep the ogres at bay! int main ( ) { hero . moveDown ( ) …" at bounding box center [946, 198] width 312 height 330
type textarea "g"
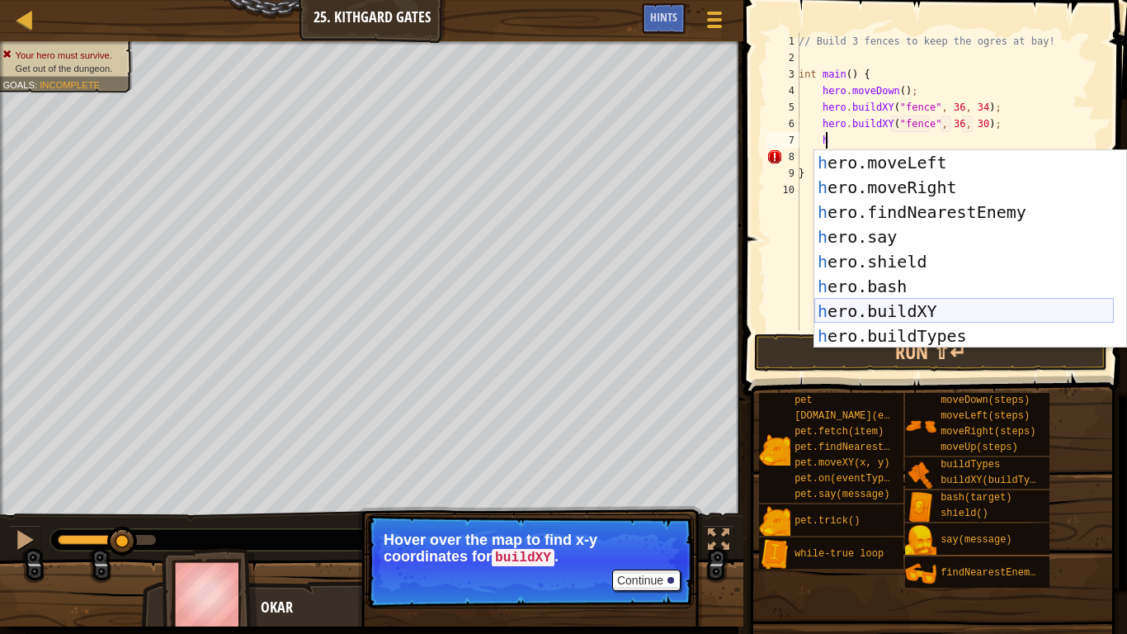
click at [919, 311] on div "h ero.moveLeft press enter h ero.moveRight press enter h ero.findNearestEnemy p…" at bounding box center [964, 274] width 300 height 248
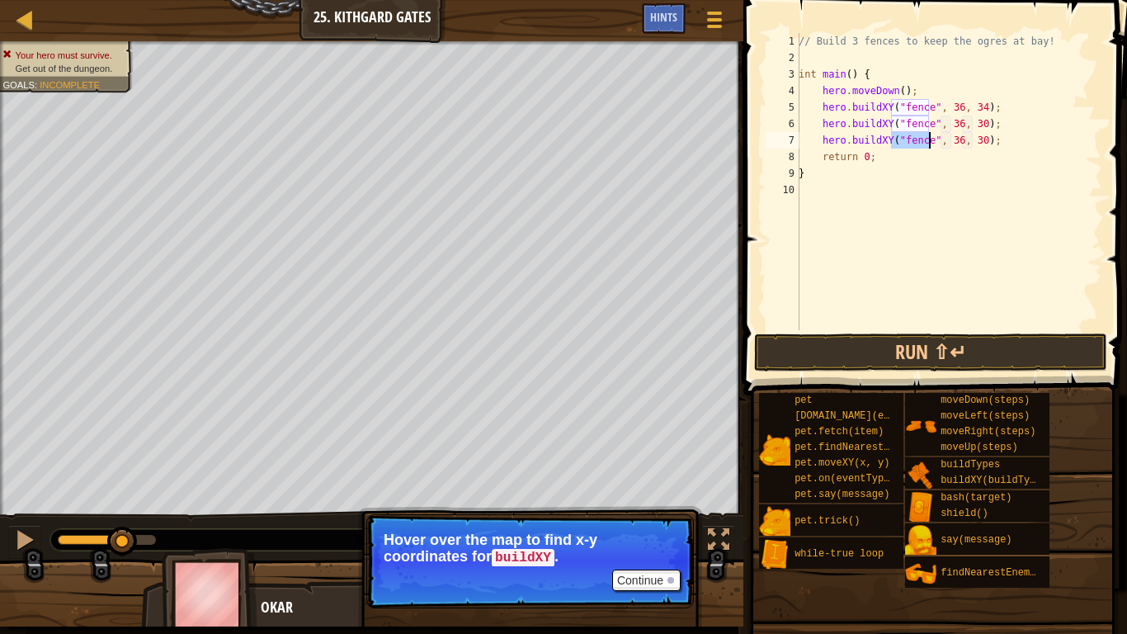
click at [973, 139] on div "// Build 3 fences to keep the ogres at bay! int main ( ) { hero . moveDown ( ) …" at bounding box center [948, 198] width 307 height 330
type textarea "hero.buildXY("fence", 36, 27);"
click at [980, 350] on button "Run ⇧↵" at bounding box center [930, 352] width 353 height 38
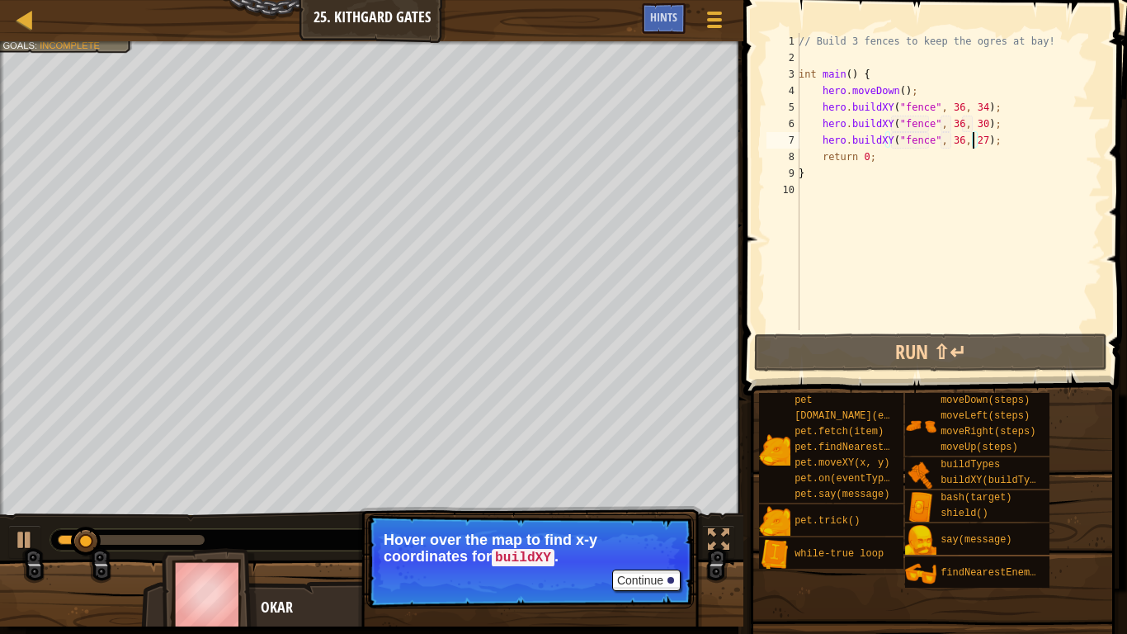
click at [1005, 142] on div "// Build 3 fences to keep the ogres at bay! int main ( ) { hero . moveDown ( ) …" at bounding box center [948, 198] width 307 height 330
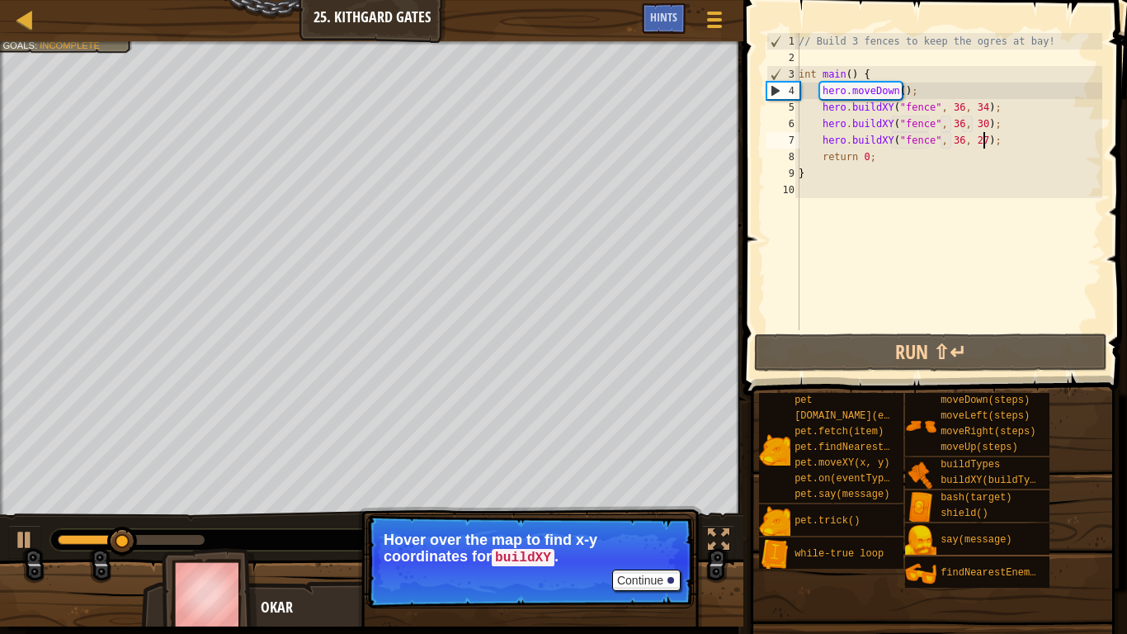
scroll to position [7, 1]
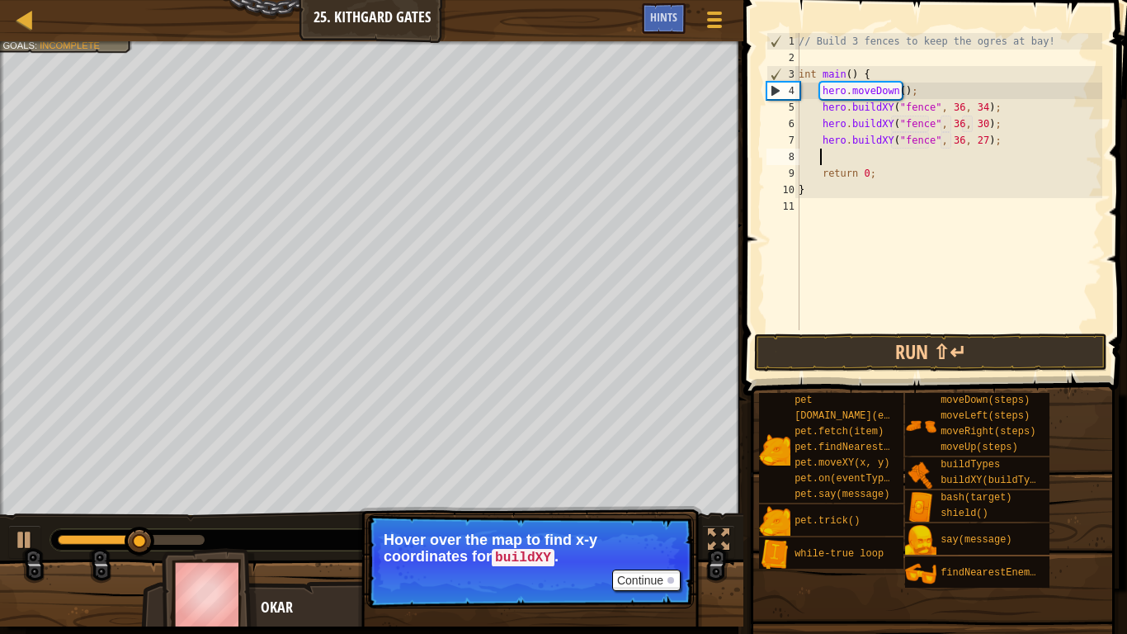
type textarea "he"
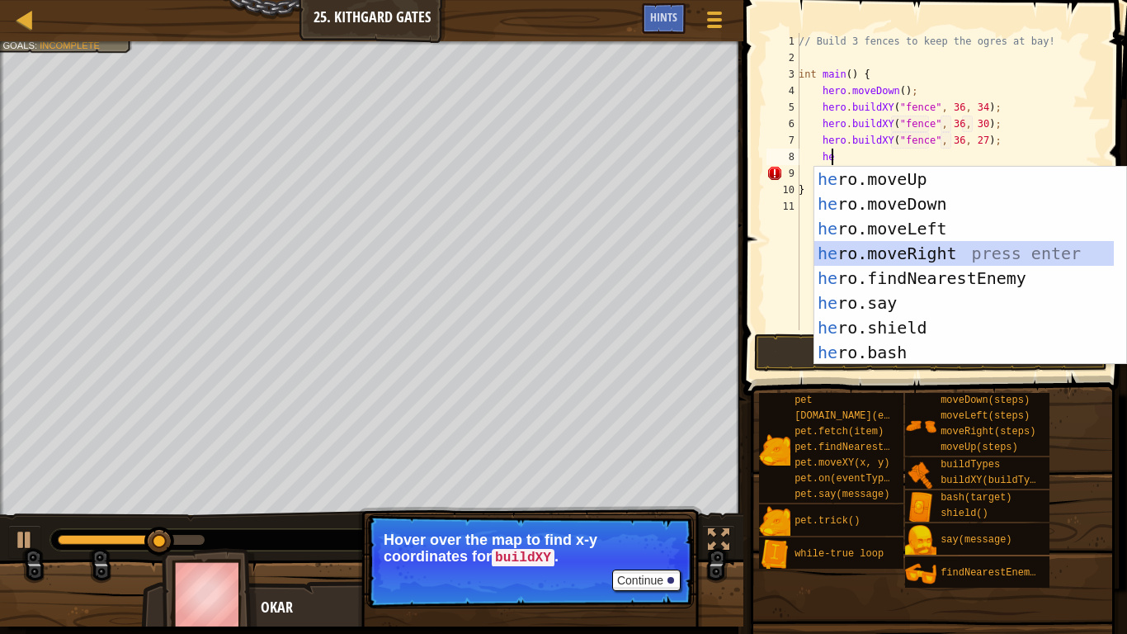
click at [952, 254] on div "he ro.moveUp press enter he ro.moveDown press enter he ro.moveLeft press enter …" at bounding box center [964, 291] width 300 height 248
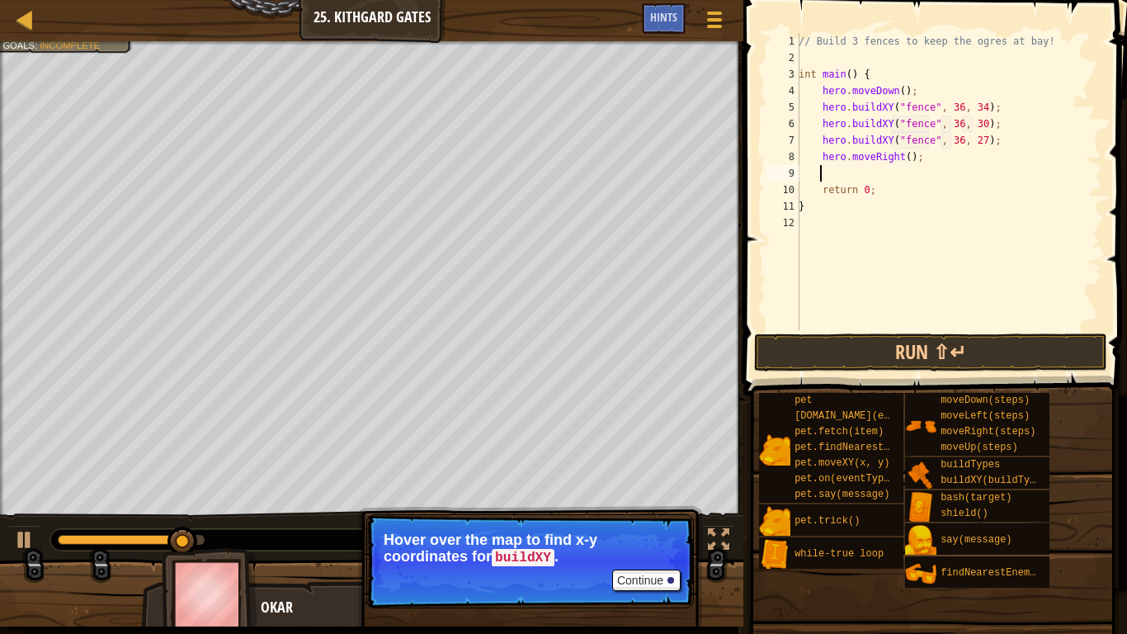
click at [901, 158] on div "// Build 3 fences to keep the ogres at bay! int main ( ) { hero . moveDown ( ) …" at bounding box center [948, 198] width 307 height 330
type textarea "hero.moveRight(4);"
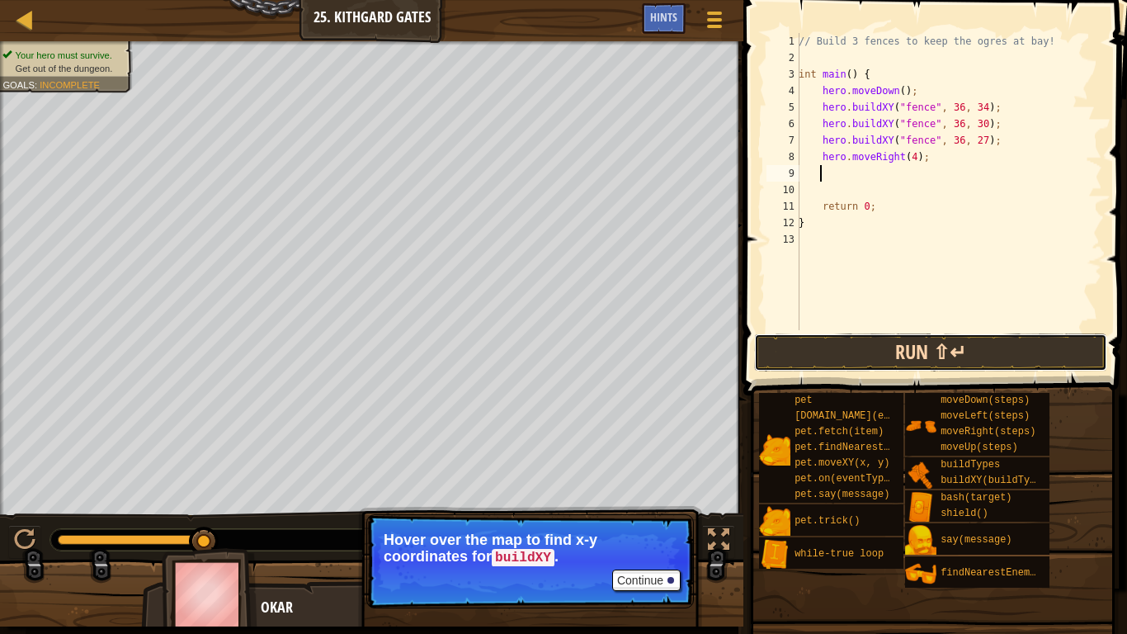
click at [979, 342] on button "Run ⇧↵" at bounding box center [930, 352] width 353 height 38
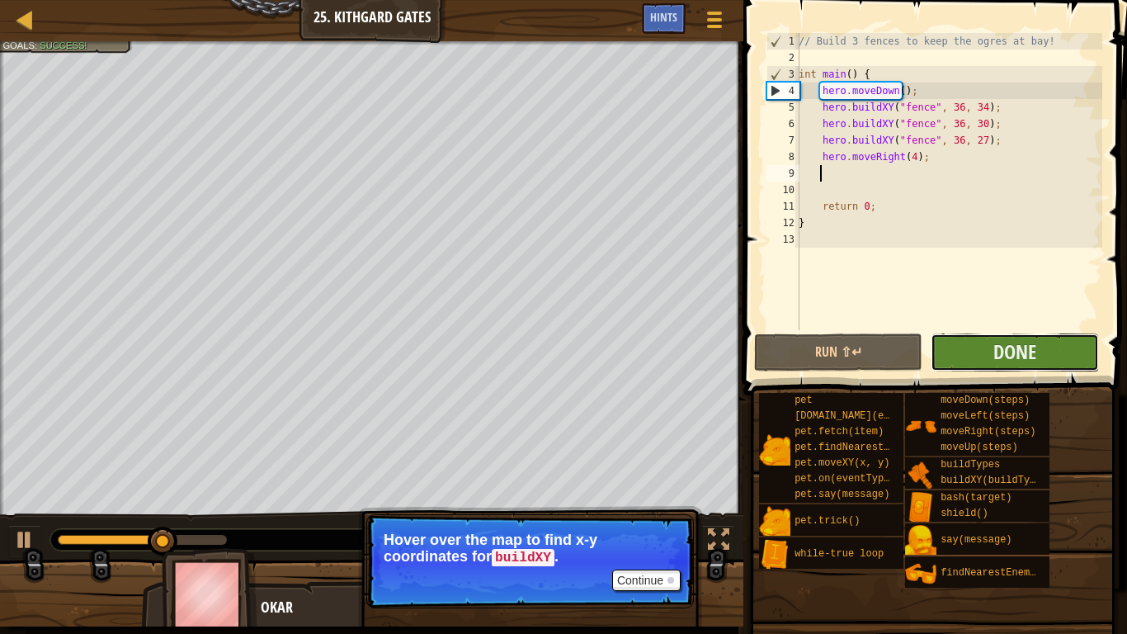
click at [957, 363] on button "Done" at bounding box center [1015, 352] width 168 height 38
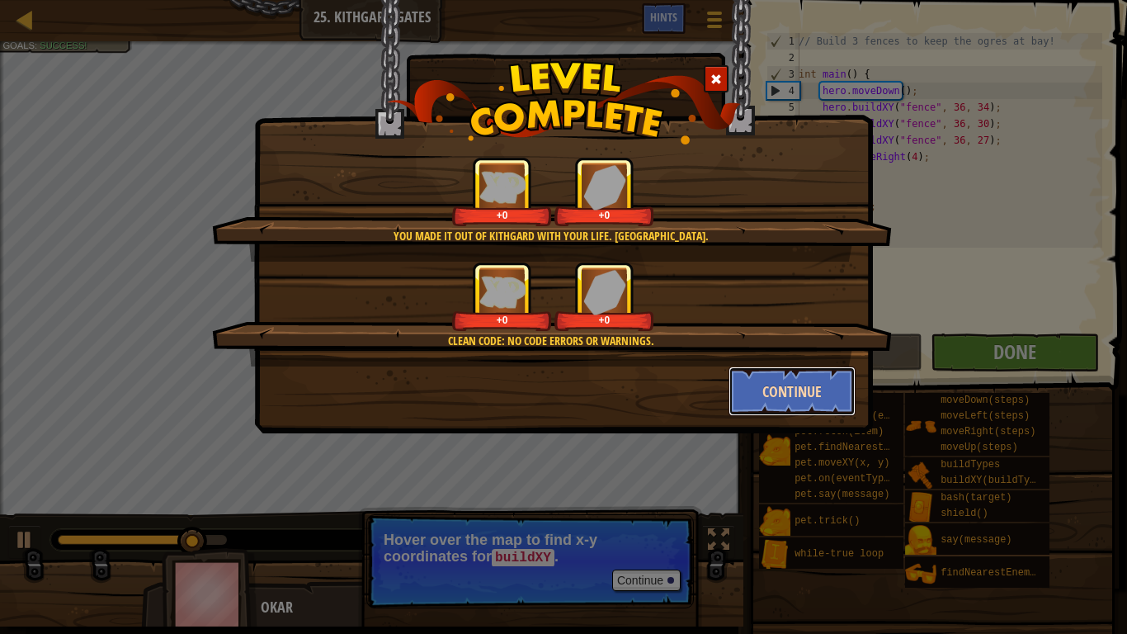
click at [758, 402] on button "Continue" at bounding box center [793, 391] width 128 height 50
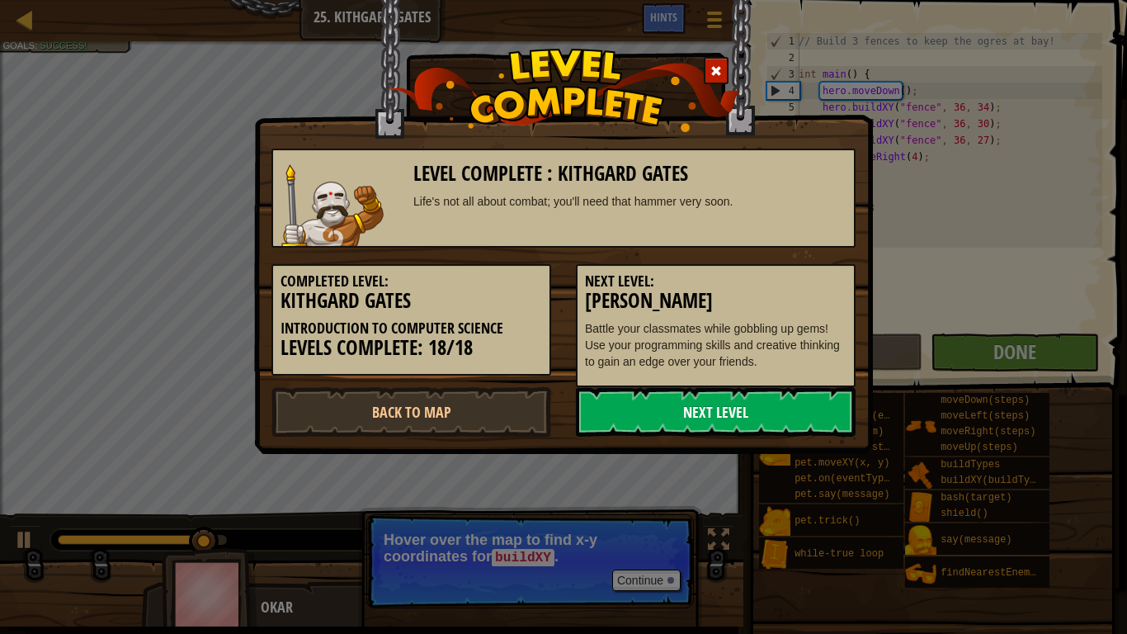
click at [701, 423] on link "Next Level" at bounding box center [716, 412] width 280 height 50
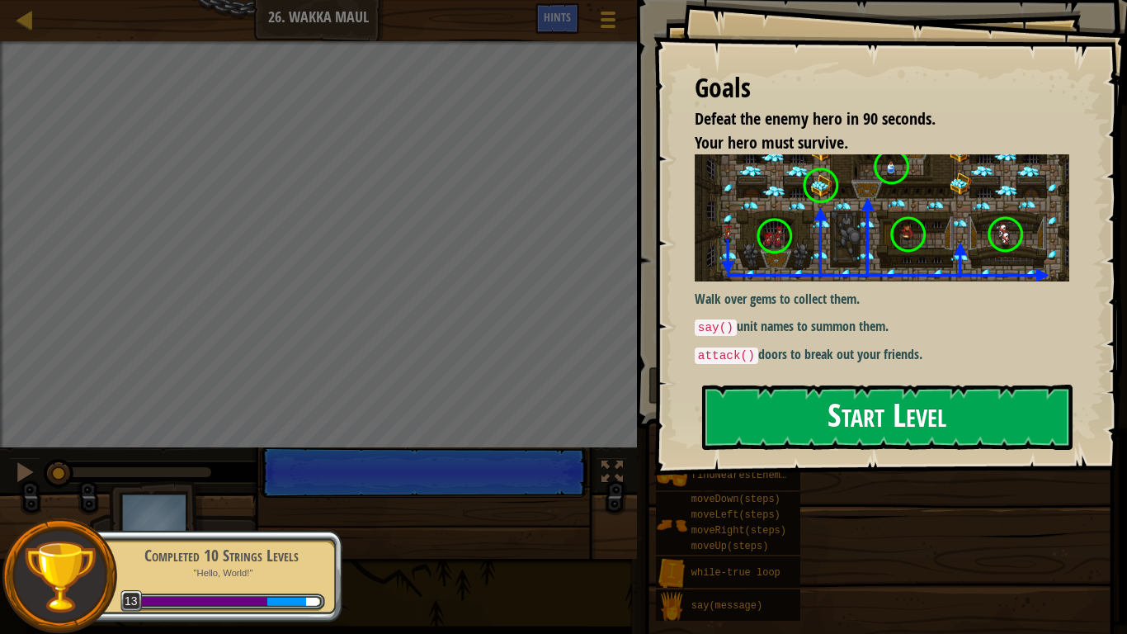
click at [780, 410] on button "Start Level" at bounding box center [887, 416] width 370 height 65
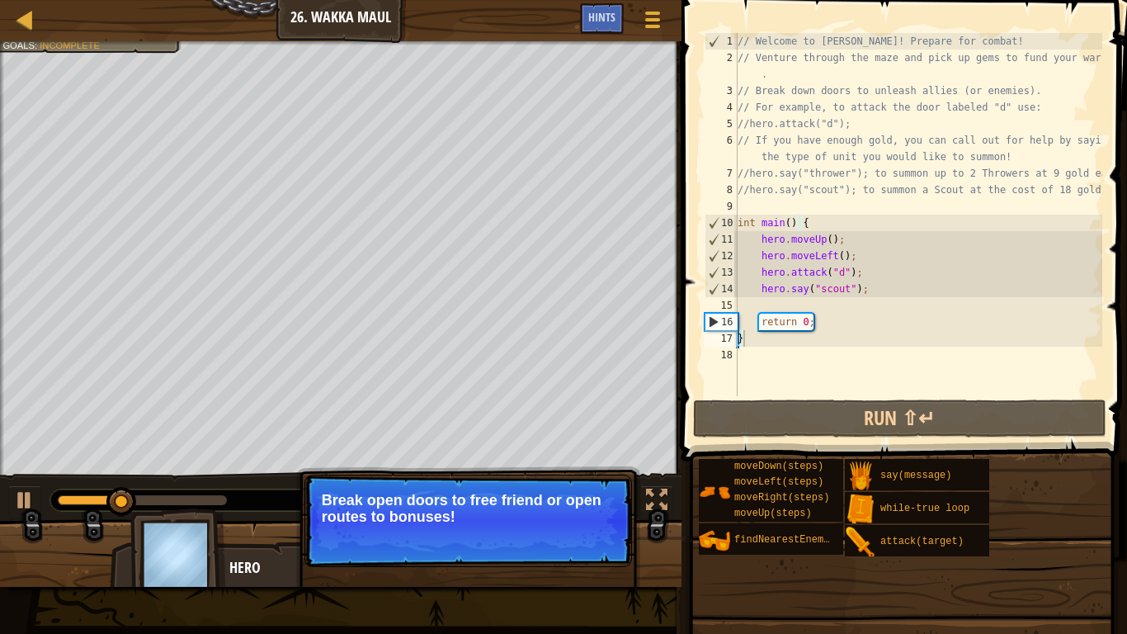
click at [542, 531] on p "Continue Break open doors to free friend or open routes to bonuses!" at bounding box center [468, 520] width 328 height 92
click at [542, 531] on div "Continue" at bounding box center [580, 538] width 77 height 21
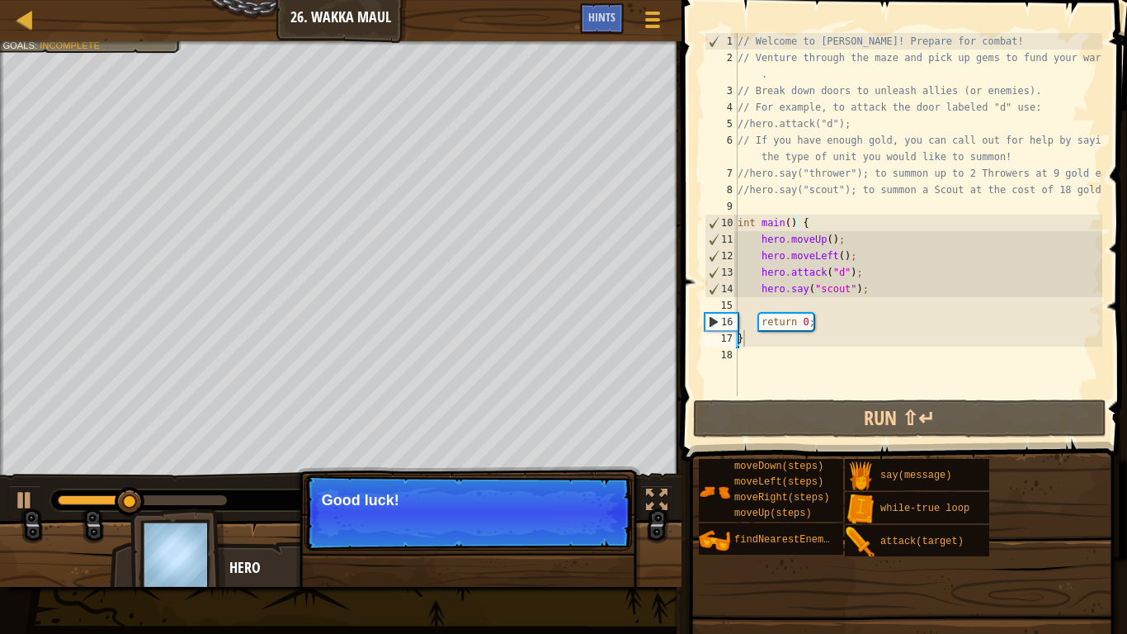
click at [545, 531] on div "Continue" at bounding box center [580, 522] width 77 height 21
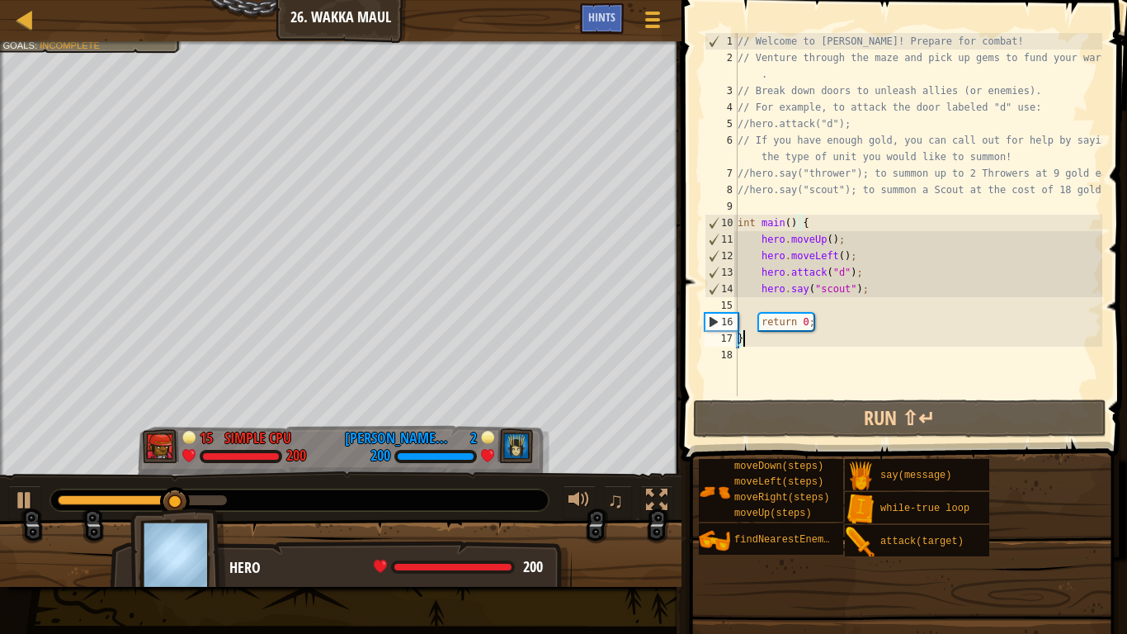
click at [836, 256] on div "// Welcome to [PERSON_NAME]! Prepare for combat! // Venture through the maze an…" at bounding box center [918, 231] width 368 height 396
type textarea "hero.moveLeft();"
click at [793, 302] on div "// Welcome to [PERSON_NAME]! Prepare for combat! // Venture through the maze an…" at bounding box center [918, 231] width 368 height 396
click at [778, 299] on div "// Welcome to [PERSON_NAME]! Prepare for combat! // Venture through the maze an…" at bounding box center [918, 231] width 368 height 396
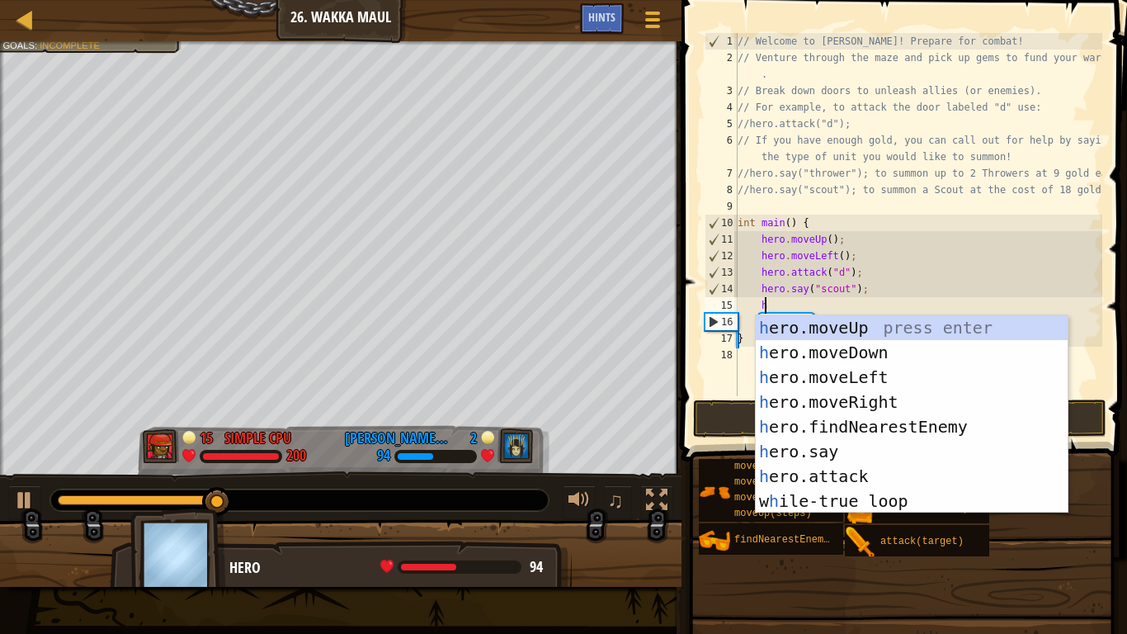
scroll to position [7, 2]
type textarea "her"
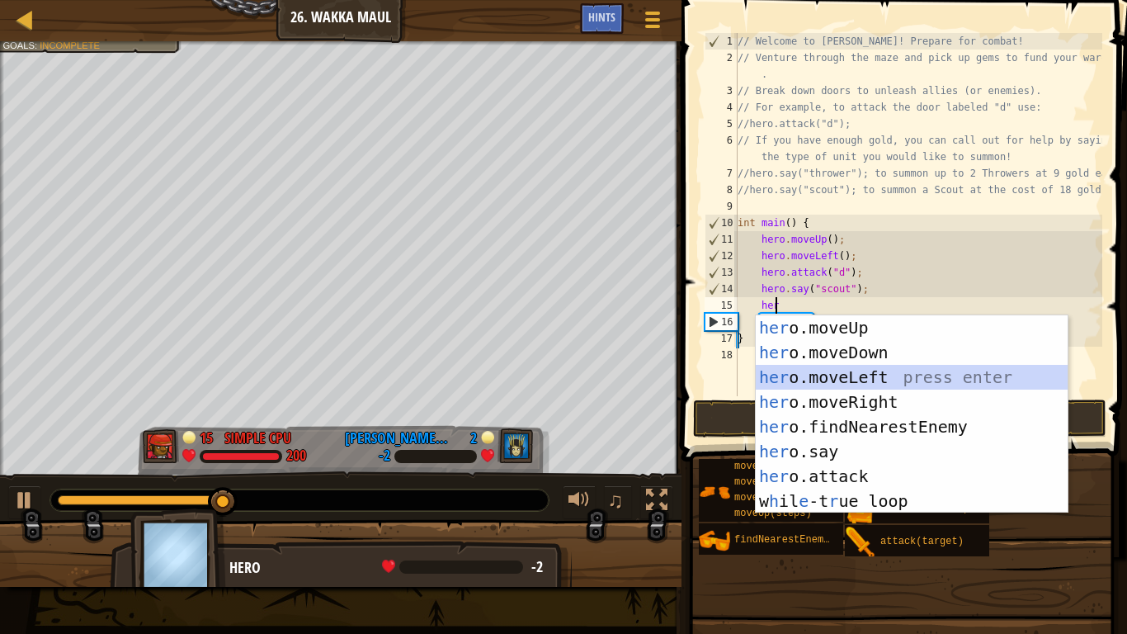
click at [882, 371] on div "her o.moveUp press enter her o.moveDown press enter her o.moveLeft press enter …" at bounding box center [912, 439] width 312 height 248
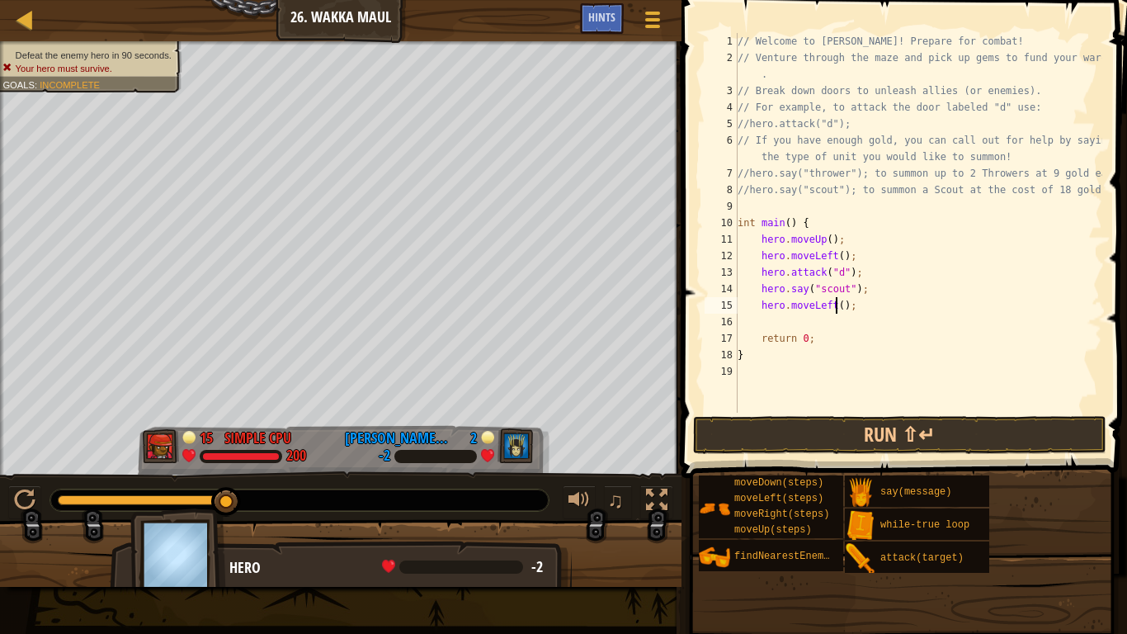
click at [837, 308] on div "// Welcome to [PERSON_NAME]! Prepare for combat! // Venture through the maze an…" at bounding box center [918, 239] width 368 height 413
type textarea "hero.moveLeft(4);"
click at [801, 314] on div "// Welcome to [PERSON_NAME]! Prepare for combat! // Venture through the maze an…" at bounding box center [918, 239] width 368 height 413
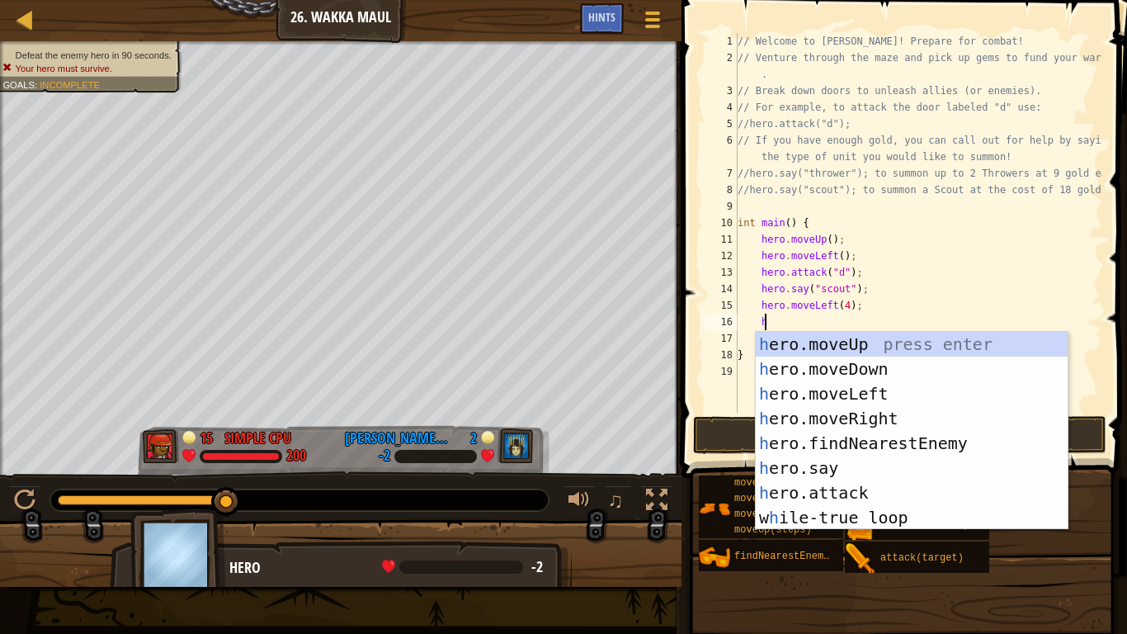
scroll to position [7, 2]
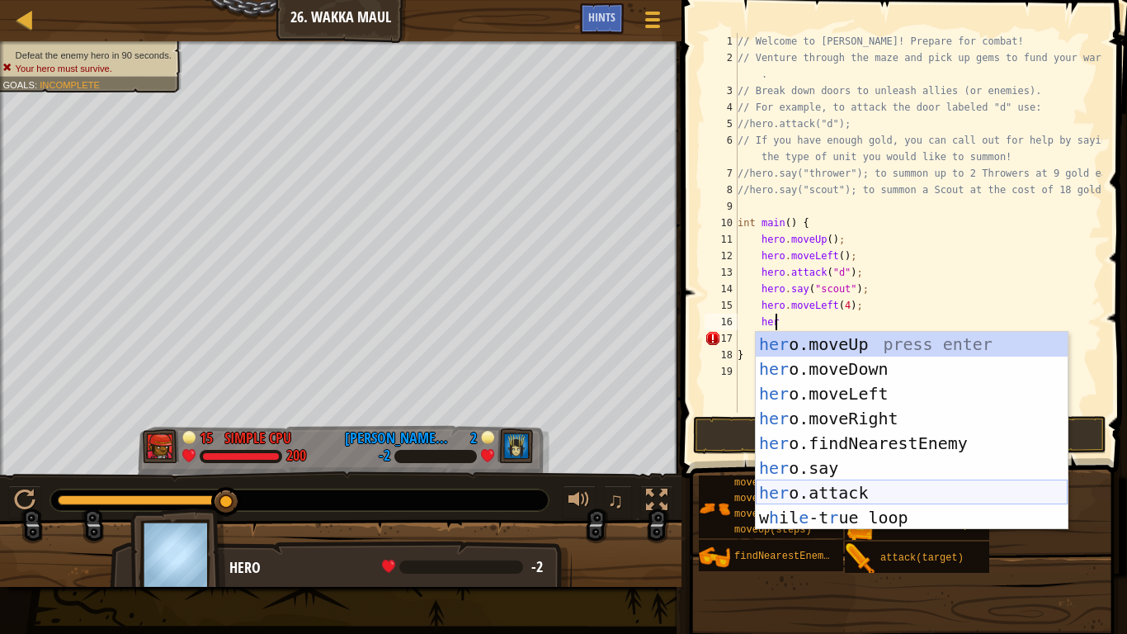
click at [825, 492] on div "her o.moveUp press enter her o.moveDown press enter her o.moveLeft press enter …" at bounding box center [912, 456] width 312 height 248
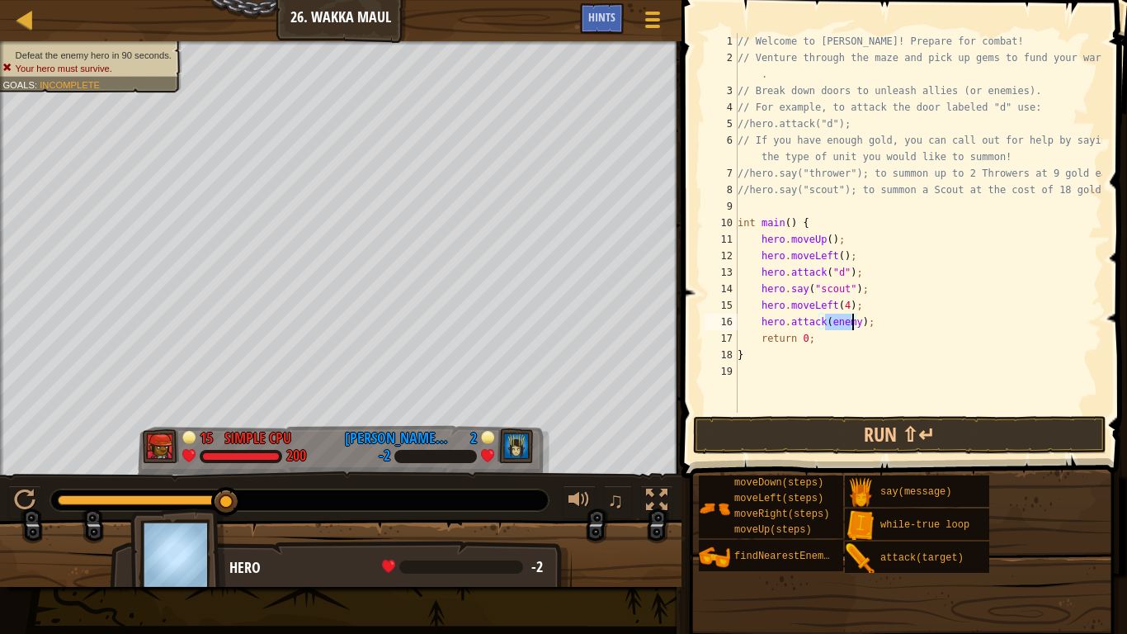
scroll to position [7, 7]
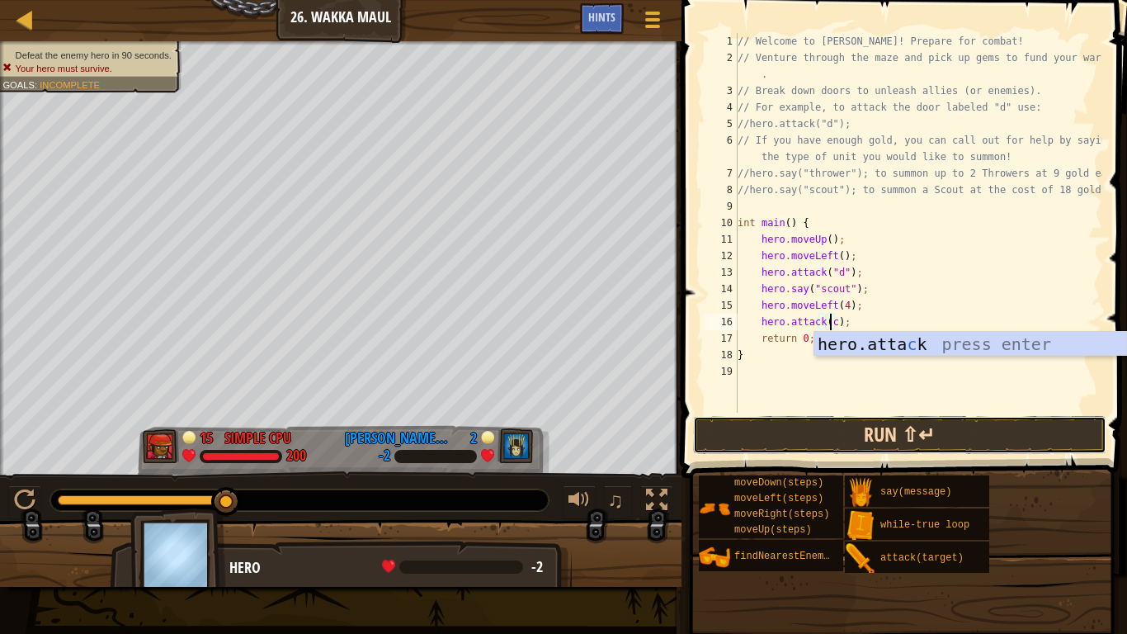
click at [855, 424] on button "Run ⇧↵" at bounding box center [899, 435] width 413 height 38
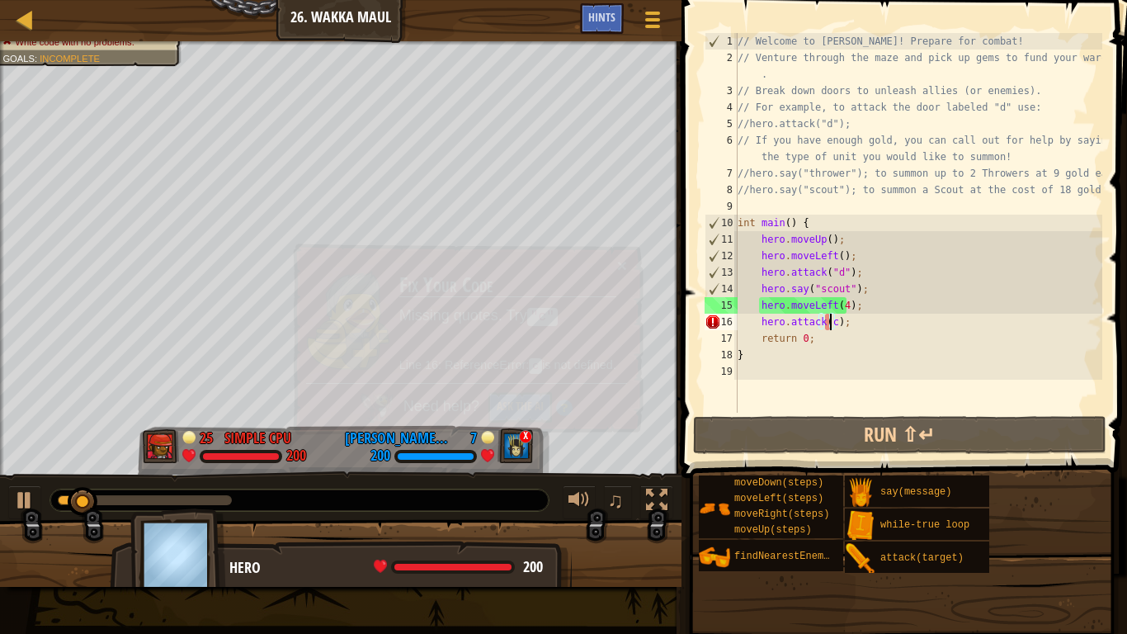
click at [842, 329] on div "// Welcome to [PERSON_NAME]! Prepare for combat! // Venture through the maze an…" at bounding box center [918, 239] width 368 height 413
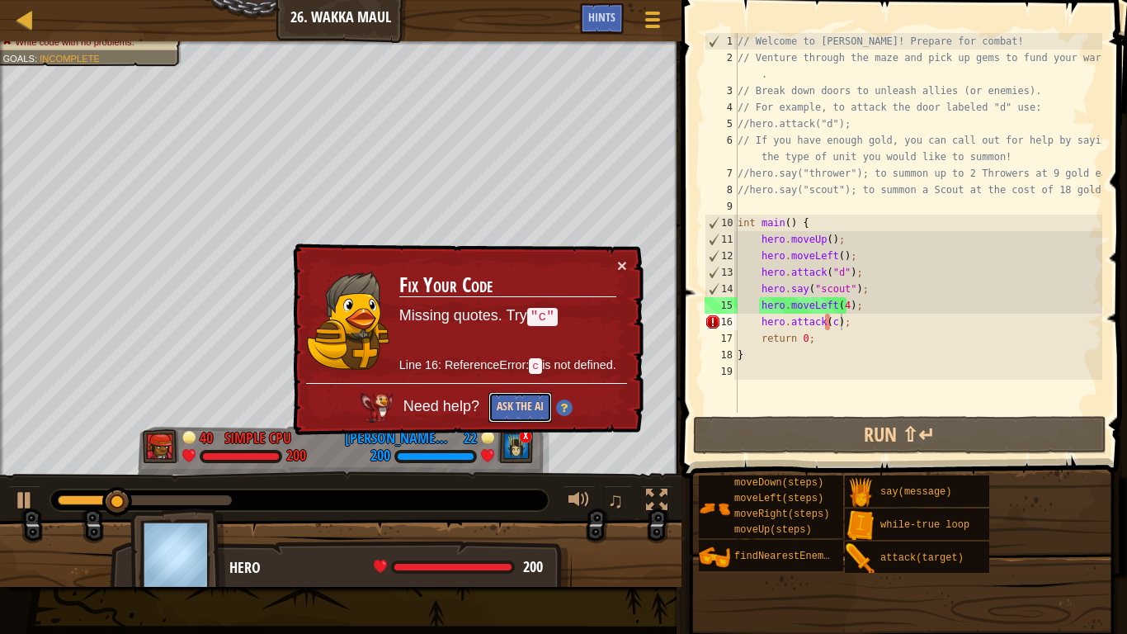
click at [517, 394] on button "Ask the AI" at bounding box center [520, 407] width 64 height 31
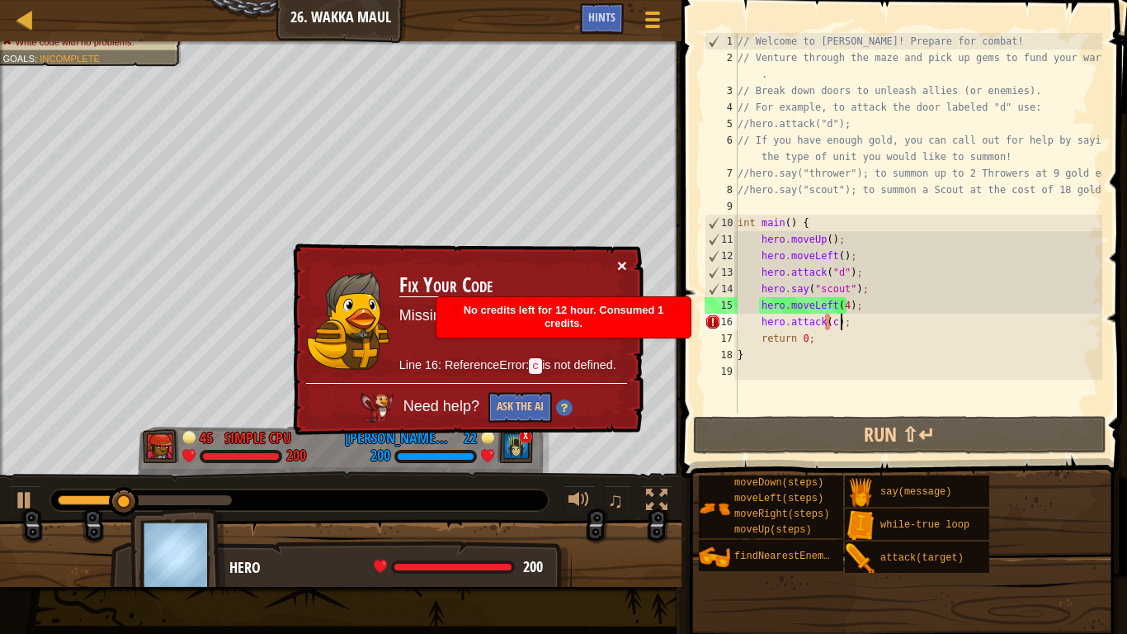
click at [625, 260] on button "×" at bounding box center [622, 265] width 10 height 17
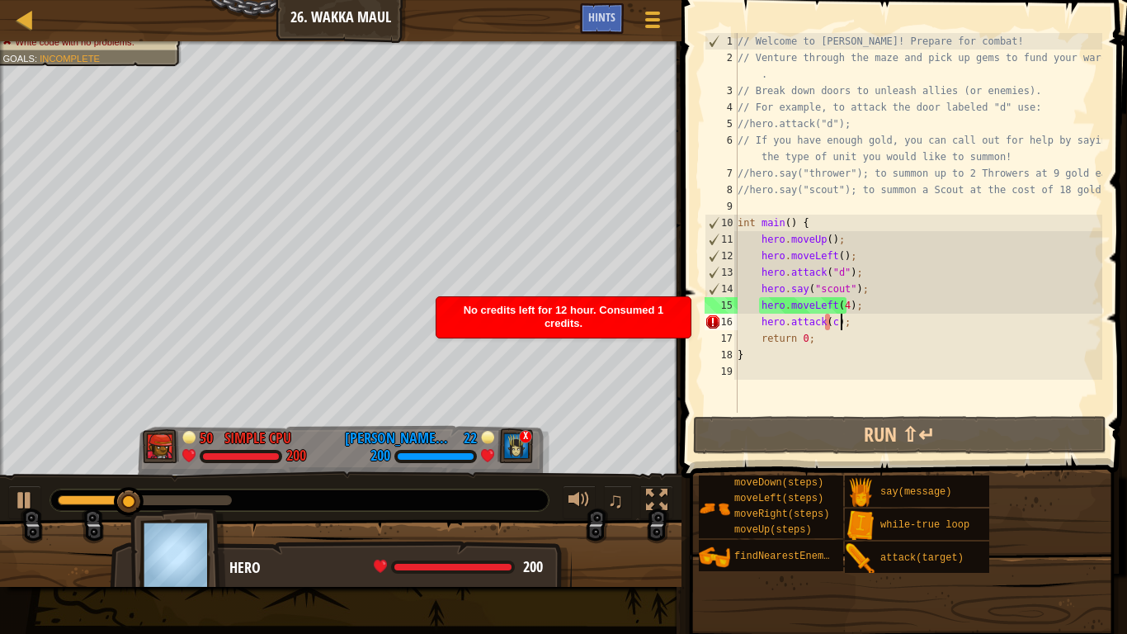
click at [857, 329] on div "// Welcome to [PERSON_NAME]! Prepare for combat! // Venture through the maze an…" at bounding box center [918, 239] width 368 height 413
click at [856, 324] on div "// Welcome to [PERSON_NAME]! Prepare for combat! // Venture through the maze an…" at bounding box center [918, 239] width 368 height 413
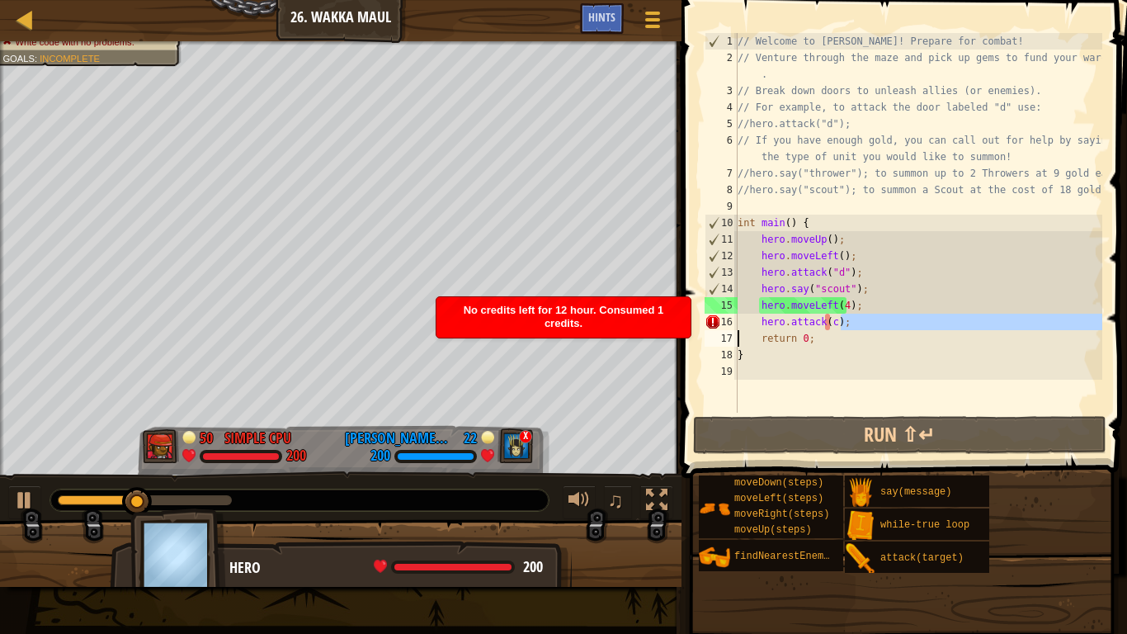
drag, startPoint x: 843, startPoint y: 322, endPoint x: 736, endPoint y: 330, distance: 107.6
click at [736, 330] on div "hero.attack(c); 1 2 3 4 5 6 7 8 9 10 11 12 13 14 15 16 17 18 19 // Welcome to W…" at bounding box center [901, 223] width 401 height 380
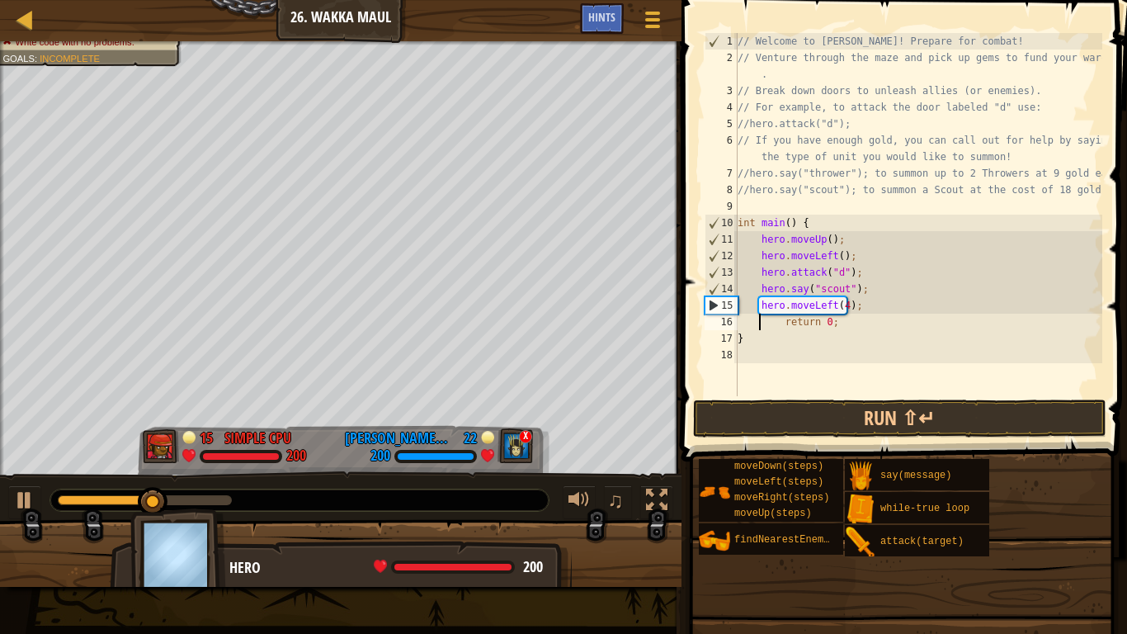
scroll to position [7, 5]
click at [855, 306] on div "// Welcome to [PERSON_NAME]! Prepare for combat! // Venture through the maze an…" at bounding box center [918, 231] width 368 height 396
type textarea "hero.moveLeft(4);"
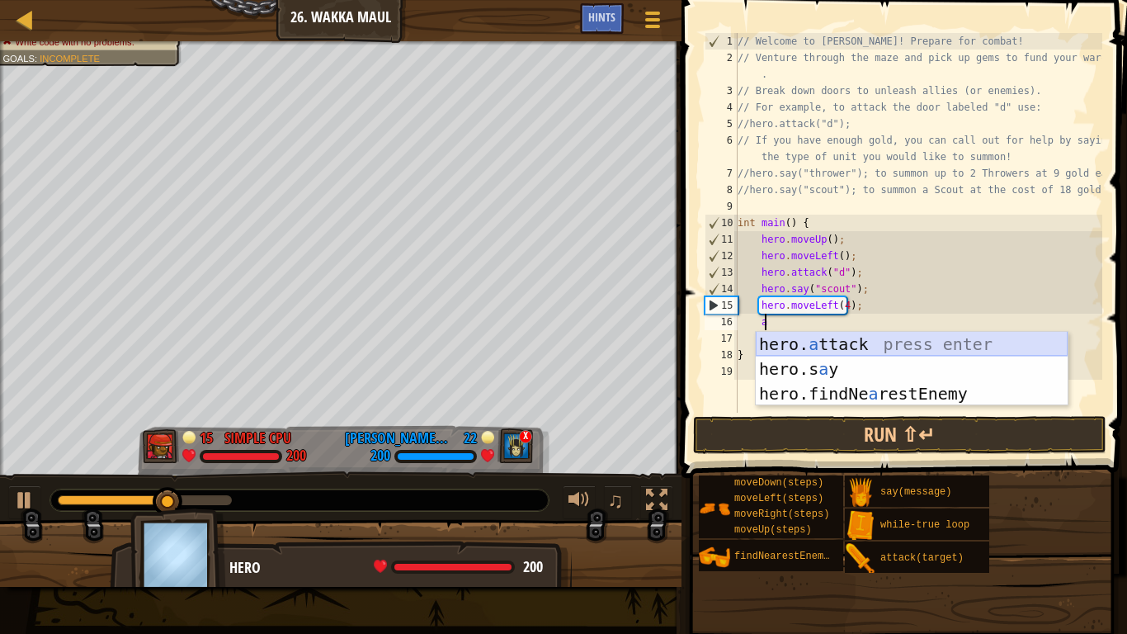
scroll to position [7, 2]
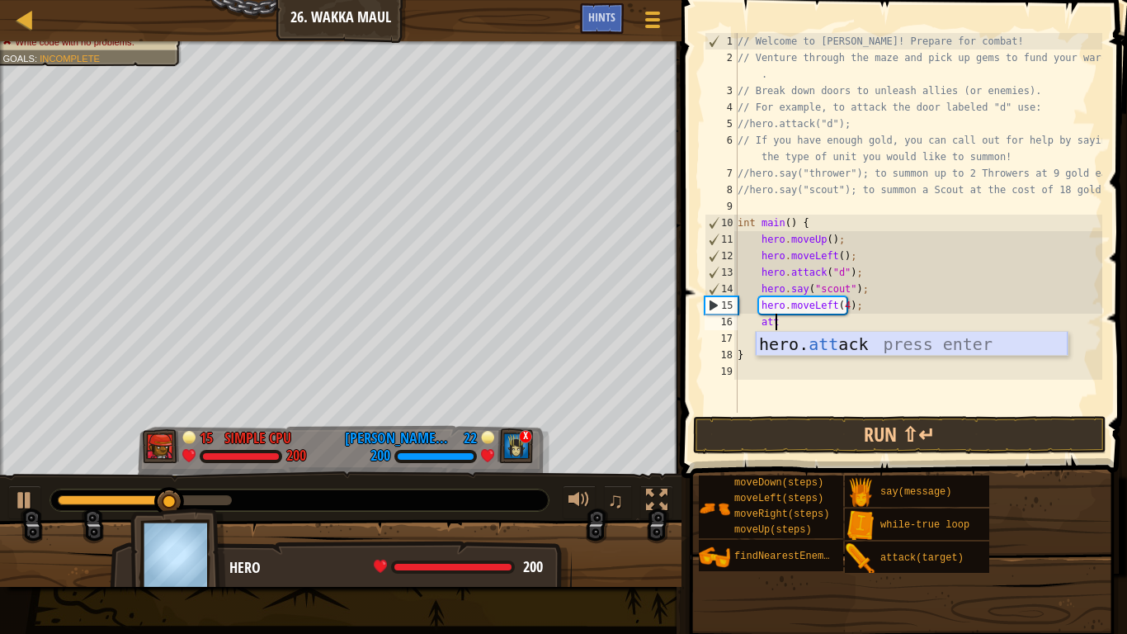
click at [867, 351] on div "hero. att ack press enter" at bounding box center [912, 369] width 312 height 74
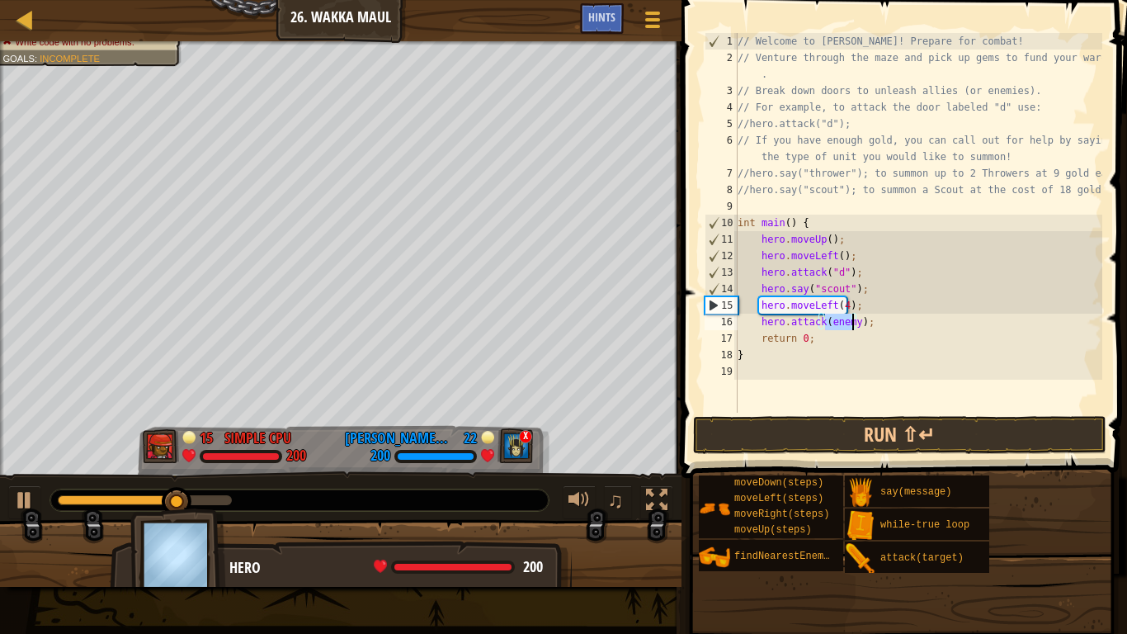
scroll to position [7, 7]
click at [872, 333] on div "// Welcome to [PERSON_NAME]! Prepare for combat! // Venture through the maze an…" at bounding box center [918, 239] width 368 height 413
click at [872, 324] on div "// Welcome to [PERSON_NAME]! Prepare for combat! // Venture through the maze an…" at bounding box center [918, 239] width 368 height 413
type textarea "hero.attack("c");"
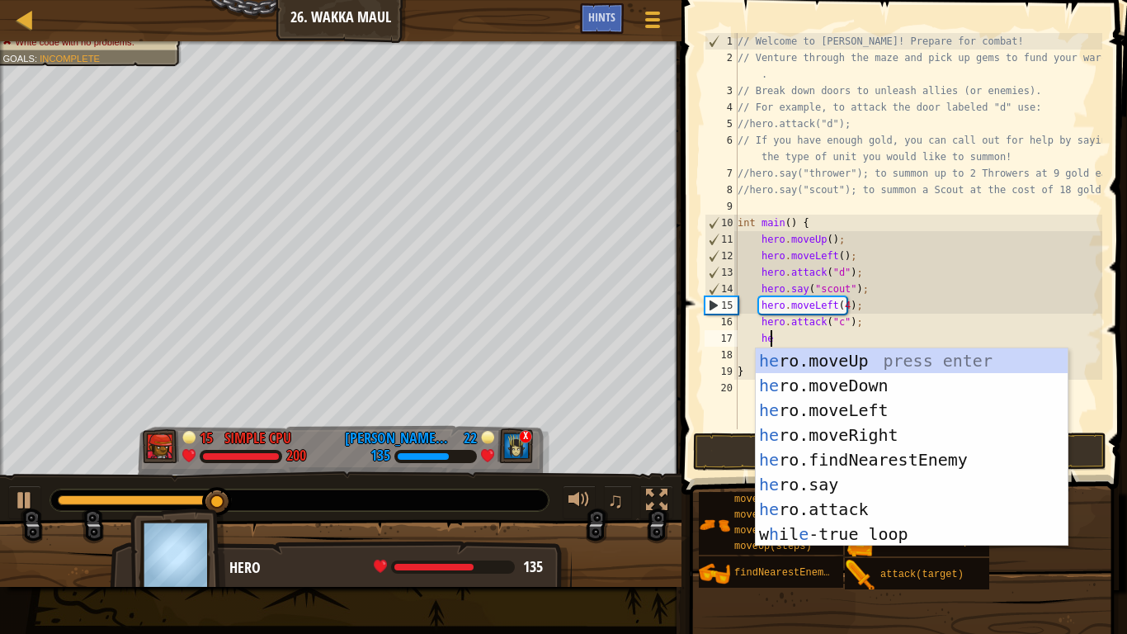
scroll to position [7, 2]
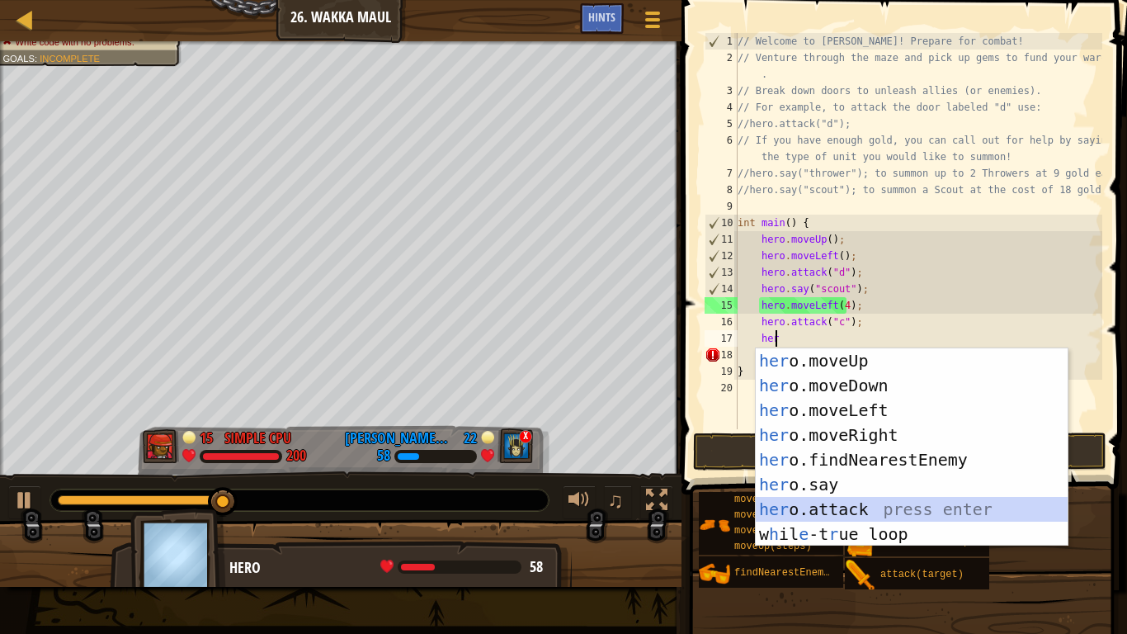
click at [846, 506] on div "her o.moveUp press enter her o.moveDown press enter her o.moveLeft press enter …" at bounding box center [912, 472] width 312 height 248
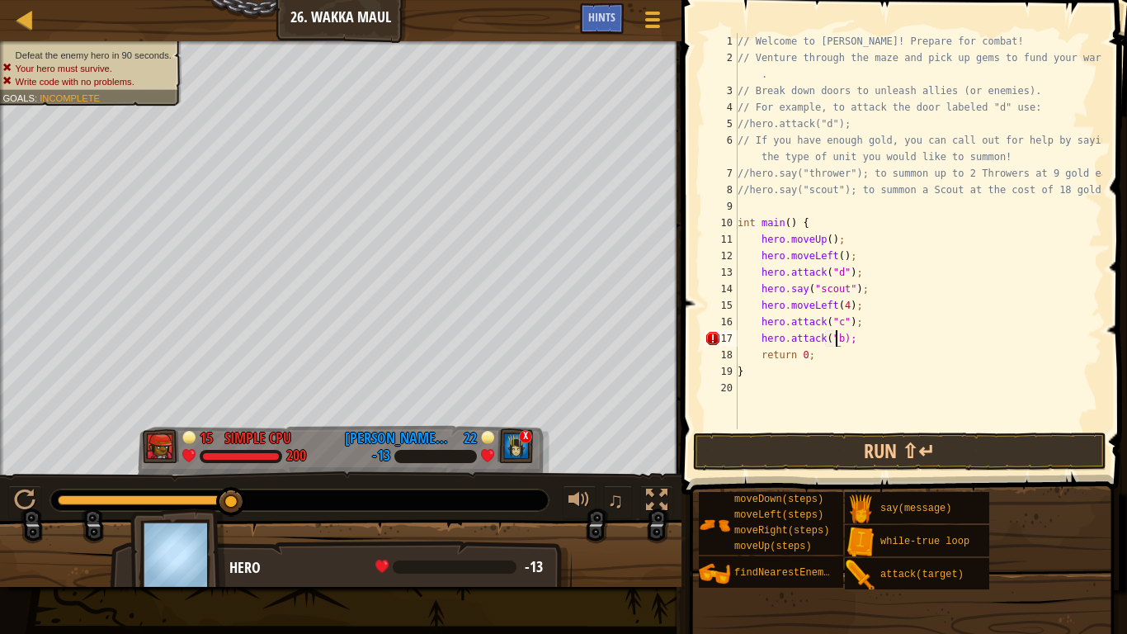
scroll to position [7, 8]
type textarea "hero.attack("b");"
click at [813, 446] on button "Run ⇧↵" at bounding box center [899, 451] width 413 height 38
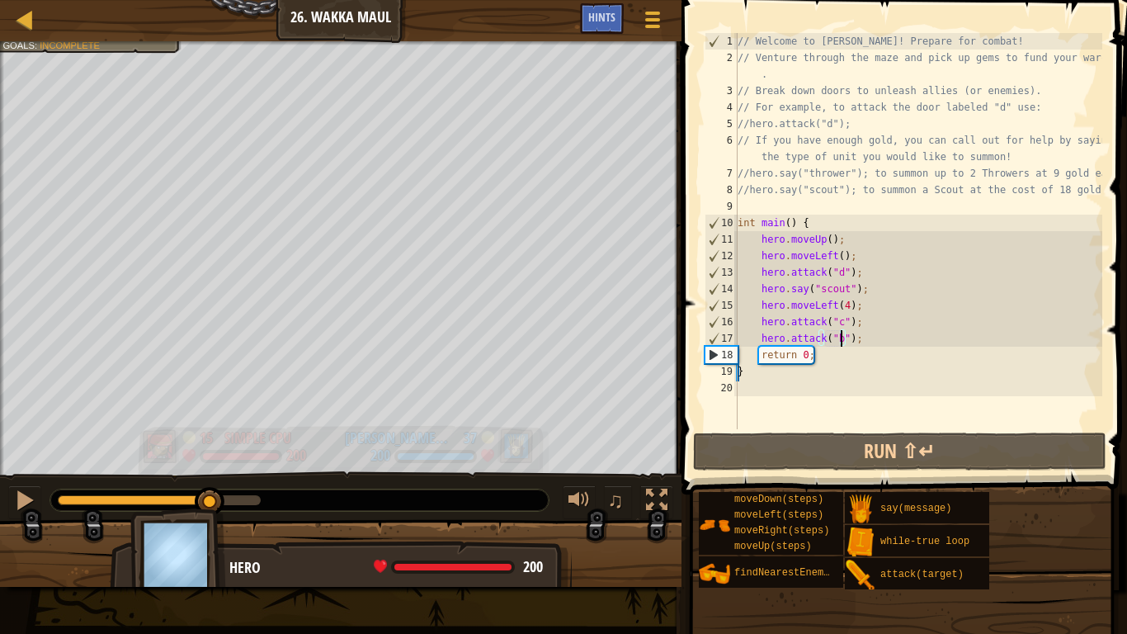
drag, startPoint x: 153, startPoint y: 500, endPoint x: 210, endPoint y: 465, distance: 66.6
click at [210, 465] on div "Defeat the enemy hero in 90 seconds. Your hero must survive. Goals : Incomplete…" at bounding box center [563, 313] width 1127 height 545
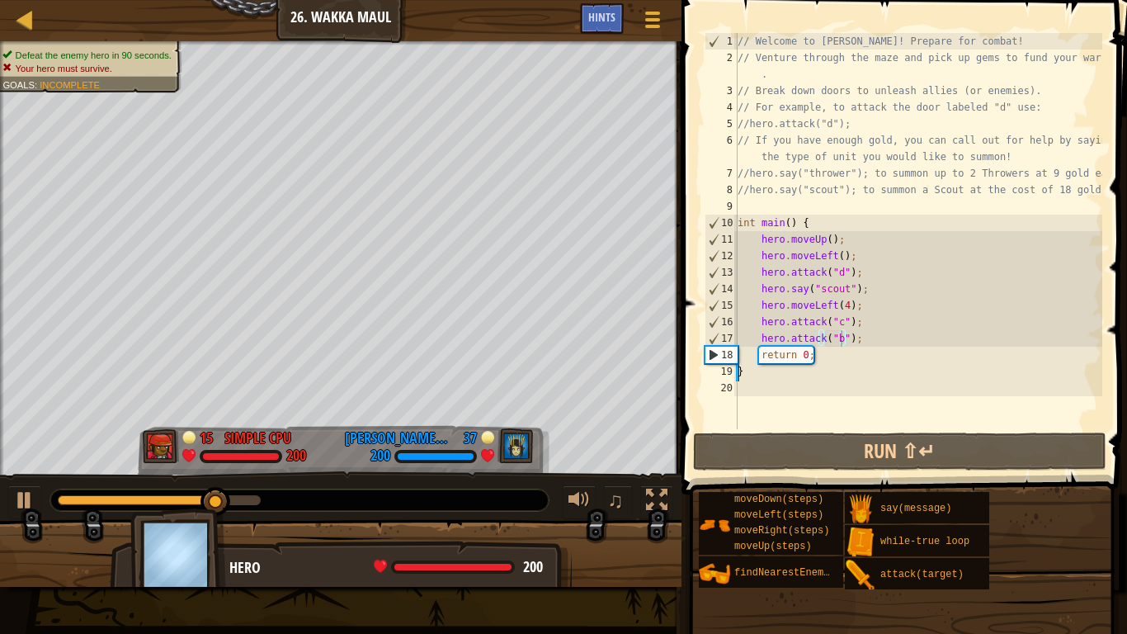
click at [58, 46] on div "Defeat the enemy hero in 90 seconds. Your hero must survive. Goals : Incomplete" at bounding box center [81, 62] width 200 height 62
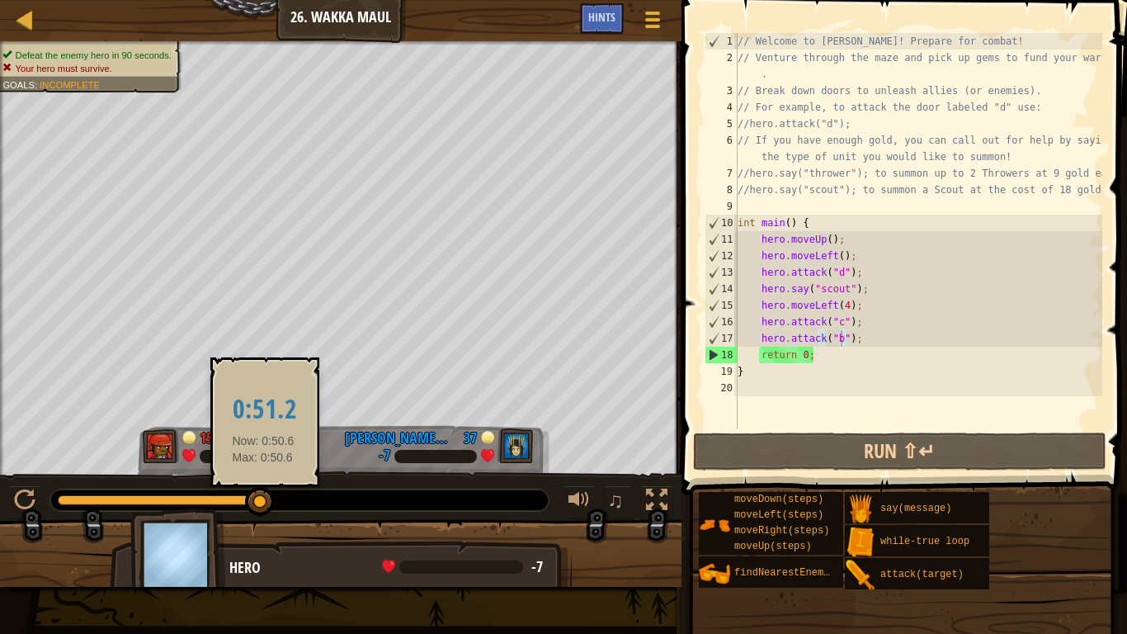
drag, startPoint x: 230, startPoint y: 504, endPoint x: 114, endPoint y: 500, distance: 116.4
click at [245, 500] on div at bounding box center [260, 502] width 30 height 30
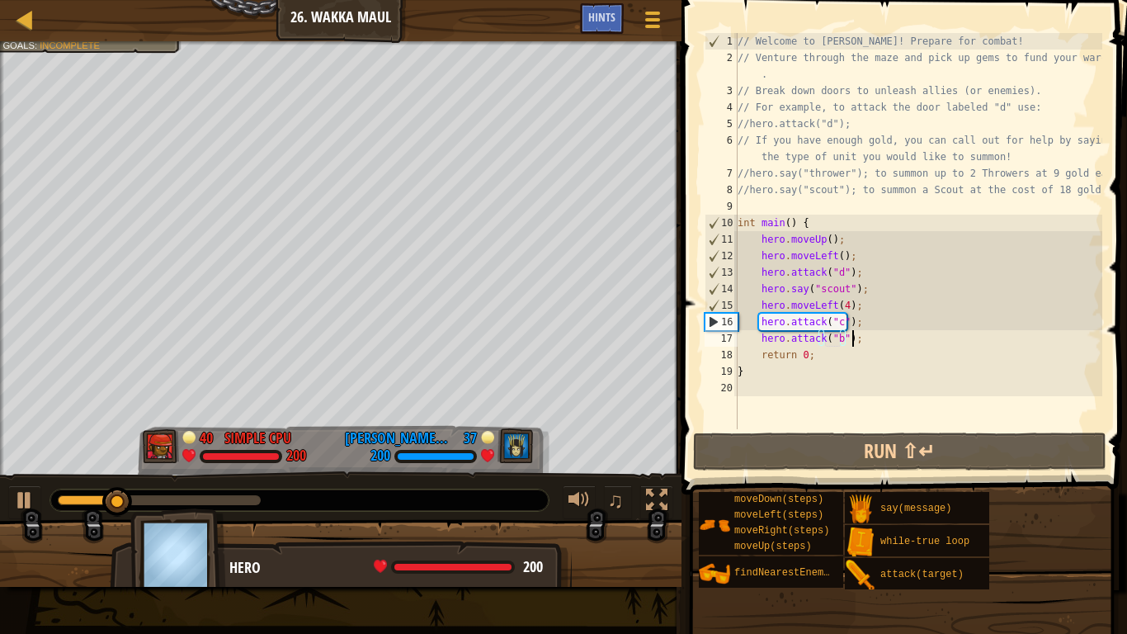
click at [909, 342] on div "// Welcome to [PERSON_NAME]! Prepare for combat! // Venture through the maze an…" at bounding box center [918, 247] width 368 height 429
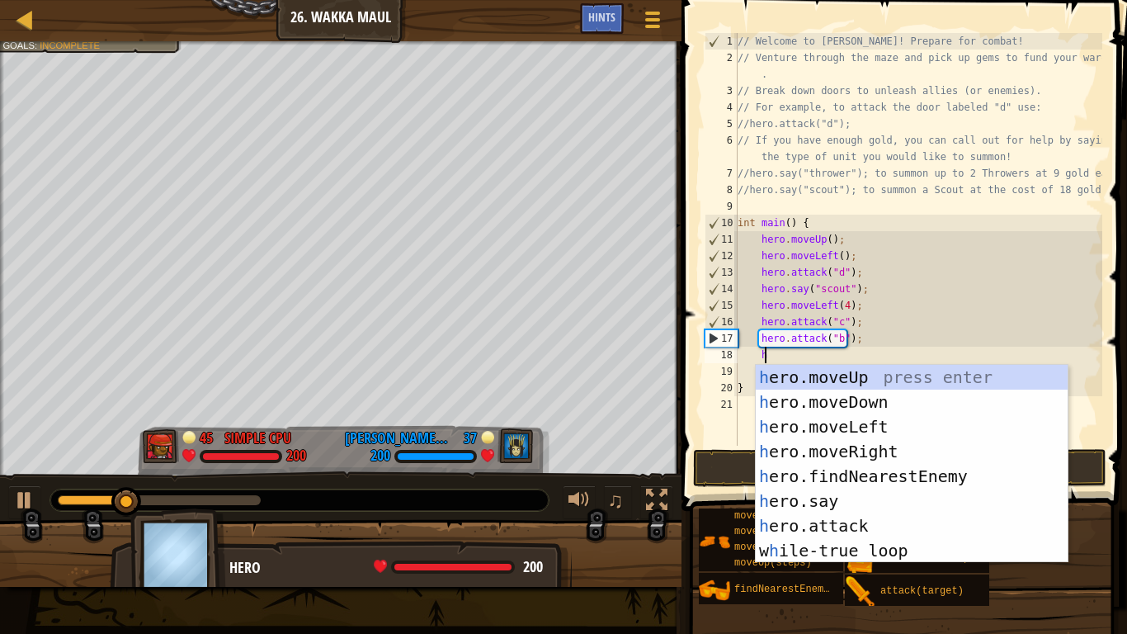
scroll to position [7, 2]
type textarea "her"
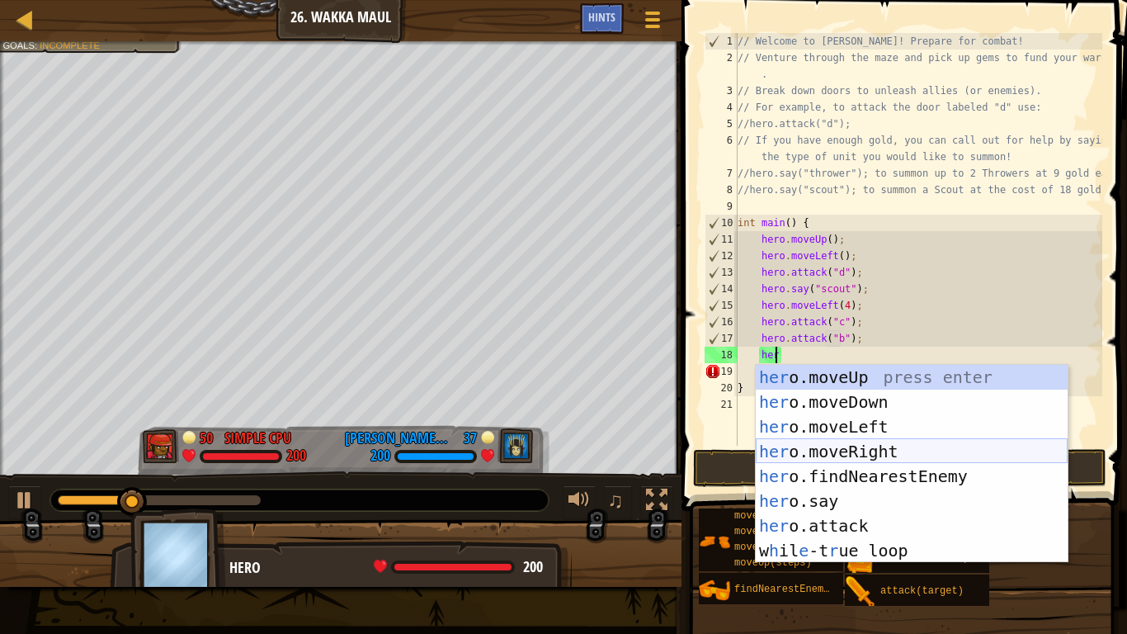
click at [838, 446] on div "her o.moveUp press enter her o.moveDown press enter her o.moveLeft press enter …" at bounding box center [912, 489] width 312 height 248
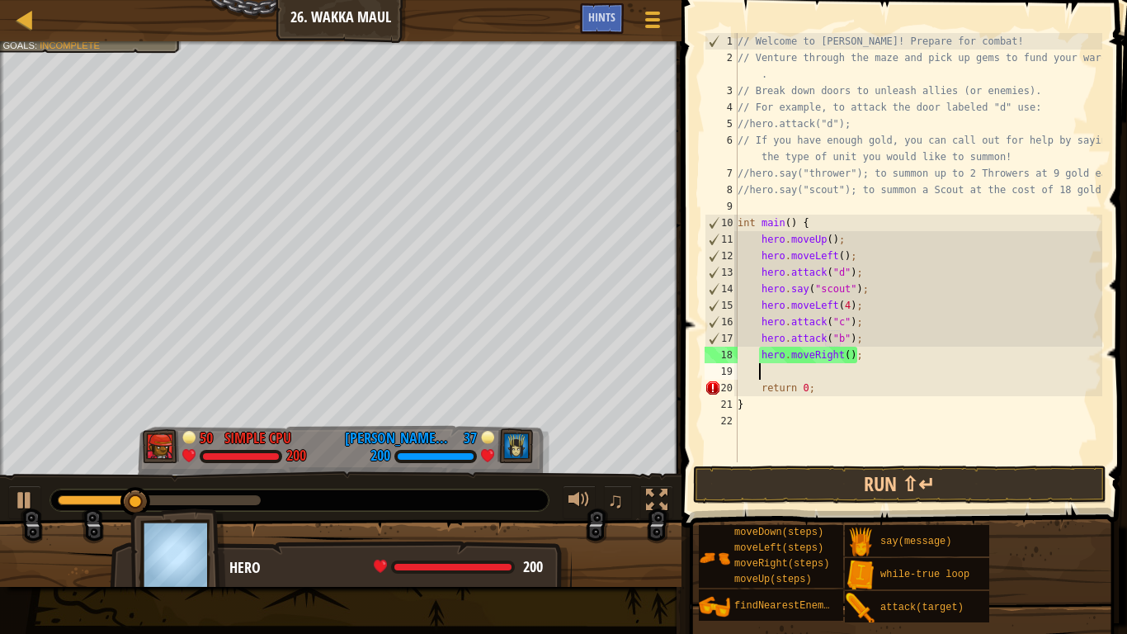
click at [842, 355] on div "// Welcome to [PERSON_NAME]! Prepare for combat! // Venture through the maze an…" at bounding box center [918, 264] width 368 height 462
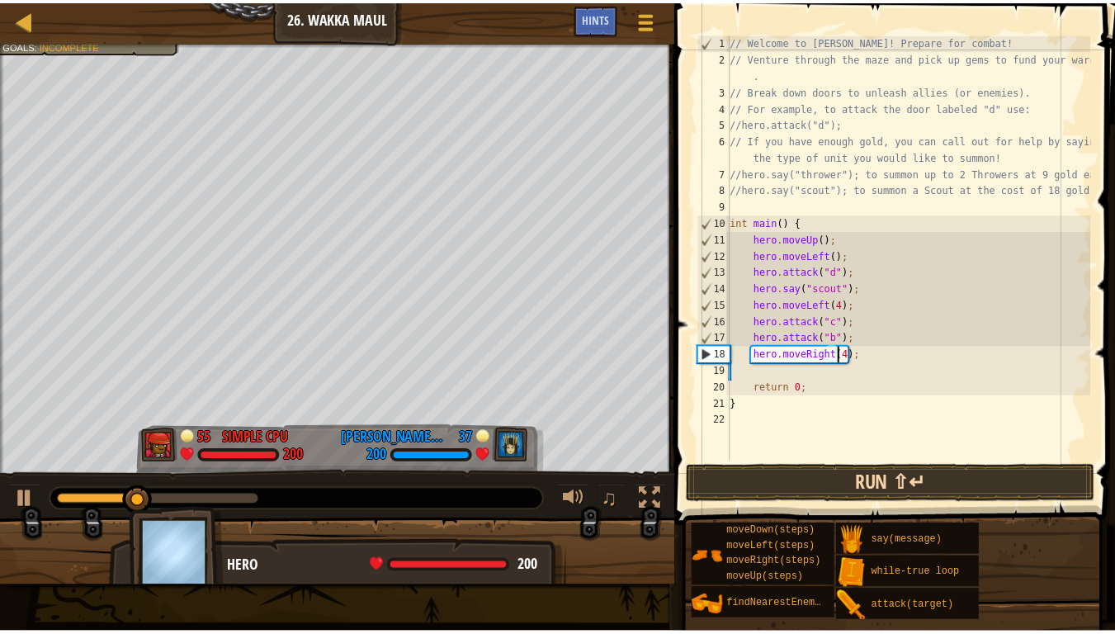
scroll to position [7, 9]
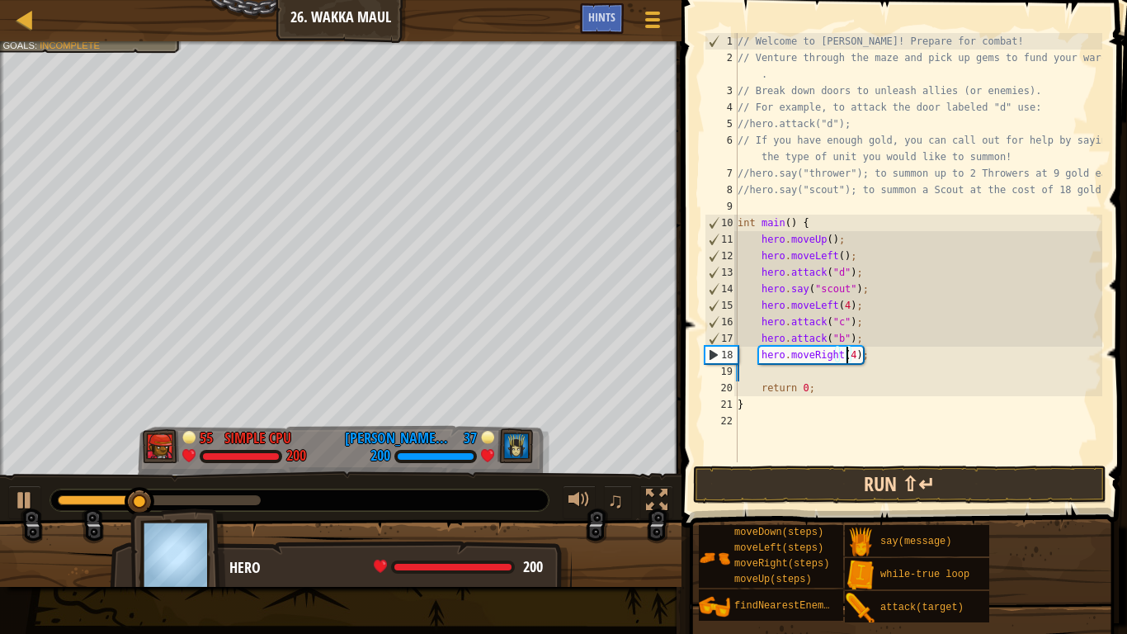
type textarea "hero.moveRight(4);"
click at [842, 479] on button "Run ⇧↵" at bounding box center [899, 484] width 413 height 38
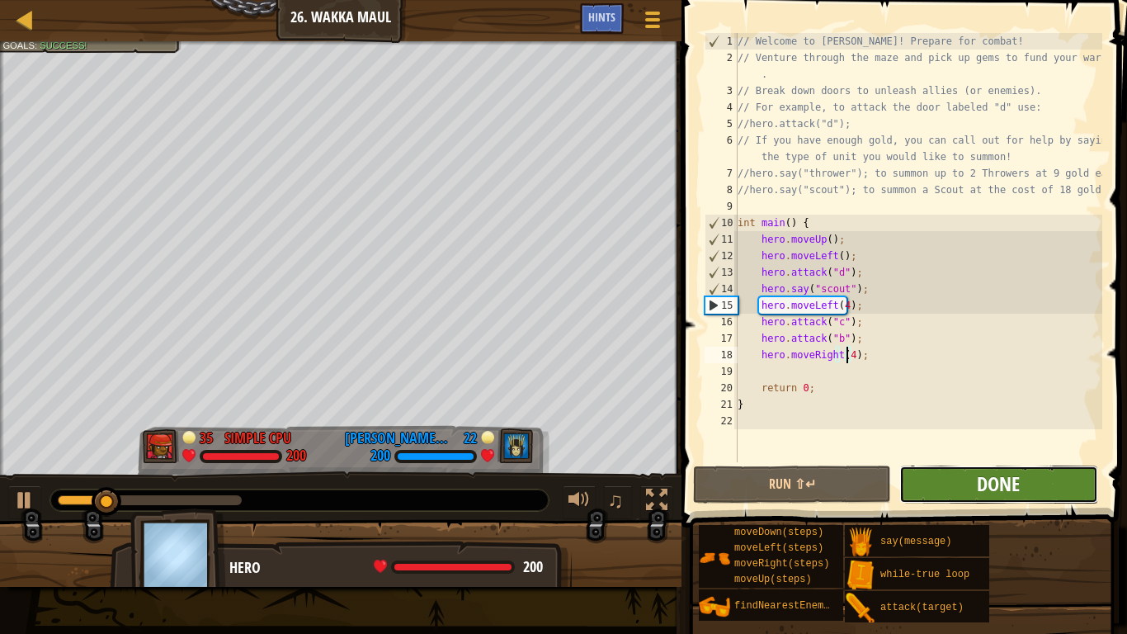
click at [984, 484] on span "Done" at bounding box center [998, 483] width 43 height 26
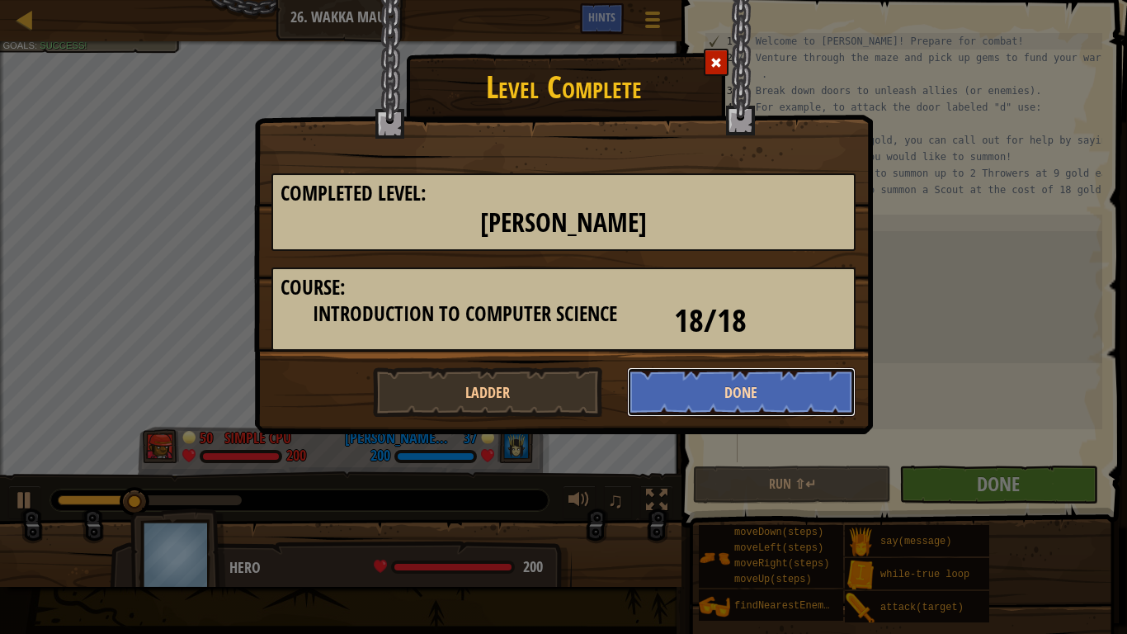
click at [738, 387] on button "Done" at bounding box center [741, 392] width 229 height 50
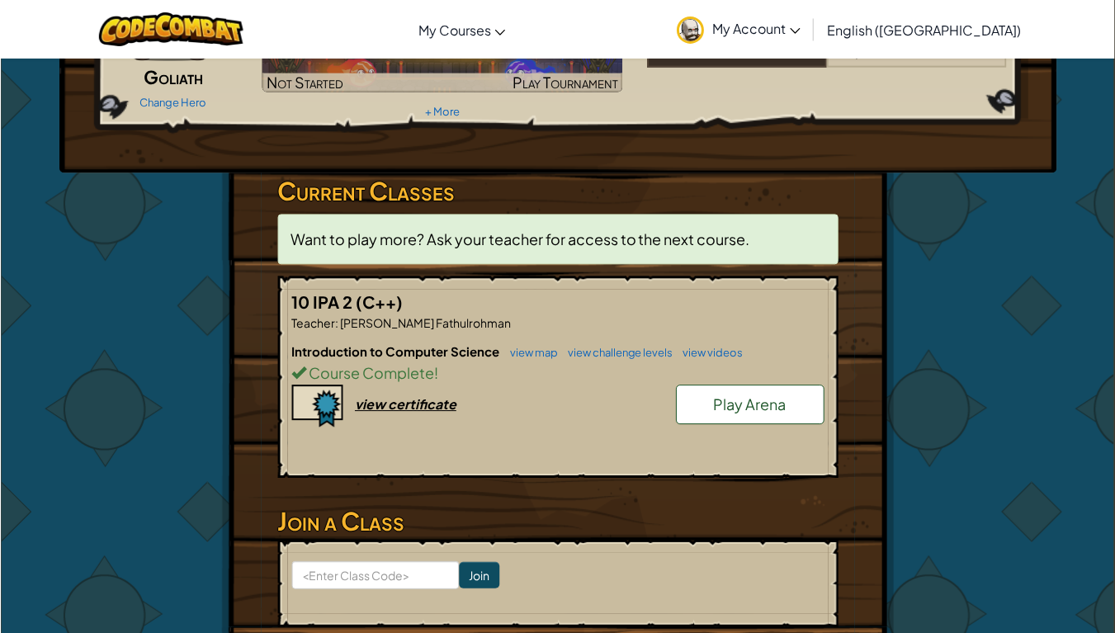
scroll to position [83, 0]
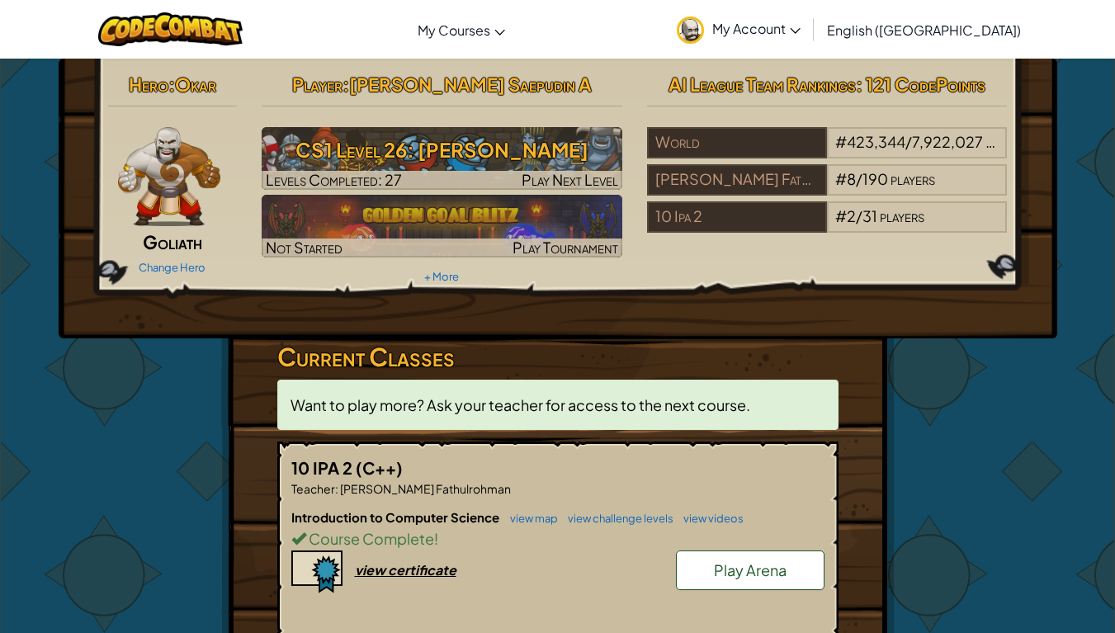
scroll to position [83, 0]
